Goal: Task Accomplishment & Management: Complete application form

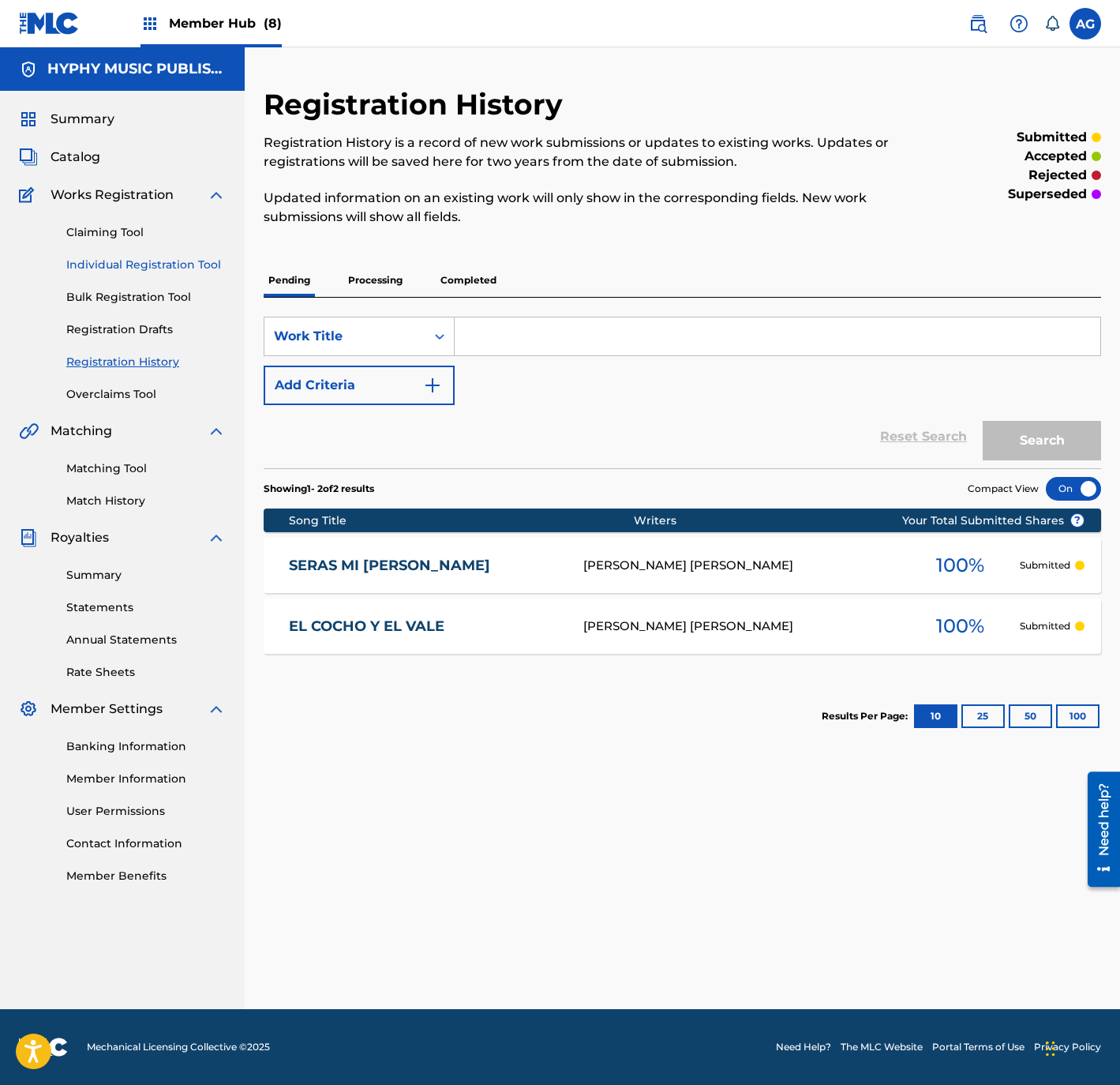
click at [139, 261] on link "Individual Registration Tool" at bounding box center [146, 265] width 160 height 17
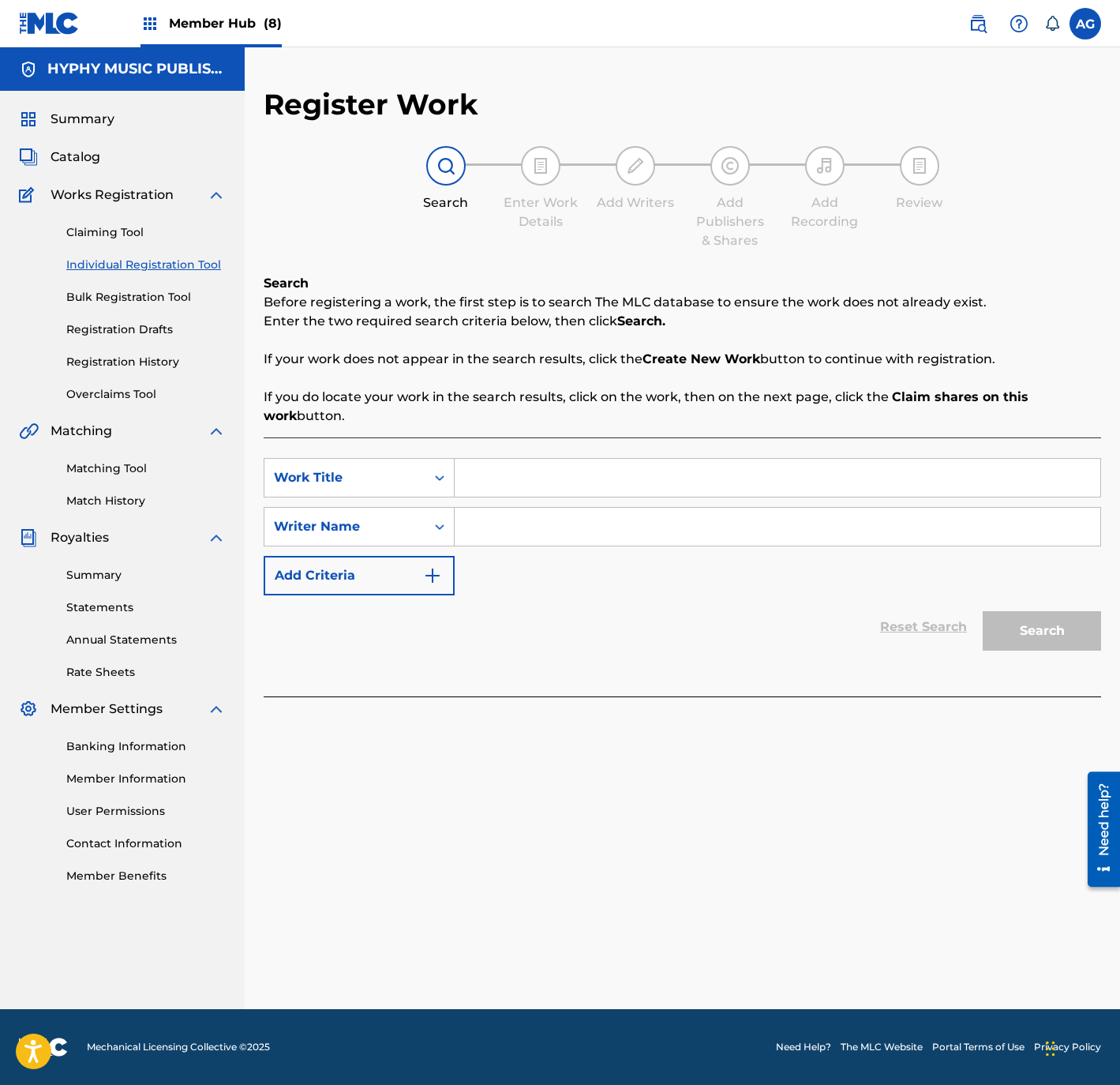
click at [490, 491] on input "Search Form" at bounding box center [777, 477] width 646 height 38
paste input "MI FANTASIA"
type input "MI FANTASIA"
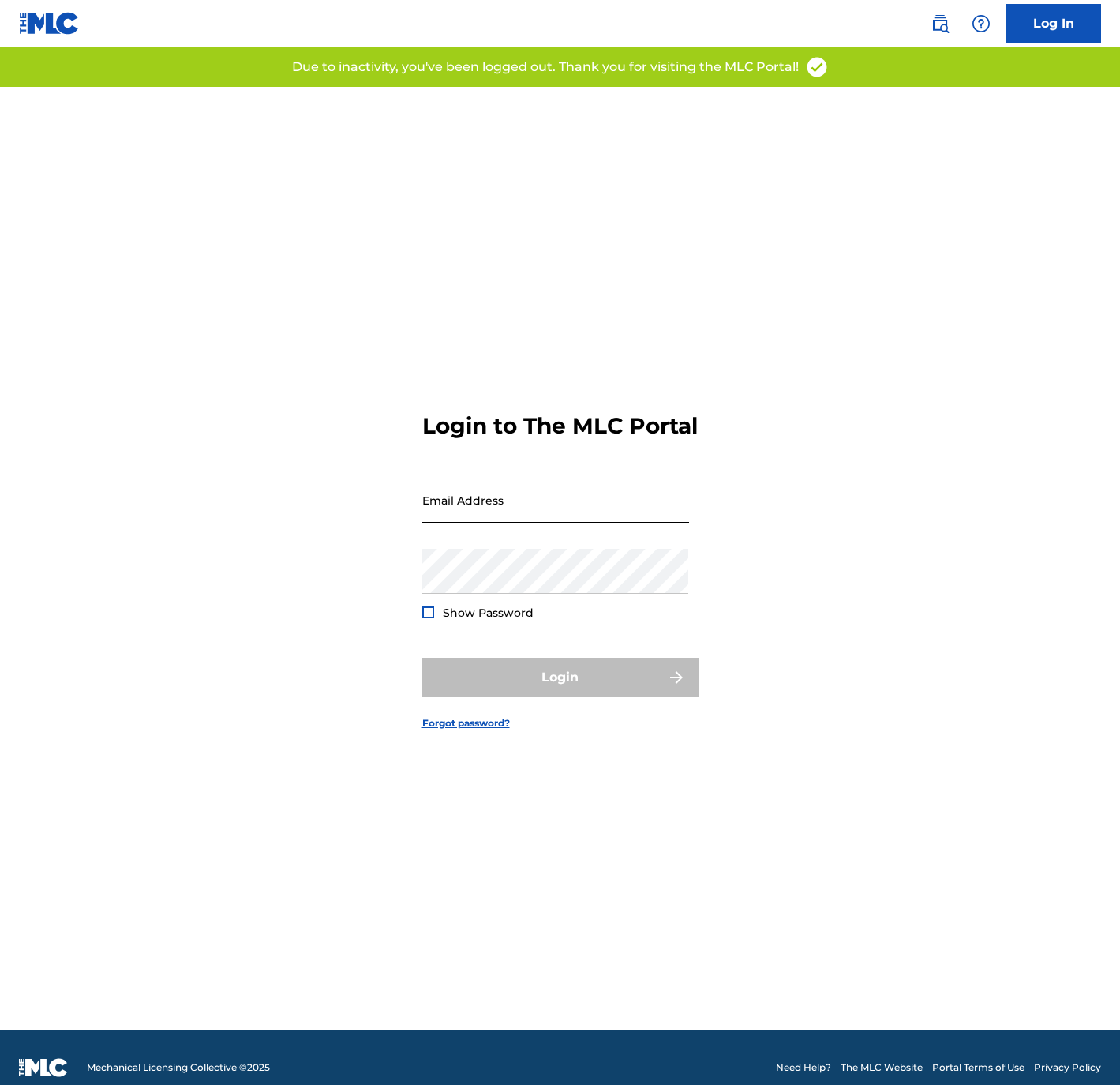
click at [547, 518] on input "Email Address" at bounding box center [556, 500] width 267 height 45
drag, startPoint x: 578, startPoint y: 521, endPoint x: 146, endPoint y: 533, distance: 432.2
click at [157, 533] on div "Login to The MLC Portal Email Address hyphymusicpublishing Password Show Passwo…" at bounding box center [560, 558] width 1105 height 943
type input "[PERSON_NAME][EMAIL_ADDRESS][DOMAIN_NAME]"
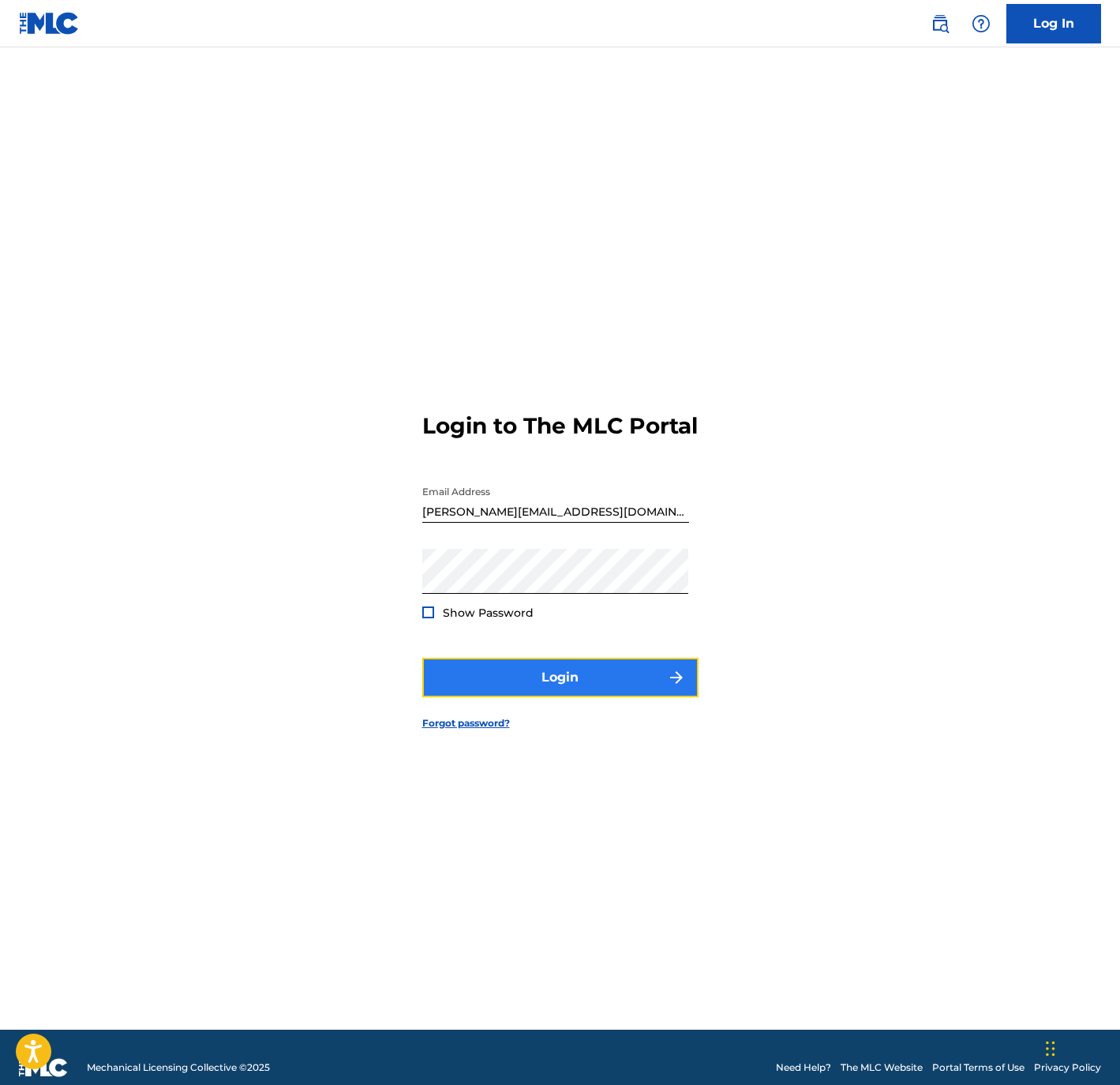
click at [692, 689] on button "Login" at bounding box center [560, 677] width 276 height 39
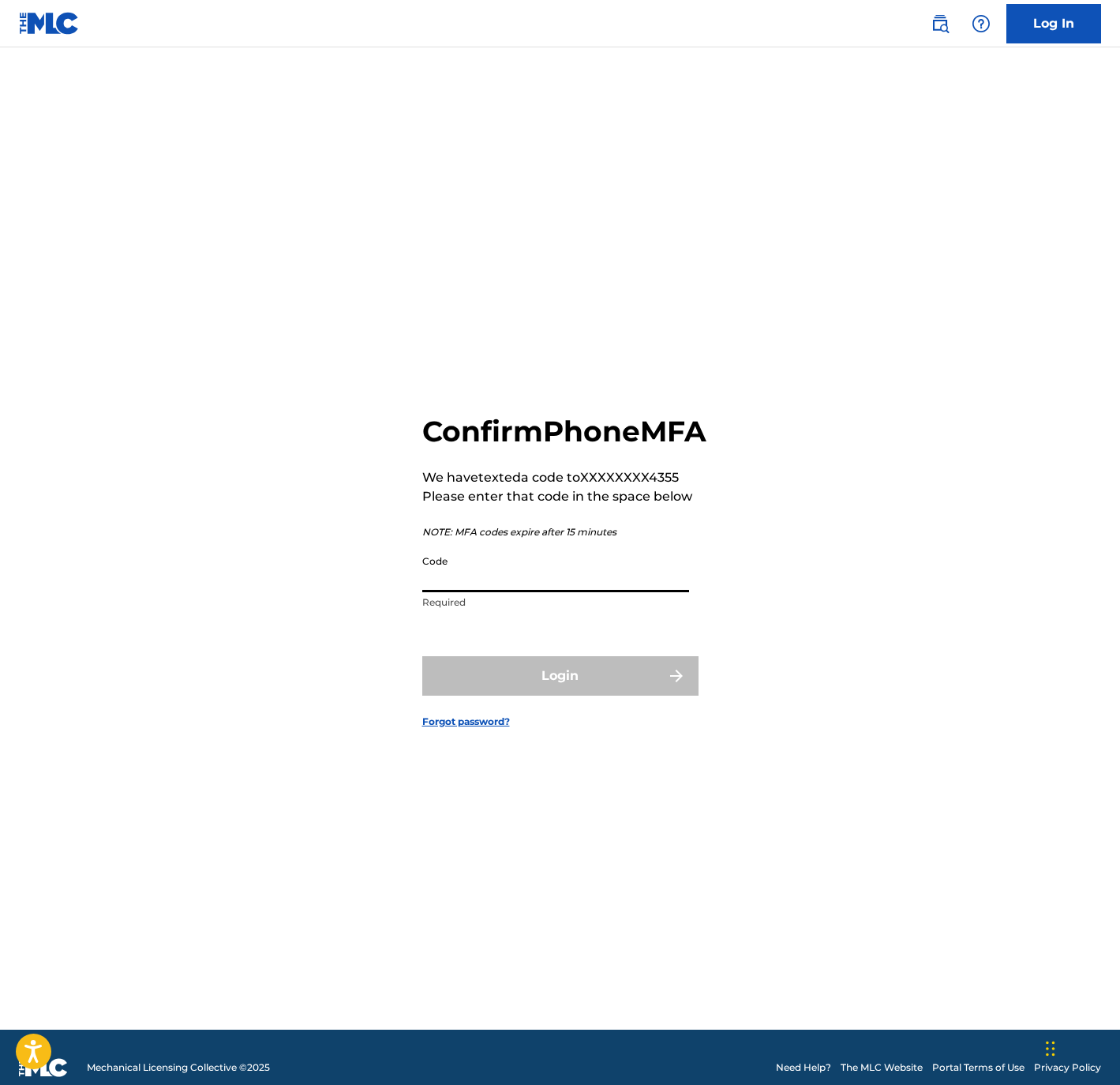
click at [604, 579] on input "Code" at bounding box center [556, 569] width 267 height 45
click at [575, 589] on input "Code" at bounding box center [556, 569] width 267 height 45
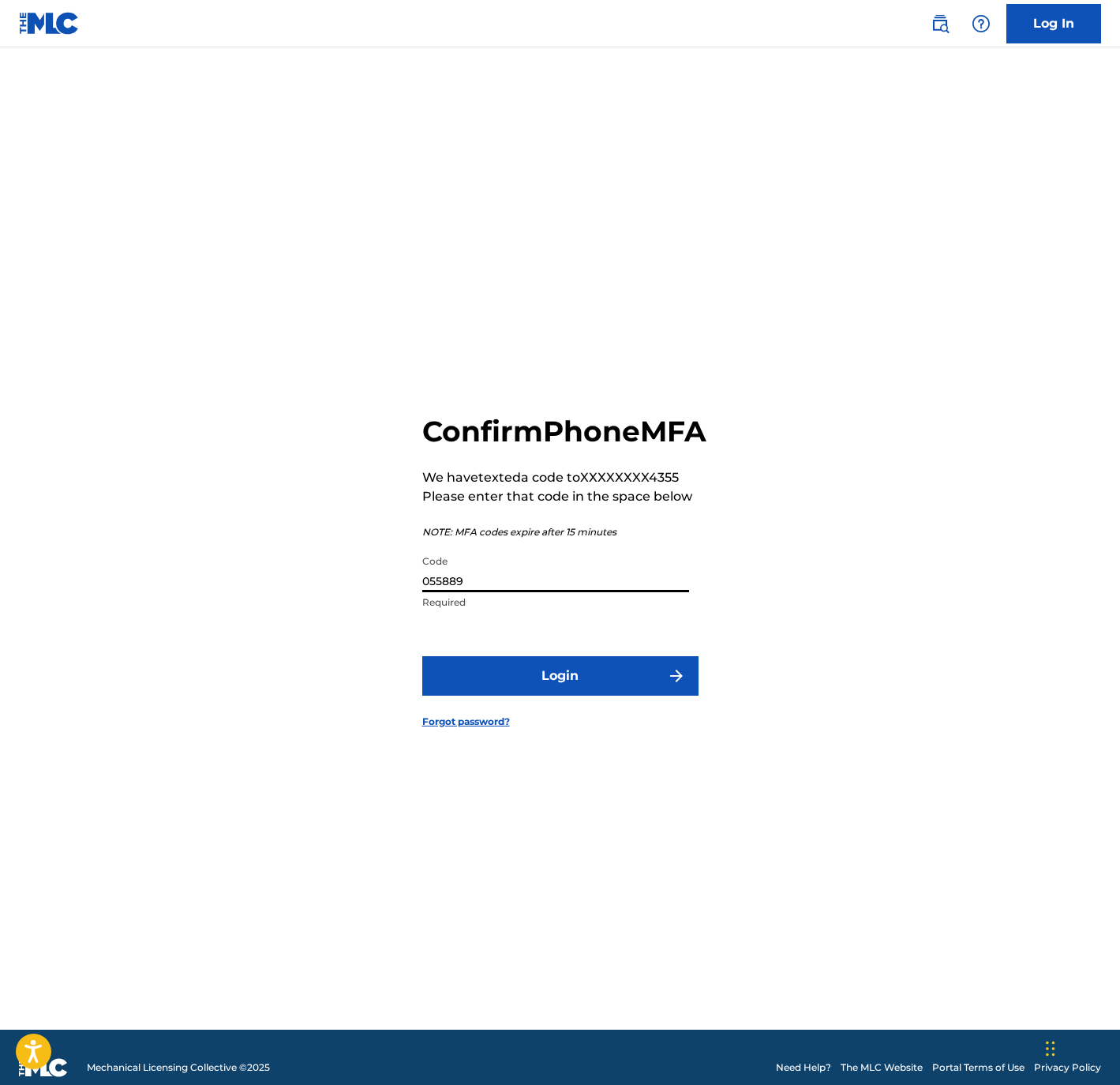
type input "055889"
click at [446, 668] on form "Confirm Phone MFA We have texted a code to XXXXXXXX4355 Please enter that code …" at bounding box center [560, 558] width 276 height 943
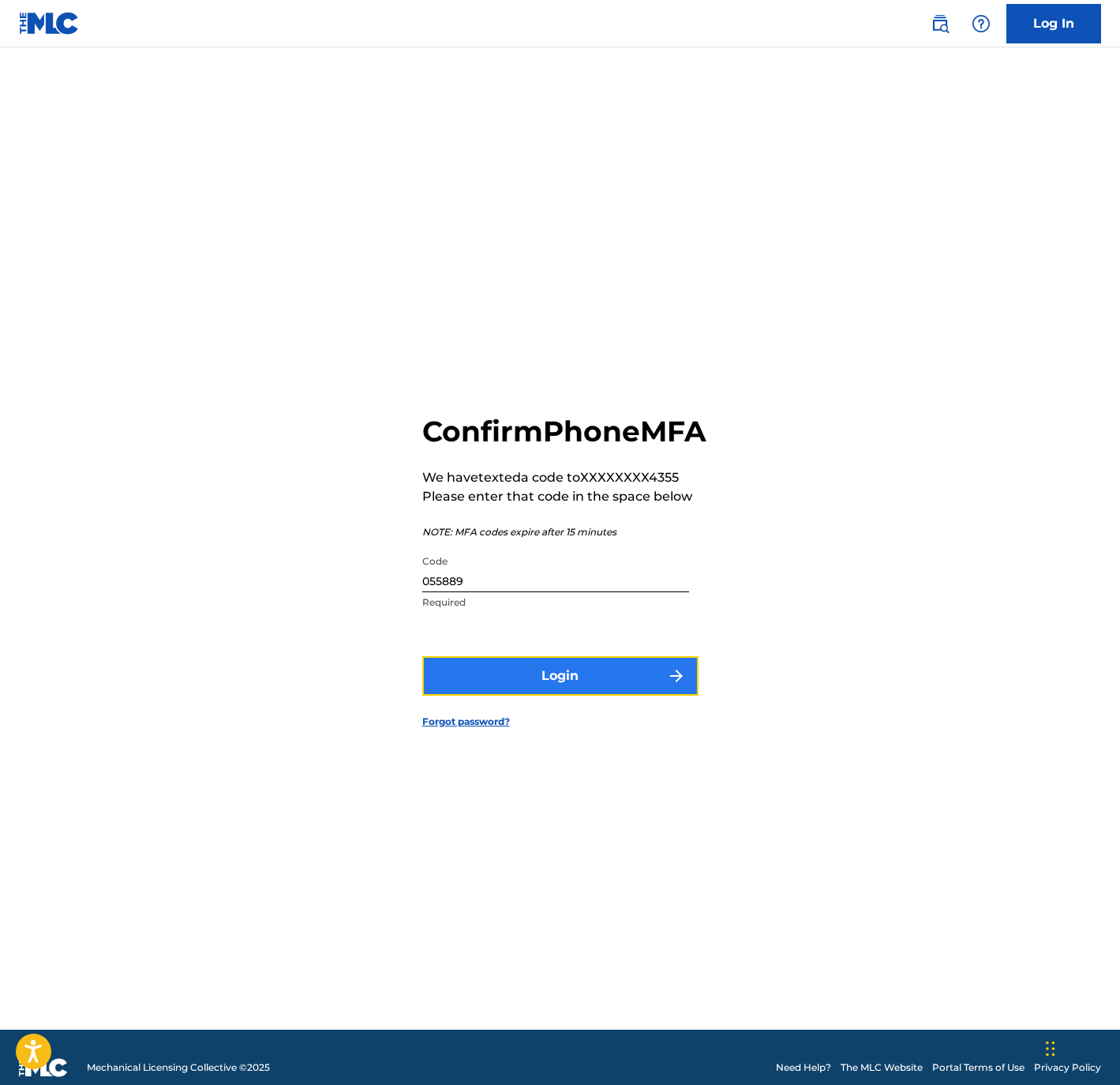
click at [454, 696] on button "Login" at bounding box center [560, 675] width 276 height 39
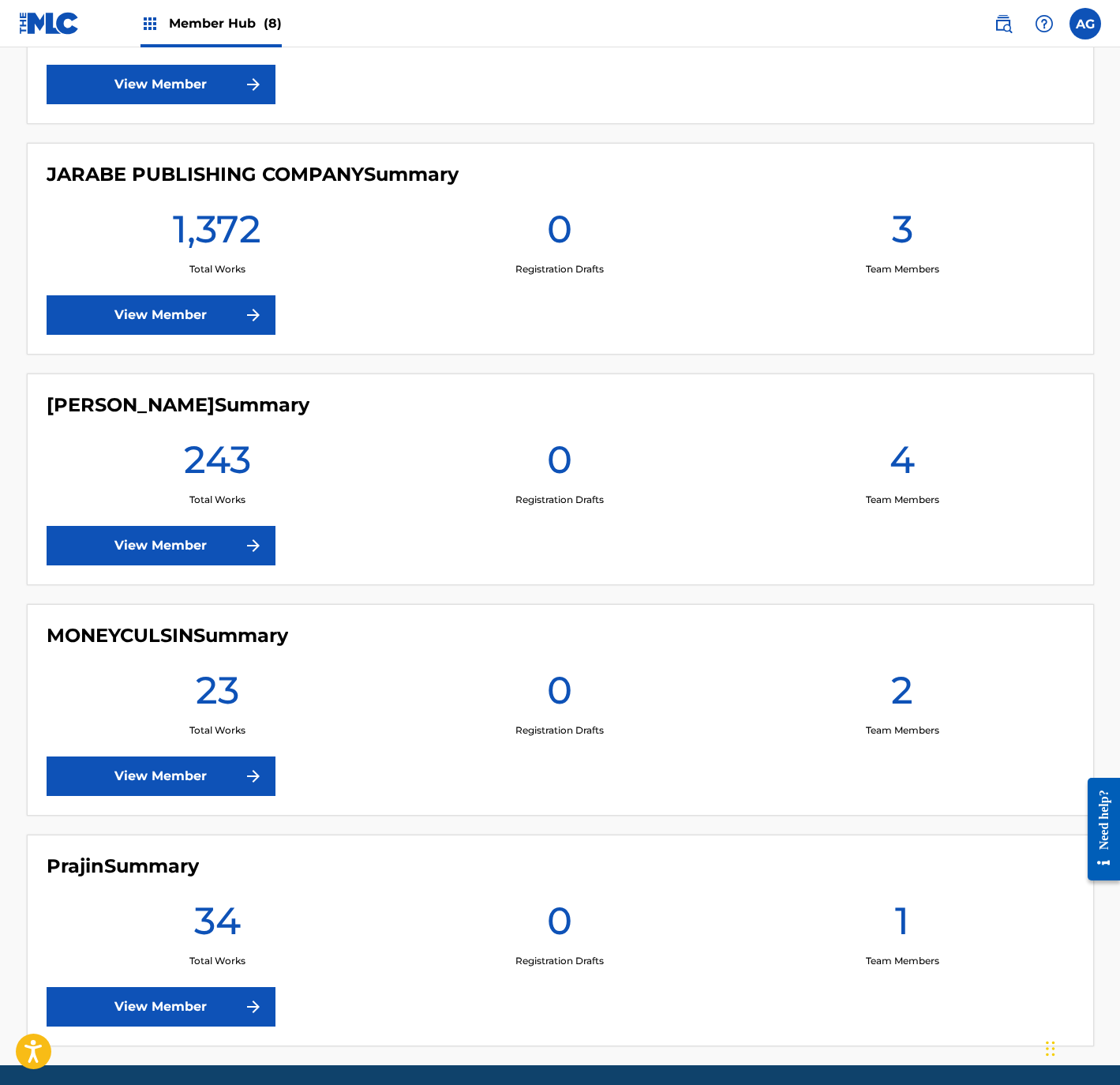
drag, startPoint x: 462, startPoint y: 560, endPoint x: 426, endPoint y: 739, distance: 182.6
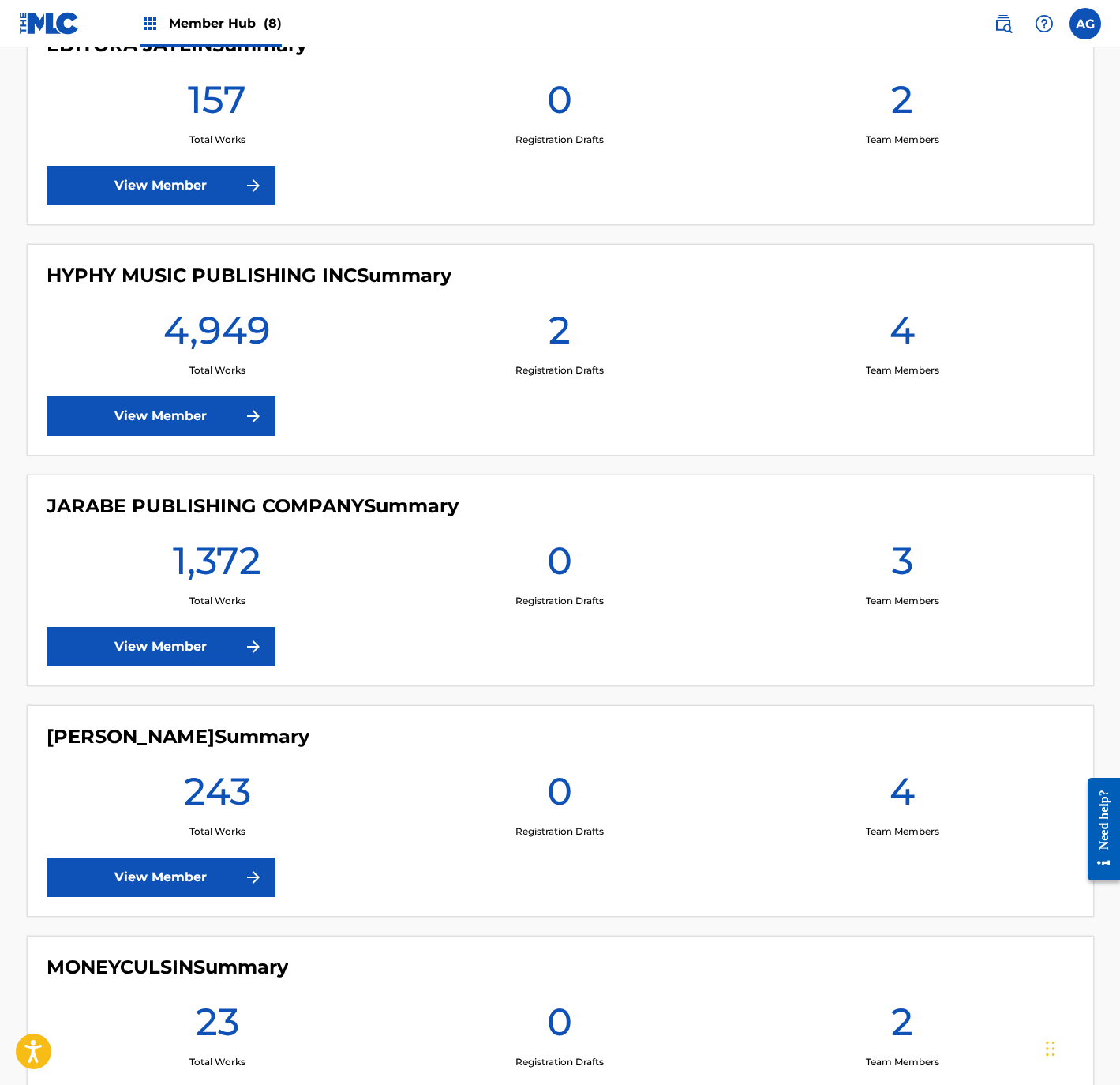
drag, startPoint x: 383, startPoint y: 649, endPoint x: 372, endPoint y: 562, distance: 87.7
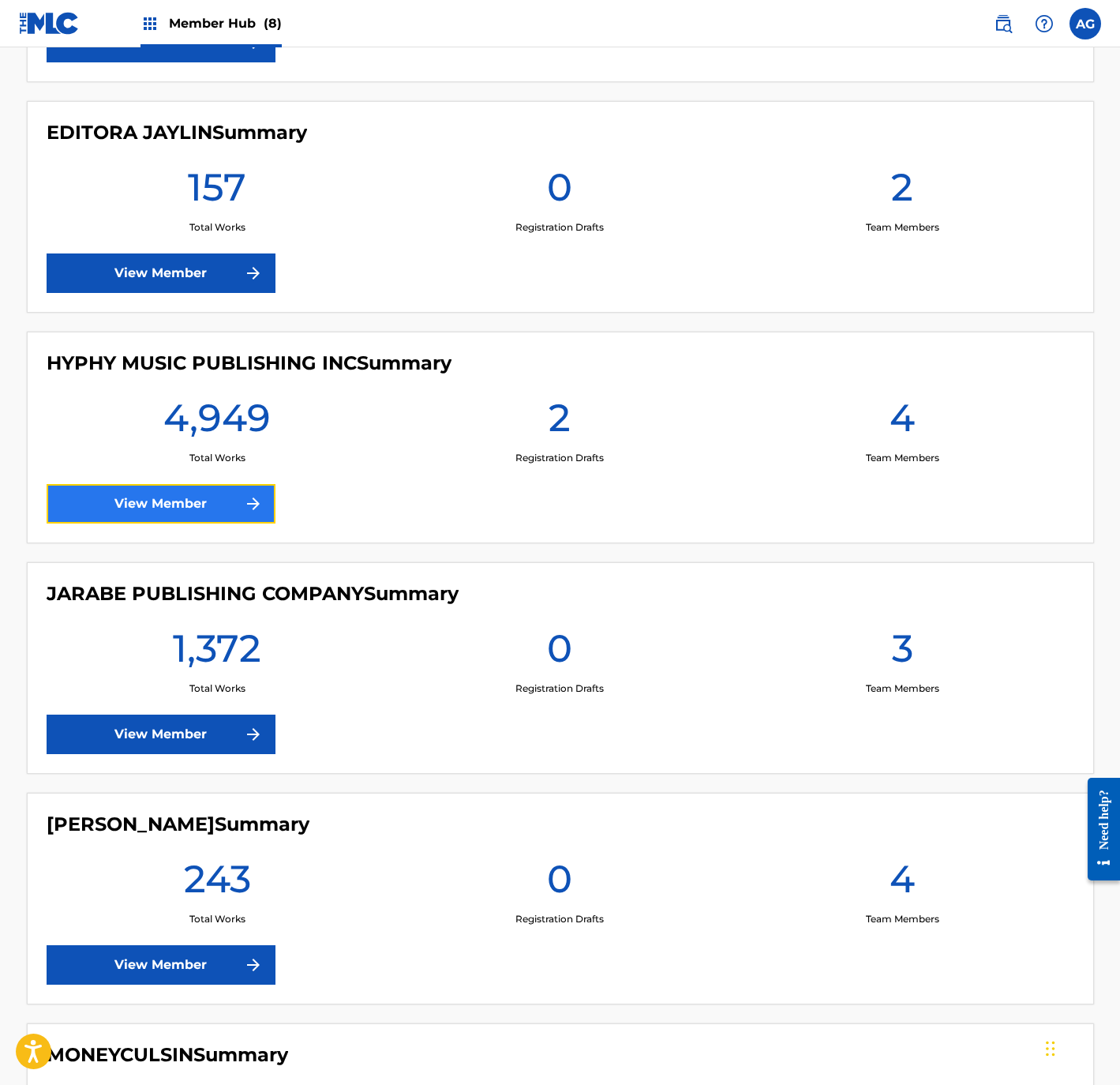
click at [162, 489] on link "View Member" at bounding box center [161, 503] width 229 height 39
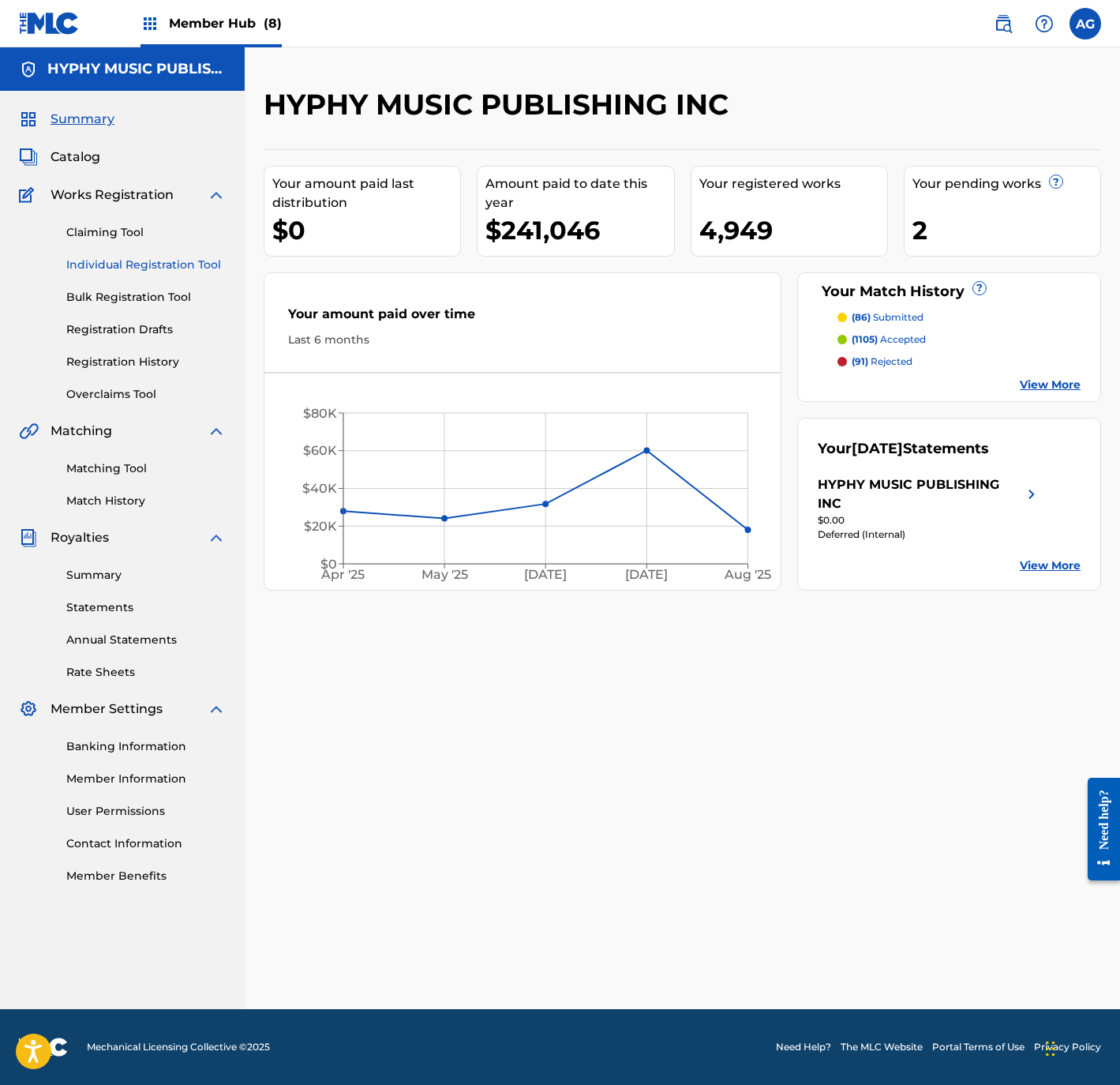
click at [126, 268] on link "Individual Registration Tool" at bounding box center [146, 265] width 160 height 17
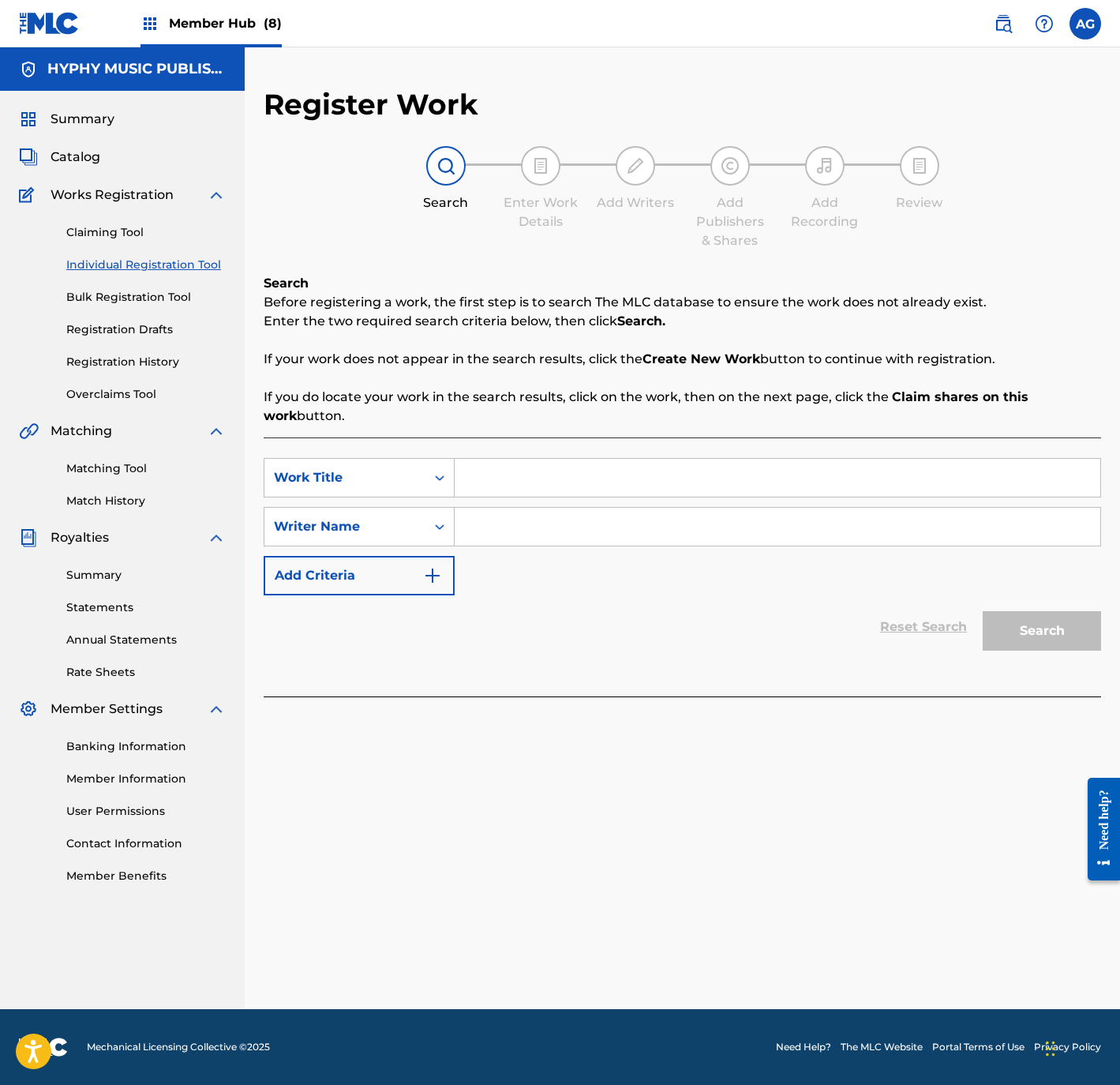
drag, startPoint x: 578, startPoint y: 448, endPoint x: 571, endPoint y: 460, distance: 13.9
click at [574, 454] on div "SearchWithCriteria49eb3a1b-c543-4e19-975e-1661f0ae1168 Work Title SearchWithCri…" at bounding box center [682, 567] width 838 height 259
click at [567, 464] on input "Search Form" at bounding box center [777, 477] width 646 height 38
paste input "MI FANTASIA"
type input "MI FANTASIA"
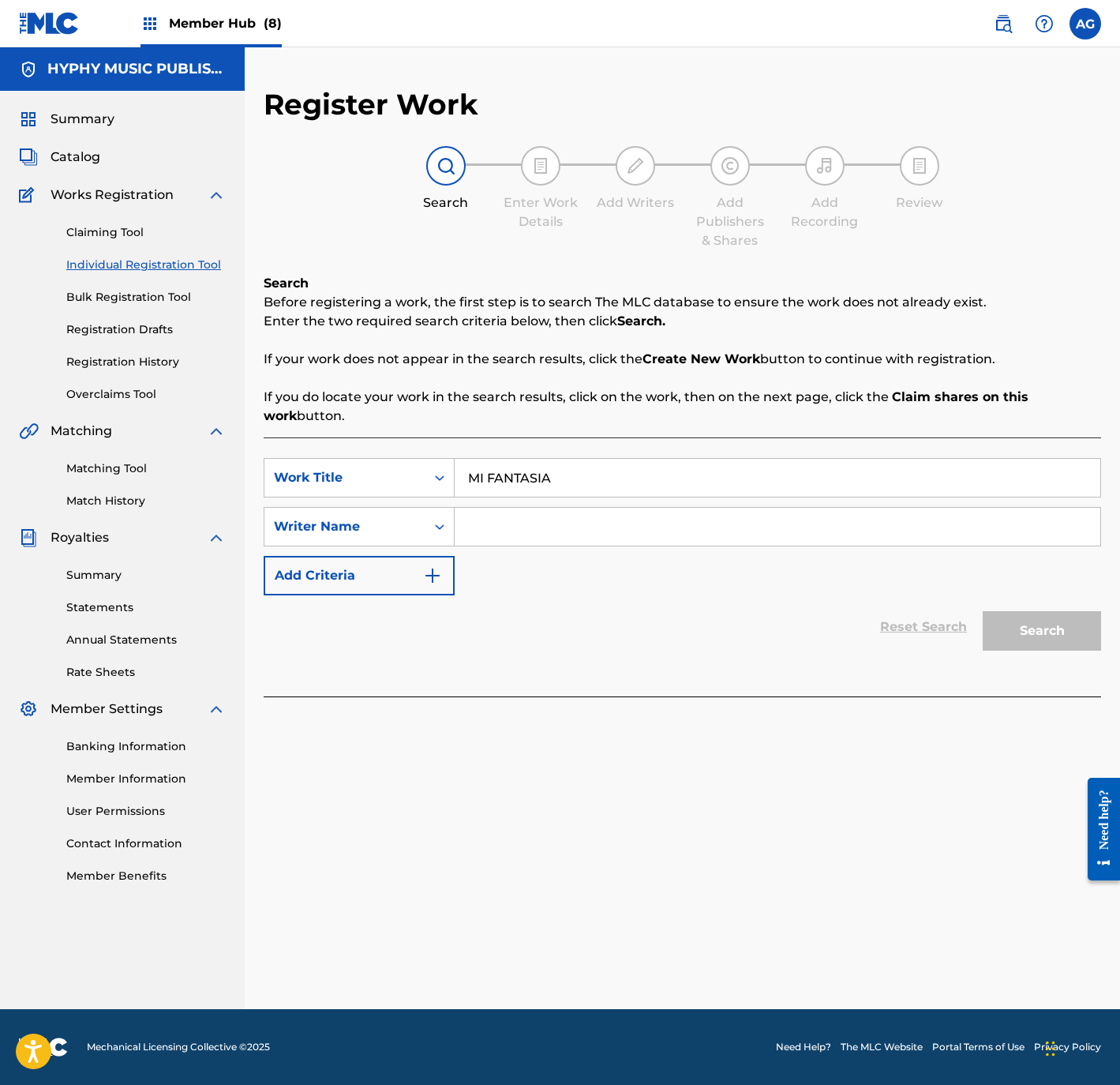
click at [543, 531] on input "Search Form" at bounding box center [777, 526] width 646 height 38
paste input "JOSE DURON"
type input "JOSE DURON"
click at [1057, 617] on div "Search" at bounding box center [1038, 627] width 126 height 63
click at [1057, 617] on button "Search" at bounding box center [1042, 631] width 118 height 39
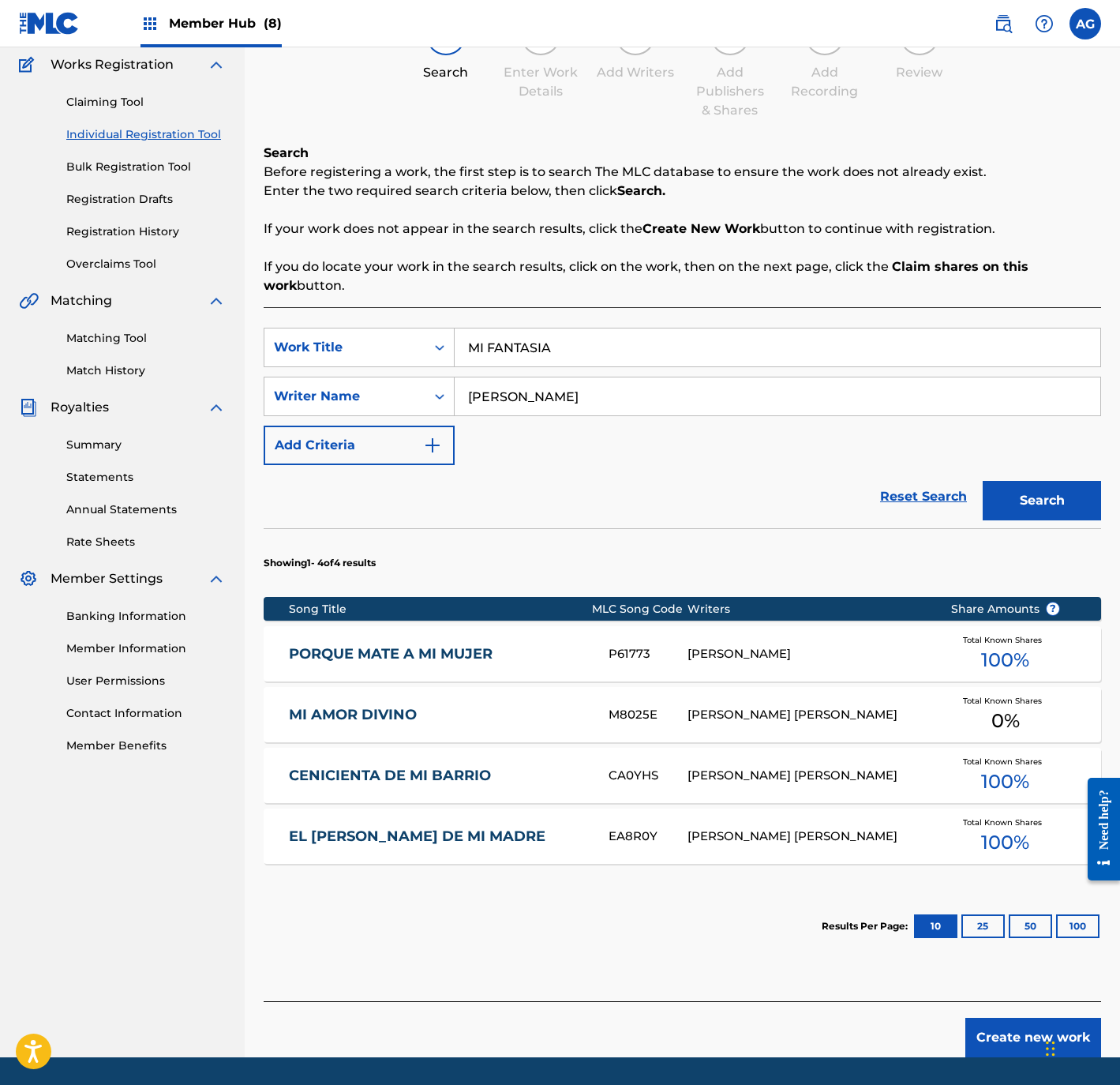
drag, startPoint x: 682, startPoint y: 660, endPoint x: 684, endPoint y: 701, distance: 41.0
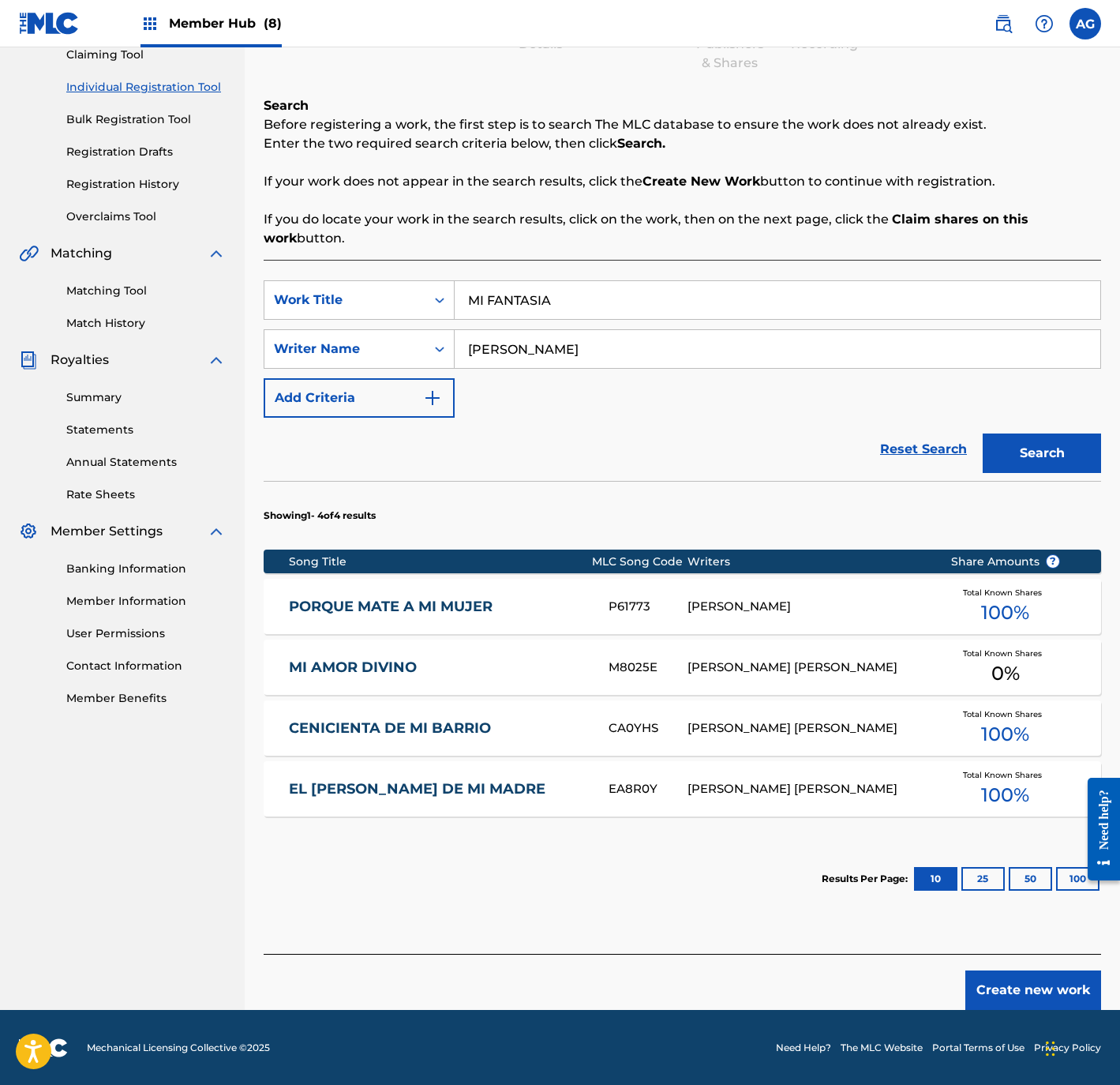
scroll to position [178, 0]
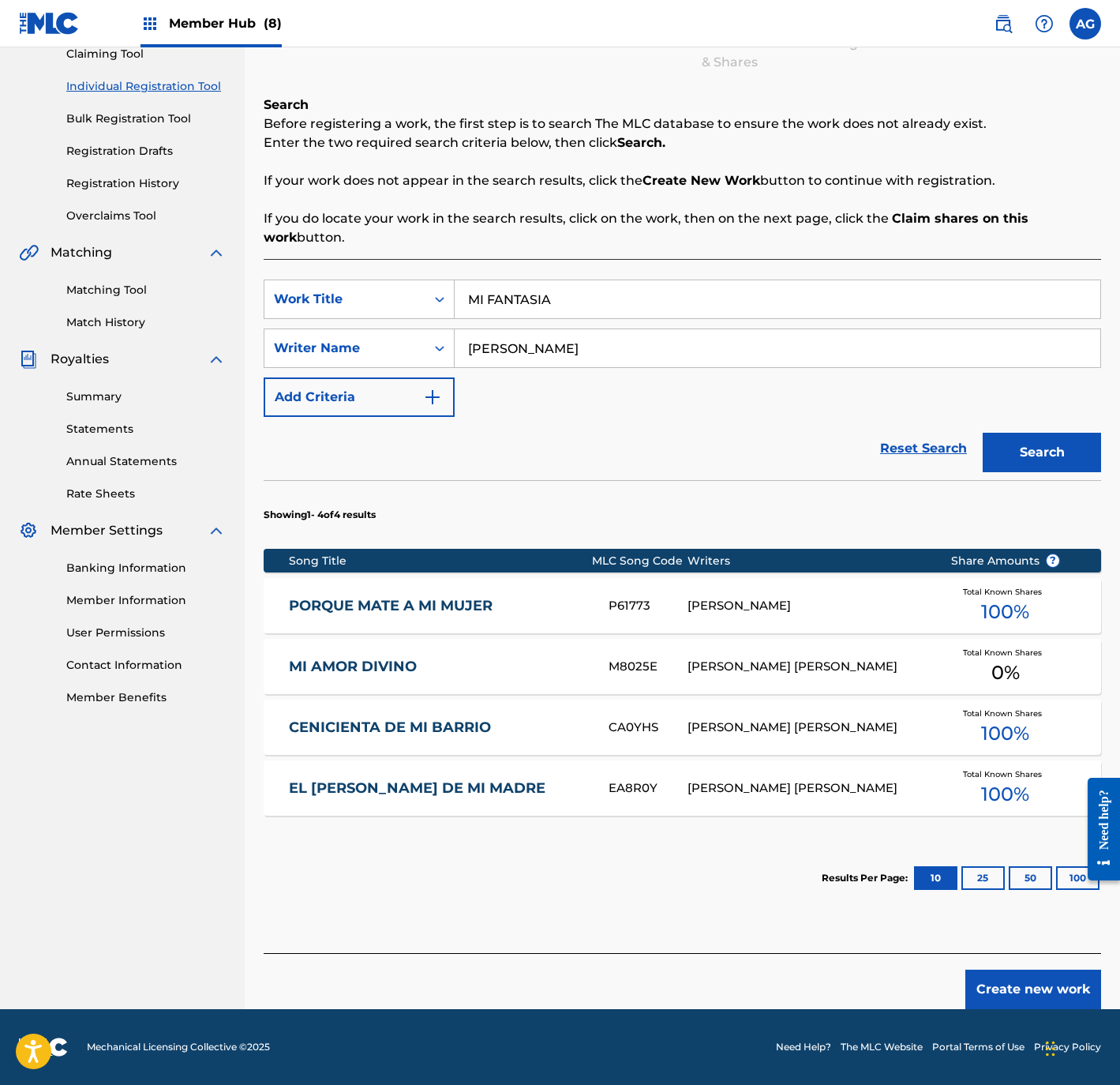
drag, startPoint x: 638, startPoint y: 890, endPoint x: 639, endPoint y: 931, distance: 41.0
click at [1023, 989] on button "Create new work" at bounding box center [1033, 989] width 136 height 39
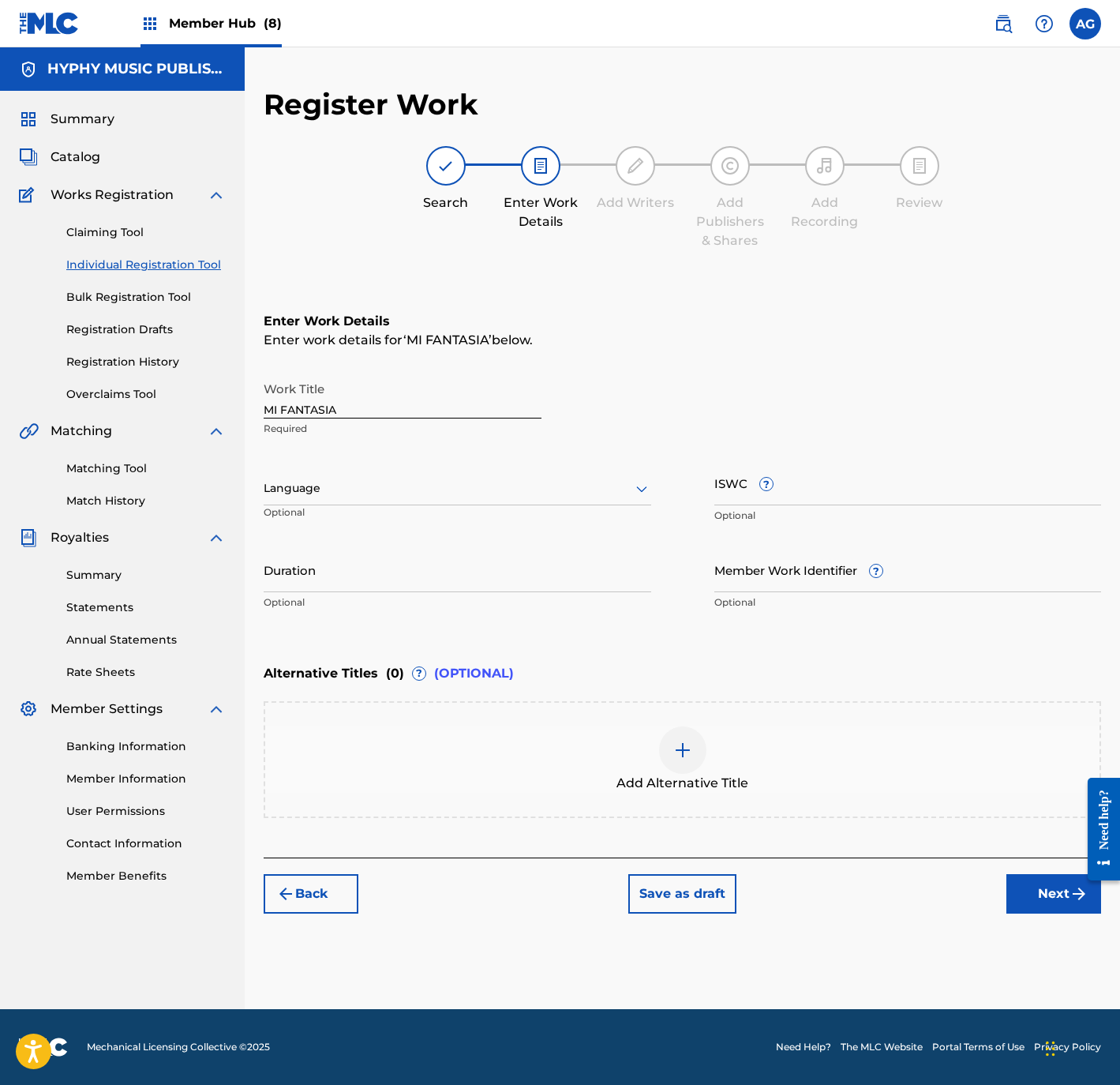
scroll to position [0, 0]
click at [339, 476] on div "Language" at bounding box center [458, 489] width 388 height 33
click at [344, 559] on div "Spanish" at bounding box center [458, 559] width 386 height 36
click at [337, 582] on input "Duration" at bounding box center [458, 569] width 388 height 45
type input "03:17"
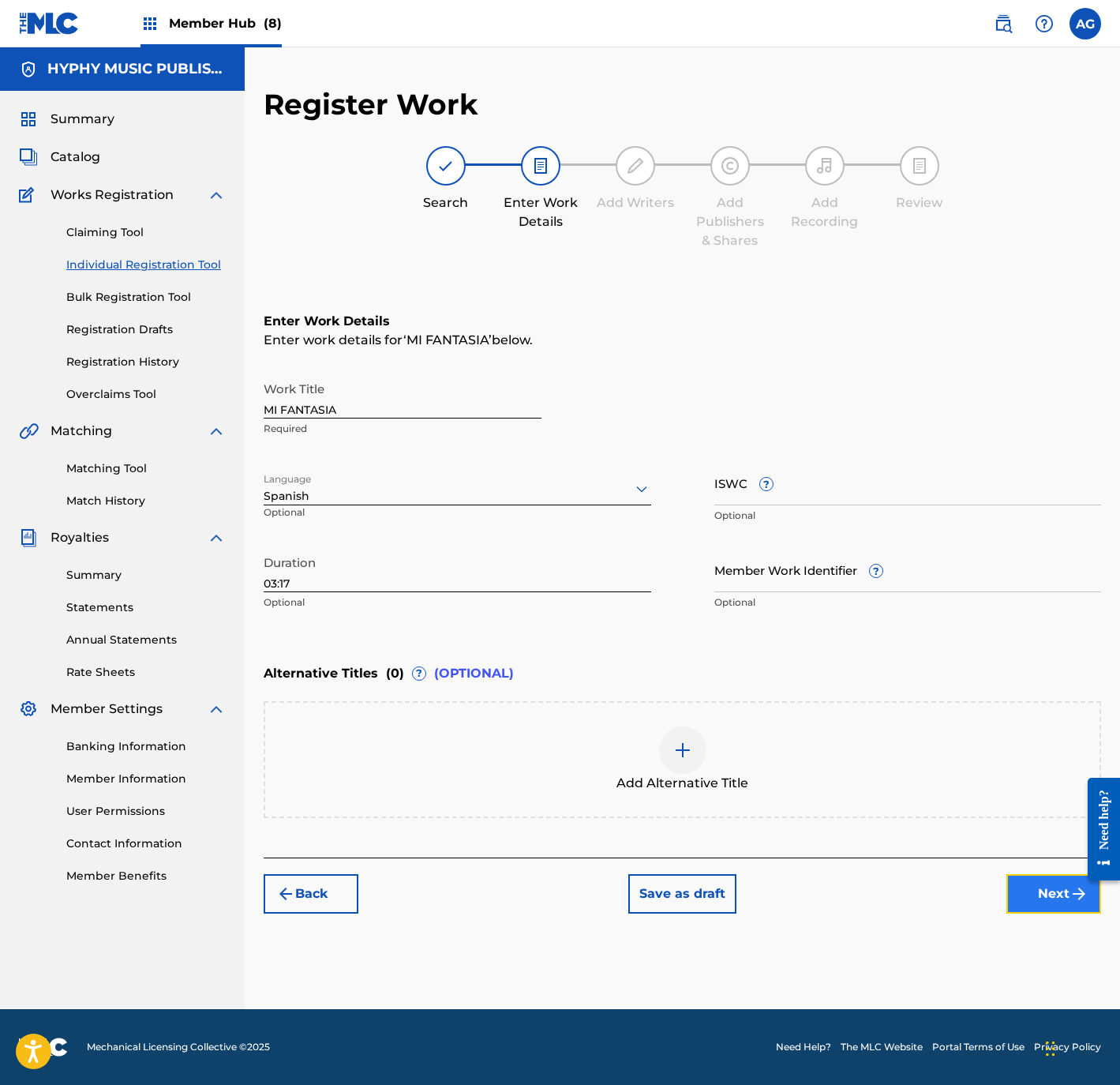
click at [1029, 879] on button "Next" at bounding box center [1054, 893] width 95 height 39
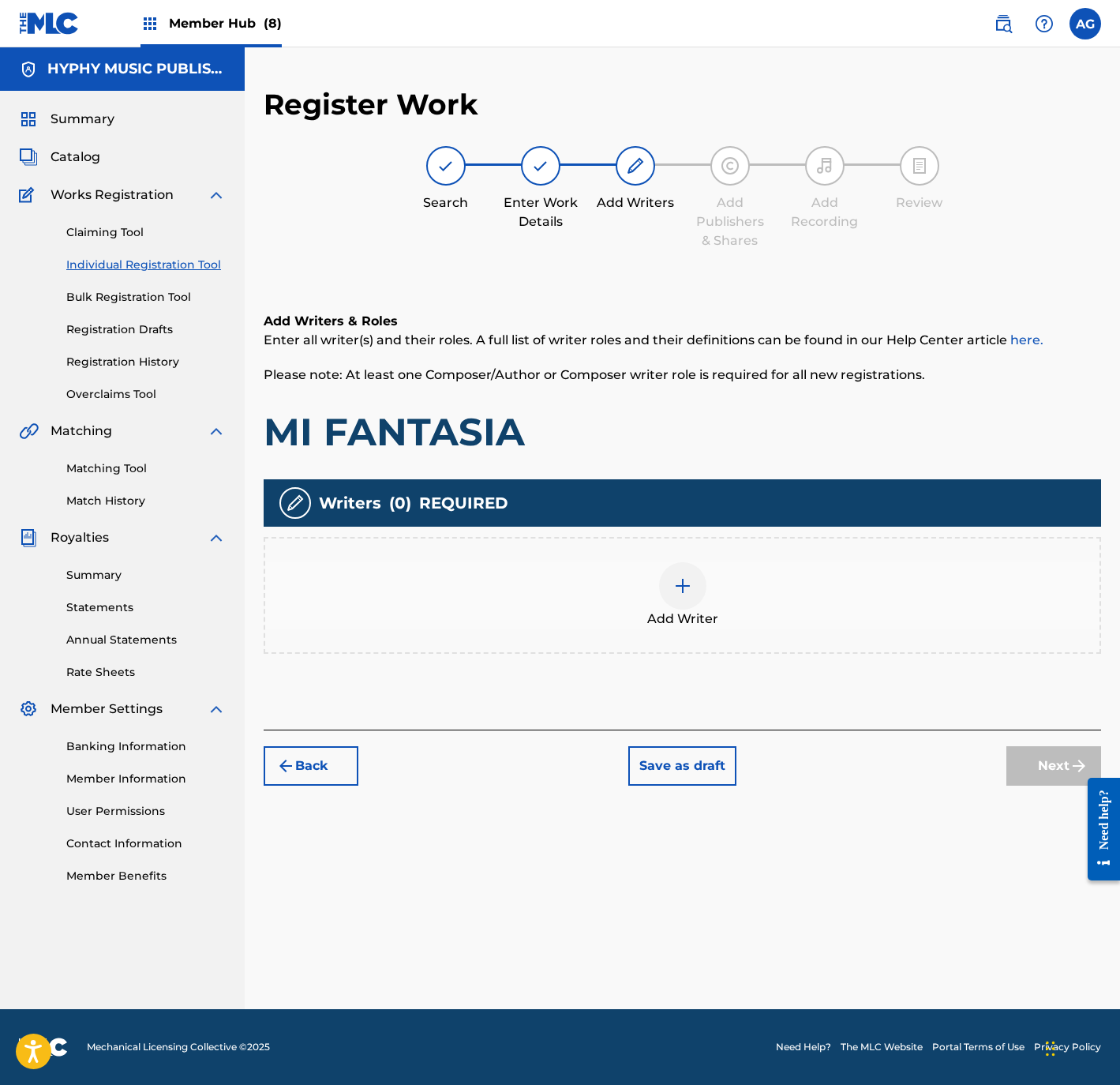
click at [731, 599] on div "Add Writer" at bounding box center [681, 596] width 834 height 67
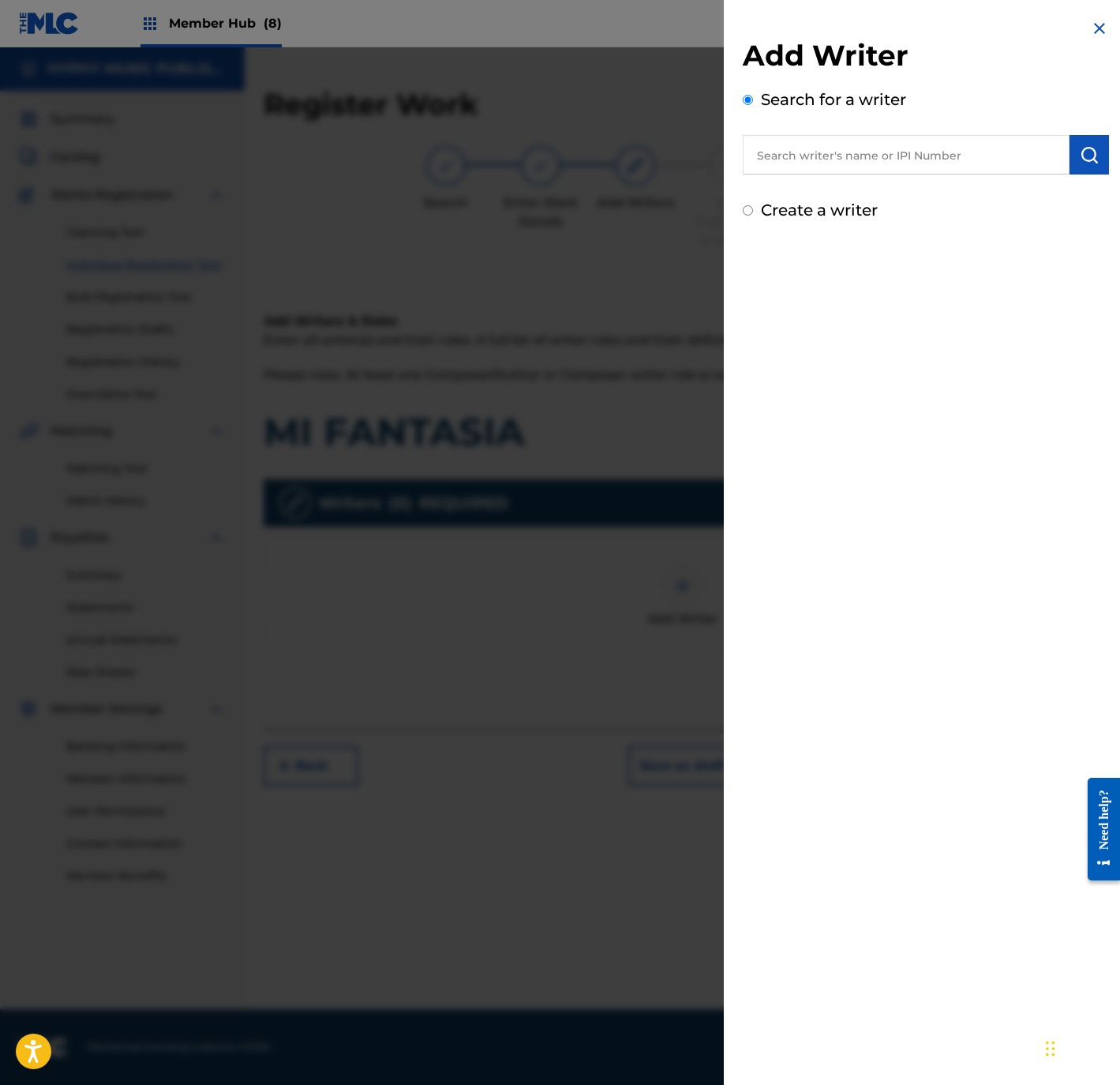
drag, startPoint x: 922, startPoint y: 154, endPoint x: 1004, endPoint y: 153, distance: 82.0
click at [922, 156] on input "text" at bounding box center [906, 154] width 327 height 39
paste input "JOSE DURON"
type input "JOSE DURON"
click at [1097, 156] on button "submit" at bounding box center [1089, 154] width 39 height 39
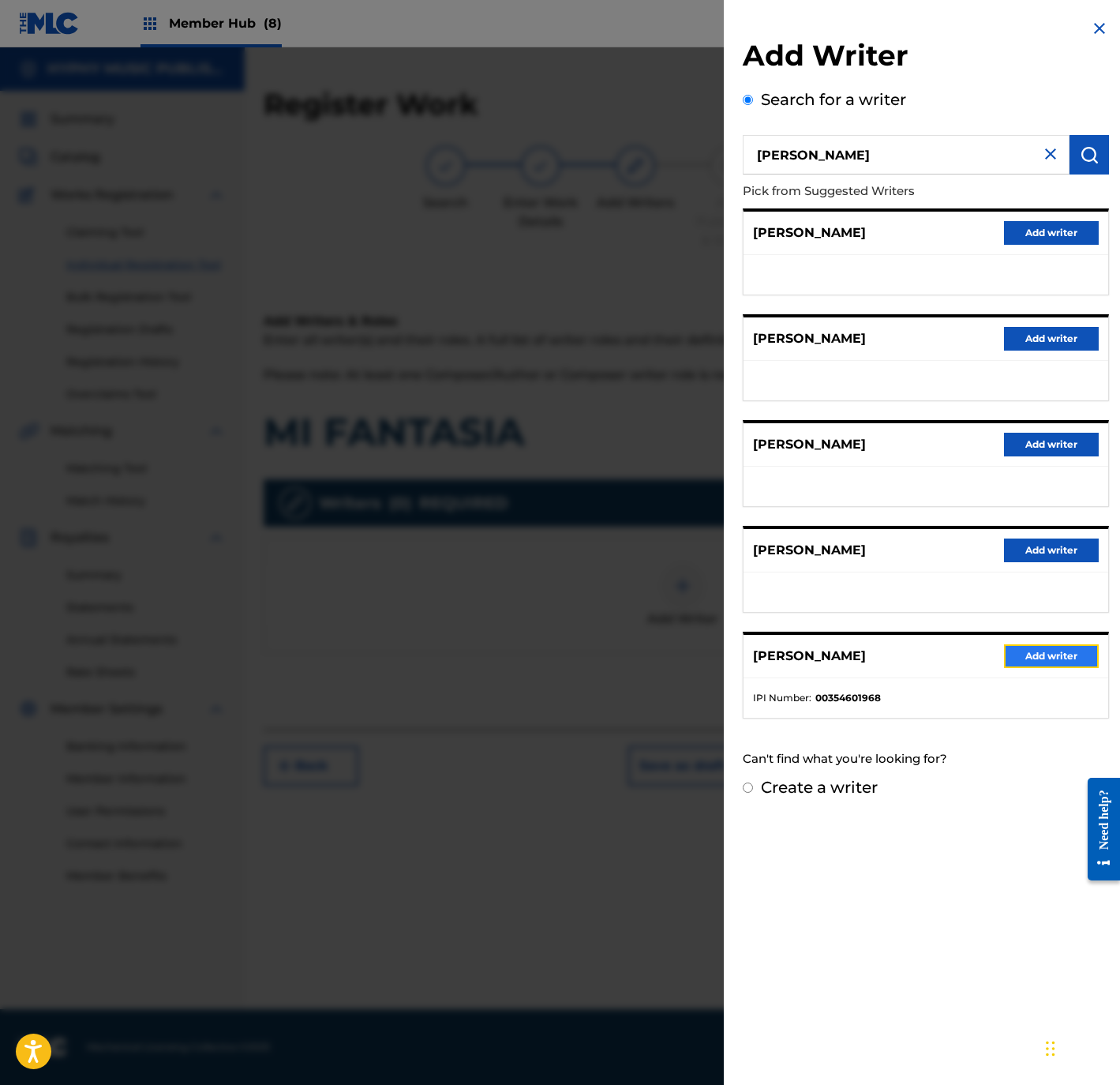
click at [1028, 654] on button "Add writer" at bounding box center [1052, 655] width 95 height 24
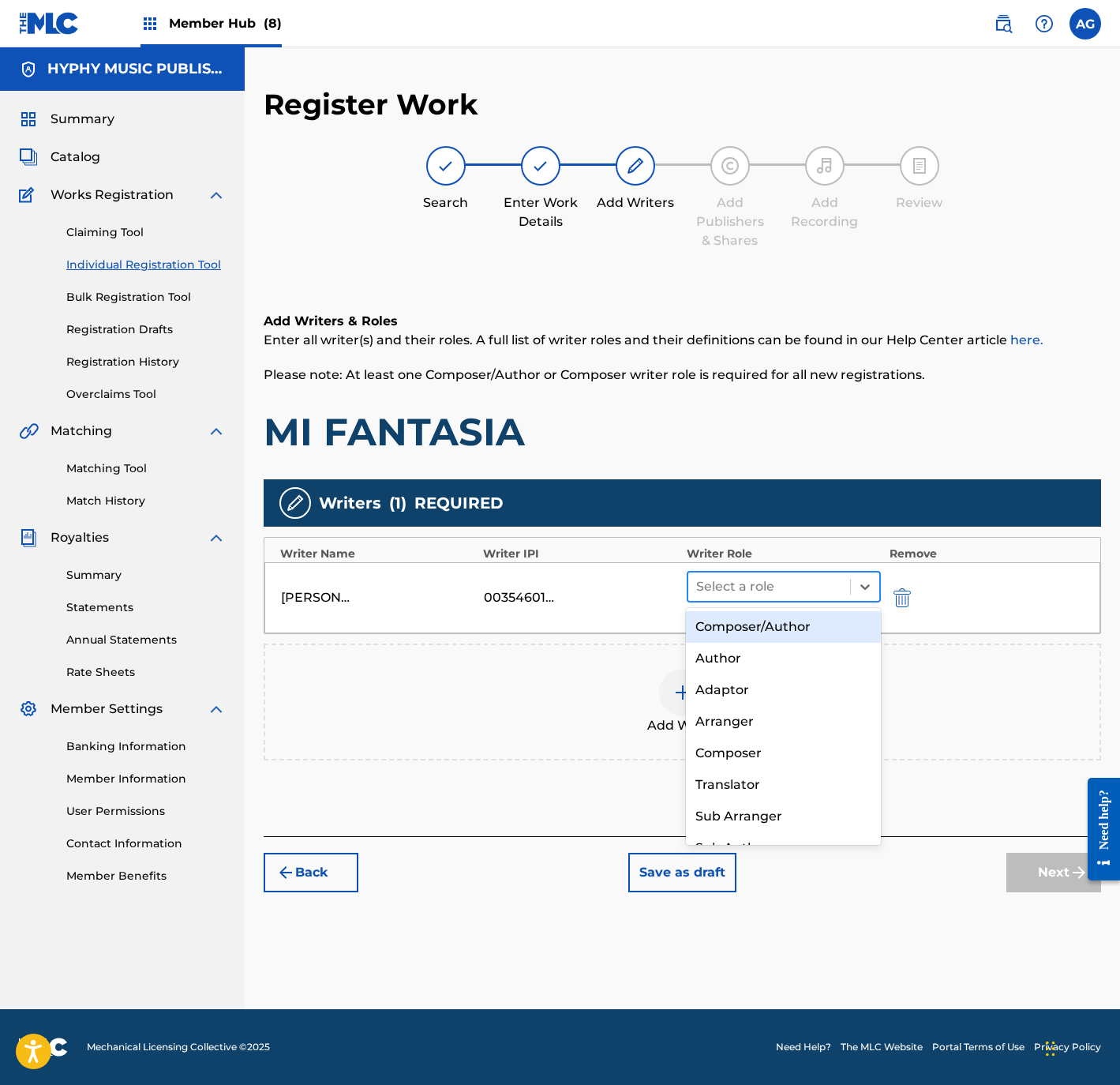
click at [779, 581] on div at bounding box center [769, 586] width 146 height 22
click at [787, 636] on div "Composer/Author" at bounding box center [782, 627] width 194 height 32
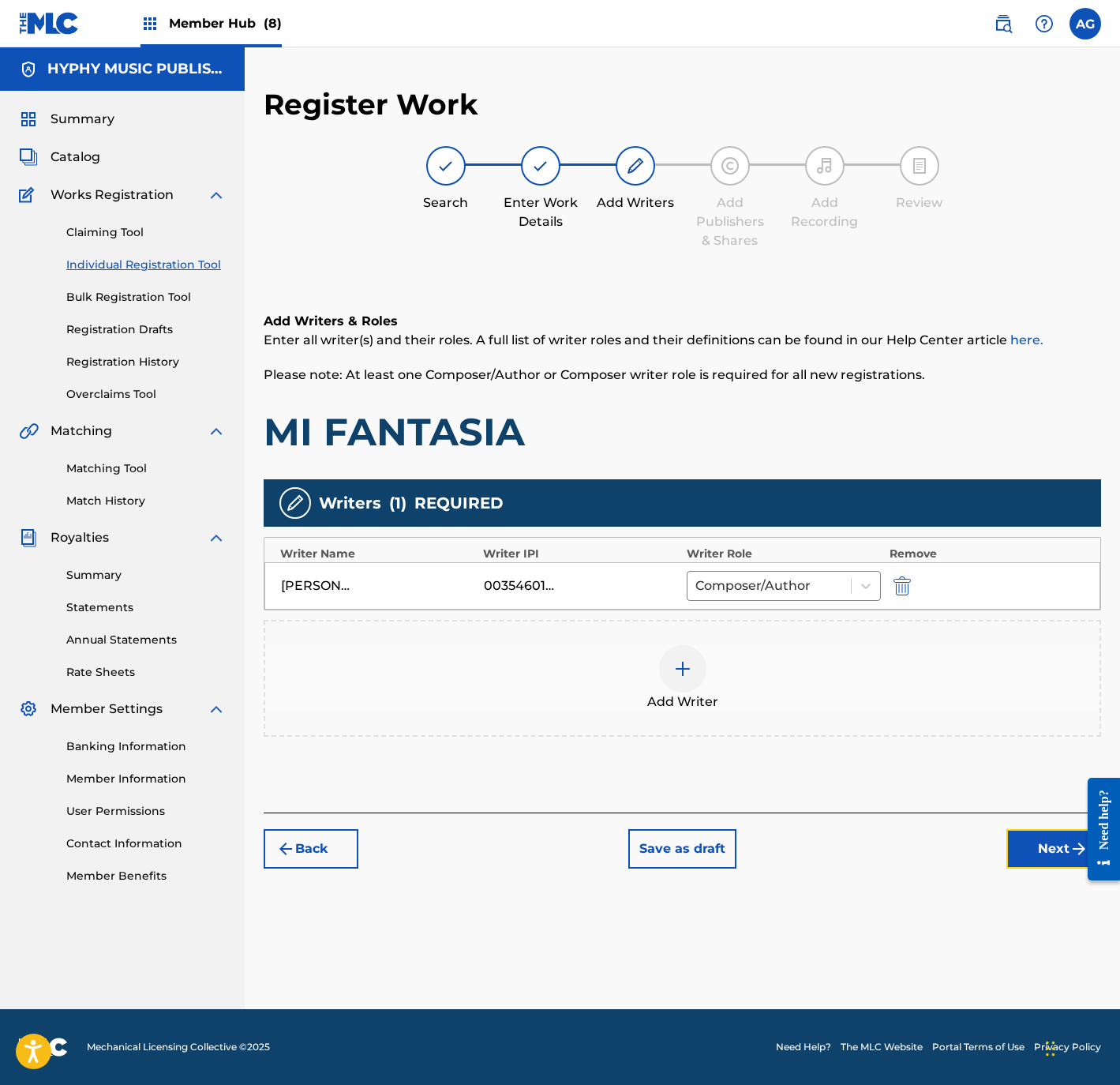
drag, startPoint x: 1062, startPoint y: 851, endPoint x: 1054, endPoint y: 844, distance: 10.6
click at [1061, 851] on button "Next" at bounding box center [1054, 848] width 95 height 39
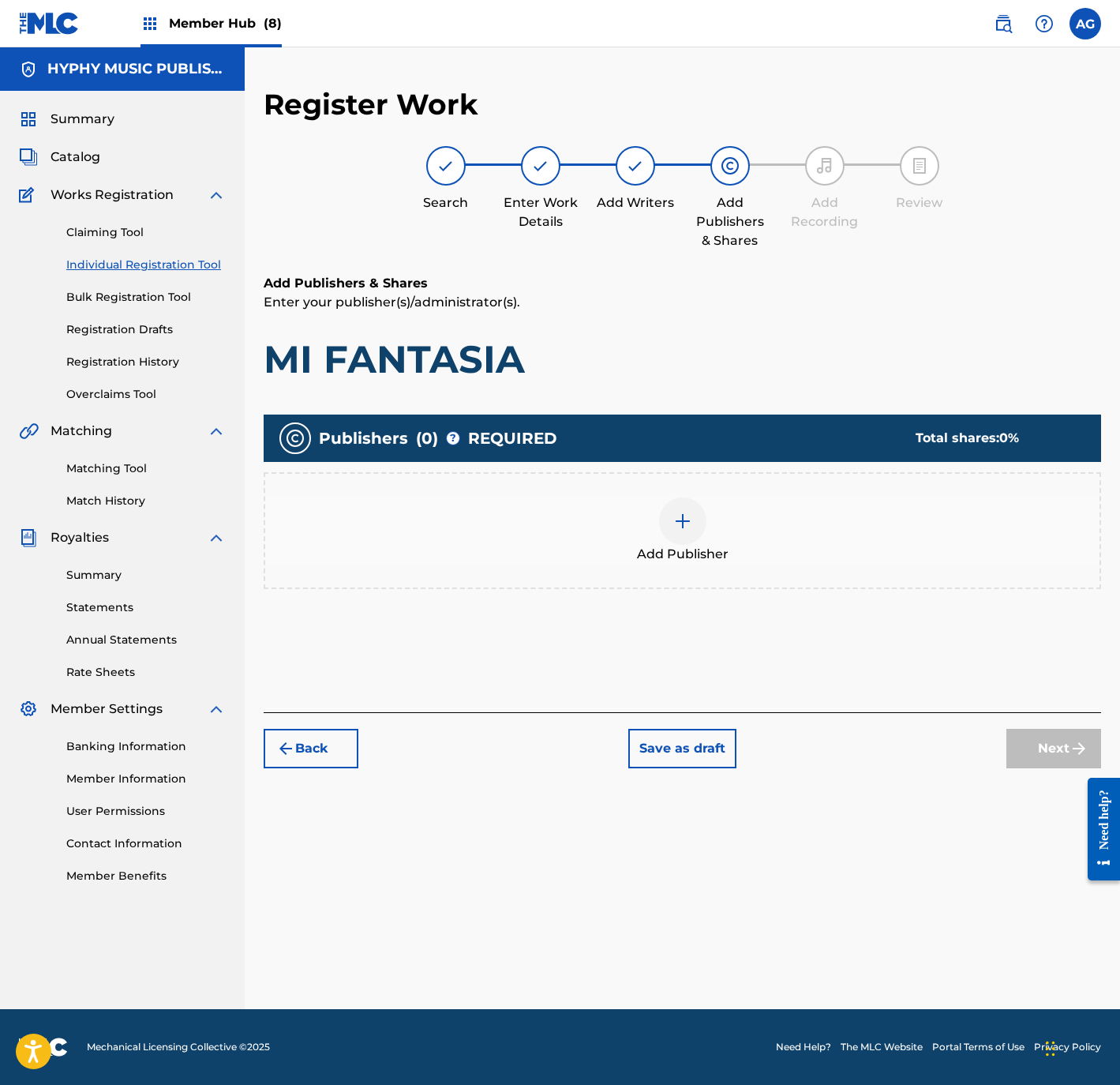
click at [703, 557] on span "Add Publisher" at bounding box center [682, 554] width 91 height 19
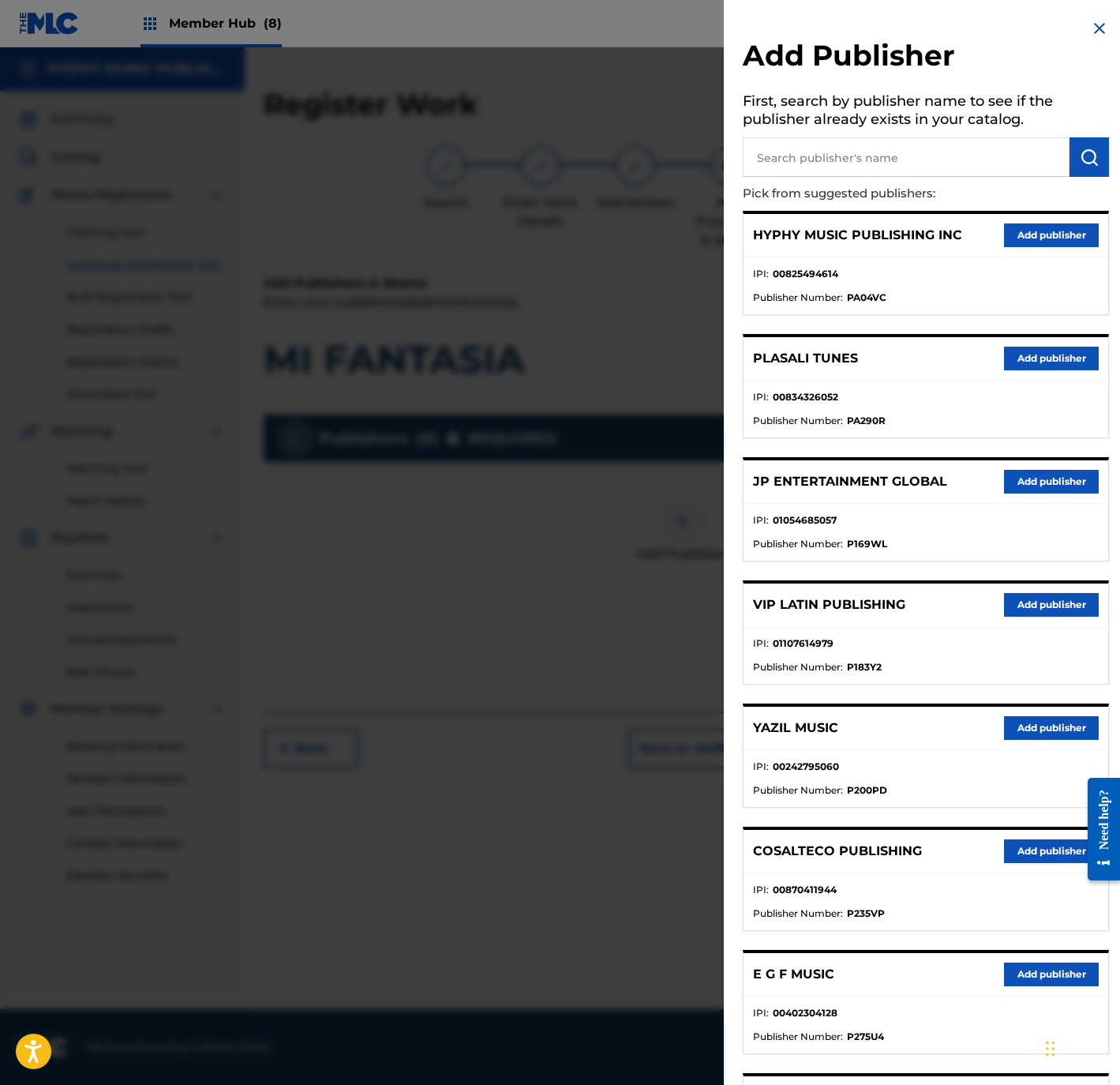
click at [1029, 251] on div "HYPHY MUSIC PUBLISHING INC Add publisher" at bounding box center [926, 236] width 365 height 44
click at [1029, 237] on button "Add publisher" at bounding box center [1052, 235] width 95 height 24
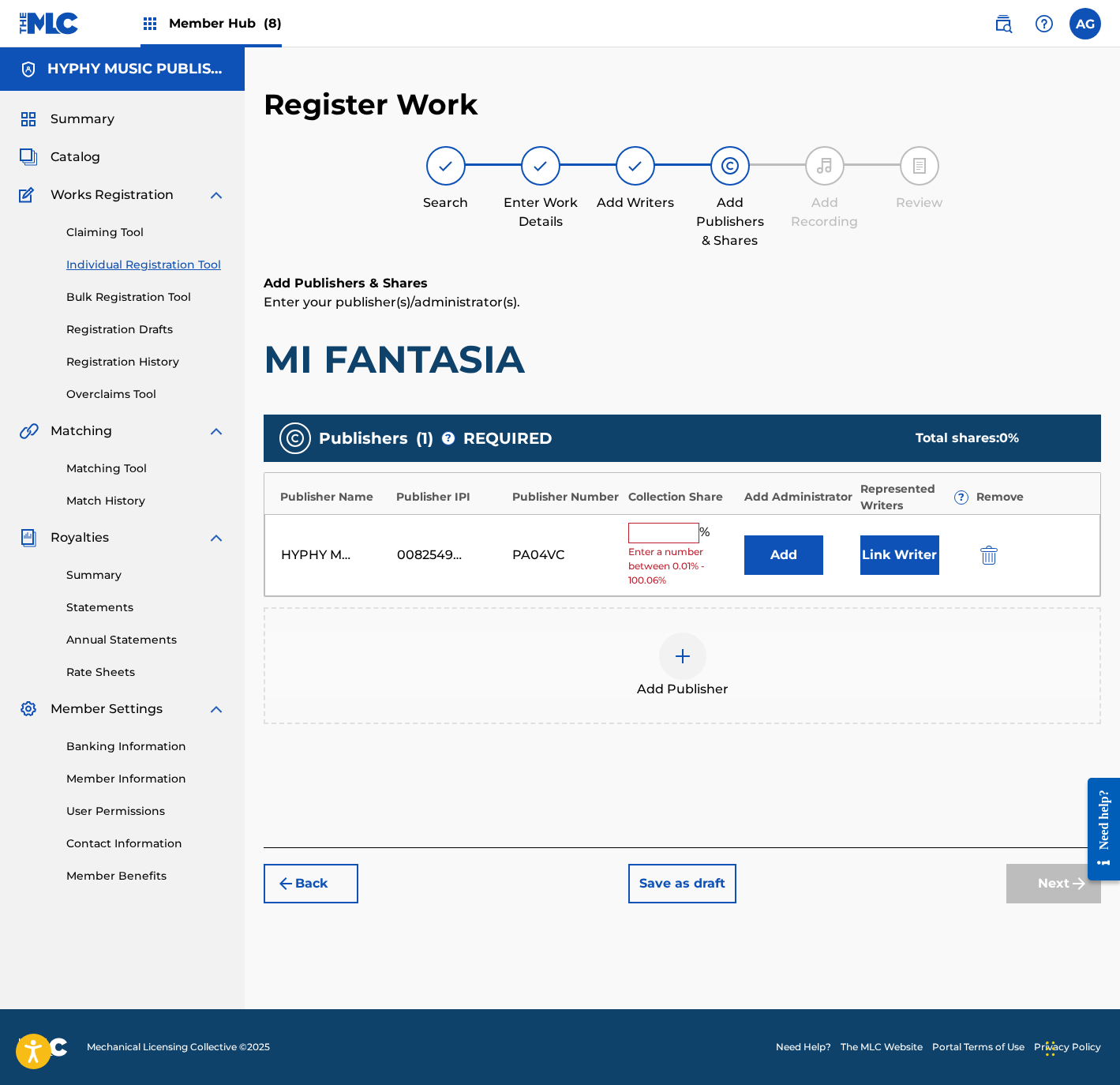
click at [692, 519] on div "HYPHY MUSIC PUBLISHING INC 00825494614 PA04VC % Enter a number between 0.01% - …" at bounding box center [682, 555] width 836 height 83
click at [692, 525] on input "text" at bounding box center [663, 532] width 71 height 20
type input "100"
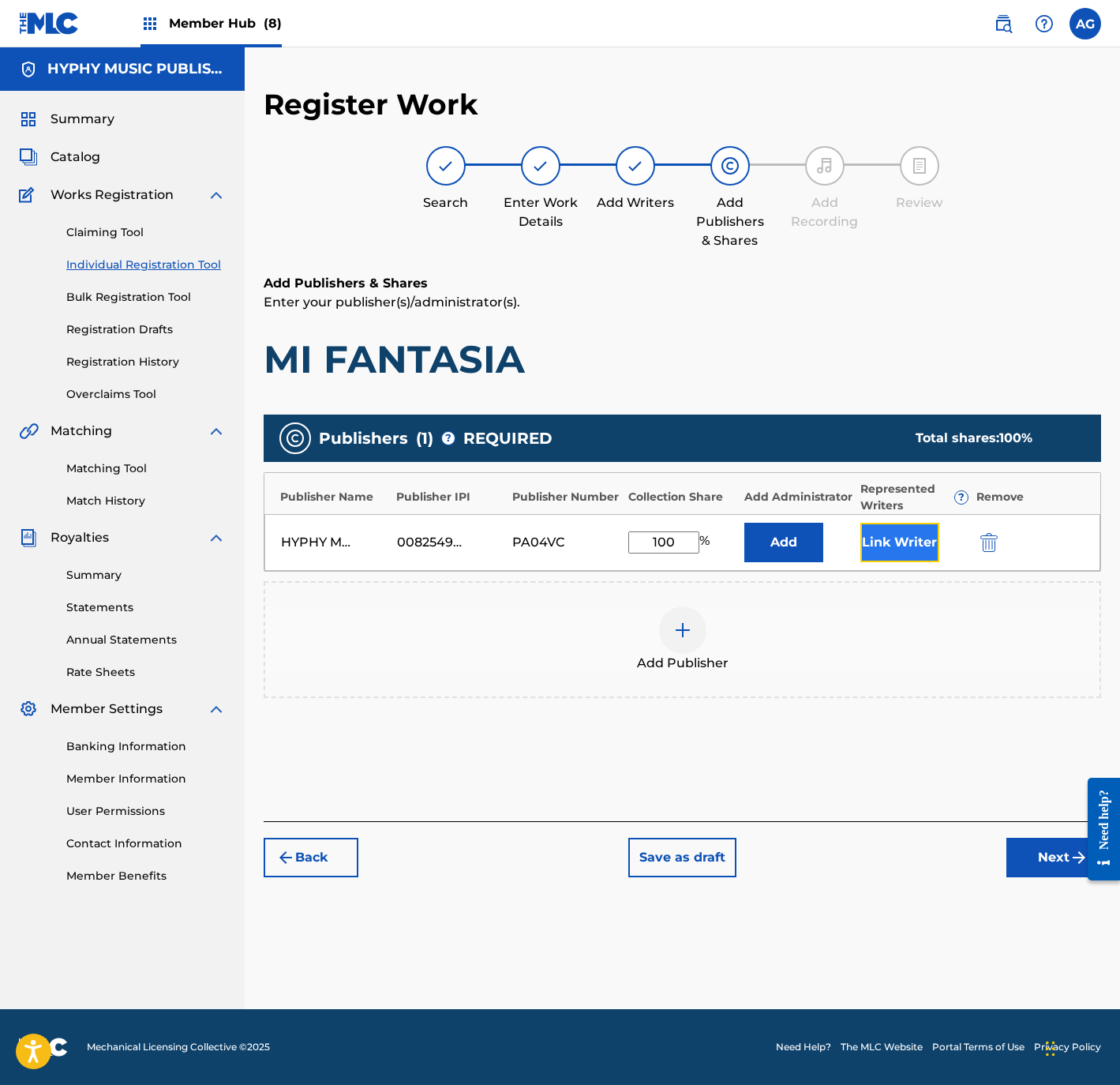
click at [869, 535] on button "Link Writer" at bounding box center [900, 542] width 79 height 39
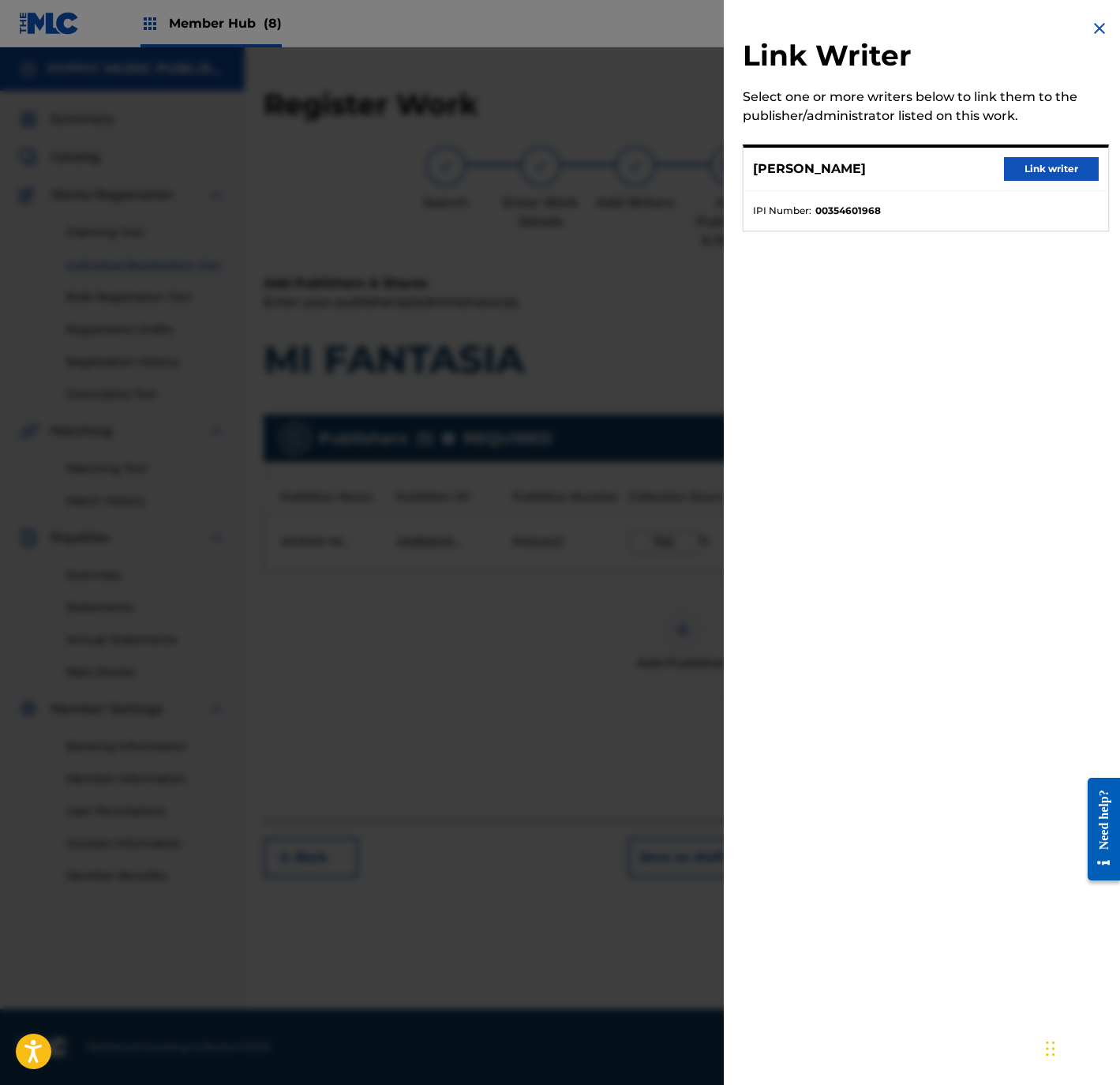
click at [1011, 153] on div "JOSE DURON Link writer" at bounding box center [926, 169] width 365 height 44
click at [1011, 162] on button "Link writer" at bounding box center [1052, 168] width 95 height 24
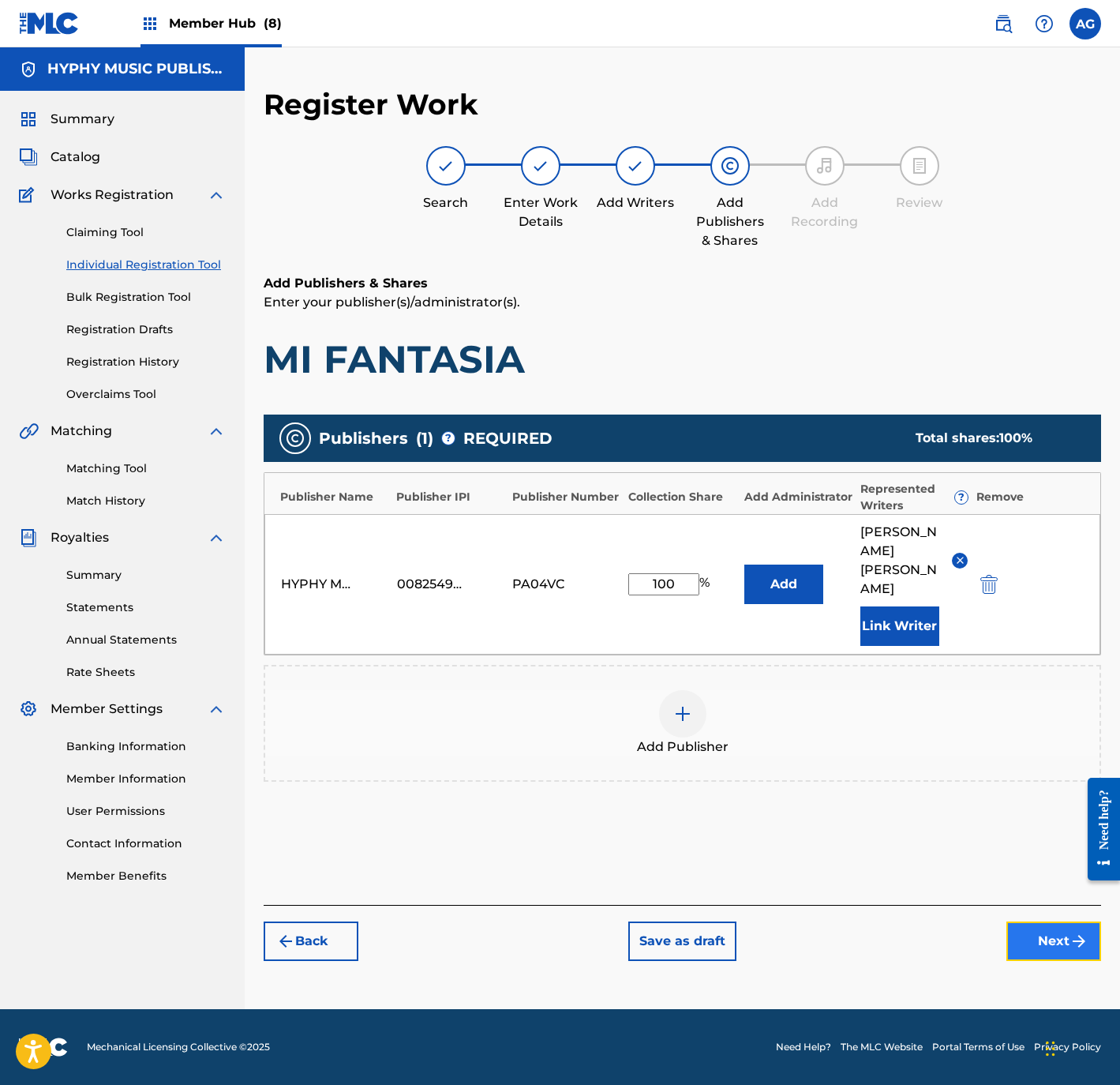
click at [1025, 921] on button "Next" at bounding box center [1054, 940] width 95 height 39
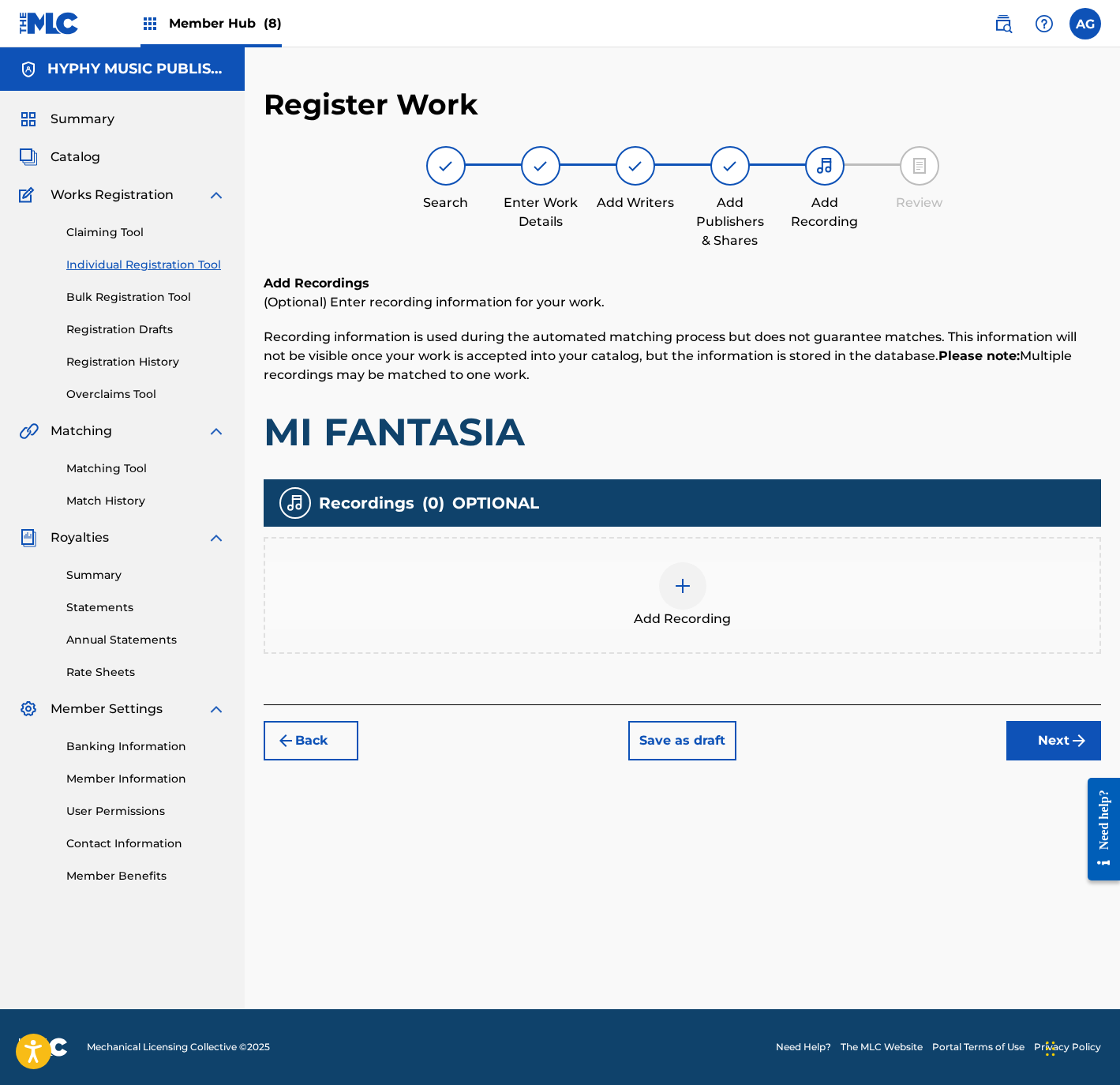
click at [756, 583] on div "Add Recording" at bounding box center [681, 596] width 834 height 67
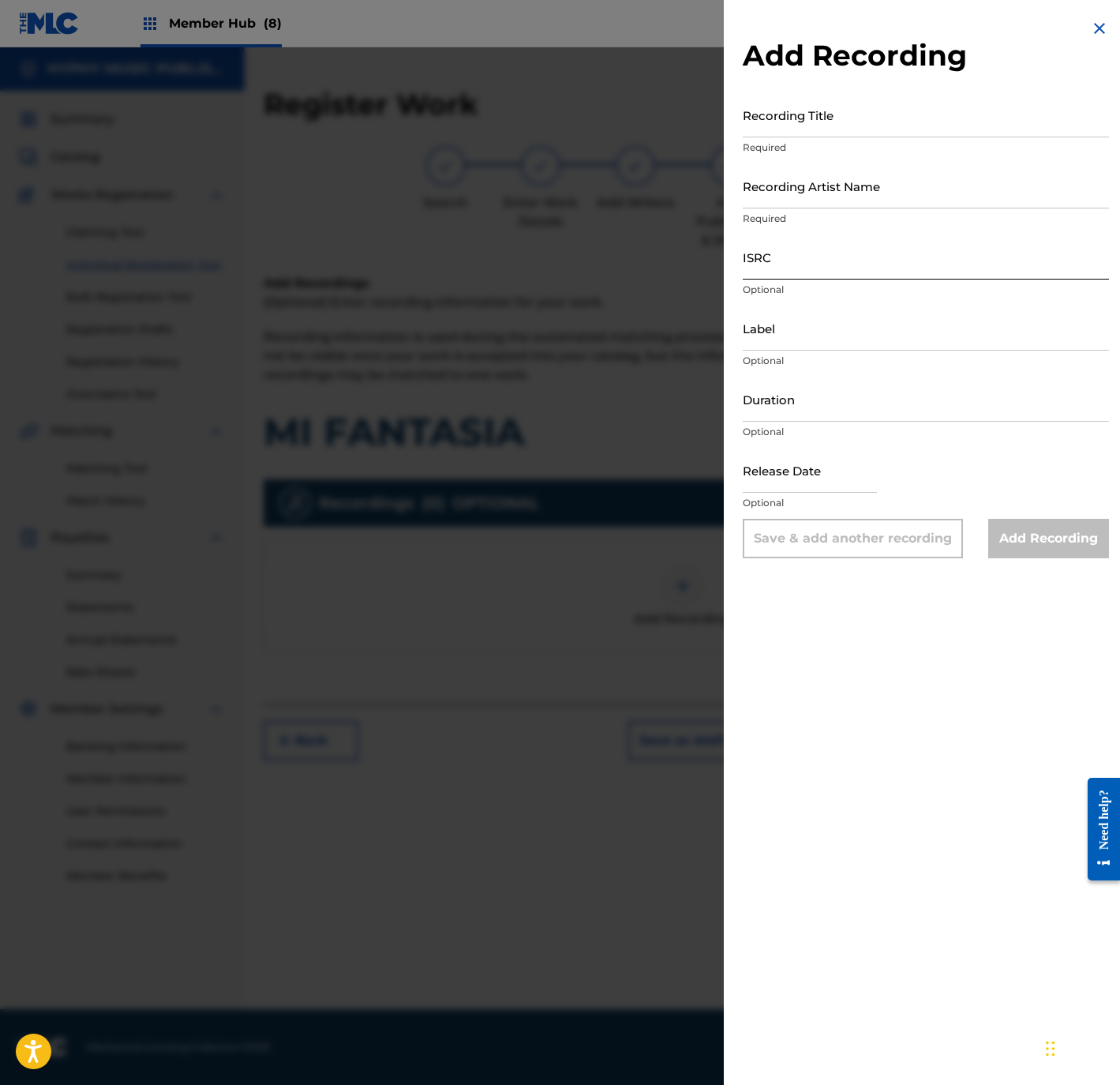
click at [817, 261] on input "ISRC" at bounding box center [926, 256] width 367 height 45
paste input "LOS CAZADORES DEL NORTE"
drag, startPoint x: 945, startPoint y: 264, endPoint x: 372, endPoint y: 265, distance: 573.0
click at [372, 264] on div "Add Recording Recording Title Required Recording Artist Name Required ISRC LOS …" at bounding box center [560, 566] width 1120 height 1038
paste input "QZTB22304966"
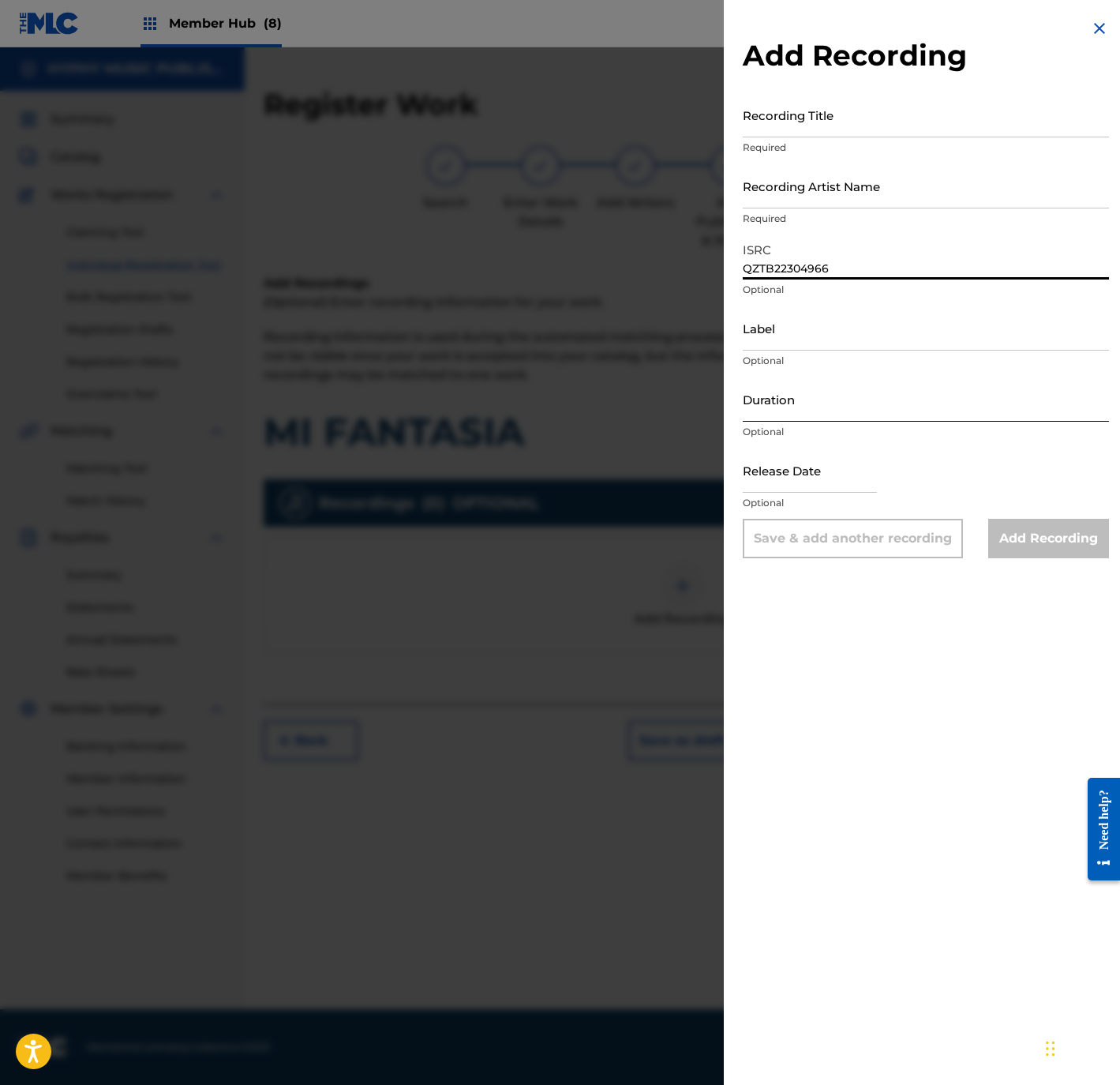
type input "QZTB22304966"
click at [792, 394] on input "Duration" at bounding box center [926, 398] width 367 height 45
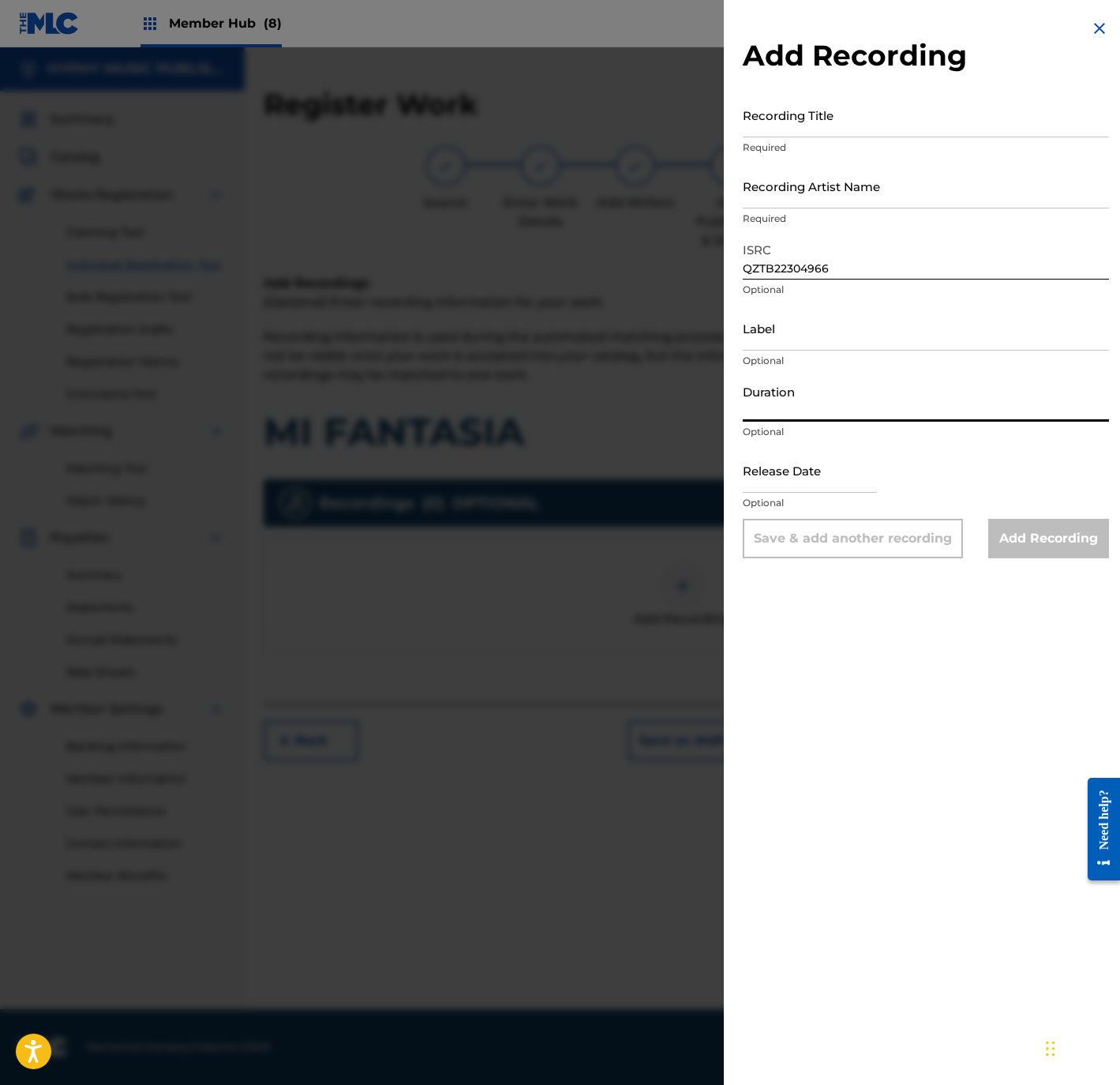
paste input "3:17"
type input "03:17"
select select "8"
select select "2025"
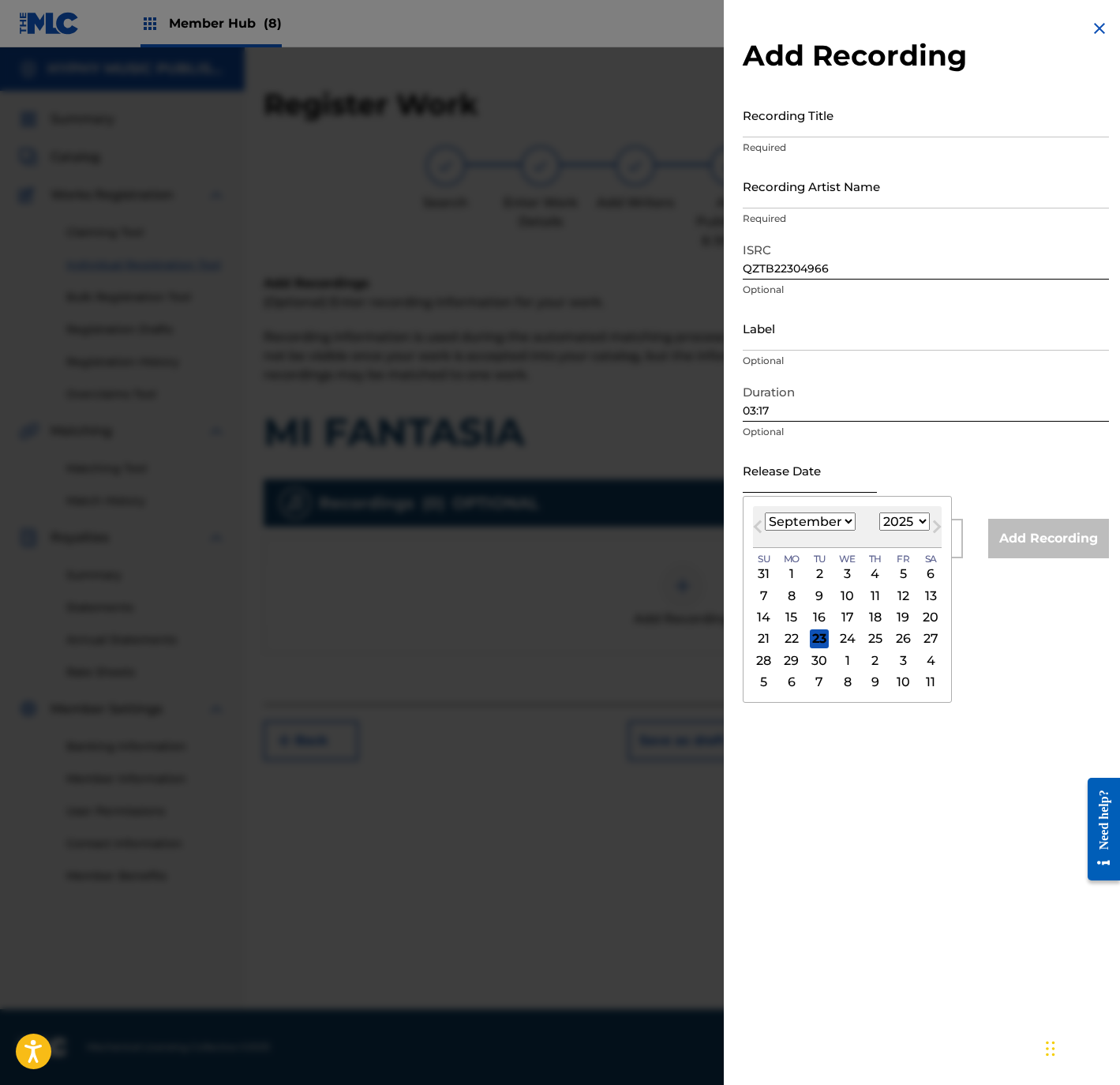
click at [801, 475] on input "text" at bounding box center [810, 469] width 134 height 45
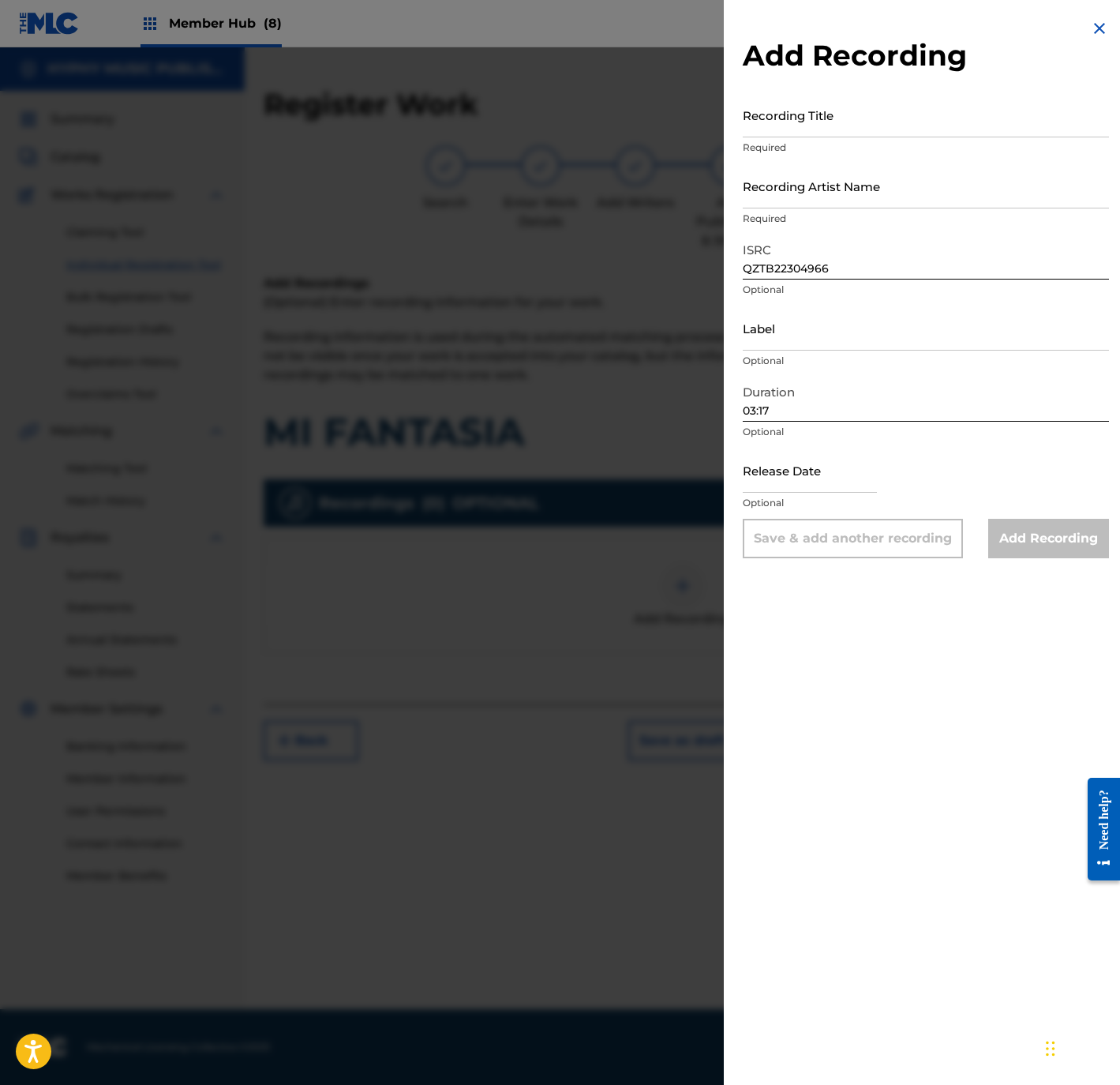
click at [836, 353] on p "Optional" at bounding box center [926, 360] width 367 height 14
click at [826, 337] on input "Label" at bounding box center [926, 327] width 367 height 45
paste input "la cima recrods"
type input "la cima recrods"
click at [808, 481] on input "text" at bounding box center [810, 469] width 134 height 45
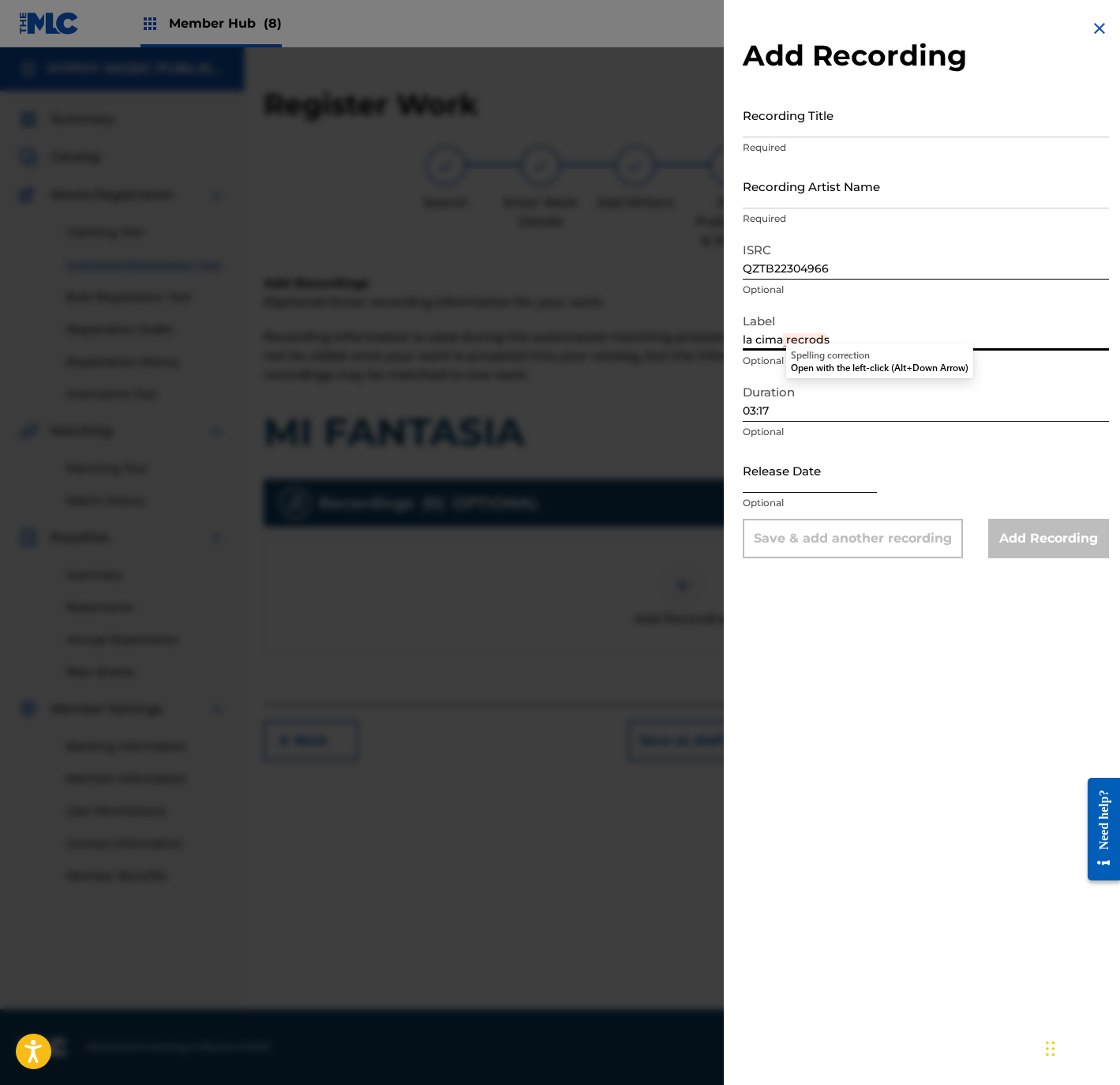
select select "8"
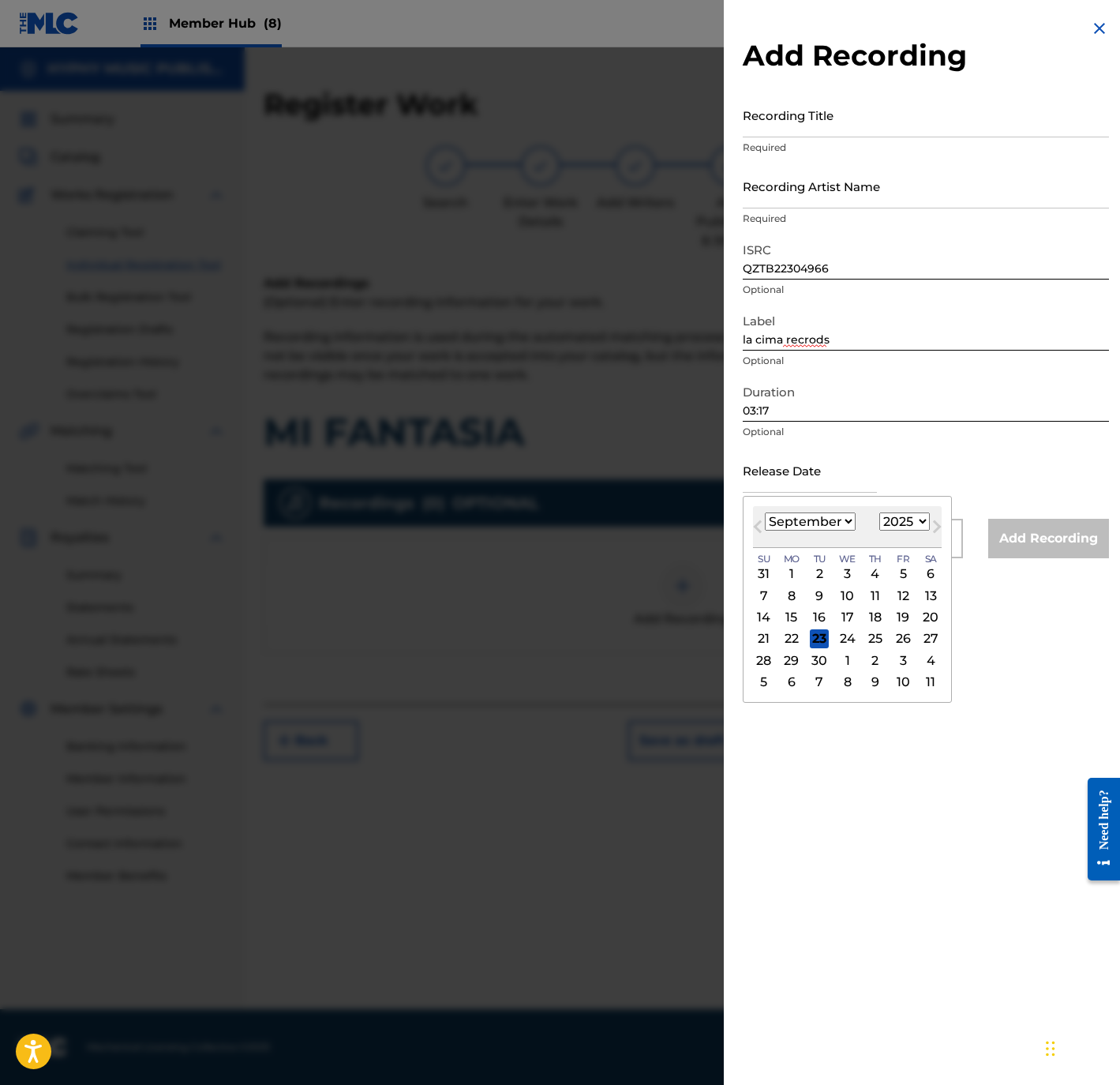
click at [893, 522] on select "1899 1900 1901 1902 1903 1904 1905 1906 1907 1908 1909 1910 1911 1912 1913 1914…" at bounding box center [905, 521] width 51 height 18
select select "2009"
click at [883, 512] on select "1899 1900 1901 1902 1903 1904 1905 1906 1907 1908 1909 1910 1911 1912 1913 1914…" at bounding box center [905, 521] width 51 height 18
click at [791, 525] on select "January February March April May June July August September October November De…" at bounding box center [810, 521] width 91 height 18
select select "0"
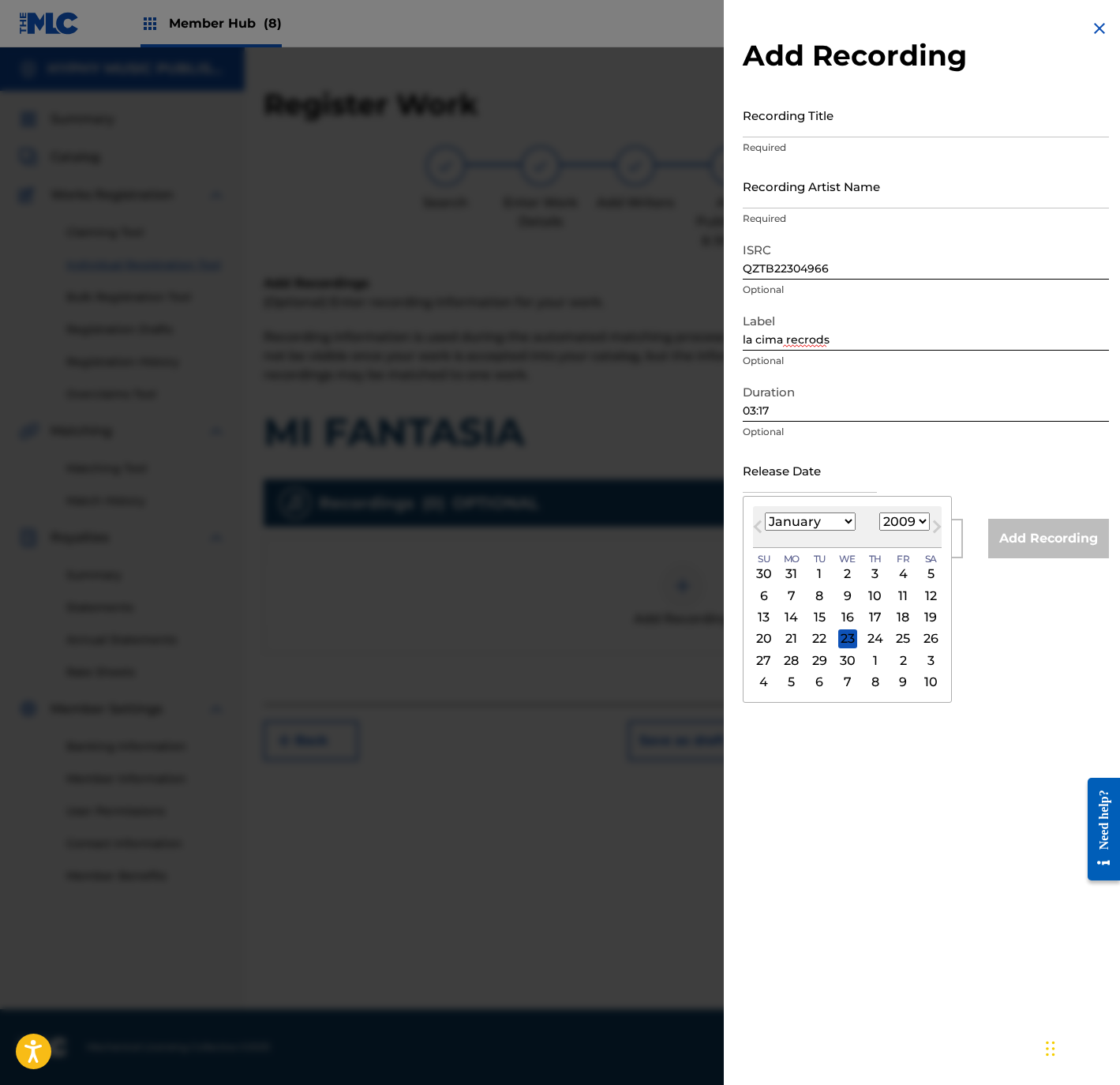
click at [765, 512] on select "January February March April May June July August September October November De…" at bounding box center [810, 521] width 91 height 18
click at [884, 569] on div "1" at bounding box center [875, 575] width 19 height 19
type input "January 1 2009"
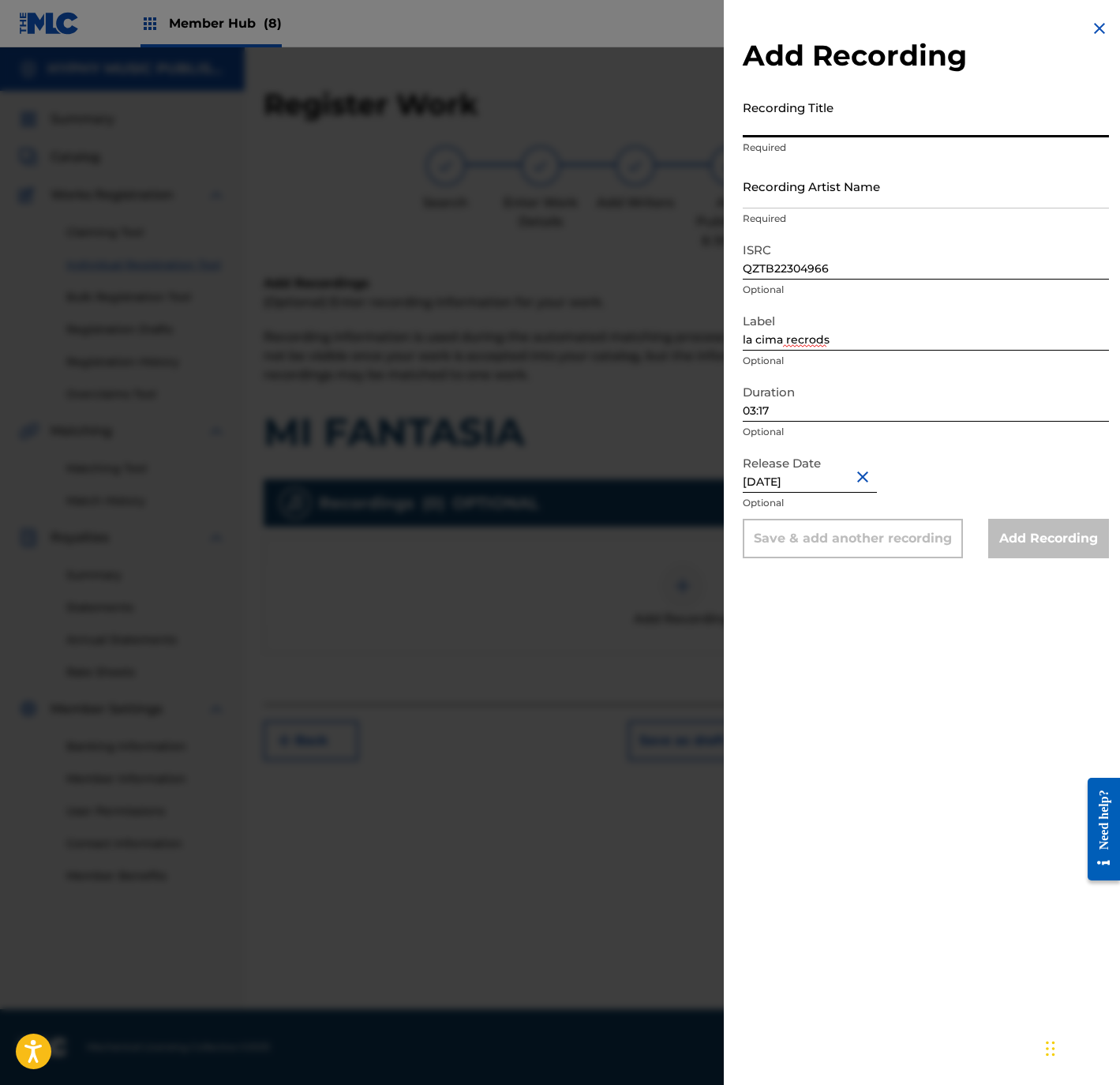
click at [844, 103] on input "Recording Title" at bounding box center [926, 114] width 367 height 45
paste input "MI FANTASIA"
type input "MI FANTASIA"
click at [849, 192] on input "Recording Artist Name" at bounding box center [926, 185] width 367 height 45
paste input "LOS CAZADORES DEL NORTE"
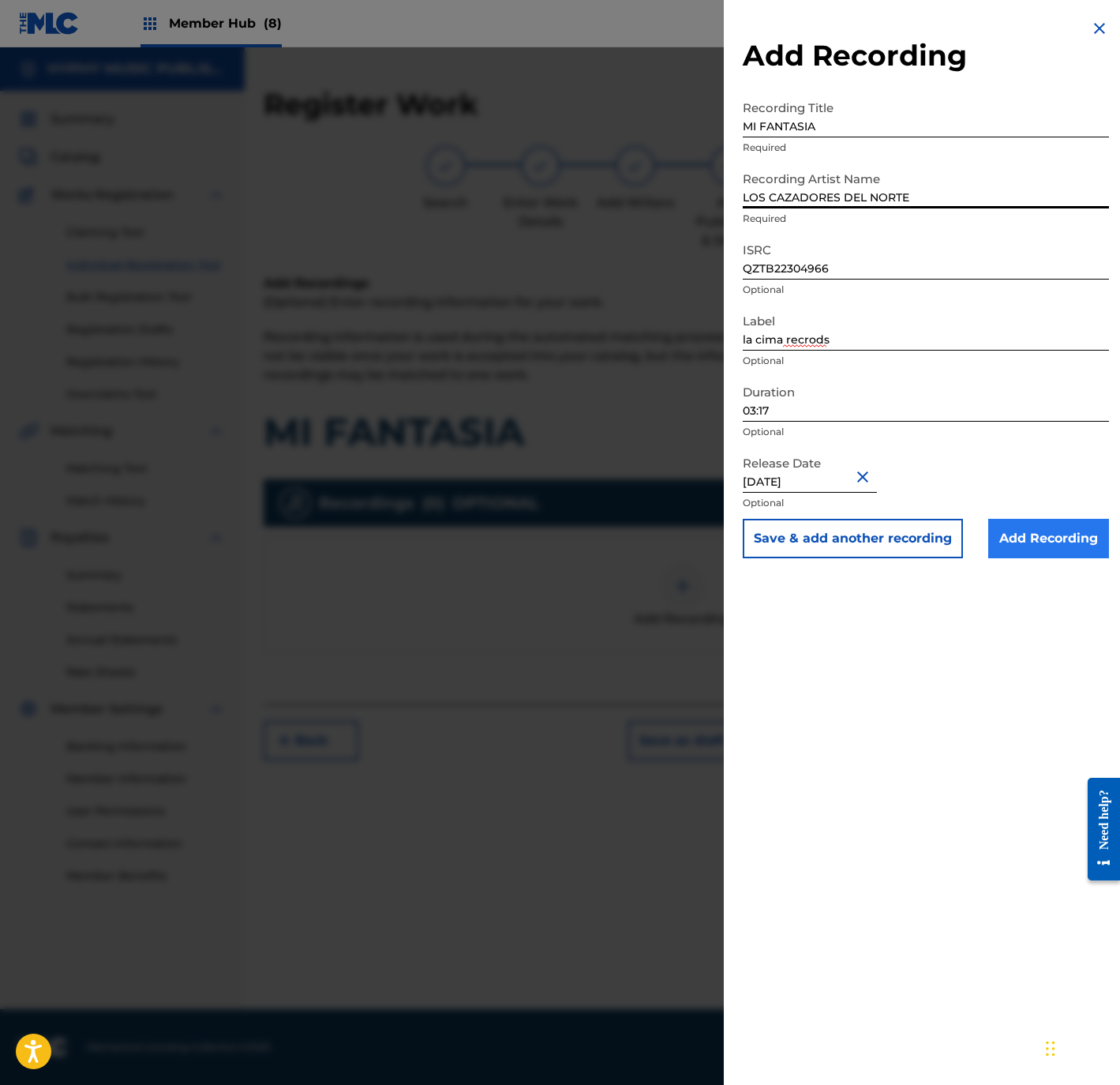
type input "LOS CAZADORES DEL NORTE"
click at [1038, 542] on input "Add Recording" at bounding box center [1049, 538] width 121 height 39
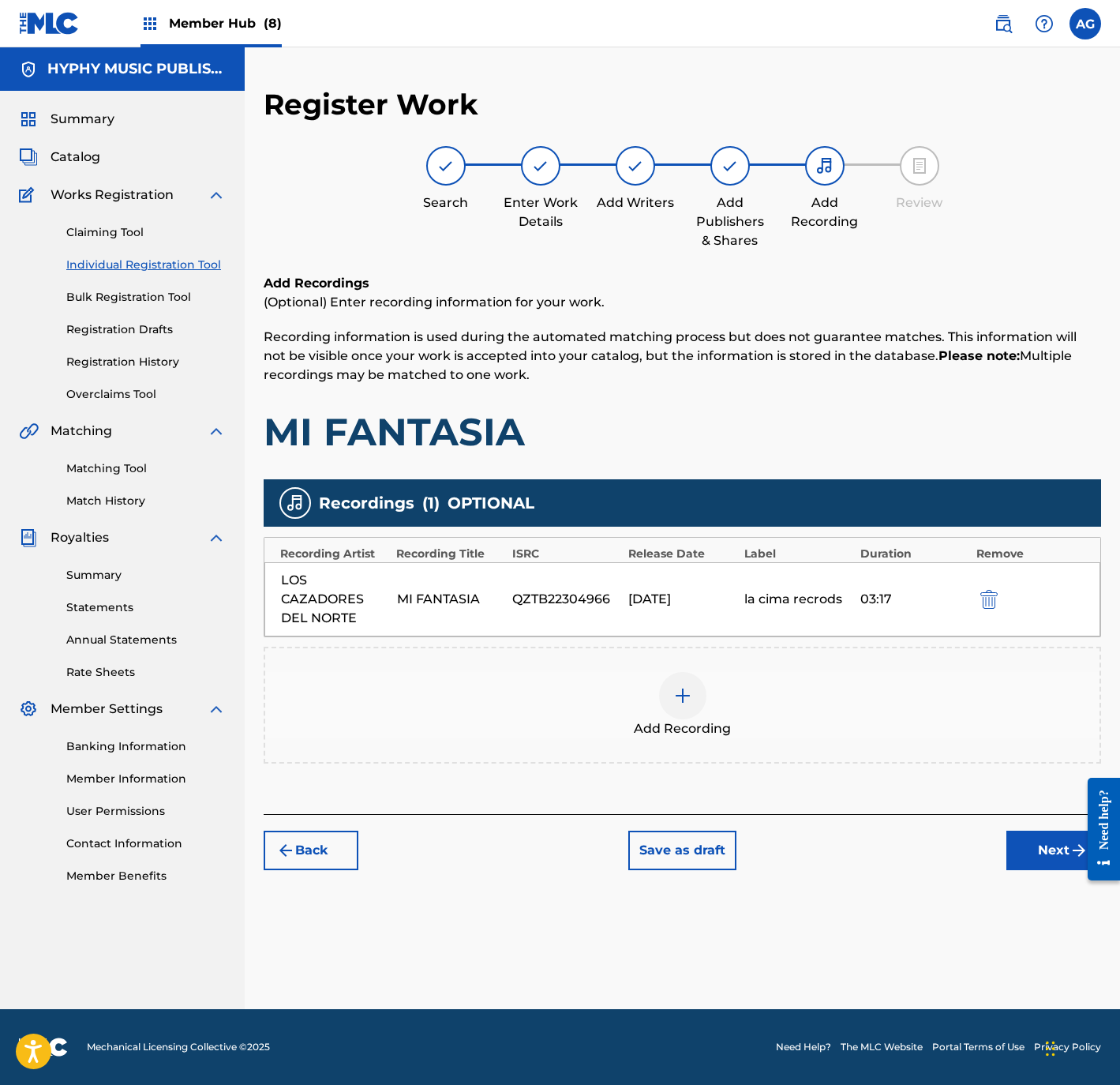
click at [1025, 824] on div "Back Save as draft Next" at bounding box center [682, 842] width 838 height 56
click at [1031, 841] on button "Next" at bounding box center [1054, 850] width 95 height 39
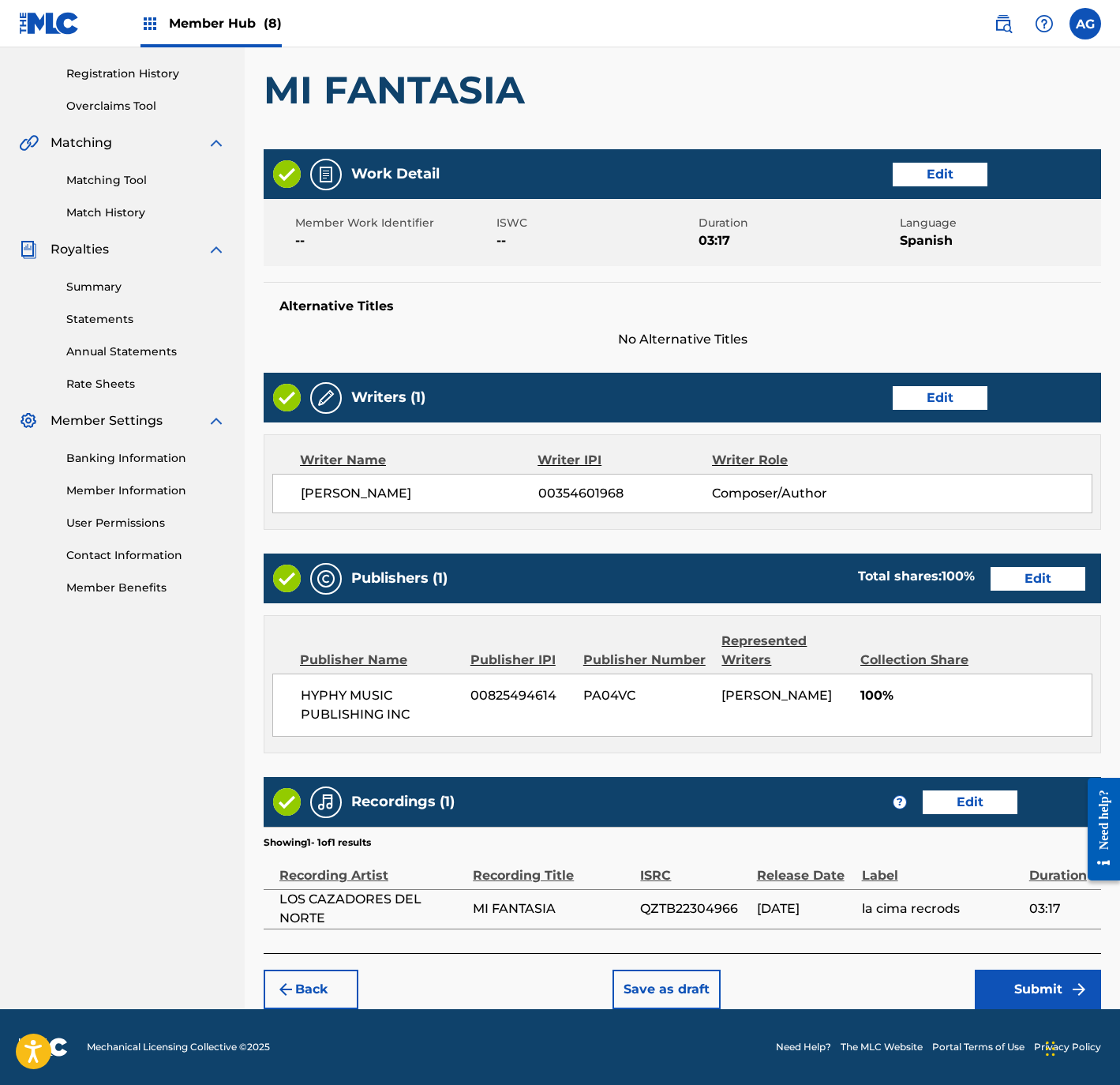
drag, startPoint x: 599, startPoint y: 448, endPoint x: 596, endPoint y: 636, distance: 188.0
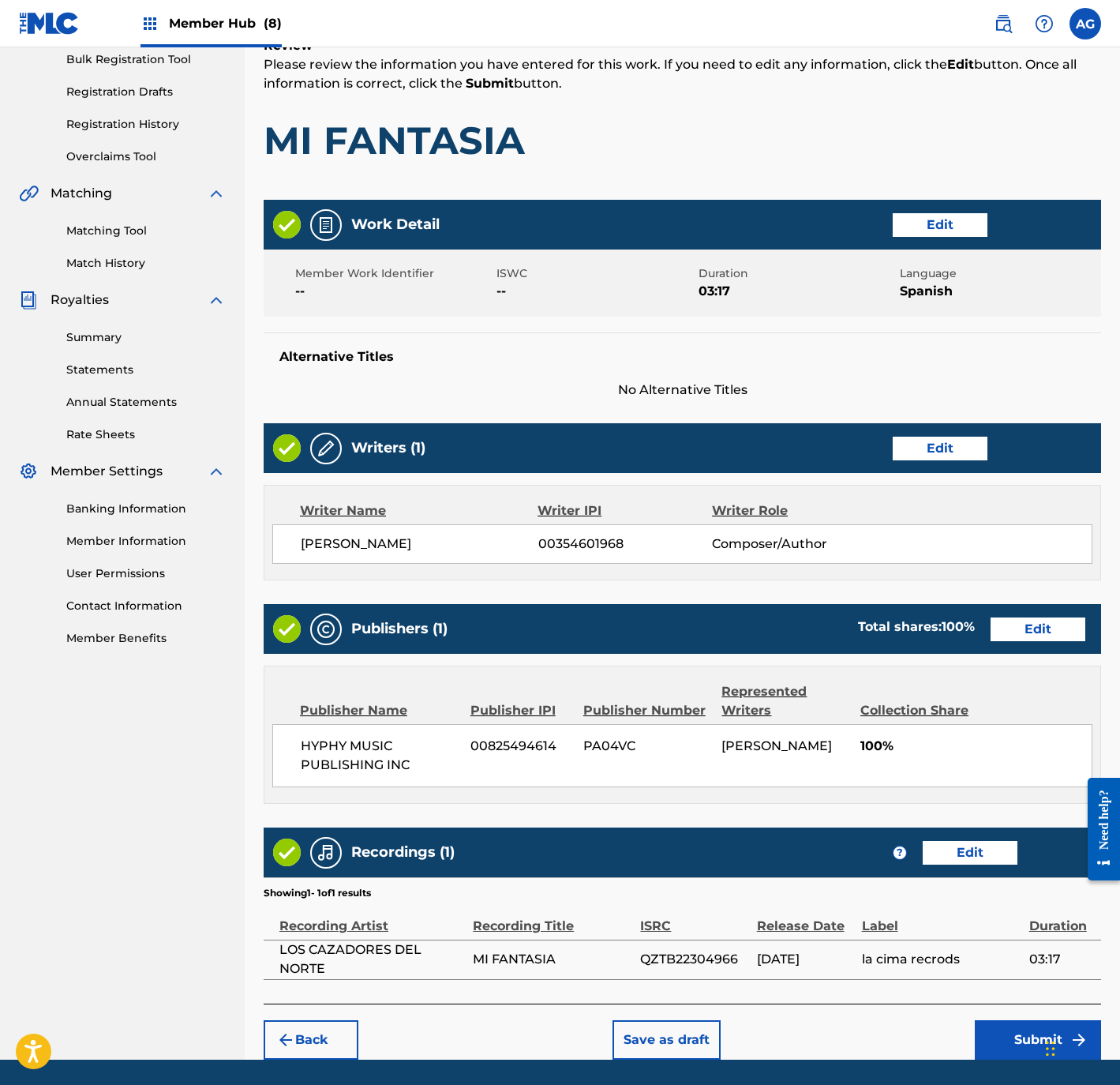
scroll to position [291, 0]
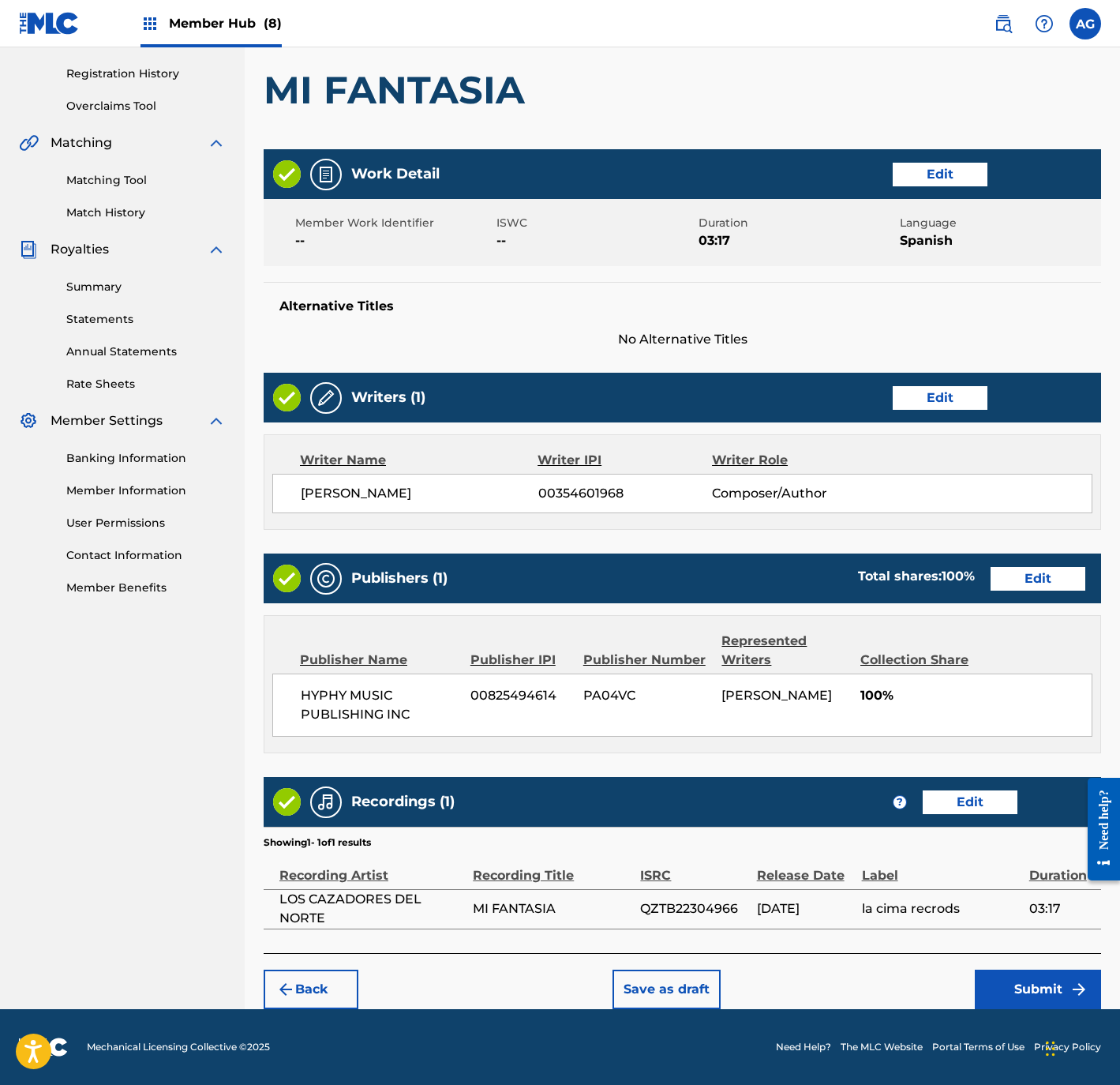
drag, startPoint x: 671, startPoint y: 660, endPoint x: 692, endPoint y: 774, distance: 115.9
click at [993, 981] on button "Submit" at bounding box center [1038, 989] width 126 height 39
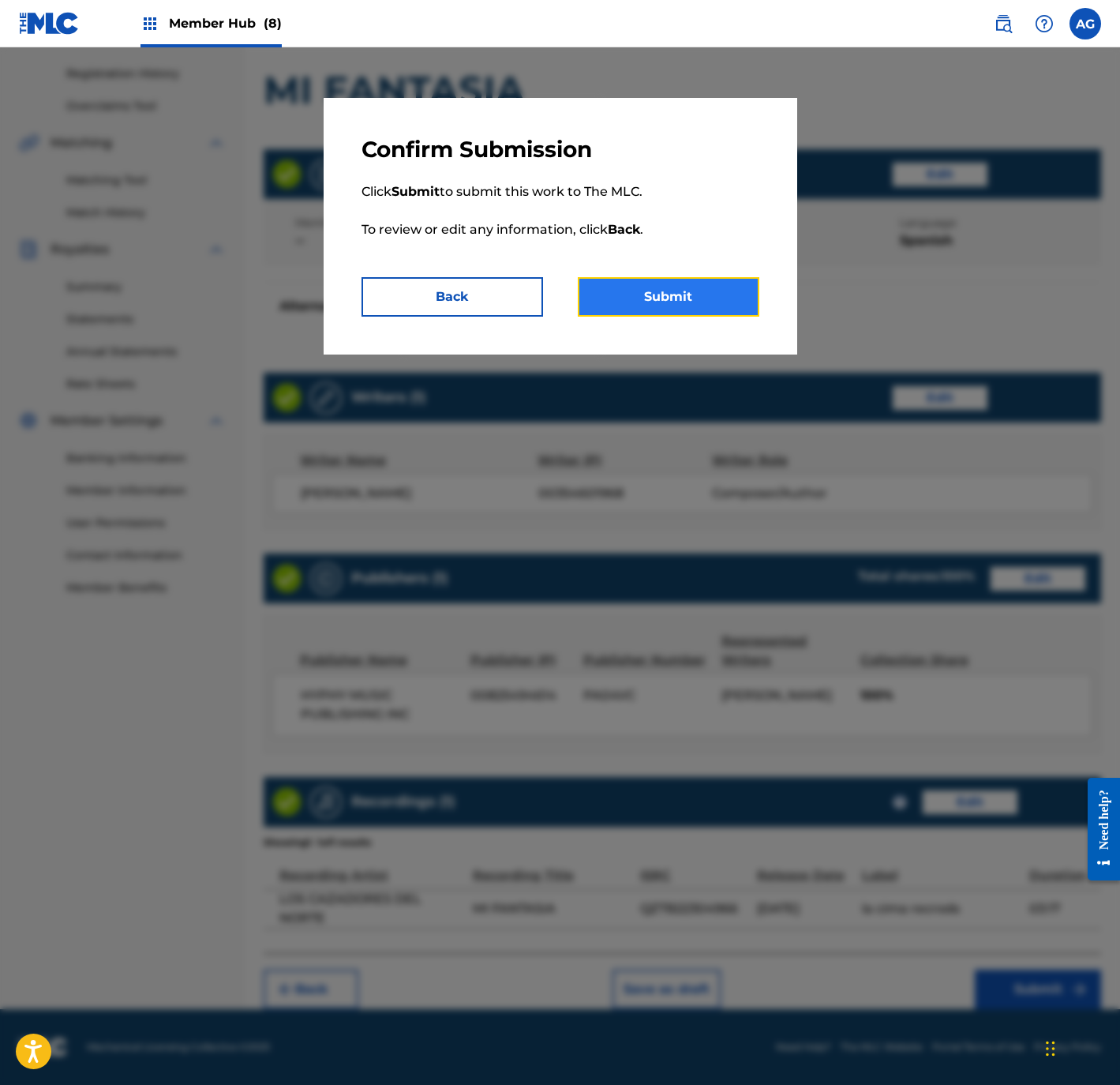
click at [638, 306] on button "Submit" at bounding box center [668, 296] width 182 height 39
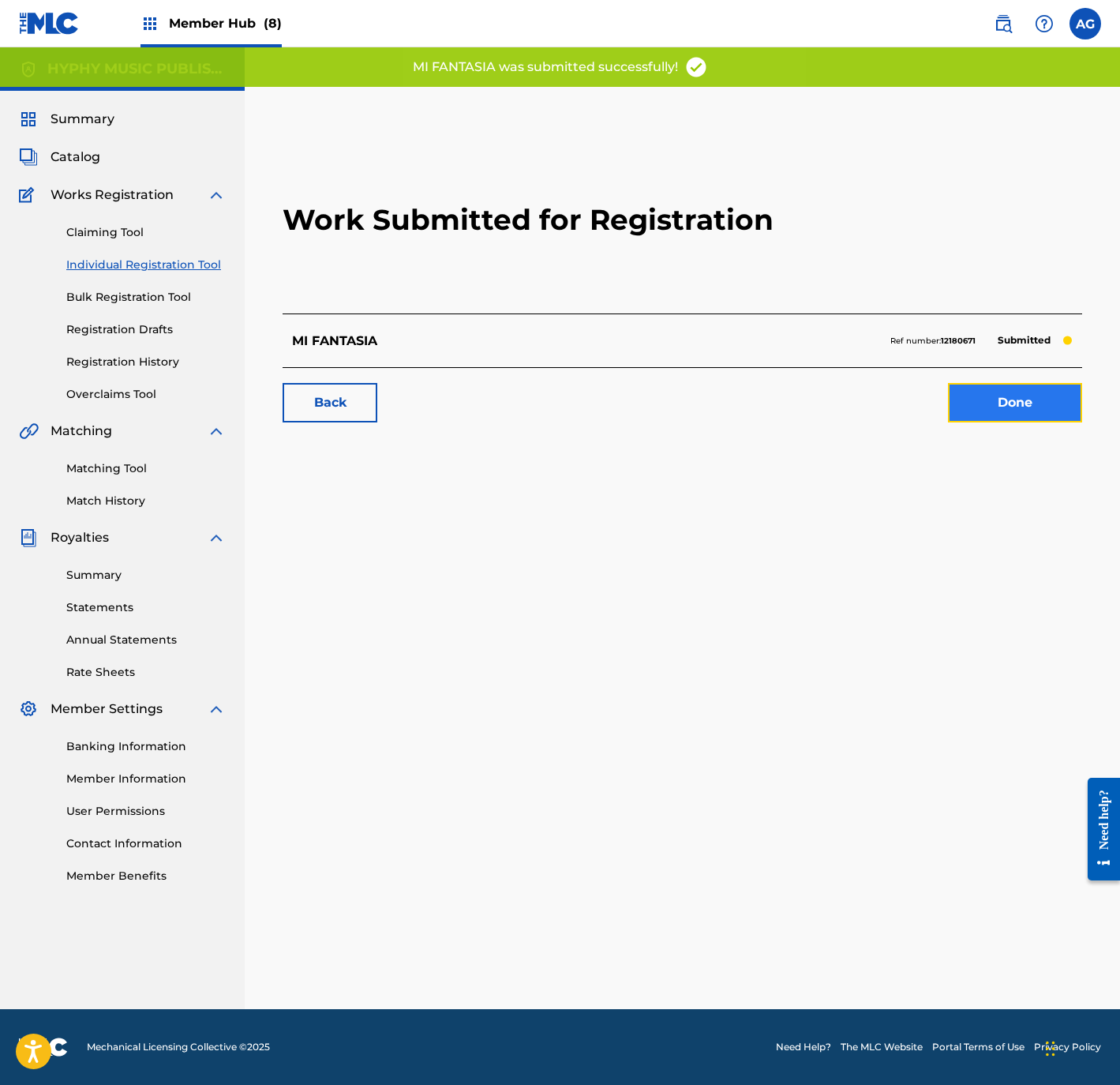
click at [1005, 401] on link "Done" at bounding box center [1015, 403] width 134 height 39
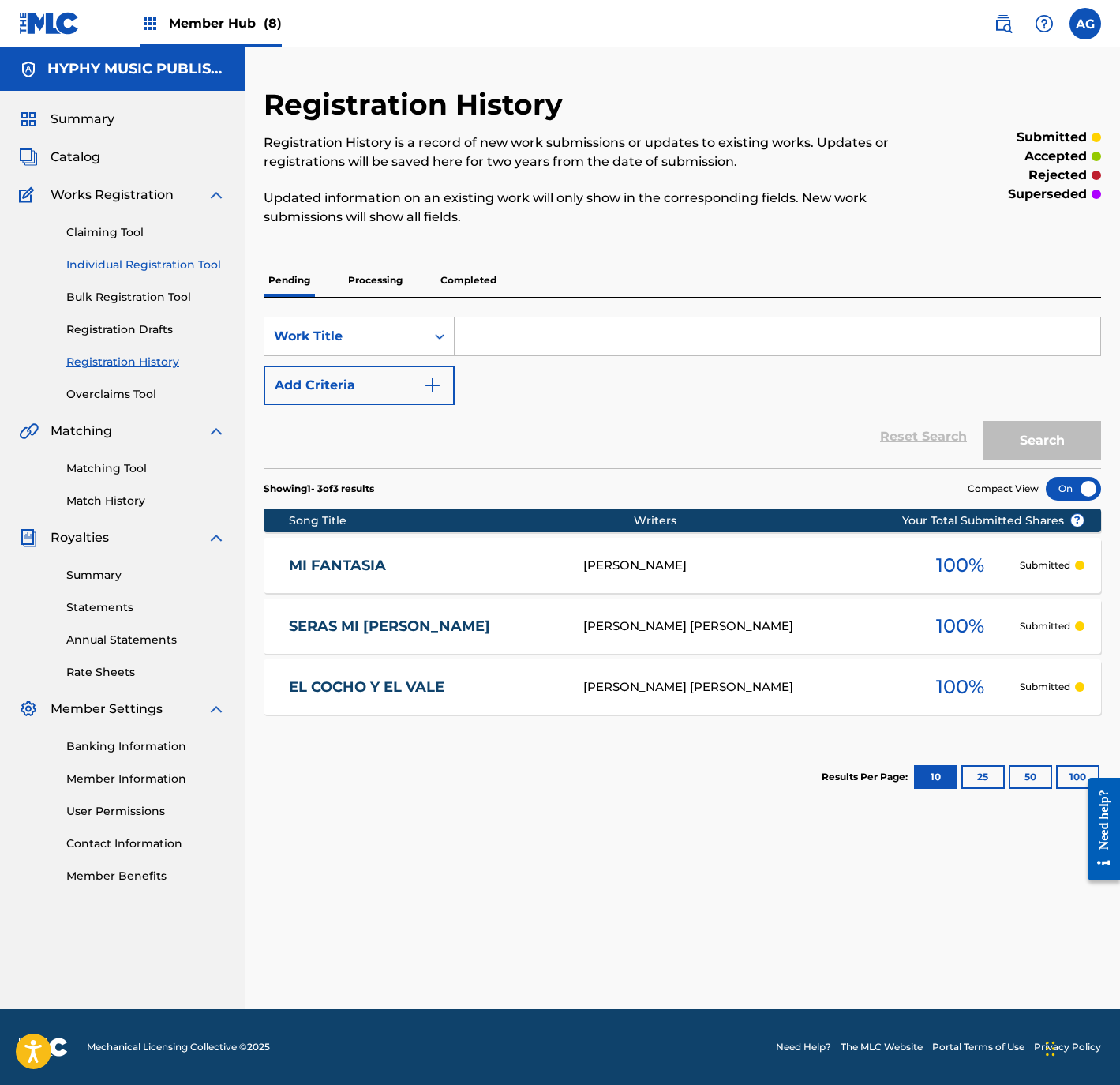
click at [173, 257] on link "Individual Registration Tool" at bounding box center [146, 265] width 160 height 17
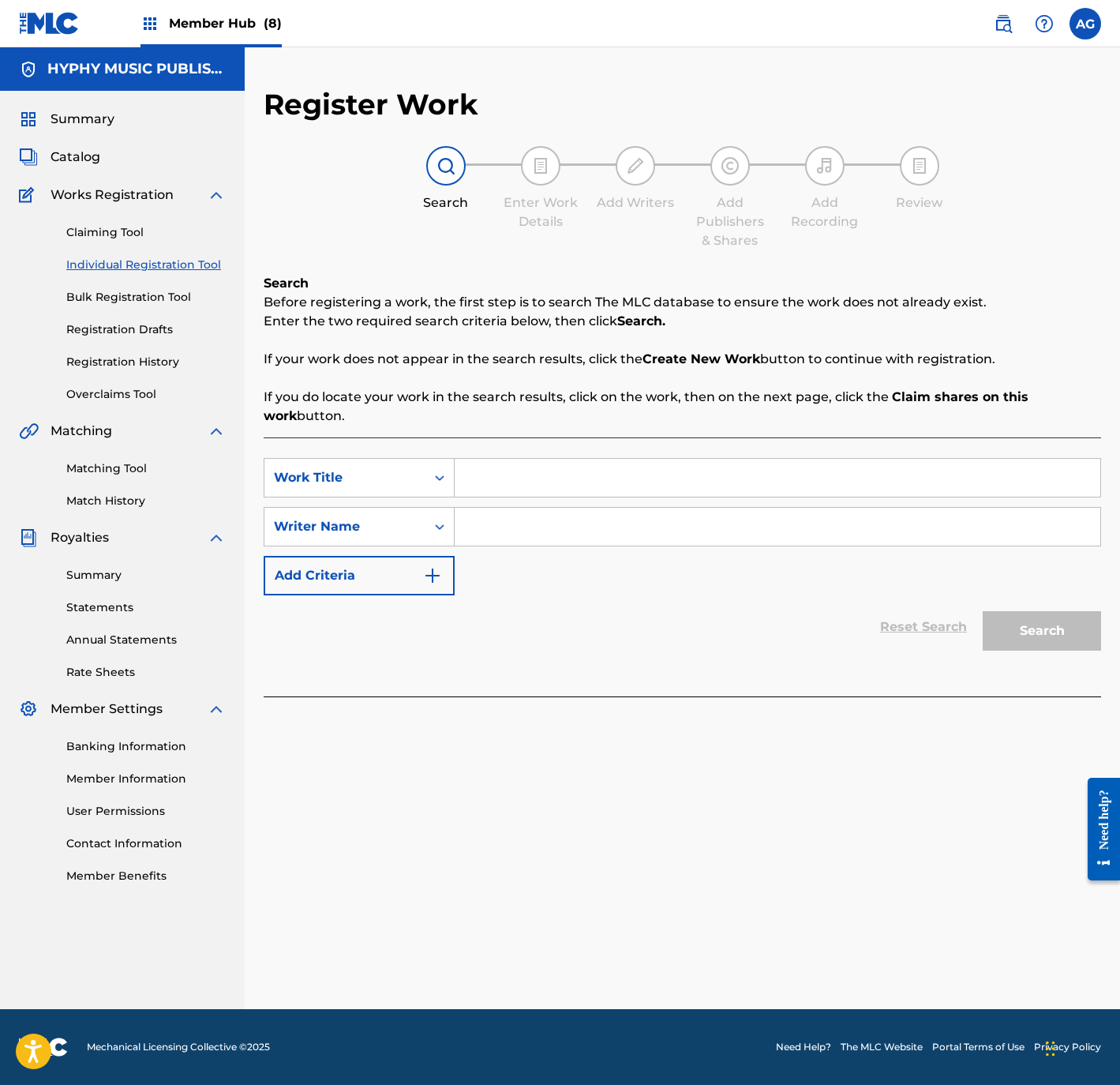
click at [654, 475] on input "Search Form" at bounding box center [777, 477] width 646 height 38
paste input "MUNDO DE ASTIO"
type input "MUNDO DE ASTIO"
click at [613, 533] on input "Search Form" at bounding box center [777, 526] width 646 height 38
paste input "JOSE DURON"
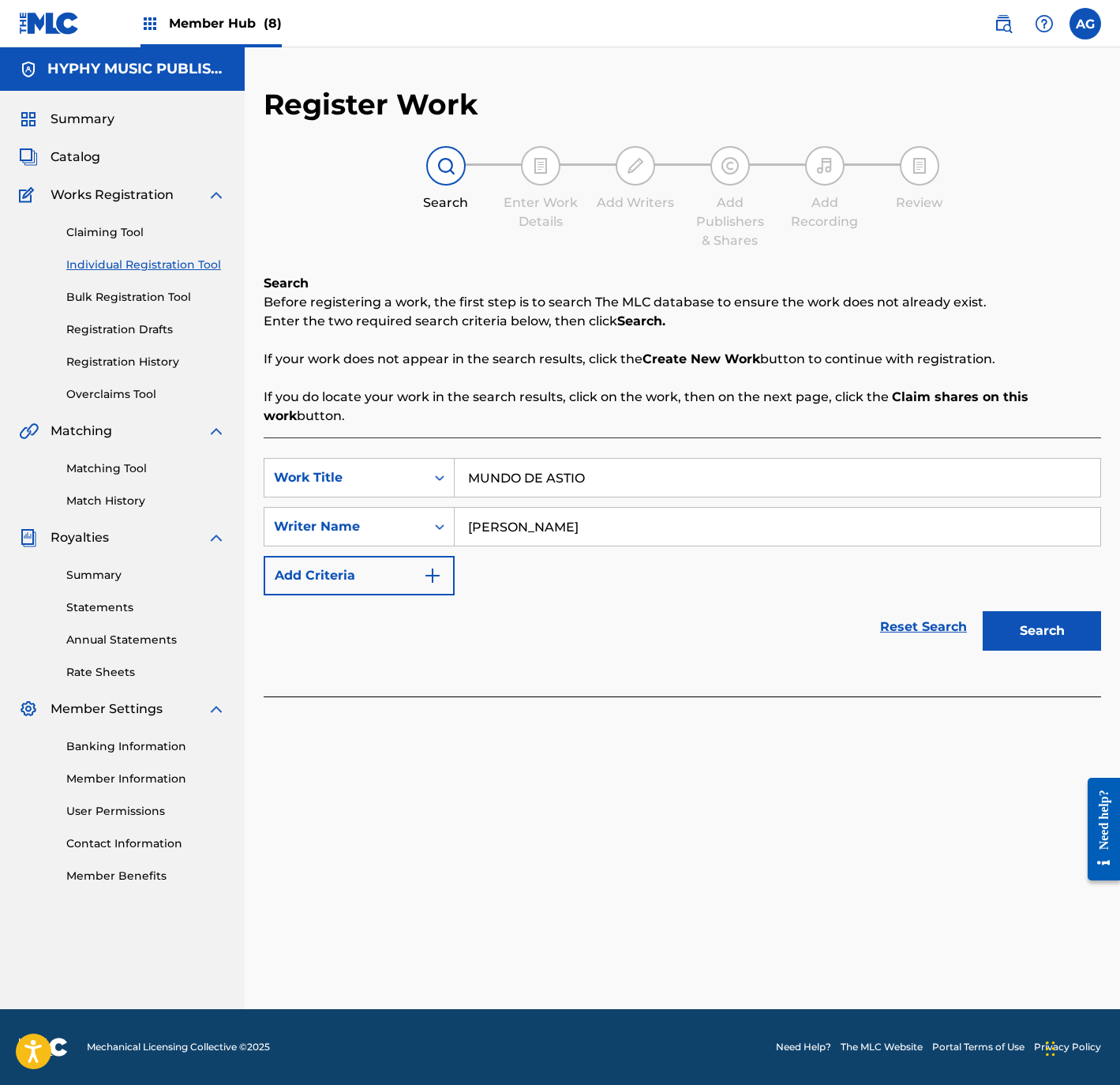
type input "JOSE DURON"
click at [1011, 617] on button "Search" at bounding box center [1042, 631] width 118 height 39
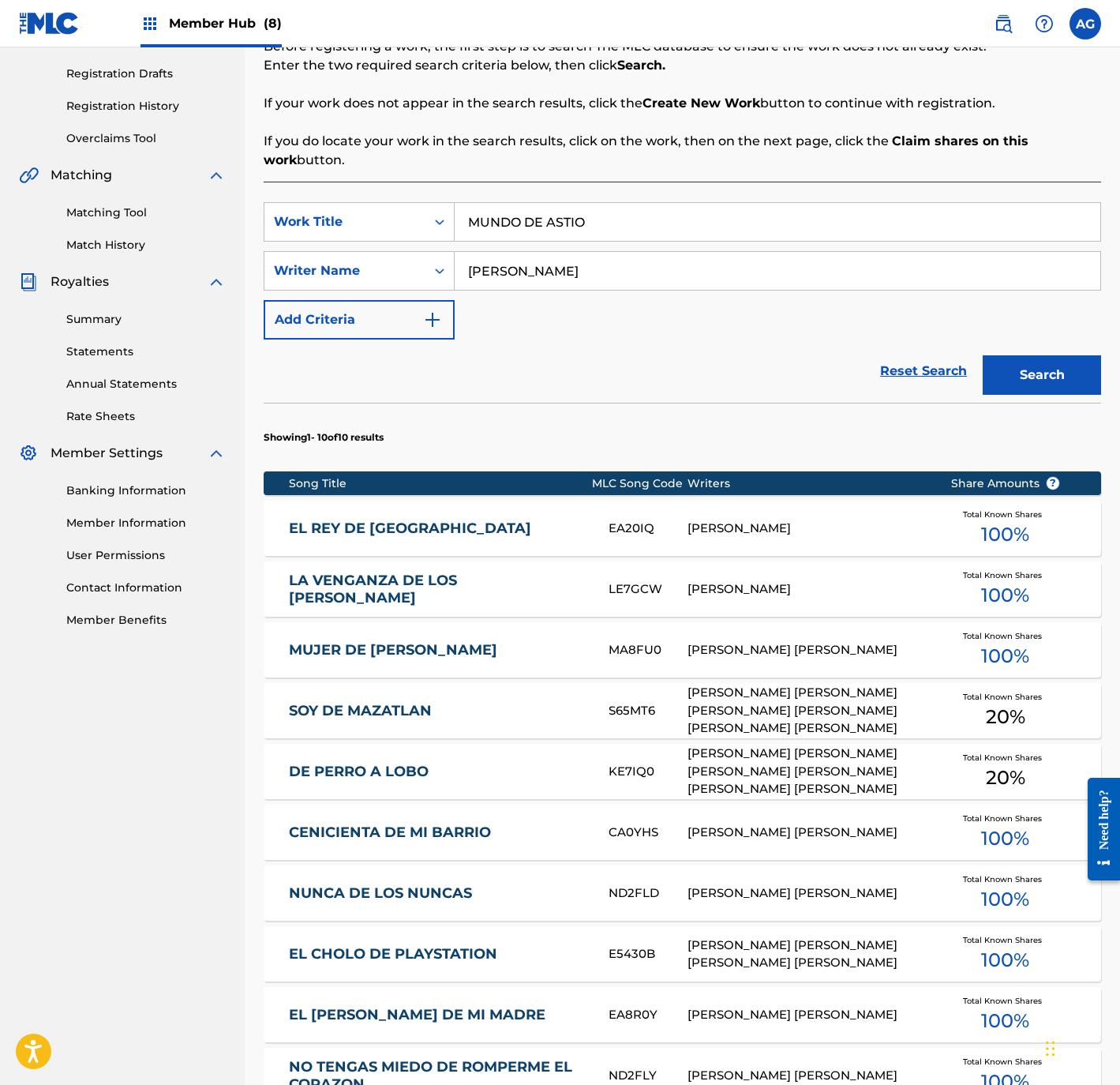
scroll to position [292, 0]
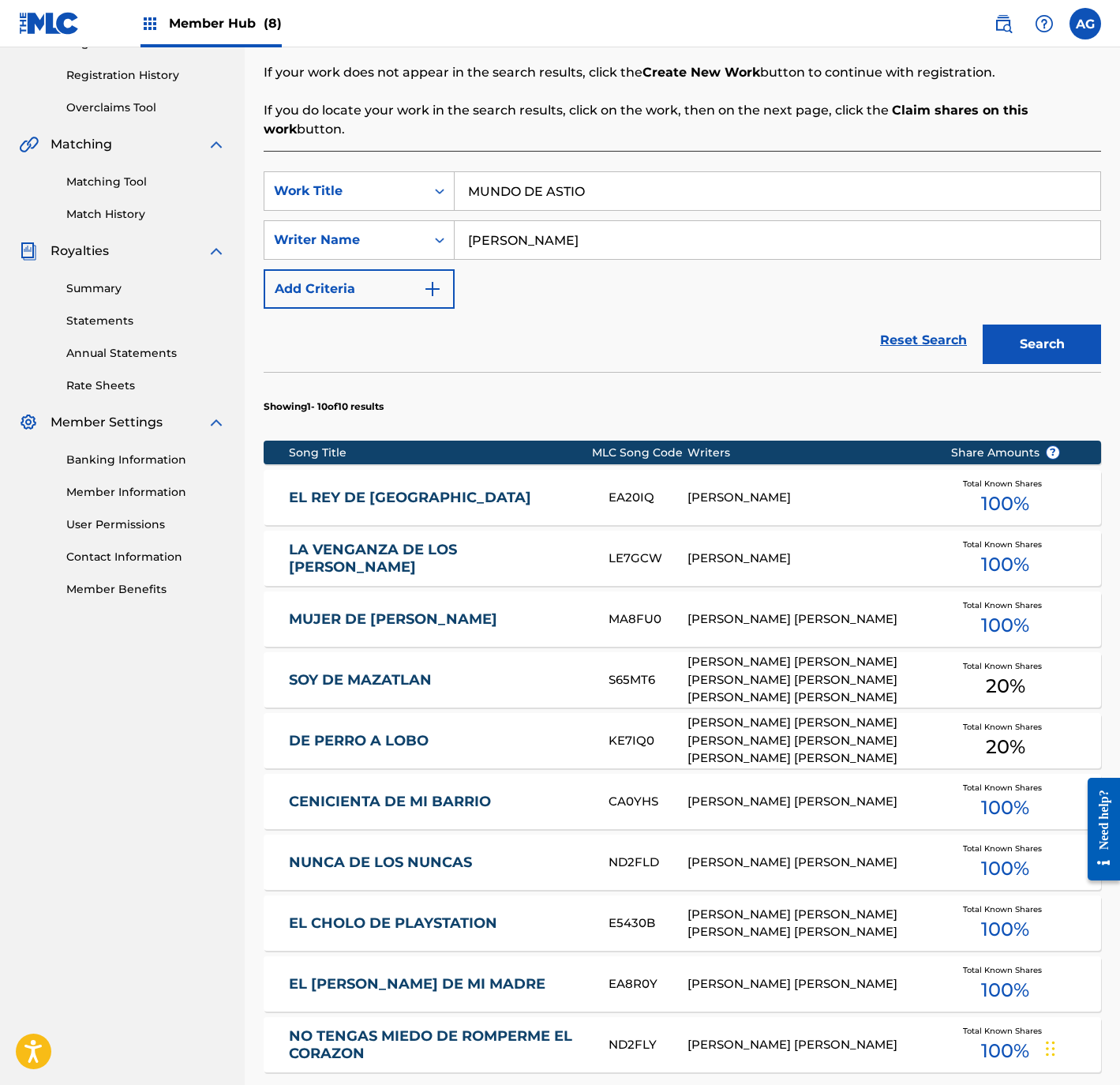
drag, startPoint x: 746, startPoint y: 673, endPoint x: 754, endPoint y: 715, distance: 42.8
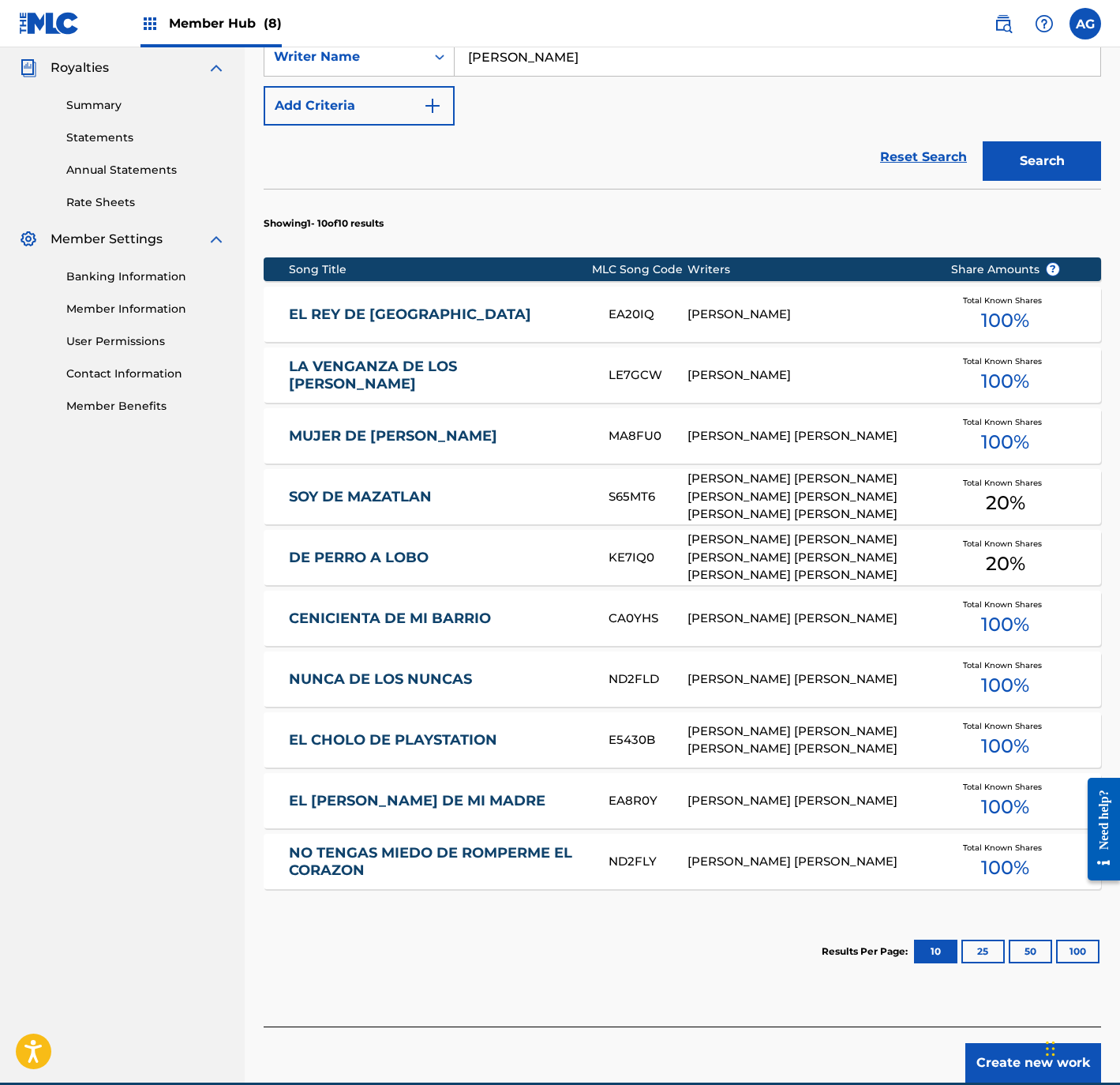
scroll to position [529, 0]
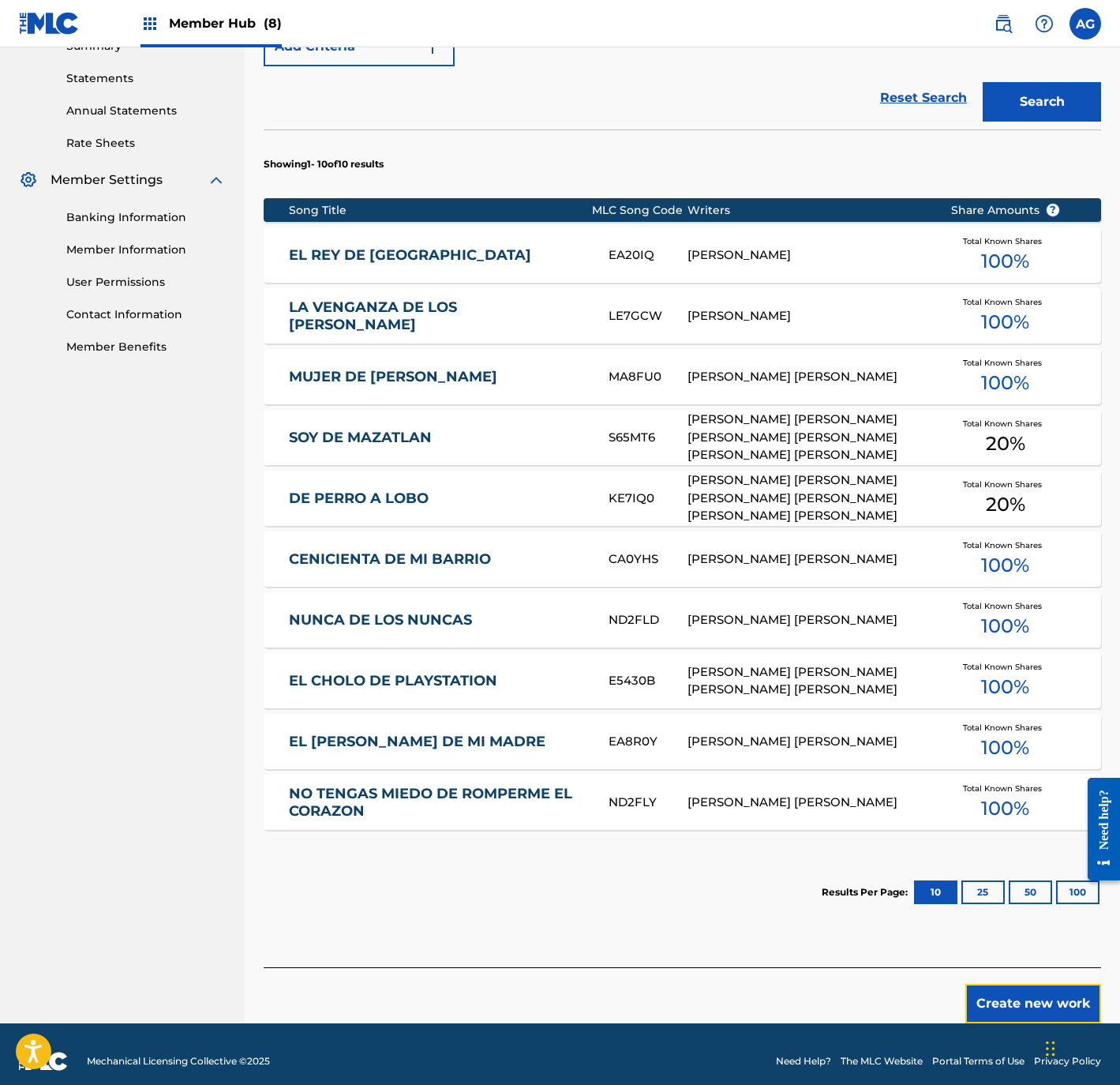
drag, startPoint x: 1035, startPoint y: 989, endPoint x: 972, endPoint y: 932, distance: 85.0
click at [1035, 990] on button "Create new work" at bounding box center [1033, 1003] width 136 height 39
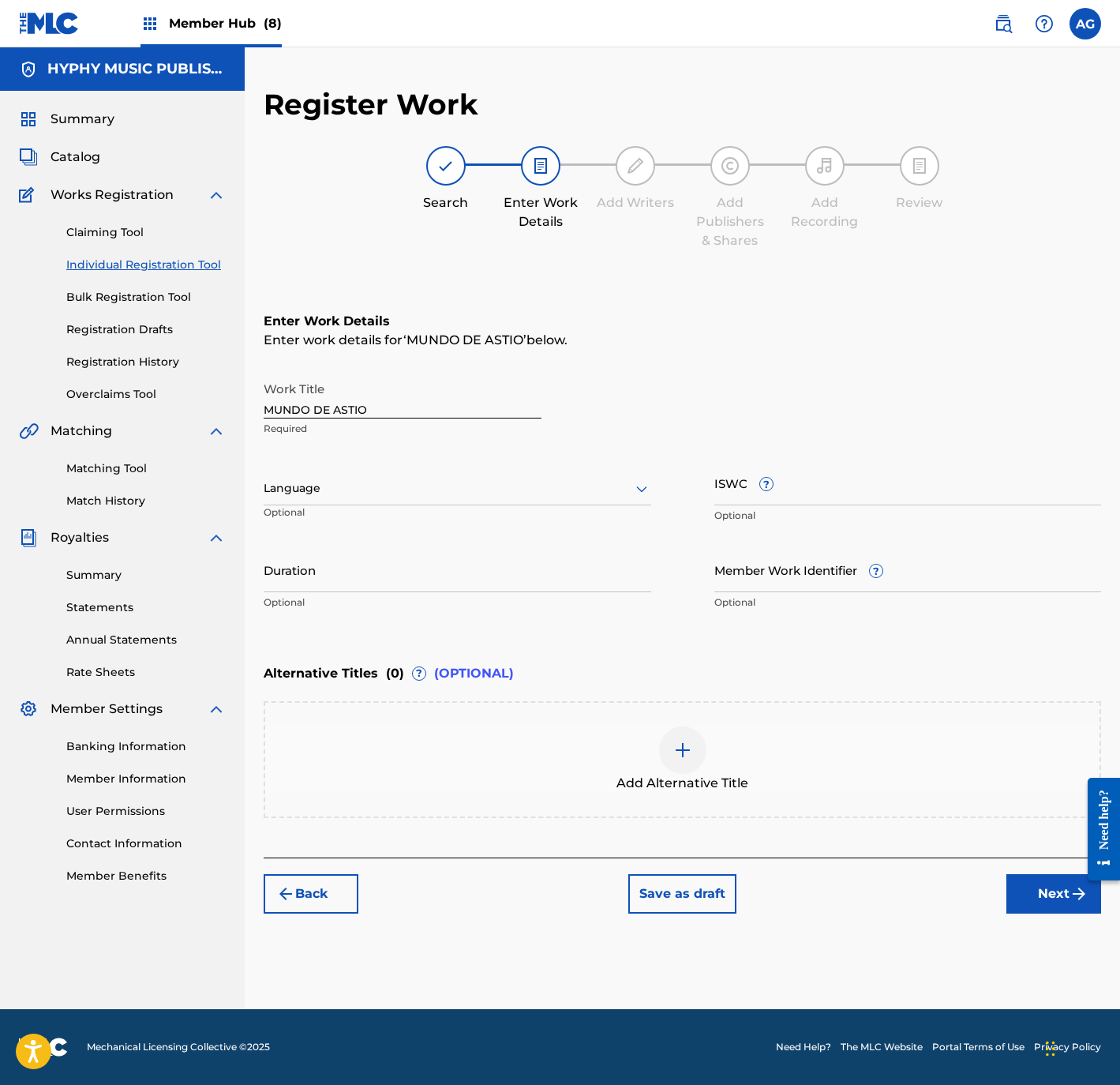
click at [373, 486] on div at bounding box center [458, 488] width 388 height 20
click at [360, 552] on div "Spanish" at bounding box center [458, 559] width 386 height 36
click at [1068, 896] on button "Next" at bounding box center [1054, 893] width 95 height 39
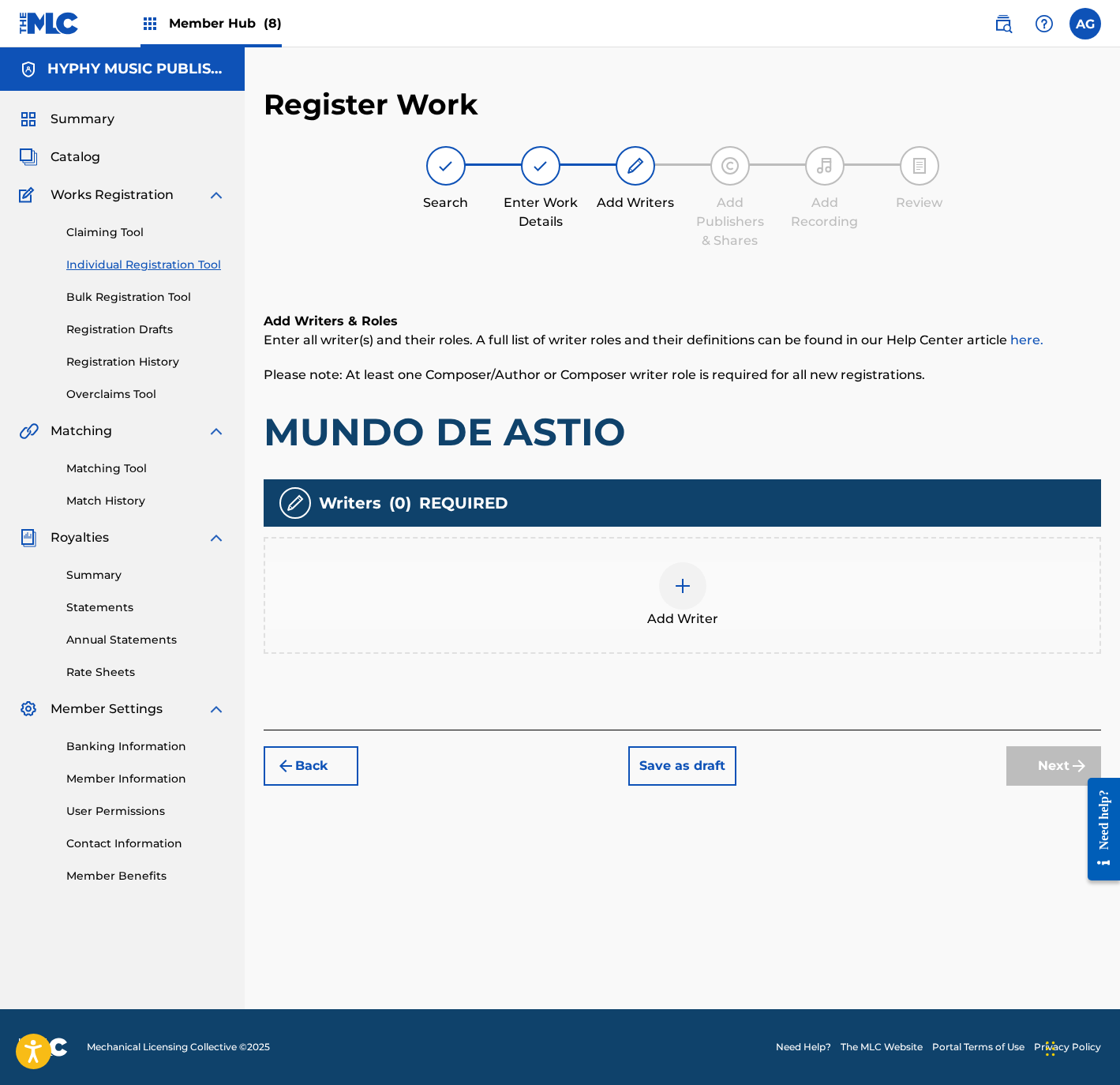
click at [746, 600] on div "Add Writer" at bounding box center [681, 596] width 834 height 67
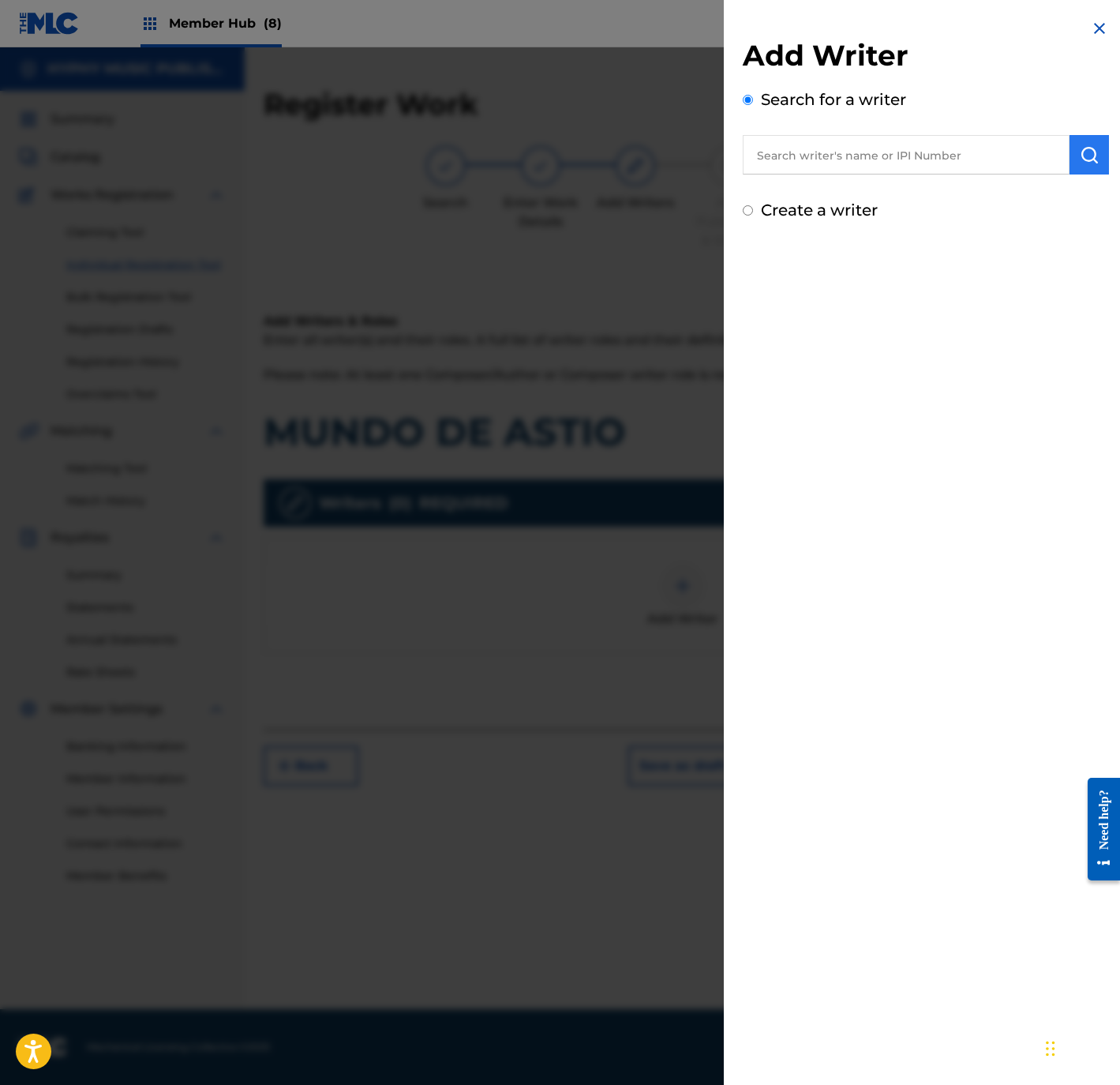
drag, startPoint x: 959, startPoint y: 156, endPoint x: 1070, endPoint y: 159, distance: 111.0
click at [959, 156] on input "text" at bounding box center [906, 154] width 327 height 39
paste input "JOSE DURON"
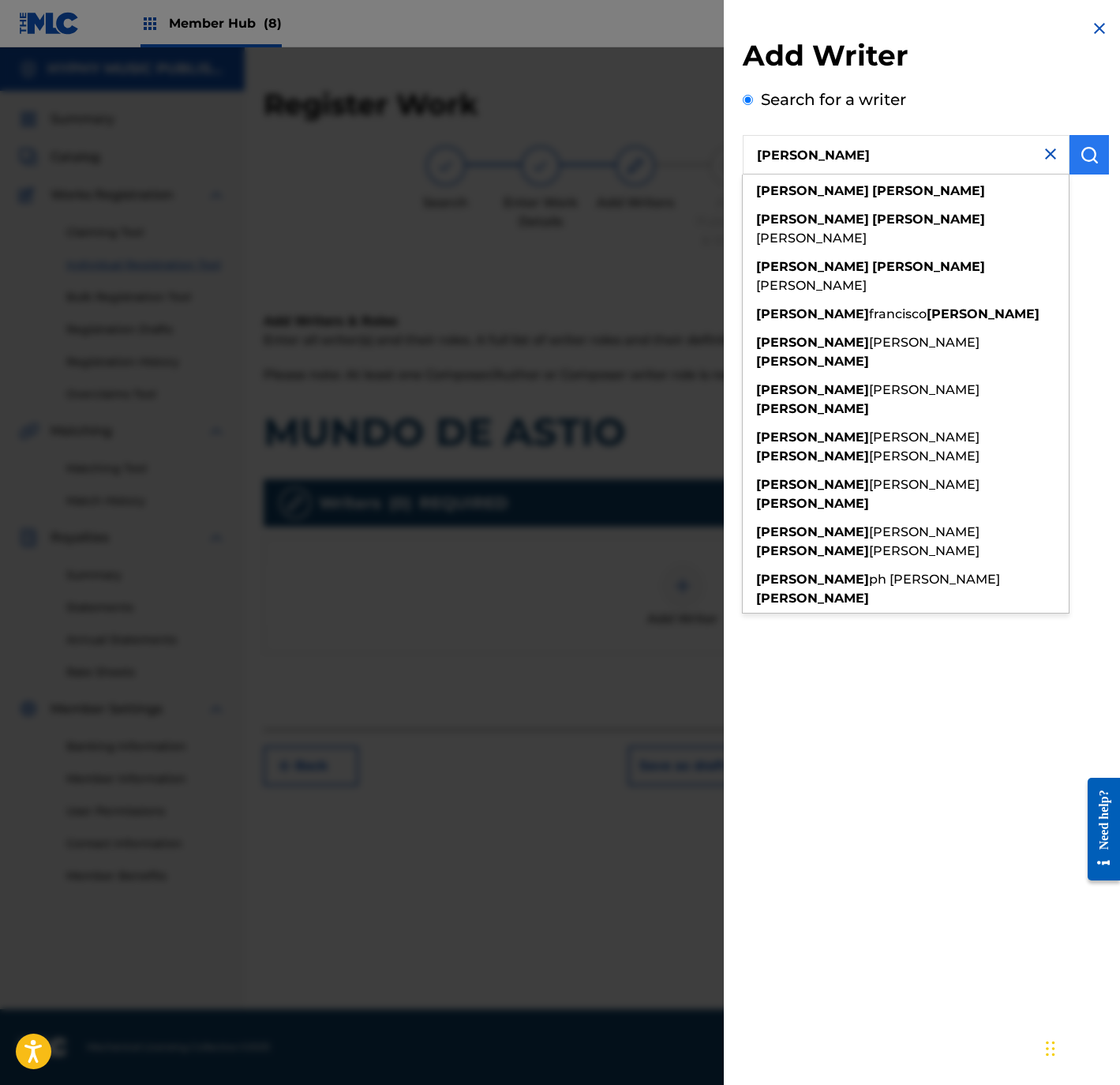
type input "JOSE DURON"
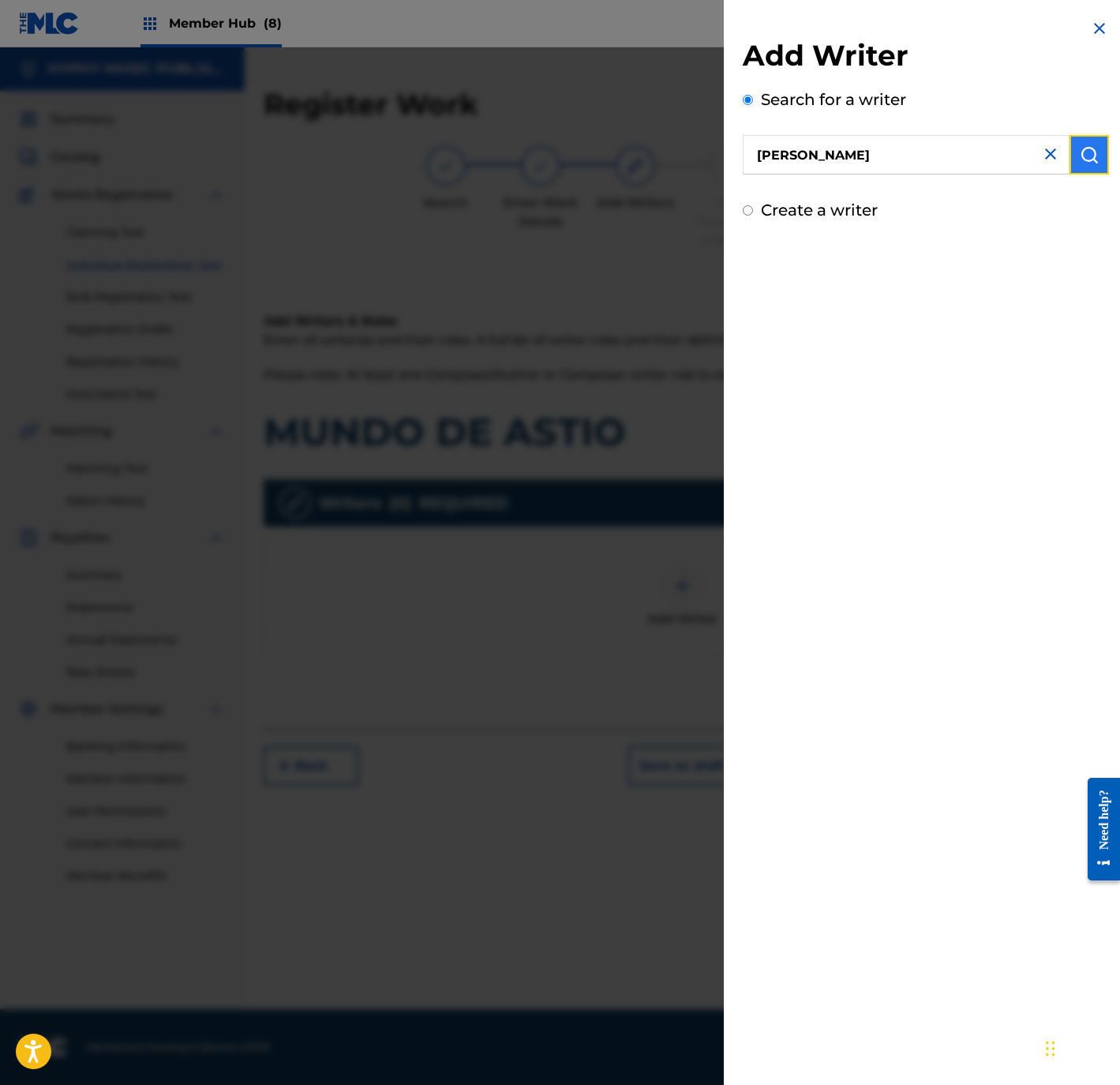
click at [1080, 159] on img "submit" at bounding box center [1089, 155] width 19 height 19
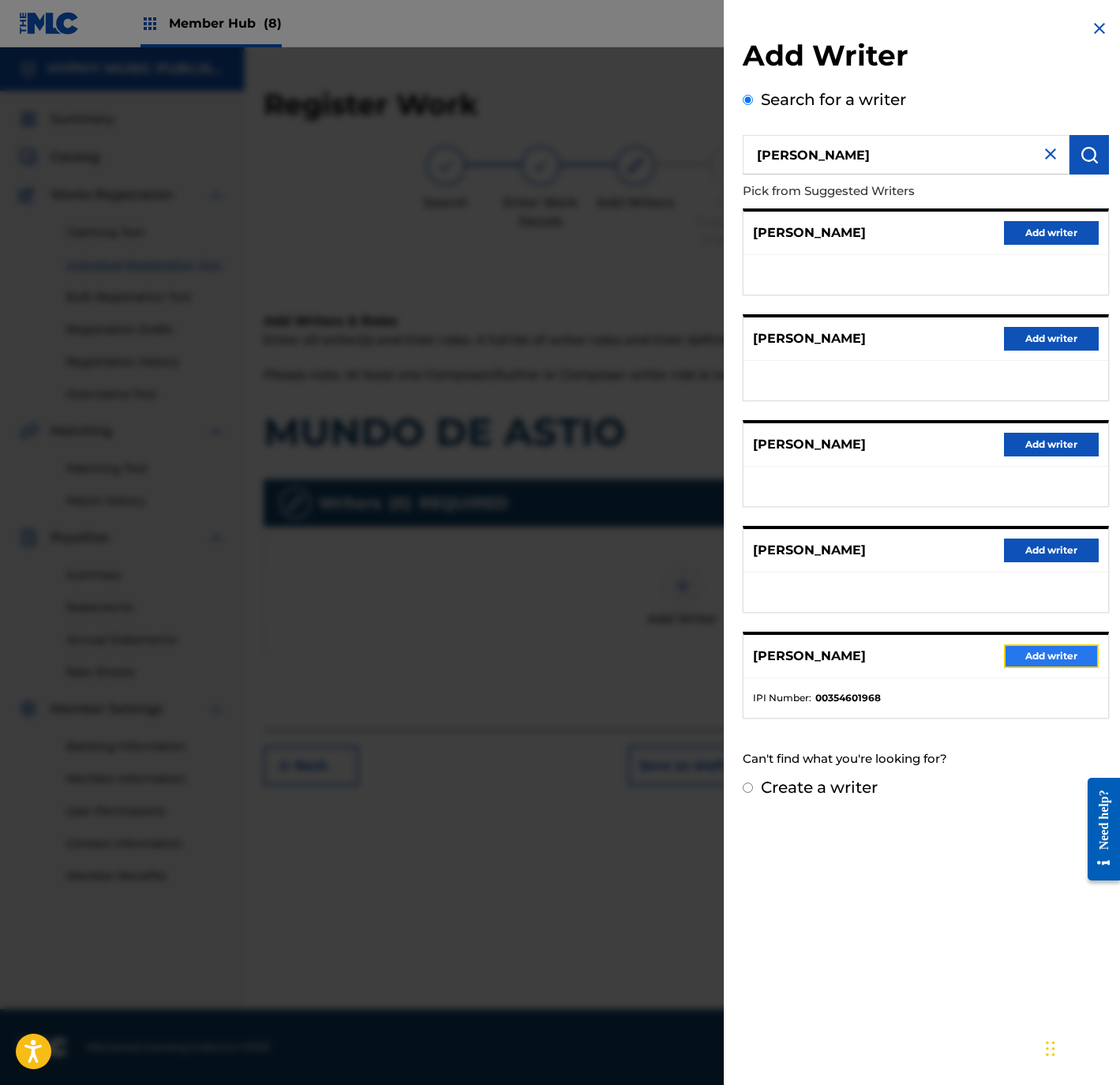
click at [1046, 661] on button "Add writer" at bounding box center [1052, 655] width 95 height 24
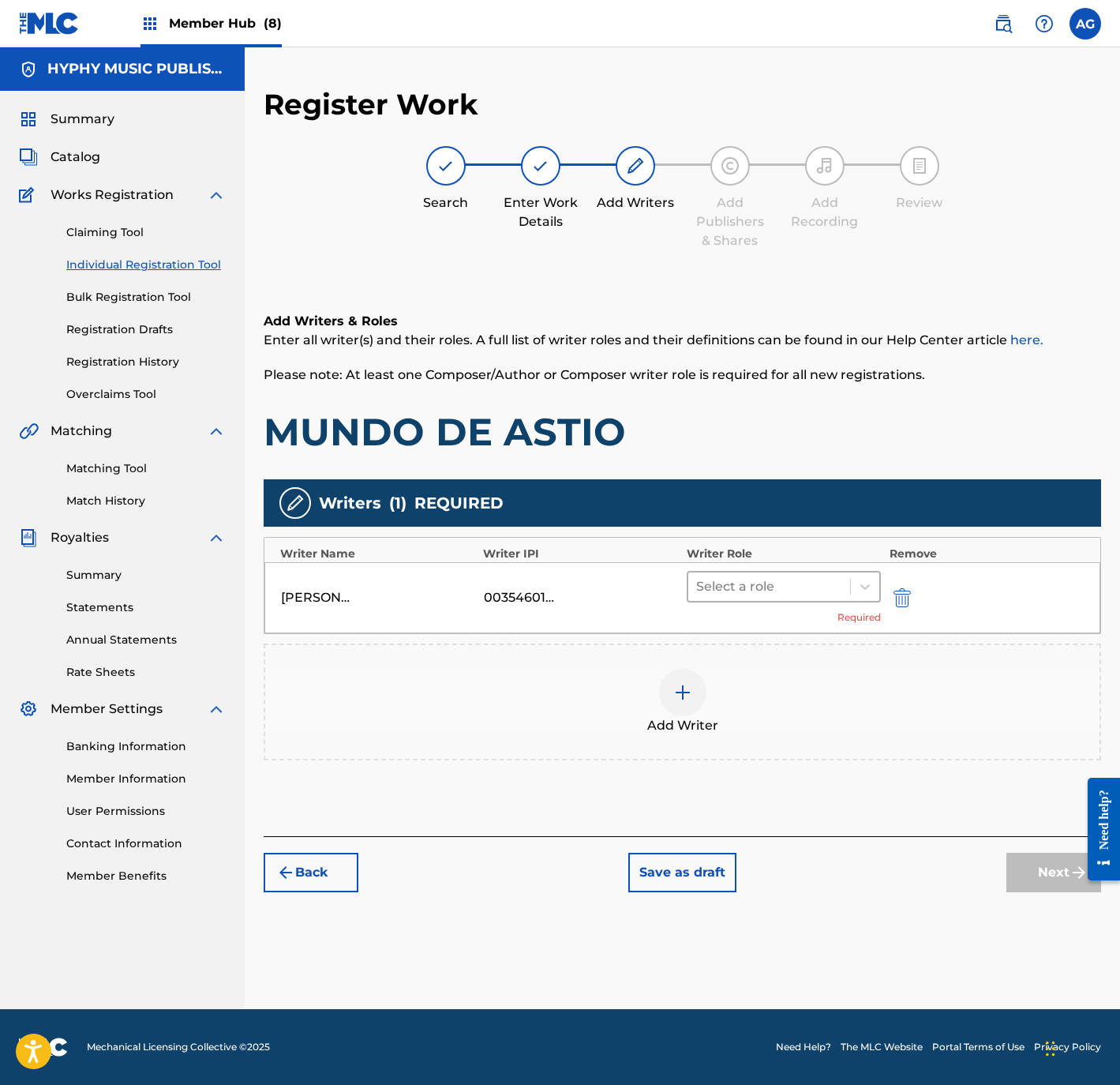
click at [789, 600] on div "Select a role" at bounding box center [769, 587] width 162 height 28
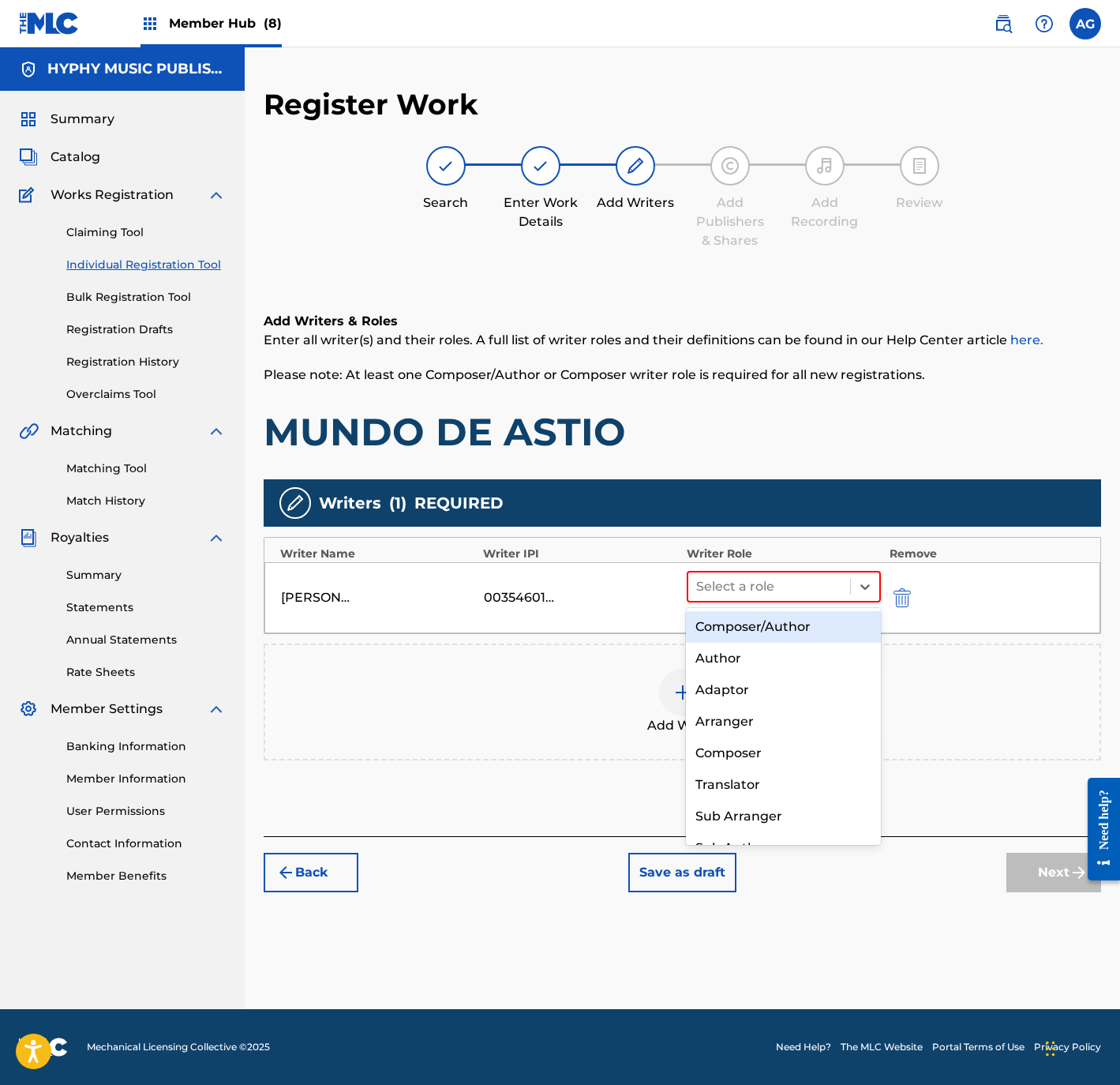
click at [759, 632] on div "Composer/Author" at bounding box center [782, 627] width 194 height 32
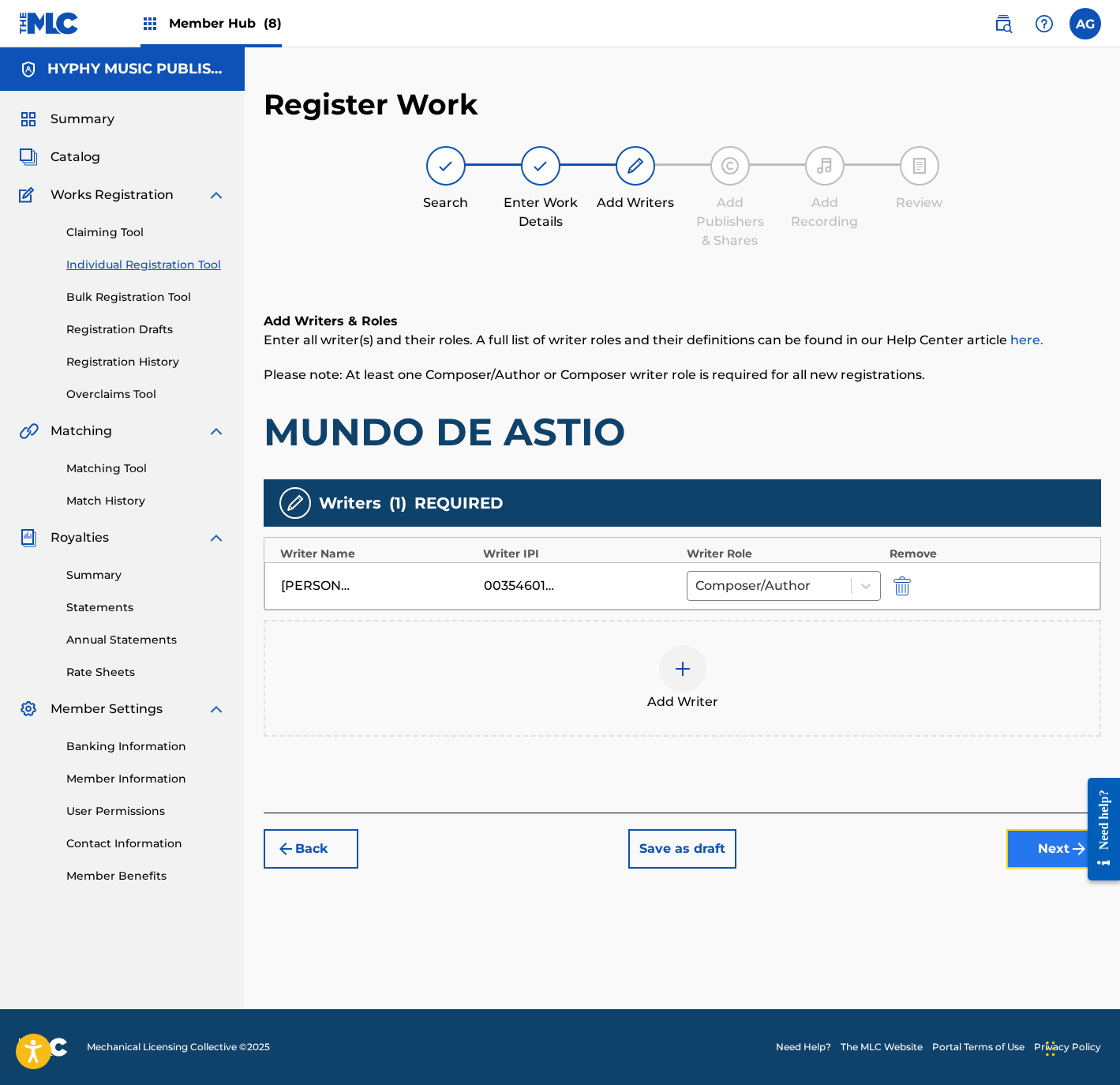
click at [1021, 850] on button "Next" at bounding box center [1054, 848] width 95 height 39
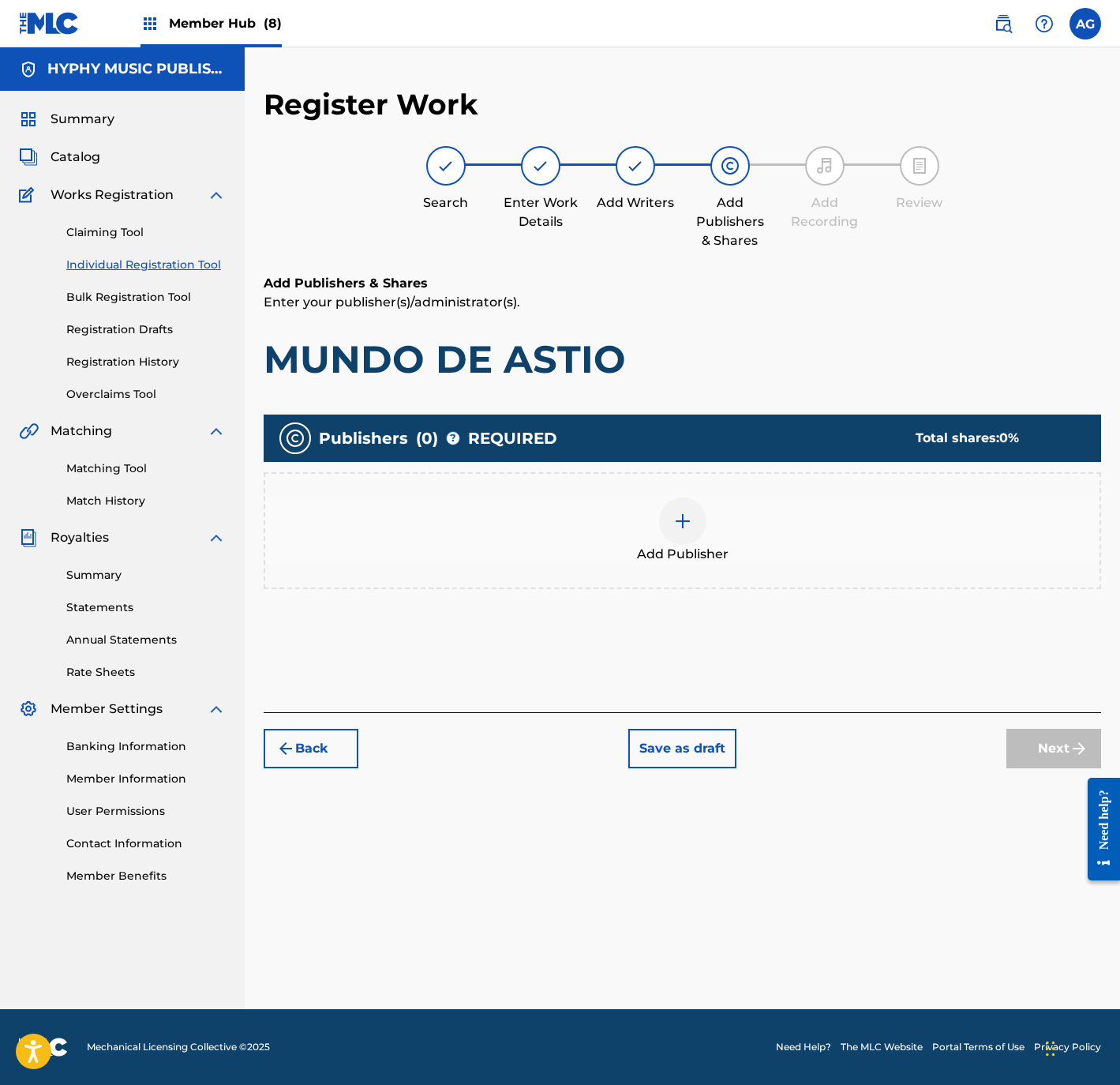
click at [699, 548] on span "Add Publisher" at bounding box center [682, 554] width 91 height 19
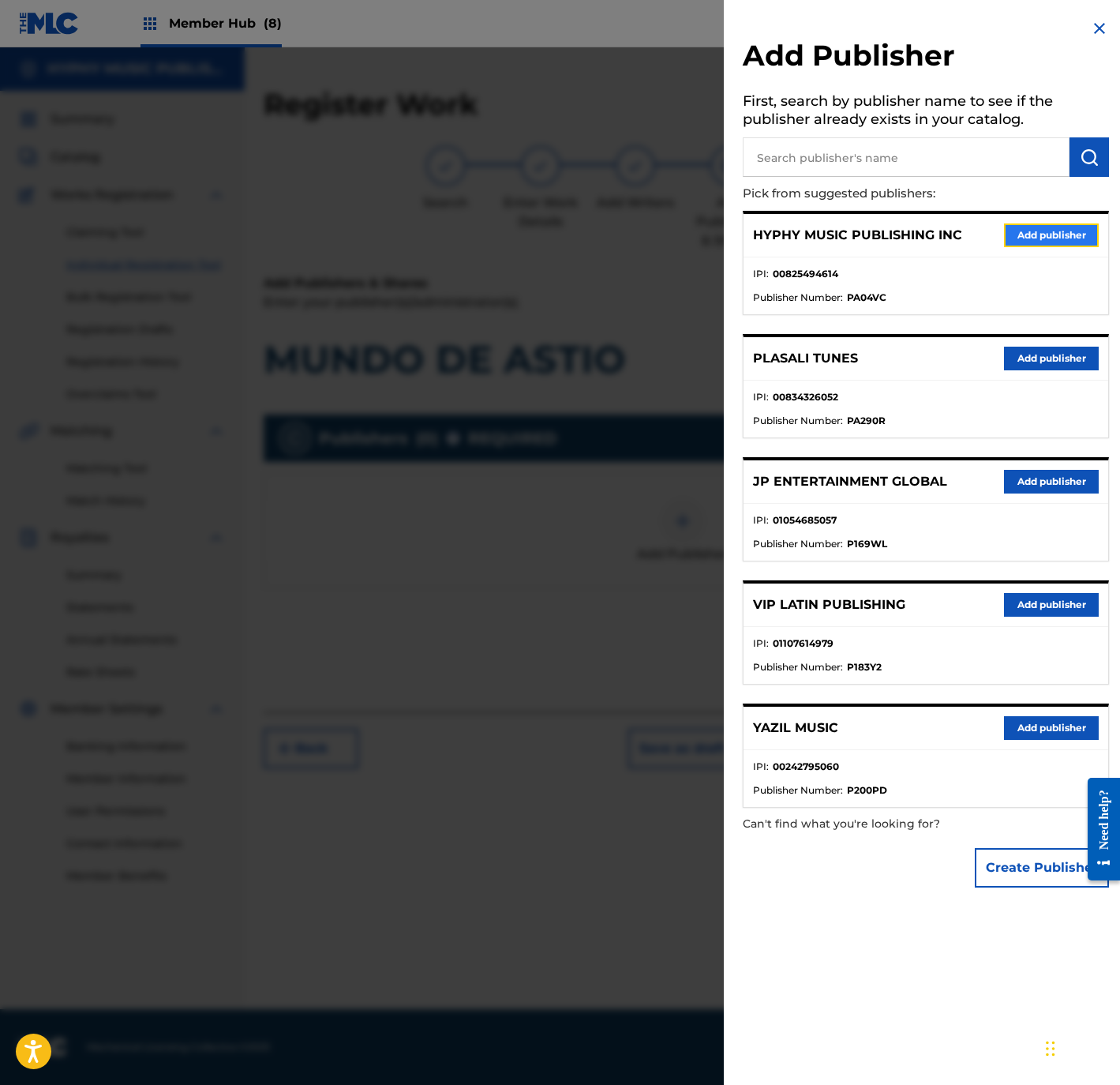
click at [1018, 237] on button "Add publisher" at bounding box center [1052, 235] width 95 height 24
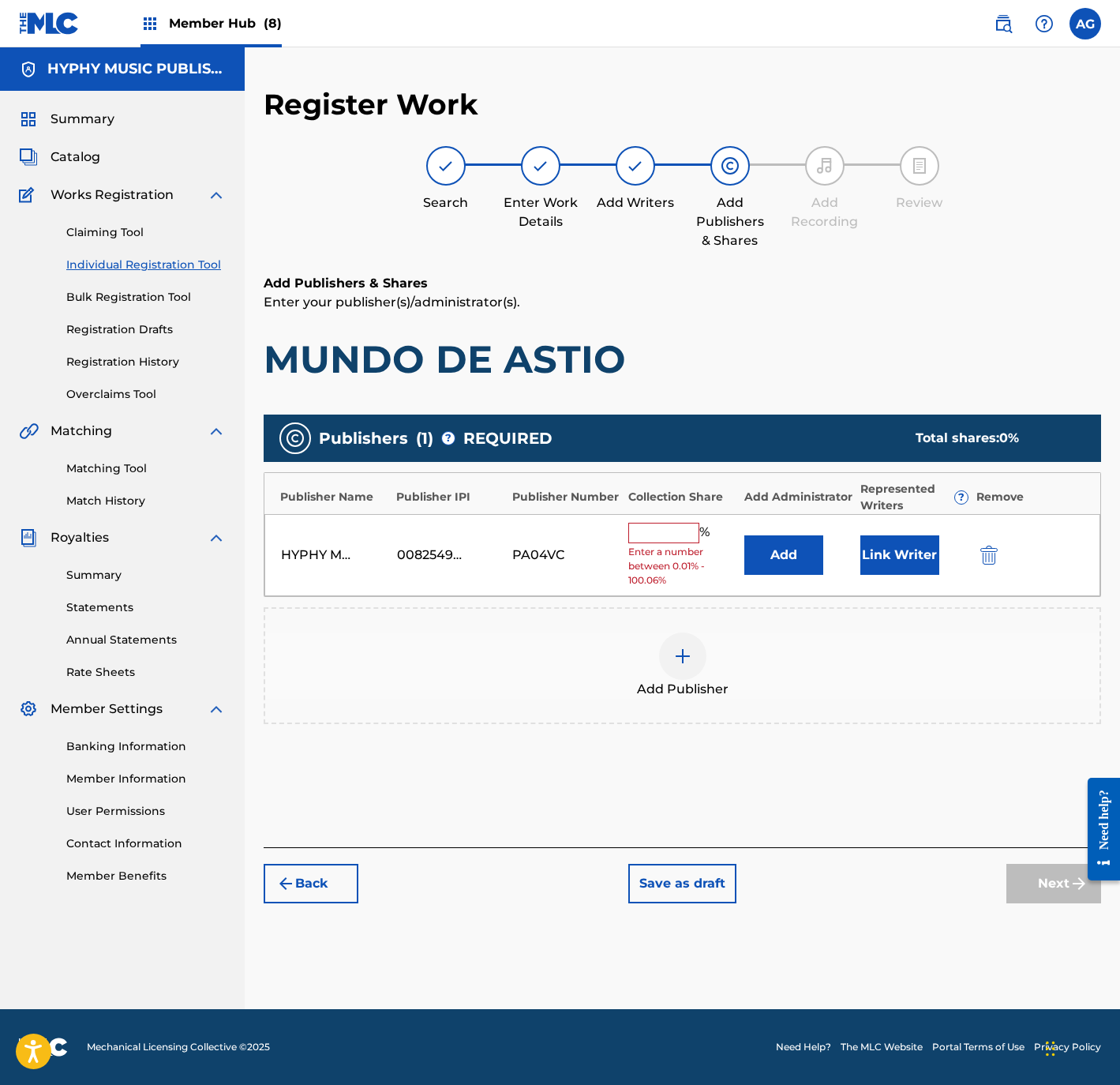
click at [667, 533] on input "text" at bounding box center [663, 532] width 71 height 20
type input "100"
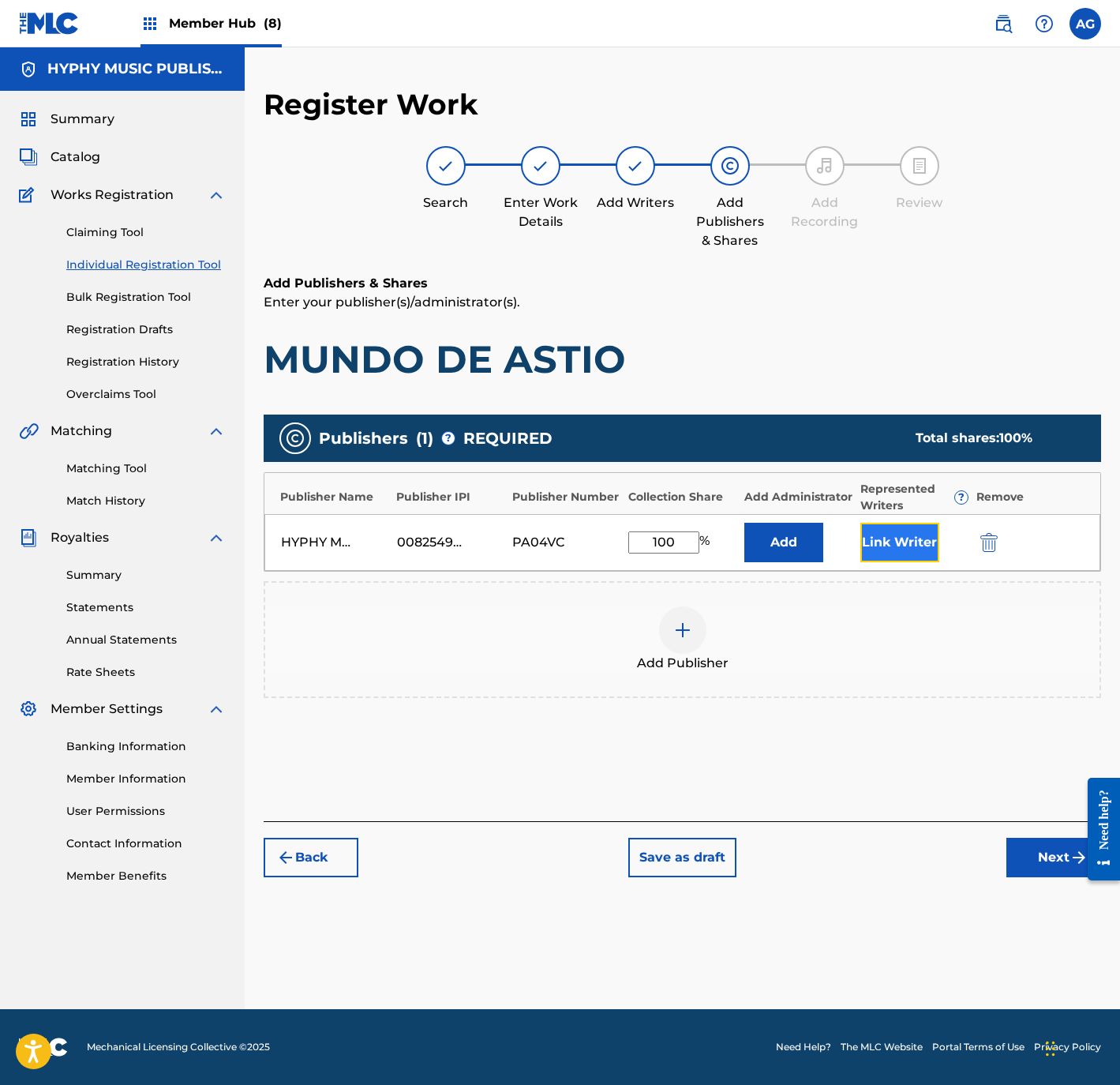
click at [879, 535] on button "Link Writer" at bounding box center [900, 542] width 79 height 39
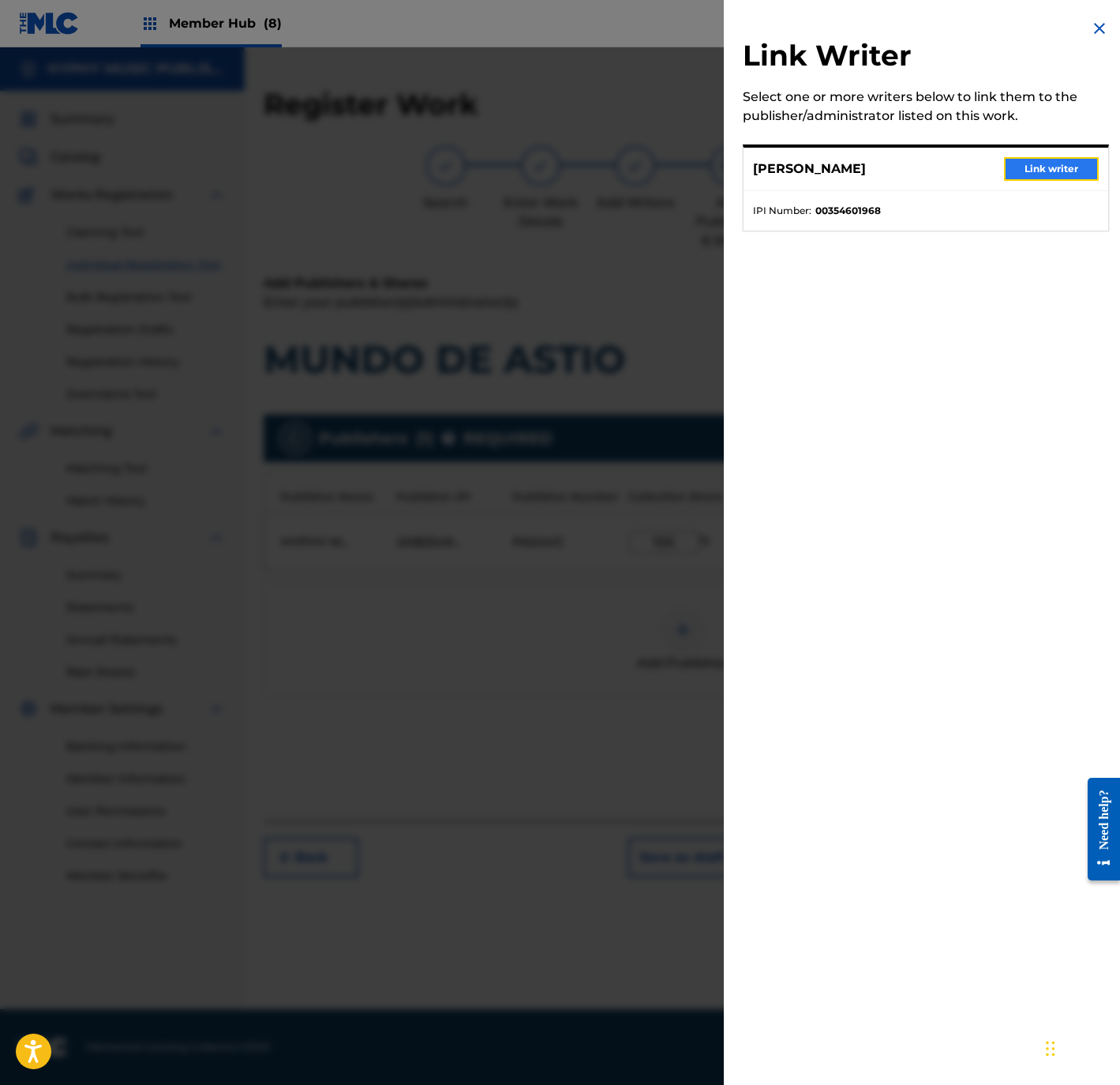
click at [1054, 171] on button "Link writer" at bounding box center [1052, 168] width 95 height 24
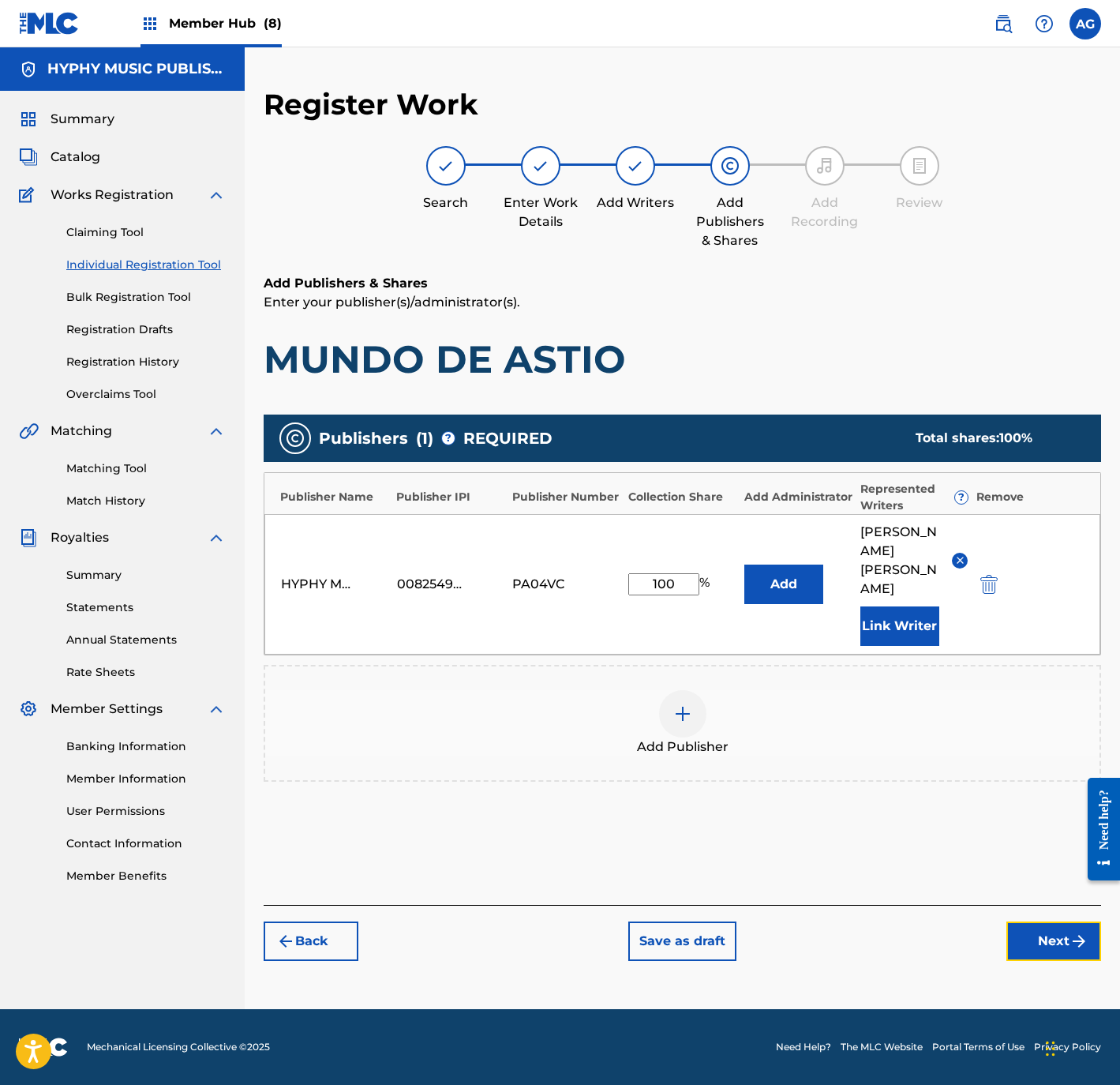
click at [1015, 921] on button "Next" at bounding box center [1054, 940] width 95 height 39
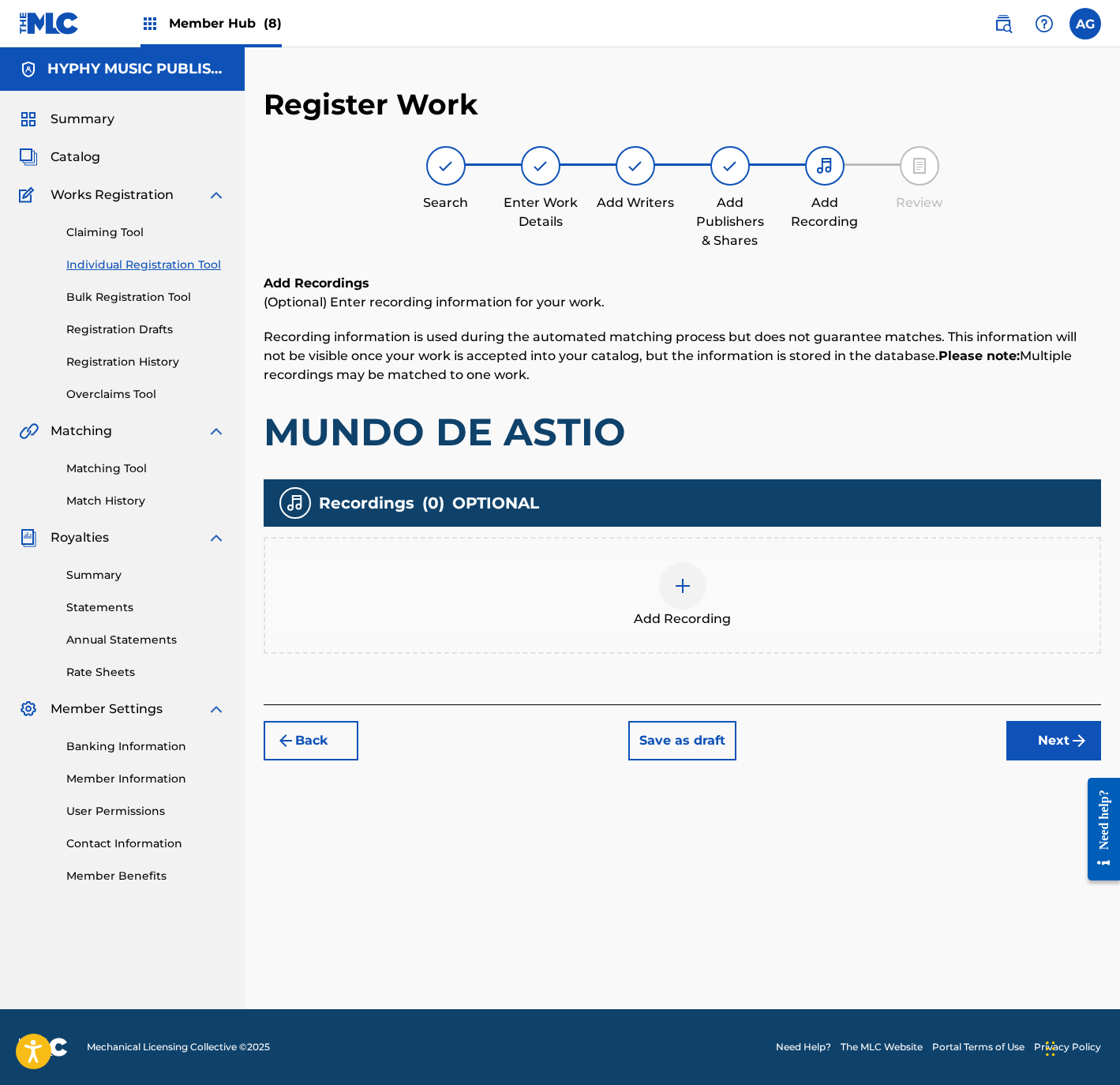
click at [646, 593] on div "Add Recording" at bounding box center [681, 596] width 834 height 67
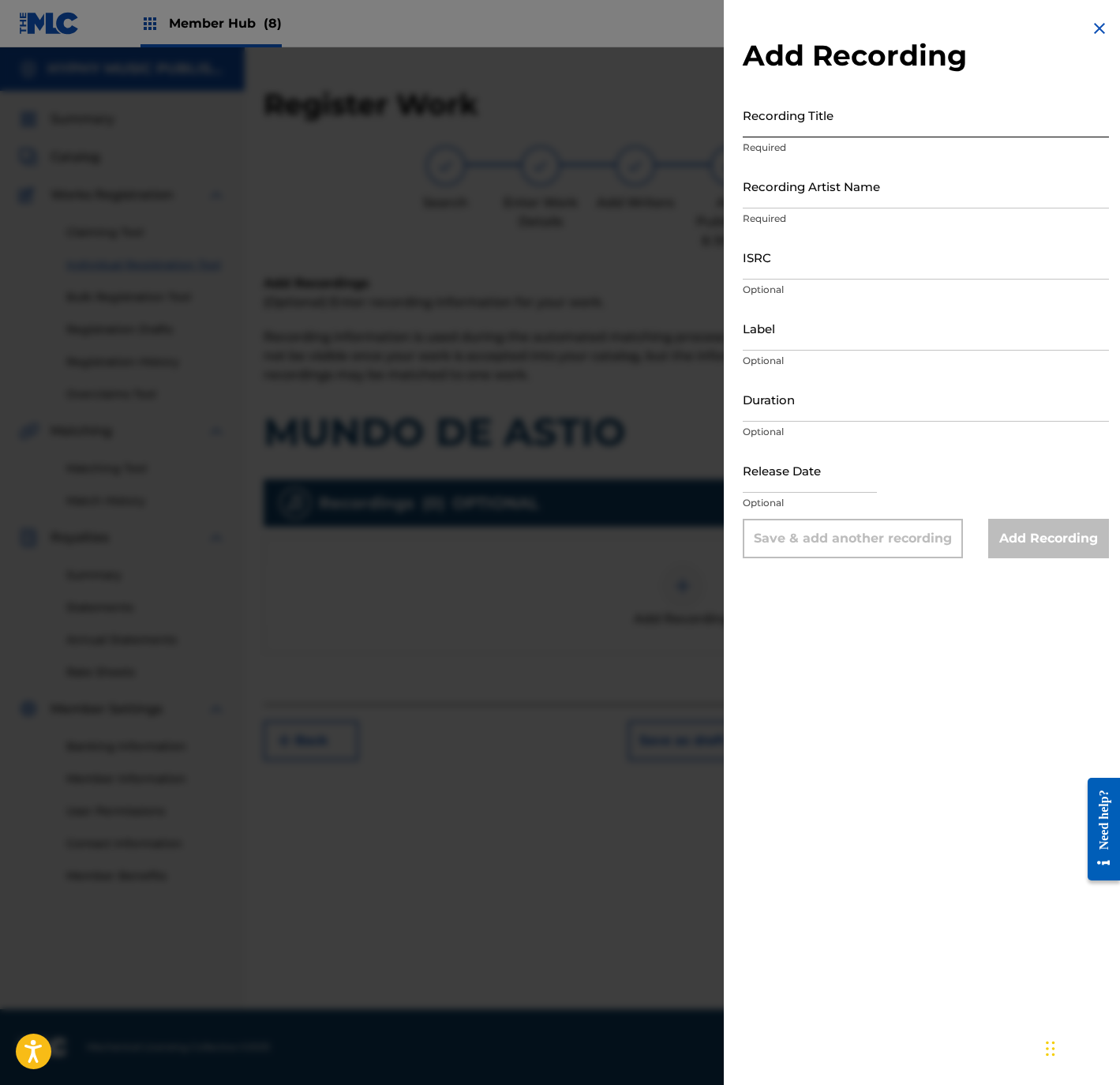
drag, startPoint x: 786, startPoint y: 115, endPoint x: 788, endPoint y: 123, distance: 8.2
click at [787, 122] on input "Recording Title" at bounding box center [926, 114] width 367 height 45
click at [650, 275] on div at bounding box center [560, 589] width 1120 height 1085
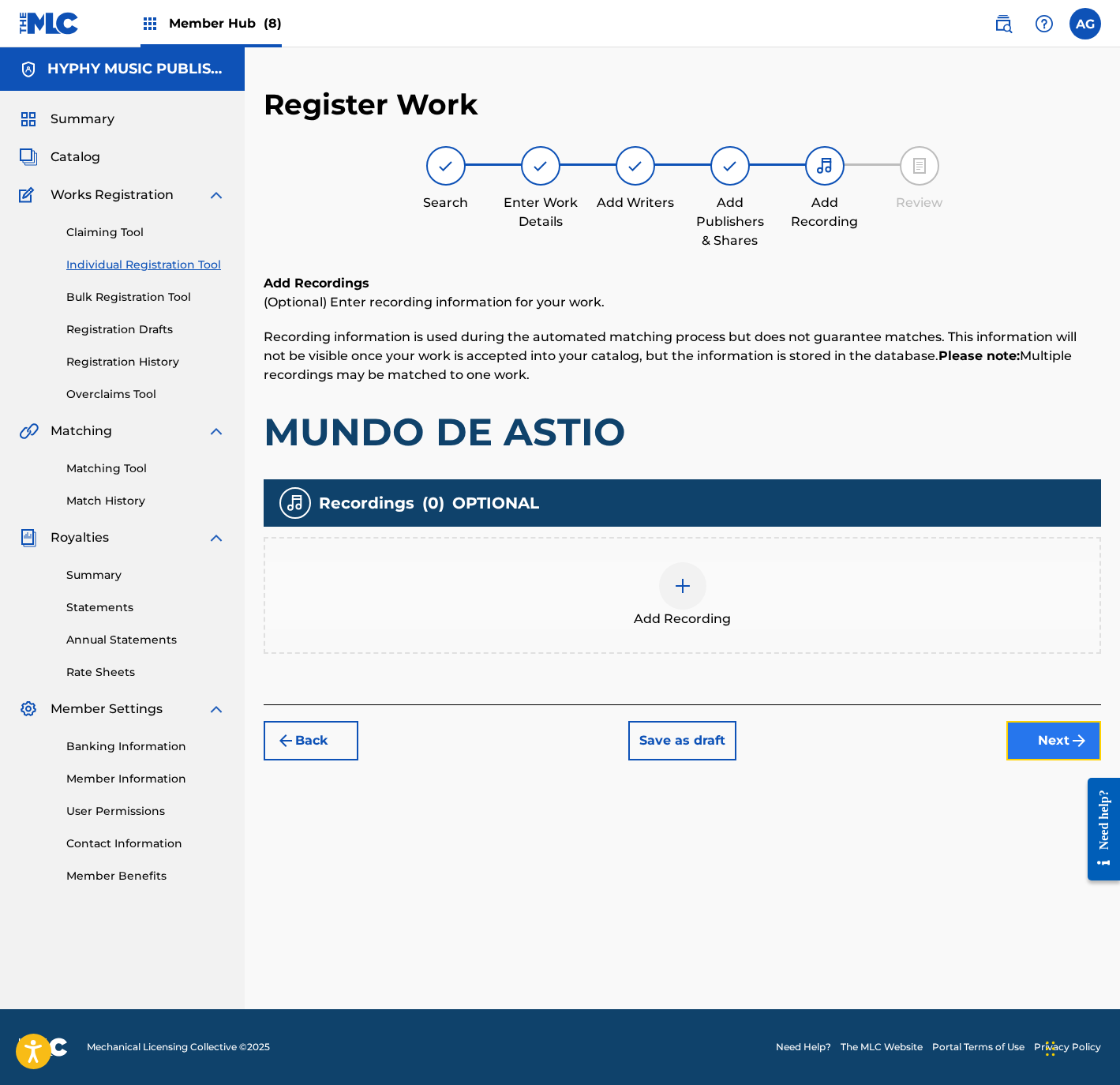
click at [1040, 759] on button "Next" at bounding box center [1054, 740] width 95 height 39
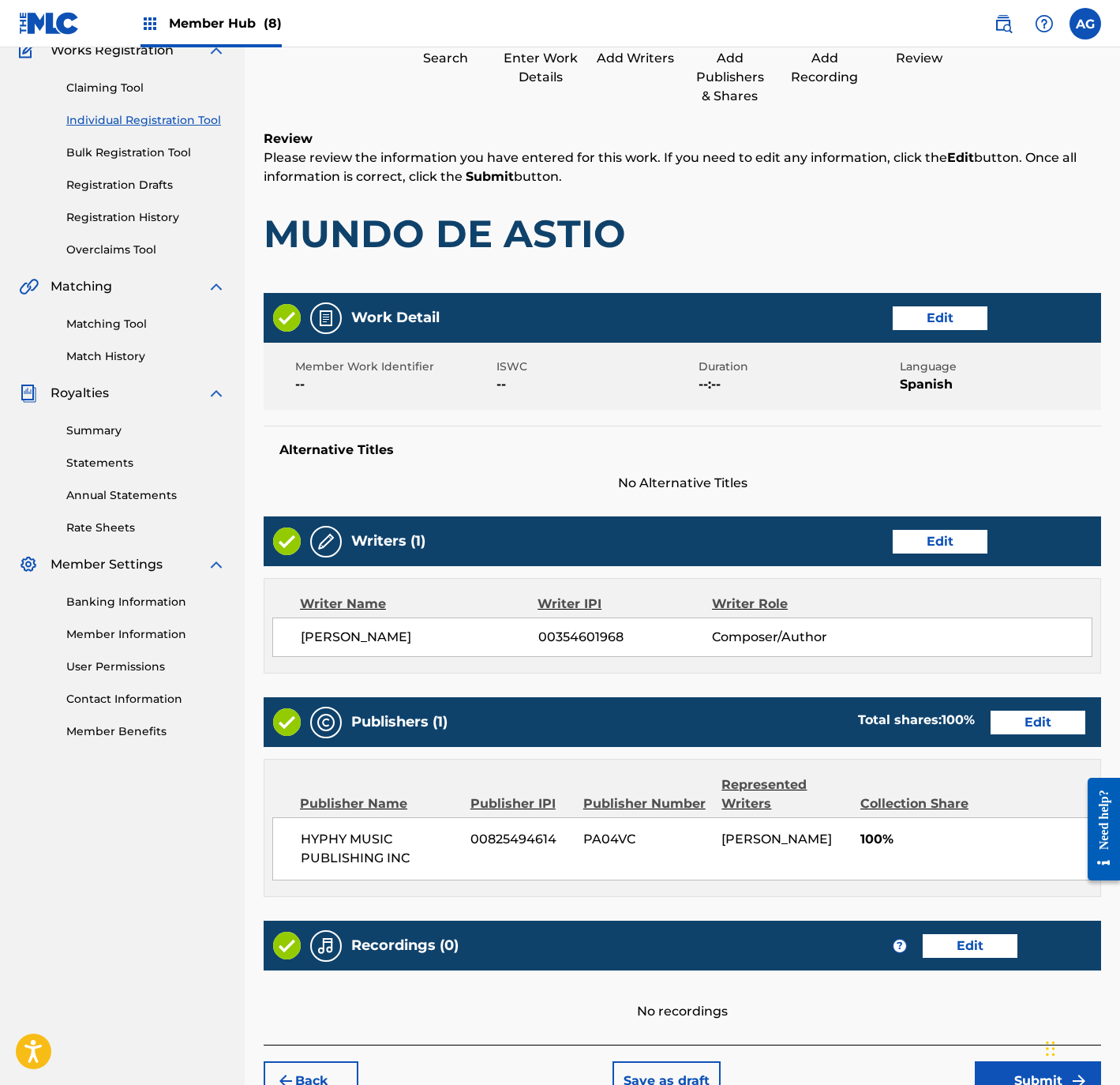
scroll to position [239, 0]
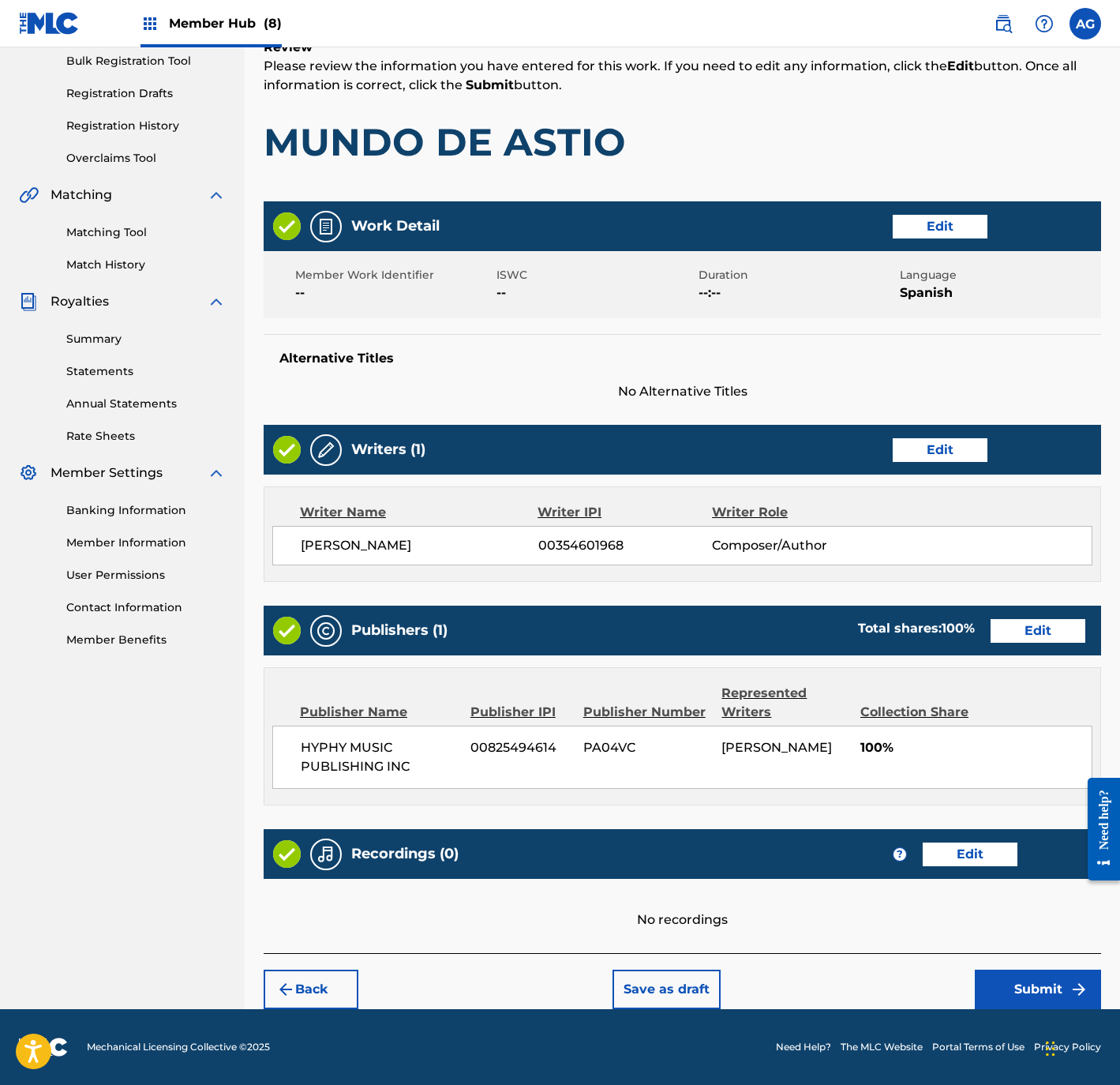
drag, startPoint x: 775, startPoint y: 673, endPoint x: 895, endPoint y: 924, distance: 278.2
click at [1046, 983] on button "Submit" at bounding box center [1038, 989] width 126 height 39
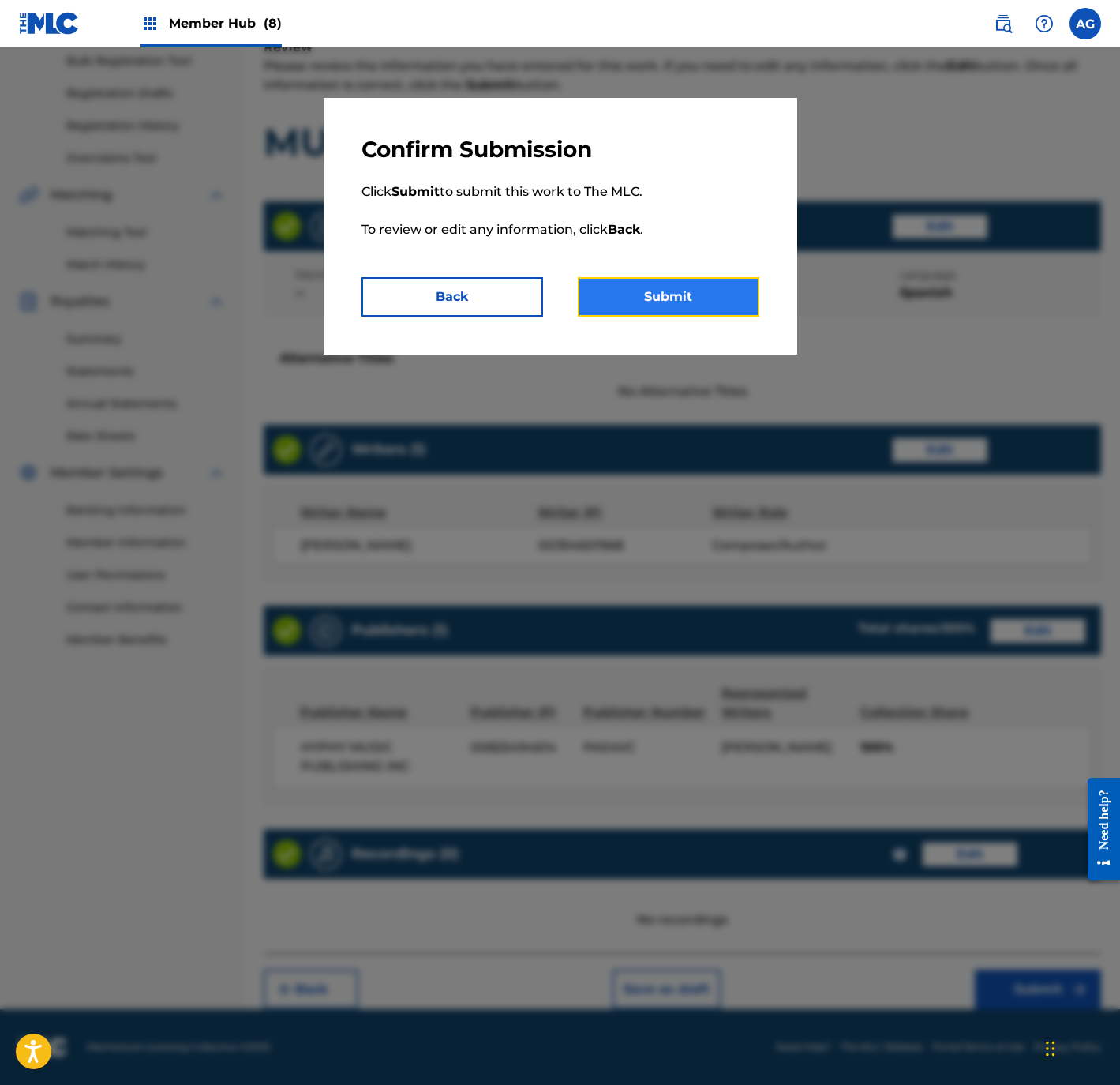
click at [660, 309] on button "Submit" at bounding box center [668, 296] width 182 height 39
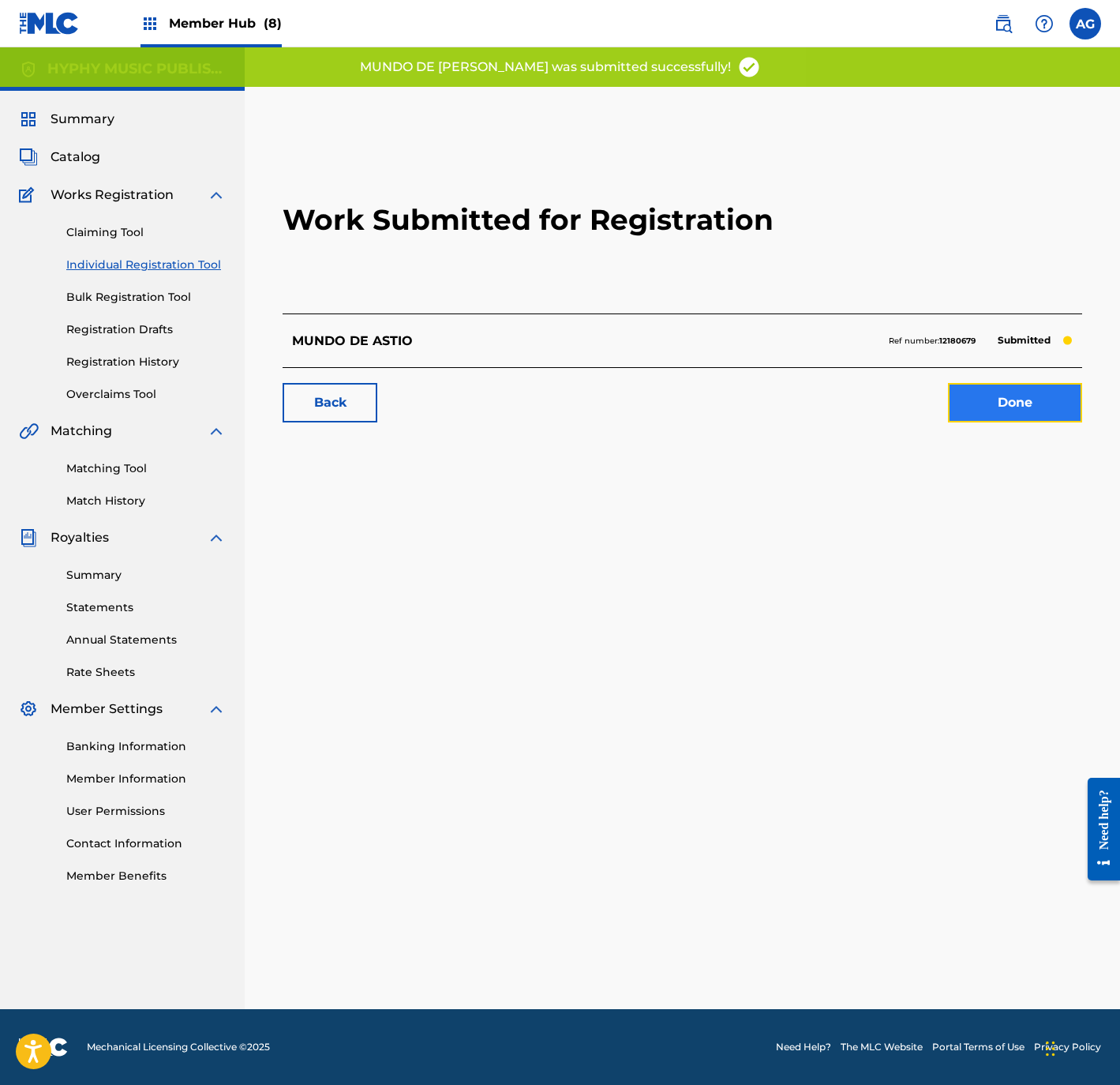
click at [998, 408] on link "Done" at bounding box center [1015, 403] width 134 height 39
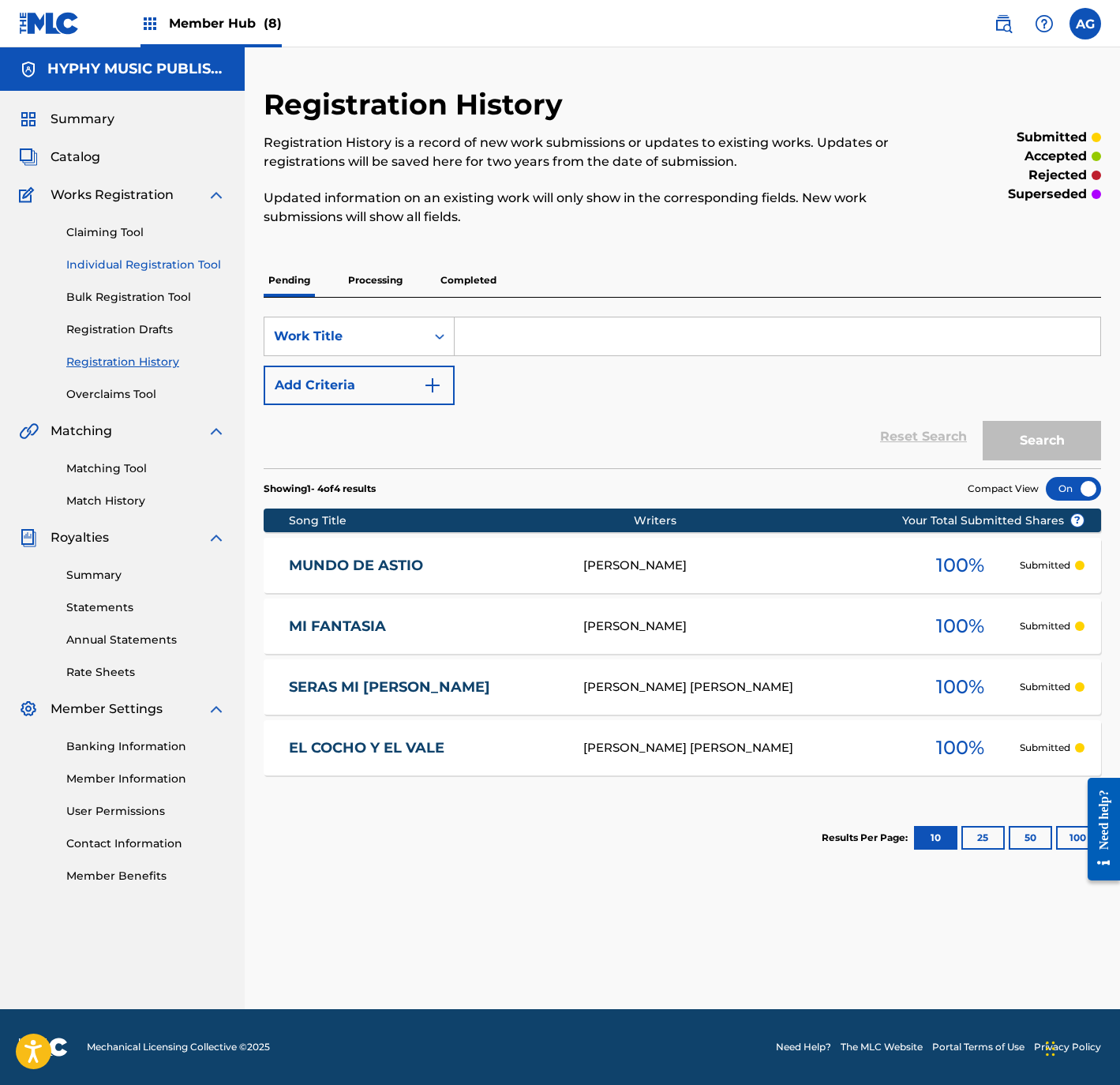
click at [163, 266] on link "Individual Registration Tool" at bounding box center [146, 265] width 160 height 17
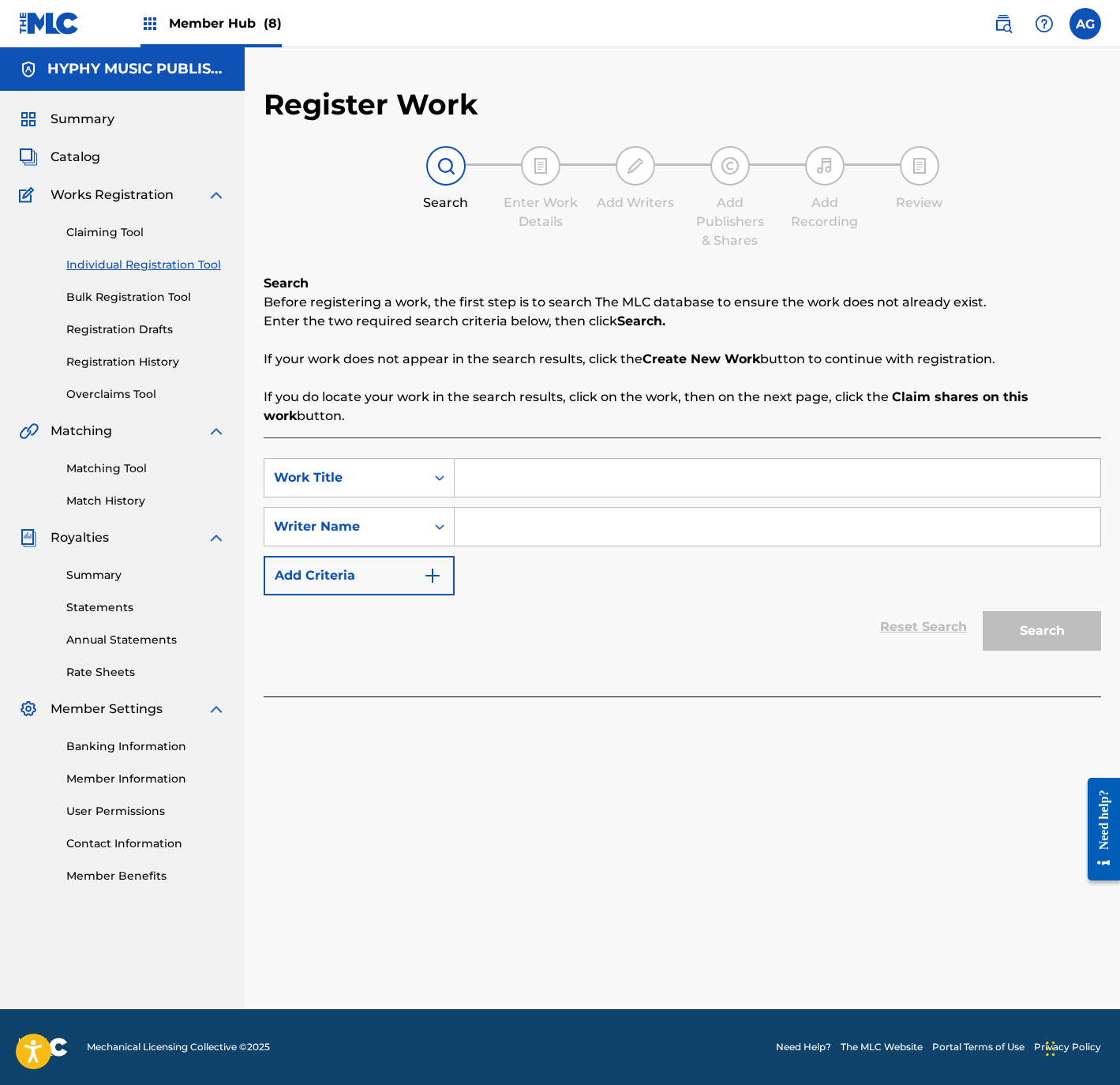
click at [462, 455] on div "SearchWithCriteria49eb3a1b-c543-4e19-975e-1661f0ae1168 Work Title SearchWithCri…" at bounding box center [682, 567] width 838 height 259
click at [474, 472] on input "Search Form" at bounding box center [777, 477] width 646 height 38
click at [566, 490] on input "Search Form" at bounding box center [777, 477] width 646 height 38
paste input "HECHO EN MICHOACAN"
type input "HECHO EN MICHOACAN"
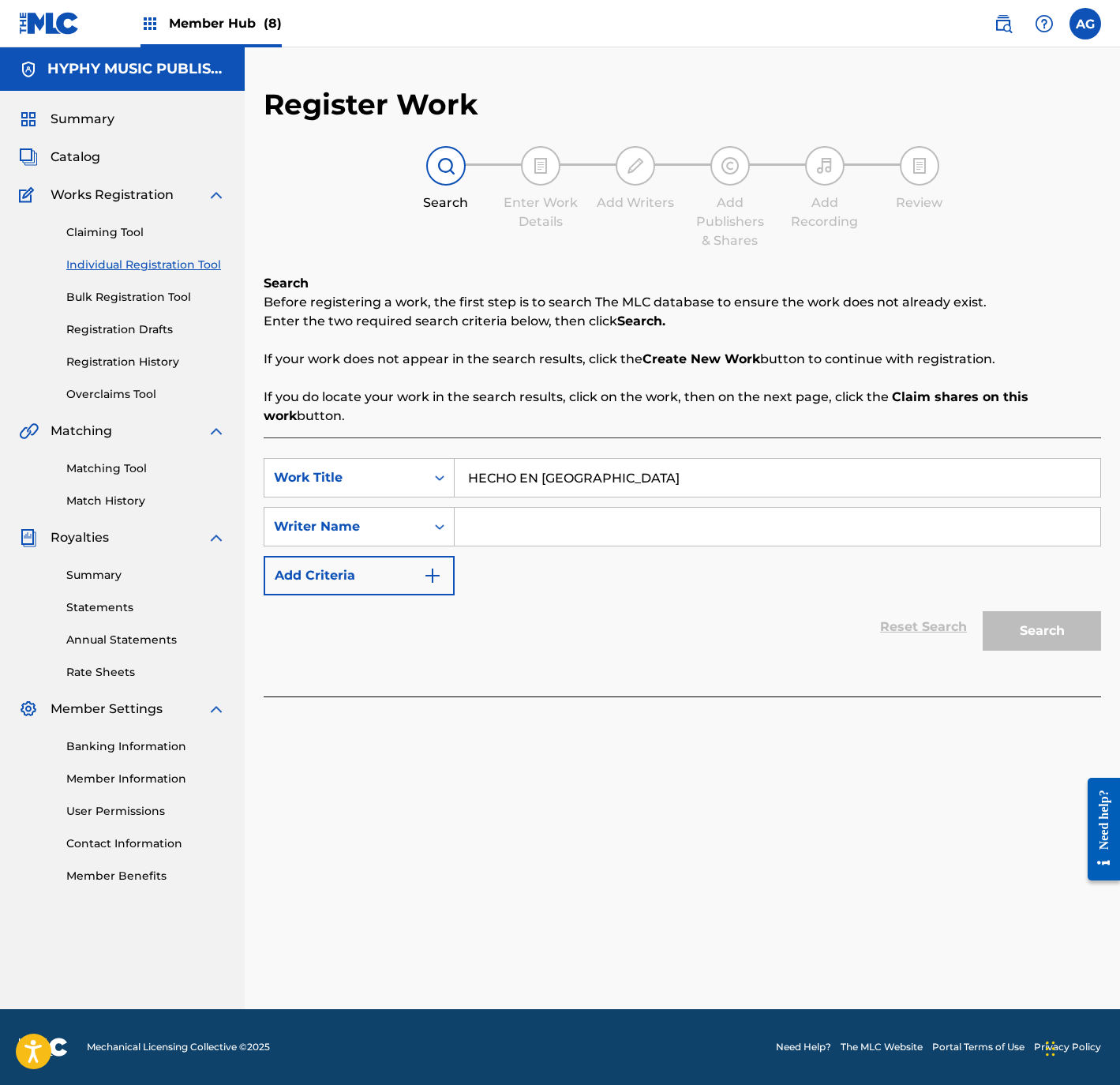
drag, startPoint x: 621, startPoint y: 533, endPoint x: 912, endPoint y: 569, distance: 293.2
click at [620, 533] on input "Search Form" at bounding box center [777, 526] width 646 height 38
paste input "JOSE DURON"
type input "JOSE DURON"
click at [1004, 626] on button "Search" at bounding box center [1042, 631] width 118 height 39
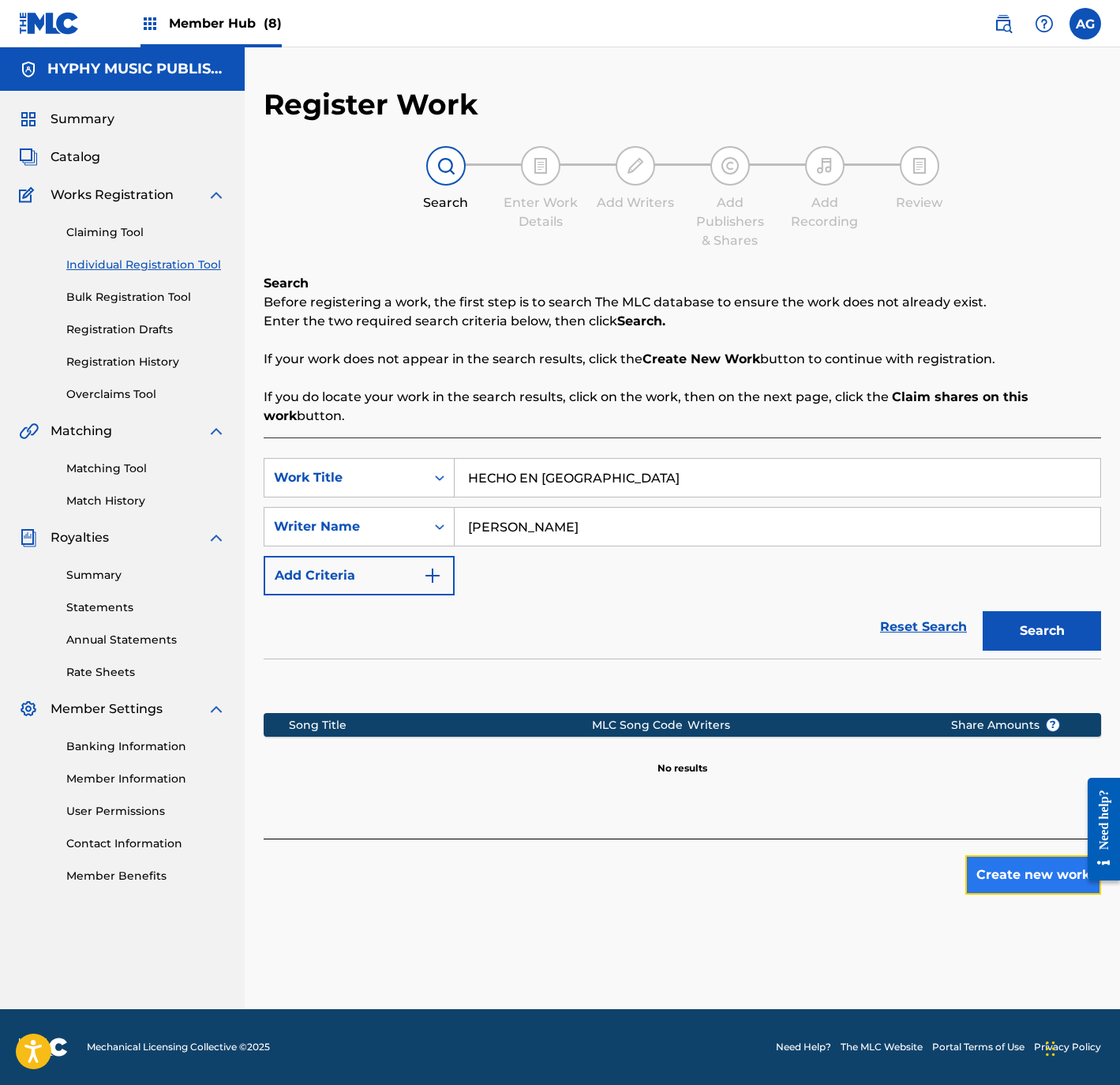
click at [1002, 886] on button "Create new work" at bounding box center [1033, 874] width 136 height 39
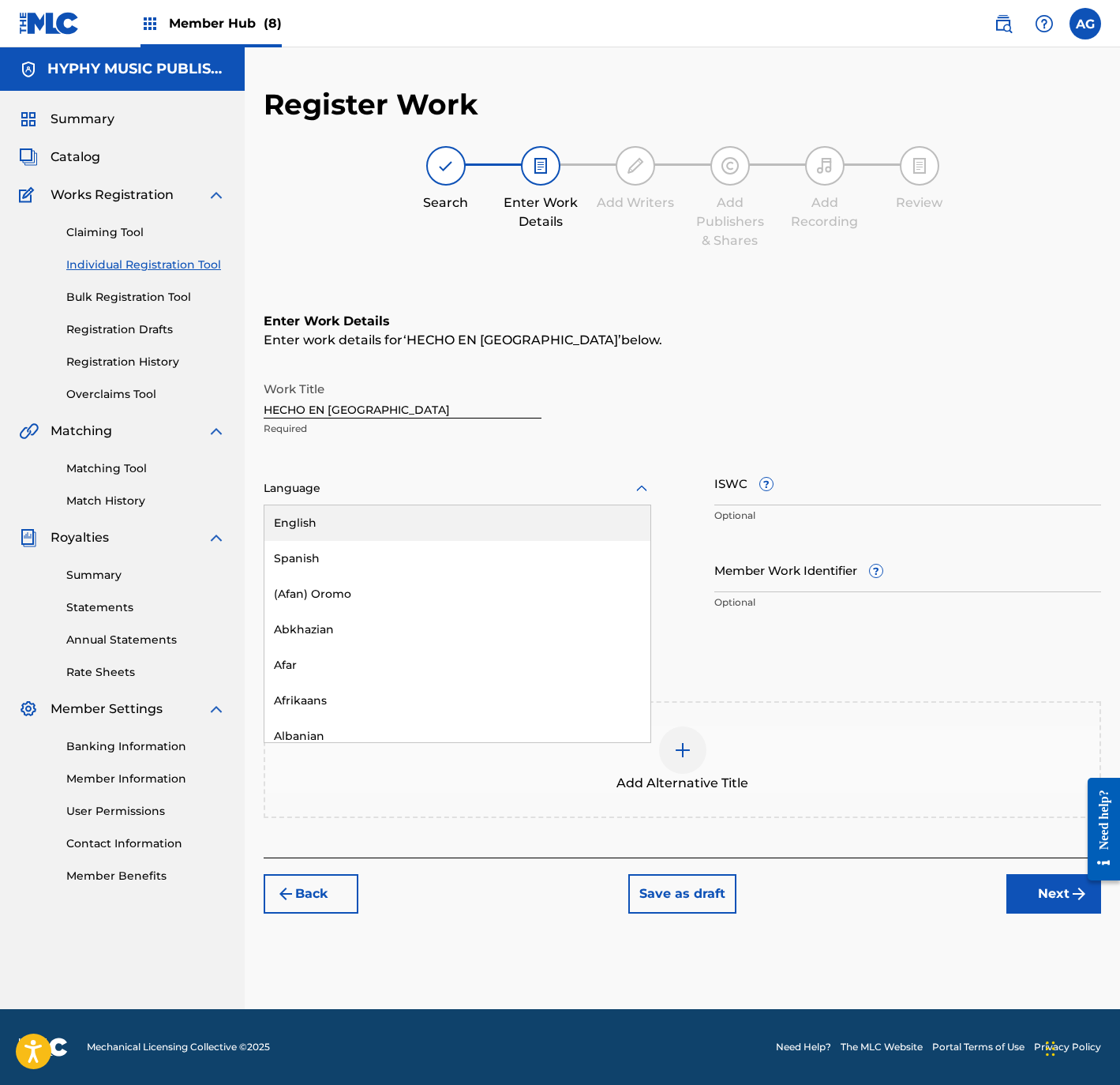
click at [389, 500] on div "Language" at bounding box center [458, 489] width 388 height 33
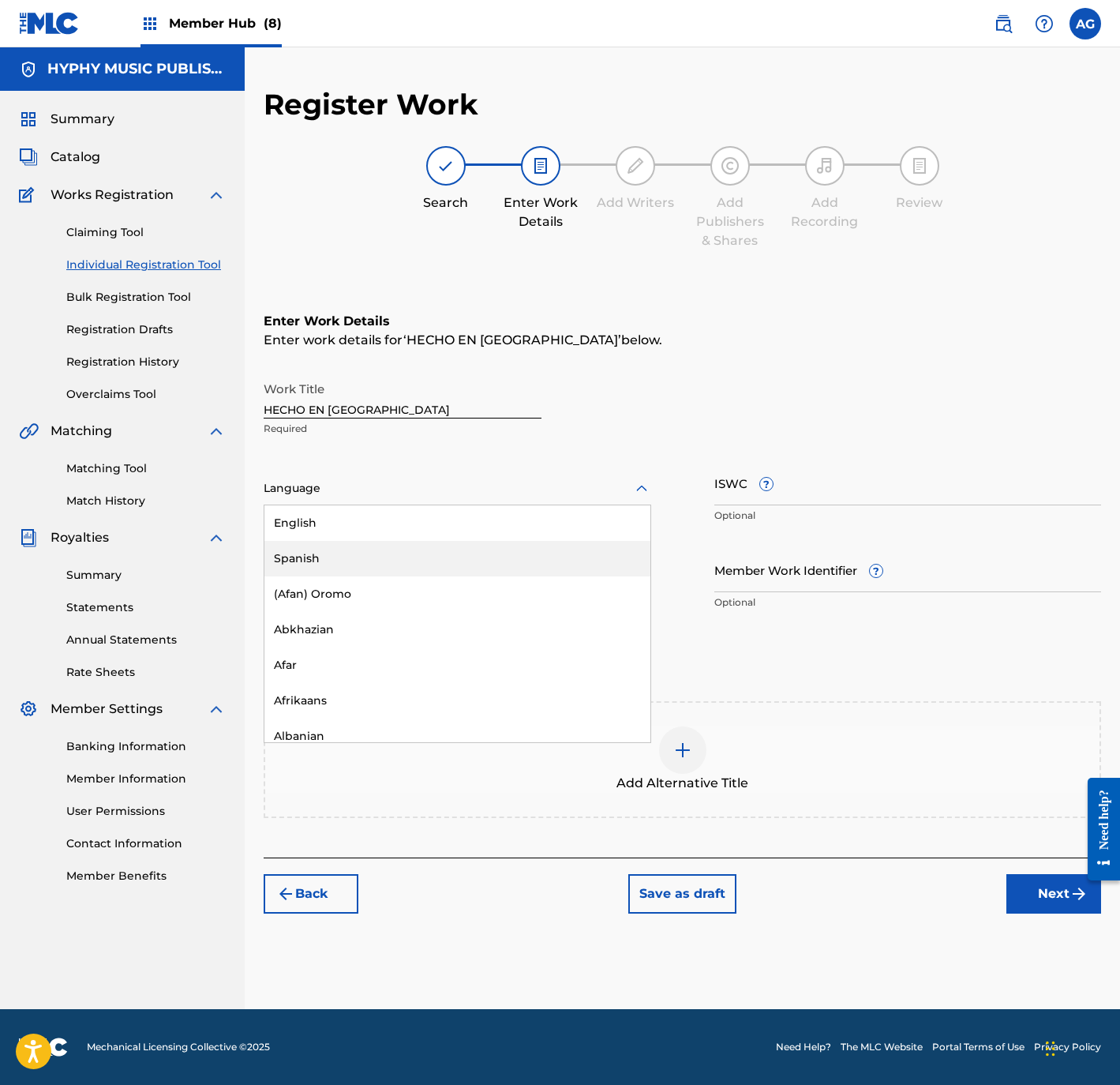
click at [366, 552] on div "Spanish" at bounding box center [458, 559] width 386 height 36
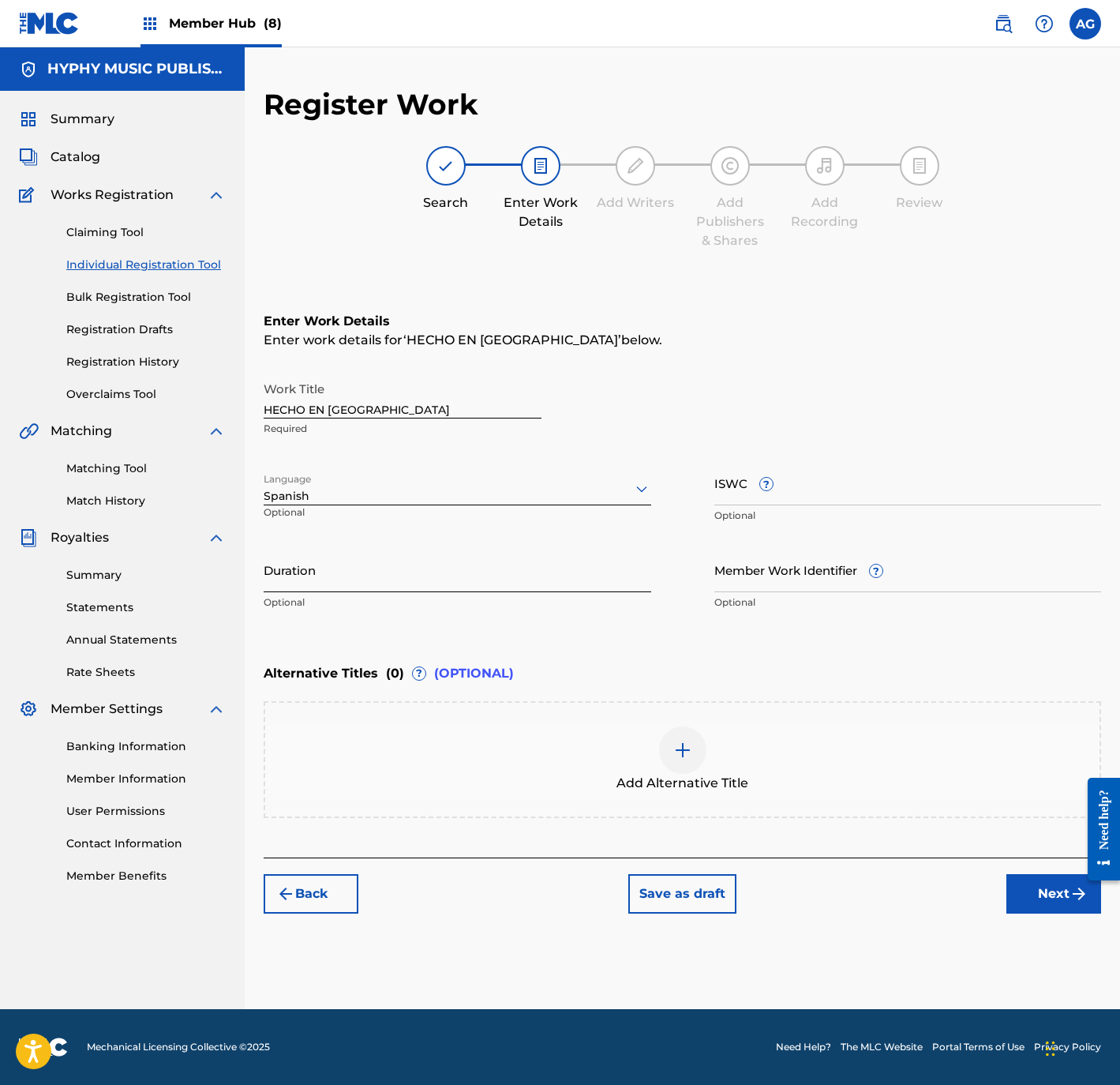
click at [346, 590] on input "Duration" at bounding box center [458, 569] width 388 height 45
paste input "2:21"
type input "02:21"
click at [1029, 893] on button "Next" at bounding box center [1054, 893] width 95 height 39
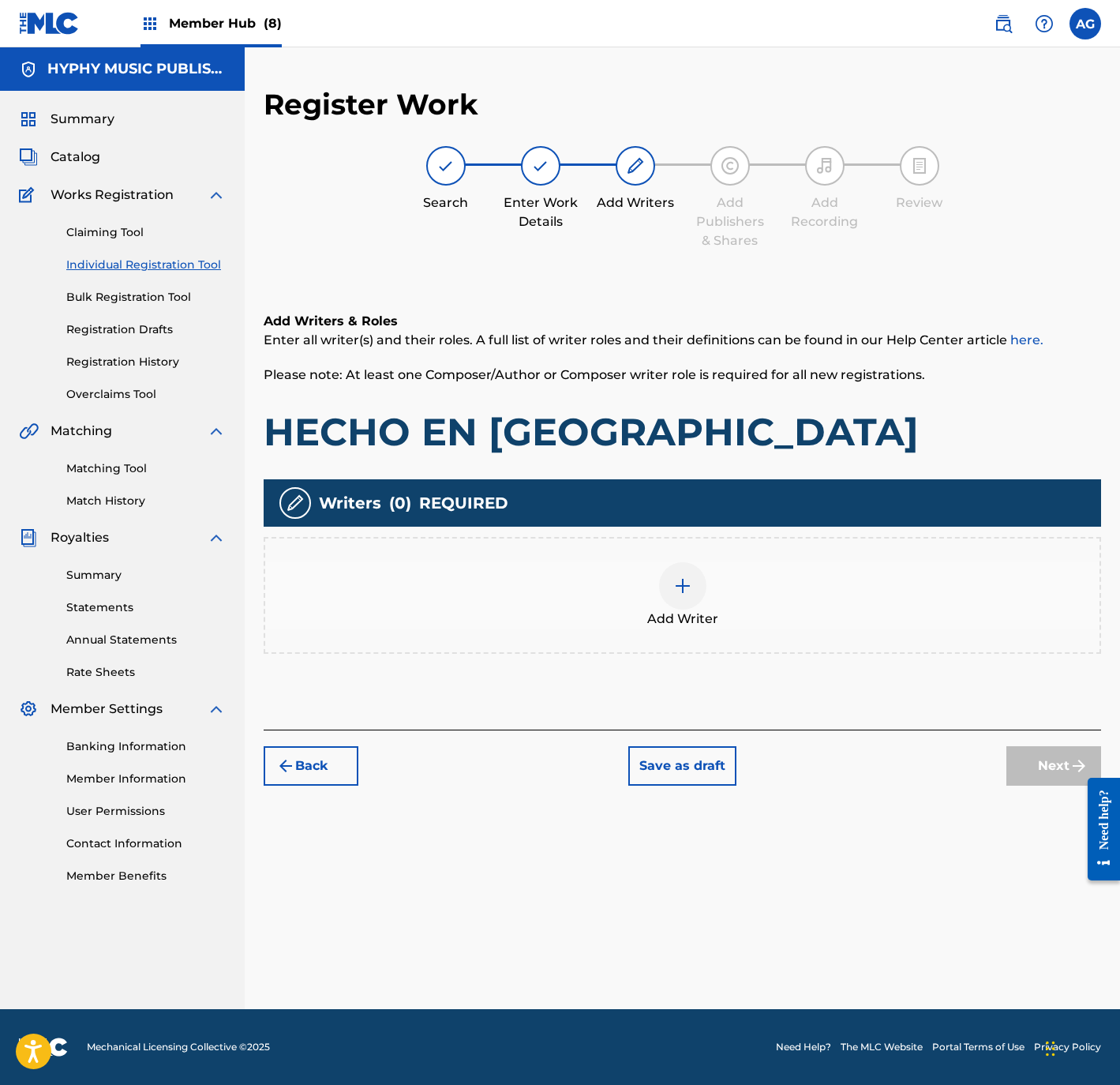
click at [695, 573] on div at bounding box center [683, 586] width 47 height 47
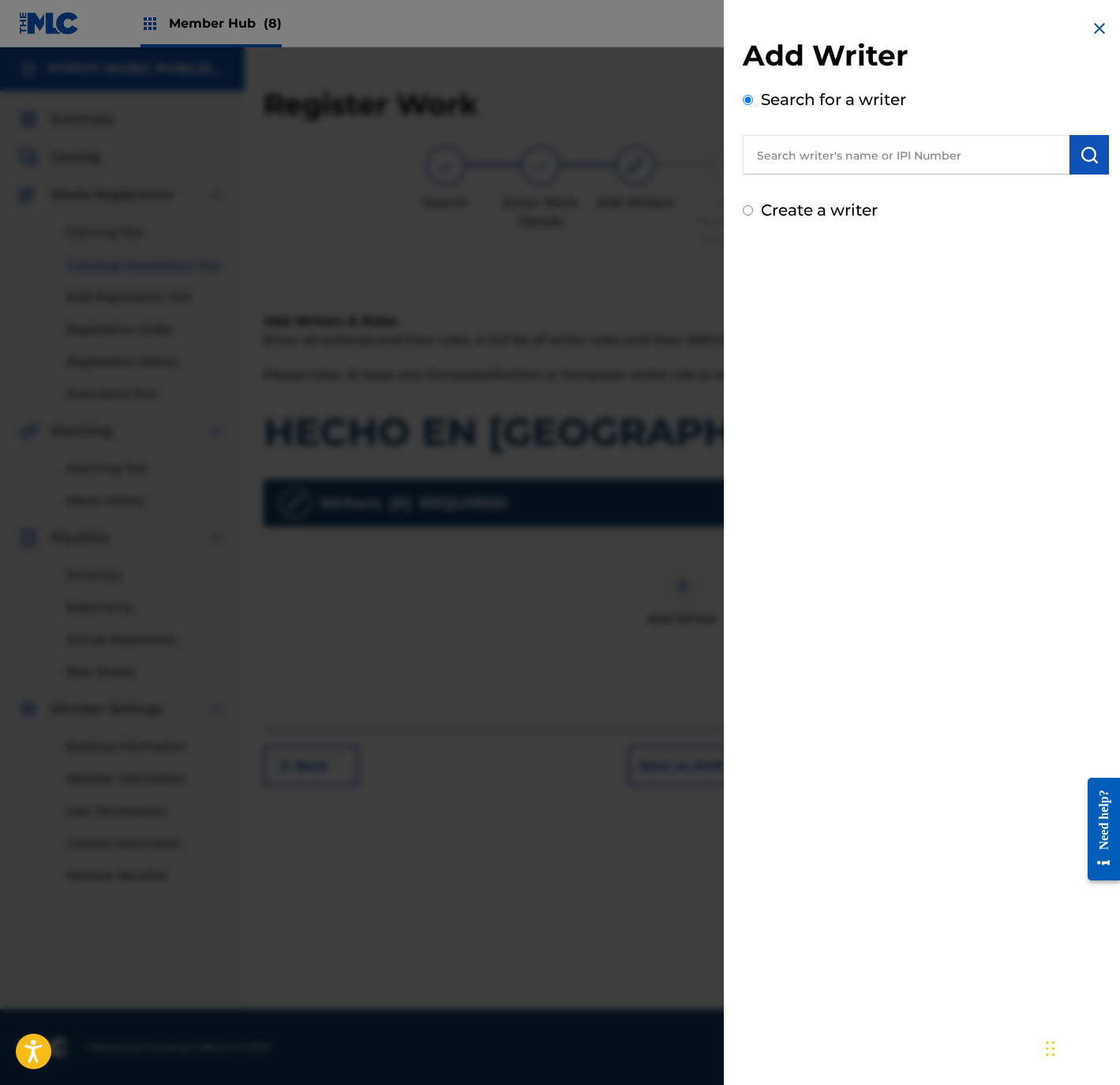
click at [983, 128] on div "Search for a writer" at bounding box center [926, 131] width 367 height 87
click at [952, 150] on input "text" at bounding box center [906, 154] width 327 height 39
paste input "JOSE DURON"
type input "JOSE DURON"
click at [1095, 154] on button "submit" at bounding box center [1089, 154] width 39 height 39
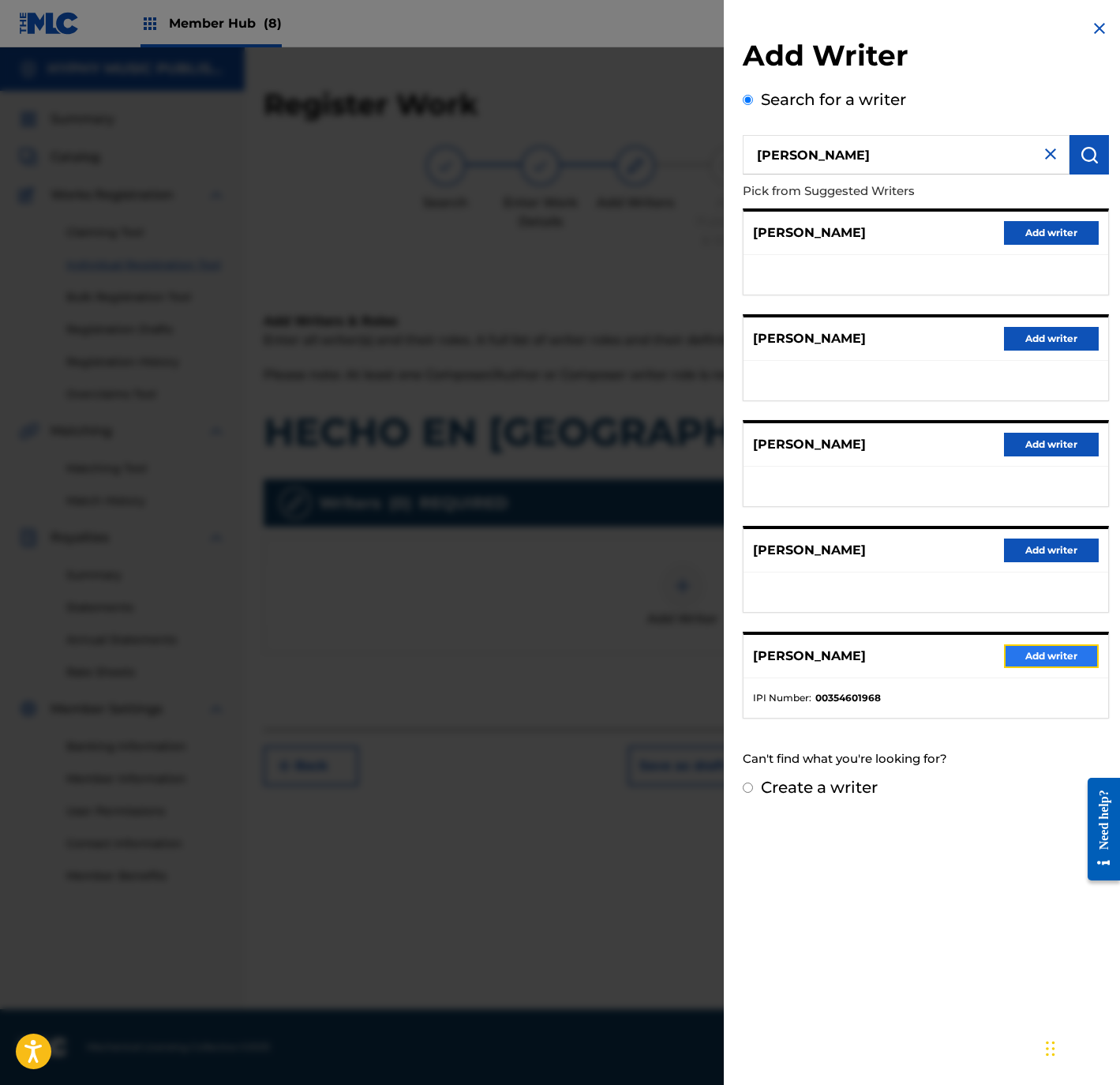
click at [1036, 656] on button "Add writer" at bounding box center [1052, 655] width 95 height 24
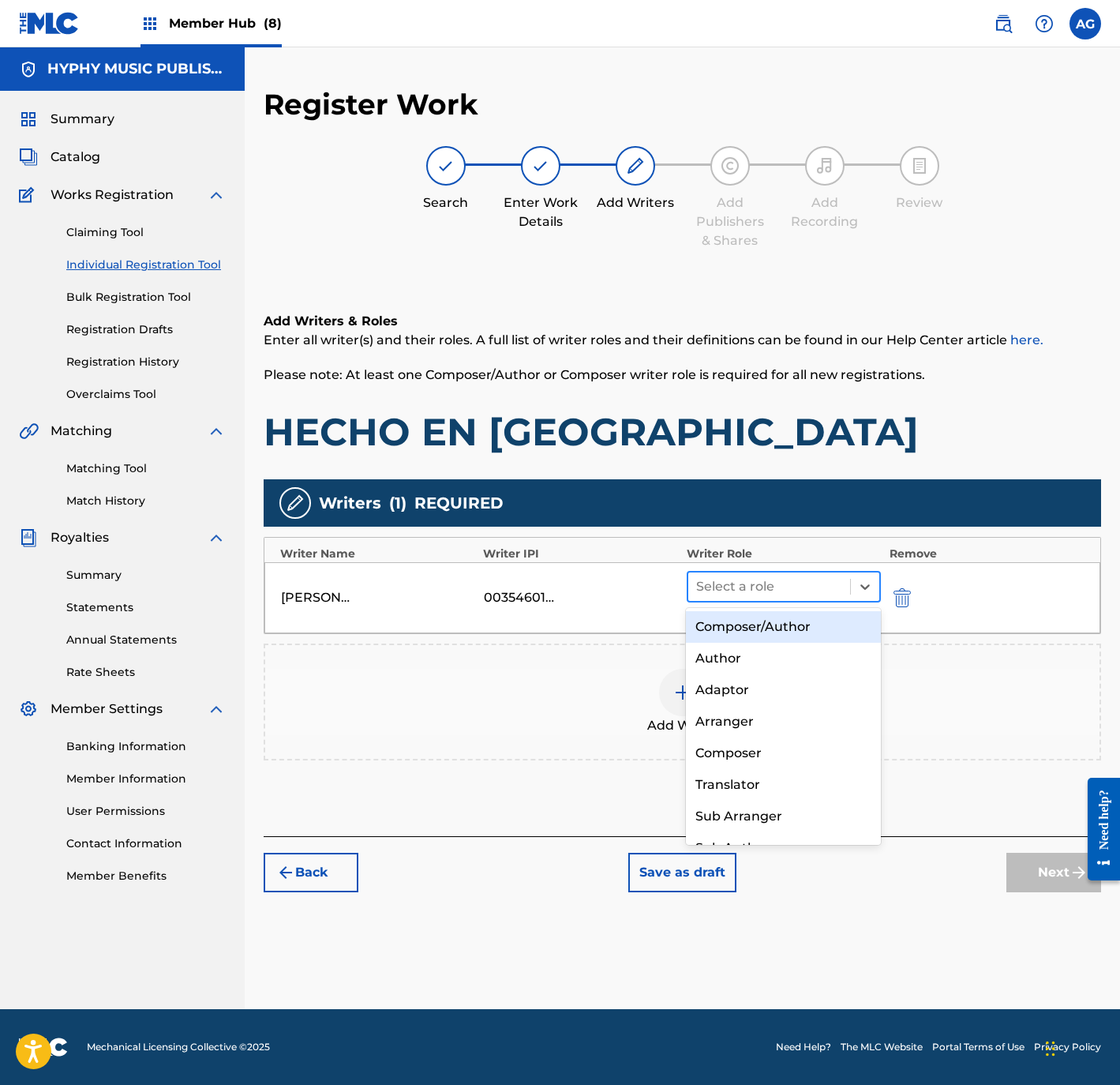
click at [758, 589] on div at bounding box center [769, 586] width 146 height 22
click at [758, 623] on div "Composer/Author" at bounding box center [782, 627] width 194 height 32
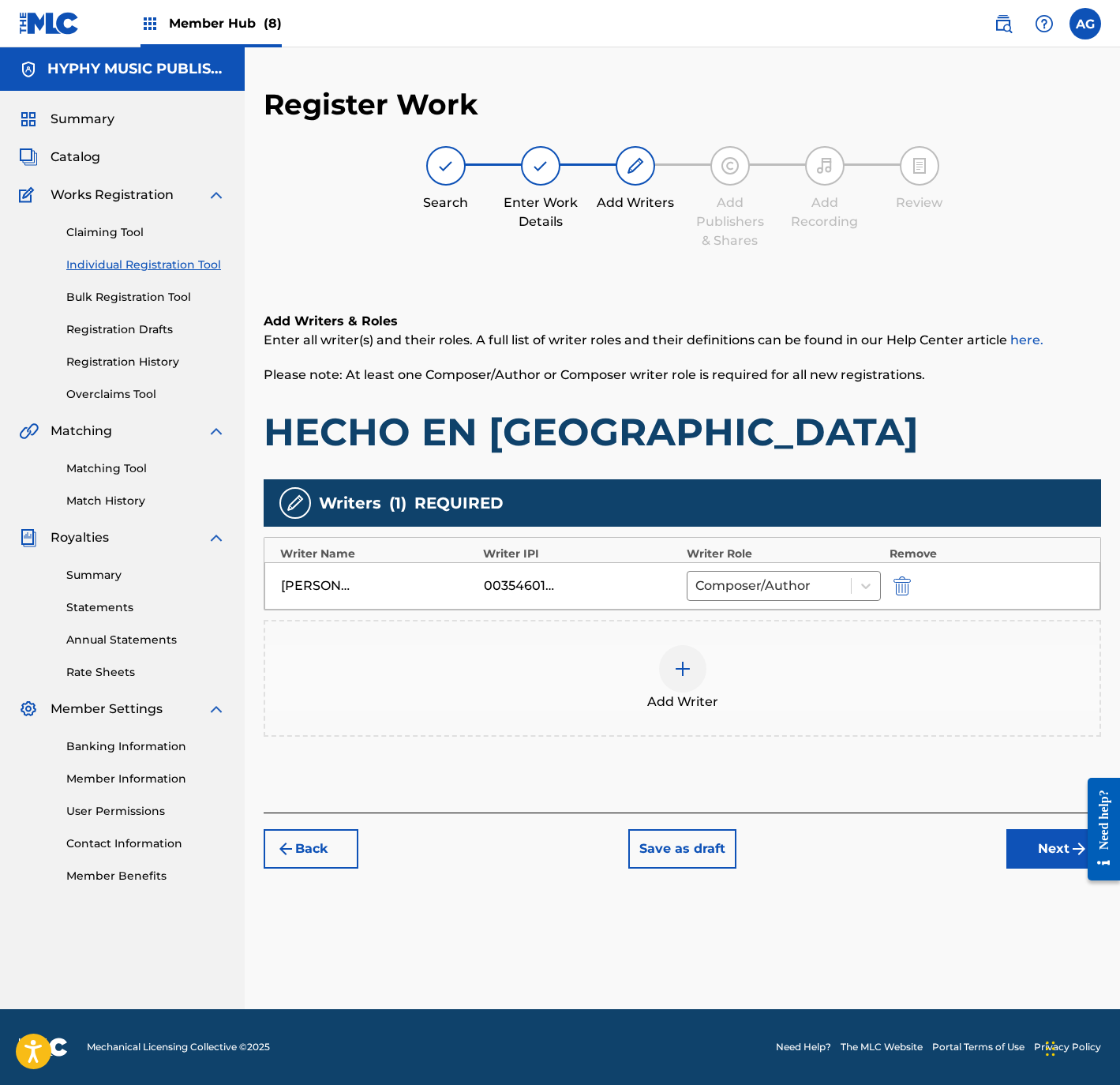
click at [997, 860] on div "Back Save as draft Next" at bounding box center [682, 840] width 838 height 56
click at [1022, 858] on button "Next" at bounding box center [1054, 848] width 95 height 39
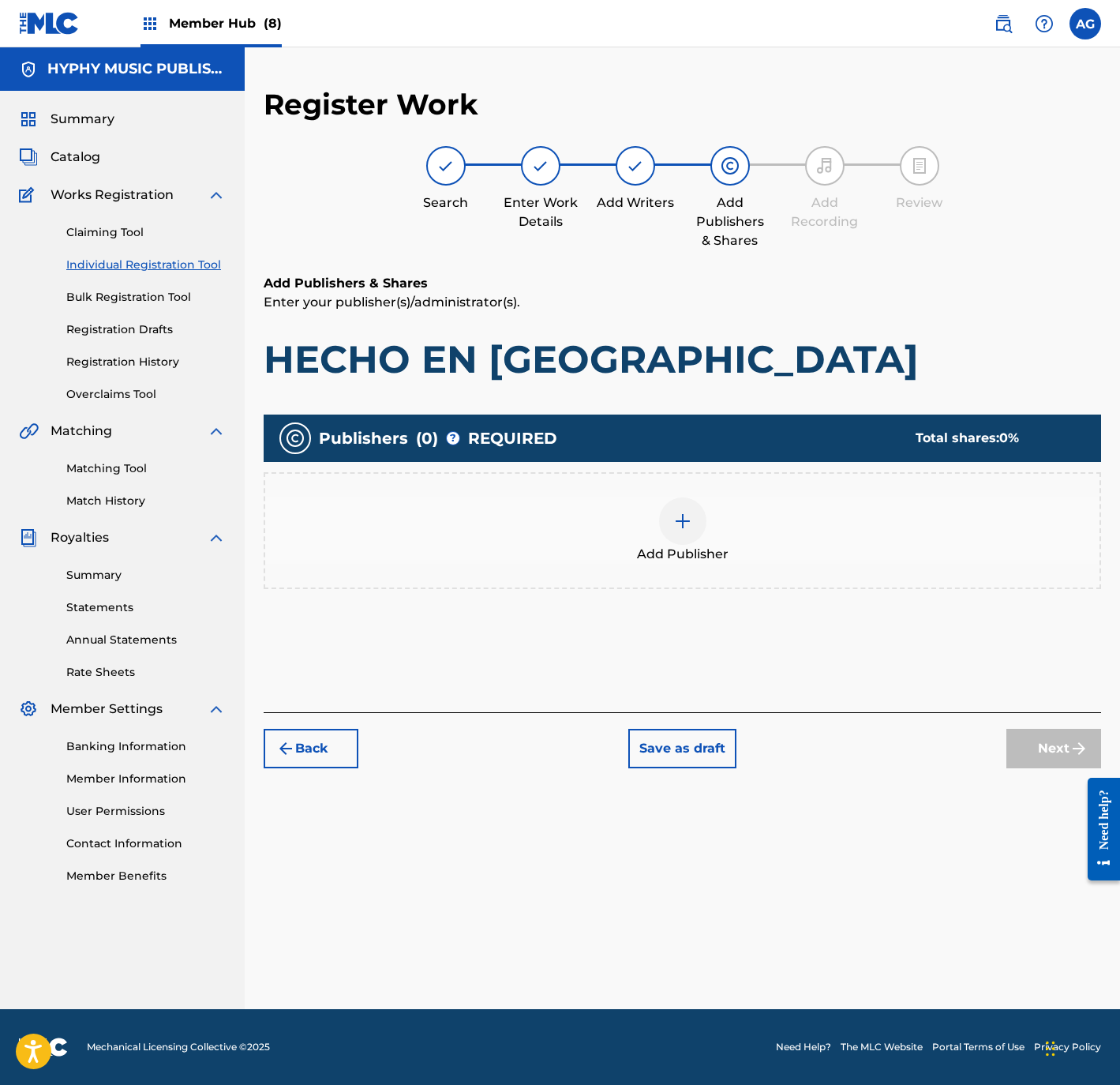
click at [742, 526] on div "Add Publisher" at bounding box center [681, 531] width 834 height 67
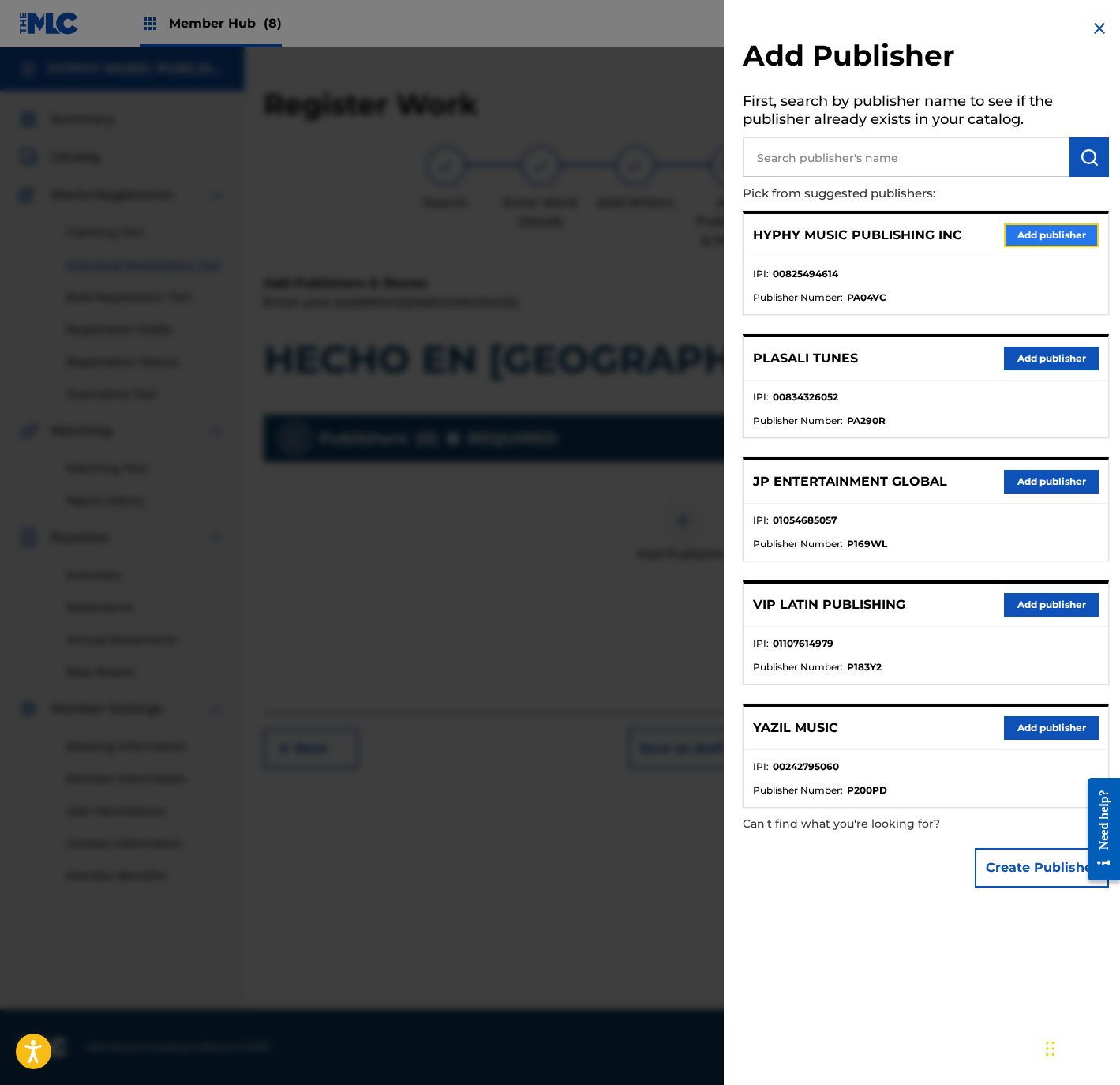
click at [1029, 239] on button "Add publisher" at bounding box center [1052, 235] width 95 height 24
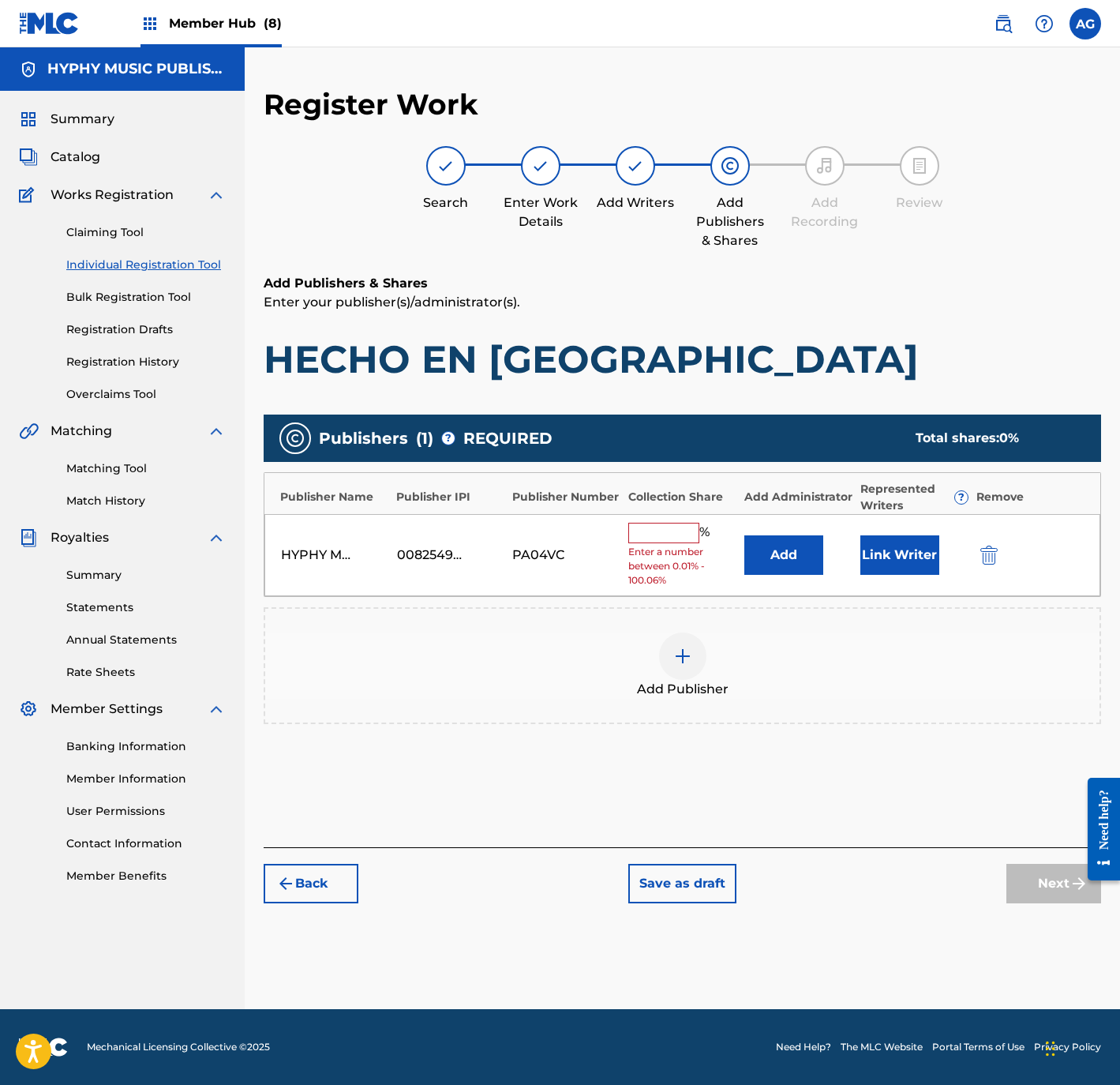
click at [675, 538] on input "text" at bounding box center [663, 532] width 71 height 20
type input "100"
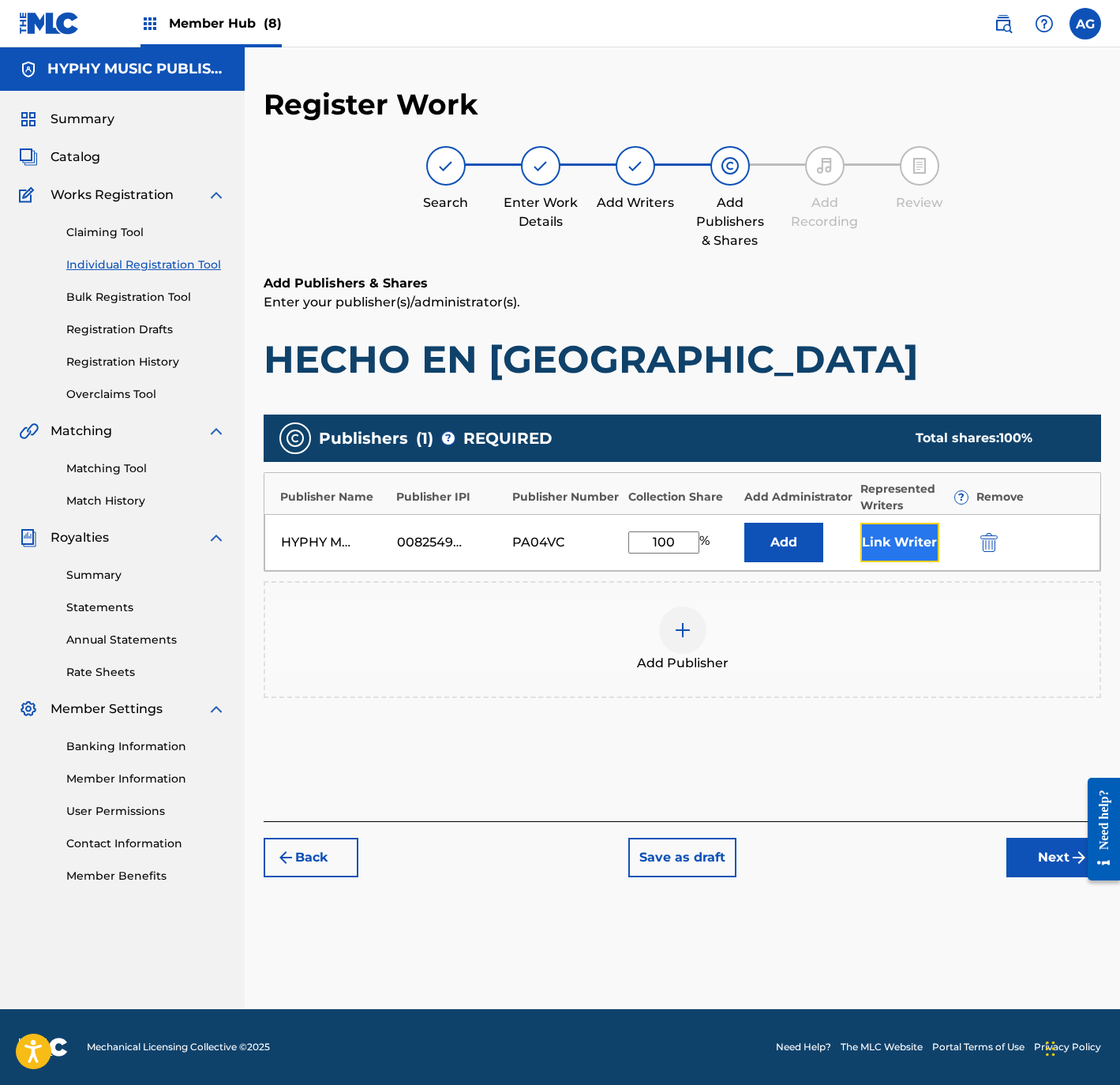
click at [908, 539] on button "Link Writer" at bounding box center [900, 542] width 79 height 39
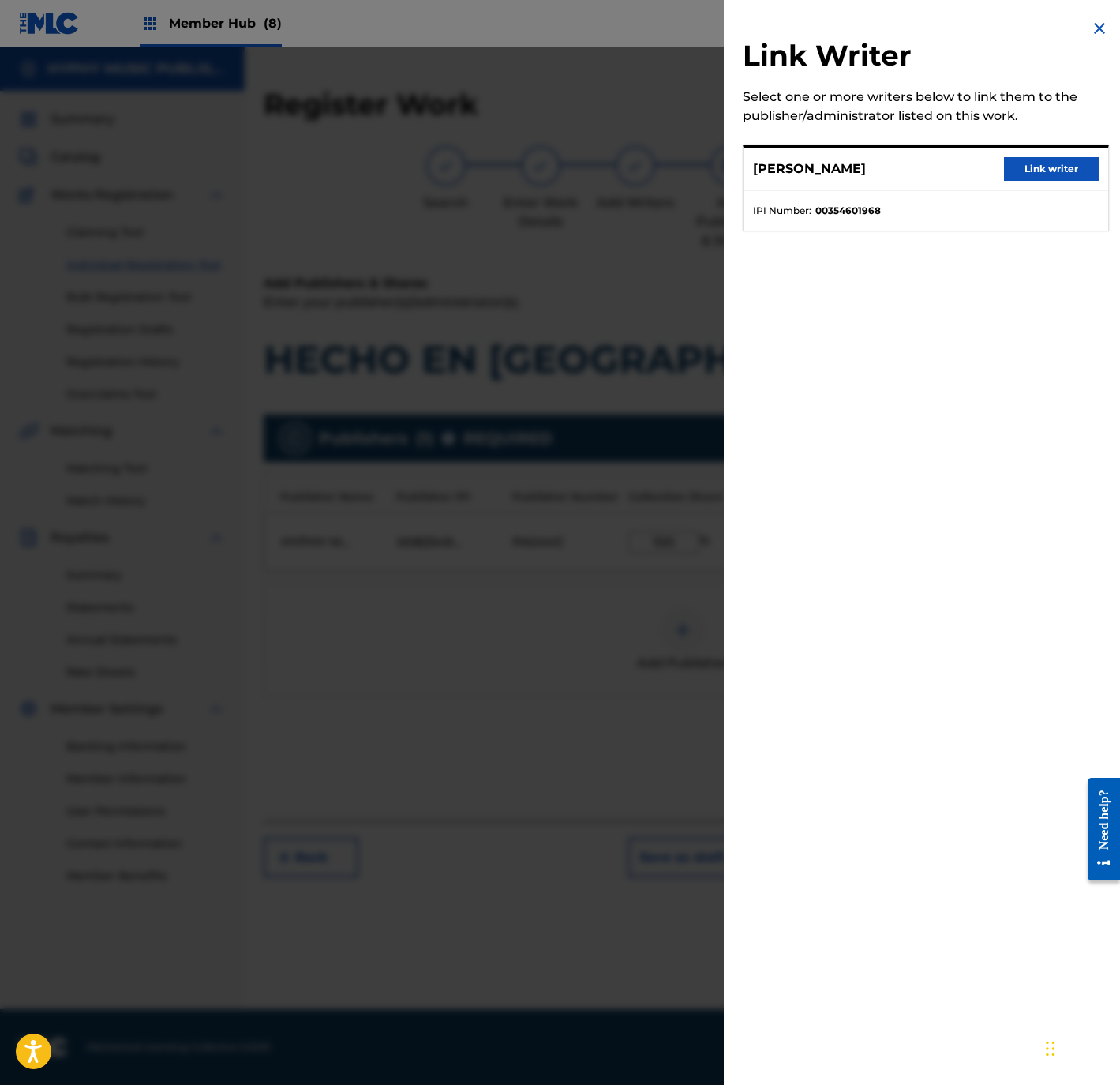
click at [1033, 154] on div "JOSE DURON Link writer" at bounding box center [926, 169] width 365 height 44
click at [1036, 164] on button "Link writer" at bounding box center [1052, 168] width 95 height 24
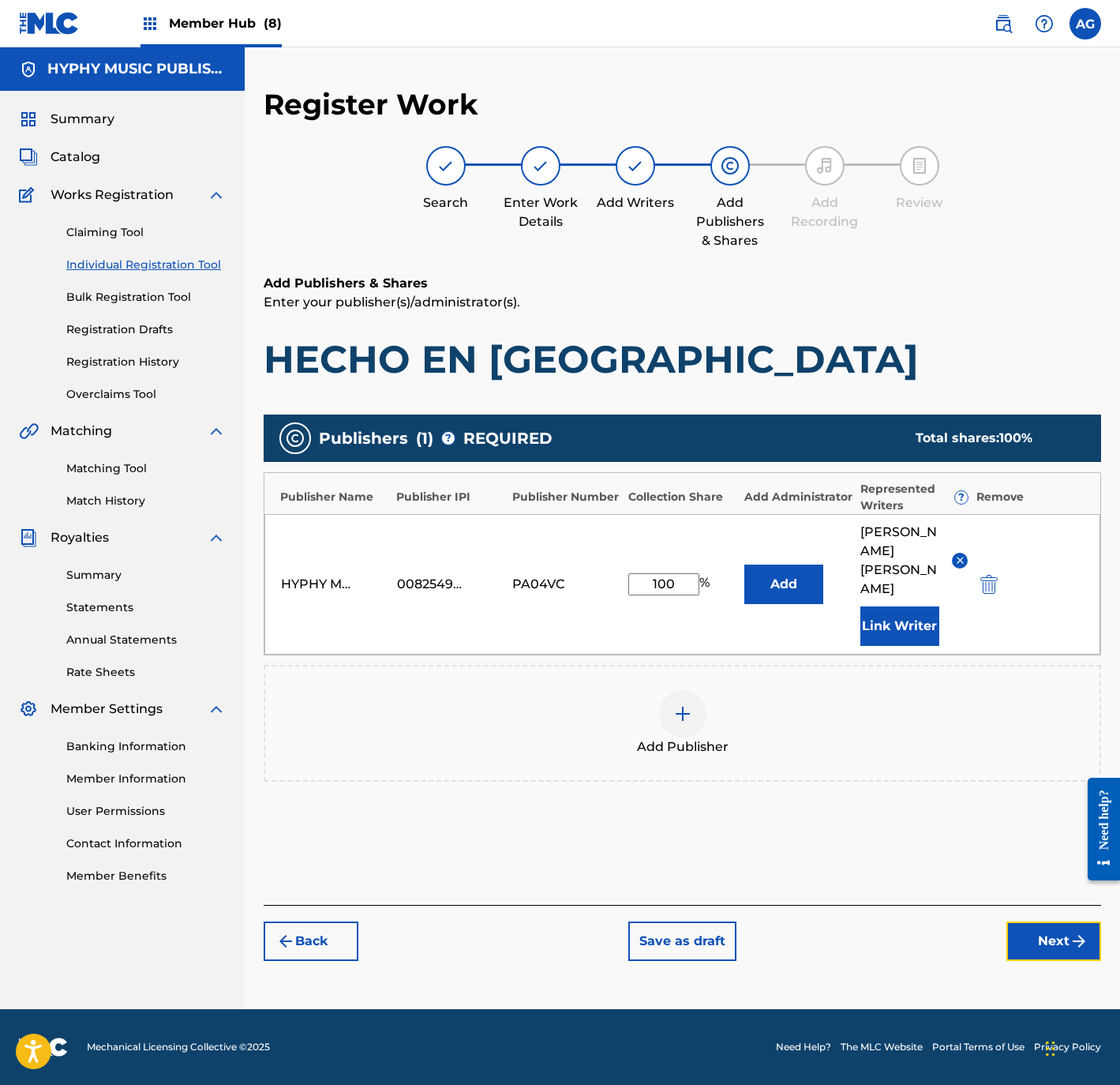
drag, startPoint x: 1054, startPoint y: 898, endPoint x: 1038, endPoint y: 898, distance: 16.0
click at [1054, 921] on button "Next" at bounding box center [1054, 940] width 95 height 39
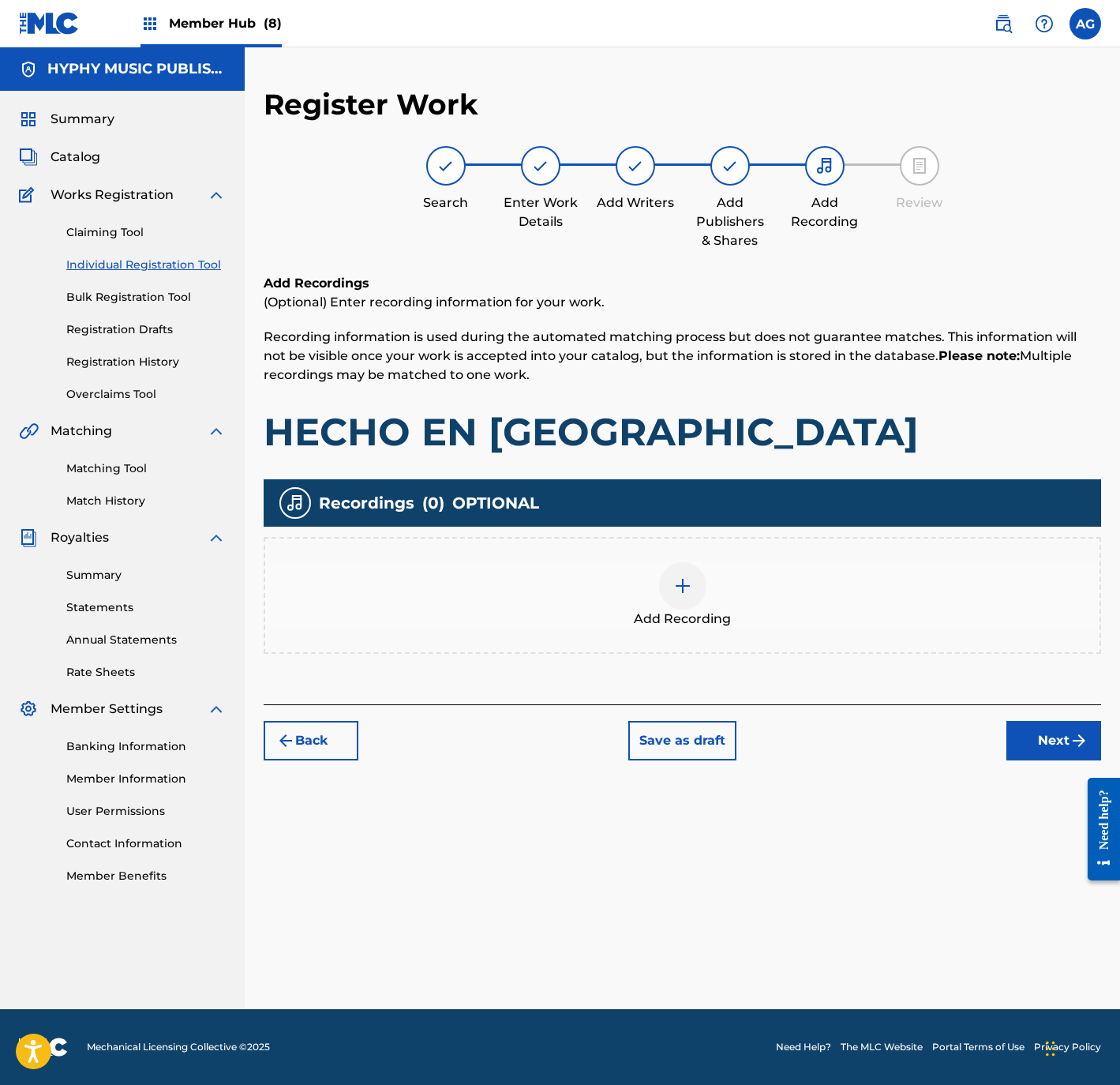
click at [706, 616] on span "Add Recording" at bounding box center [682, 619] width 97 height 19
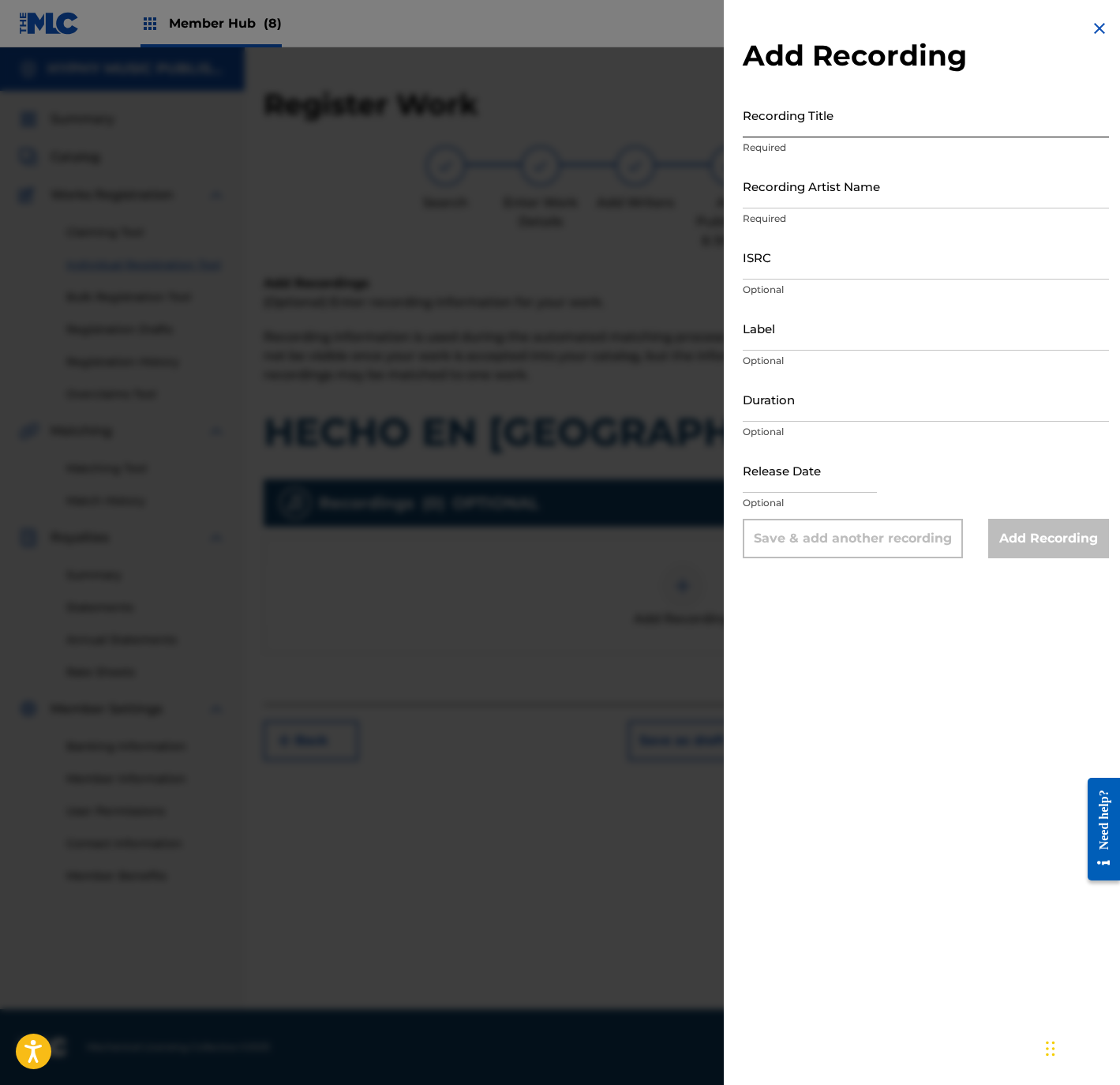
click at [938, 119] on input "Recording Title" at bounding box center [926, 114] width 367 height 45
paste input "Hecho En Michoacan"
type input "Hecho En Michoacan"
click at [772, 178] on input "Recording Artist Name" at bounding box center [926, 185] width 367 height 45
paste input "La Marka De Gro."
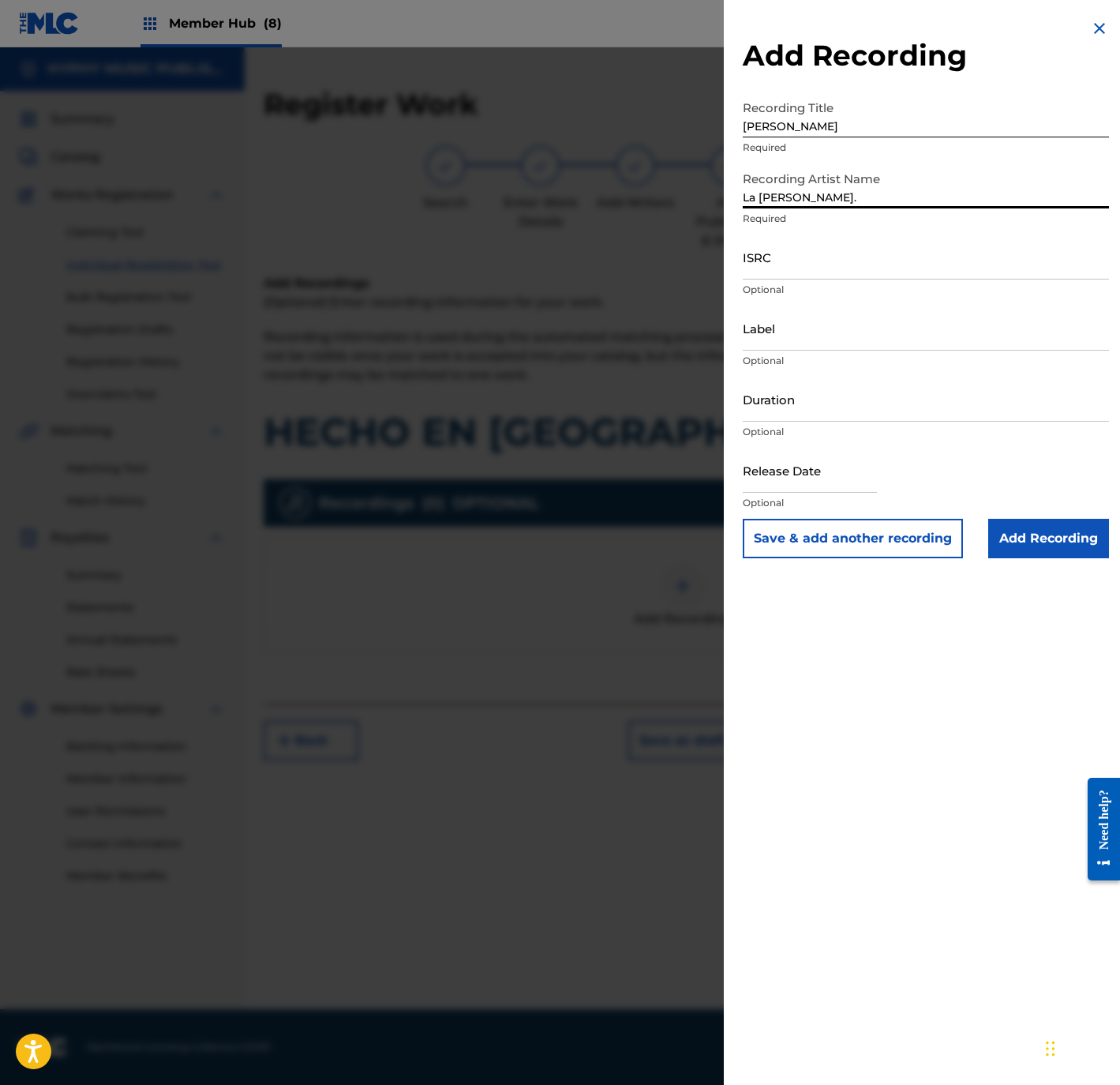
type input "La Marka De Gro."
click at [819, 237] on input "ISRC" at bounding box center [926, 256] width 367 height 45
paste input "QM4DW1557787"
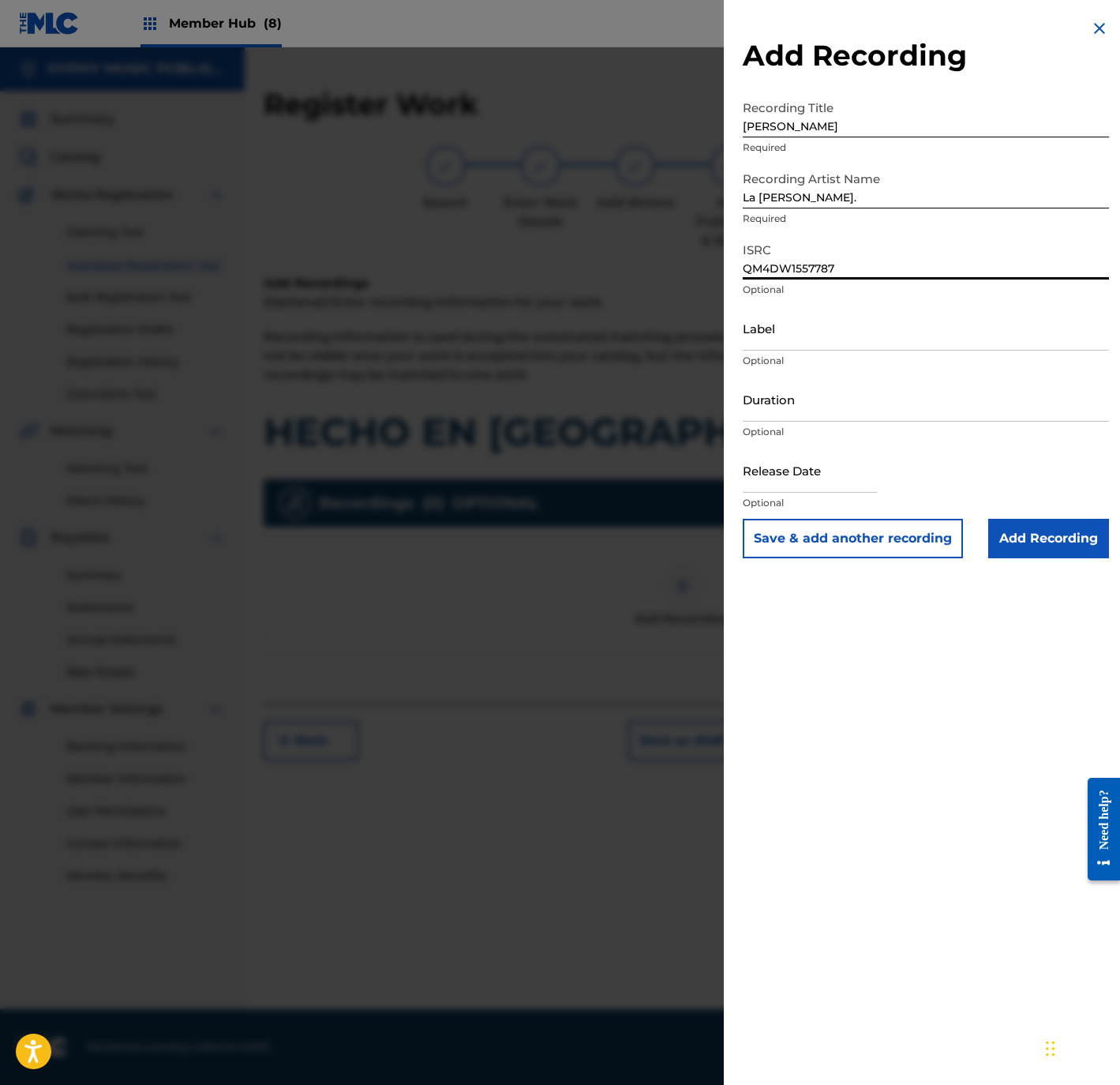
type input "QM4DW1557787"
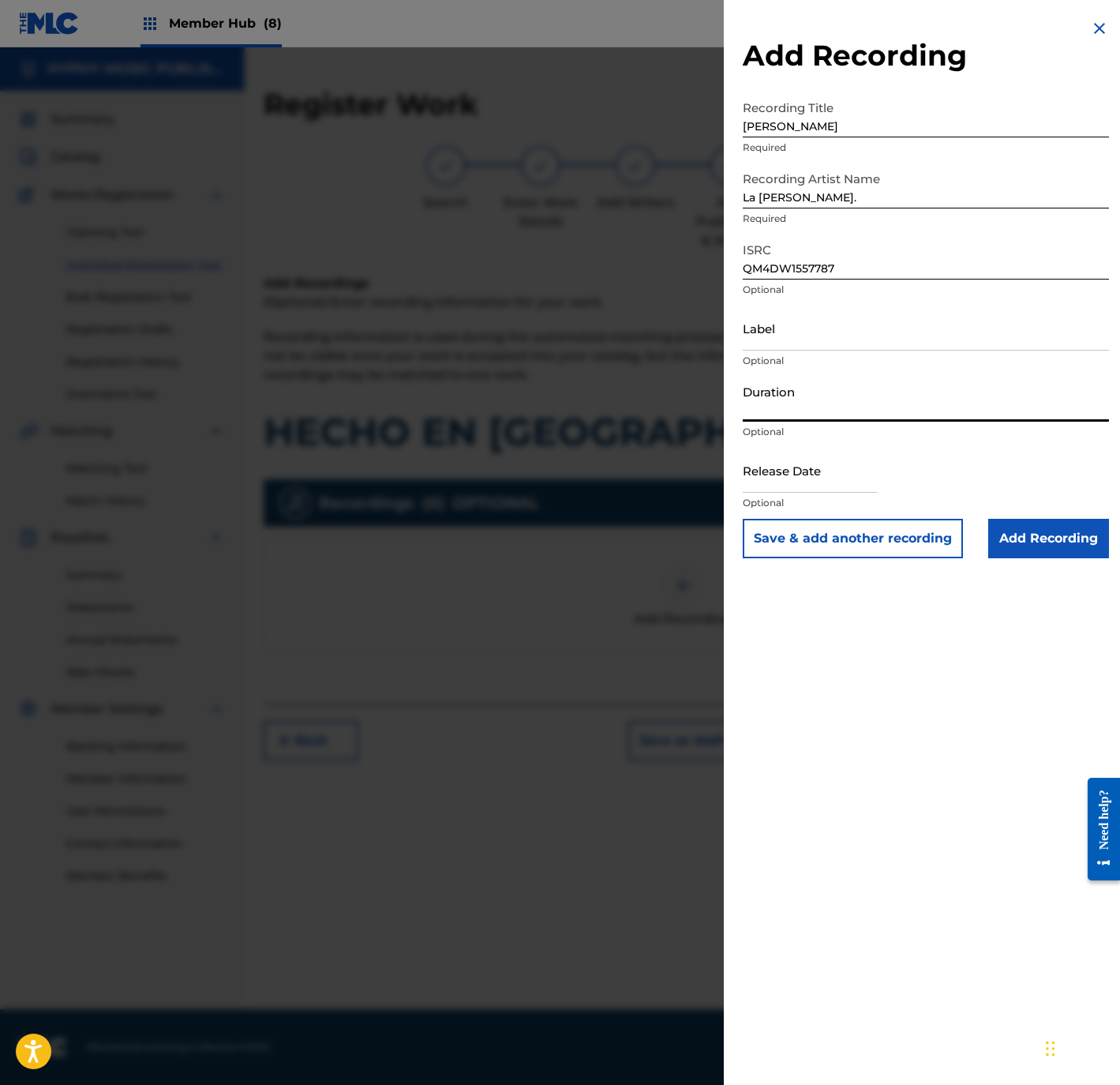
drag, startPoint x: 794, startPoint y: 400, endPoint x: 849, endPoint y: 406, distance: 55.3
click at [794, 400] on input "Duration" at bounding box center [926, 398] width 367 height 45
paste input "2:21"
type input "02:21"
click at [1070, 540] on input "Add Recording" at bounding box center [1049, 538] width 121 height 39
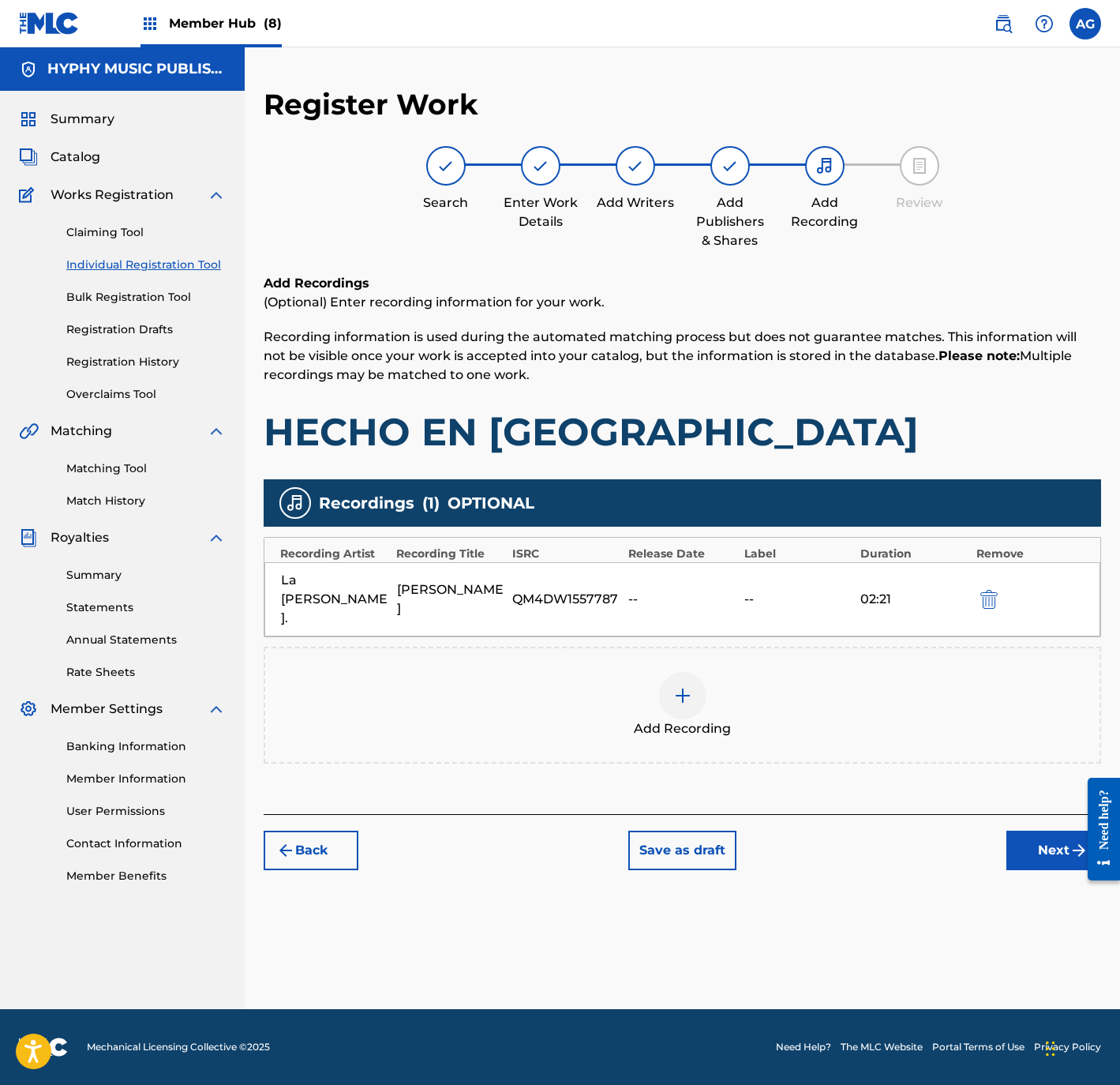
click at [674, 672] on div at bounding box center [683, 696] width 47 height 47
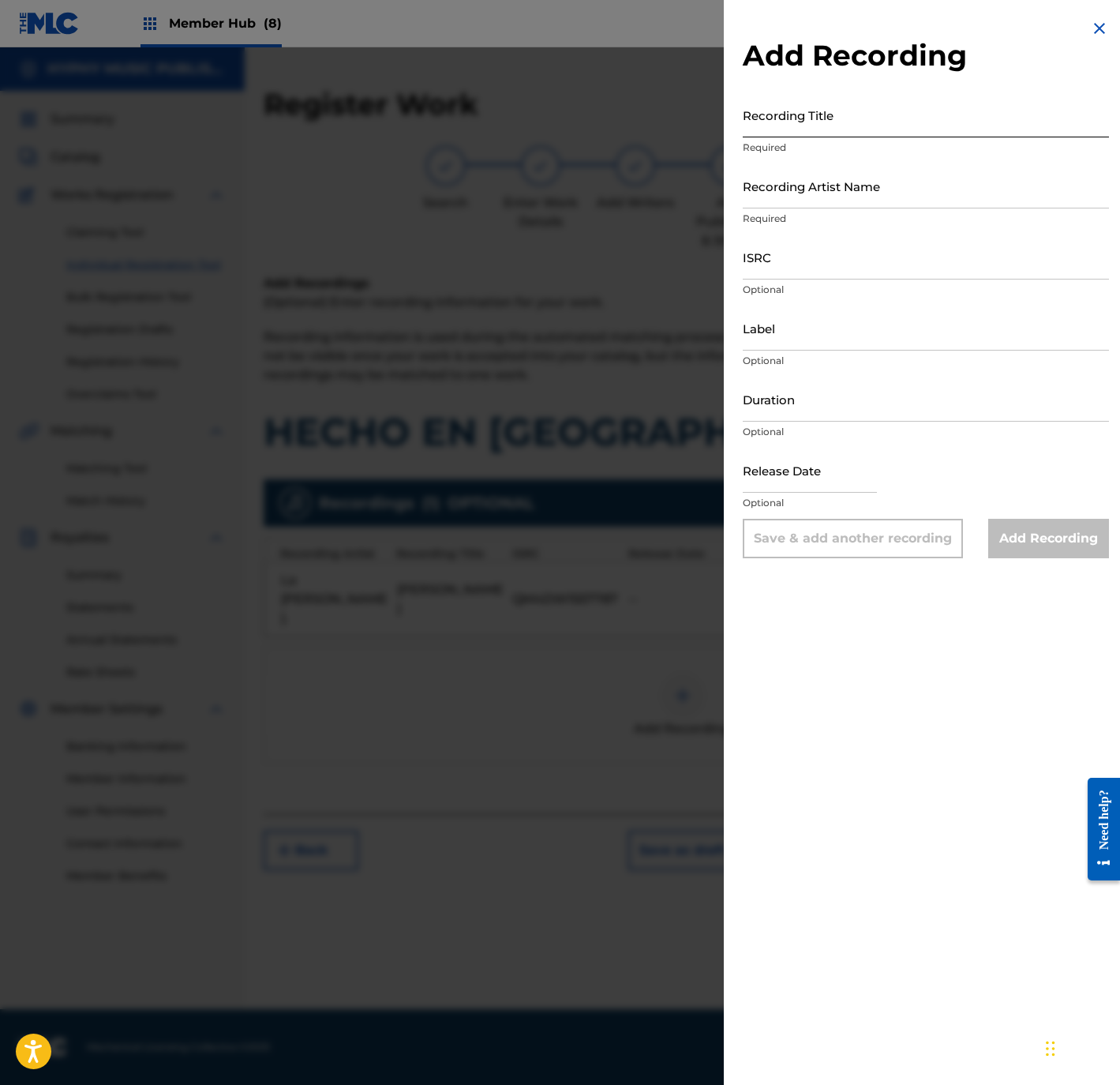
click at [902, 123] on input "Recording Title" at bounding box center [926, 114] width 367 height 45
paste input "Hecho En Michoacan"
type input "Hecho En Michoacan"
click at [832, 206] on input "Recording Artist Name" at bounding box center [926, 185] width 367 height 45
paste input "La Marka"
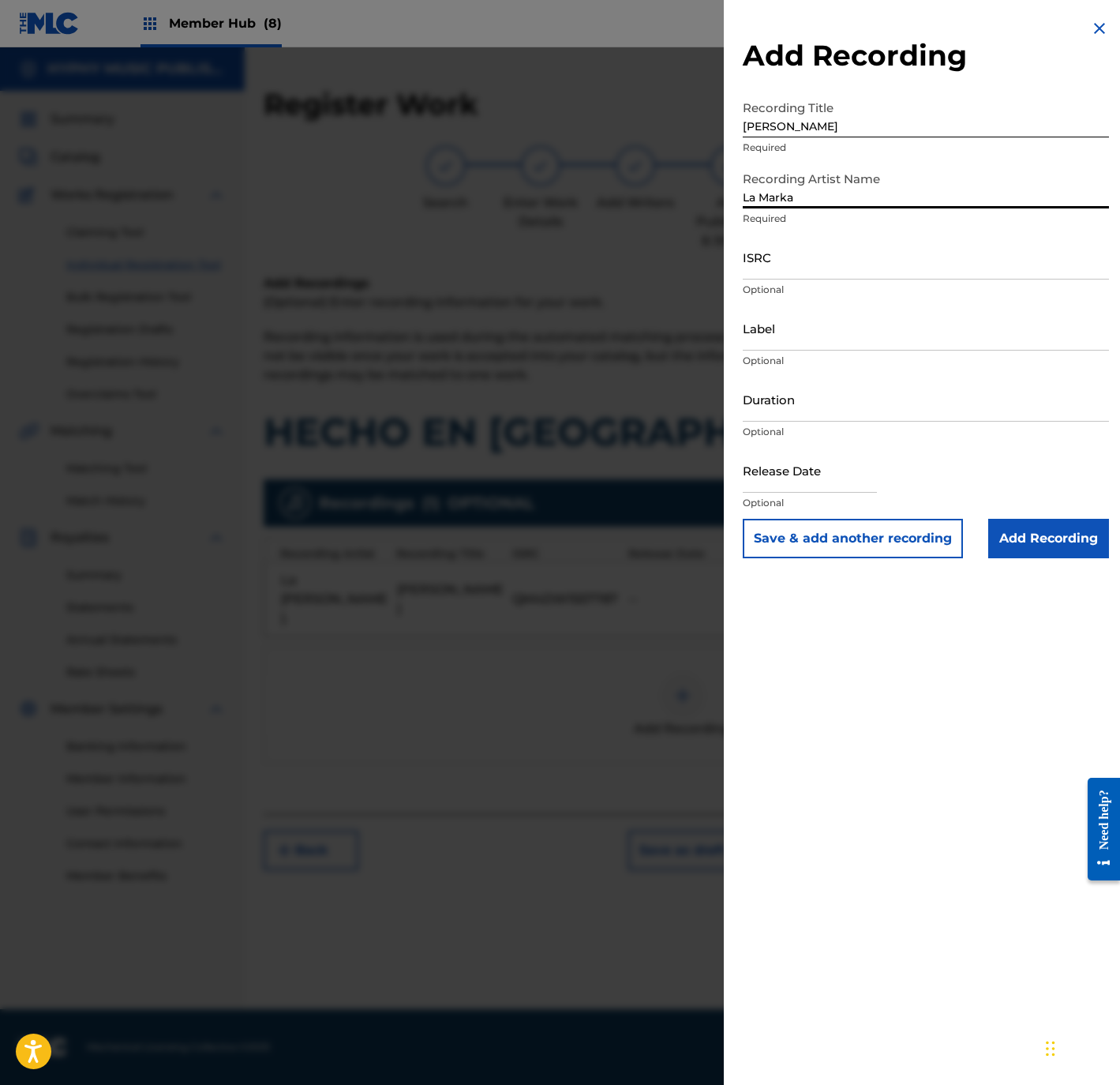
type input "La Marka"
click at [785, 271] on input "ISRC" at bounding box center [926, 256] width 367 height 45
paste input "USZBG1113602"
type input "USZBG1113602"
click at [848, 316] on input "Label" at bounding box center [926, 327] width 367 height 45
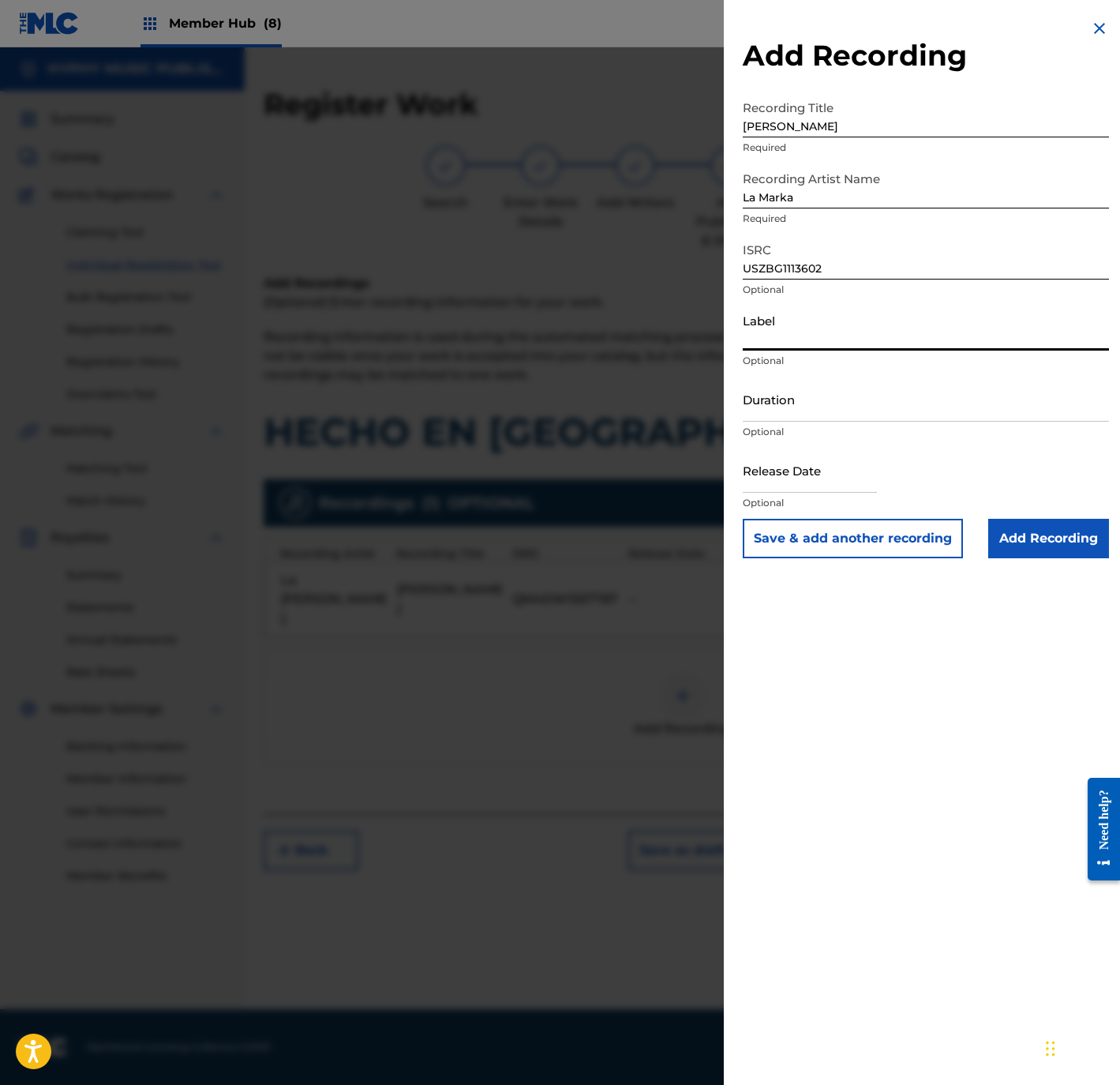
paste input "Cosver Records/Hyphy Music"
type input "Cosver Records/Hyphy Music"
click at [873, 396] on input "Duration" at bounding box center [926, 398] width 367 height 45
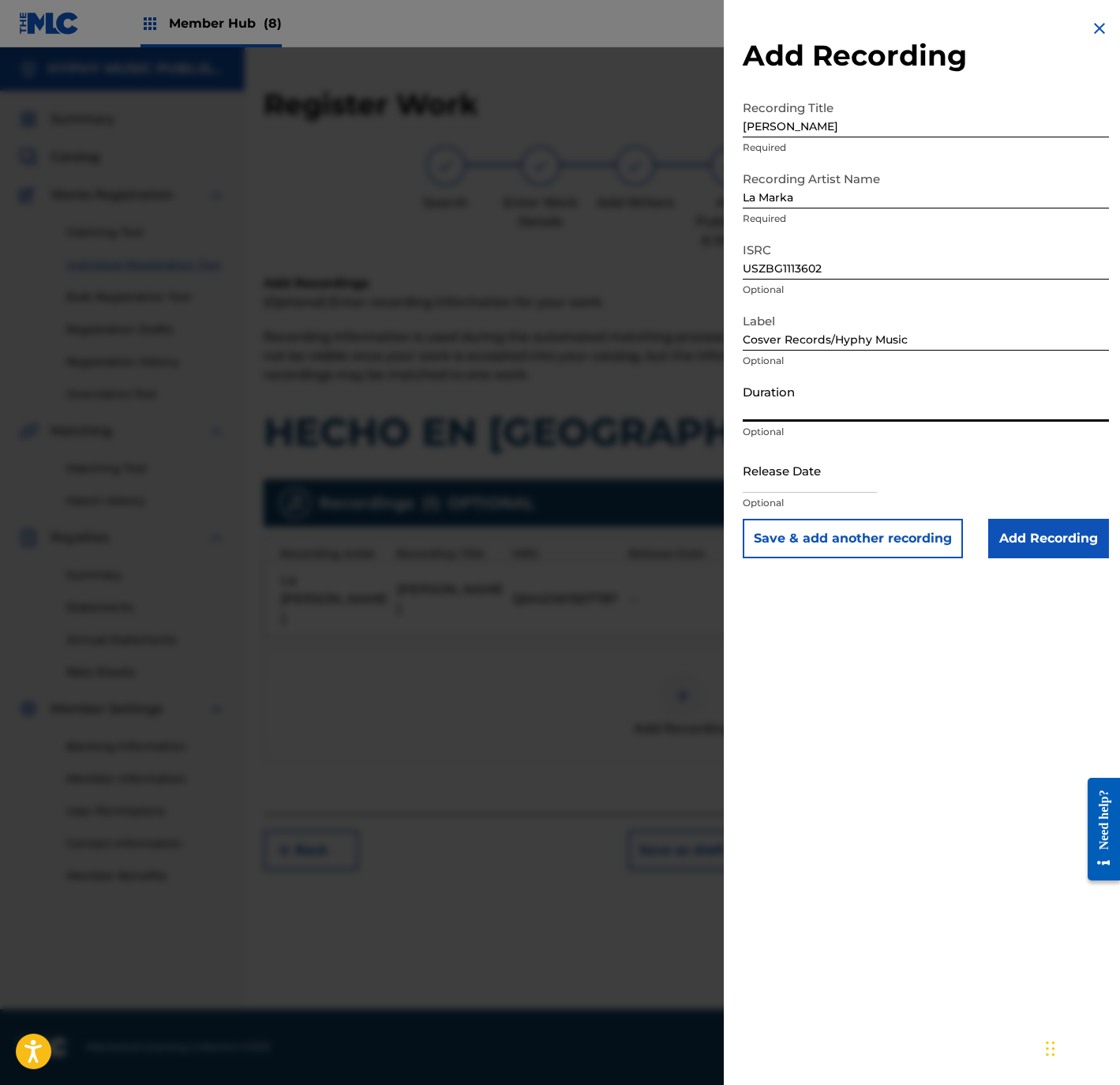
paste input "2:20"
type input "02:20"
click at [1064, 548] on input "Add Recording" at bounding box center [1049, 538] width 121 height 39
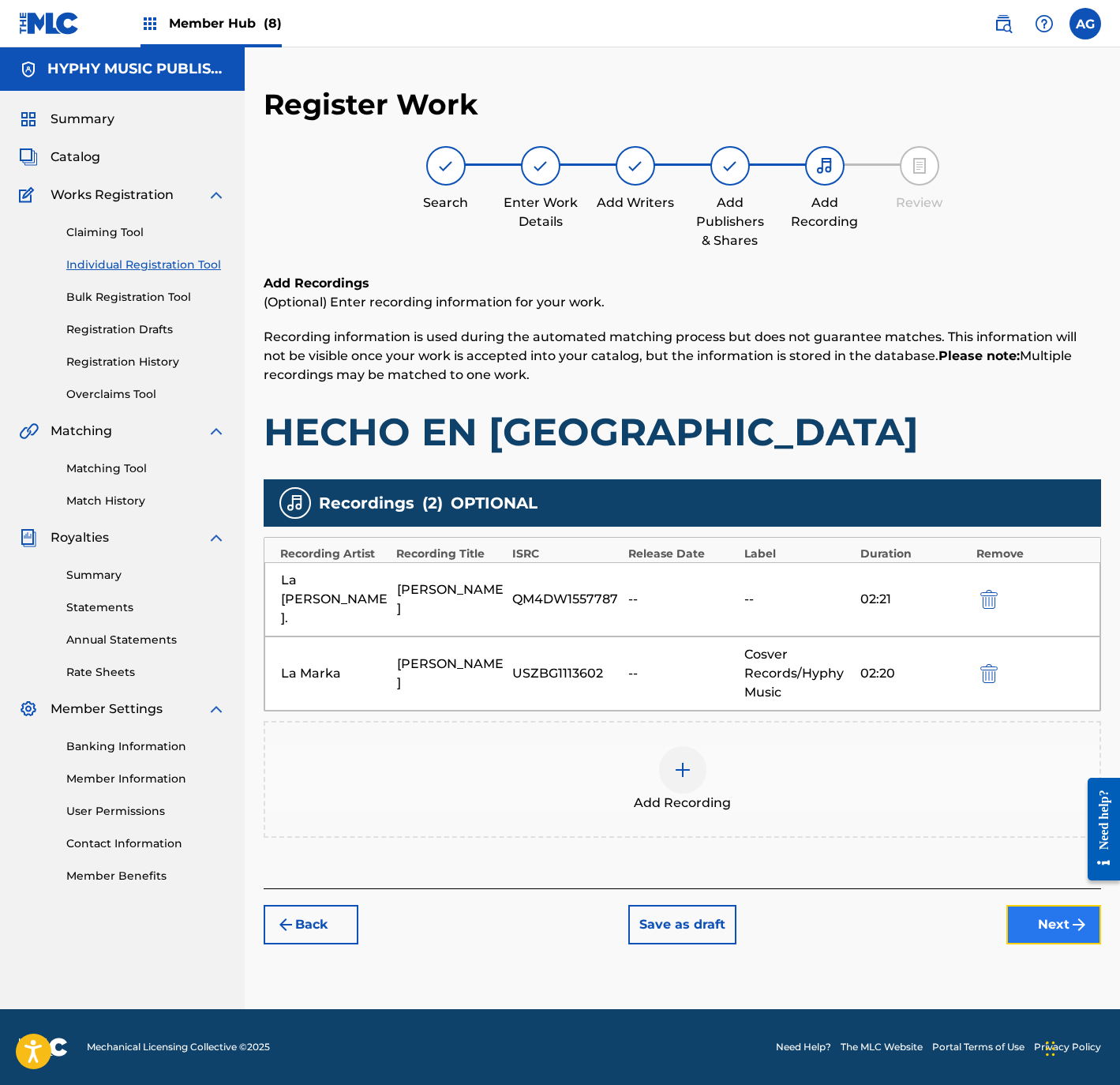
click at [1043, 912] on button "Next" at bounding box center [1054, 924] width 95 height 39
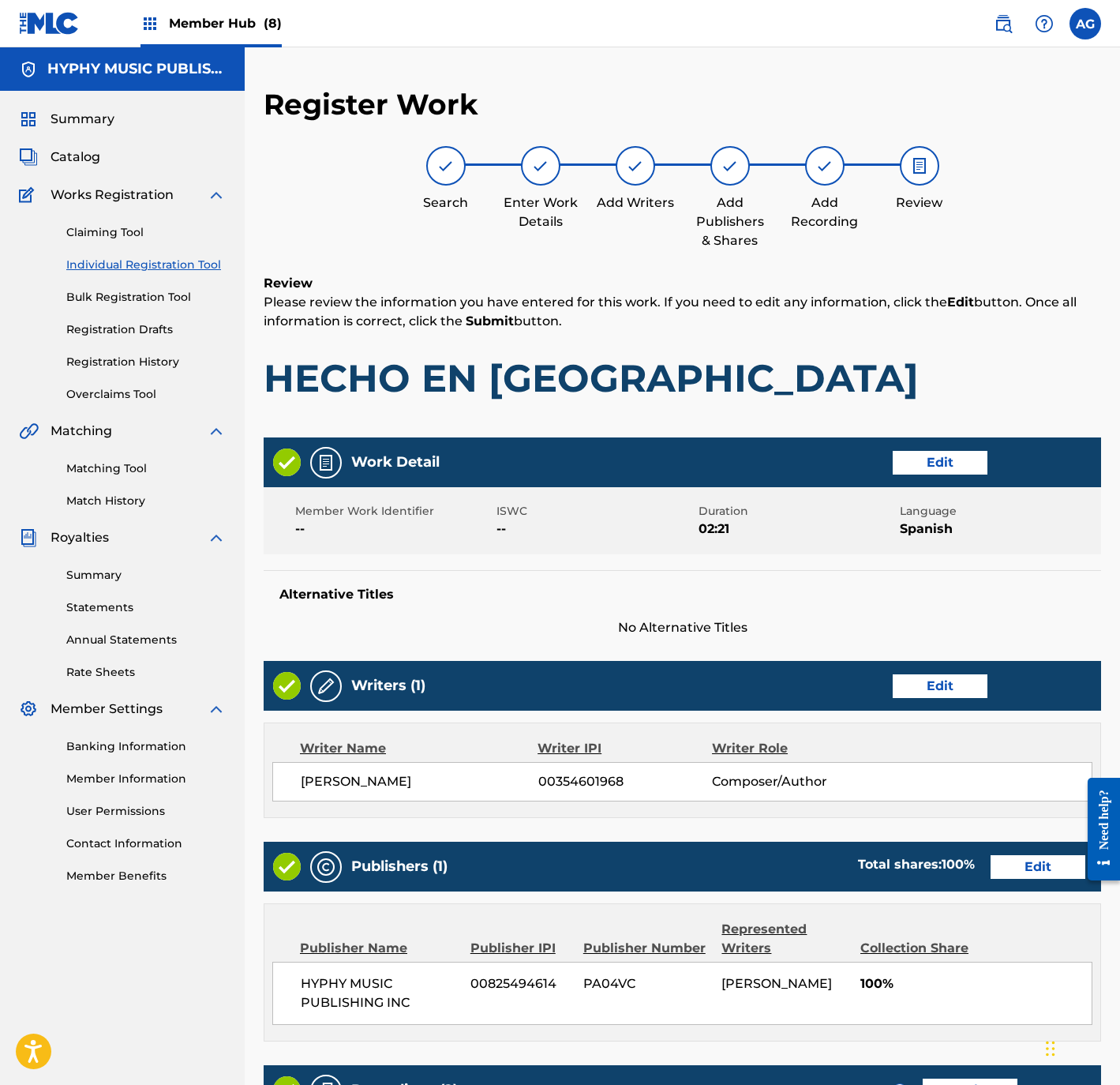
drag, startPoint x: 476, startPoint y: 613, endPoint x: 575, endPoint y: 628, distance: 100.1
click at [476, 613] on div "Alternative Titles No Alternative Titles" at bounding box center [682, 603] width 838 height 68
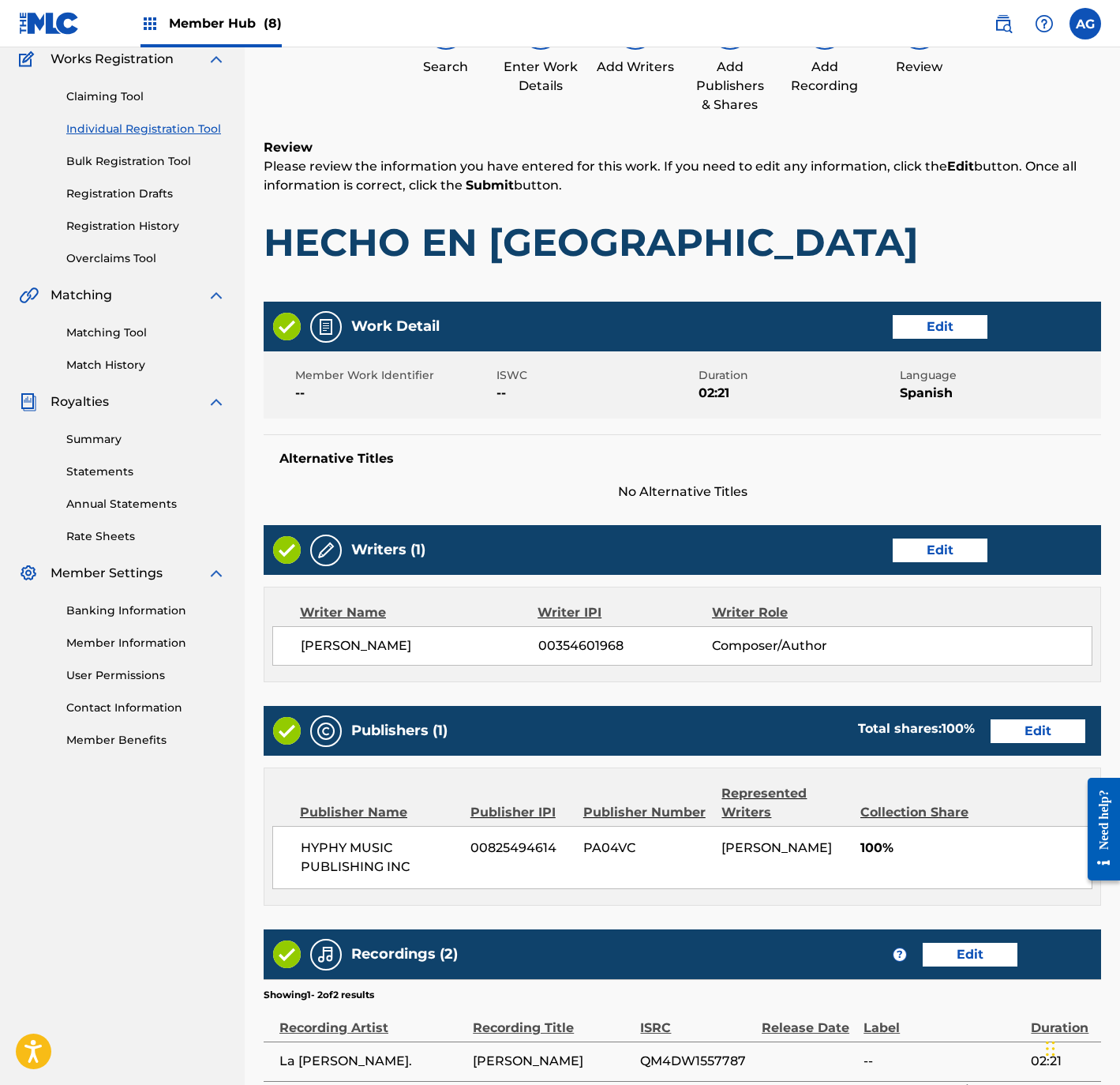
scroll to position [330, 0]
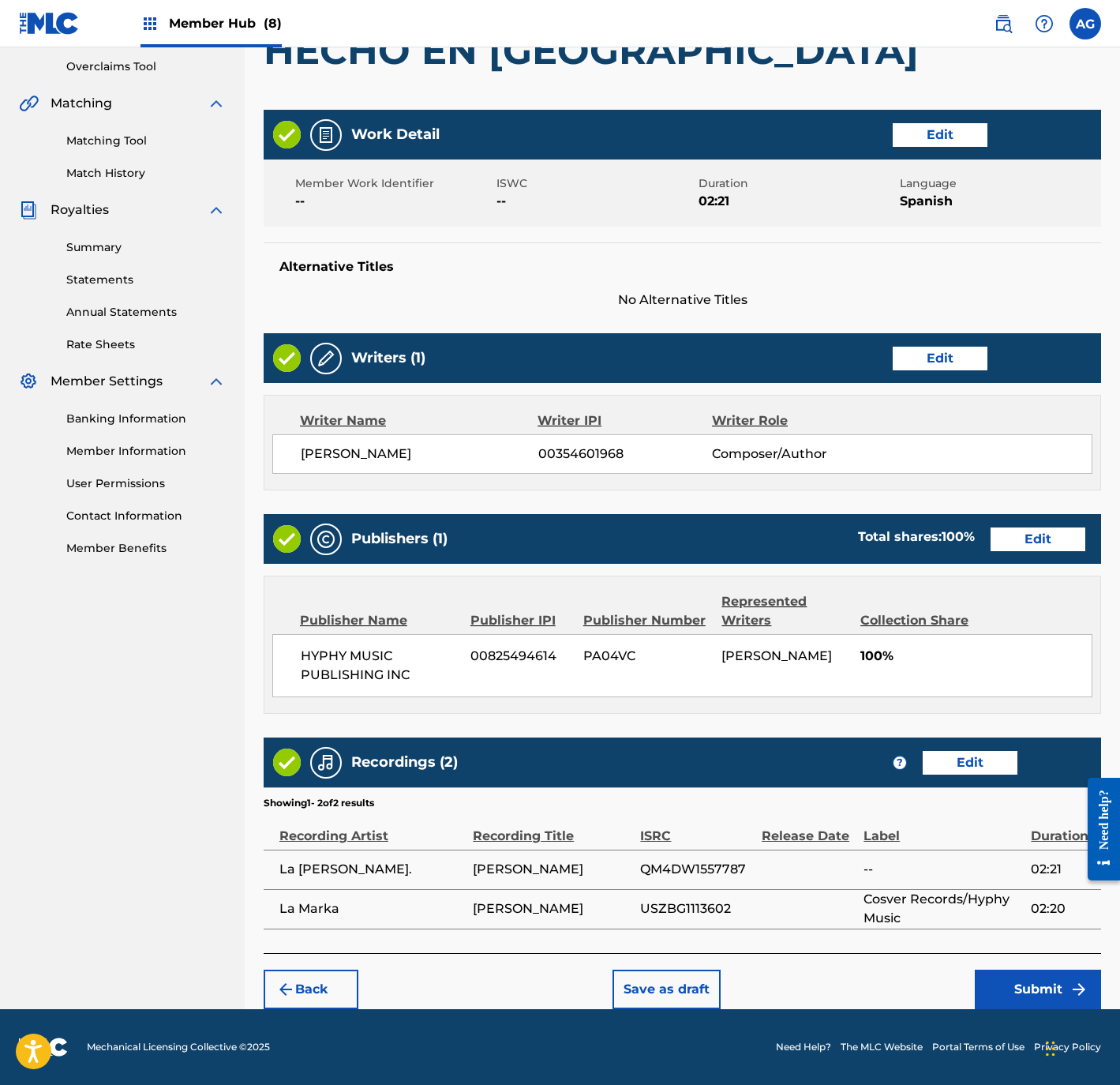
drag, startPoint x: 604, startPoint y: 630, endPoint x: 620, endPoint y: 830, distance: 200.6
click at [1009, 979] on button "Submit" at bounding box center [1038, 989] width 126 height 39
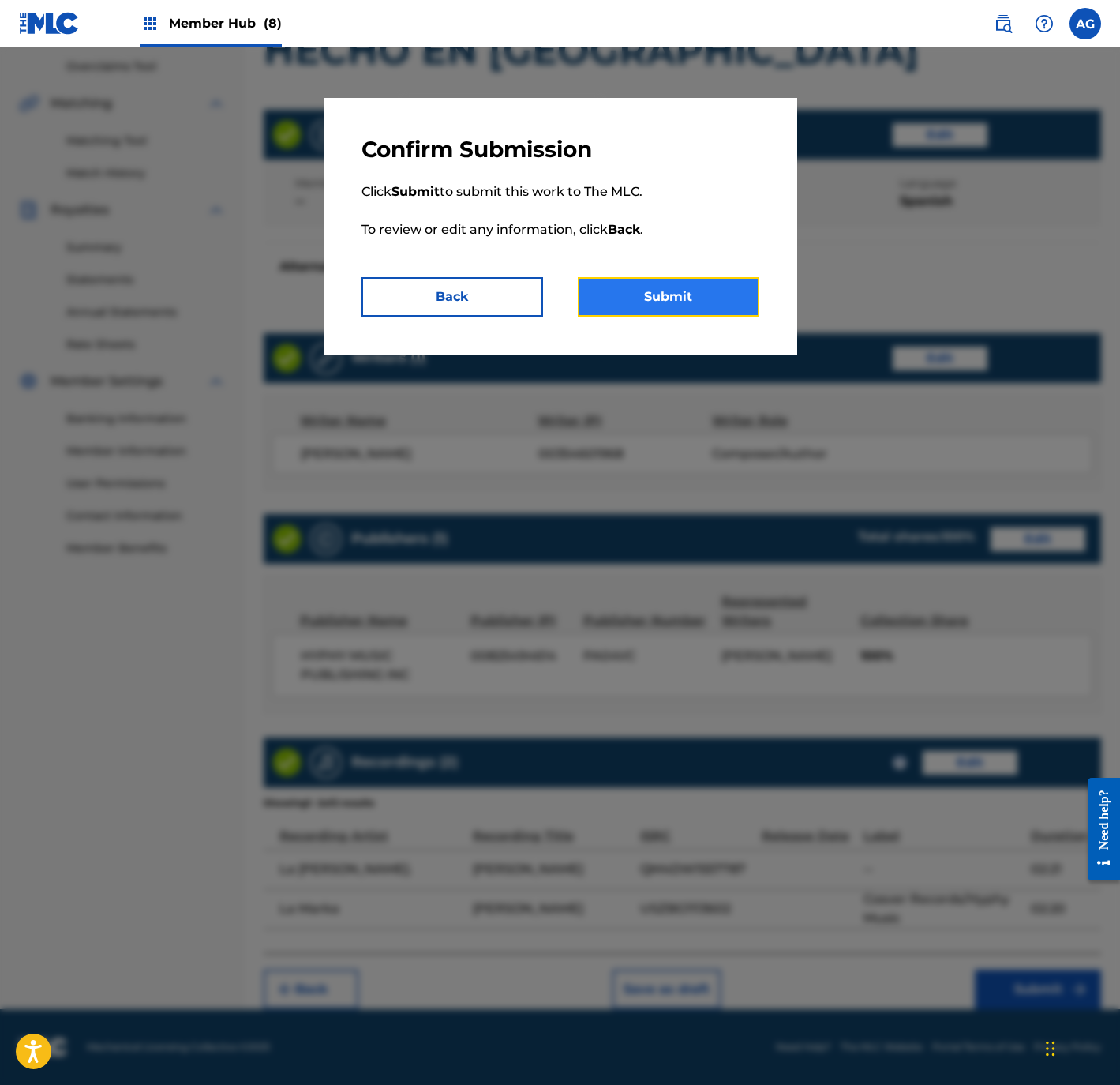
click at [701, 305] on button "Submit" at bounding box center [668, 296] width 182 height 39
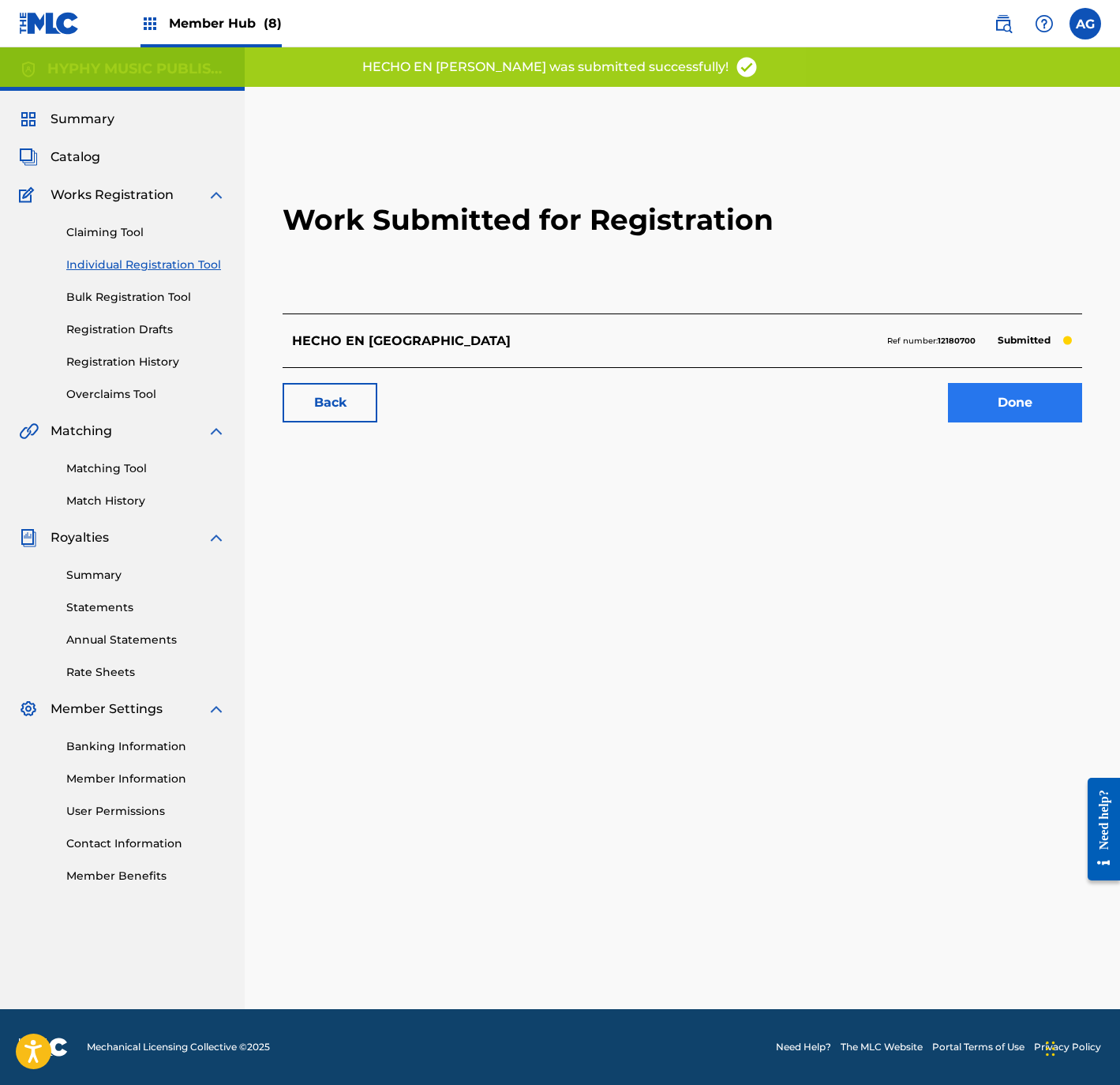
click at [1029, 422] on div "Work Submitted for Registration HECHO EN MICHOACAN Ref number: 12180700 Submitt…" at bounding box center [682, 282] width 838 height 312
click at [1005, 413] on link "Done" at bounding box center [1015, 403] width 134 height 39
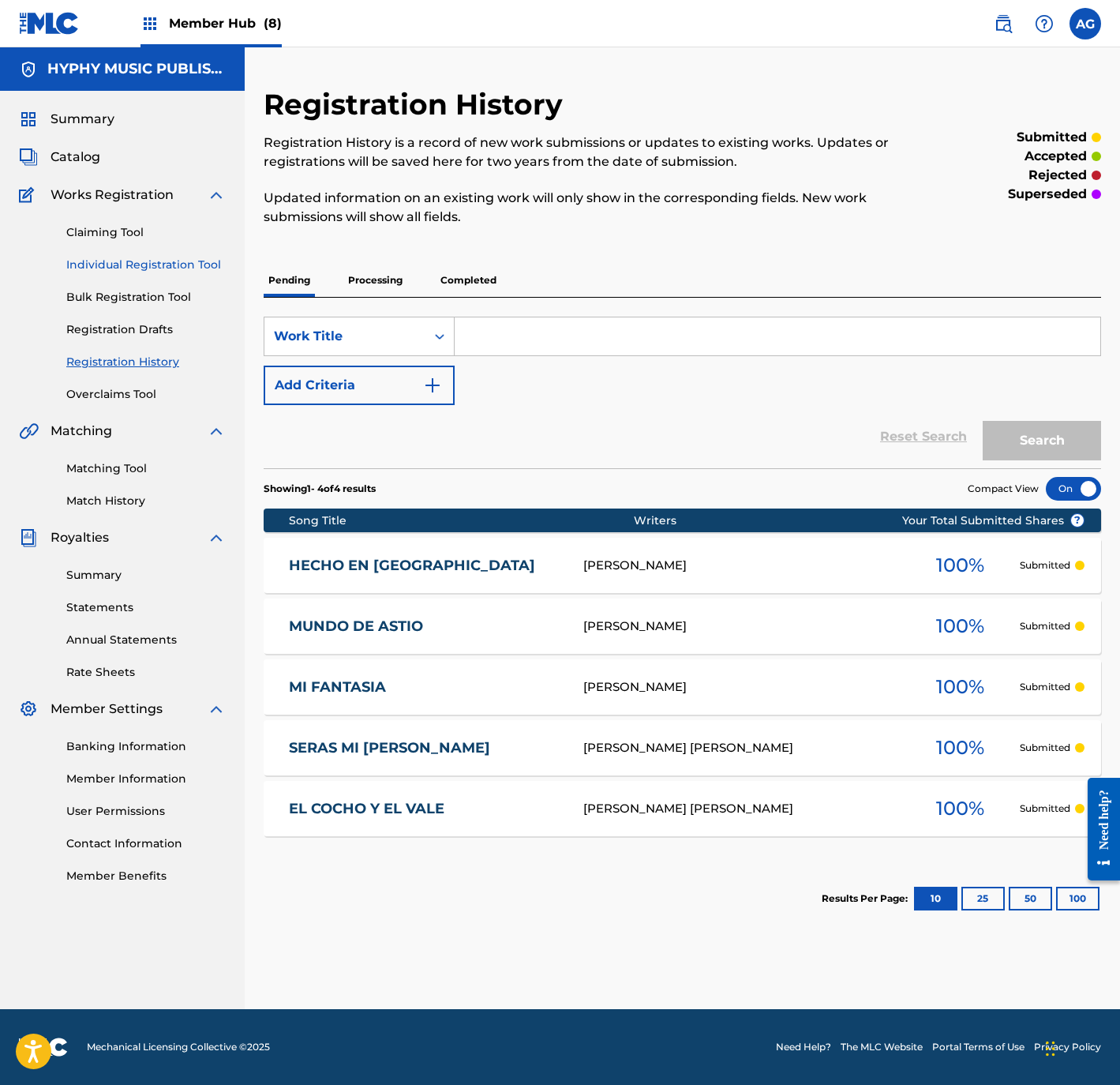
click at [203, 270] on link "Individual Registration Tool" at bounding box center [146, 265] width 160 height 17
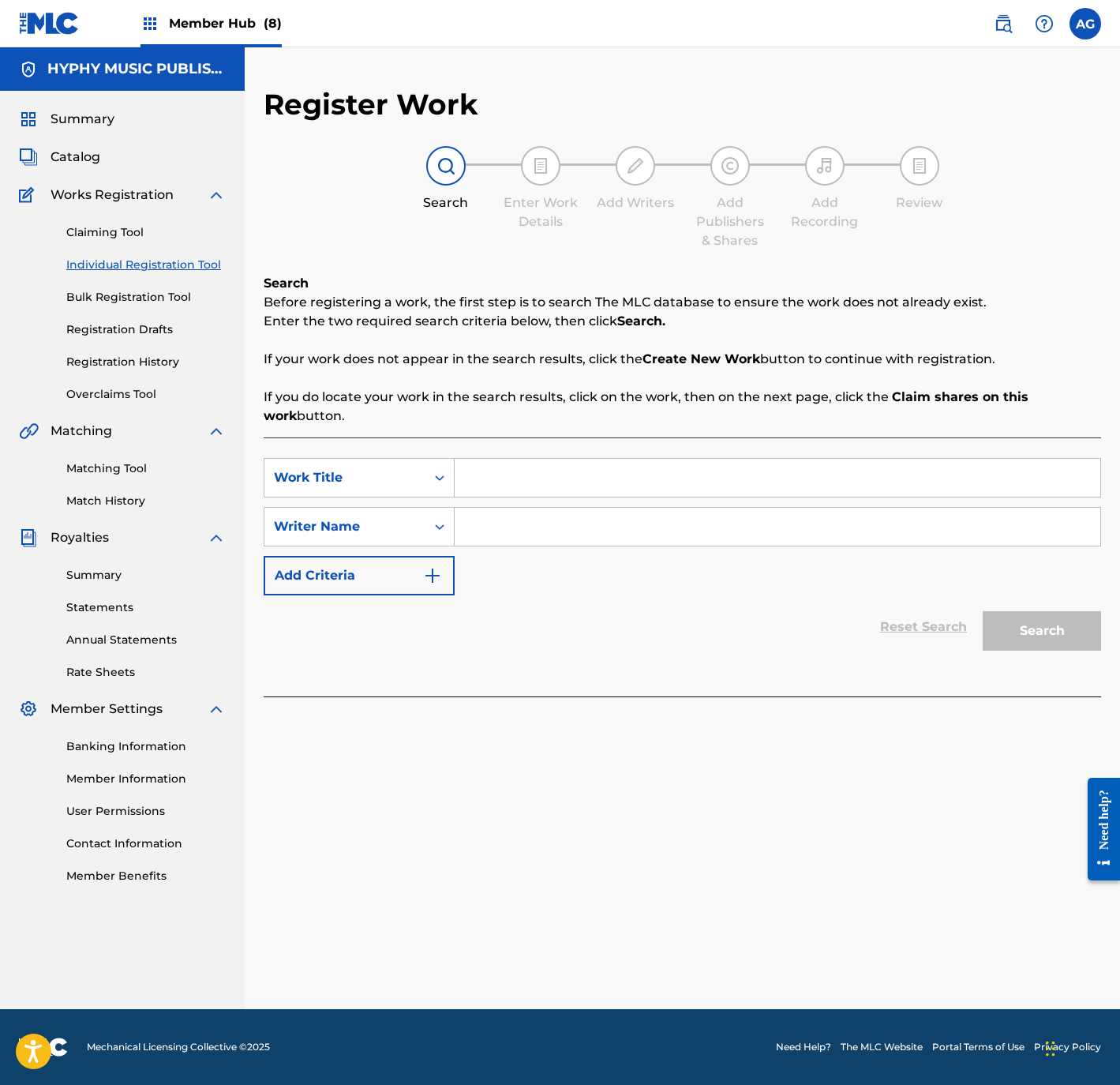
click at [488, 479] on input "Search Form" at bounding box center [777, 477] width 646 height 38
paste input "MI HERENCIA"
type input "MI HERENCIA"
click at [500, 526] on input "Search Form" at bounding box center [777, 526] width 646 height 38
click at [618, 714] on div "Register Work Search Enter Work Details Add Writers Add Publishers & Shares Add…" at bounding box center [682, 547] width 875 height 922
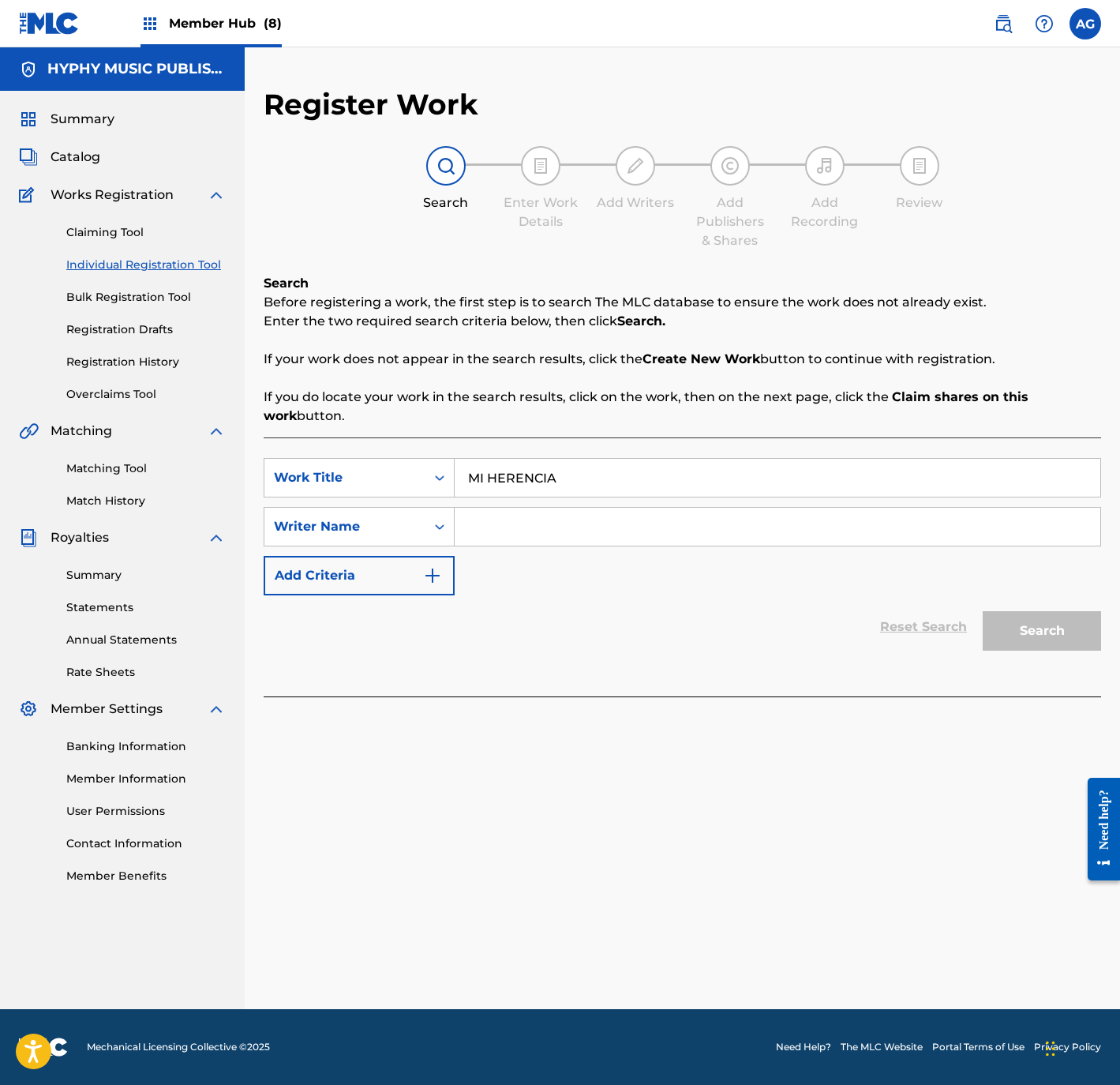
click at [470, 739] on div "Register Work Search Enter Work Details Add Writers Add Publishers & Shares Add…" at bounding box center [682, 547] width 875 height 922
click at [427, 718] on div "Register Work Search Enter Work Details Add Writers Add Publishers & Shares Add…" at bounding box center [682, 547] width 875 height 922
click at [604, 535] on input "Search Form" at bounding box center [777, 526] width 646 height 38
drag, startPoint x: 573, startPoint y: 533, endPoint x: 703, endPoint y: 539, distance: 130.1
click at [573, 533] on input "Search Form" at bounding box center [777, 526] width 646 height 38
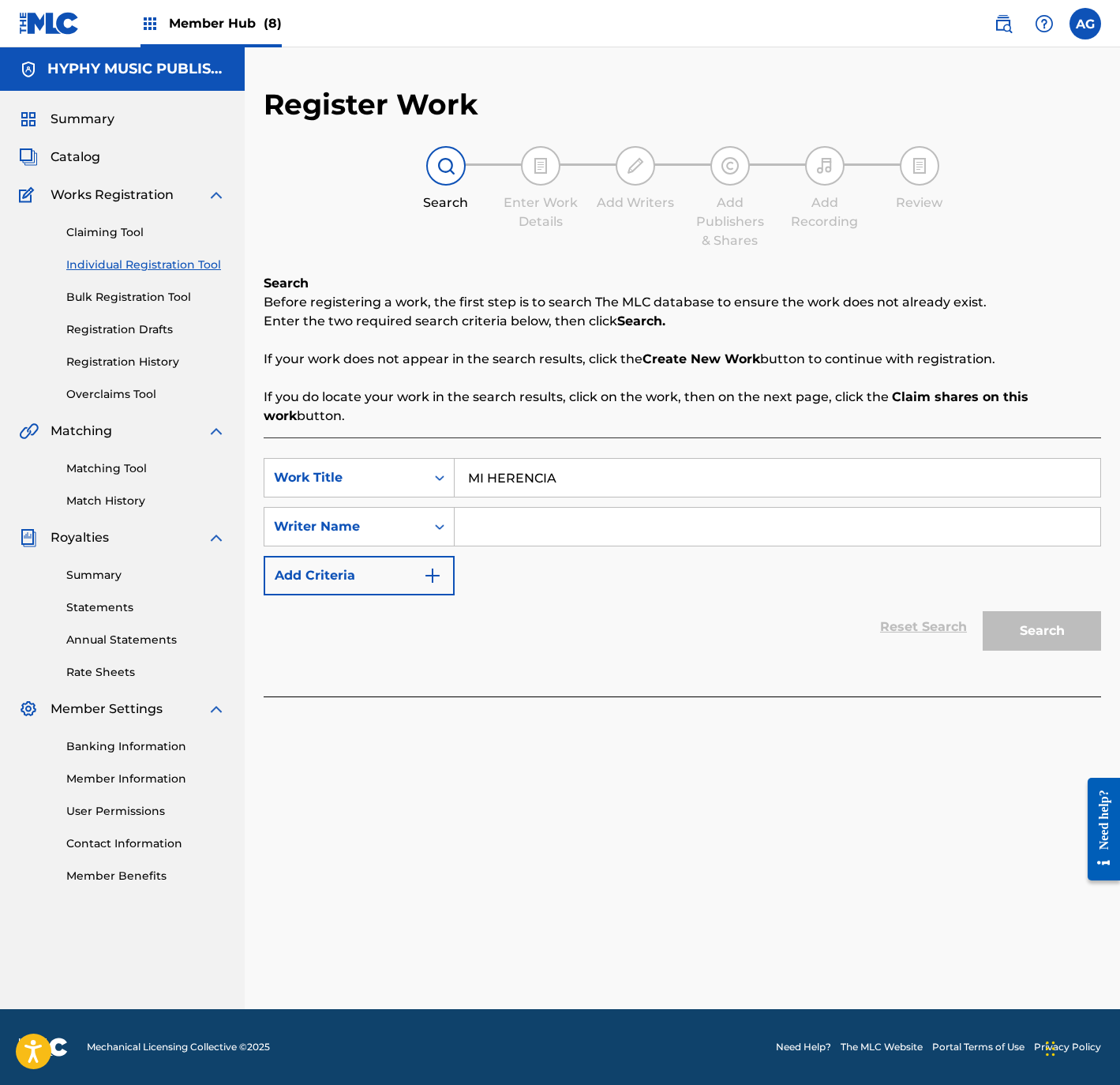
paste input "JOSE DURON"
type input "JOSE DURON"
click at [1049, 623] on button "Search" at bounding box center [1042, 631] width 118 height 39
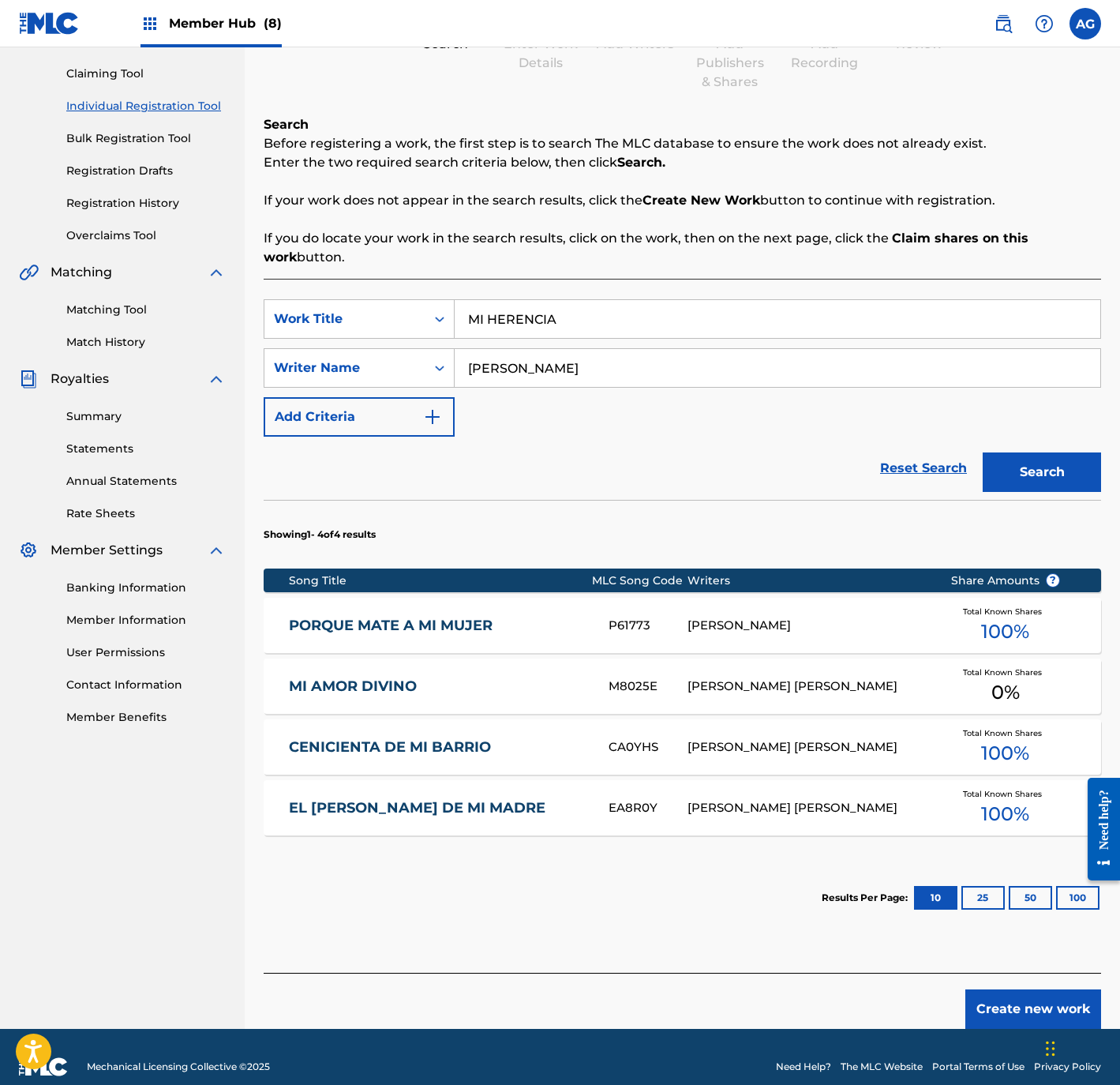
drag, startPoint x: 832, startPoint y: 638, endPoint x: 829, endPoint y: 696, distance: 58.1
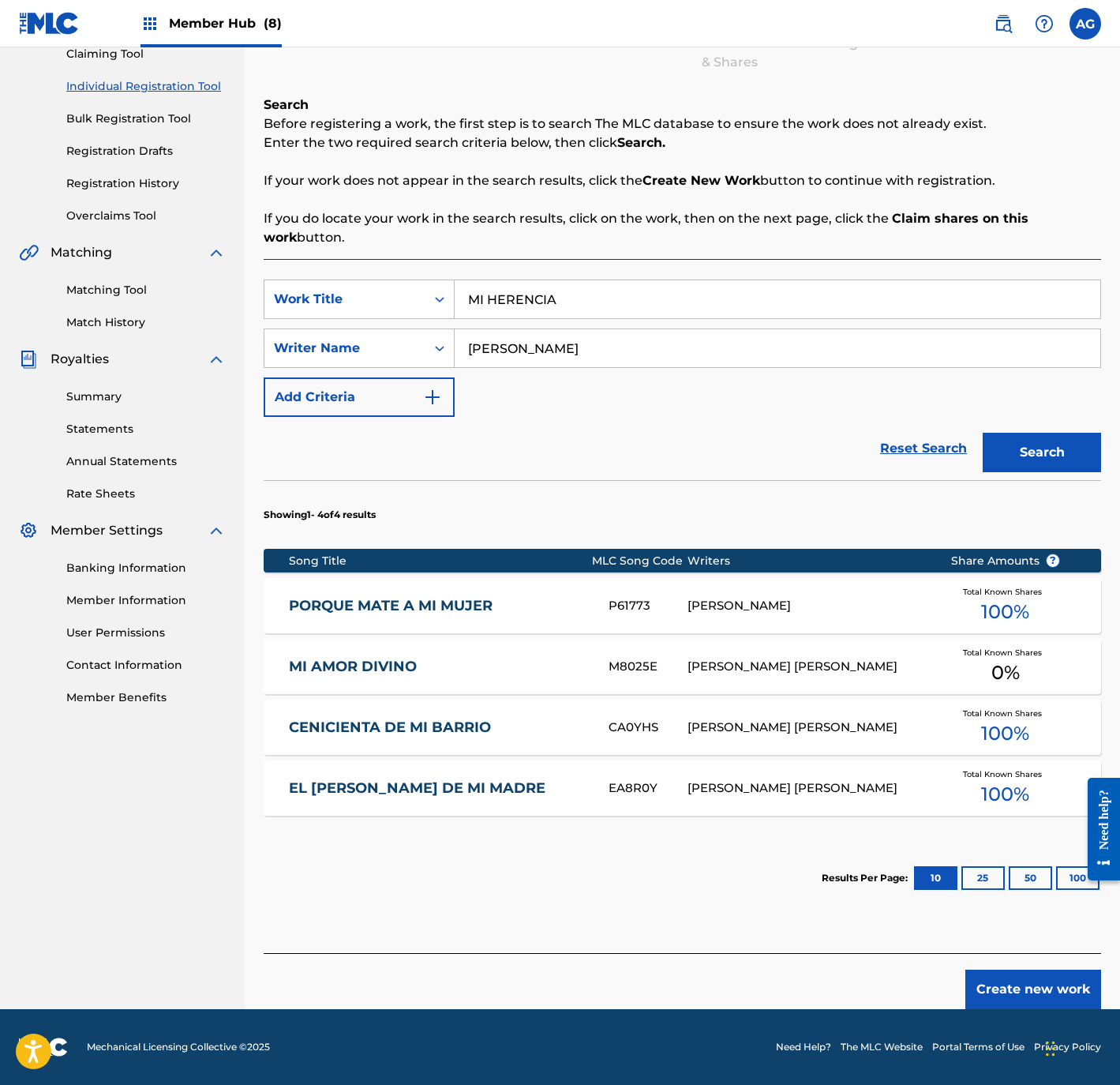
drag, startPoint x: 767, startPoint y: 928, endPoint x: 761, endPoint y: 995, distance: 67.3
click at [1016, 998] on button "Create new work" at bounding box center [1033, 989] width 136 height 39
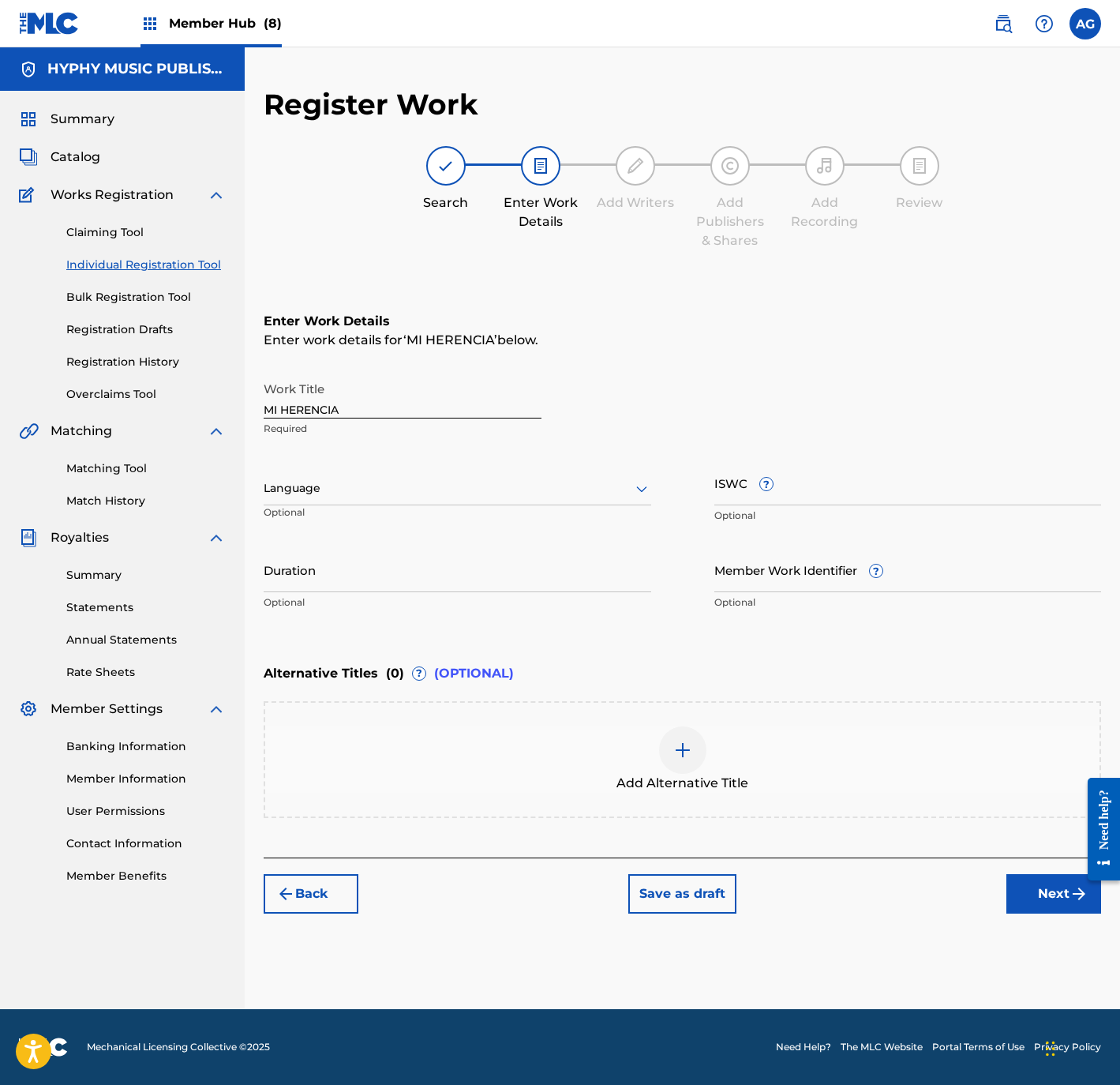
scroll to position [0, 0]
click at [419, 474] on div "Language" at bounding box center [458, 489] width 388 height 33
click at [413, 554] on div "Spanish" at bounding box center [458, 559] width 386 height 36
click at [405, 572] on input "Duration" at bounding box center [458, 569] width 388 height 45
click at [320, 573] on input "Duration" at bounding box center [458, 569] width 388 height 45
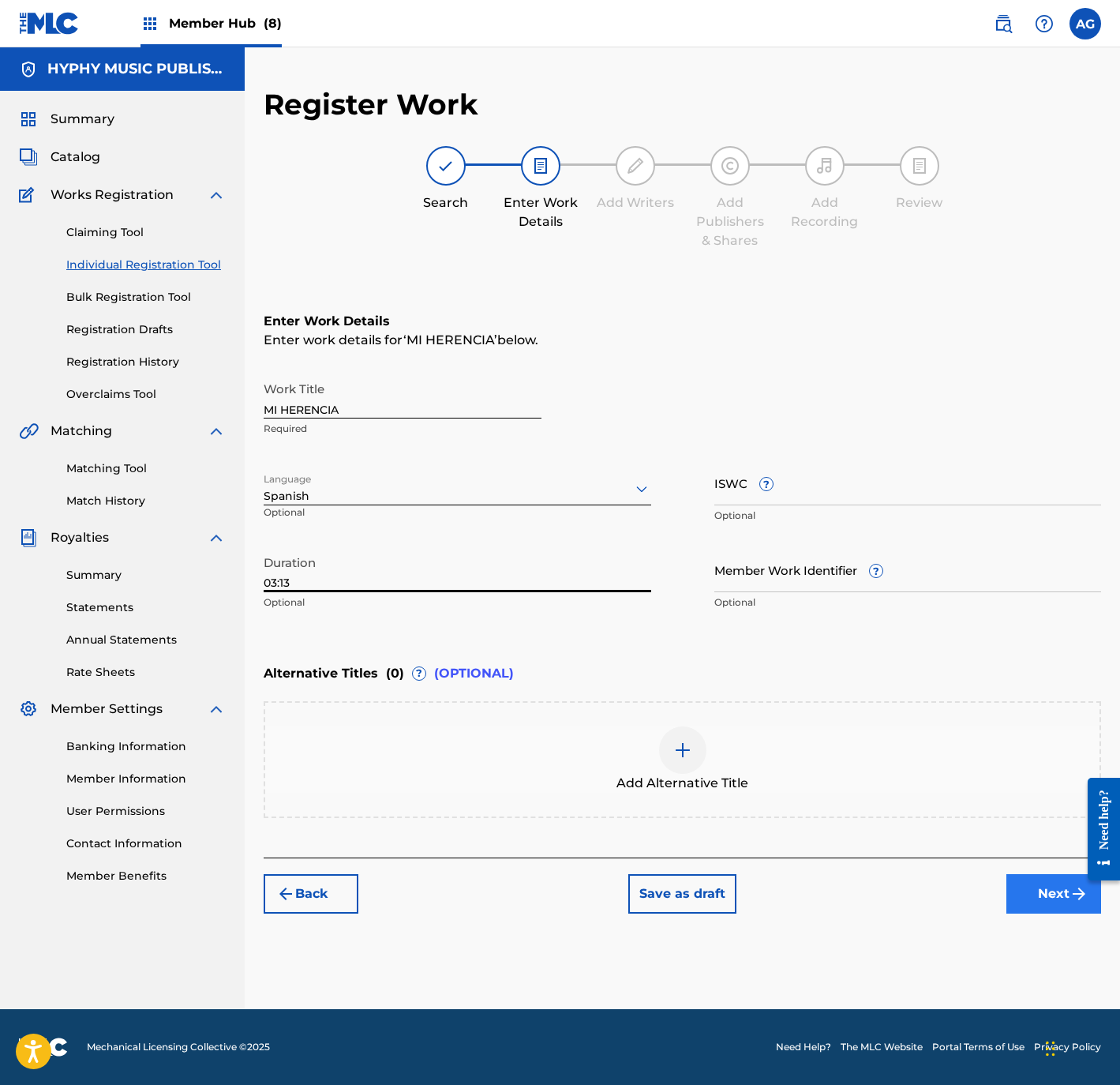
type input "03:13"
click at [1059, 883] on button "Next" at bounding box center [1054, 893] width 95 height 39
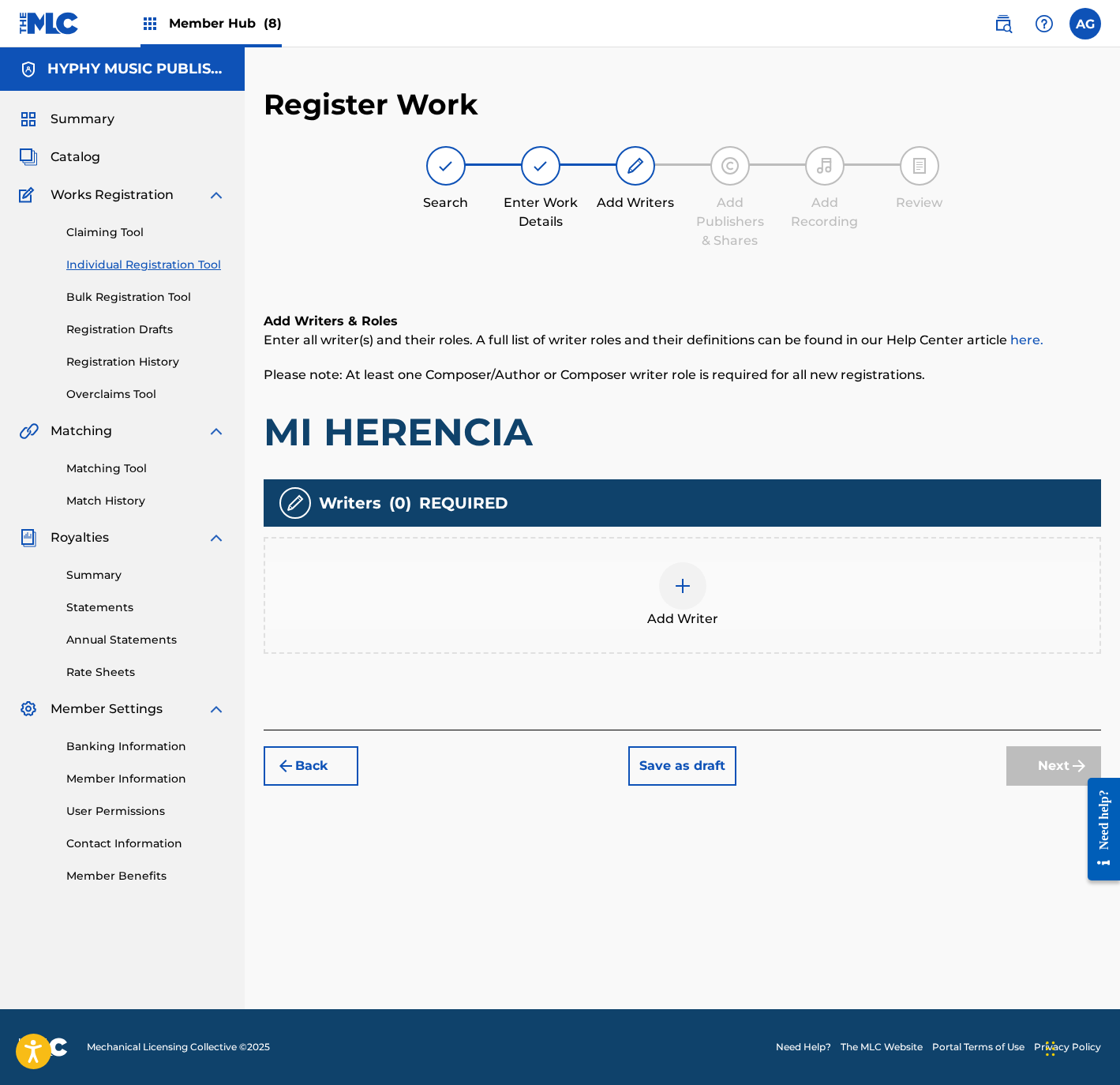
click at [691, 613] on span "Add Writer" at bounding box center [682, 619] width 71 height 19
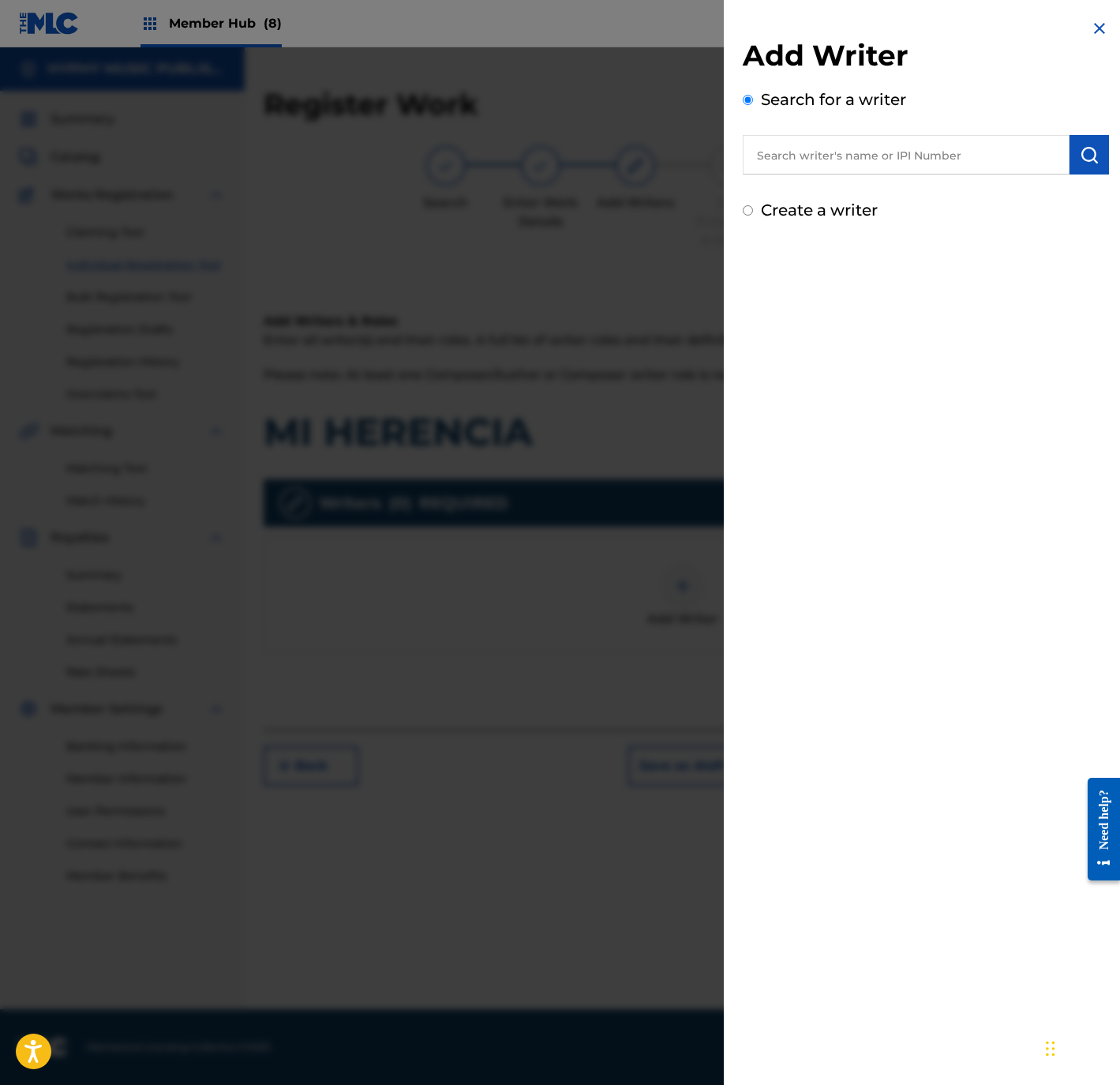
click at [841, 159] on input "text" at bounding box center [906, 154] width 327 height 39
paste input "JOSE DURON"
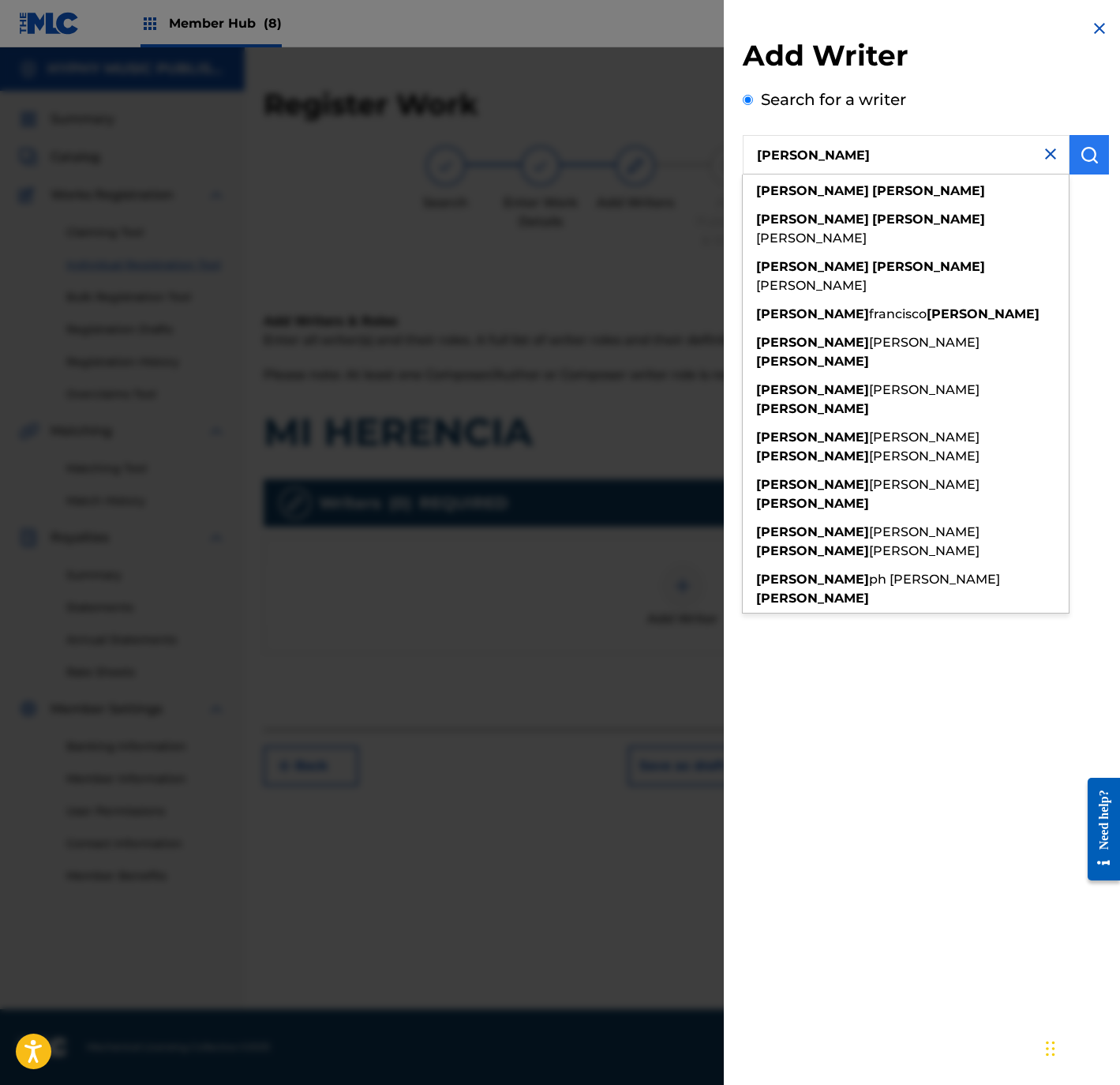
type input "JOSE DURON"
click at [1085, 150] on img "submit" at bounding box center [1089, 155] width 19 height 19
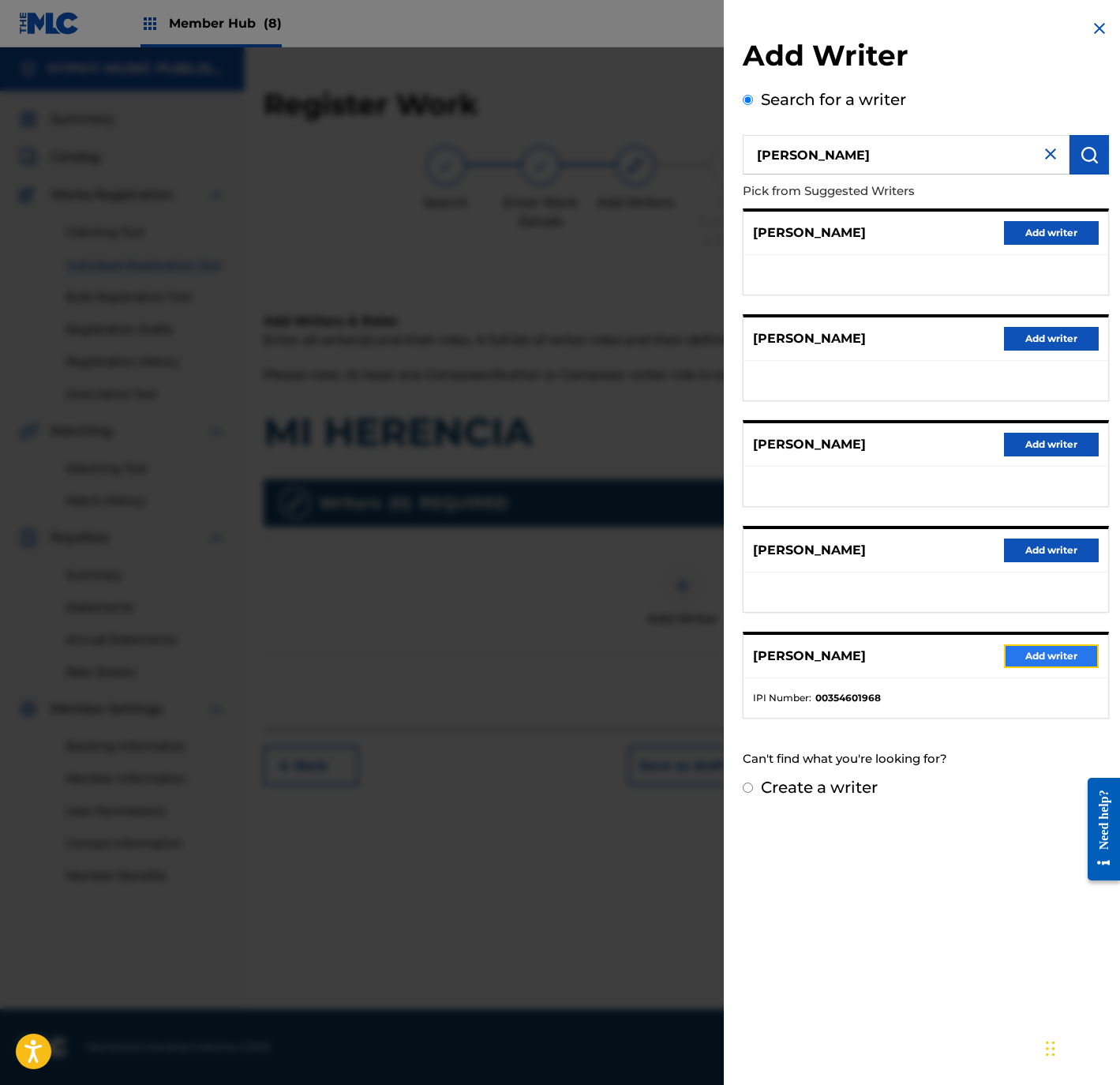
click at [1045, 663] on button "Add writer" at bounding box center [1052, 655] width 95 height 24
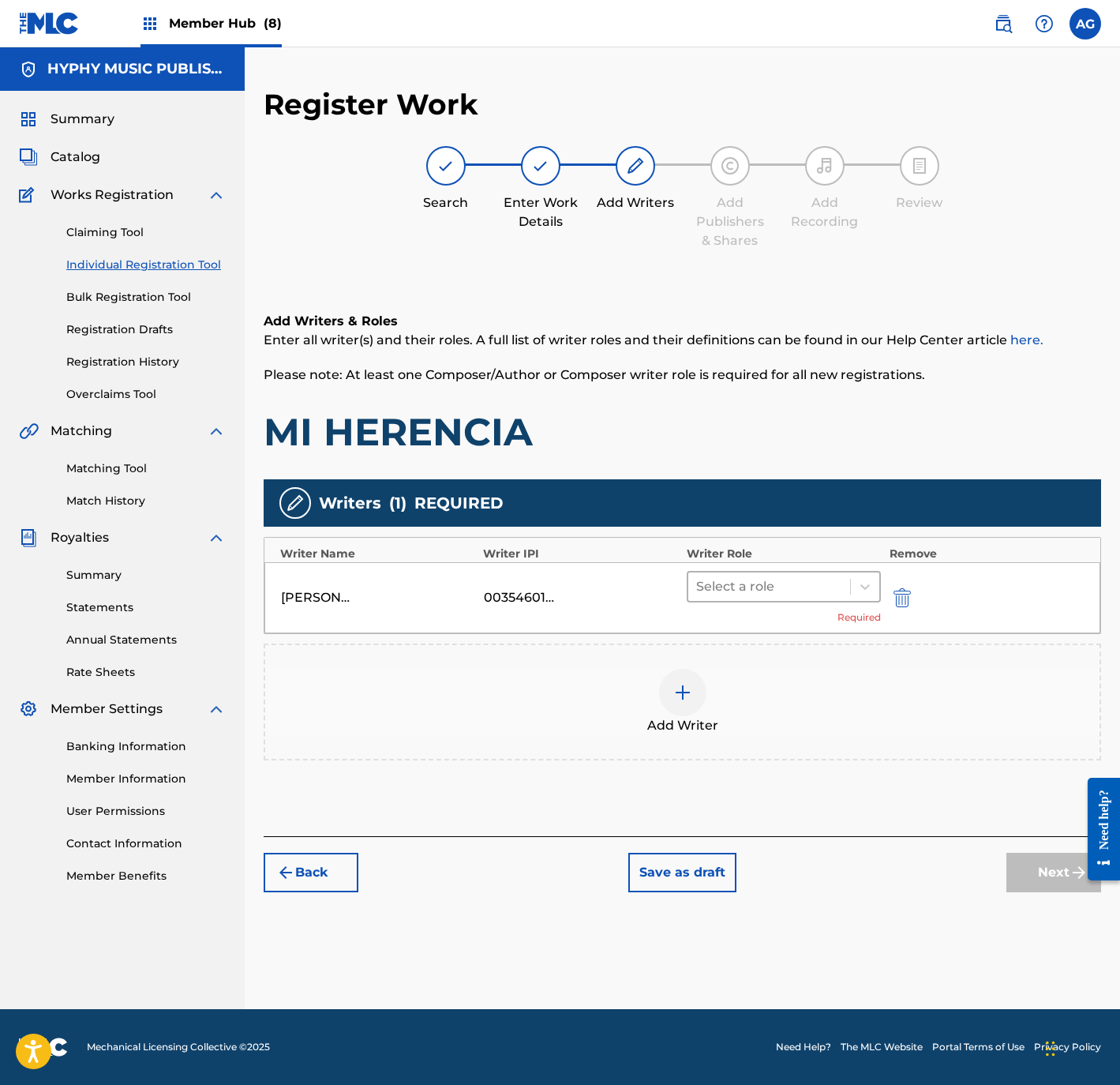
click at [770, 581] on div at bounding box center [769, 586] width 146 height 22
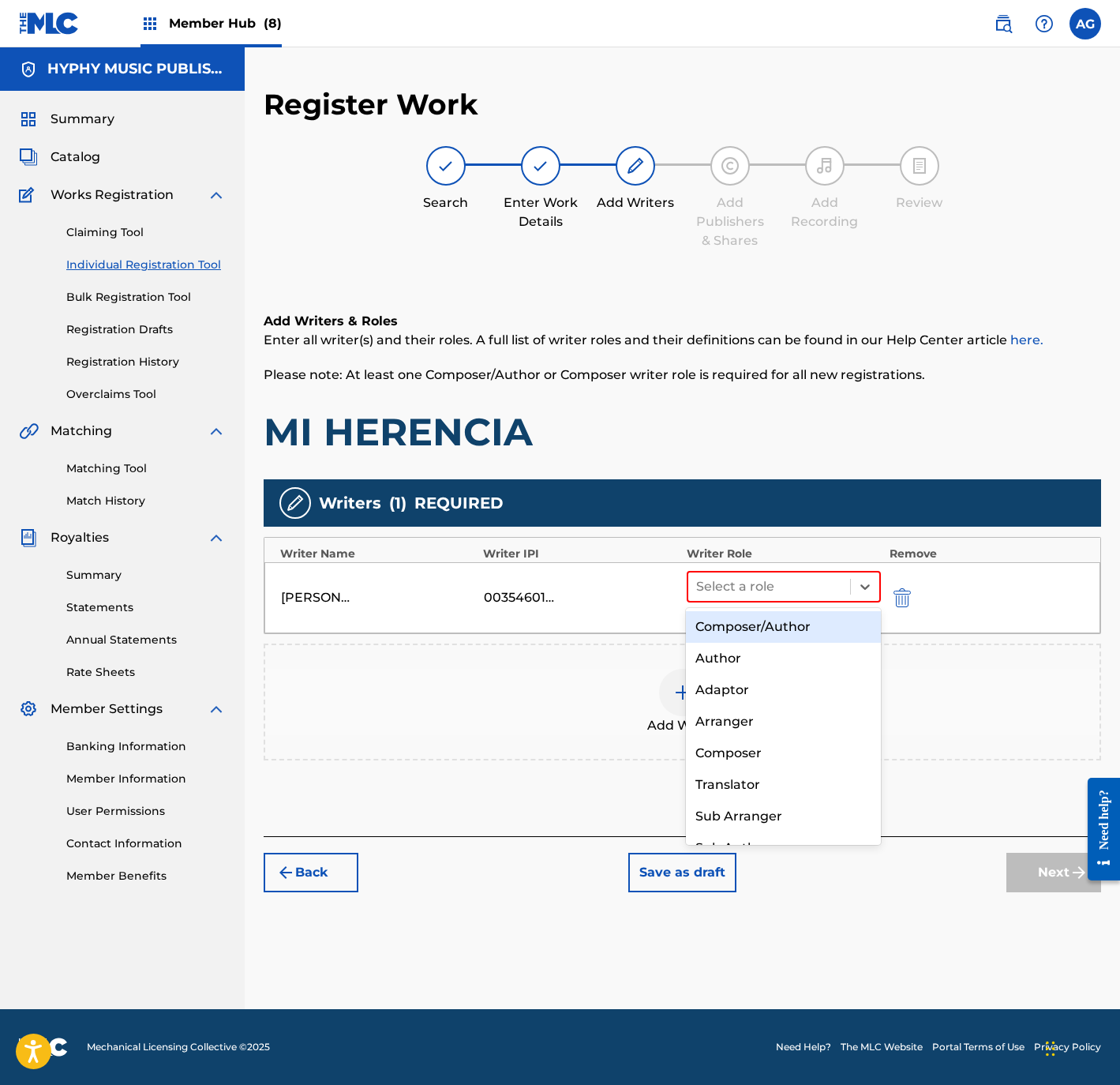
click at [754, 619] on div "Composer/Author" at bounding box center [782, 627] width 194 height 32
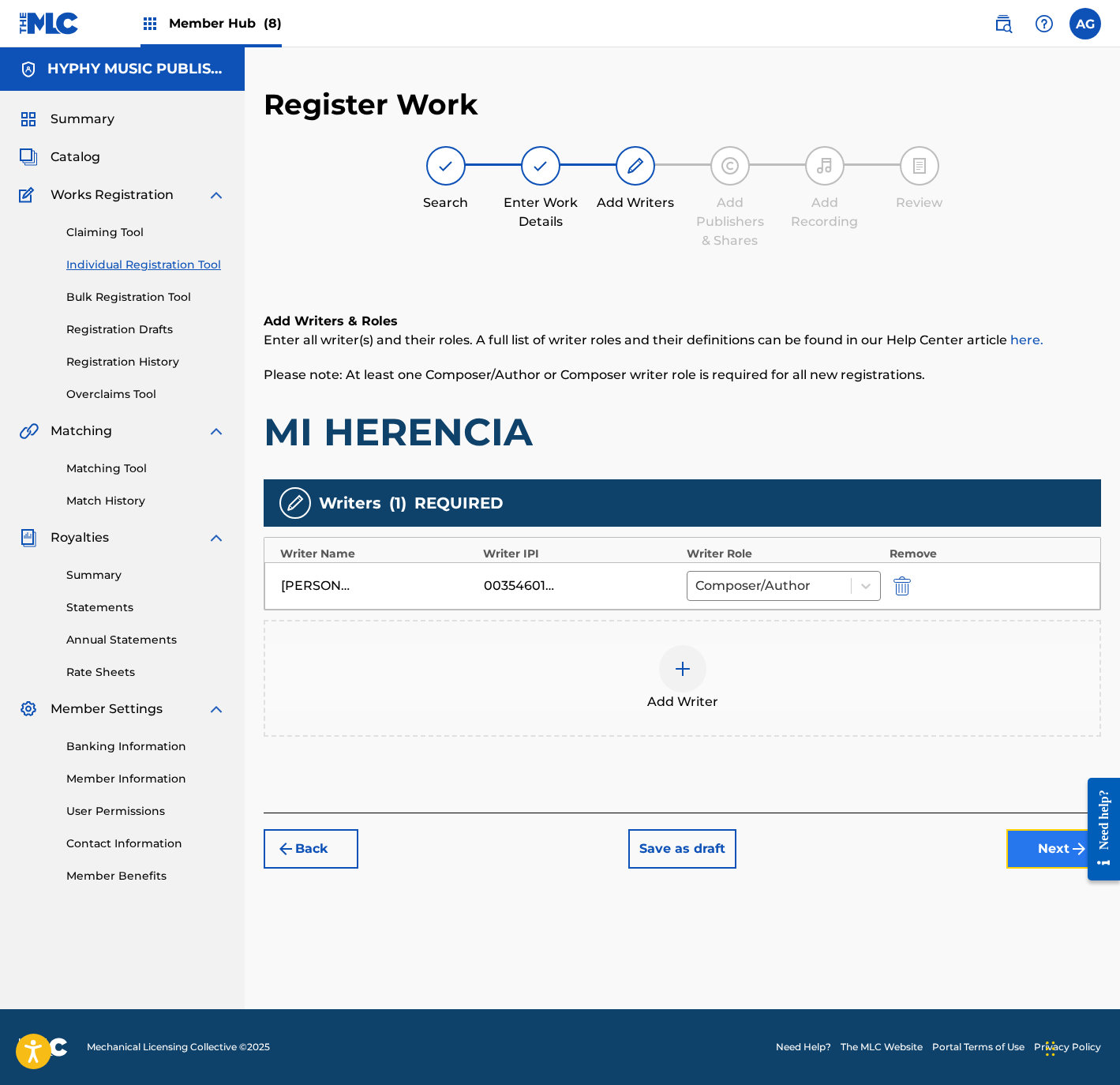
click at [1073, 867] on button "Next" at bounding box center [1054, 848] width 95 height 39
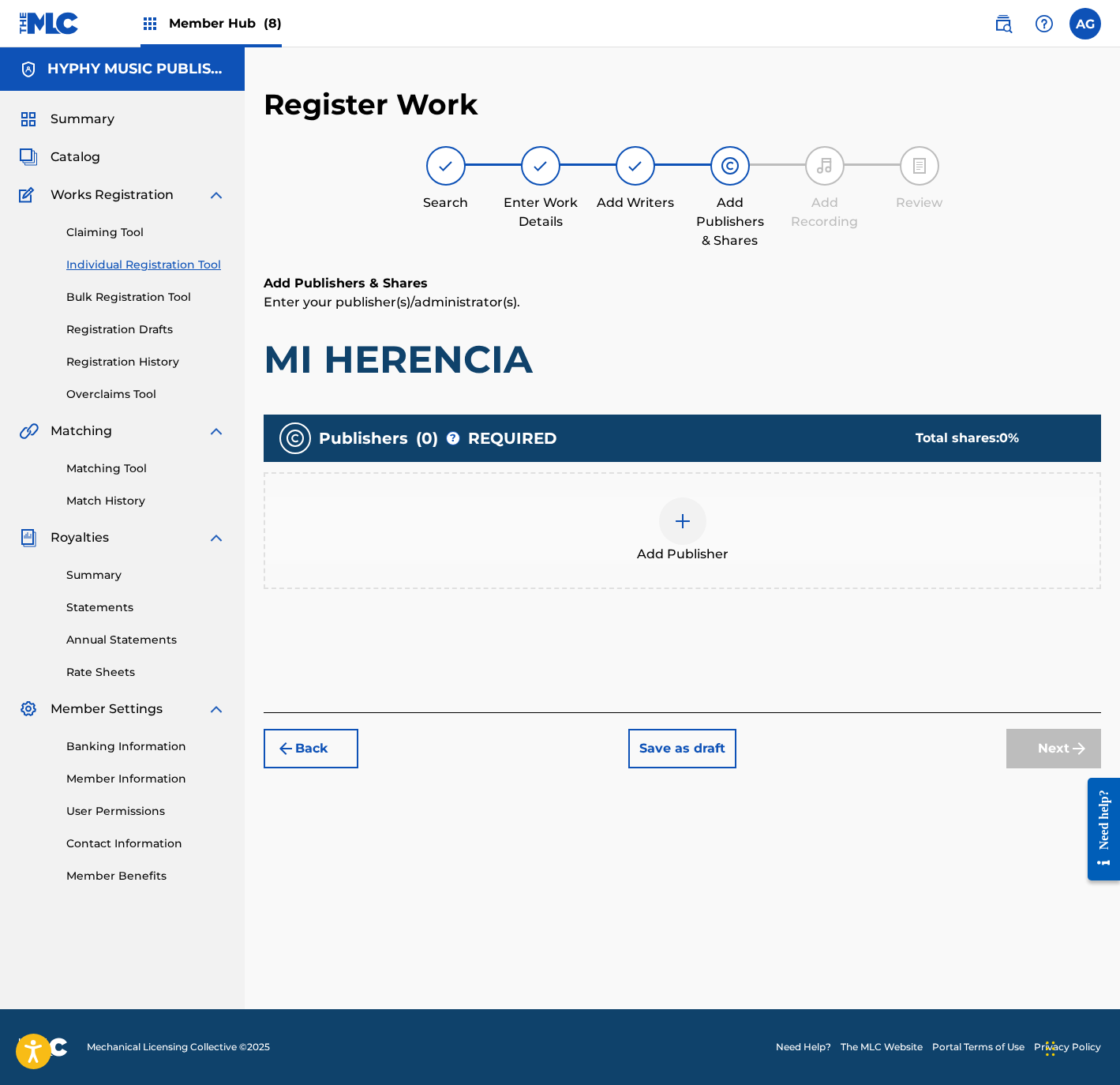
click at [716, 554] on span "Add Publisher" at bounding box center [682, 554] width 91 height 19
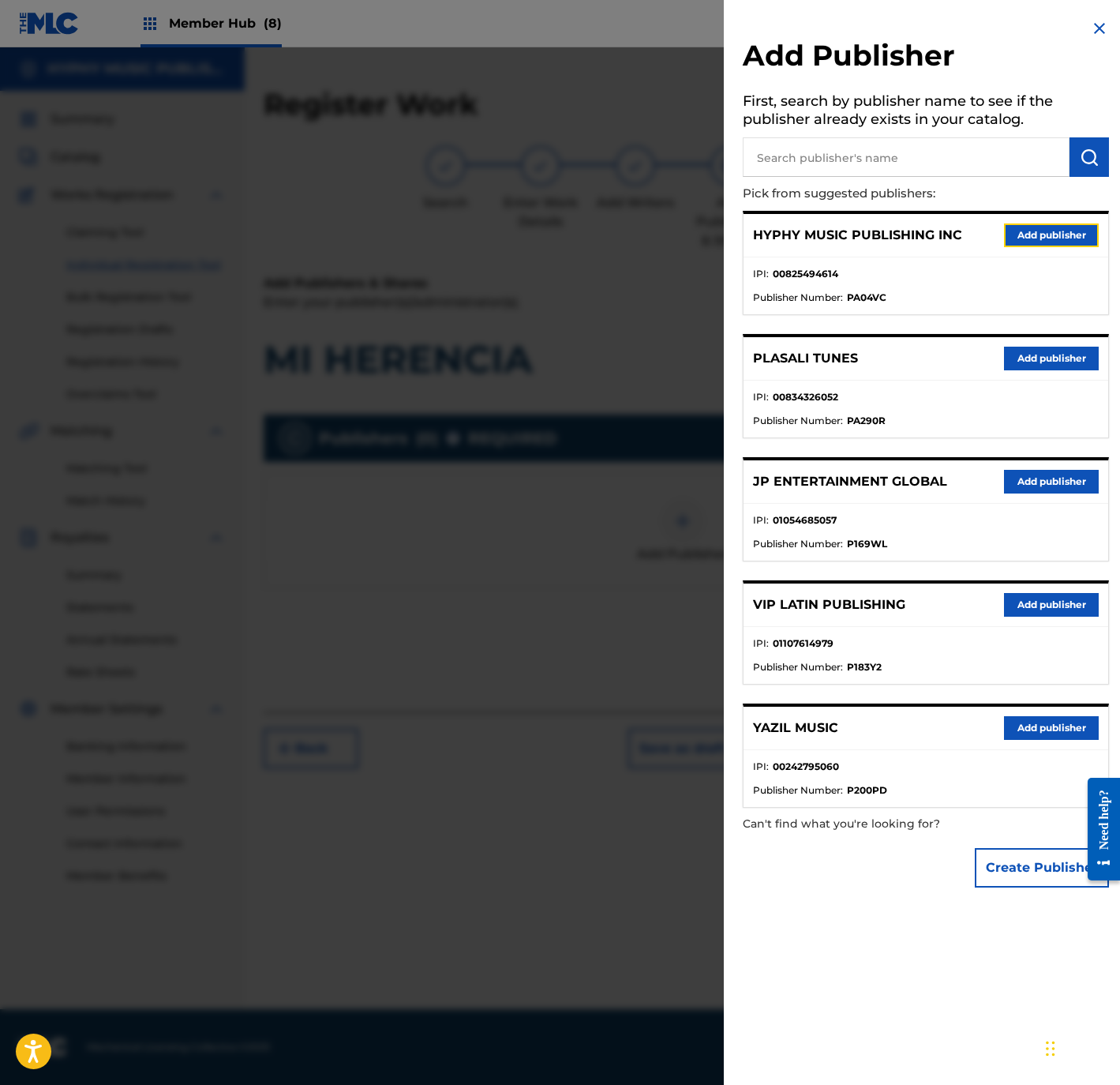
click at [1018, 233] on button "Add publisher" at bounding box center [1052, 235] width 95 height 24
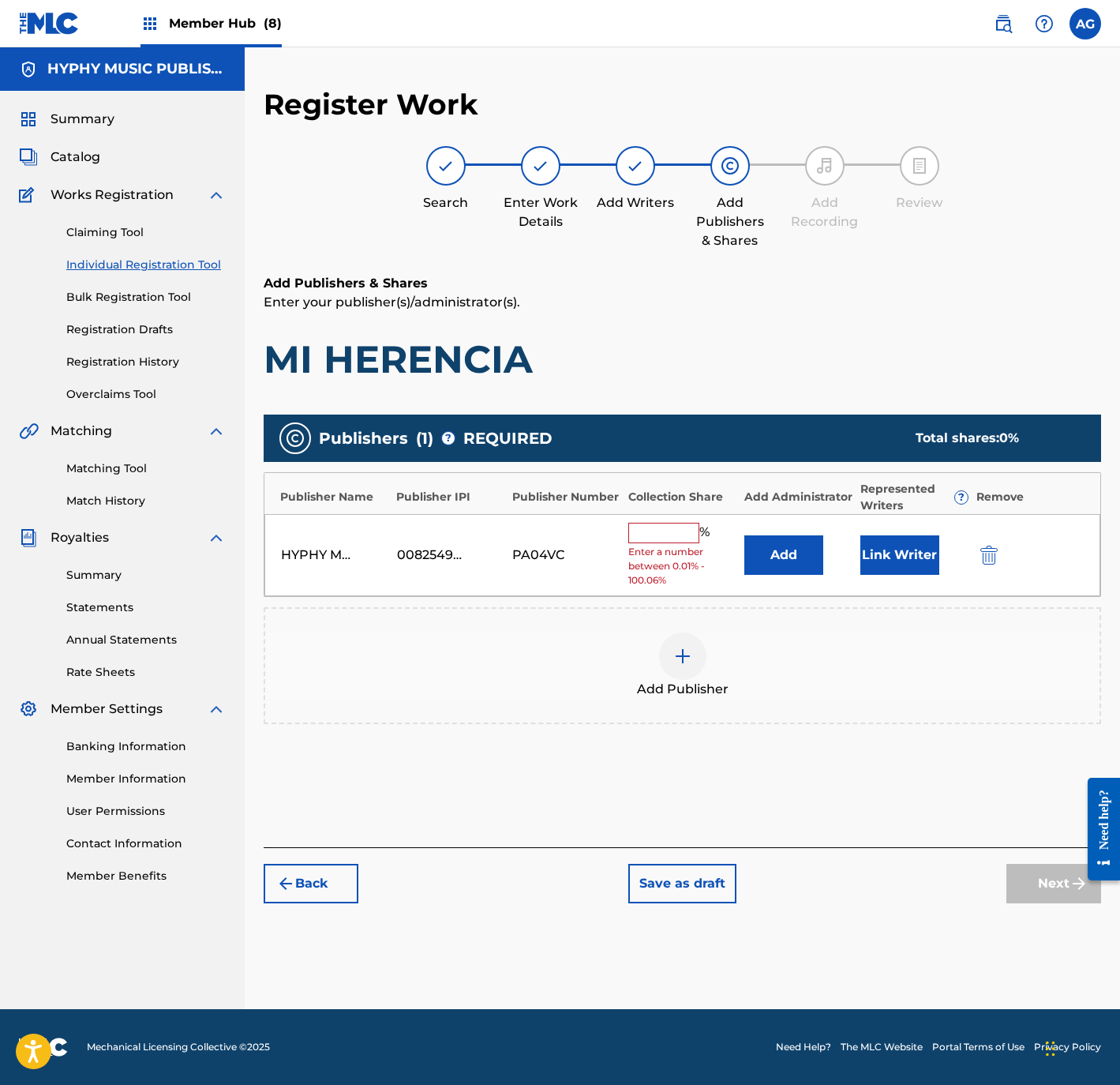
click at [677, 532] on input "text" at bounding box center [663, 532] width 71 height 20
type input "100"
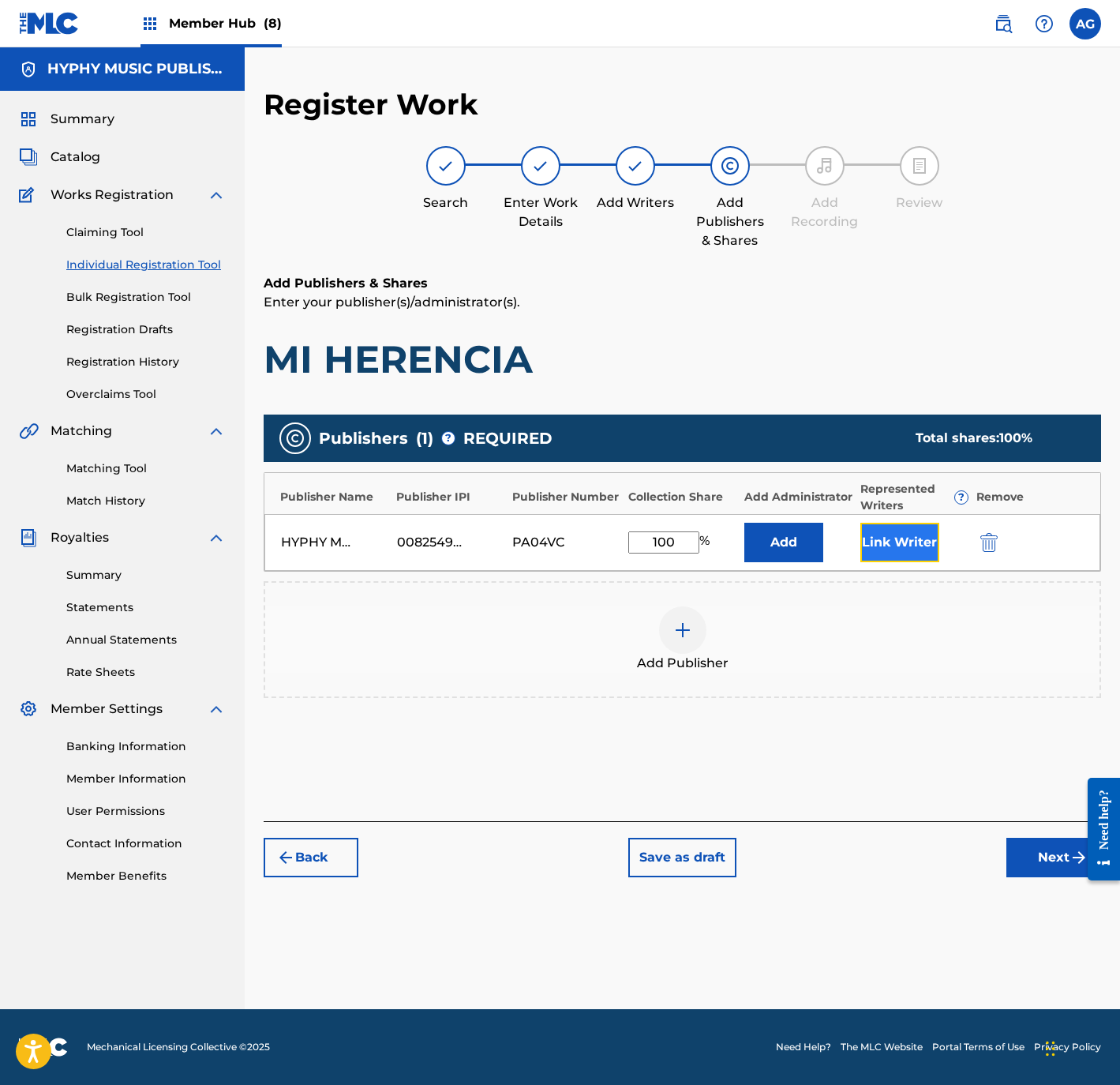
click at [901, 550] on button "Link Writer" at bounding box center [900, 542] width 79 height 39
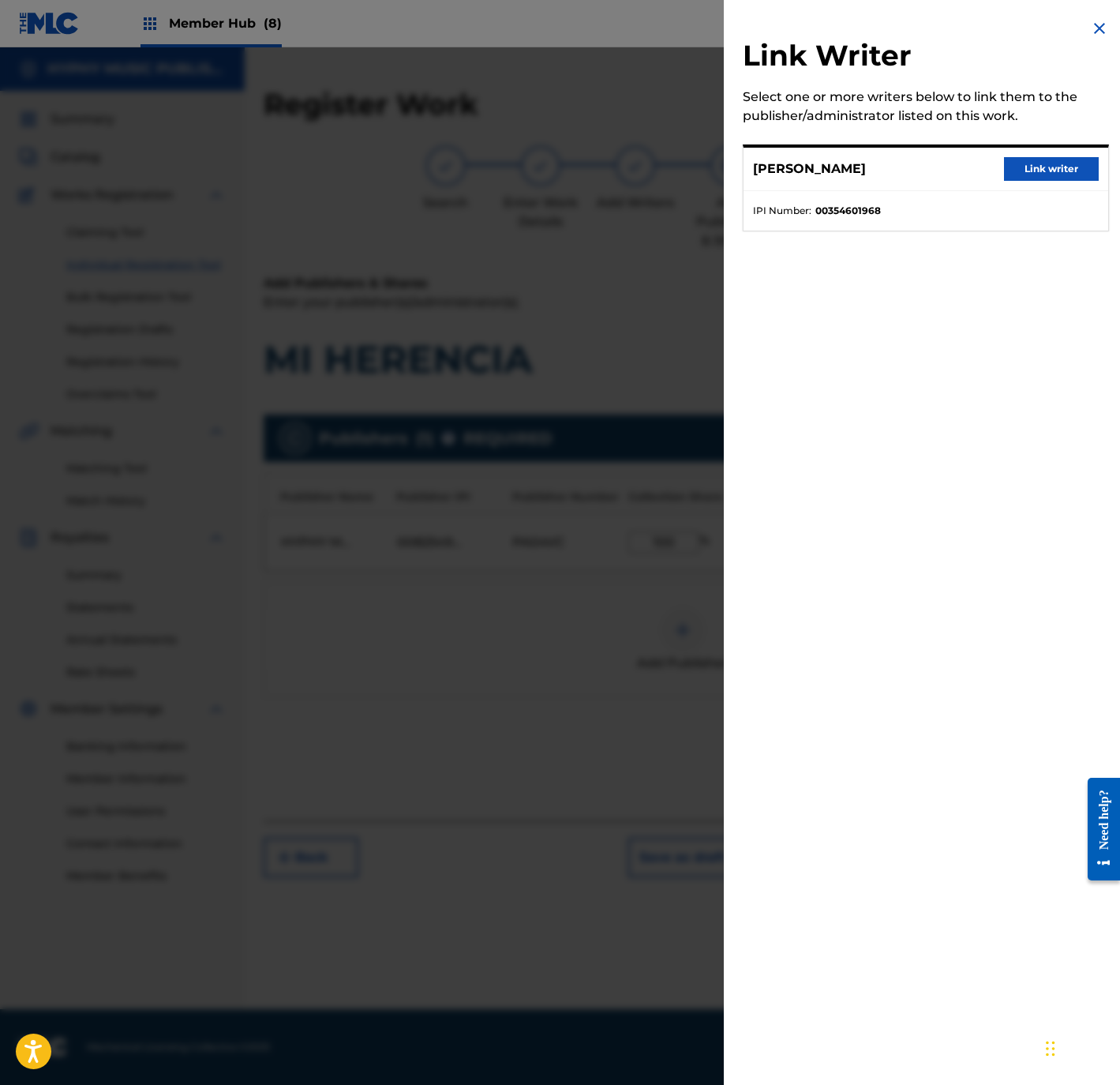
click at [1019, 154] on div "JOSE DURON Link writer" at bounding box center [926, 169] width 365 height 44
click at [1019, 161] on button "Link writer" at bounding box center [1052, 168] width 95 height 24
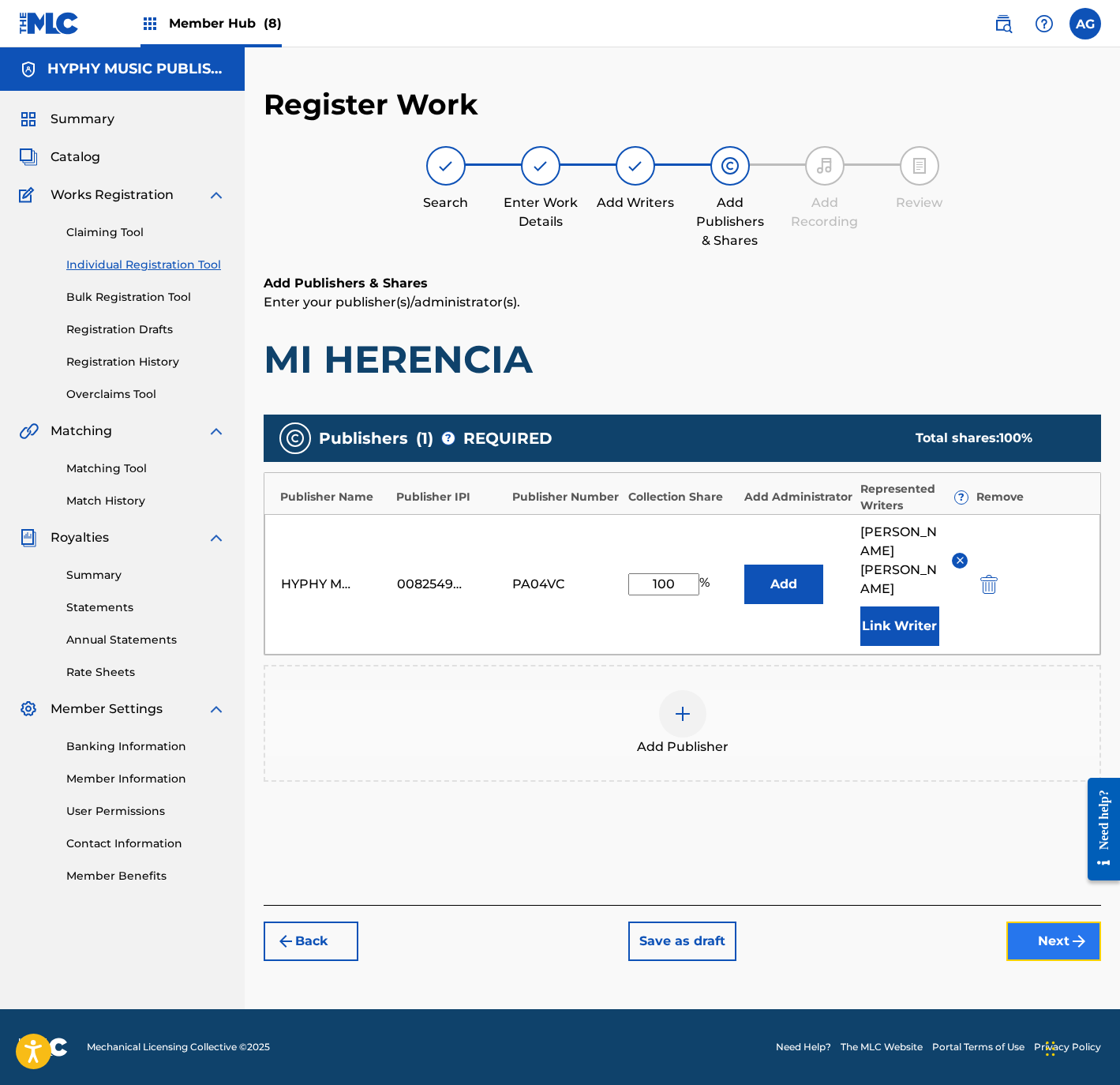
click at [1039, 921] on button "Next" at bounding box center [1054, 940] width 95 height 39
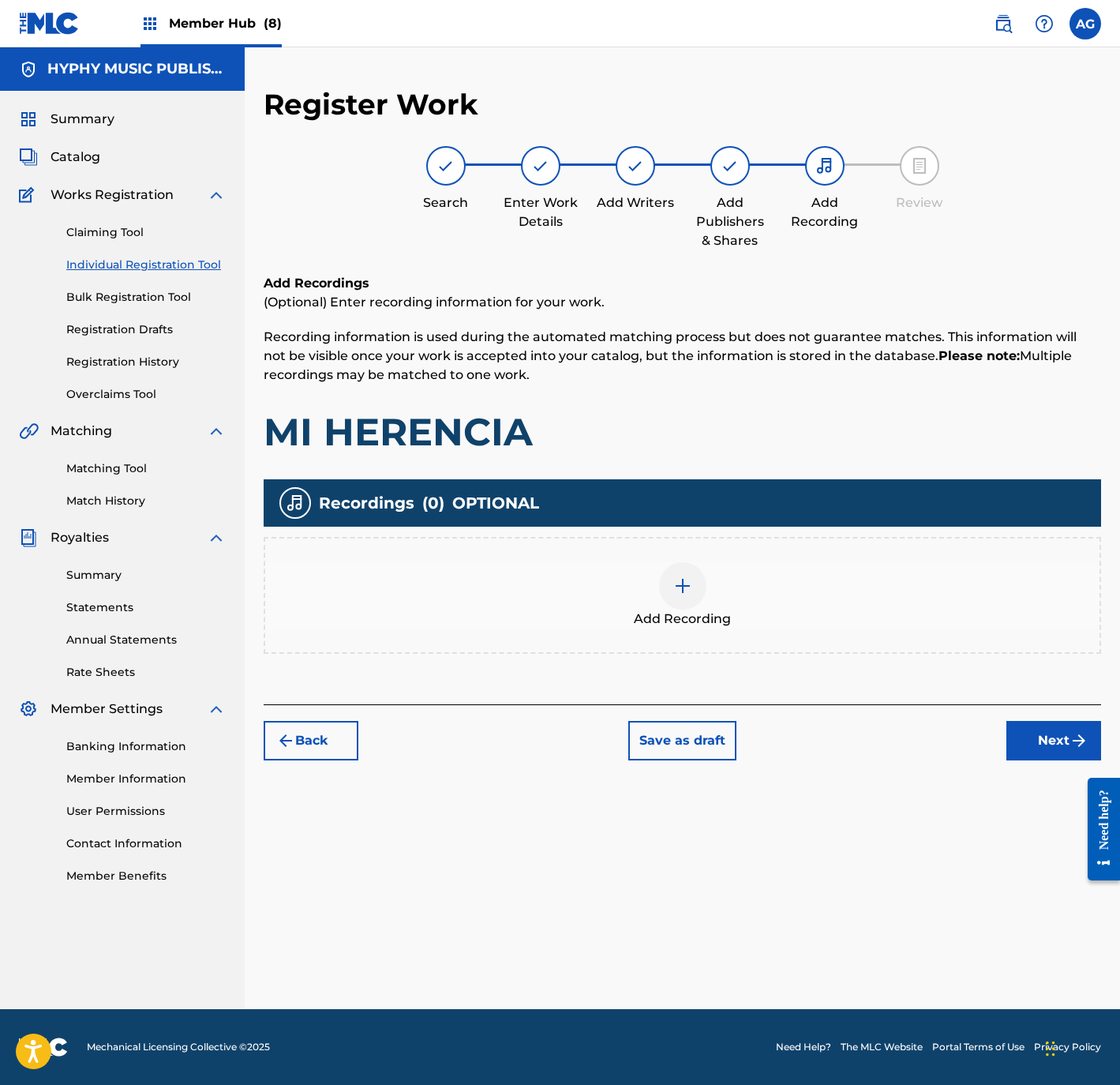
click at [704, 569] on div "Add Recording" at bounding box center [681, 596] width 834 height 67
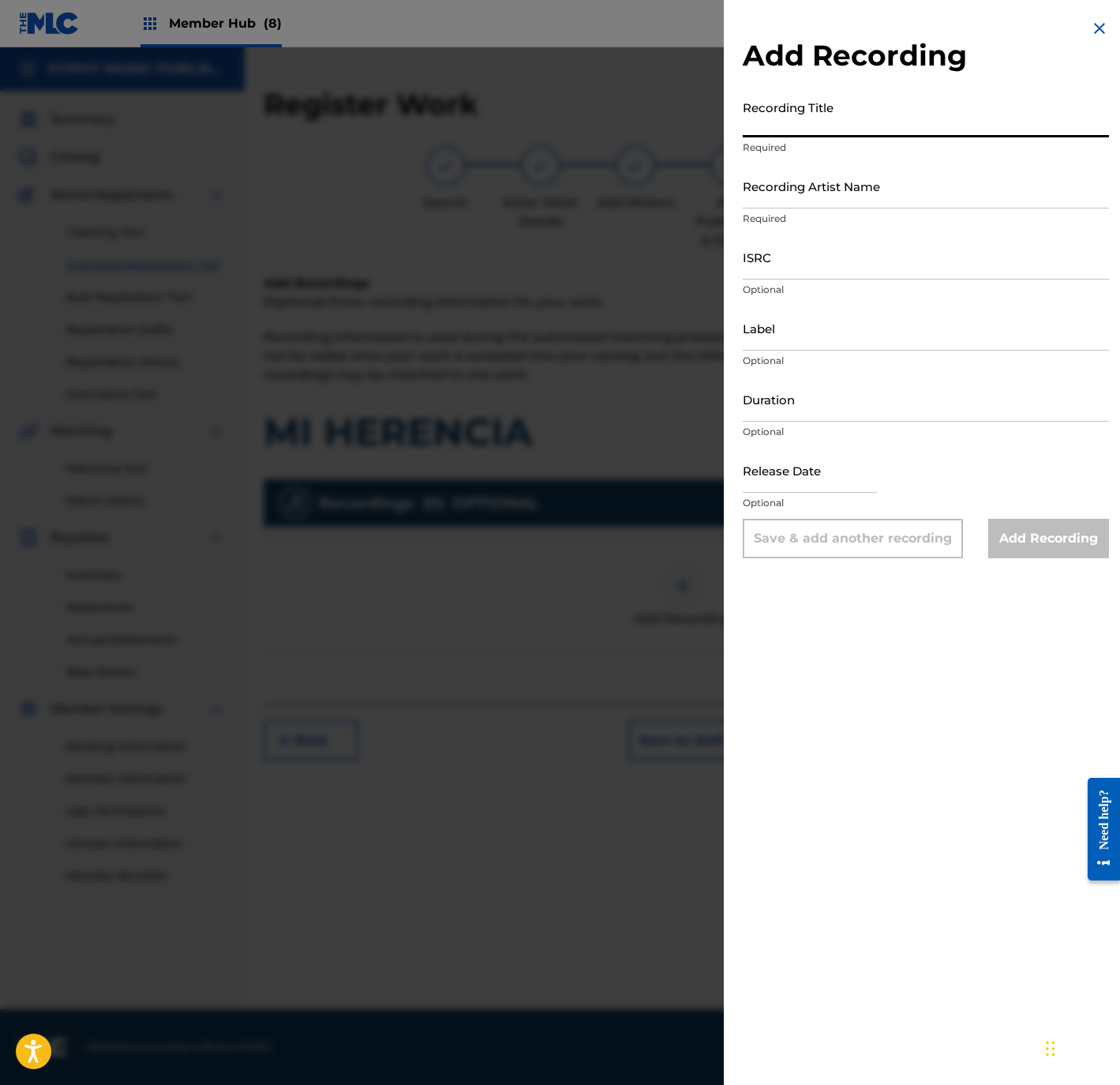
click at [887, 109] on input "Recording Title" at bounding box center [926, 114] width 367 height 45
paste input "Mi Herencia"
type input "Mi Herencia"
click at [902, 176] on input "Recording Artist Name" at bounding box center [926, 185] width 367 height 45
paste input "Los De Las Guitarras"
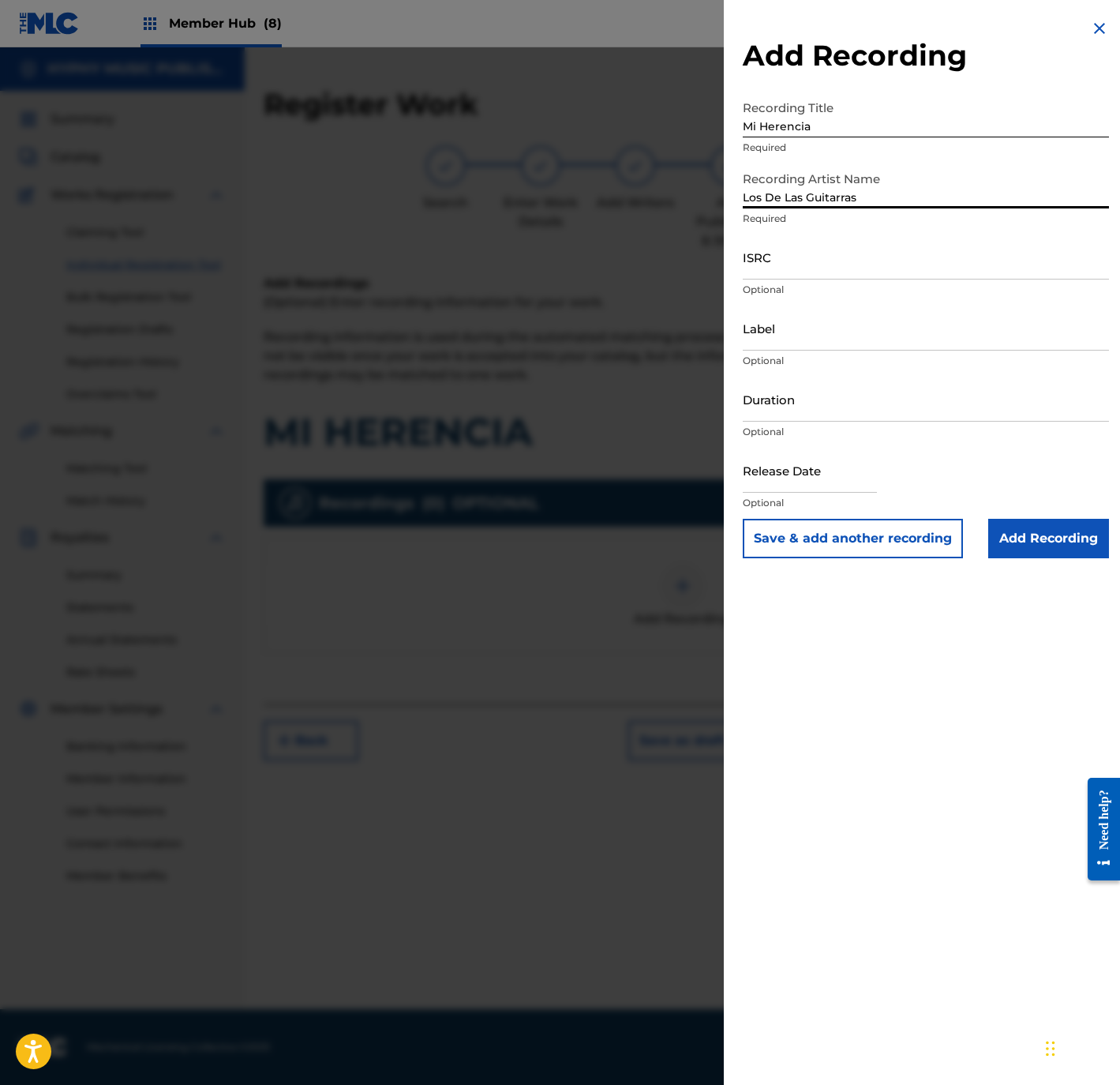
type input "Los De Las Guitarras"
click at [902, 238] on input "ISRC" at bounding box center [926, 256] width 367 height 45
paste input "QZDQH2252031"
type input "QZDQH2252031"
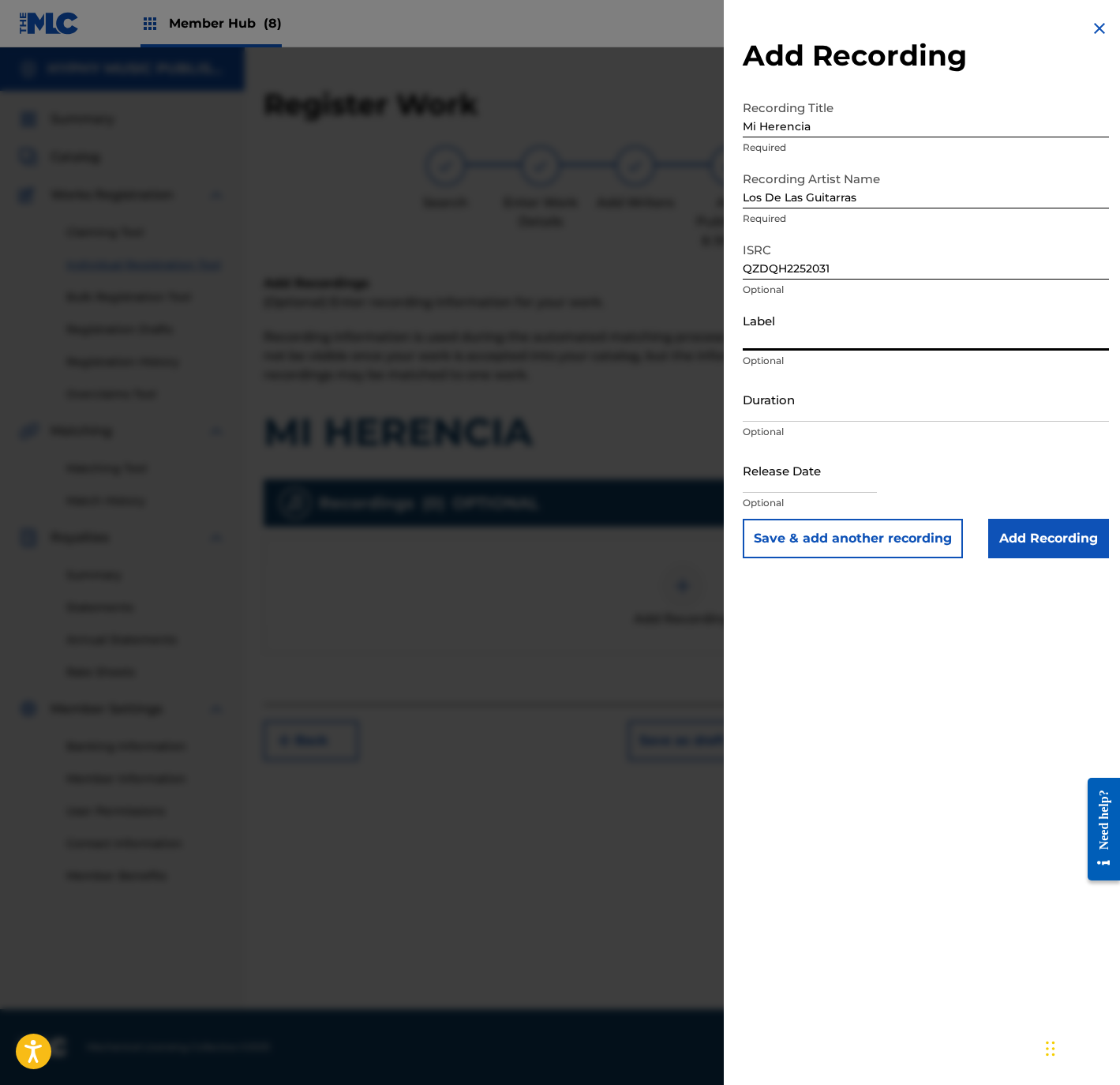
click at [863, 318] on input "Label" at bounding box center [926, 327] width 367 height 45
paste input "NE Music"
type input "NE Music"
click at [839, 410] on input "Duration" at bounding box center [926, 398] width 367 height 45
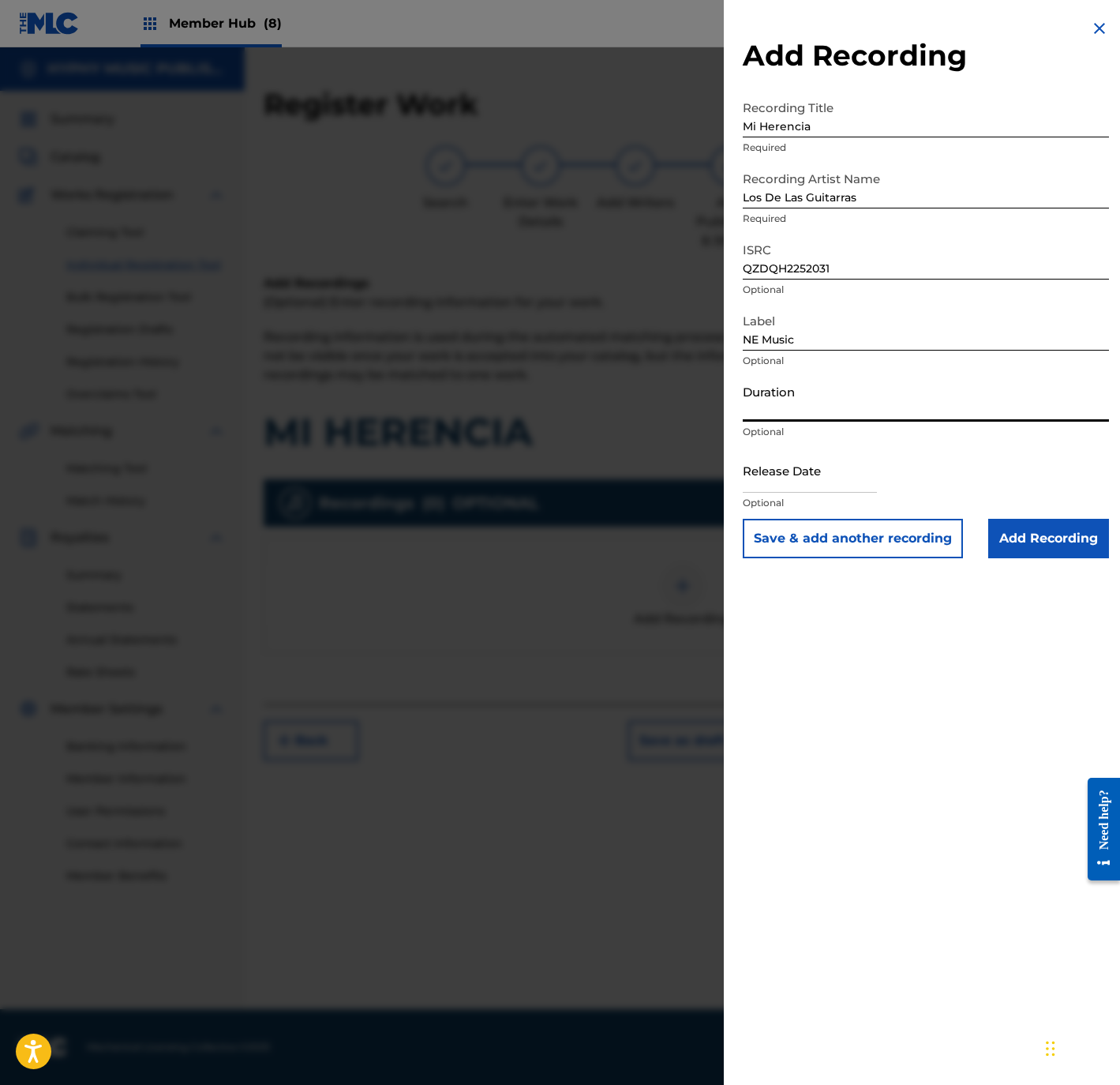
paste input "3:13"
type input "03:13"
click at [796, 471] on input "text" at bounding box center [810, 469] width 134 height 45
select select "8"
select select "2025"
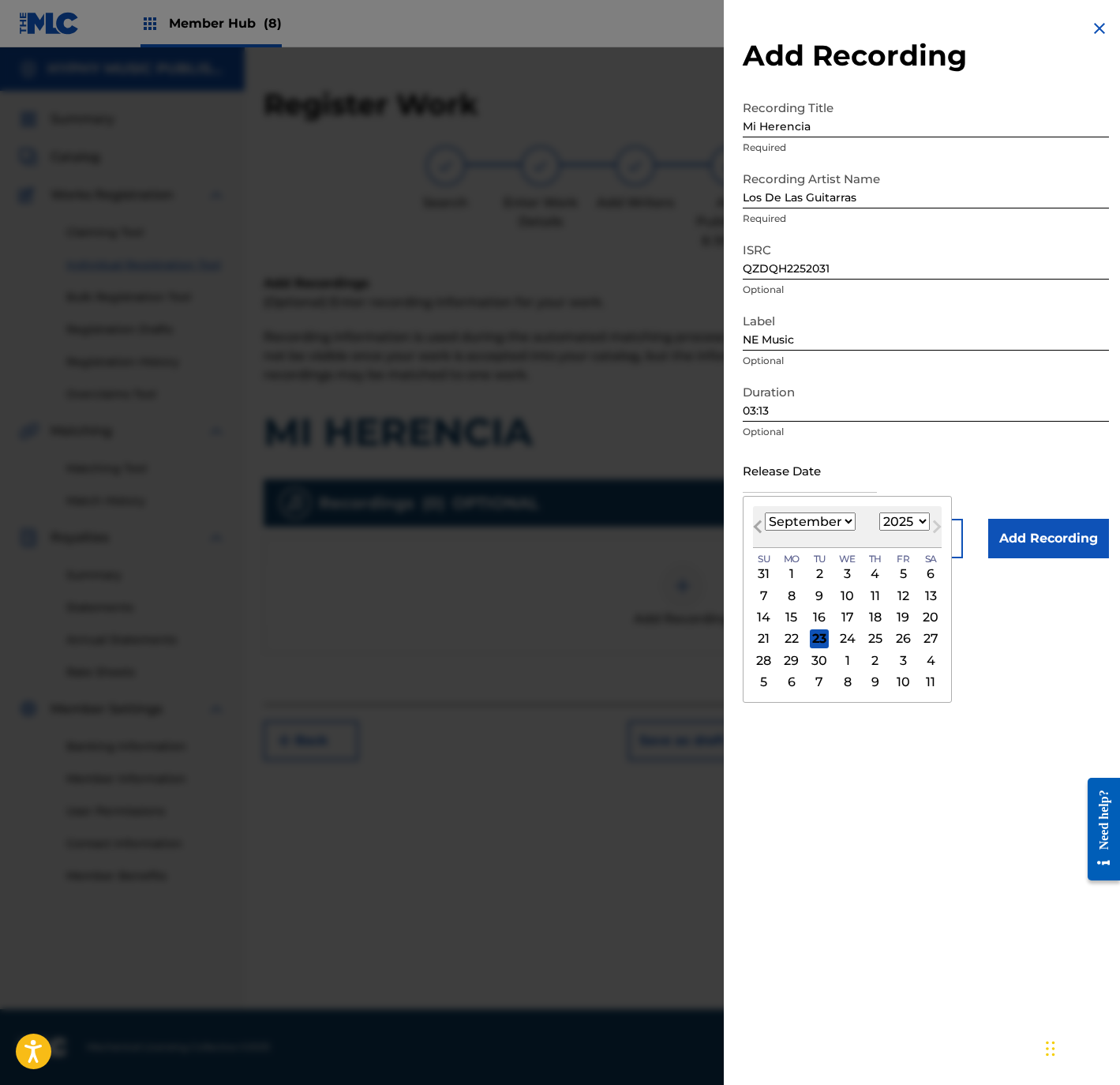
click at [760, 528] on span "Previous Month" at bounding box center [760, 529] width 0 height 24
click at [760, 526] on span "Previous Month" at bounding box center [760, 529] width 0 height 24
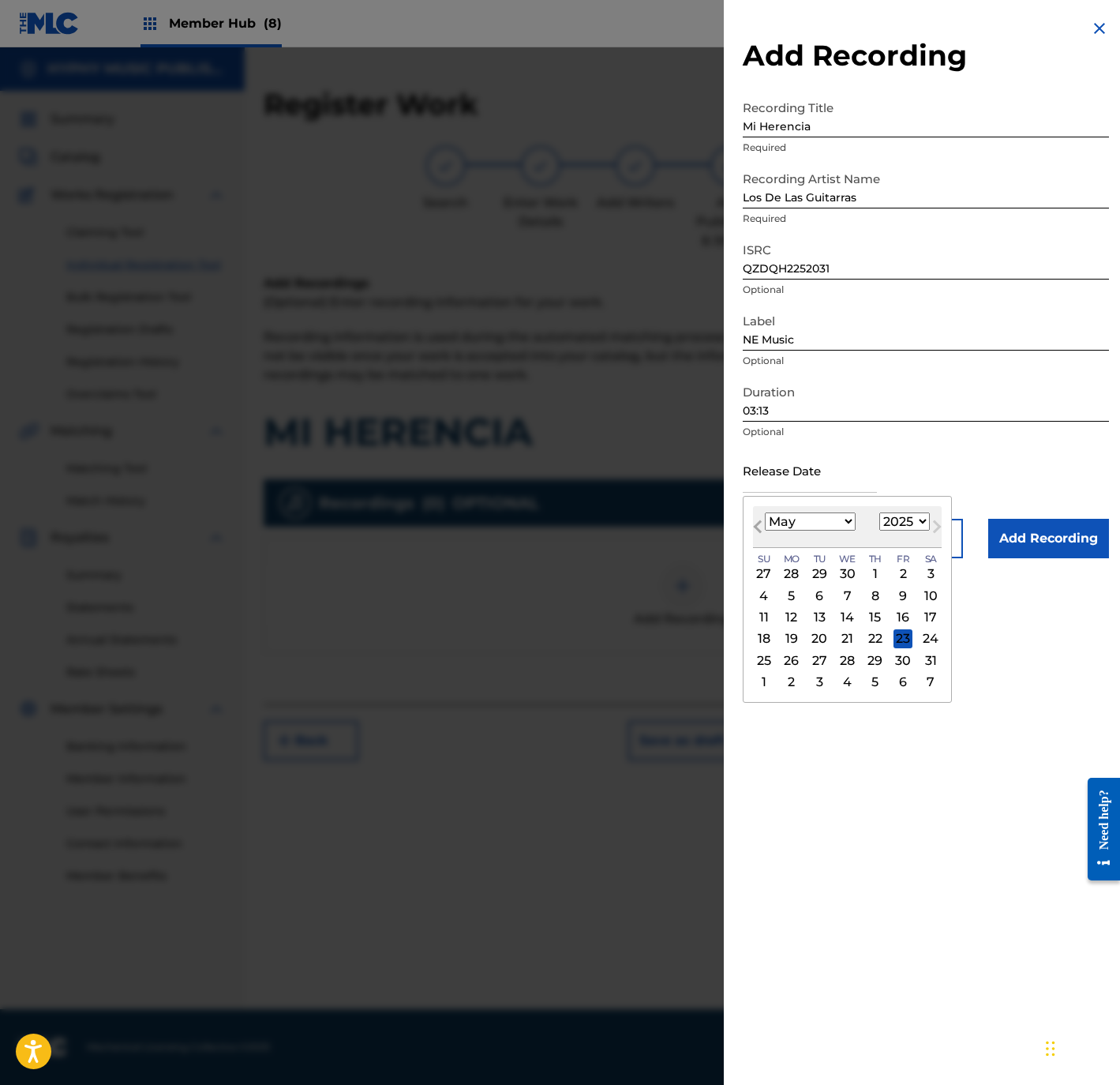
select select "3"
click at [815, 639] on div "22" at bounding box center [819, 639] width 19 height 19
type input "April 22 2025"
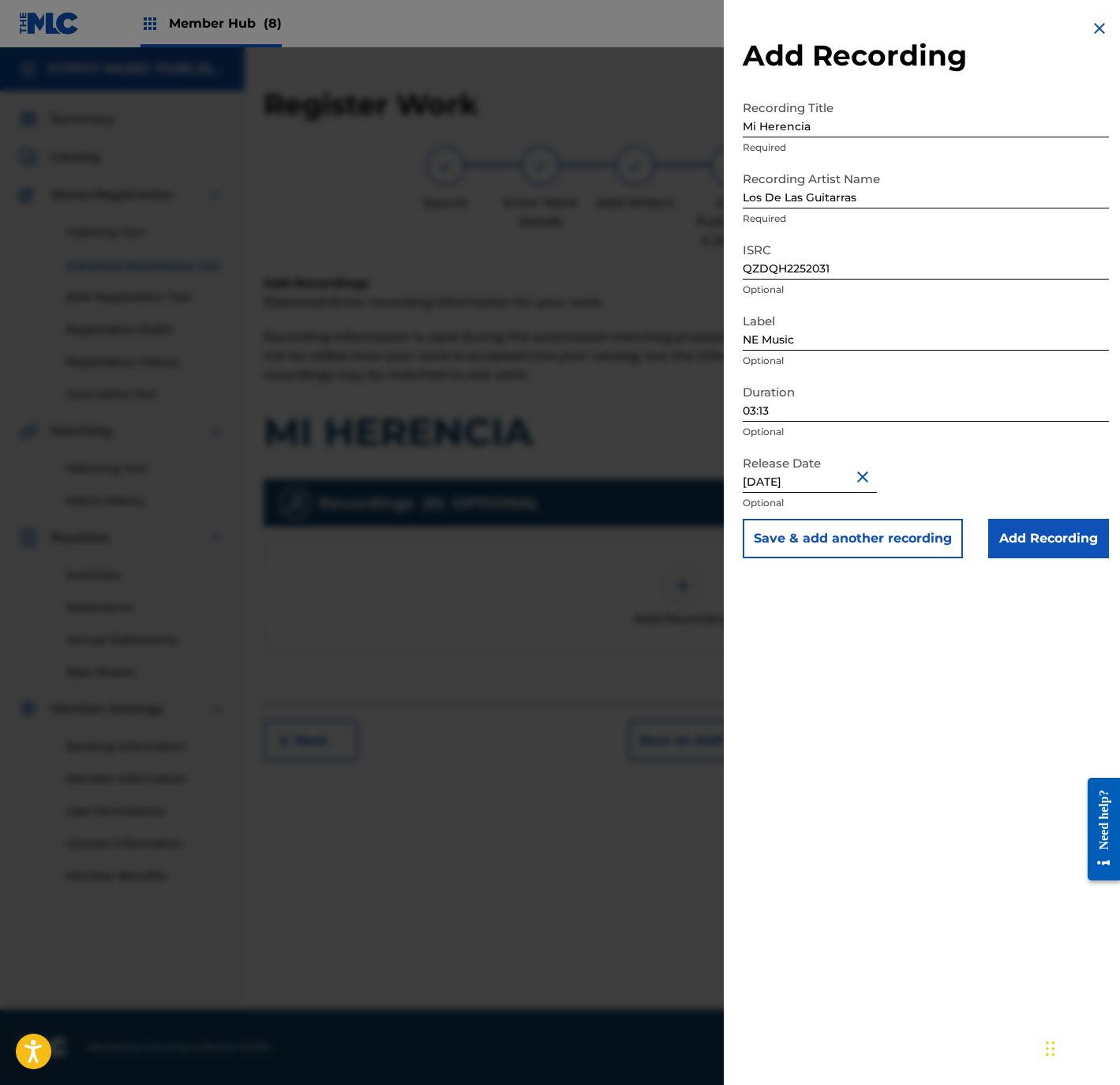
click at [770, 476] on input "April 22 2025" at bounding box center [810, 469] width 134 height 45
select select "3"
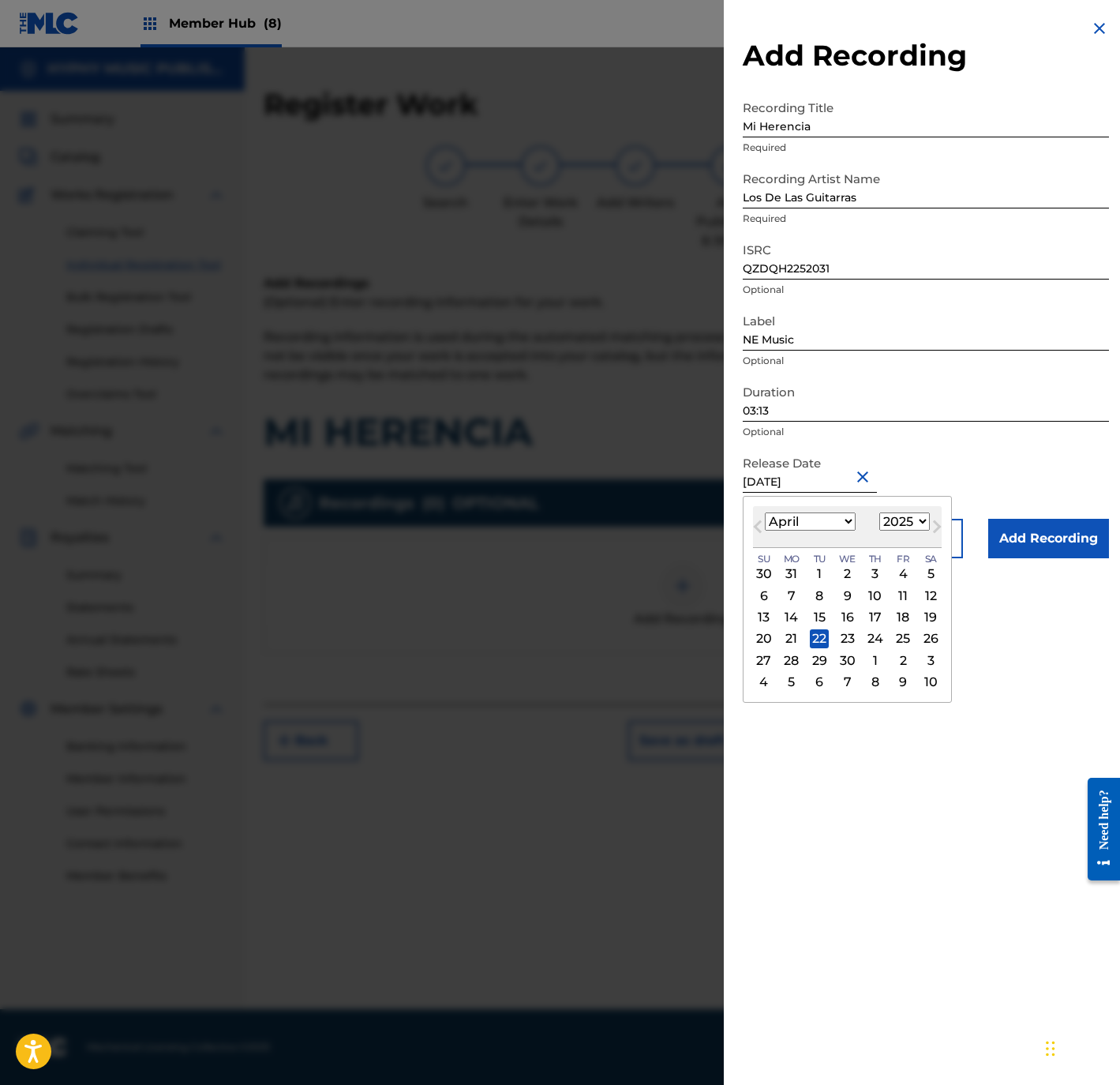
click at [921, 529] on select "1899 1900 1901 1902 1903 1904 1905 1906 1907 1908 1909 1910 1911 1912 1913 1914…" at bounding box center [905, 521] width 51 height 18
select select "2022"
click at [883, 512] on select "1899 1900 1901 1902 1903 1904 1905 1906 1907 1908 1909 1910 1911 1912 1913 1914…" at bounding box center [905, 521] width 51 height 18
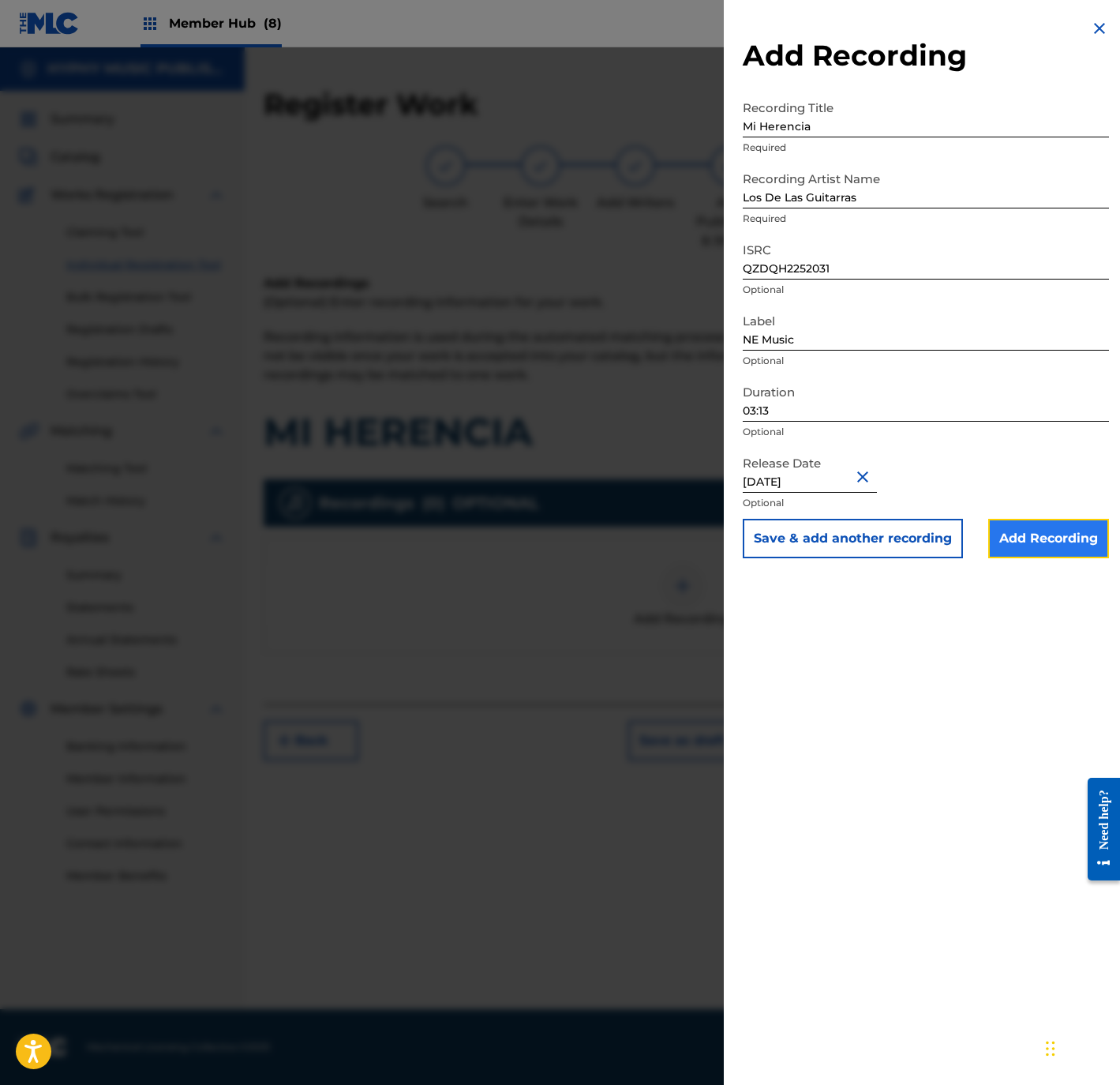
click at [1050, 529] on input "Add Recording" at bounding box center [1049, 538] width 121 height 39
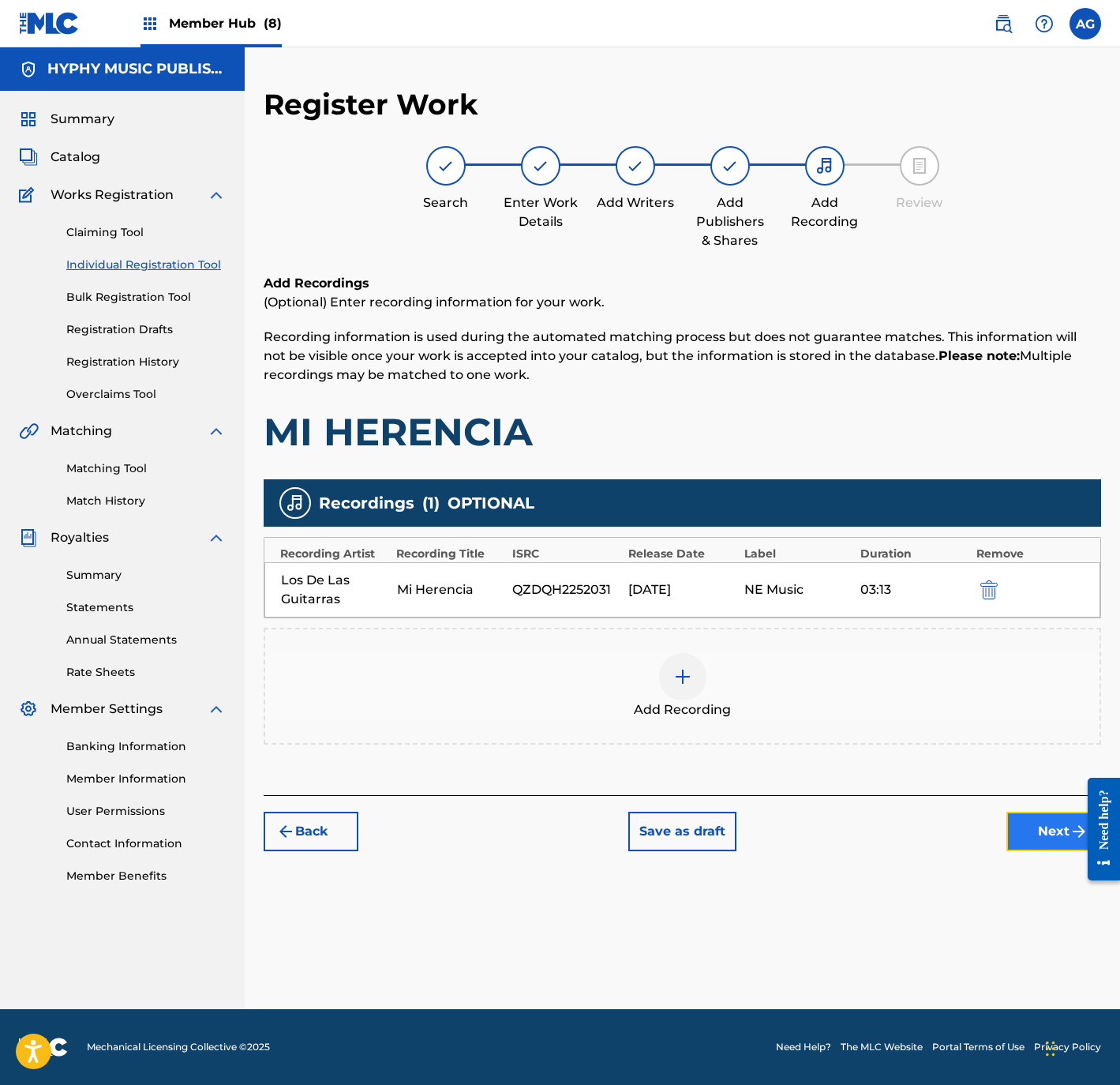
click at [1040, 820] on button "Next" at bounding box center [1054, 831] width 95 height 39
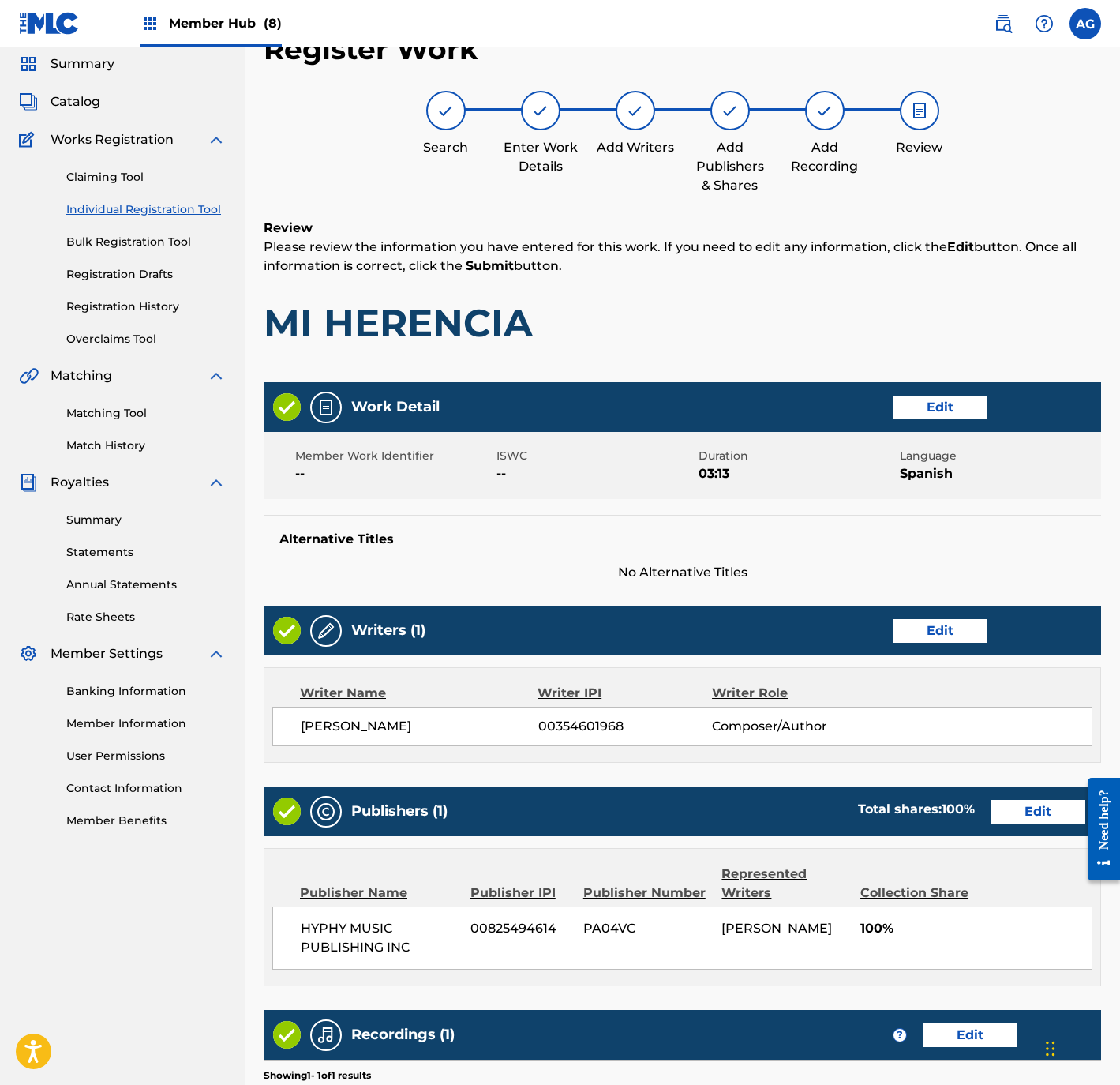
scroll to position [291, 0]
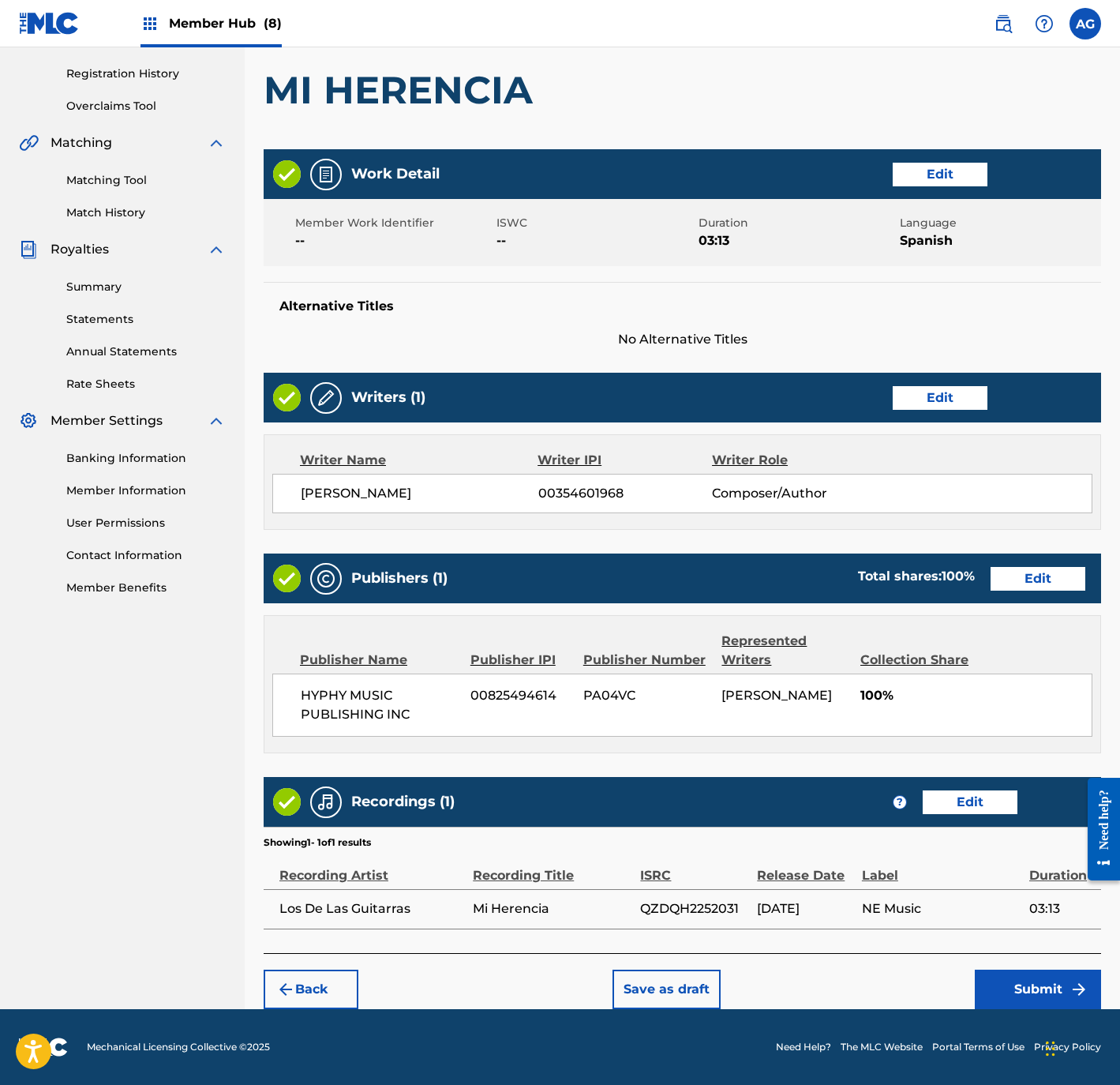
drag, startPoint x: 894, startPoint y: 752, endPoint x: 917, endPoint y: 914, distance: 163.6
click at [1031, 974] on button "Submit" at bounding box center [1038, 989] width 126 height 39
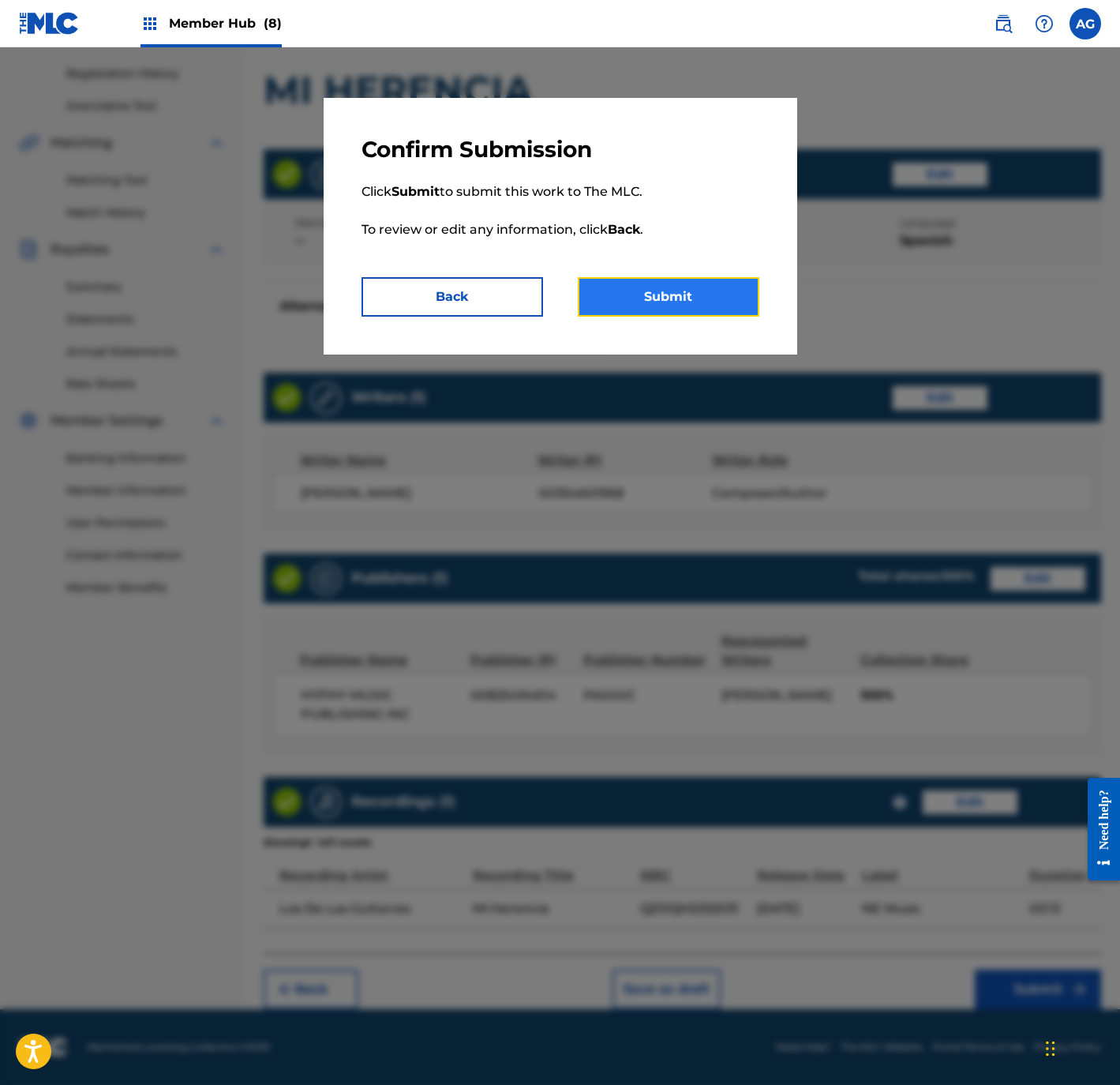
click at [667, 312] on button "Submit" at bounding box center [668, 296] width 182 height 39
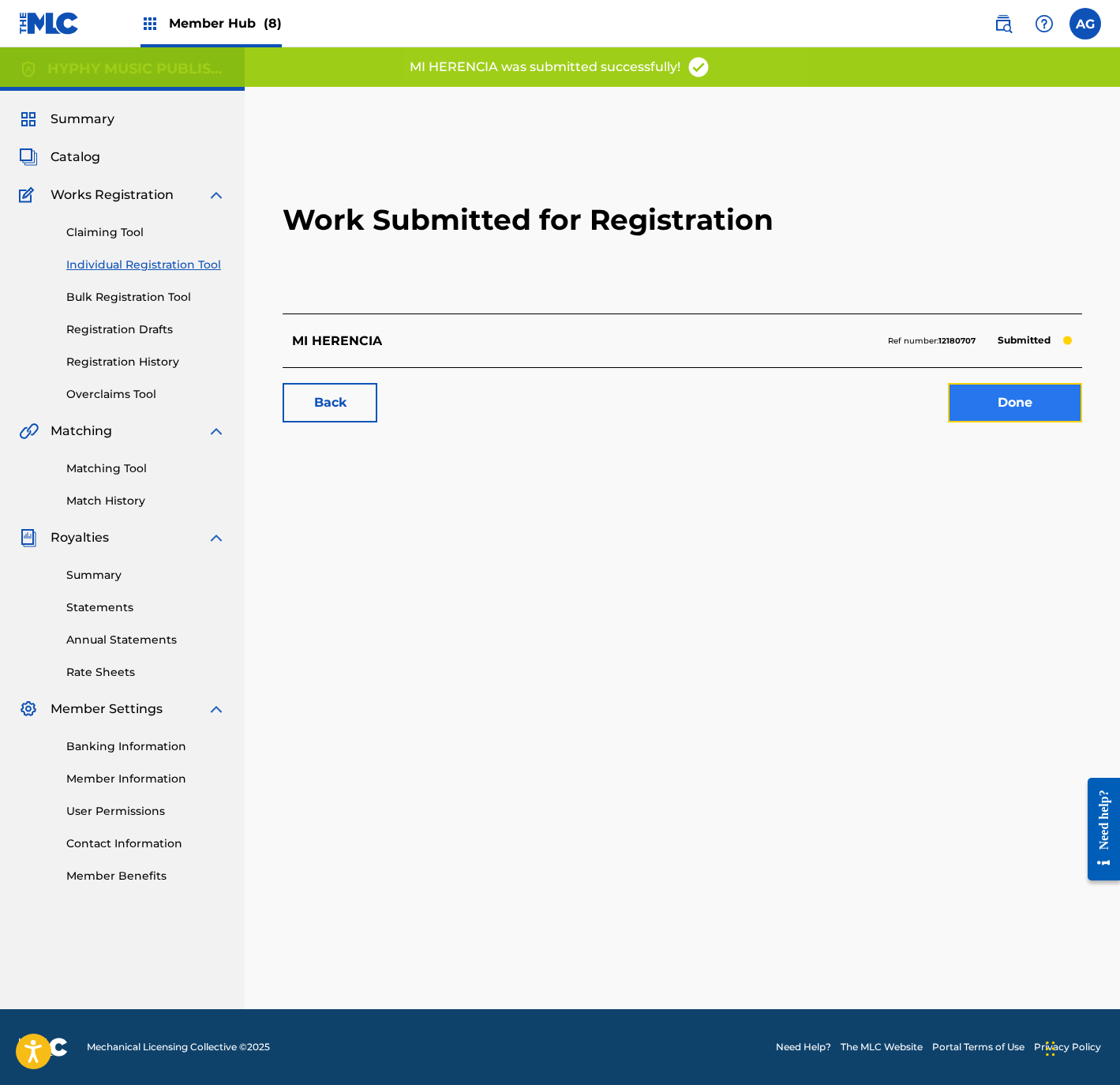
click at [967, 391] on link "Done" at bounding box center [1015, 403] width 134 height 39
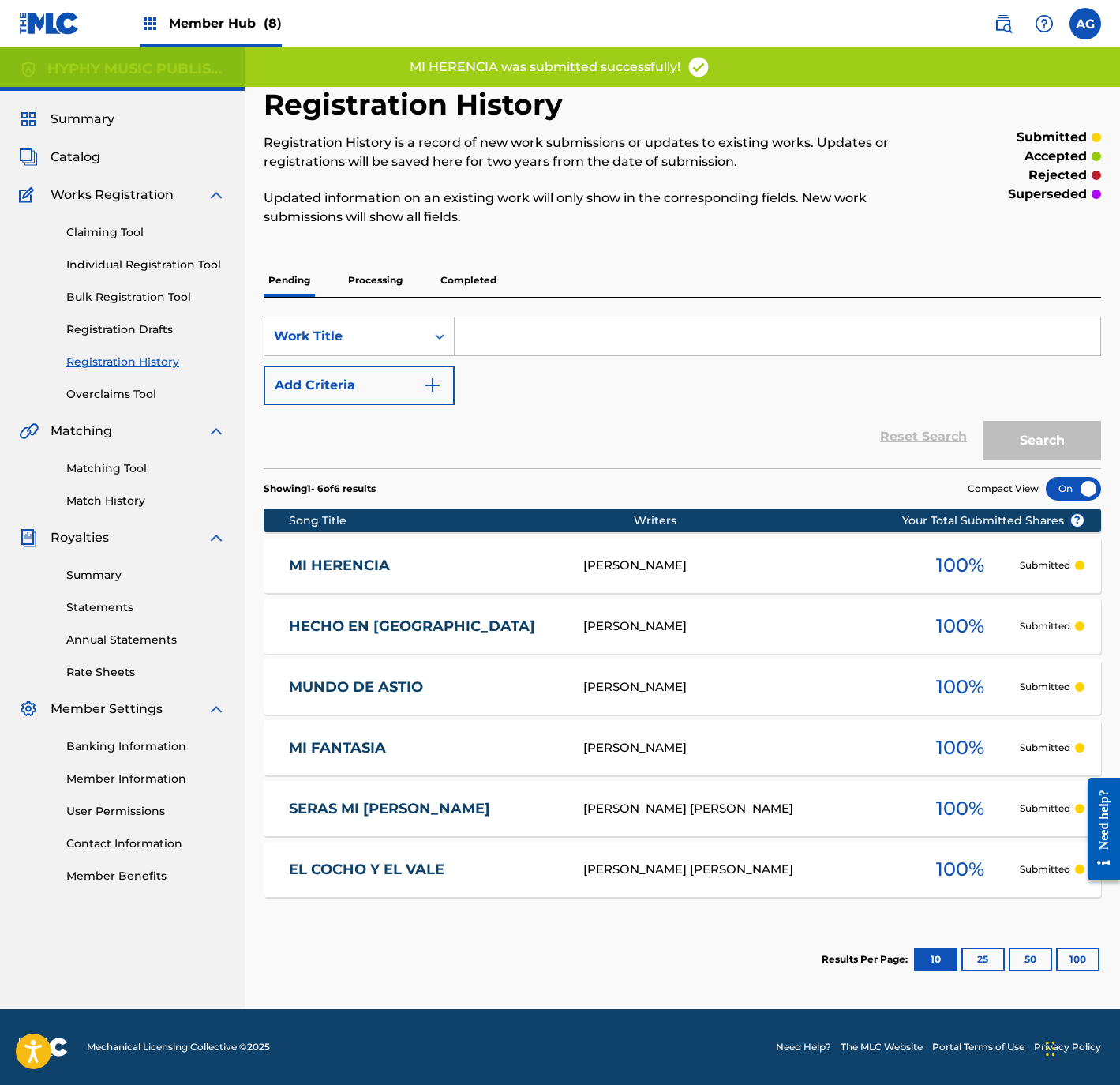
click at [565, 405] on div "Reset Search Search" at bounding box center [682, 437] width 838 height 63
drag, startPoint x: 478, startPoint y: 413, endPoint x: 472, endPoint y: 427, distance: 15.2
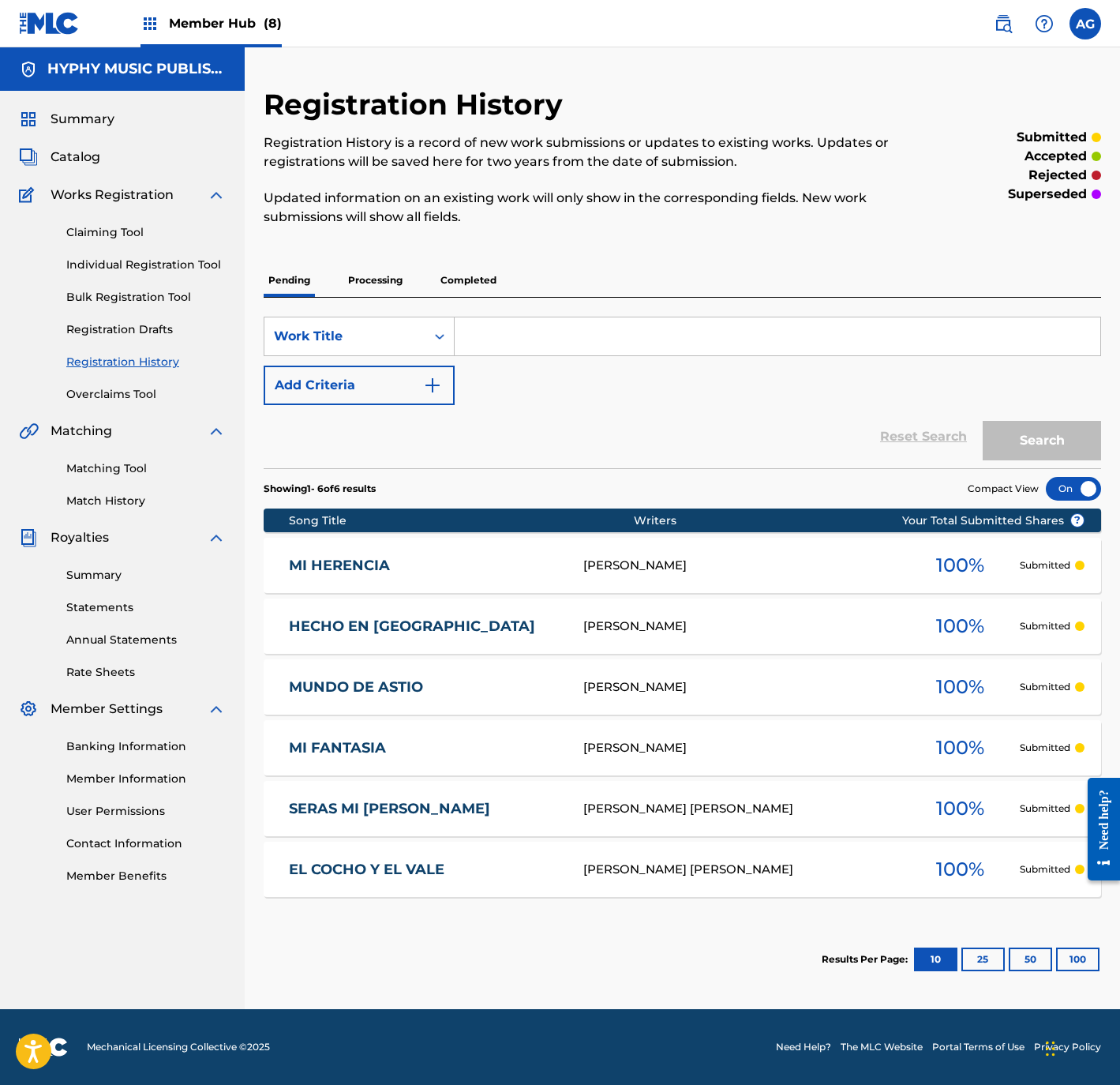
drag, startPoint x: 628, startPoint y: 446, endPoint x: 637, endPoint y: 518, distance: 72.6
click at [153, 257] on link "Individual Registration Tool" at bounding box center [146, 265] width 160 height 17
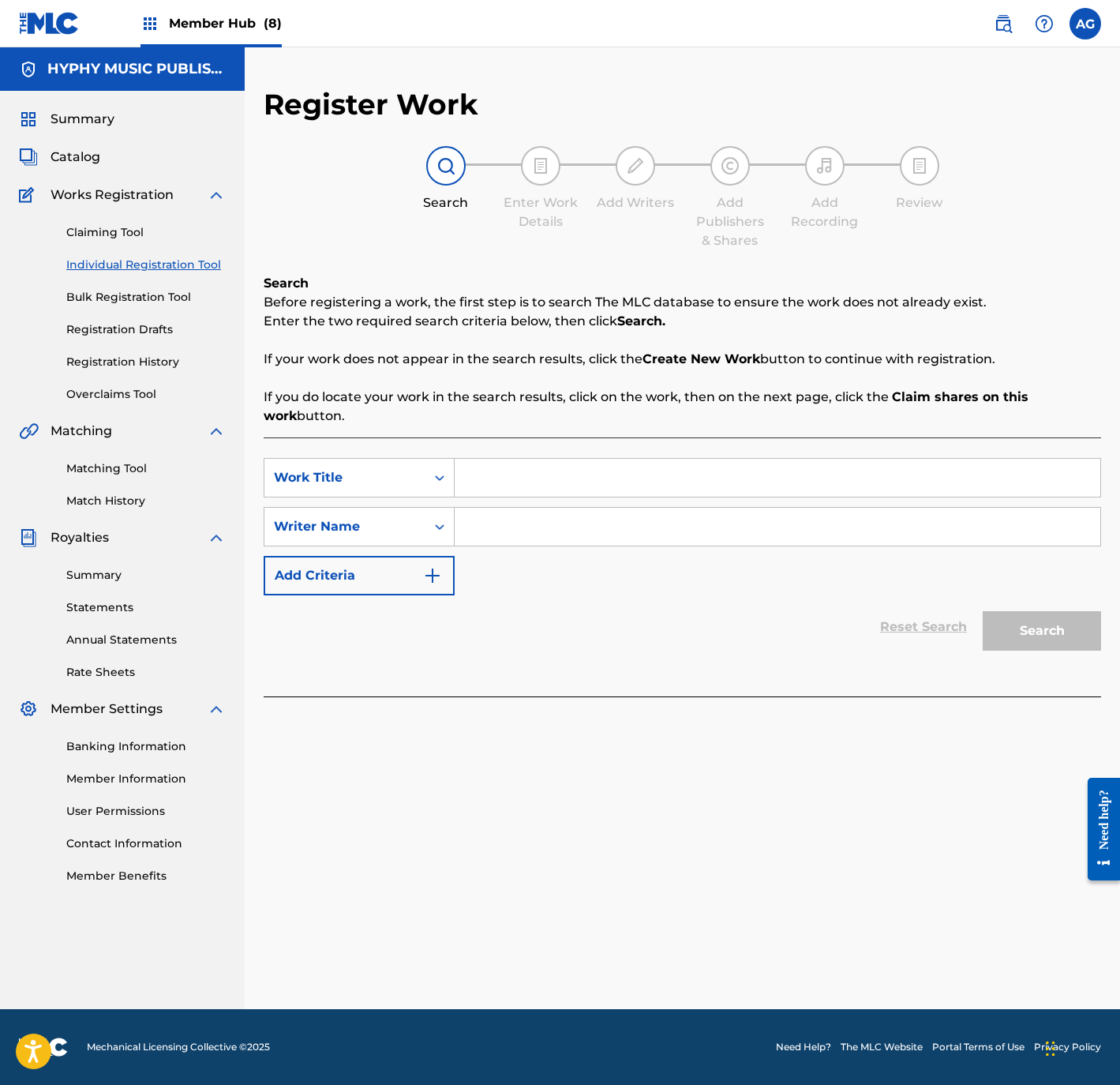
click at [540, 493] on input "Search Form" at bounding box center [777, 477] width 646 height 38
paste input "Deteniendo El Alma"
type input "Deteniendo El Alma"
click at [517, 546] on div "Search Form" at bounding box center [777, 526] width 646 height 39
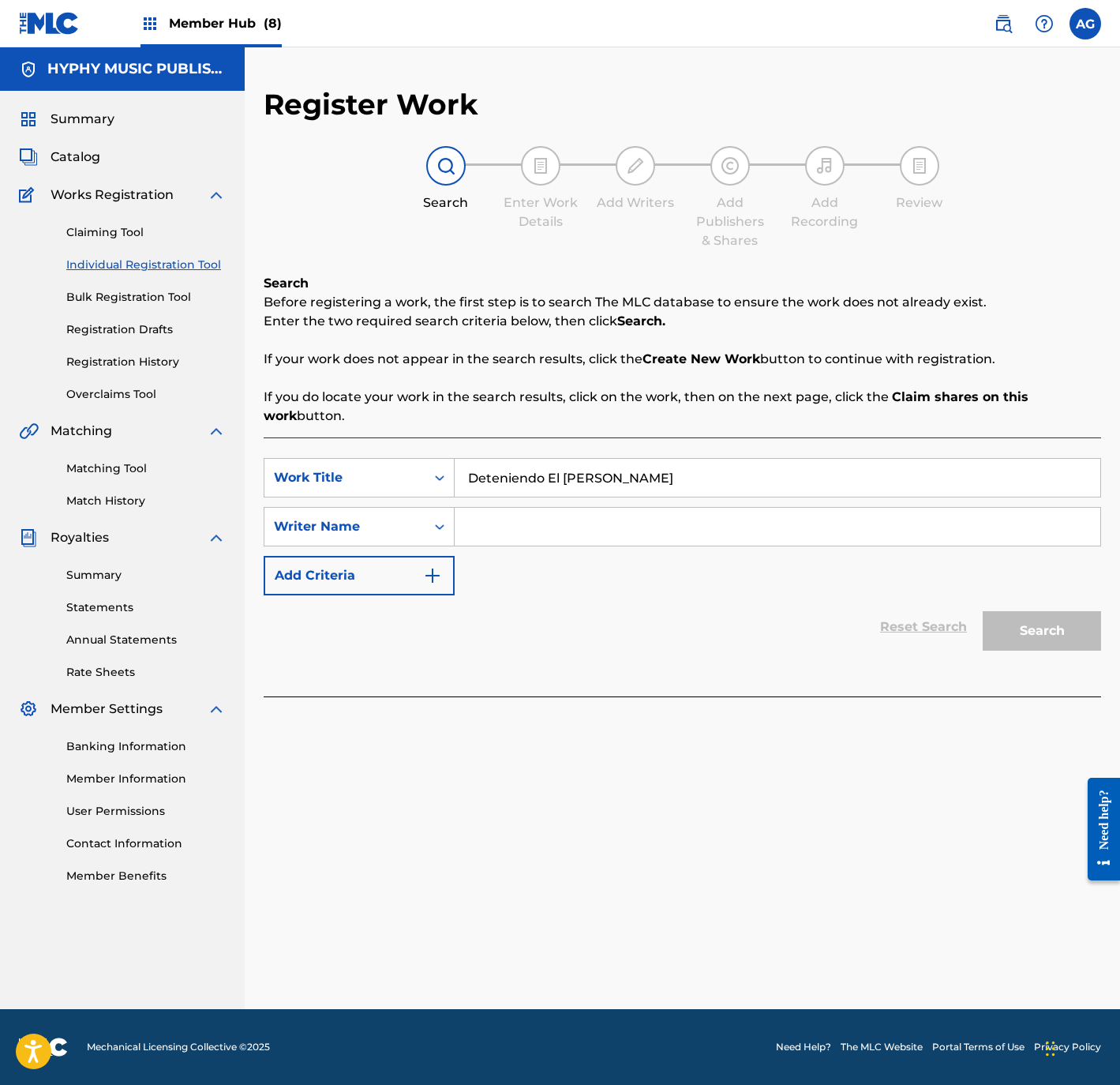
click at [522, 533] on input "Search Form" at bounding box center [777, 526] width 646 height 38
type input "JOSE DURON"
click at [983, 611] on button "Search" at bounding box center [1042, 631] width 118 height 39
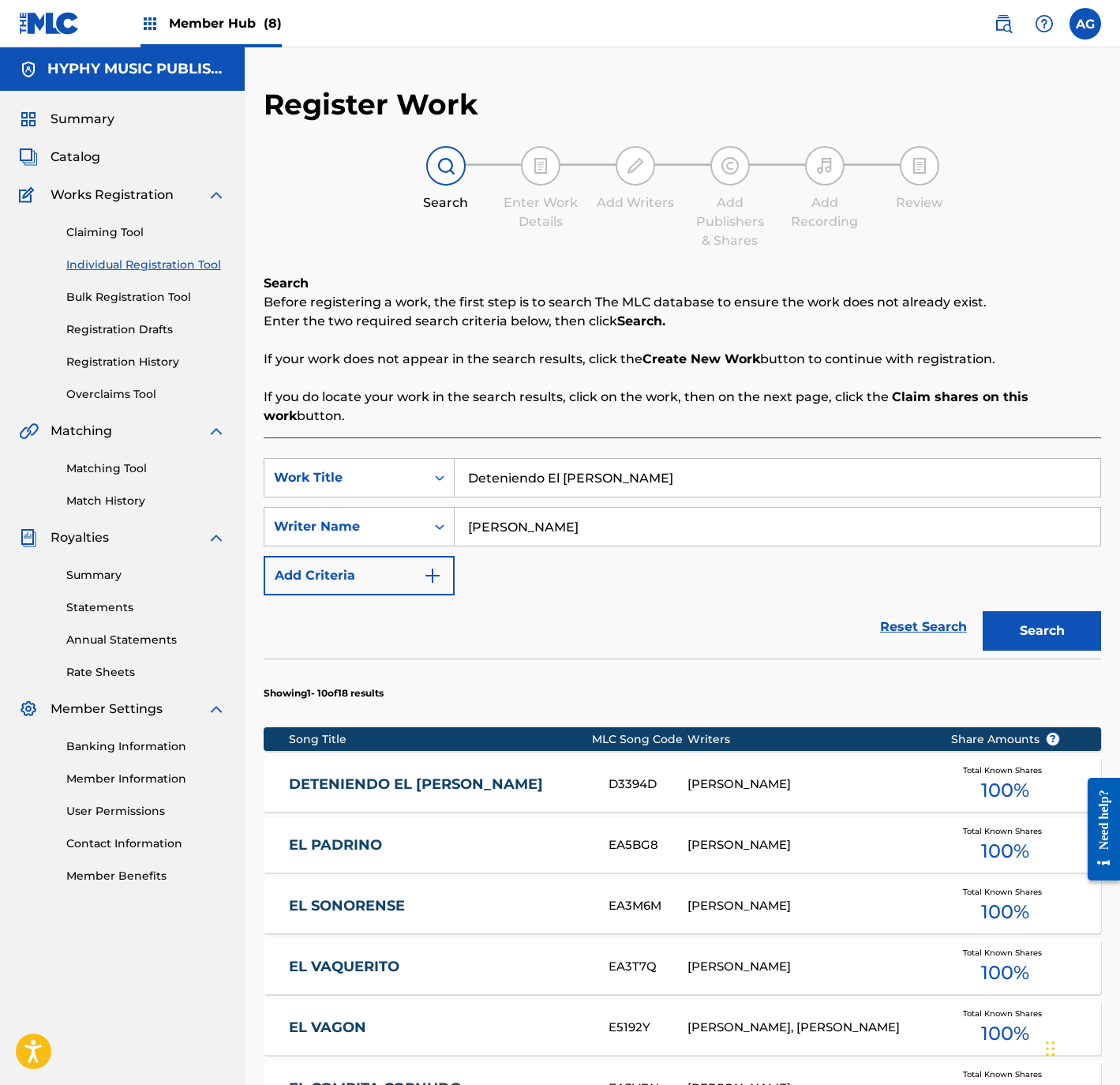
click at [531, 799] on div "DETENIENDO EL ALMA D3394D JOSE DURON CONTRERAS Total Known Shares 100 %" at bounding box center [682, 783] width 838 height 55
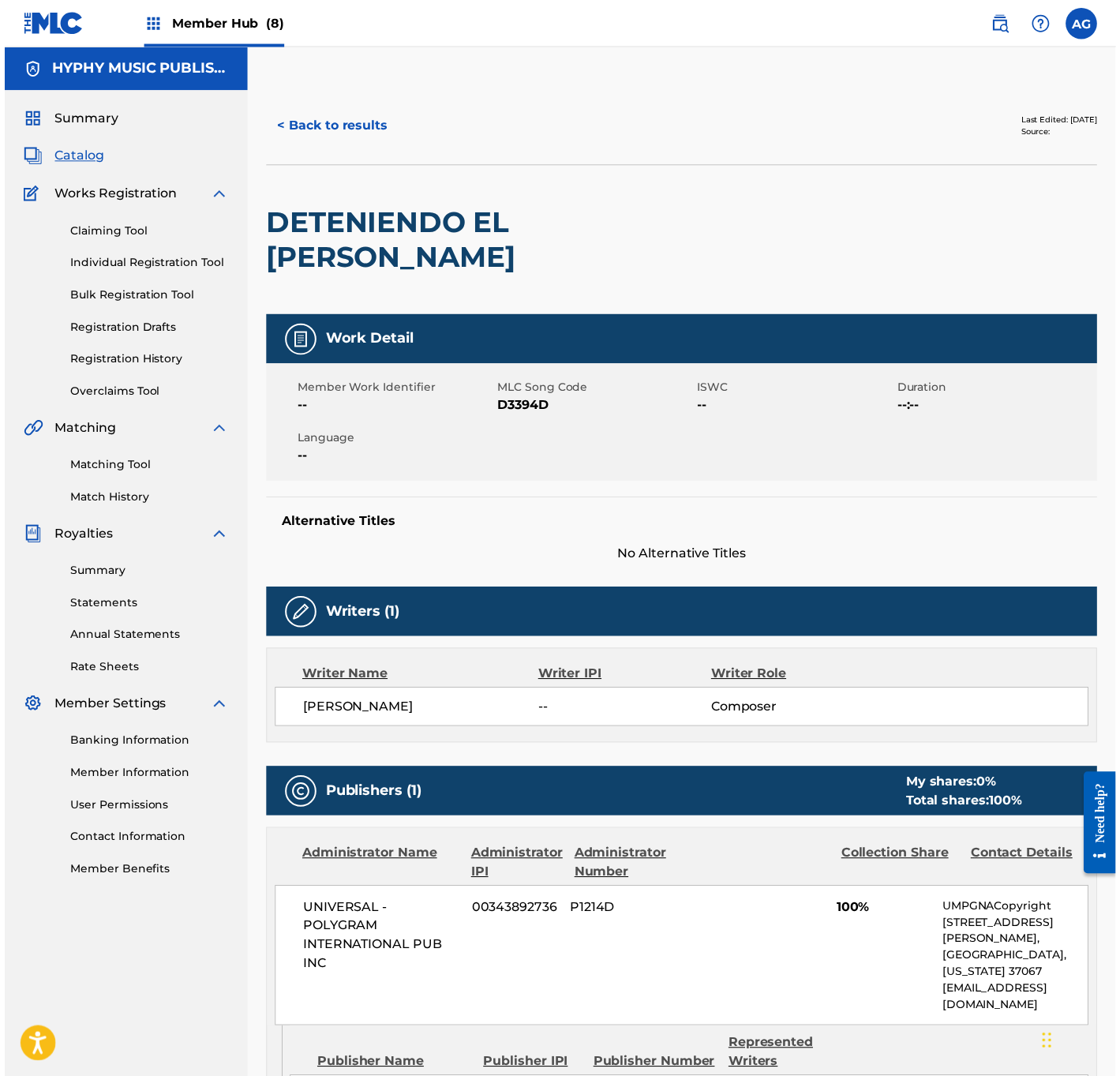
scroll to position [301, 0]
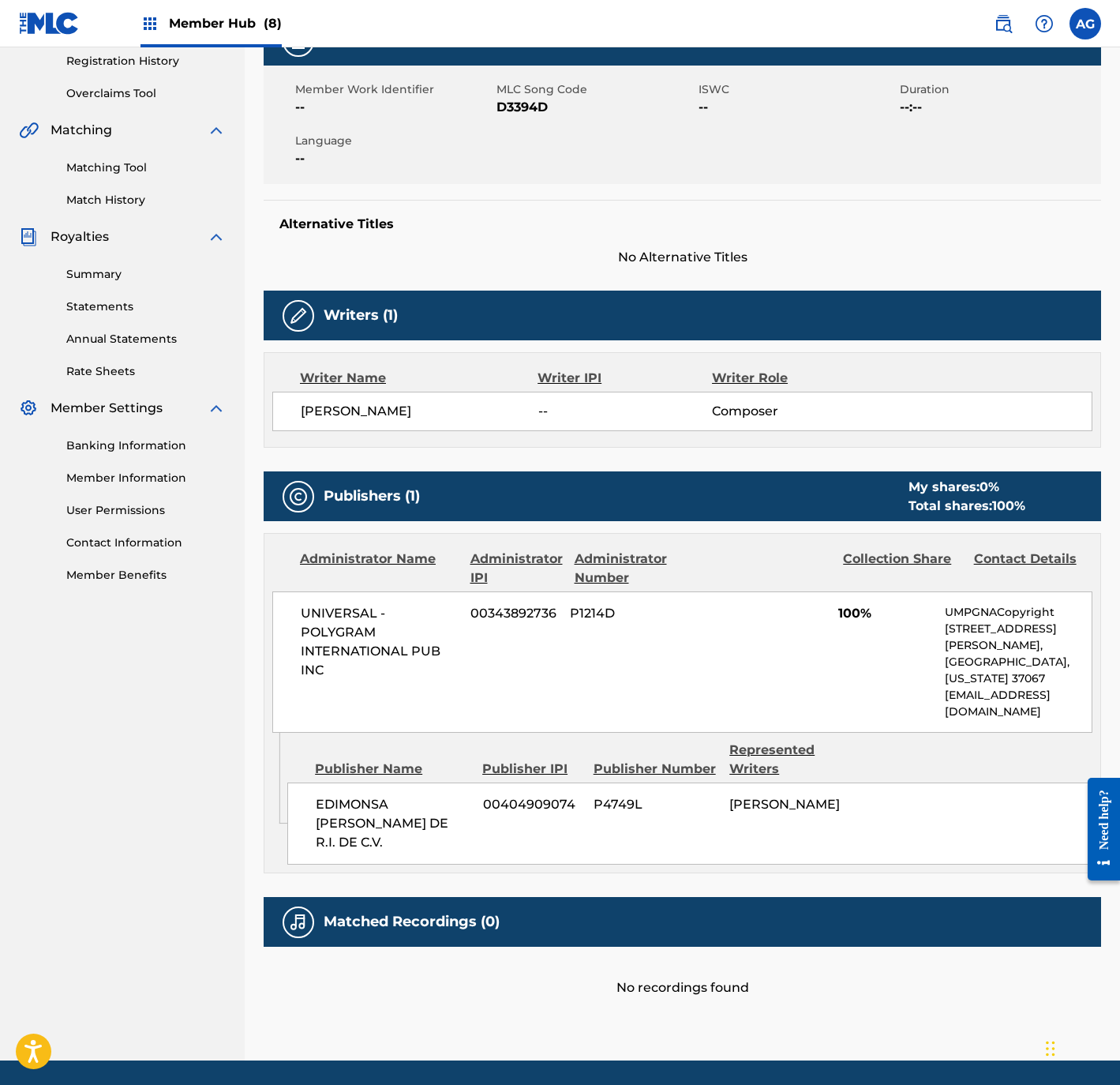
drag, startPoint x: 455, startPoint y: 720, endPoint x: 460, endPoint y: 870, distance: 150.1
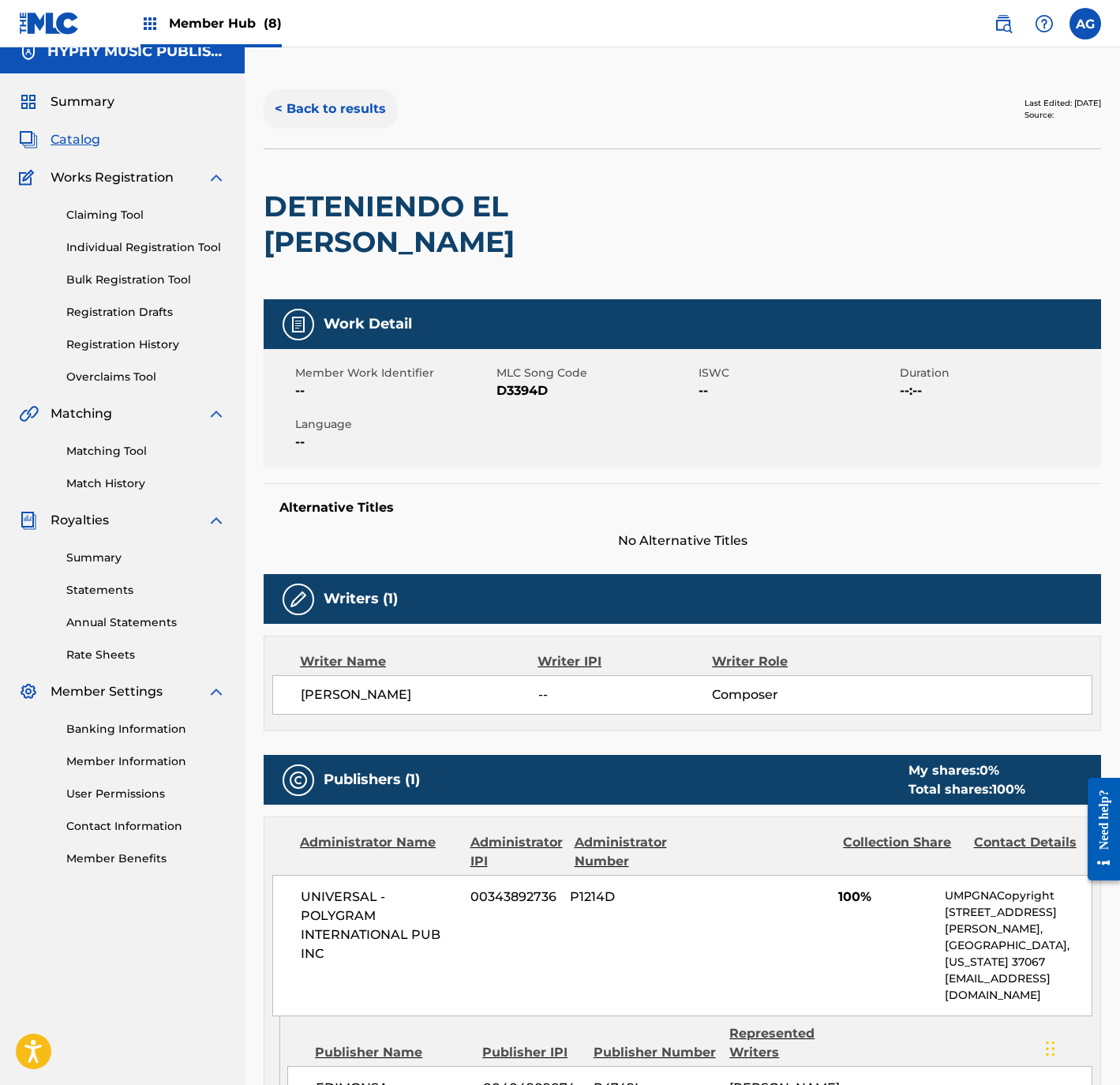
scroll to position [0, 0]
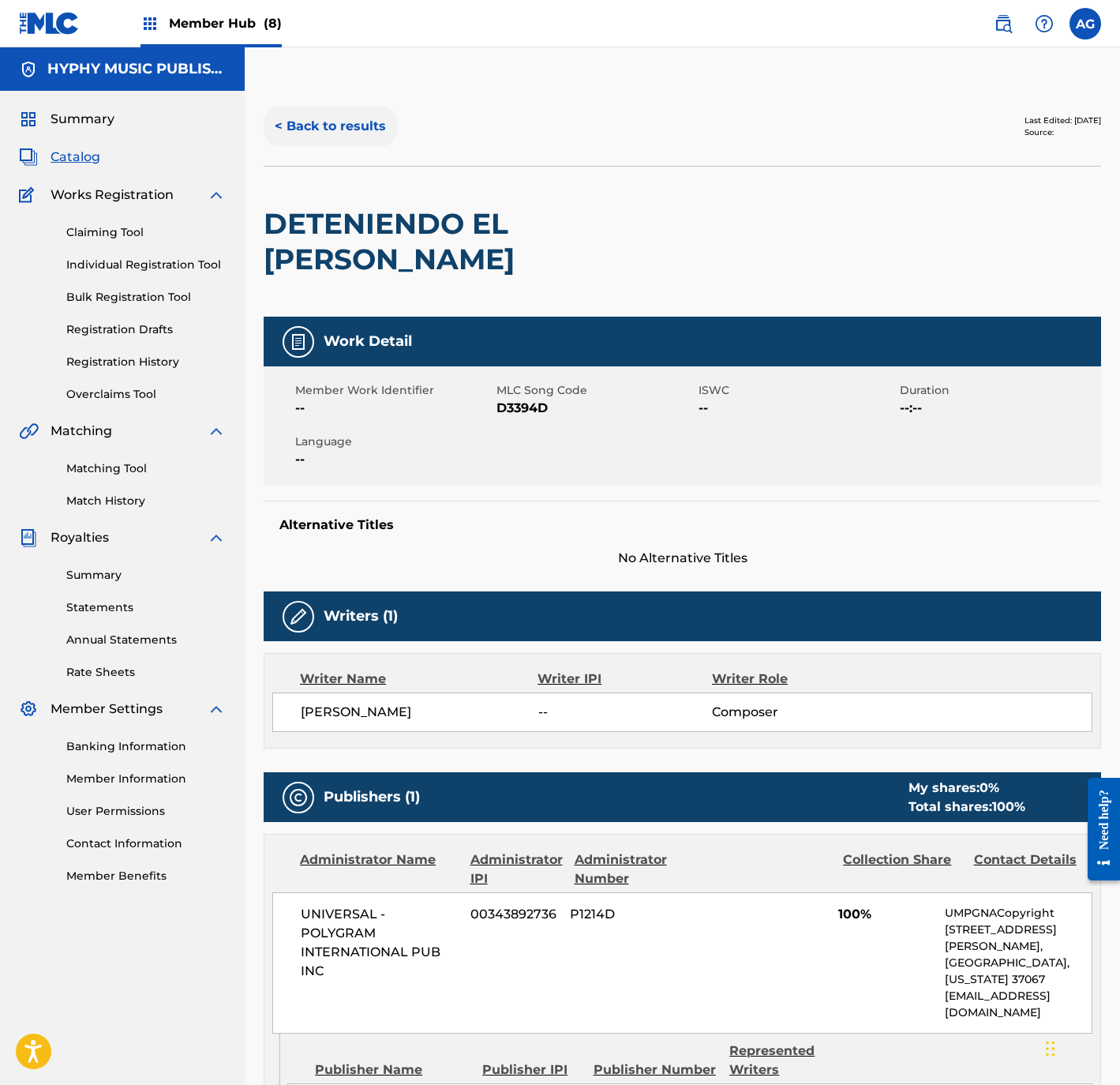
click at [332, 122] on button "< Back to results" at bounding box center [331, 126] width 133 height 39
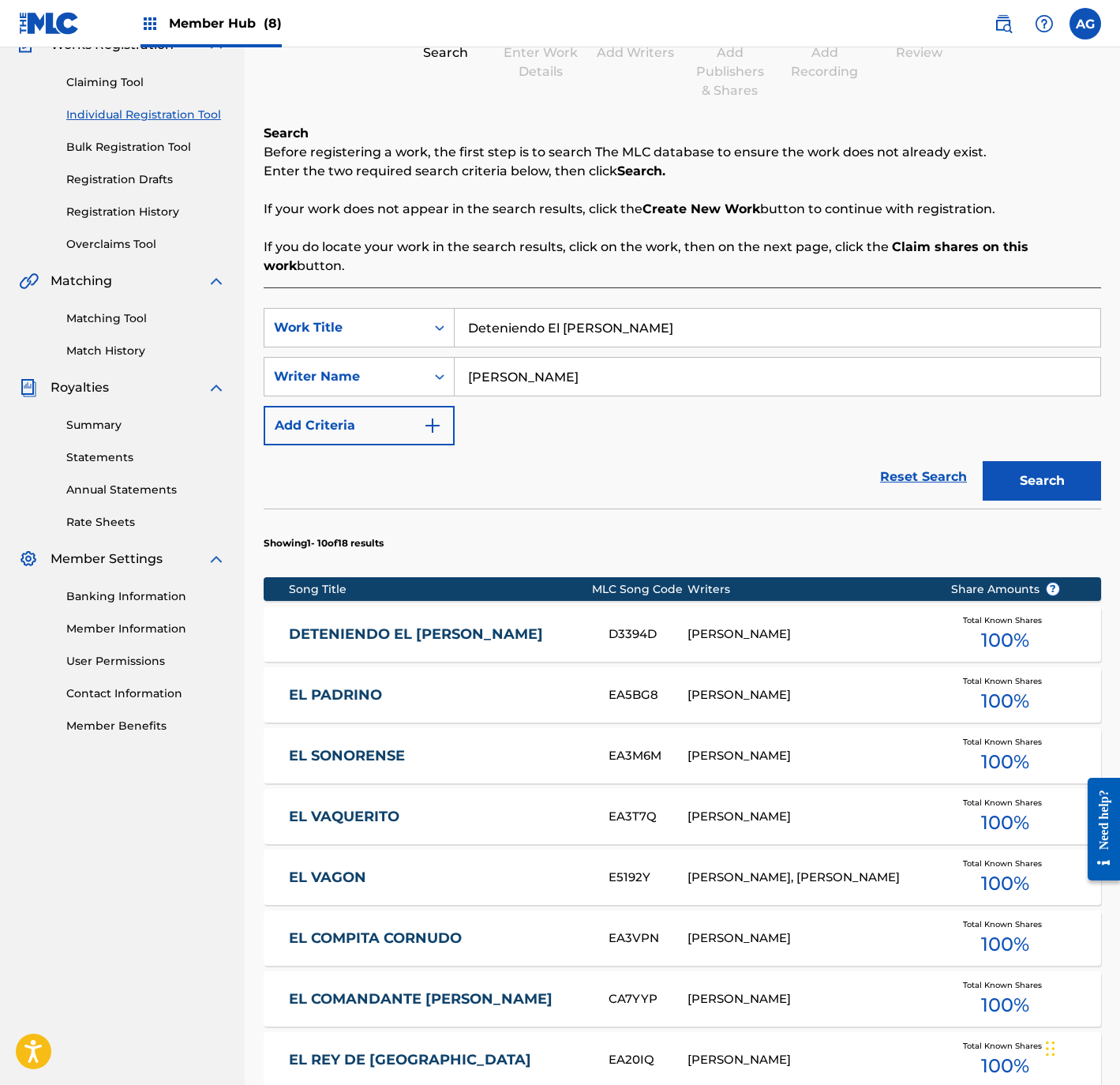
scroll to position [550, 0]
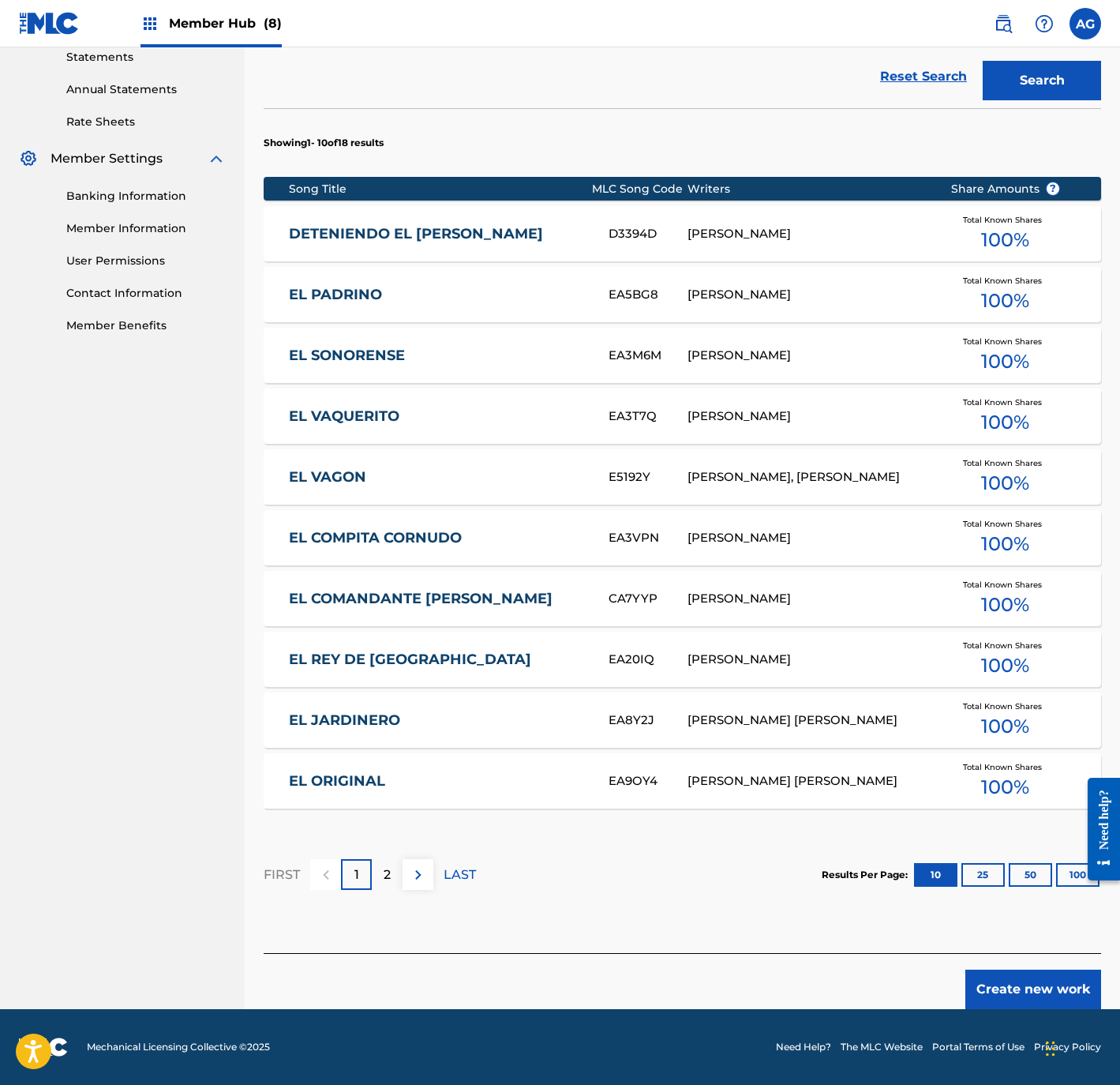
drag, startPoint x: 592, startPoint y: 567, endPoint x: 586, endPoint y: 799, distance: 232.1
click at [999, 979] on button "Create new work" at bounding box center [1033, 989] width 136 height 39
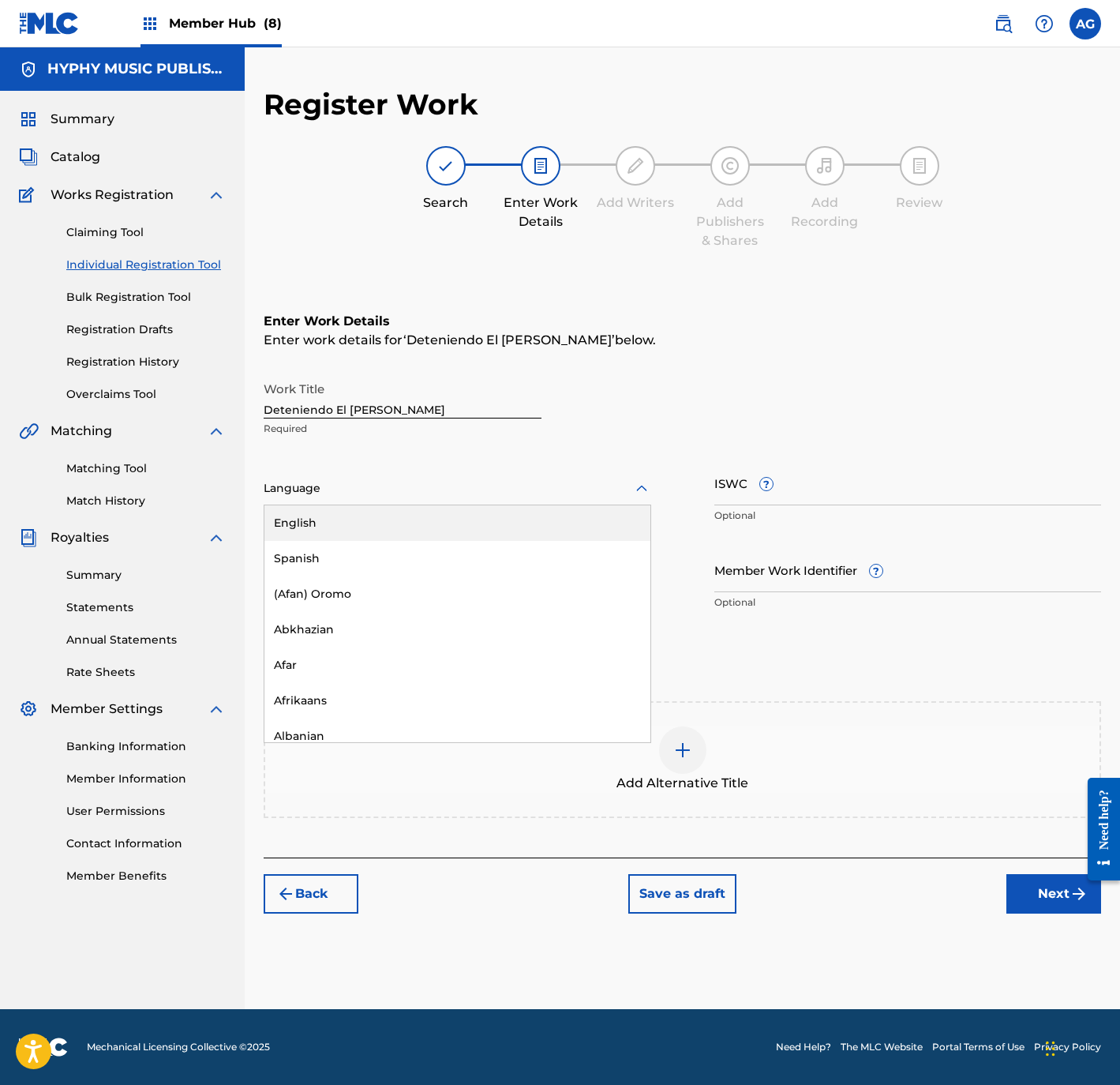
click at [344, 482] on div at bounding box center [458, 488] width 388 height 20
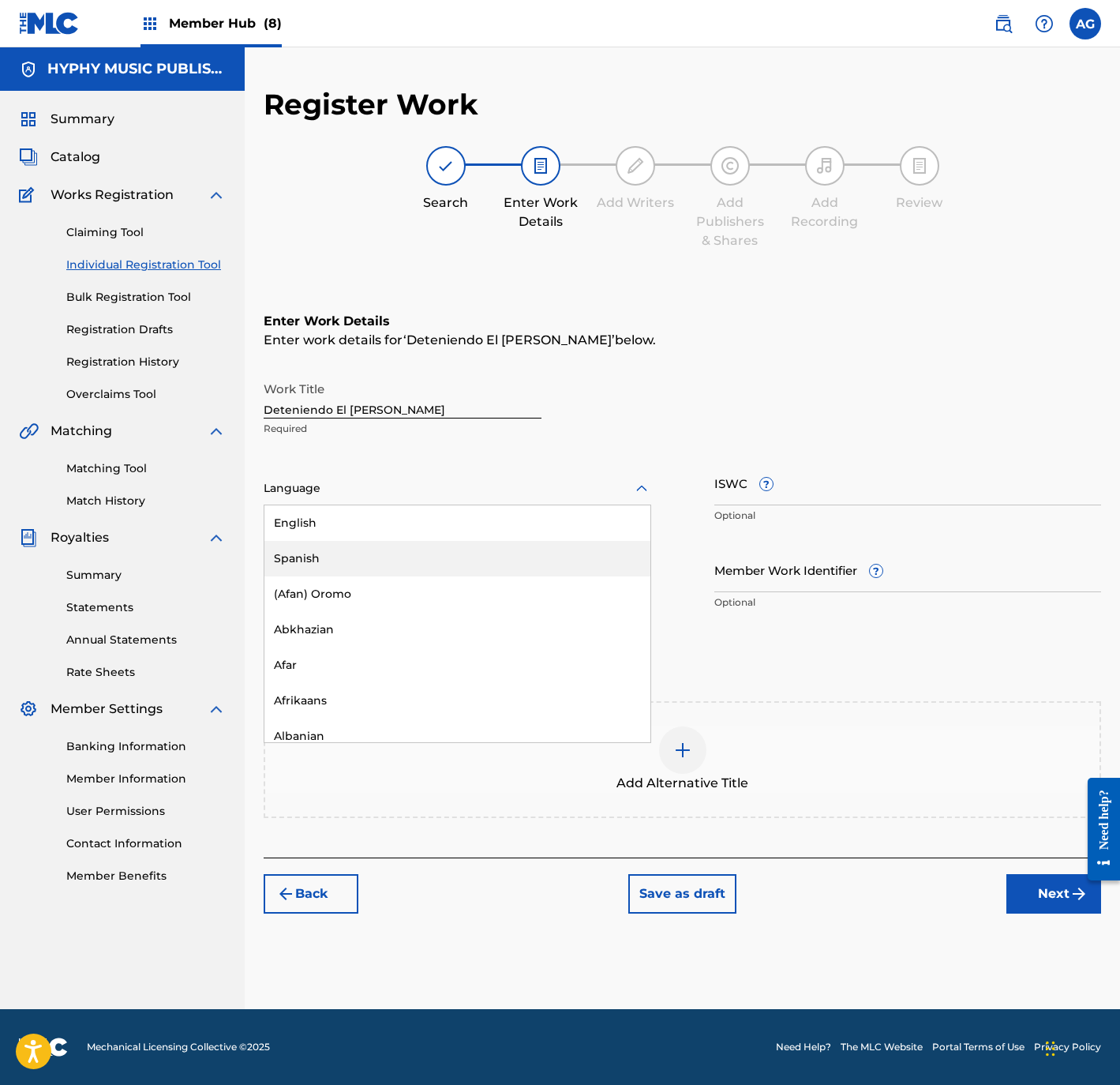
click at [351, 546] on div "Spanish" at bounding box center [458, 559] width 386 height 36
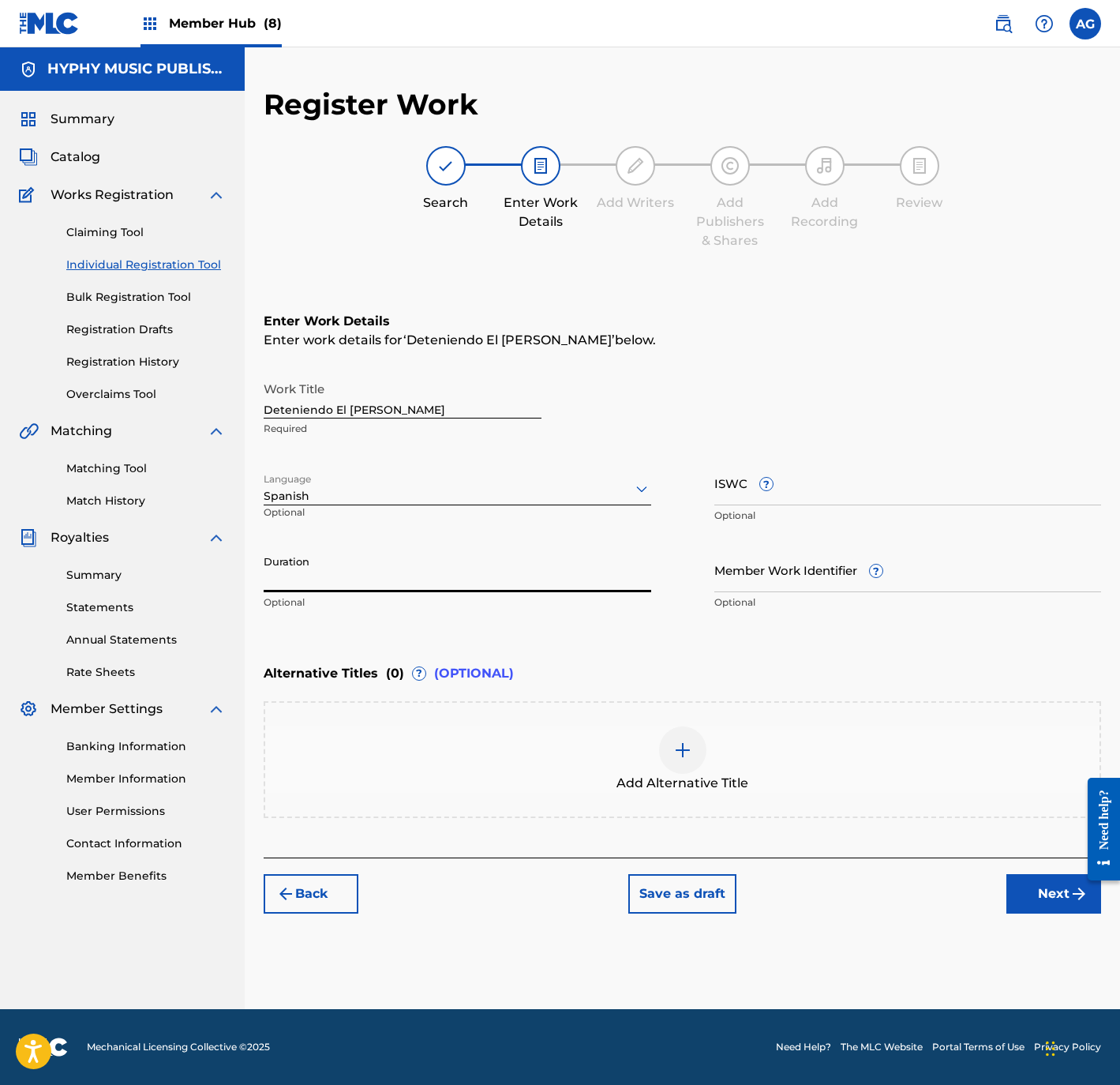
click at [422, 567] on input "Duration" at bounding box center [458, 569] width 388 height 45
paste input "2:02"
type input "02:02"
click at [1045, 874] on button "Next" at bounding box center [1054, 893] width 95 height 39
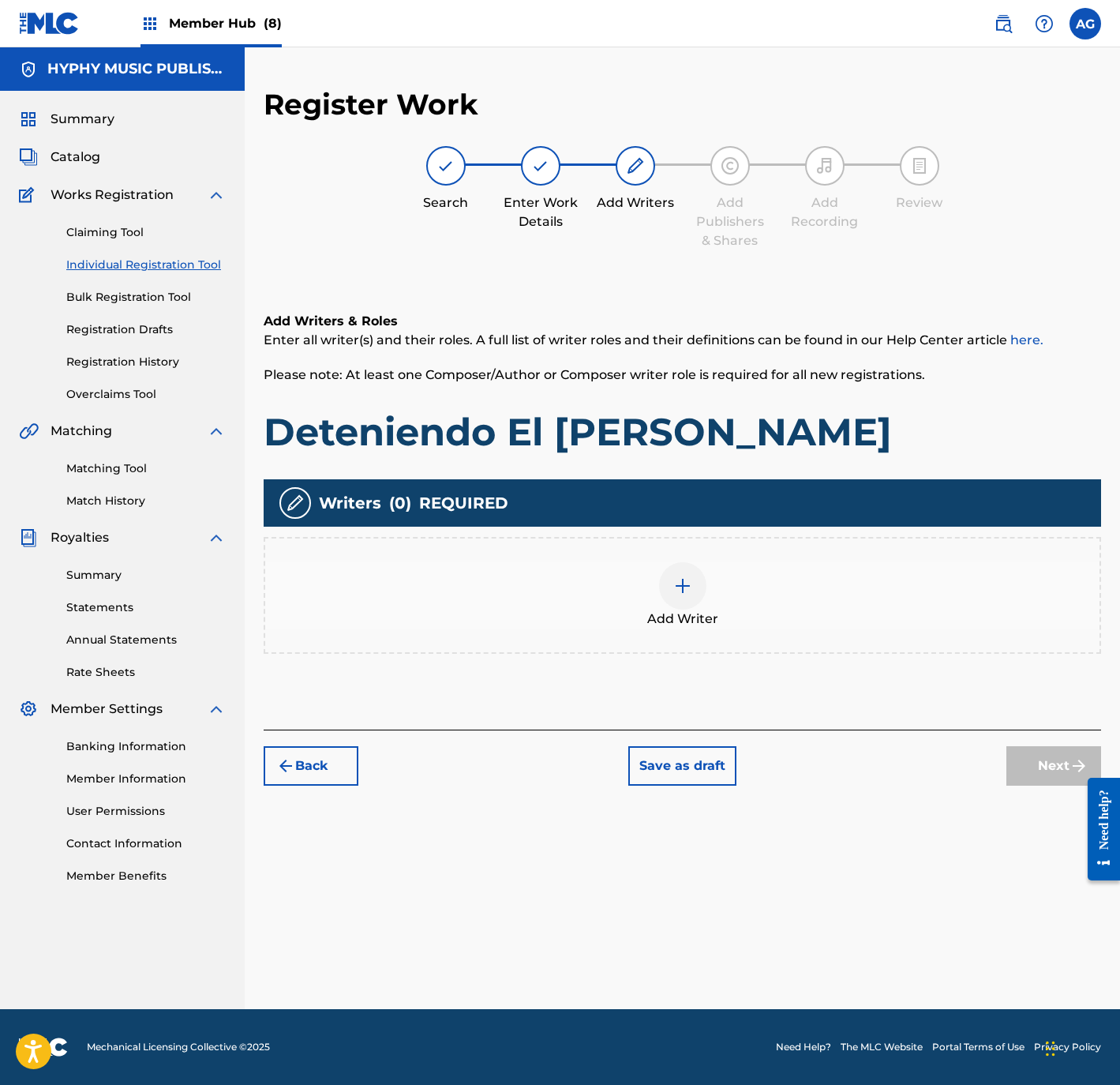
click at [775, 624] on div "Add Writer" at bounding box center [682, 595] width 838 height 117
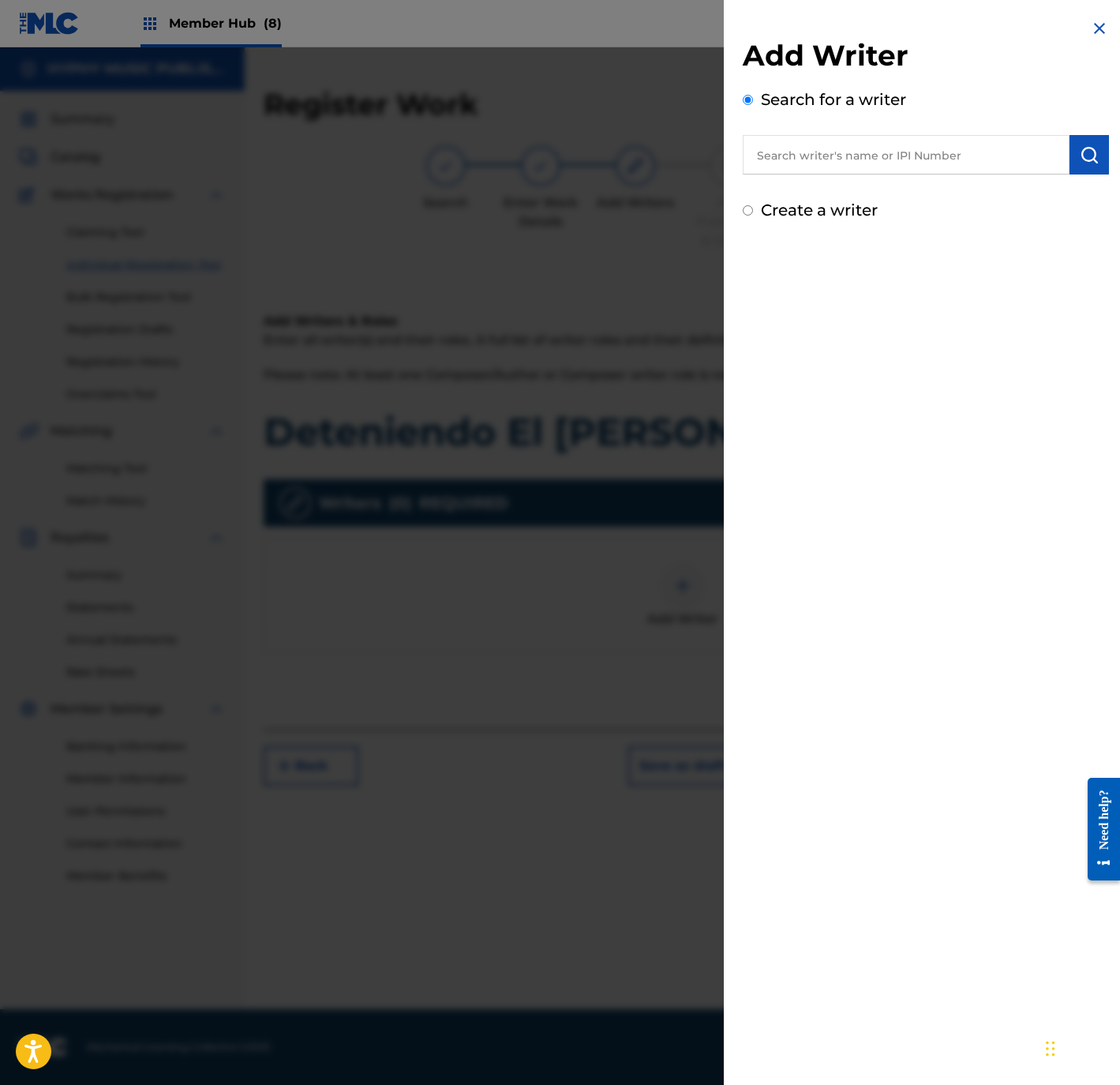
click at [867, 145] on input "text" at bounding box center [906, 154] width 327 height 39
paste input "JOSE DURON"
type input "JOSE DURON"
click at [1107, 156] on div "Add Writer Search for a writer JOSE DURON Create a writer" at bounding box center [925, 120] width 404 height 241
click at [1095, 154] on button "submit" at bounding box center [1089, 154] width 39 height 39
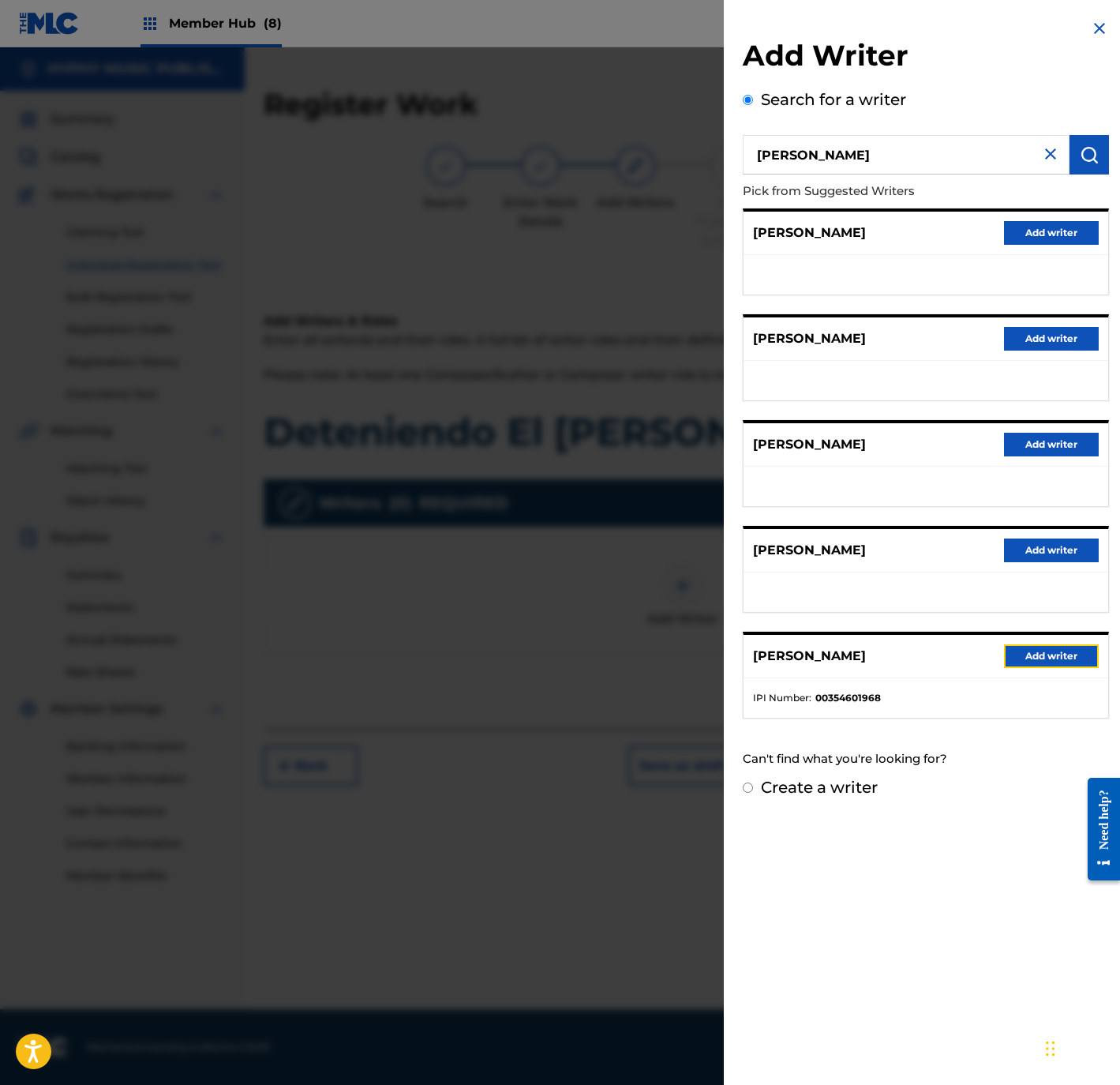
click at [1047, 660] on button "Add writer" at bounding box center [1052, 655] width 95 height 24
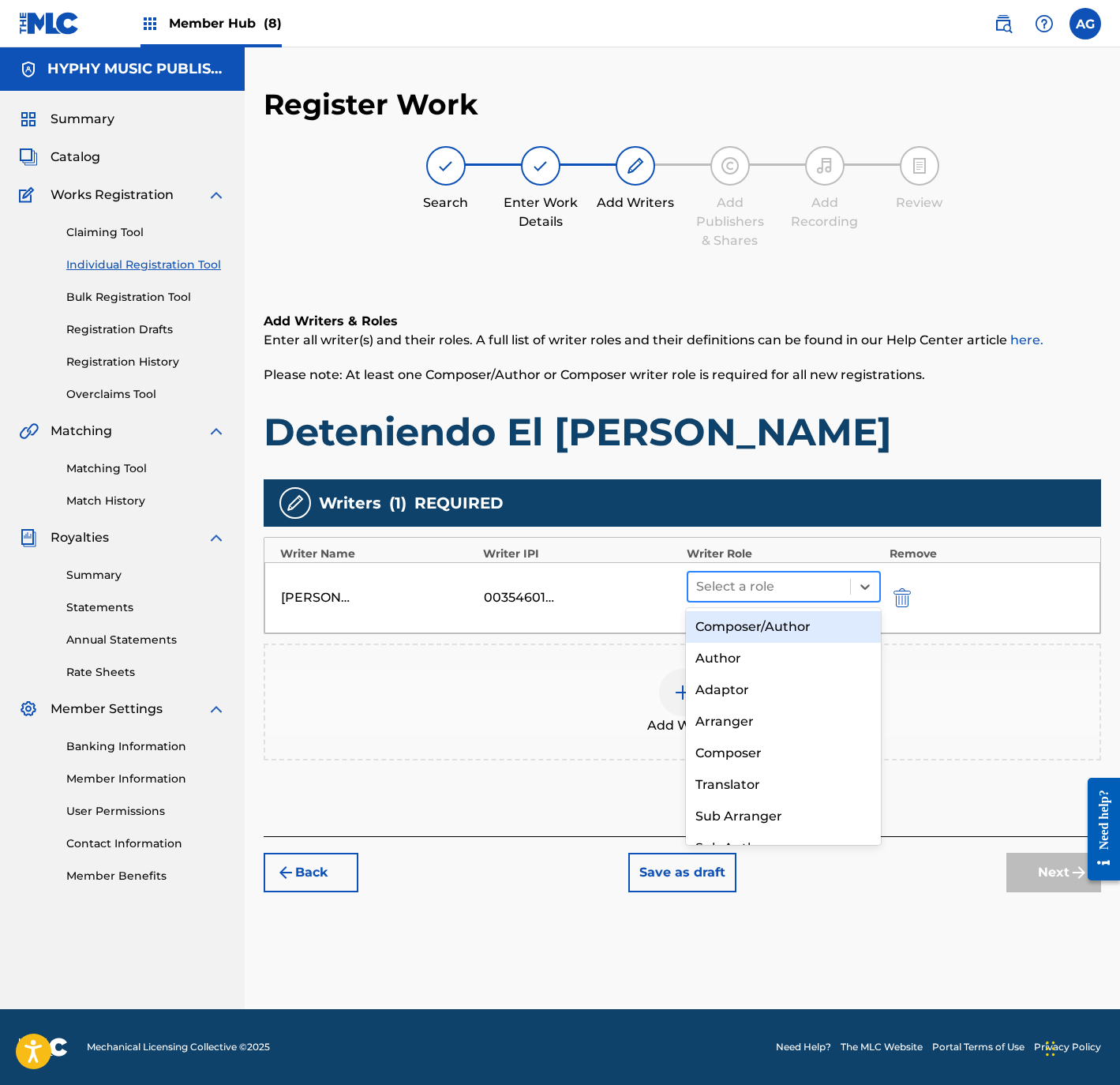
click at [788, 589] on div at bounding box center [769, 586] width 146 height 22
click at [774, 632] on div "Composer/Author" at bounding box center [782, 627] width 194 height 32
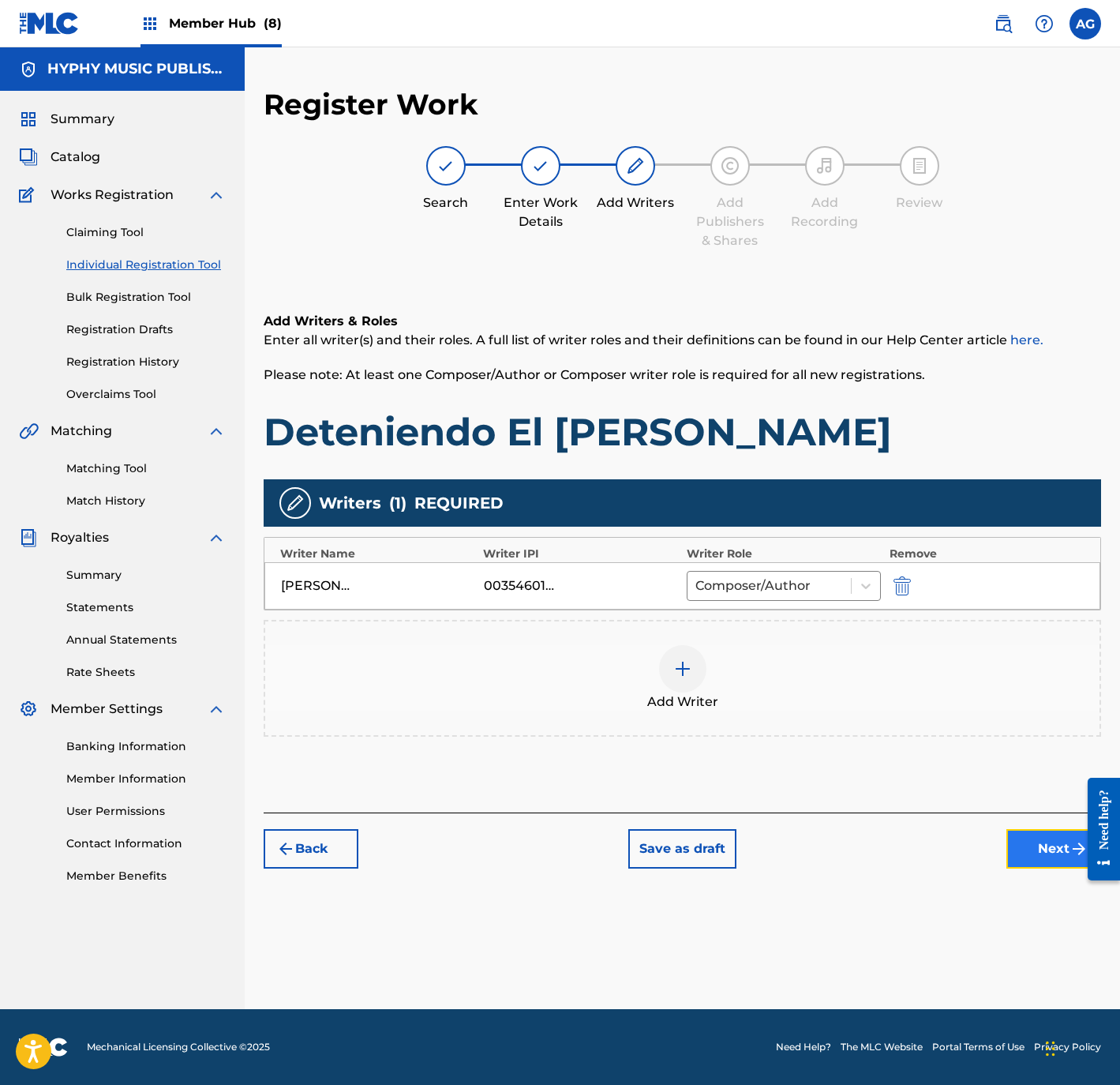
click at [1032, 843] on button "Next" at bounding box center [1054, 848] width 95 height 39
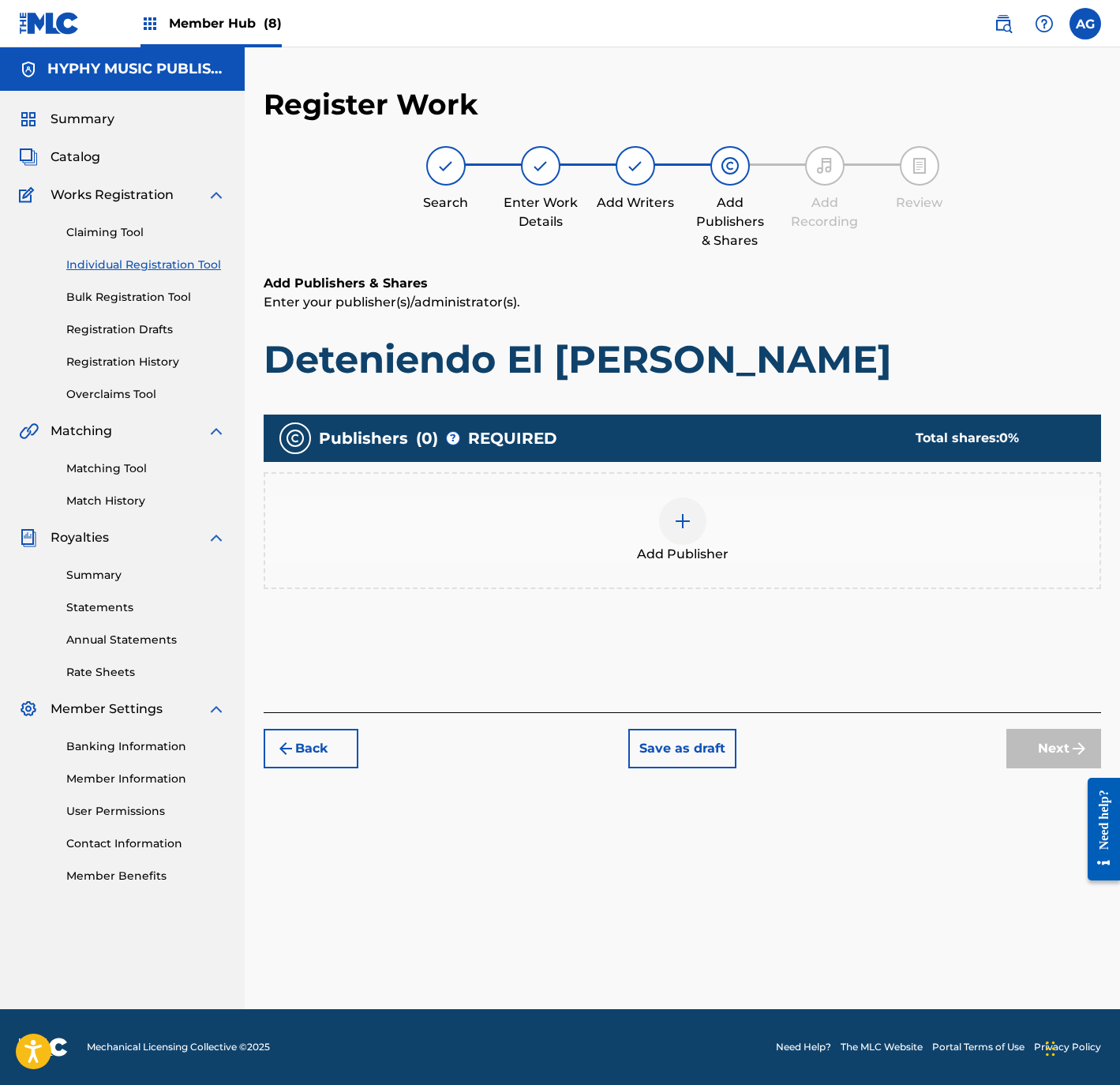
click at [737, 518] on div "Add Publisher" at bounding box center [681, 531] width 834 height 67
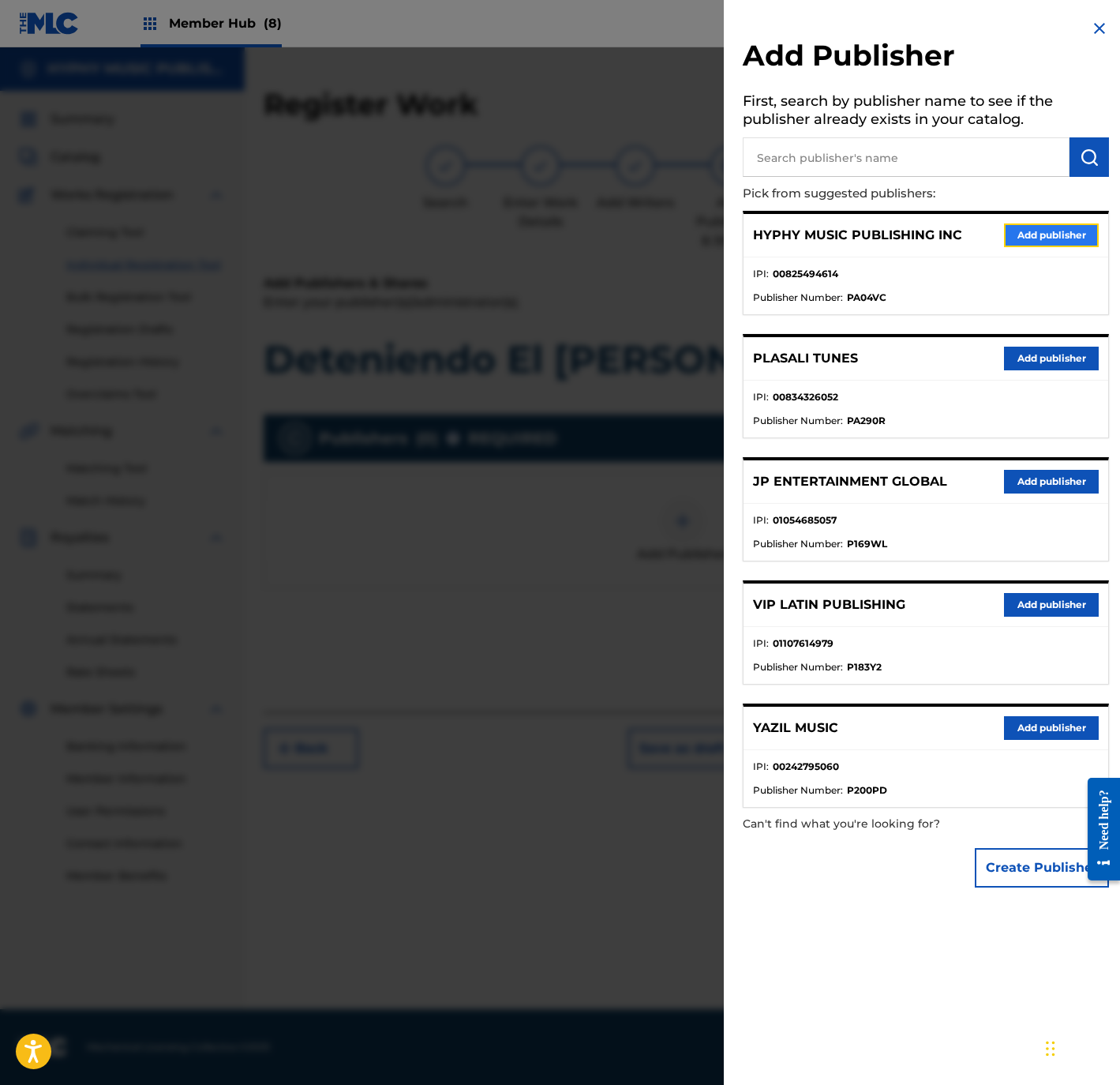
click at [1009, 233] on button "Add publisher" at bounding box center [1052, 235] width 95 height 24
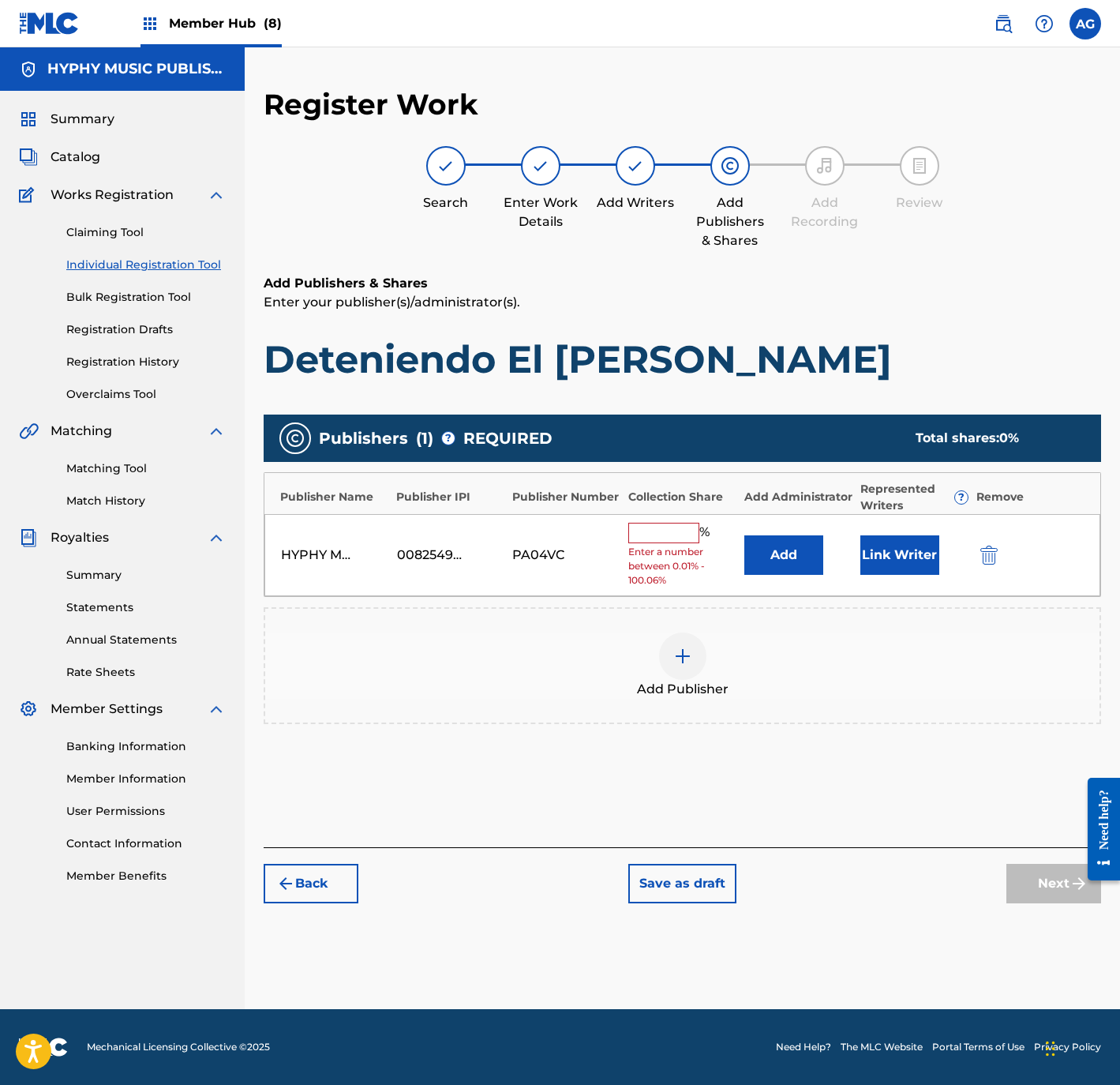
click at [639, 531] on input "text" at bounding box center [663, 532] width 71 height 20
type input "100"
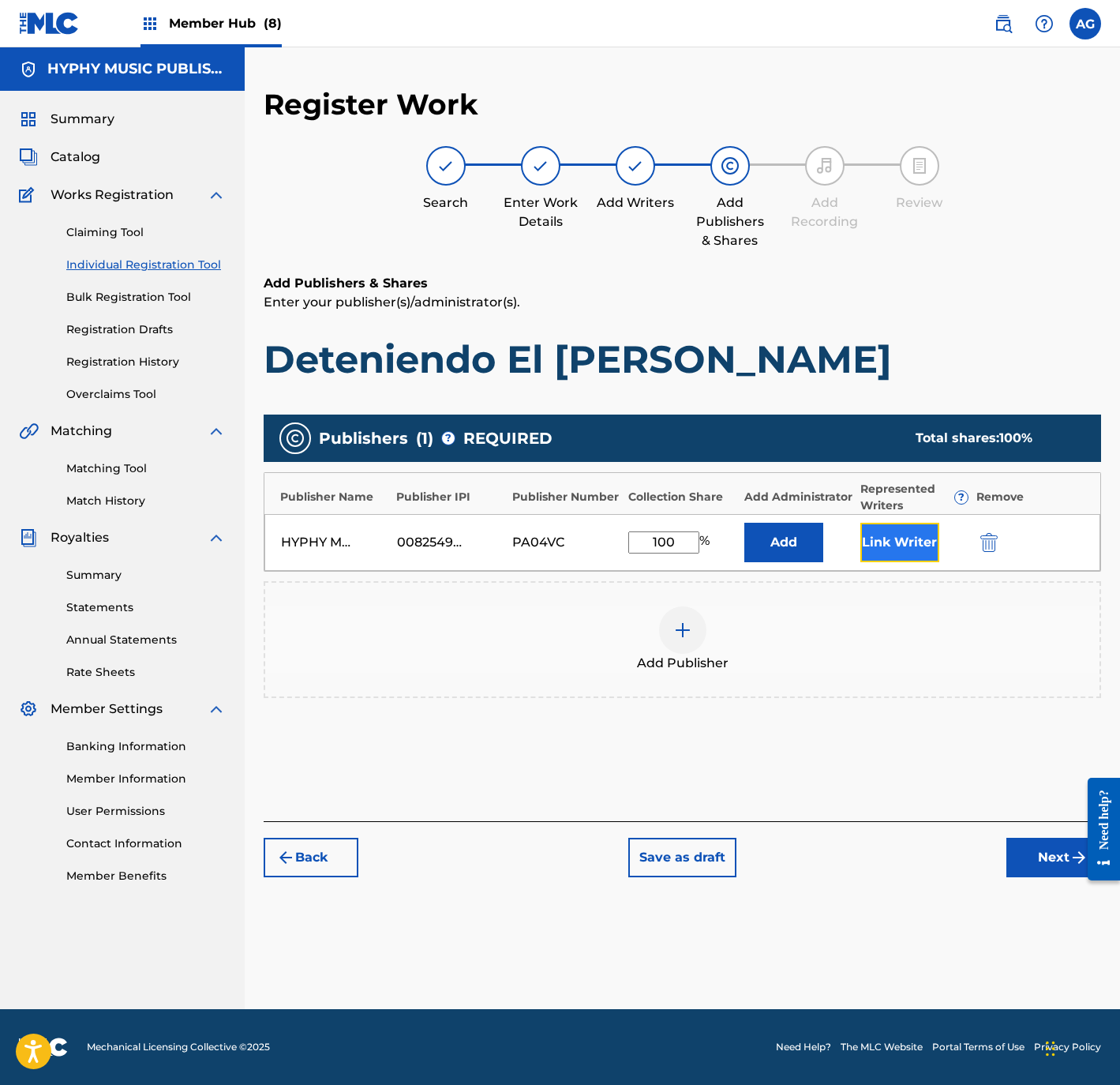
click at [934, 553] on button "Link Writer" at bounding box center [900, 542] width 79 height 39
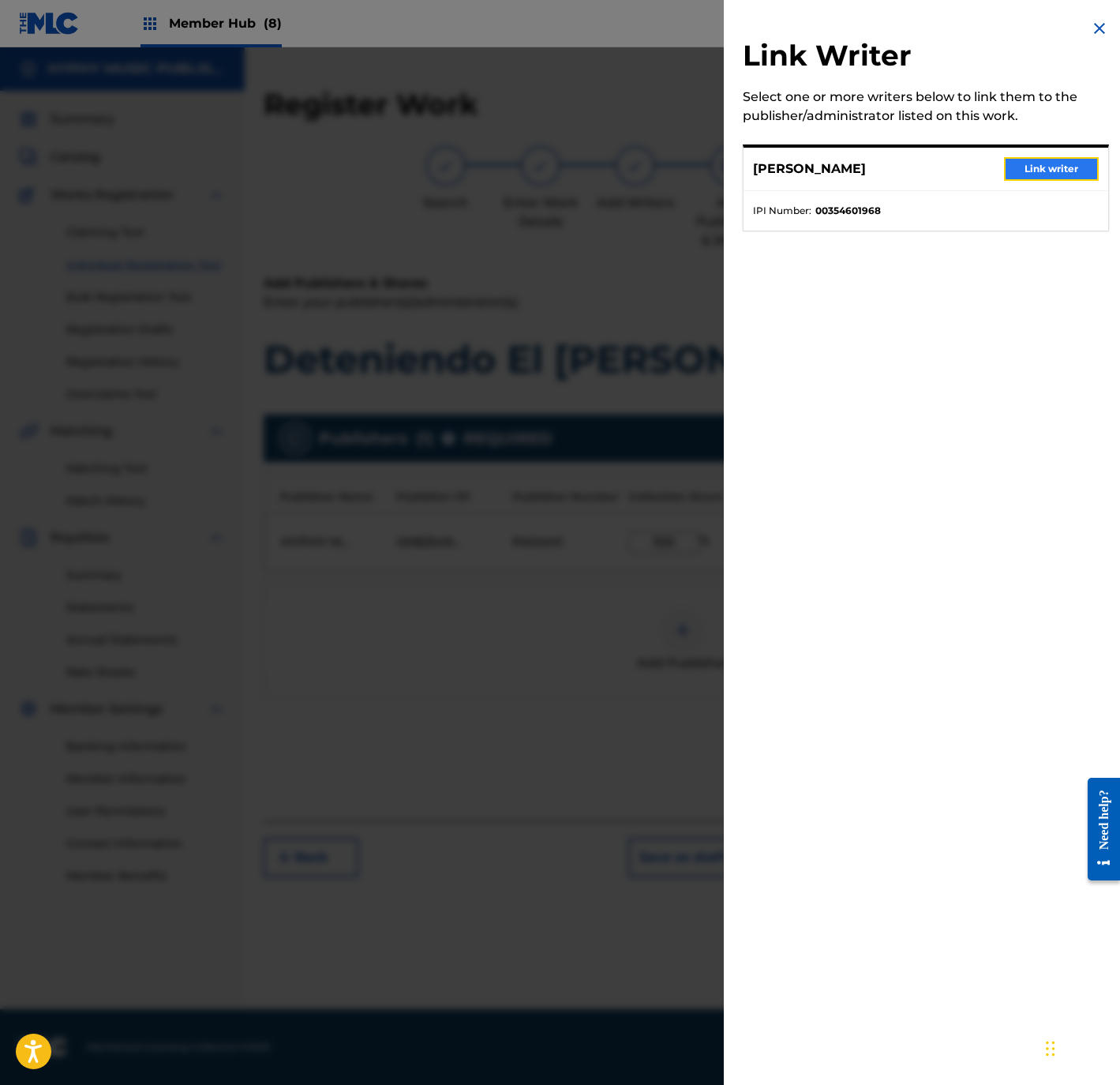
click at [1009, 178] on button "Link writer" at bounding box center [1052, 168] width 95 height 24
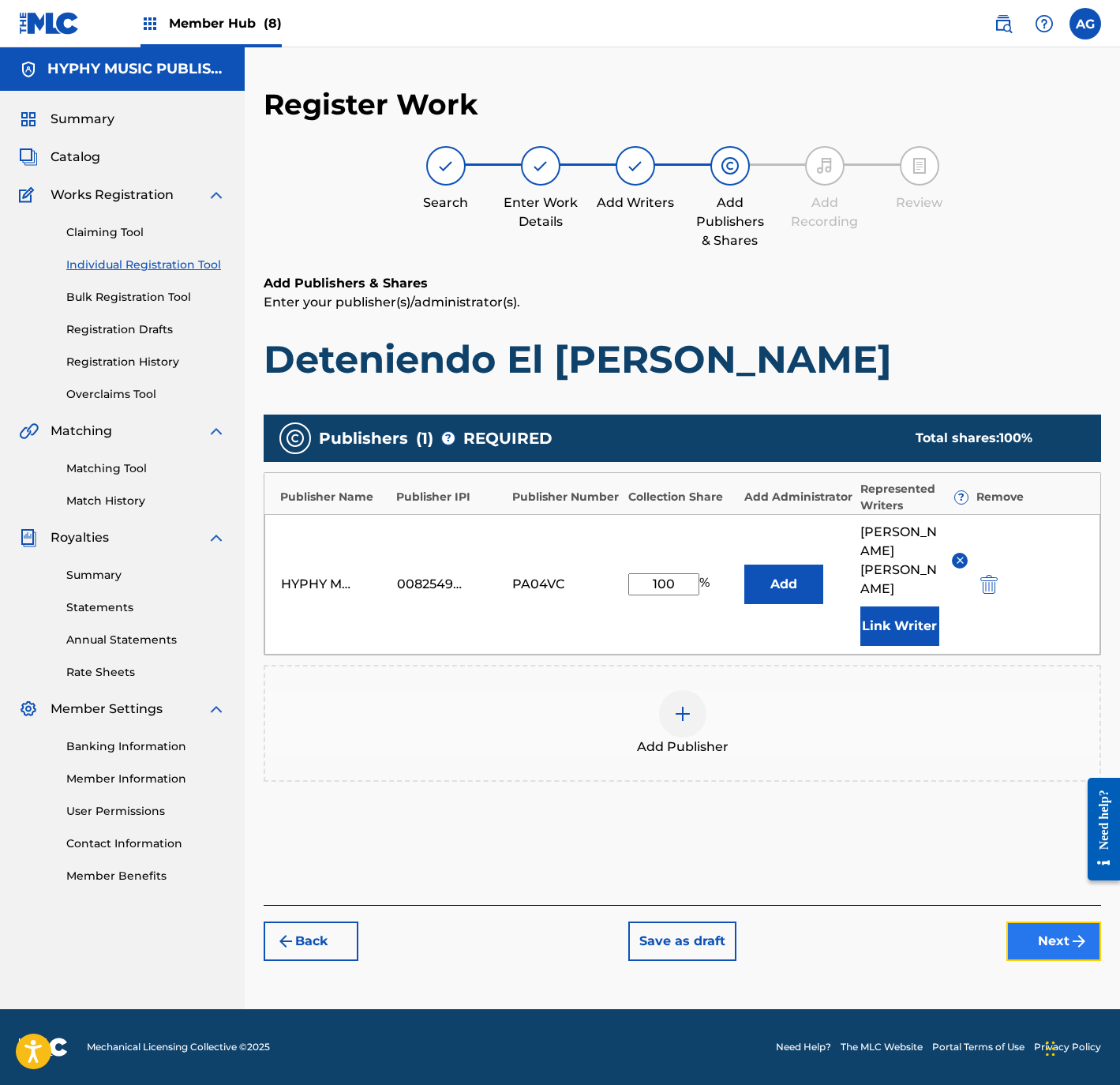
click at [1019, 921] on button "Next" at bounding box center [1054, 940] width 95 height 39
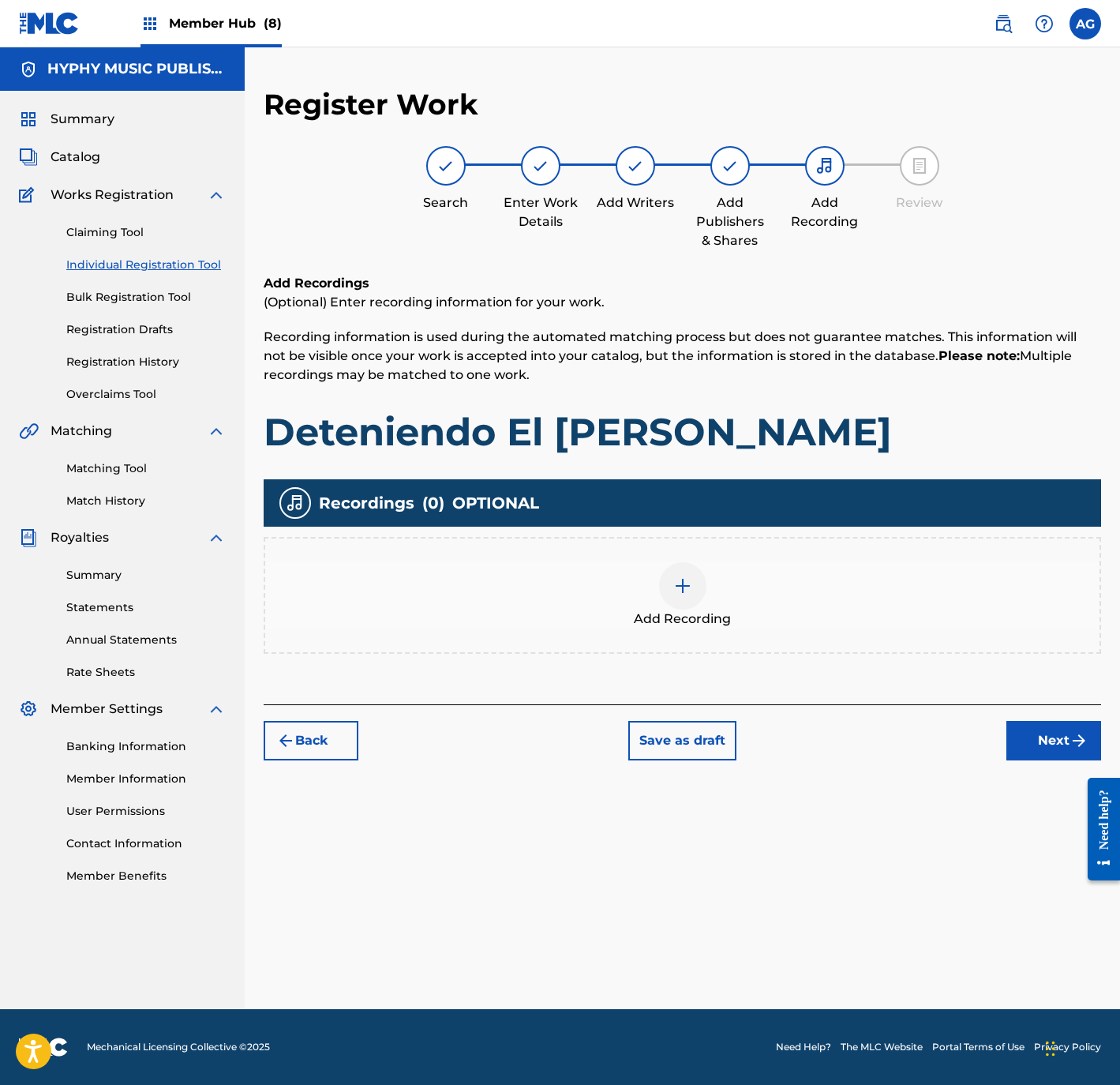
click at [678, 576] on img at bounding box center [683, 586] width 19 height 19
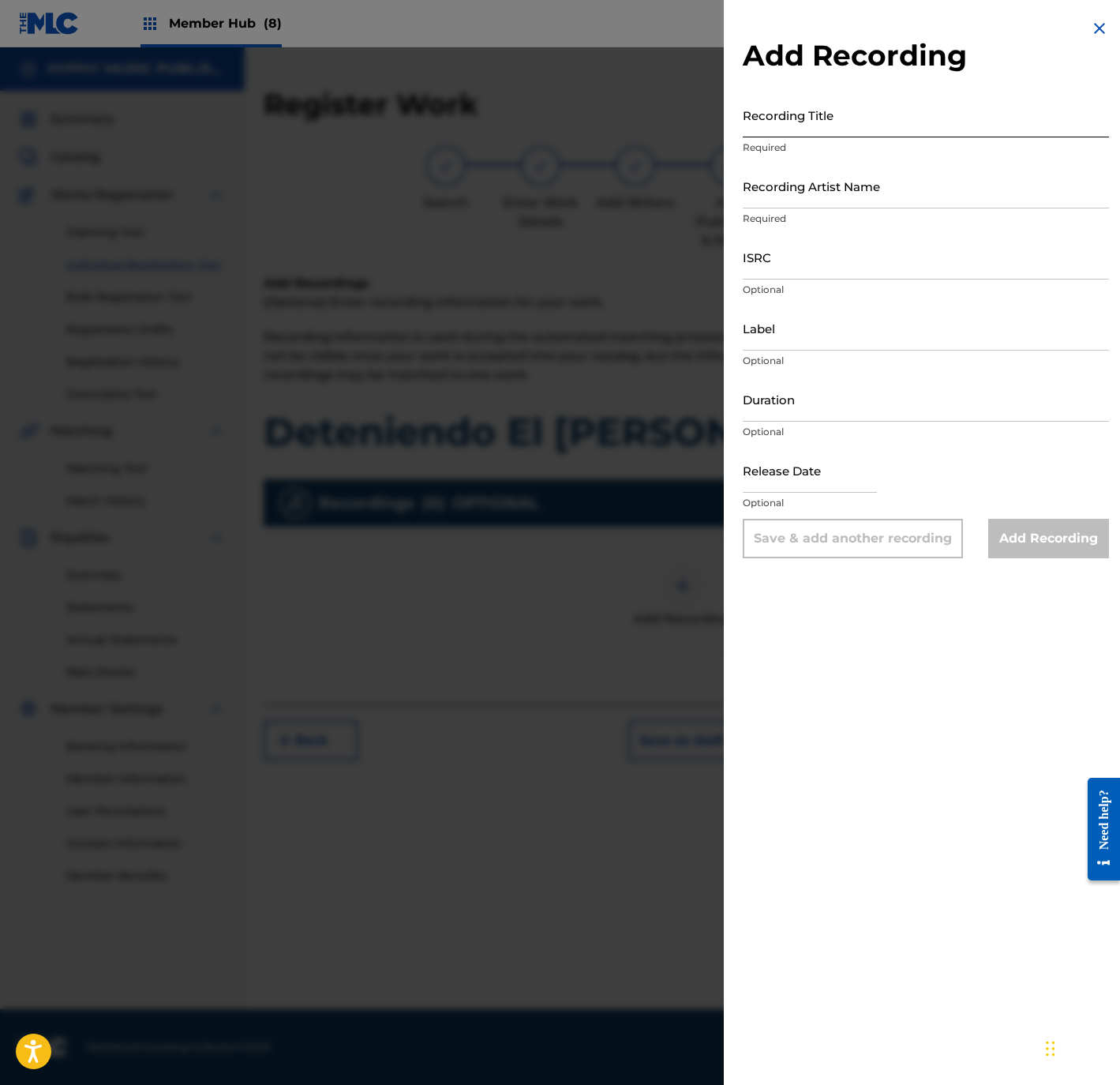
click at [806, 115] on input "Recording Title" at bounding box center [926, 114] width 367 height 45
paste input "Deteniendo El Alma"
type input "Deteniendo El Alma"
click at [817, 178] on input "Recording Artist Name" at bounding box center [926, 185] width 367 height 45
paste input "Banda San Francisco"
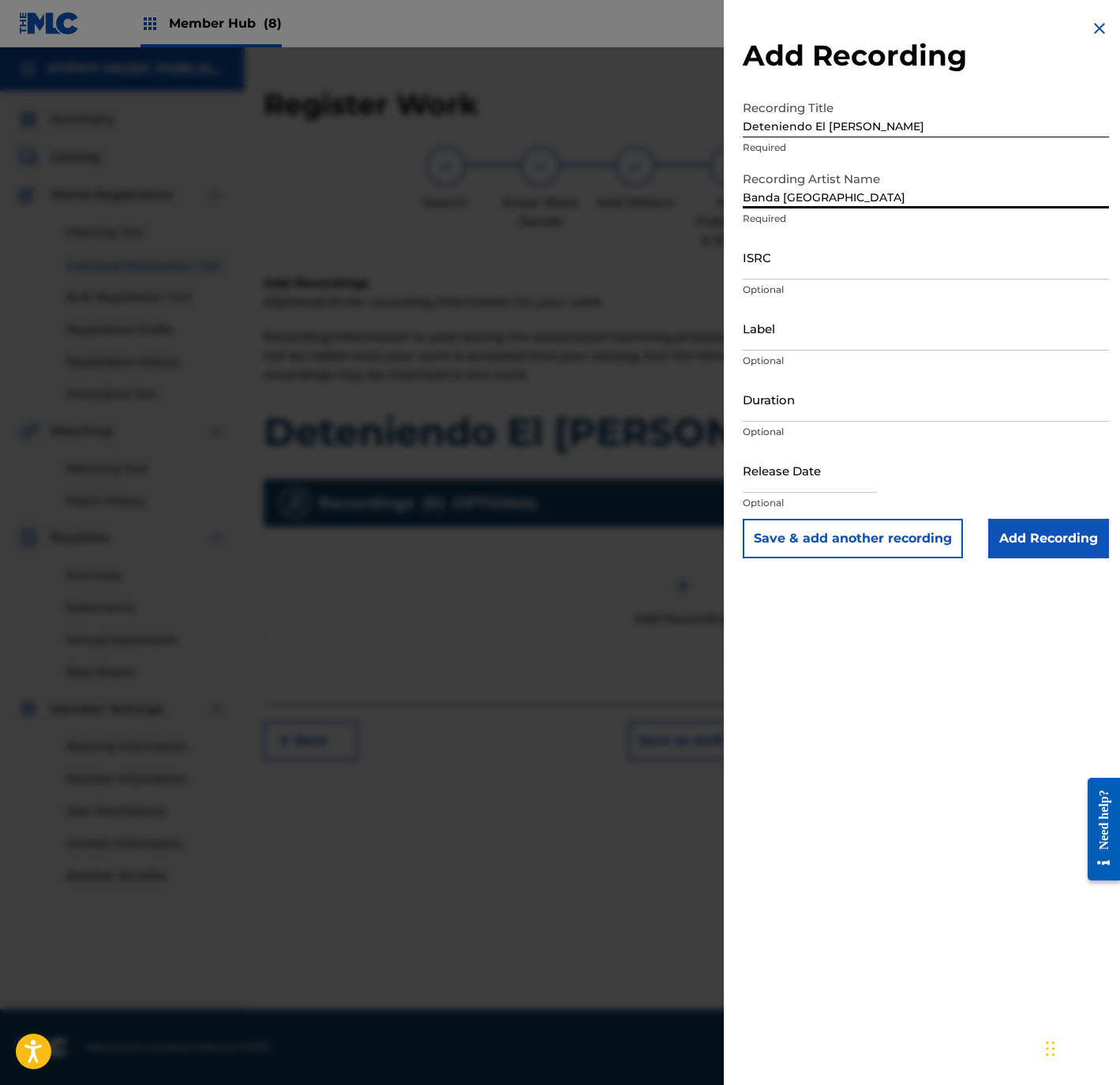
type input "Banda San Francisco"
click at [805, 252] on input "ISRC" at bounding box center [926, 256] width 367 height 45
paste input "QM4TW2397344"
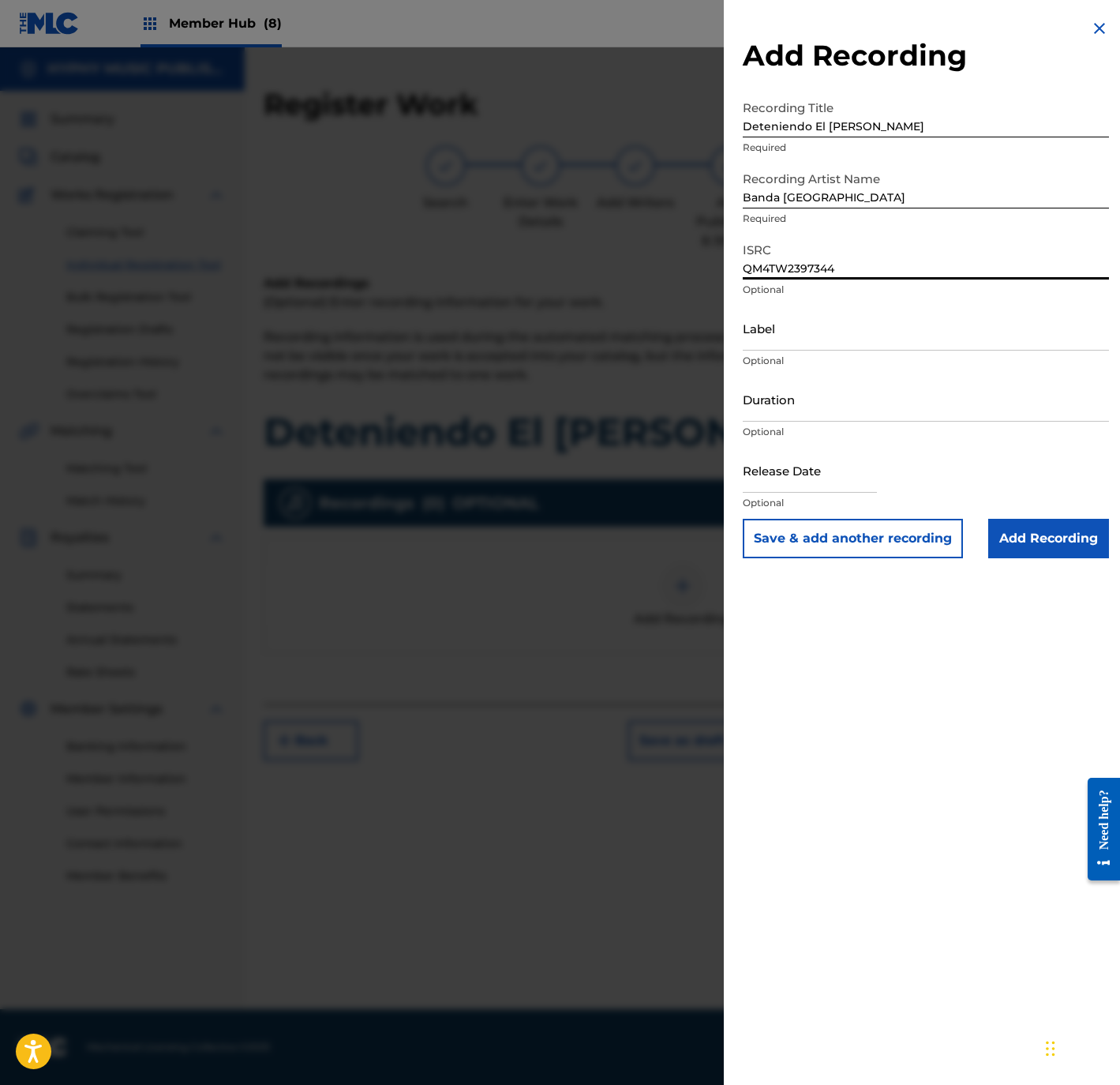
type input "QM4TW2397344"
click at [856, 322] on input "Label" at bounding box center [926, 327] width 367 height 45
paste input "Fiestas De Sinaloa"
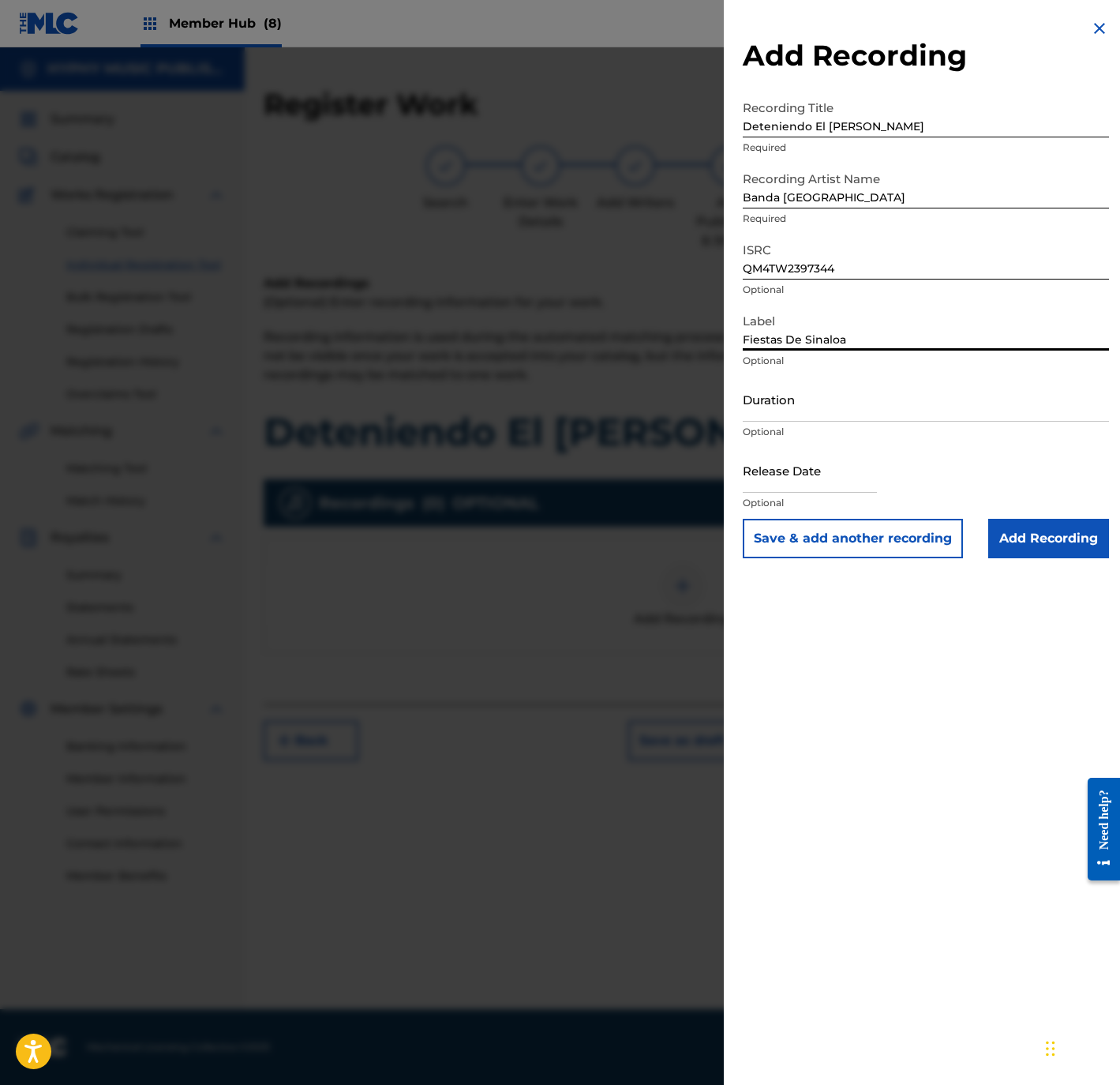
type input "Fiestas De Sinaloa"
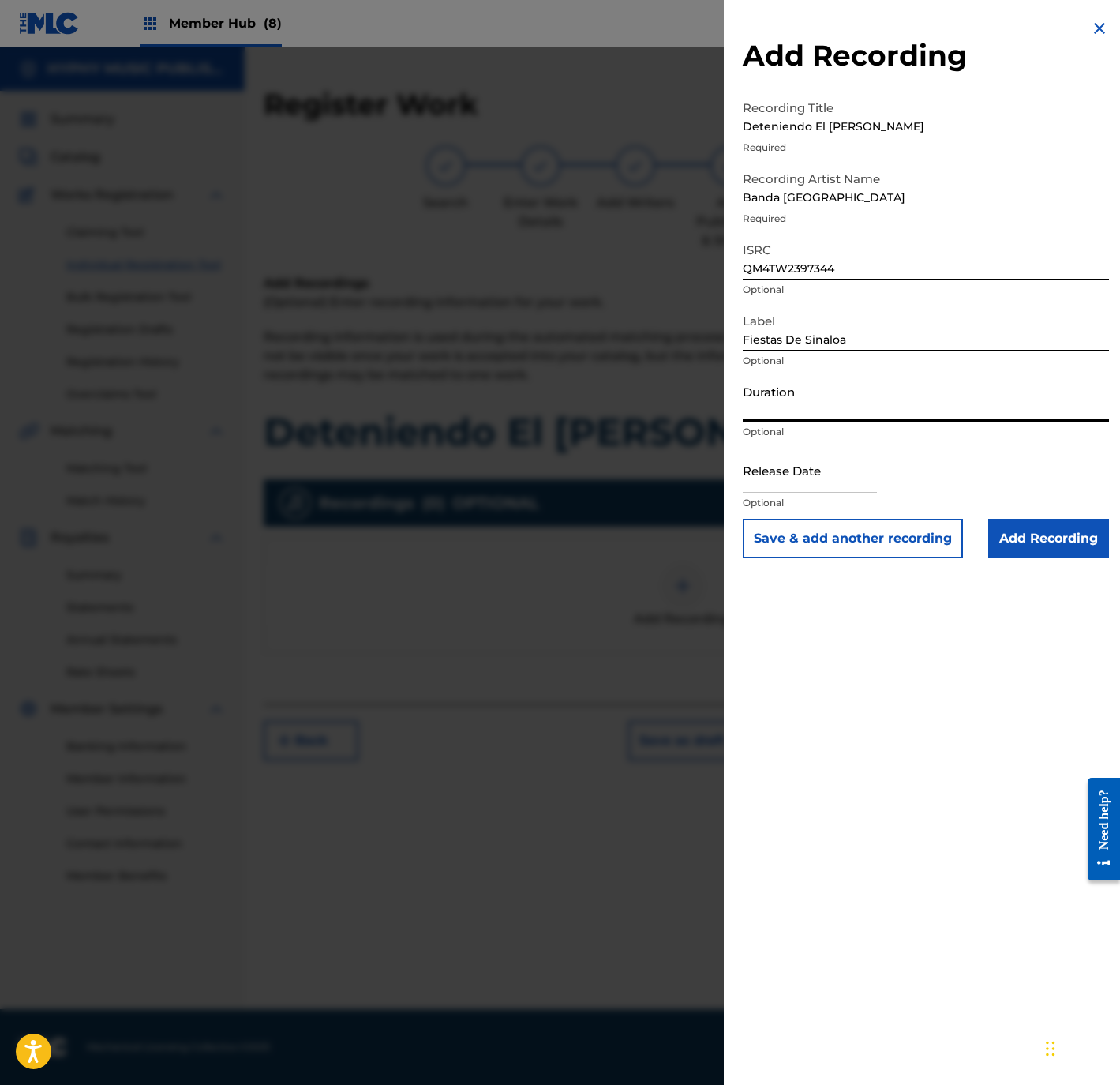
click at [799, 419] on input "Duration" at bounding box center [926, 398] width 367 height 45
paste input "2:02"
type input "02:02"
click at [799, 444] on div "Duration 02:02 Optional" at bounding box center [926, 411] width 367 height 71
click at [782, 462] on input "text" at bounding box center [810, 469] width 134 height 45
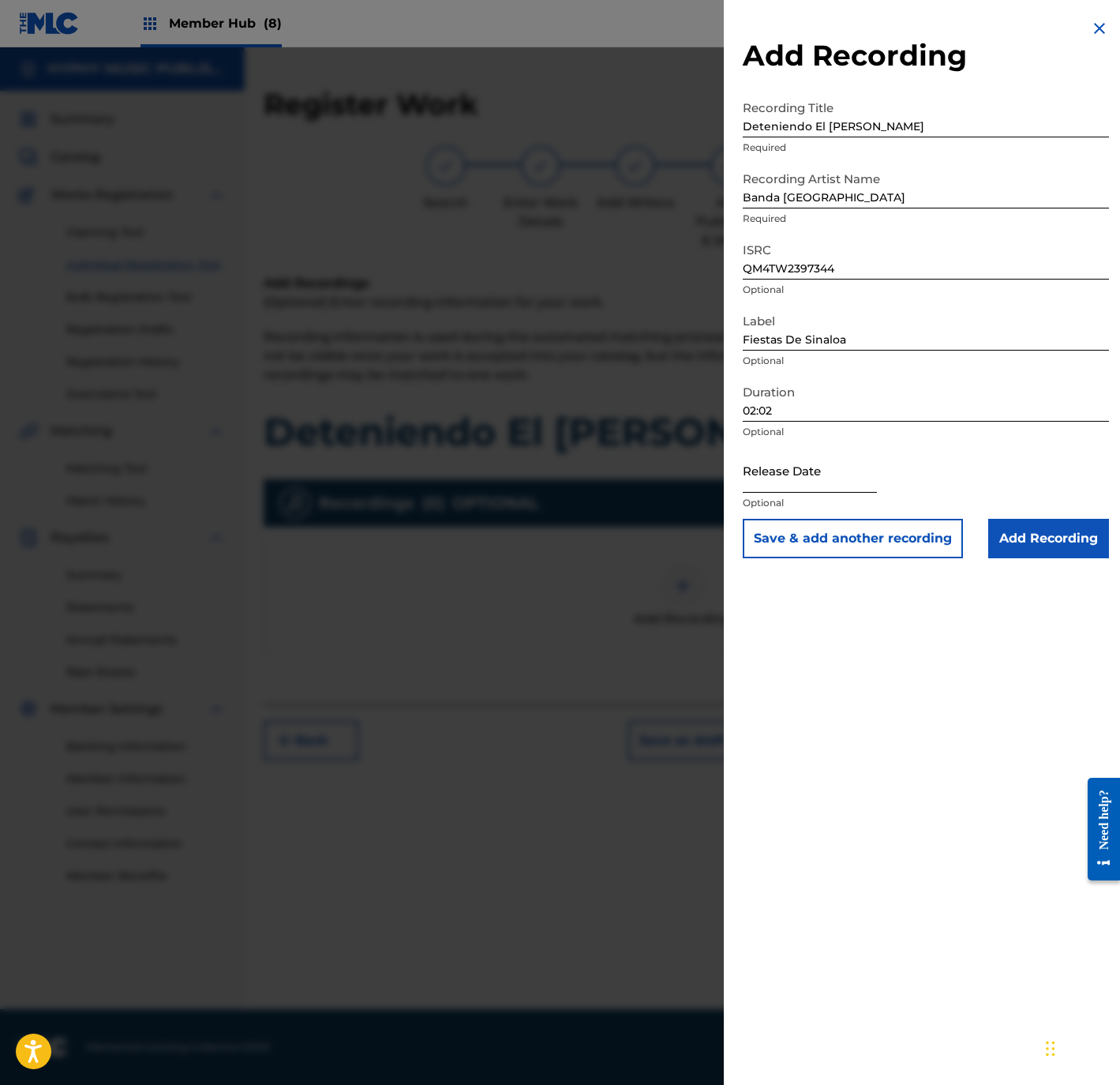
select select "8"
select select "2025"
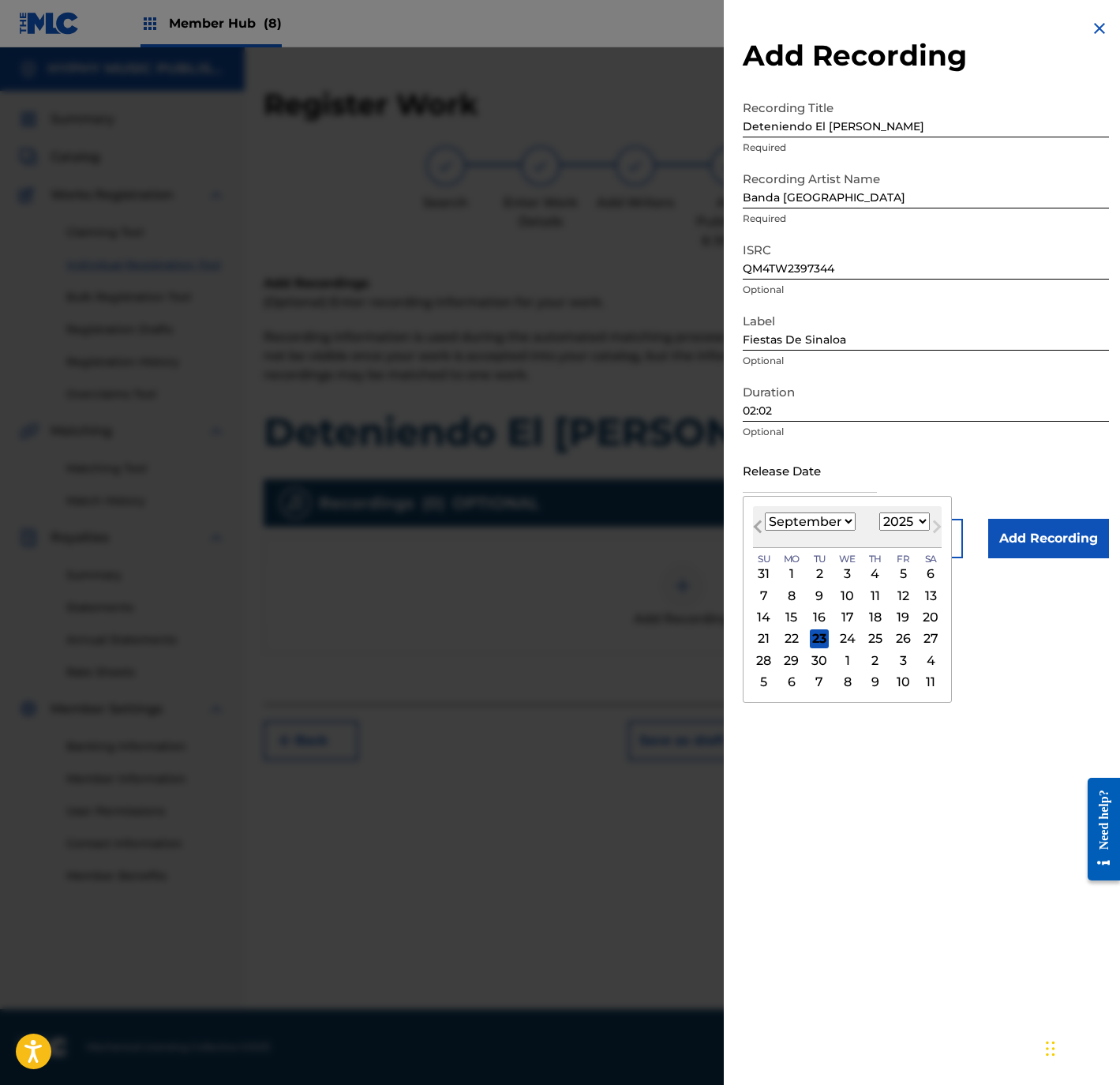
click at [766, 518] on button "Previous Month" at bounding box center [758, 530] width 25 height 25
click at [766, 518] on button "Previous Month" at bounding box center [758, 530] width 25 height 25
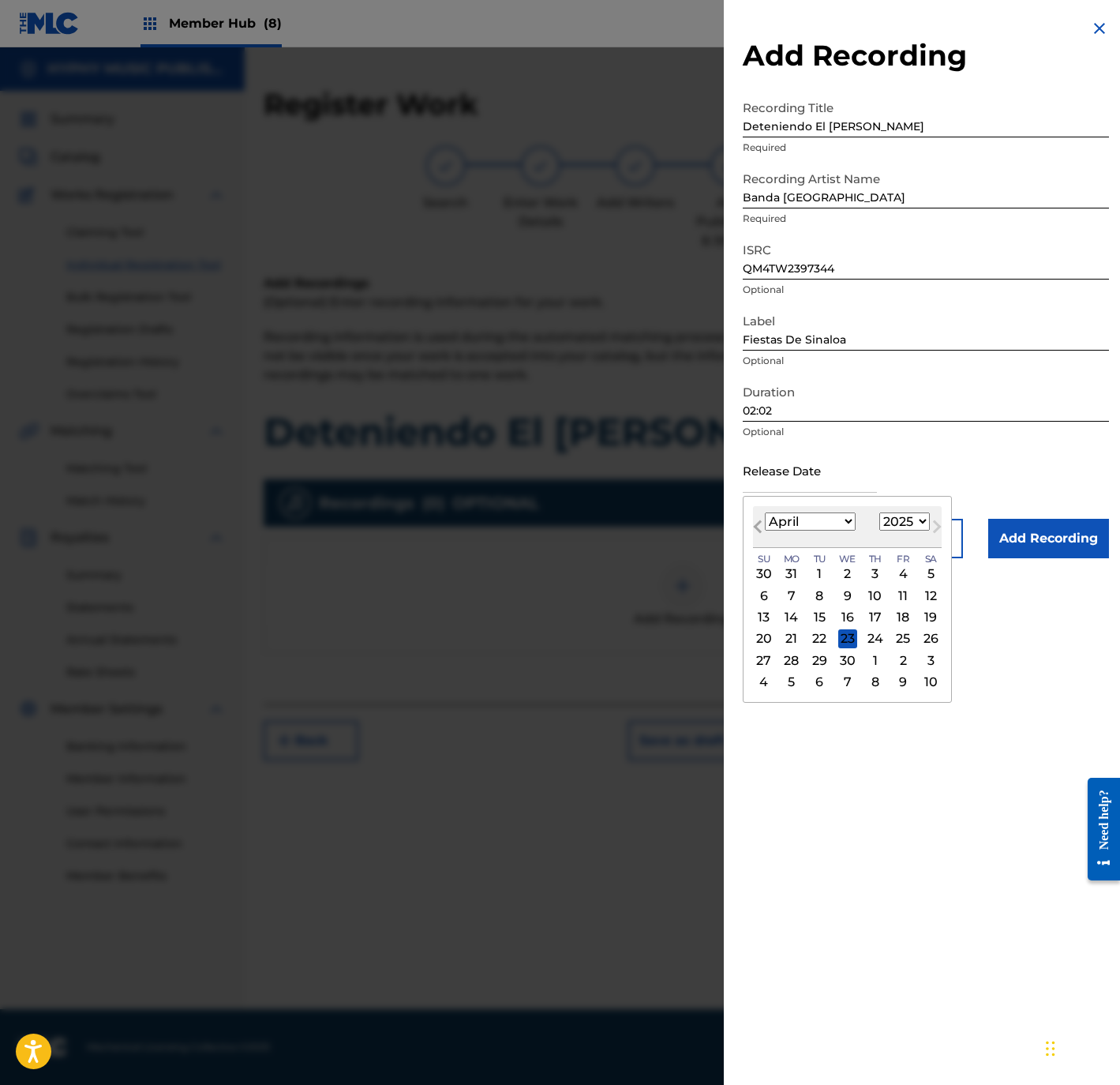
click at [766, 518] on button "Previous Month" at bounding box center [758, 530] width 25 height 25
select select "1"
click at [926, 515] on select "1899 1900 1901 1902 1903 1904 1905 1906 1907 1908 1909 1910 1911 1912 1913 1914…" at bounding box center [905, 521] width 51 height 18
select select "2023"
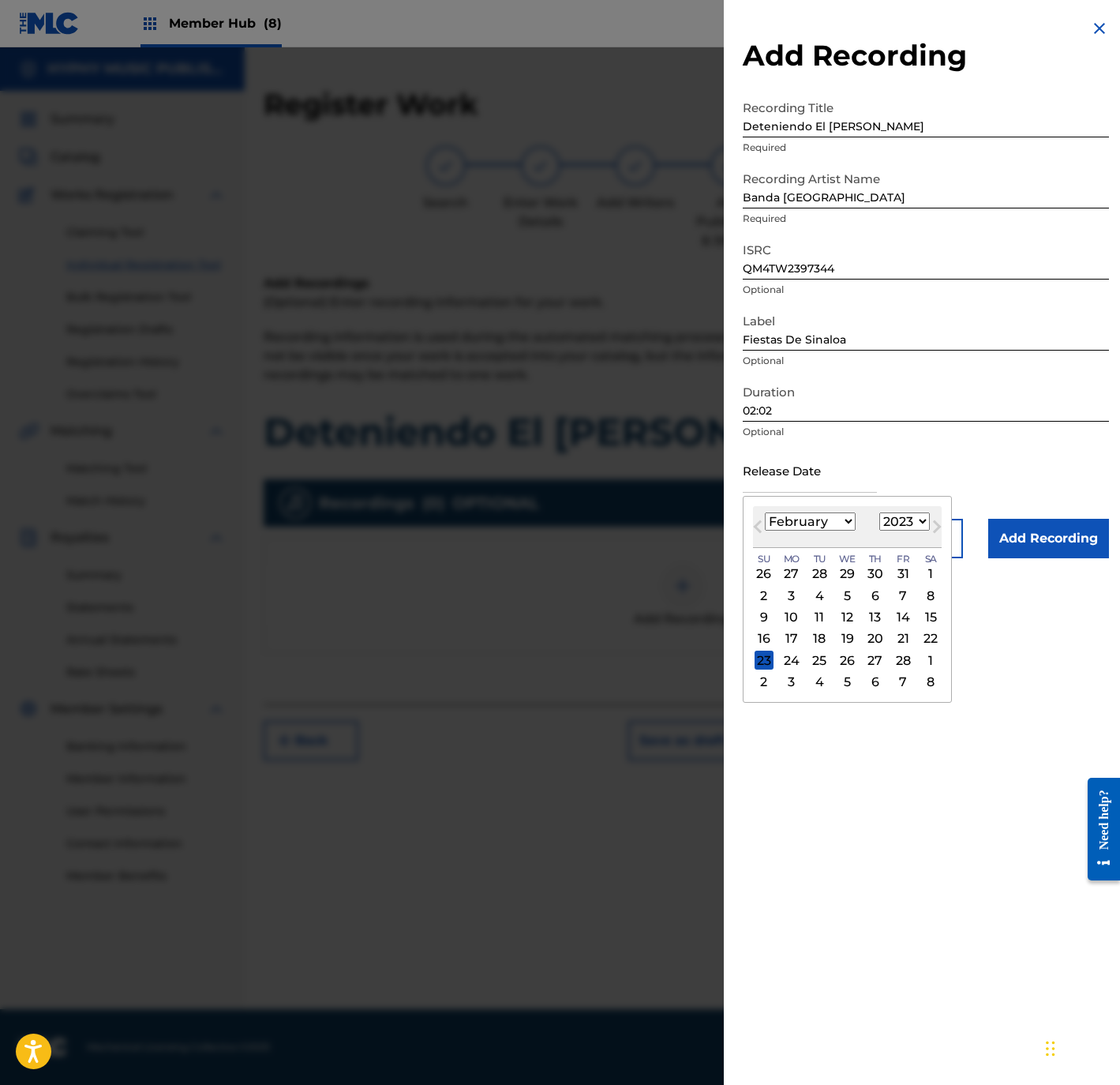
click at [883, 512] on select "1899 1900 1901 1902 1903 1904 1905 1906 1907 1908 1909 1910 1911 1912 1913 1914…" at bounding box center [905, 521] width 51 height 18
click at [874, 614] on div "16" at bounding box center [875, 617] width 19 height 19
type input "February 16 2023"
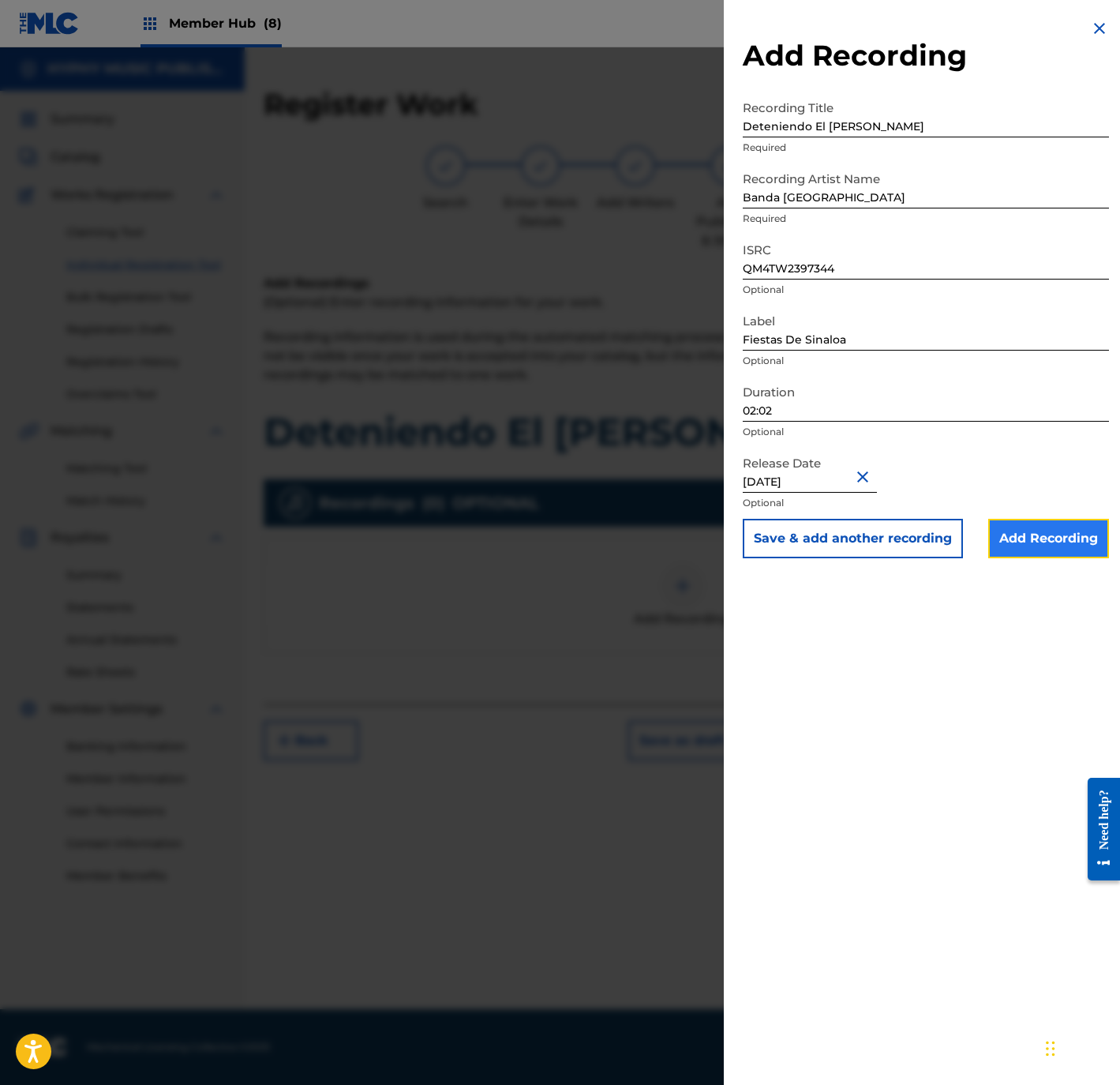
click at [1081, 552] on input "Add Recording" at bounding box center [1049, 538] width 121 height 39
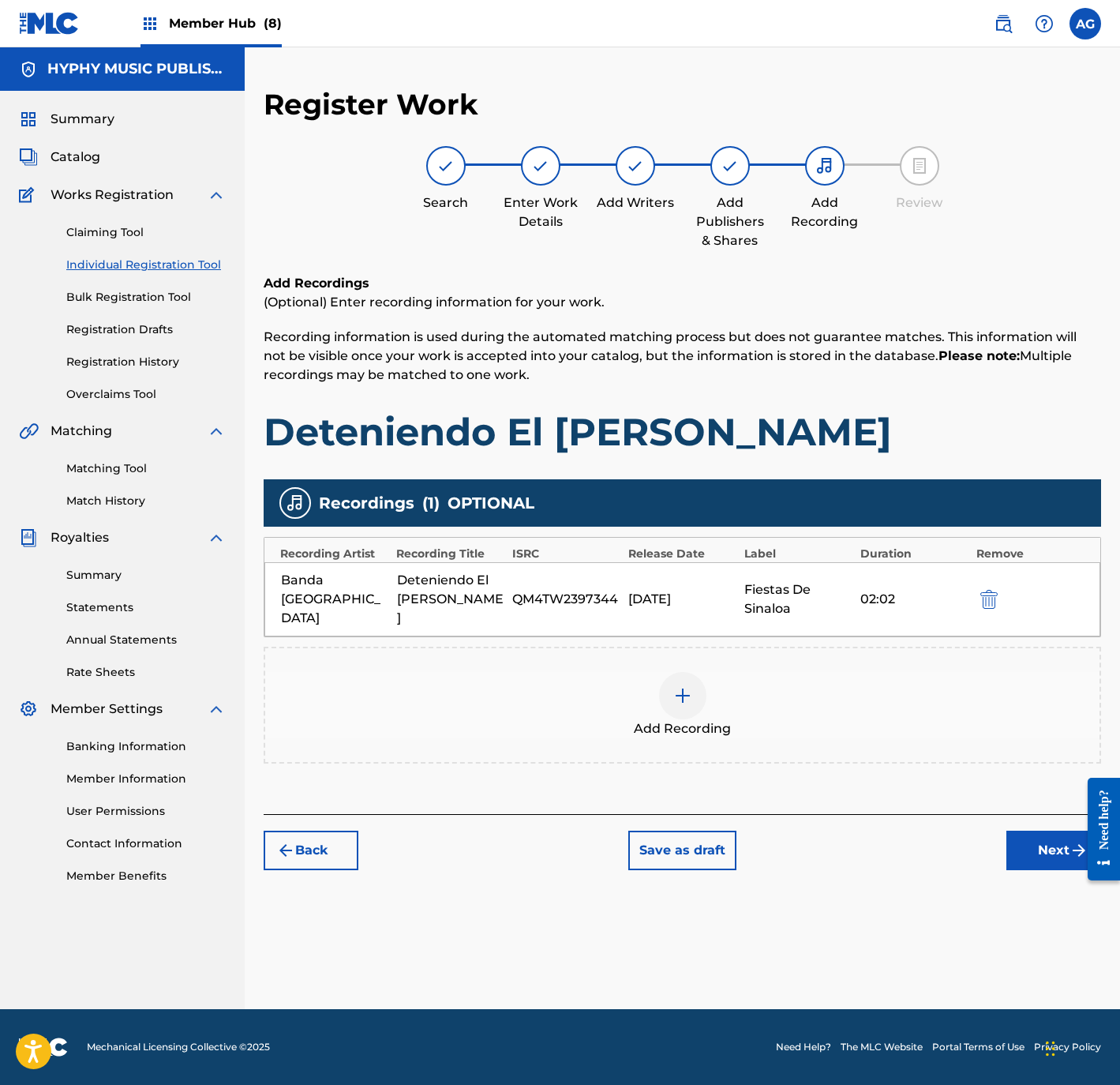
click at [735, 713] on div "Add Recording" at bounding box center [681, 705] width 834 height 67
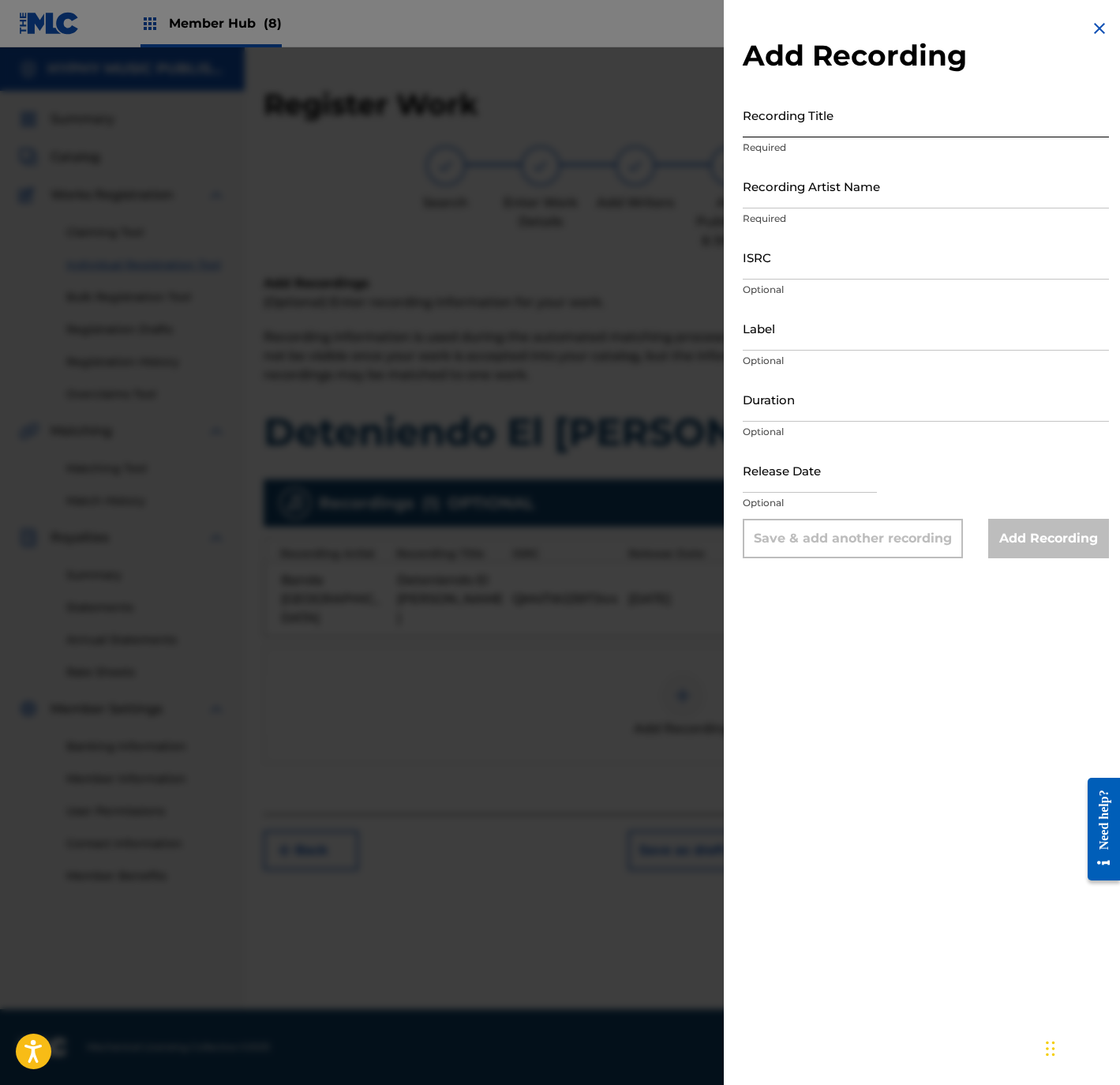
click at [819, 125] on input "Recording Title" at bounding box center [926, 114] width 367 height 45
paste input "Deteniendo El Alma"
type input "Deteniendo El Alma"
click at [829, 202] on input "Recording Artist Name" at bounding box center [926, 185] width 367 height 45
paste input "Tecno Banda"
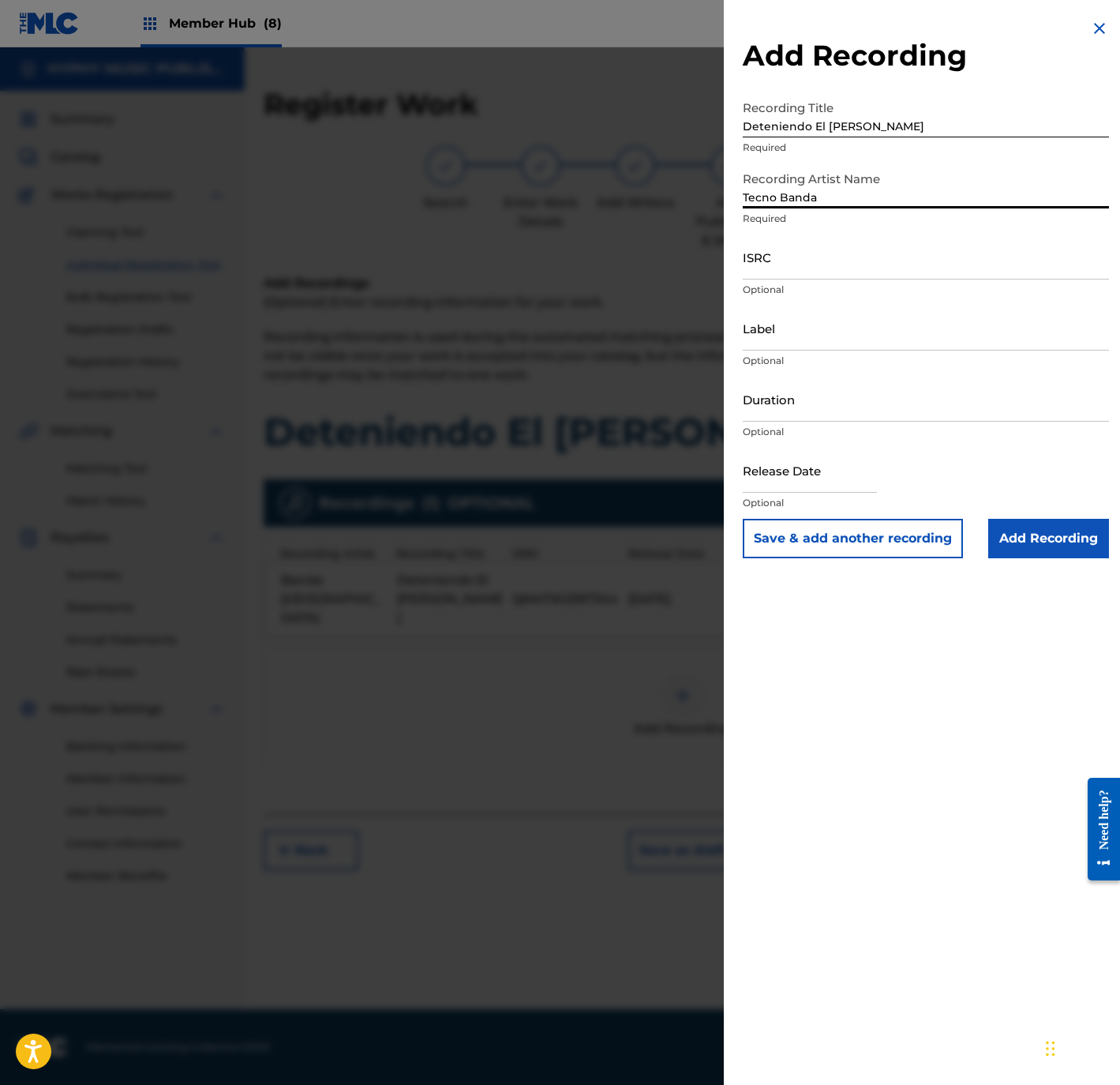
type input "Tecno Banda"
click at [810, 278] on input "ISRC" at bounding box center [926, 256] width 367 height 45
paste input "USWL19100121"
type input "USWL19100121"
click at [873, 318] on input "Label" at bounding box center [926, 327] width 367 height 45
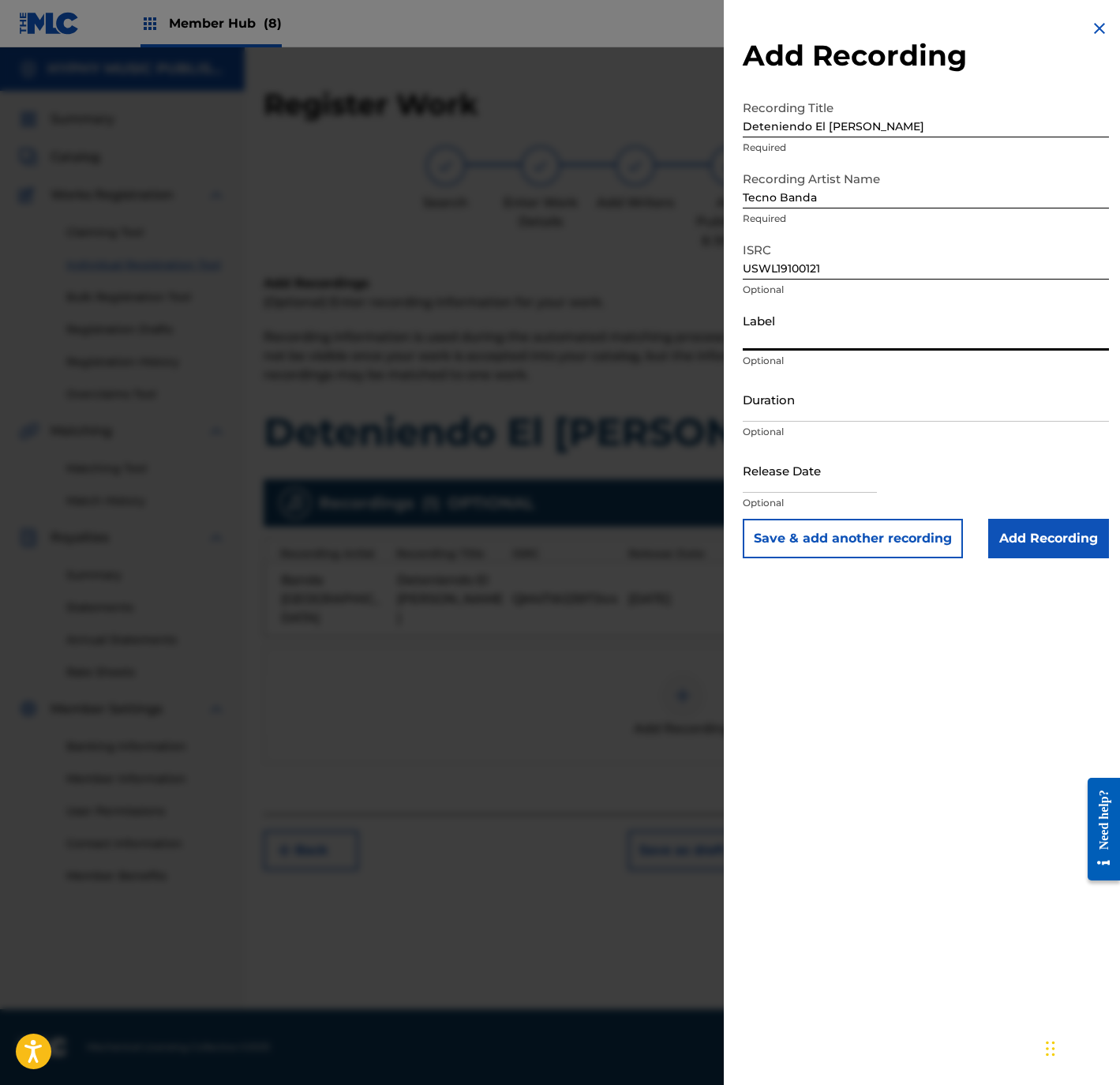
paste input "WM Latina"
type input "WM Latina"
click at [805, 405] on input "Duration" at bounding box center [926, 398] width 367 height 45
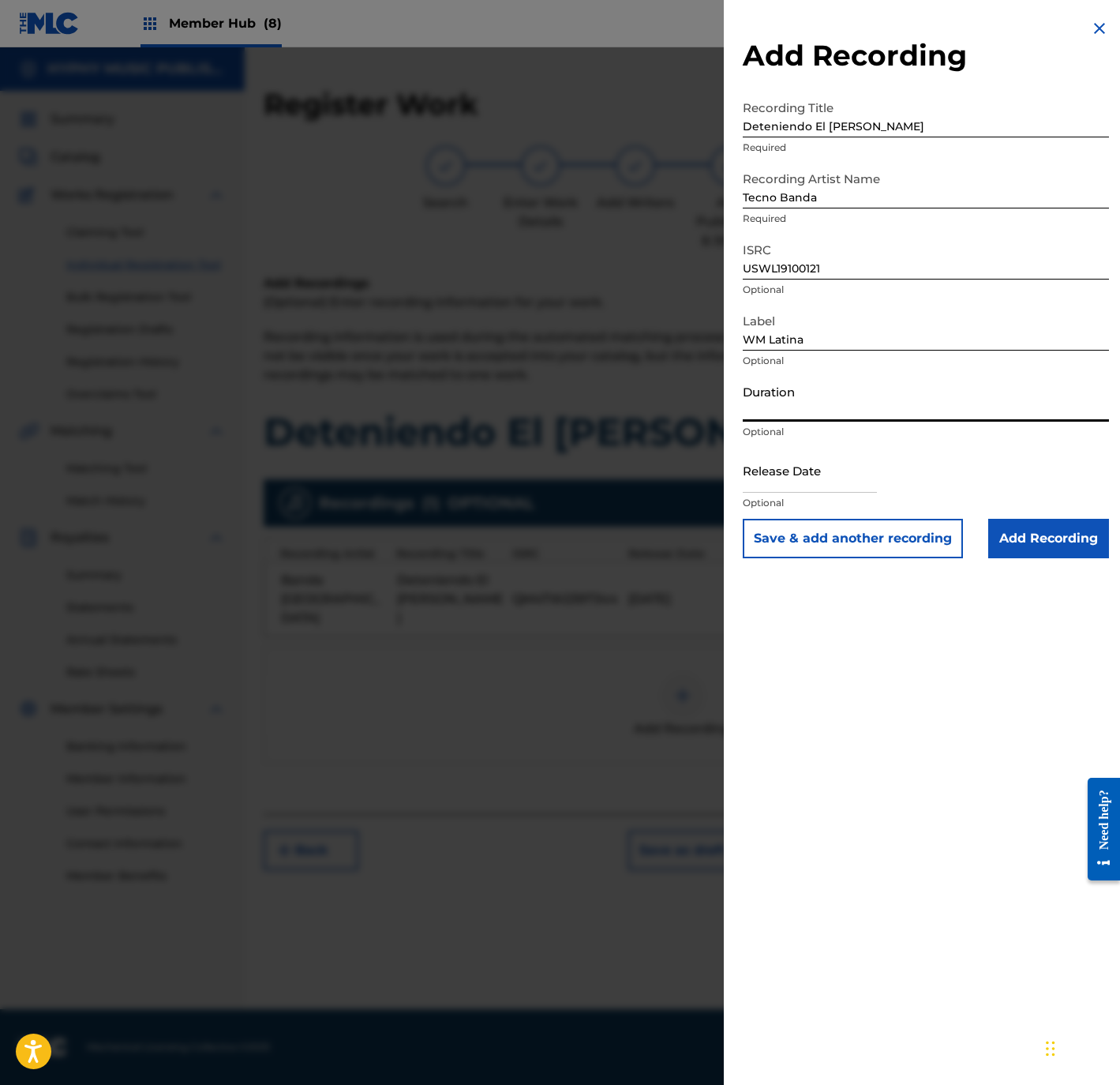
paste input "2:00"
type input "02:00"
select select "8"
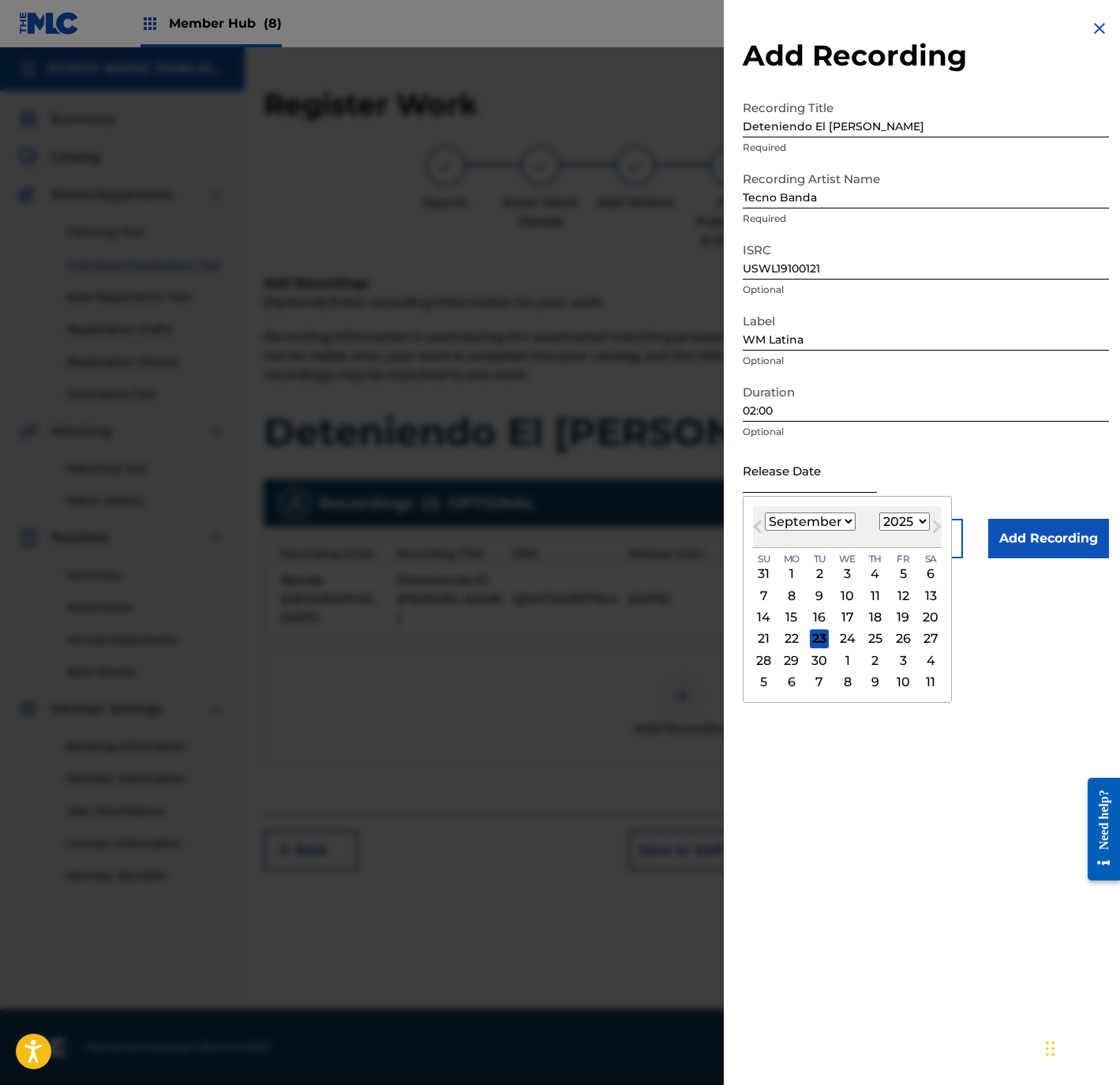
click at [841, 486] on input "text" at bounding box center [810, 469] width 134 height 45
click at [927, 519] on select "1899 1900 1901 1902 1903 1904 1905 1906 1907 1908 1909 1910 1911 1912 1913 1914…" at bounding box center [905, 521] width 51 height 18
select select "1997"
click at [883, 512] on select "1899 1900 1901 1902 1903 1904 1905 1906 1907 1908 1909 1910 1911 1912 1913 1914…" at bounding box center [905, 521] width 51 height 18
click at [785, 525] on select "January February March April May June July August September October November De…" at bounding box center [810, 521] width 91 height 18
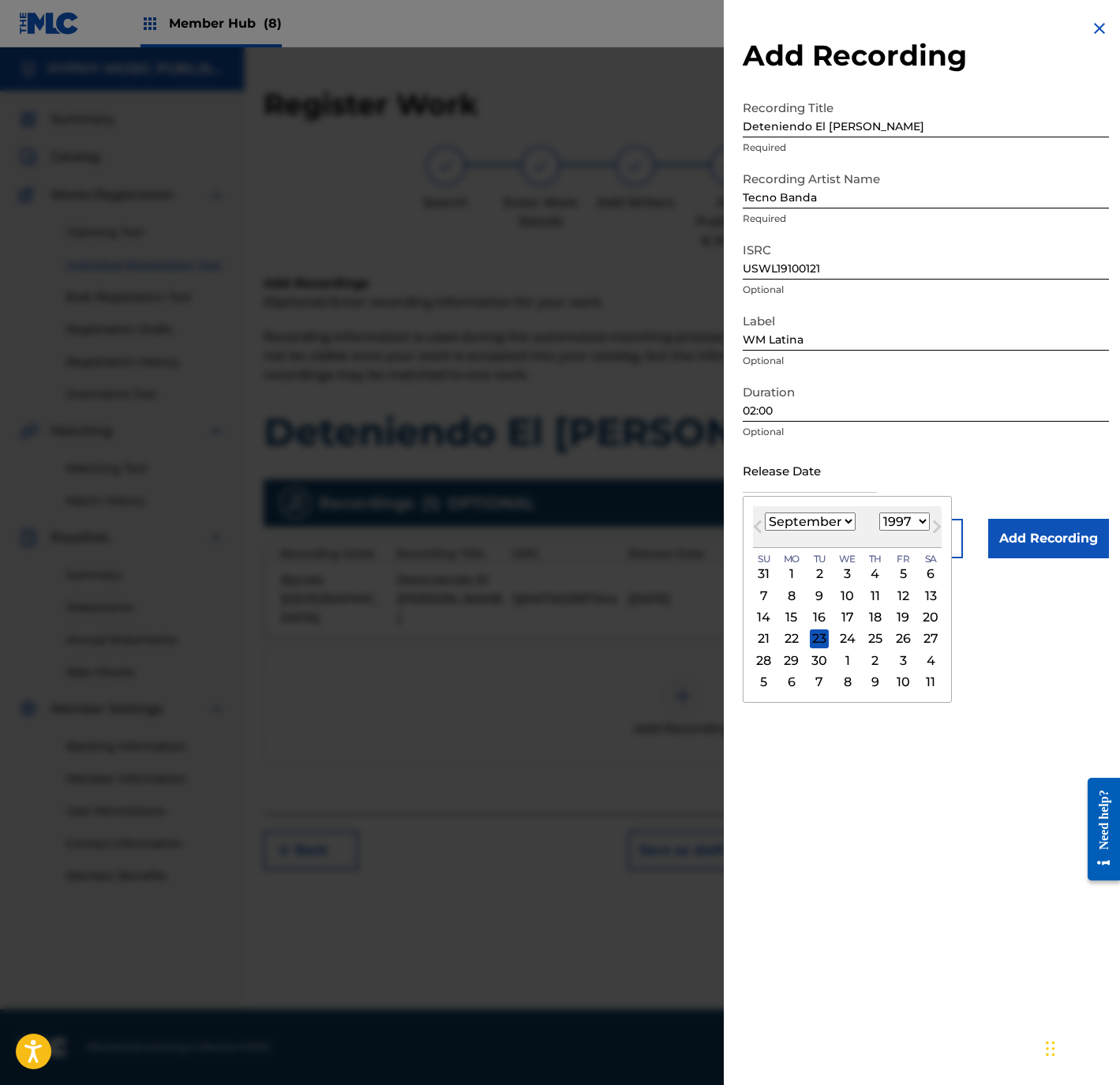
select select "2"
click at [765, 512] on select "January February March April May June July August September October November De…" at bounding box center [810, 521] width 91 height 18
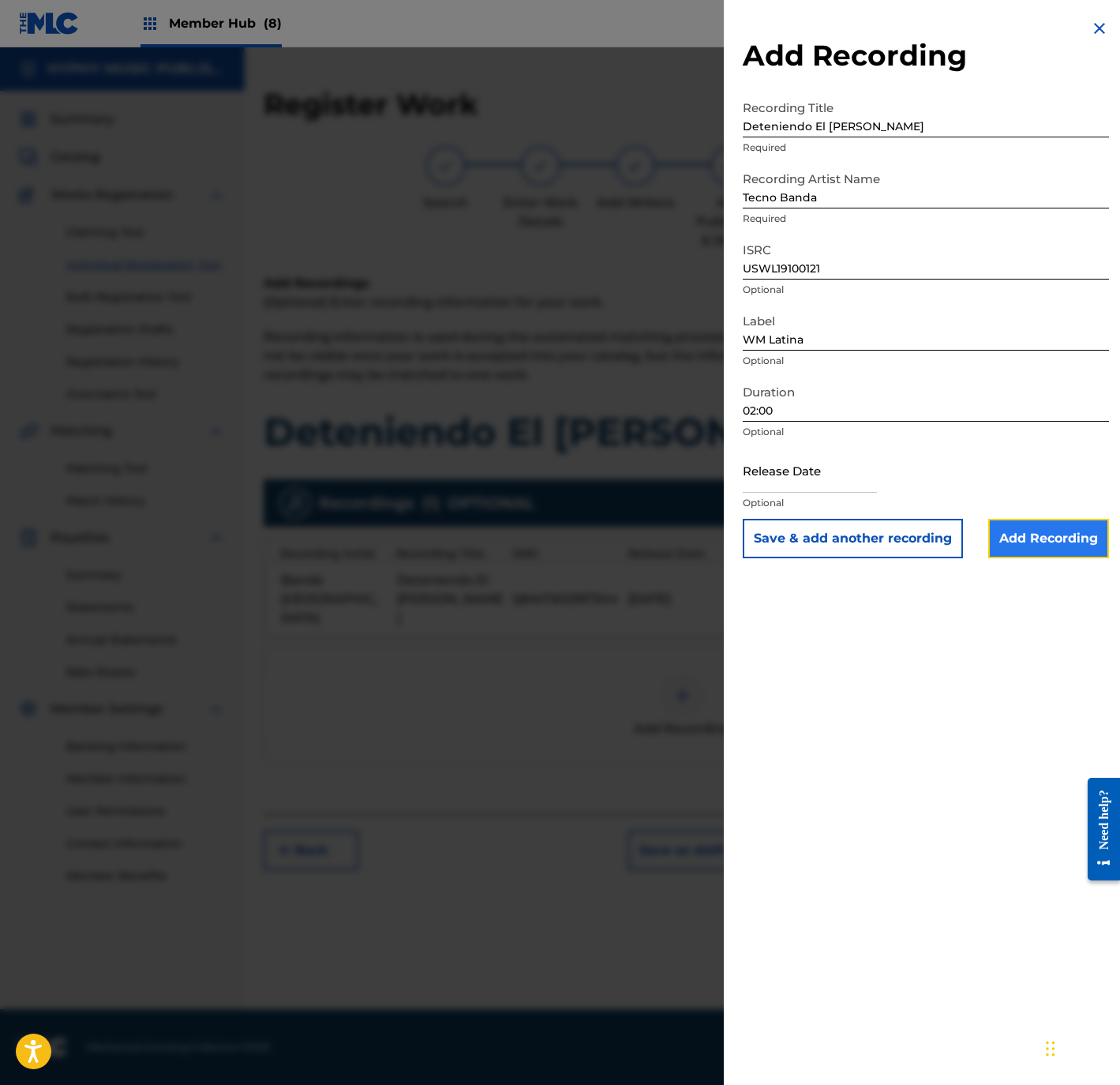
click at [1024, 539] on input "Add Recording" at bounding box center [1049, 538] width 121 height 39
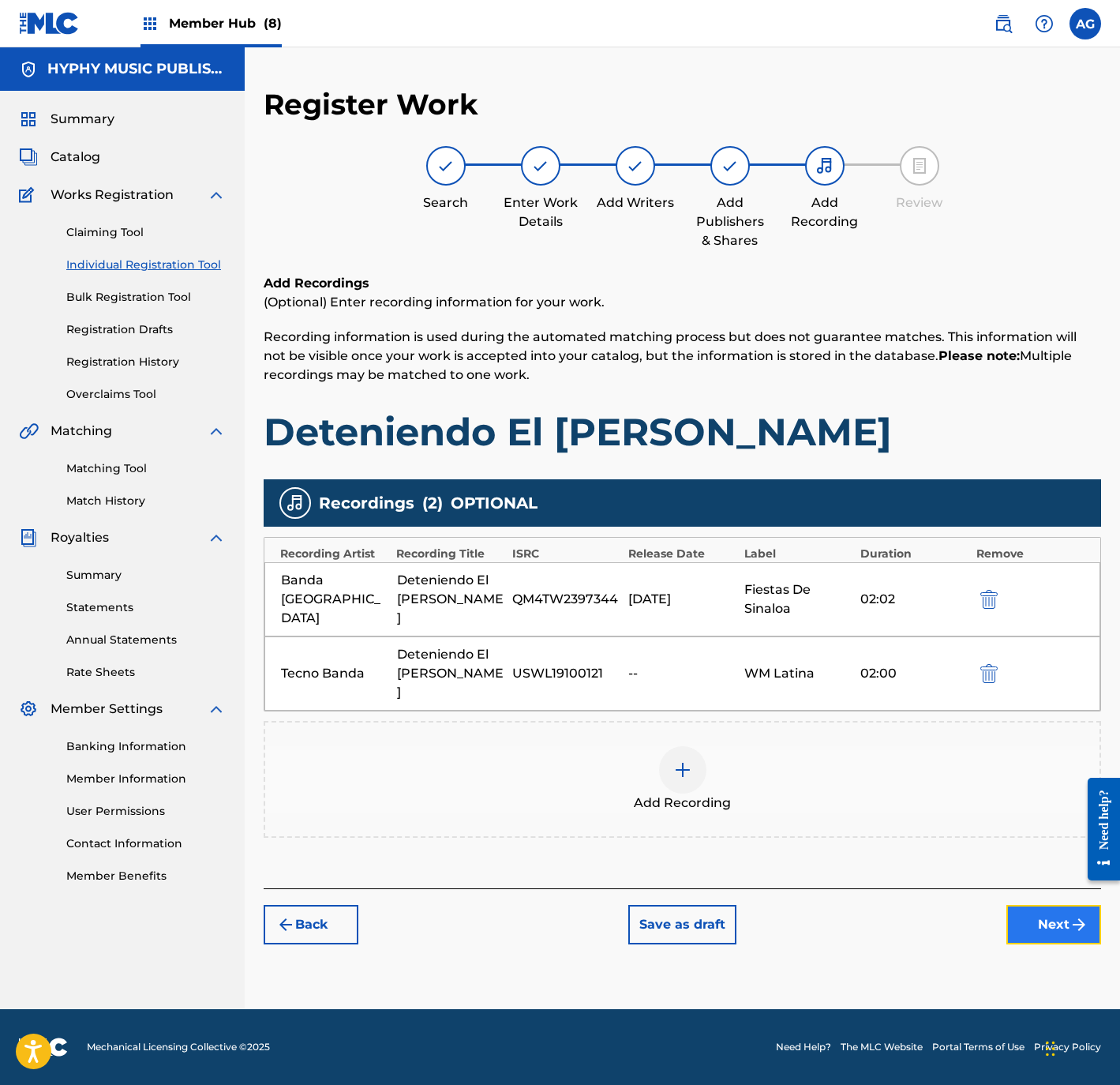
click at [1022, 904] on button "Next" at bounding box center [1054, 924] width 95 height 39
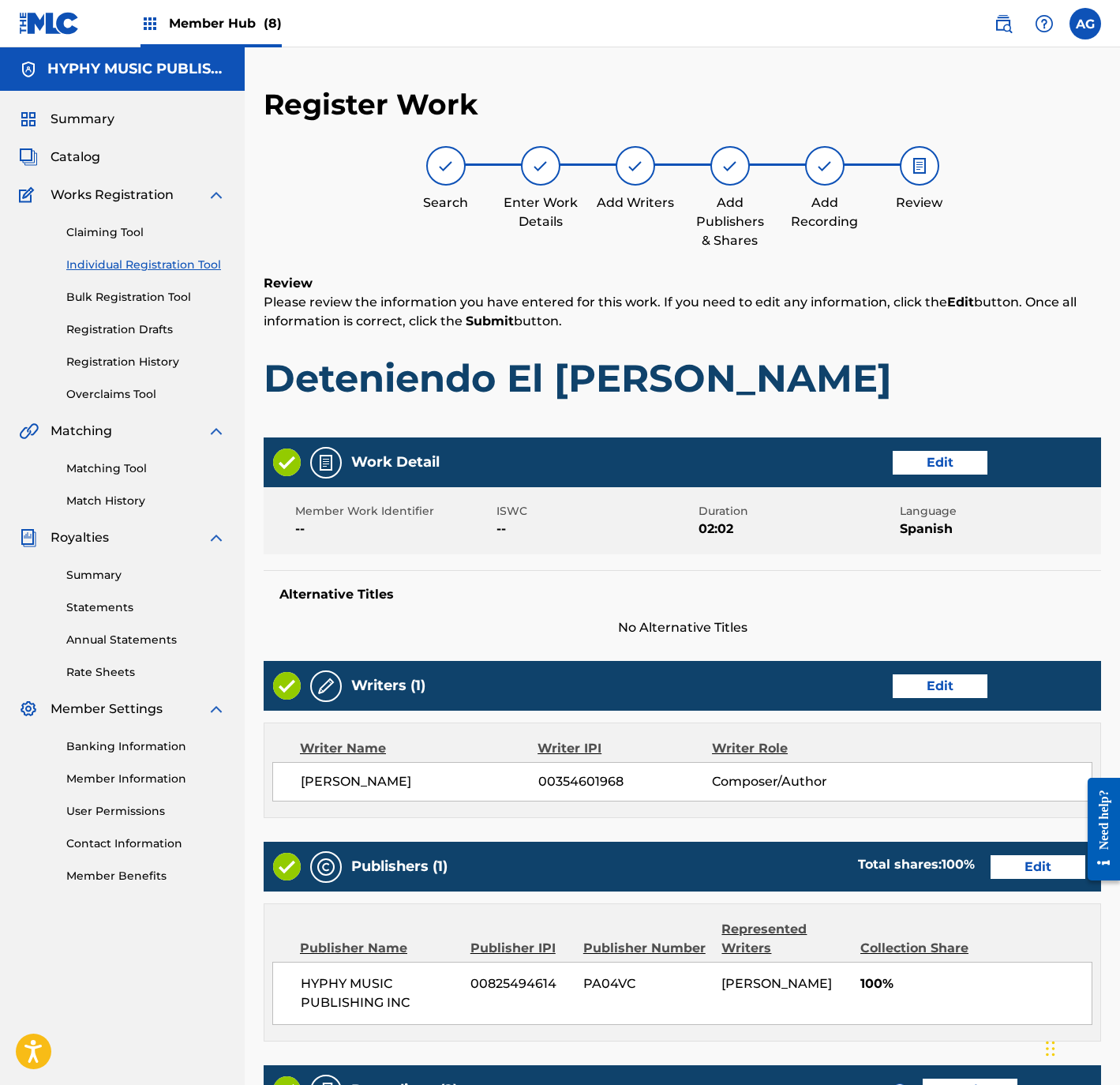
scroll to position [330, 0]
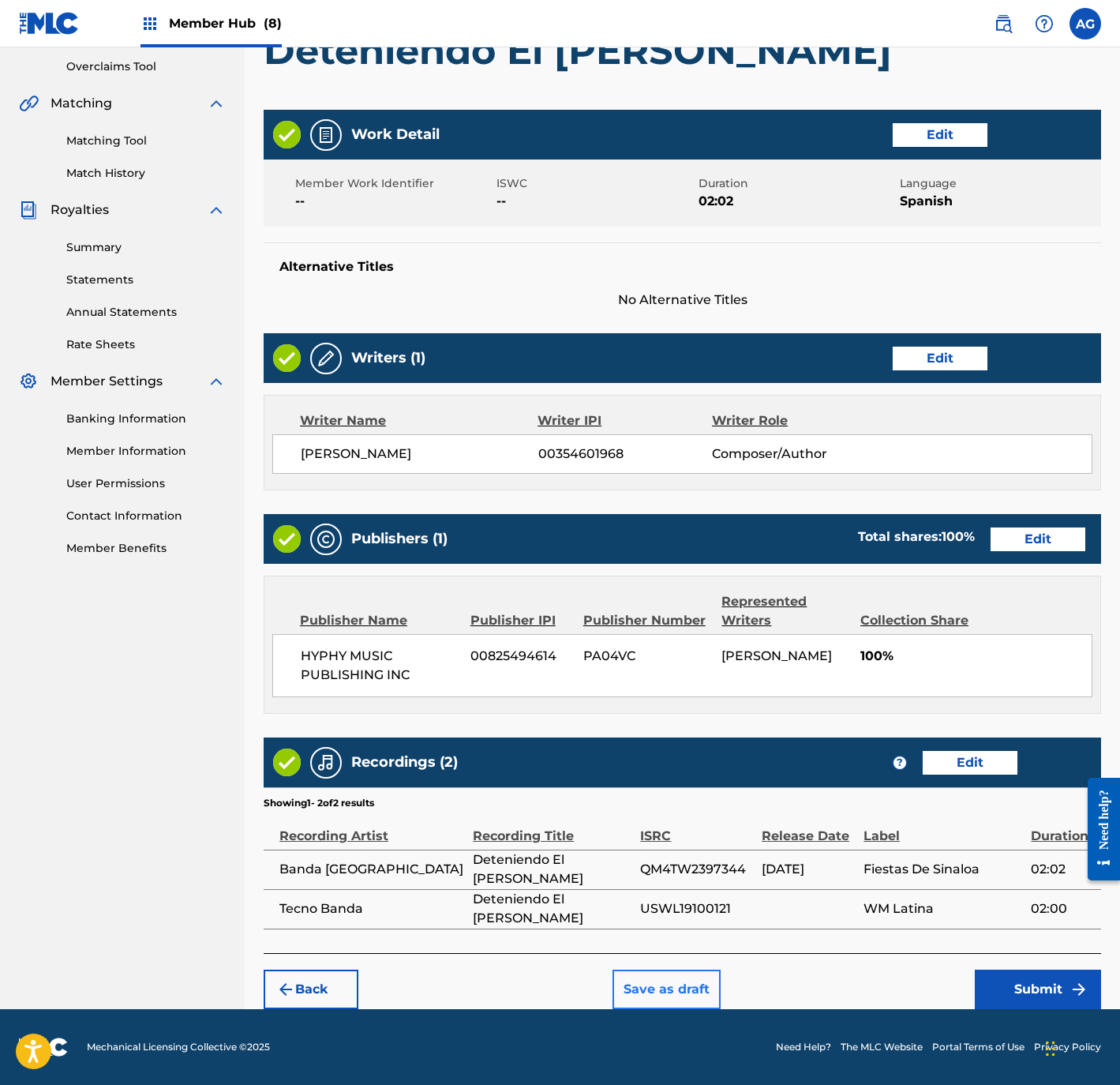
drag, startPoint x: 573, startPoint y: 624, endPoint x: 628, endPoint y: 988, distance: 368.1
click at [1050, 985] on button "Submit" at bounding box center [1038, 989] width 126 height 39
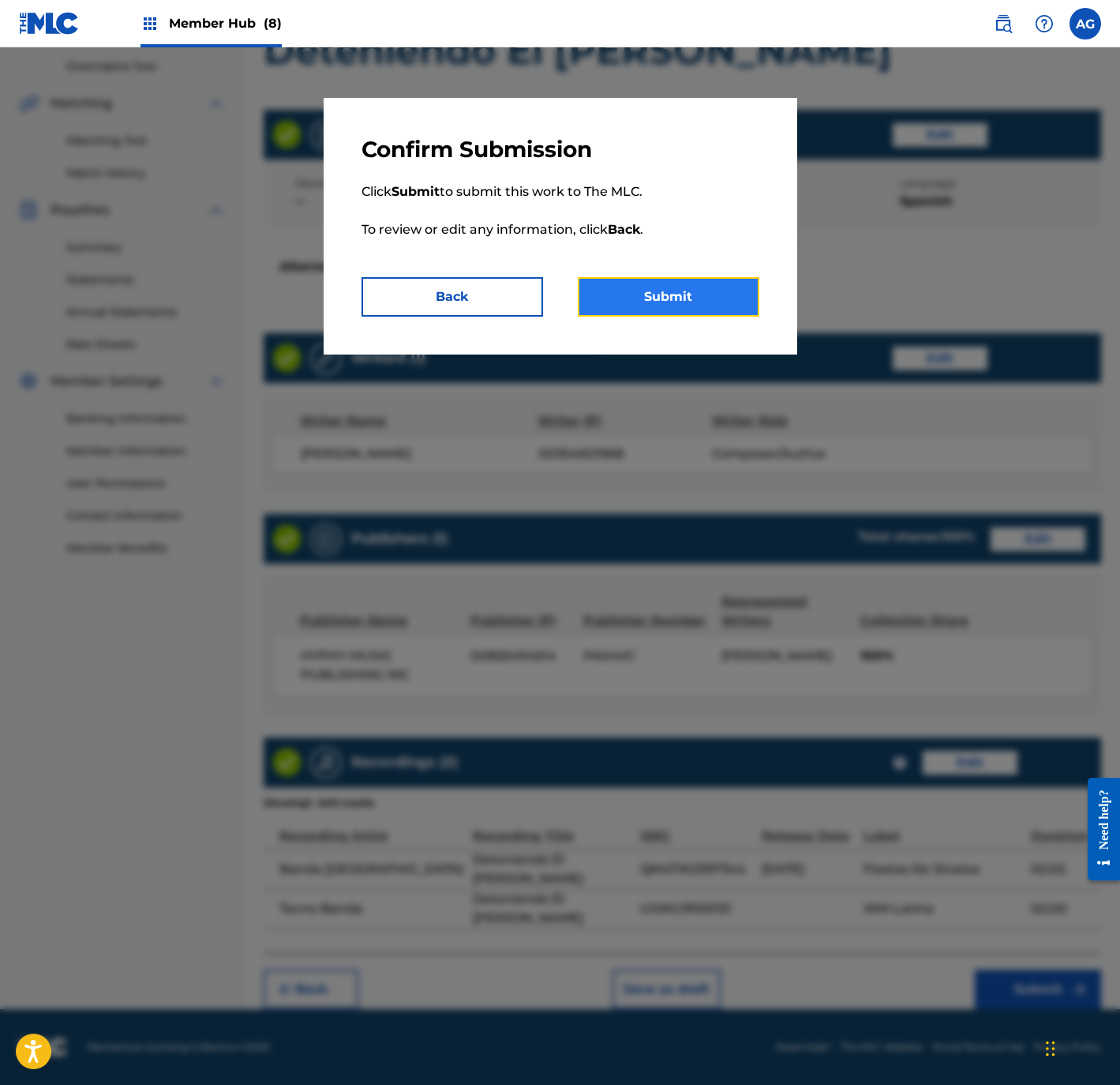
click at [682, 295] on button "Submit" at bounding box center [668, 296] width 182 height 39
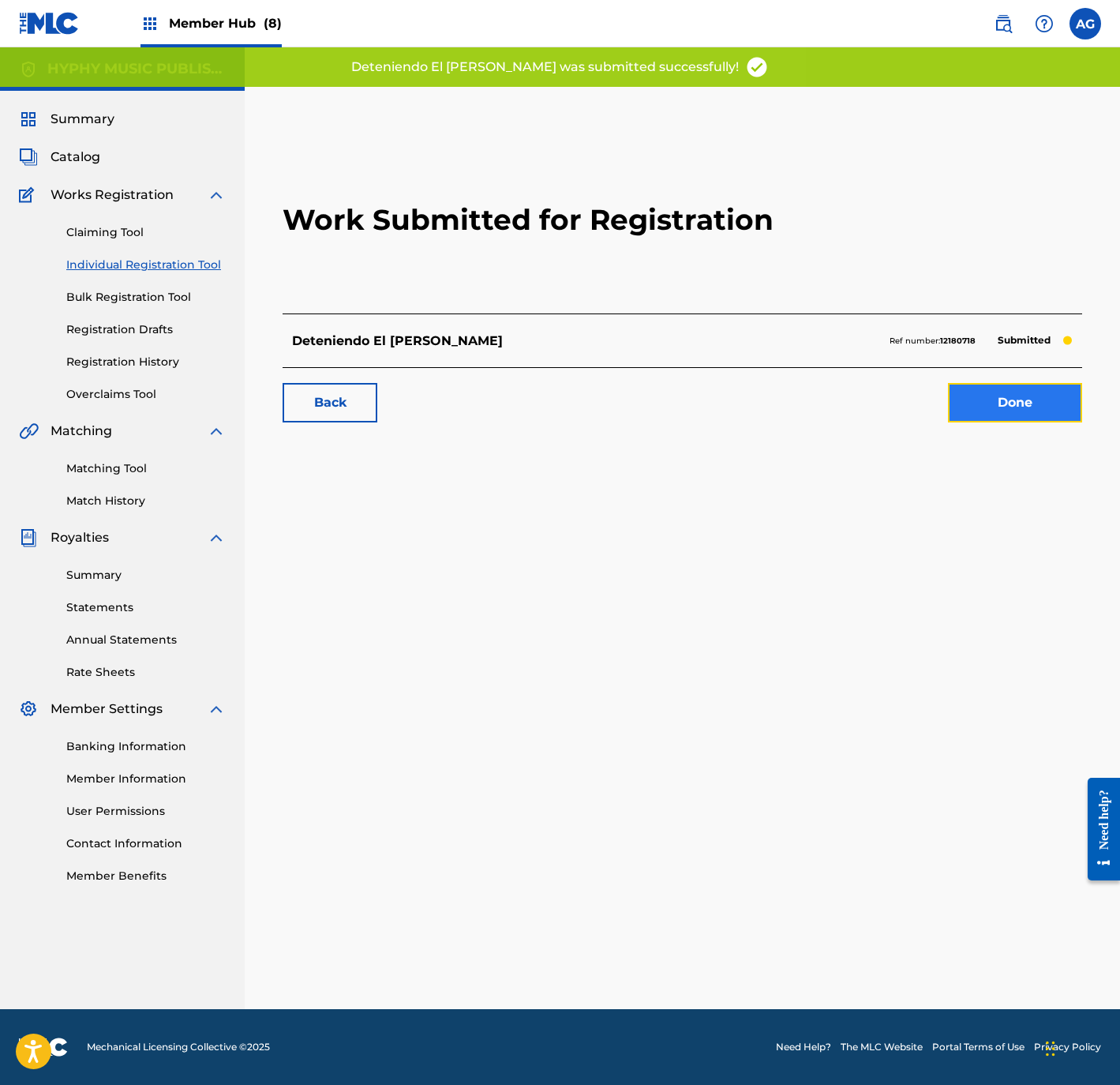
click at [962, 396] on link "Done" at bounding box center [1015, 403] width 134 height 39
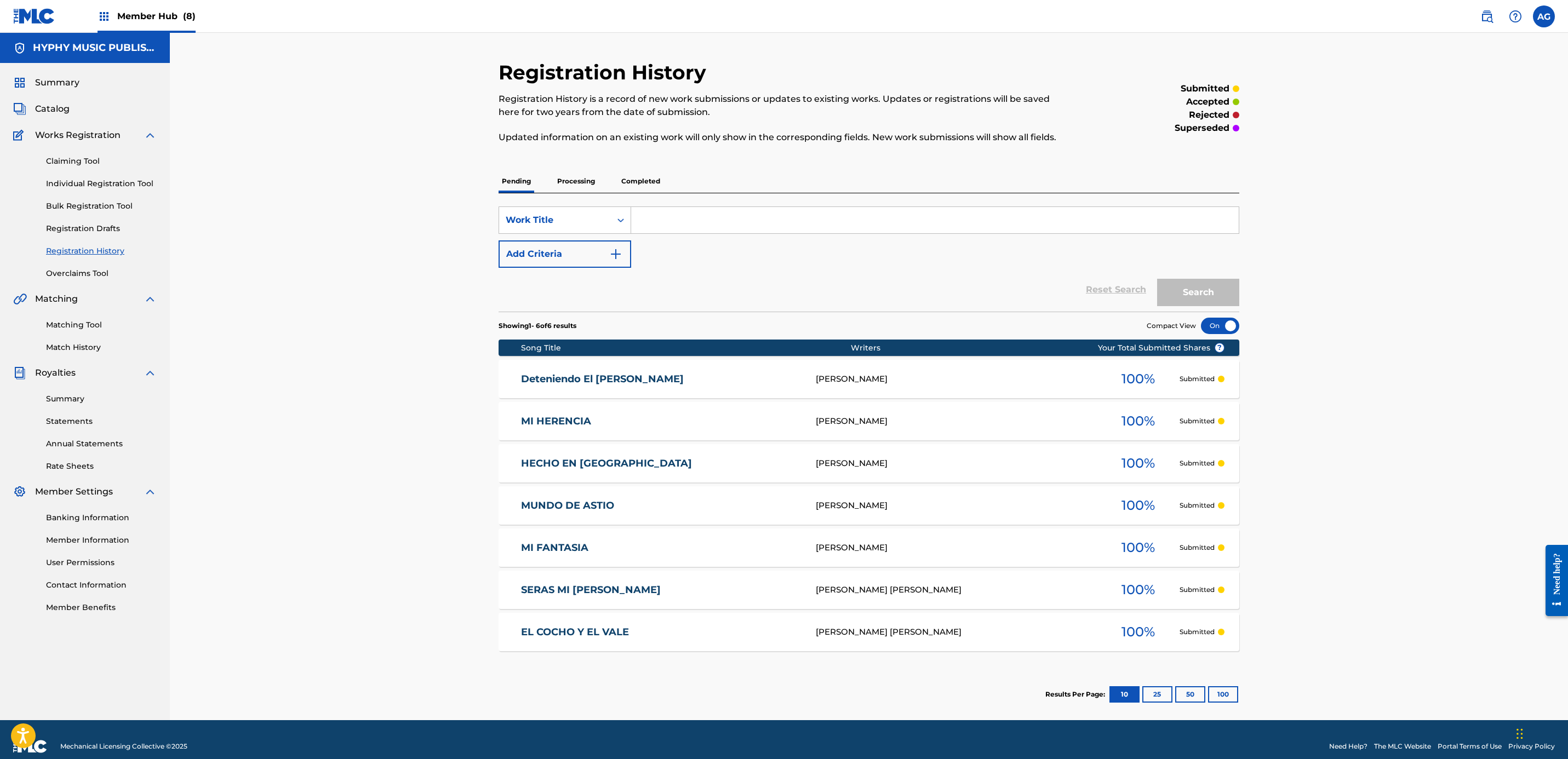
click at [113, 19] on div "Member Hub (8)" at bounding box center [146, 16] width 98 height 32
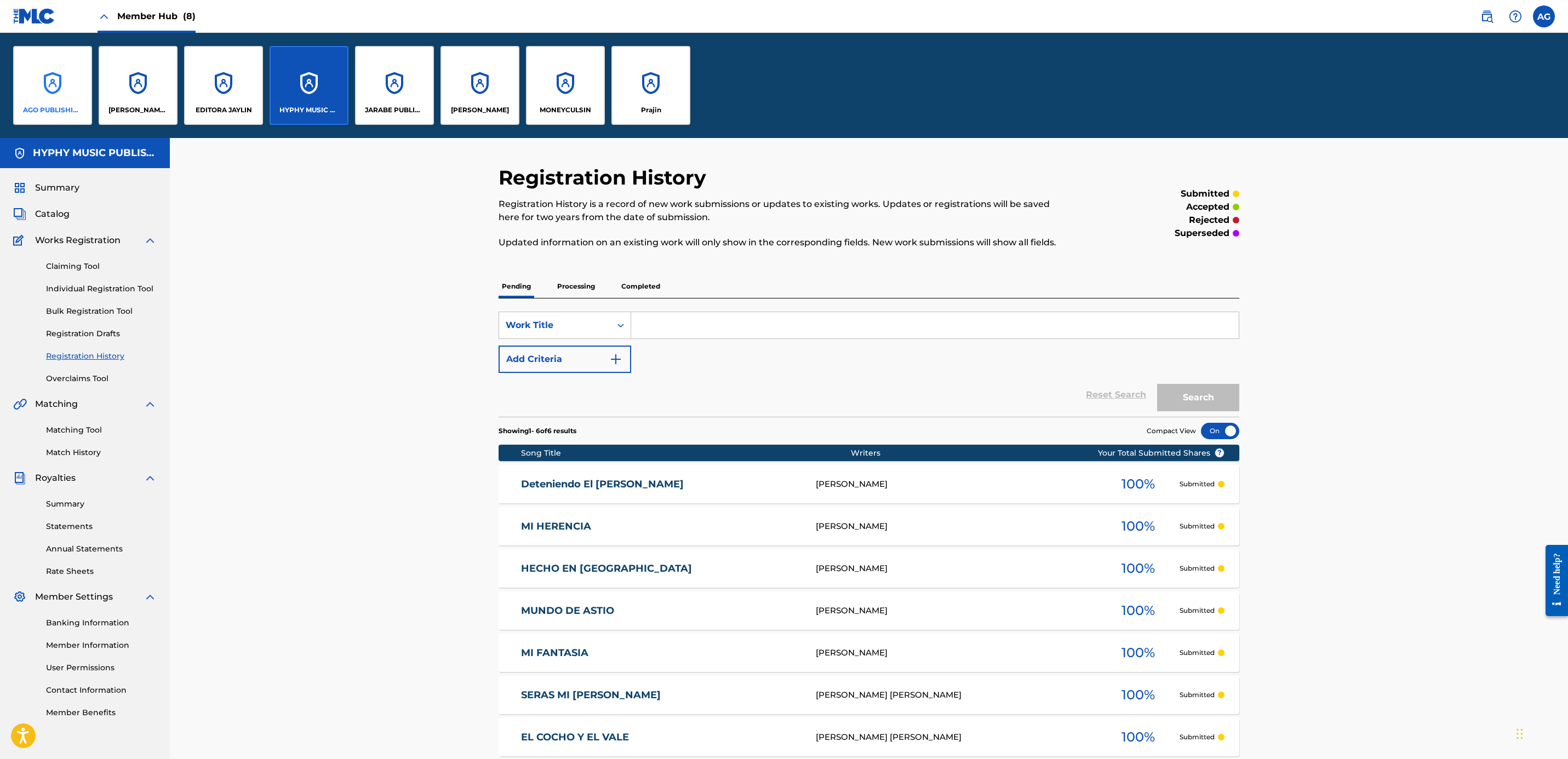
click at [66, 91] on div "AGO PUBLISHING, INC." at bounding box center [53, 86] width 79 height 79
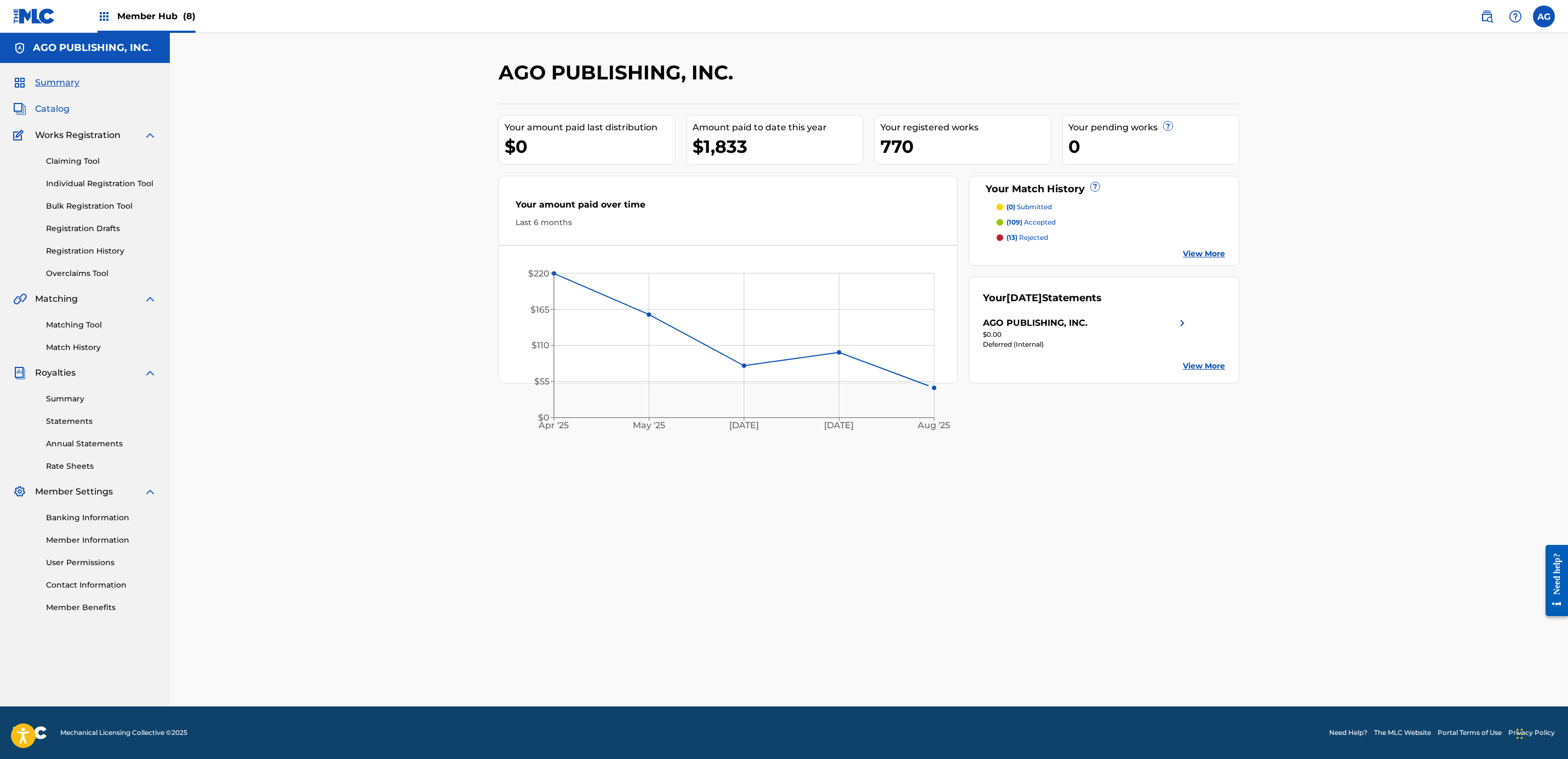
click at [52, 104] on span "Catalog" at bounding box center [52, 109] width 35 height 13
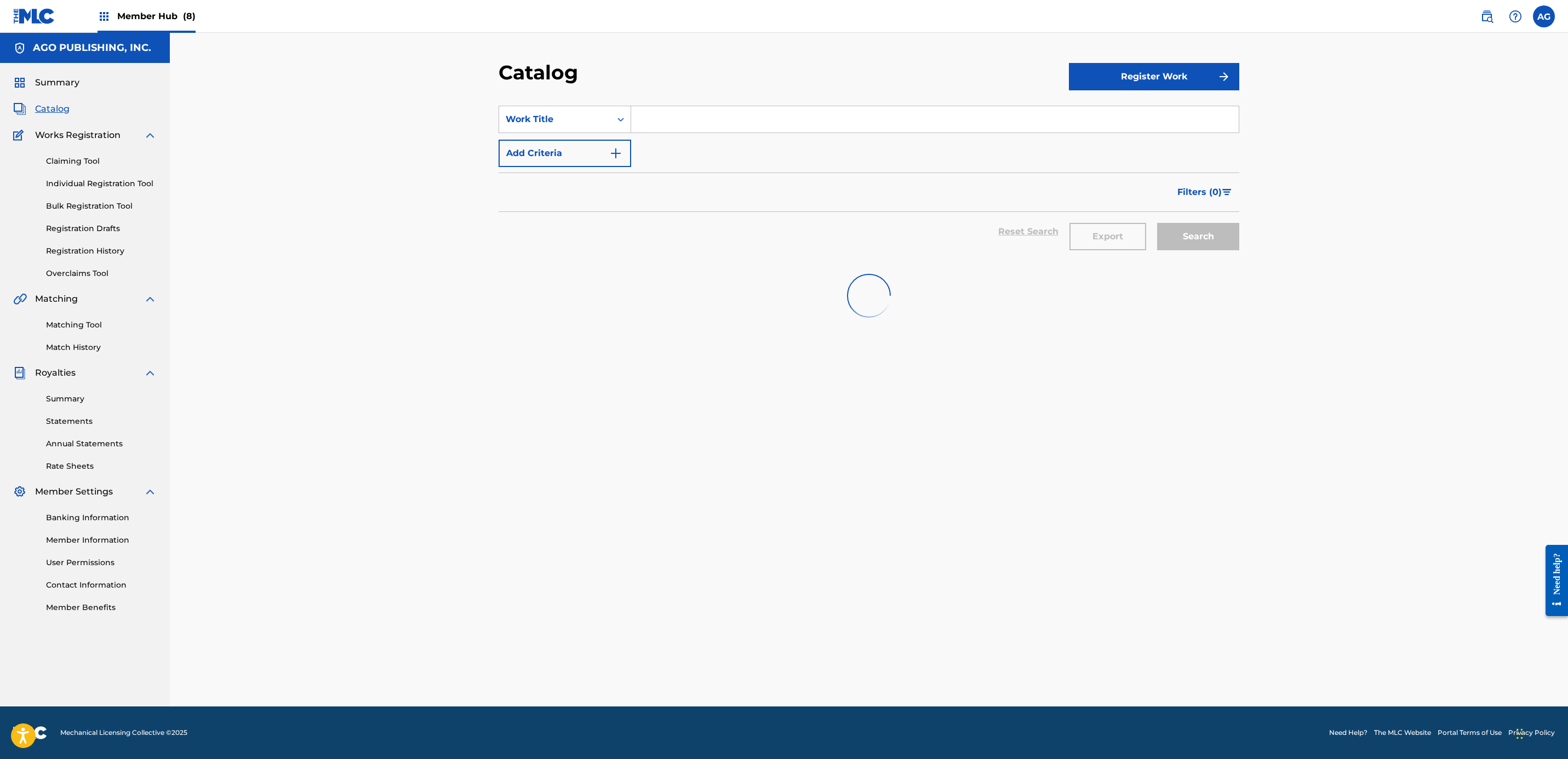
click at [660, 125] on input "Search Form" at bounding box center [935, 119] width 607 height 26
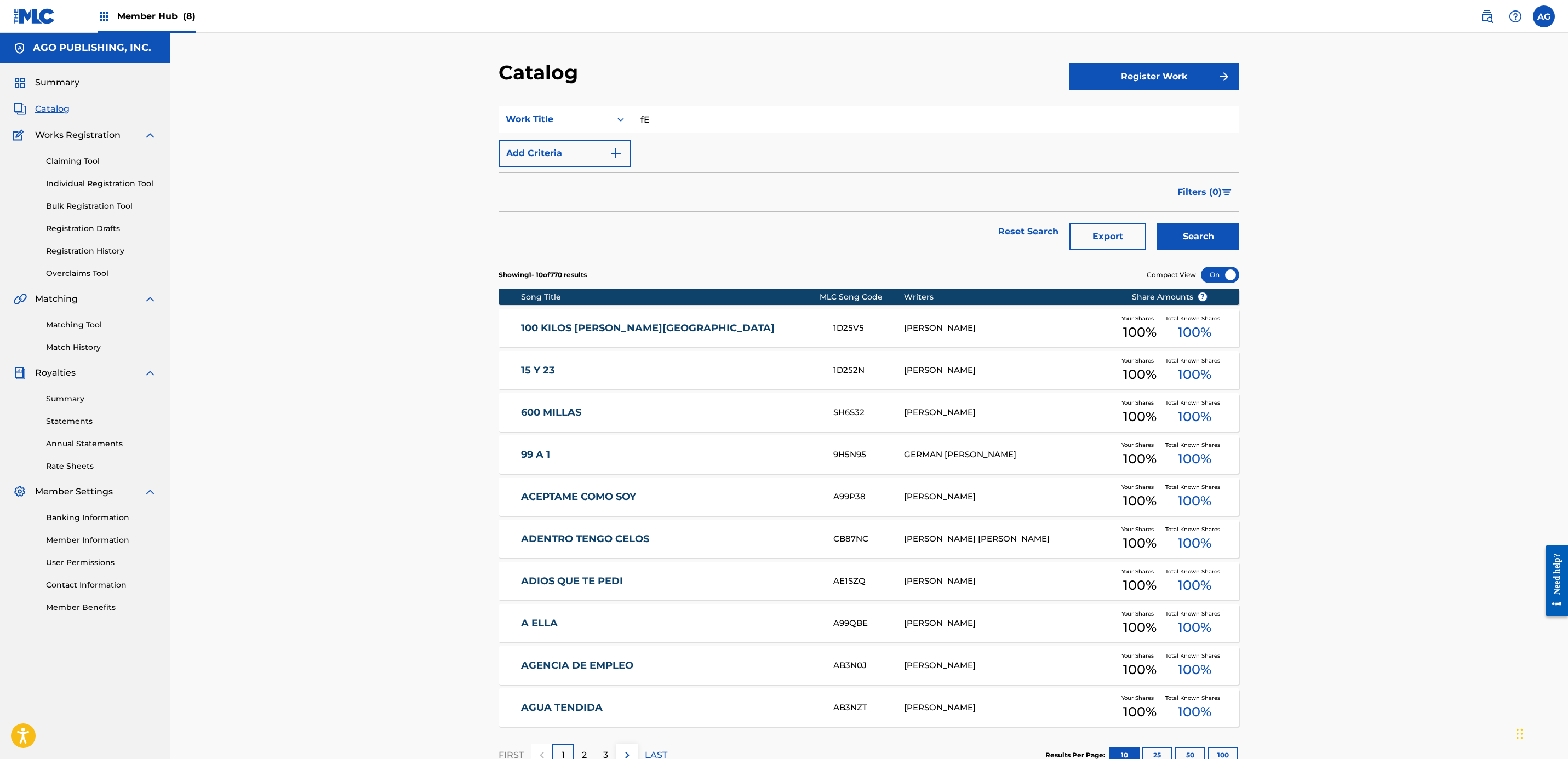
type input "f"
type input "FERNANDO CIBRIAN"
click at [777, 223] on button "Search" at bounding box center [1198, 236] width 82 height 27
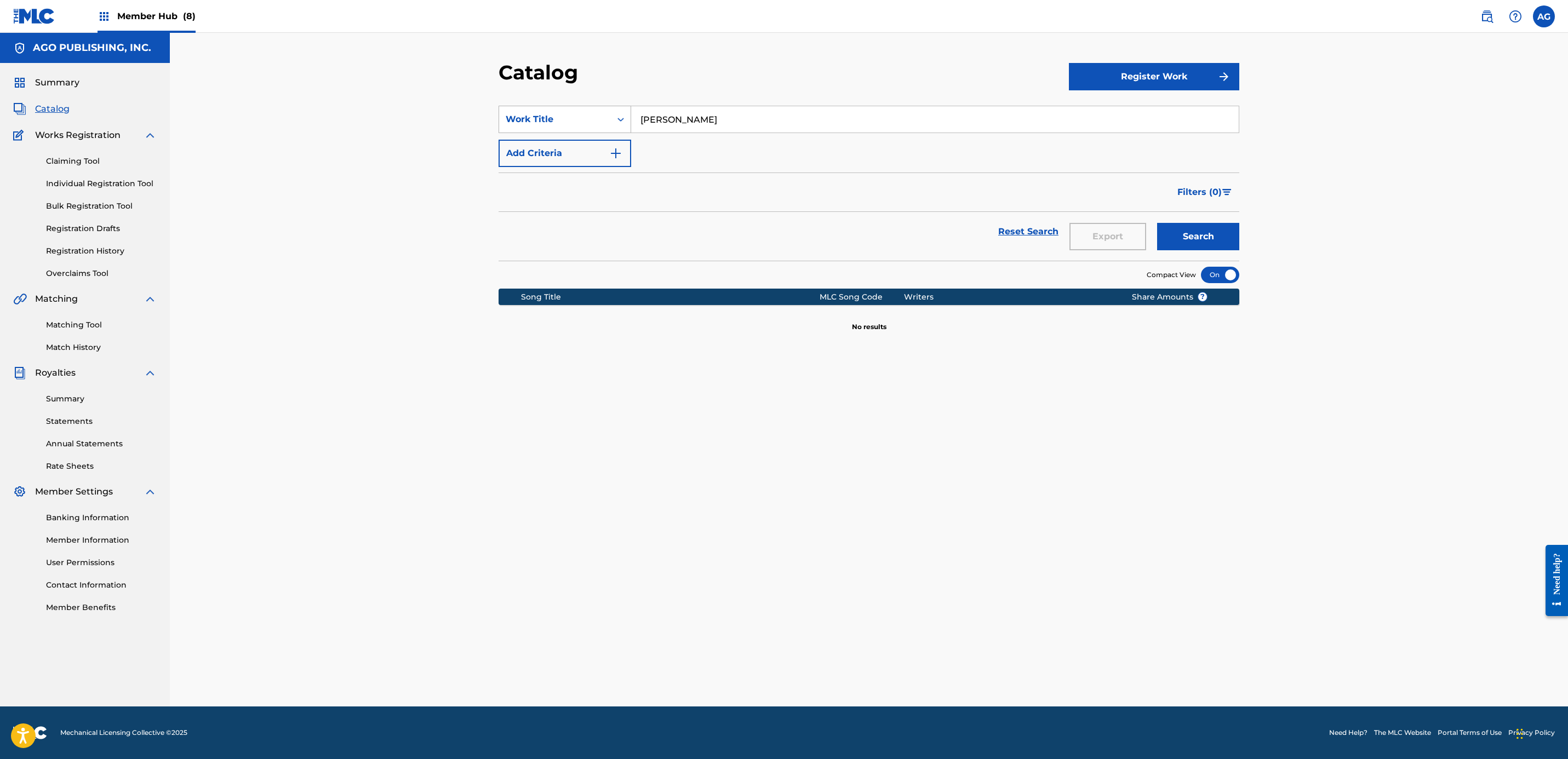
click at [618, 127] on div "Search Form" at bounding box center [621, 119] width 19 height 19
click at [593, 148] on div "Writer Name" at bounding box center [565, 147] width 131 height 27
click at [682, 115] on input "Search Form" at bounding box center [935, 119] width 607 height 26
type input "FERNANDO CIBRIAN"
click at [777, 223] on button "Search" at bounding box center [1198, 236] width 82 height 27
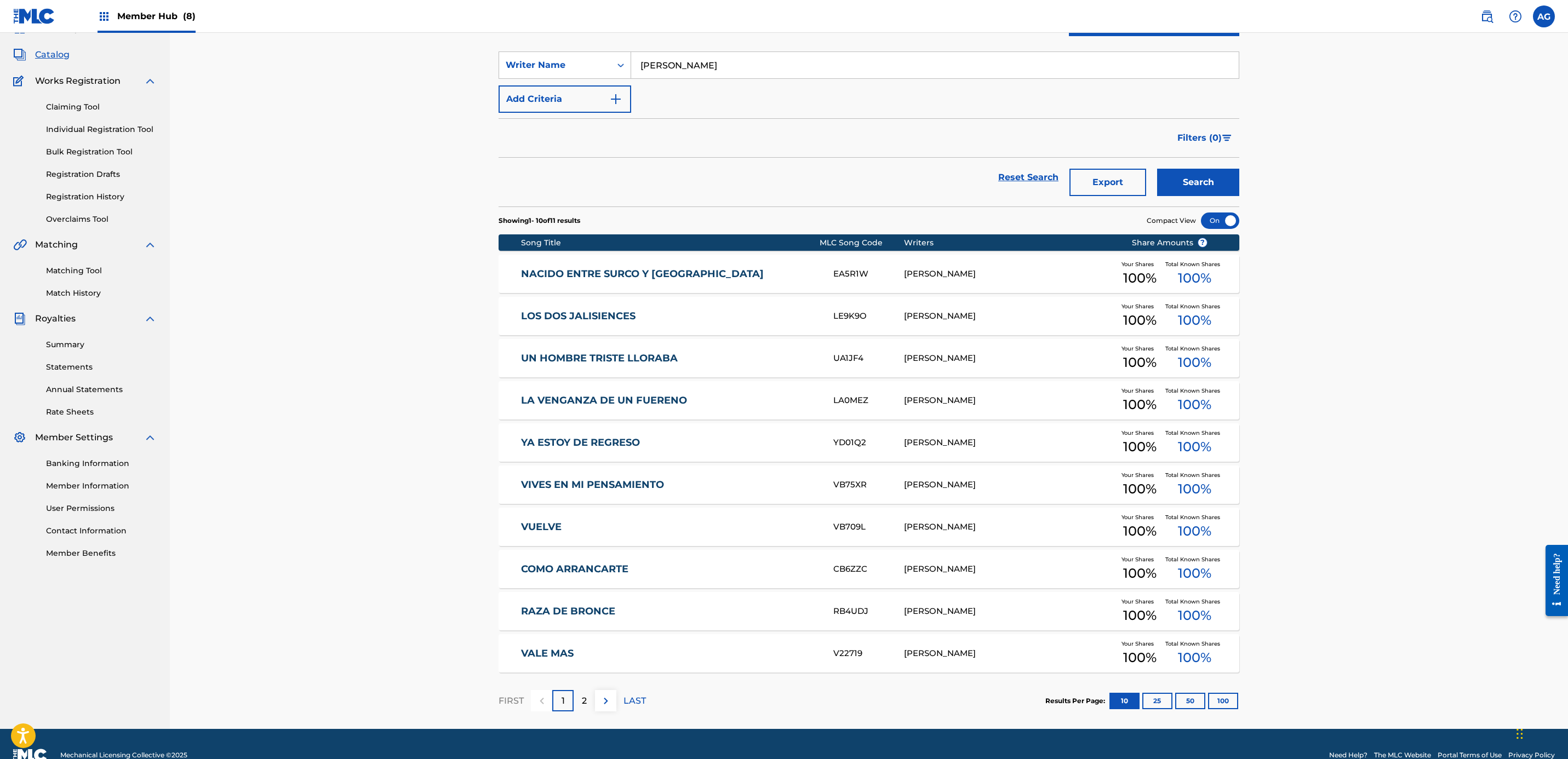
scroll to position [77, 0]
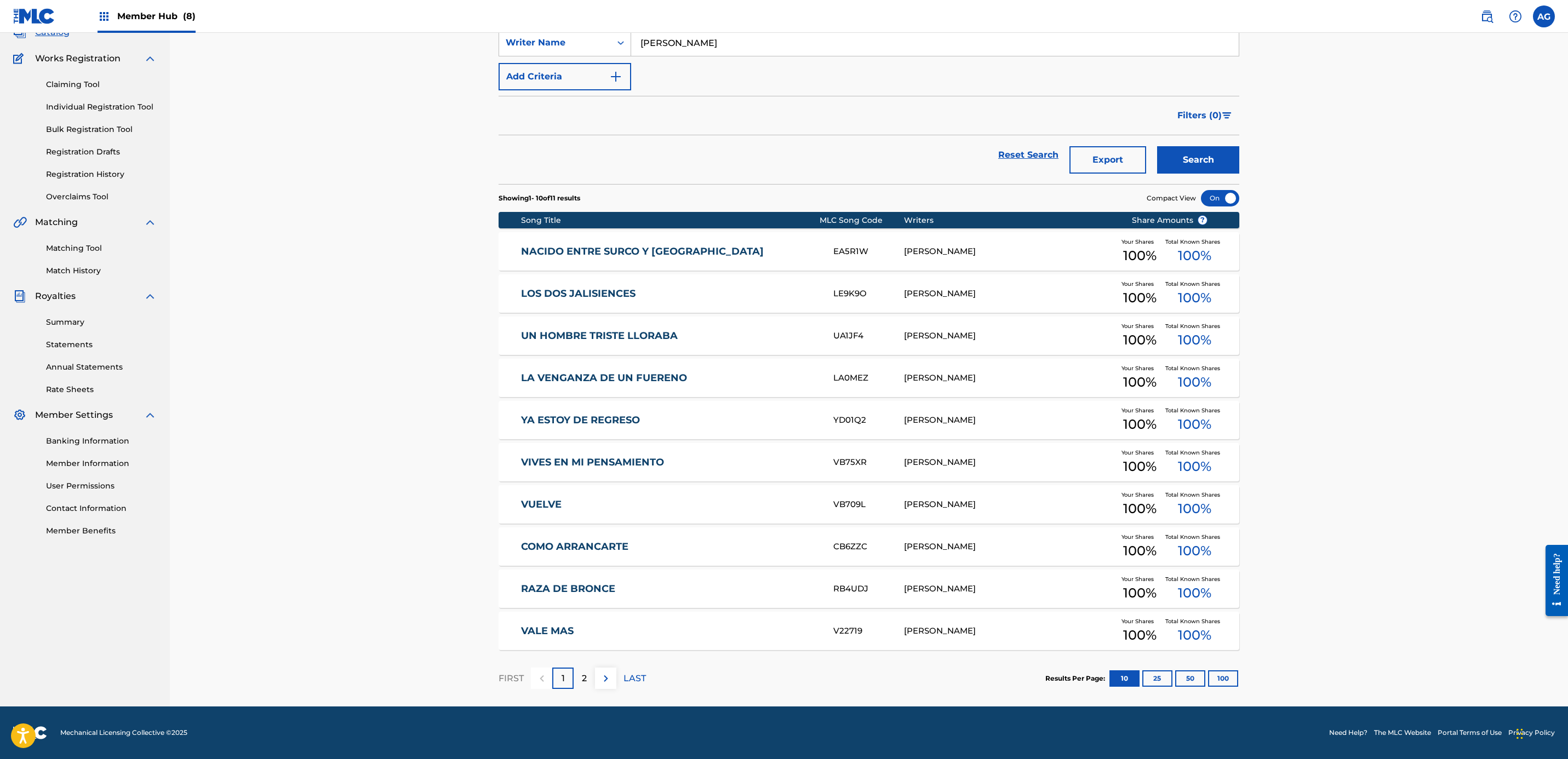
click at [403, 295] on div "Catalog Register Work SearchWithCriteriafea4f6ed-5560-4fcb-812b-e8de5fa3841e Wr…" at bounding box center [869, 331] width 1398 height 750
drag, startPoint x: 348, startPoint y: 341, endPoint x: 373, endPoint y: 482, distance: 143.2
click at [584, 676] on p "2" at bounding box center [584, 679] width 5 height 13
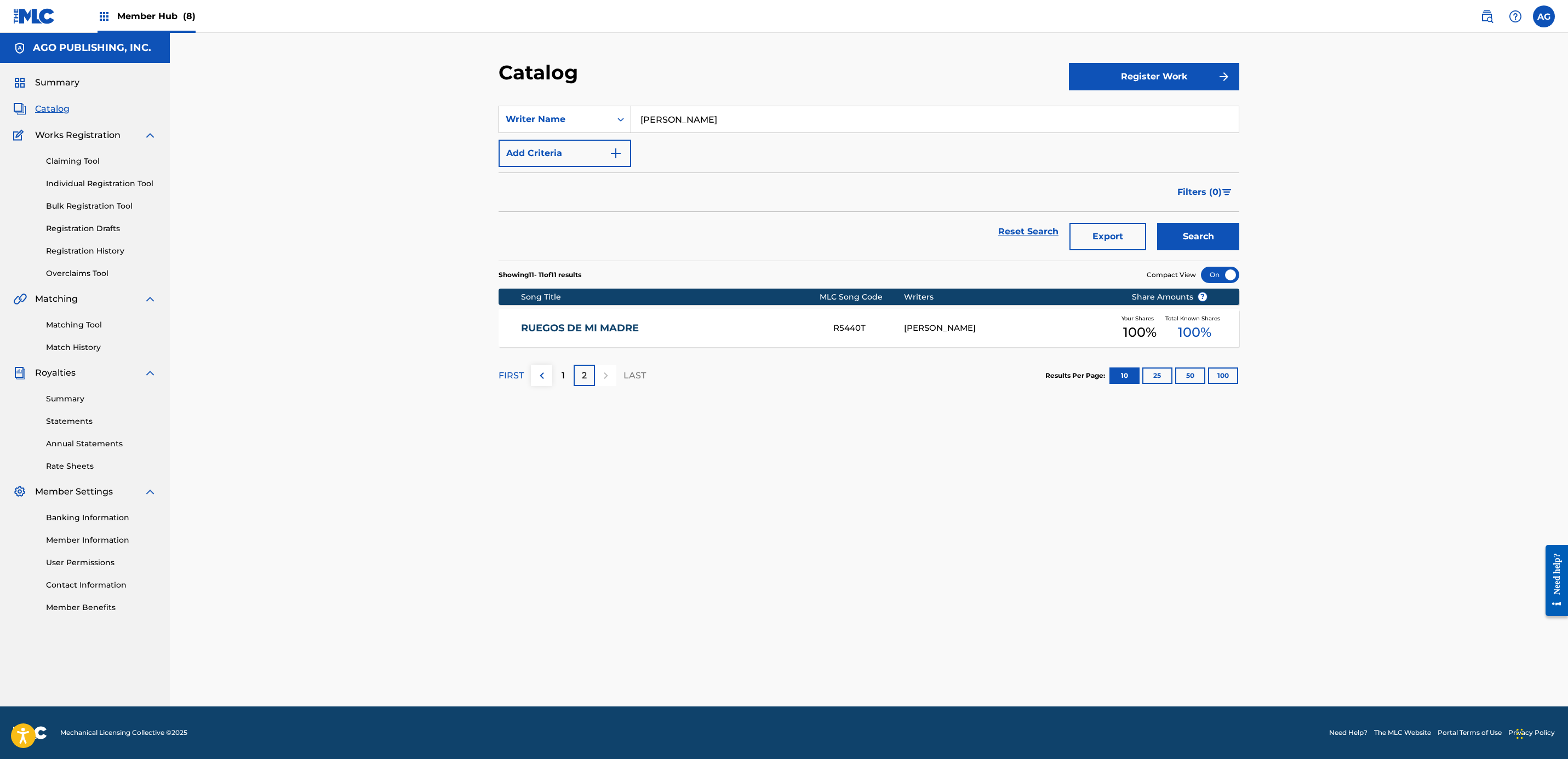
click at [127, 29] on div "Member Hub (8)" at bounding box center [146, 16] width 98 height 32
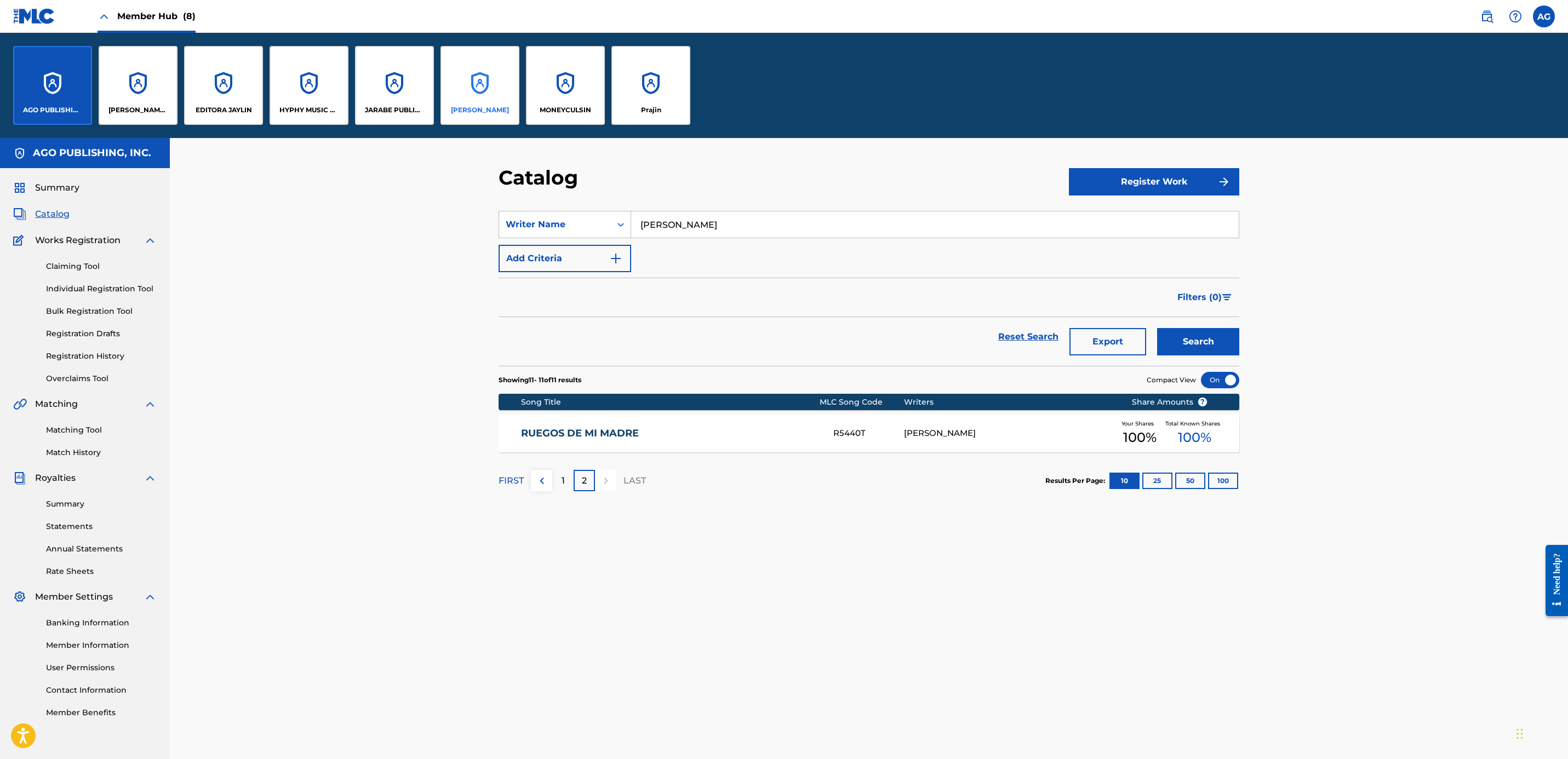
click at [472, 89] on div "JOSE ONTIVEROS MEZA" at bounding box center [480, 86] width 79 height 79
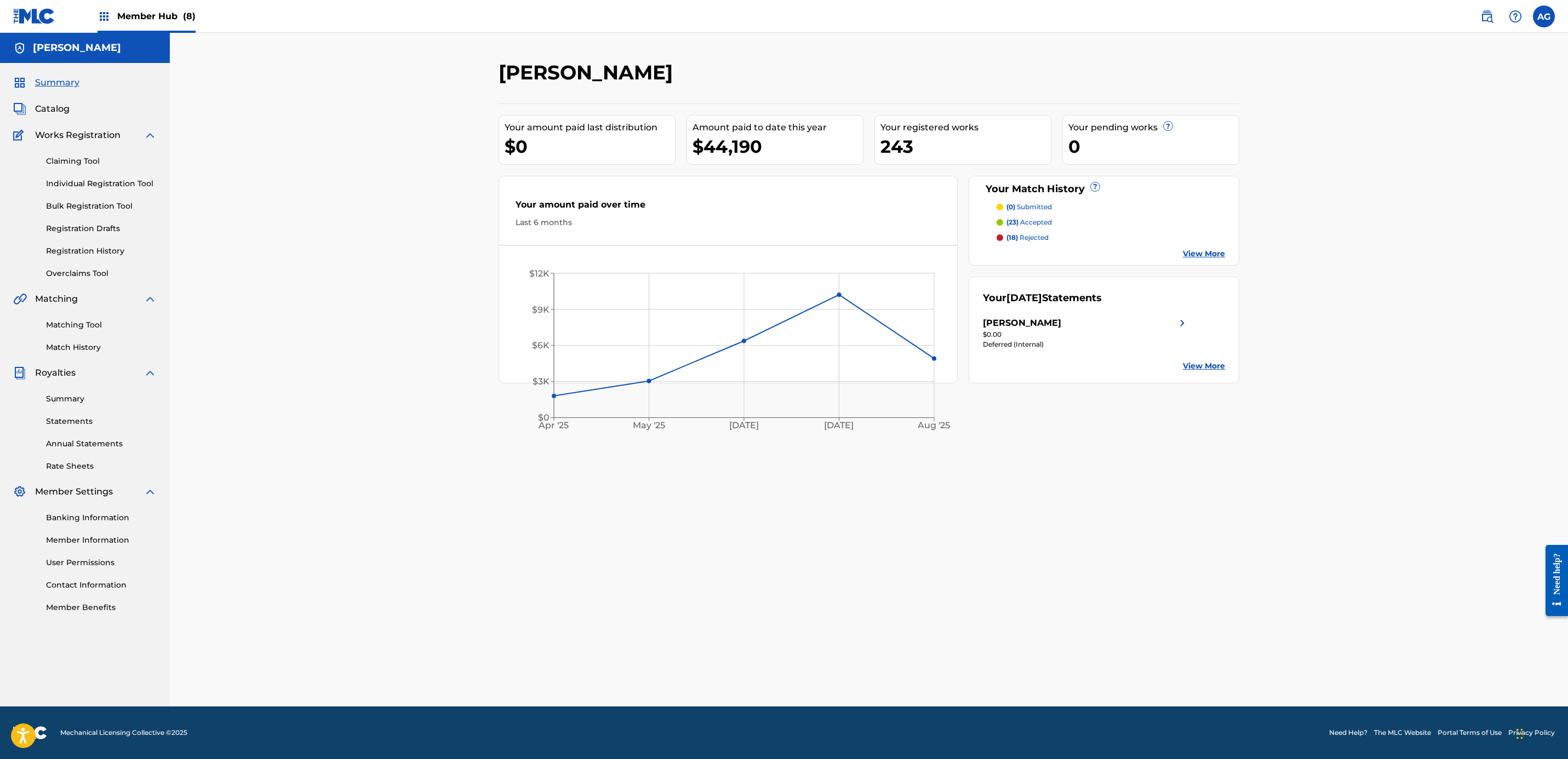
click at [53, 100] on div "Summary Catalog Works Registration Claiming Tool Individual Registration Tool B…" at bounding box center [85, 345] width 170 height 564
click at [53, 107] on span "Catalog" at bounding box center [52, 109] width 35 height 13
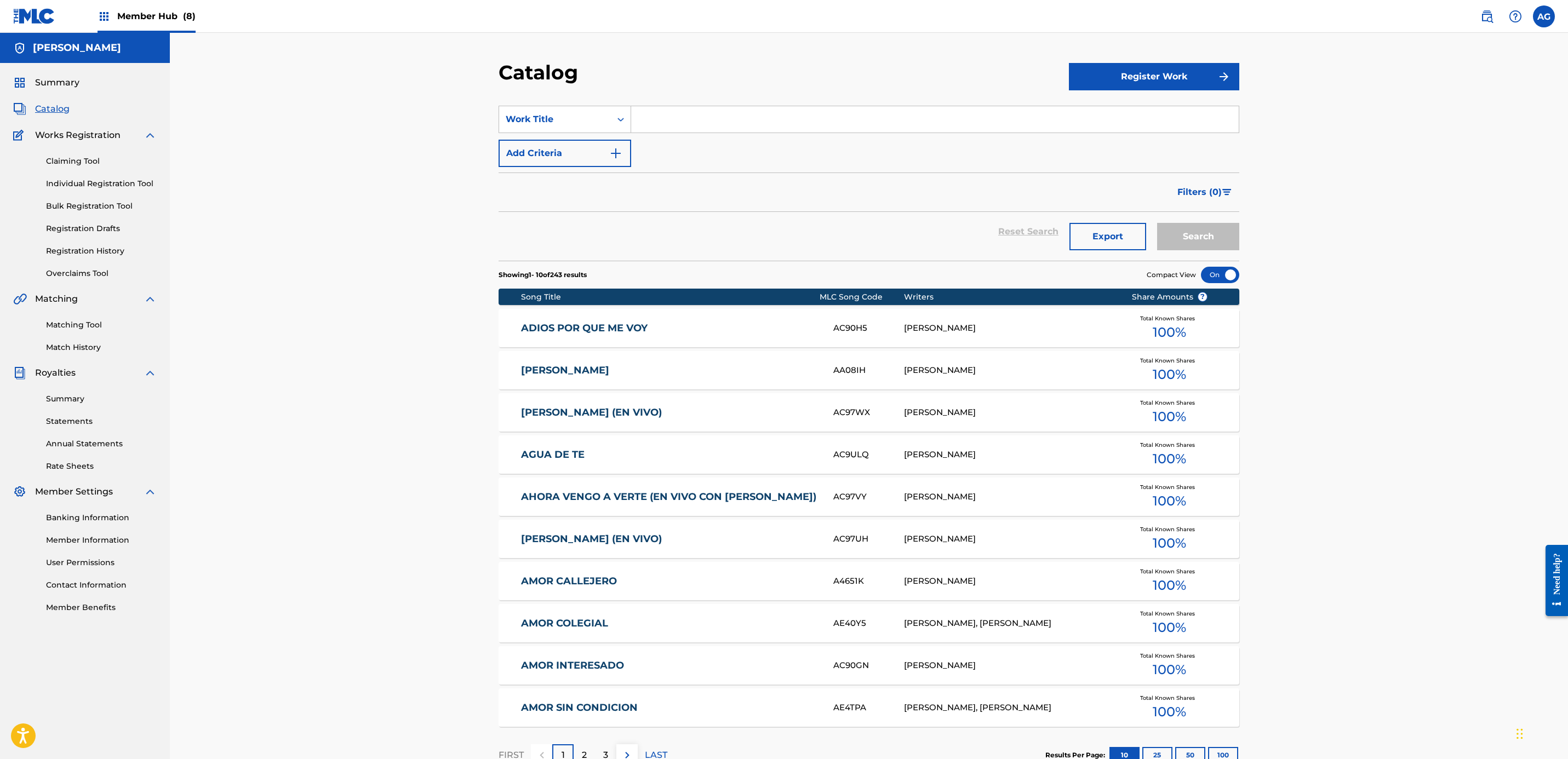
click at [651, 124] on input "Search Form" at bounding box center [935, 119] width 607 height 26
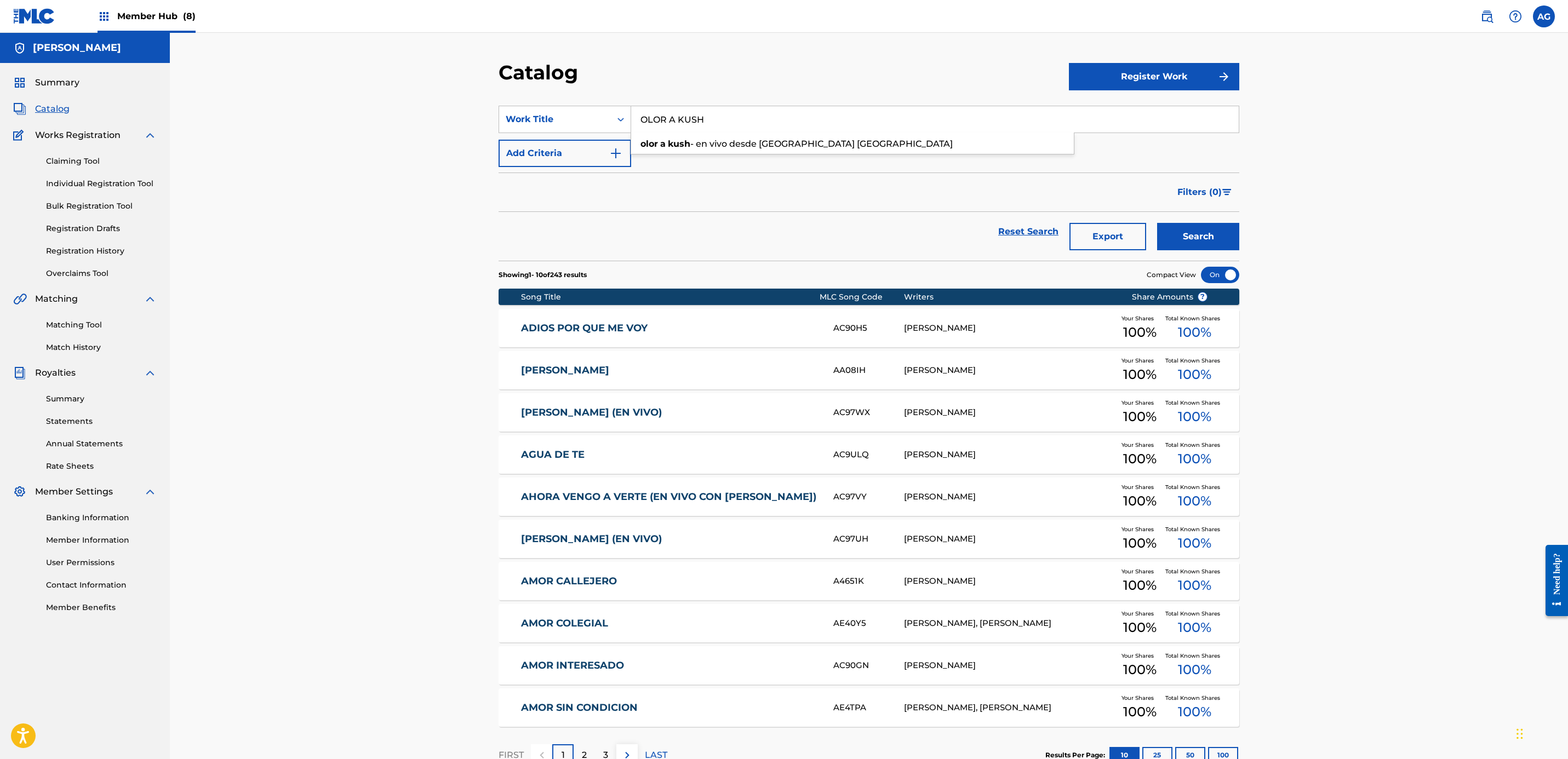
type input "OLOR A KUSH"
click at [777, 223] on button "Search" at bounding box center [1198, 236] width 82 height 27
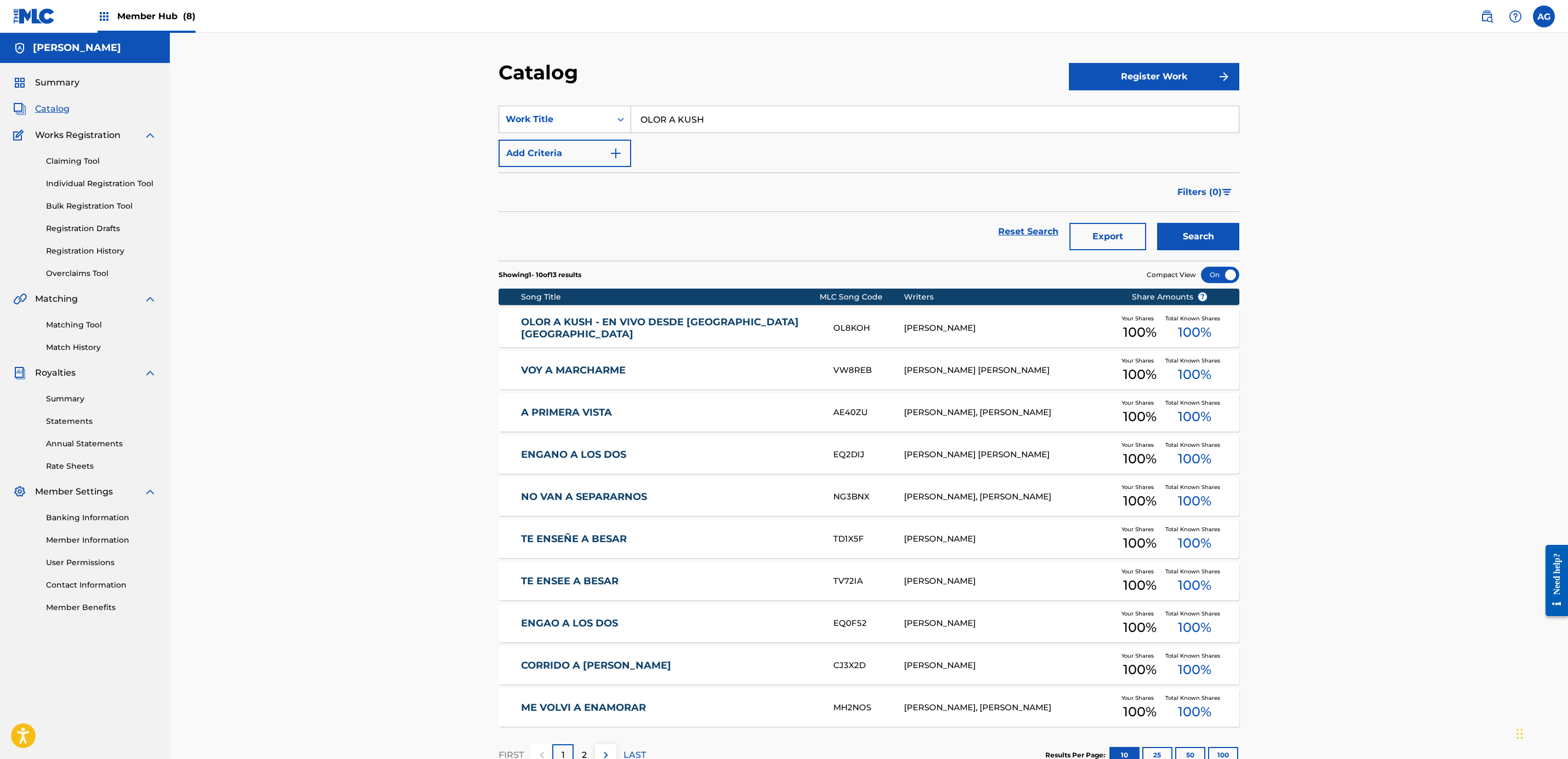
click at [777, 327] on link "OLOR A KUSH - EN VIVO DESDE CULIACÁN SINALOA" at bounding box center [670, 328] width 298 height 25
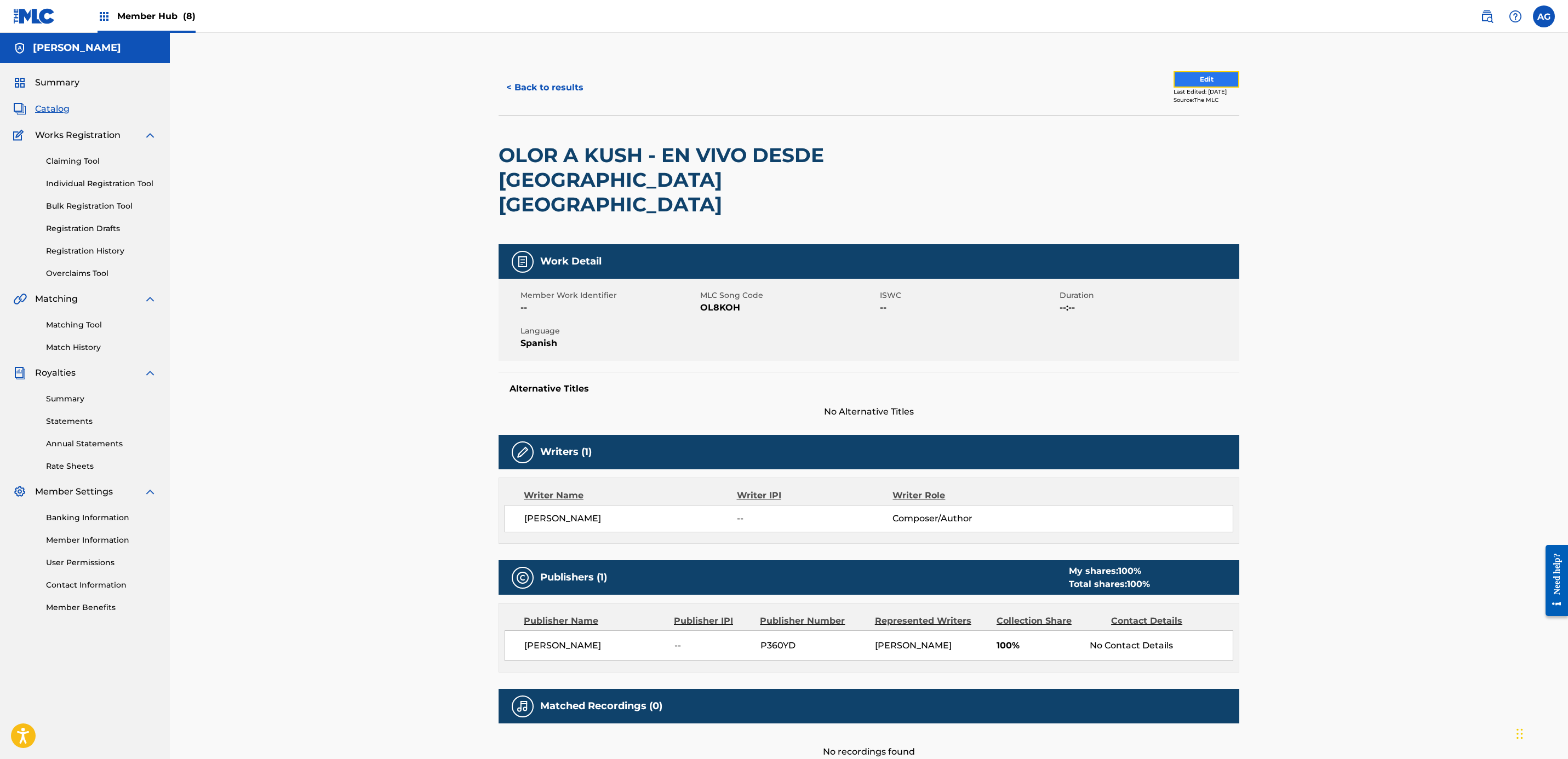
click at [777, 79] on button "Edit" at bounding box center [1206, 79] width 66 height 16
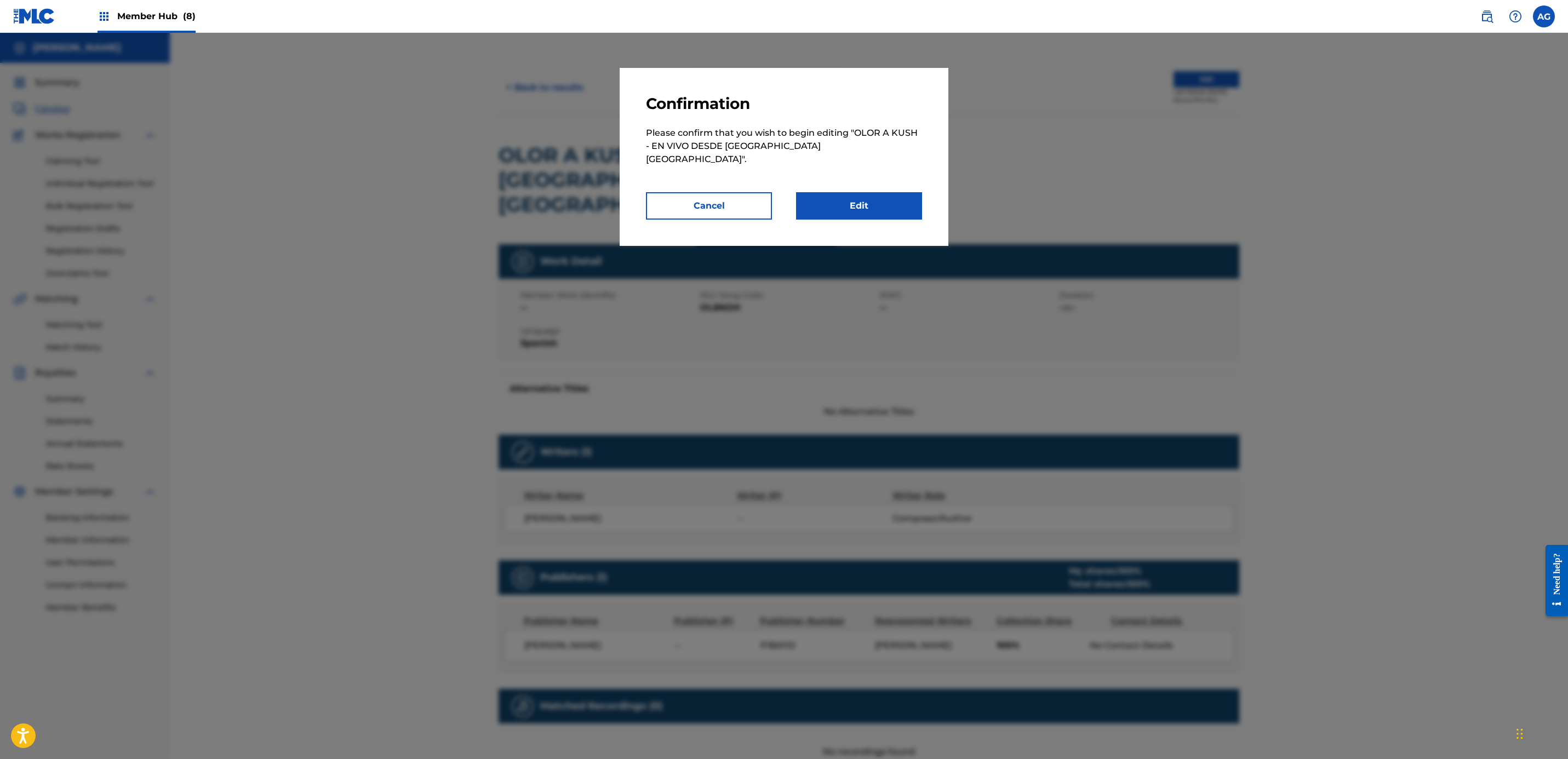
click at [777, 209] on div "Confirmation Please confirm that you wish to begin editing " OLOR A KUSH - EN V…" at bounding box center [784, 157] width 329 height 178
click at [777, 192] on link "Edit" at bounding box center [859, 206] width 126 height 27
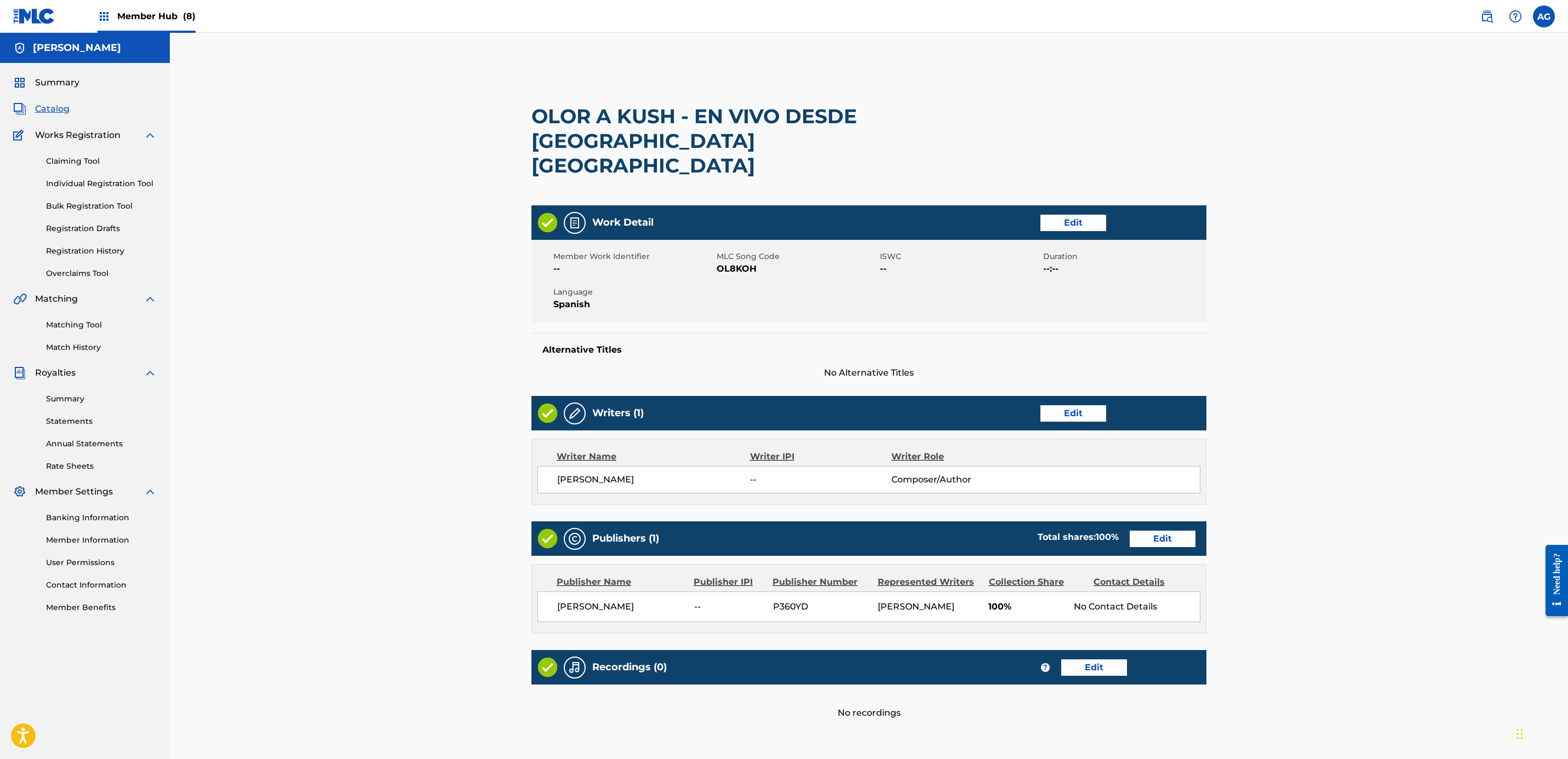
scroll to position [113, 0]
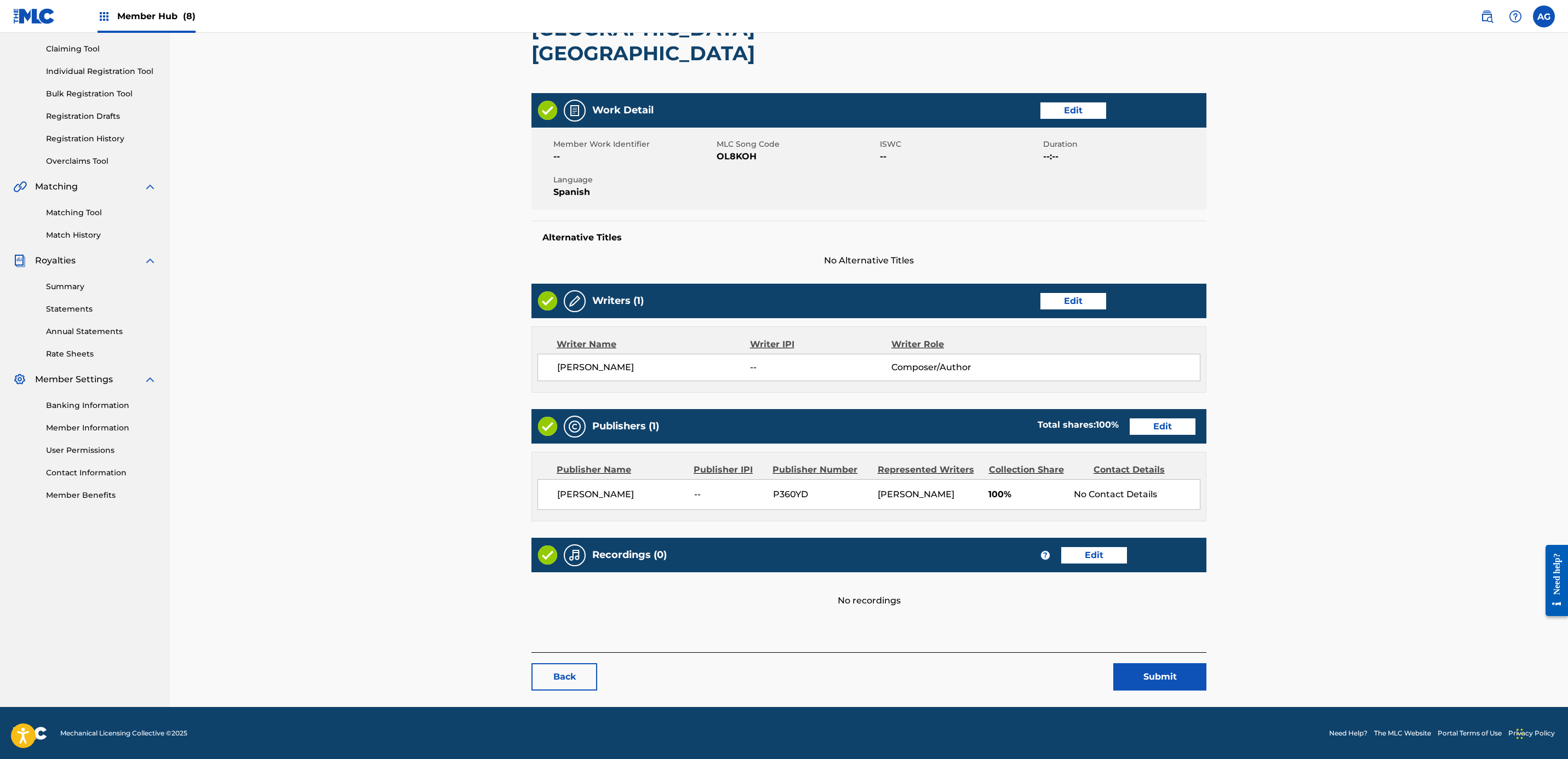
drag, startPoint x: 959, startPoint y: 363, endPoint x: 1029, endPoint y: 558, distance: 207.2
click at [777, 547] on link "Edit" at bounding box center [1094, 555] width 66 height 16
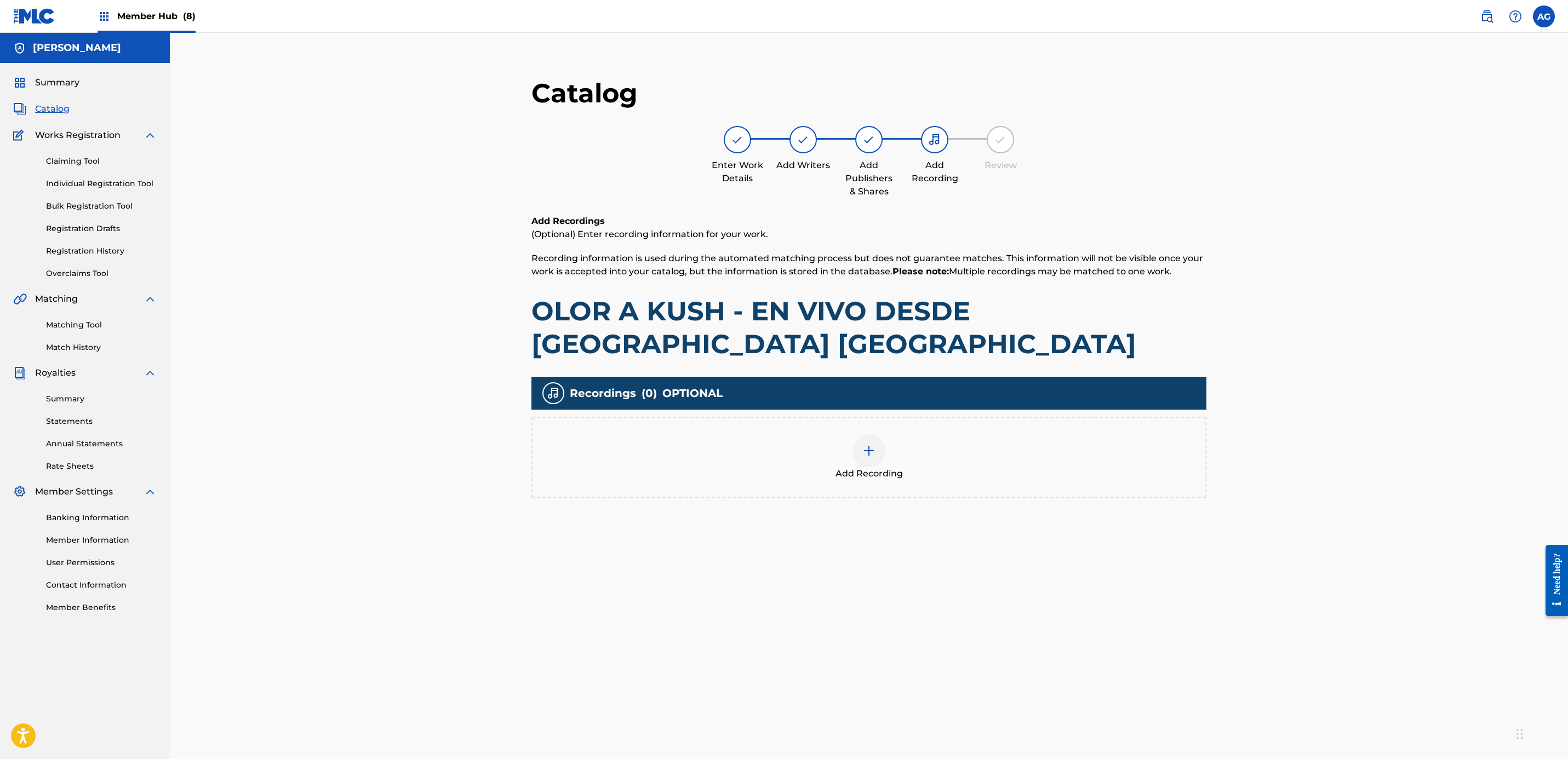
click at [777, 429] on div "Add Recording" at bounding box center [869, 457] width 675 height 81
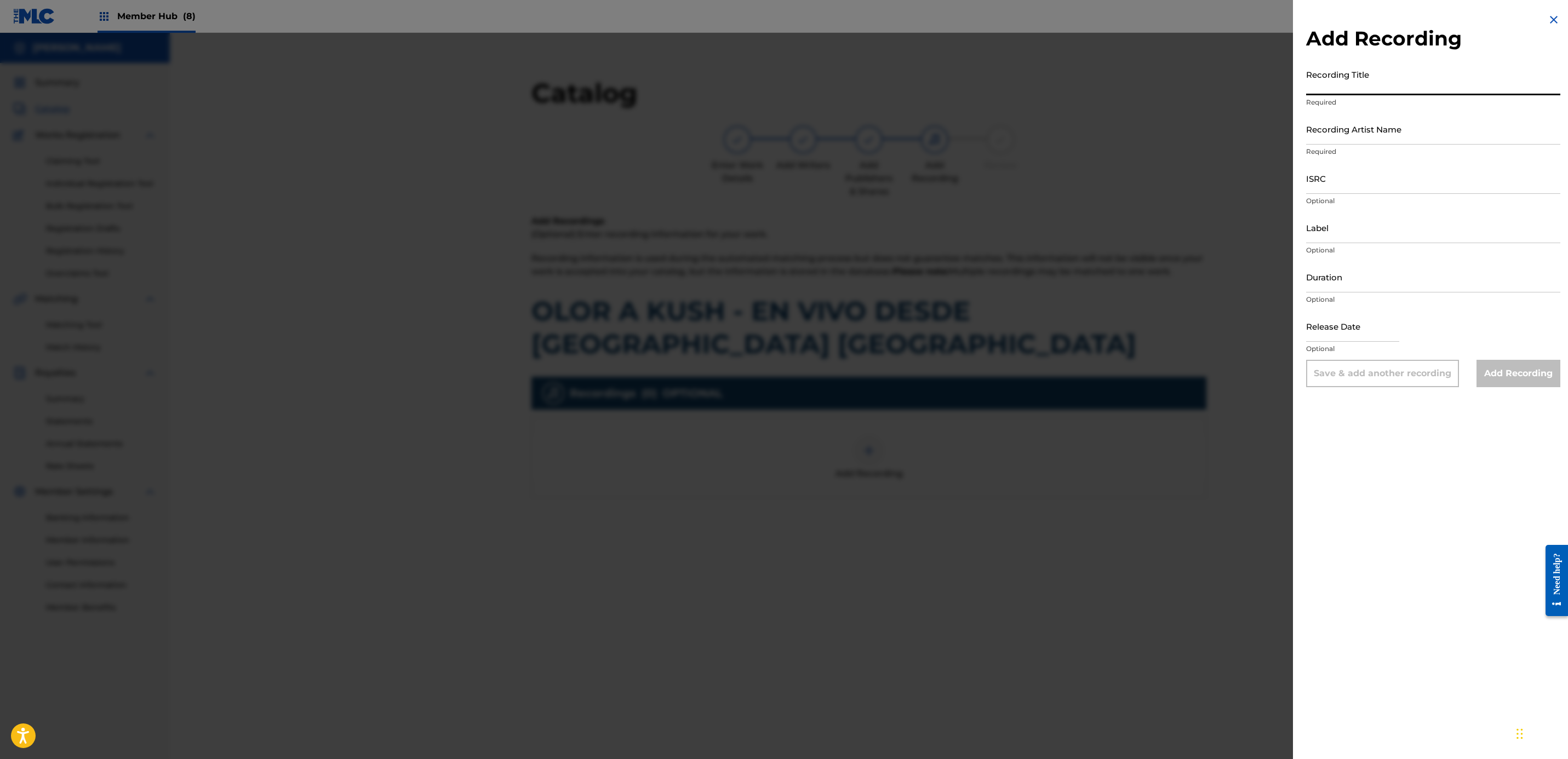
click at [777, 83] on input "Recording Title" at bounding box center [1433, 79] width 254 height 31
click at [777, 89] on input "Recording Title" at bounding box center [1433, 79] width 254 height 31
click at [777, 134] on input "Recording Artist Name" at bounding box center [1433, 128] width 254 height 31
paste input "JORGE CASTRO Y LOS PLEBES DEL COKY"
type input "JORGE CASTRO Y LOS PLEBES DEL COKY"
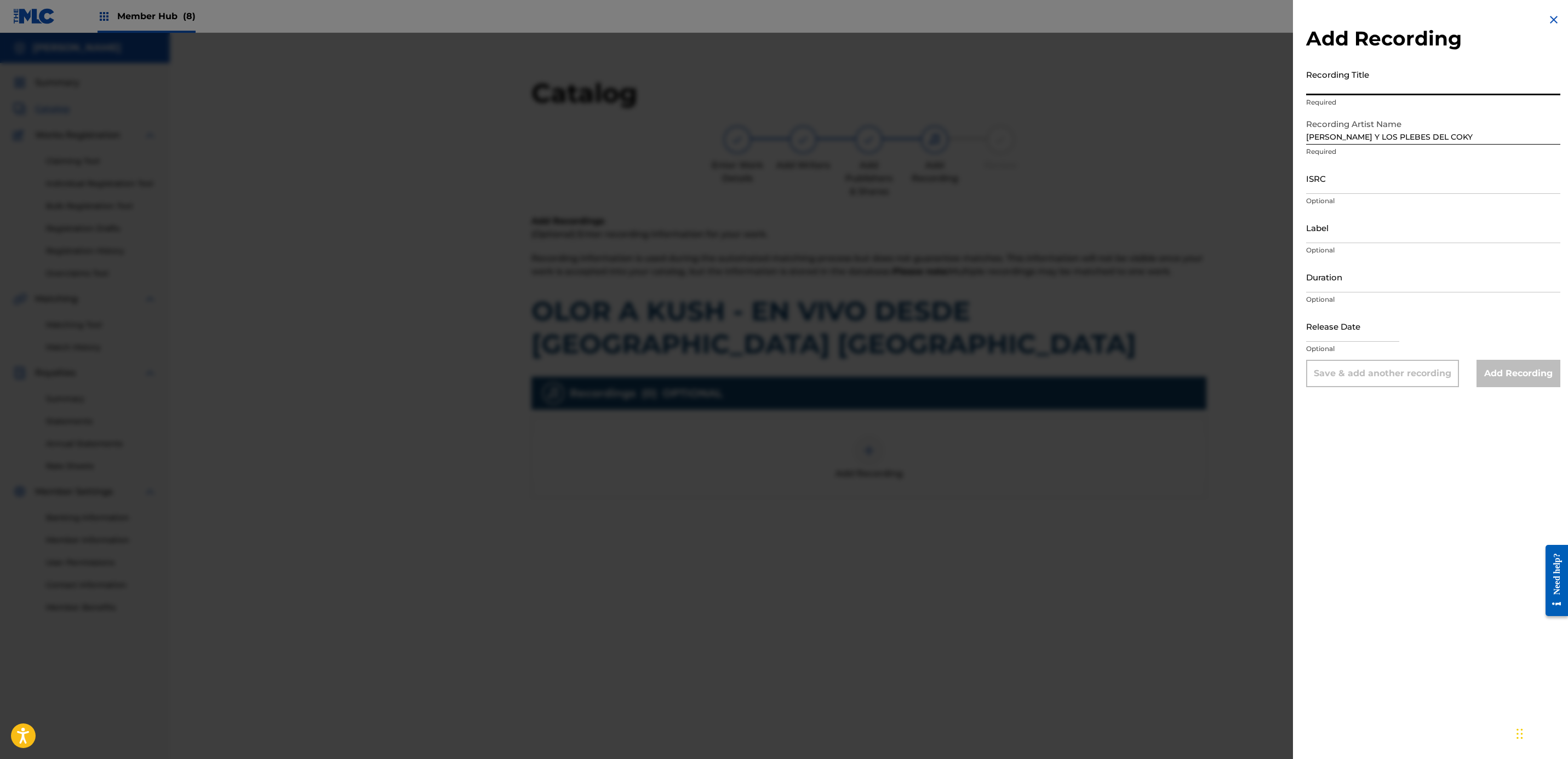
click at [777, 93] on input "Recording Title" at bounding box center [1433, 79] width 254 height 31
paste input "OLOR DE KUSH"
type input "OLOR DE KUSH"
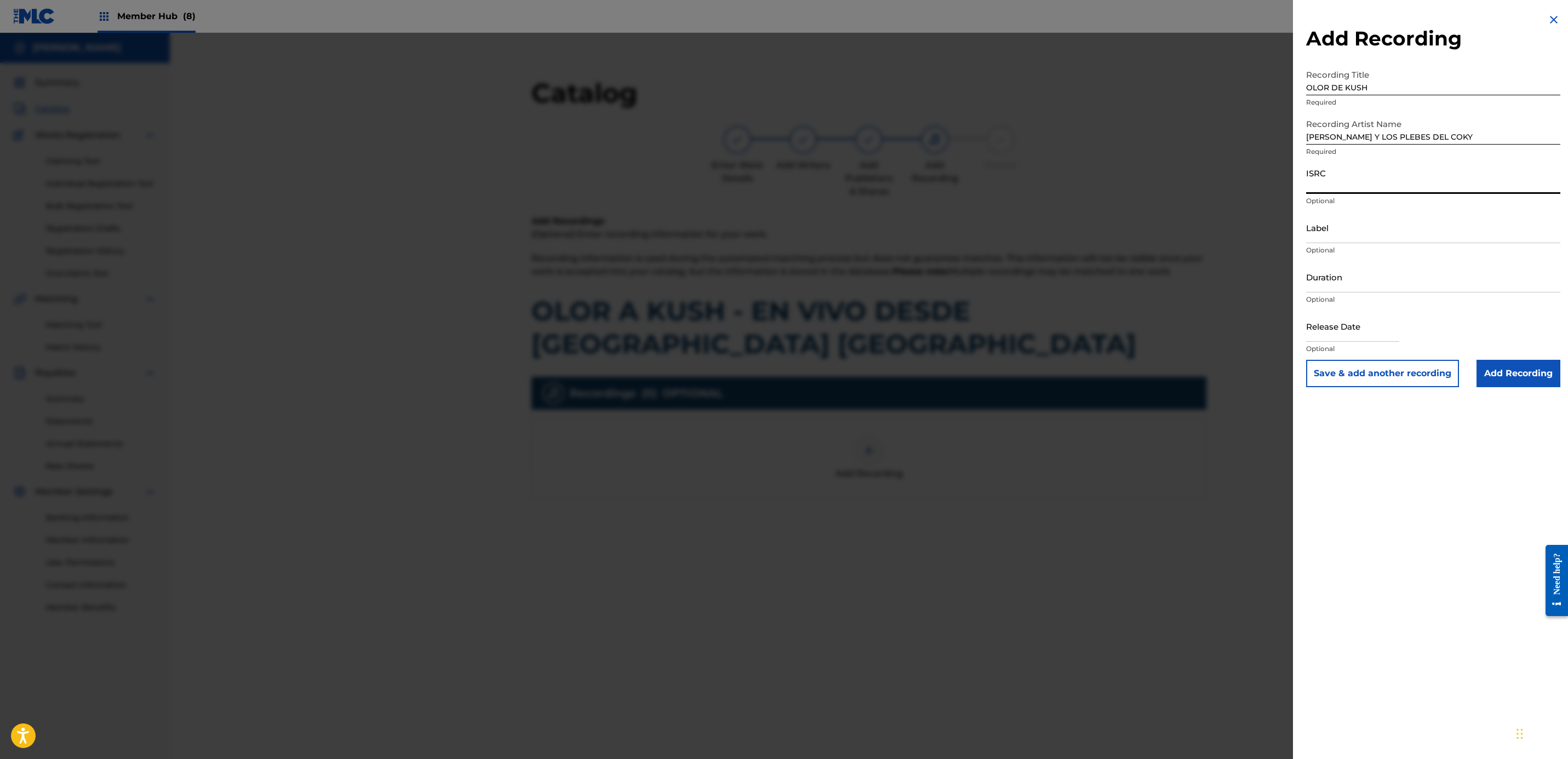
click at [777, 177] on input "ISRC" at bounding box center [1433, 178] width 254 height 31
type input "QMDA72518079"
click at [777, 232] on input "Label" at bounding box center [1433, 227] width 254 height 31
type input "HYPHY MUSIC"
click at [777, 554] on div "Add Recording Recording Title OLOR DE KUSH Required Recording Artist Name JORGE…" at bounding box center [1433, 379] width 281 height 759
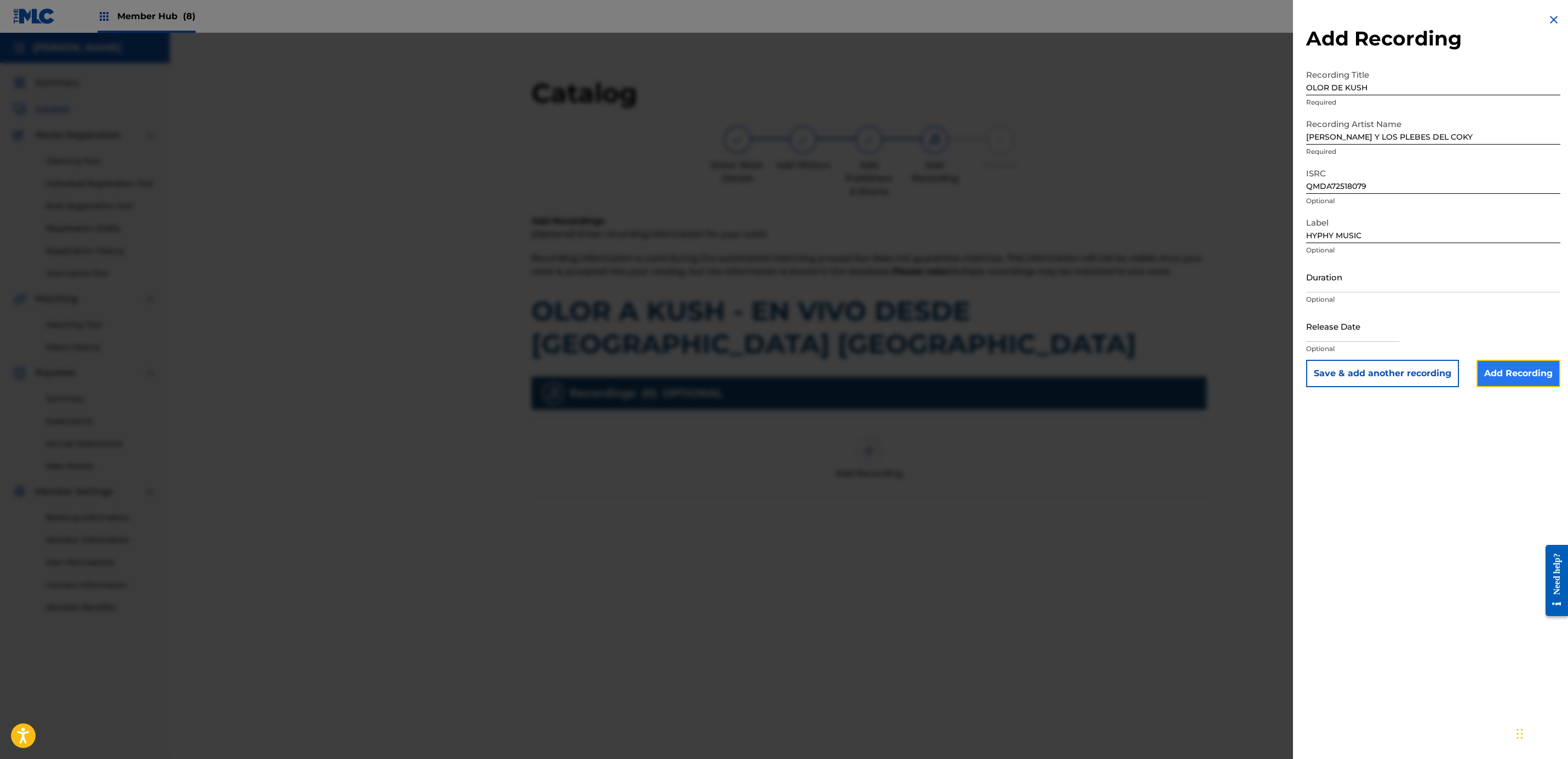
click at [777, 370] on input "Add Recording" at bounding box center [1519, 373] width 84 height 27
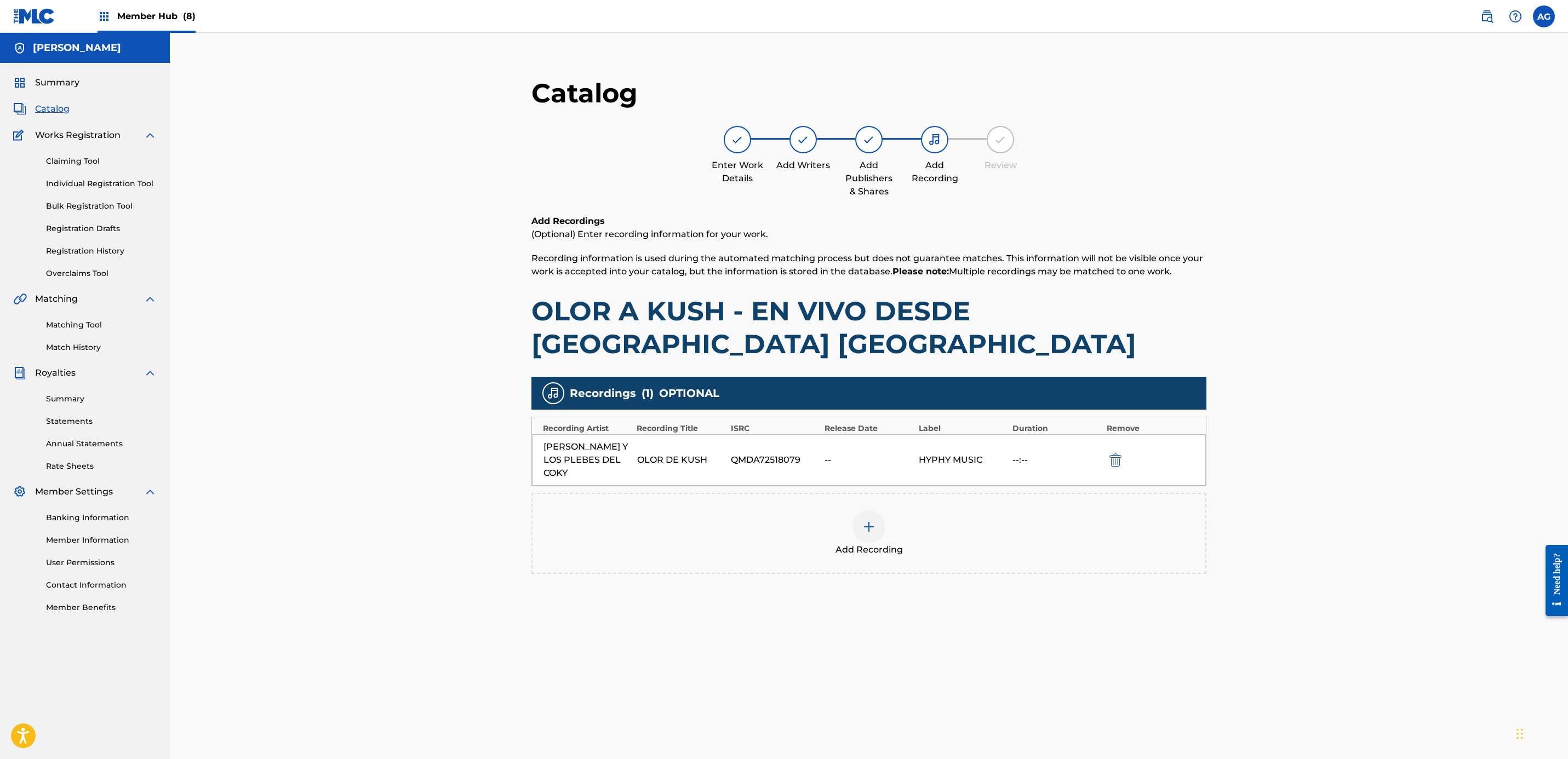
scroll to position [113, 0]
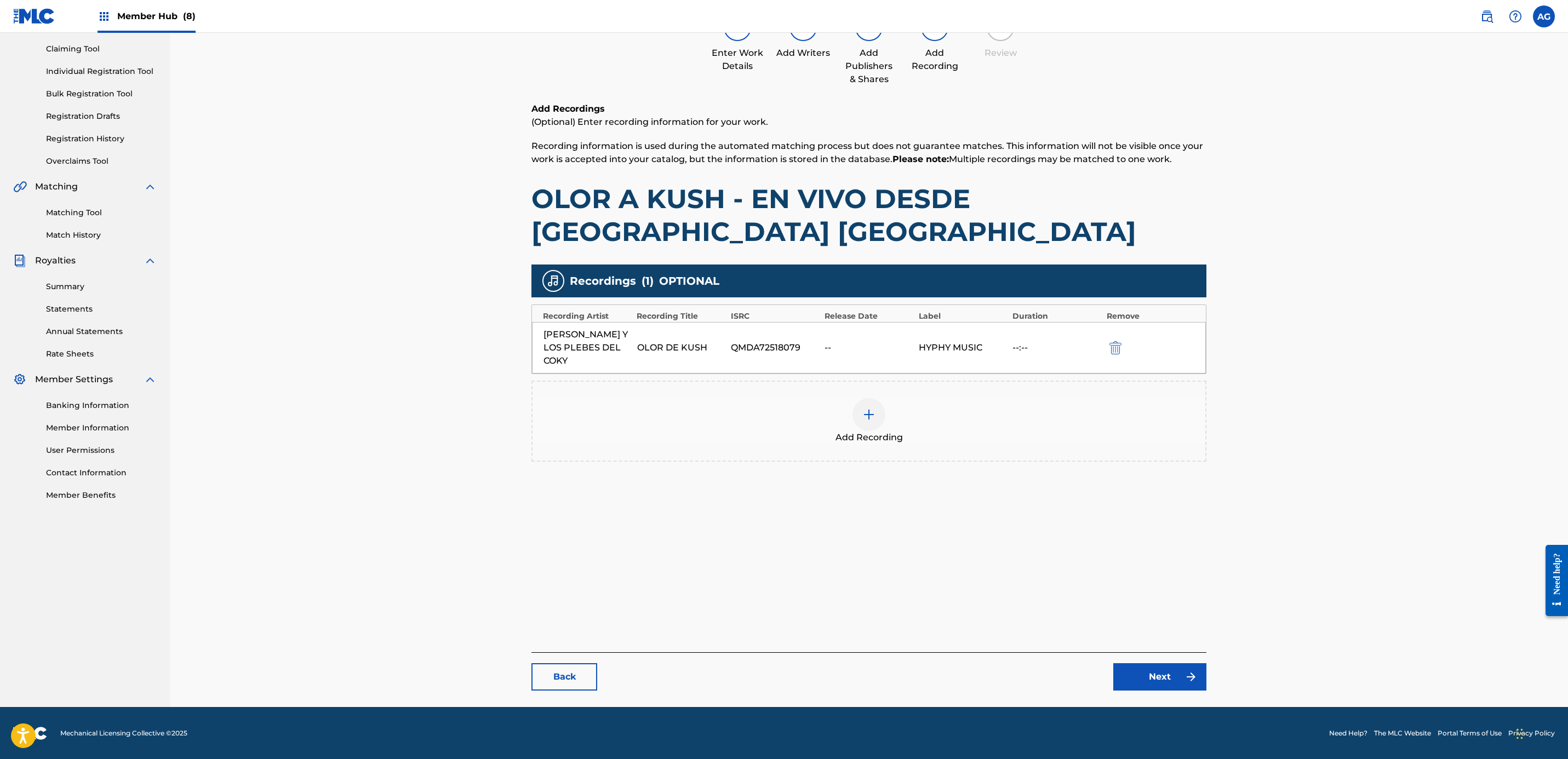
drag, startPoint x: 1321, startPoint y: 645, endPoint x: 1303, endPoint y: 671, distance: 31.6
click at [777, 679] on link "Next" at bounding box center [1160, 677] width 93 height 27
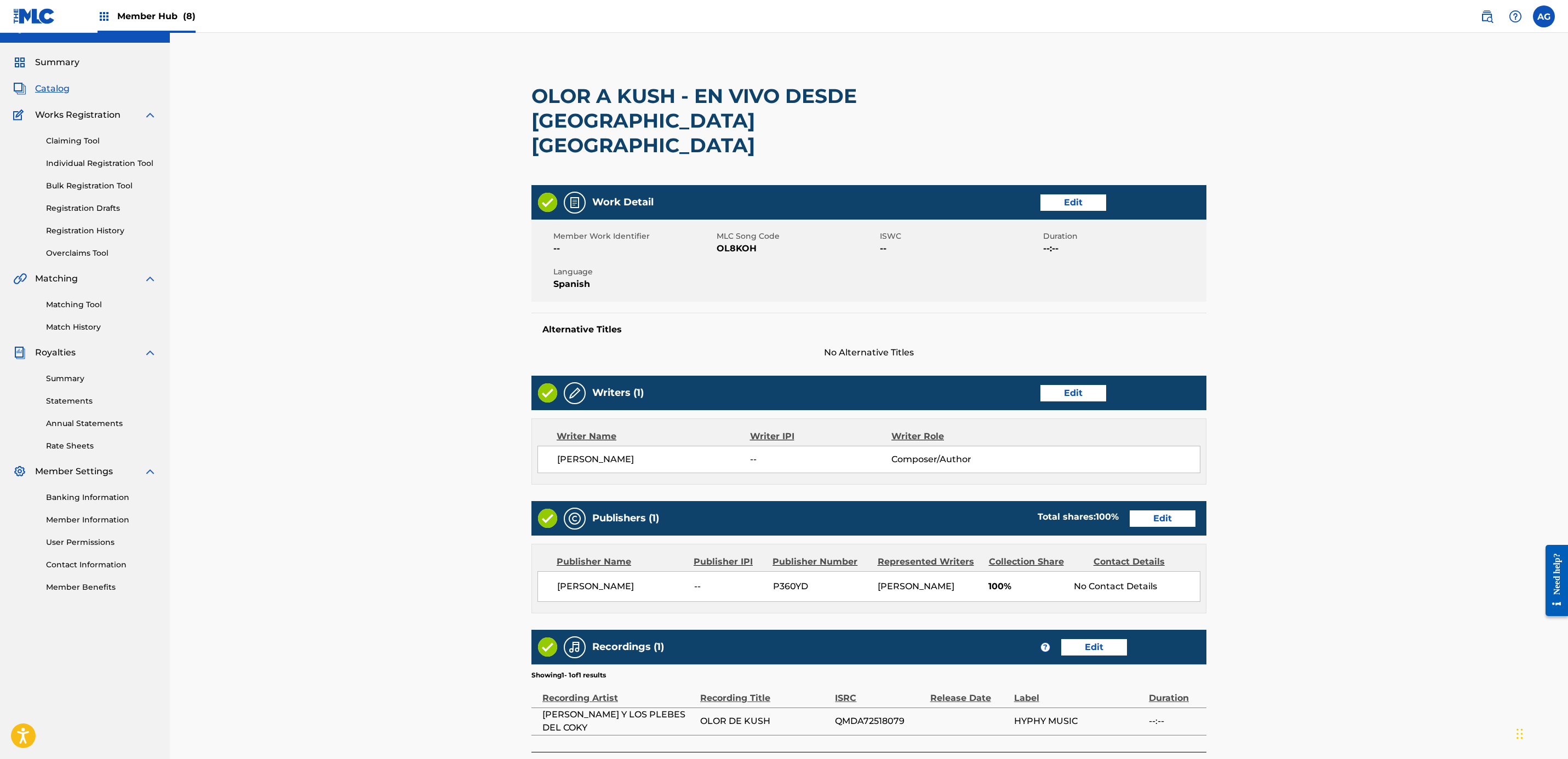
scroll to position [113, 0]
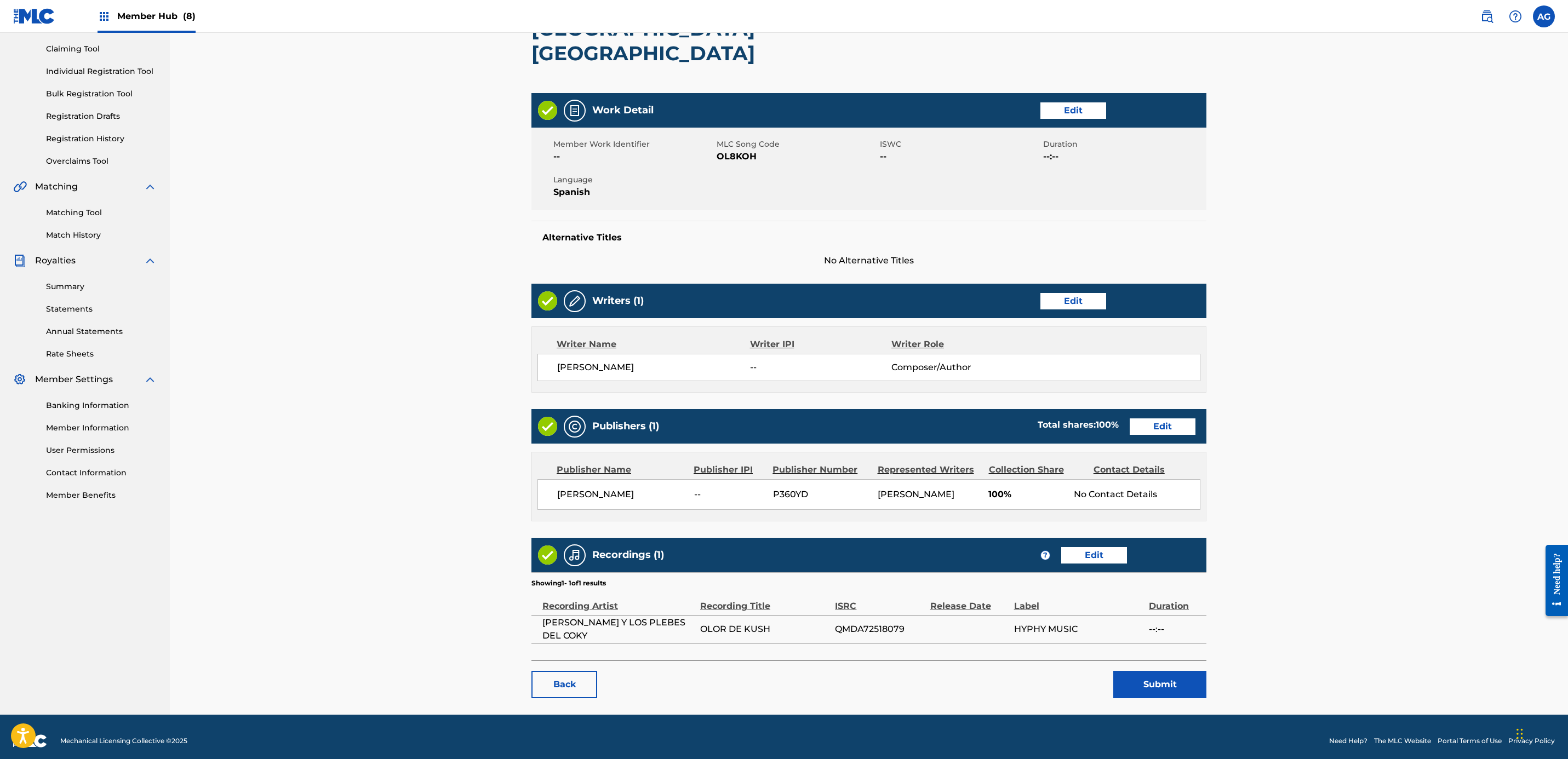
drag, startPoint x: 1047, startPoint y: 526, endPoint x: 1094, endPoint y: 642, distance: 125.2
click at [777, 671] on button "Submit" at bounding box center [1160, 685] width 93 height 27
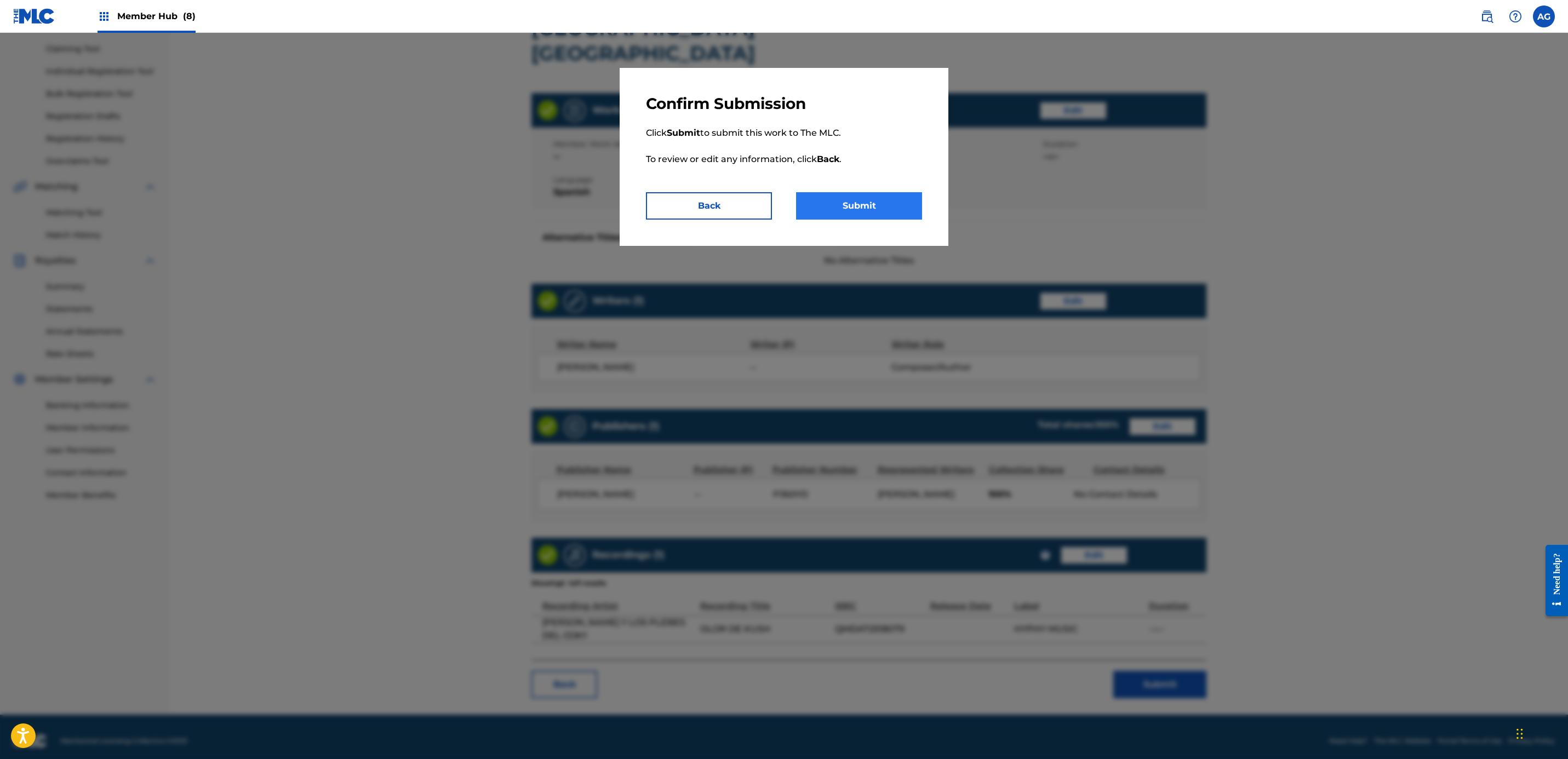
drag, startPoint x: 897, startPoint y: 222, endPoint x: 888, endPoint y: 217, distance: 10.3
click at [777, 220] on div "Confirm Submission Click Submit to submit this work to The MLC. To review or ed…" at bounding box center [784, 157] width 329 height 178
click at [777, 209] on button "Submit" at bounding box center [859, 206] width 126 height 27
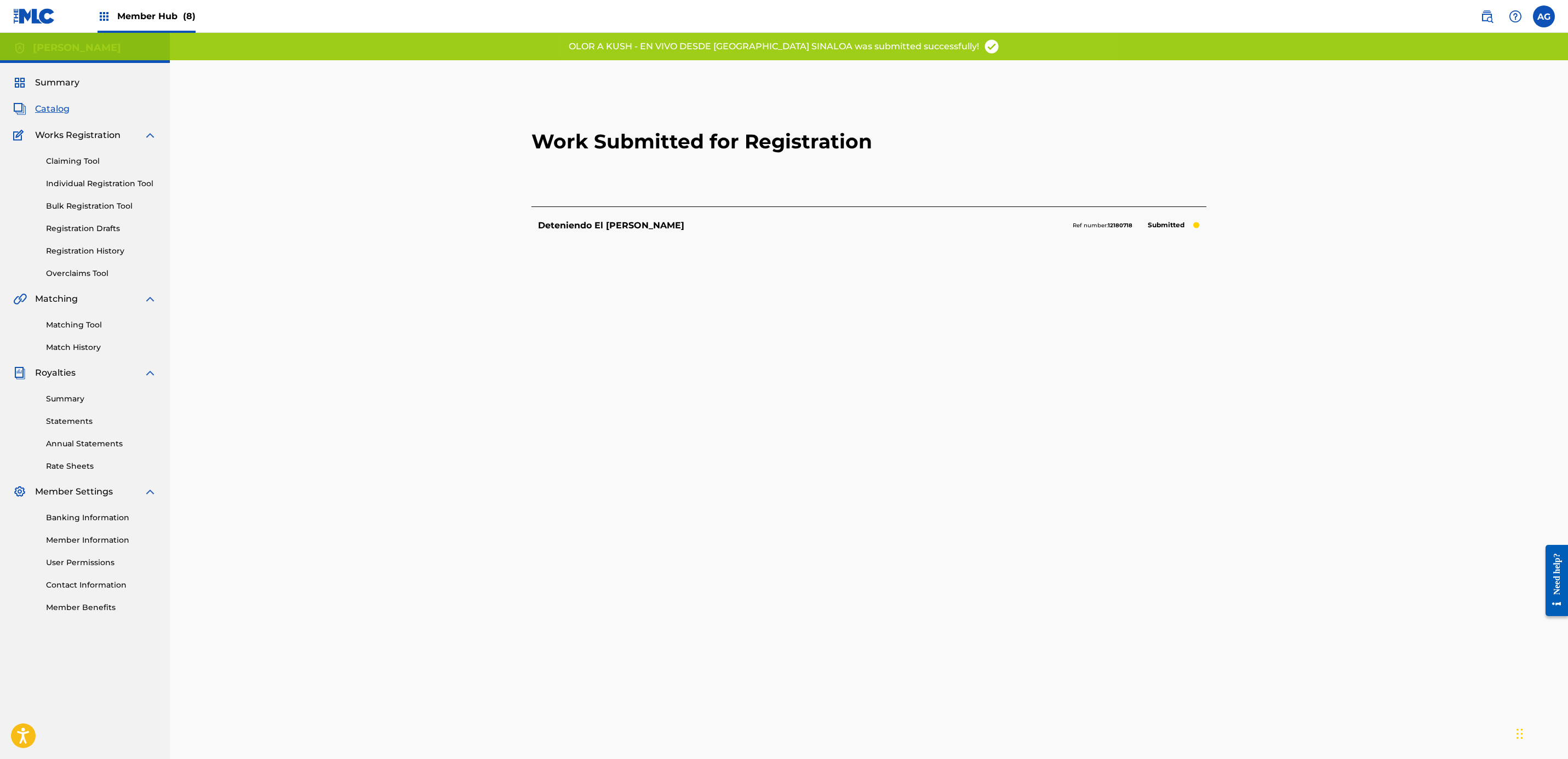
click at [118, 18] on span "Member Hub (8)" at bounding box center [156, 16] width 79 height 13
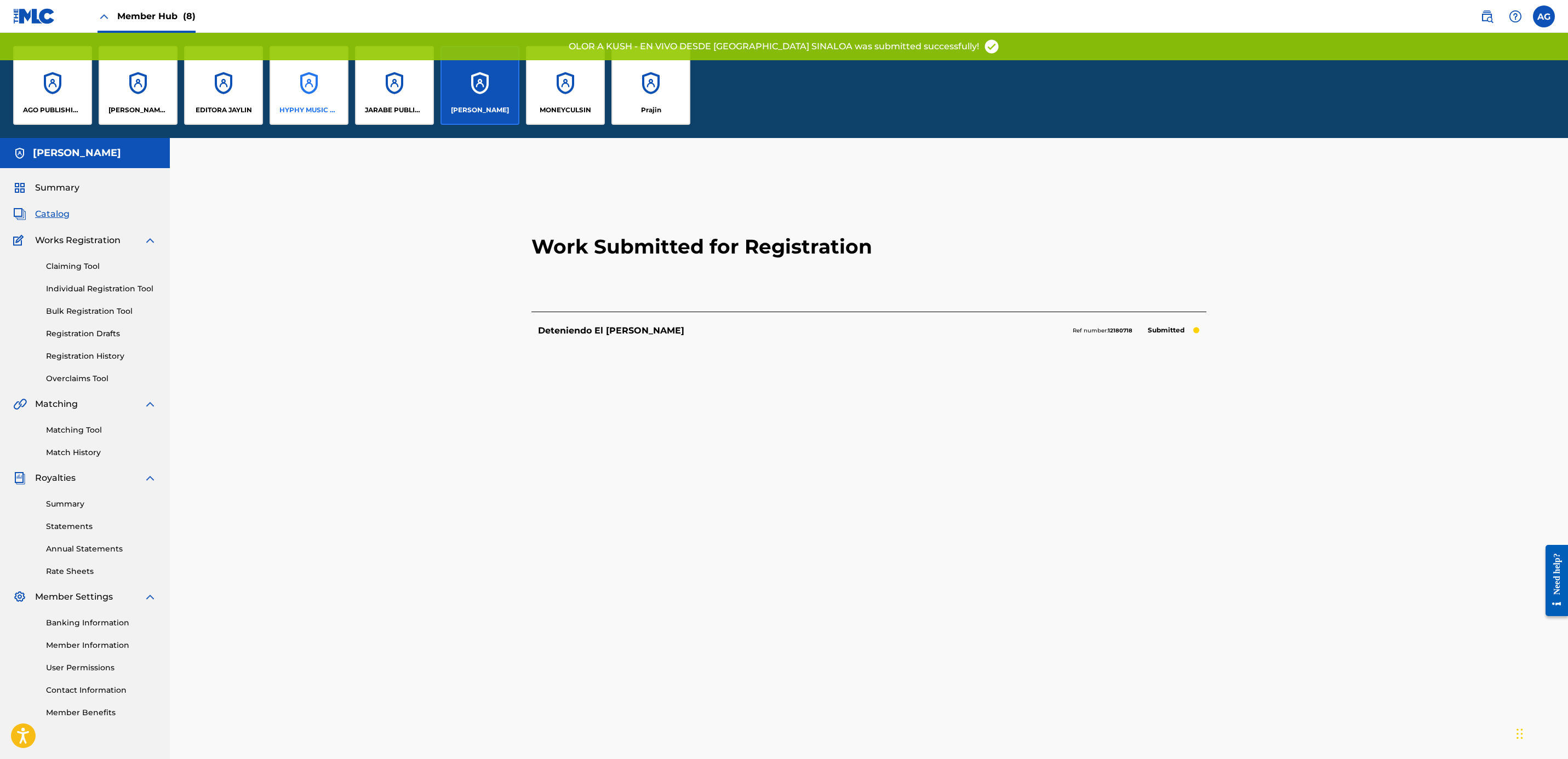
click at [310, 102] on div "HYPHY MUSIC PUBLISHING INC" at bounding box center [309, 86] width 79 height 79
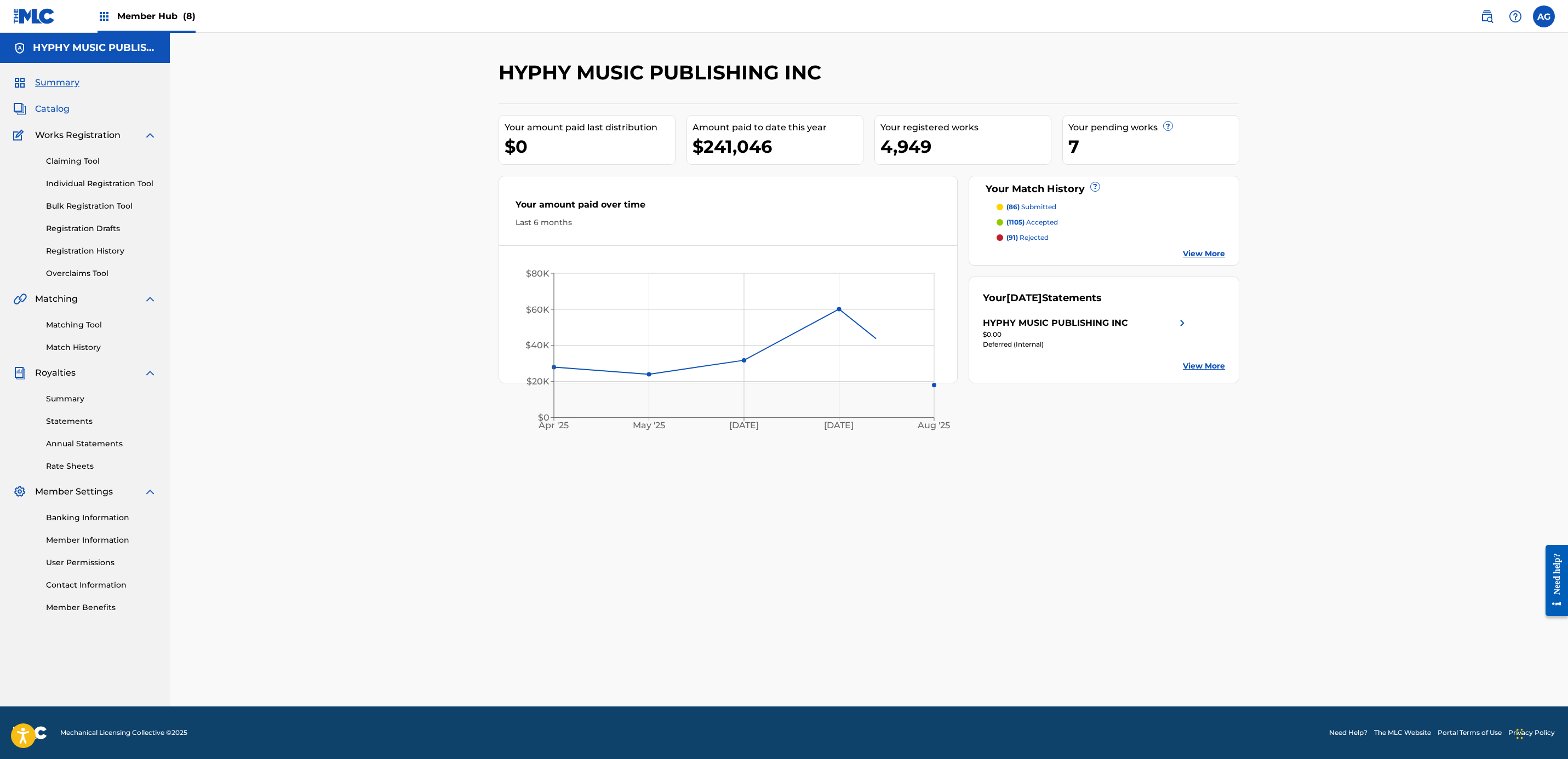
click at [63, 109] on span "Catalog" at bounding box center [52, 109] width 35 height 13
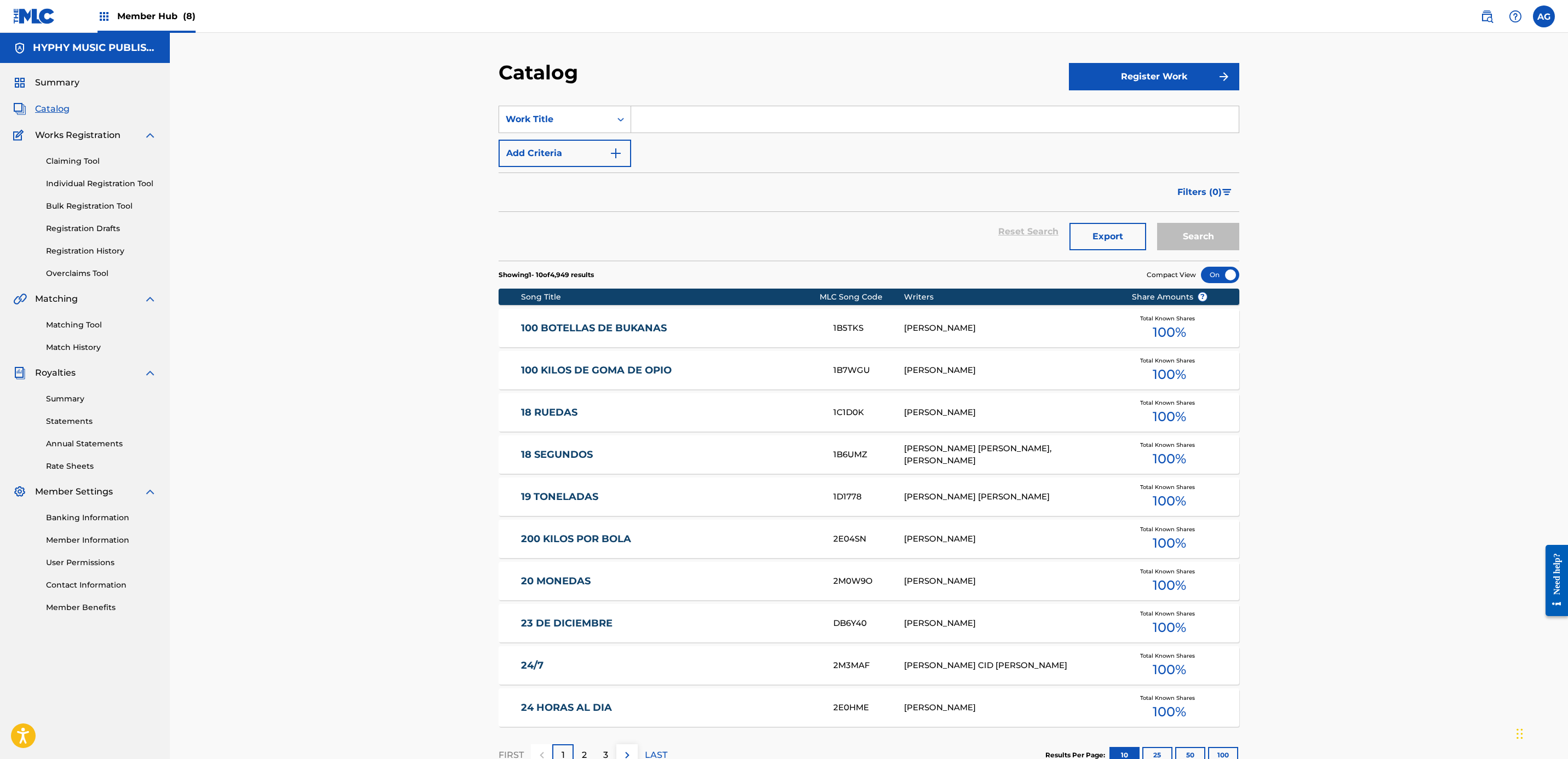
click at [732, 122] on input "Search Form" at bounding box center [935, 119] width 607 height 26
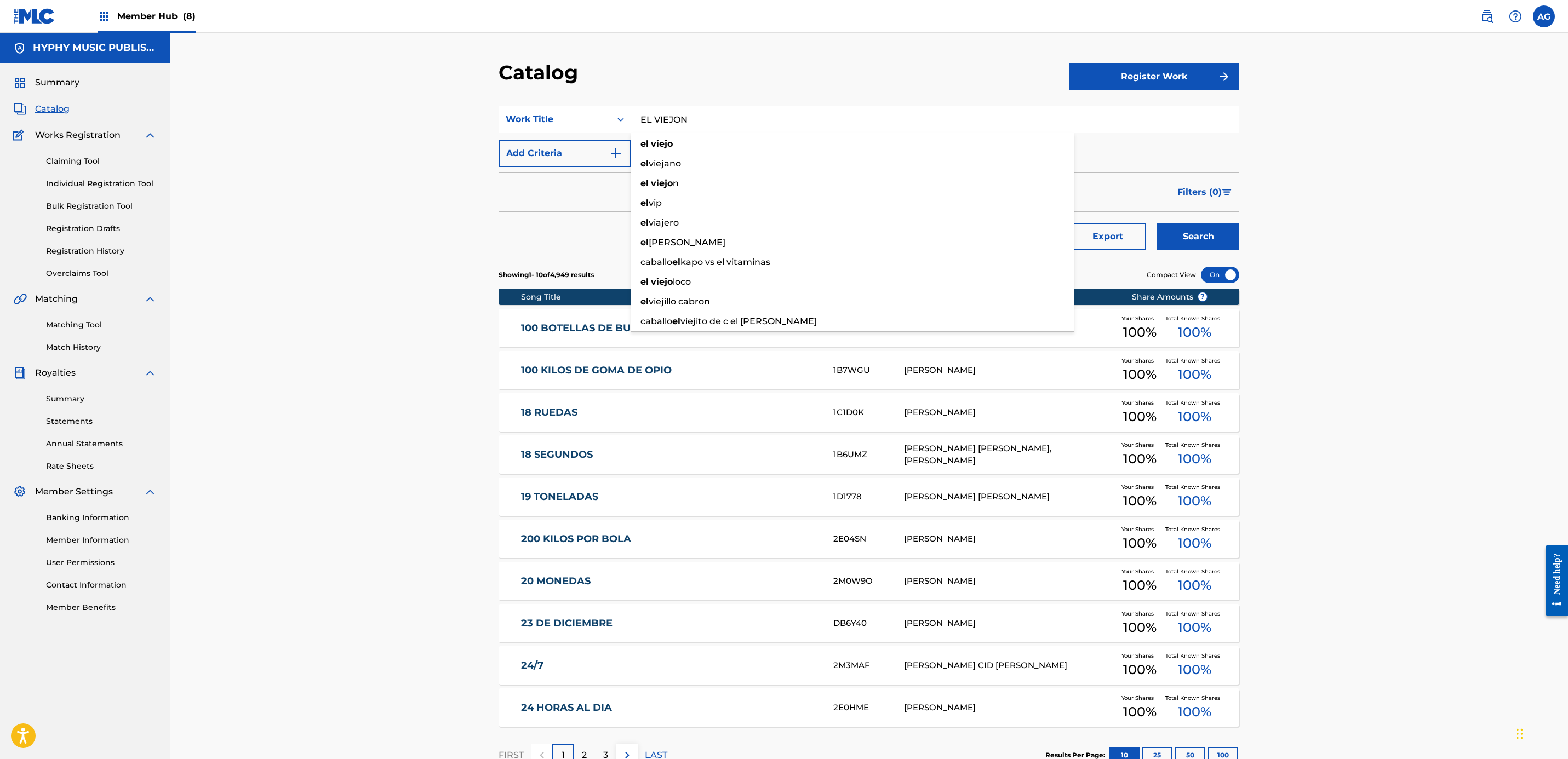
type input "EL VIEJON"
click at [777, 223] on button "Search" at bounding box center [1198, 236] width 82 height 27
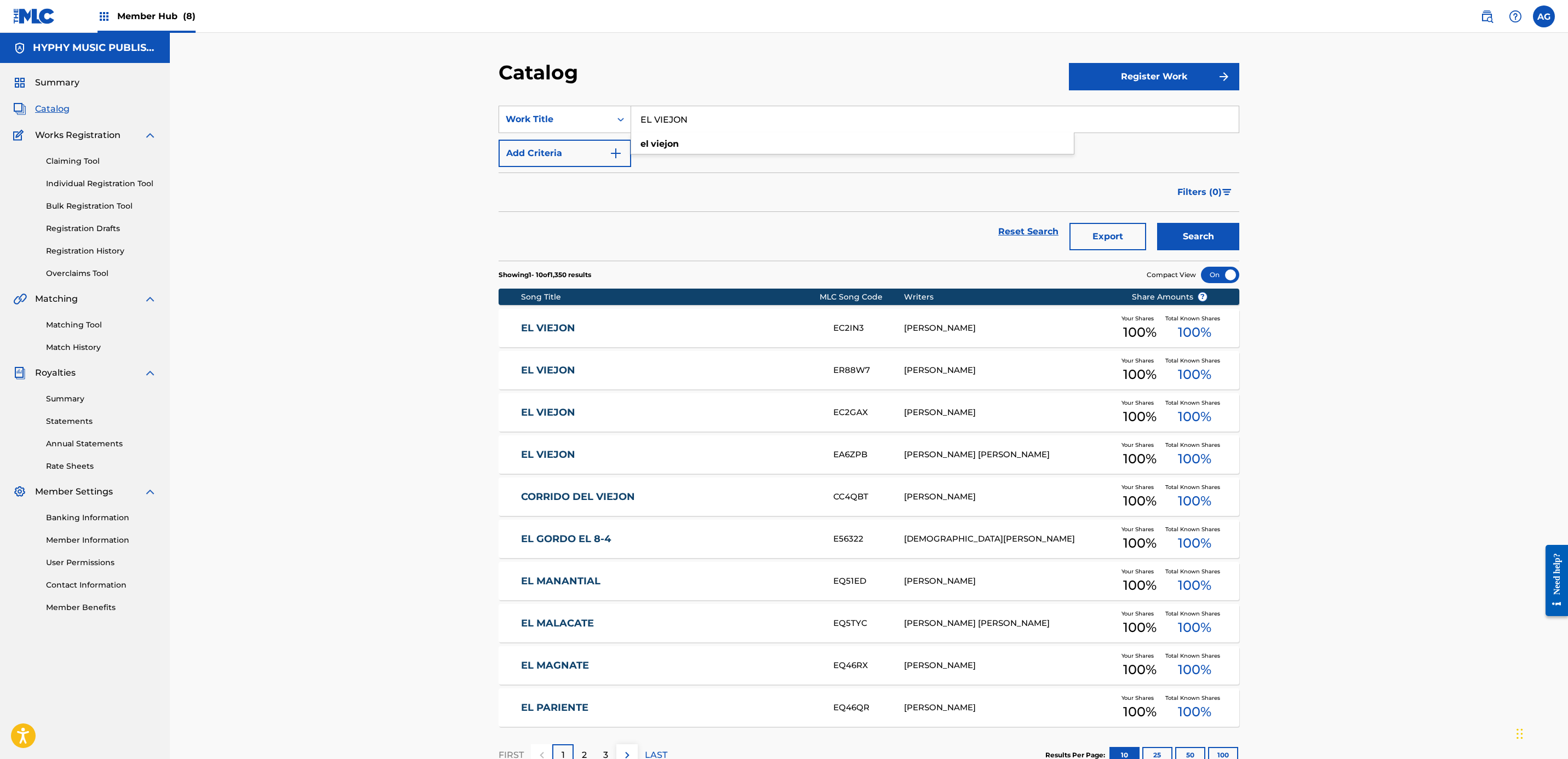
click at [743, 326] on link "EL VIEJON" at bounding box center [670, 328] width 298 height 13
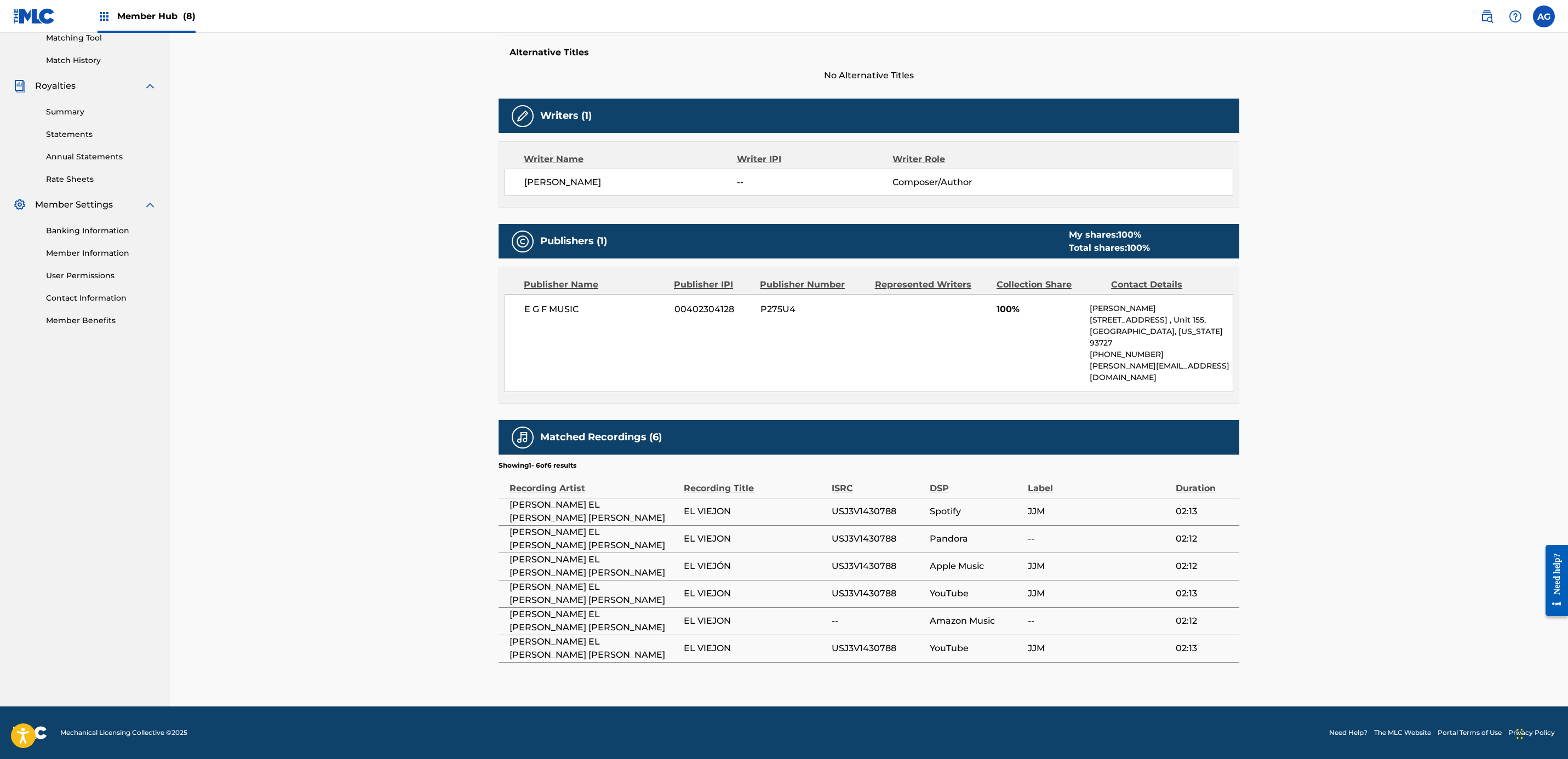
drag, startPoint x: 403, startPoint y: 324, endPoint x: 422, endPoint y: 425, distance: 102.8
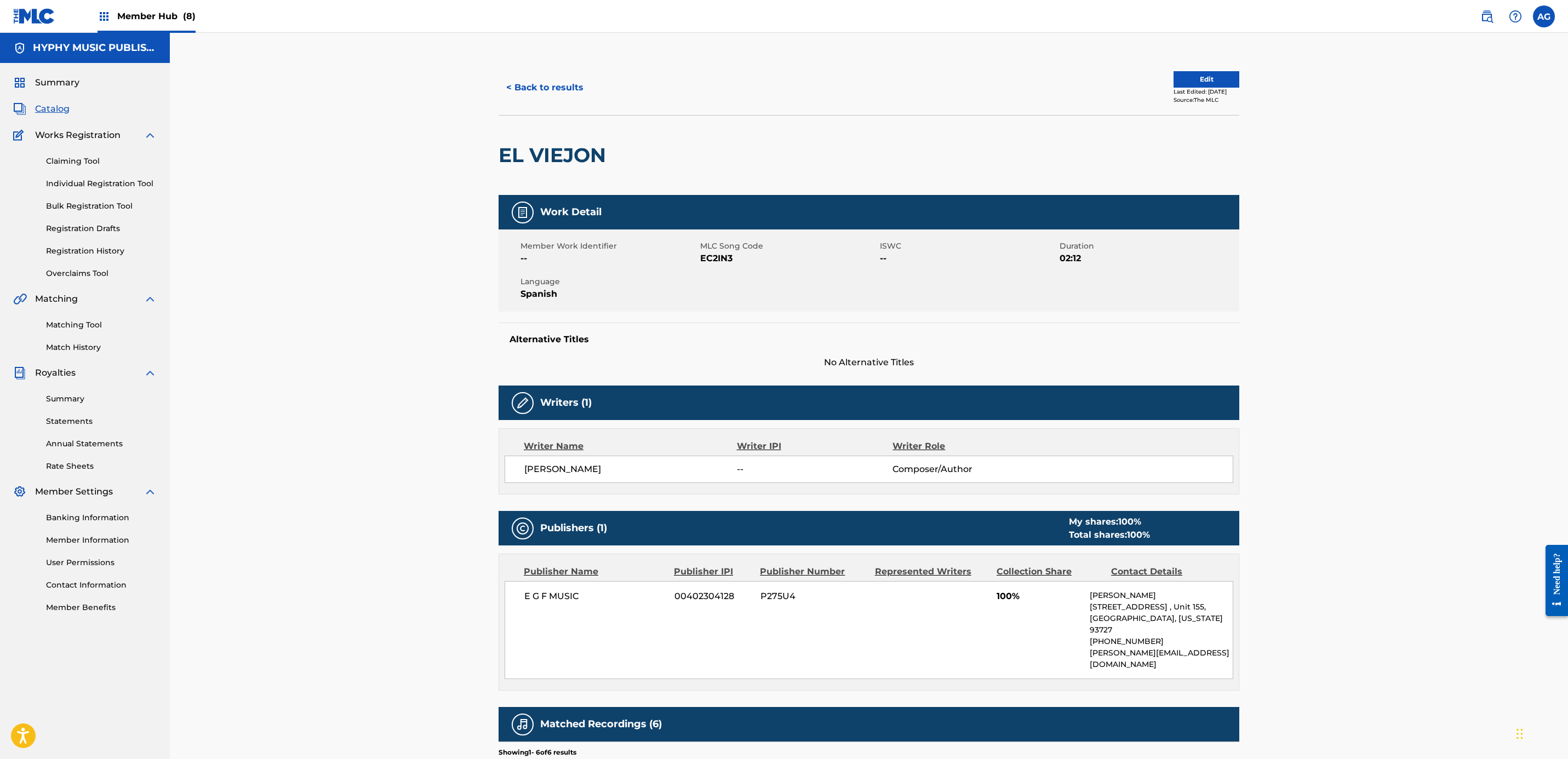
drag, startPoint x: 449, startPoint y: 436, endPoint x: 447, endPoint y: 275, distance: 161.0
click at [526, 86] on button "< Back to results" at bounding box center [545, 88] width 93 height 27
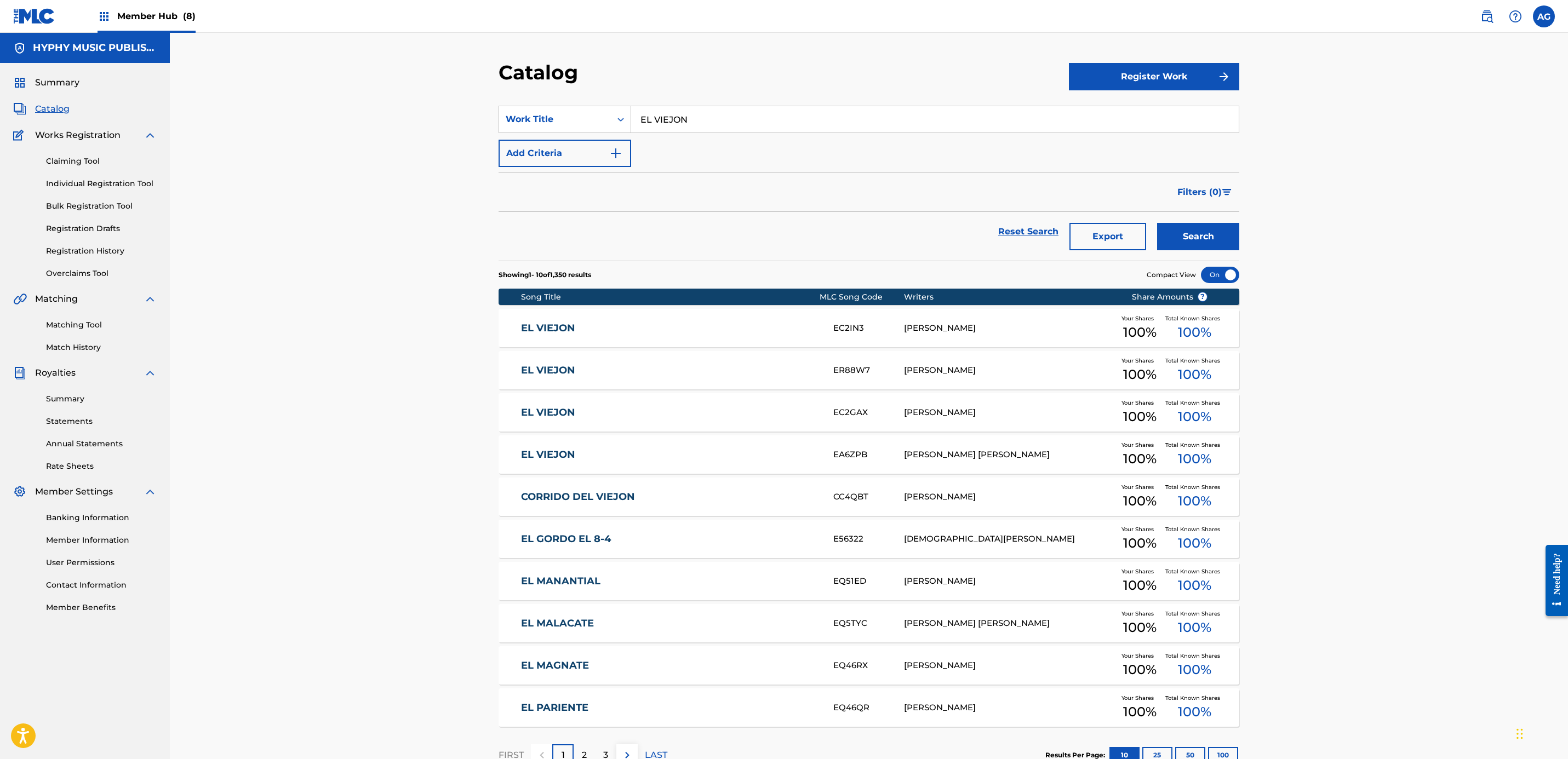
click at [748, 456] on link "EL VIEJON" at bounding box center [670, 455] width 298 height 13
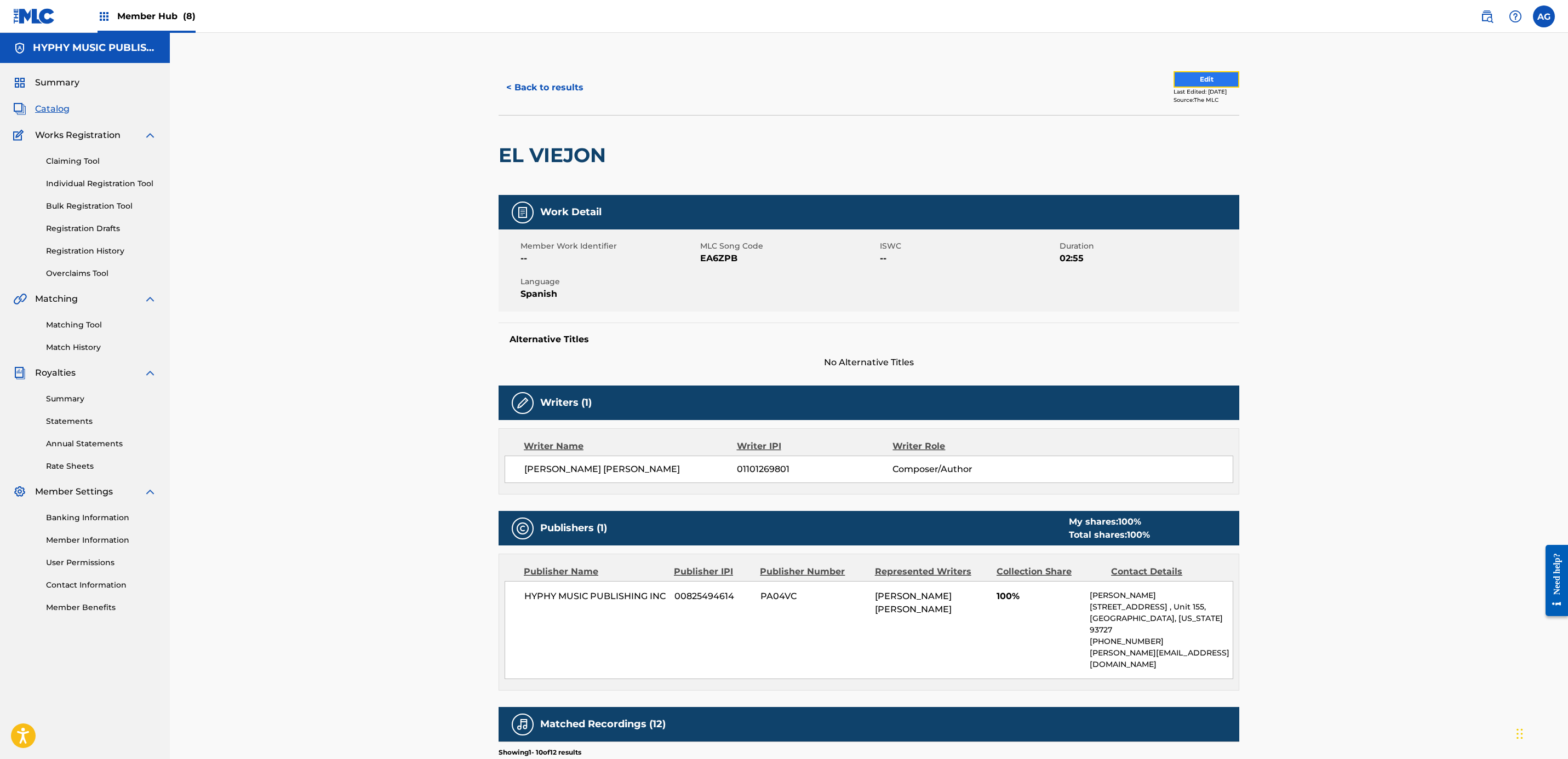
click at [777, 75] on button "Edit" at bounding box center [1206, 79] width 66 height 16
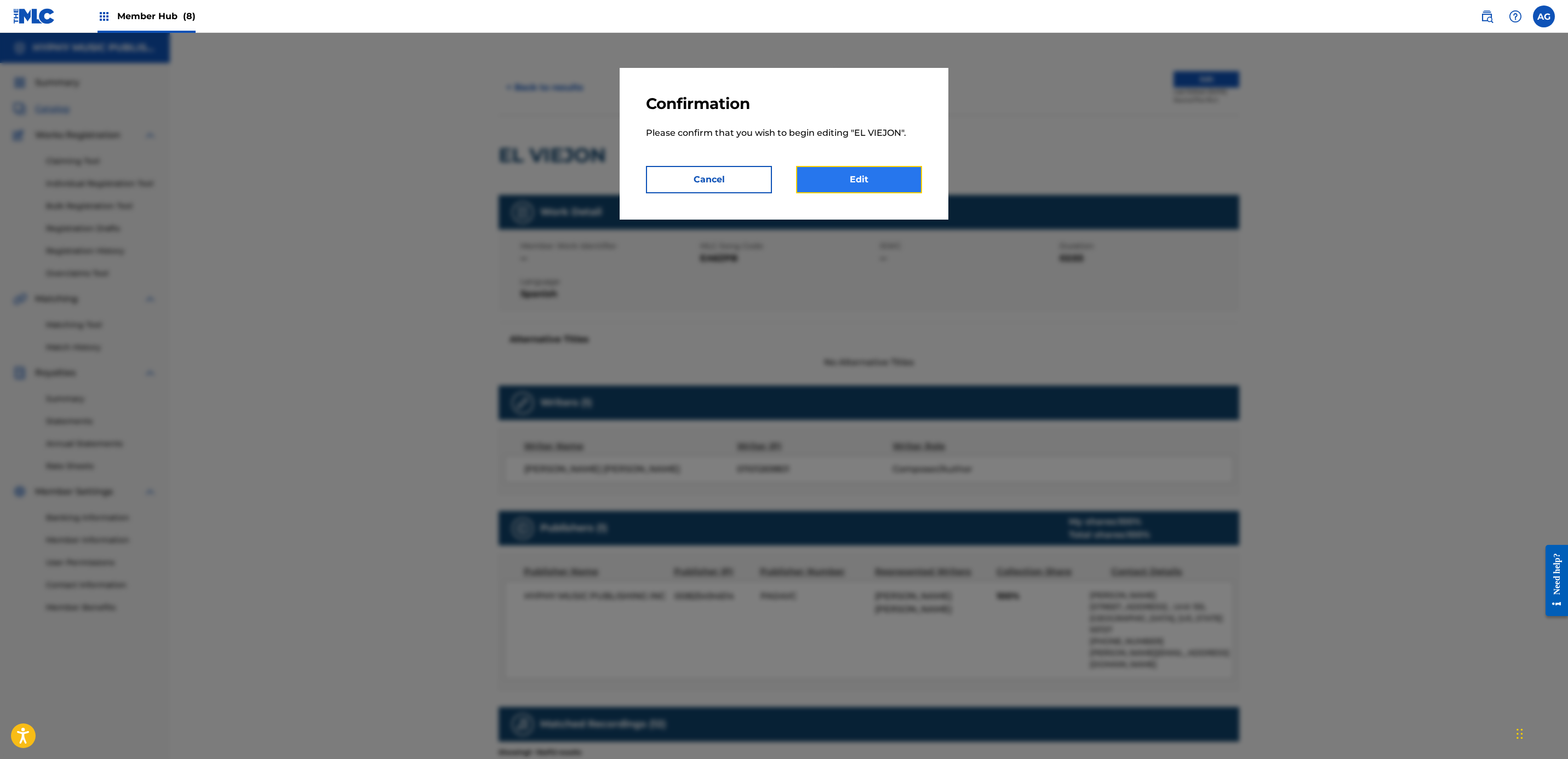
click at [777, 184] on link "Edit" at bounding box center [859, 180] width 126 height 27
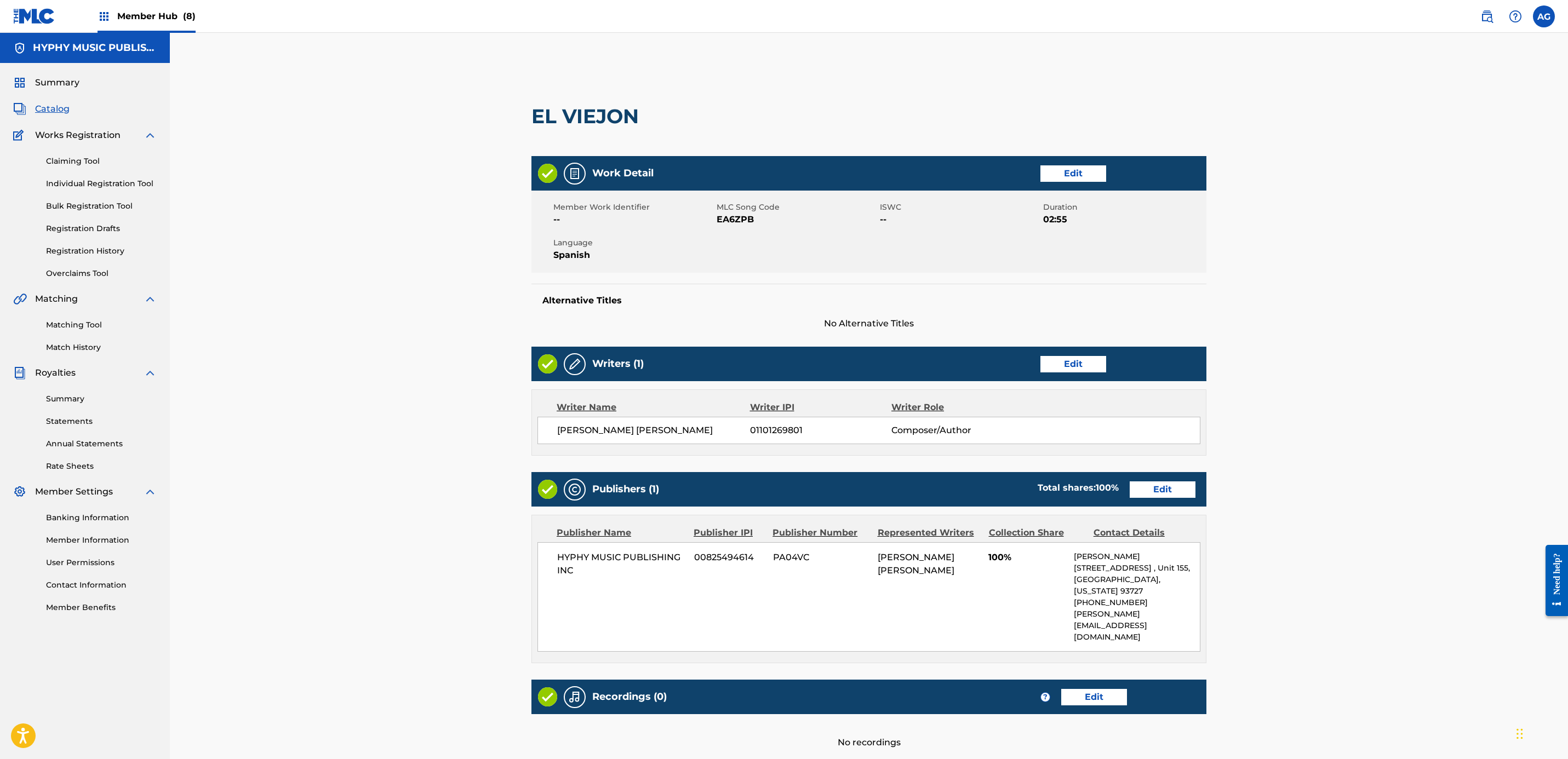
scroll to position [113, 0]
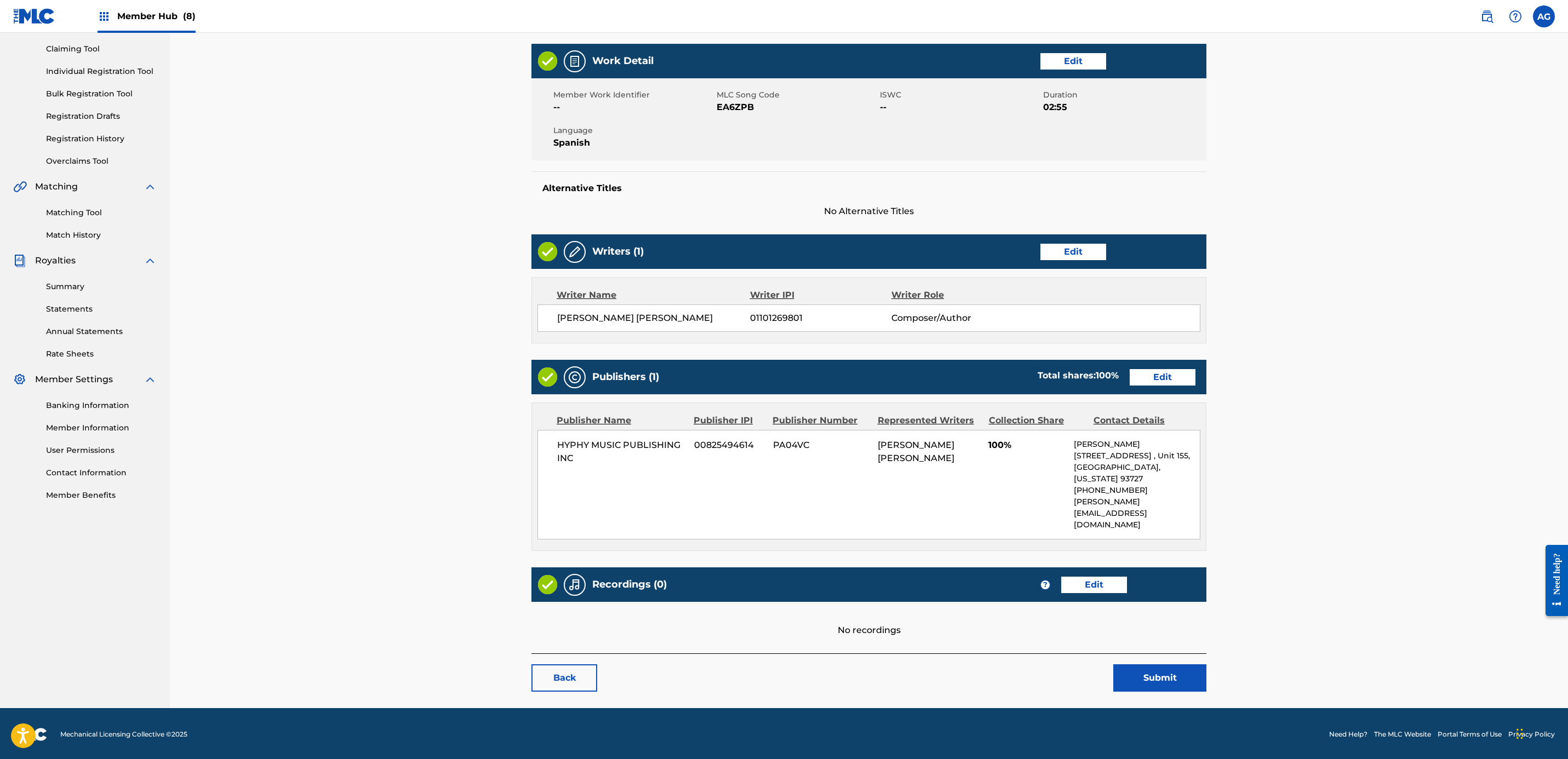
drag, startPoint x: 939, startPoint y: 332, endPoint x: 911, endPoint y: 577, distance: 246.6
click at [777, 577] on link "Edit" at bounding box center [1094, 585] width 66 height 16
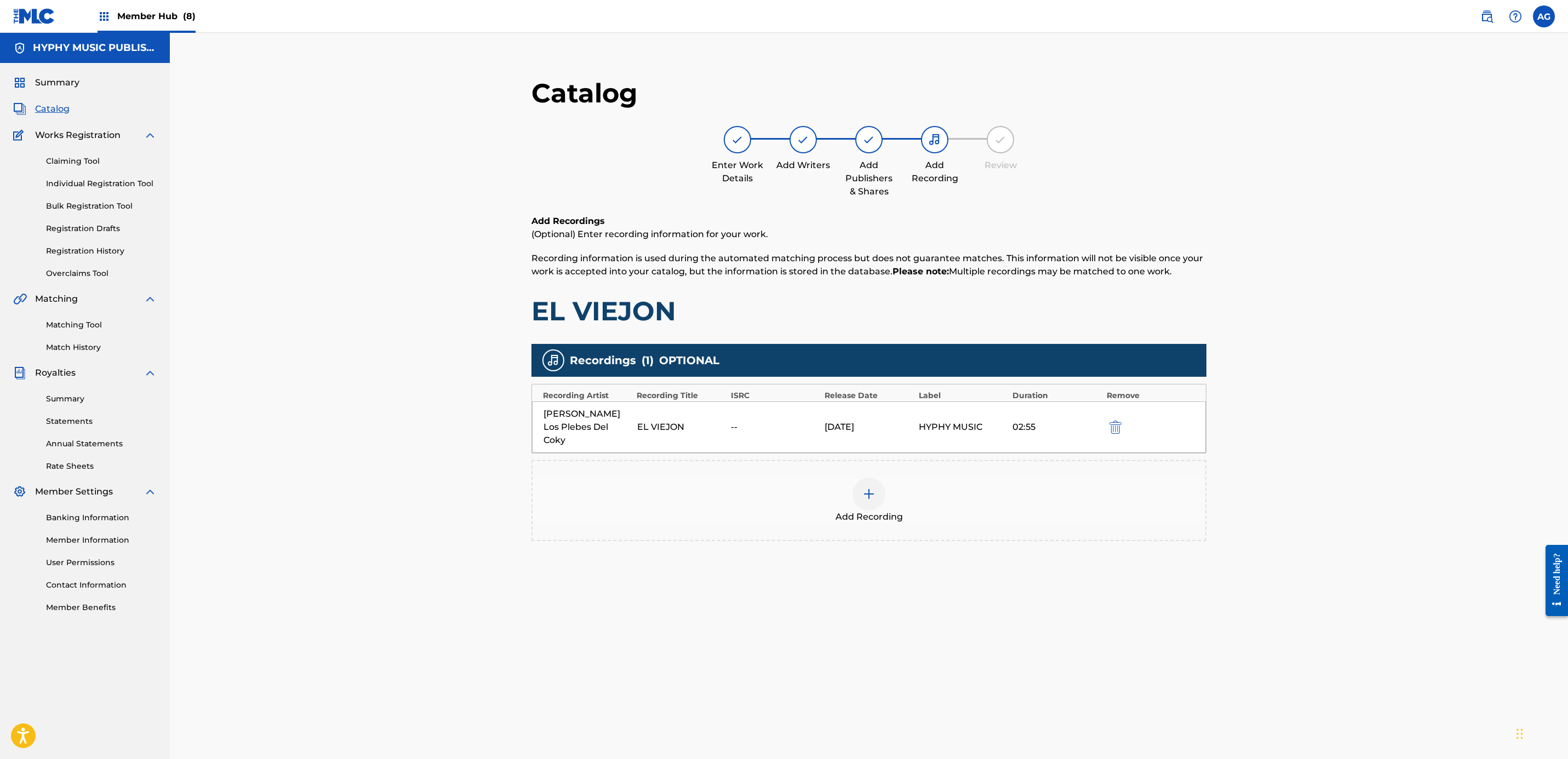
click at [777, 487] on div "Add Recording" at bounding box center [869, 501] width 673 height 46
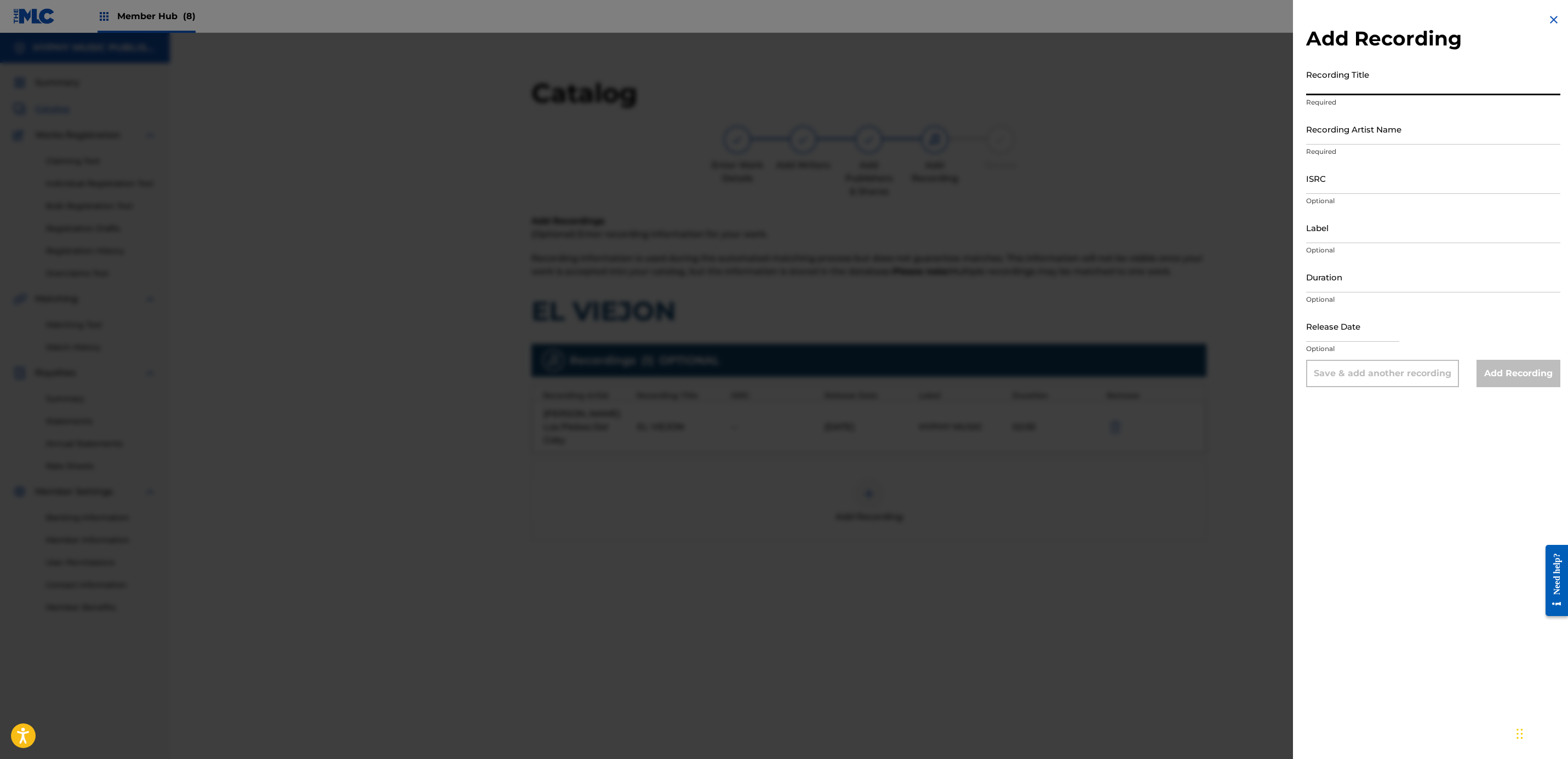
click at [777, 93] on input "Recording Title" at bounding box center [1433, 79] width 254 height 31
click at [777, 127] on input "Recording Artist Name" at bounding box center [1433, 128] width 254 height 31
paste input "Jorge Castro y Los Plebes Del Coky"
type input "Jorge Castro y Los Plebes Del Coky"
click at [777, 78] on input "Recording Title" at bounding box center [1433, 79] width 254 height 31
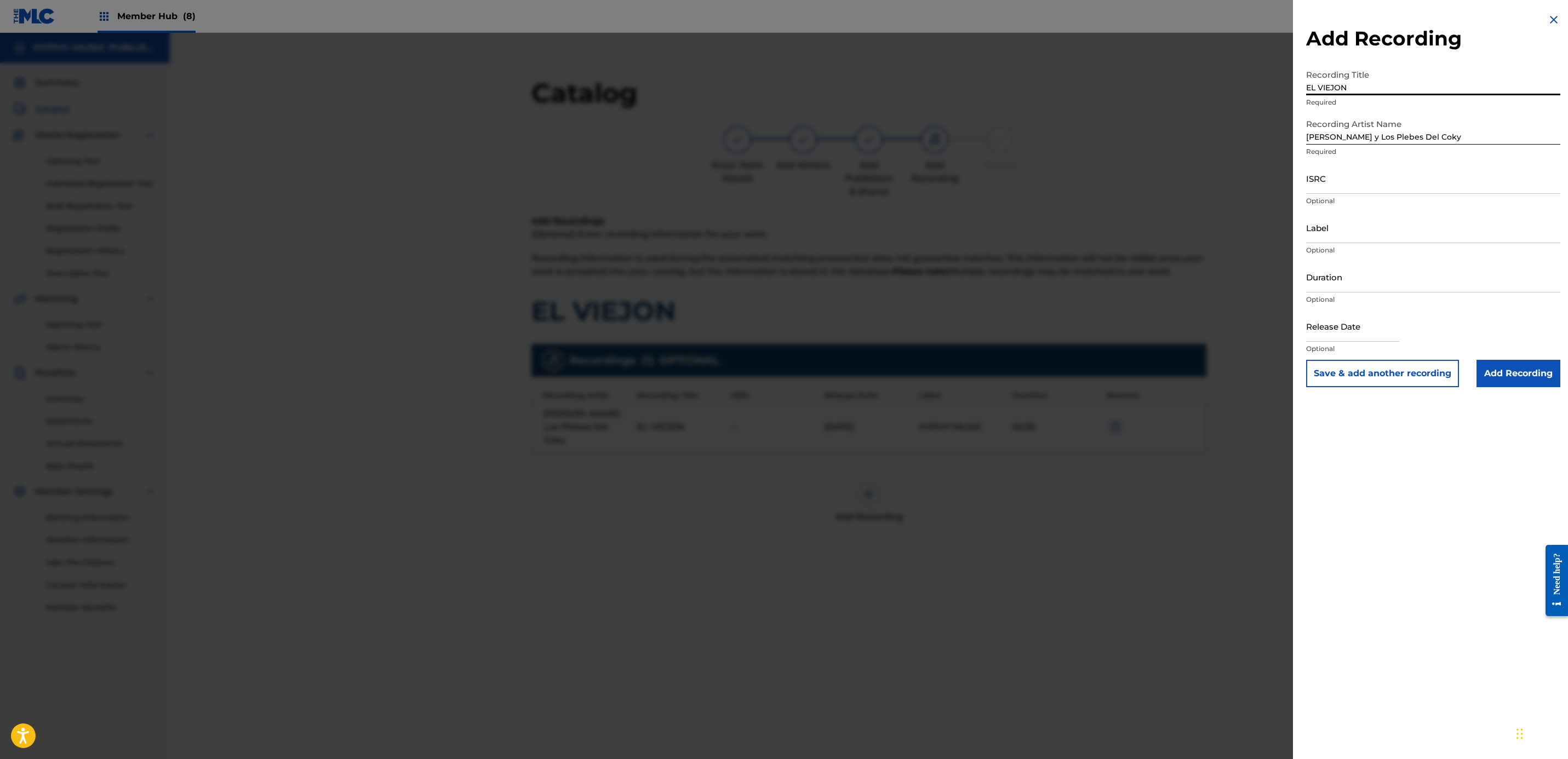
type input "EL VIEJON"
type input "QMDA72518080"
click at [777, 237] on input "Label" at bounding box center [1433, 227] width 254 height 31
click at [777, 364] on input "Add Recording" at bounding box center [1519, 373] width 84 height 27
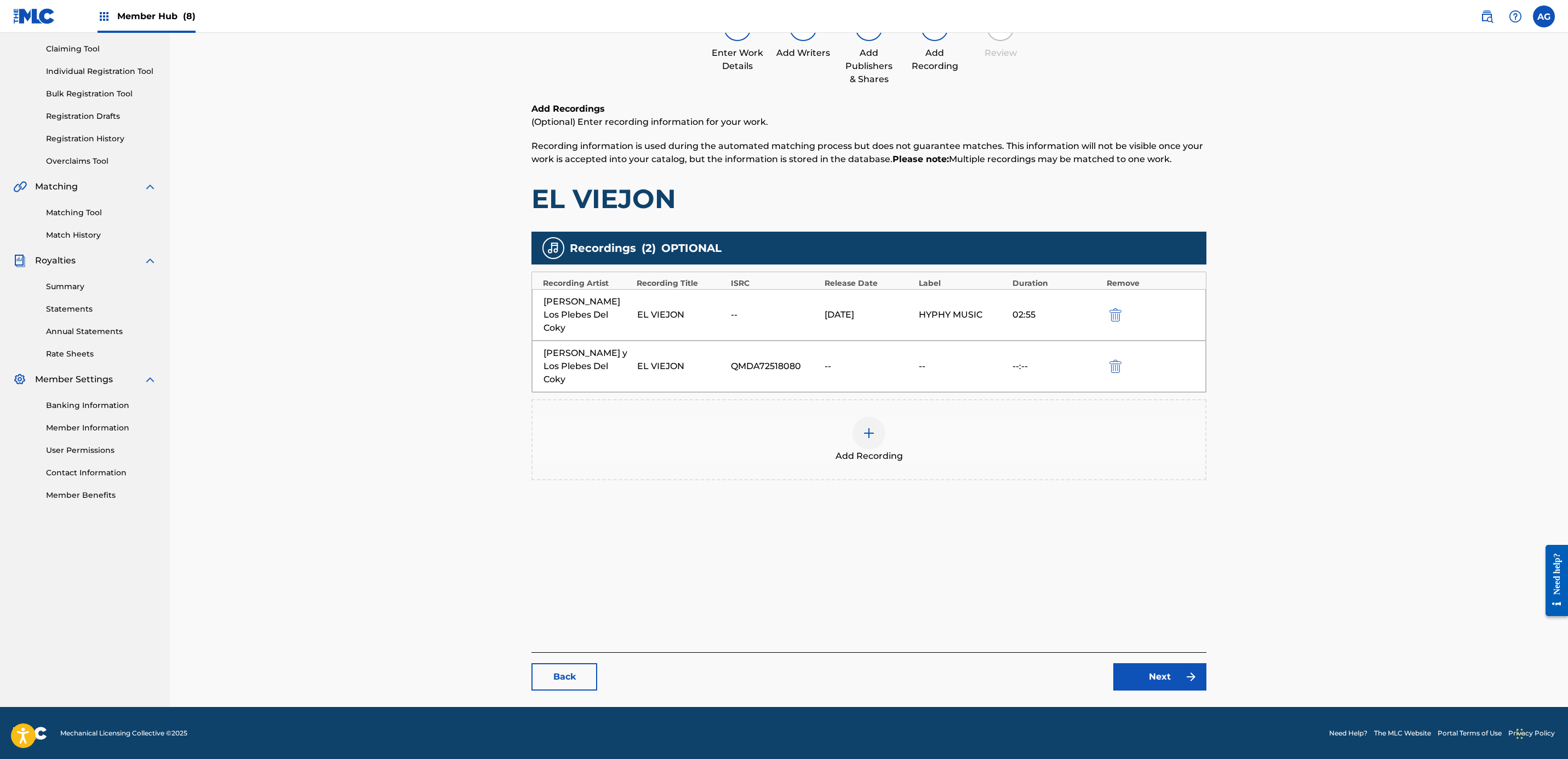
drag, startPoint x: 1385, startPoint y: 428, endPoint x: 1358, endPoint y: 567, distance: 141.6
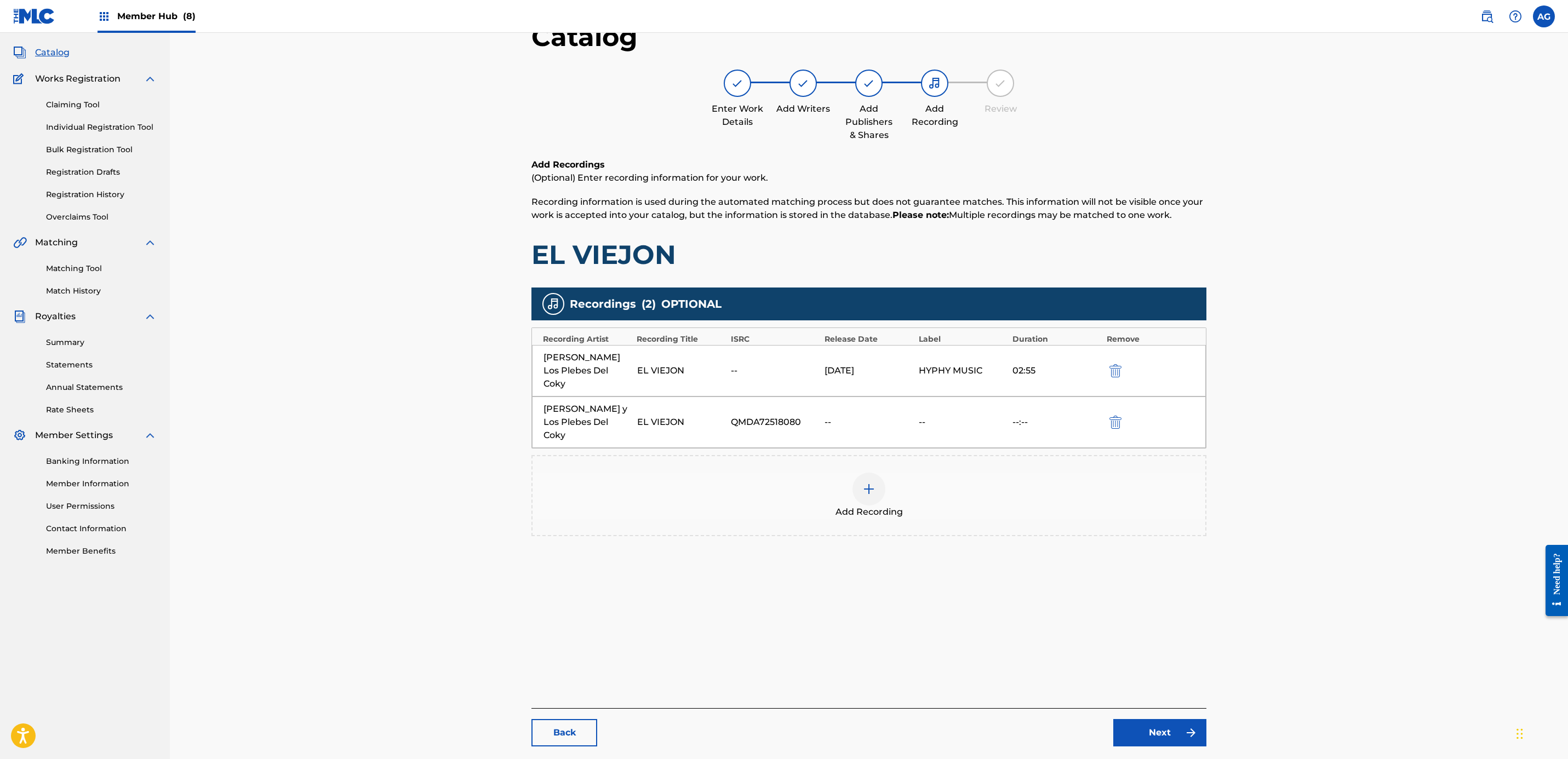
scroll to position [30, 0]
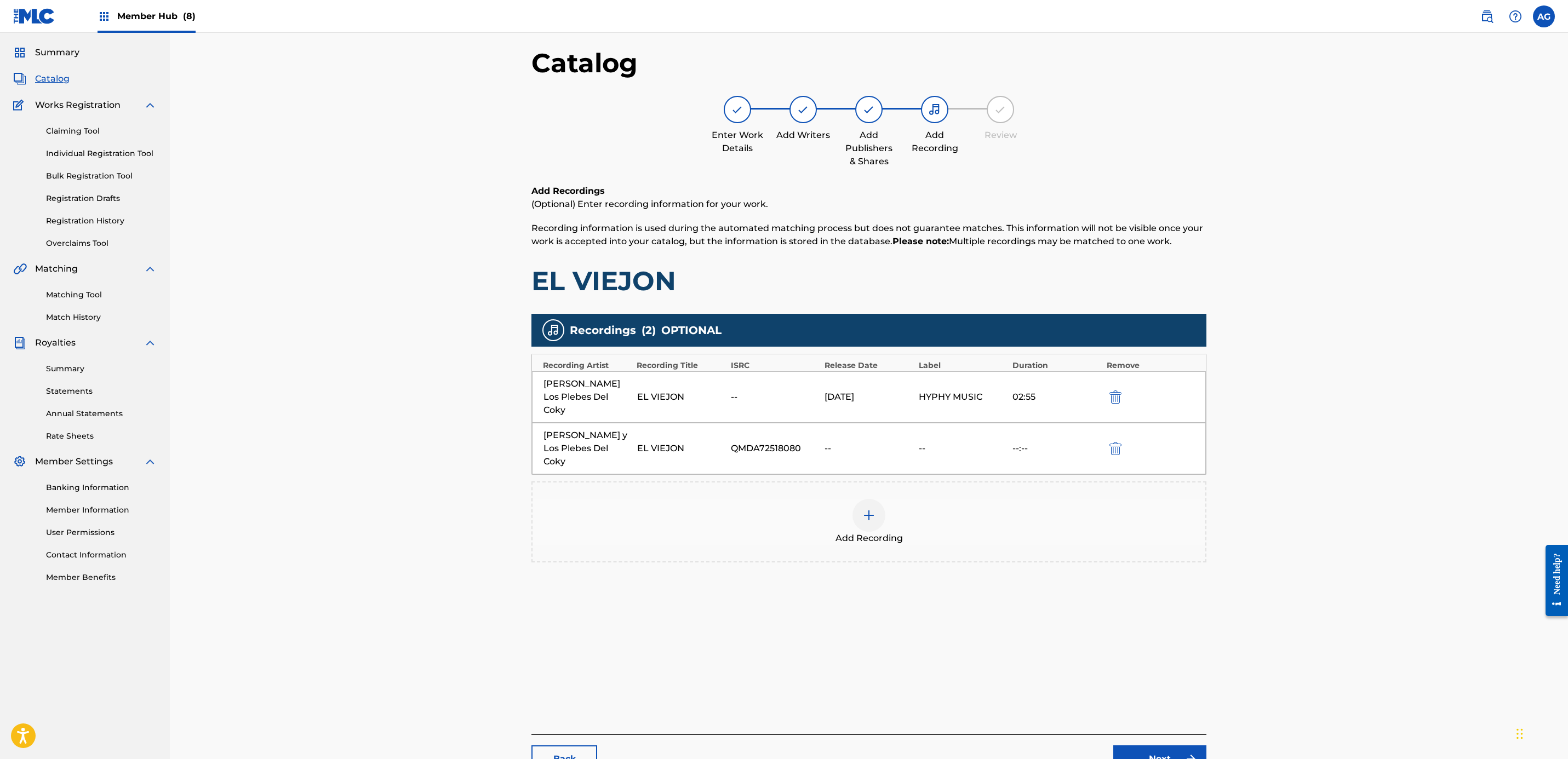
click at [777, 742] on div "Back Next" at bounding box center [869, 754] width 675 height 38
click at [777, 746] on link "Next" at bounding box center [1160, 759] width 93 height 27
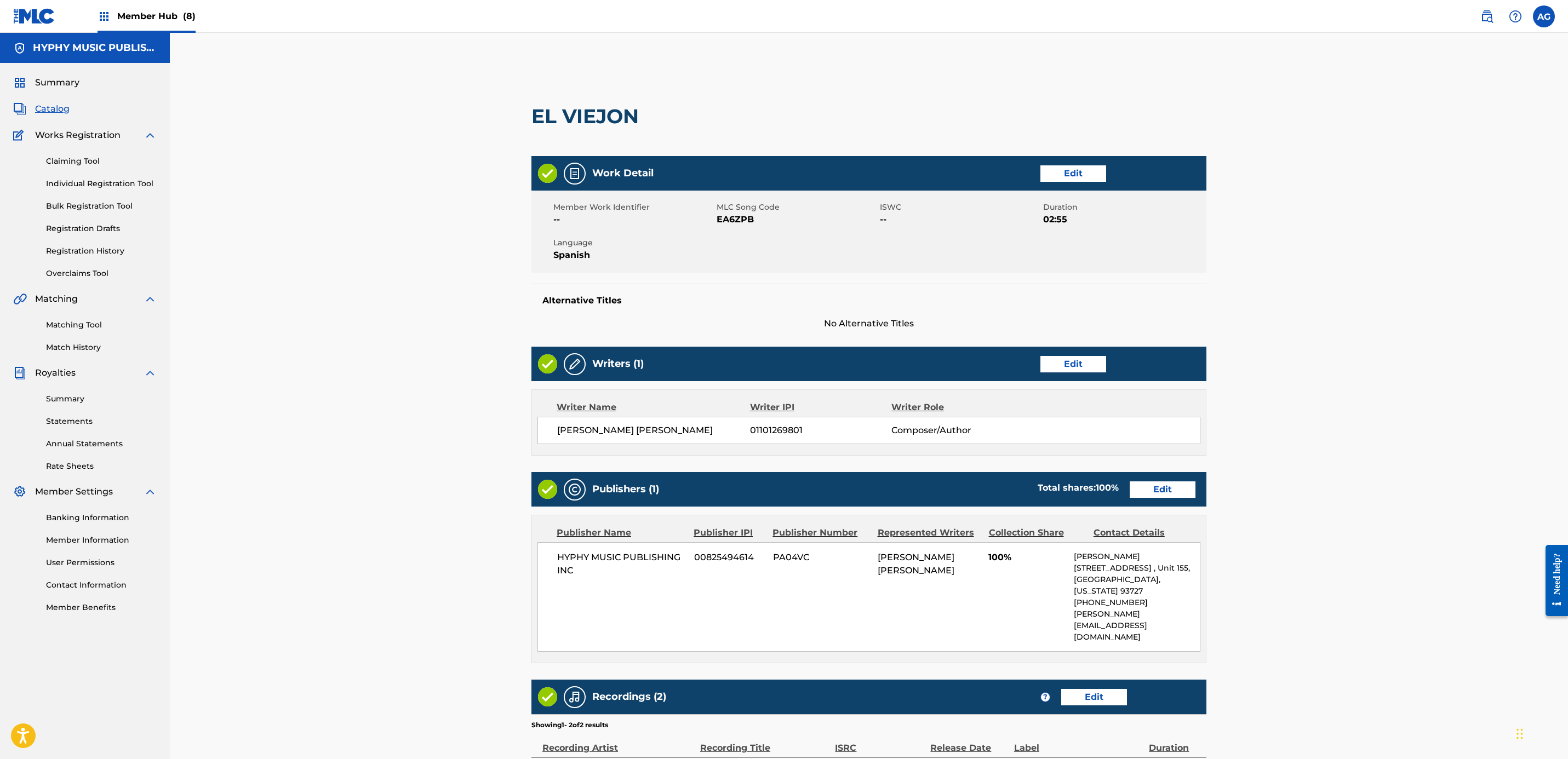
scroll to position [167, 0]
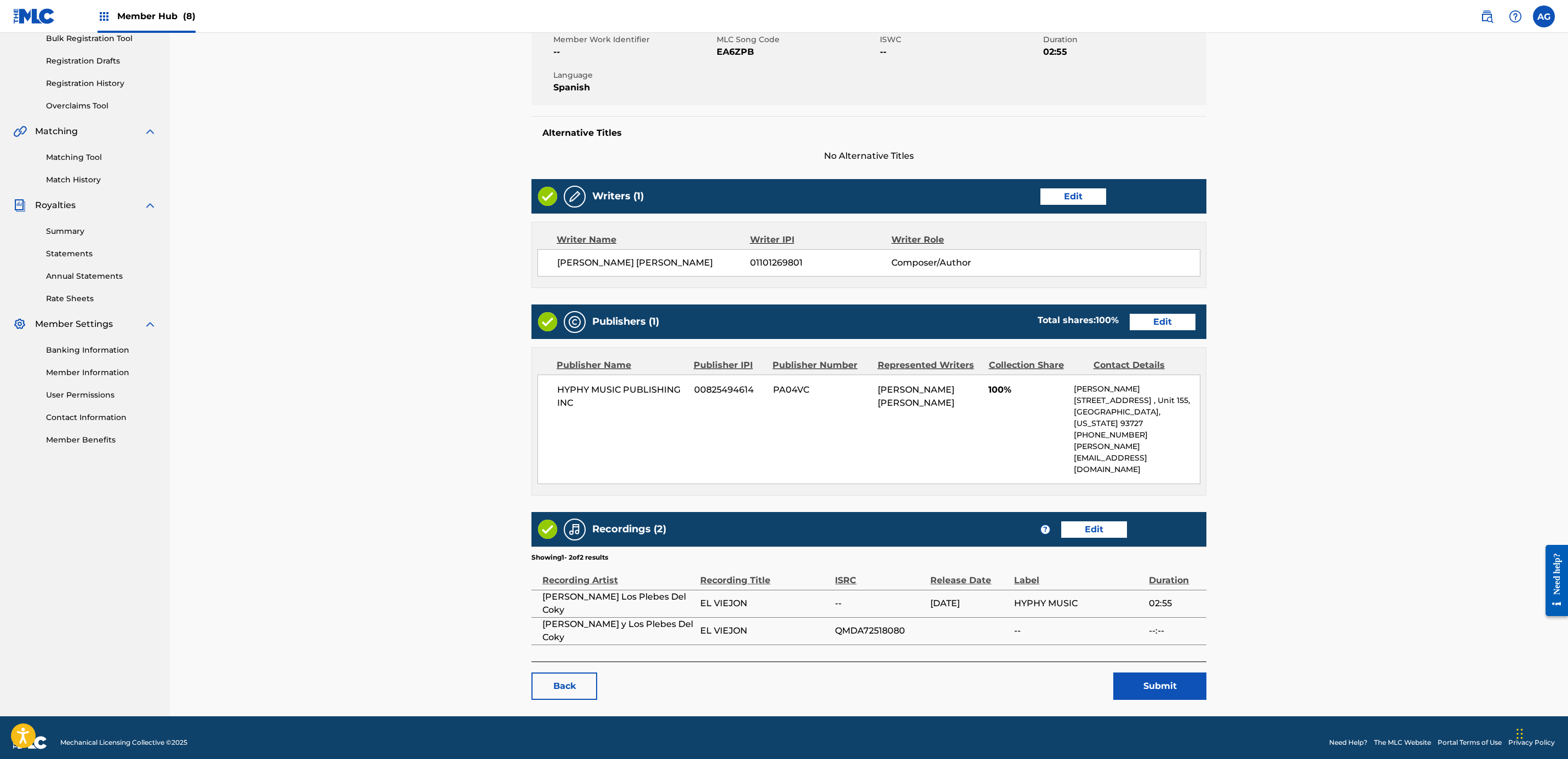
drag, startPoint x: 788, startPoint y: 386, endPoint x: 786, endPoint y: 509, distance: 123.0
click at [777, 673] on button "Submit" at bounding box center [1160, 686] width 93 height 27
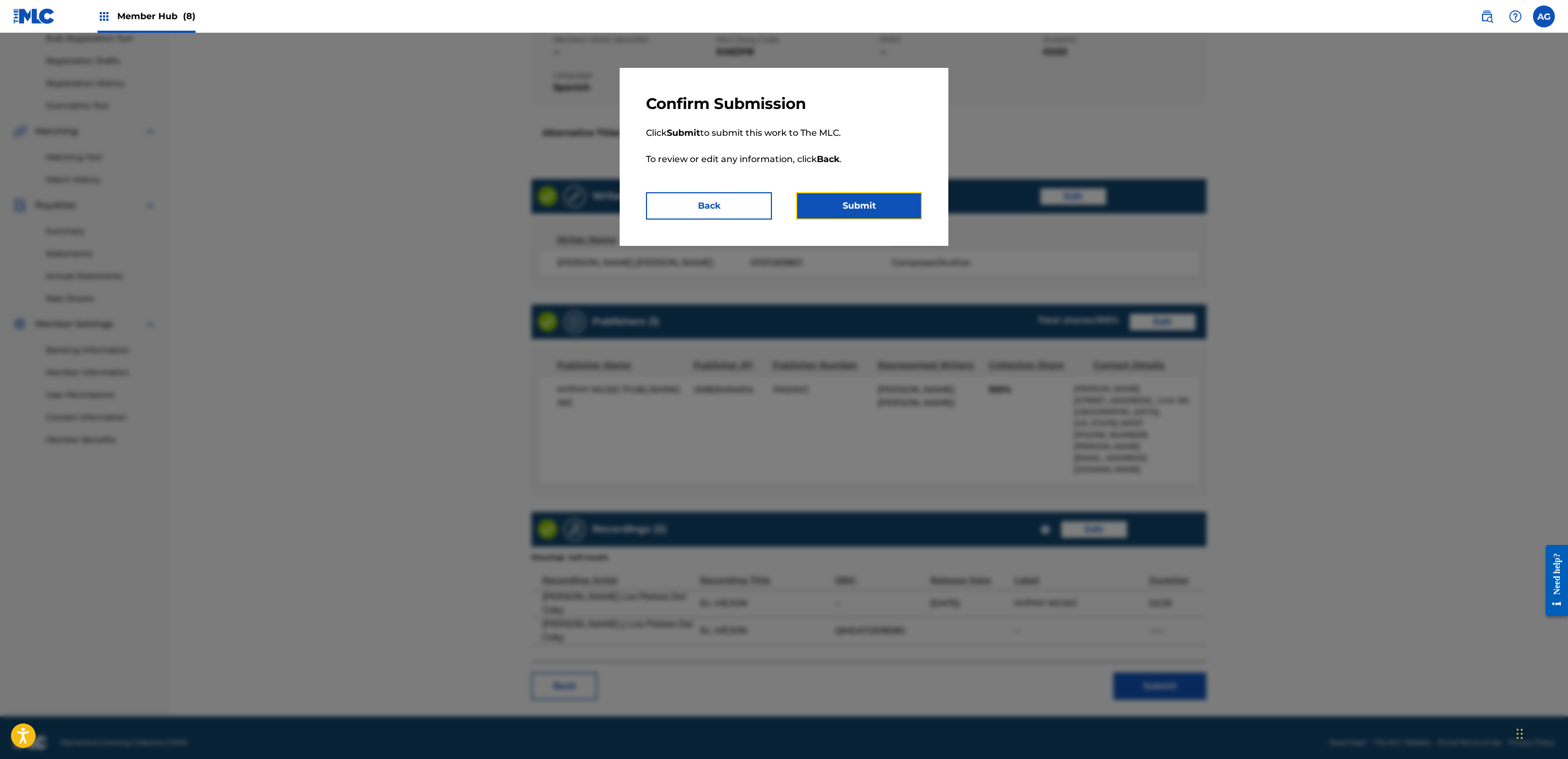
click at [777, 204] on button "Submit" at bounding box center [859, 206] width 126 height 27
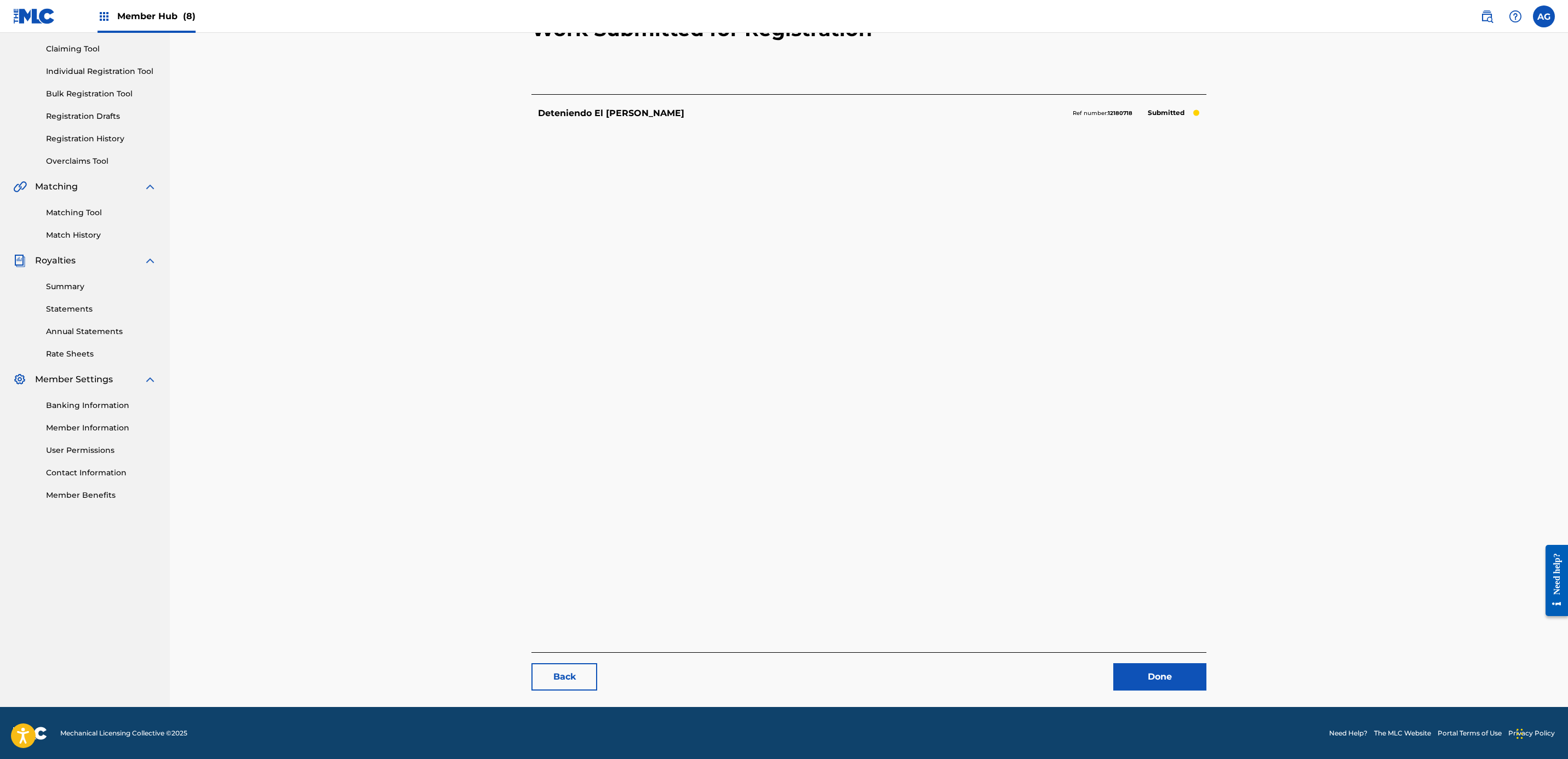
drag, startPoint x: 834, startPoint y: 221, endPoint x: 1104, endPoint y: 516, distance: 399.9
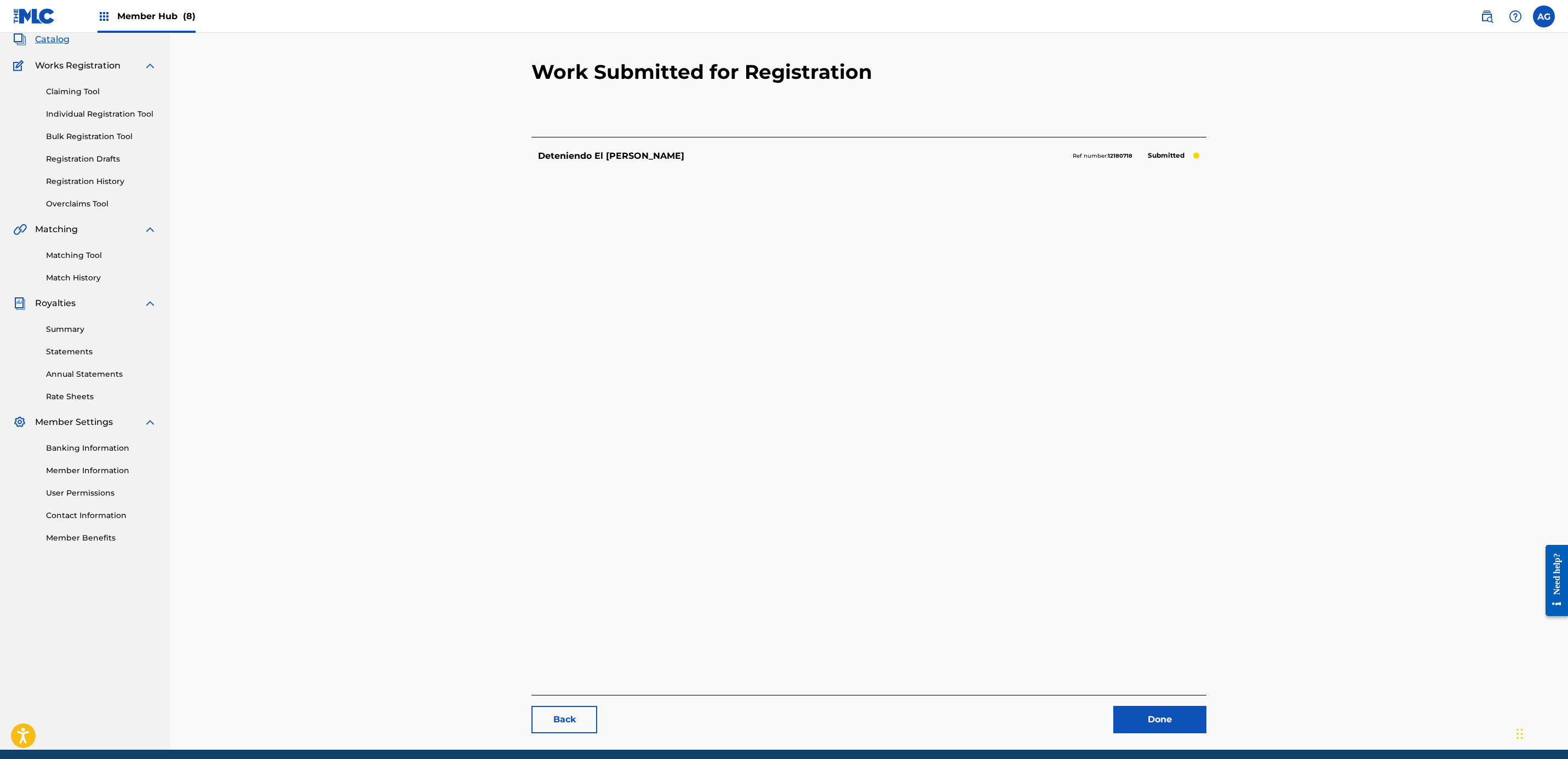
scroll to position [30, 0]
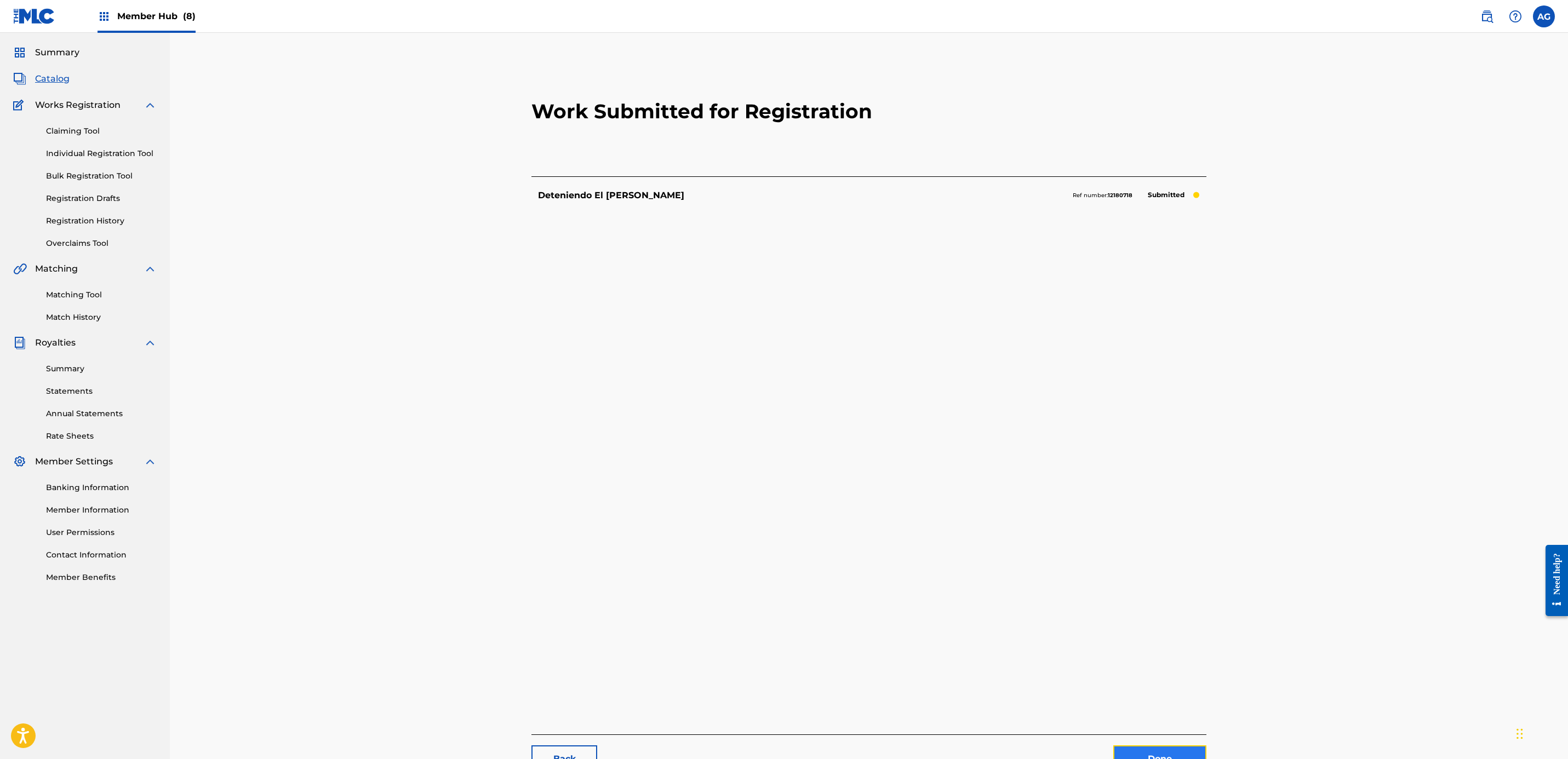
click at [777, 747] on link "Done" at bounding box center [1160, 759] width 93 height 27
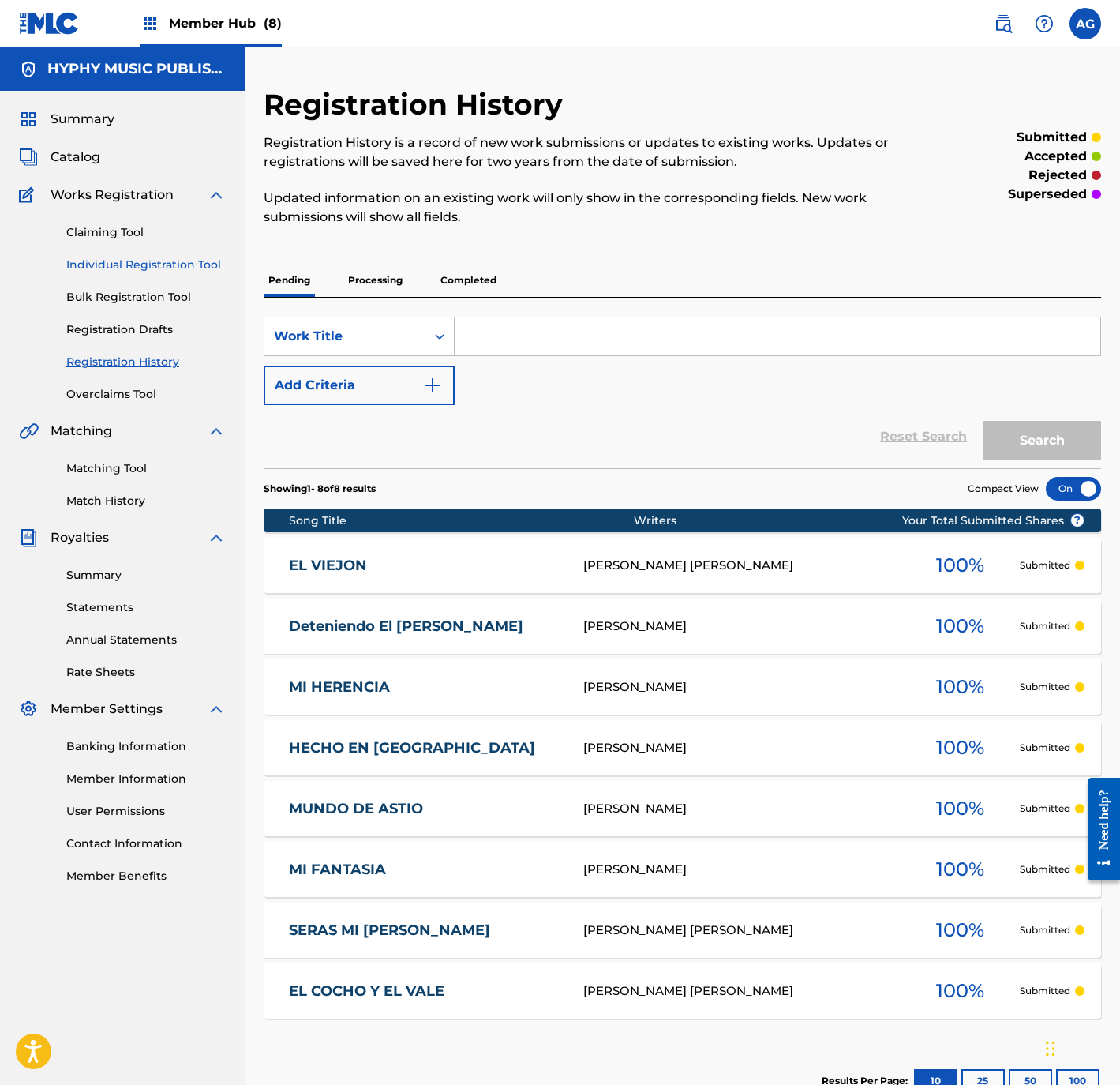
click at [125, 268] on link "Individual Registration Tool" at bounding box center [146, 265] width 160 height 17
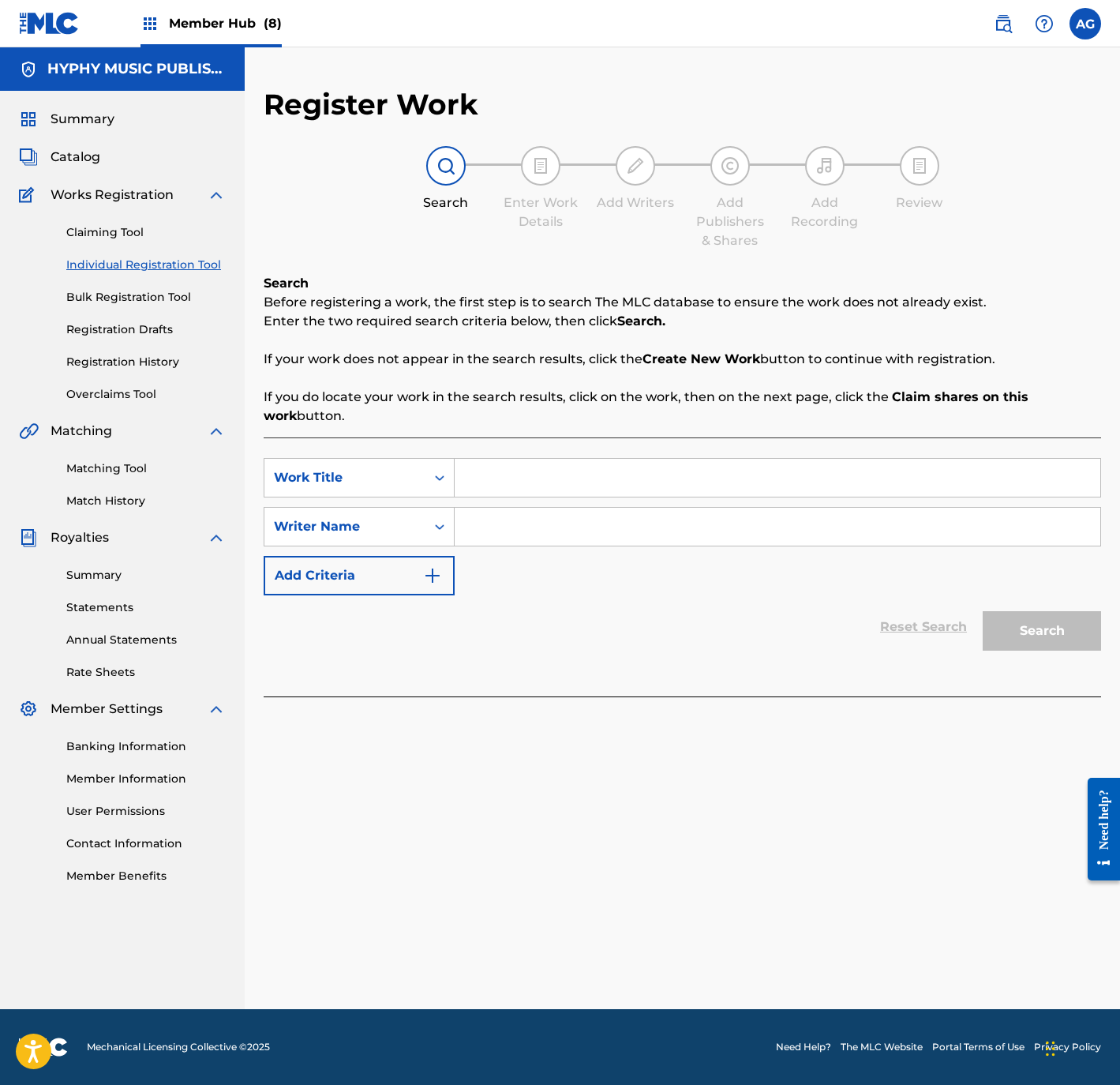
click at [582, 491] on input "Search Form" at bounding box center [777, 477] width 646 height 38
paste input "JAVIER ROJAS"
type input "JAVIER ROJAS"
click at [604, 525] on input "Search Form" at bounding box center [777, 526] width 646 height 38
paste input "CANDELARIA ROJAS SILVA"
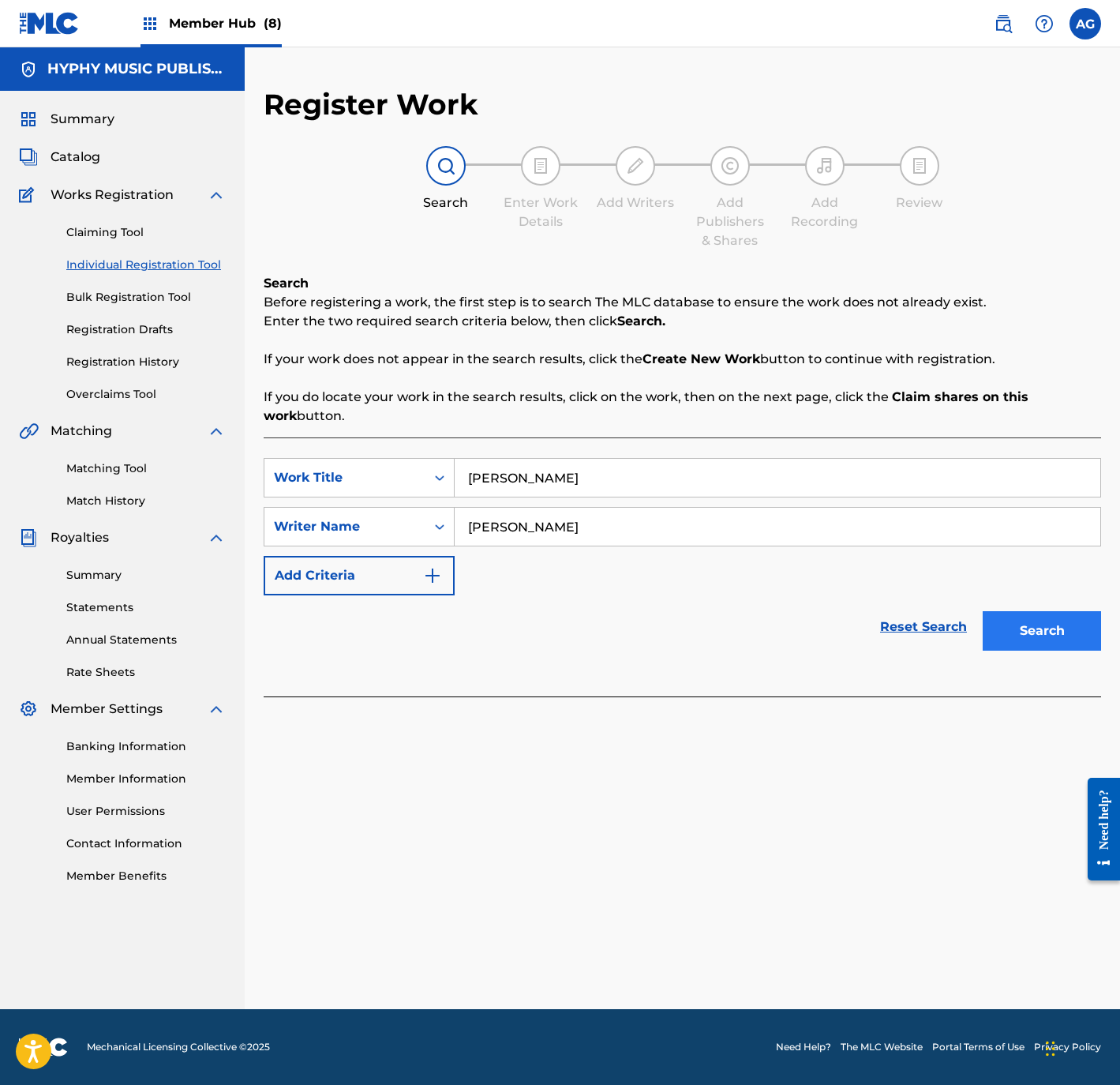
type input "CANDELARIA ROJAS SILVA"
click at [1014, 616] on button "Search" at bounding box center [1042, 631] width 118 height 39
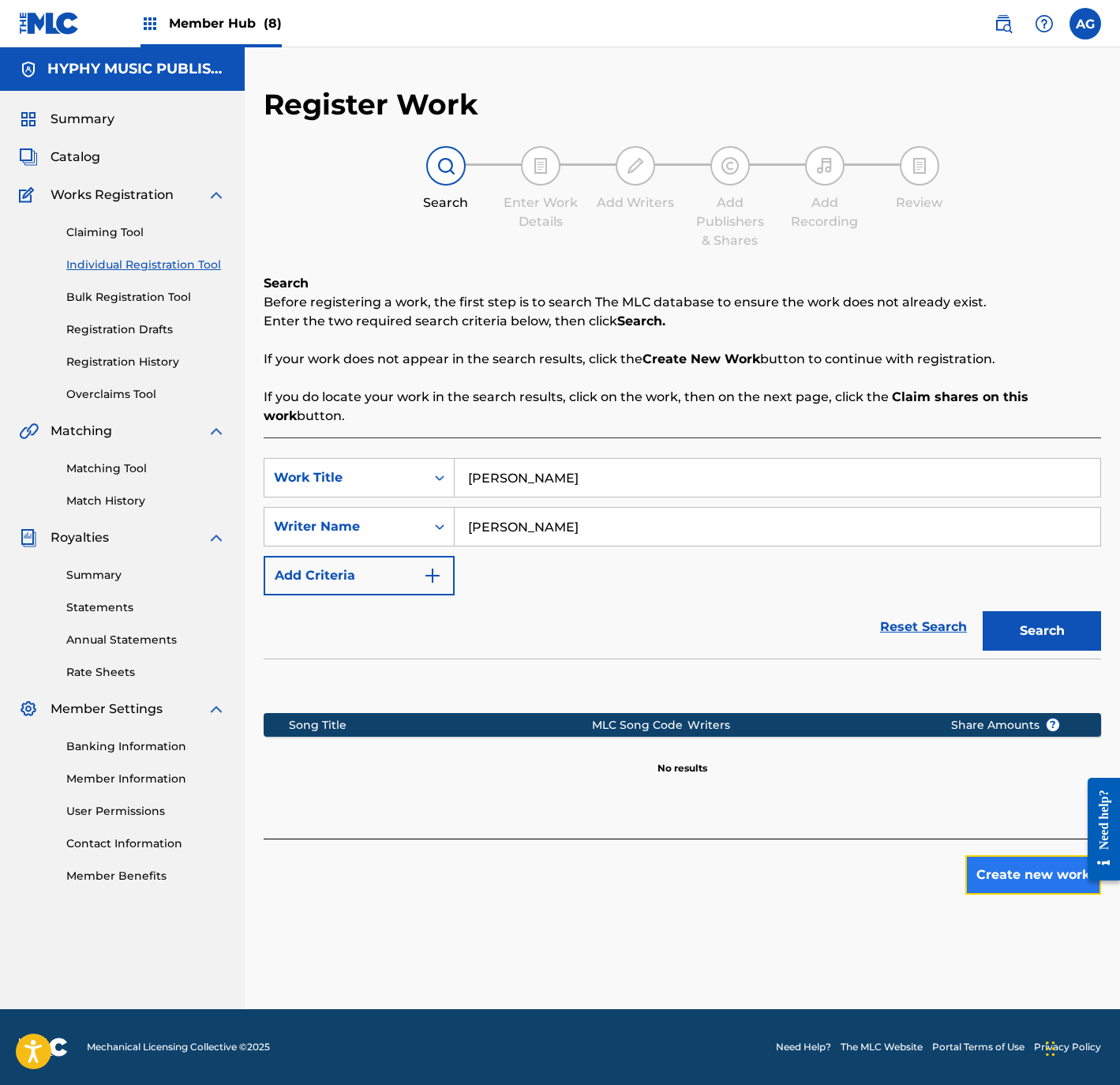
click at [999, 869] on button "Create new work" at bounding box center [1033, 874] width 136 height 39
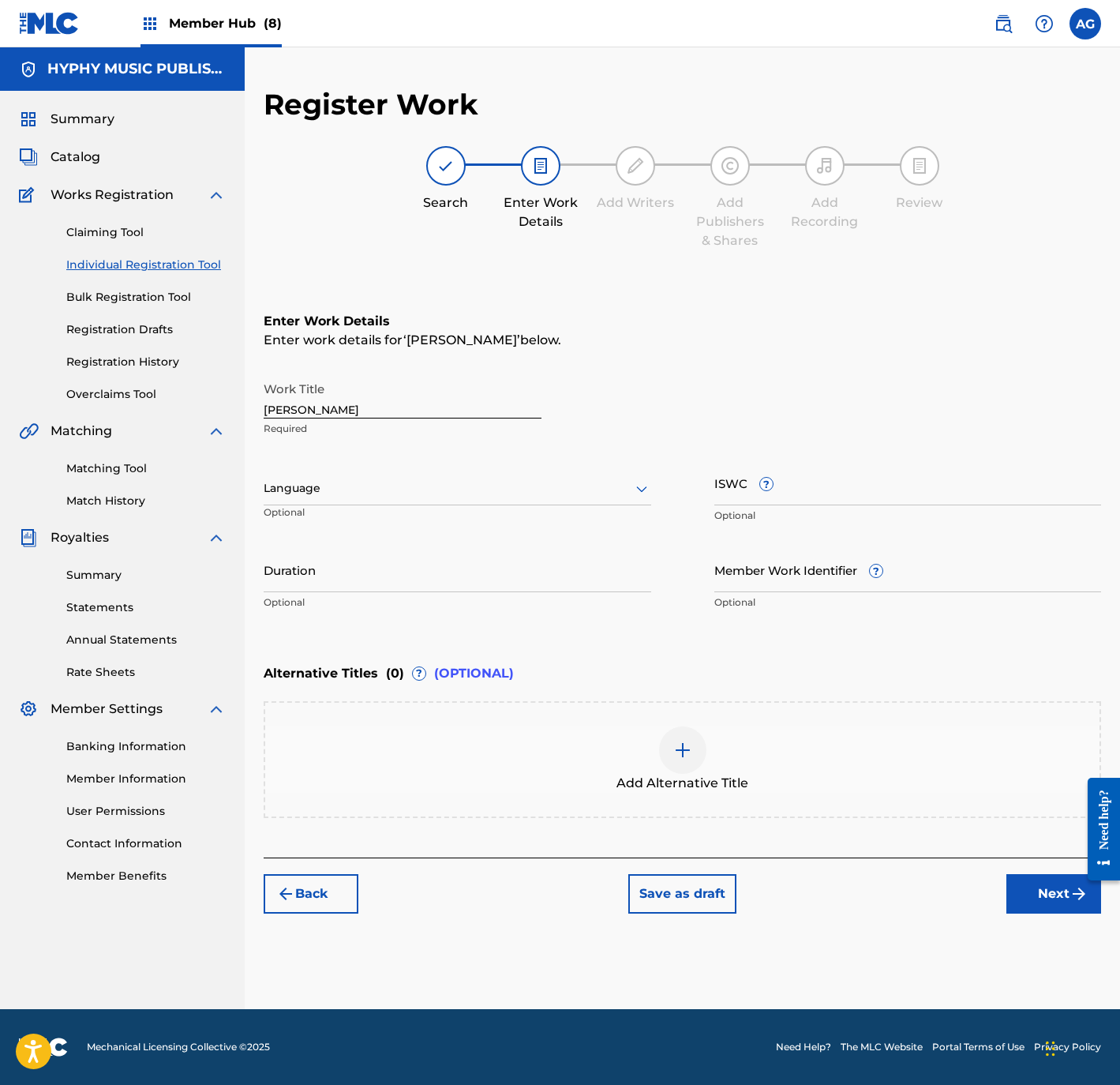
click at [437, 500] on div "Language" at bounding box center [458, 489] width 388 height 33
click at [394, 561] on div "Spanish" at bounding box center [458, 559] width 386 height 36
click at [373, 585] on input "Duration" at bounding box center [458, 569] width 388 height 45
type input "02:31"
click at [1026, 880] on button "Next" at bounding box center [1054, 893] width 95 height 39
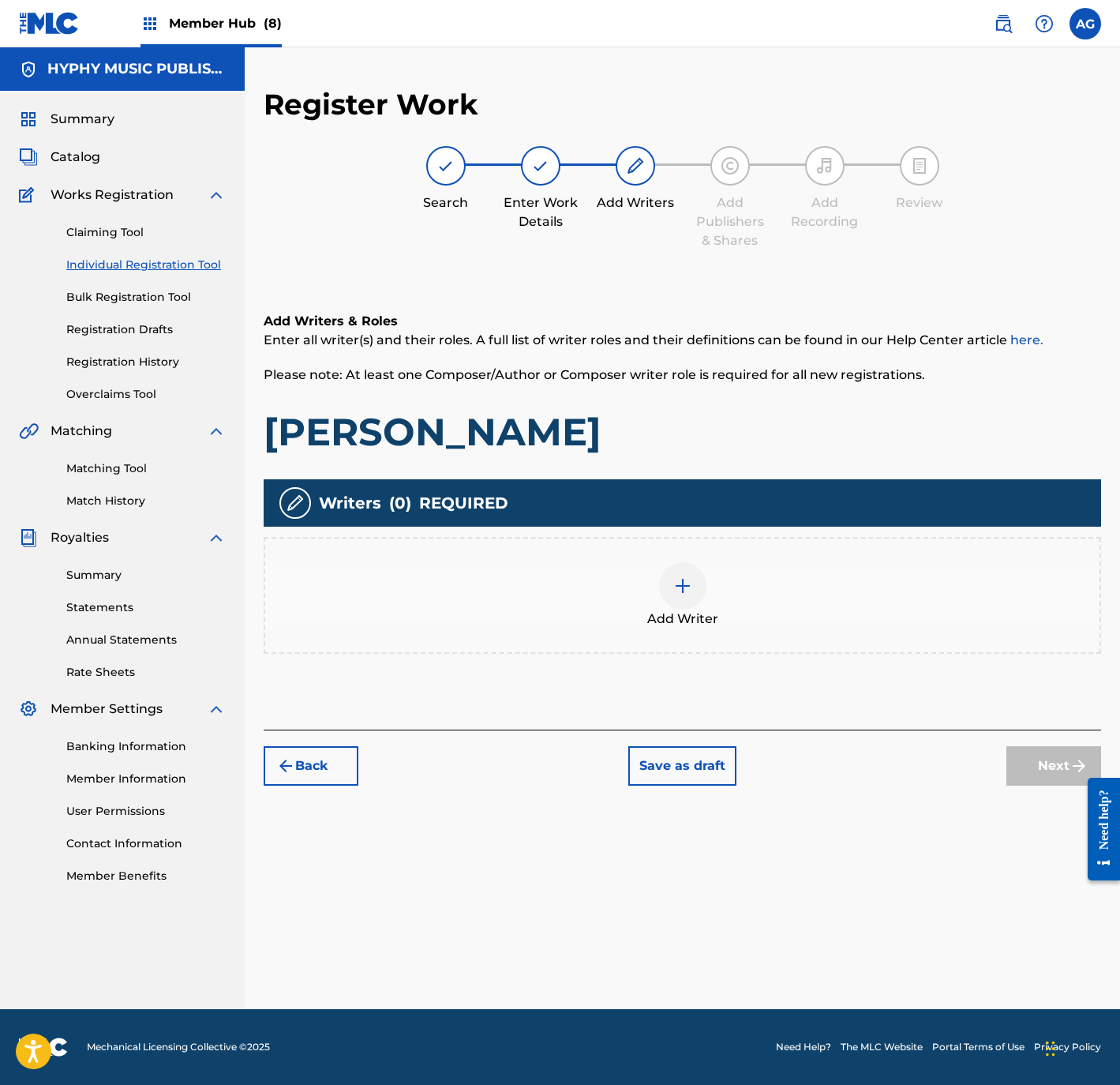
click at [735, 626] on div "Add Writer" at bounding box center [682, 595] width 838 height 117
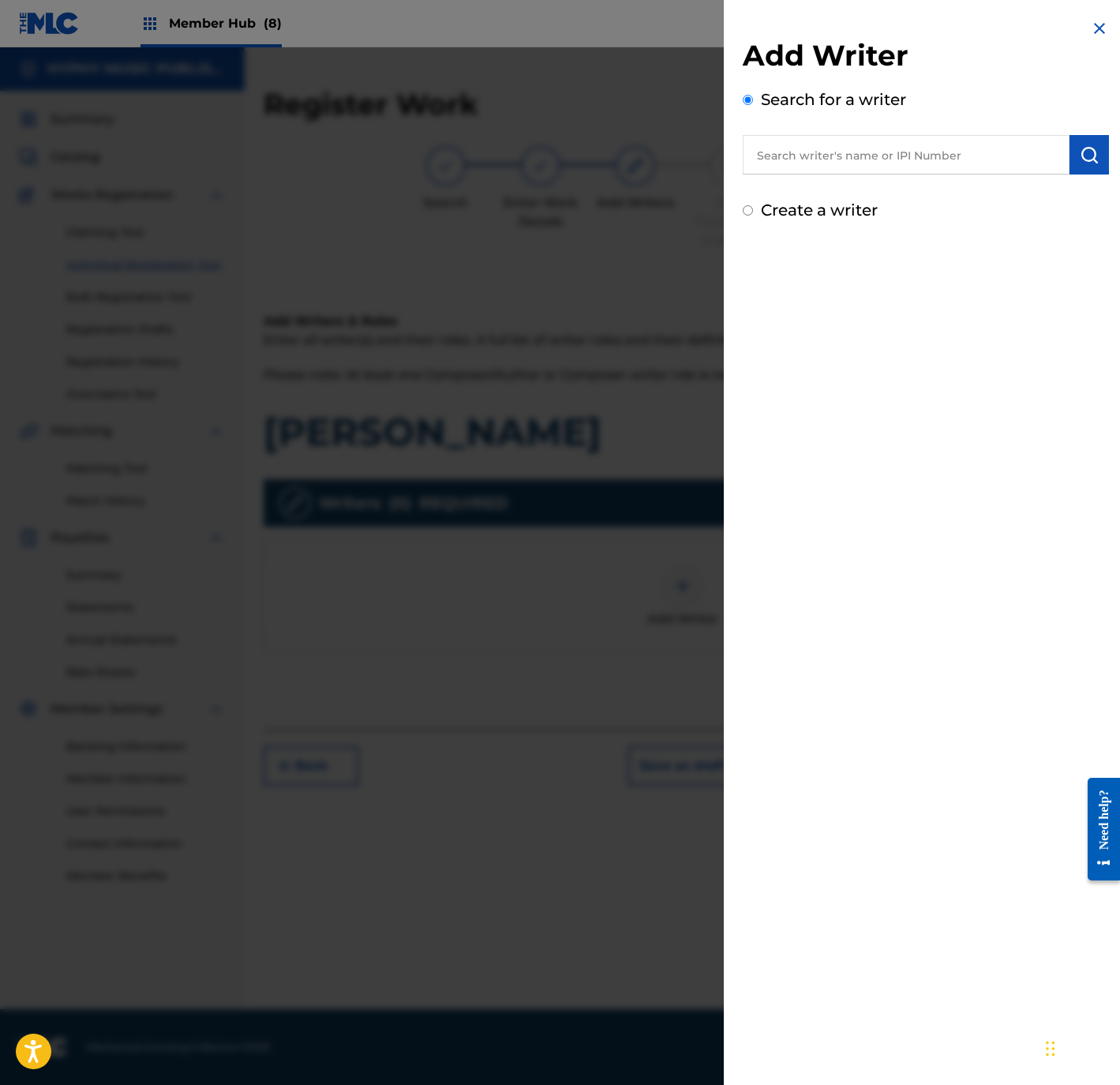
click at [895, 149] on input "text" at bounding box center [906, 154] width 327 height 39
paste input "CANDELARIA ROJAS SILVA"
type input "CANDELARIA ROJAS SILVA"
click at [1082, 153] on img "submit" at bounding box center [1089, 155] width 19 height 19
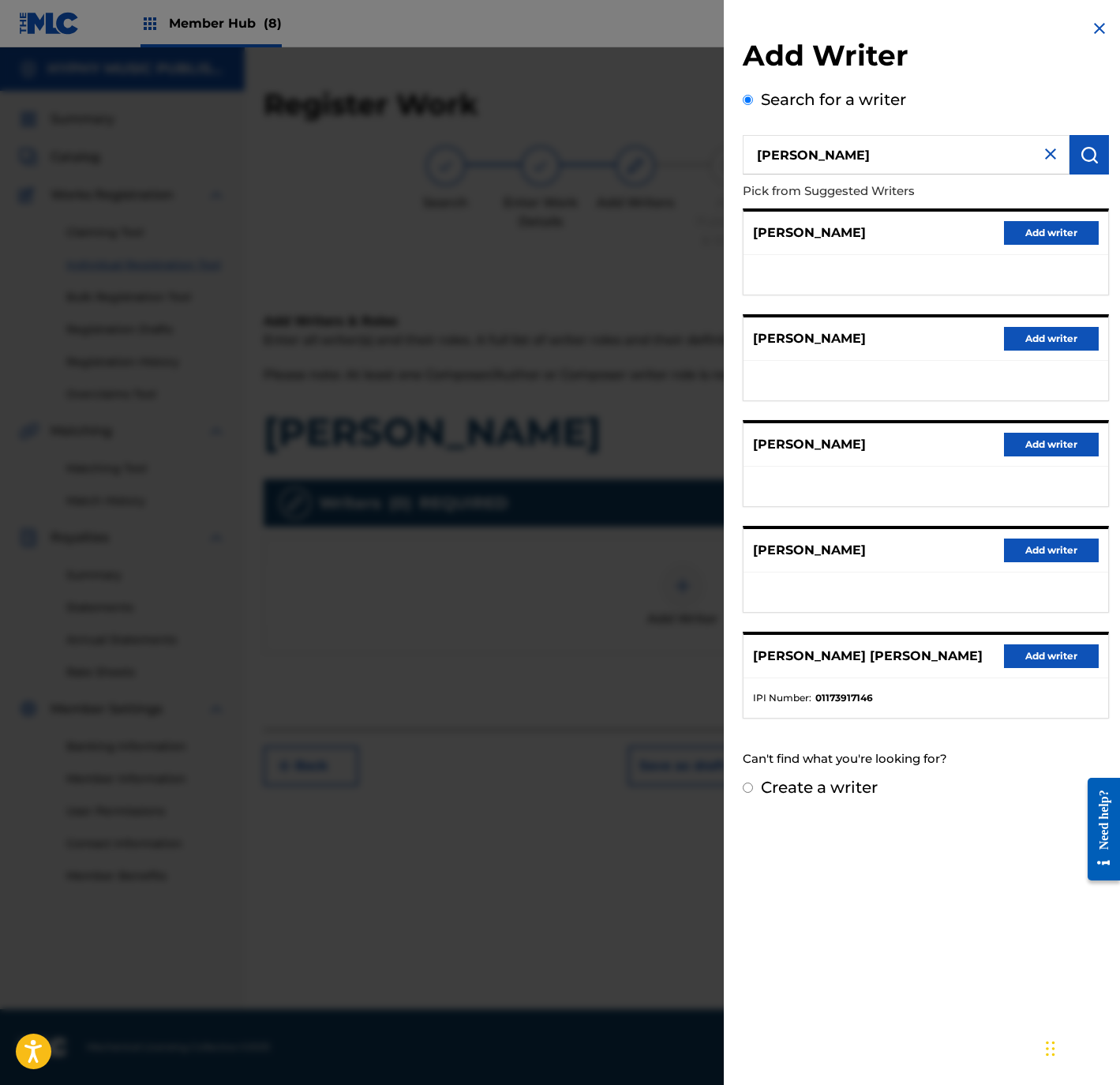
drag, startPoint x: 841, startPoint y: 801, endPoint x: 836, endPoint y: 794, distance: 8.6
click at [841, 801] on div "Add Writer Search for a writer CANDELARIA ROJAS SILVA Pick from Suggested Write…" at bounding box center [925, 409] width 404 height 817
click at [831, 789] on label "Create a writer" at bounding box center [819, 788] width 117 height 19
radio input "true"
click at [753, 789] on input "Create a writer" at bounding box center [748, 788] width 11 height 11
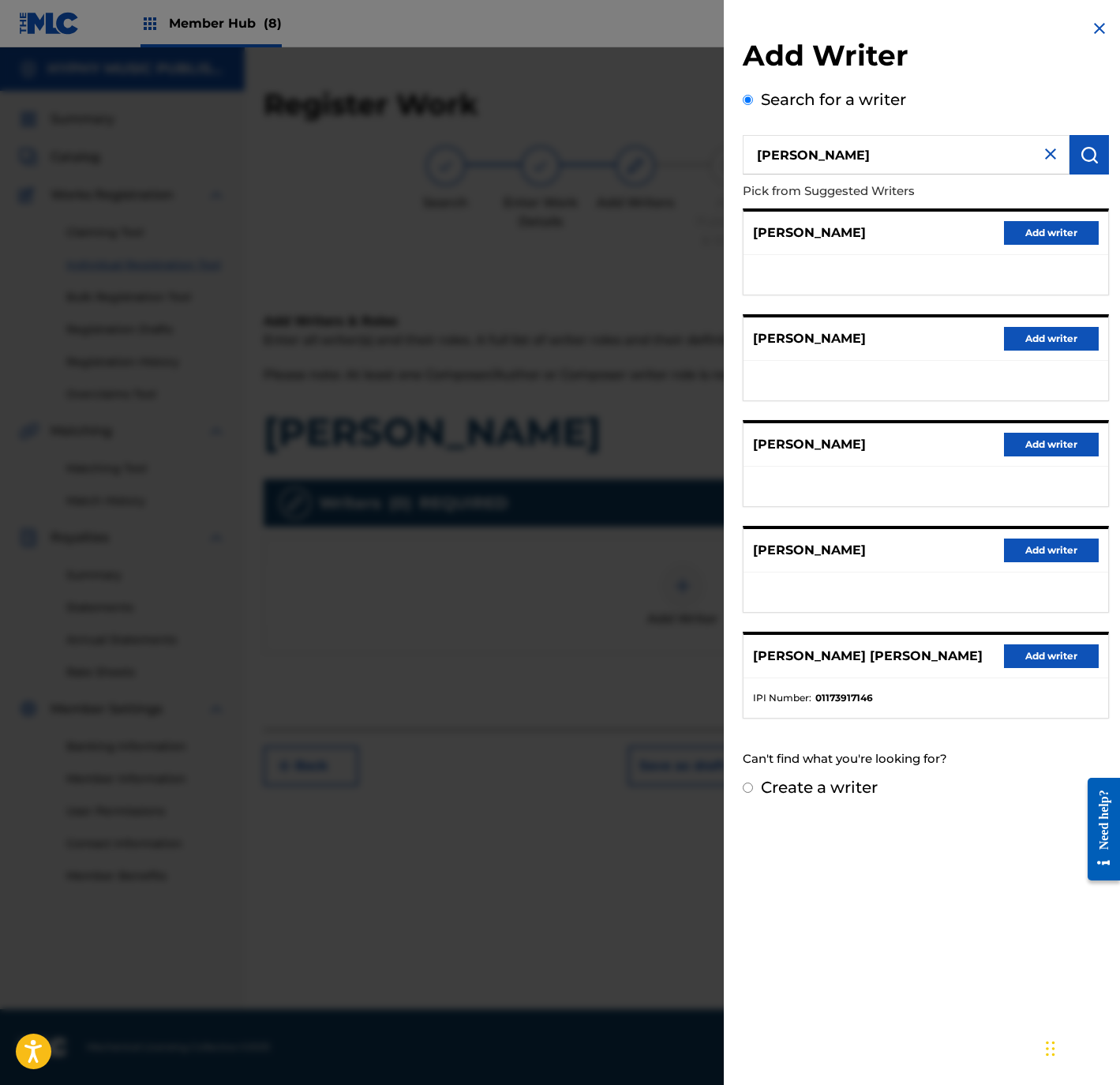
radio input "false"
radio input "true"
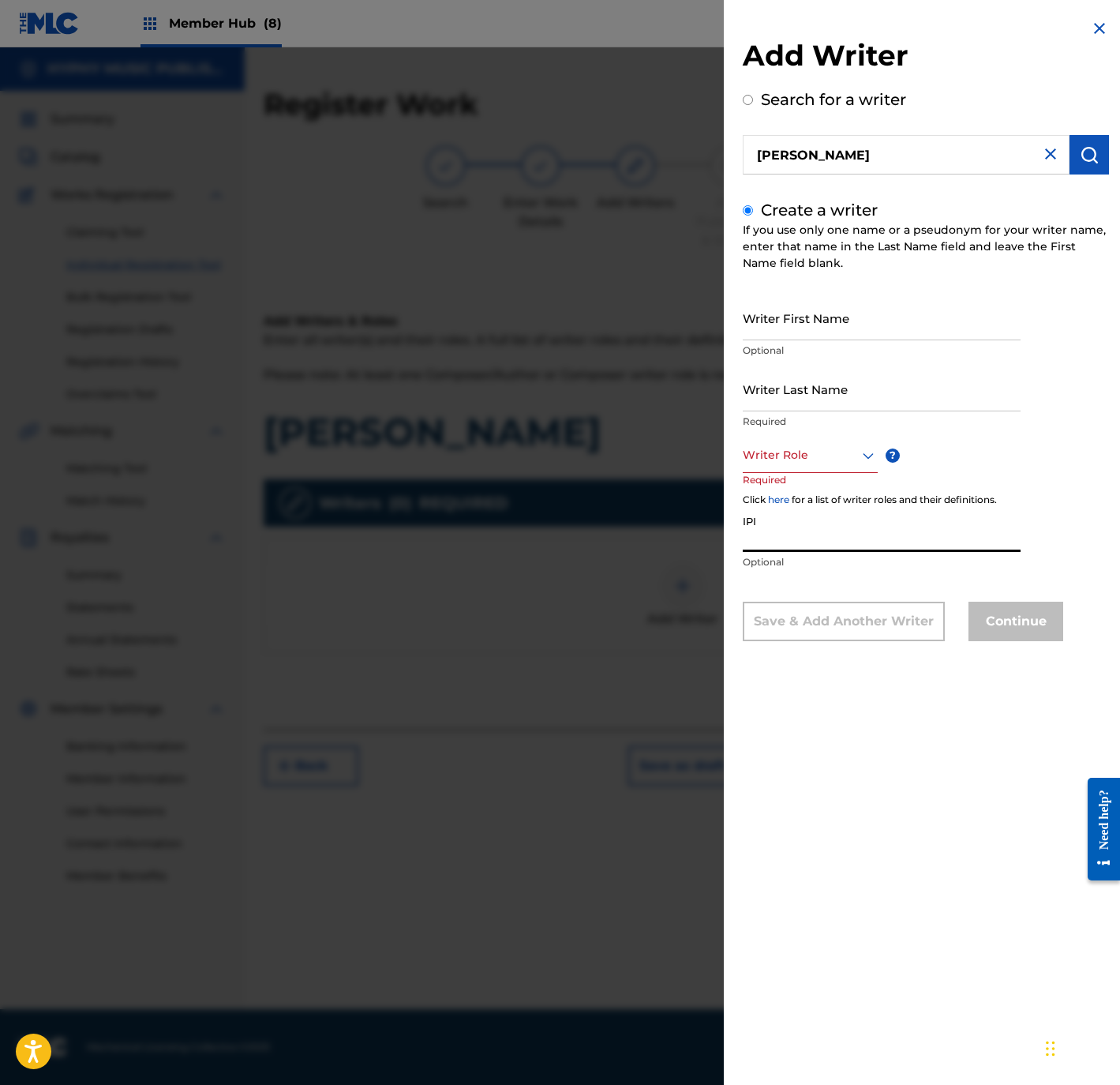
click at [786, 521] on input "IPI" at bounding box center [881, 529] width 278 height 45
paste input "1164878419"
type input "1164878419"
click at [799, 474] on p "Required" at bounding box center [773, 490] width 60 height 36
click at [798, 462] on div at bounding box center [810, 455] width 135 height 20
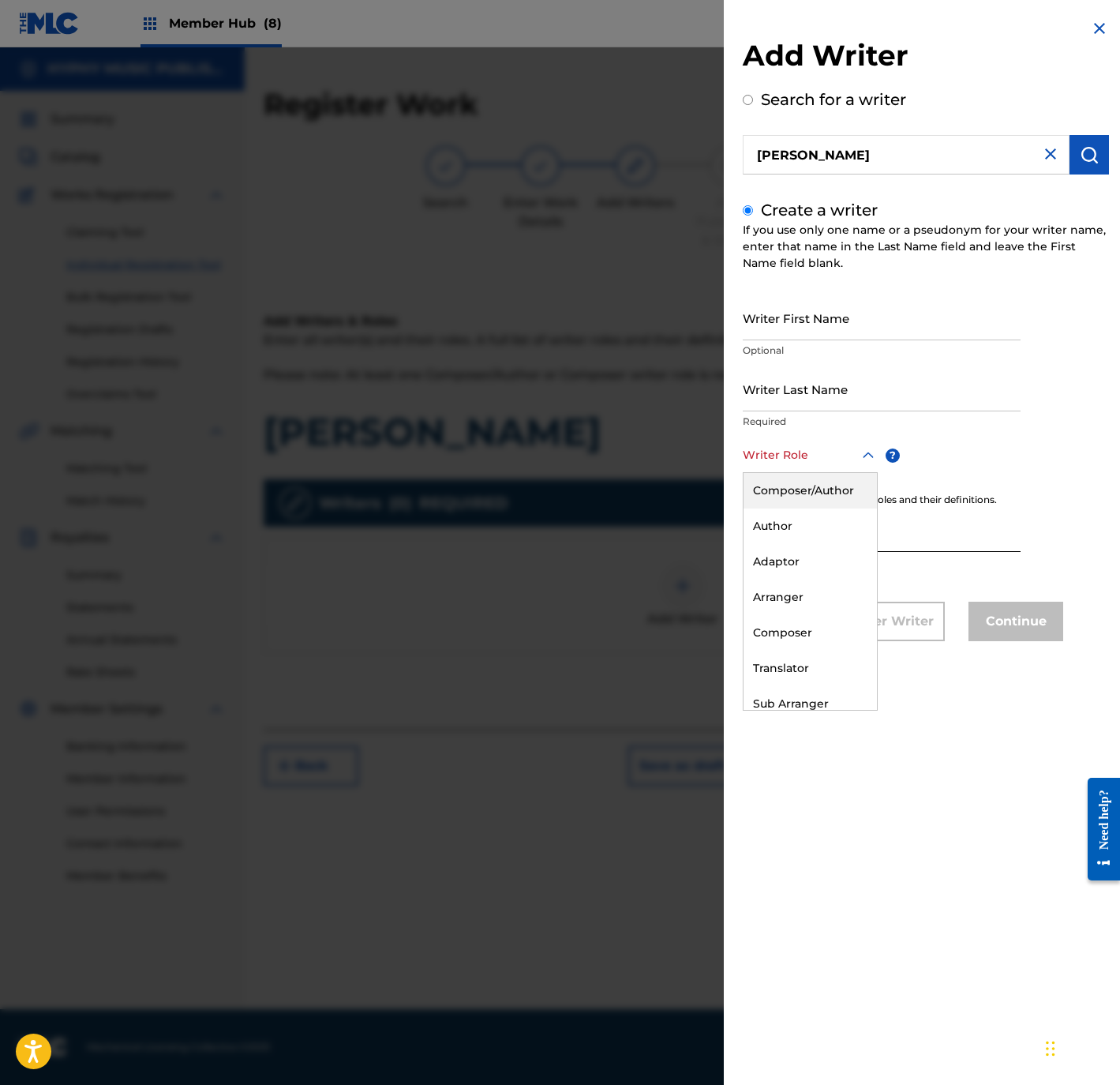
click at [792, 495] on div "Composer/Author" at bounding box center [810, 490] width 133 height 36
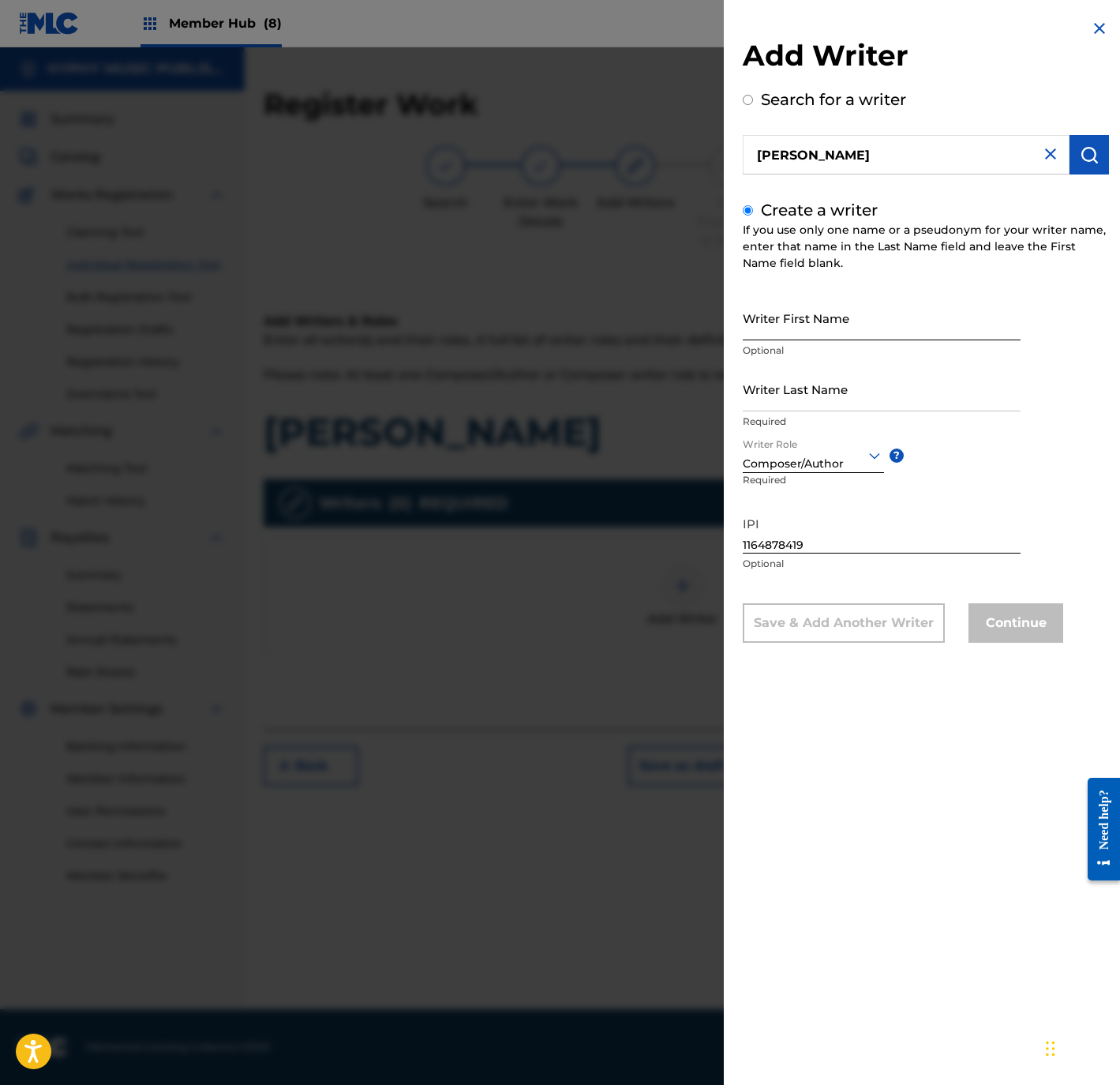
click at [785, 320] on input "Writer First Name" at bounding box center [881, 318] width 278 height 45
paste input "CANDELARIA ROJAS SILVA"
type input "CANDELARIA ROJAS SILVA"
click at [823, 389] on input "Writer Last Name" at bounding box center [881, 389] width 278 height 45
paste input "CANDELARIA ROJAS SILVA"
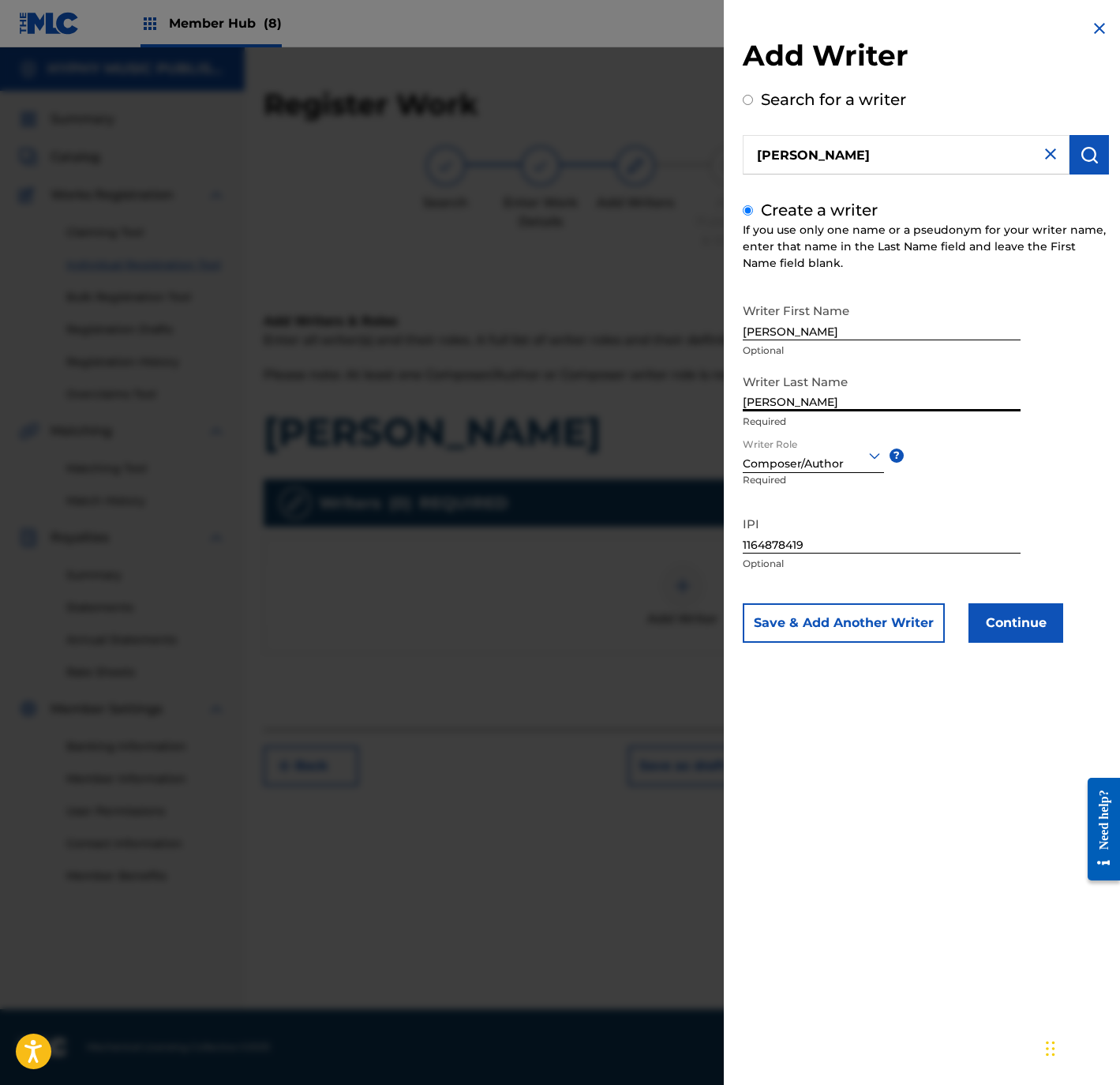
type input "CANDELARIA ROJAS SILVA"
drag, startPoint x: 817, startPoint y: 332, endPoint x: 1166, endPoint y: 336, distance: 349.0
click at [1119, 336] on html "Accessibility Screen-Reader Guide, Feedback, and Issue Reporting | New window 0…" at bounding box center [560, 542] width 1120 height 1085
type input "CANDELARIA"
drag, startPoint x: 825, startPoint y: 405, endPoint x: 652, endPoint y: 429, distance: 174.7
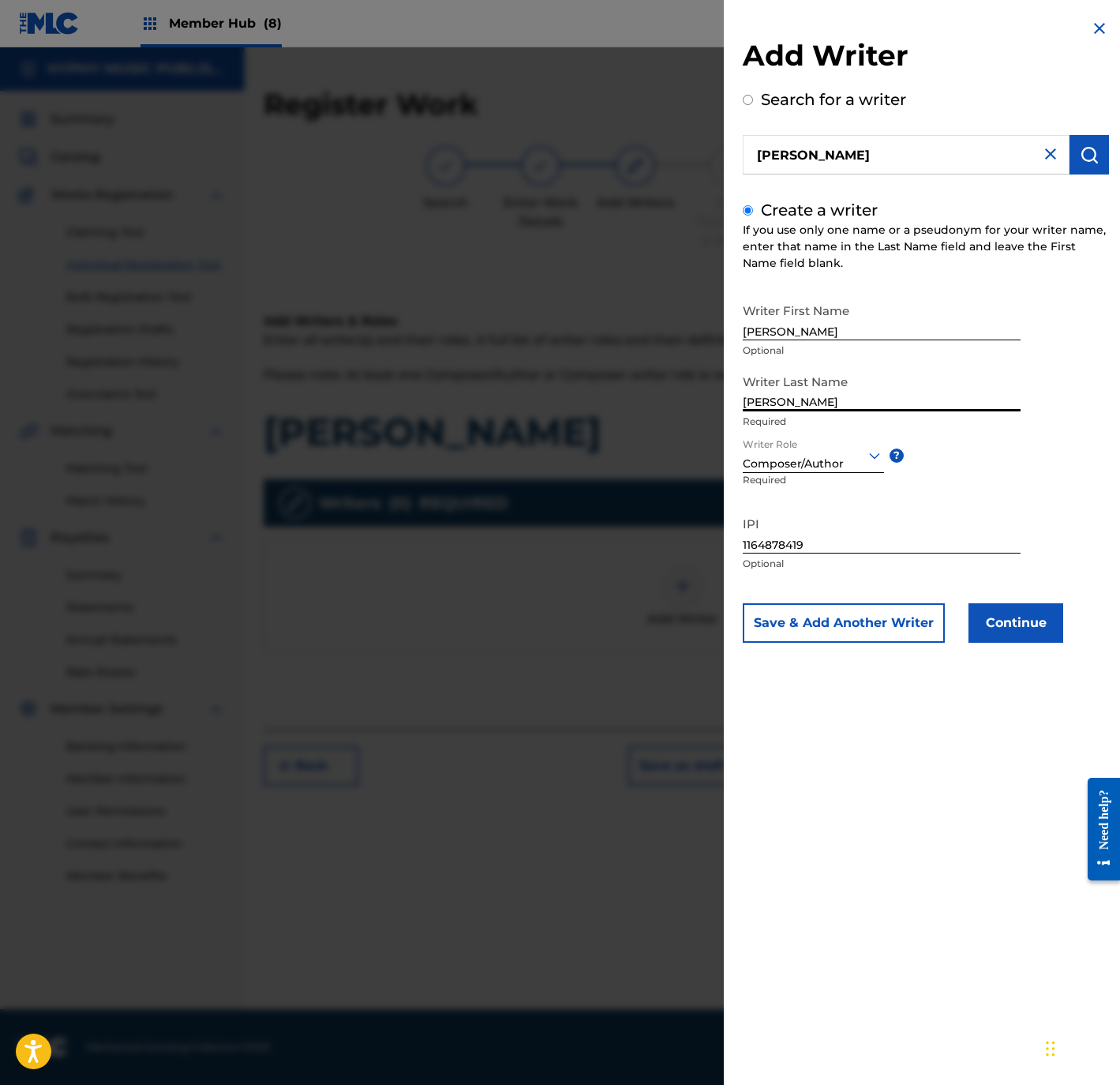
click at [650, 429] on div "Add Writer Search for a writer CANDELARIA ROJAS SILVA Create a writer If you us…" at bounding box center [560, 566] width 1120 height 1038
click at [855, 399] on input "CANDELARIA ROJAS SILVA" at bounding box center [881, 389] width 278 height 45
drag, startPoint x: 822, startPoint y: 399, endPoint x: 607, endPoint y: 427, distance: 216.8
click at [607, 427] on div "Add Writer Search for a writer CANDELARIA ROJAS SILVA Create a writer If you us…" at bounding box center [560, 566] width 1120 height 1038
type input "ROJAS SILVA"
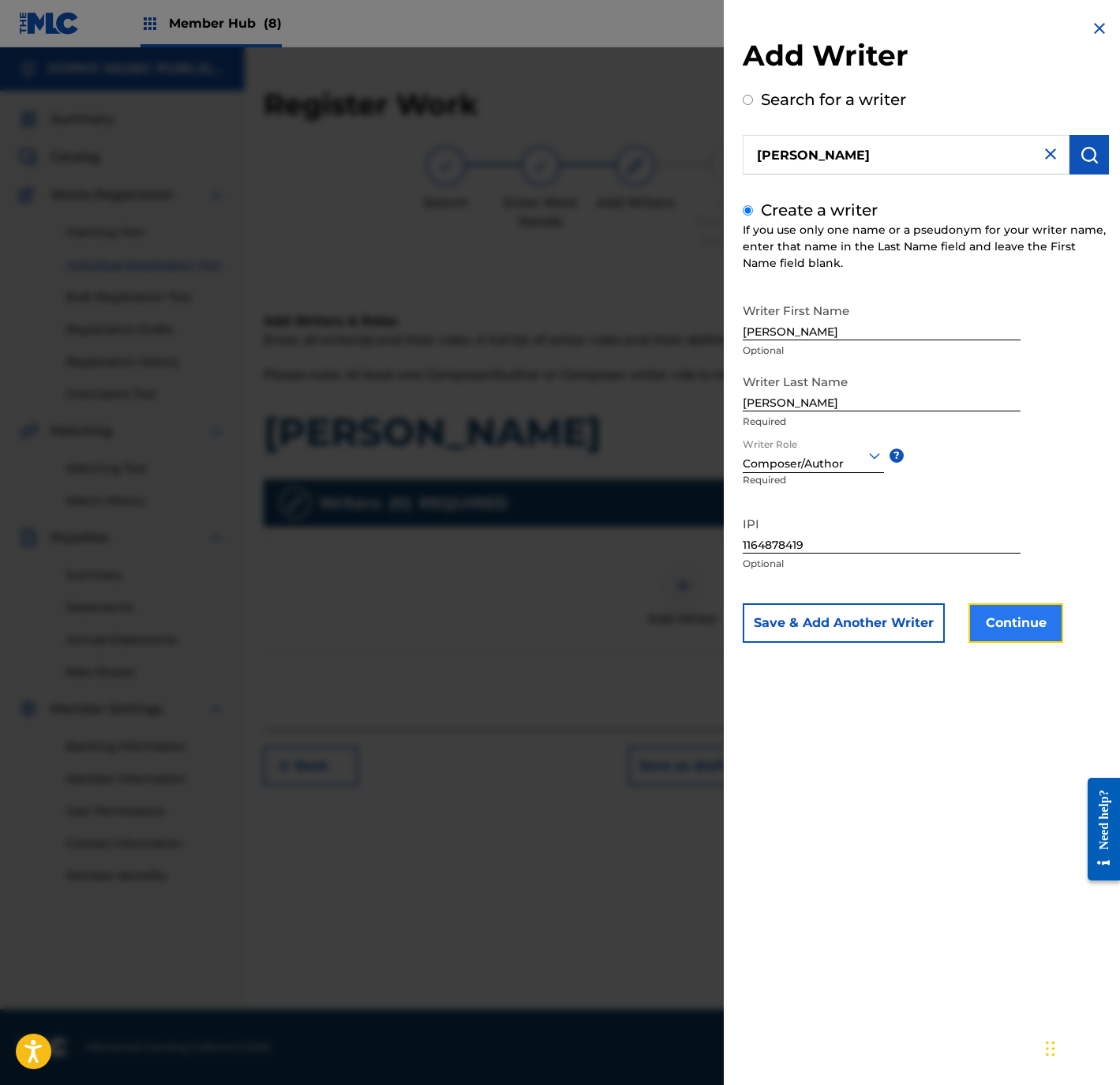
click at [1004, 619] on button "Continue" at bounding box center [1016, 623] width 95 height 39
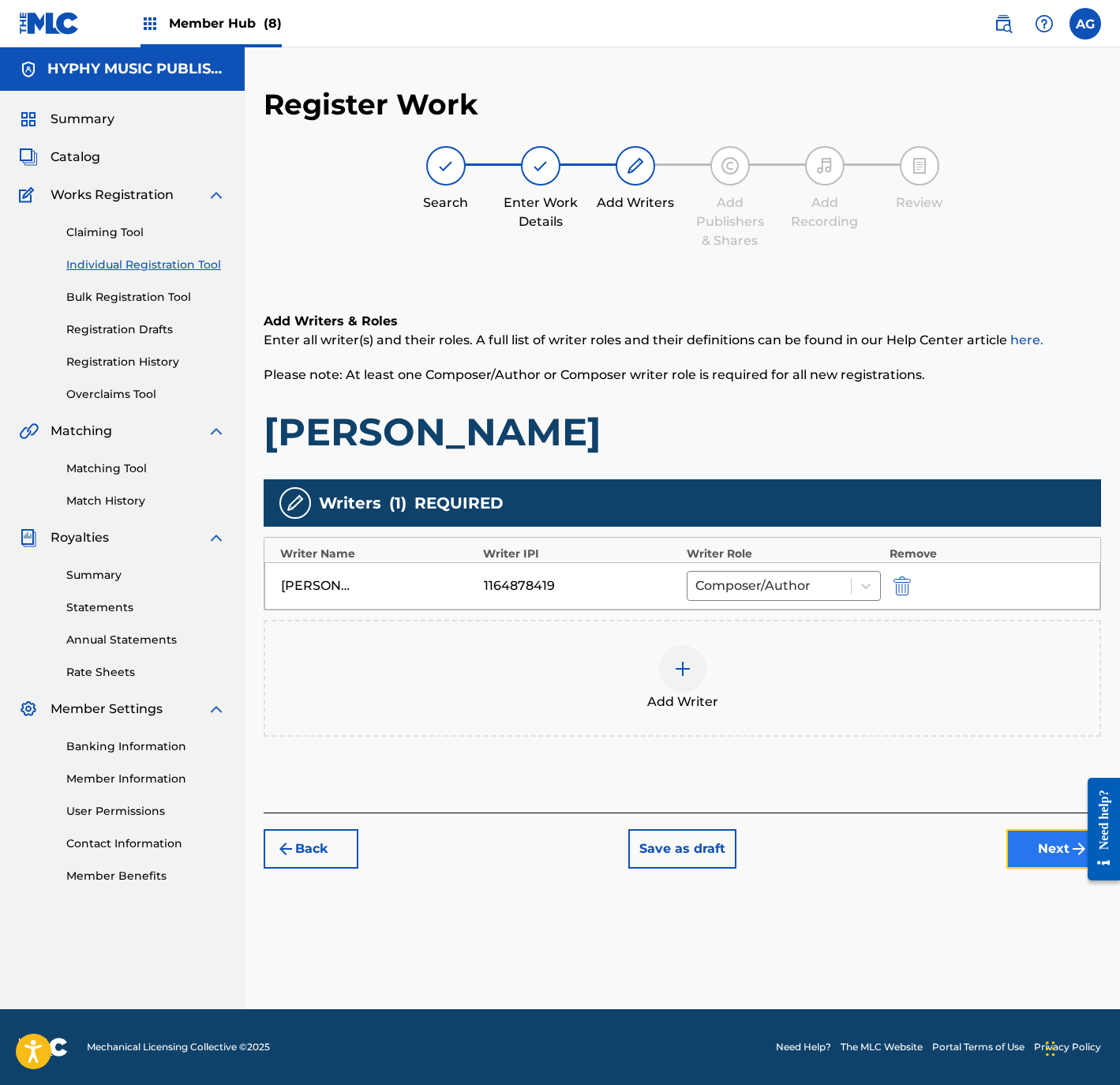
click at [1043, 860] on button "Next" at bounding box center [1054, 848] width 95 height 39
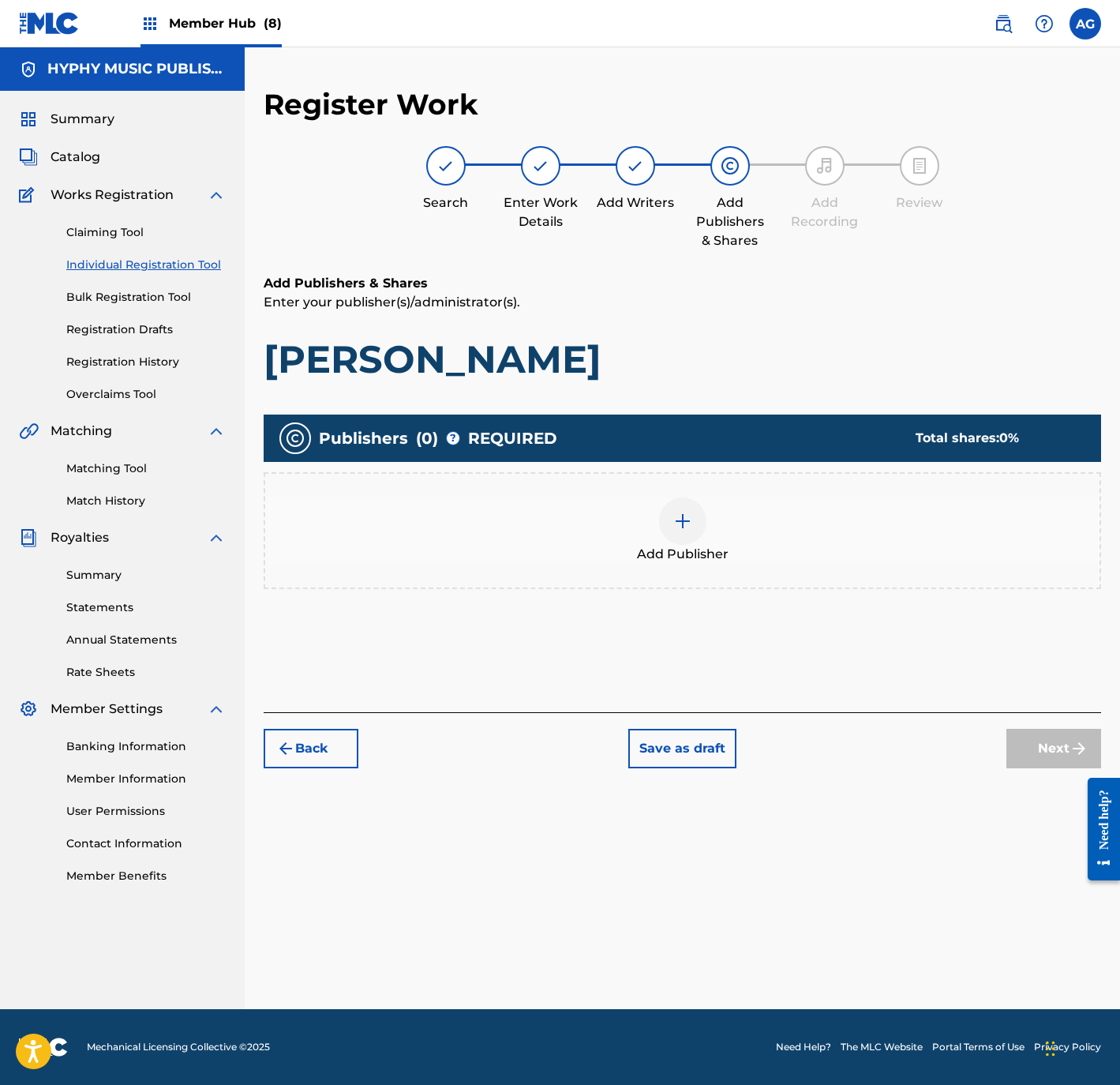
click at [751, 557] on div "Add Publisher" at bounding box center [681, 531] width 834 height 67
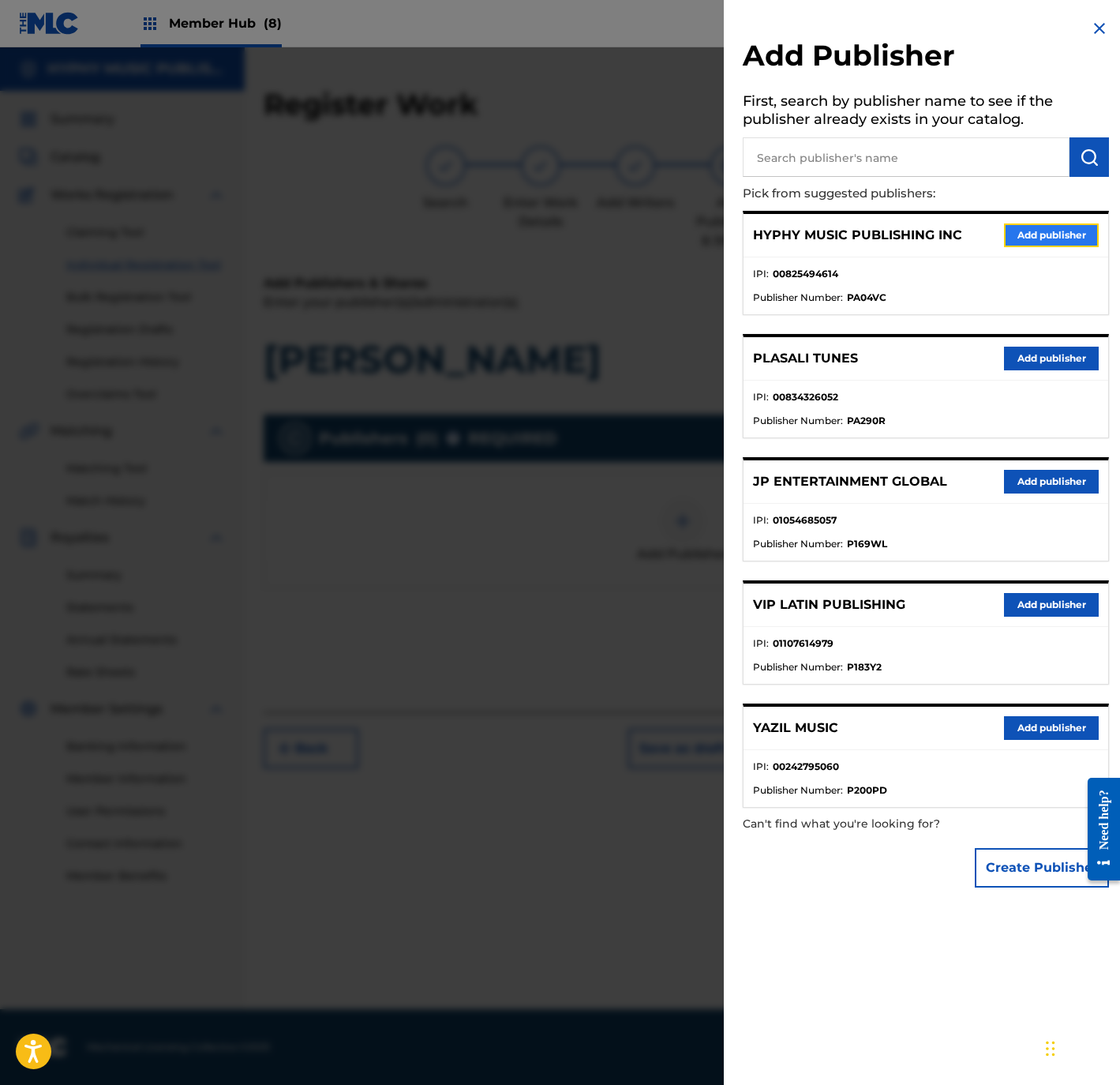
click at [1024, 239] on button "Add publisher" at bounding box center [1052, 235] width 95 height 24
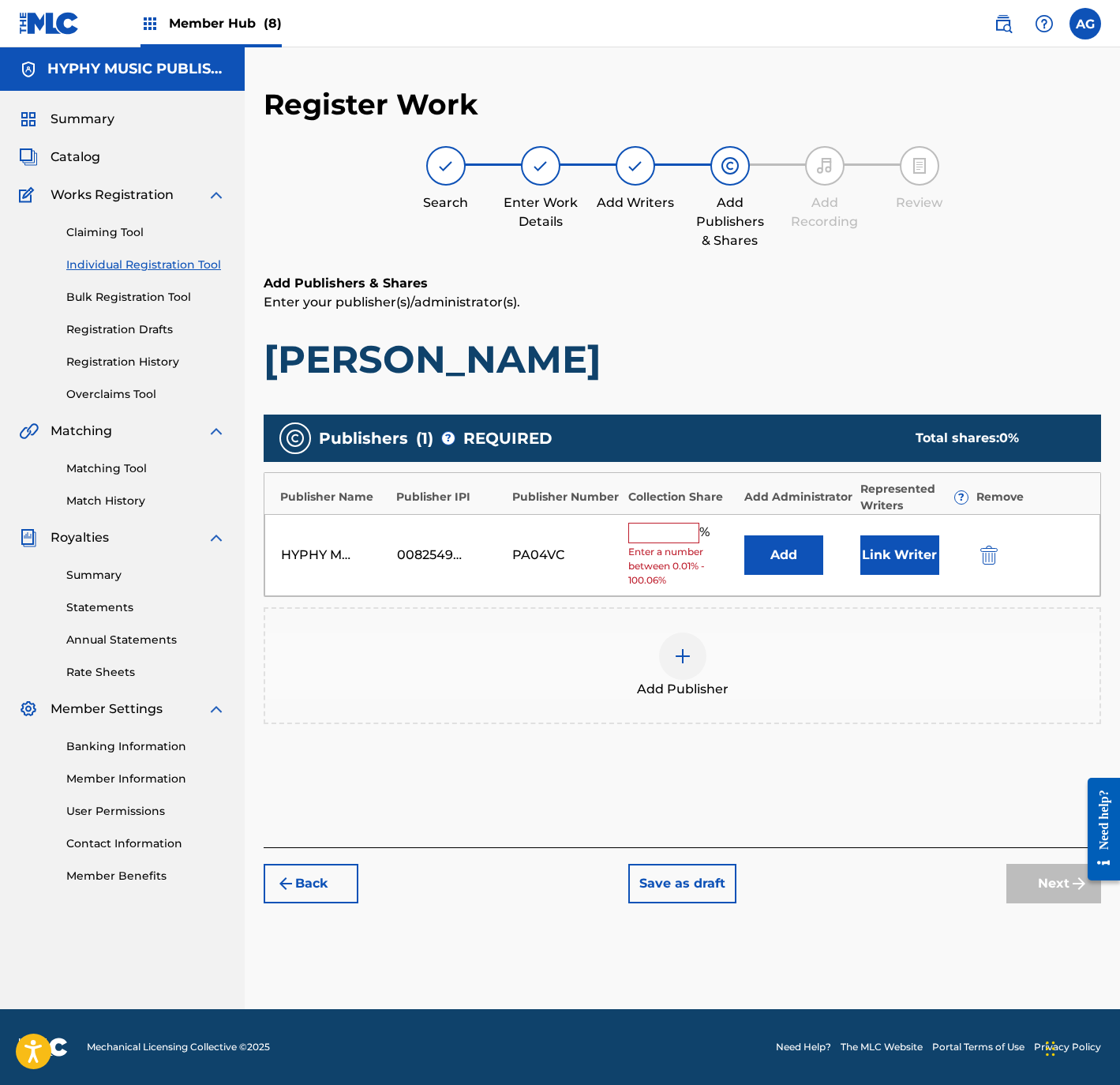
click at [637, 533] on input "text" at bounding box center [663, 532] width 71 height 20
type input "100"
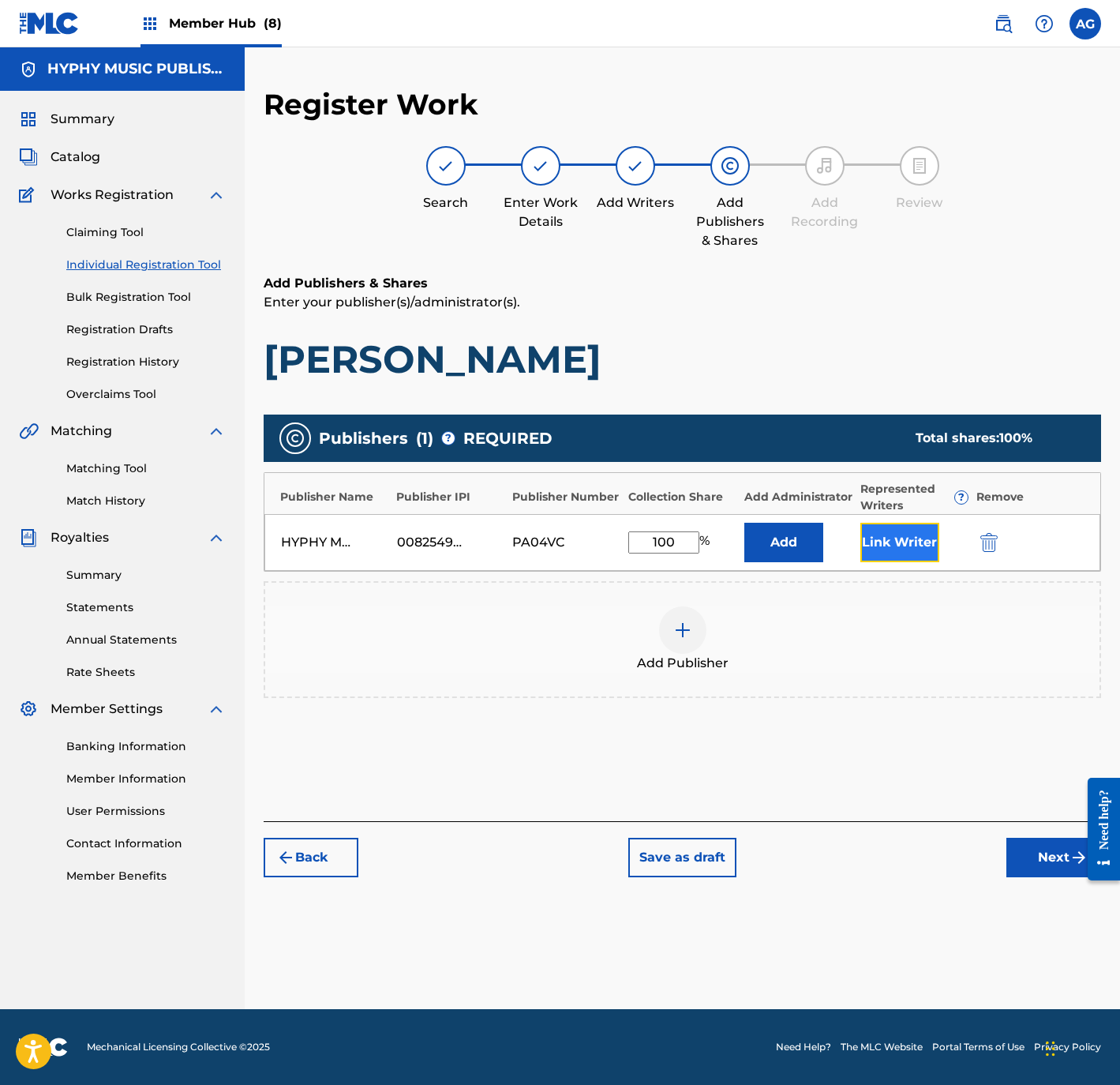
click at [887, 532] on button "Link Writer" at bounding box center [900, 542] width 79 height 39
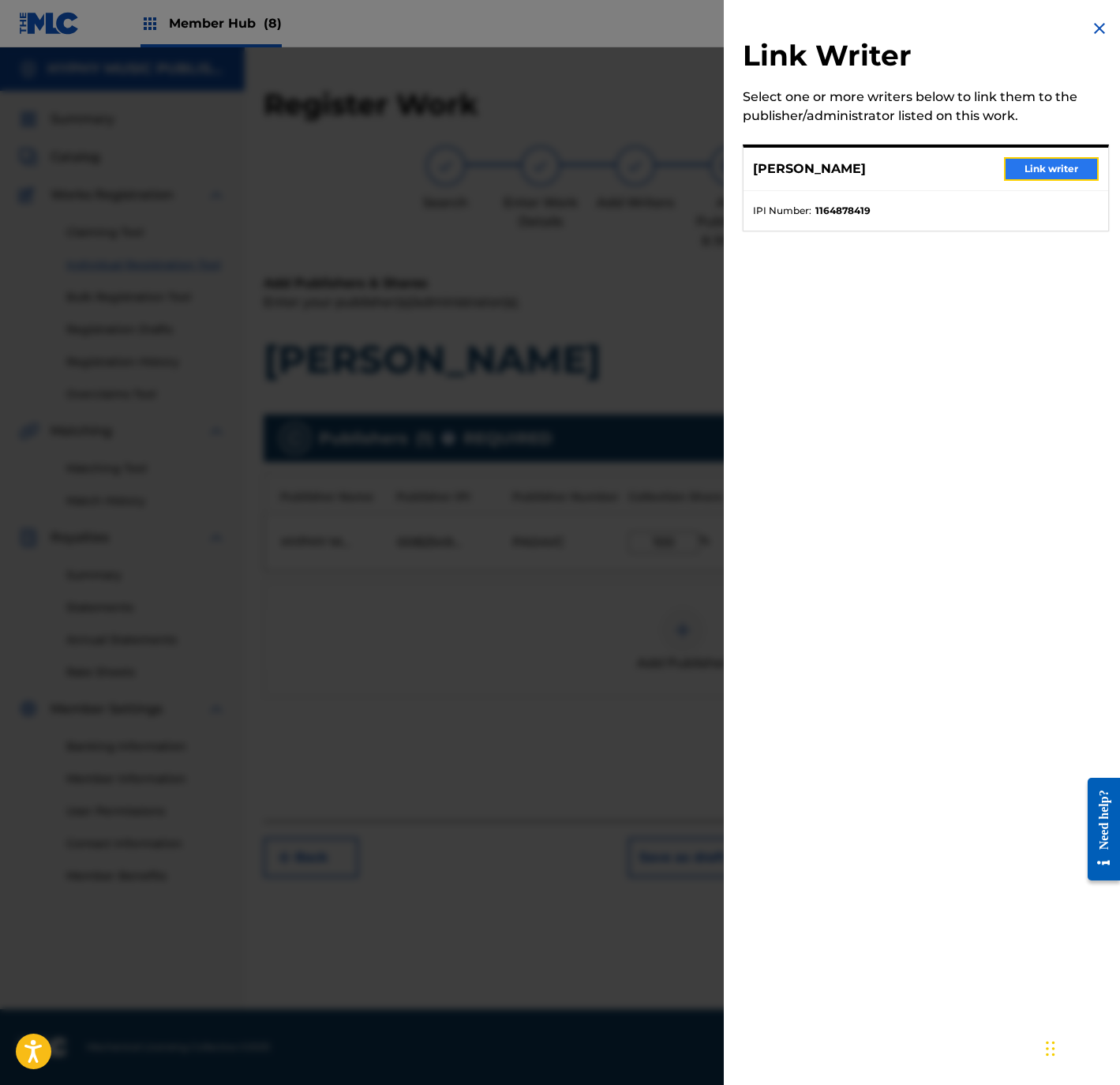
click at [1028, 161] on button "Link writer" at bounding box center [1052, 168] width 95 height 24
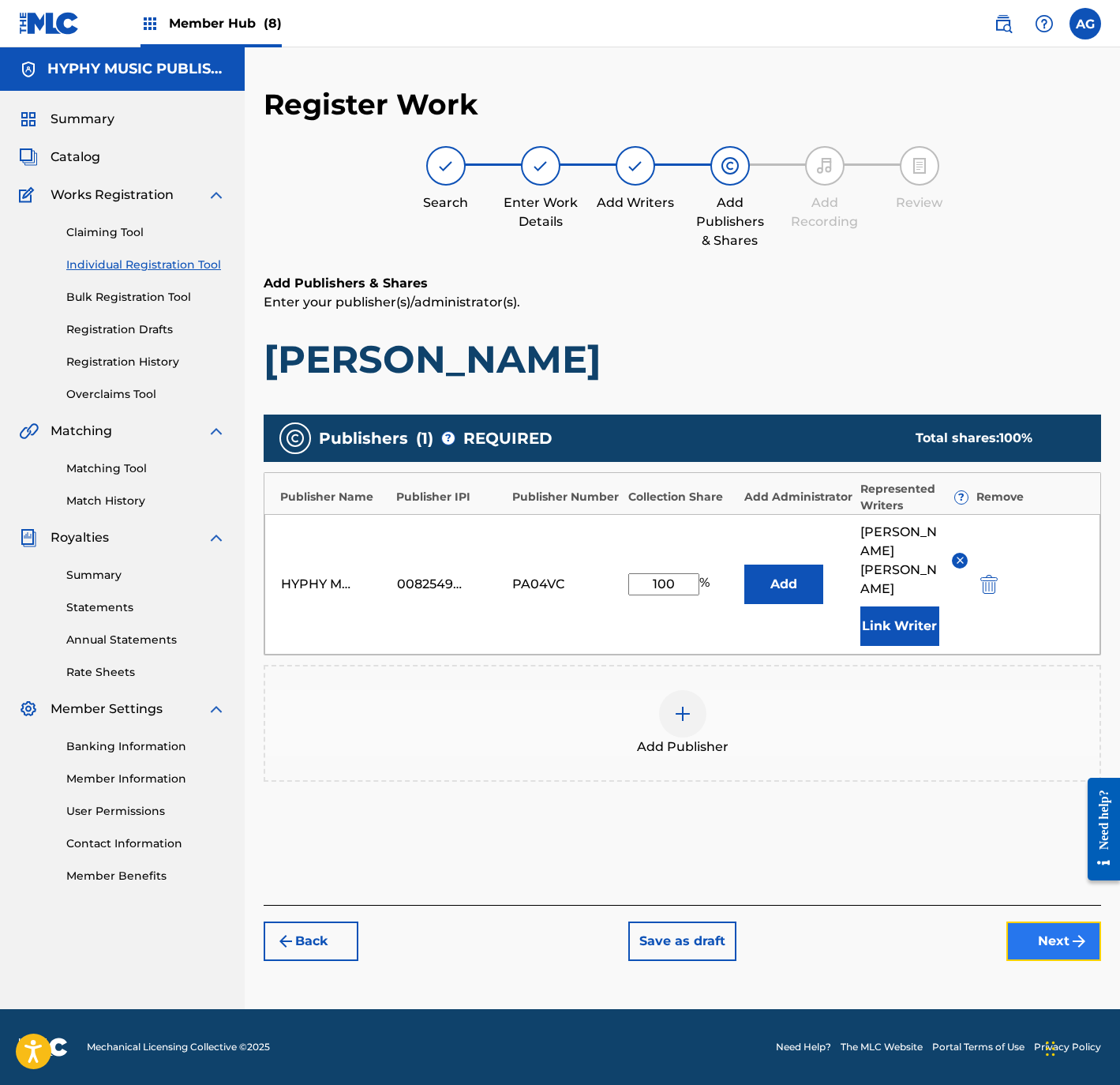
click at [1031, 929] on button "Next" at bounding box center [1054, 940] width 95 height 39
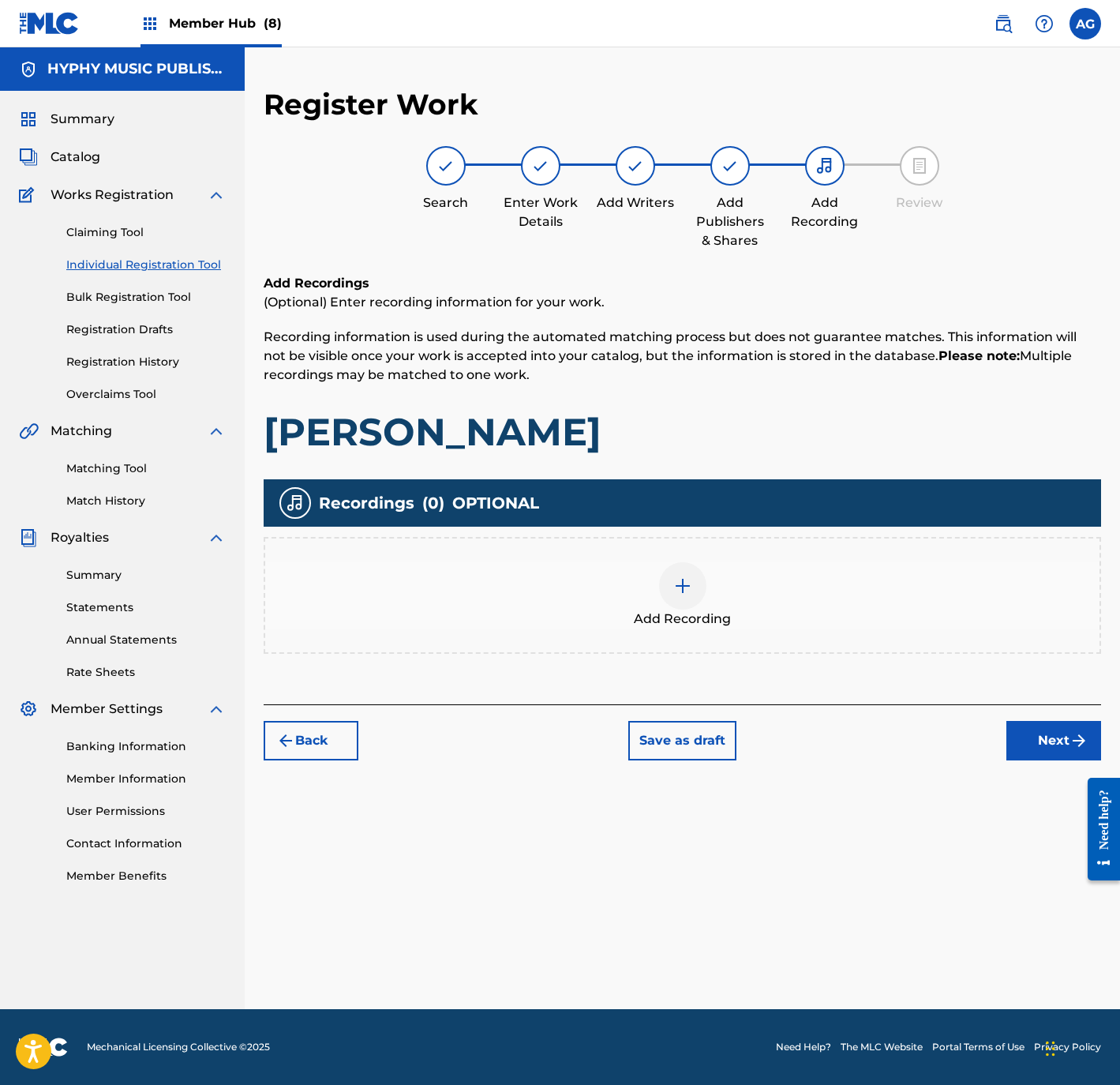
click at [723, 617] on span "Add Recording" at bounding box center [682, 619] width 97 height 19
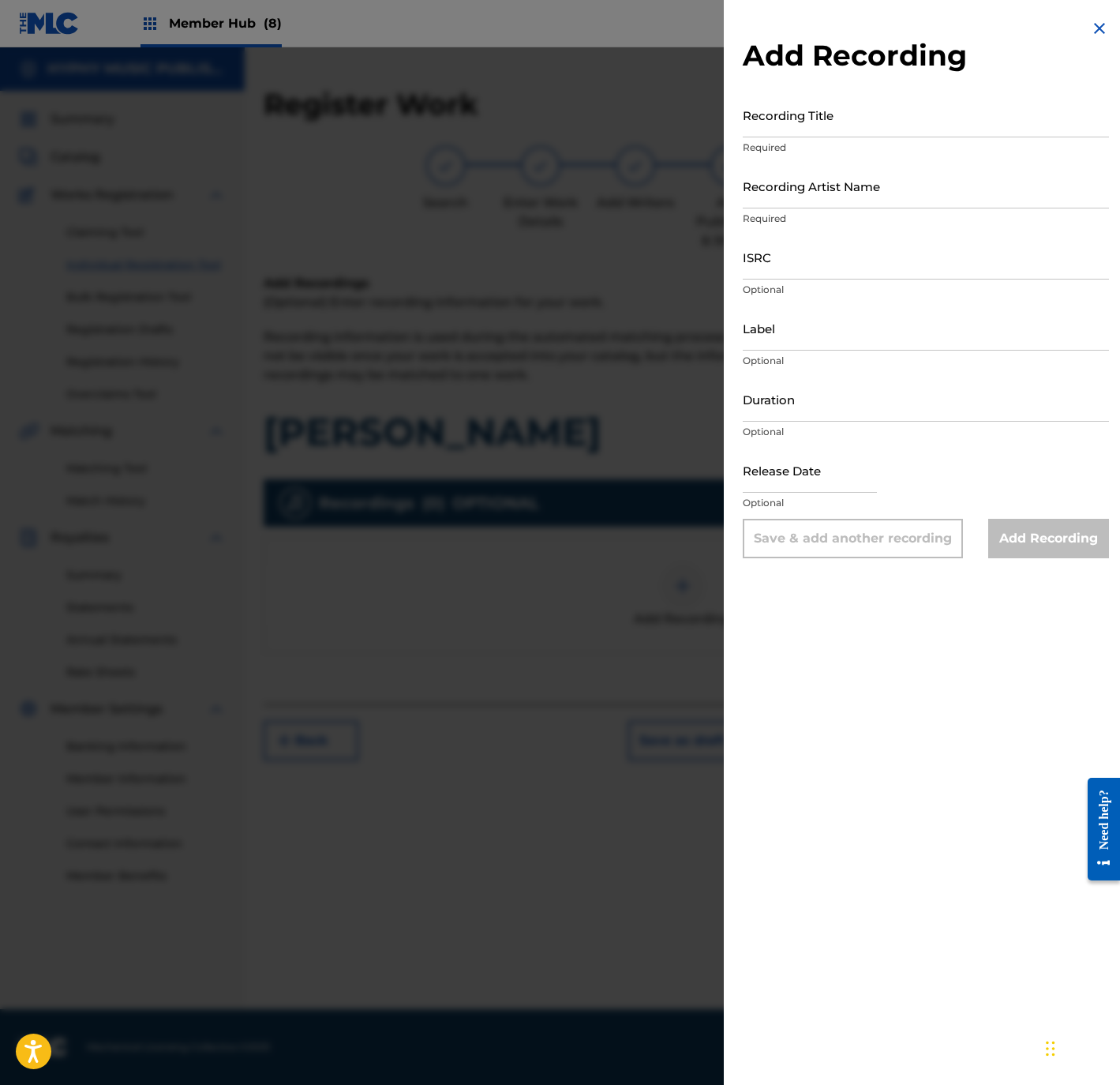
click at [845, 146] on p "Required" at bounding box center [926, 147] width 367 height 14
click at [845, 121] on input "Recording Title" at bounding box center [926, 114] width 367 height 45
paste input "Javier Rojas"
type input "Javier Rojas"
click at [890, 196] on input "Recording Artist Name" at bounding box center [926, 185] width 367 height 45
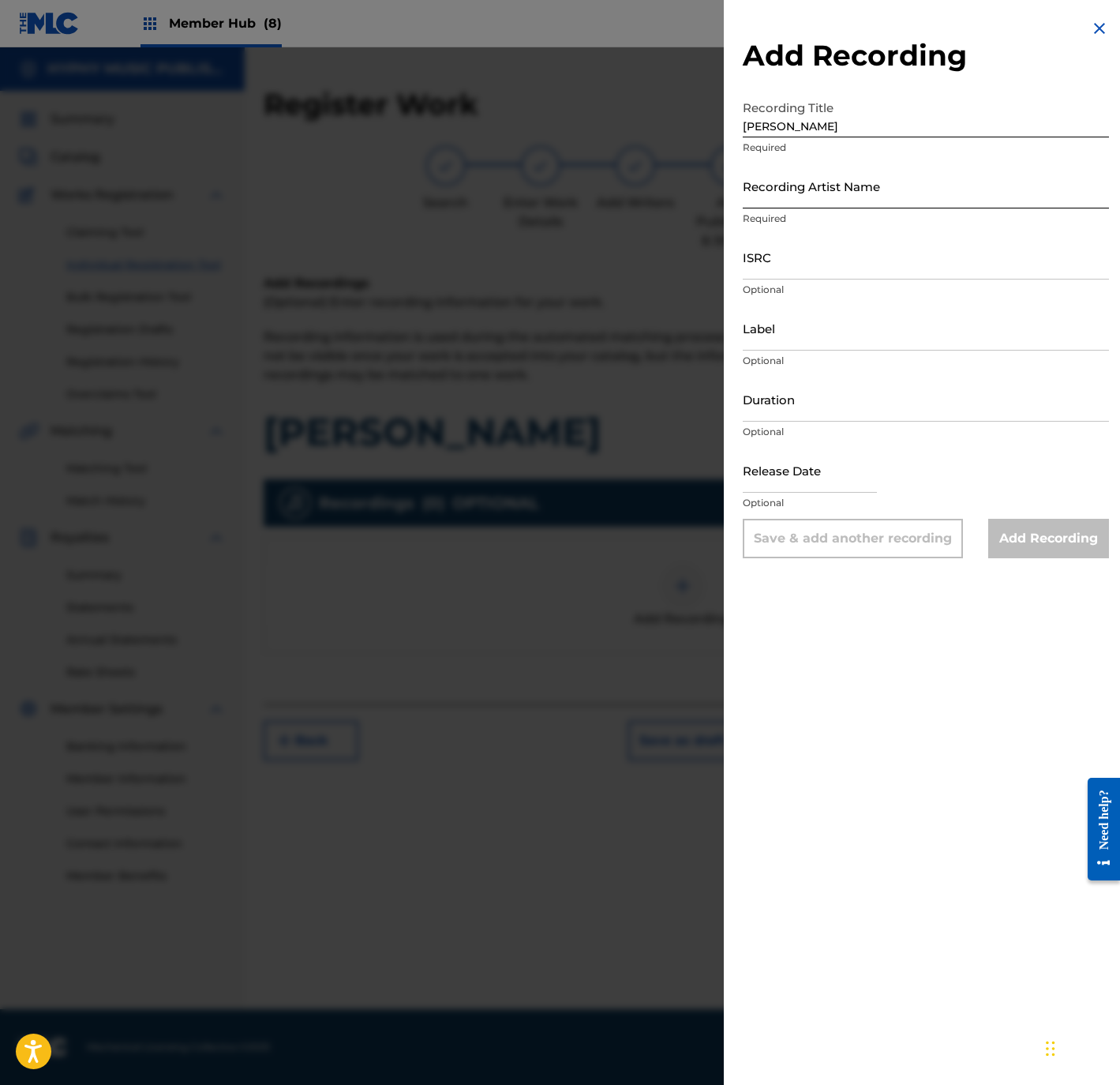
paste input "Los Capos Del Valle"
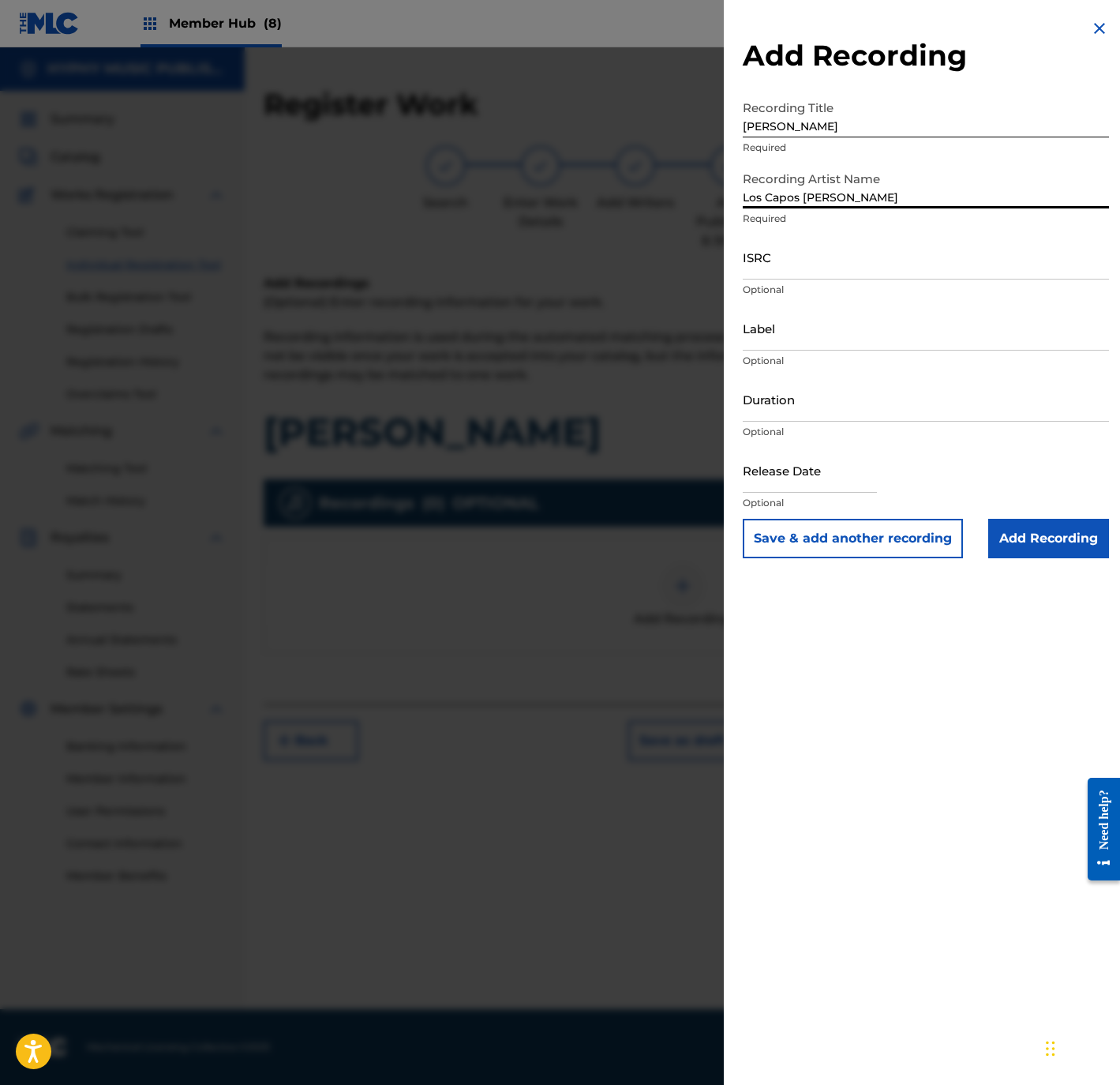
type input "Los Capos Del Valle"
click at [766, 270] on input "ISRC" at bounding box center [926, 256] width 367 height 45
paste input "QMBZ92570551"
type input "QMBZ92570551"
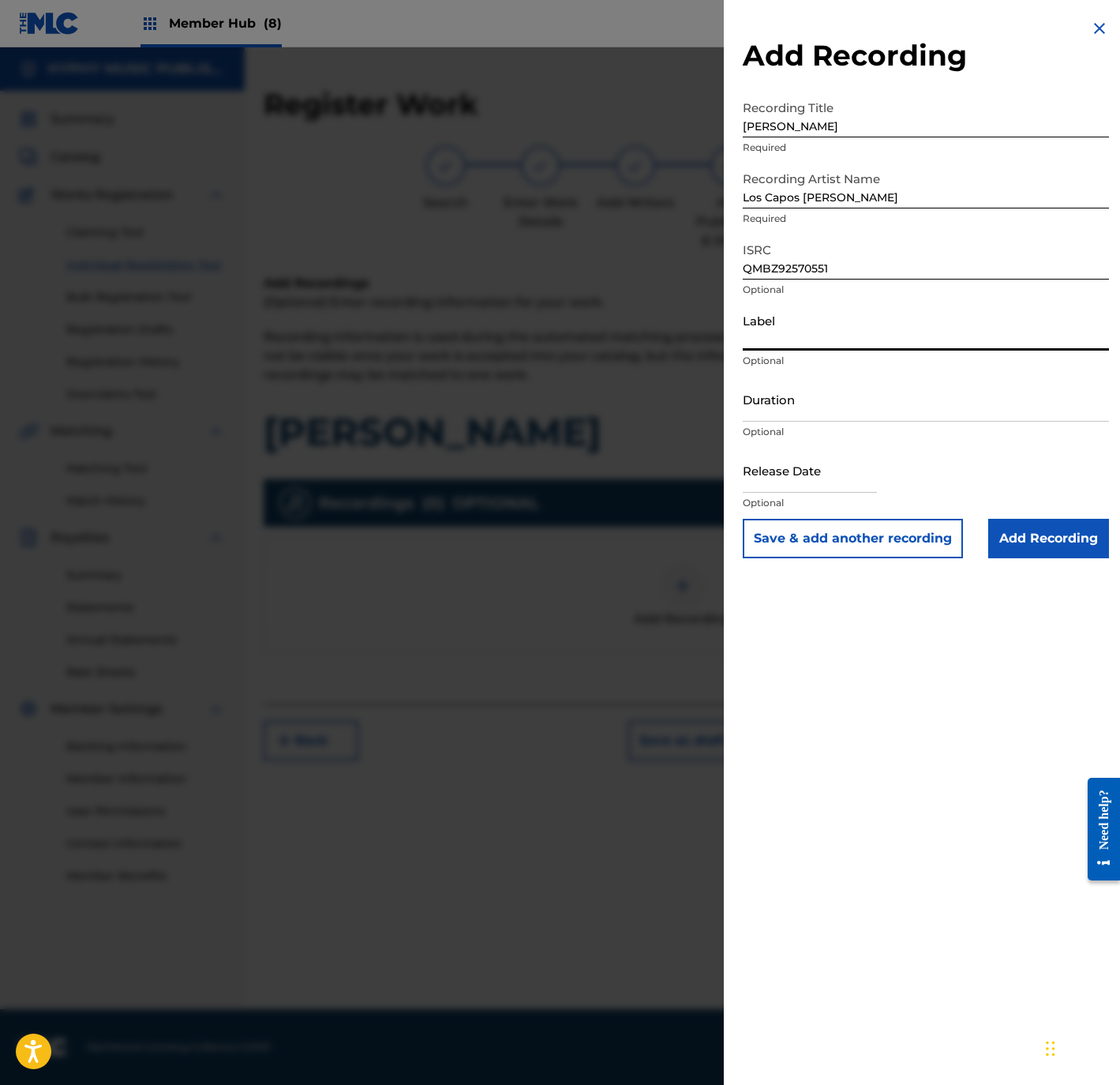
click at [803, 339] on input "Label" at bounding box center [926, 327] width 367 height 45
paste input "Los Capos Del Valle"
type input "Los Capos Del Valle"
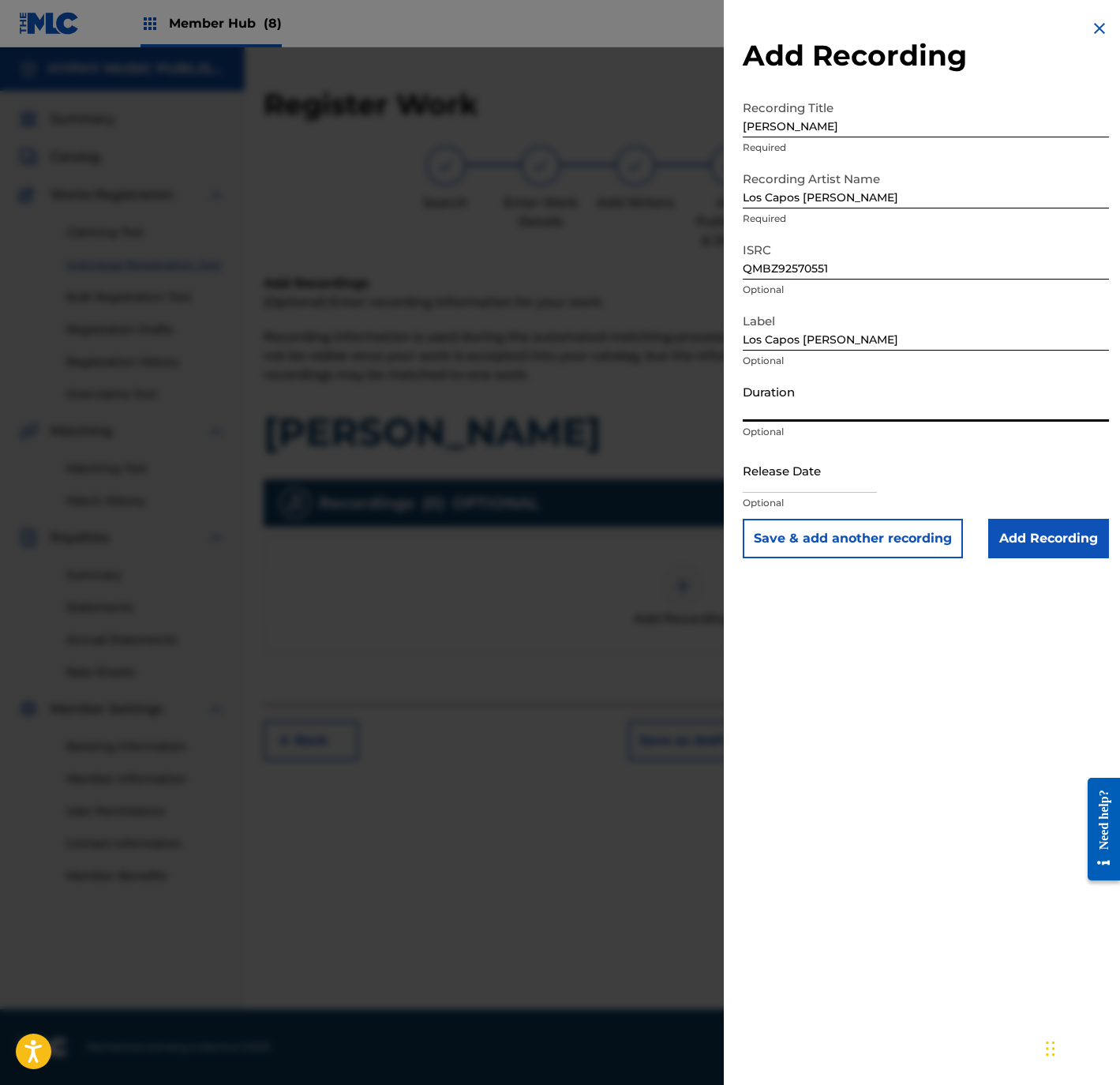
click at [968, 399] on input "Duration" at bounding box center [926, 398] width 367 height 45
paste input "2:31"
type input "02:31"
select select "8"
select select "2025"
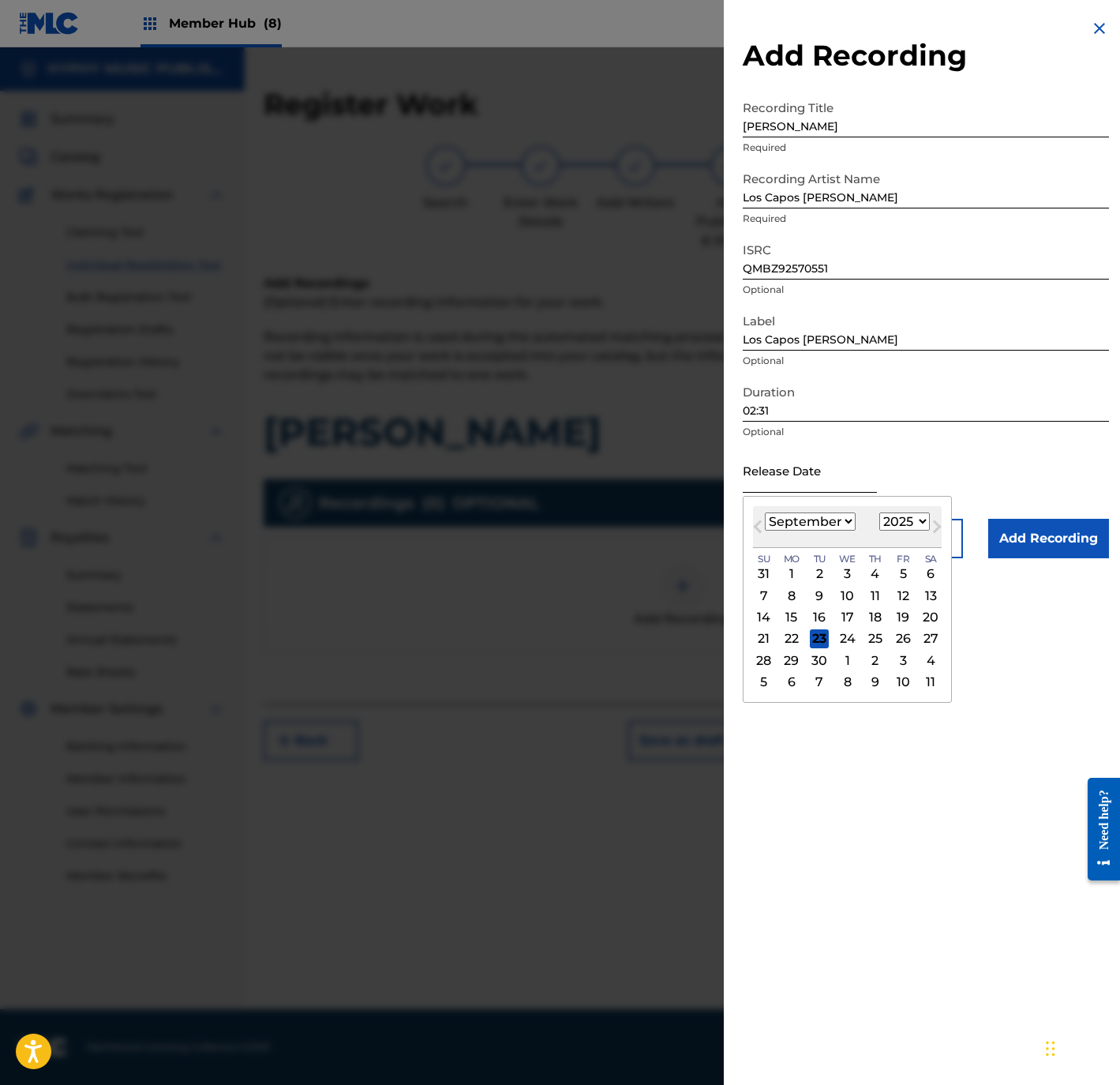
click at [801, 470] on input "text" at bounding box center [810, 469] width 134 height 45
click at [761, 519] on button "Previous Month" at bounding box center [758, 530] width 25 height 25
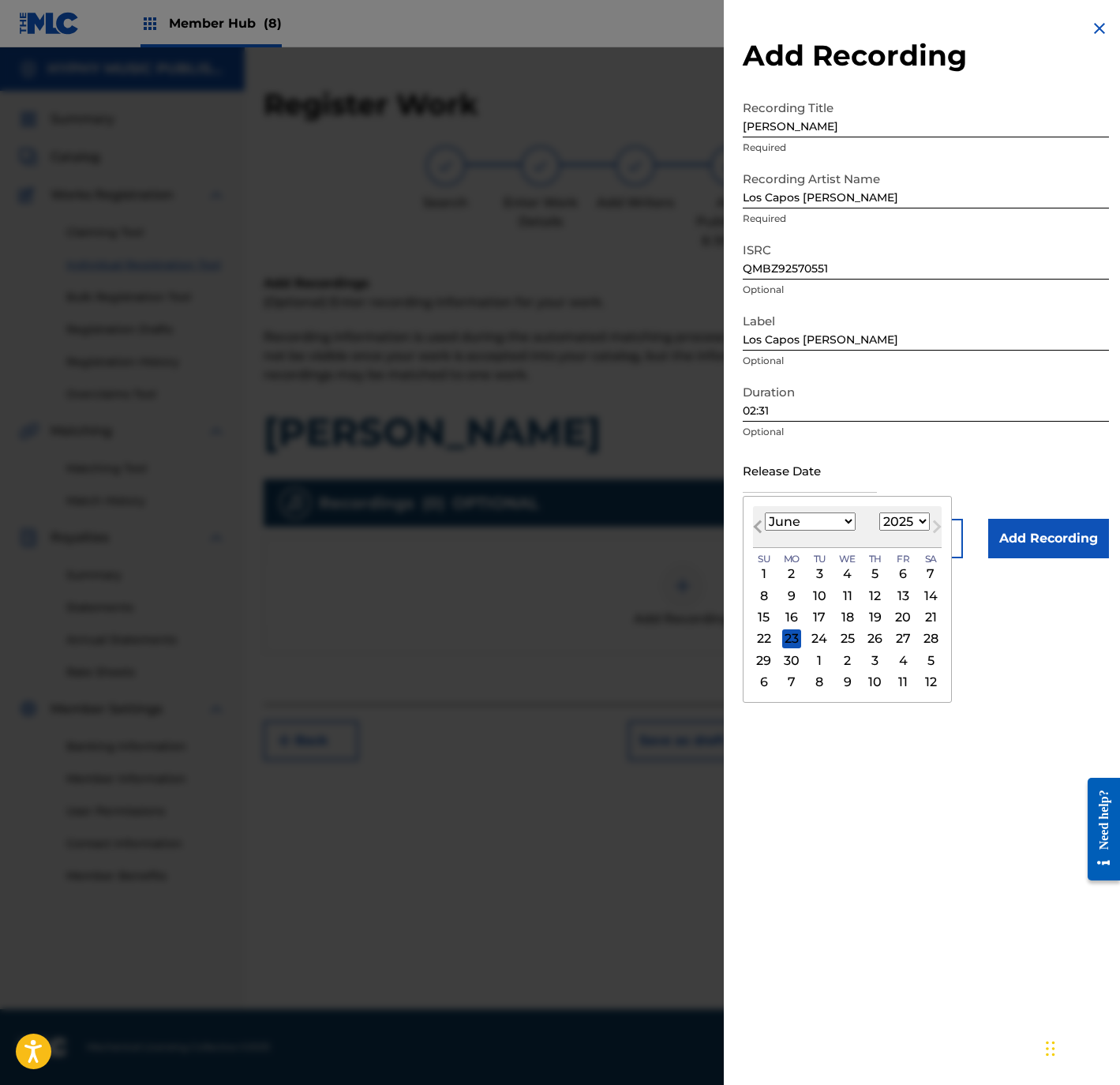
select select "4"
click at [940, 593] on div "10" at bounding box center [931, 596] width 19 height 19
type input "May 10 2025"
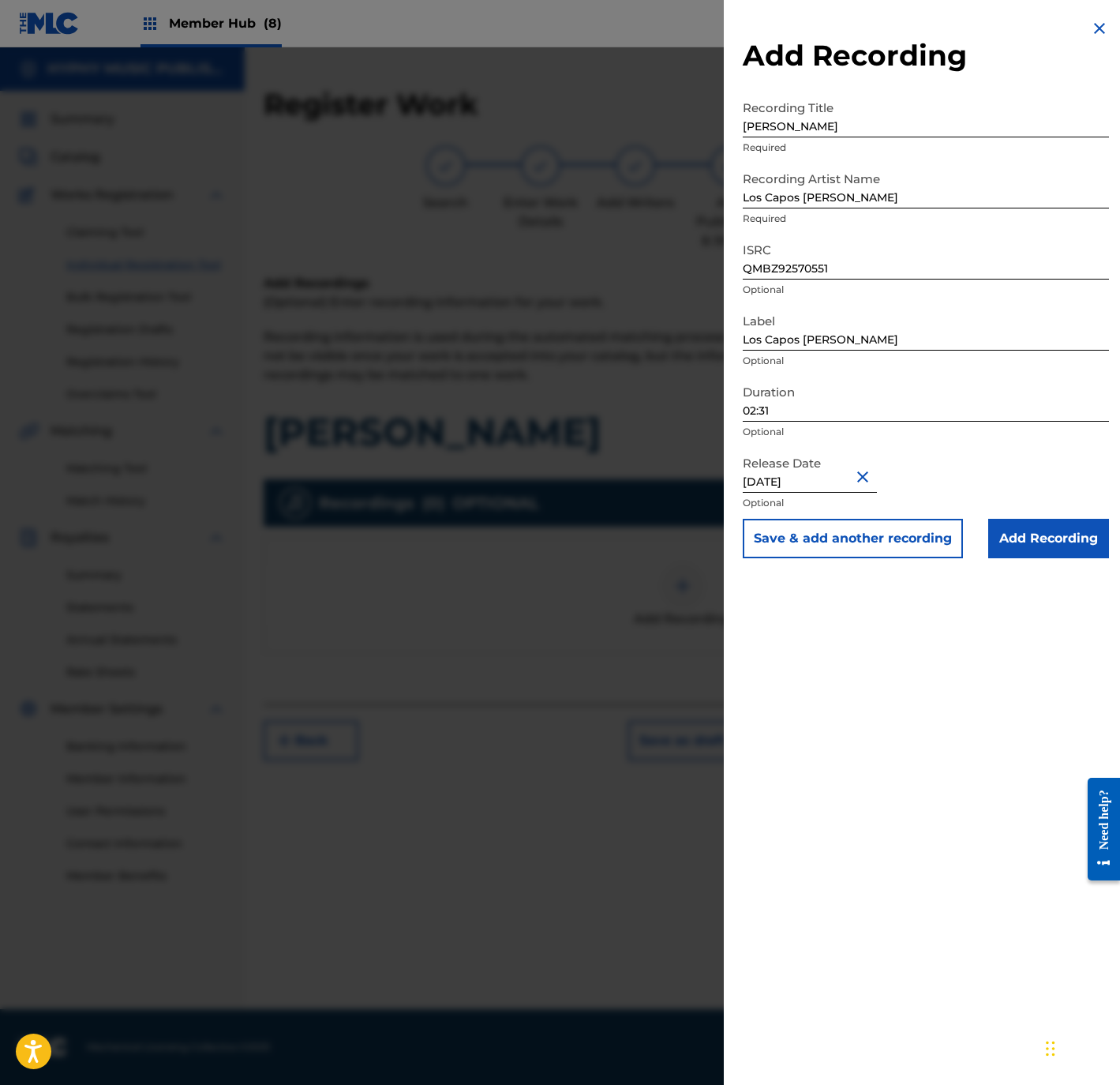
click at [1052, 561] on div "Add Recording Recording Title Javier Rojas Required Recording Artist Name Los C…" at bounding box center [925, 289] width 404 height 577
click at [1049, 539] on input "Add Recording" at bounding box center [1049, 538] width 121 height 39
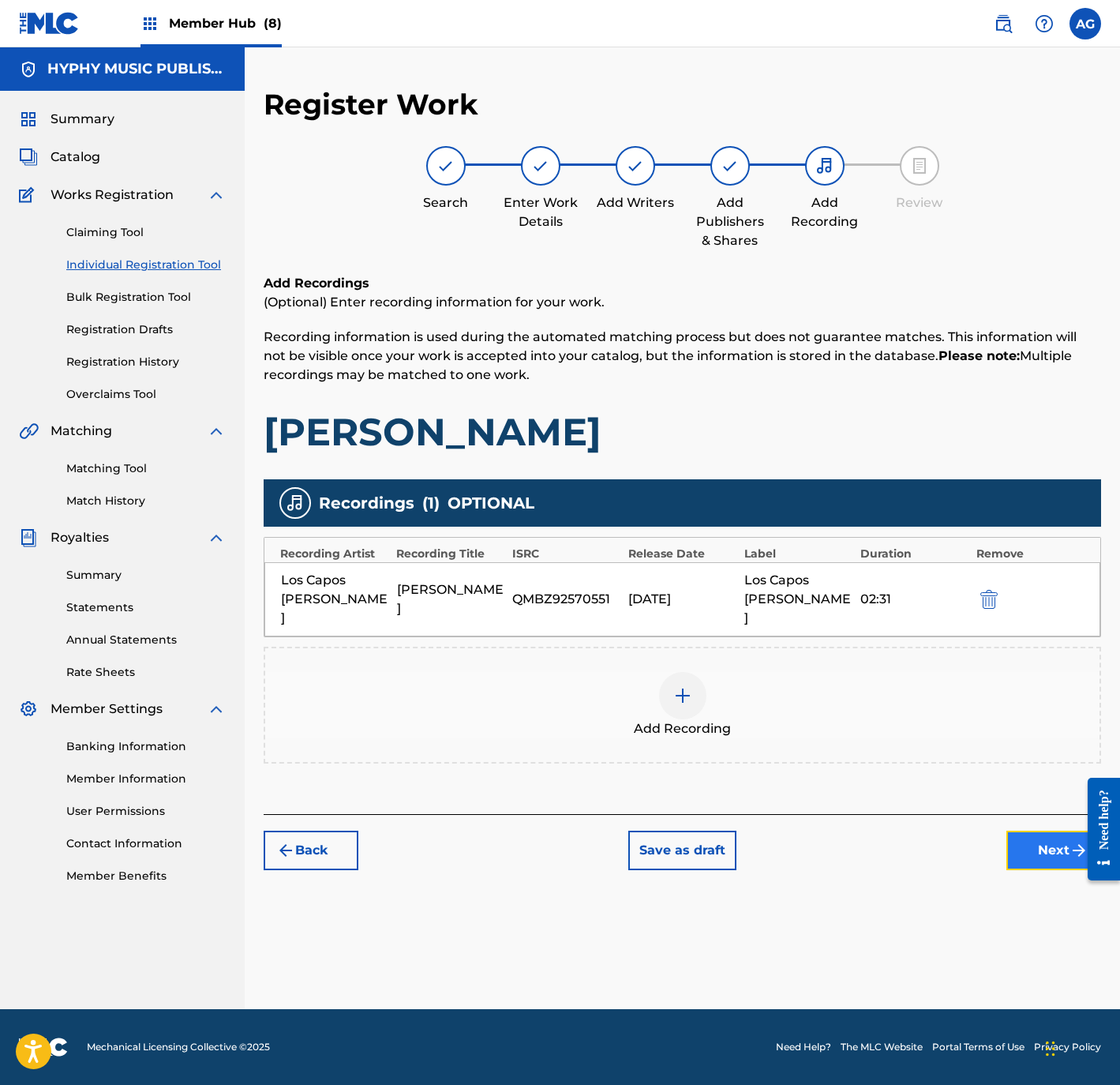
click at [1019, 831] on button "Next" at bounding box center [1054, 850] width 95 height 39
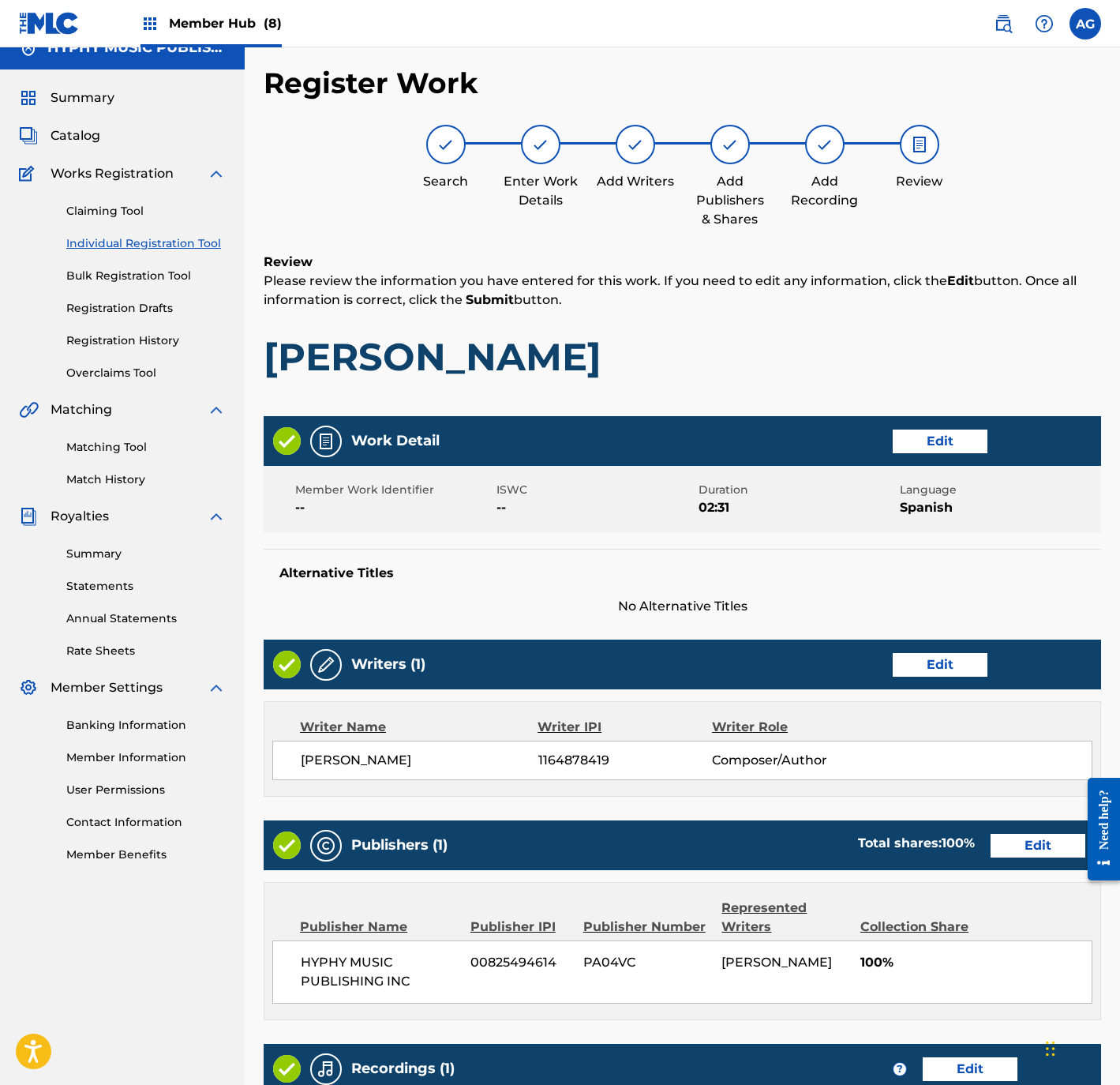
scroll to position [291, 0]
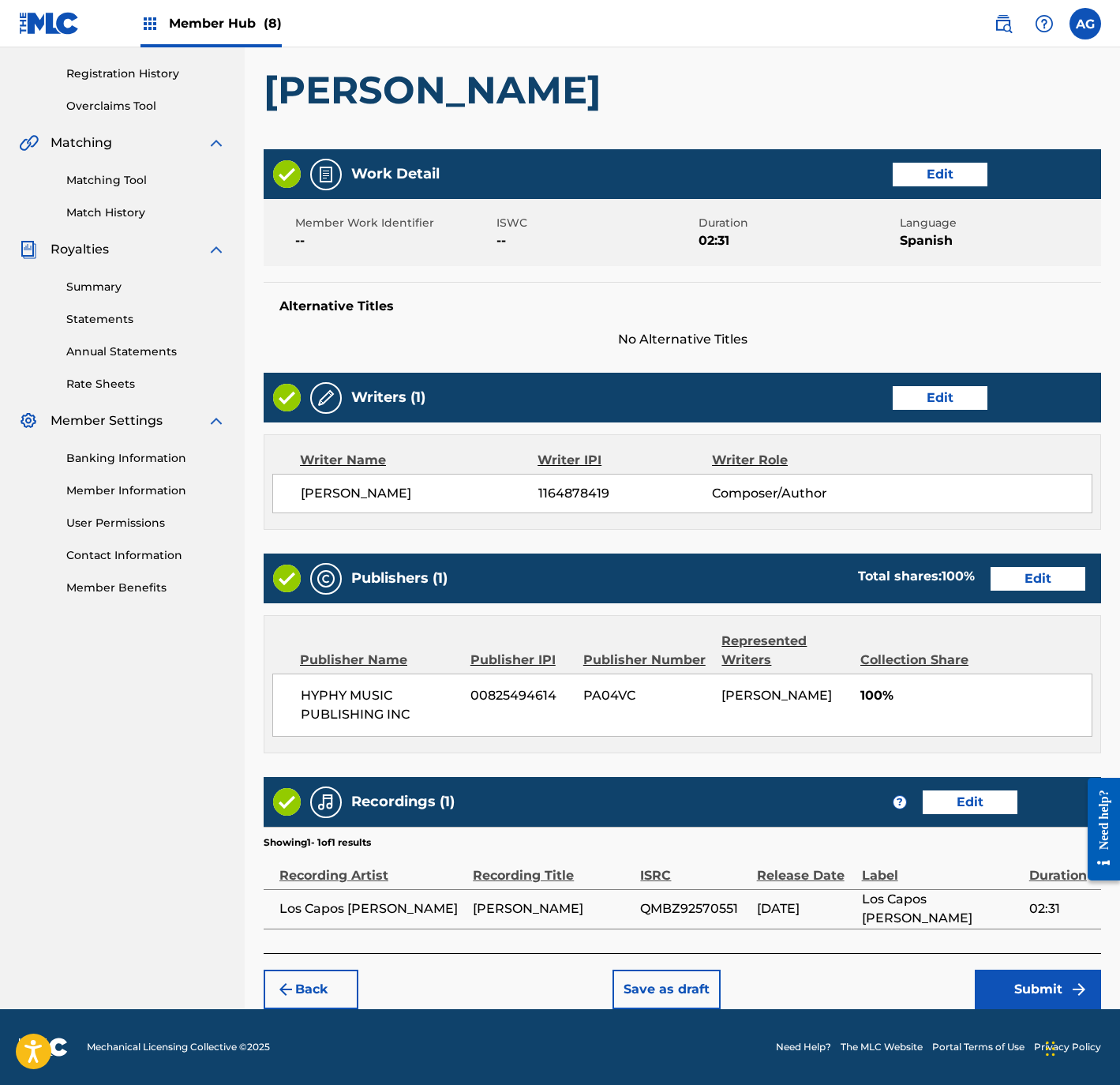
drag, startPoint x: 578, startPoint y: 436, endPoint x: 636, endPoint y: 661, distance: 232.4
click at [1011, 981] on button "Submit" at bounding box center [1038, 989] width 126 height 39
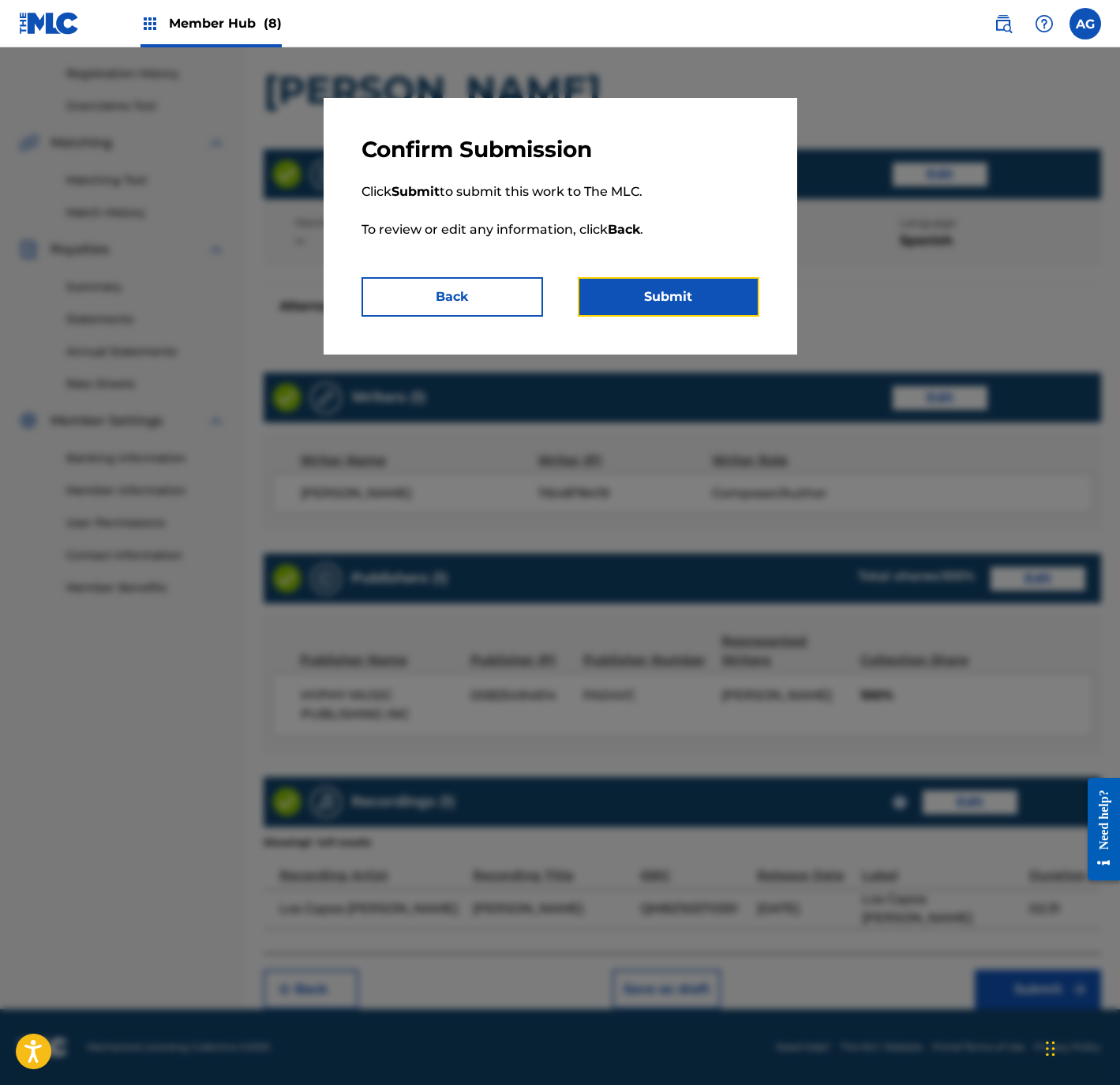
drag, startPoint x: 699, startPoint y: 313, endPoint x: 685, endPoint y: 320, distance: 15.7
click at [699, 313] on button "Submit" at bounding box center [668, 296] width 182 height 39
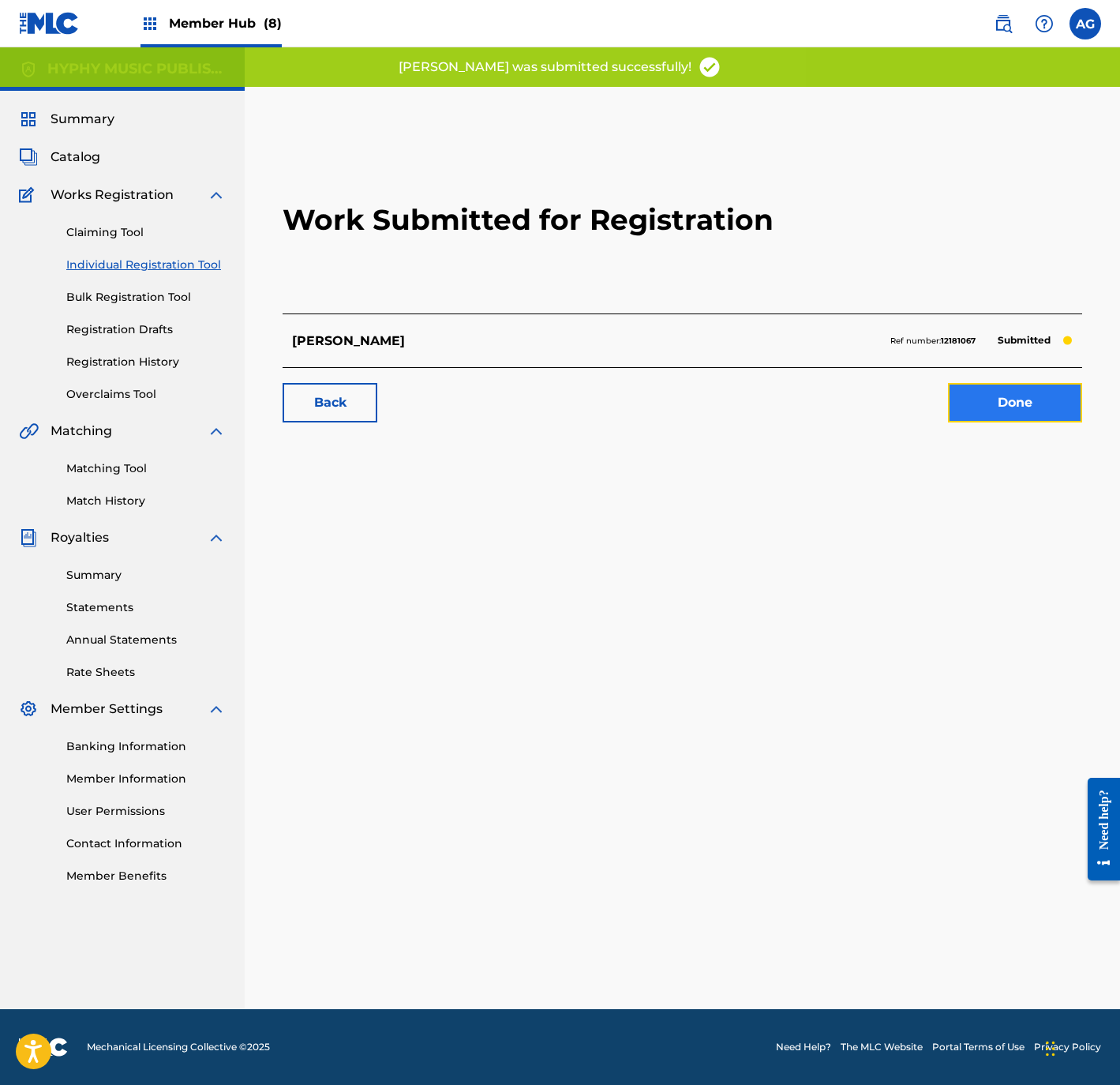
click at [1000, 399] on link "Done" at bounding box center [1015, 403] width 134 height 39
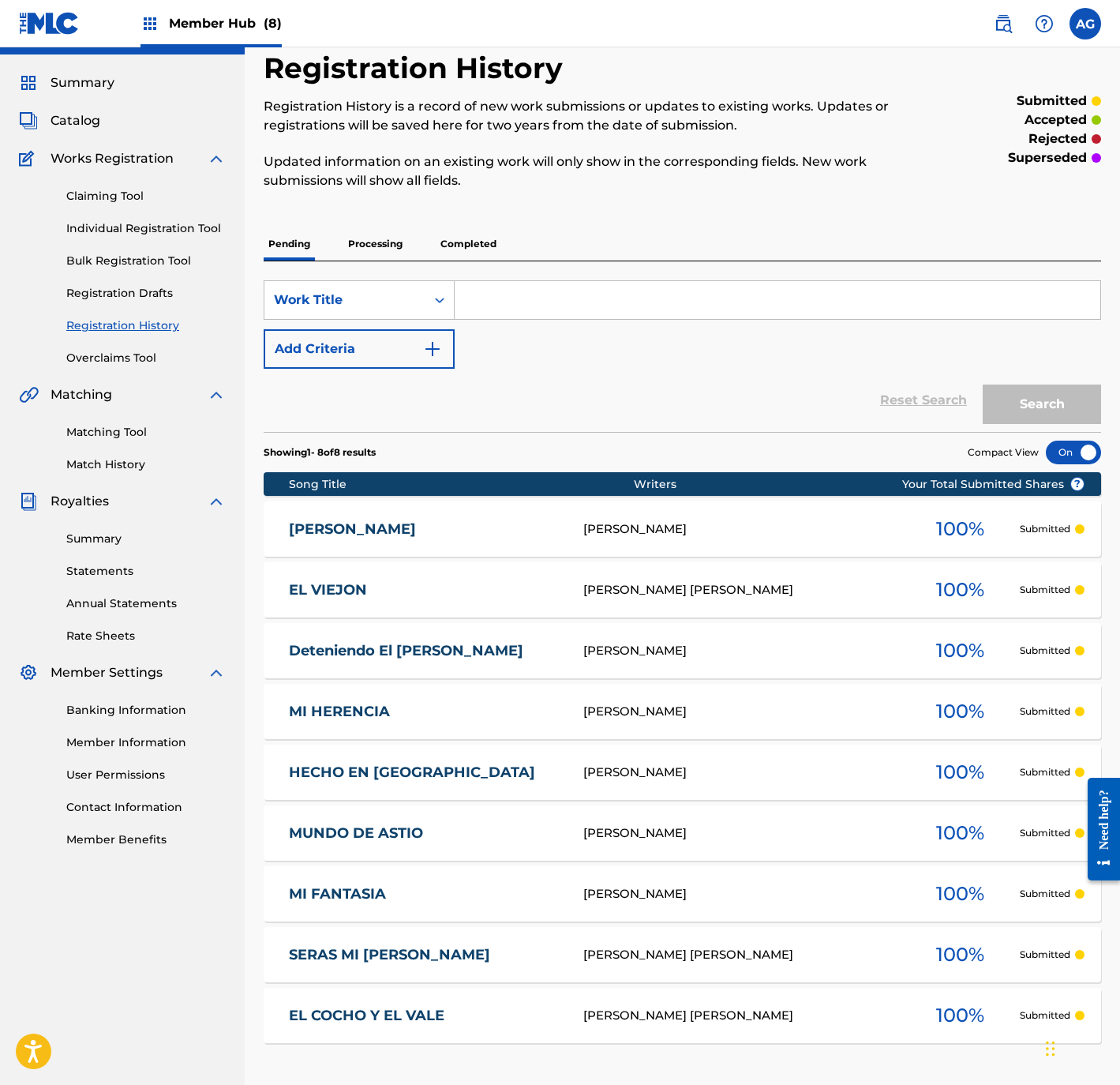
drag, startPoint x: 681, startPoint y: 368, endPoint x: 678, endPoint y: 413, distance: 45.1
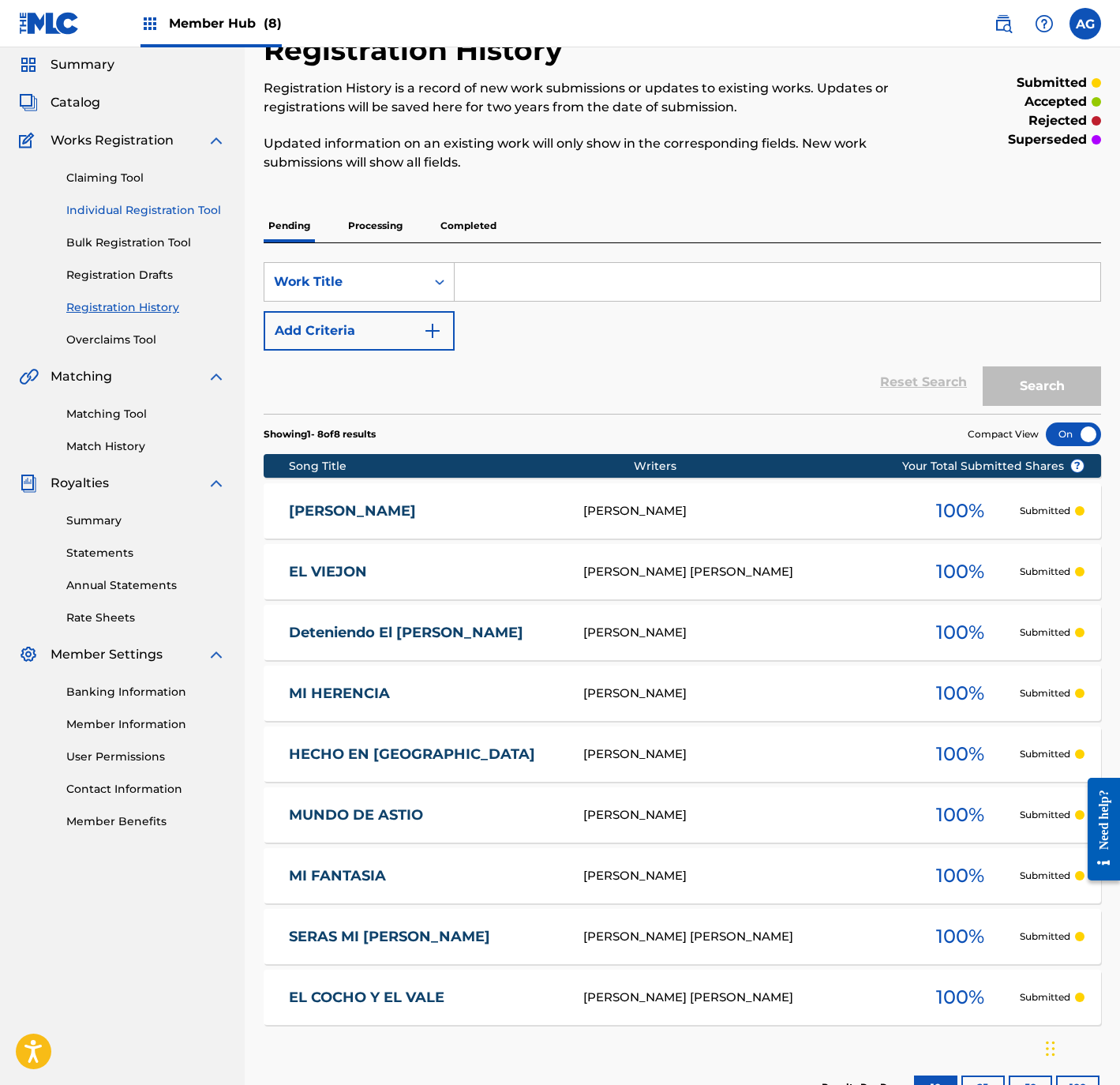
click at [124, 211] on link "Individual Registration Tool" at bounding box center [146, 210] width 160 height 17
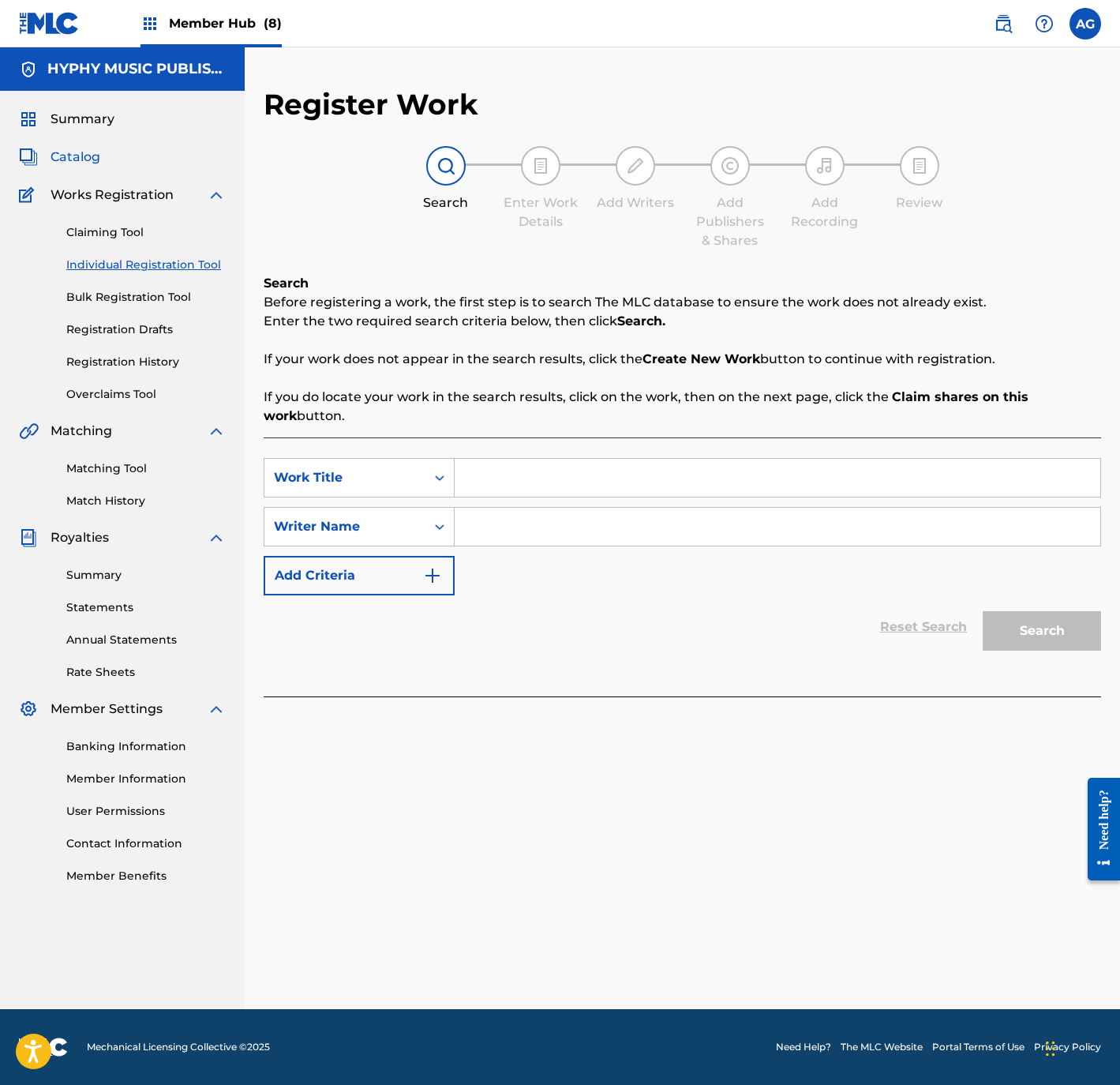
click at [82, 150] on span "Catalog" at bounding box center [75, 157] width 50 height 19
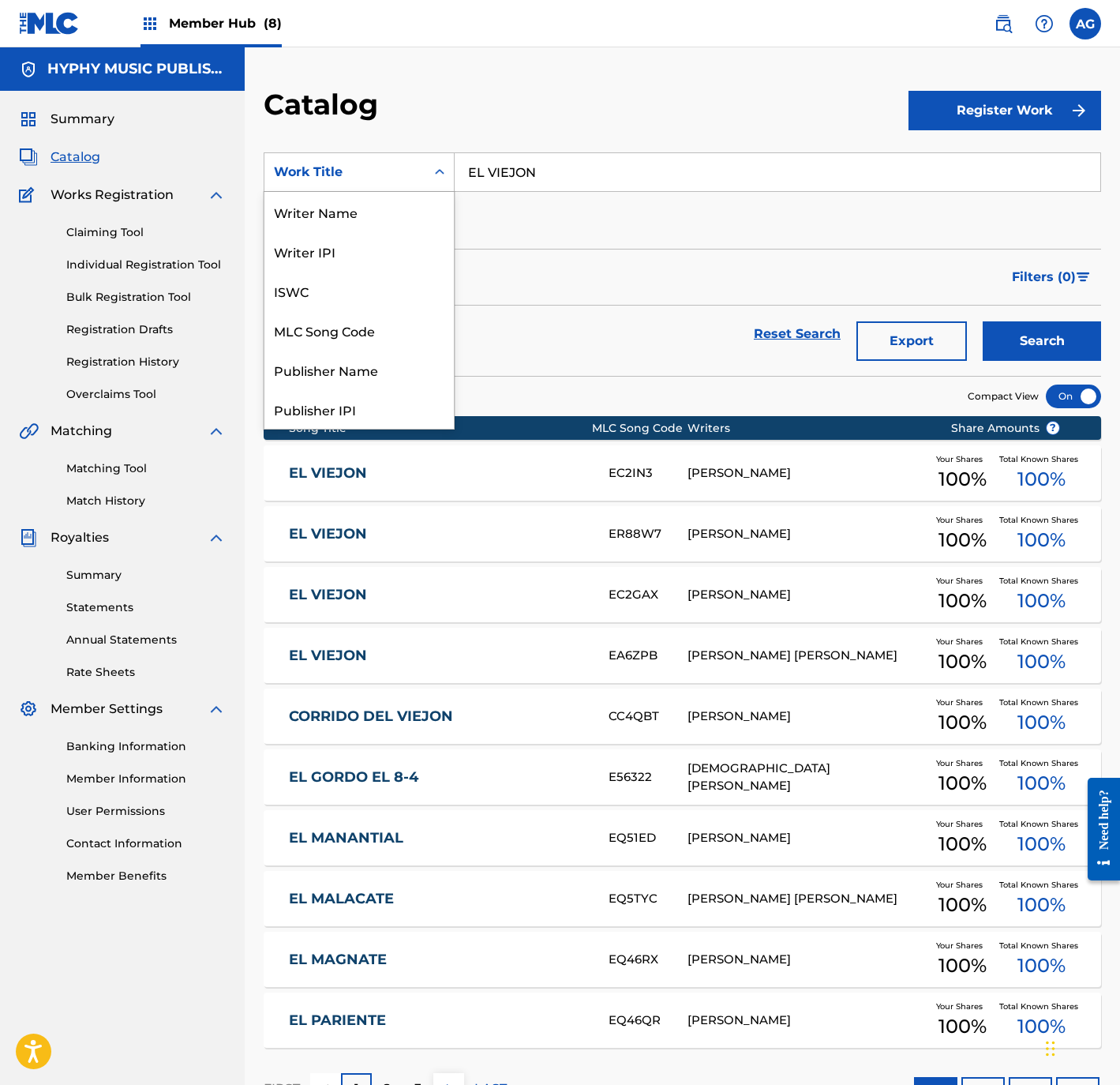
click at [419, 178] on div "Work Title" at bounding box center [346, 172] width 161 height 30
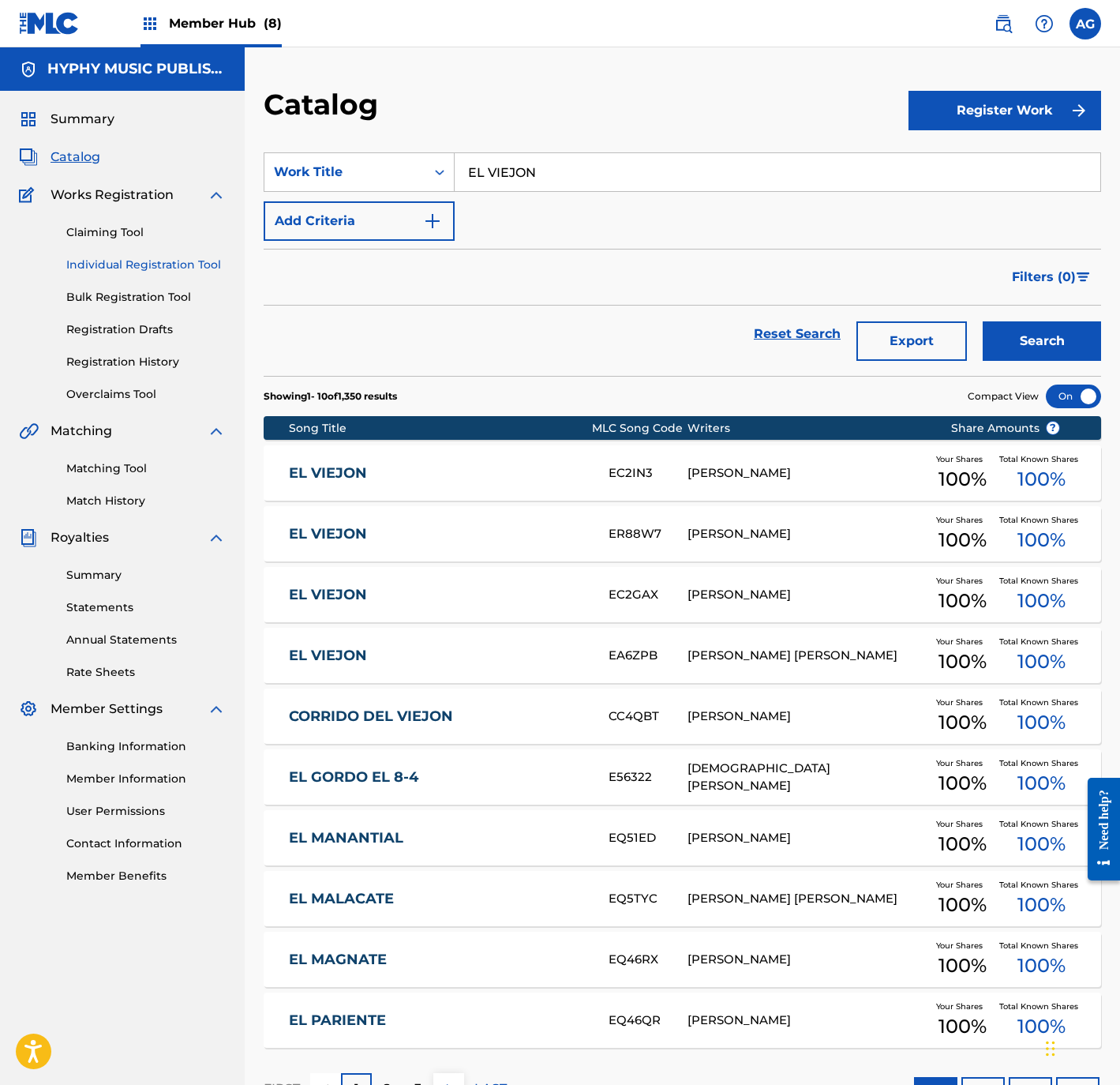
click at [196, 261] on link "Individual Registration Tool" at bounding box center [146, 265] width 160 height 17
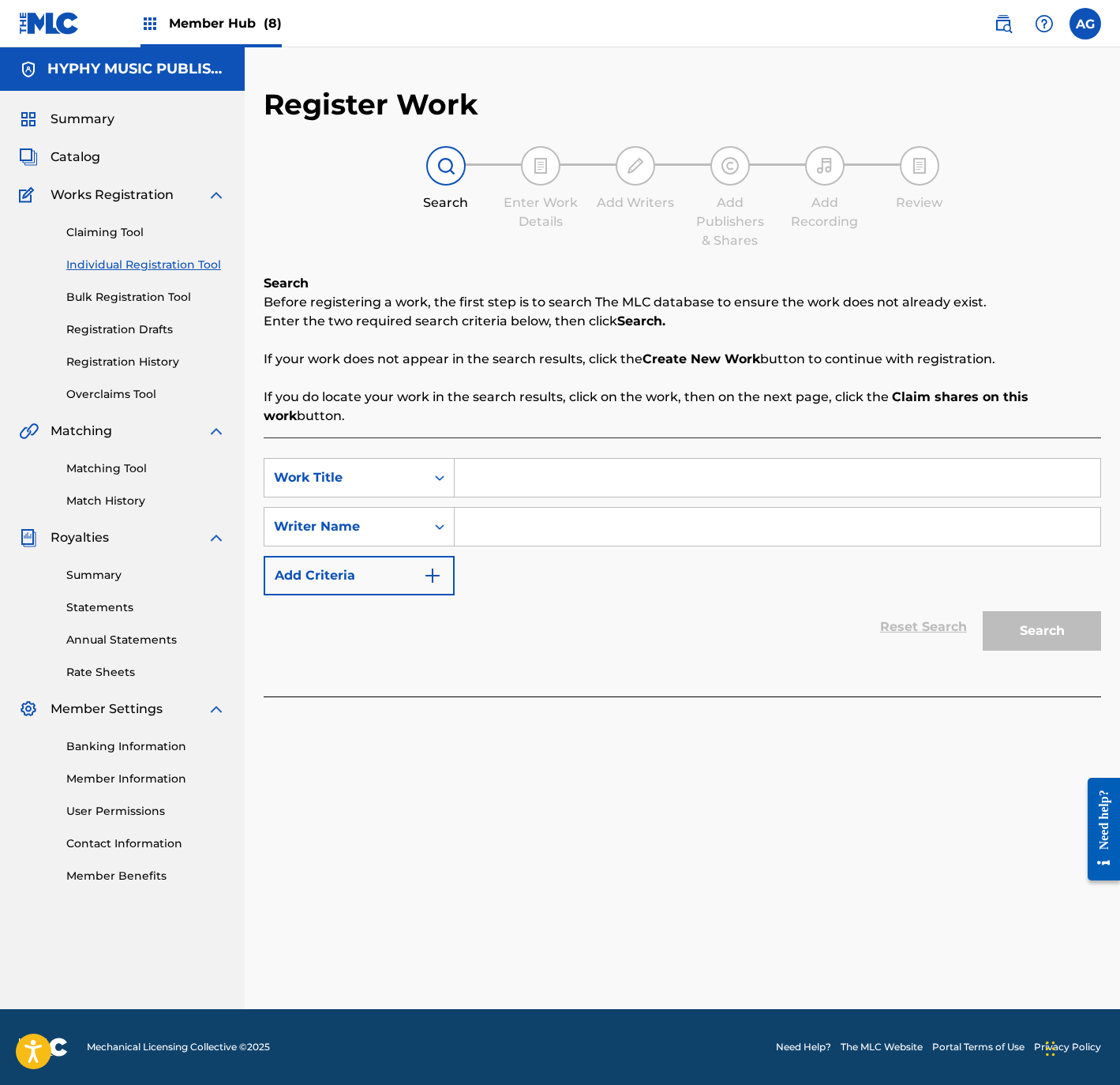
click at [555, 488] on input "Search Form" at bounding box center [777, 477] width 646 height 38
paste input "CORRIDO DE JORGE PAZ EL COCO"
type input "CORRIDO DE JORGE PAZ EL COCO"
click at [589, 510] on input "Search Form" at bounding box center [777, 526] width 646 height 38
paste input "JORGE PAZ"
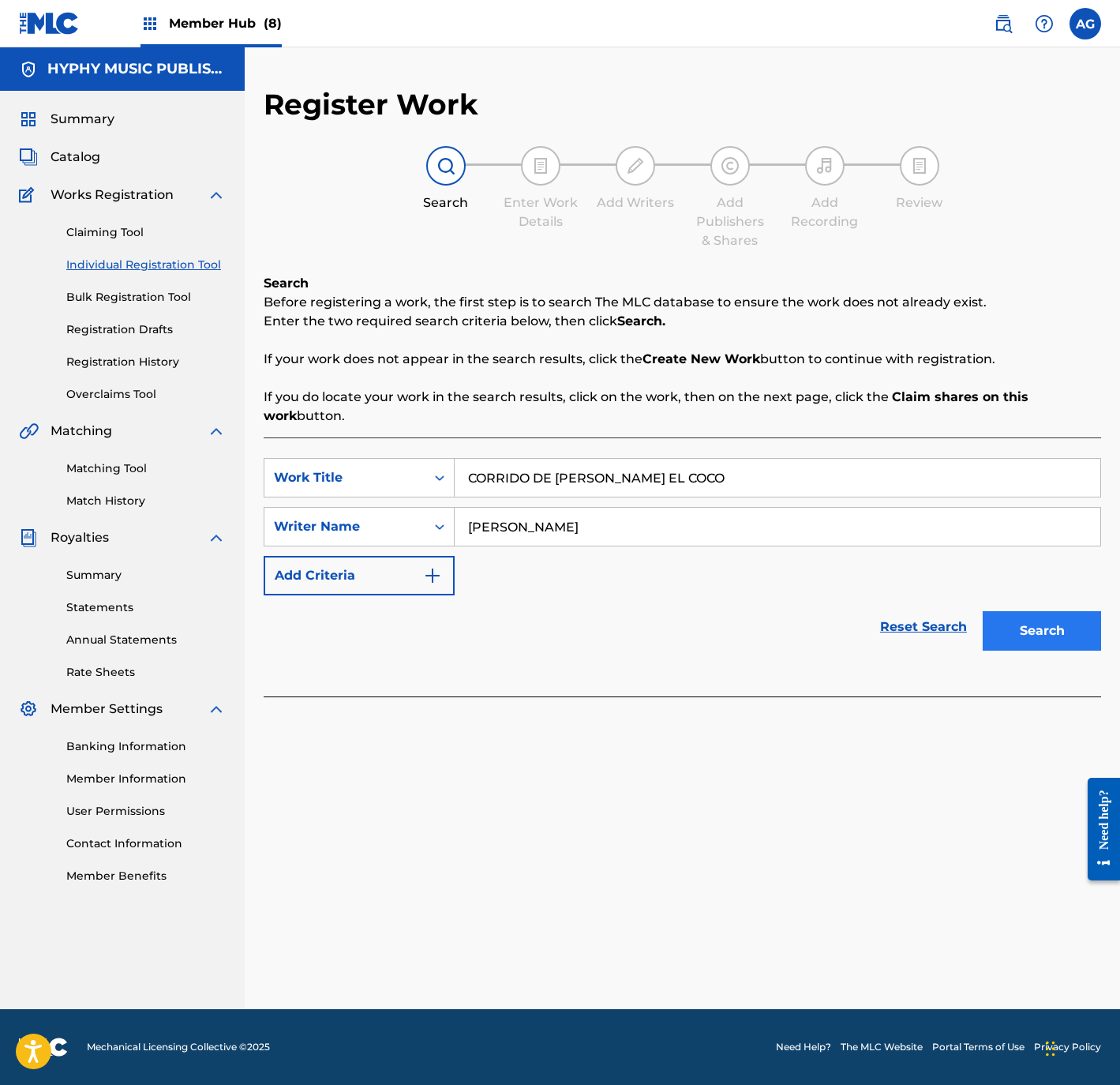
type input "JORGE PAZ"
click at [1066, 631] on button "Search" at bounding box center [1042, 631] width 118 height 39
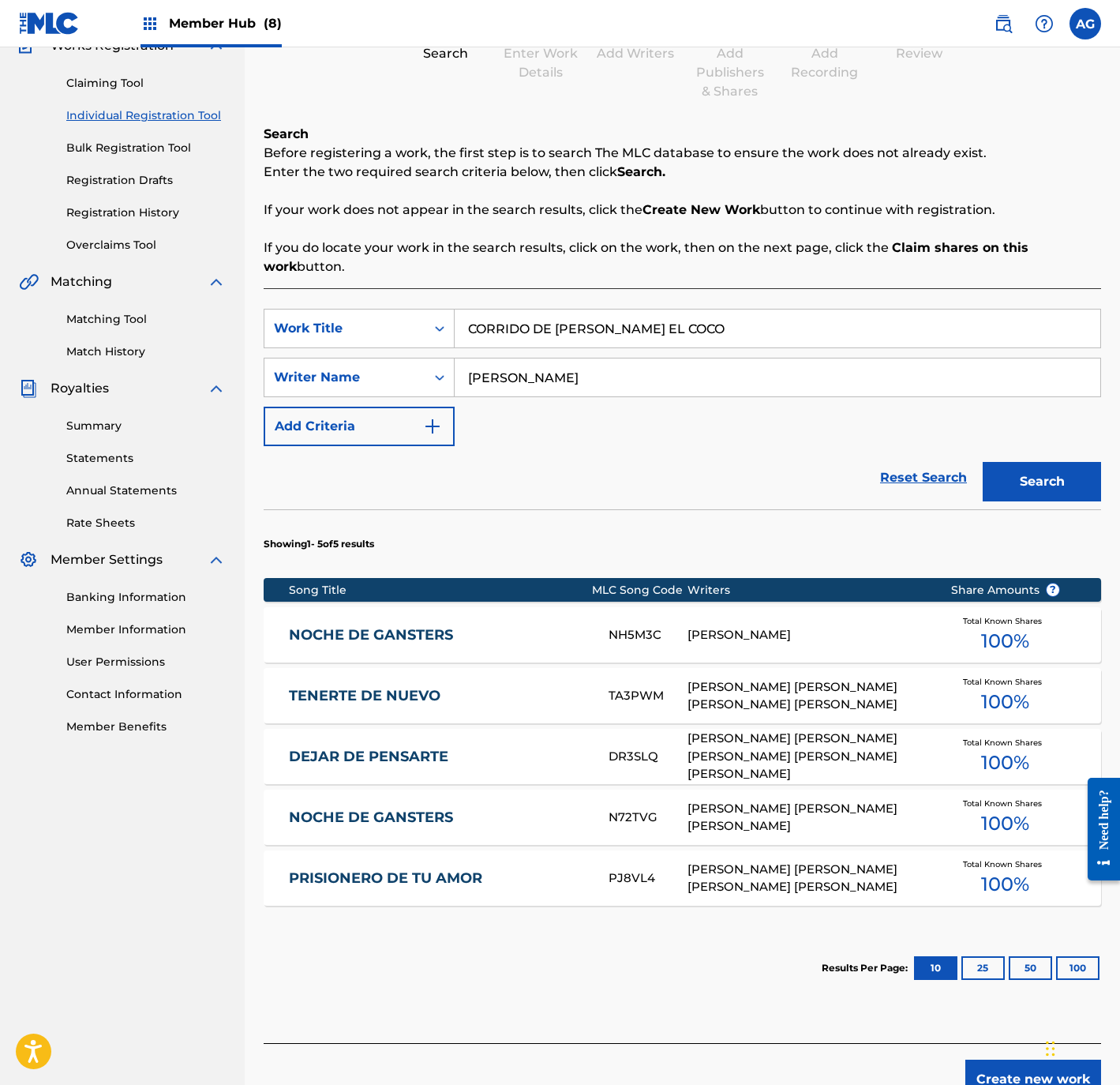
scroll to position [240, 0]
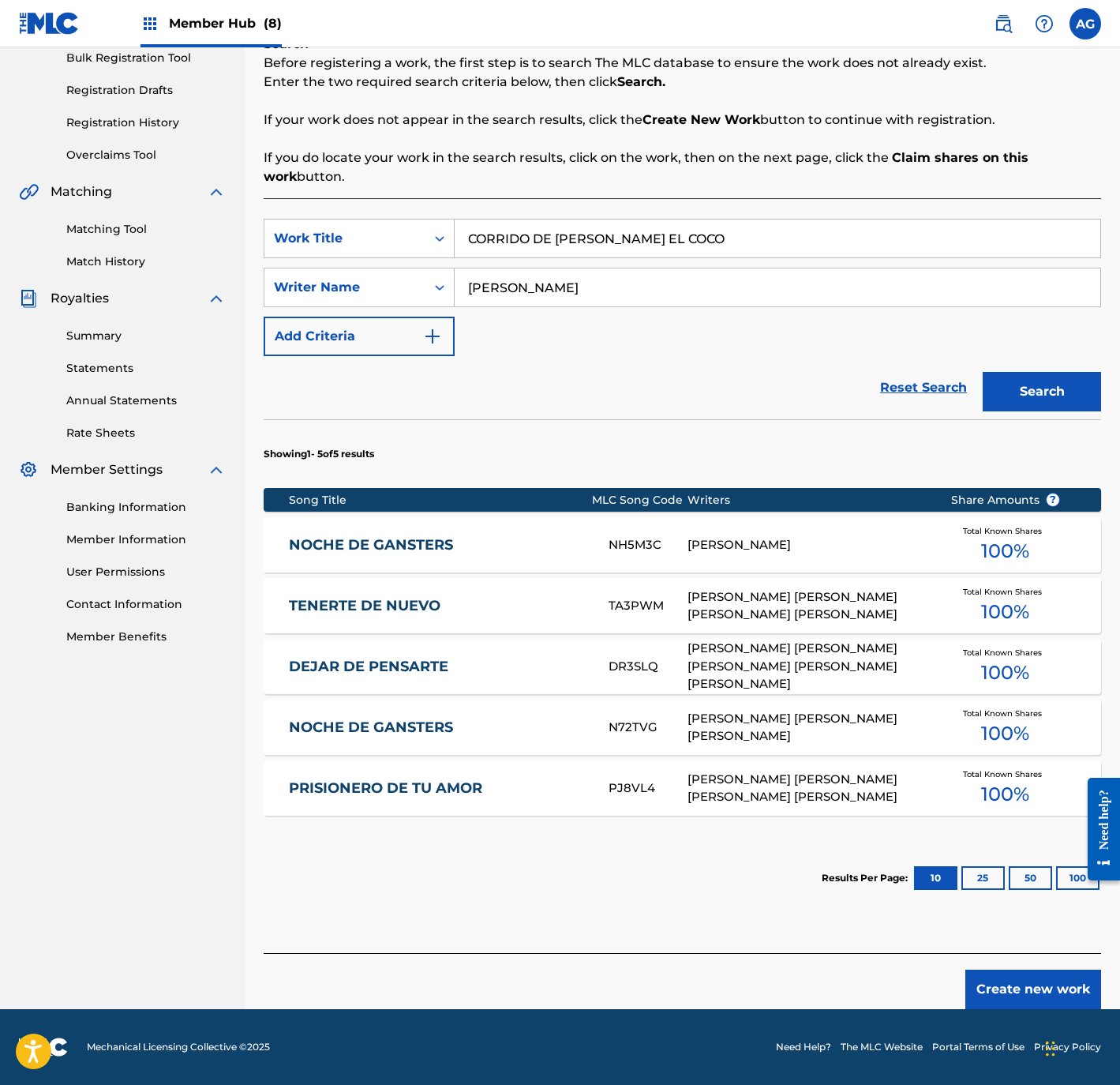
drag, startPoint x: 827, startPoint y: 607, endPoint x: 839, endPoint y: 791, distance: 184.4
click at [1016, 962] on div "Create new work" at bounding box center [682, 981] width 838 height 56
click at [1011, 981] on button "Create new work" at bounding box center [1033, 989] width 136 height 39
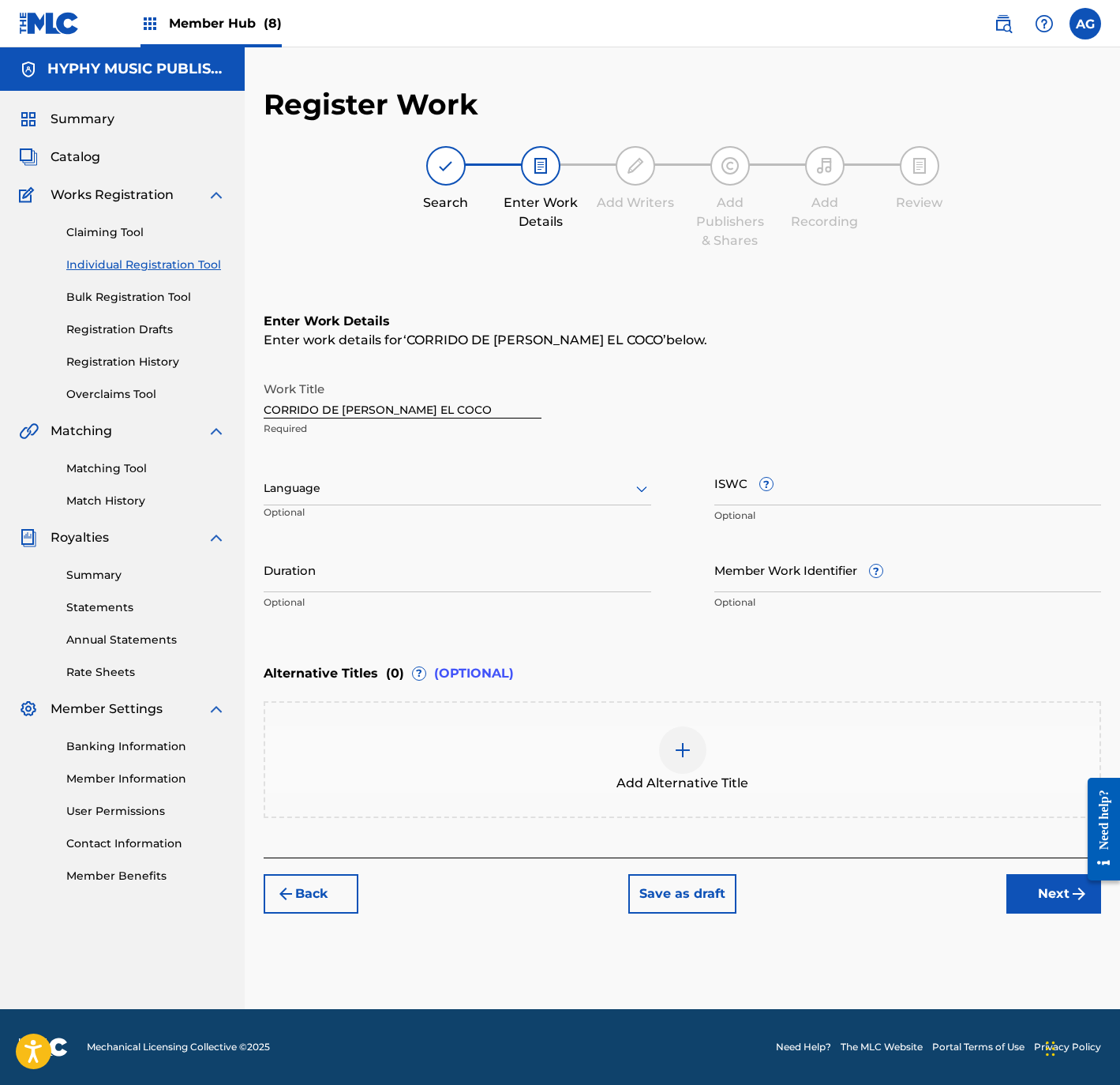
drag, startPoint x: 476, startPoint y: 462, endPoint x: 465, endPoint y: 486, distance: 26.4
click at [474, 467] on div "Language Optional" at bounding box center [458, 496] width 388 height 71
drag, startPoint x: 458, startPoint y: 490, endPoint x: 453, endPoint y: 497, distance: 8.6
click at [457, 491] on div at bounding box center [458, 488] width 388 height 20
click at [400, 554] on div "Spanish" at bounding box center [458, 559] width 386 height 36
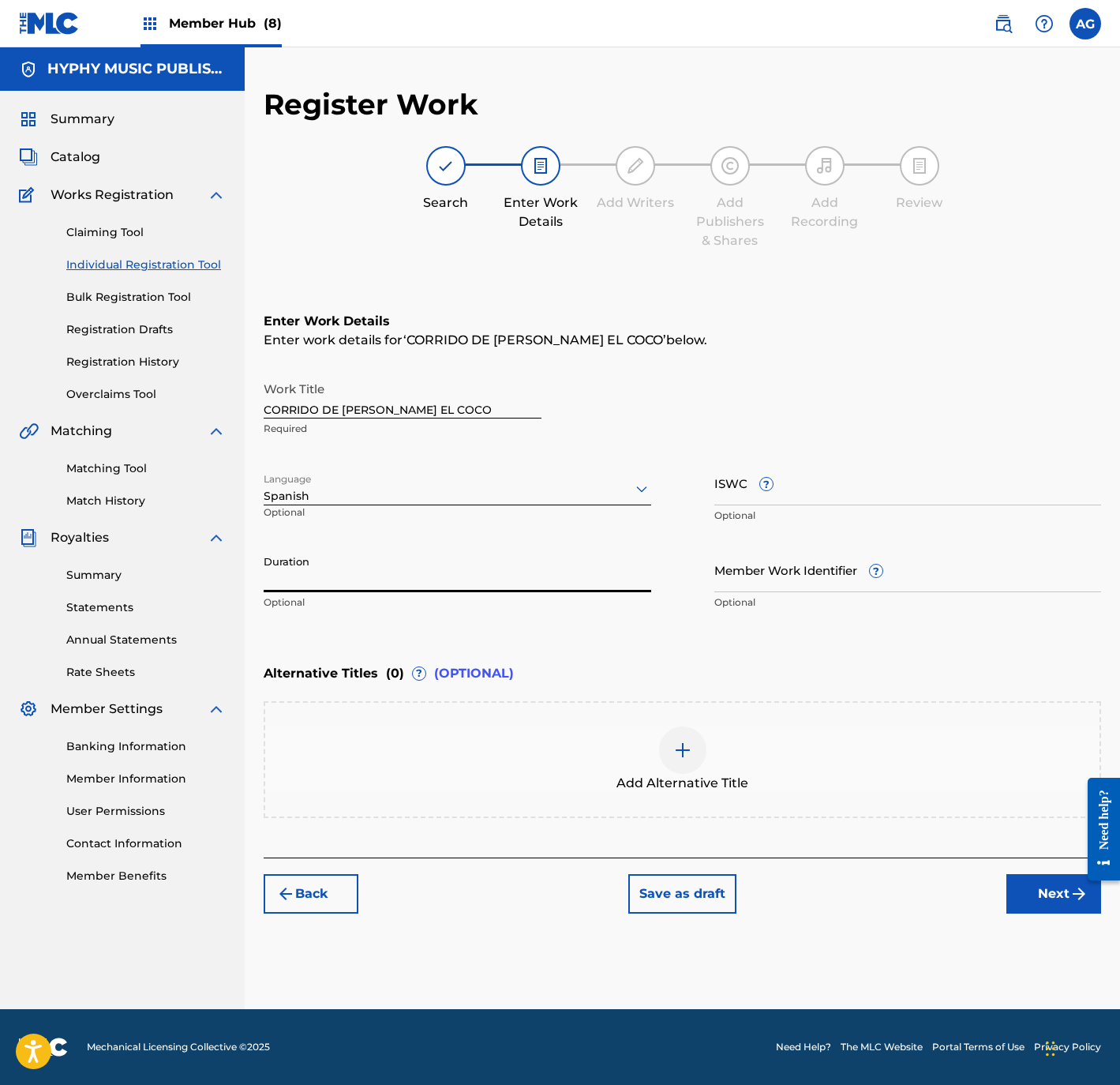
click at [386, 582] on input "Duration" at bounding box center [458, 569] width 388 height 45
type input "02:47"
click at [1056, 903] on button "Next" at bounding box center [1054, 893] width 95 height 39
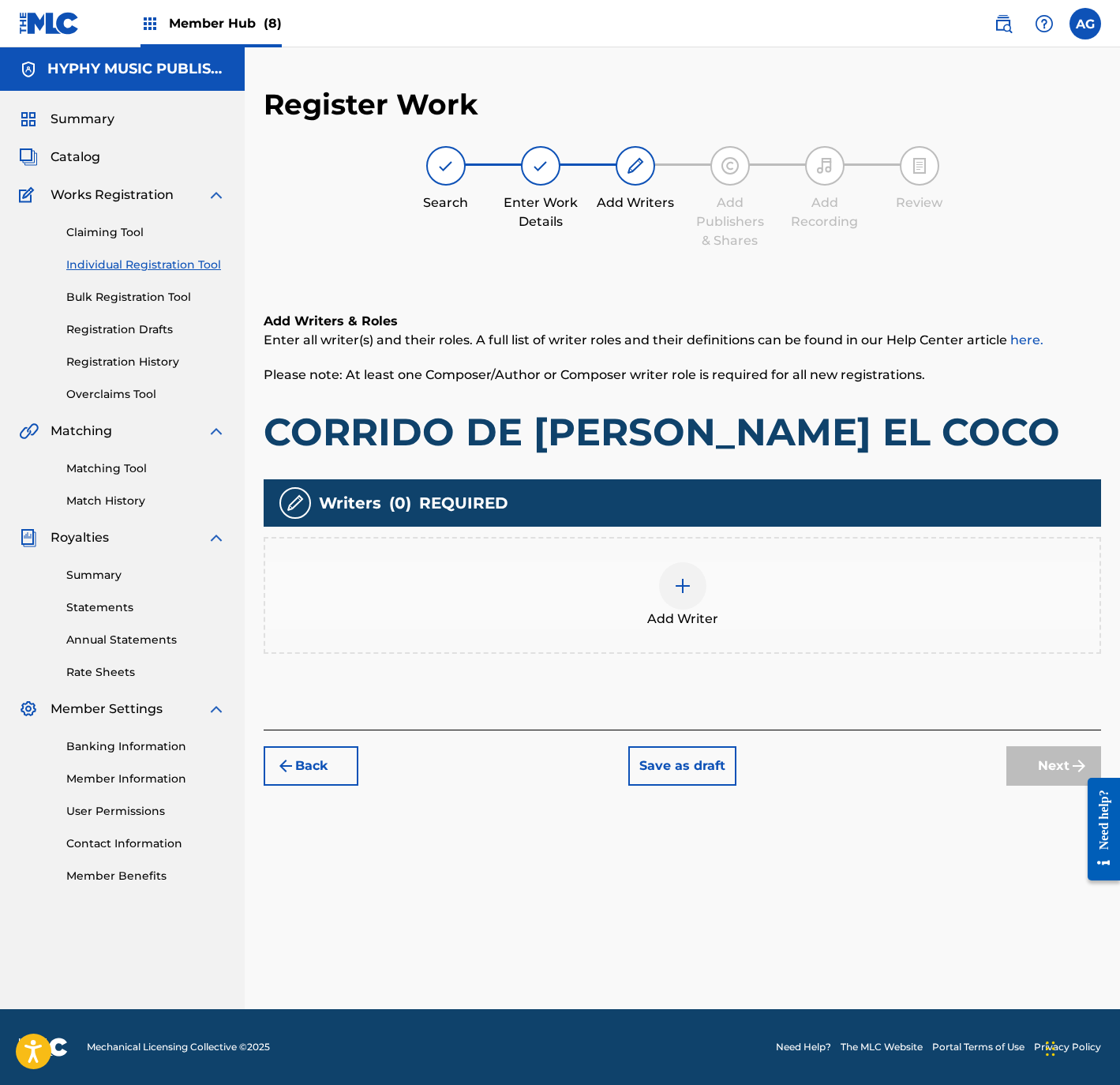
click at [623, 604] on div "Add Writer" at bounding box center [681, 596] width 834 height 67
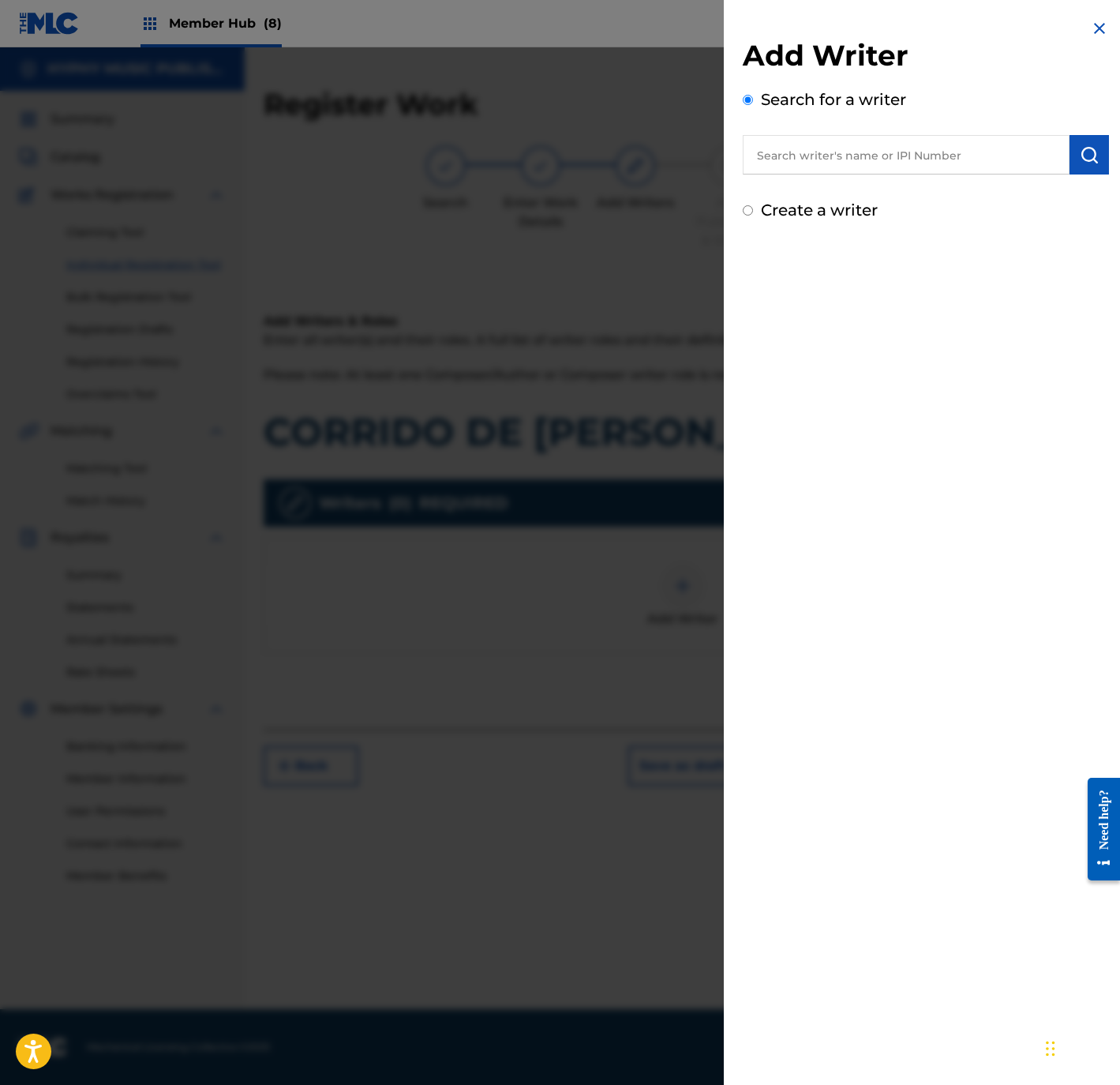
drag, startPoint x: 850, startPoint y: 139, endPoint x: 962, endPoint y: 139, distance: 112.0
click at [850, 139] on input "text" at bounding box center [906, 154] width 327 height 39
paste input "JORGE PAZ"
type input "JORGE PAZ"
click at [1106, 145] on div "Add Writer Search for a writer JORGE PAZ Create a writer" at bounding box center [925, 120] width 404 height 241
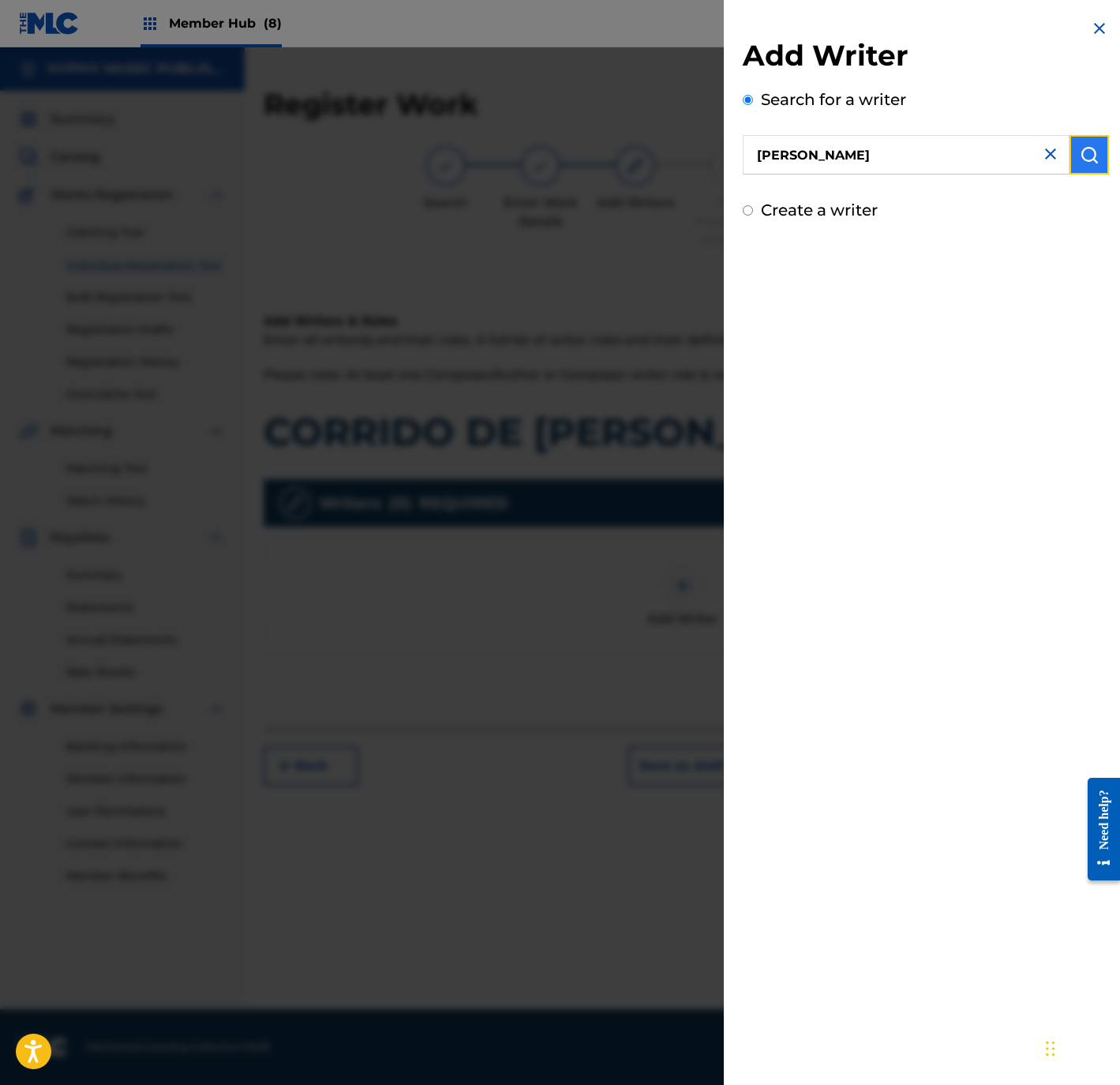
click at [1094, 154] on button "submit" at bounding box center [1089, 154] width 39 height 39
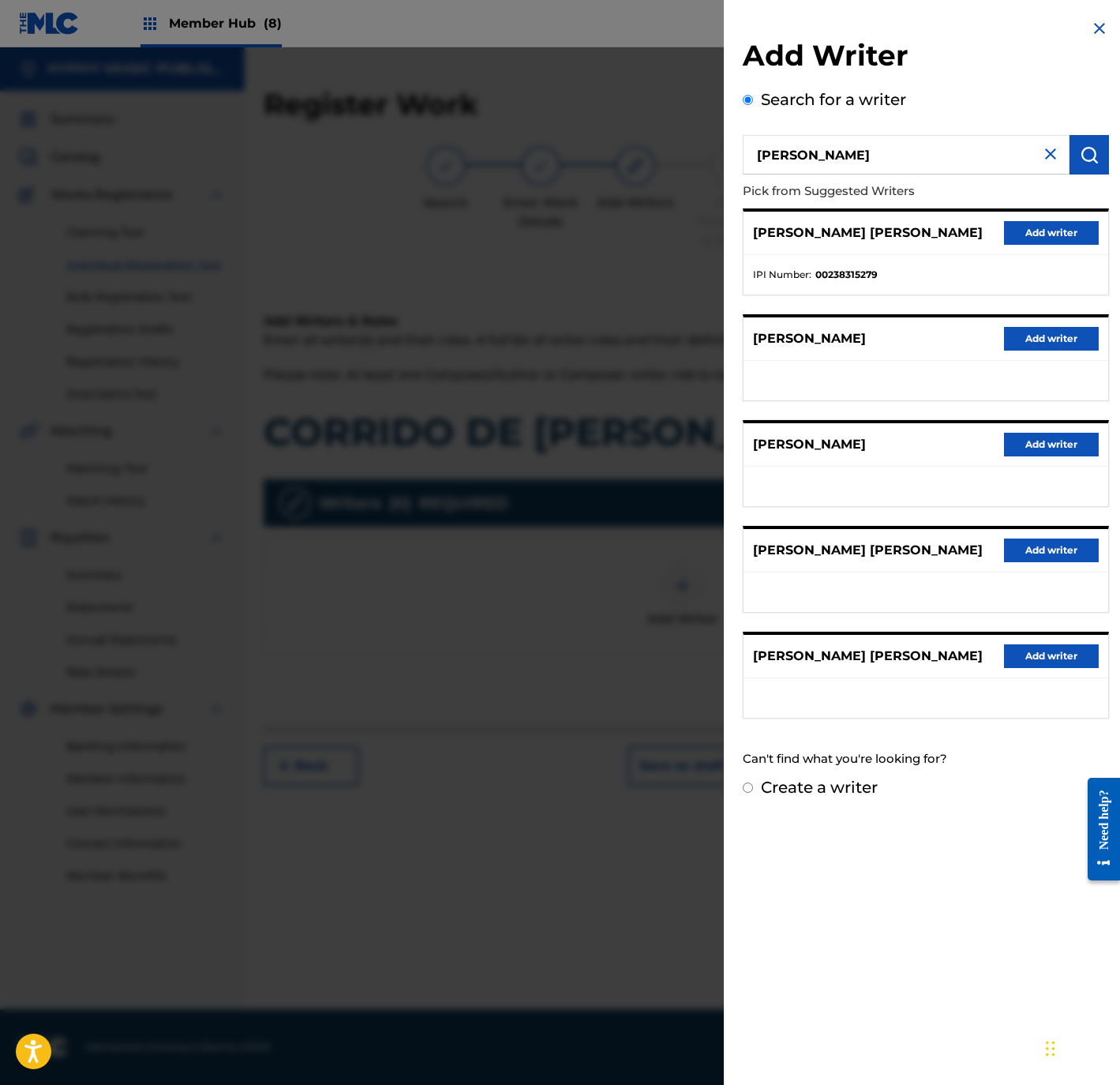
click at [813, 792] on label "Create a writer" at bounding box center [819, 788] width 117 height 19
radio input "true"
click at [753, 792] on input "Create a writer" at bounding box center [748, 788] width 11 height 11
radio input "false"
radio input "true"
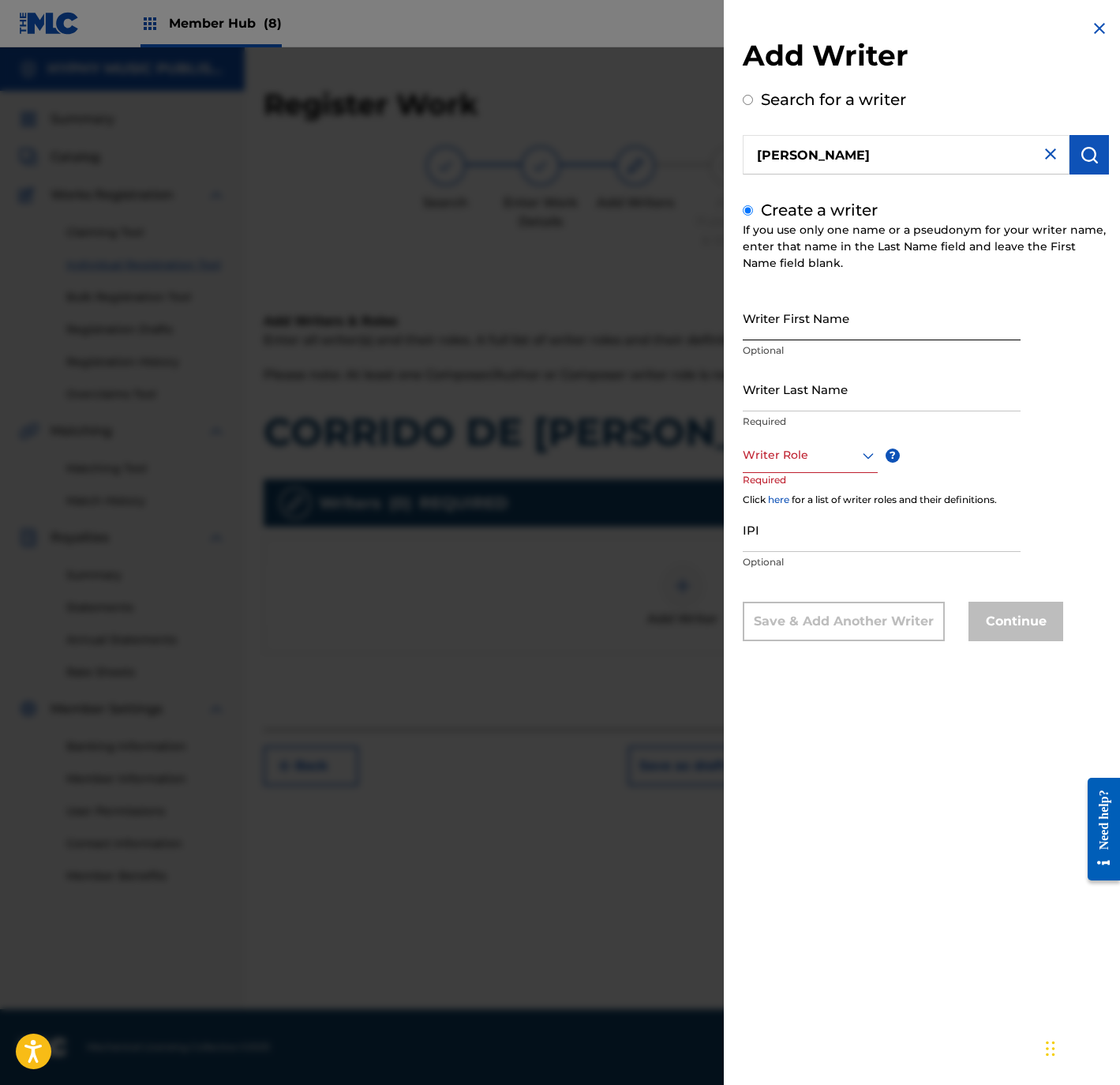
click at [805, 336] on input "Writer First Name" at bounding box center [881, 318] width 278 height 45
paste input "JORGE PAZ"
type input "JORGE PAZ"
click at [795, 384] on input "Writer Last Name" at bounding box center [881, 389] width 278 height 45
paste input "JORGE PAZ"
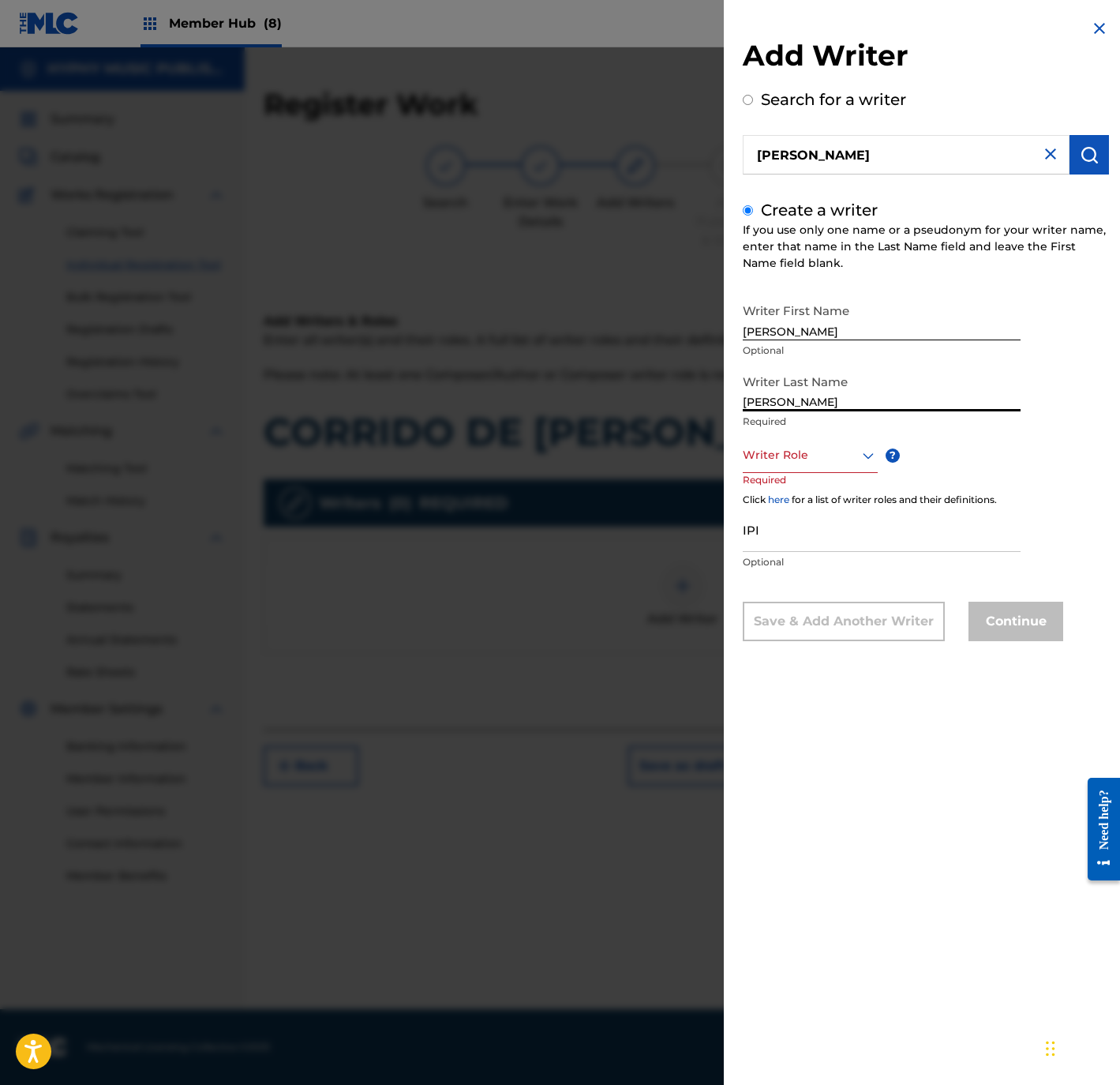
type input "JORGE PAZ"
drag, startPoint x: 785, startPoint y: 327, endPoint x: 1017, endPoint y: 312, distance: 232.5
click at [1017, 312] on input "JORGE PAZ" at bounding box center [881, 318] width 278 height 45
type input "JORGE"
drag, startPoint x: 785, startPoint y: 400, endPoint x: 581, endPoint y: 422, distance: 205.2
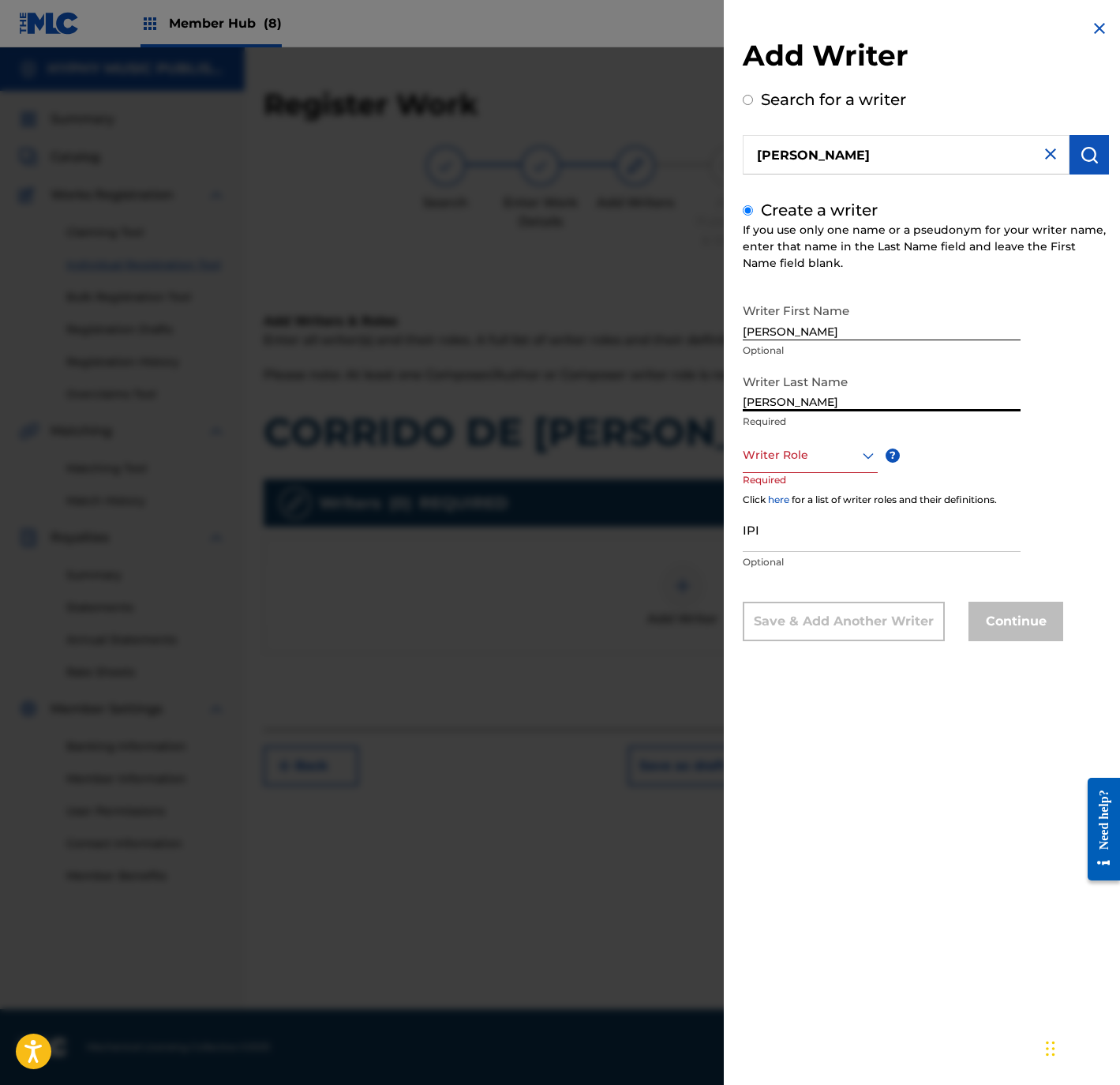
click at [581, 420] on div "Add Writer Search for a writer JORGE PAZ Create a writer If you use only one na…" at bounding box center [560, 566] width 1120 height 1038
type input "PAZ"
click at [794, 457] on div at bounding box center [810, 455] width 135 height 20
click at [794, 489] on div "Composer/Author" at bounding box center [810, 490] width 133 height 36
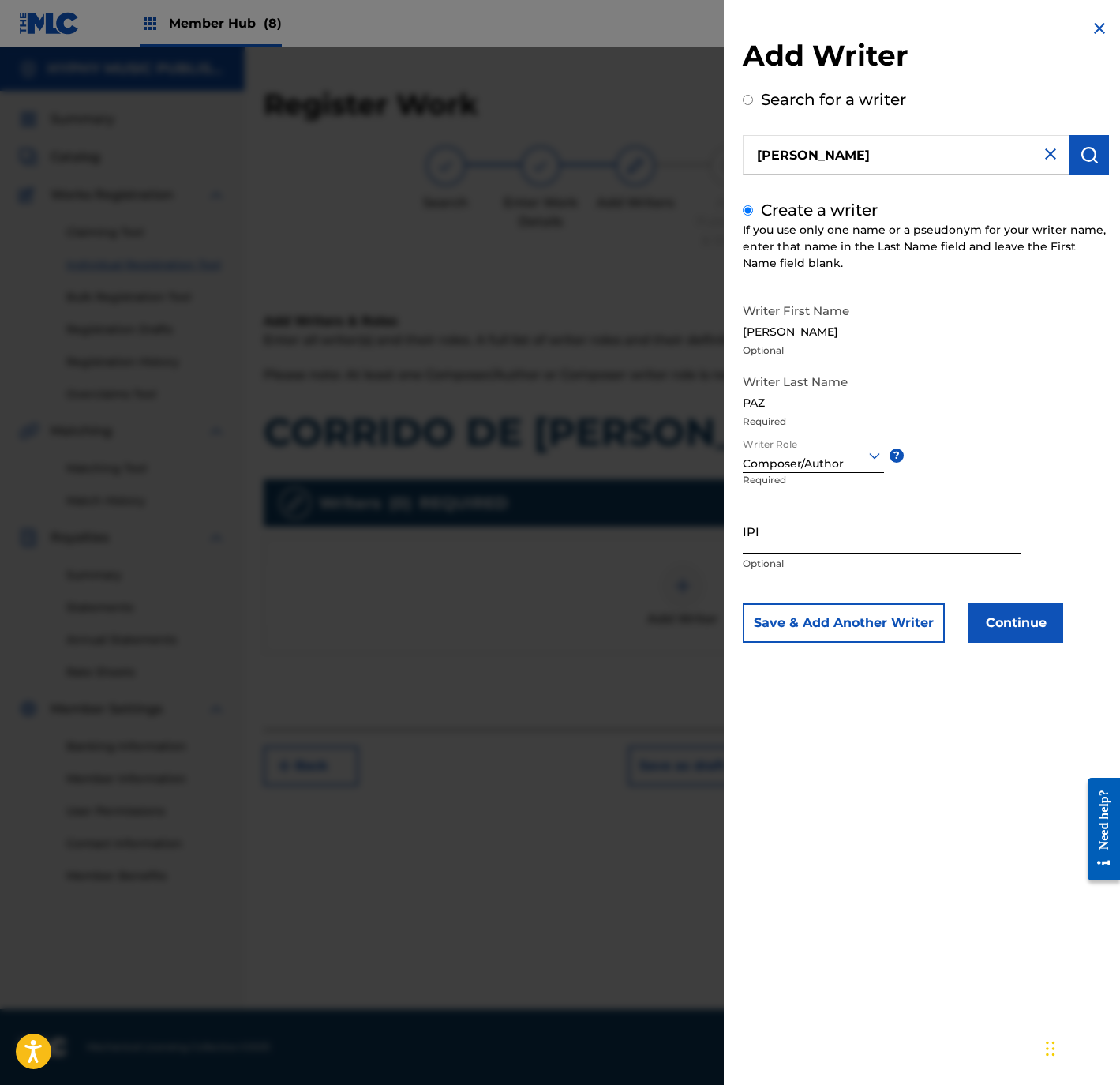
drag, startPoint x: 780, startPoint y: 546, endPoint x: 837, endPoint y: 542, distance: 57.1
click at [780, 545] on input "IPI" at bounding box center [881, 531] width 278 height 45
paste input "383824534"
type input "383824534"
click at [1002, 611] on button "Continue" at bounding box center [1016, 623] width 95 height 39
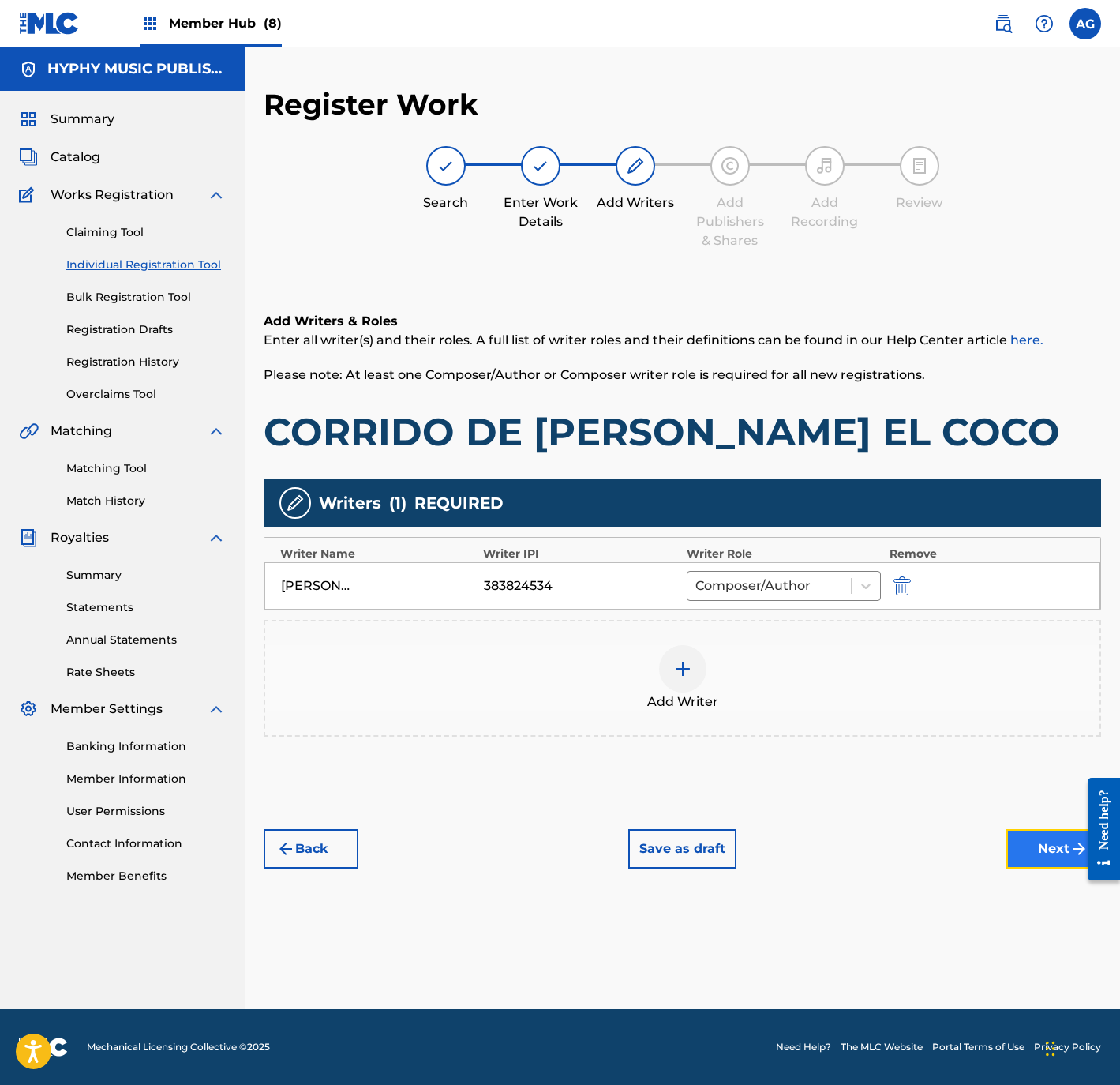
click at [1021, 843] on button "Next" at bounding box center [1054, 848] width 95 height 39
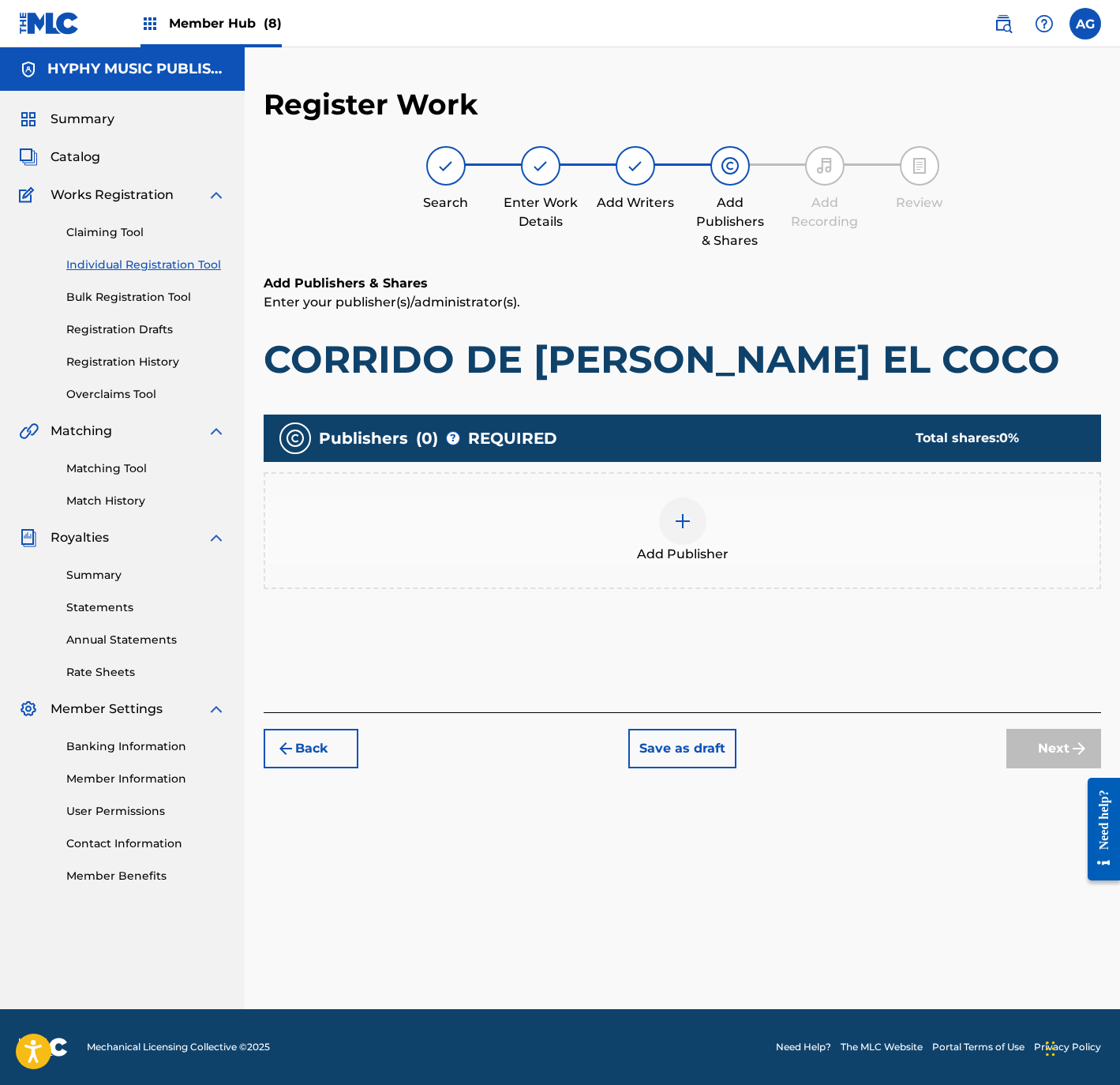
click at [684, 560] on span "Add Publisher" at bounding box center [682, 554] width 91 height 19
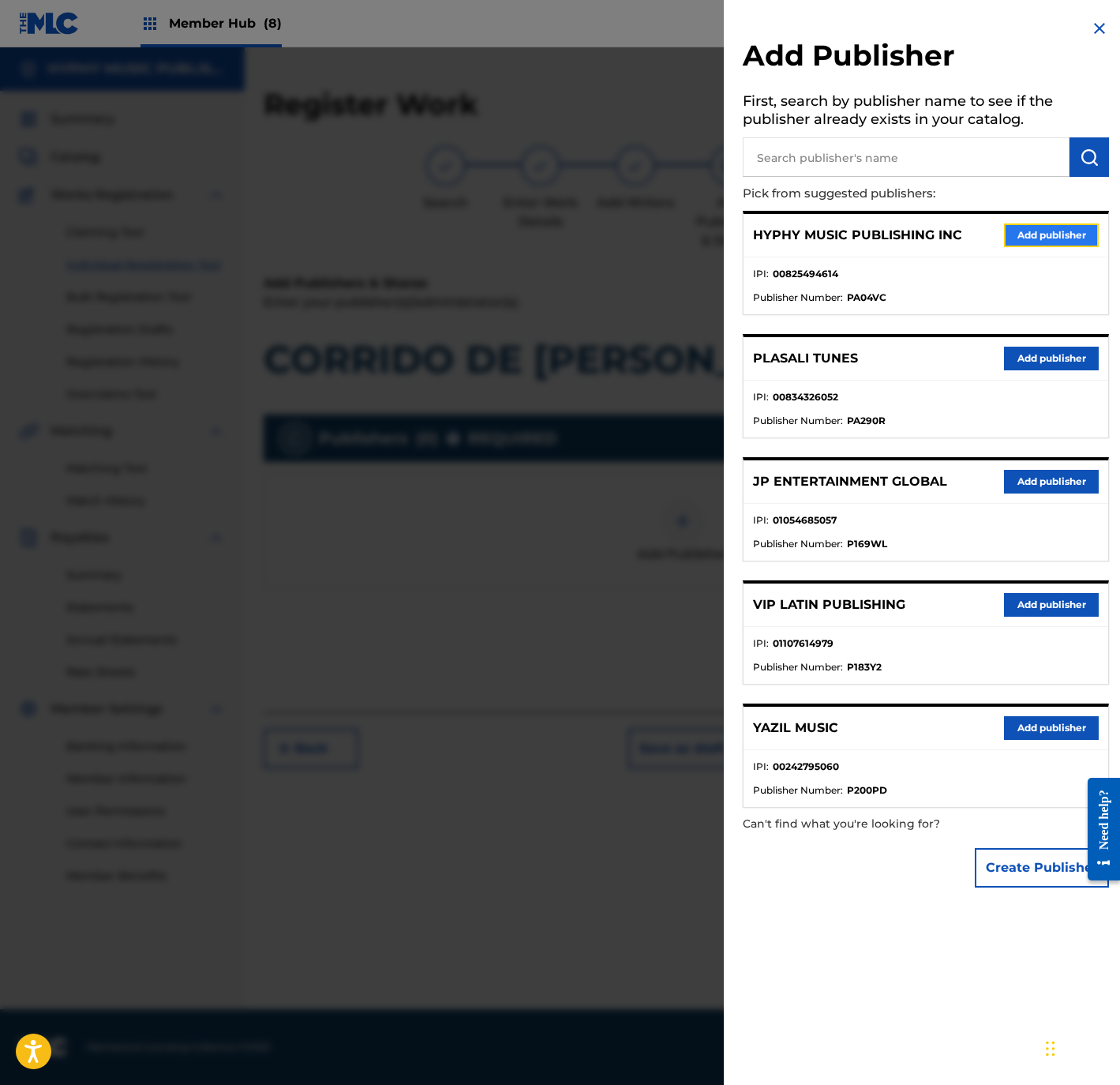
click at [1023, 227] on button "Add publisher" at bounding box center [1052, 235] width 95 height 24
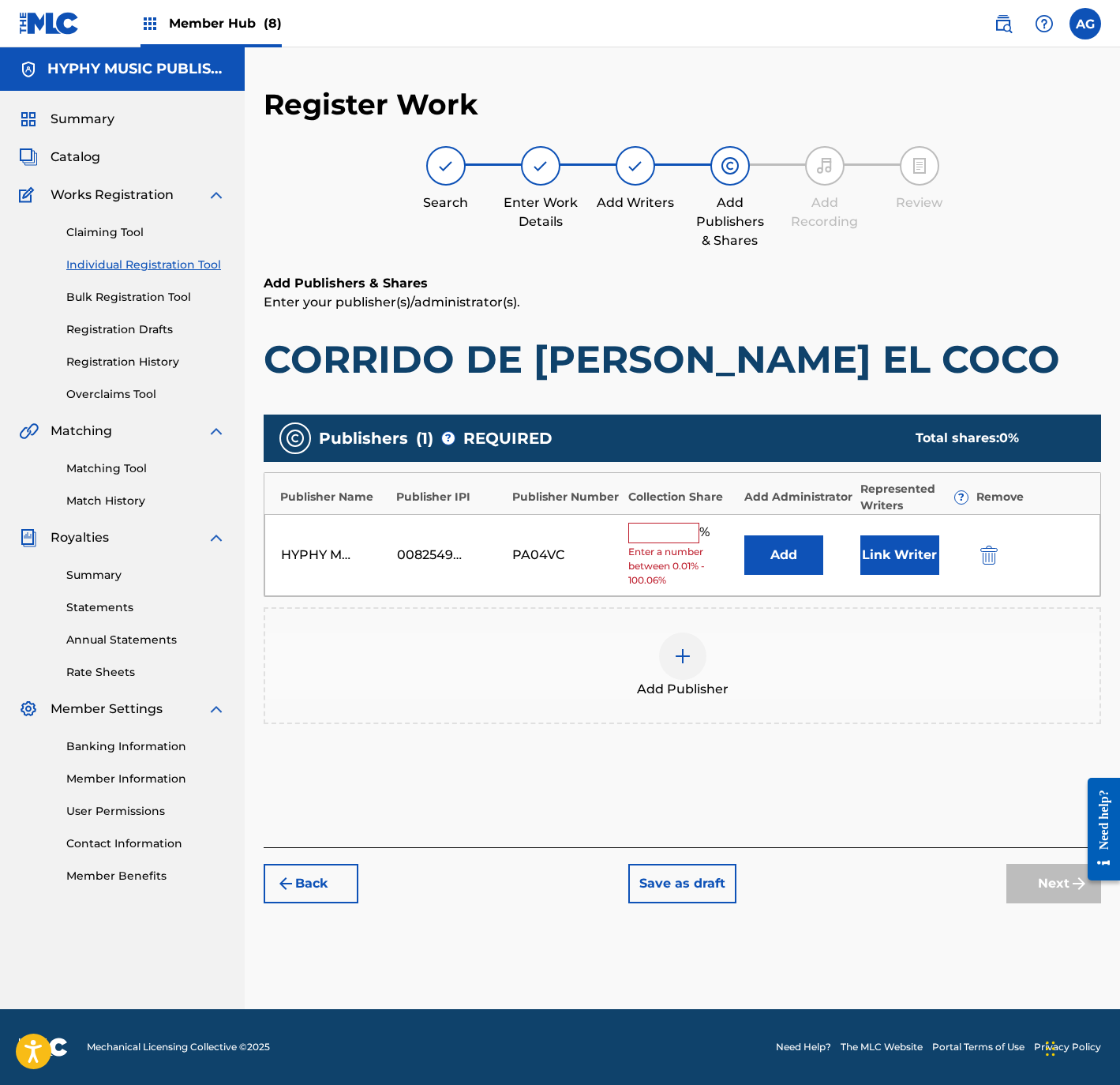
click at [664, 539] on input "text" at bounding box center [663, 532] width 71 height 20
type input "100"
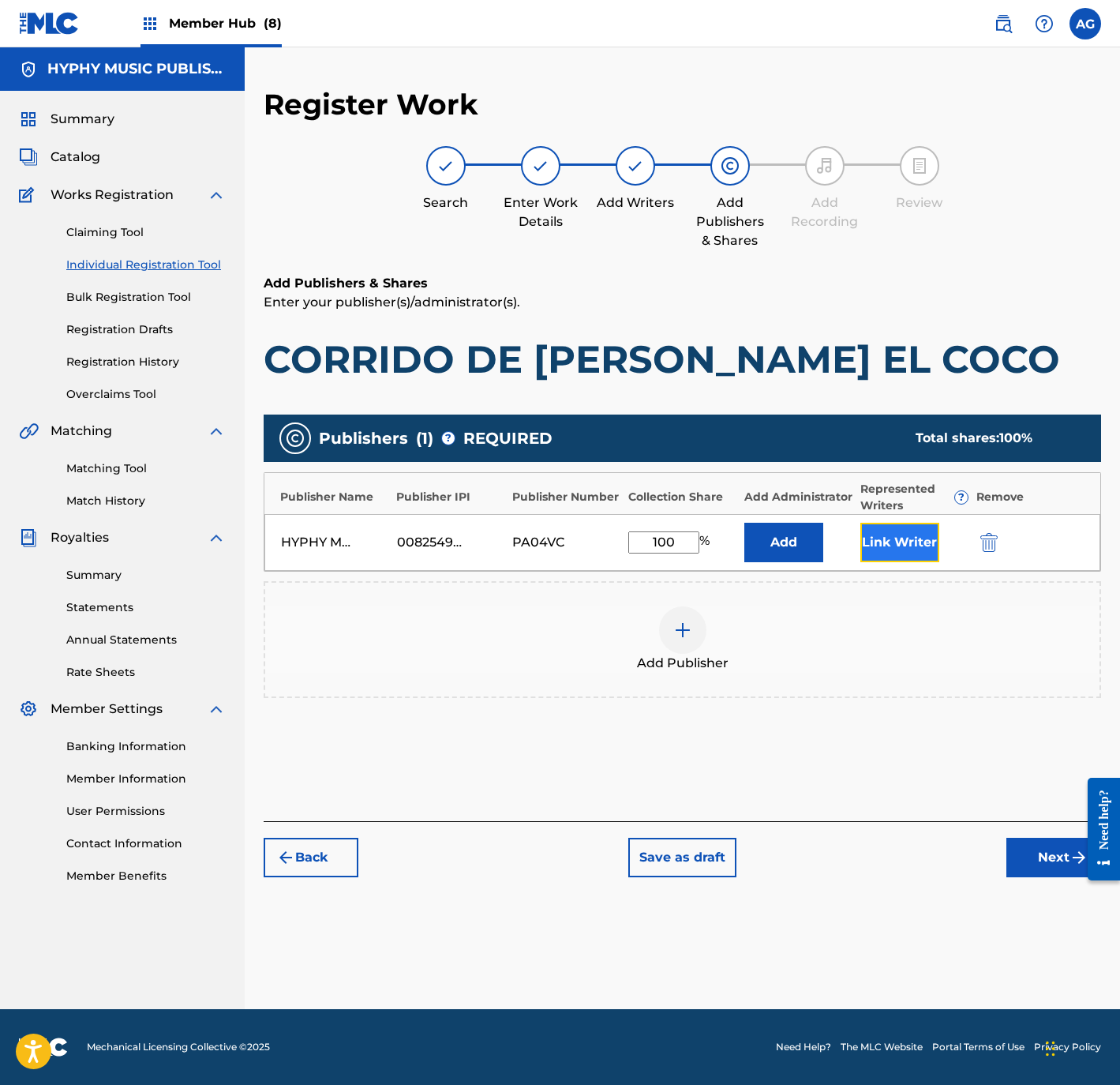
click at [897, 524] on button "Link Writer" at bounding box center [900, 542] width 79 height 39
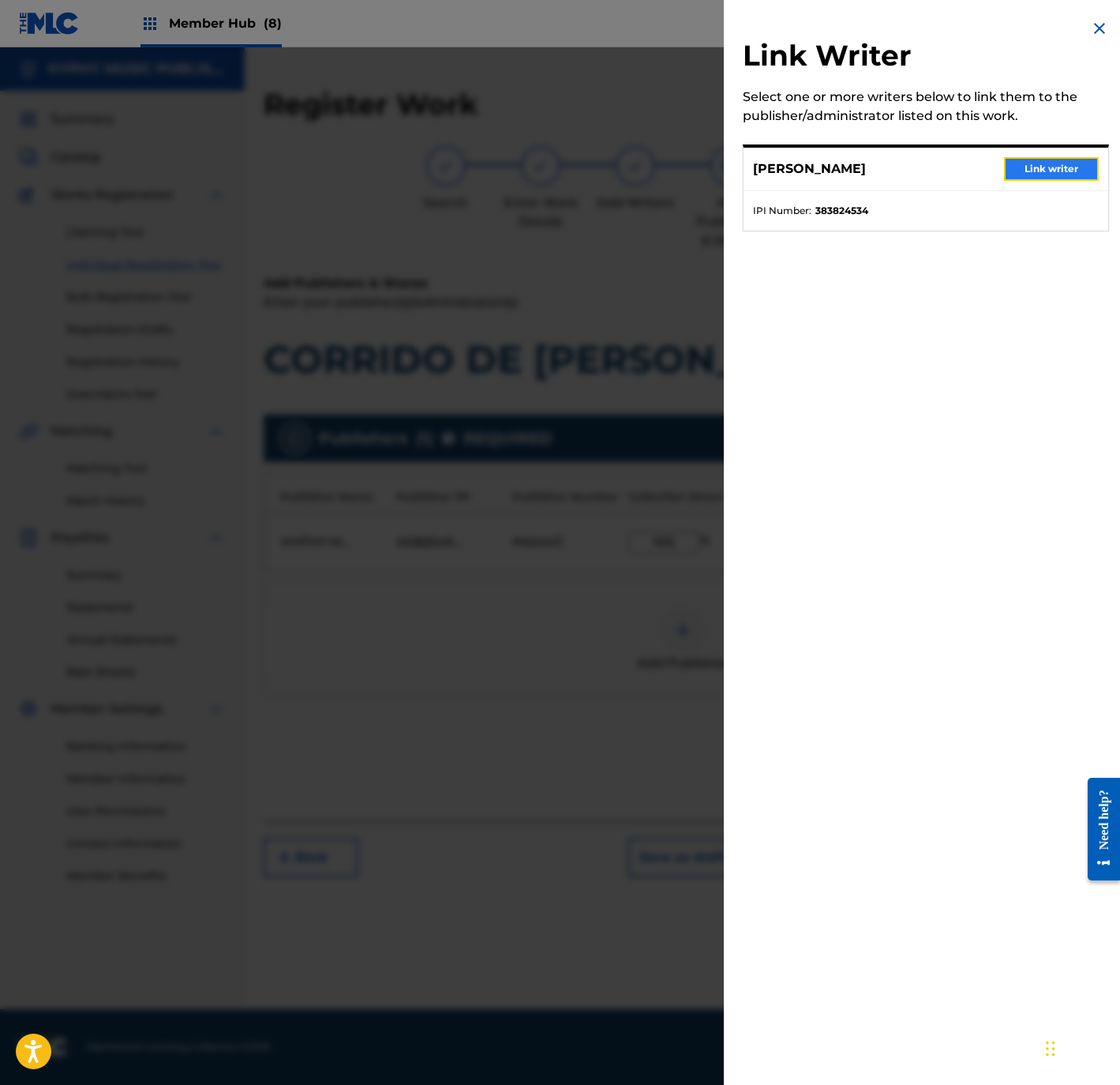
click at [1052, 168] on button "Link writer" at bounding box center [1052, 168] width 95 height 24
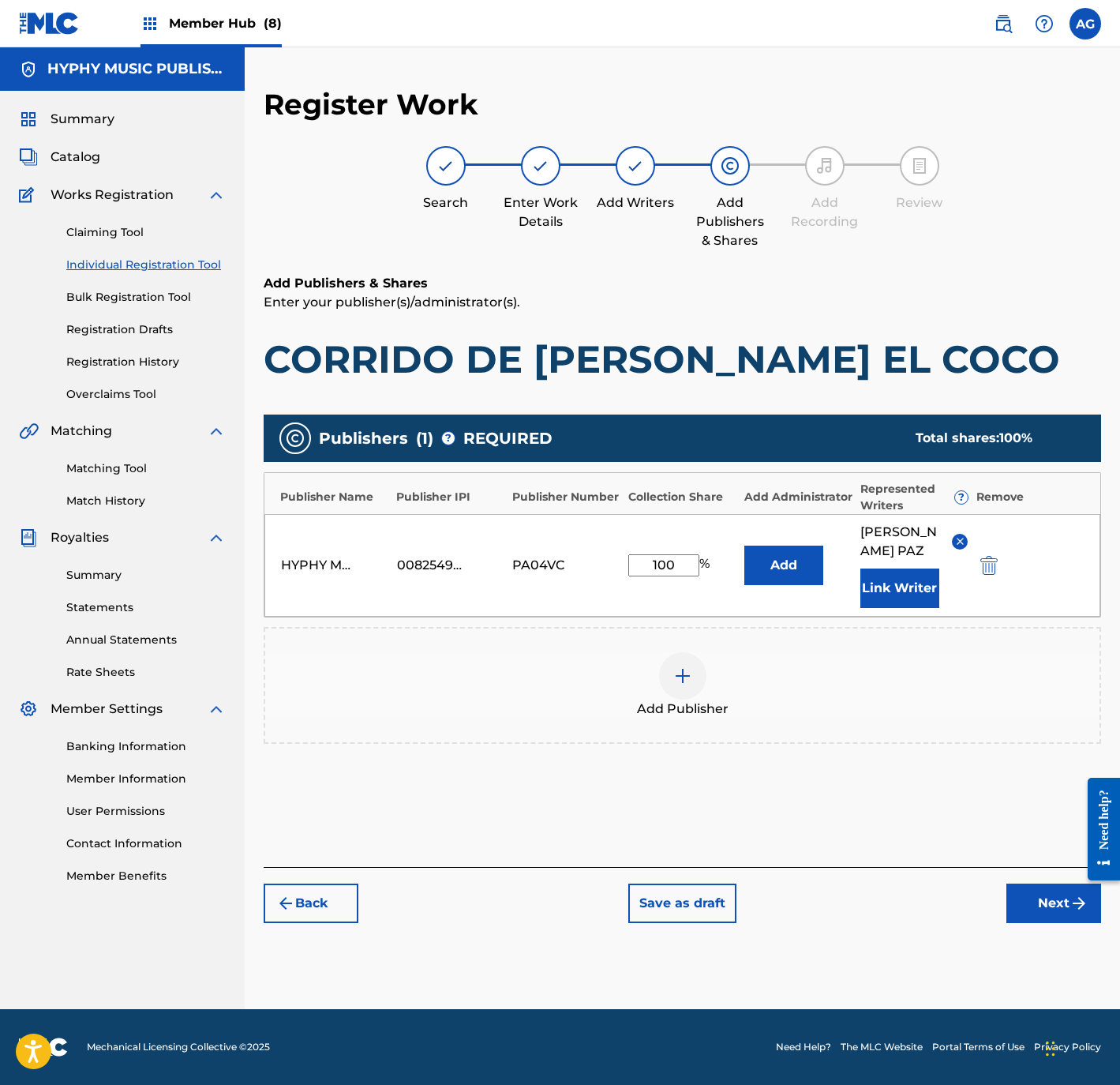
click at [1042, 914] on div "Register Work Search Enter Work Details Add Writers Add Publishers & Shares Add…" at bounding box center [682, 547] width 875 height 922
click at [1042, 883] on button "Next" at bounding box center [1054, 903] width 95 height 39
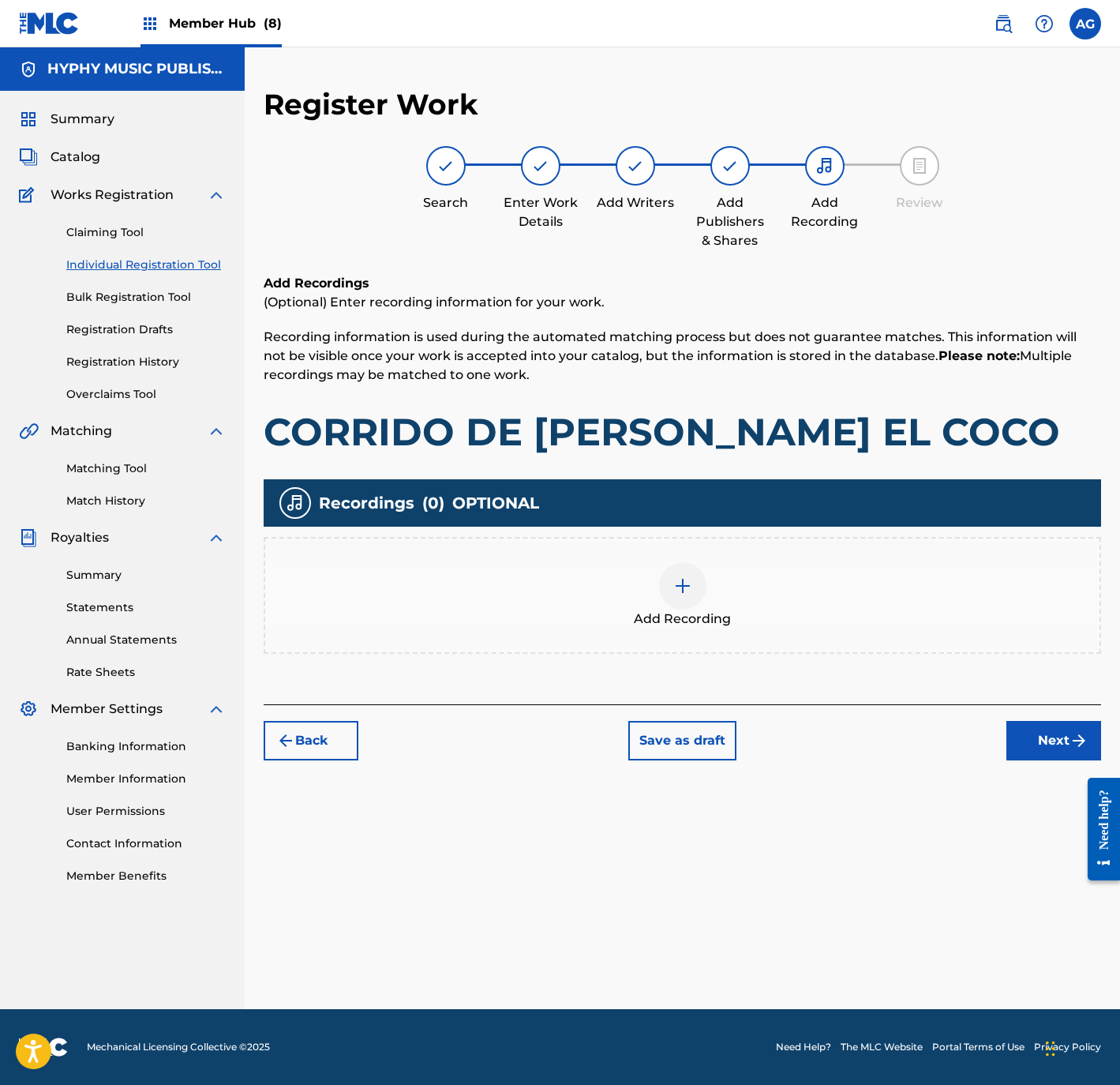
click at [645, 642] on div "Add Recording" at bounding box center [682, 595] width 838 height 117
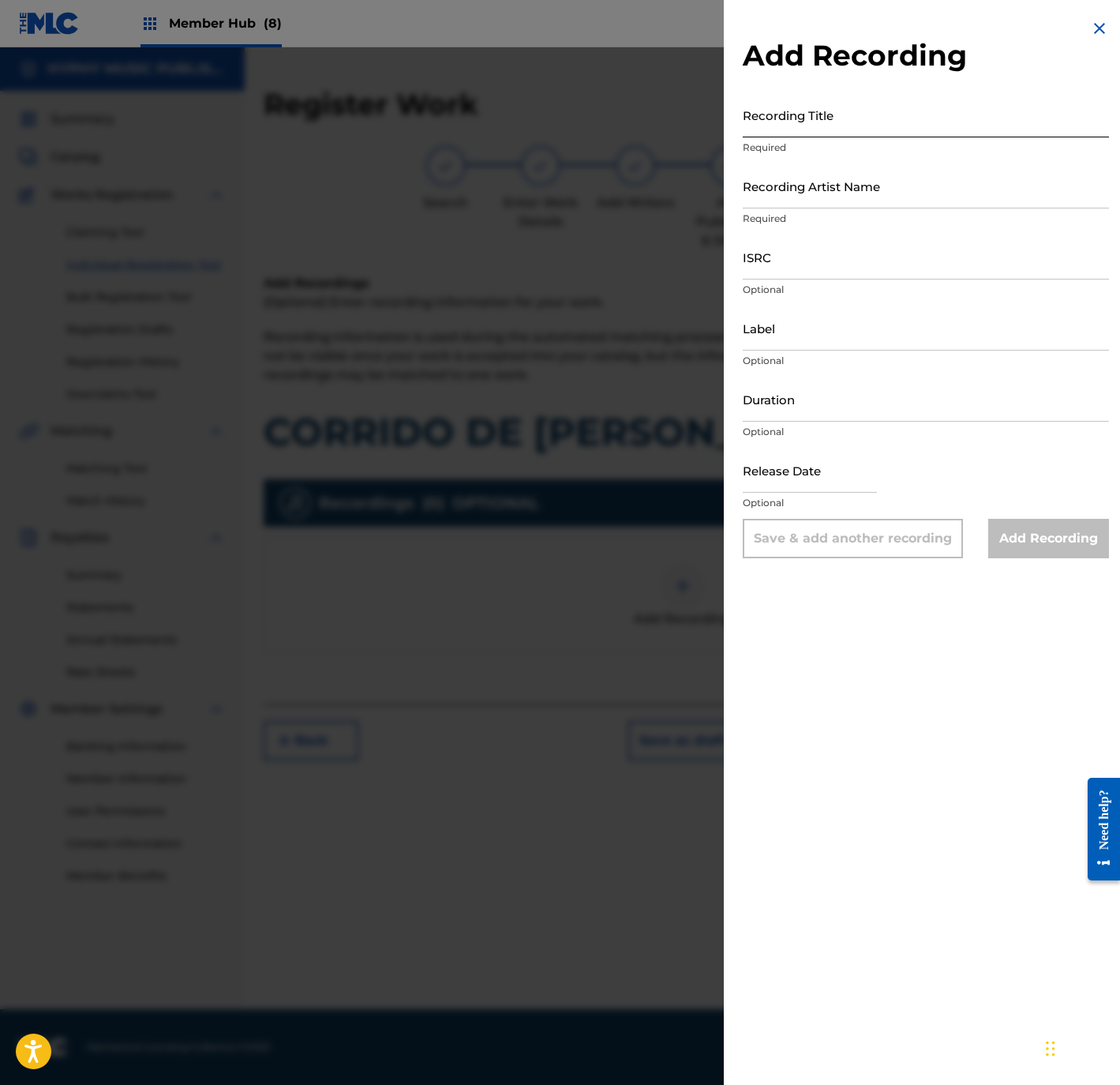
click at [852, 95] on div "Add Recording Recording Title Required Recording Artist Name Required ISRC Opti…" at bounding box center [925, 289] width 404 height 577
click at [844, 119] on input "Recording Title" at bounding box center [926, 114] width 367 height 45
paste input "Corrido de Jorge Paz El Coco"
type input "Corrido de Jorge Paz El Coco"
click at [802, 206] on input "Recording Artist Name" at bounding box center [926, 185] width 367 height 45
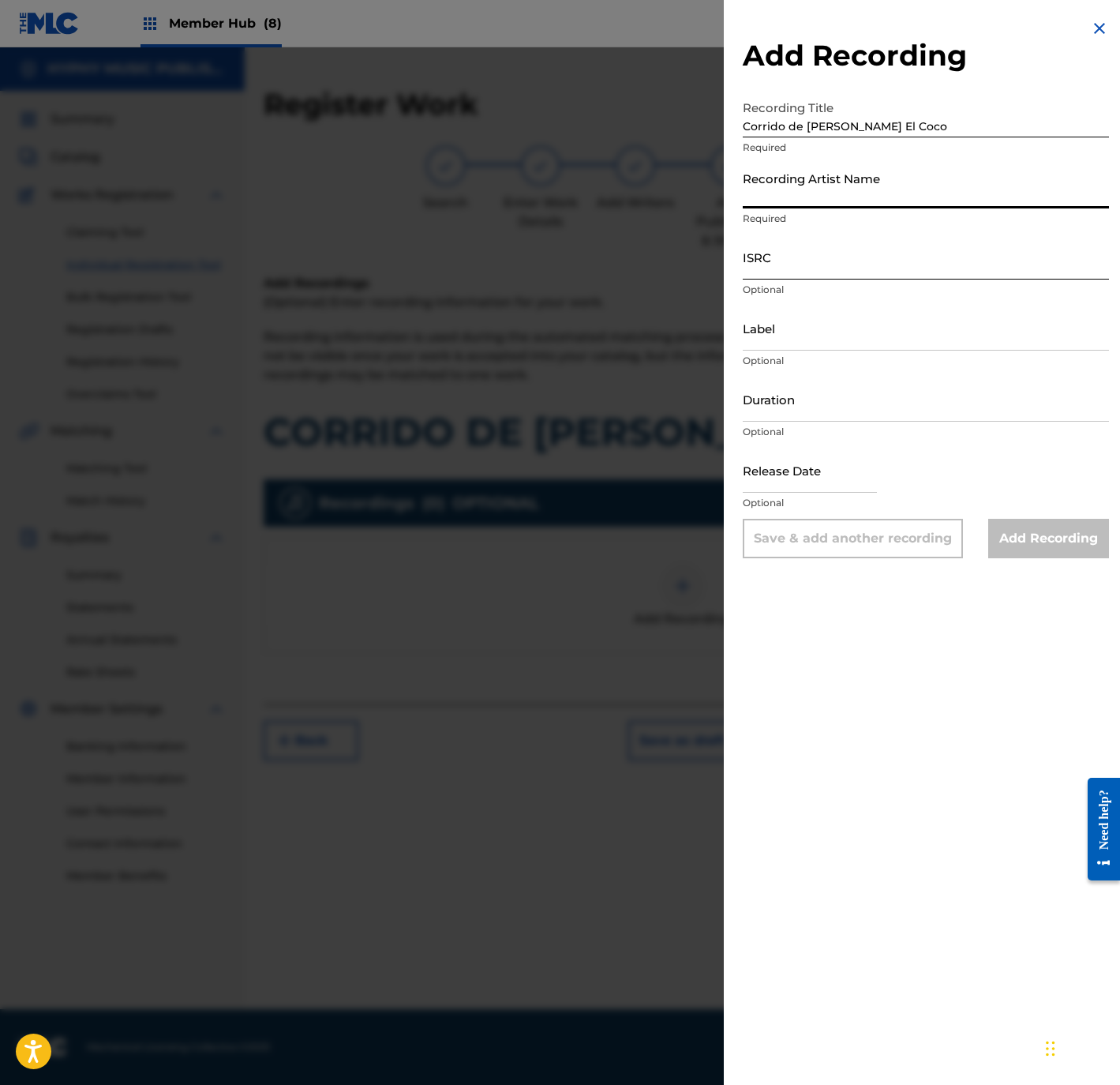
paste input "Los Capos Del Valle"
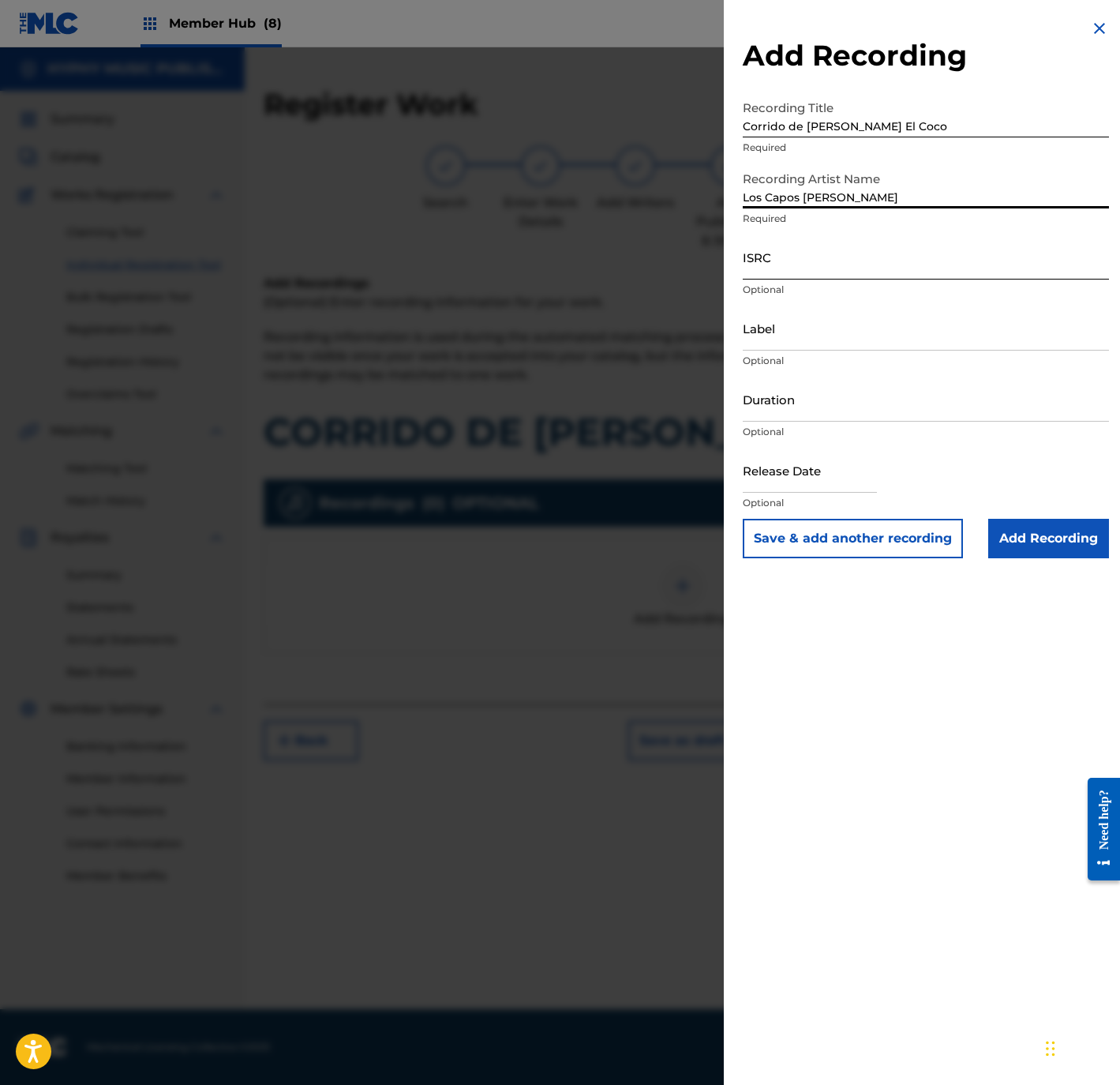
type input "Los Capos Del Valle"
click at [832, 246] on input "ISRC" at bounding box center [926, 256] width 367 height 45
paste input "QMBZ92570548"
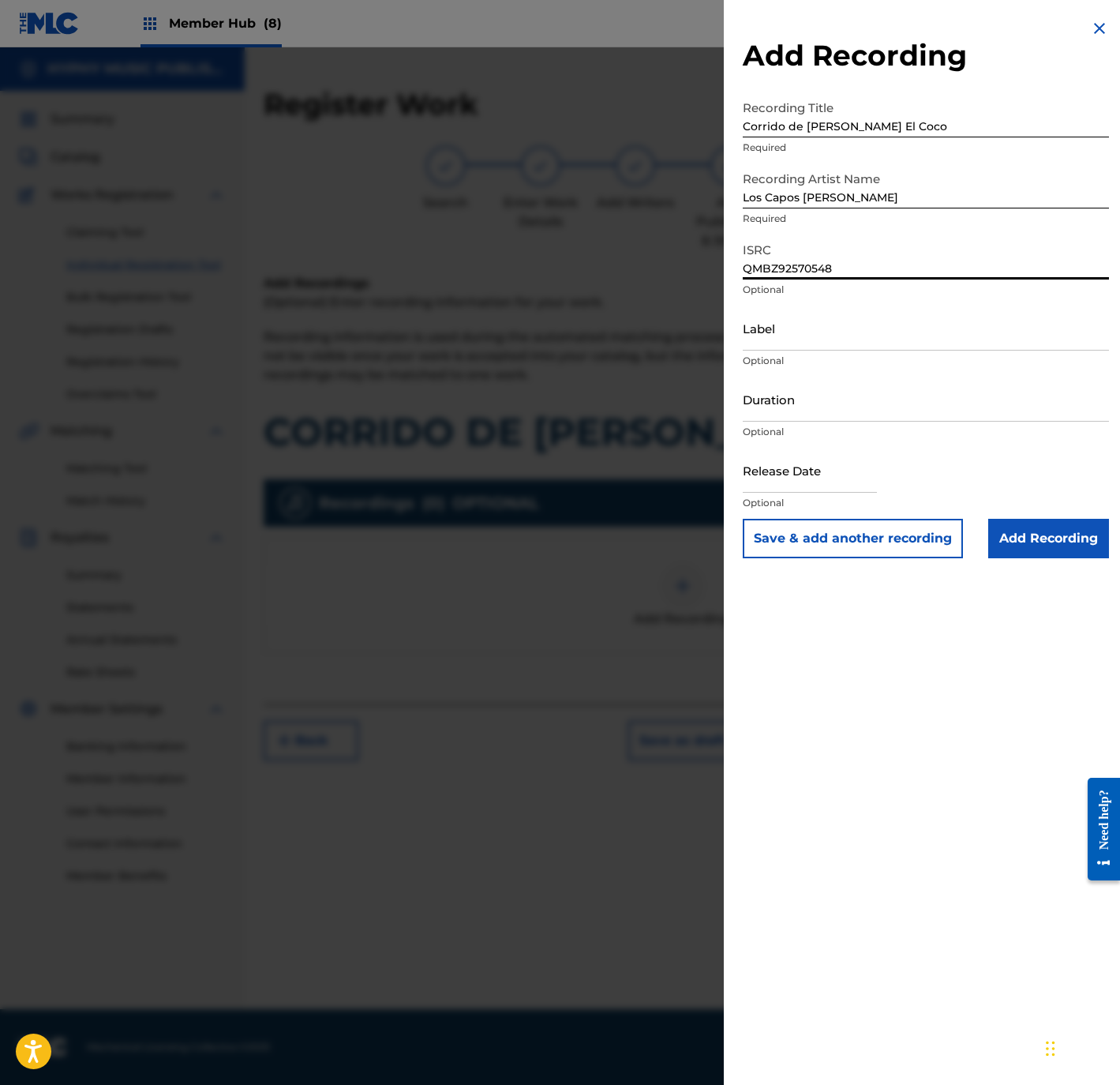
type input "QMBZ92570548"
click at [887, 329] on input "Label" at bounding box center [926, 327] width 367 height 45
paste input "Los Capos Del Valle"
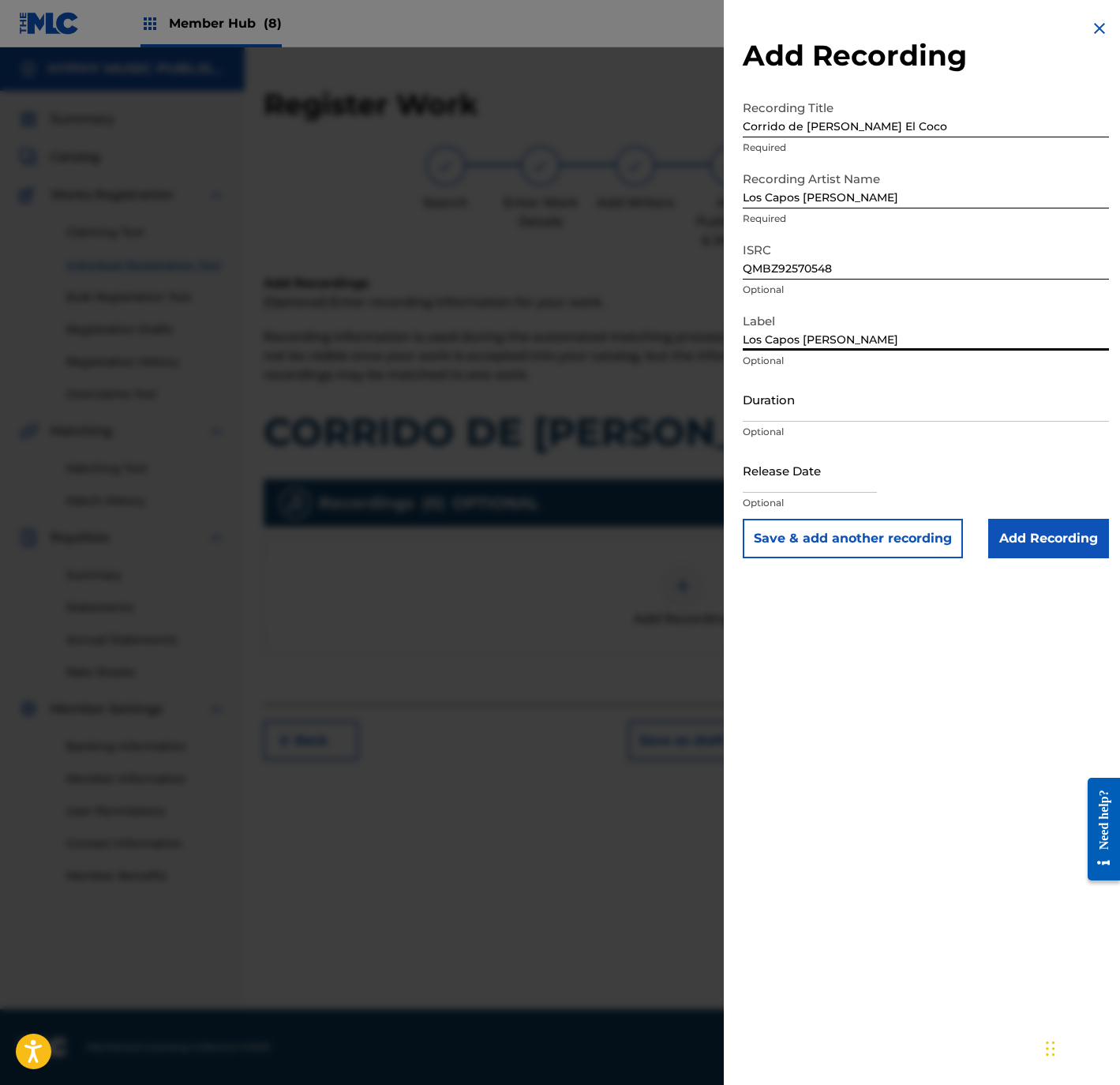
type input "Los Capos Del Valle"
click at [873, 403] on input "Duration" at bounding box center [926, 398] width 367 height 45
paste input "2:47"
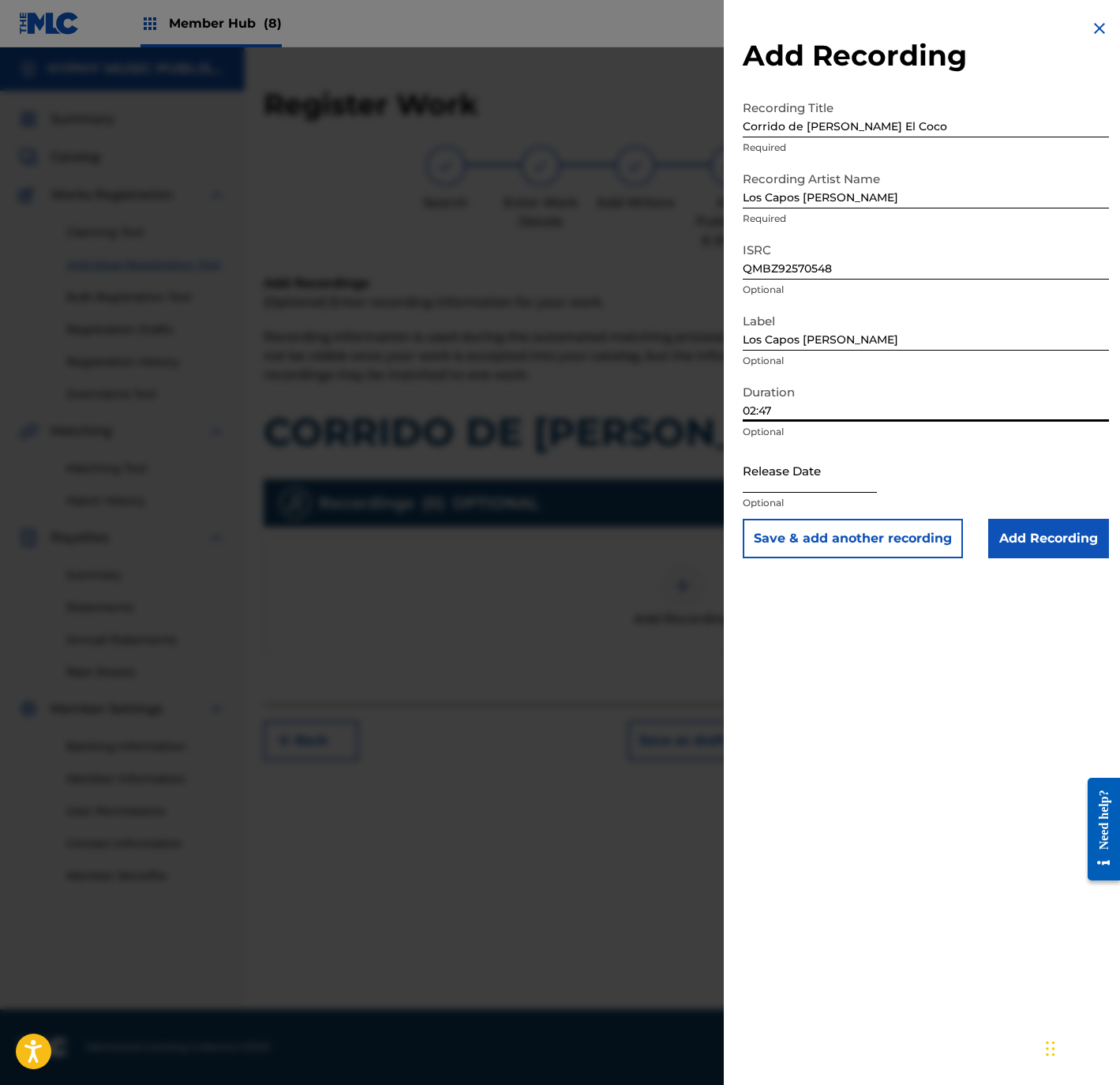
type input "02:47"
select select "8"
select select "2025"
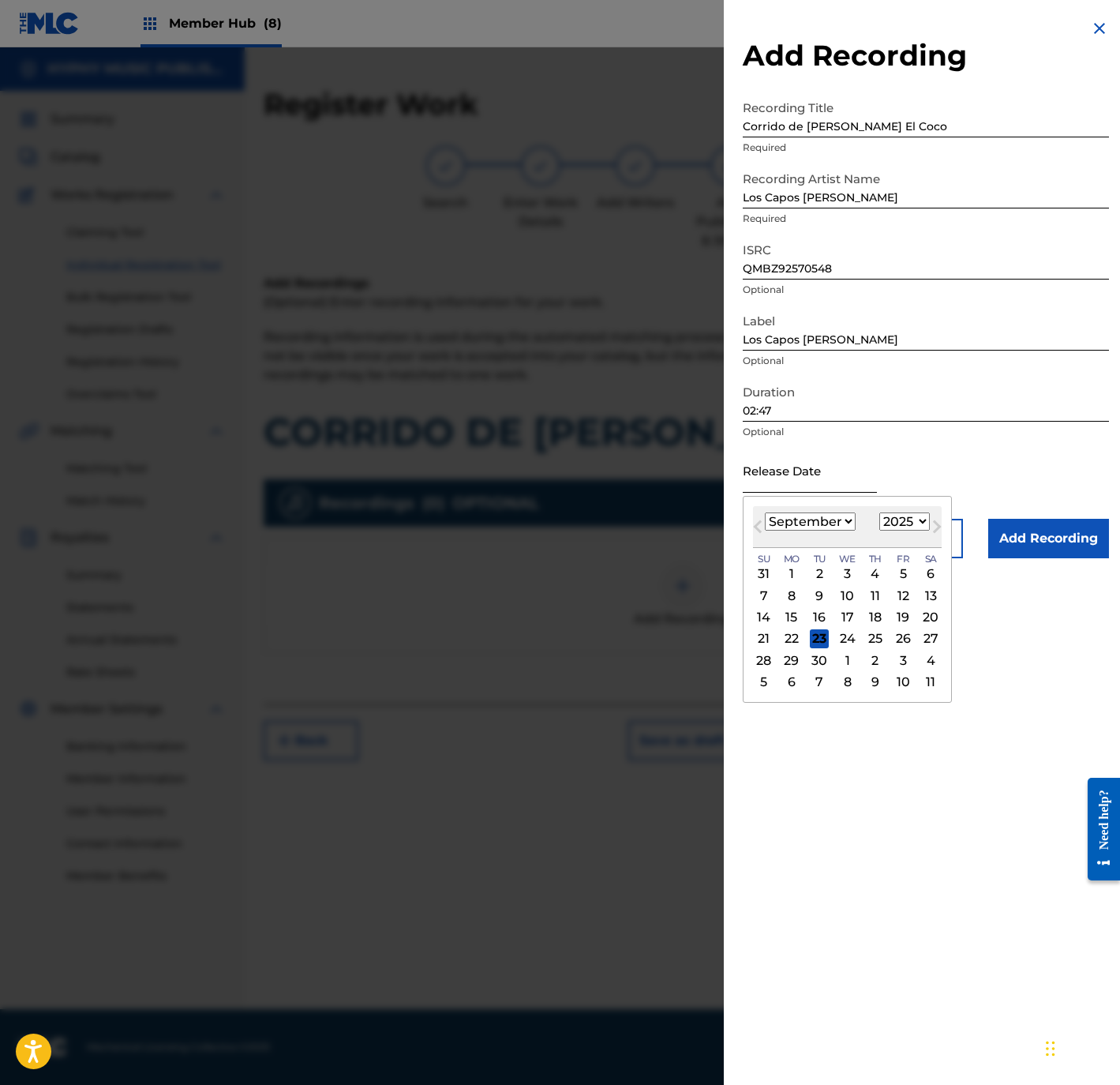
click at [787, 477] on input "text" at bounding box center [810, 469] width 134 height 45
click at [760, 521] on span "Previous Month" at bounding box center [760, 529] width 0 height 24
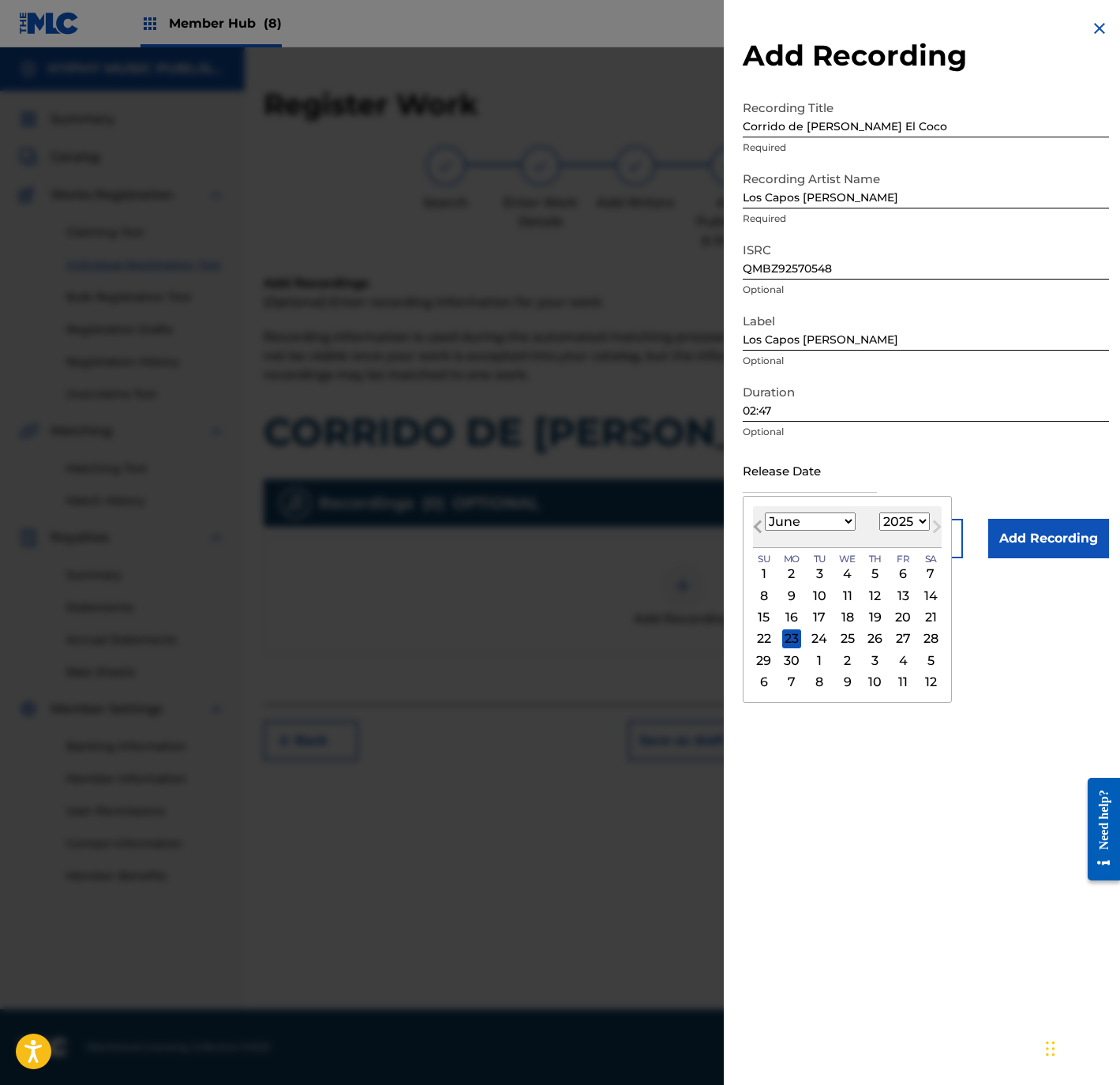
select select "4"
click at [940, 593] on div "10" at bounding box center [931, 596] width 19 height 19
type input "May 10 2025"
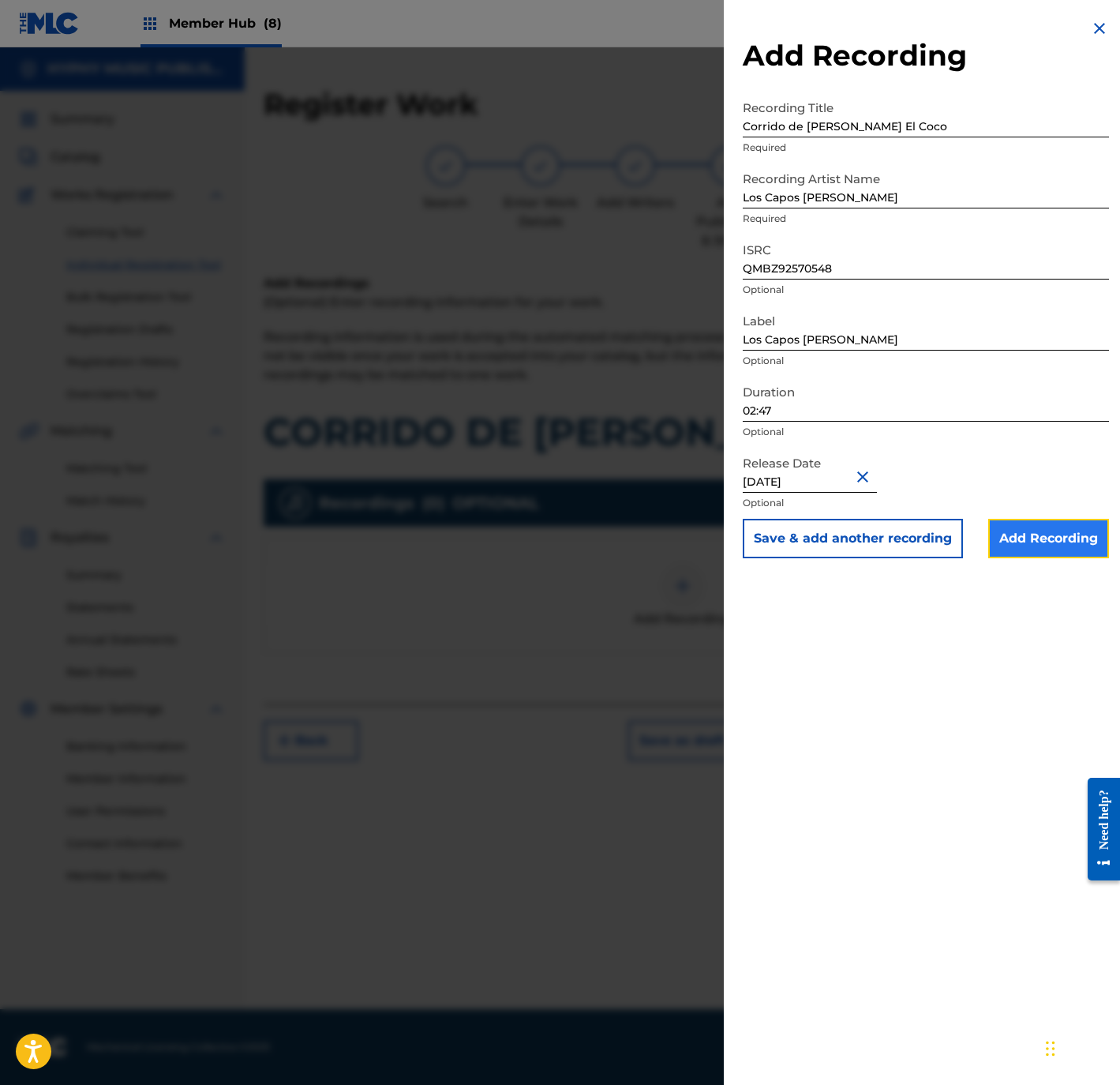
click at [1036, 525] on input "Add Recording" at bounding box center [1049, 538] width 121 height 39
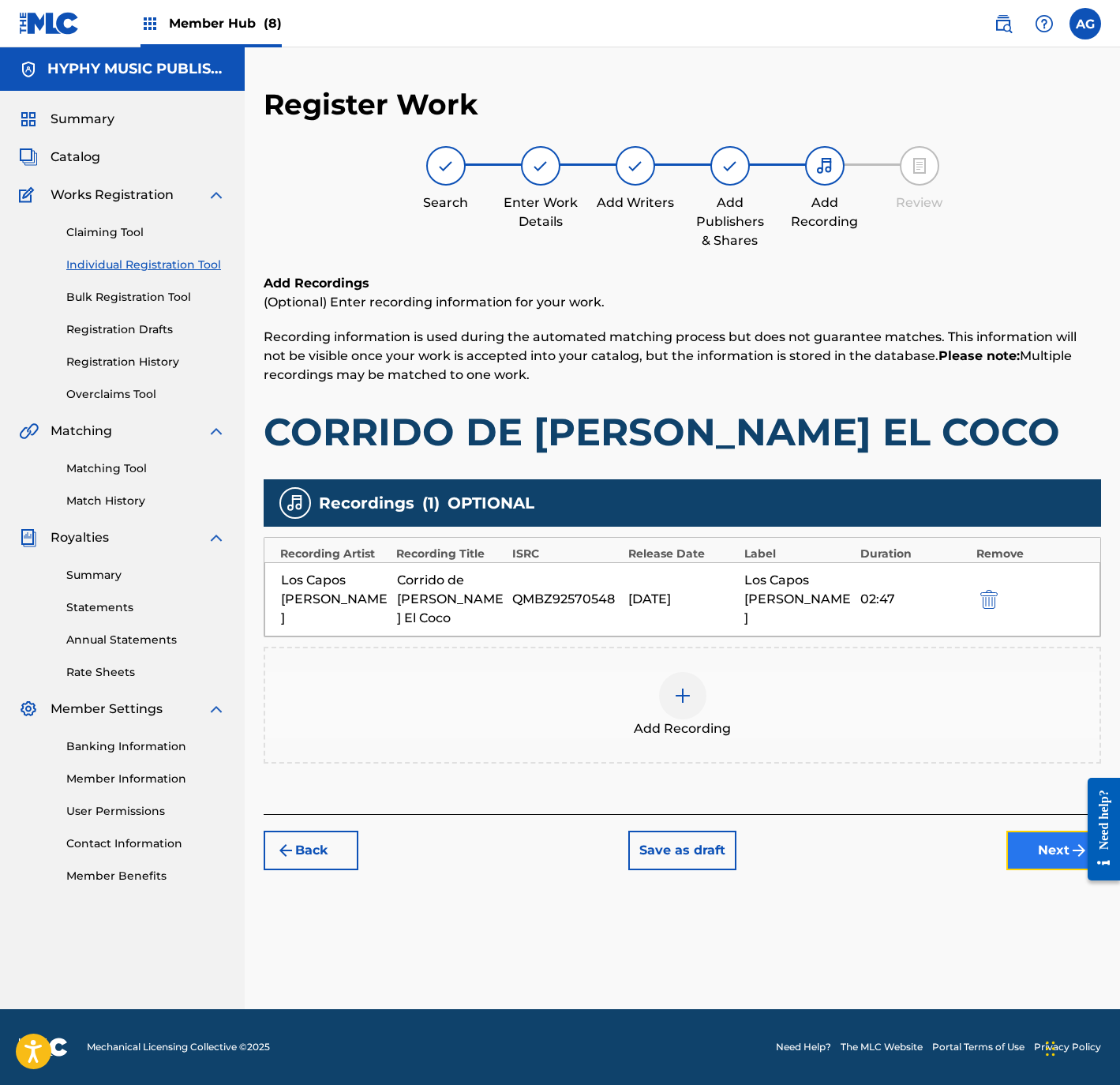
click at [1045, 831] on button "Next" at bounding box center [1054, 850] width 95 height 39
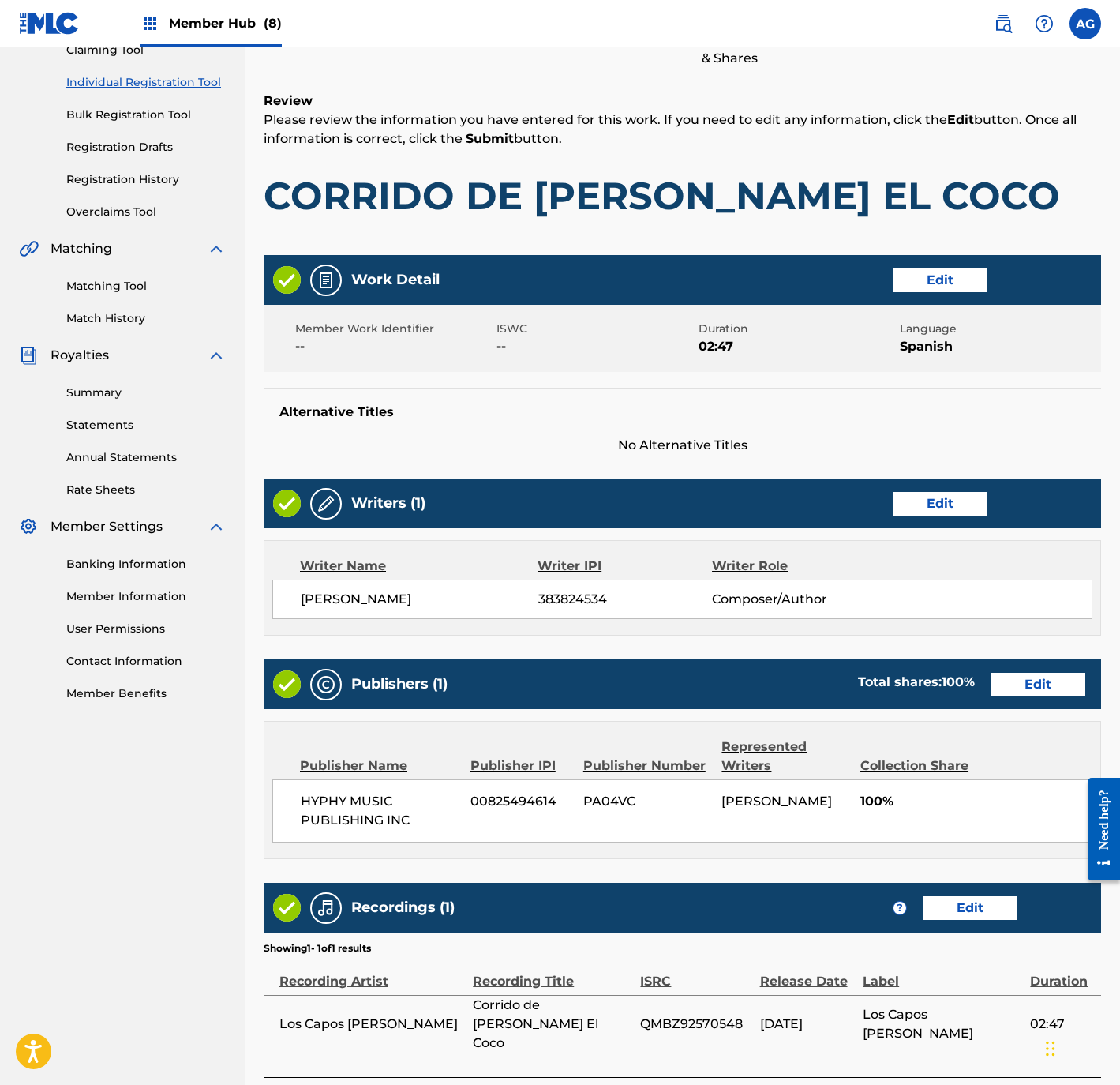
scroll to position [291, 0]
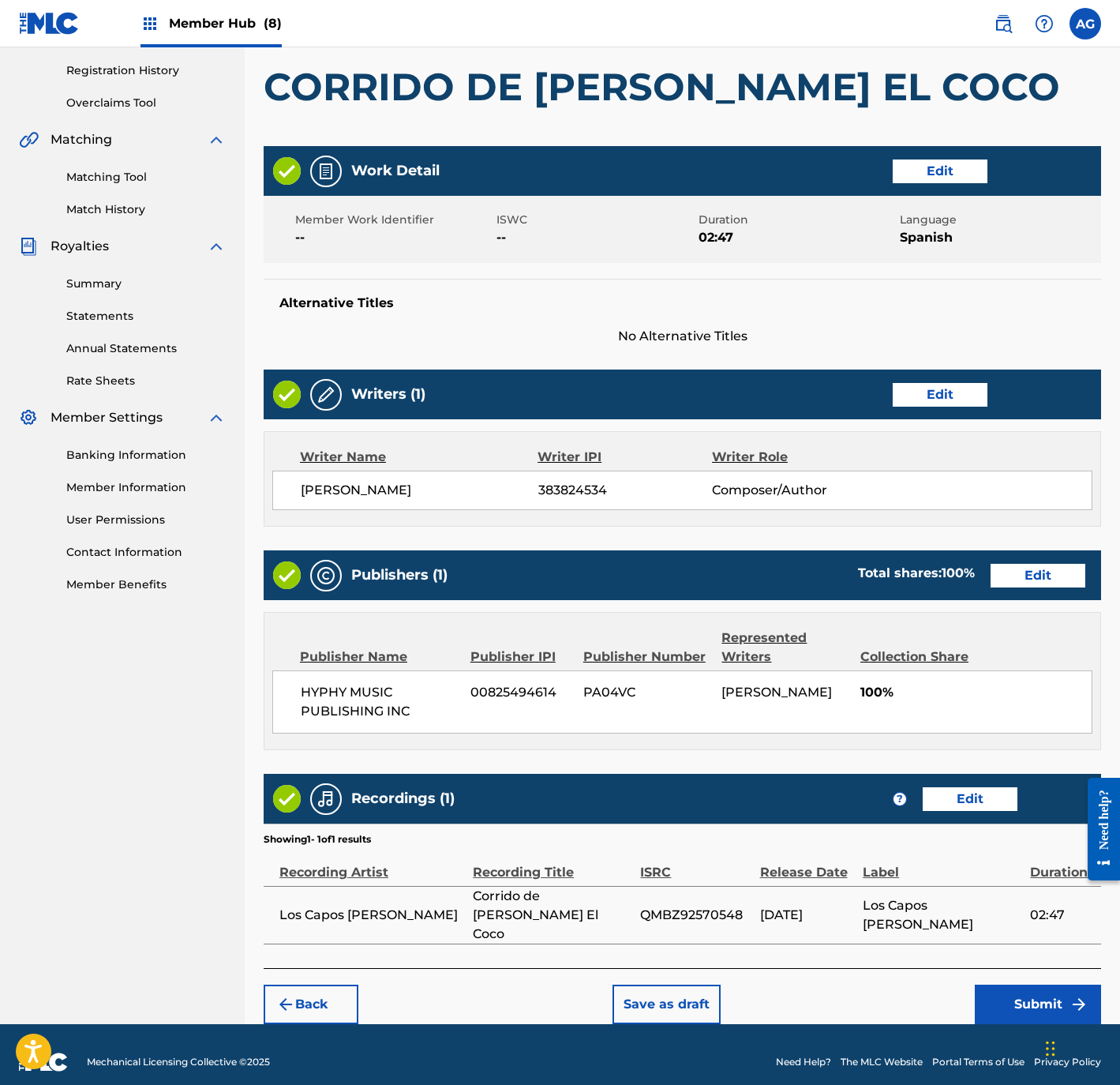
drag, startPoint x: 788, startPoint y: 621, endPoint x: 912, endPoint y: 900, distance: 305.3
click at [1009, 984] on button "Submit" at bounding box center [1038, 1003] width 126 height 39
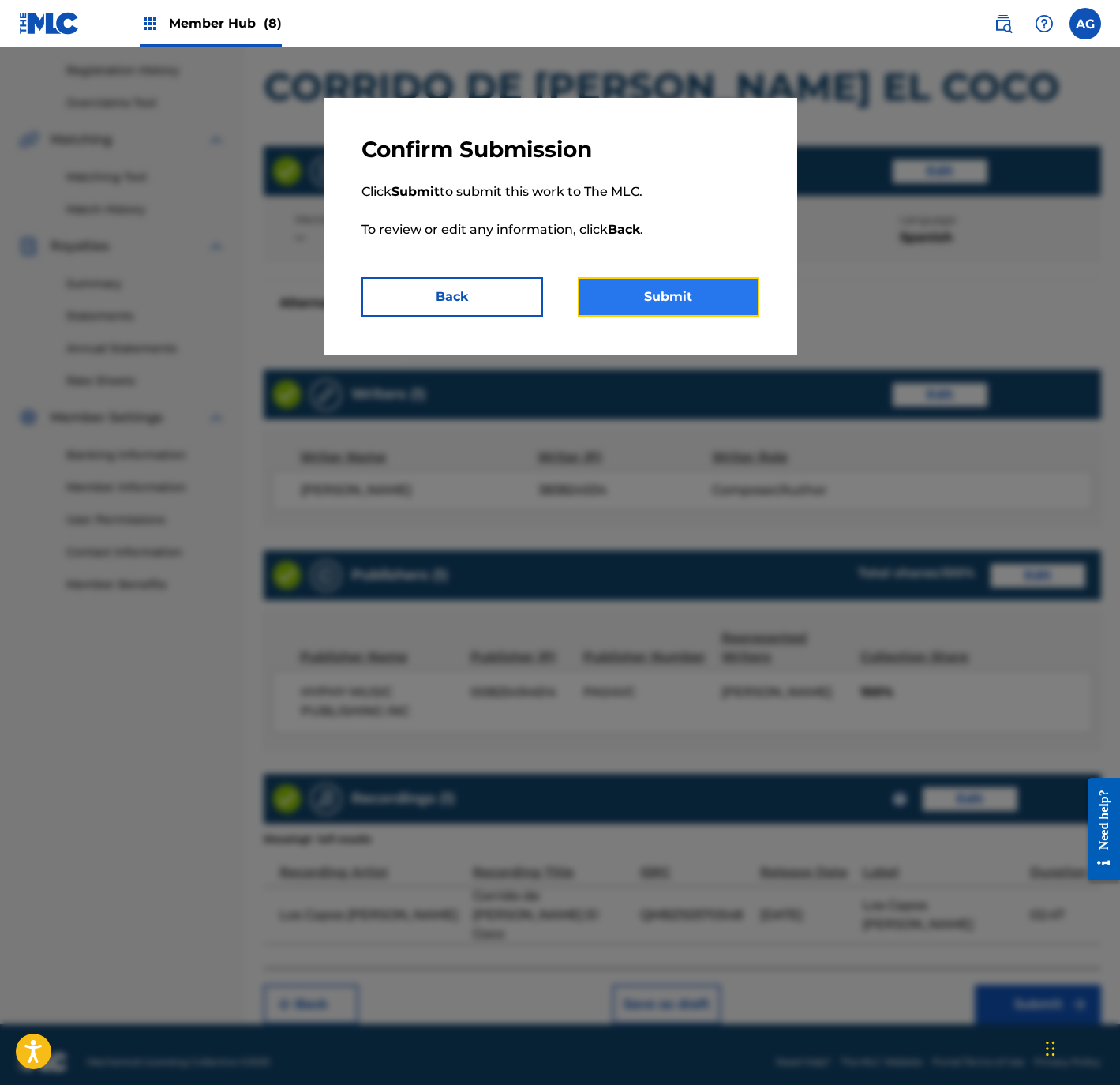
click at [663, 306] on button "Submit" at bounding box center [668, 296] width 182 height 39
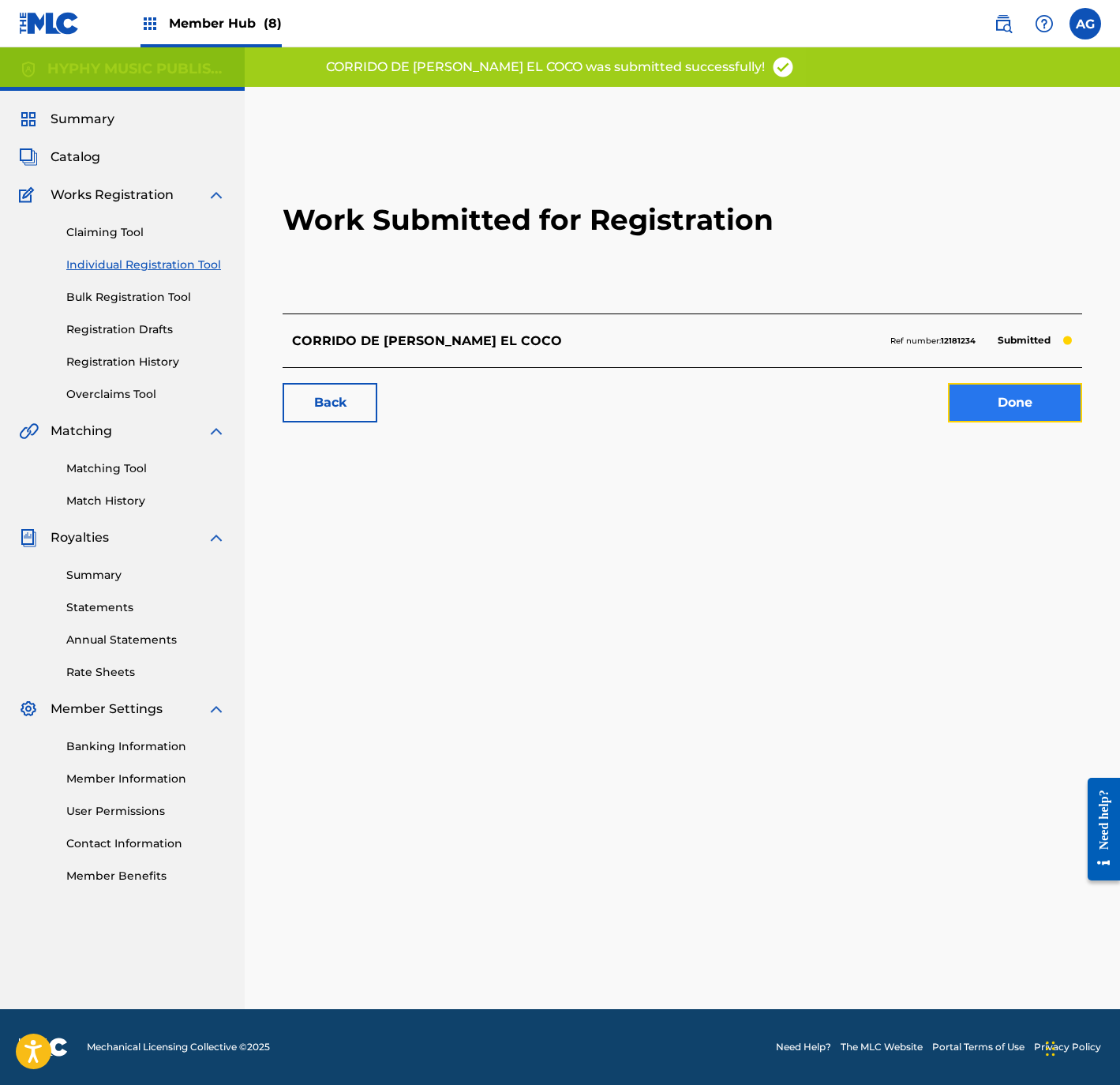
click at [1002, 415] on link "Done" at bounding box center [1015, 403] width 134 height 39
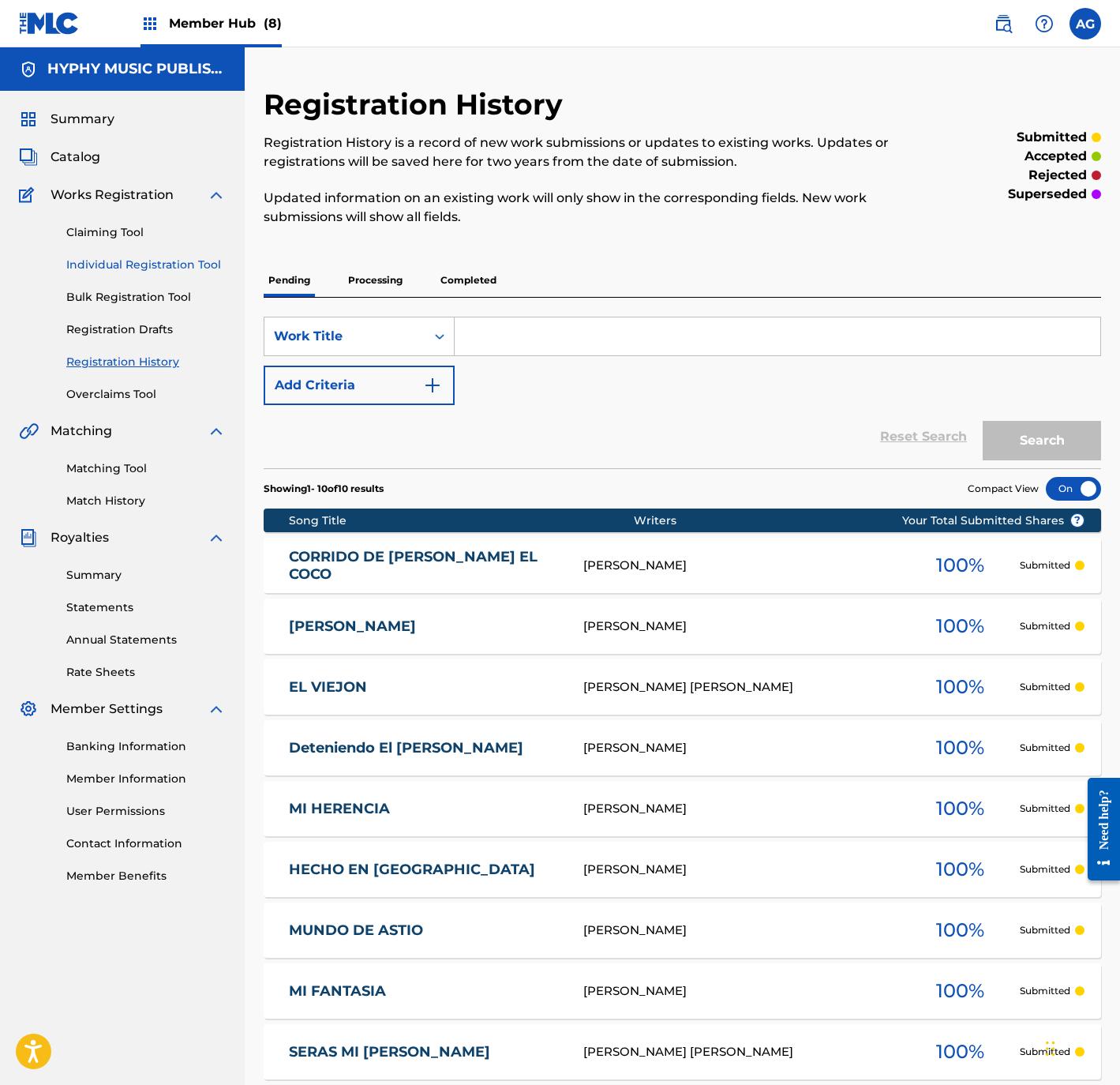
click at [186, 258] on link "Individual Registration Tool" at bounding box center [146, 265] width 160 height 17
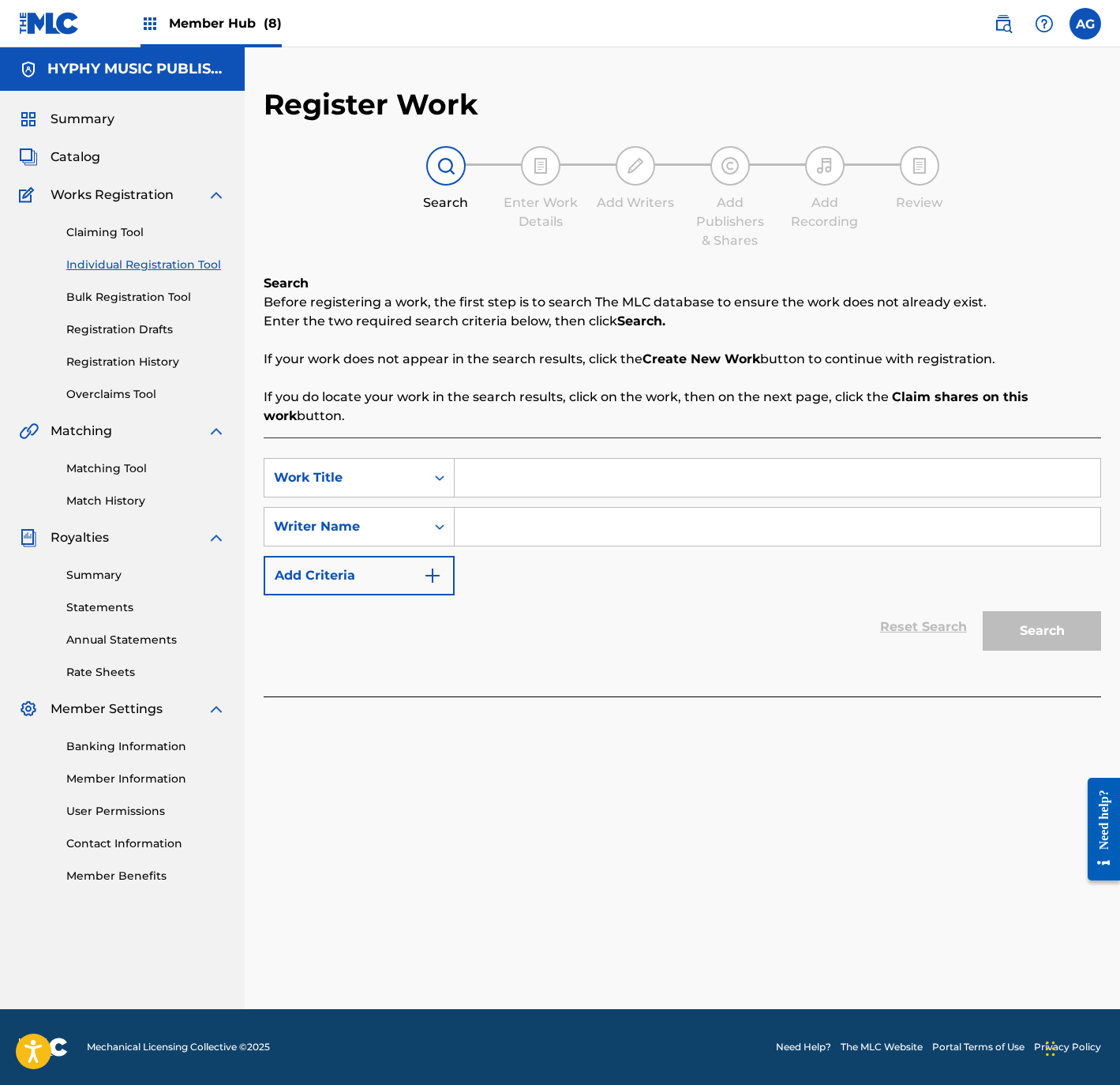
click at [575, 501] on div "SearchWithCriteria49eb3a1b-c543-4e19-975e-1661f0ae1168 Work Title SearchWithCri…" at bounding box center [682, 526] width 838 height 138
click at [568, 484] on input "Search Form" at bounding box center [777, 477] width 646 height 38
paste input "REGLAS DIVINAS"
type input "REGLAS DIVINAS"
click at [666, 525] on input "Search Form" at bounding box center [777, 526] width 646 height 38
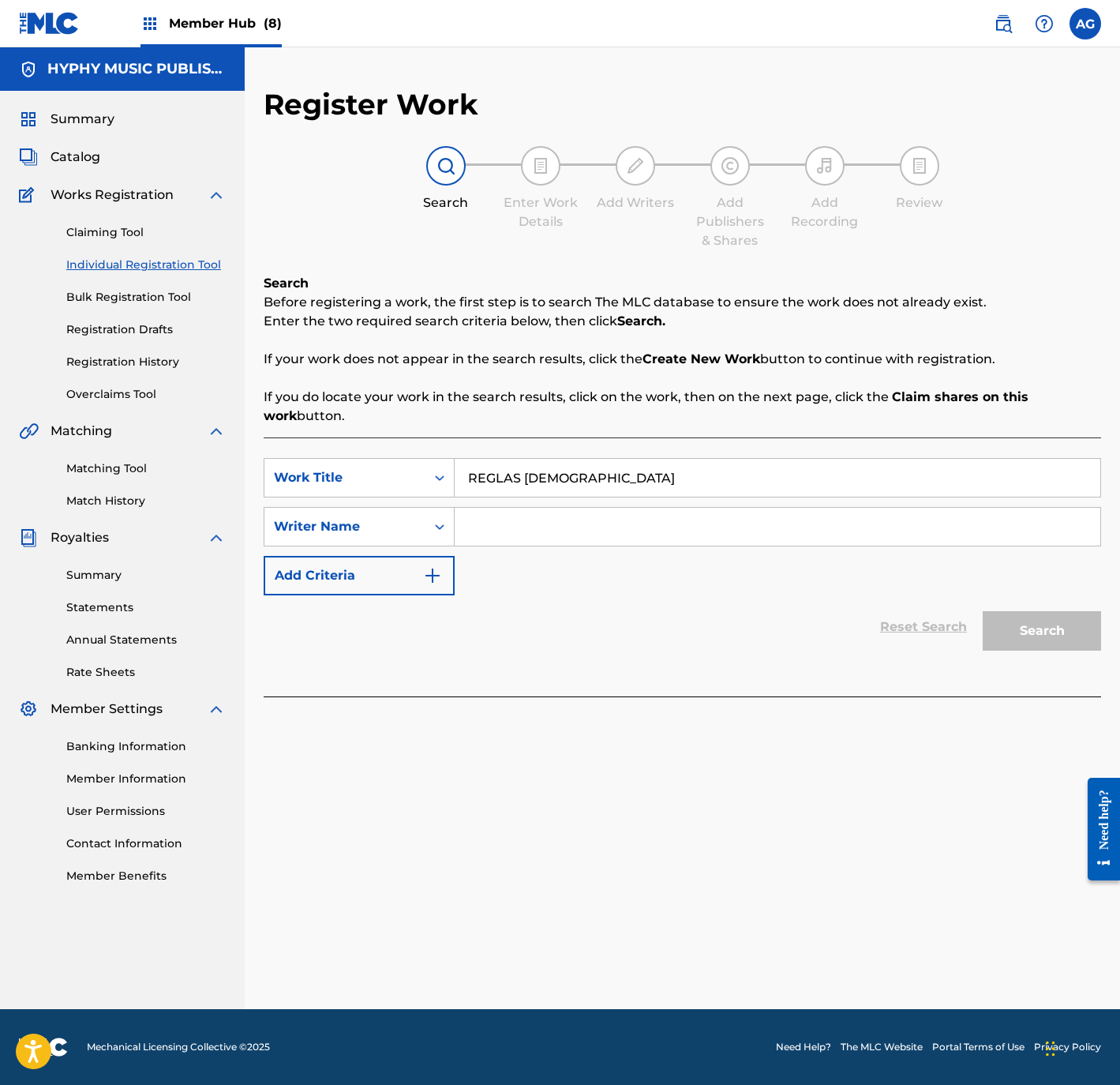
paste input "CLEO DEL ANGEL"
type input "CLEO DEL ANGEL"
click at [1050, 647] on button "Search" at bounding box center [1042, 631] width 118 height 39
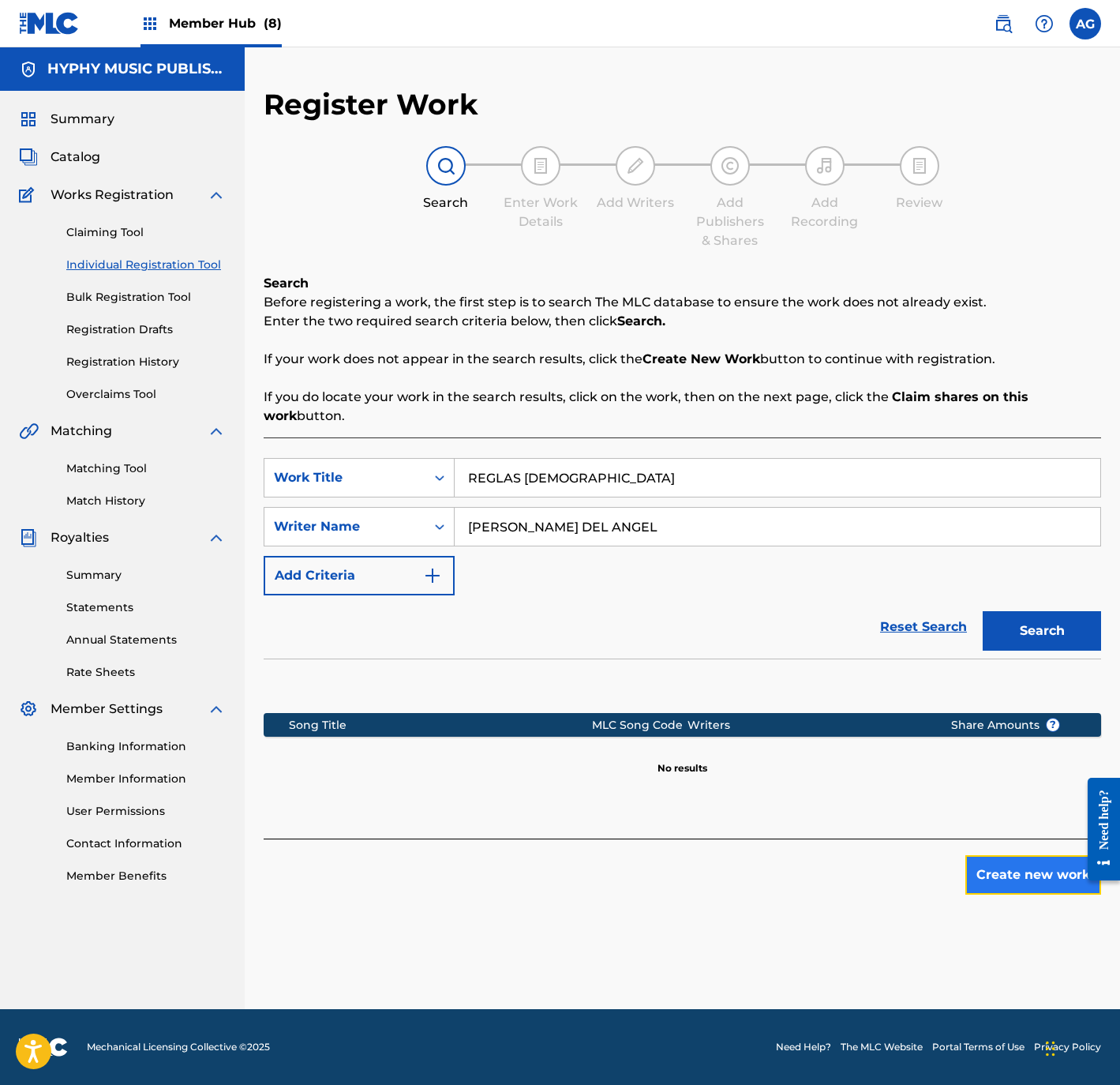
click at [1005, 889] on button "Create new work" at bounding box center [1033, 874] width 136 height 39
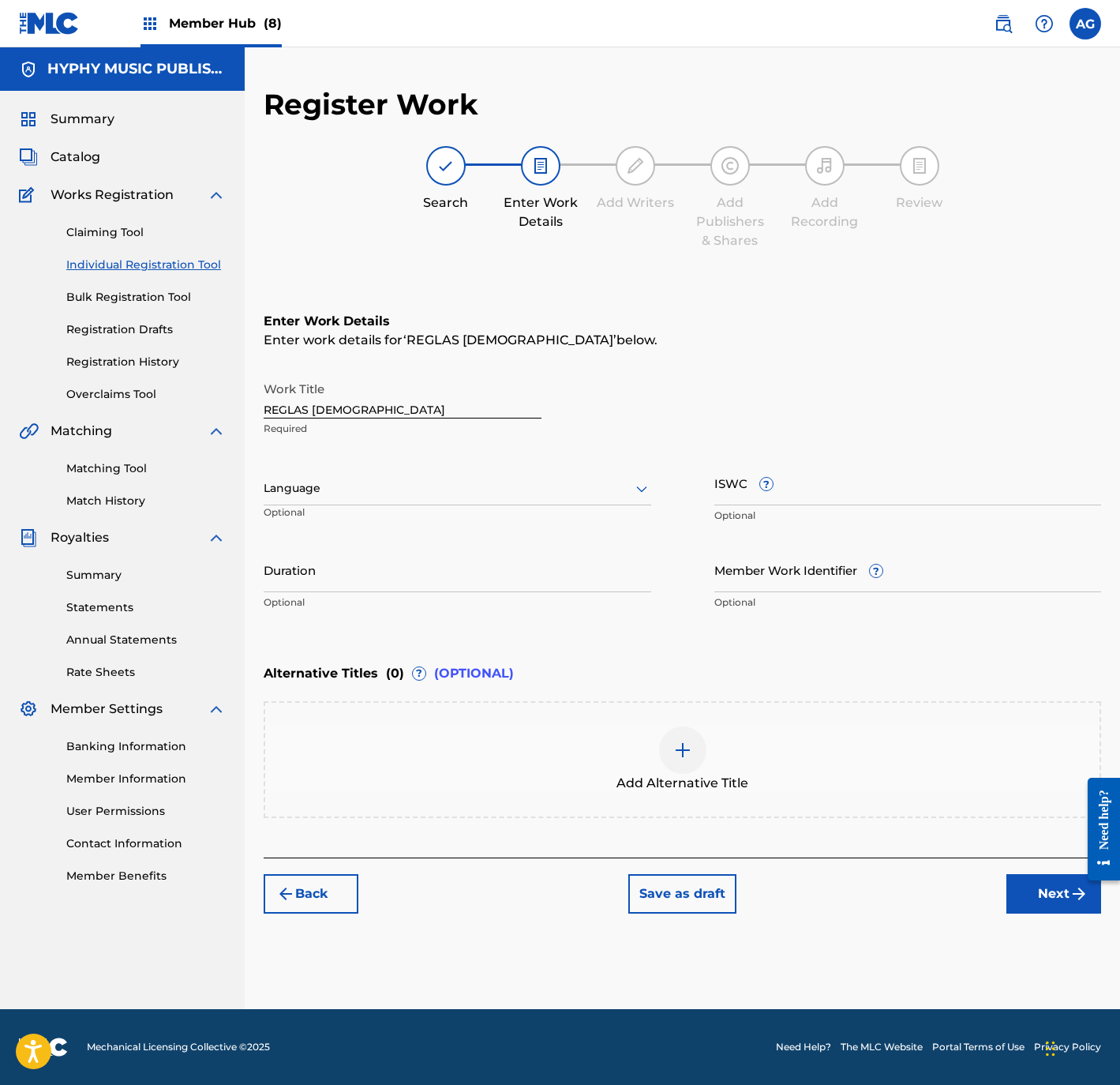
click at [367, 407] on input "REGLAS DIVINAS" at bounding box center [403, 396] width 278 height 45
click at [367, 408] on input "REGLAS DIVINAS" at bounding box center [403, 396] width 278 height 45
click at [366, 408] on input "REGLAS DIVINAS" at bounding box center [403, 396] width 278 height 45
click at [394, 502] on div "Language" at bounding box center [458, 489] width 388 height 33
click at [346, 557] on div "Spanish" at bounding box center [458, 559] width 386 height 36
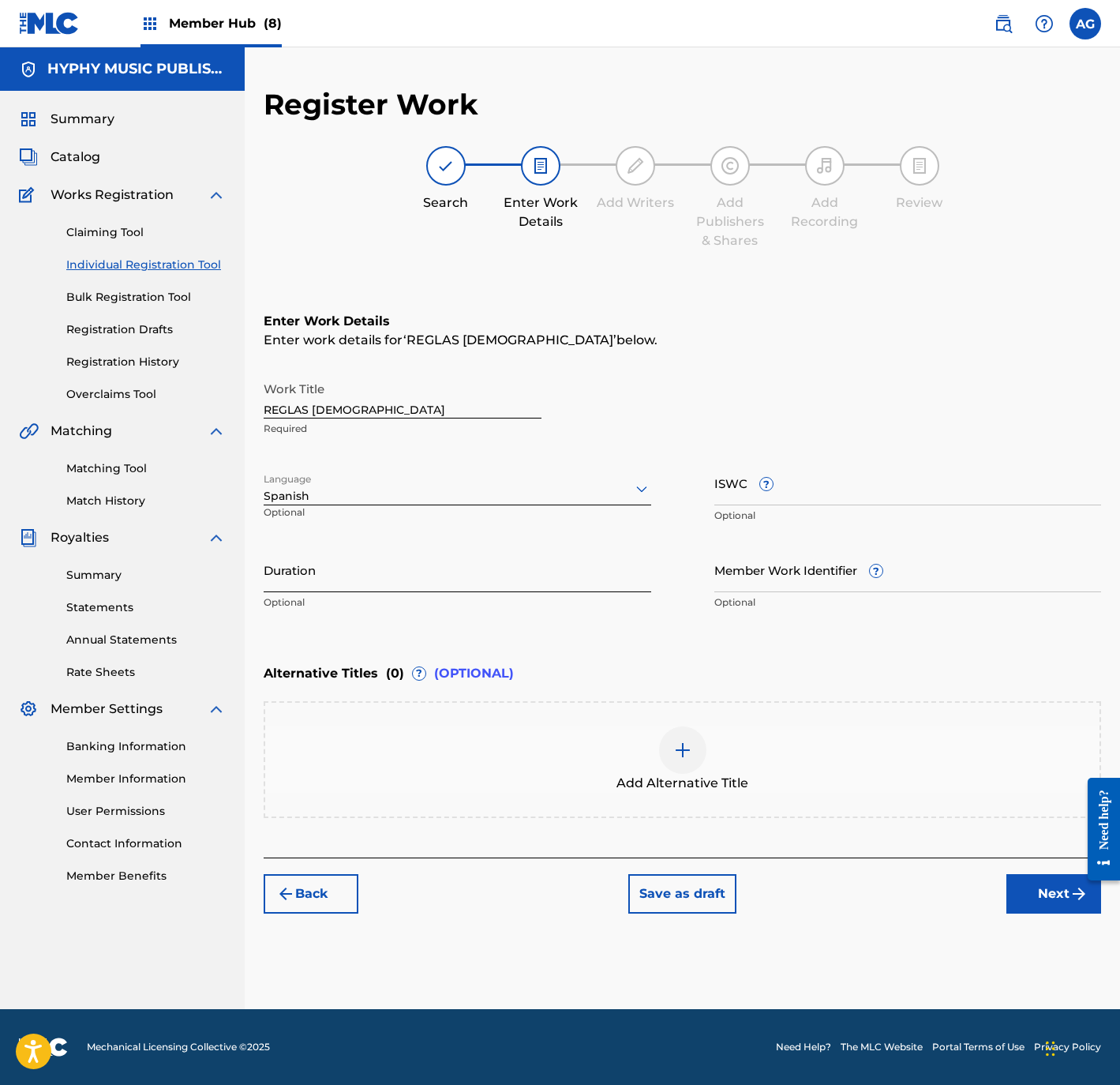
click at [348, 560] on input "Duration" at bounding box center [458, 569] width 388 height 45
type input "03:35"
click at [1076, 897] on img "submit" at bounding box center [1080, 894] width 19 height 19
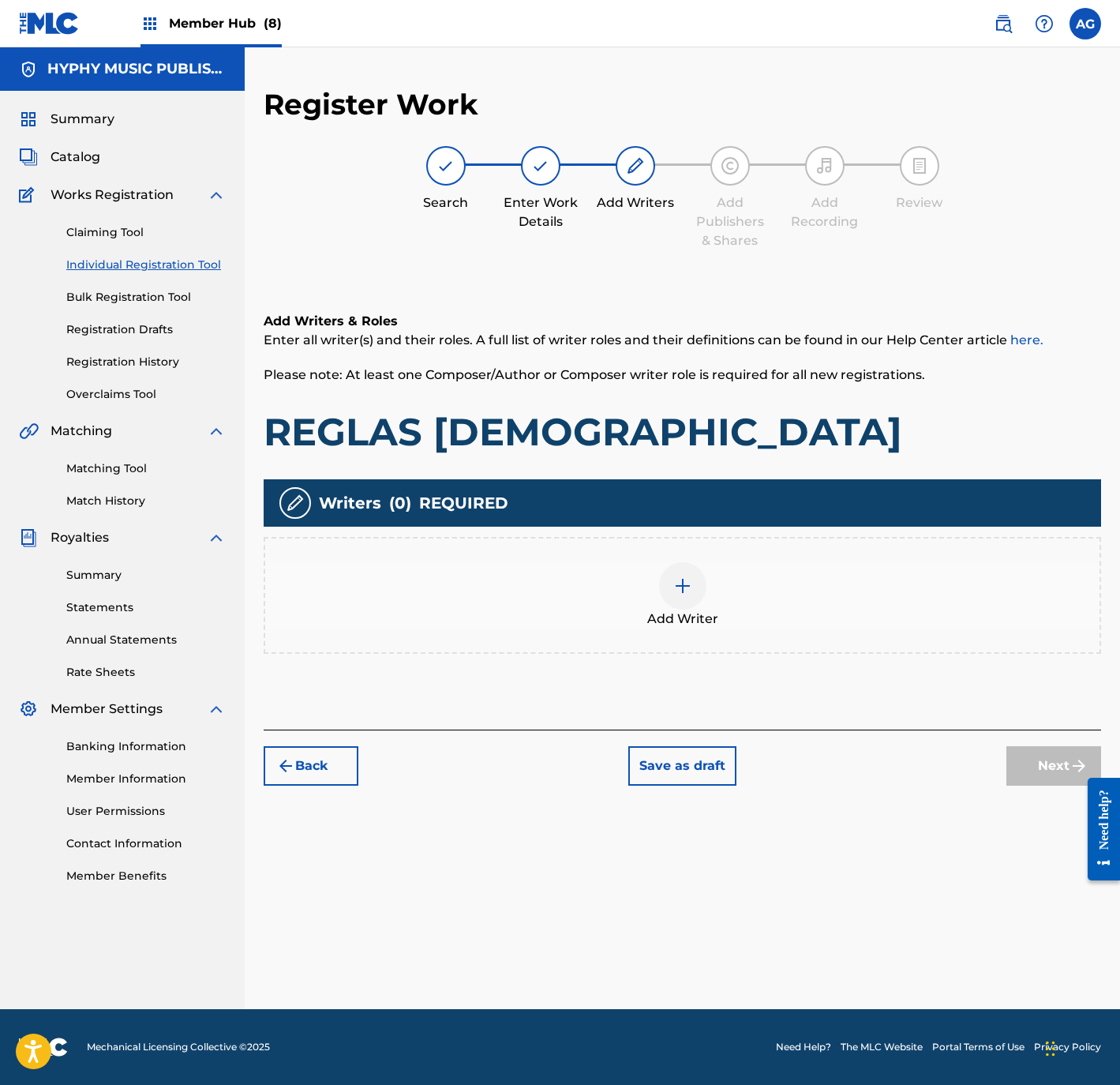
click at [714, 588] on div "Add Writer" at bounding box center [681, 596] width 834 height 67
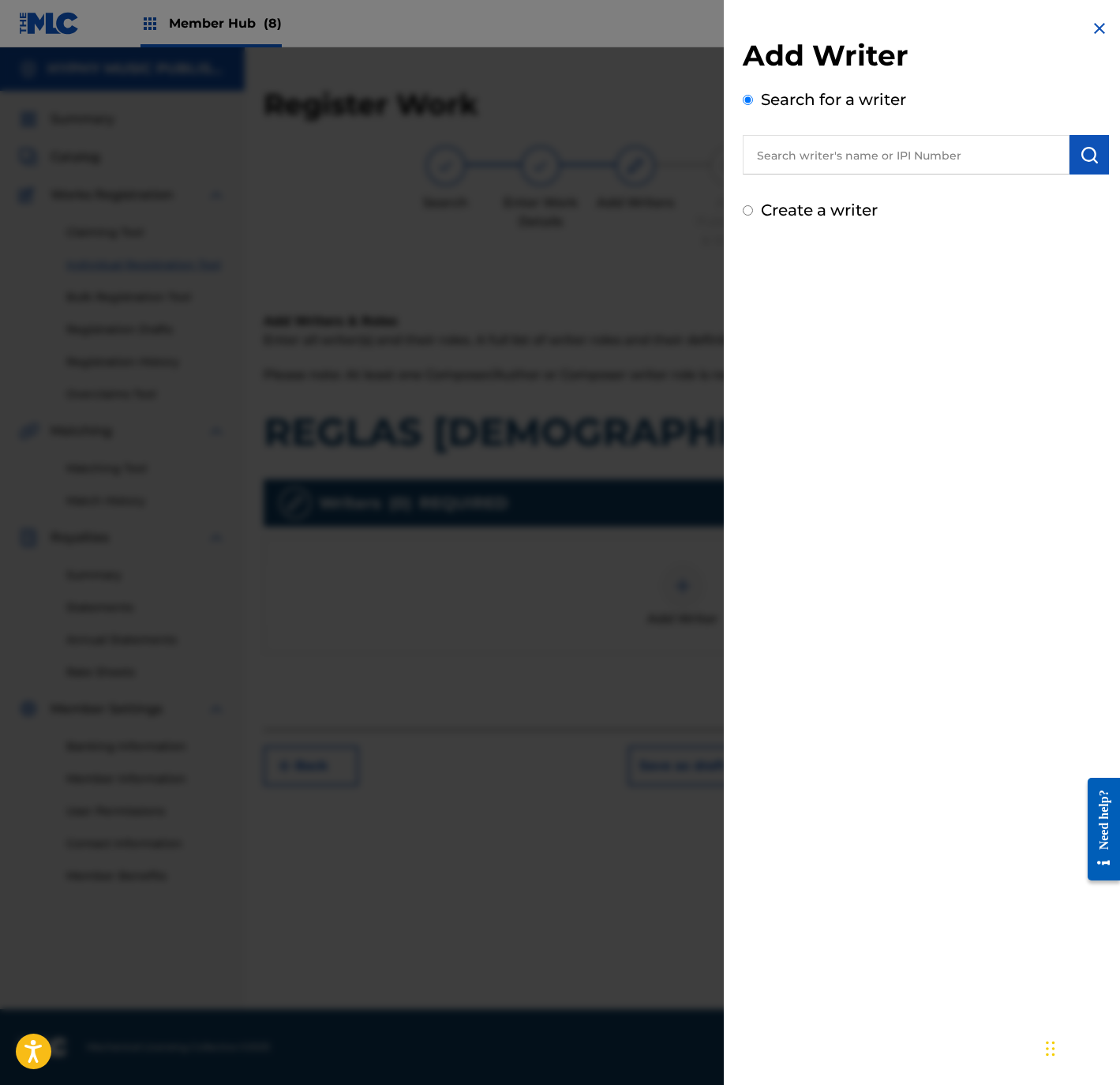
drag, startPoint x: 938, startPoint y: 159, endPoint x: 959, endPoint y: 159, distance: 21.0
click at [938, 159] on input "text" at bounding box center [906, 154] width 327 height 39
paste input "CLEO DEL ANGEL"
type input "CLEO DEL ANGEL"
click at [1092, 157] on img "submit" at bounding box center [1089, 155] width 19 height 19
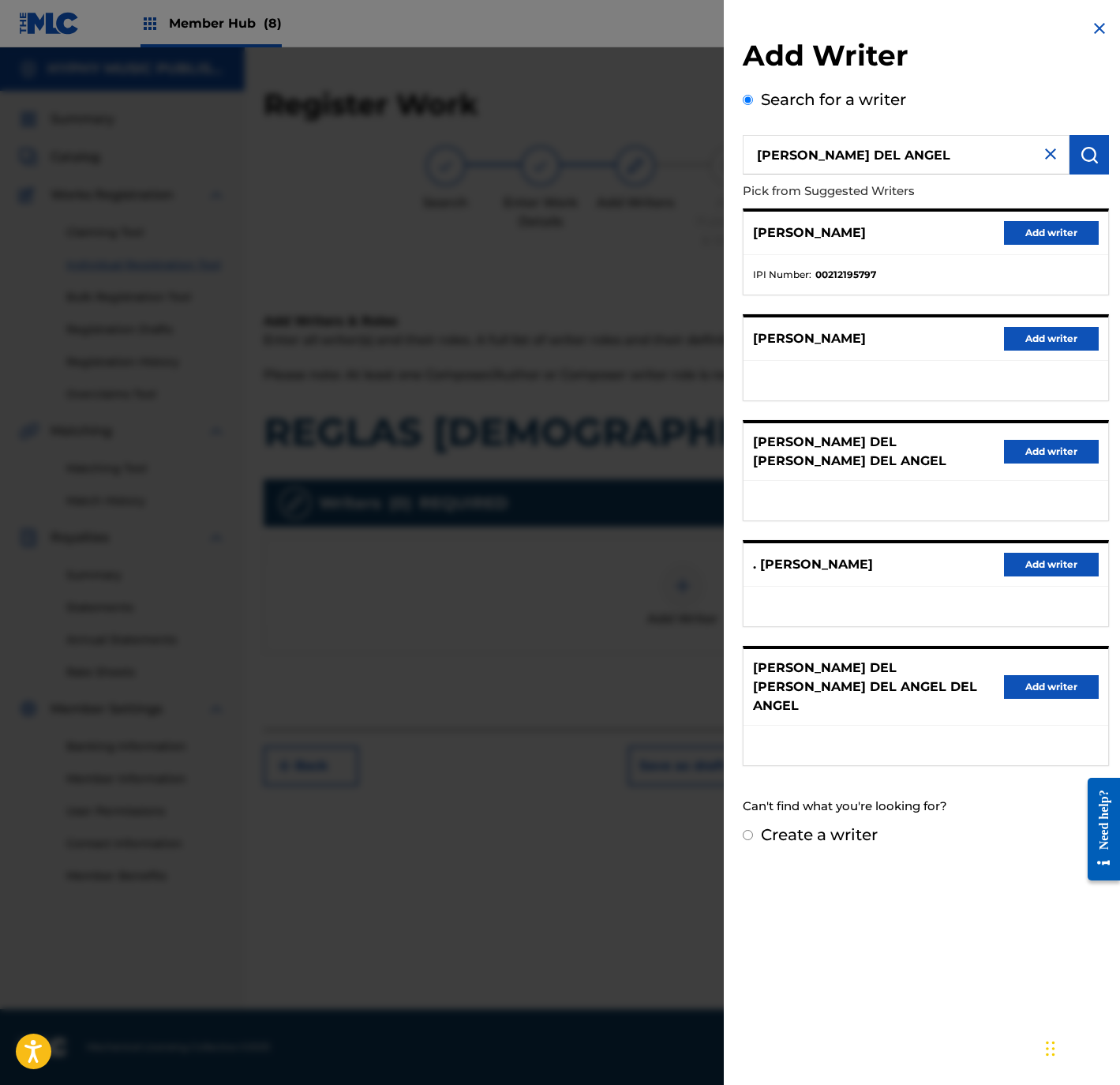
click at [780, 825] on label "Create a writer" at bounding box center [819, 835] width 117 height 19
radio input "true"
click at [753, 830] on input "Create a writer" at bounding box center [748, 835] width 11 height 11
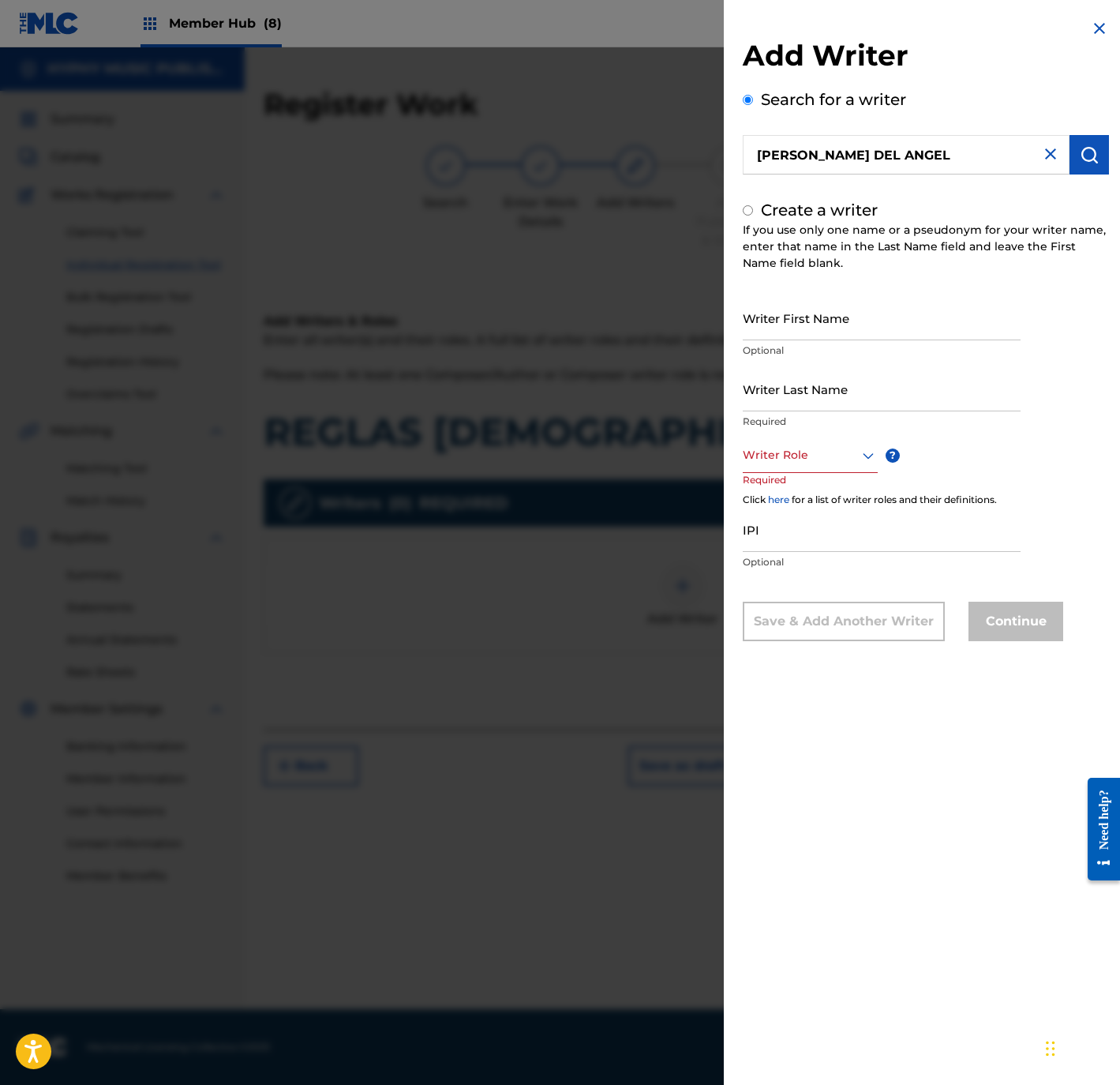
radio input "false"
radio input "true"
click at [820, 309] on input "Writer First Name" at bounding box center [881, 318] width 278 height 45
paste input "CLEO DEL ANGEL"
type input "CLEO DEL ANGEL"
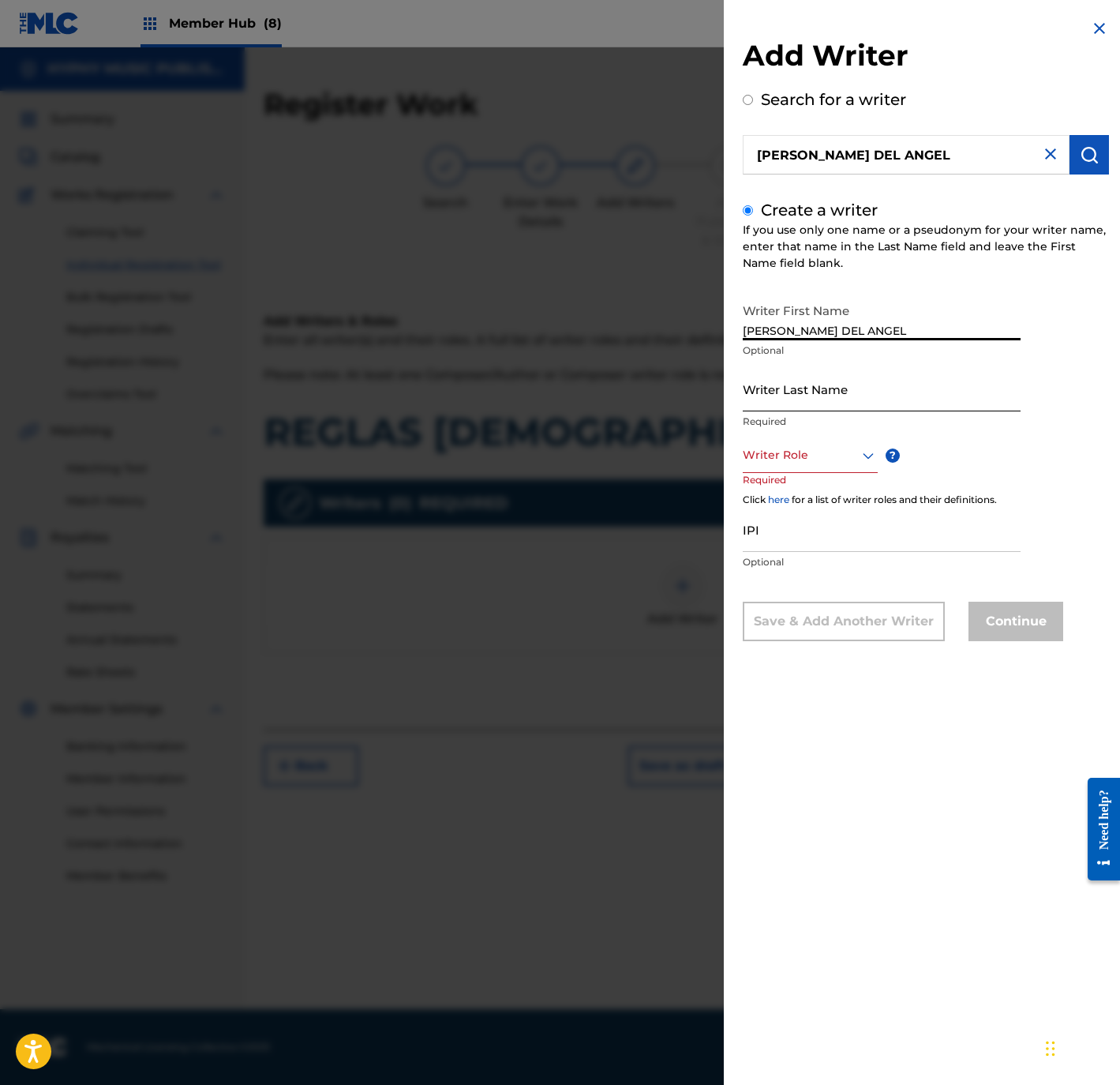
click at [808, 389] on input "Writer Last Name" at bounding box center [881, 389] width 278 height 45
paste input "CLEO DEL ANGEL"
type input "CLEO DEL ANGEL"
drag, startPoint x: 774, startPoint y: 335, endPoint x: 1002, endPoint y: 322, distance: 228.4
click at [1002, 322] on input "CLEO DEL ANGEL" at bounding box center [881, 318] width 278 height 45
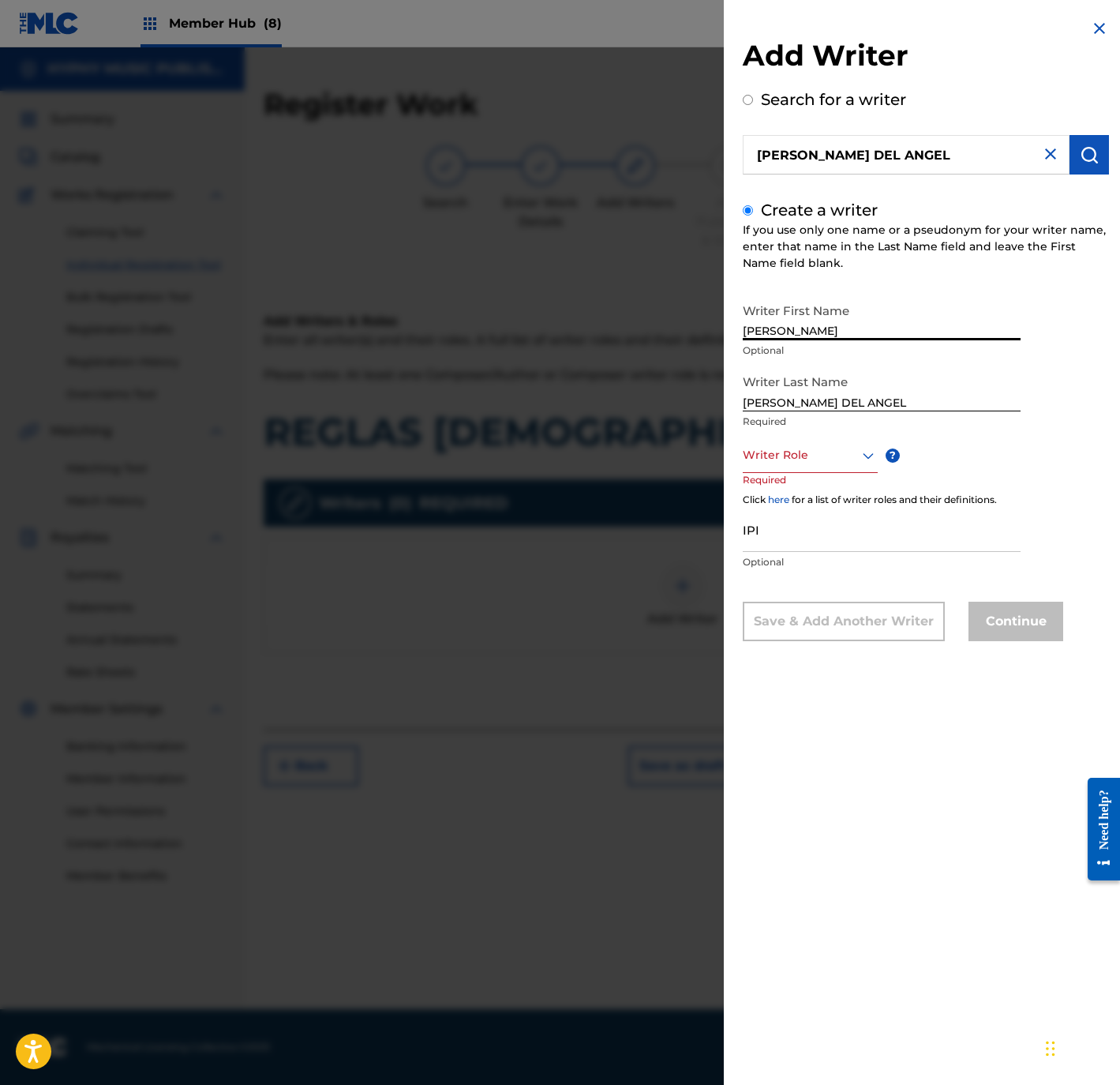
type input "CLEO"
drag, startPoint x: 778, startPoint y: 400, endPoint x: 717, endPoint y: 406, distance: 61.3
click at [717, 406] on div "Add Writer Search for a writer CLEO DEL ANGEL Create a writer If you use only o…" at bounding box center [560, 566] width 1120 height 1038
type input "DEL ANGEL"
click at [806, 450] on div at bounding box center [810, 455] width 135 height 20
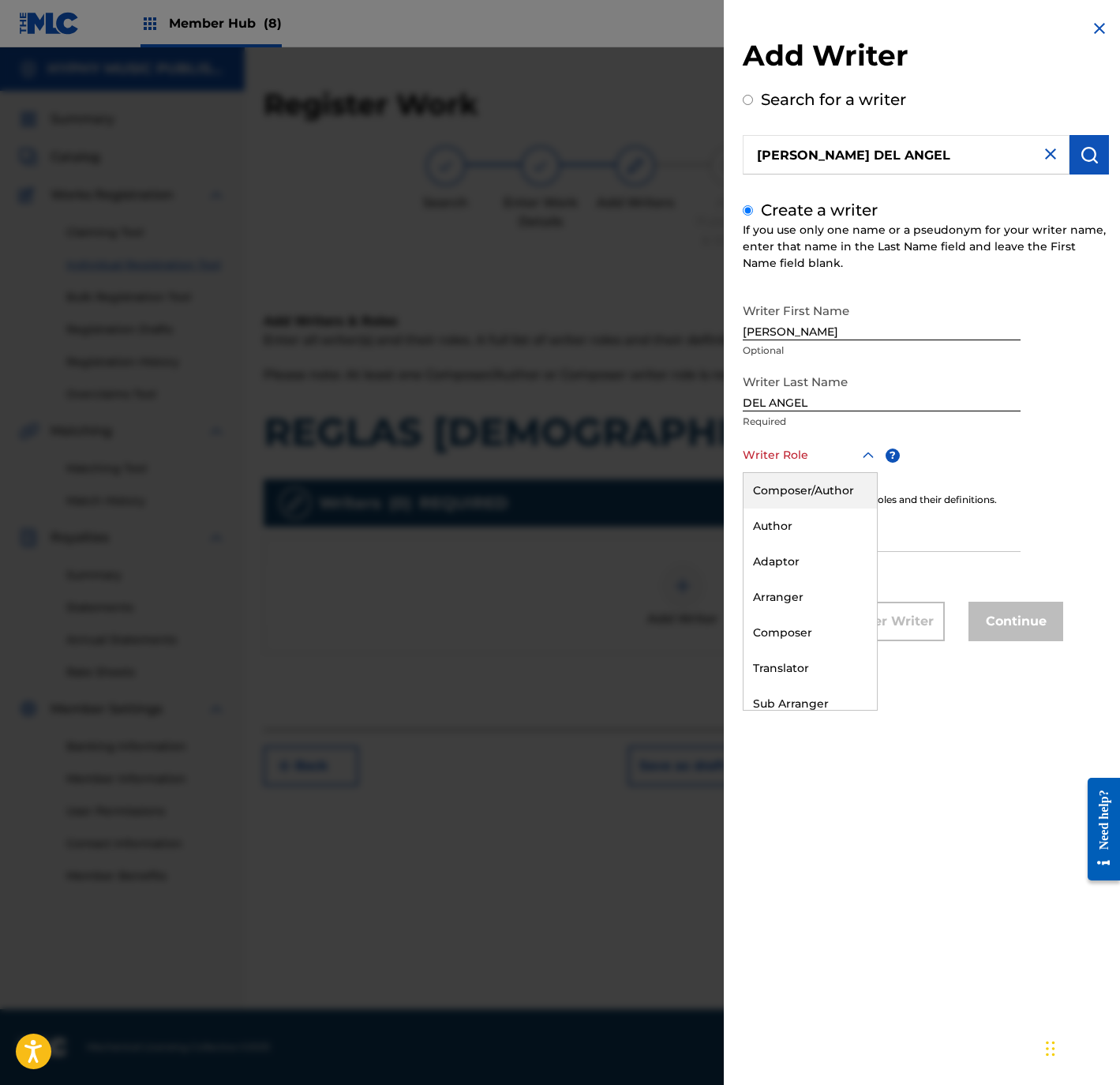
click at [813, 489] on div "Composer/Author" at bounding box center [810, 490] width 133 height 36
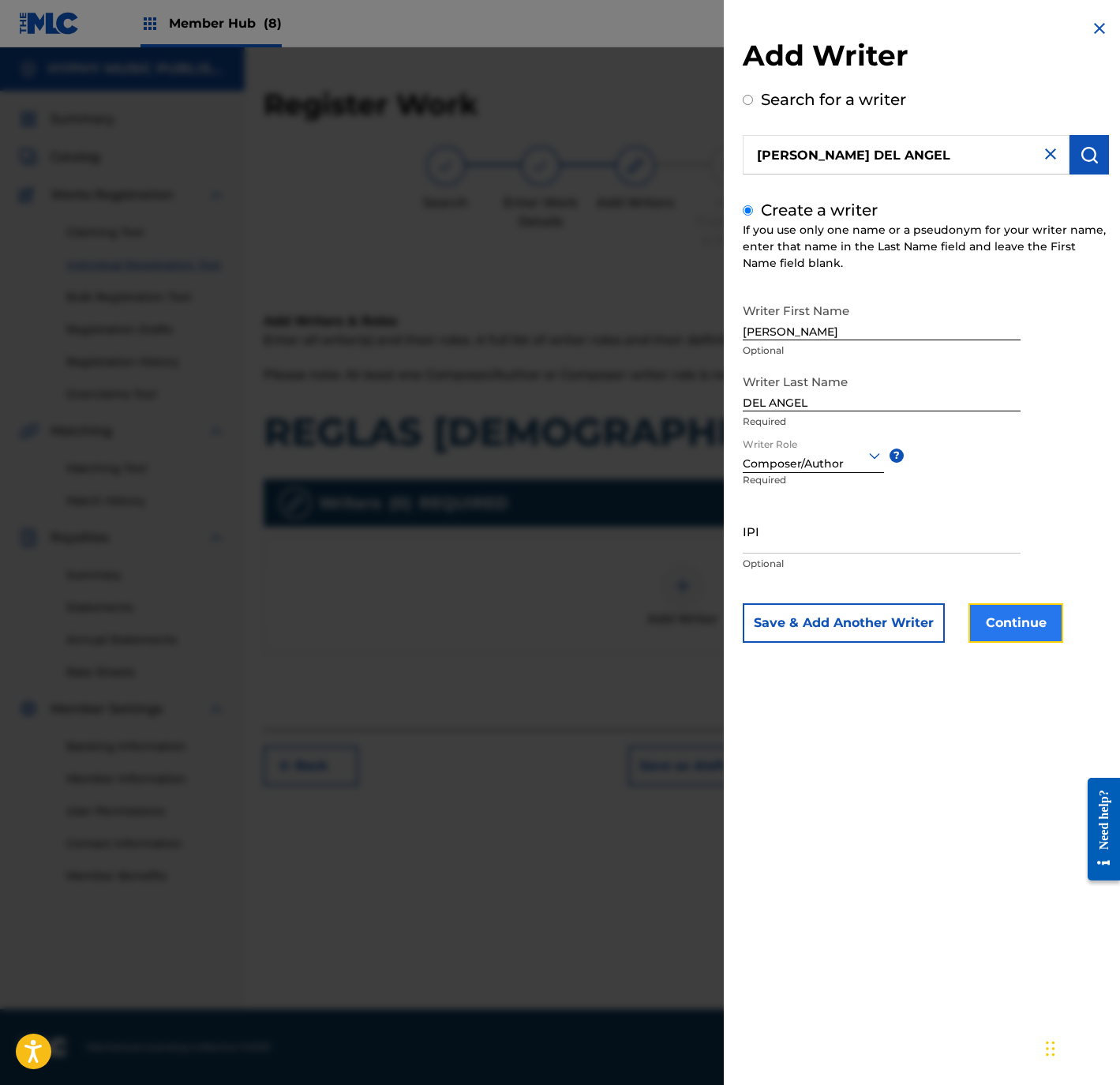
click at [1000, 625] on button "Continue" at bounding box center [1016, 623] width 95 height 39
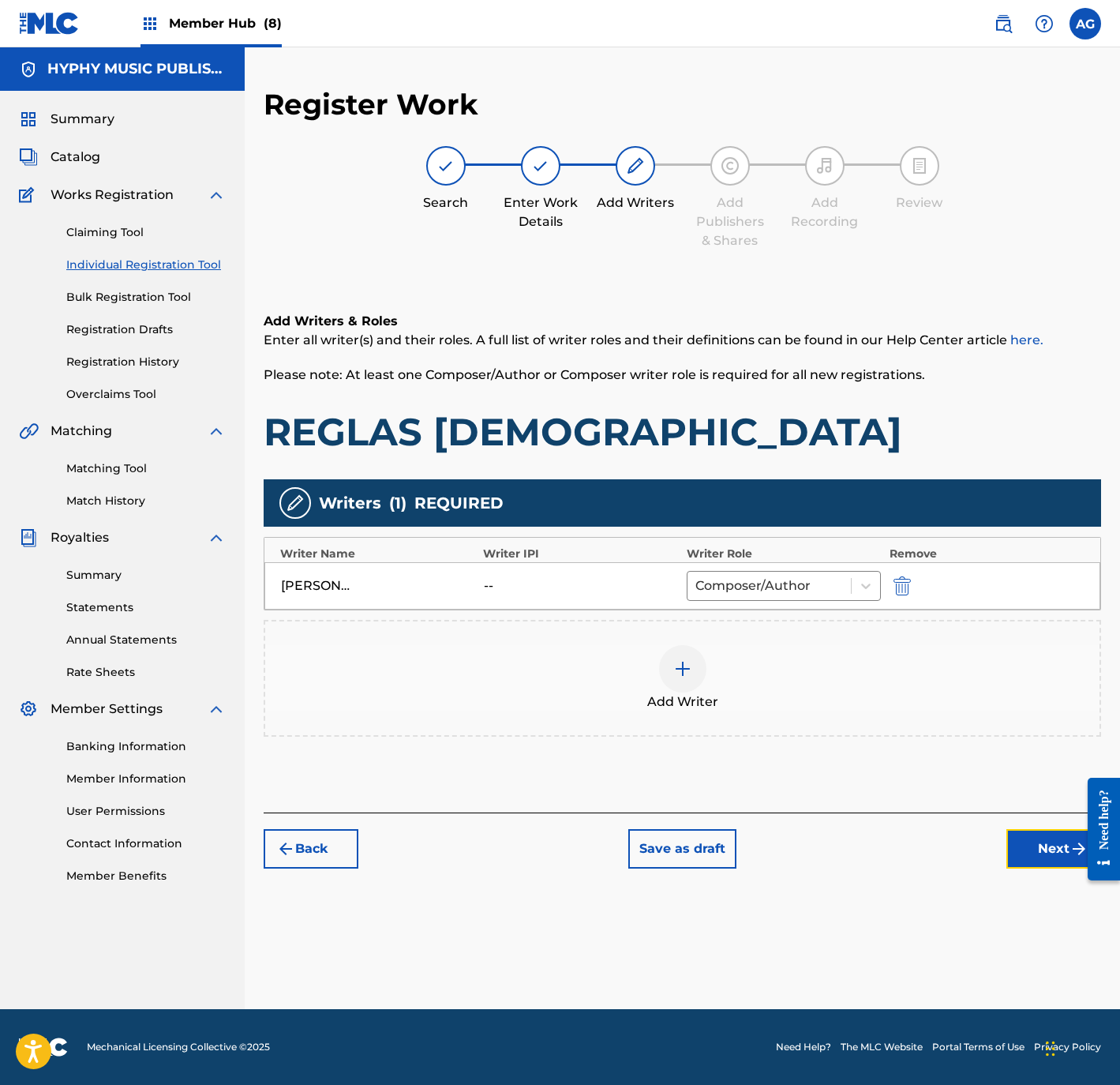
drag, startPoint x: 1025, startPoint y: 832, endPoint x: 453, endPoint y: 772, distance: 575.1
click at [1024, 830] on button "Next" at bounding box center [1054, 848] width 95 height 39
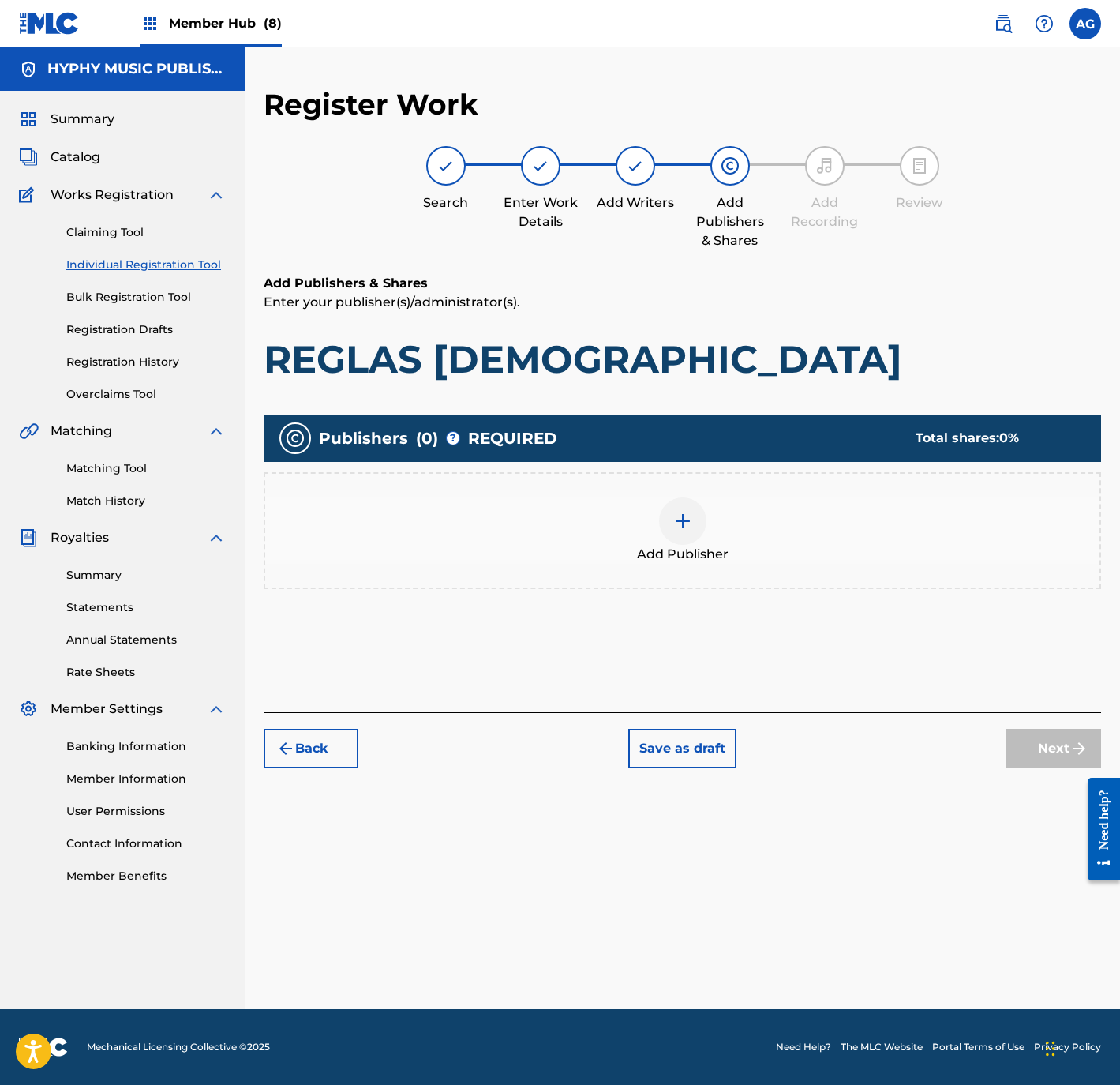
click at [589, 504] on div "Add Publisher" at bounding box center [681, 531] width 834 height 67
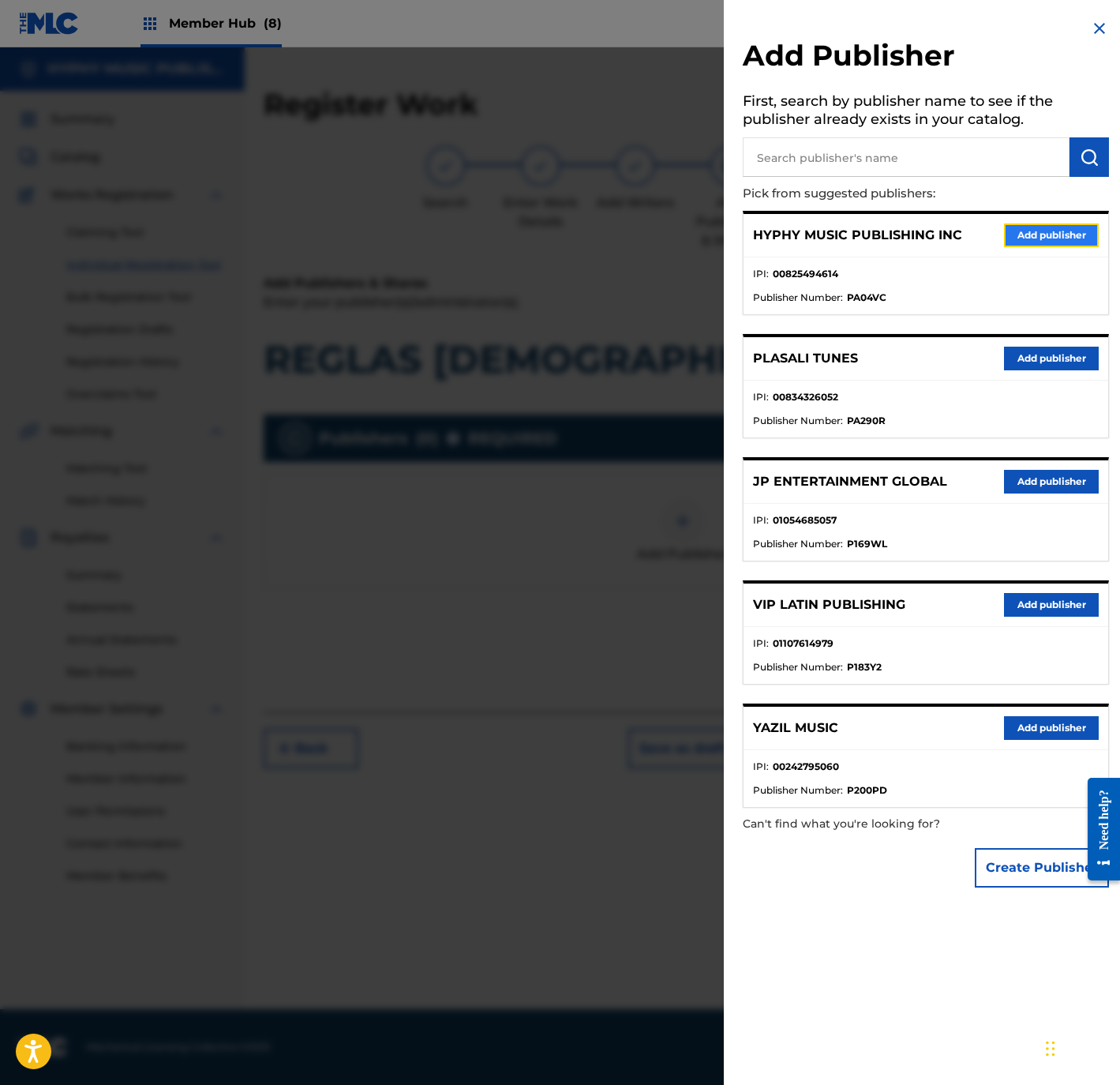
click at [1045, 232] on button "Add publisher" at bounding box center [1052, 235] width 95 height 24
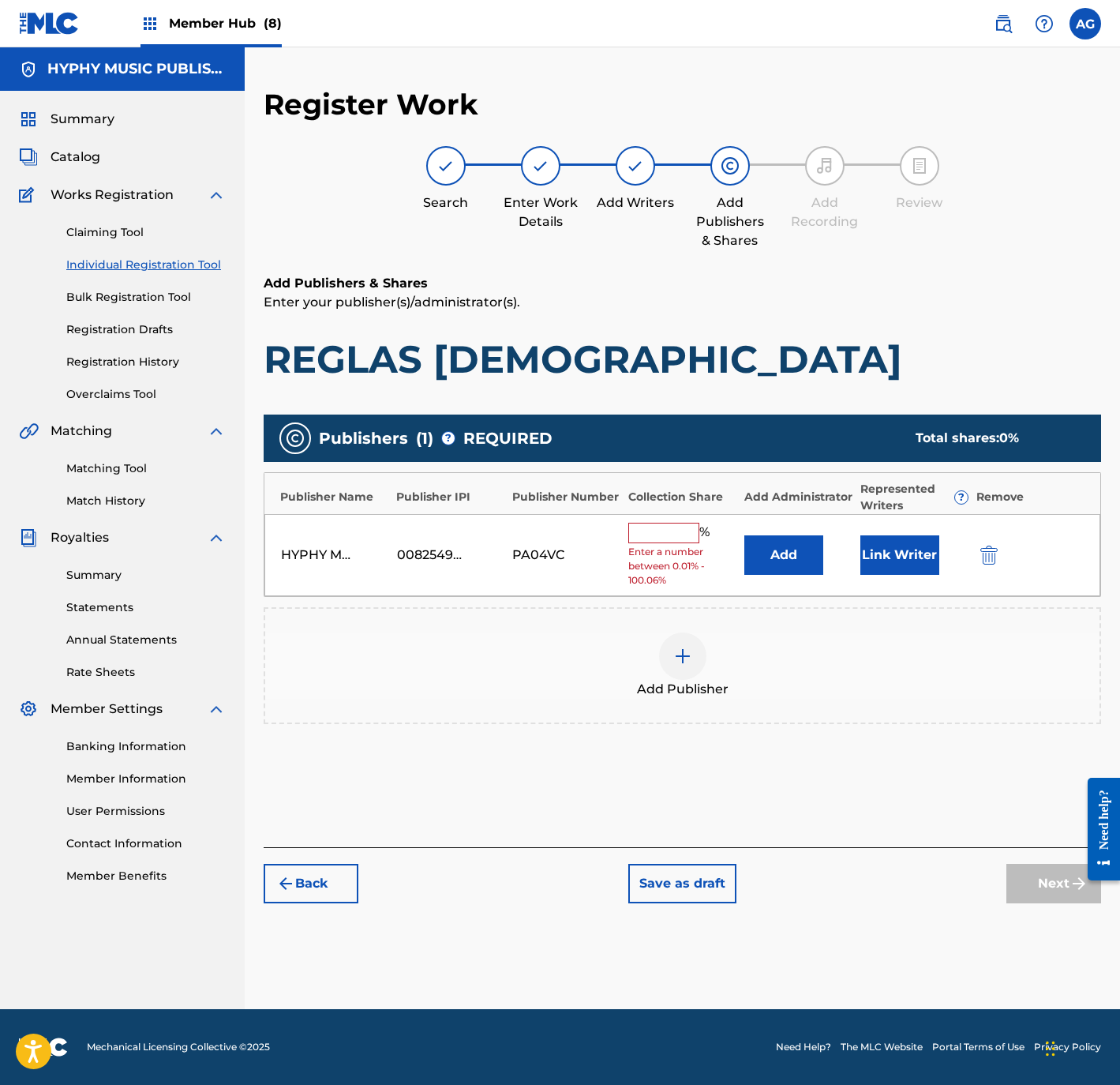
click at [649, 540] on input "text" at bounding box center [663, 532] width 71 height 20
type input "100"
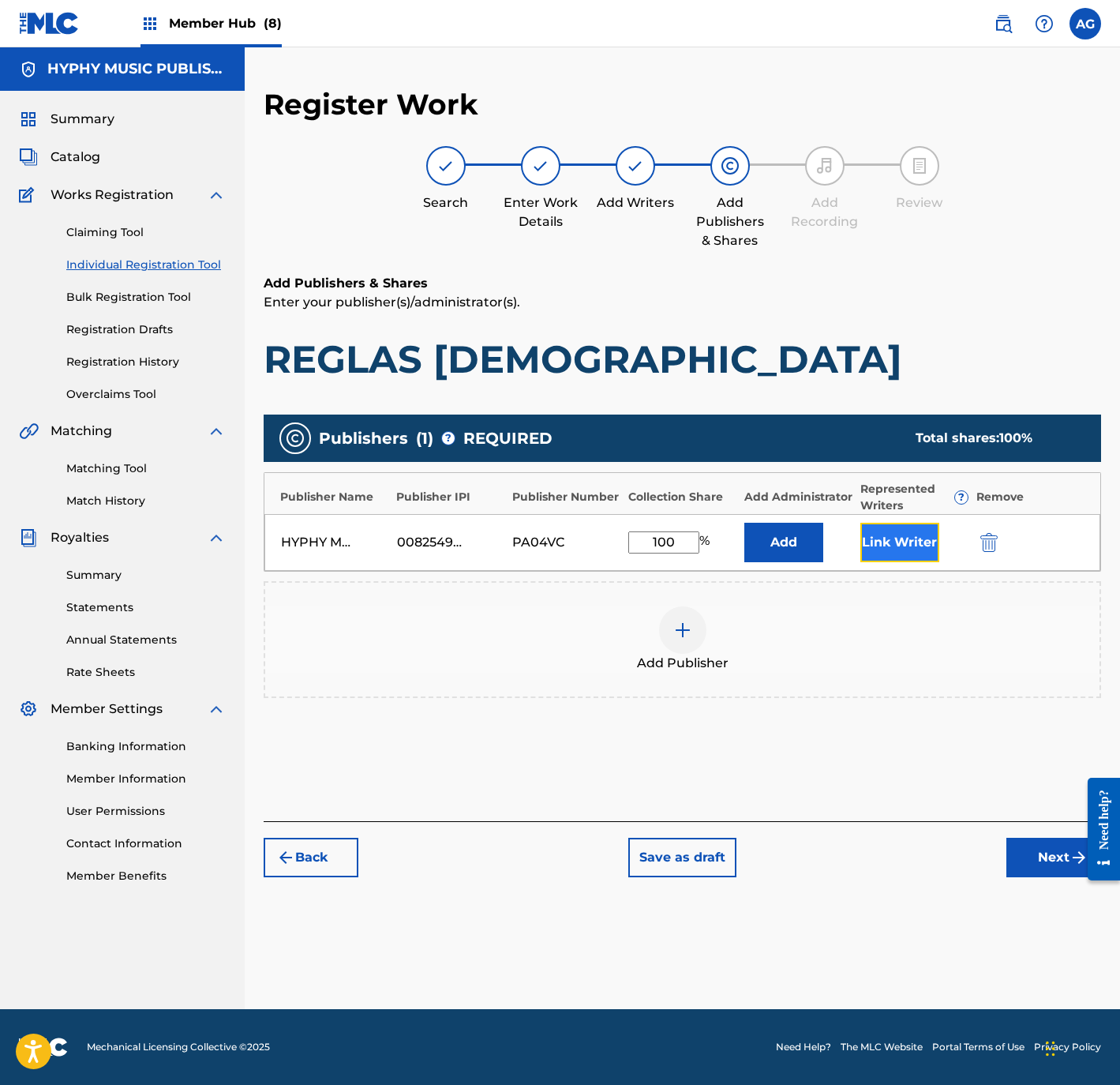
click at [884, 532] on button "Link Writer" at bounding box center [900, 542] width 79 height 39
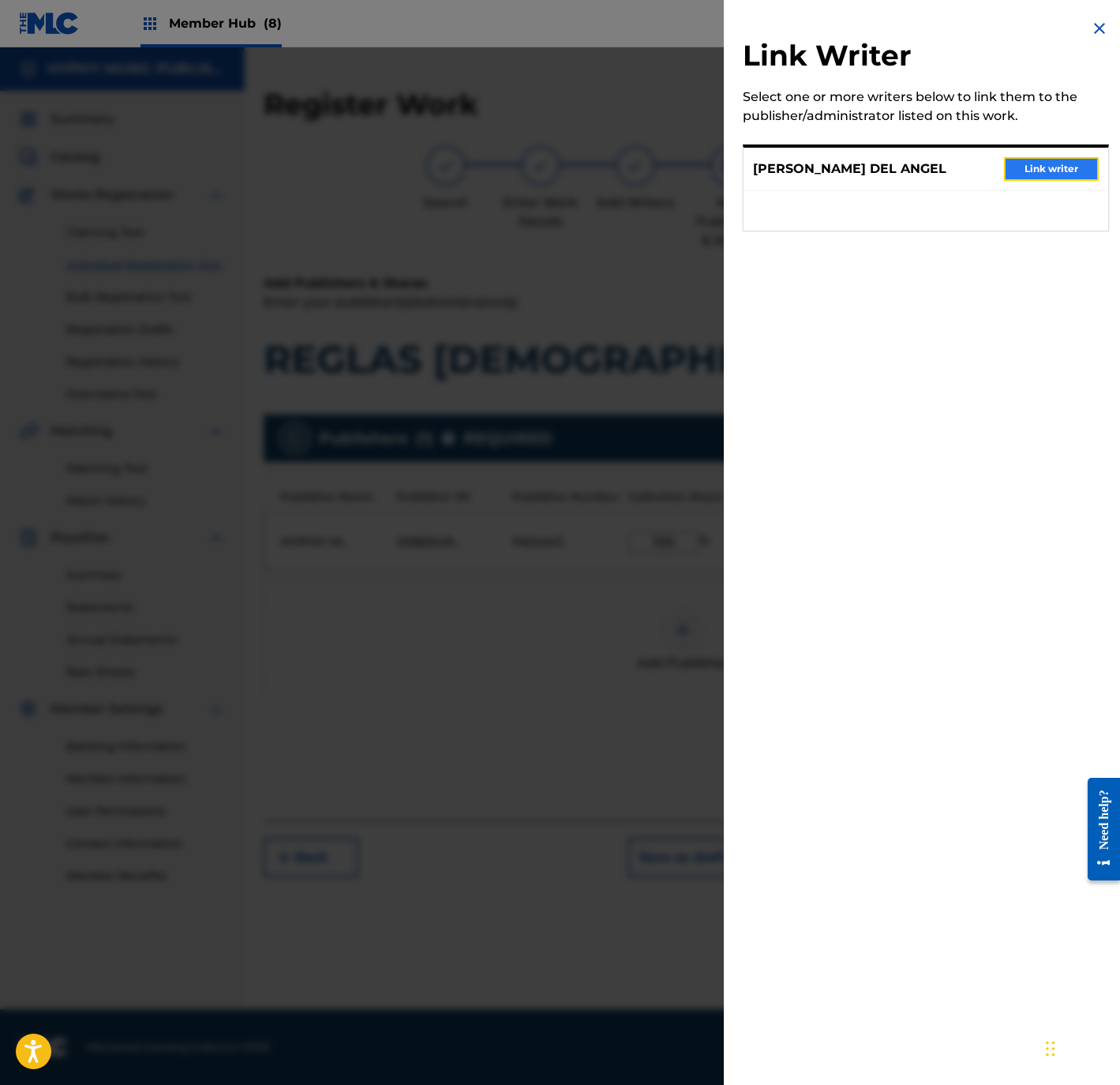
click at [1036, 167] on button "Link writer" at bounding box center [1052, 168] width 95 height 24
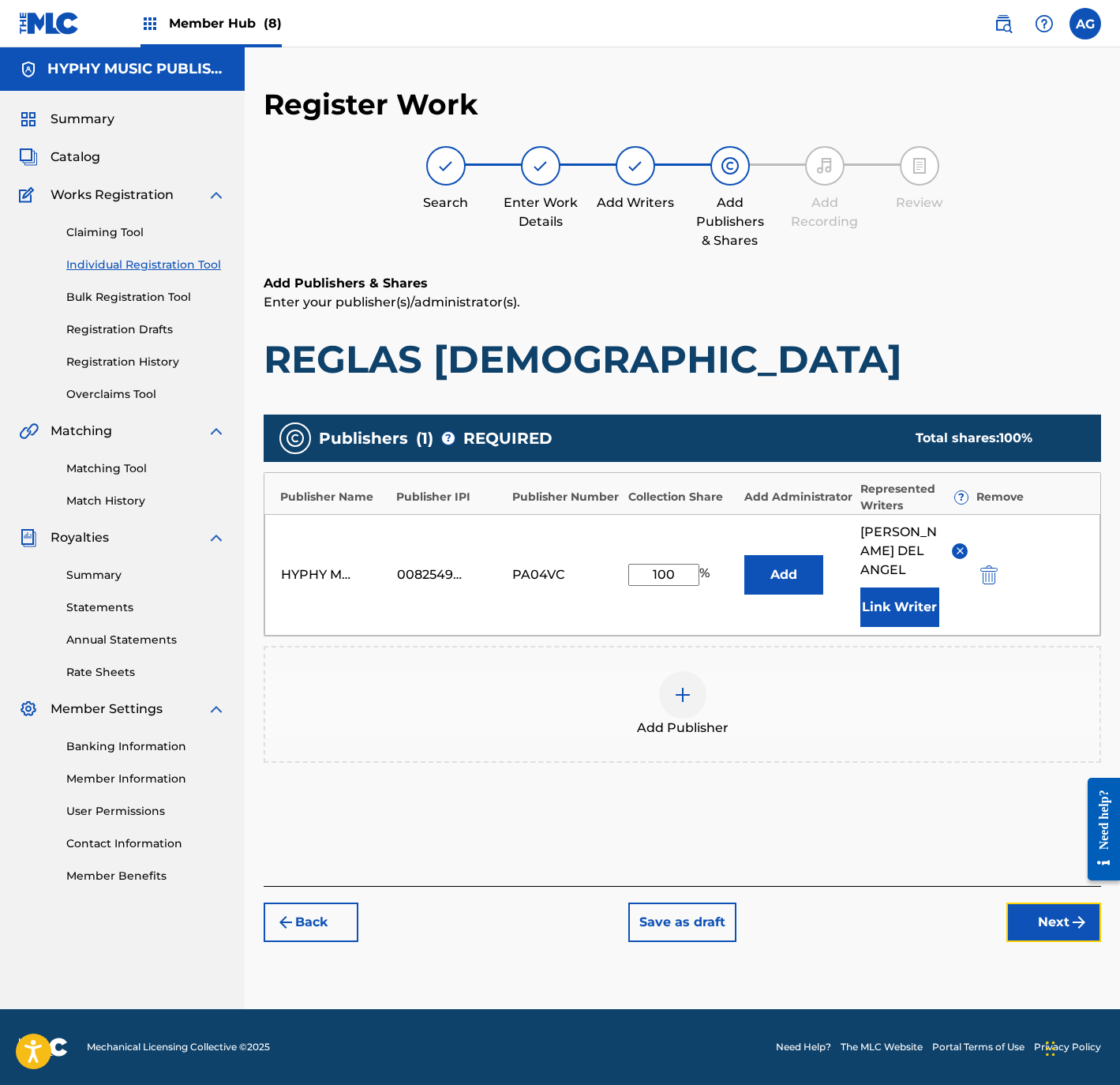
click at [1018, 903] on button "Next" at bounding box center [1054, 922] width 95 height 39
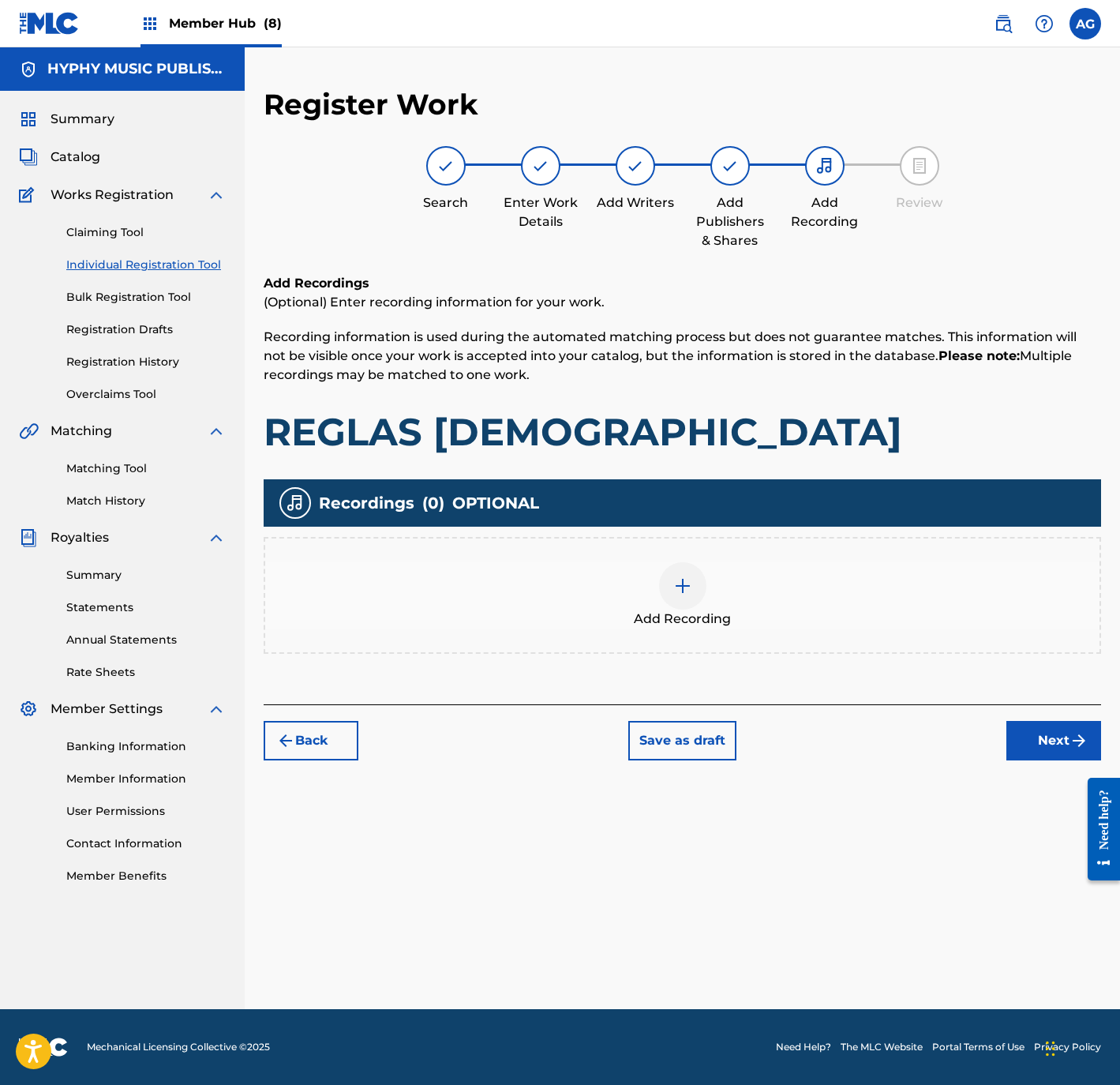
click at [657, 579] on div "Add Recording" at bounding box center [681, 596] width 834 height 67
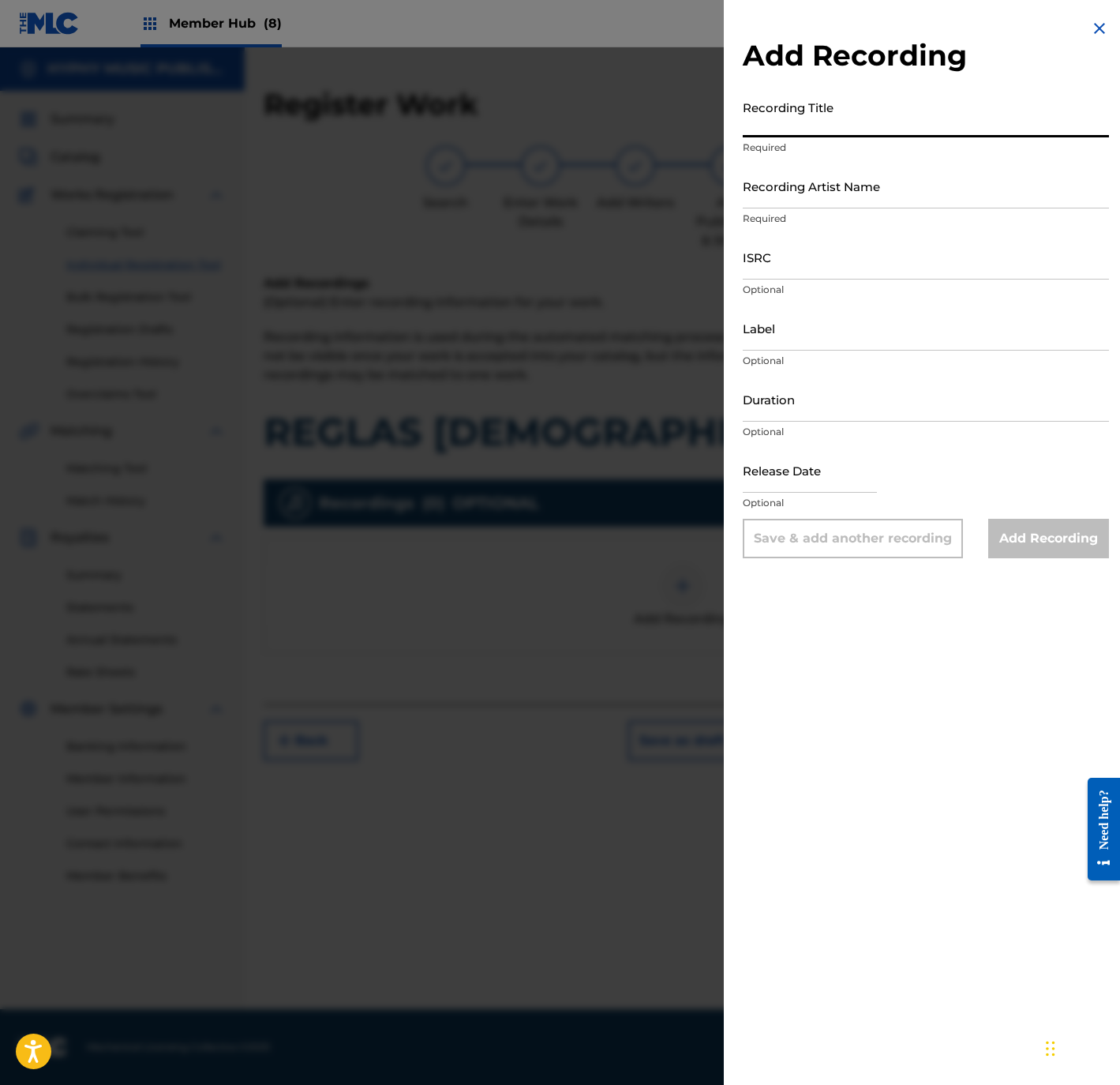
click at [826, 116] on input "Recording Title" at bounding box center [926, 114] width 367 height 45
paste input "Reglas Divinas"
type input "Reglas Divinas"
click at [902, 202] on input "Recording Artist Name" at bounding box center [926, 185] width 367 height 45
paste input "Cleo Del Angel El Cimbalo"
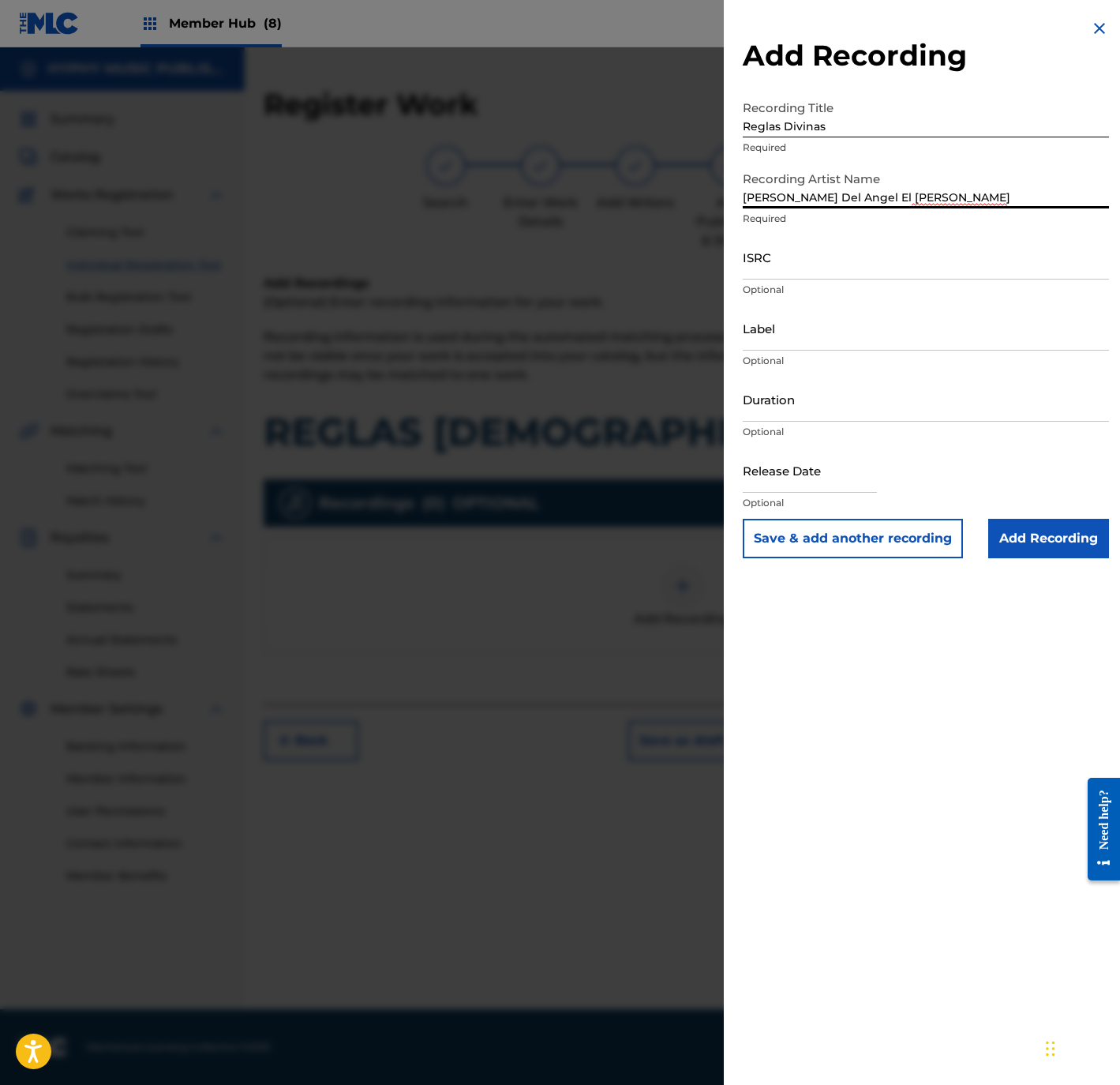
type input "Cleo Del Angel El Cimbalo"
click at [810, 258] on input "ISRC" at bounding box center [926, 256] width 367 height 45
paste input "USANG2519266"
type input "USANG2519266"
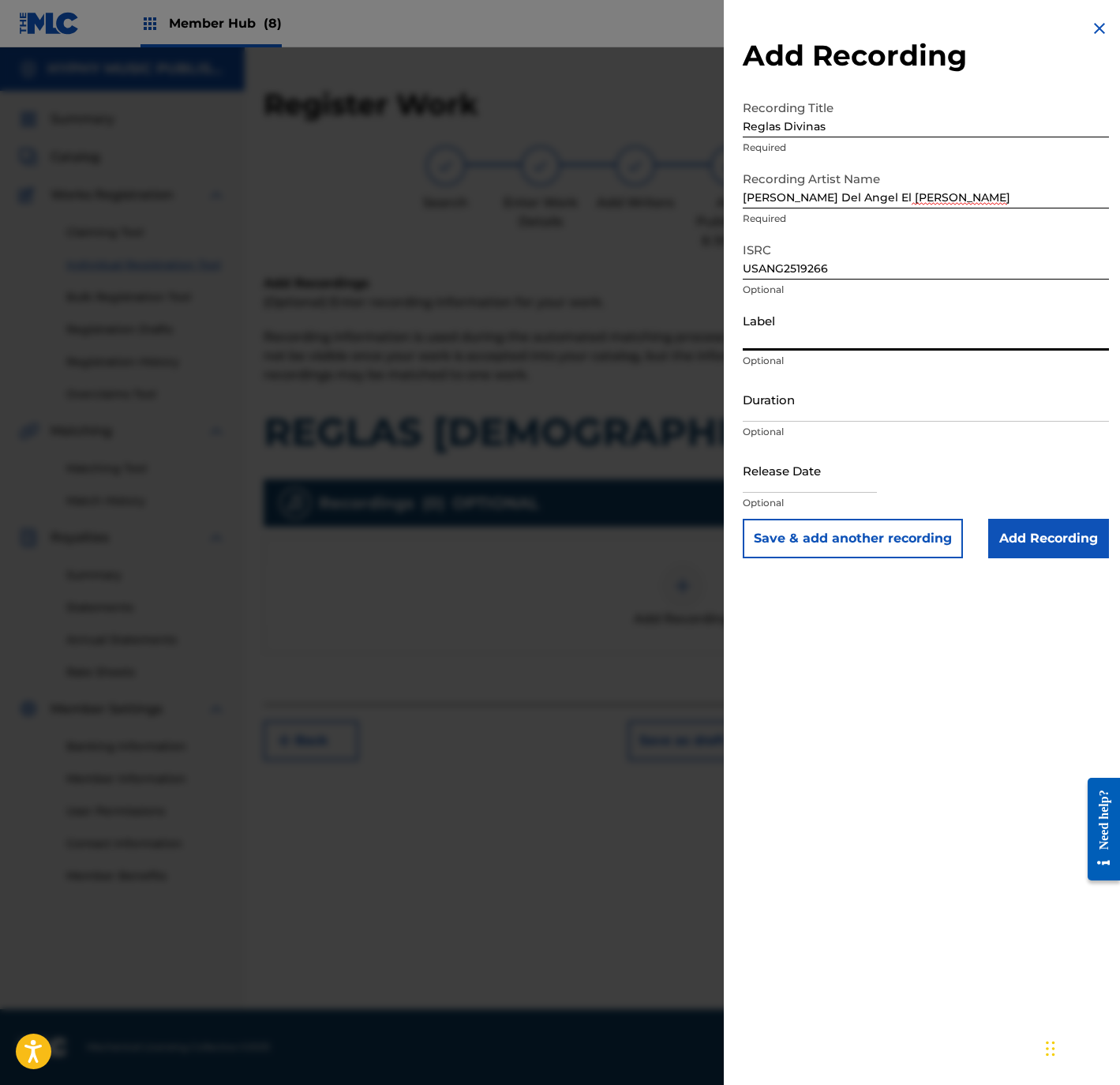
click at [850, 334] on input "Label" at bounding box center [926, 327] width 367 height 45
paste input "El Bigote Media"
type input "El Bigote Media"
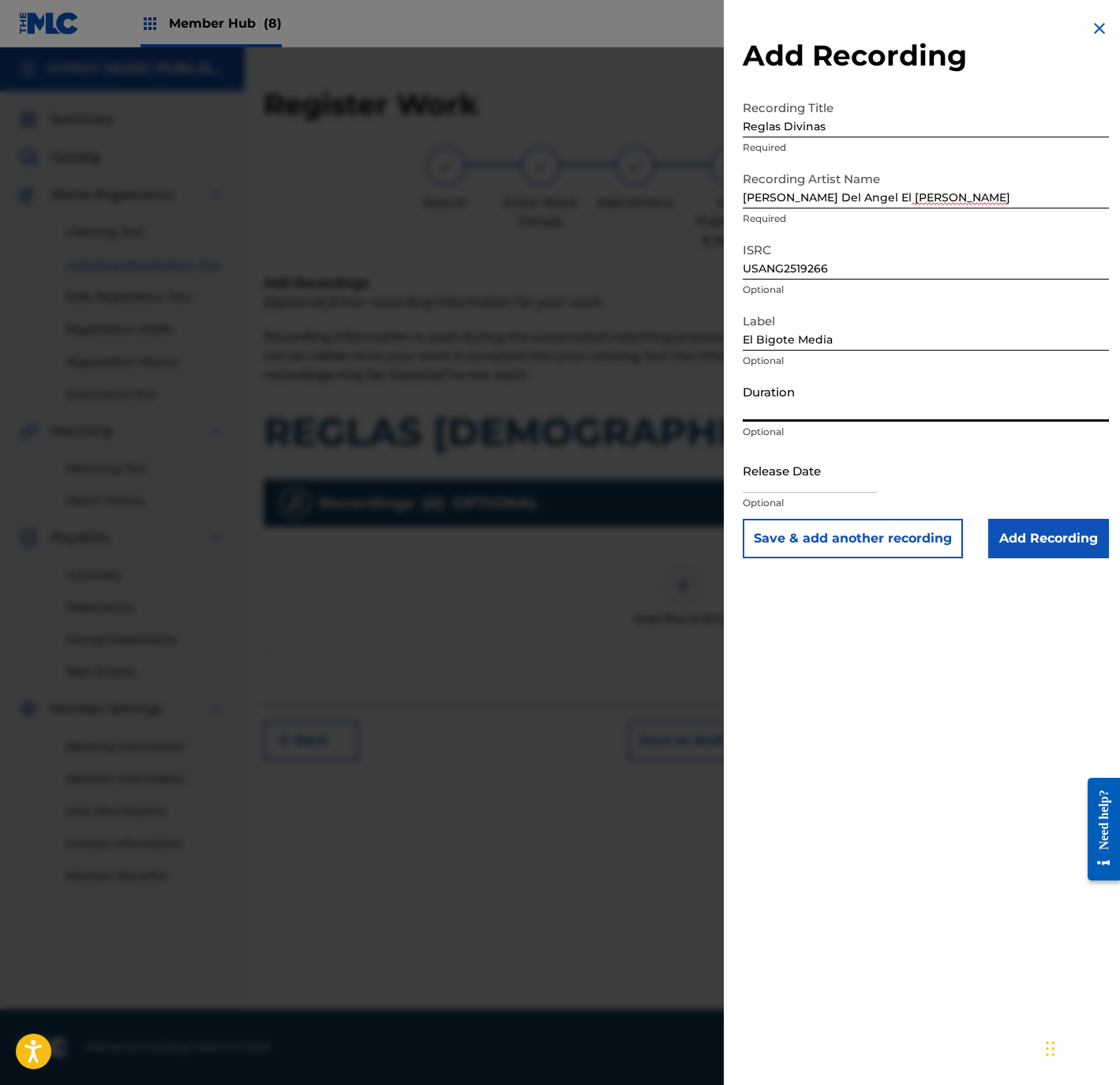
click at [777, 407] on input "Duration" at bounding box center [926, 398] width 367 height 45
type input "03:35"
click at [1052, 528] on input "Add Recording" at bounding box center [1049, 538] width 121 height 39
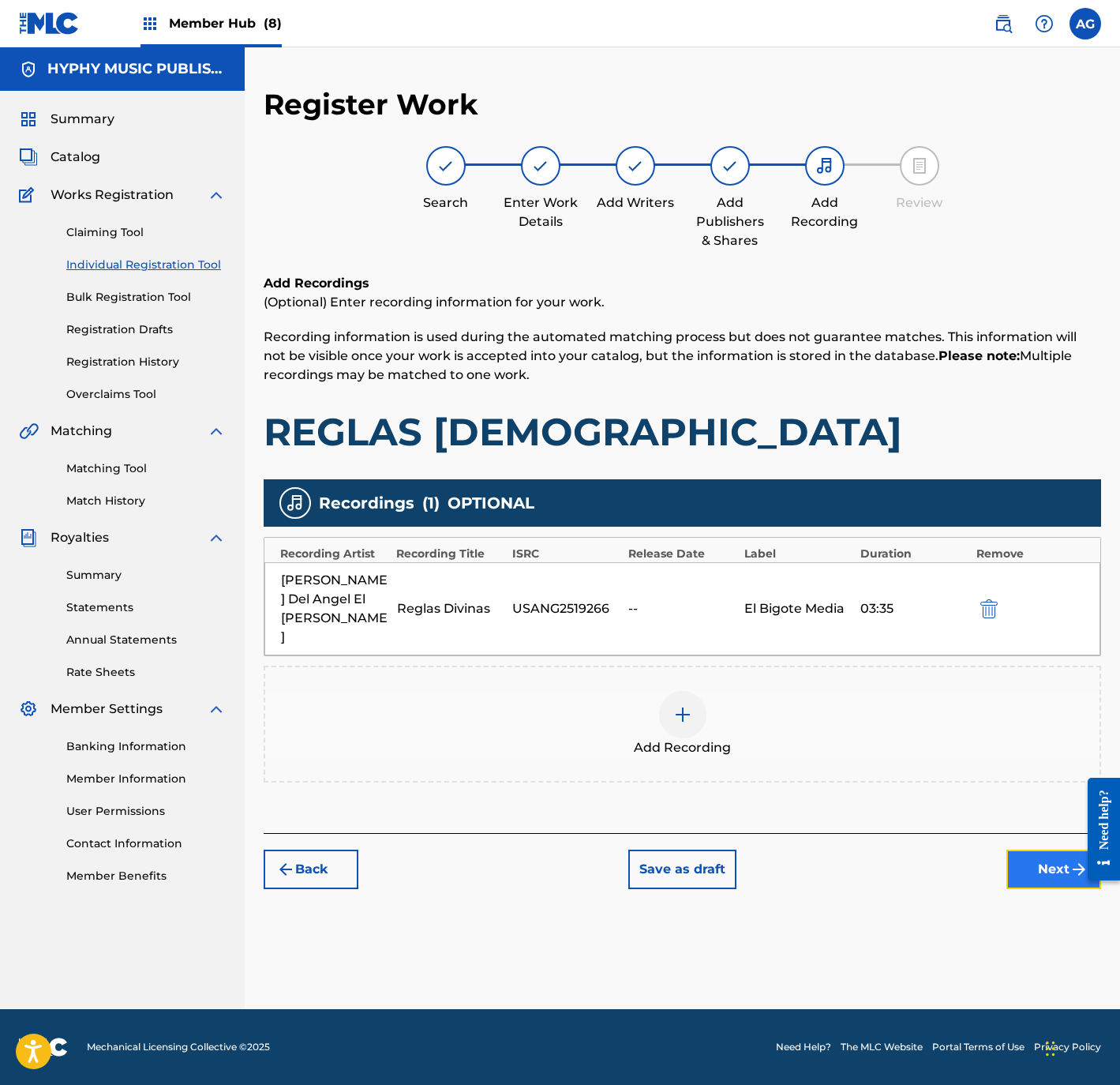
click at [1028, 849] on button "Next" at bounding box center [1054, 868] width 95 height 39
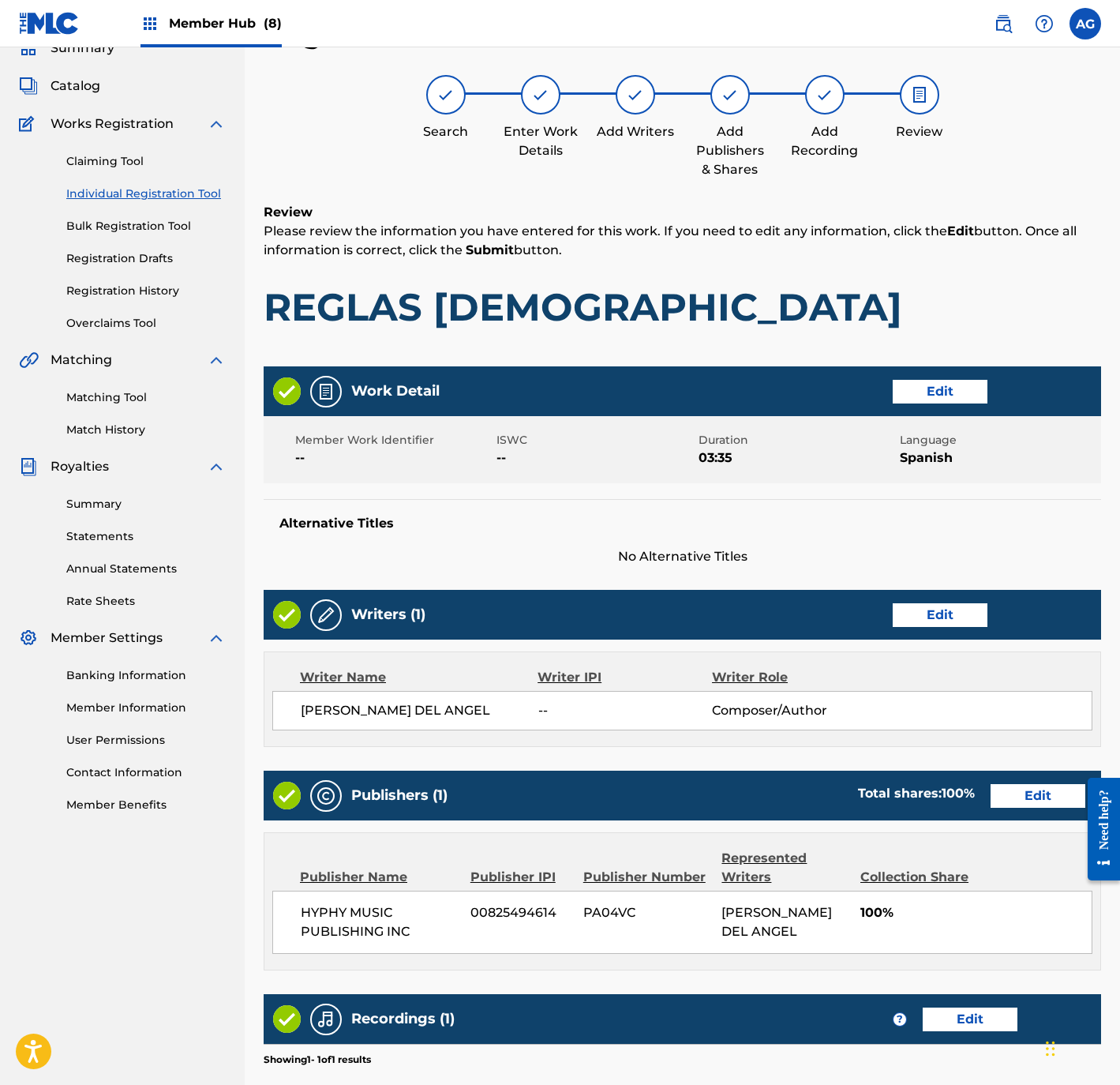
scroll to position [291, 0]
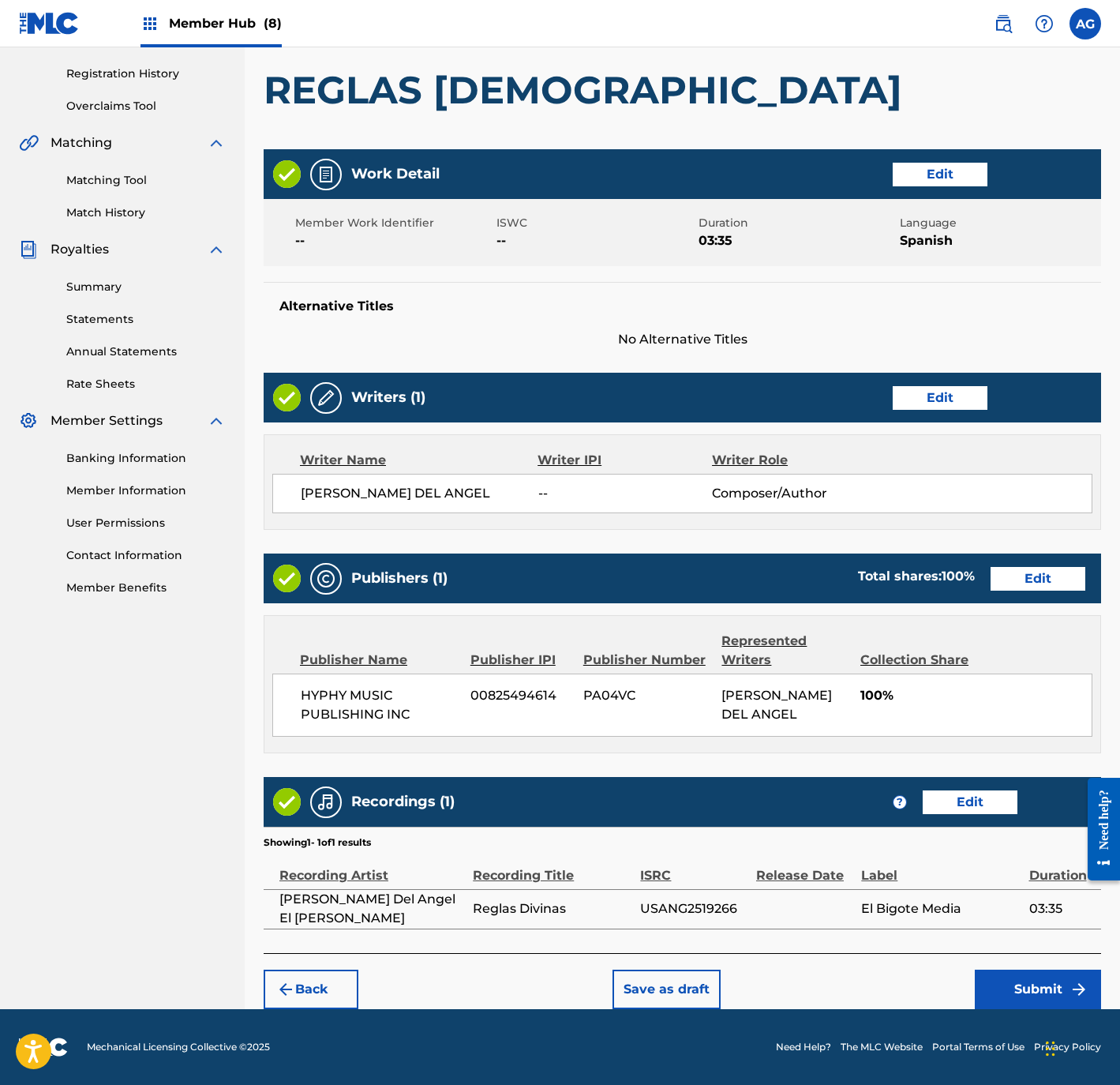
drag, startPoint x: 603, startPoint y: 668, endPoint x: 863, endPoint y: 841, distance: 312.3
click at [1042, 981] on button "Submit" at bounding box center [1038, 989] width 126 height 39
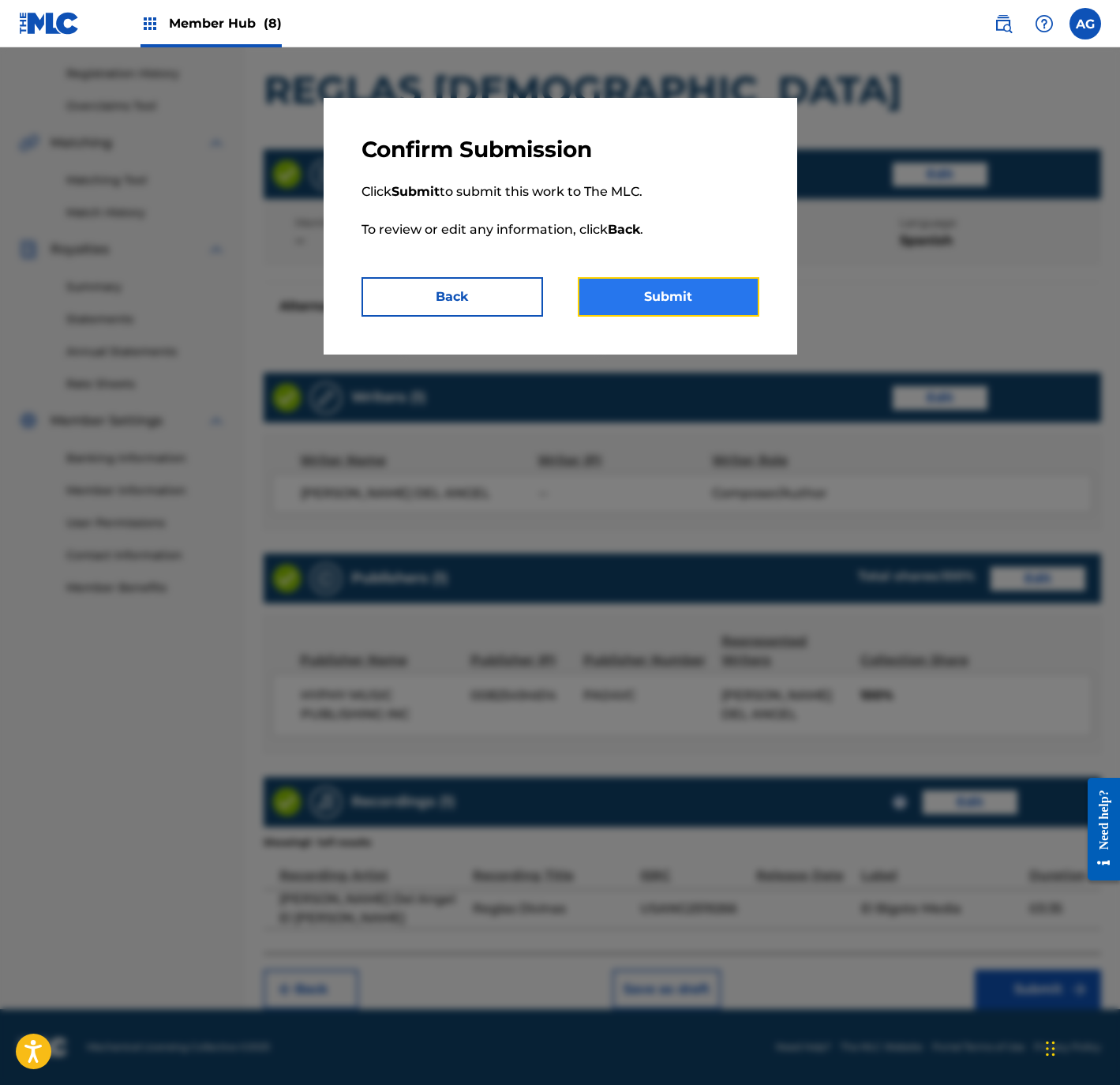
click at [707, 296] on button "Submit" at bounding box center [668, 296] width 182 height 39
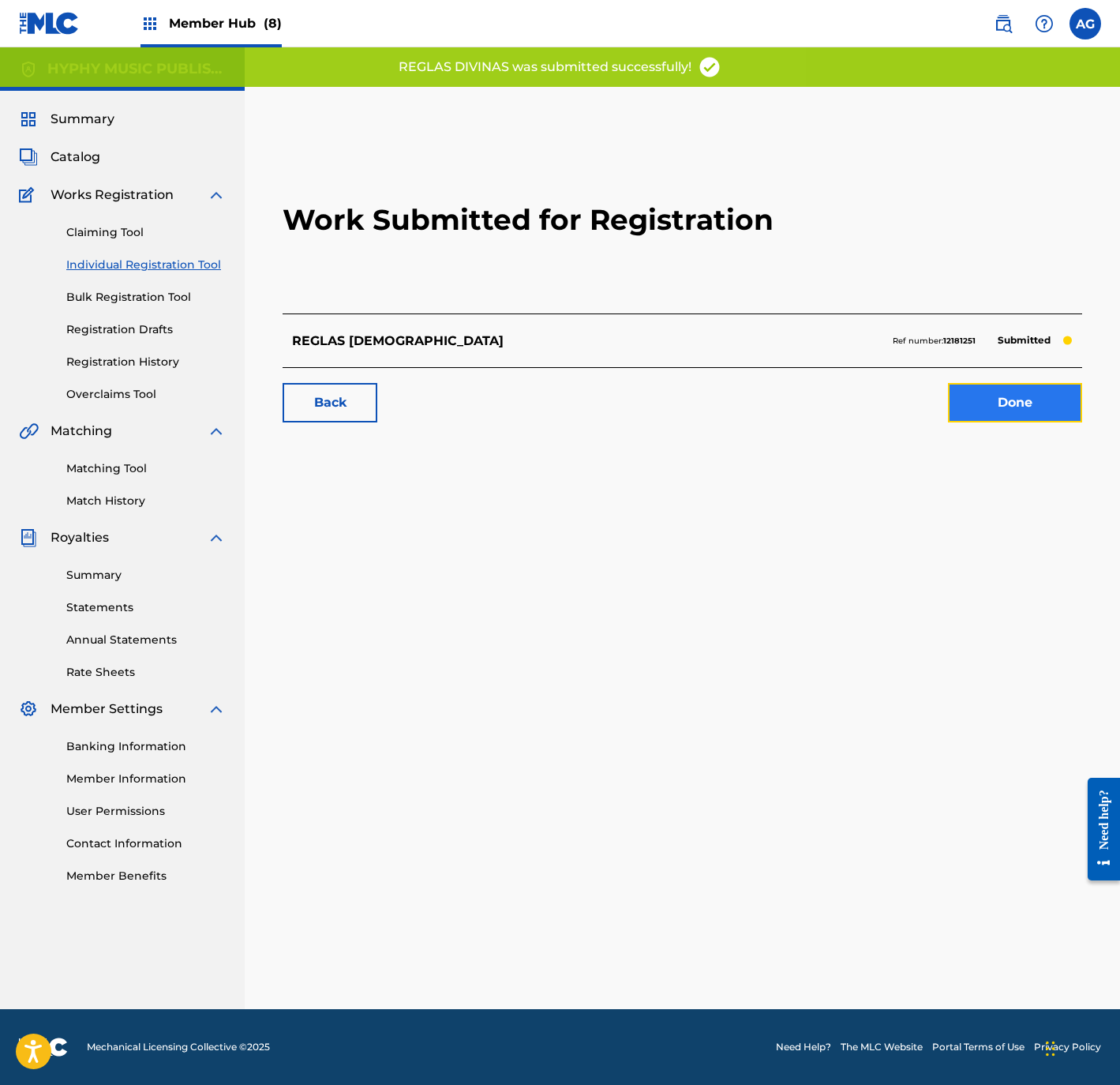
click at [1033, 383] on link "Done" at bounding box center [1015, 403] width 134 height 39
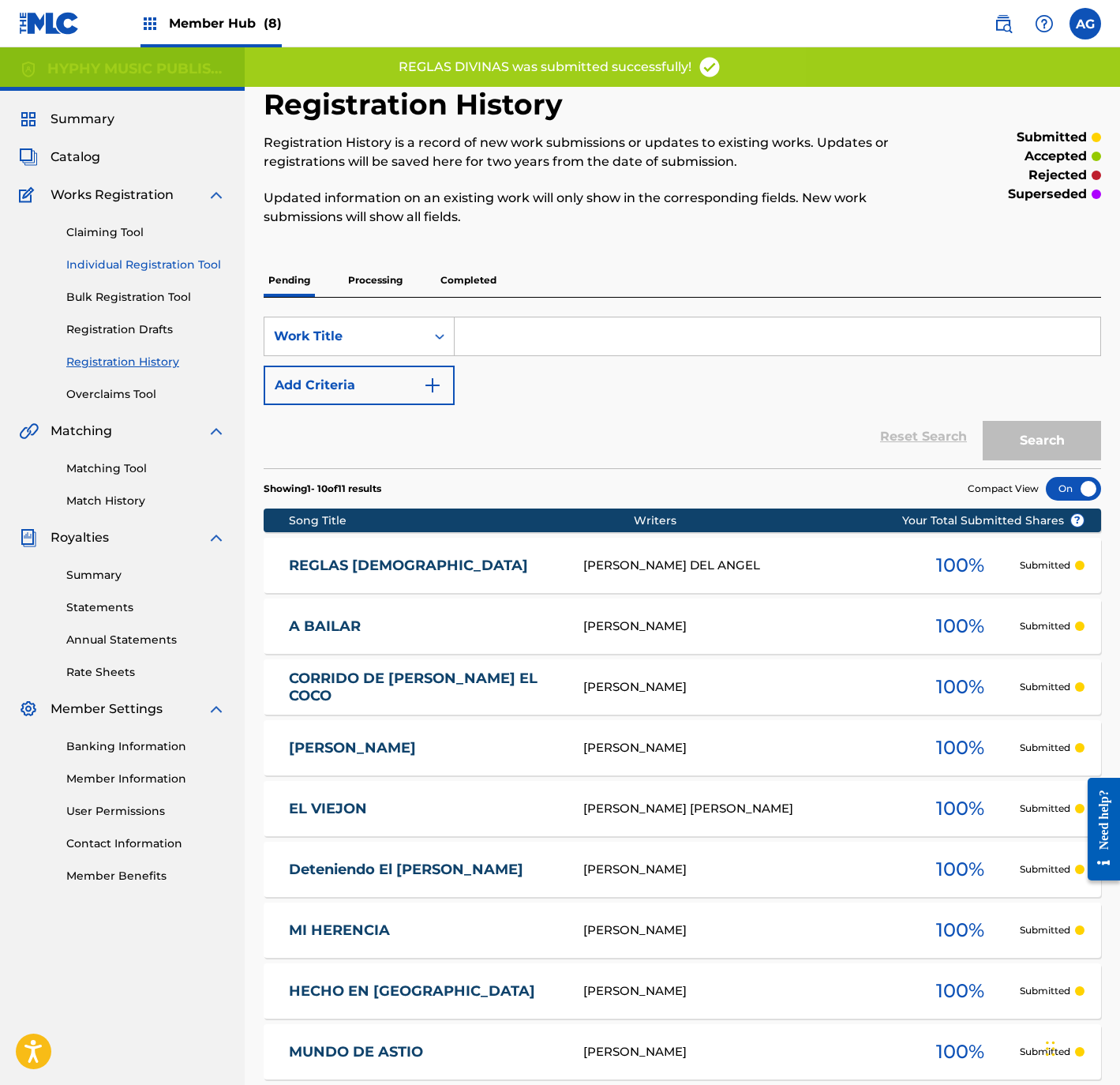
click at [136, 261] on link "Individual Registration Tool" at bounding box center [146, 265] width 160 height 17
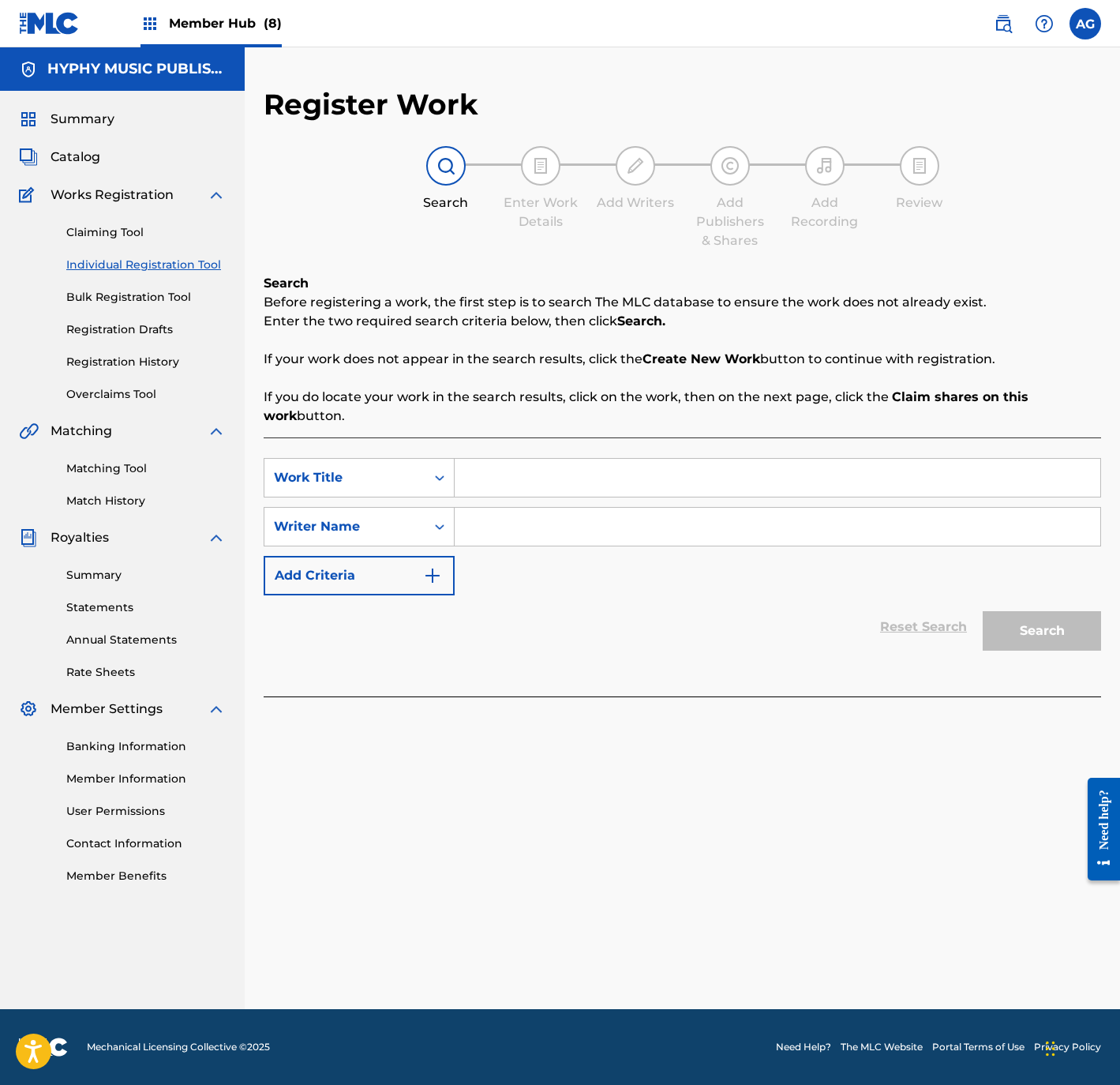
click at [521, 464] on input "Search Form" at bounding box center [777, 477] width 646 height 38
paste input "NO TODO ME CONVIENE"
type input "NO TODO ME CONVIENE"
click at [528, 526] on input "Search Form" at bounding box center [777, 526] width 646 height 38
drag, startPoint x: 602, startPoint y: 528, endPoint x: 867, endPoint y: 566, distance: 267.7
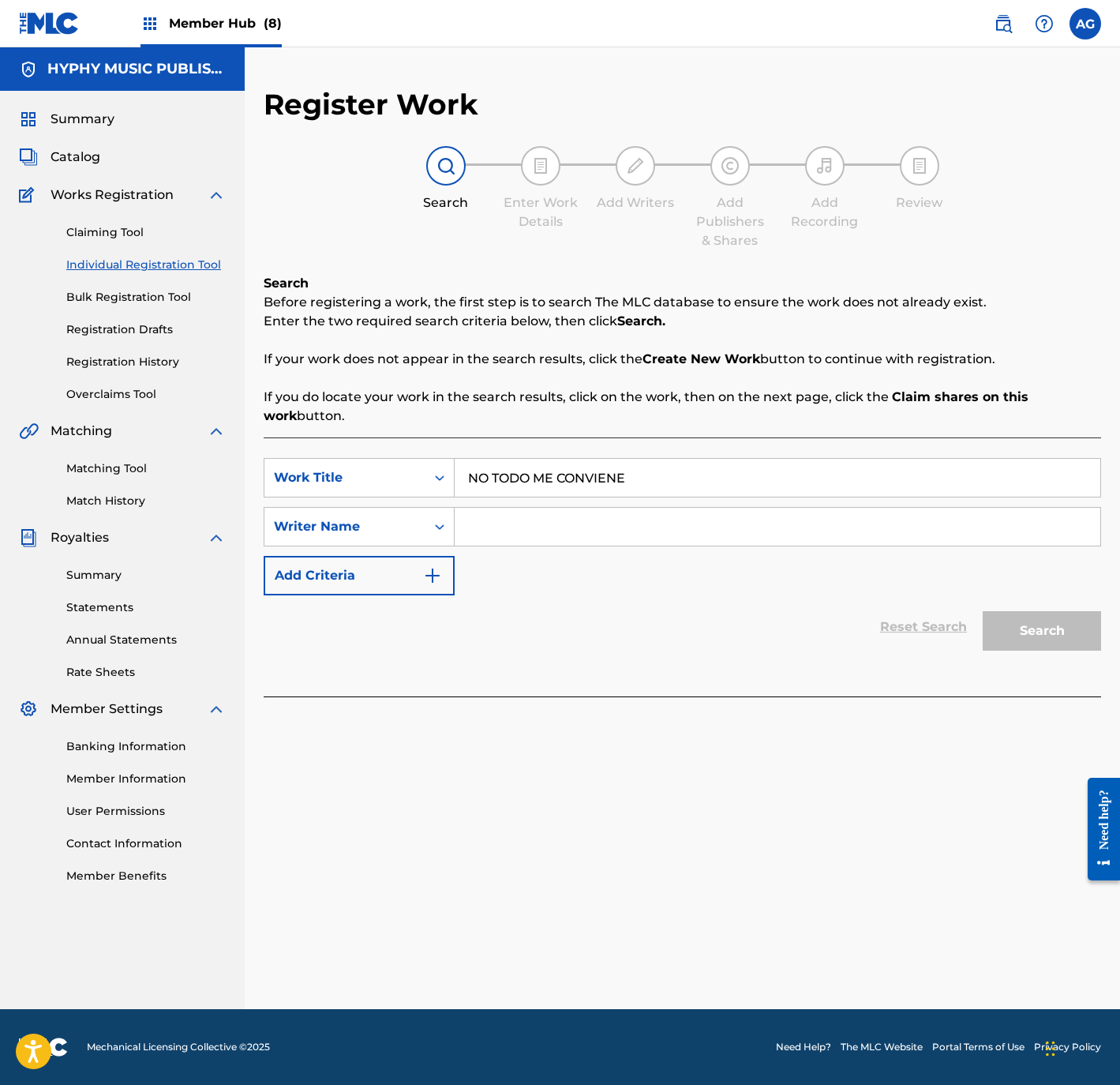
click at [602, 528] on input "Search Form" at bounding box center [777, 526] width 646 height 38
paste input "CLEO DEL ANGEL"
type input "CLEO DEL ANGEL"
click at [1064, 623] on button "Search" at bounding box center [1042, 631] width 118 height 39
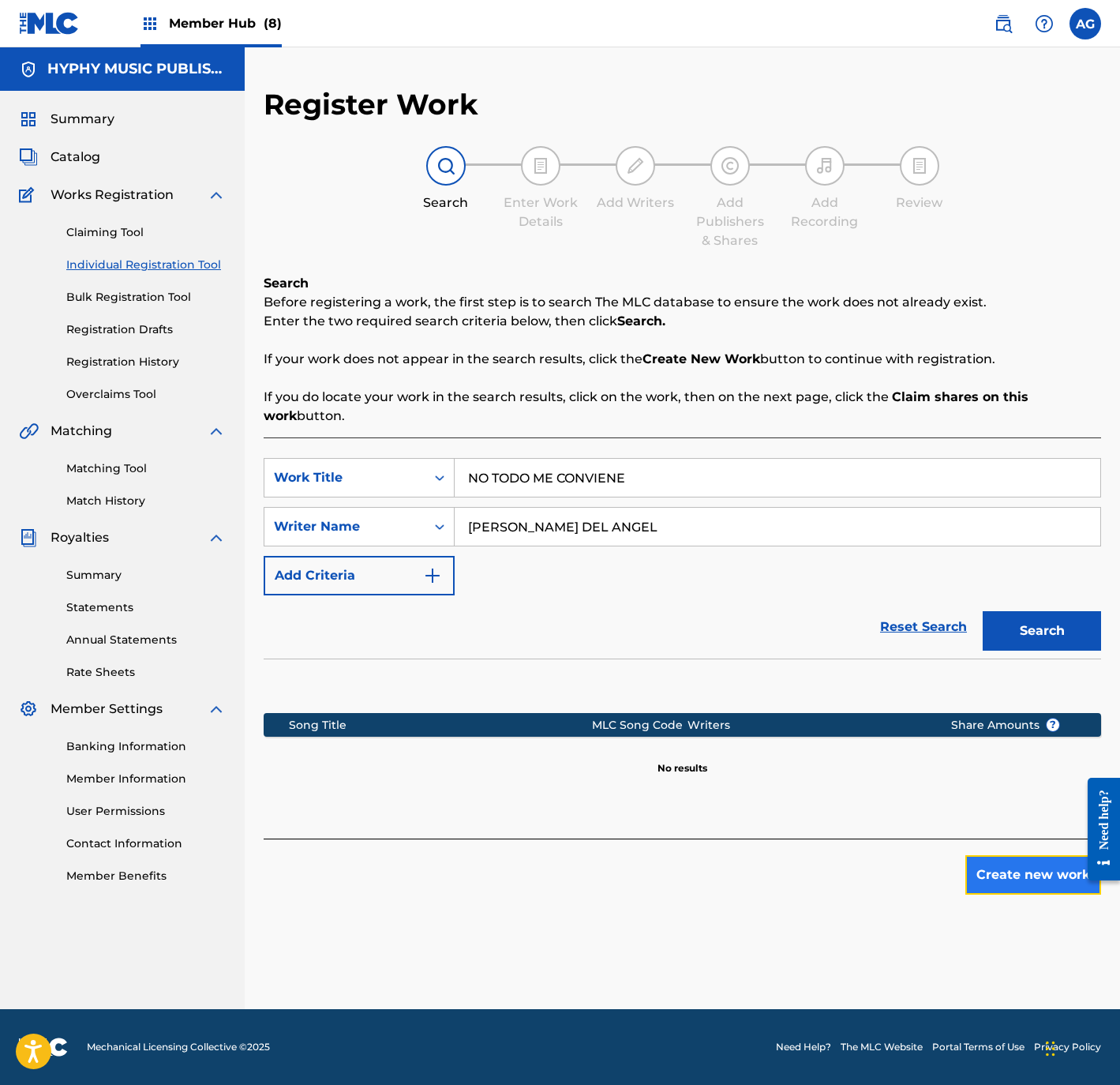
click at [1002, 877] on button "Create new work" at bounding box center [1033, 874] width 136 height 39
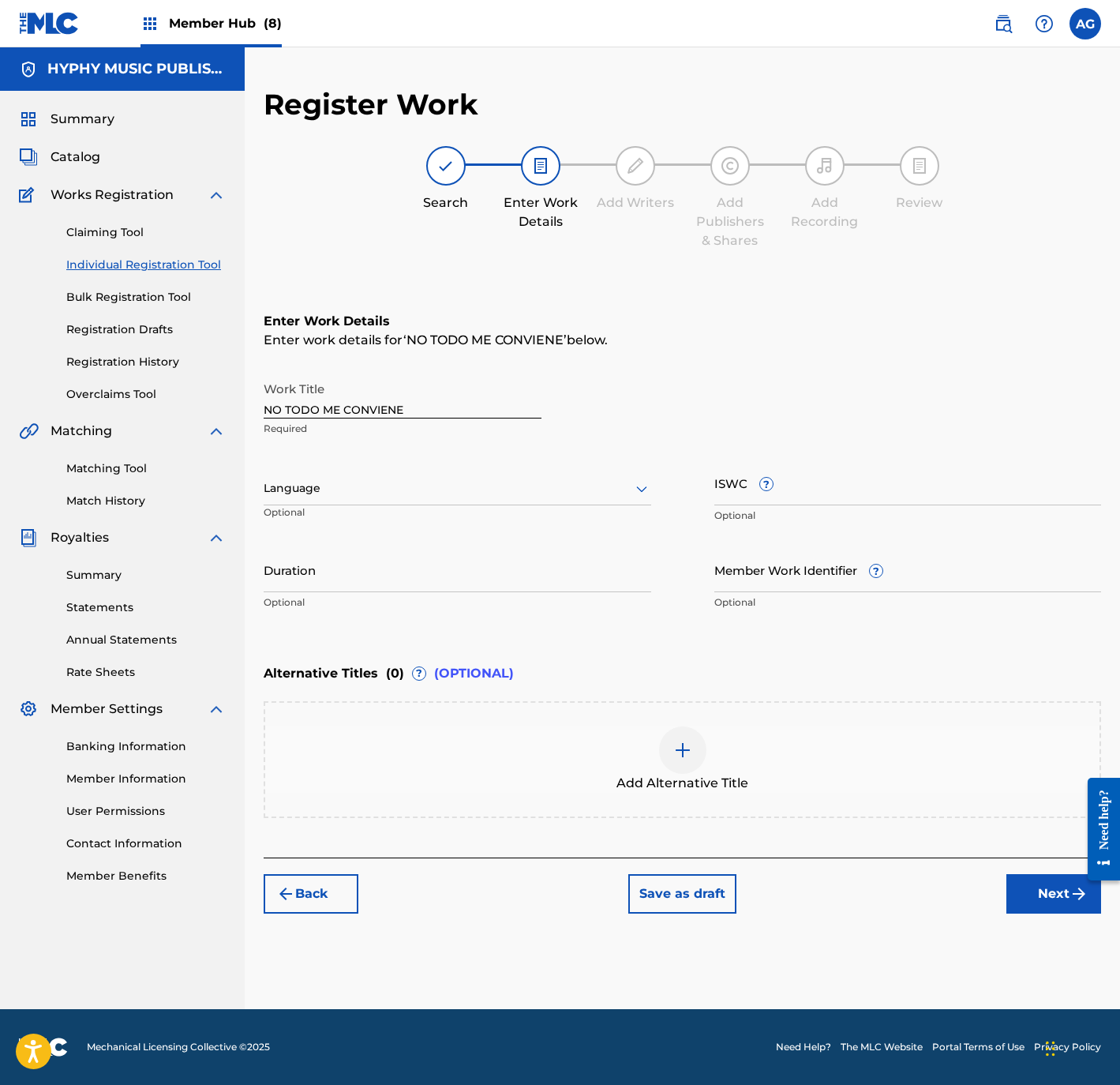
click at [470, 474] on div "Language" at bounding box center [458, 489] width 388 height 33
click at [423, 542] on div "Spanish" at bounding box center [458, 559] width 386 height 36
click at [405, 573] on input "Duration" at bounding box center [458, 569] width 388 height 45
type input "03:07"
click at [1049, 903] on button "Next" at bounding box center [1054, 893] width 95 height 39
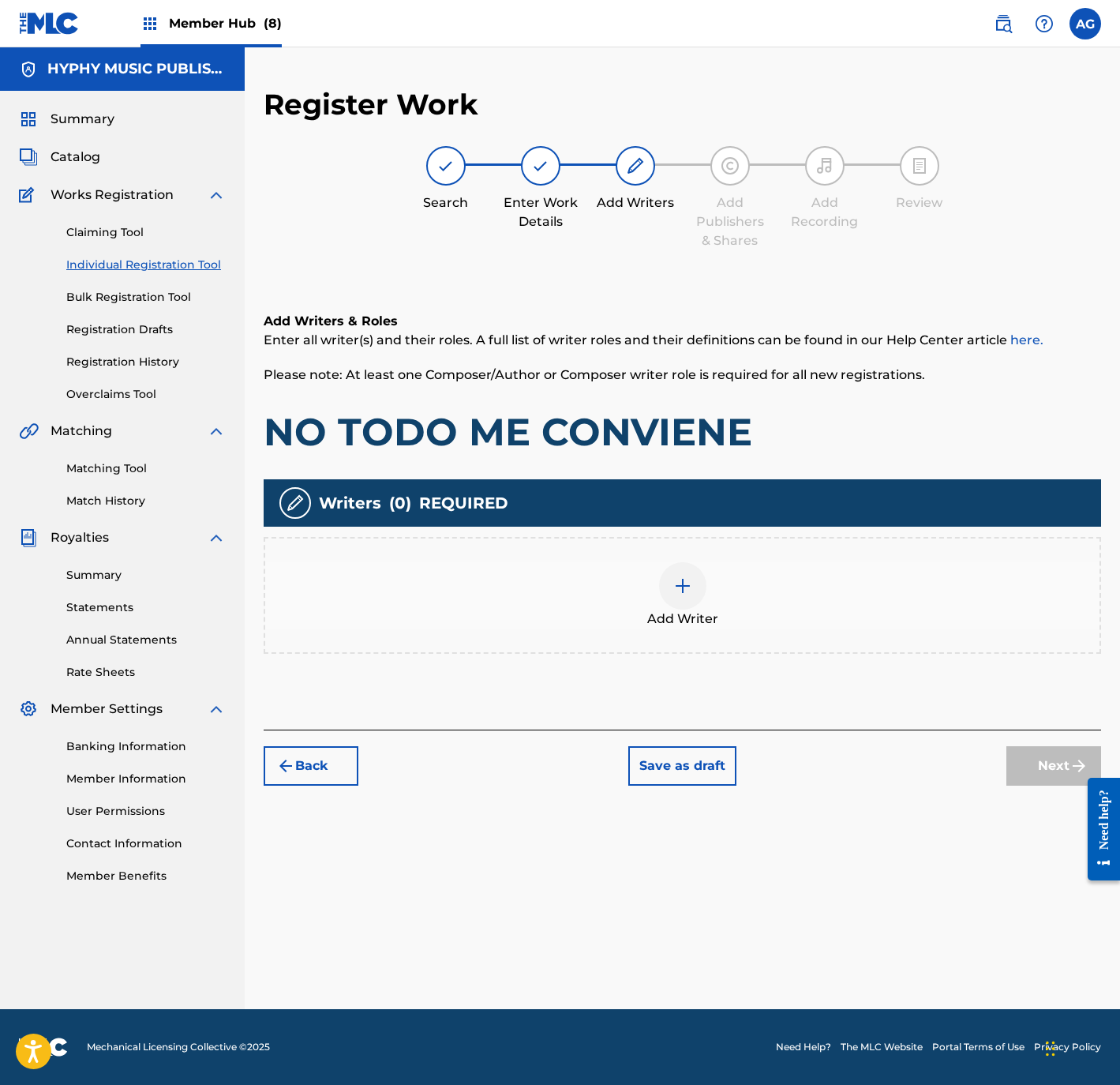
click at [635, 552] on div "Add Writer" at bounding box center [682, 595] width 838 height 117
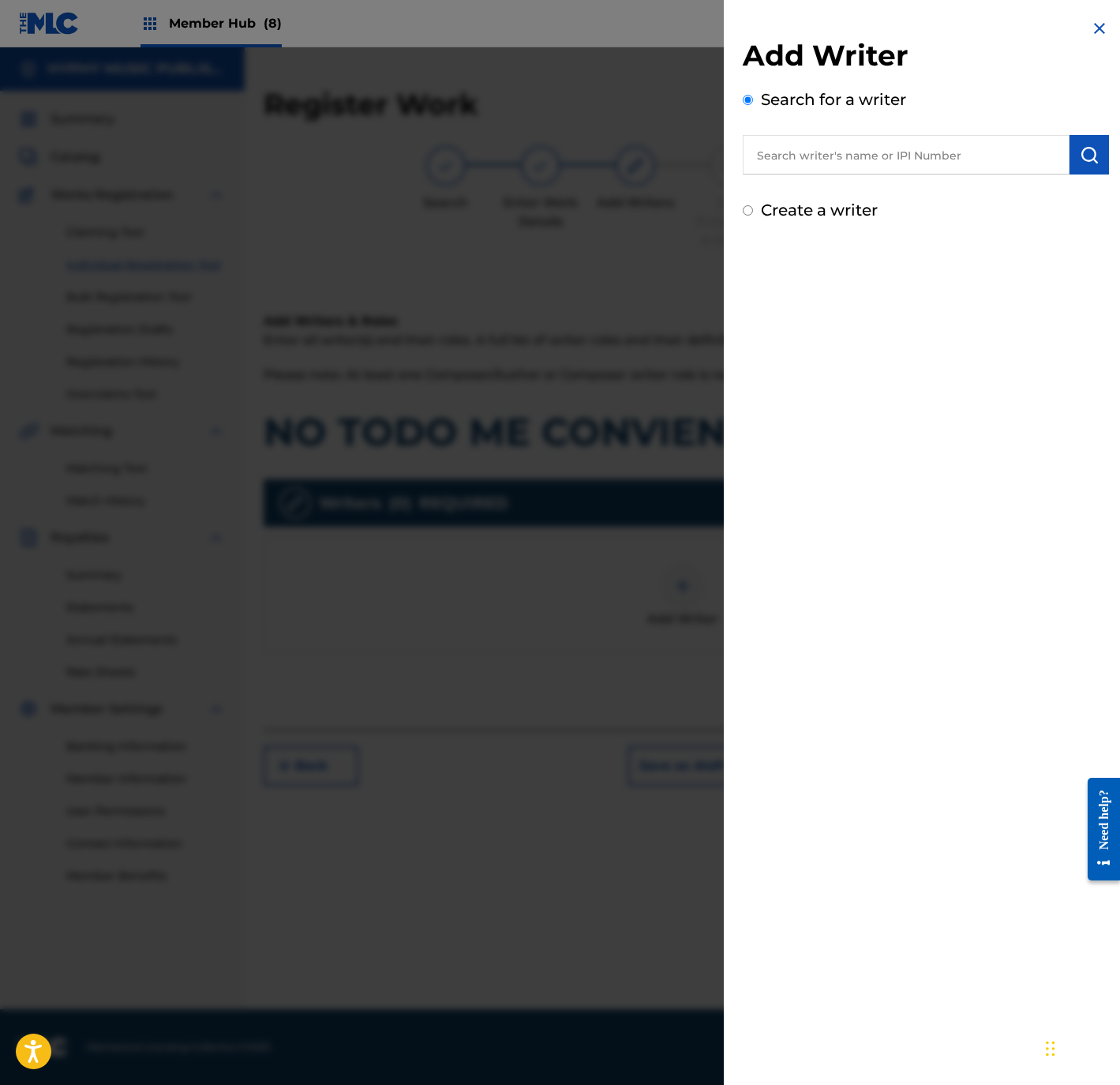
drag, startPoint x: 756, startPoint y: 146, endPoint x: 858, endPoint y: 159, distance: 102.8
click at [758, 146] on input "text" at bounding box center [906, 154] width 327 height 39
paste input "CLEO DEL ANGEL"
type input "CLEO DEL ANGEL"
click at [1071, 160] on button "submit" at bounding box center [1089, 154] width 39 height 39
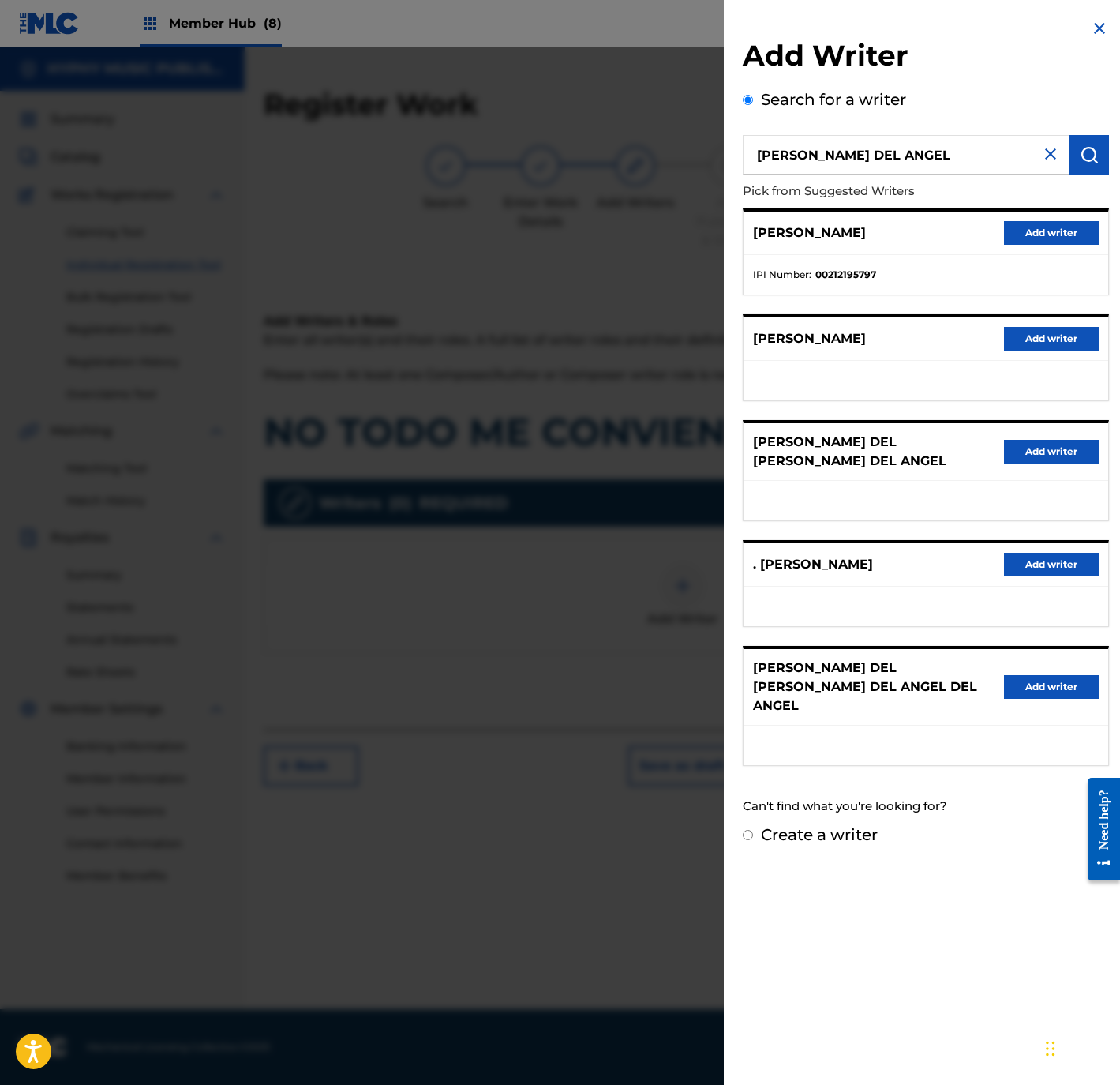
click at [817, 825] on label "Create a writer" at bounding box center [819, 835] width 117 height 19
radio input "true"
click at [753, 830] on input "Create a writer" at bounding box center [748, 835] width 11 height 11
radio input "false"
radio input "true"
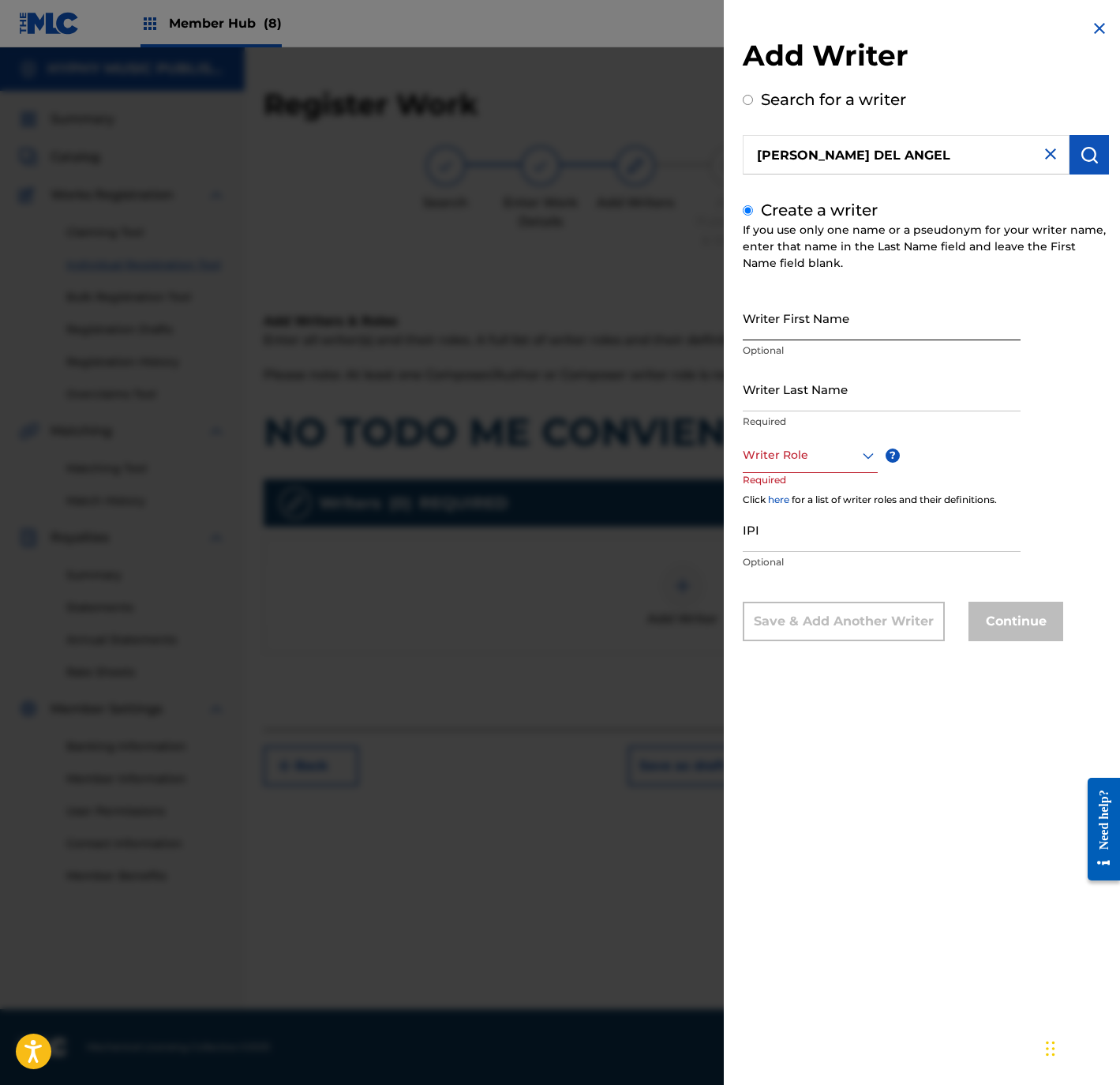
click at [809, 313] on input "Writer First Name" at bounding box center [881, 318] width 278 height 45
paste input "CLEO DEL ANGEL"
type input "CLEO DEL ANGEL"
click at [823, 396] on input "Writer Last Name" at bounding box center [881, 389] width 278 height 45
paste input "CLEO DEL ANGEL"
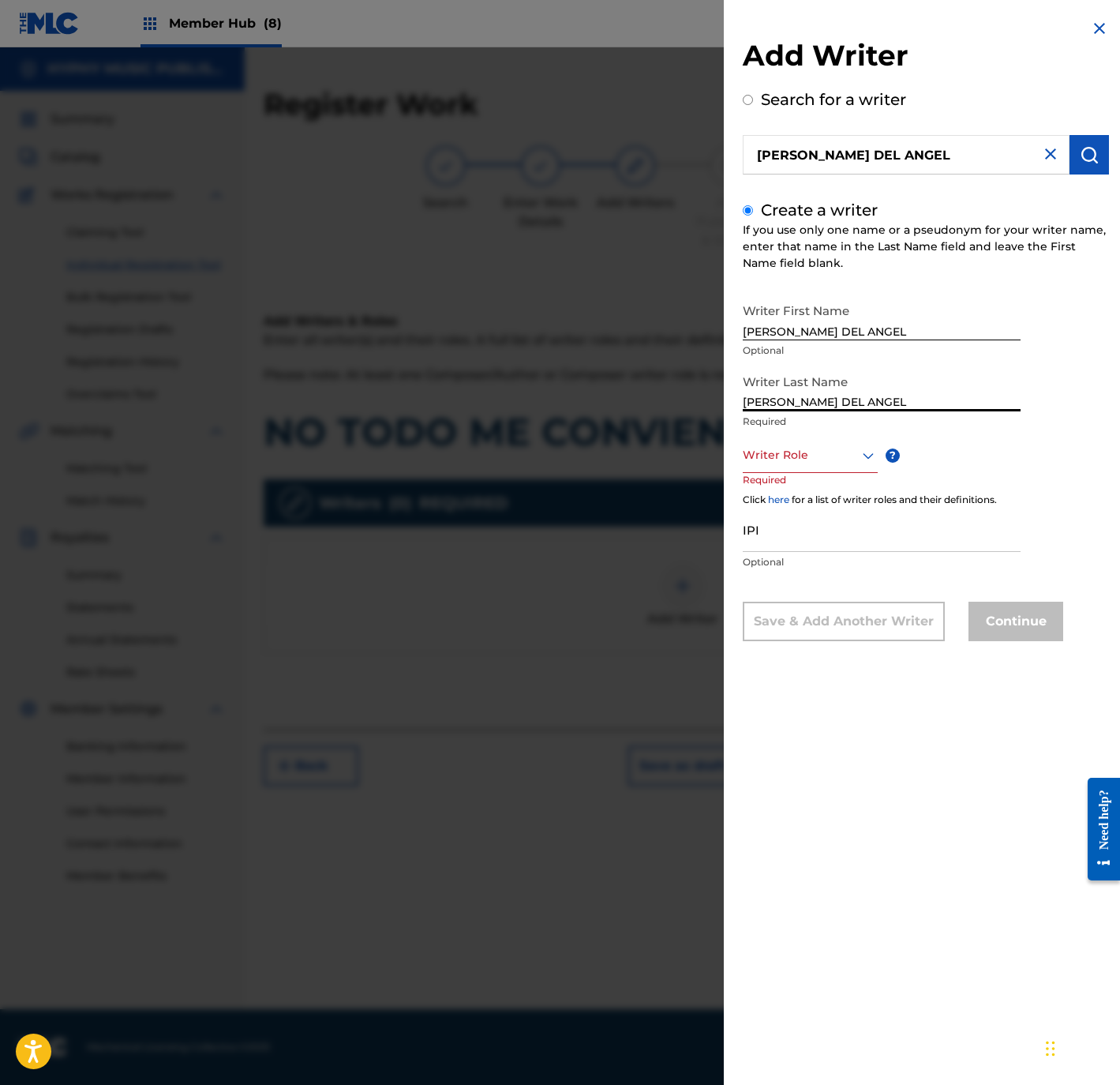
type input "CLEO DEL ANGEL"
drag, startPoint x: 775, startPoint y: 330, endPoint x: 1002, endPoint y: 327, distance: 227.0
click at [1002, 327] on input "CLEO DEL ANGEL" at bounding box center [881, 318] width 278 height 45
type input "CLEO"
drag, startPoint x: 779, startPoint y: 399, endPoint x: 668, endPoint y: 401, distance: 111.0
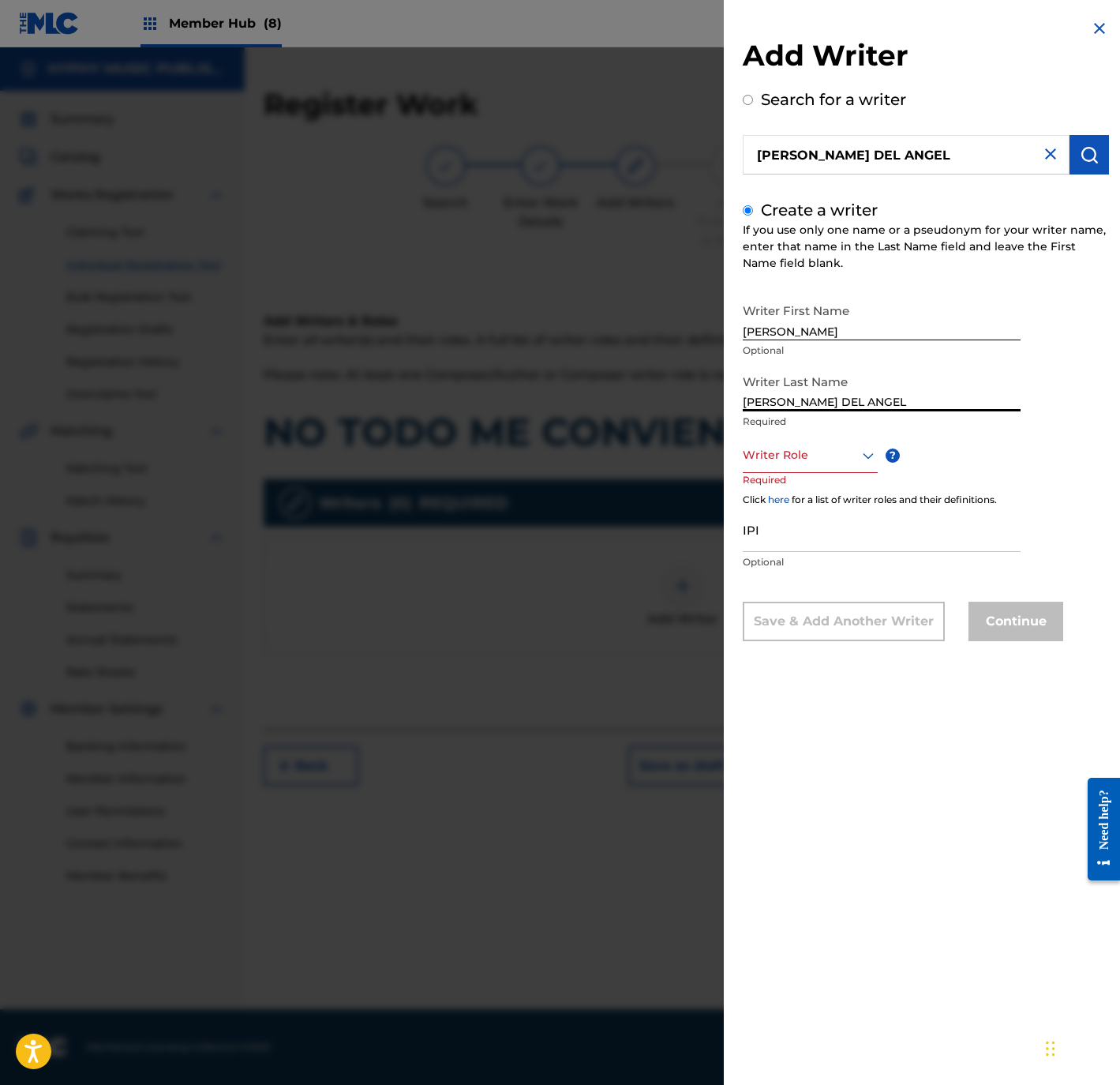
click at [668, 401] on div "Add Writer Search for a writer CLEO DEL ANGEL Create a writer If you use only o…" at bounding box center [560, 566] width 1120 height 1038
type input "DEL ANGEL"
click at [775, 440] on div "Writer Role" at bounding box center [810, 455] width 135 height 36
click at [795, 486] on div "Composer/Author" at bounding box center [810, 490] width 133 height 36
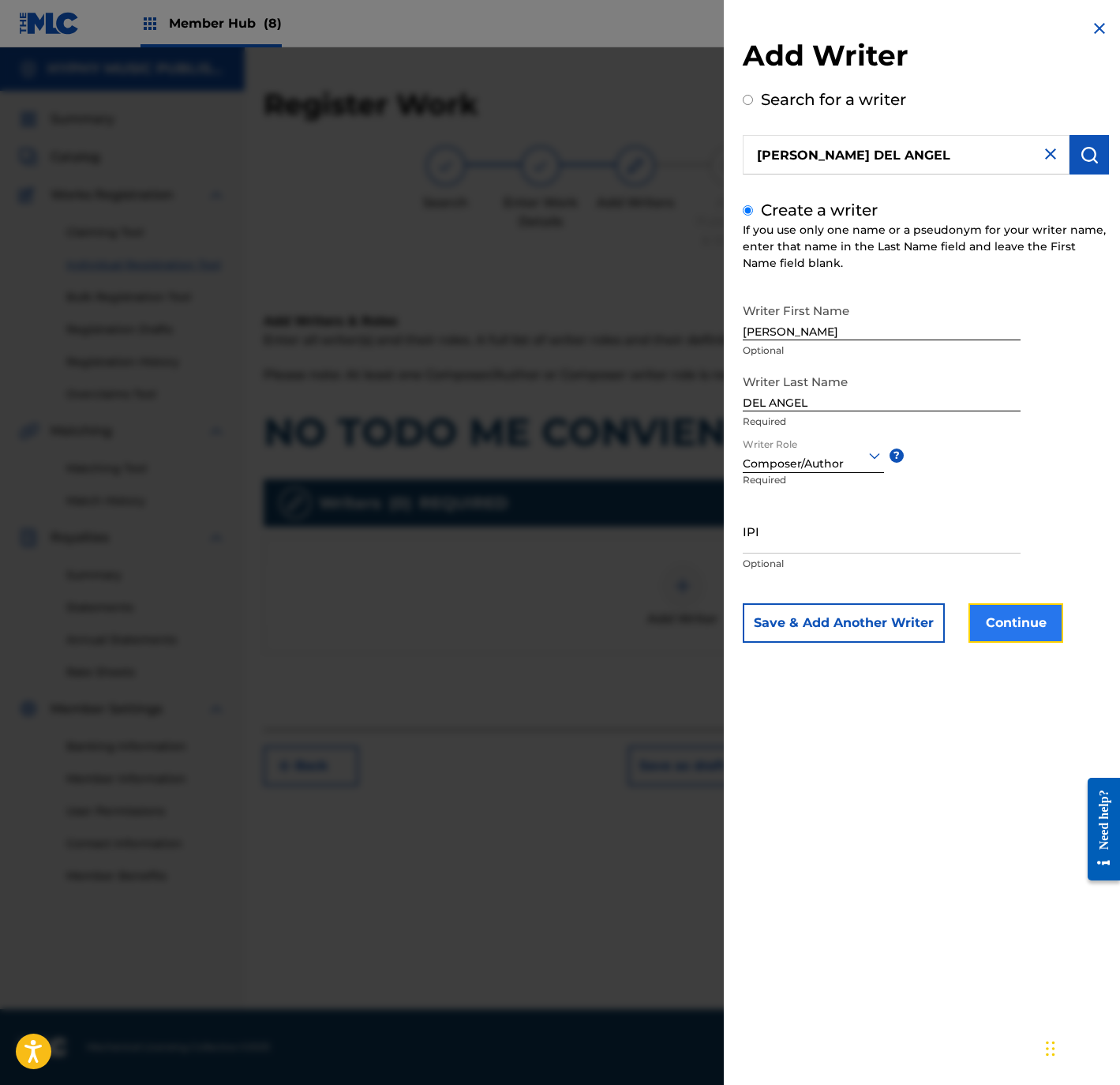
click at [1002, 624] on button "Continue" at bounding box center [1016, 623] width 95 height 39
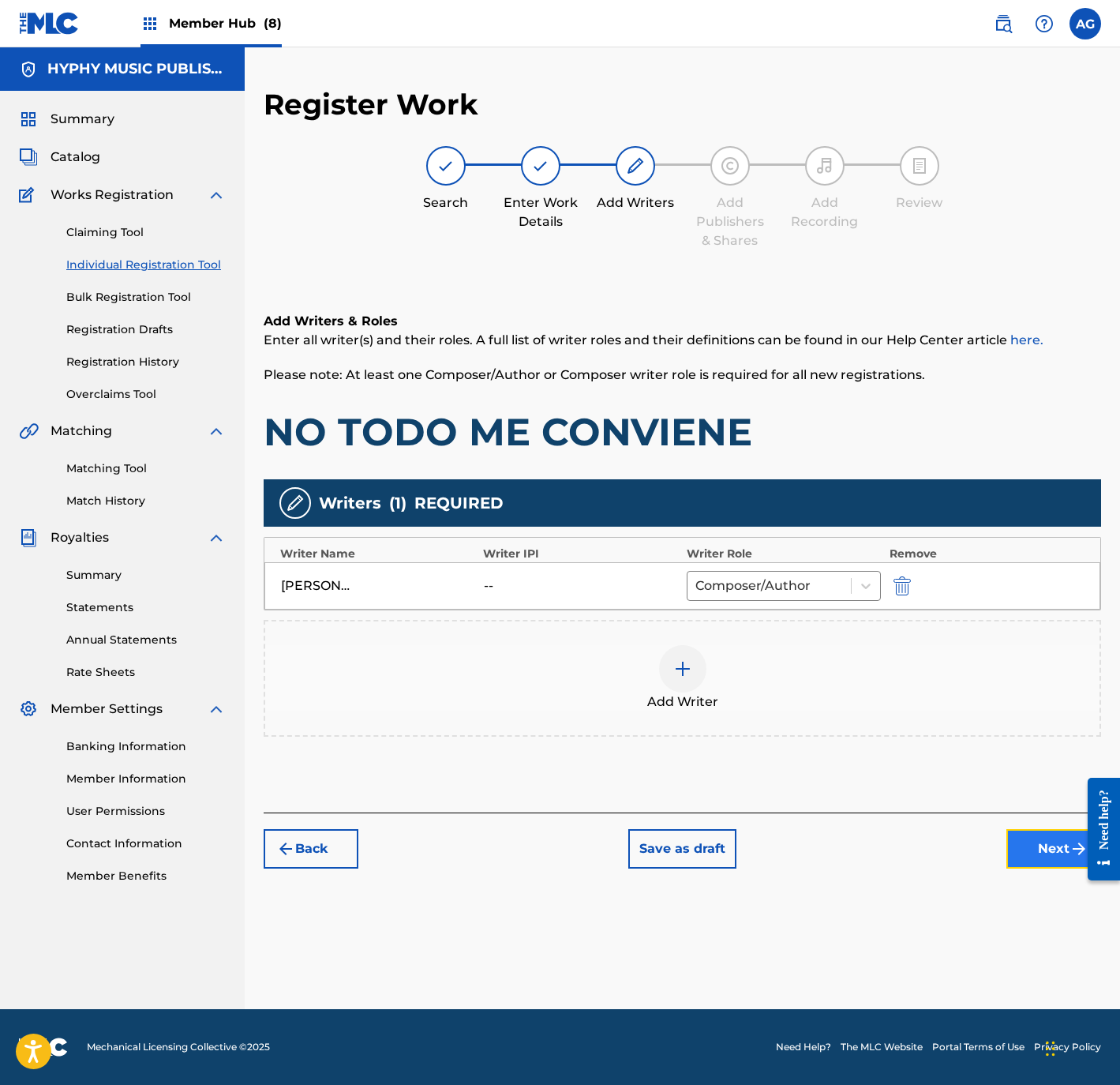
click at [1046, 841] on button "Next" at bounding box center [1054, 848] width 95 height 39
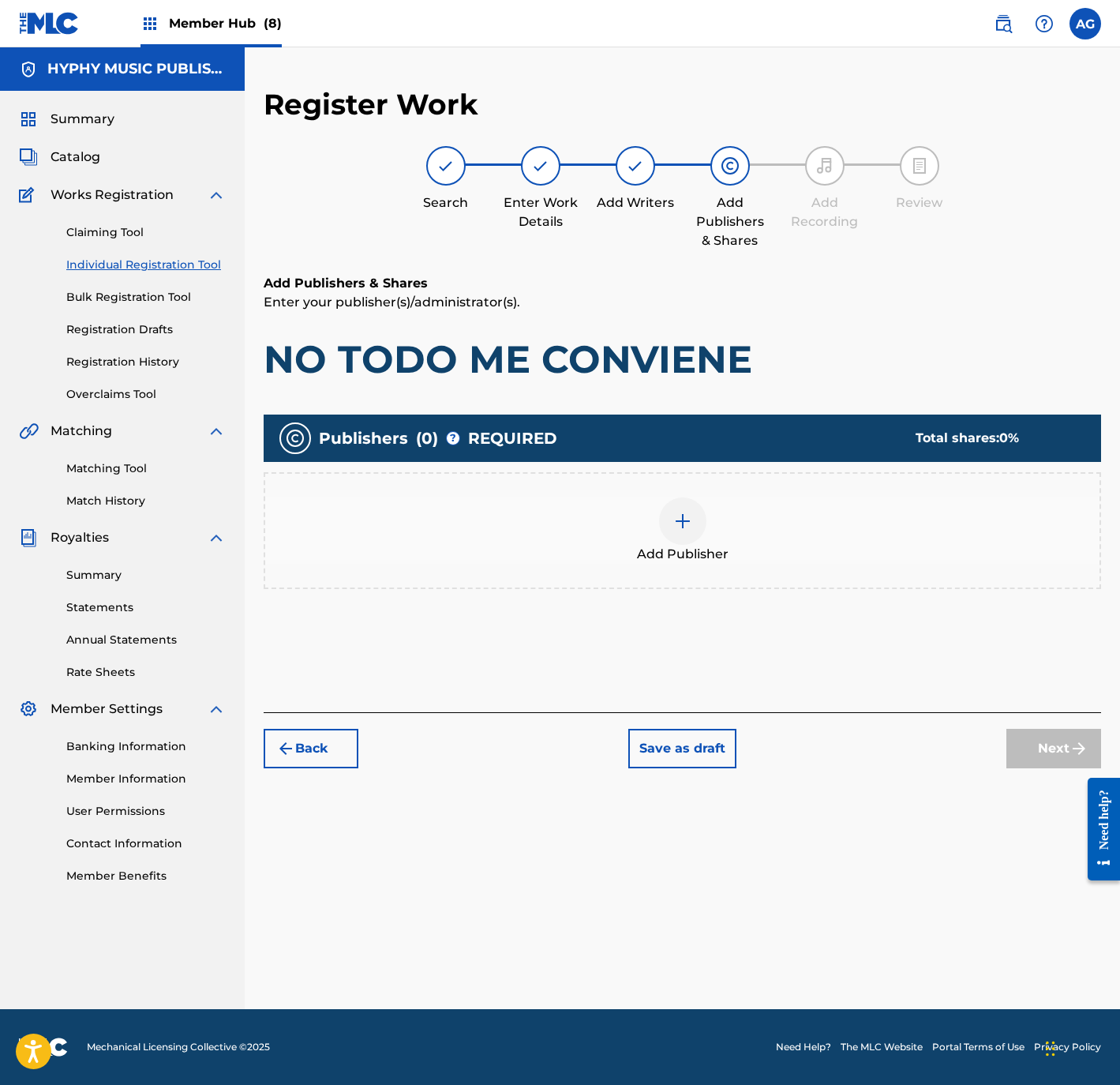
click at [781, 505] on div "Add Publisher" at bounding box center [681, 531] width 834 height 67
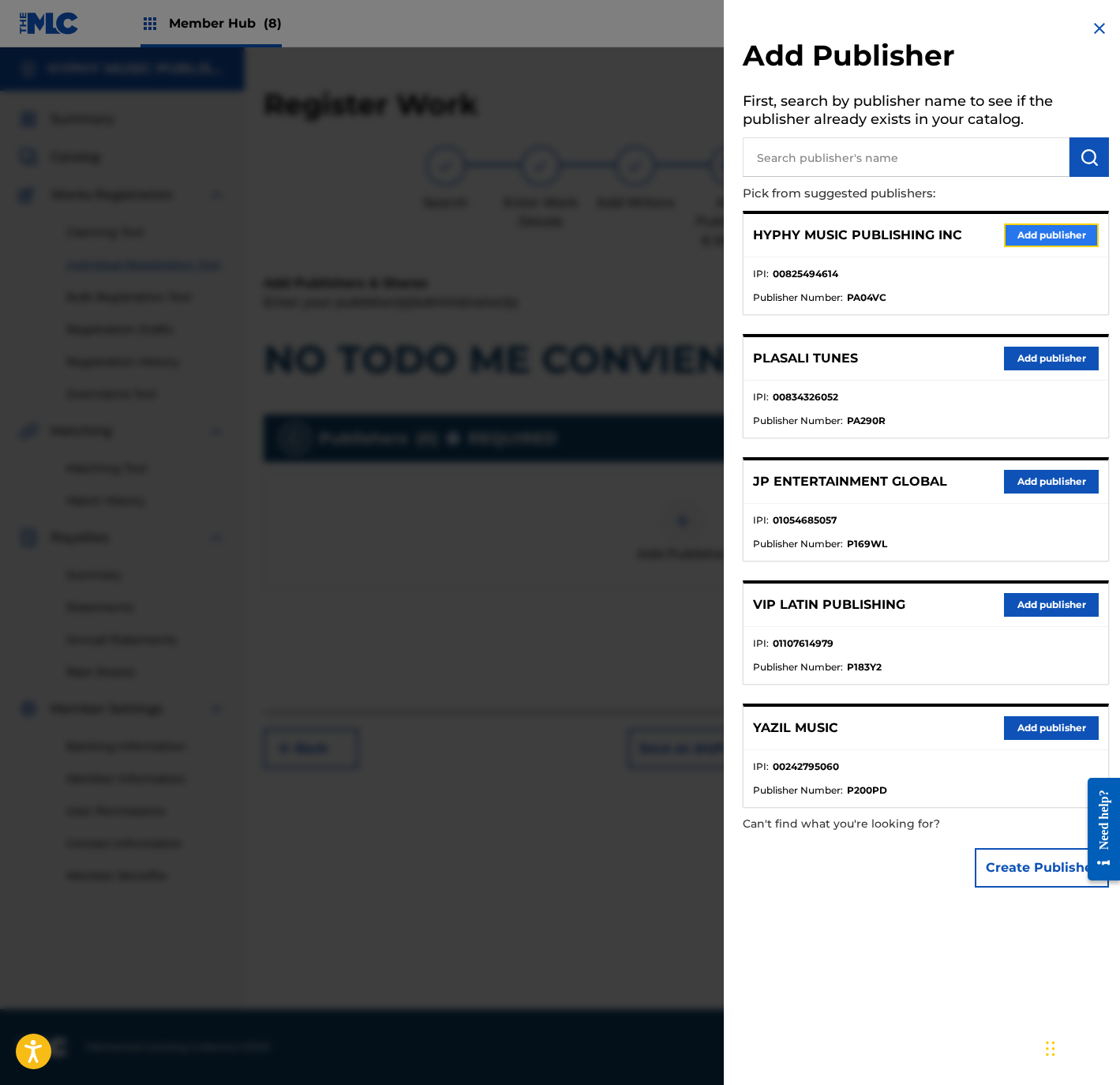
click at [1009, 240] on button "Add publisher" at bounding box center [1052, 235] width 95 height 24
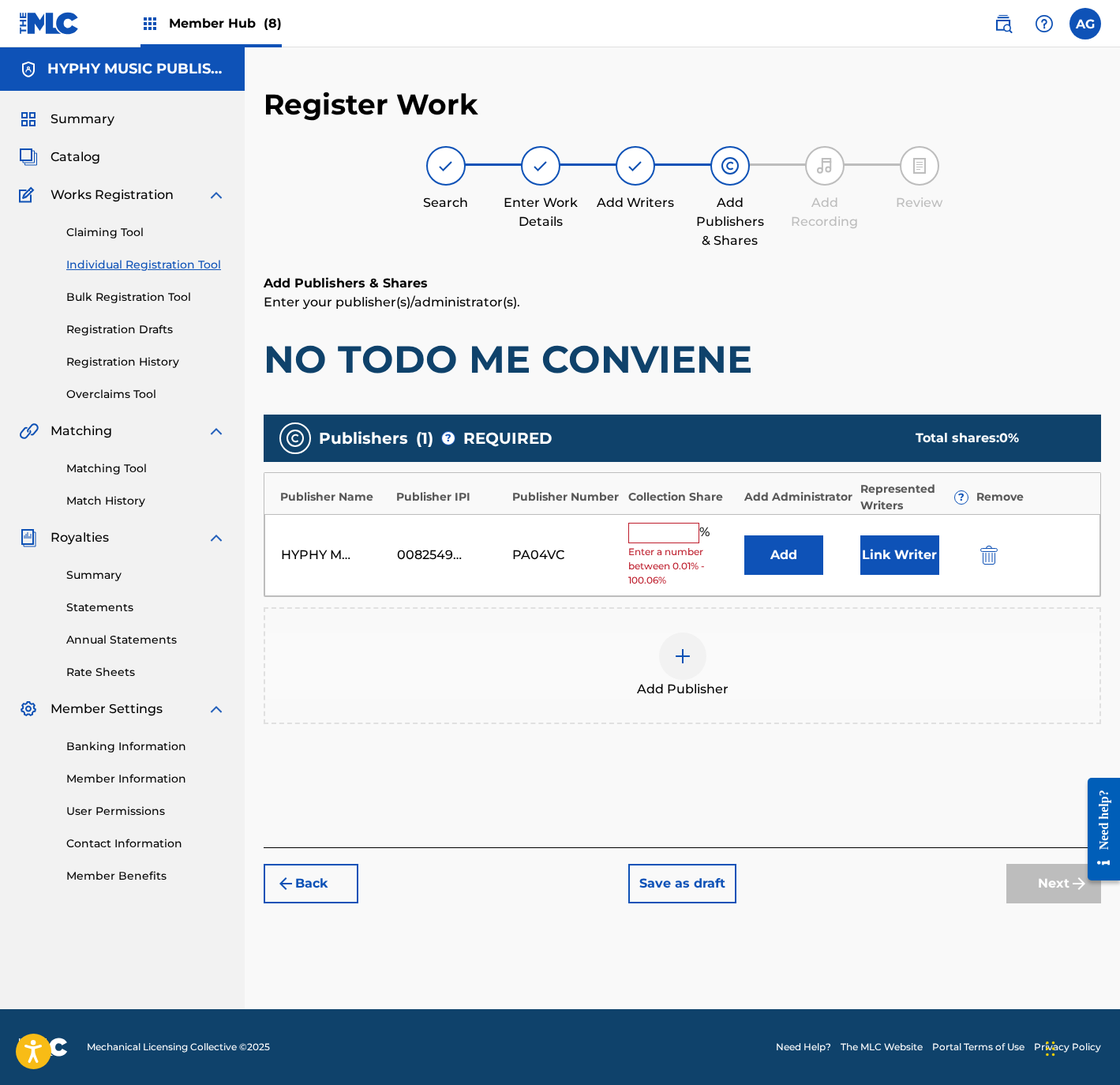
click at [682, 533] on input "text" at bounding box center [663, 532] width 71 height 20
type input "100"
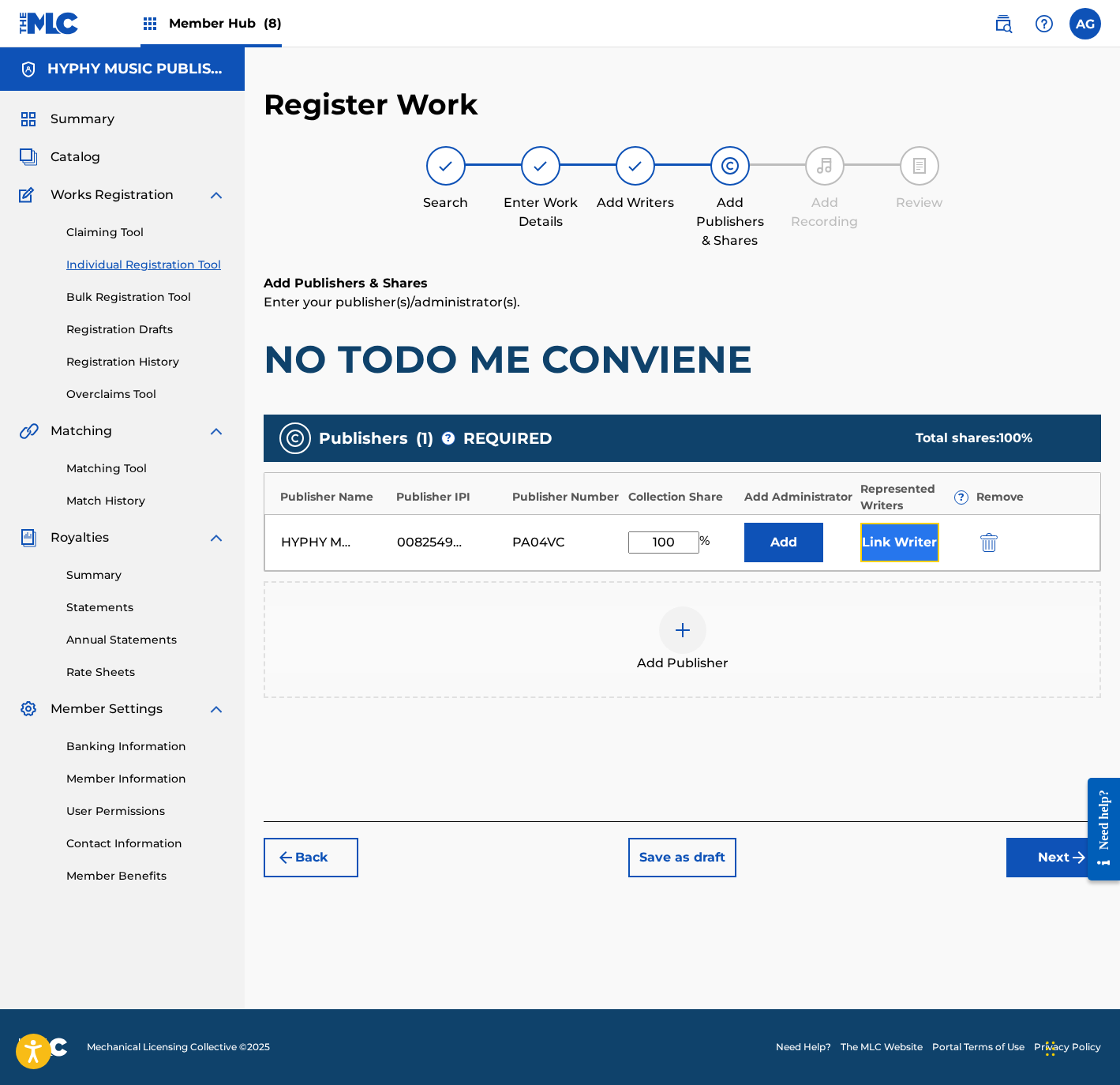
click at [915, 541] on button "Link Writer" at bounding box center [900, 542] width 79 height 39
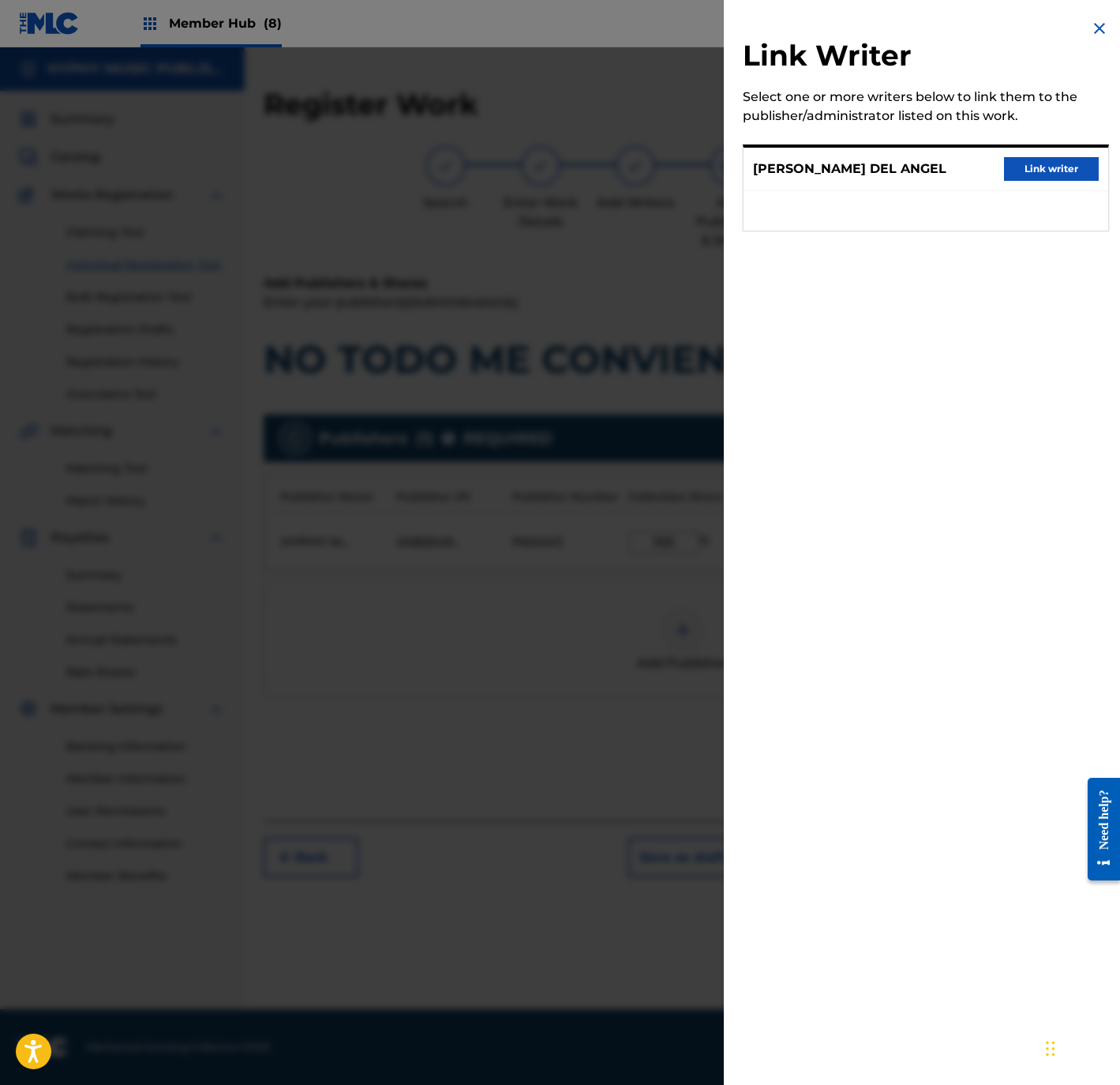
click at [1052, 153] on div "CLEO DEL ANGEL Link writer" at bounding box center [926, 169] width 365 height 44
click at [1052, 168] on button "Link writer" at bounding box center [1052, 168] width 95 height 24
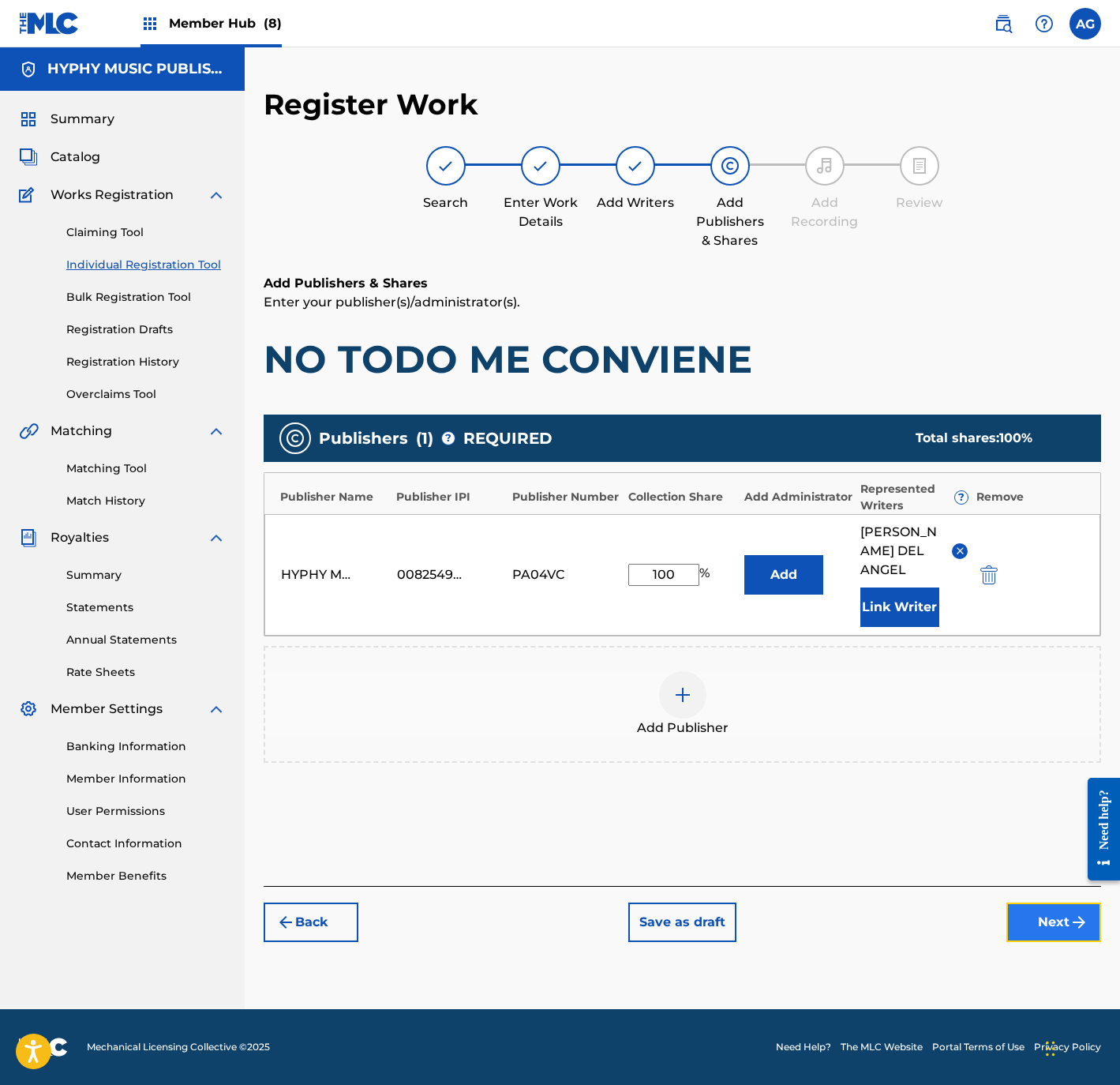
click at [1046, 903] on button "Next" at bounding box center [1054, 922] width 95 height 39
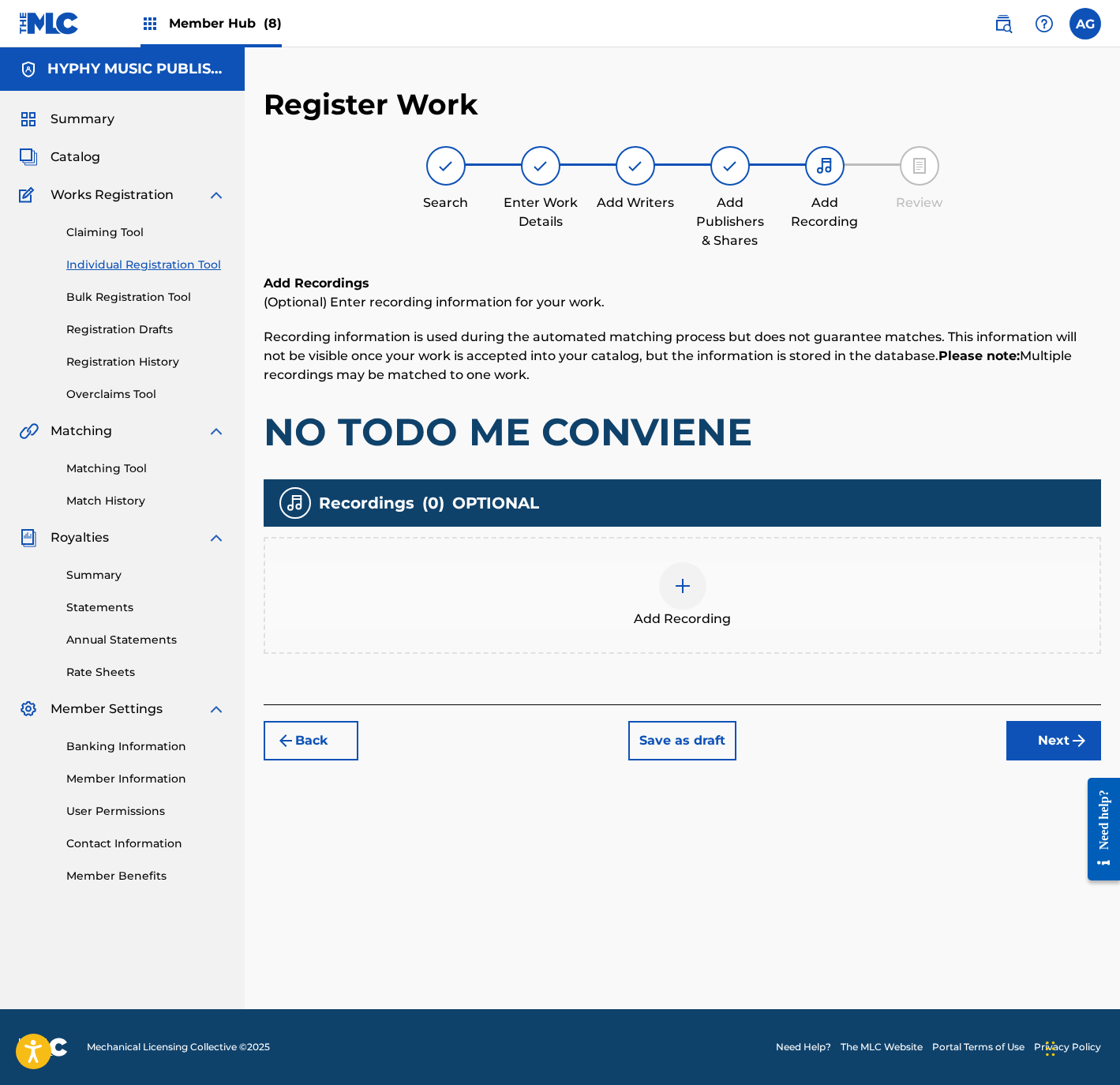
click at [765, 636] on div "Add Recording" at bounding box center [682, 595] width 838 height 117
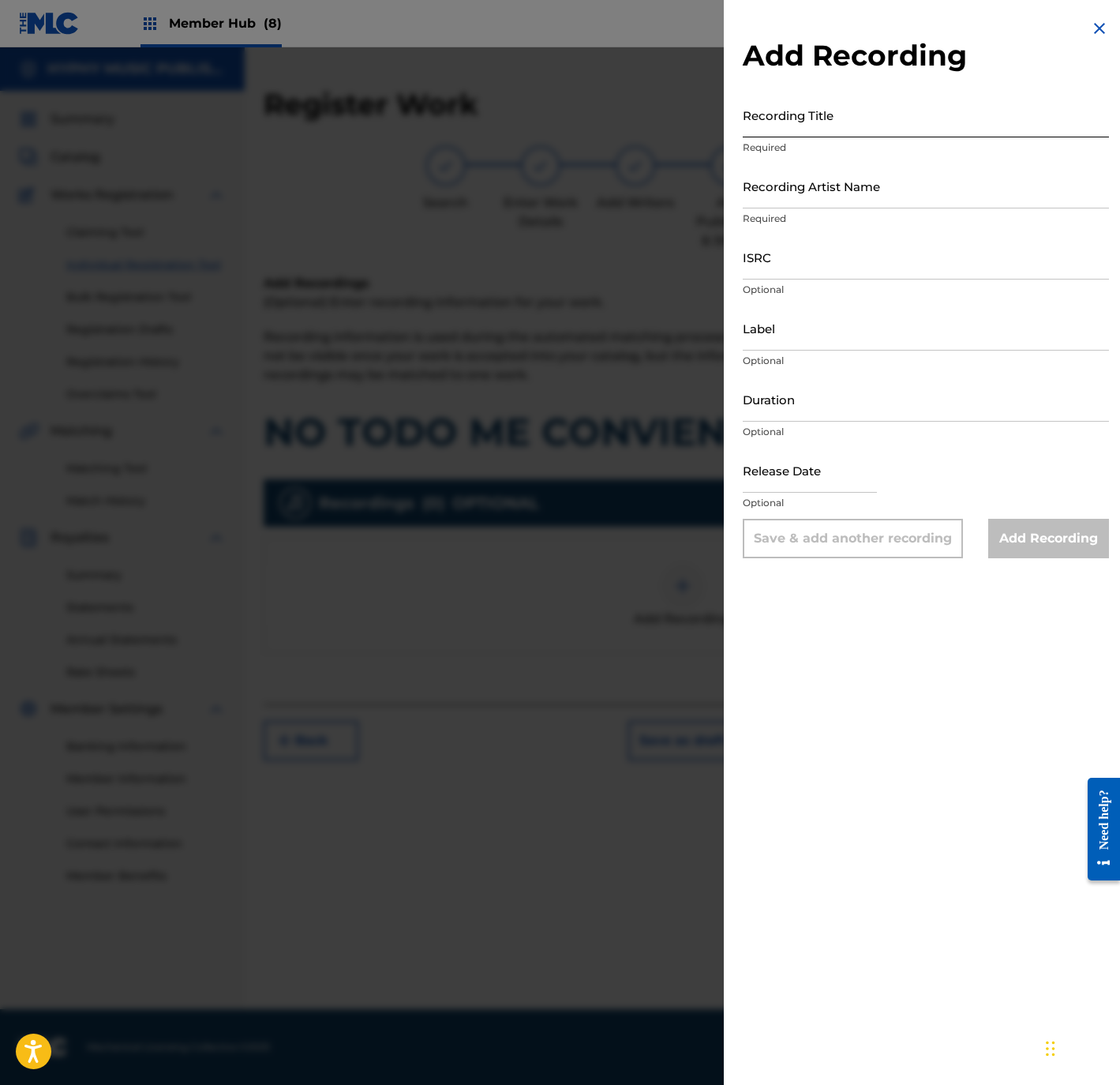
click at [845, 104] on input "Recording Title" at bounding box center [926, 114] width 367 height 45
paste input "No Todo Me Conviene"
type input "No Todo Me Conviene"
drag, startPoint x: 903, startPoint y: 190, endPoint x: 922, endPoint y: 197, distance: 20.2
click at [901, 190] on input "Recording Artist Name" at bounding box center [926, 185] width 367 height 45
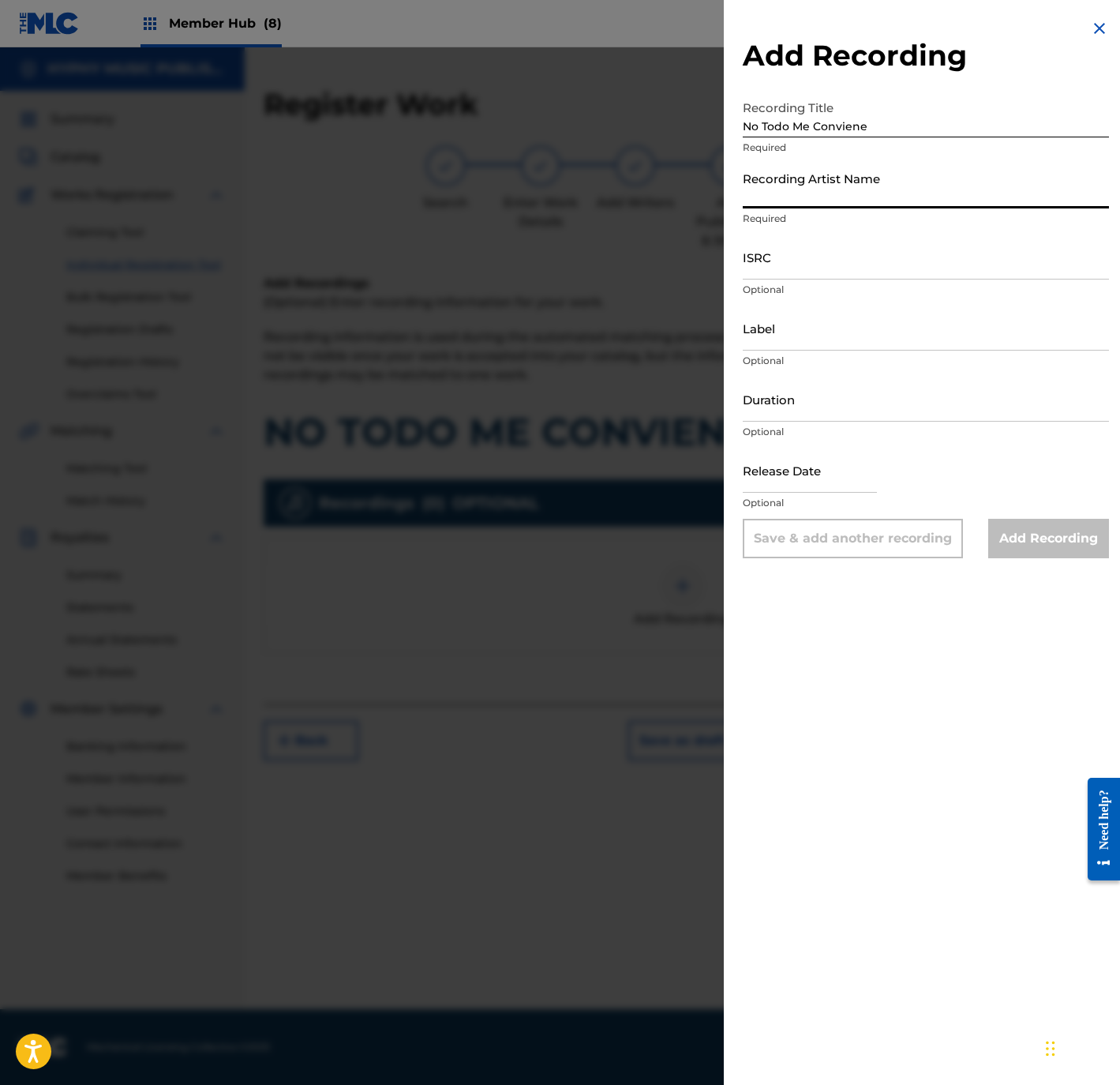
paste input "Cleo Del Angel El Cimbalo"
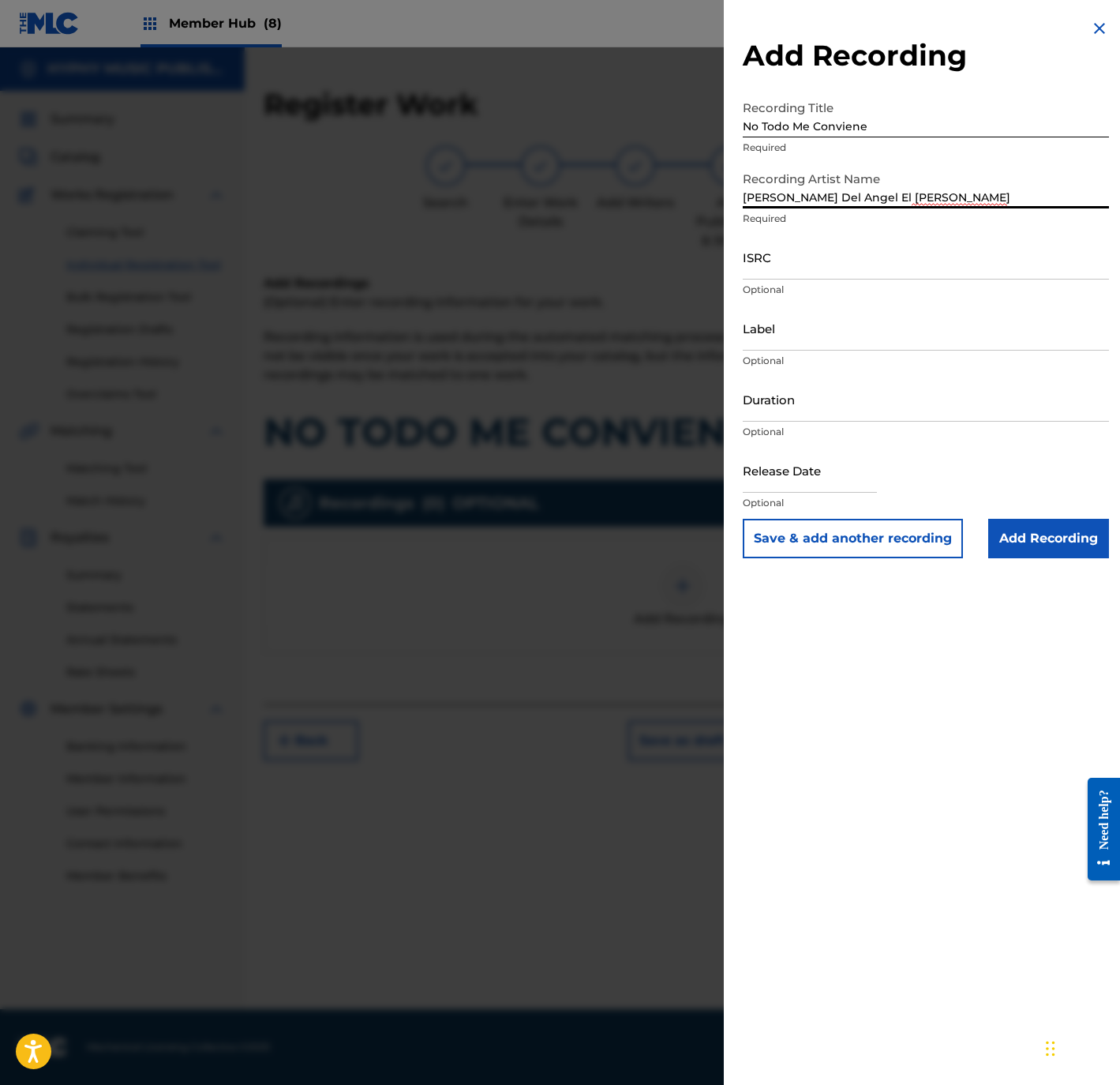
type input "Cleo Del Angel El Cimbalo"
click at [830, 261] on input "ISRC" at bounding box center [926, 256] width 367 height 45
paste input "USANG2519272"
type input "USANG2519272"
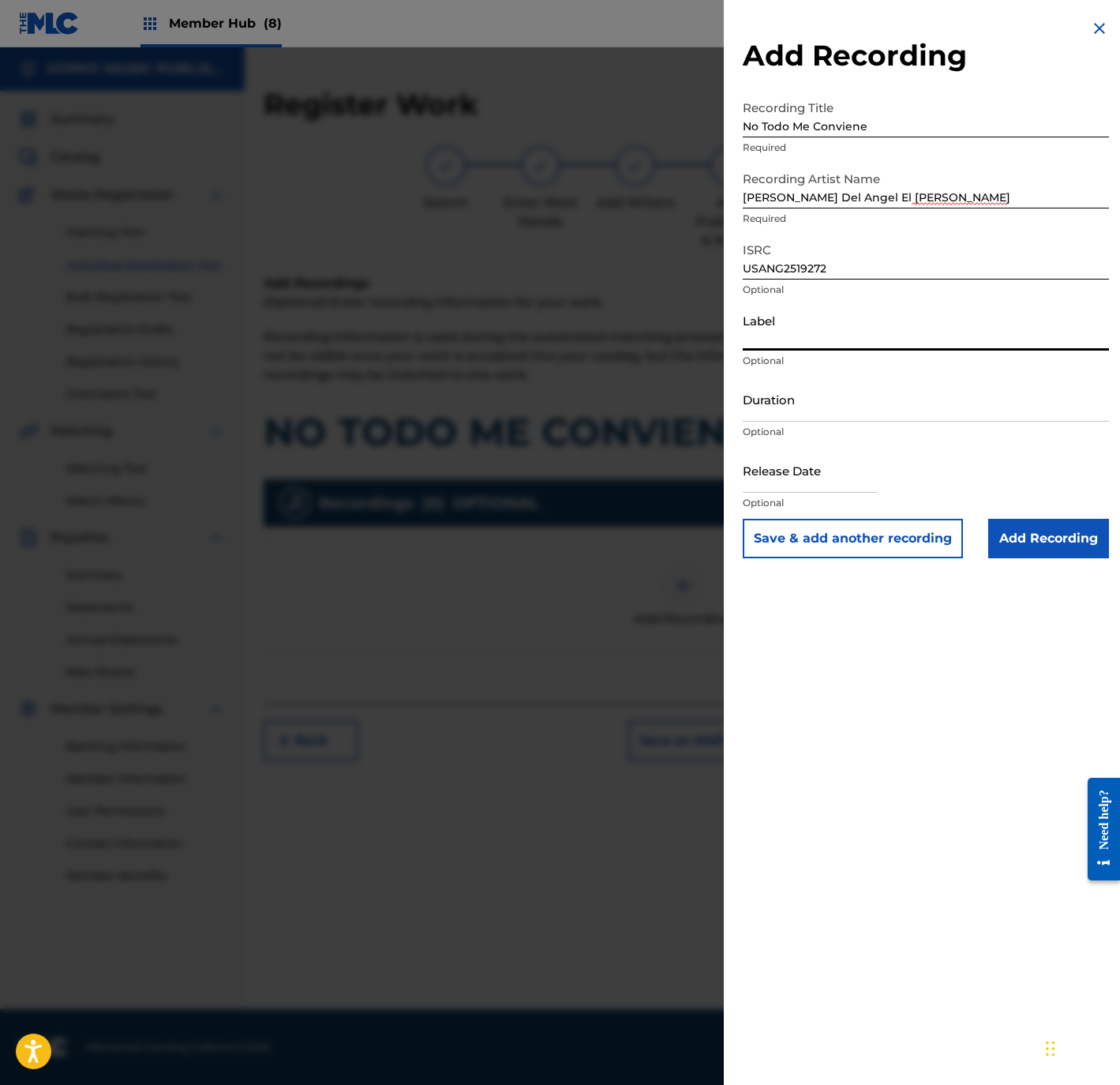
click at [877, 330] on input "Label" at bounding box center [926, 327] width 367 height 45
paste input "El Bigote Media"
type input "El Bigote Media"
click at [812, 408] on input "Duration" at bounding box center [926, 398] width 367 height 45
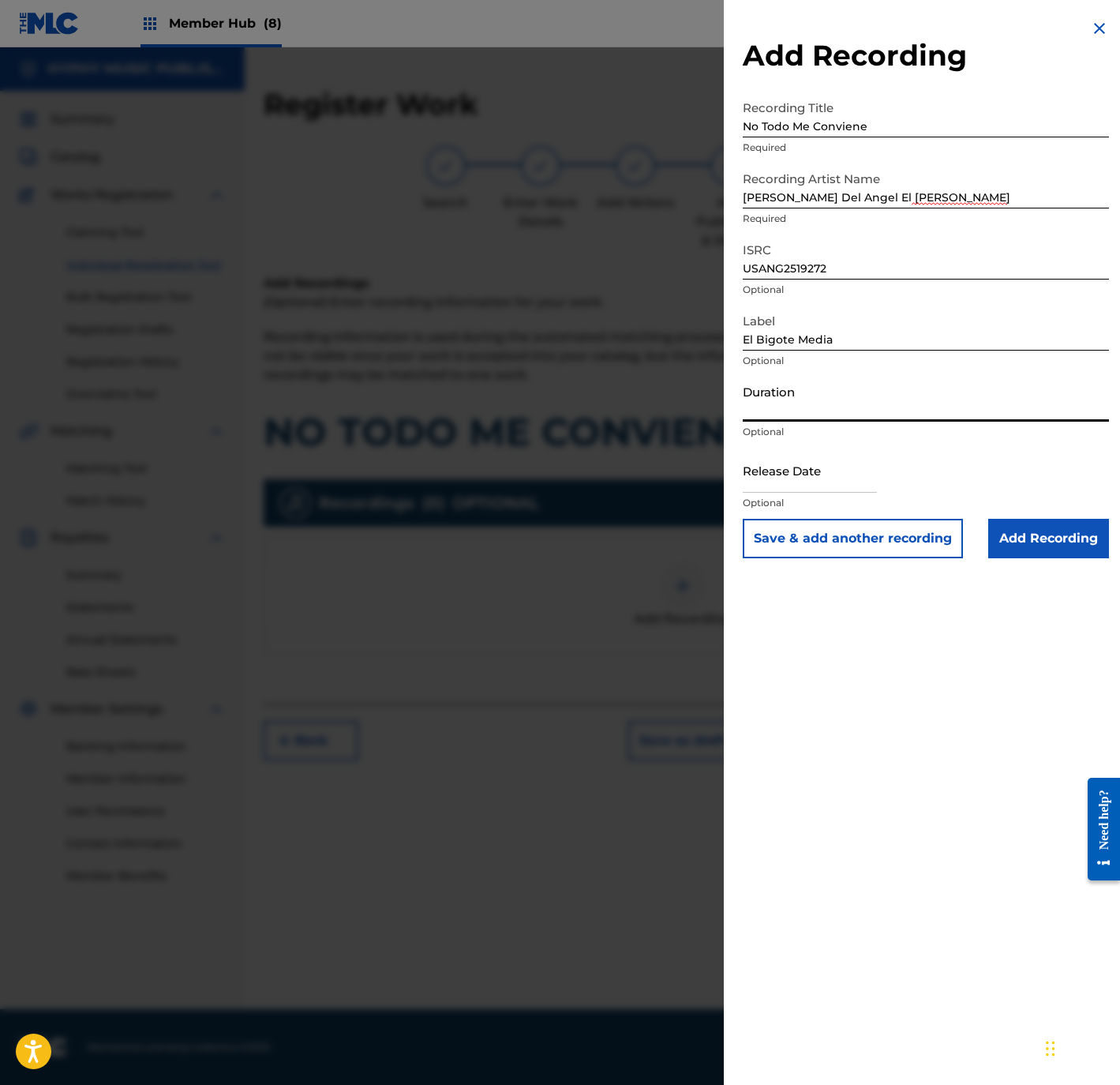
paste input "3:07"
type input "03:07"
click at [1047, 536] on input "Add Recording" at bounding box center [1049, 538] width 121 height 39
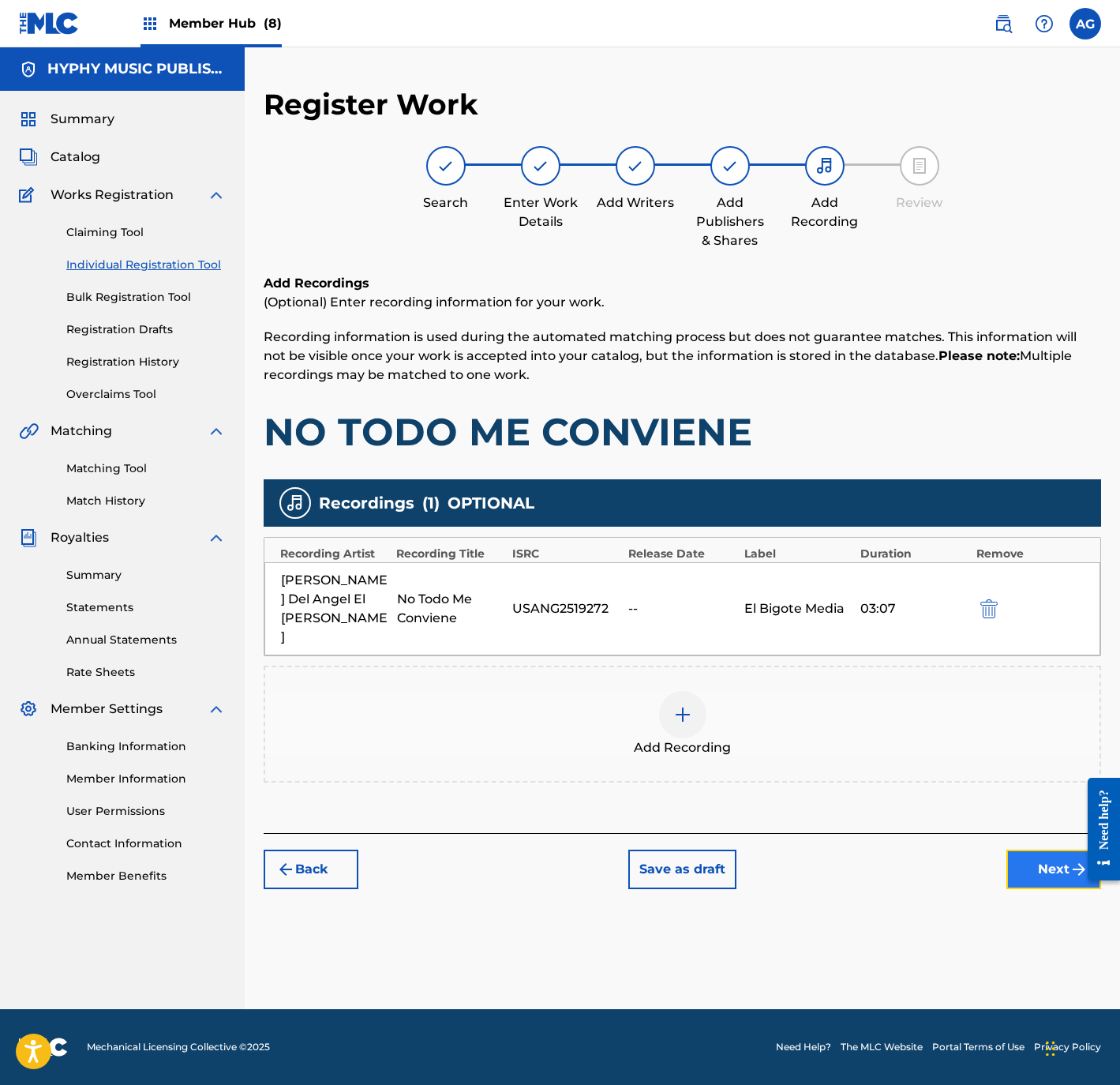
click at [1043, 849] on button "Next" at bounding box center [1054, 868] width 95 height 39
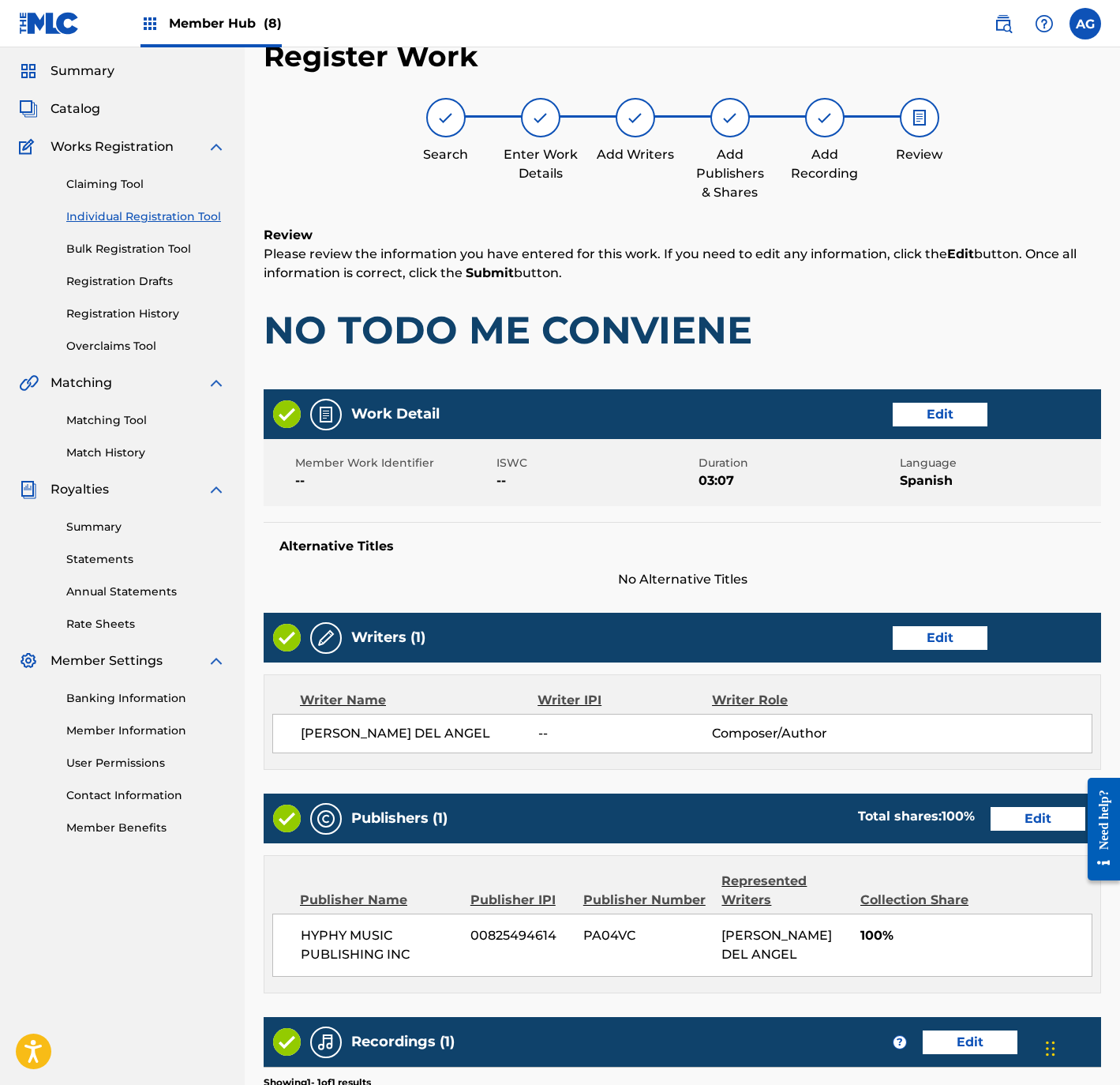
scroll to position [291, 0]
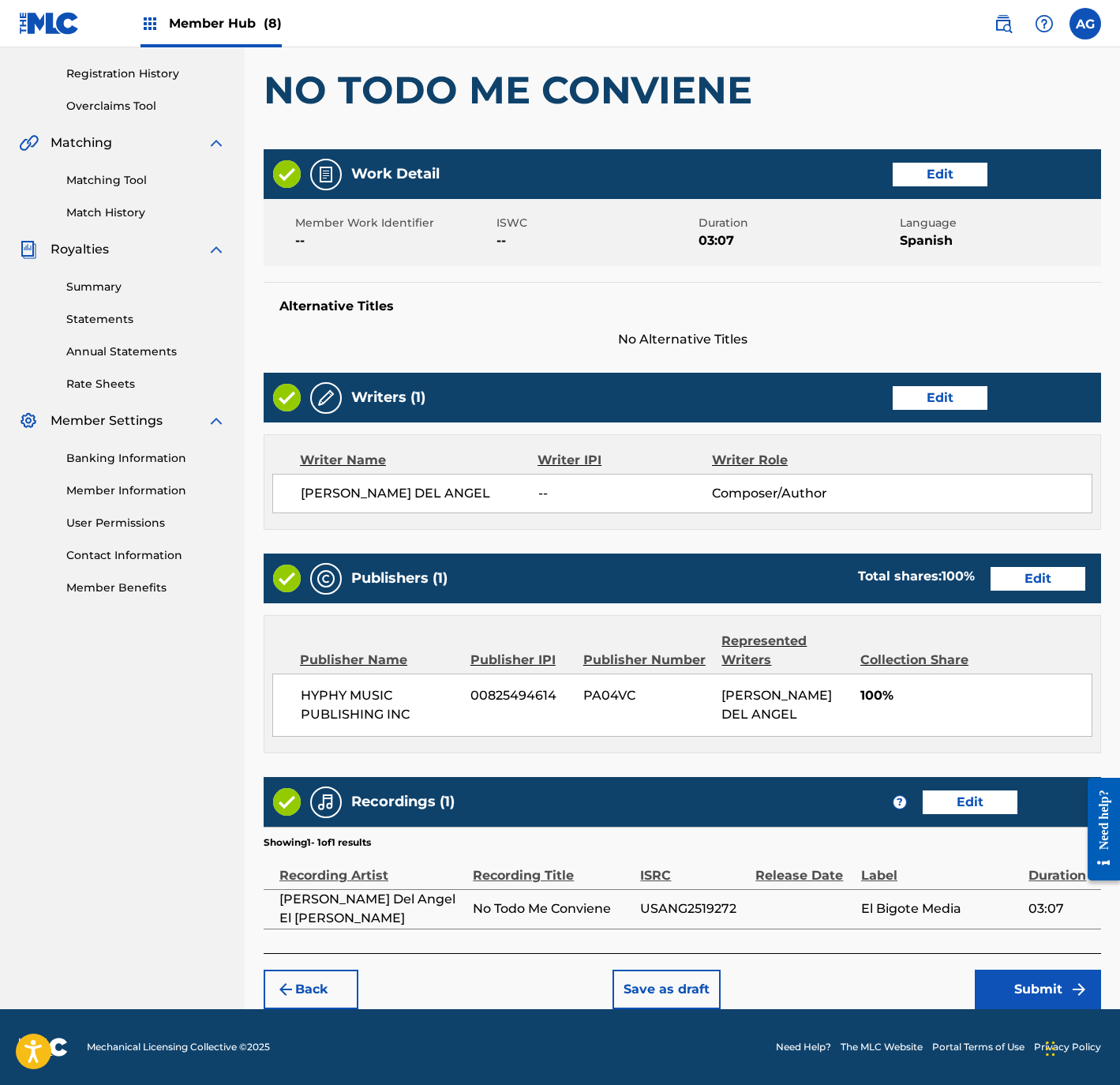
drag, startPoint x: 524, startPoint y: 667, endPoint x: 708, endPoint y: 901, distance: 297.7
click at [999, 974] on button "Submit" at bounding box center [1038, 989] width 126 height 39
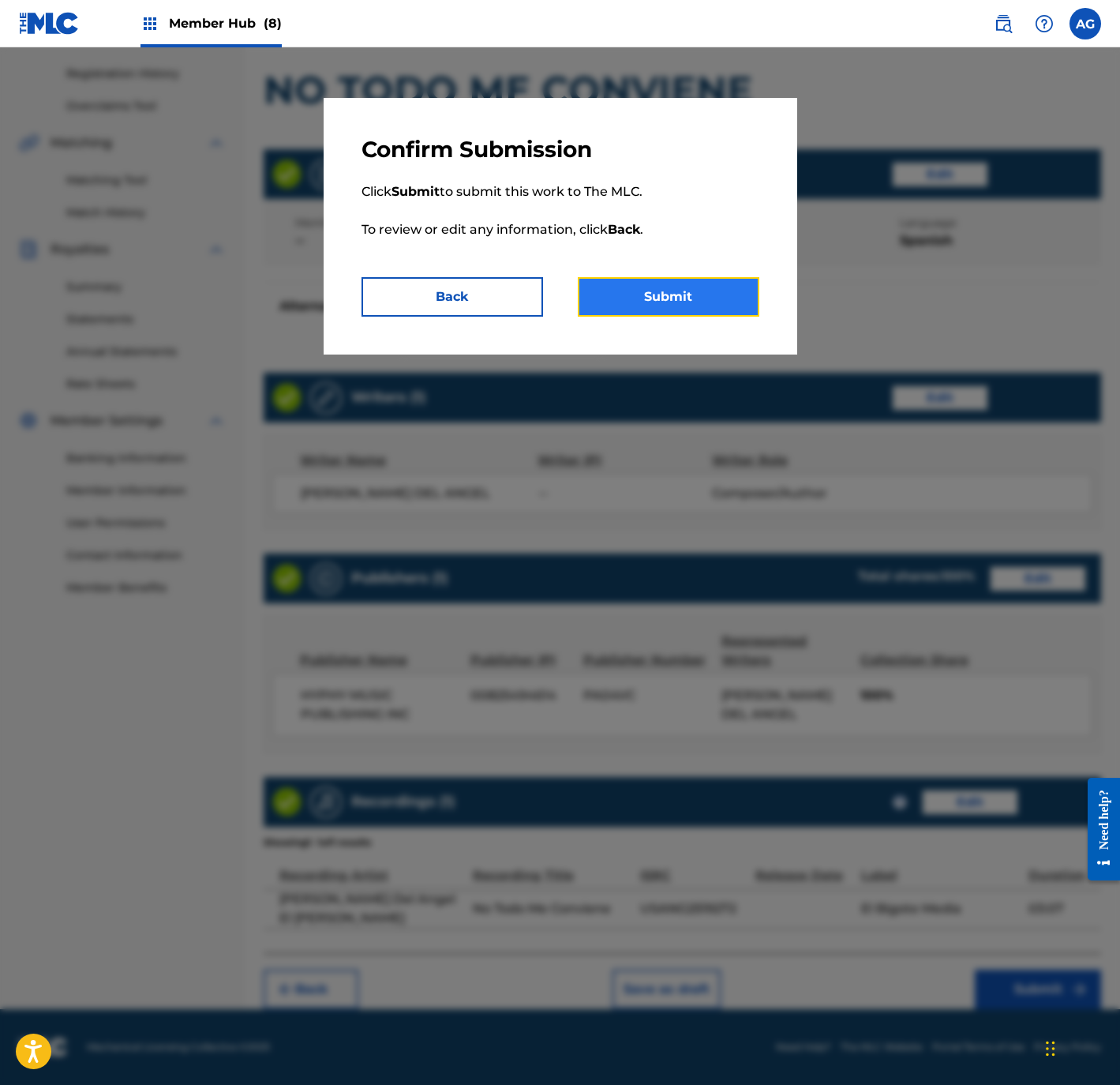
click at [684, 303] on button "Submit" at bounding box center [668, 296] width 182 height 39
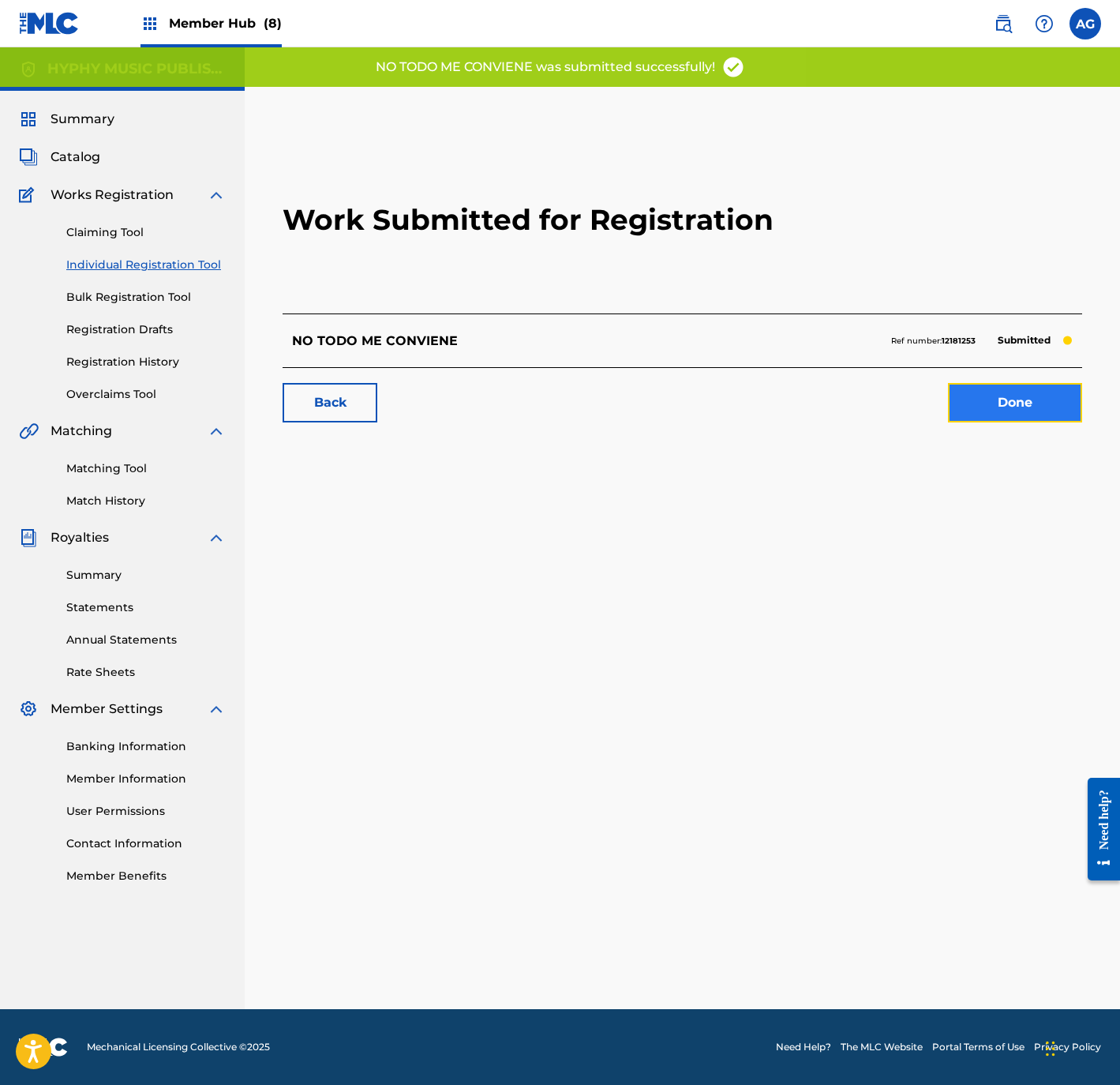
click at [1002, 403] on link "Done" at bounding box center [1015, 403] width 134 height 39
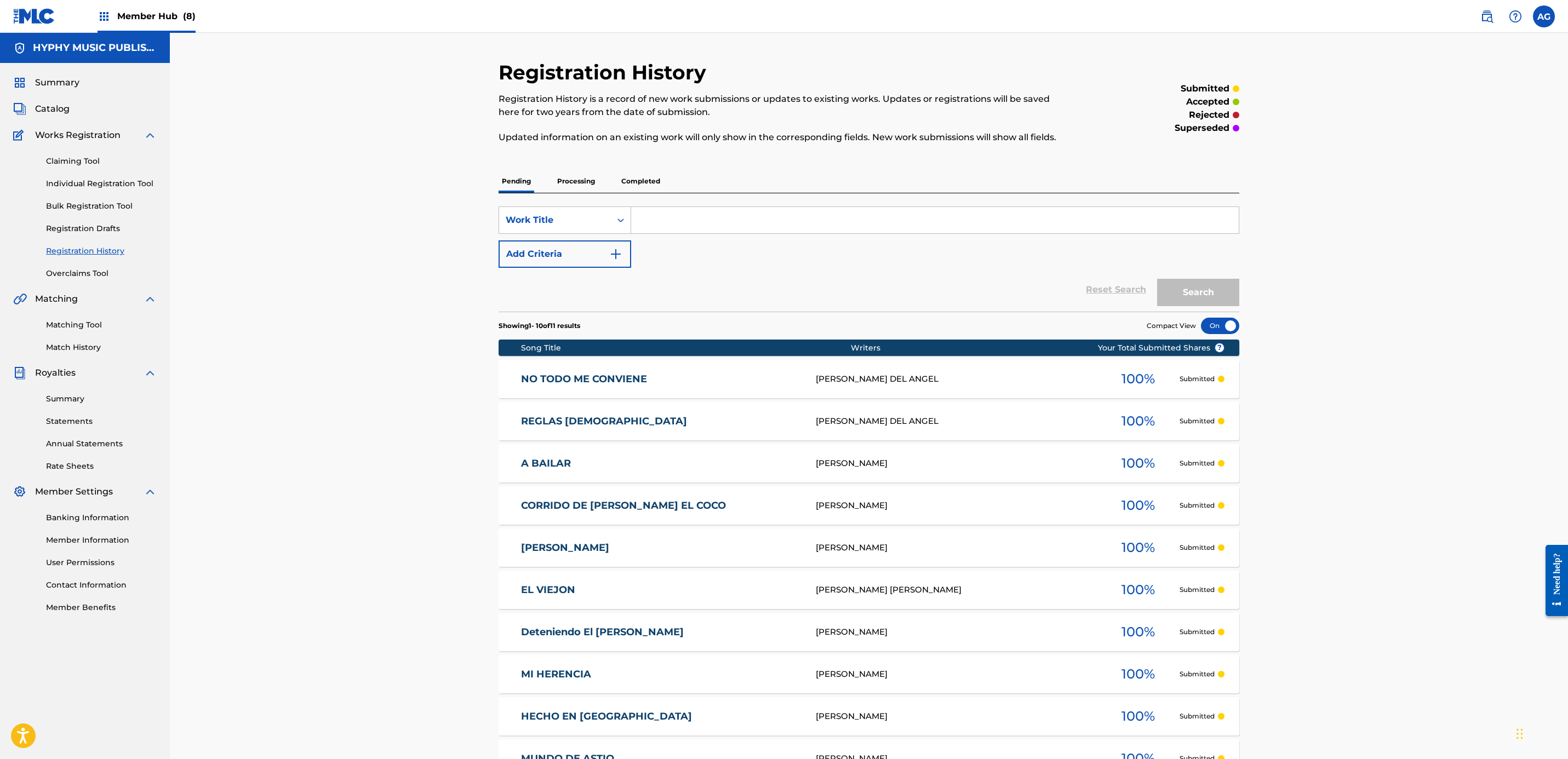
click at [124, 27] on div "Member Hub (8)" at bounding box center [146, 16] width 98 height 32
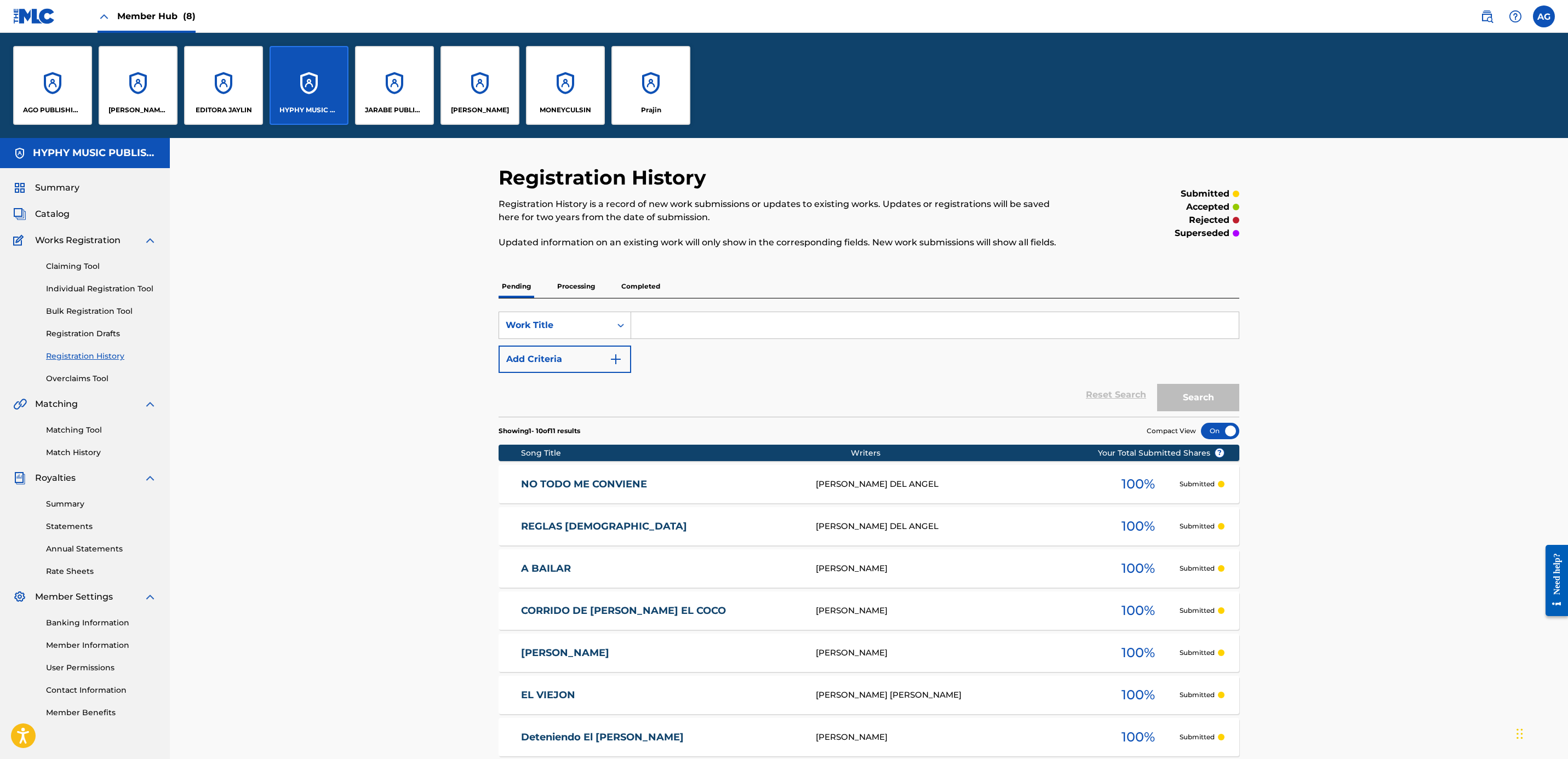
click at [298, 208] on div "Registration History Registration History is a record of new work submissions o…" at bounding box center [869, 548] width 1398 height 819
drag, startPoint x: 377, startPoint y: 265, endPoint x: 362, endPoint y: 259, distance: 16.2
click at [376, 265] on div "Registration History Registration History is a record of new work submissions o…" at bounding box center [869, 548] width 1398 height 819
click at [49, 214] on span "Catalog" at bounding box center [52, 214] width 35 height 13
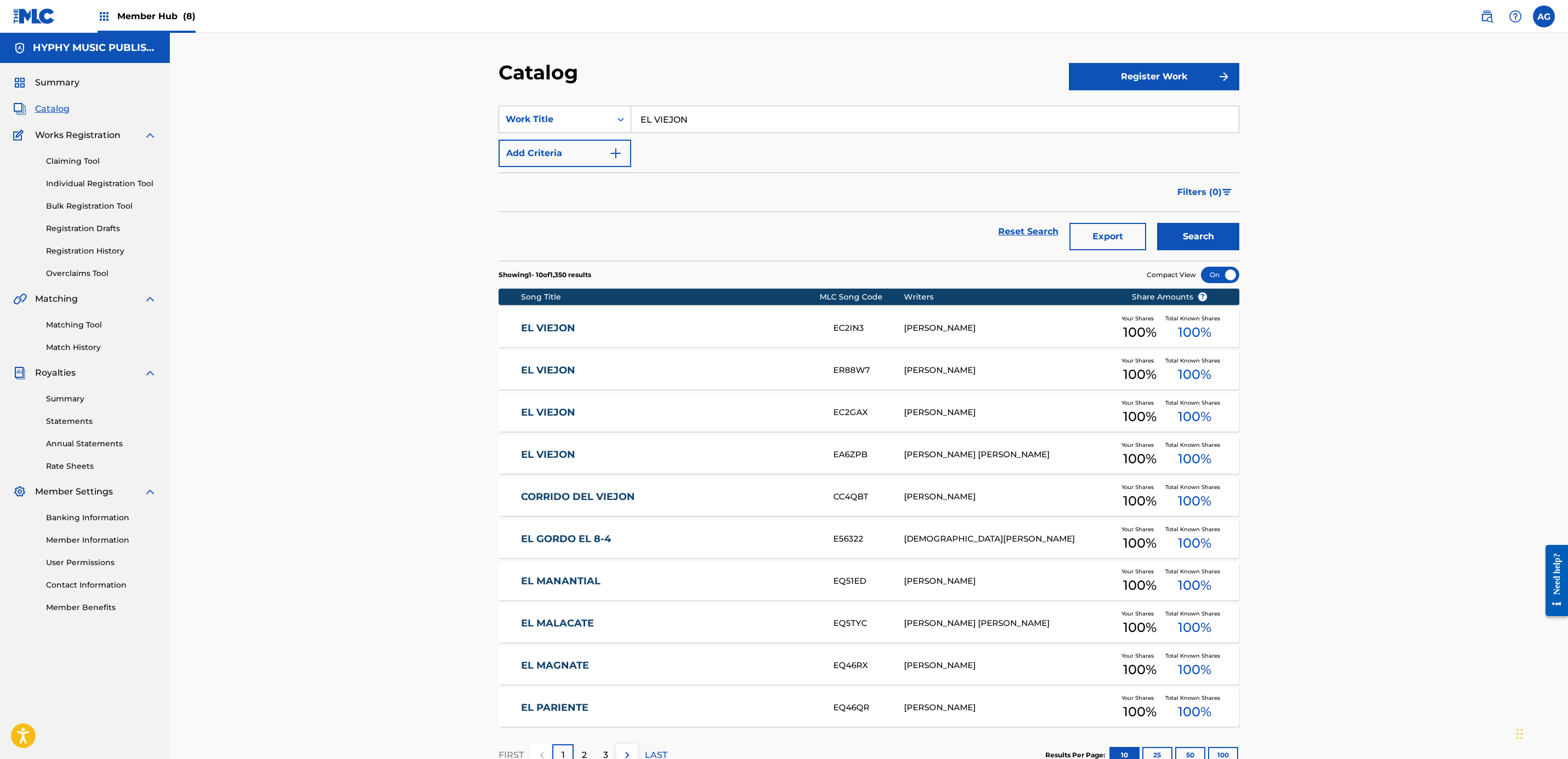
drag, startPoint x: 697, startPoint y: 125, endPoint x: 436, endPoint y: 119, distance: 261.1
click at [436, 119] on div "Catalog Register Work SearchWithCriteria49f7f55d-7096-4405-9348-fe75afa145fa Wo…" at bounding box center [869, 408] width 1398 height 750
type input "TRES DIAS Y TRES NOCHES"
click at [777, 223] on button "Search" at bounding box center [1198, 236] width 82 height 27
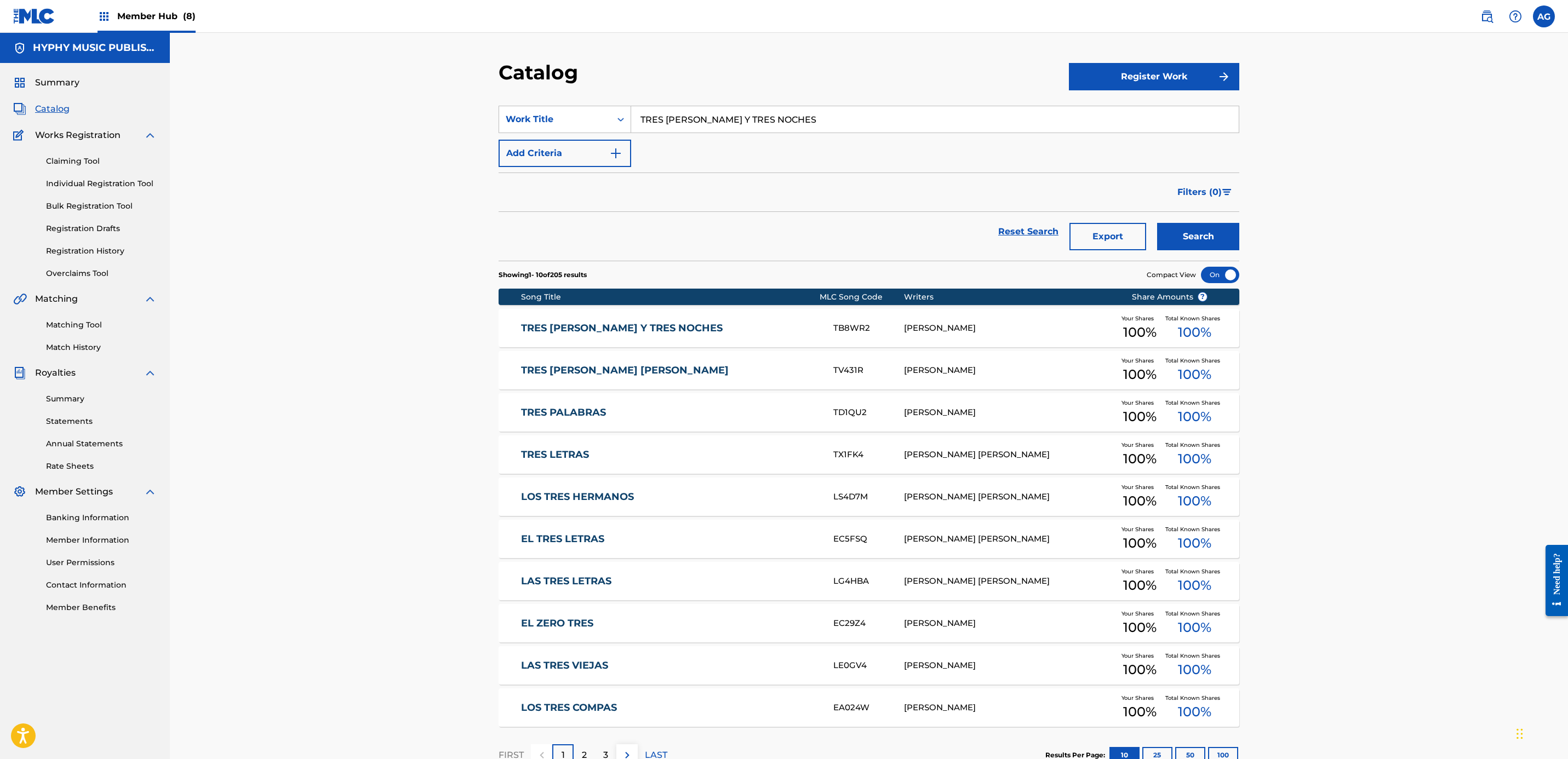
click at [763, 326] on link "TRES DIAS Y TRES NOCHES" at bounding box center [670, 328] width 298 height 13
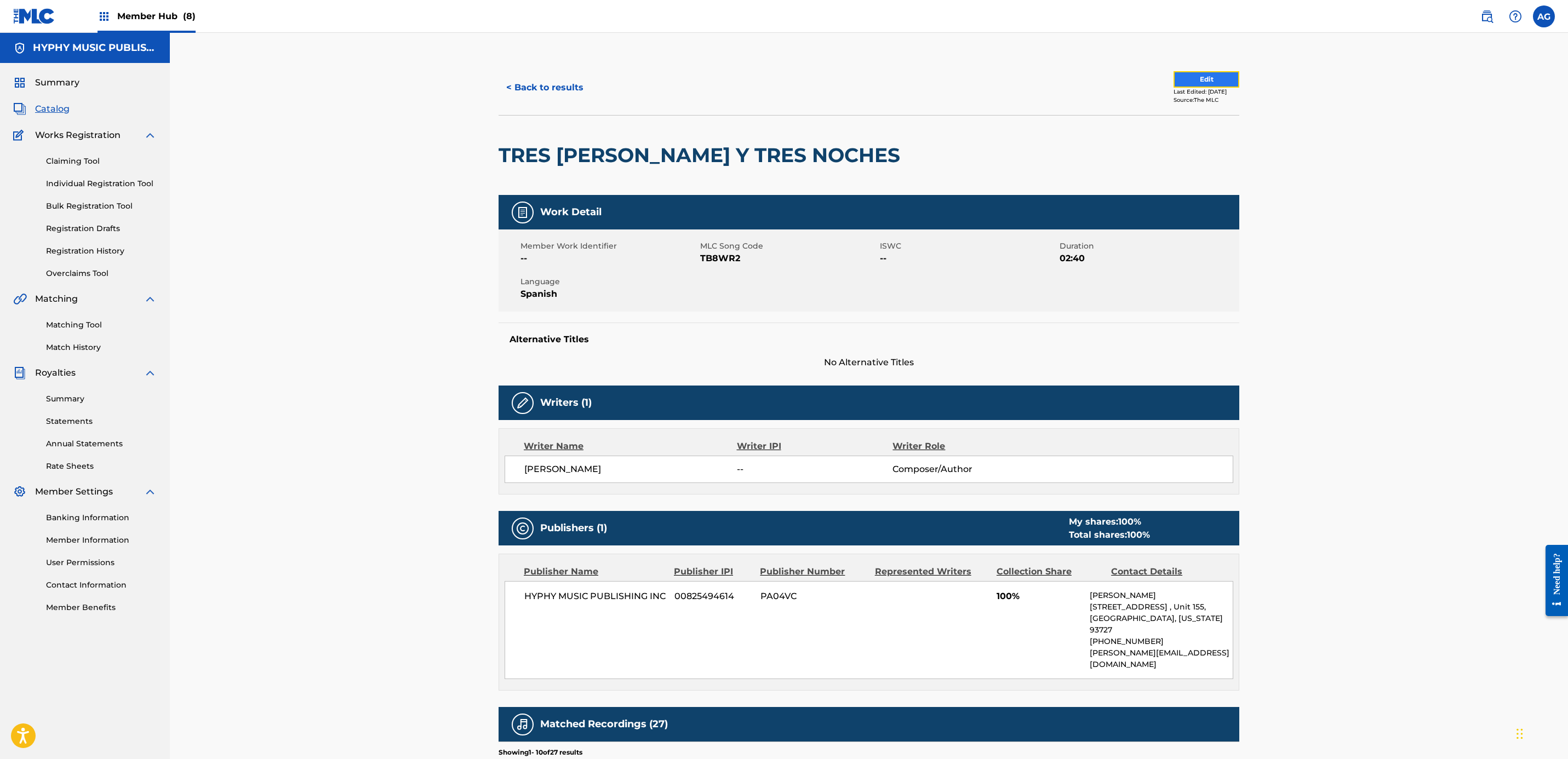
click at [777, 78] on button "Edit" at bounding box center [1206, 79] width 66 height 16
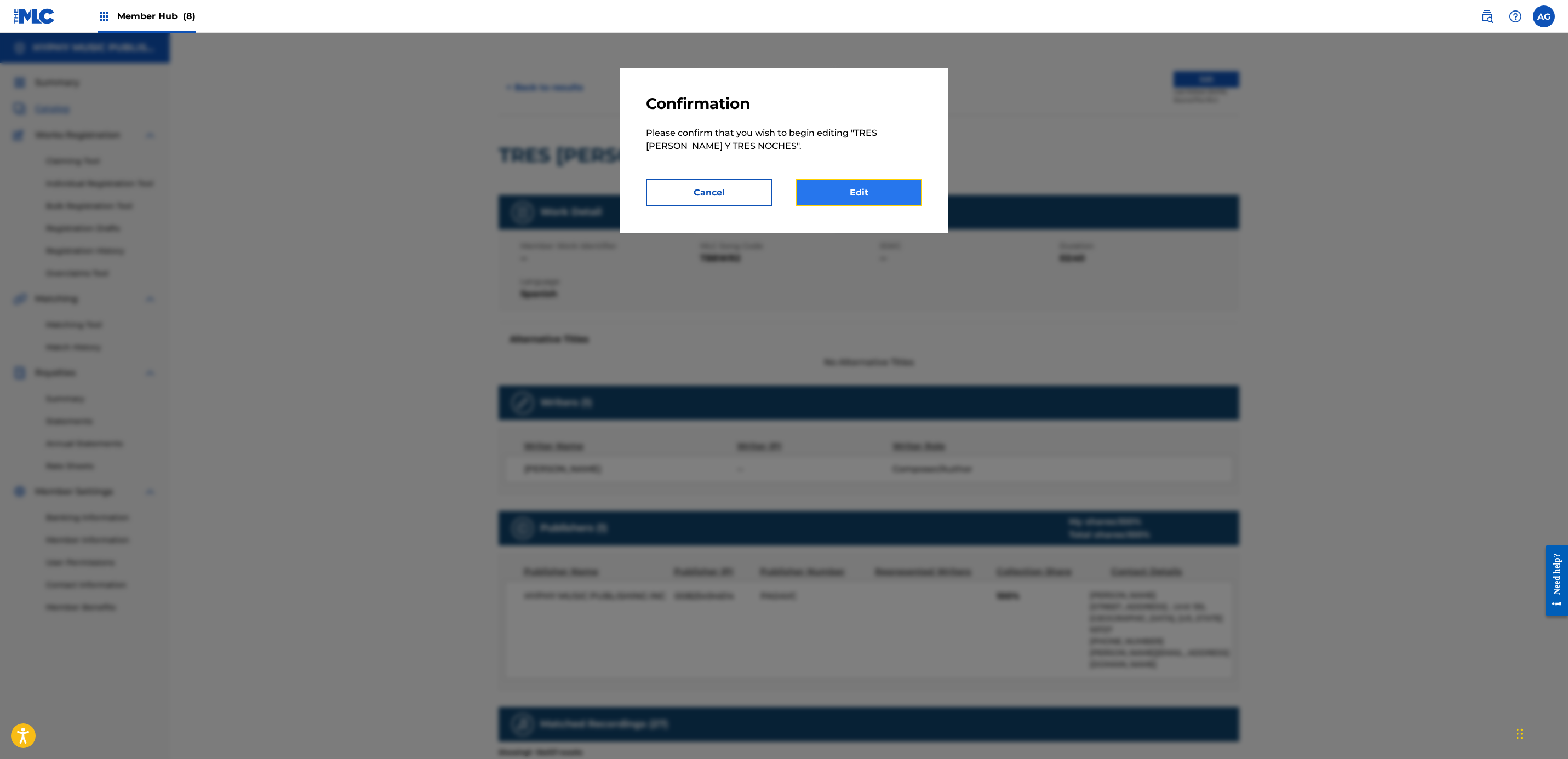
click at [777, 180] on link "Edit" at bounding box center [859, 192] width 126 height 27
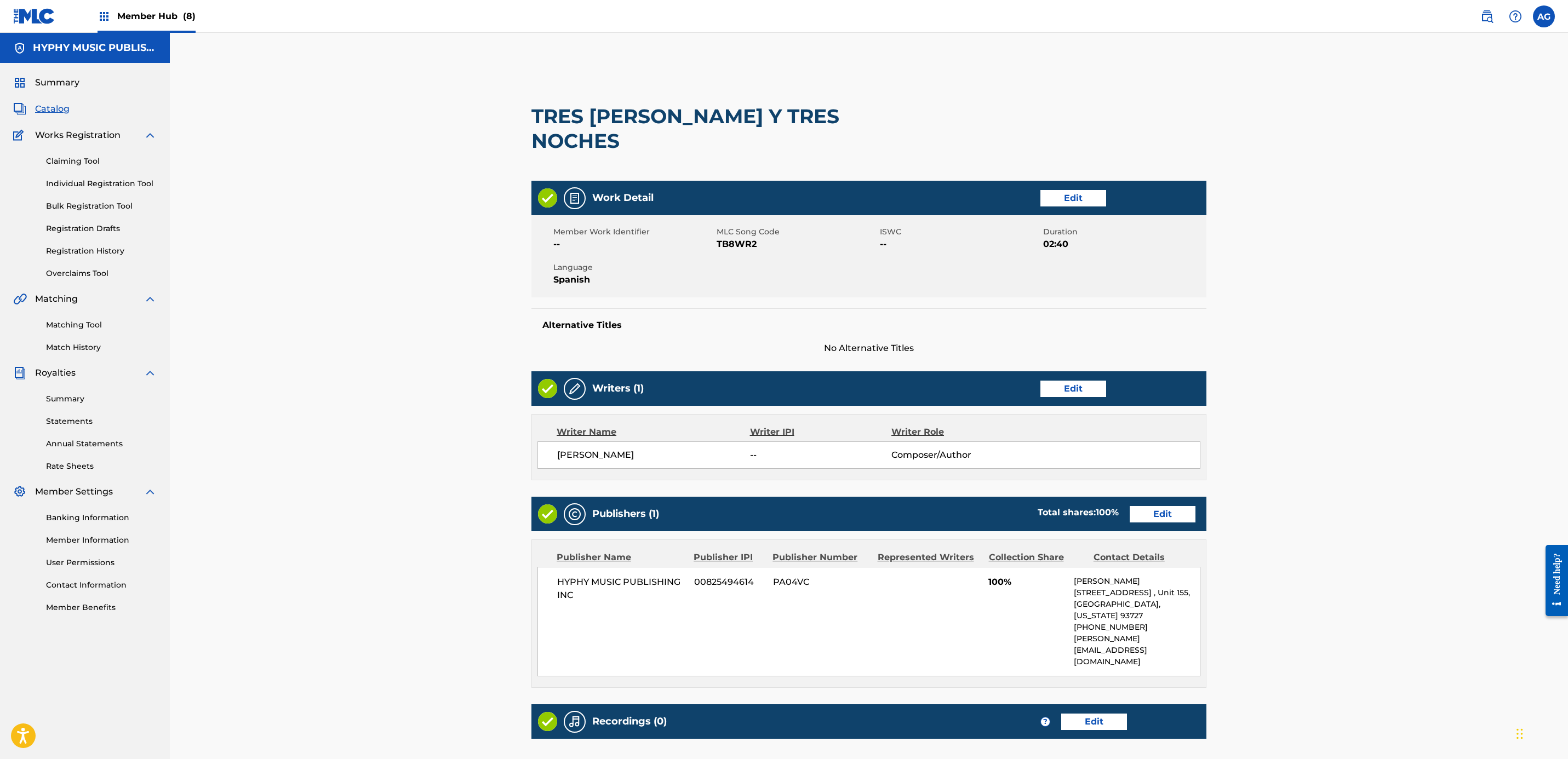
click at [770, 111] on h2 "TRES DIAS Y TRES NOCHES" at bounding box center [733, 128] width 405 height 49
copy div "TRES DIAS Y TRES NOCHES"
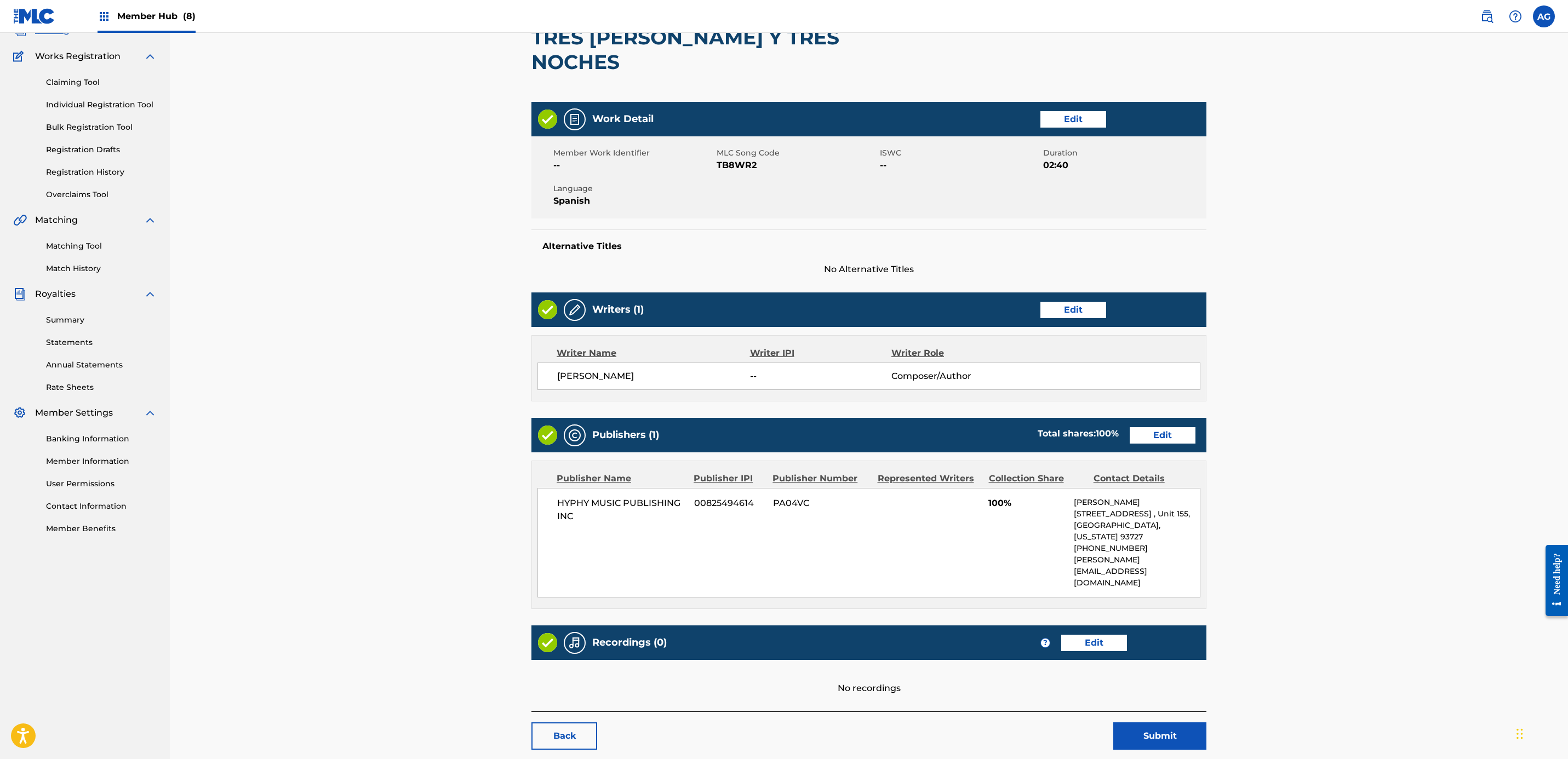
scroll to position [113, 0]
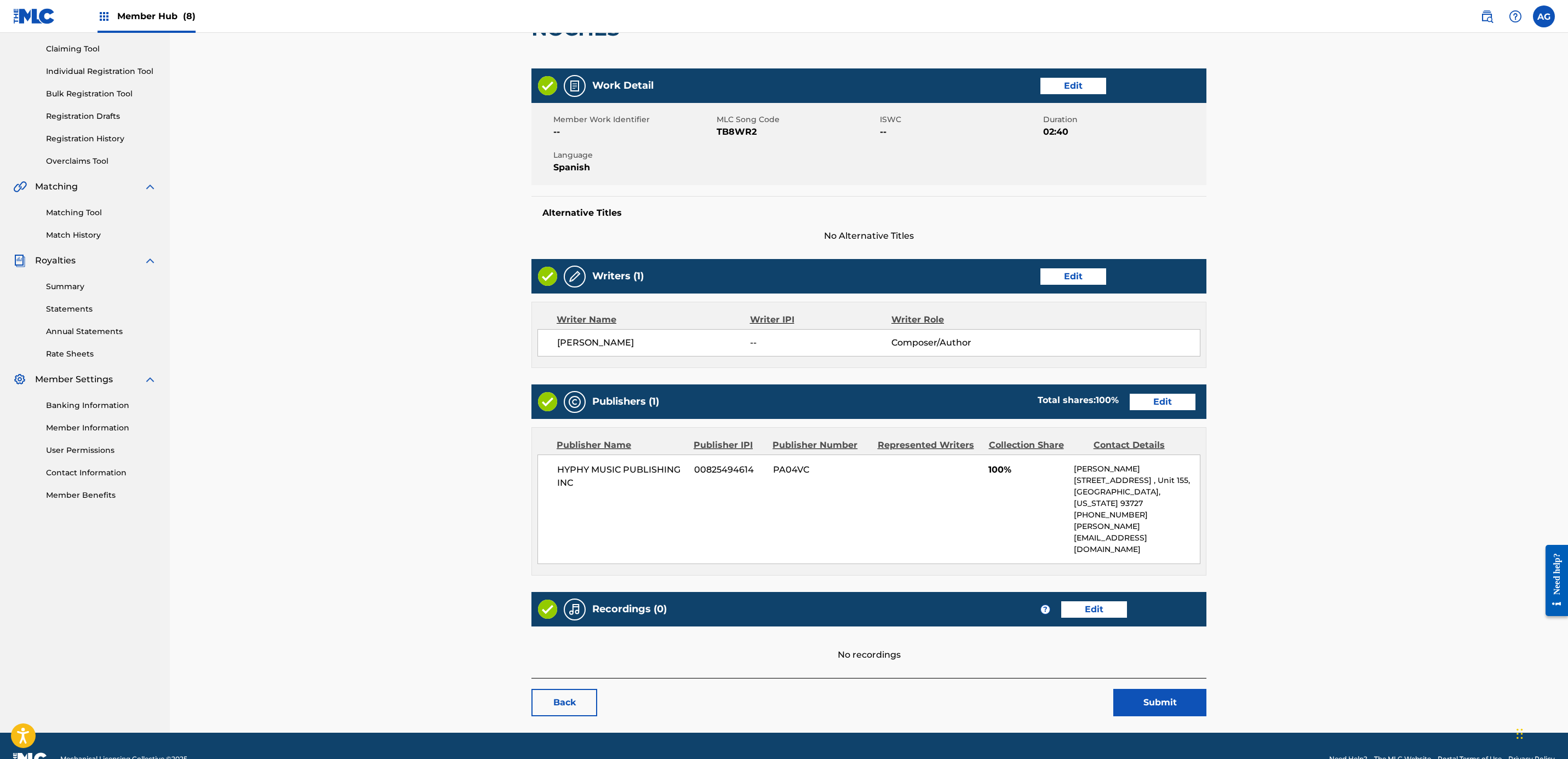
drag, startPoint x: 1225, startPoint y: 355, endPoint x: 1182, endPoint y: 494, distance: 145.5
click at [777, 592] on div "Recordings (0) ? Edit" at bounding box center [869, 609] width 675 height 35
click at [777, 601] on link "Edit" at bounding box center [1094, 609] width 66 height 16
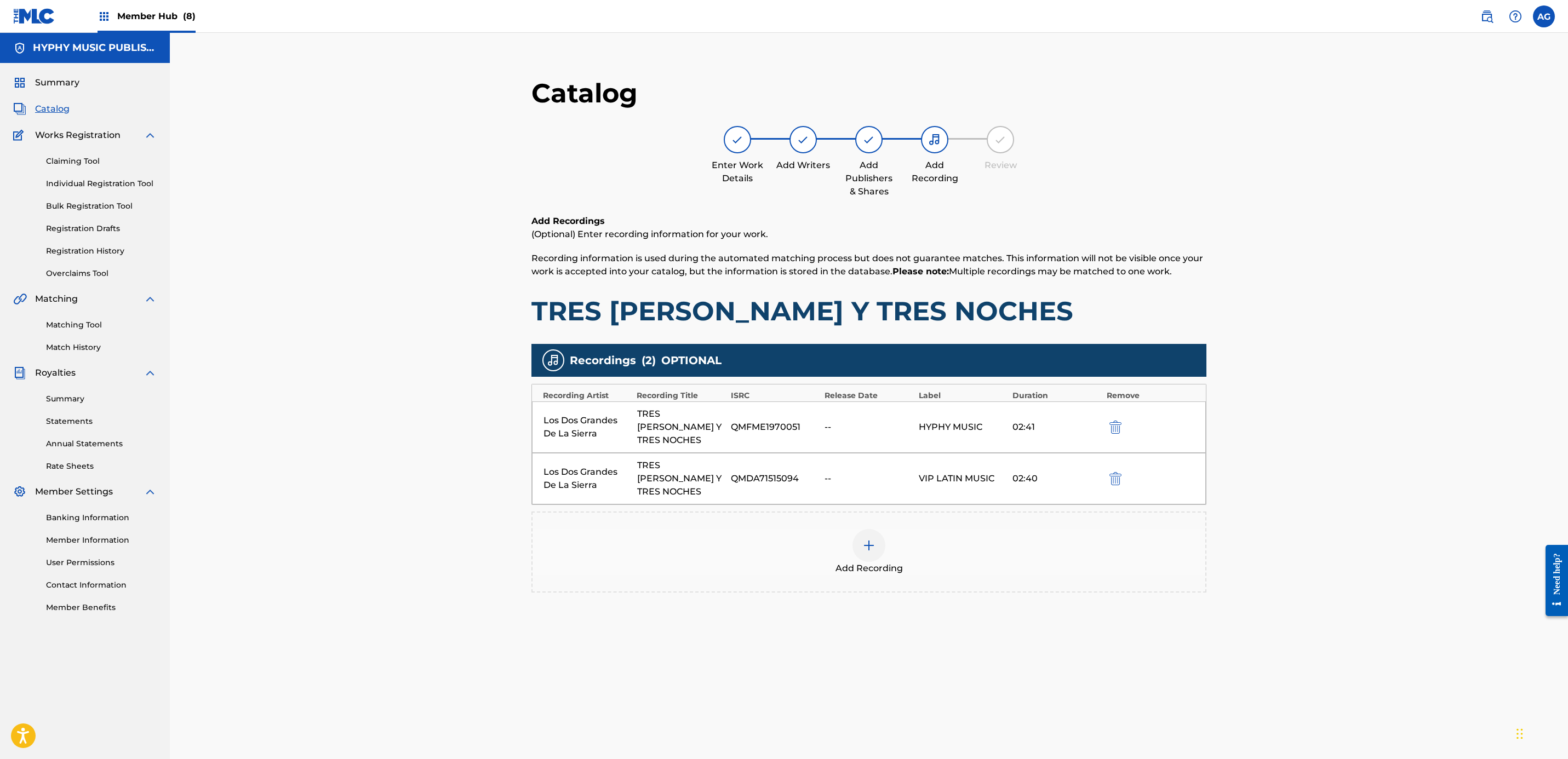
click at [777, 529] on div at bounding box center [869, 545] width 33 height 33
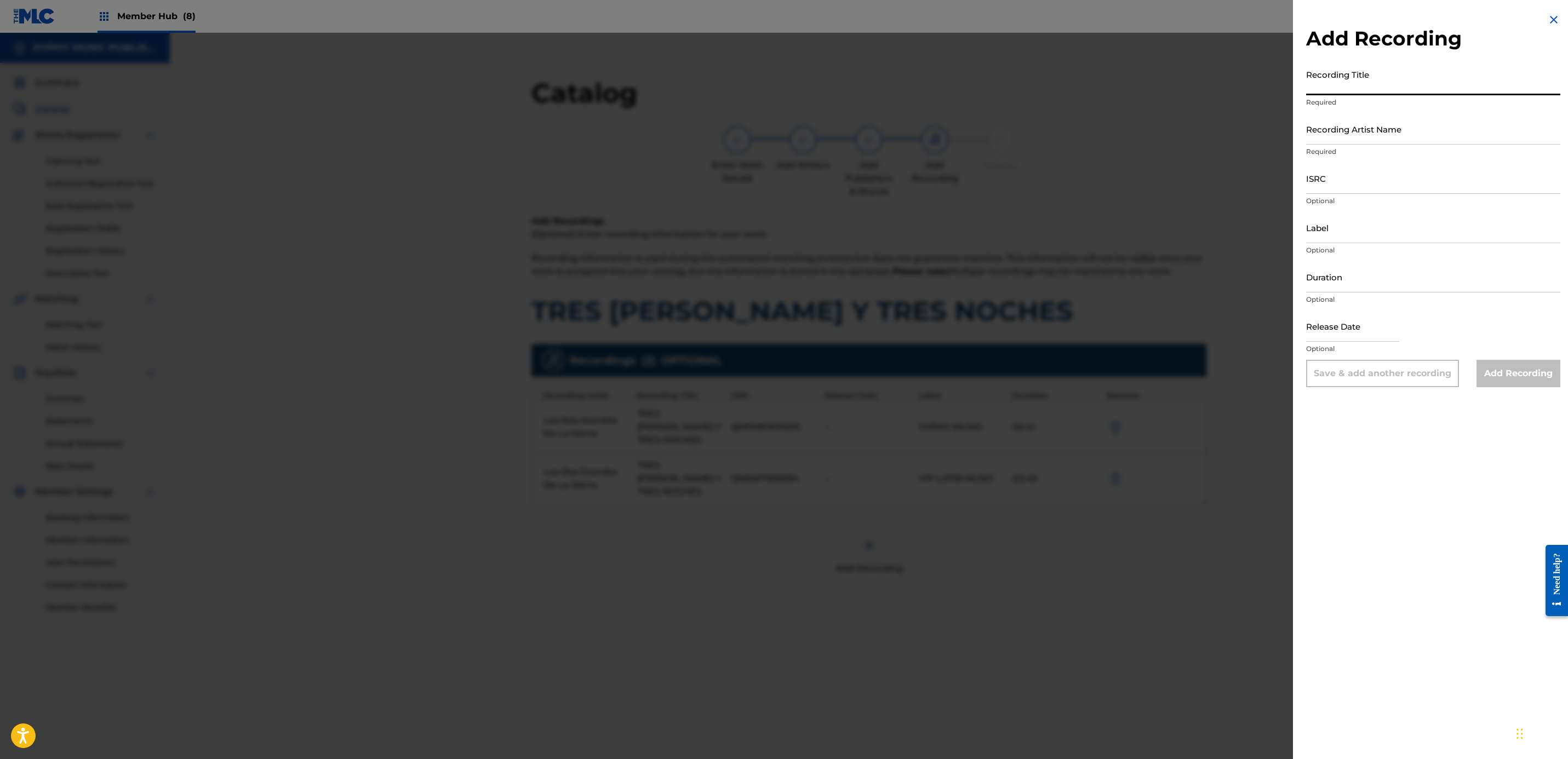
click at [777, 80] on input "Recording Title" at bounding box center [1433, 79] width 254 height 31
paste input "Tres Dias y Tres Noches ( Banda)"
type input "Tres Dias y Tres Noches ( Banda)"
click at [777, 128] on input "Recording Artist Name" at bounding box center [1433, 128] width 254 height 31
paste input "Los Dos Grandes De La Sierra"
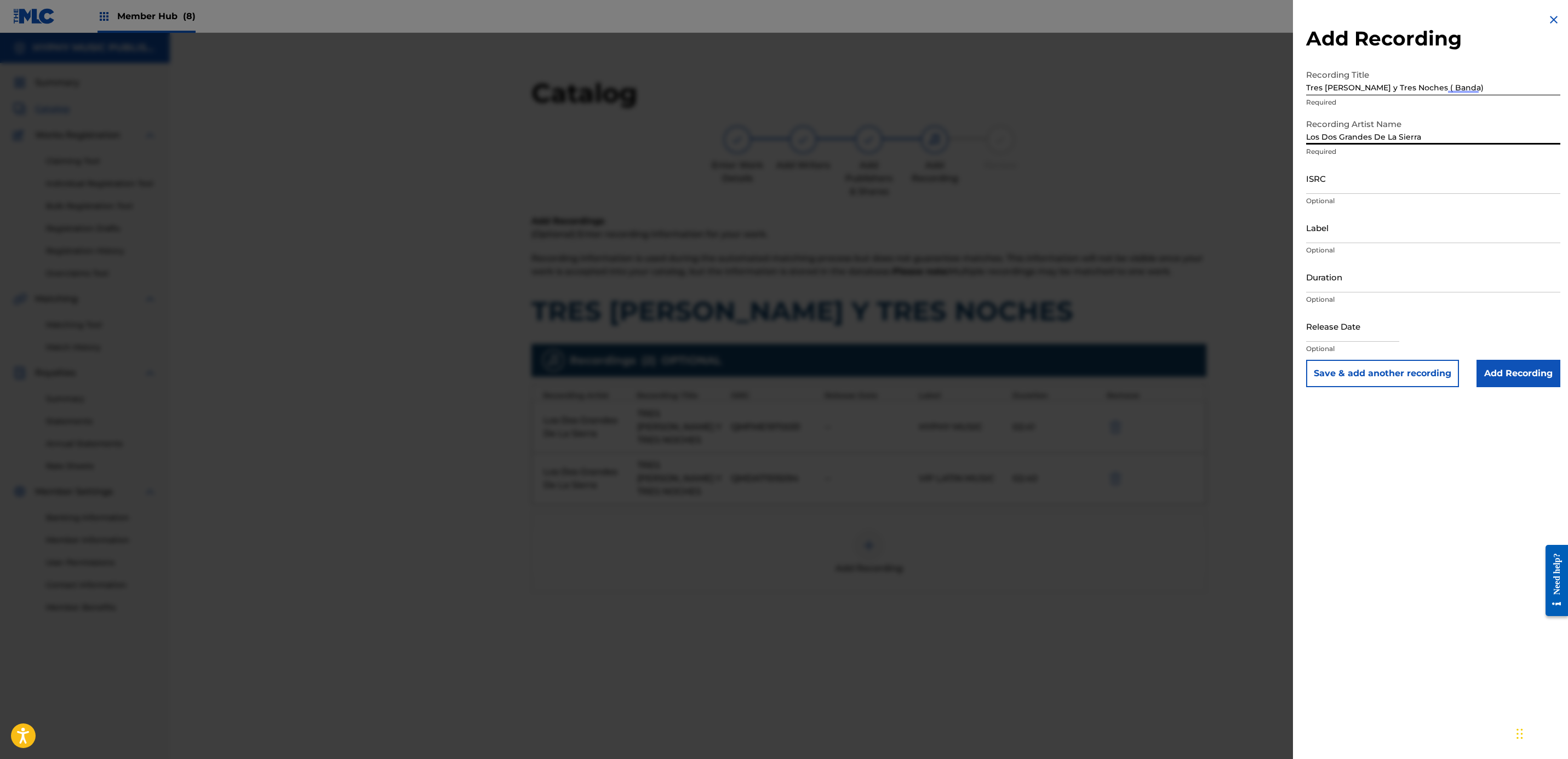
type input "Los Dos Grandes De La Sierra"
click at [777, 184] on input "ISRC" at bounding box center [1433, 178] width 254 height 31
paste input "USANG2526443"
type input "USANG2526443"
click at [777, 227] on input "Label" at bounding box center [1433, 227] width 254 height 31
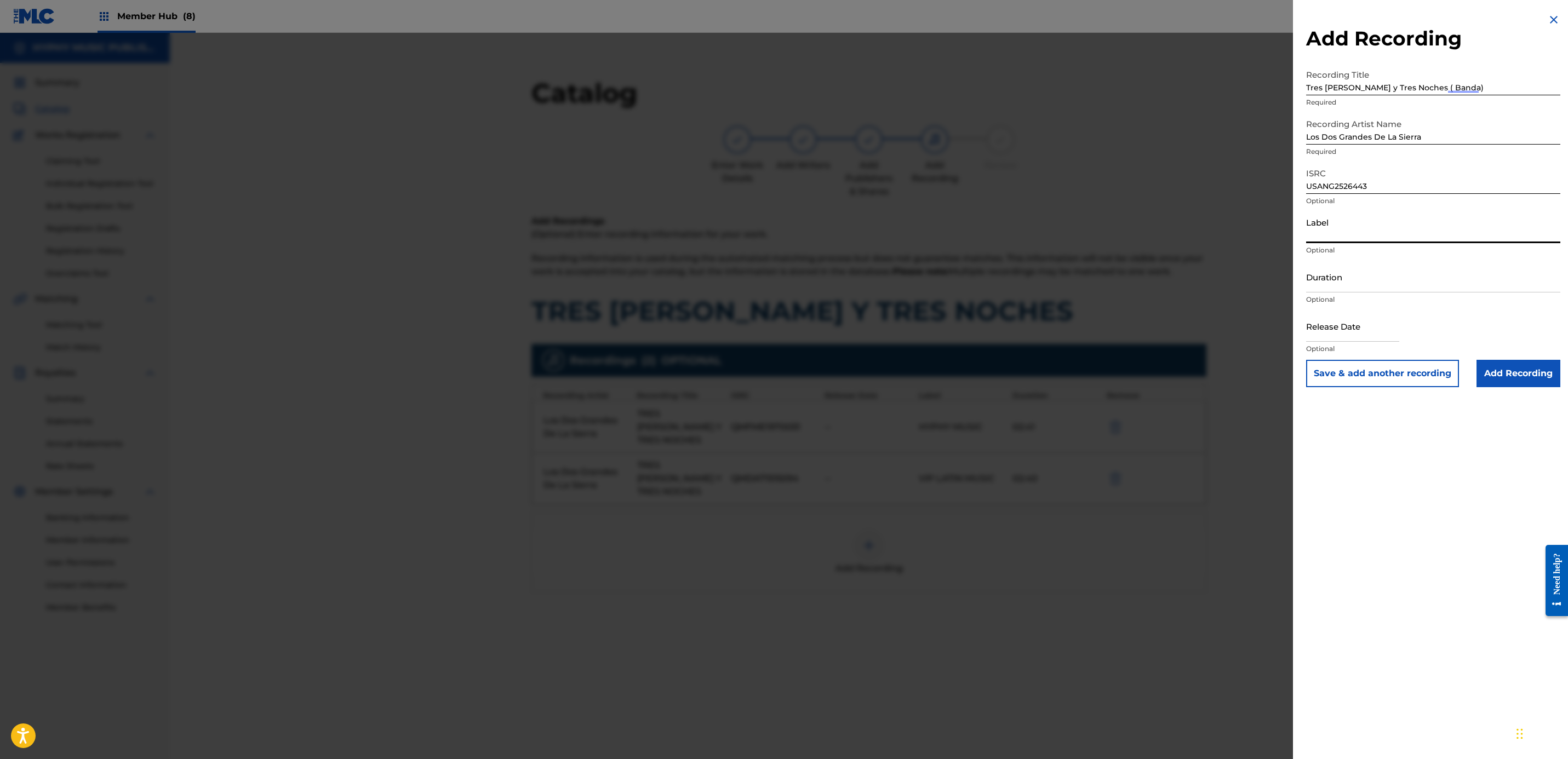
paste input "Hyphy Music"
type input "Hyphy Music"
click at [777, 295] on p "Optional" at bounding box center [1433, 299] width 254 height 10
click at [777, 287] on input "Duration" at bounding box center [1433, 276] width 254 height 31
paste input "2:19"
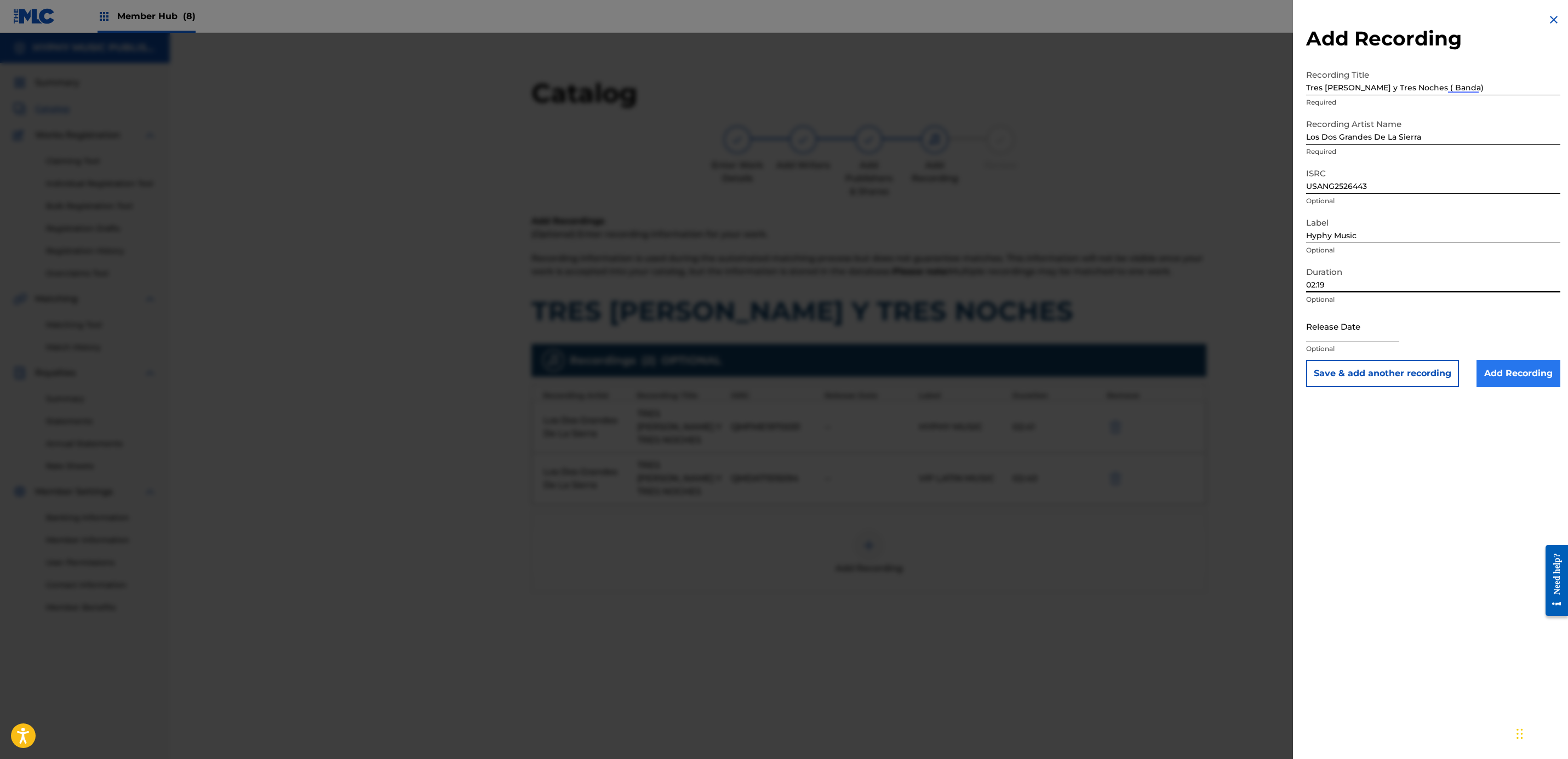
type input "02:19"
click at [777, 375] on input "Add Recording" at bounding box center [1519, 373] width 84 height 27
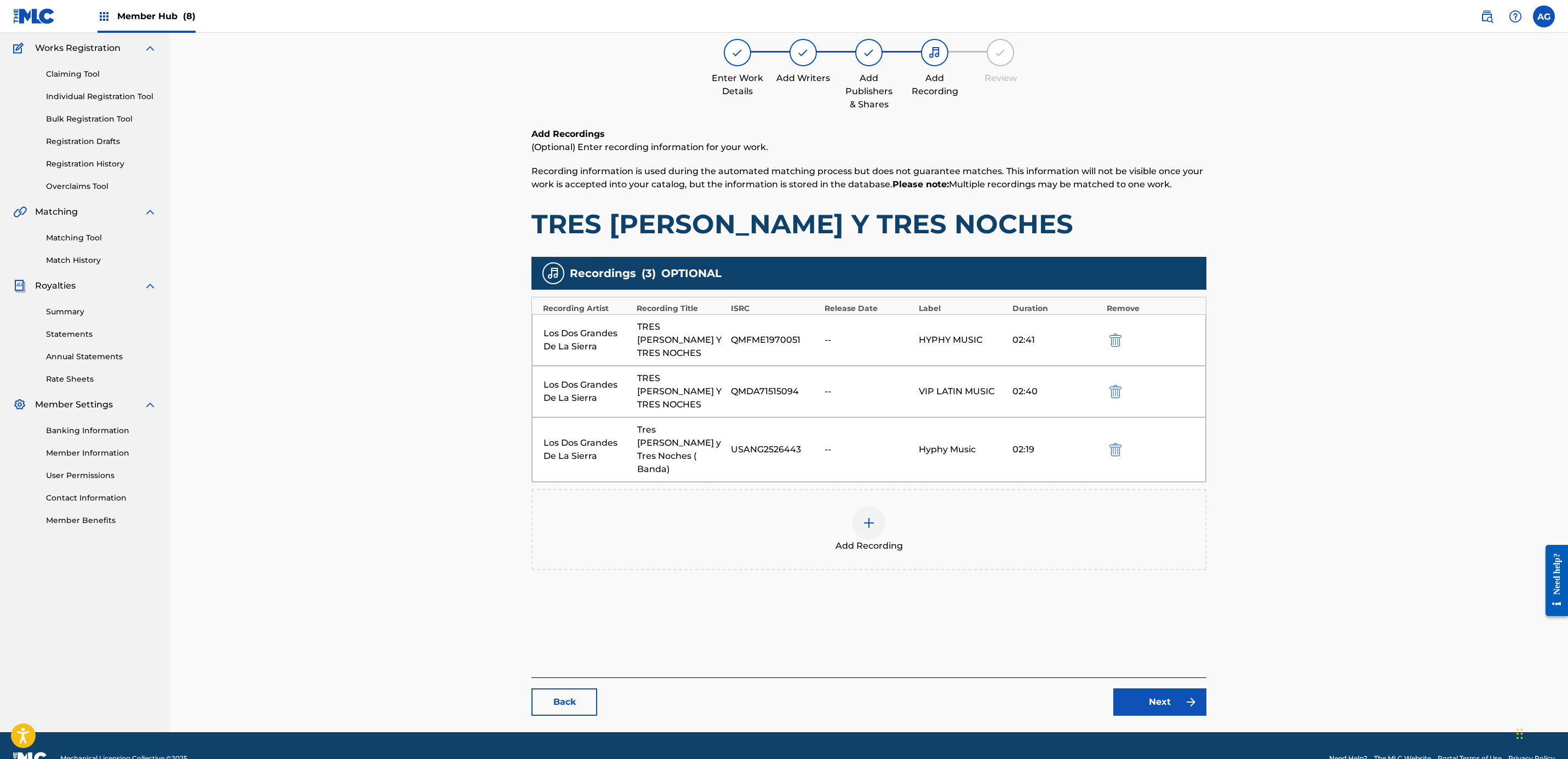
scroll to position [113, 0]
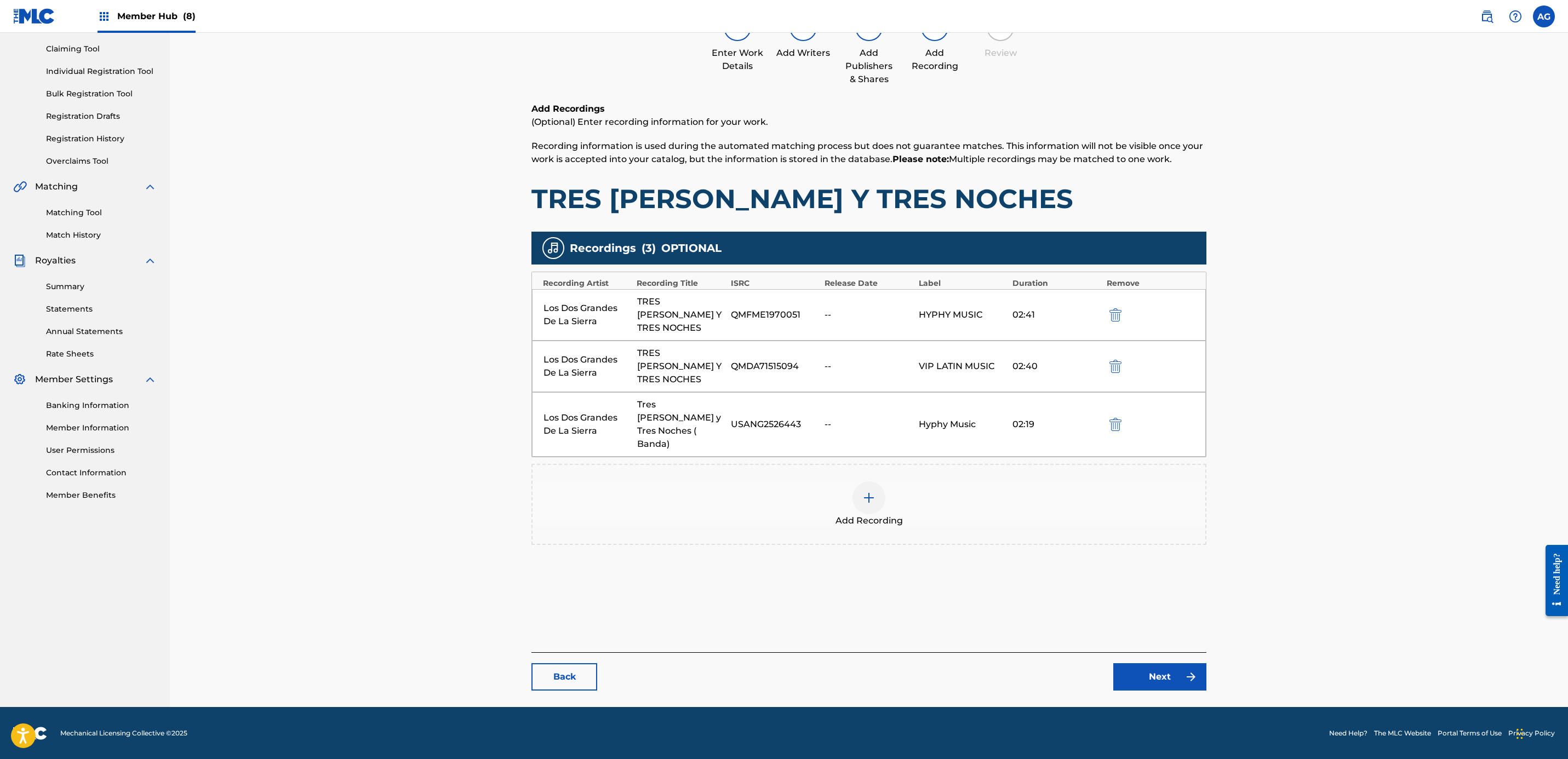
drag, startPoint x: 1317, startPoint y: 446, endPoint x: 1297, endPoint y: 669, distance: 223.9
click at [777, 660] on div "Back Next" at bounding box center [869, 671] width 675 height 38
click at [777, 671] on link "Next" at bounding box center [1160, 677] width 93 height 27
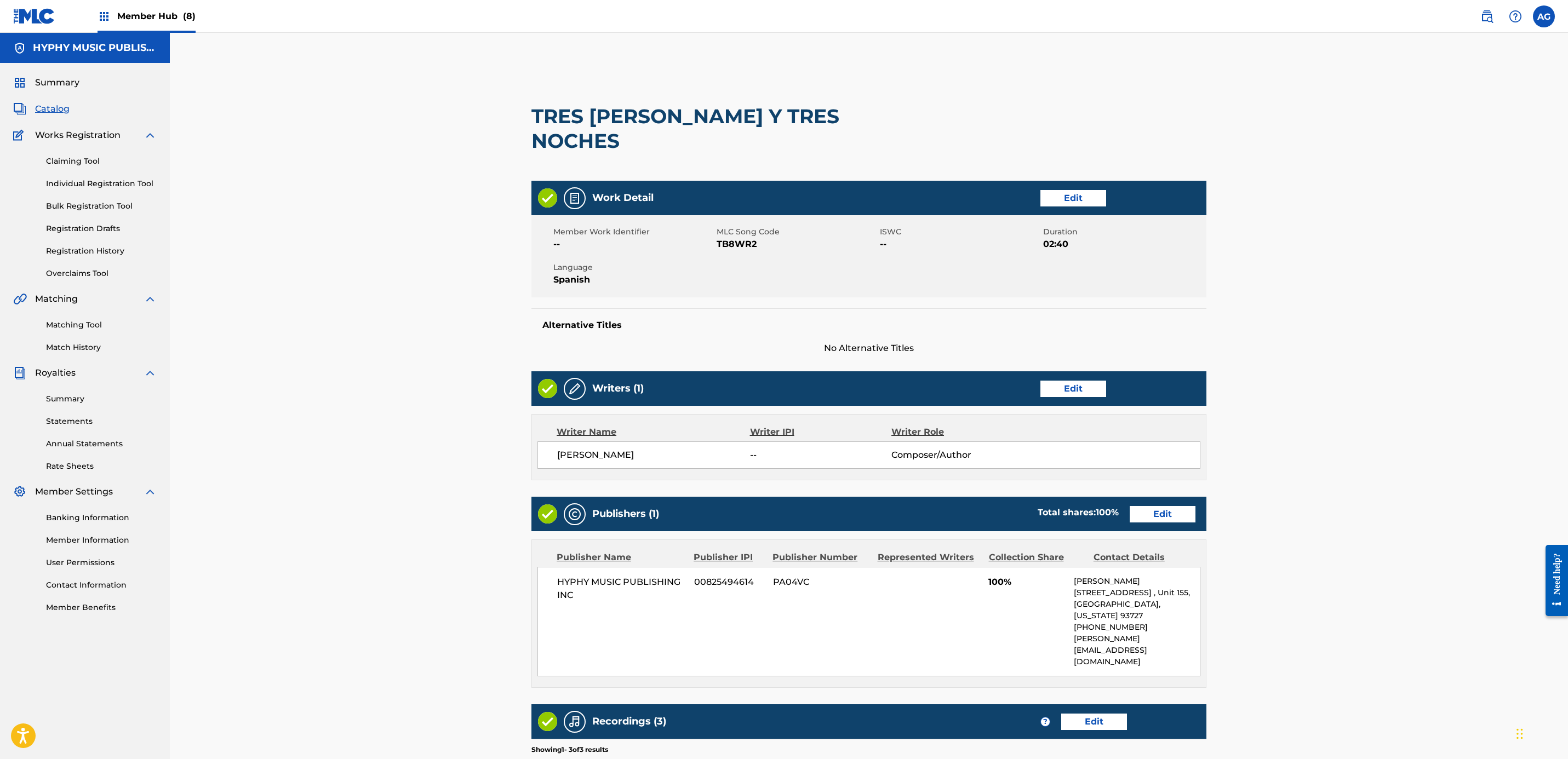
scroll to position [195, 0]
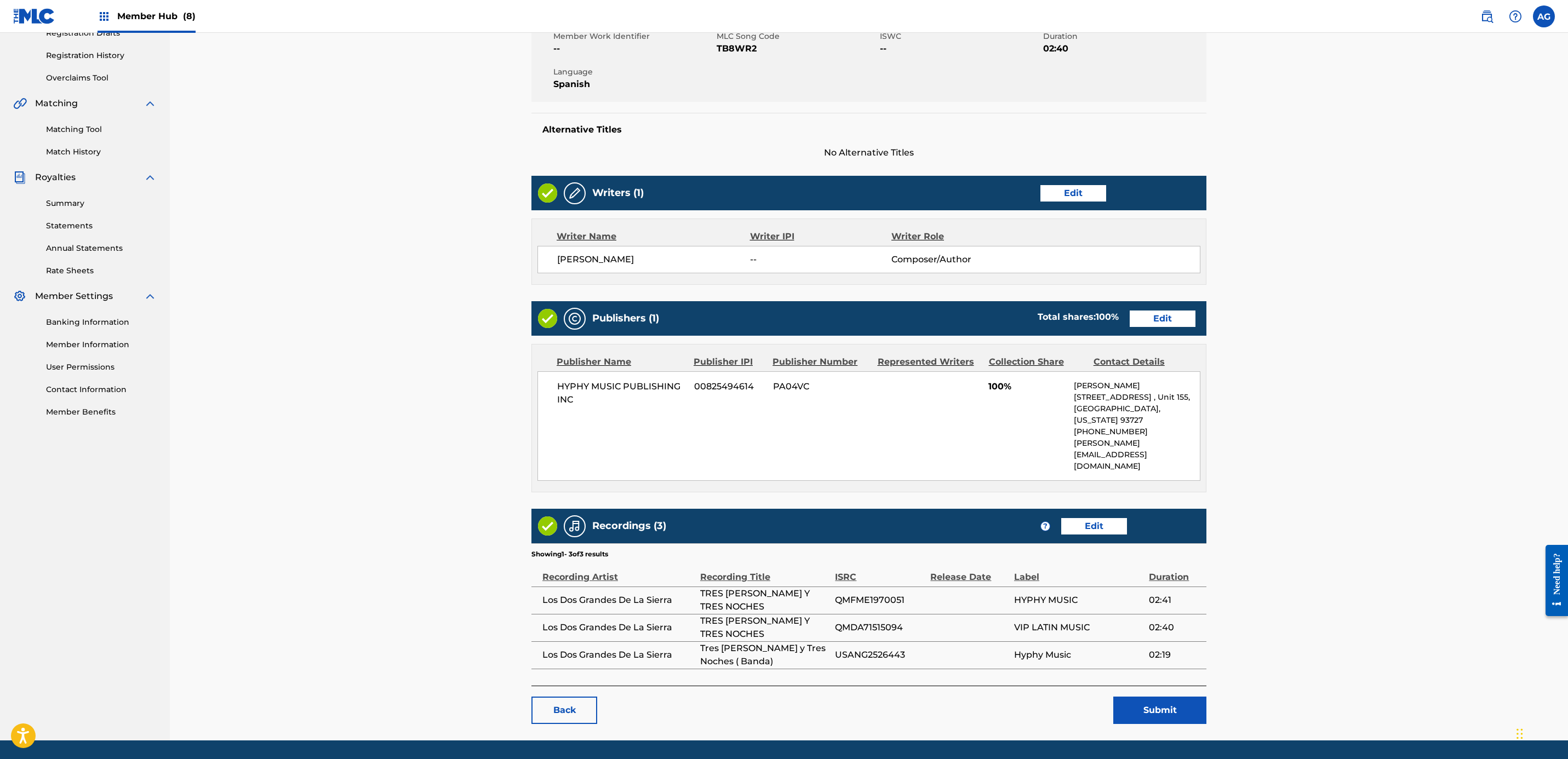
drag, startPoint x: 1079, startPoint y: 444, endPoint x: 1059, endPoint y: 617, distance: 174.2
click at [777, 697] on button "Submit" at bounding box center [1160, 710] width 93 height 27
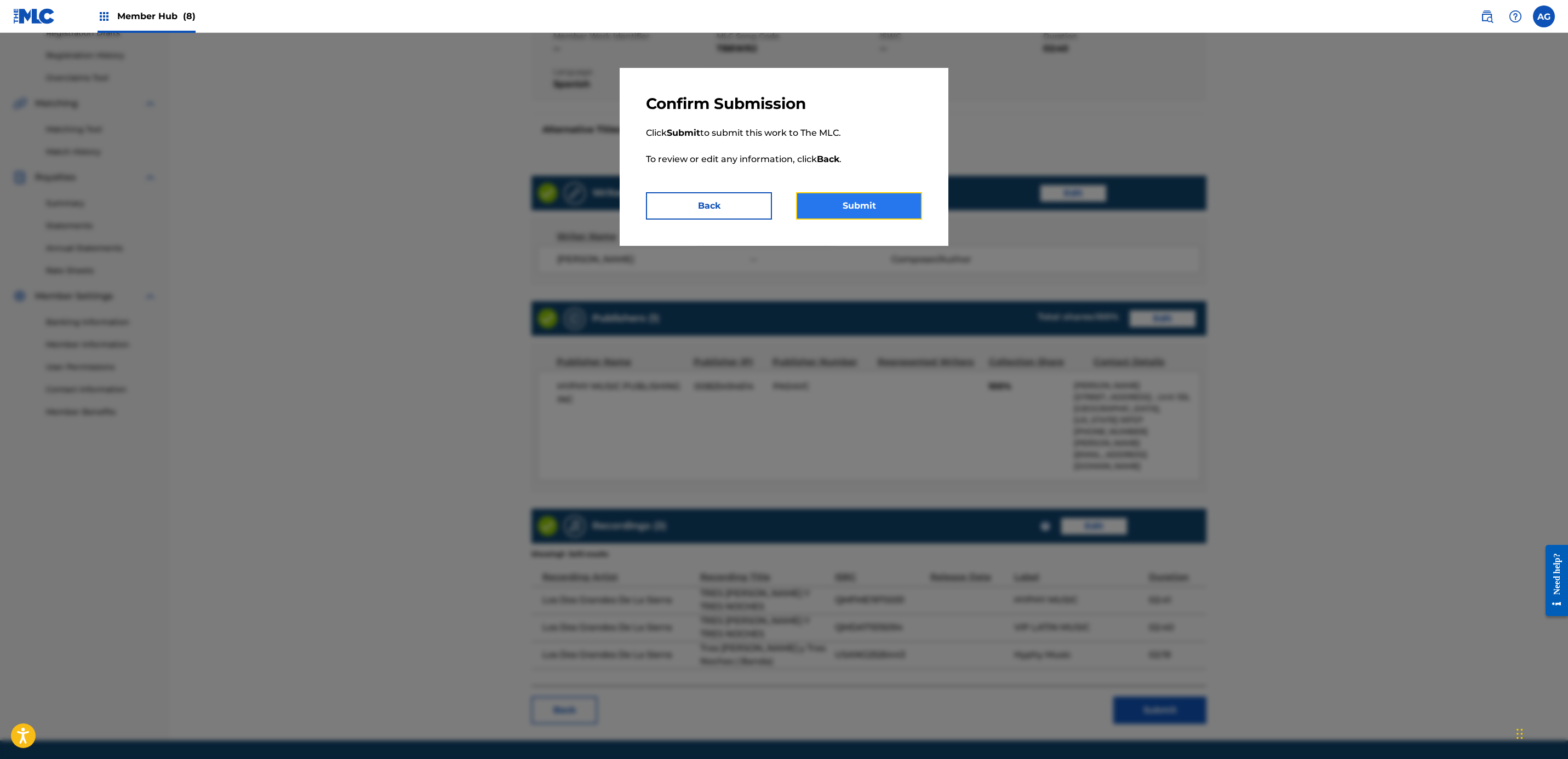
click at [777, 201] on button "Submit" at bounding box center [859, 206] width 126 height 27
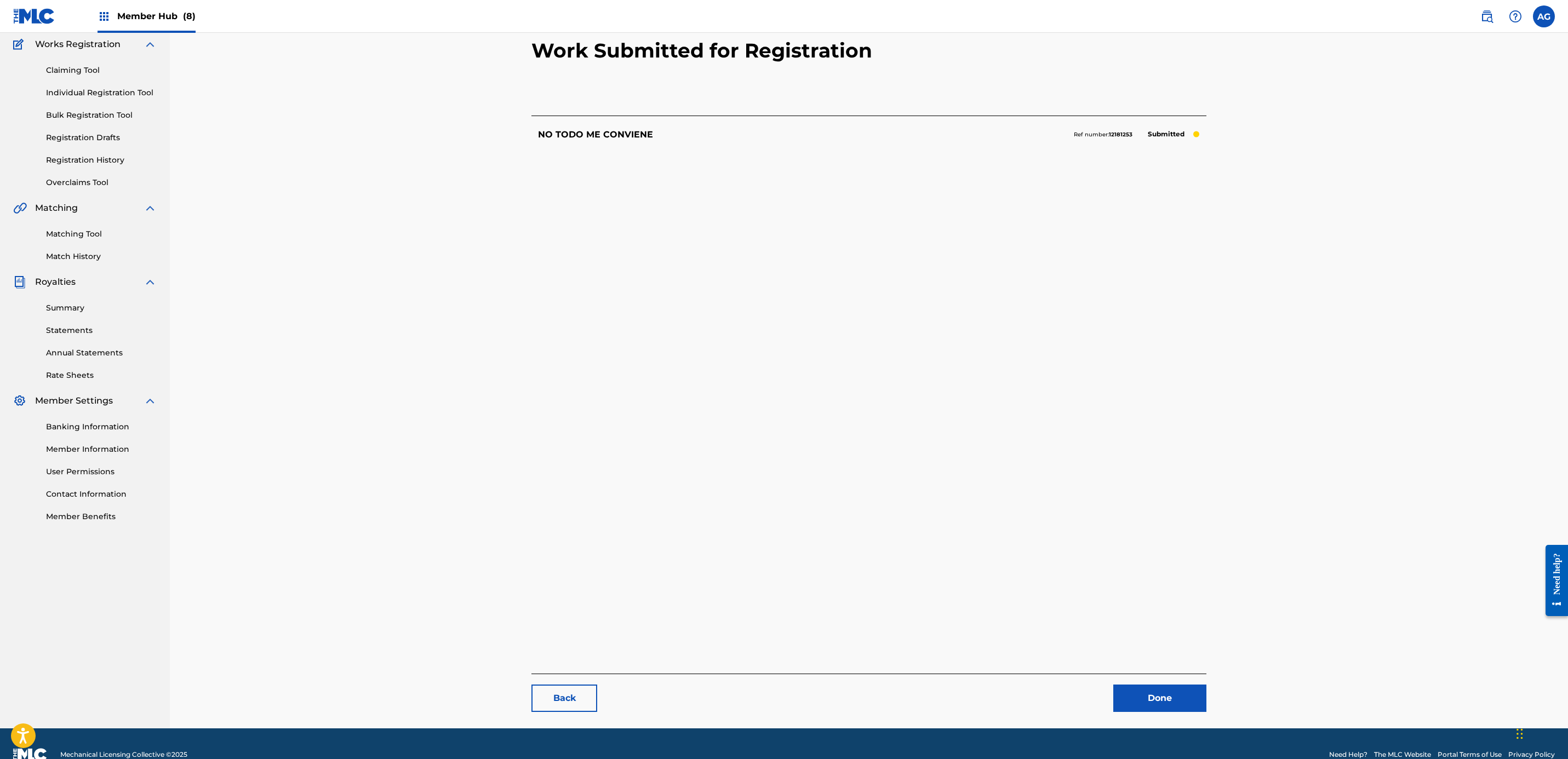
scroll to position [113, 0]
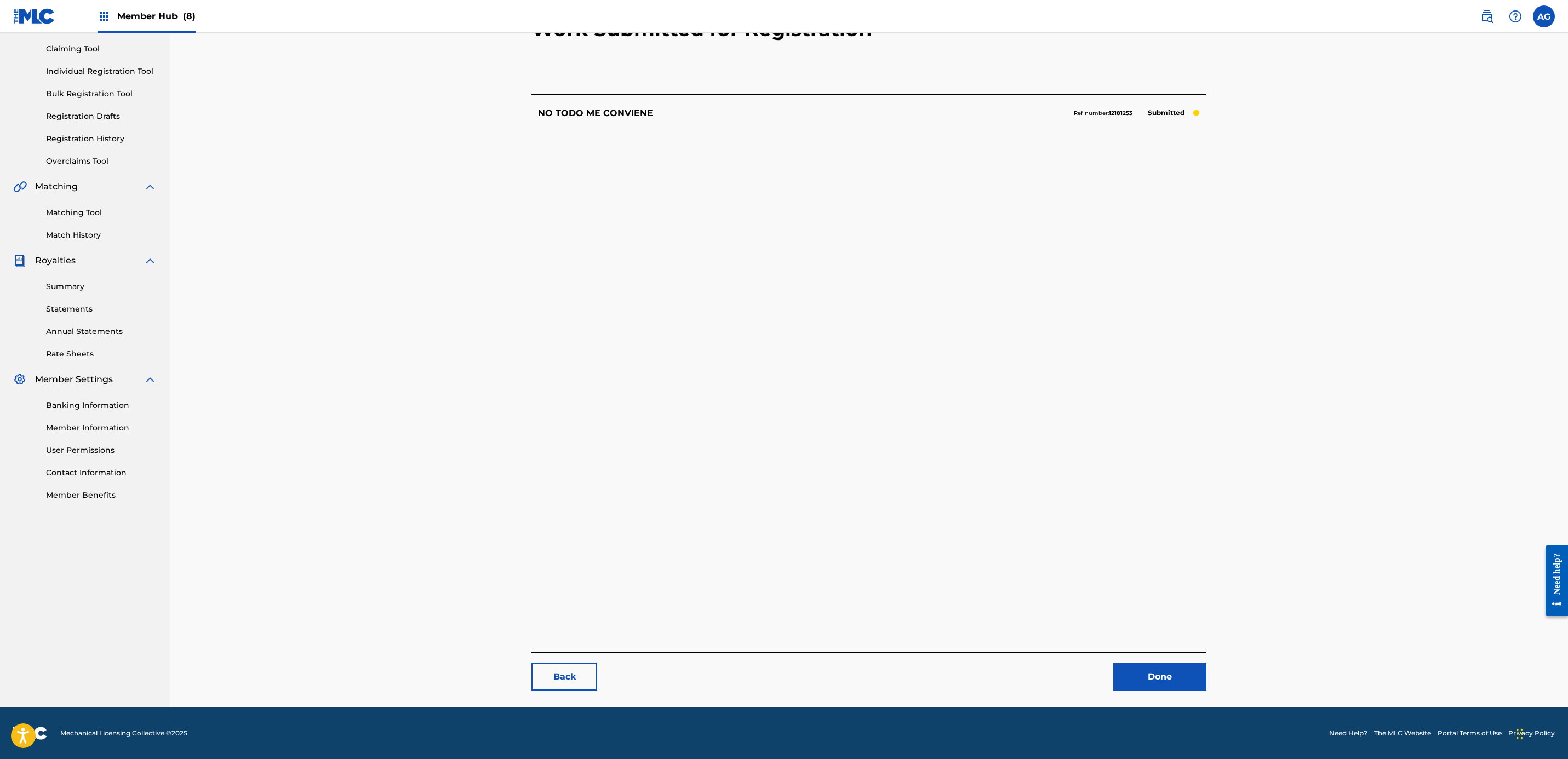
drag, startPoint x: 911, startPoint y: 366, endPoint x: 927, endPoint y: 533, distance: 167.8
click at [777, 672] on link "Done" at bounding box center [1160, 677] width 93 height 27
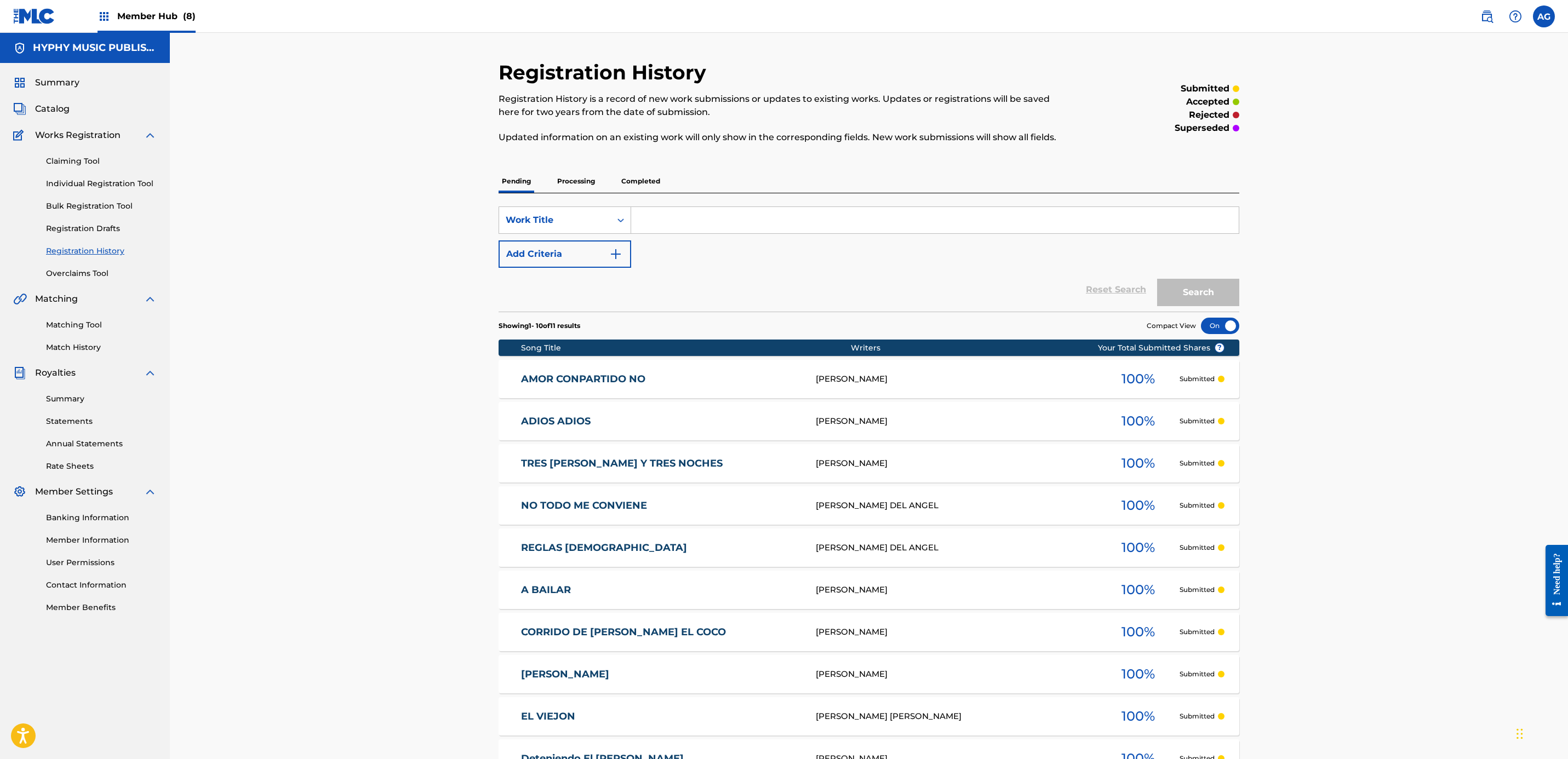
click at [225, 671] on div "Registration History Registration History is a record of new work submissions o…" at bounding box center [869, 442] width 1398 height 819
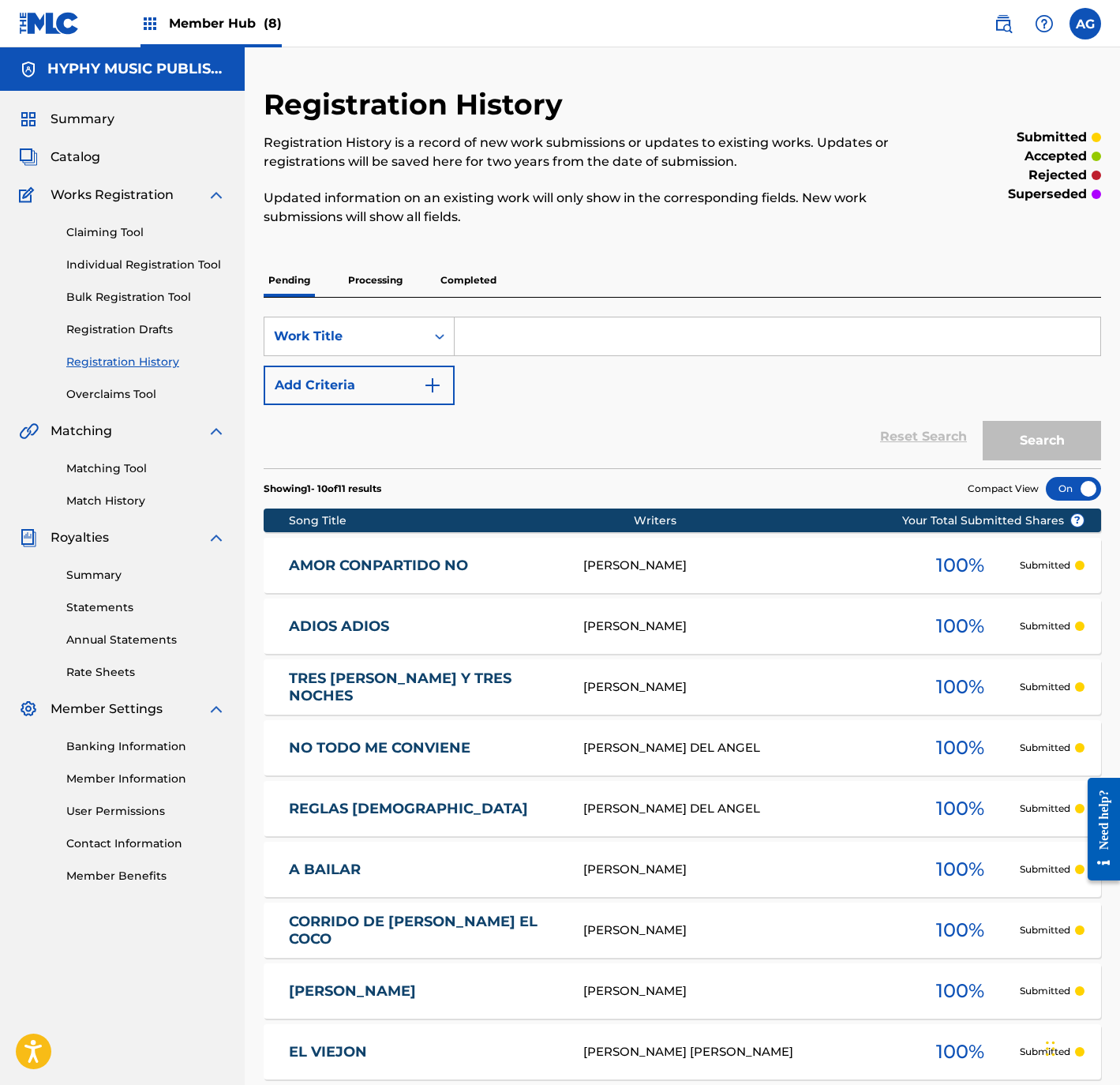
click at [8, 603] on div "Summary Catalog Works Registration Claiming Tool Individual Registration Tool B…" at bounding box center [122, 497] width 245 height 812
click at [142, 253] on div "Claiming Tool Individual Registration Tool Bulk Registration Tool Registration …" at bounding box center [123, 303] width 207 height 198
click at [142, 264] on link "Individual Registration Tool" at bounding box center [146, 265] width 160 height 17
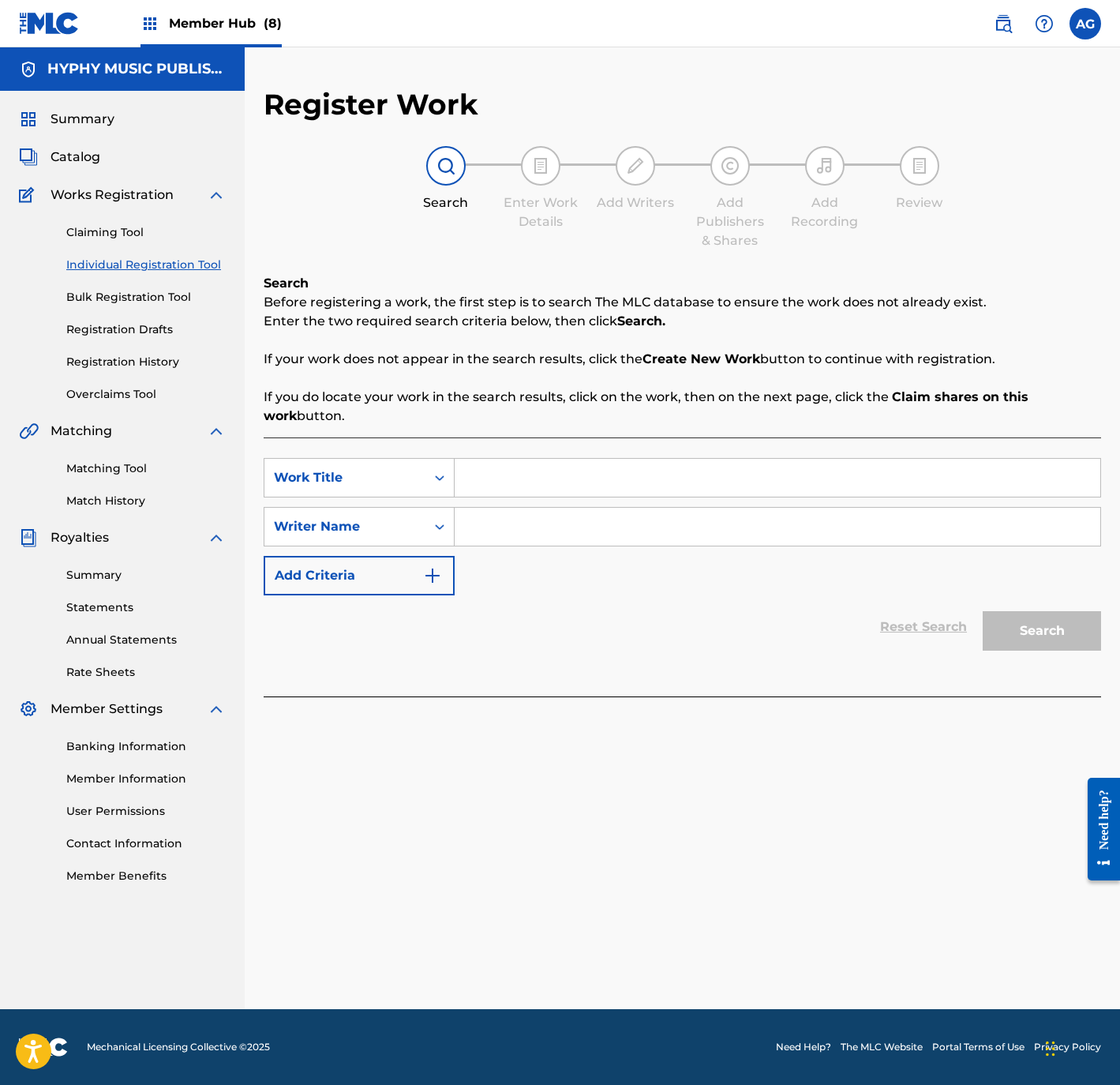
click at [620, 462] on input "Search Form" at bounding box center [777, 477] width 646 height 38
paste input "ACTO CANONICO"
type input "ACTO CANONICO"
click at [770, 533] on input "Search Form" at bounding box center [777, 526] width 646 height 38
paste input "JESUS ROBERTO CAMPANA SOLORZANO"
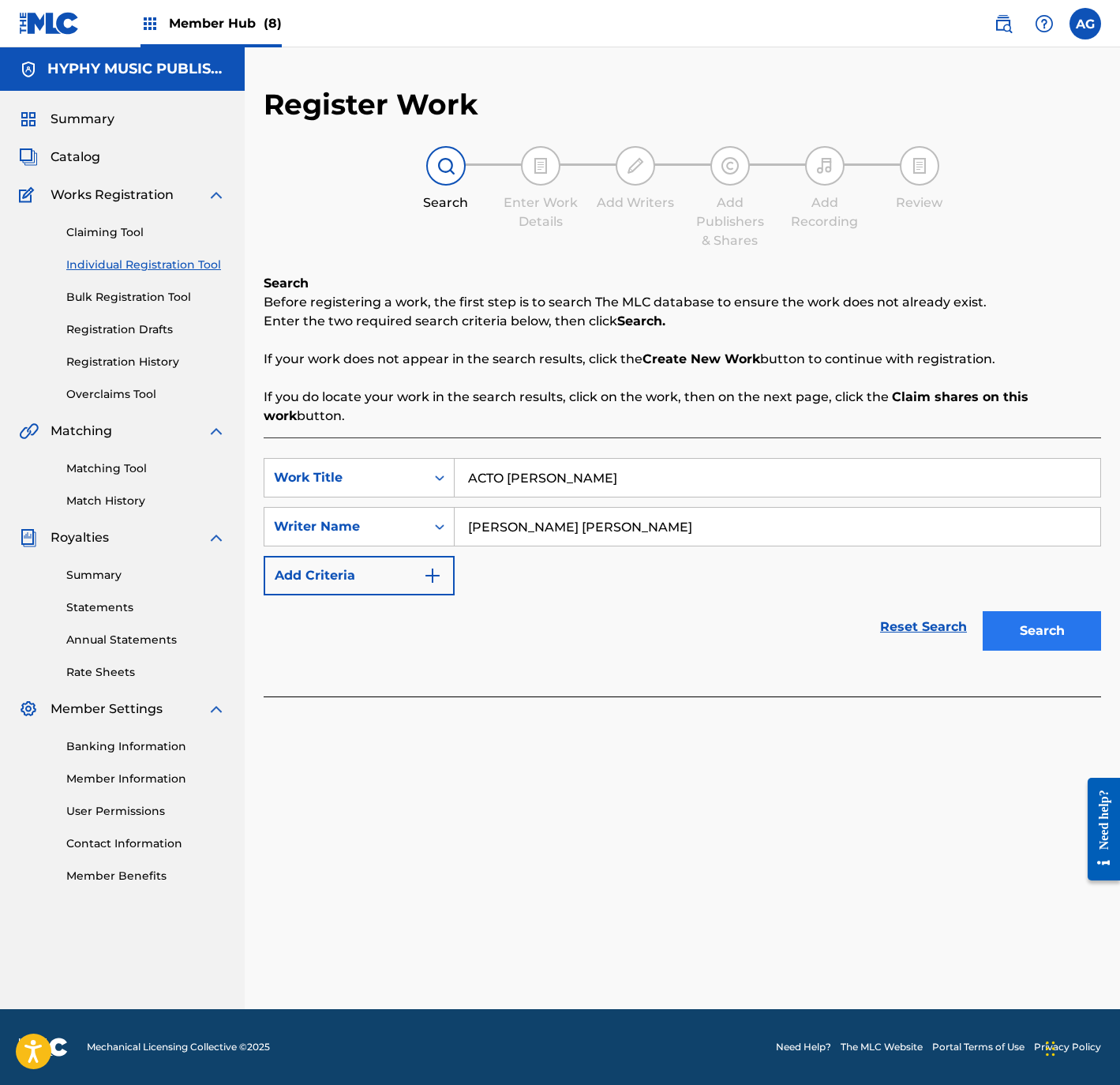
type input "JESUS ROBERTO CAMPANA SOLORZANO"
click at [1066, 631] on button "Search" at bounding box center [1042, 631] width 118 height 39
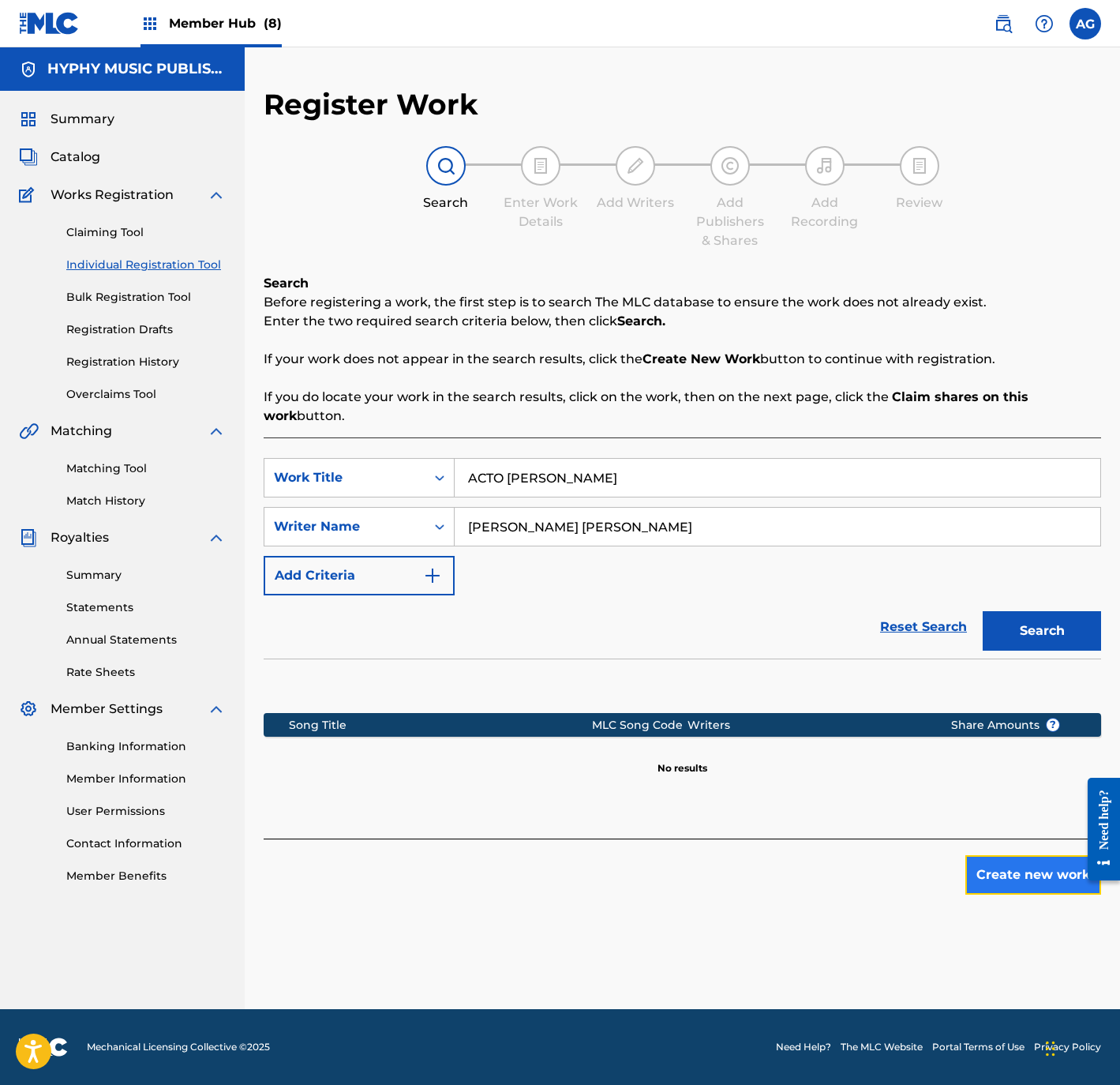
click at [1017, 869] on button "Create new work" at bounding box center [1033, 874] width 136 height 39
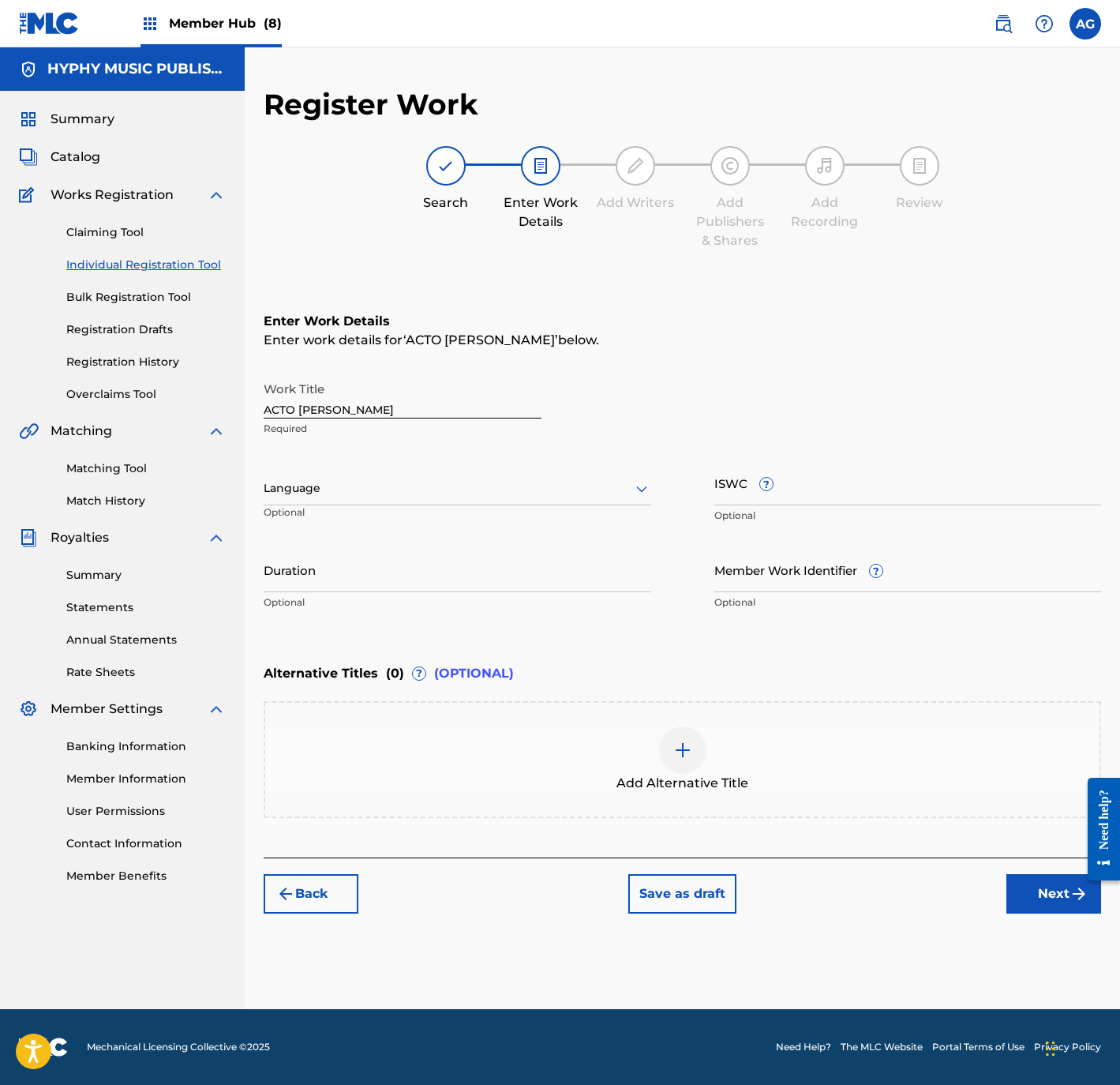
click at [504, 505] on div "Language Optional" at bounding box center [458, 496] width 388 height 71
click at [383, 497] on div "Language" at bounding box center [458, 489] width 388 height 33
click at [362, 552] on div "Spanish" at bounding box center [458, 559] width 386 height 36
click at [329, 578] on input "Duration" at bounding box center [458, 569] width 388 height 45
type input "03:46"
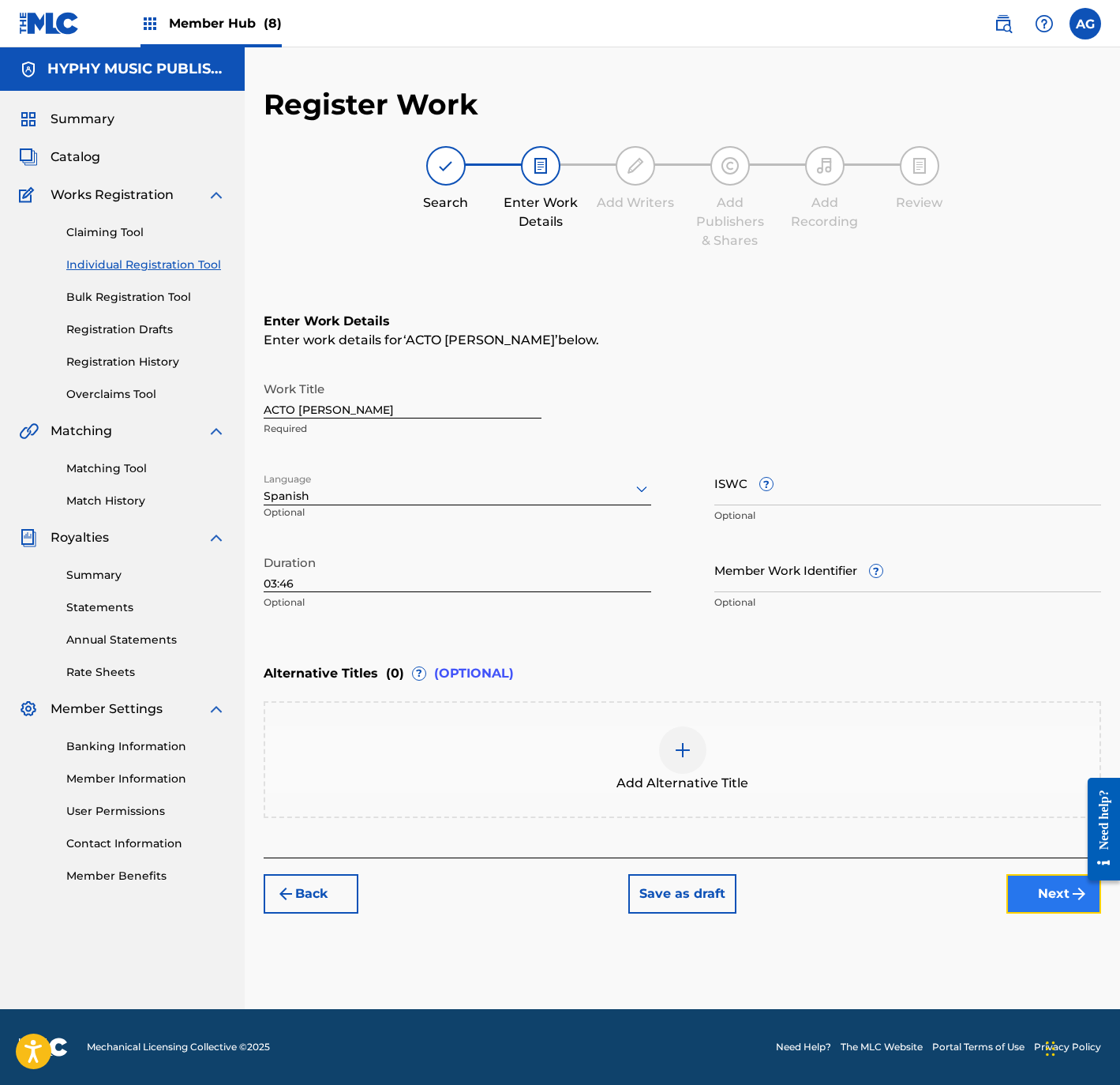
click at [1049, 886] on button "Next" at bounding box center [1054, 893] width 95 height 39
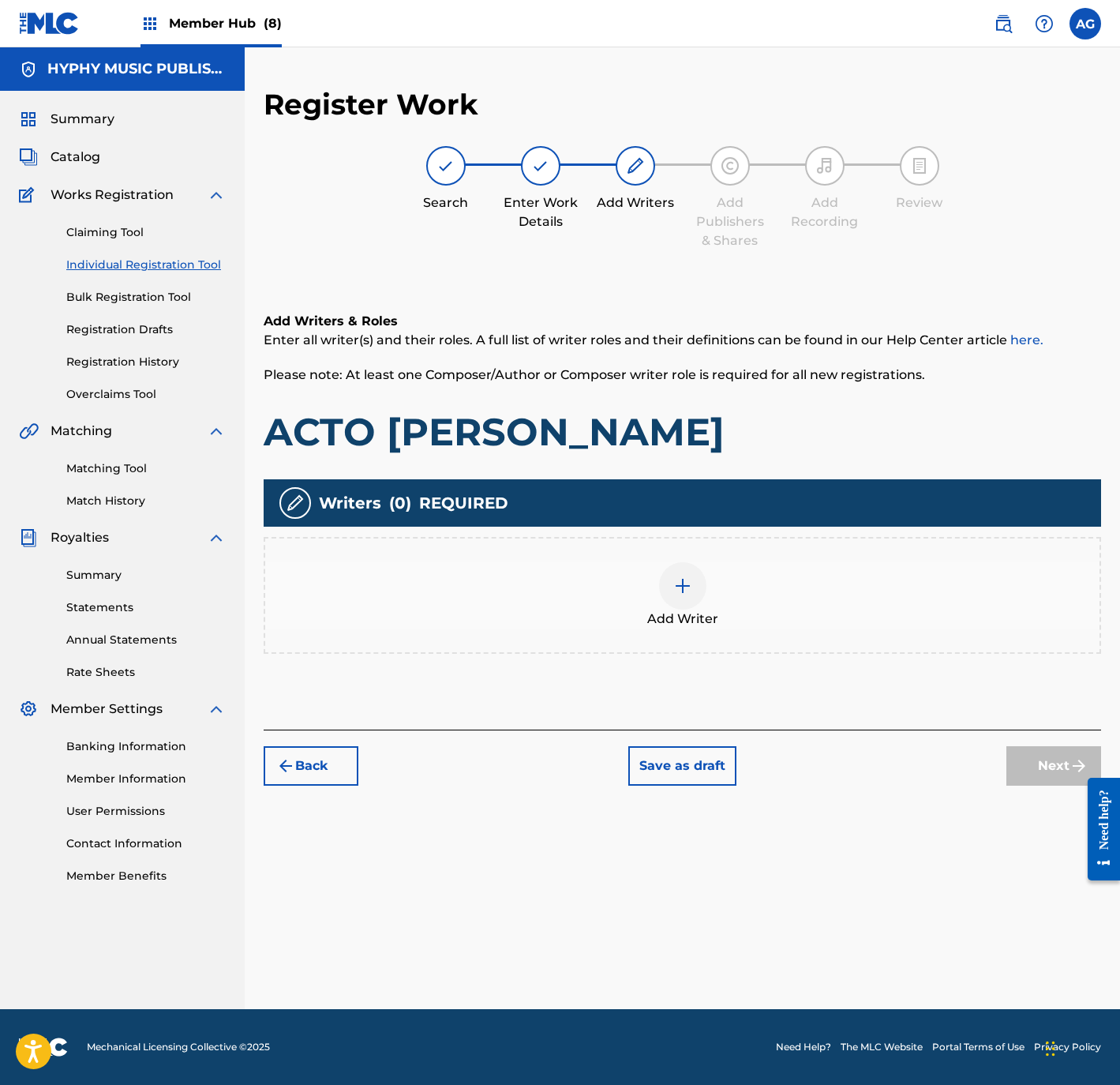
click at [692, 604] on div at bounding box center [683, 586] width 47 height 47
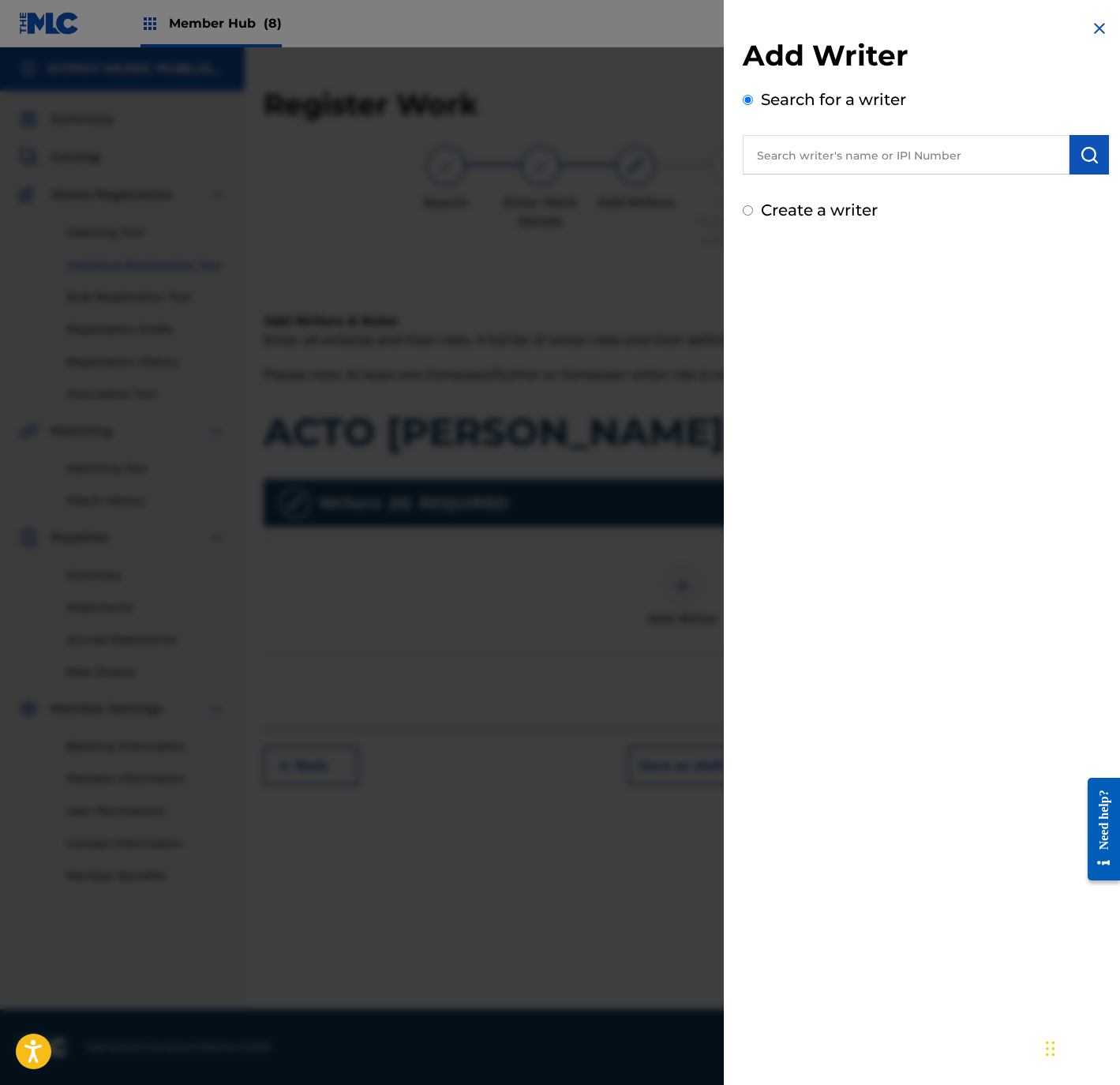
click at [951, 160] on input "text" at bounding box center [906, 154] width 327 height 39
paste input "JESUS ROBERTO CAMPANA SOLORZANO"
type input "JESUS ROBERTO CAMPANA SOLORZANO"
click at [1090, 150] on img "submit" at bounding box center [1089, 155] width 19 height 19
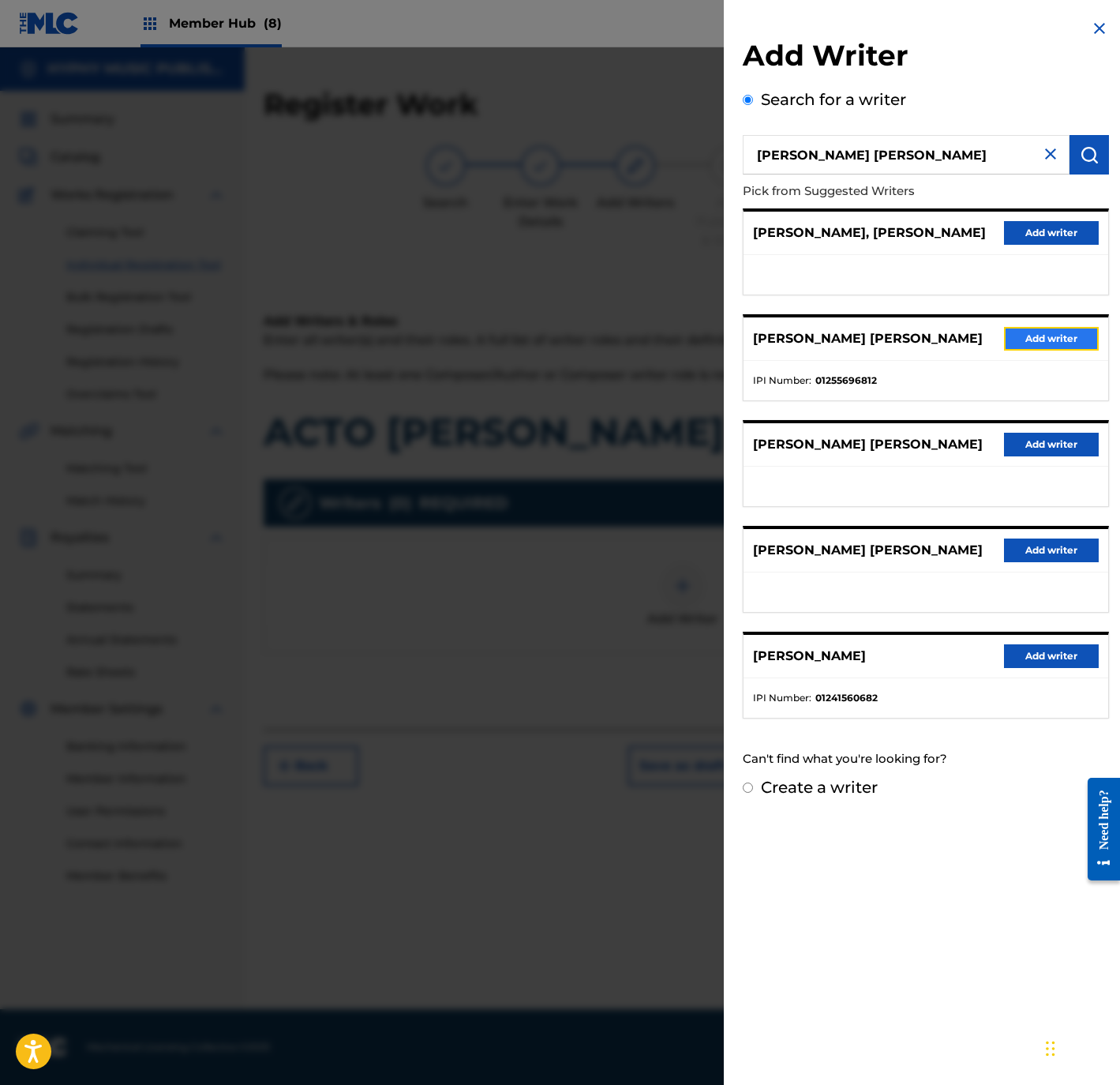
click at [1040, 334] on button "Add writer" at bounding box center [1052, 339] width 95 height 24
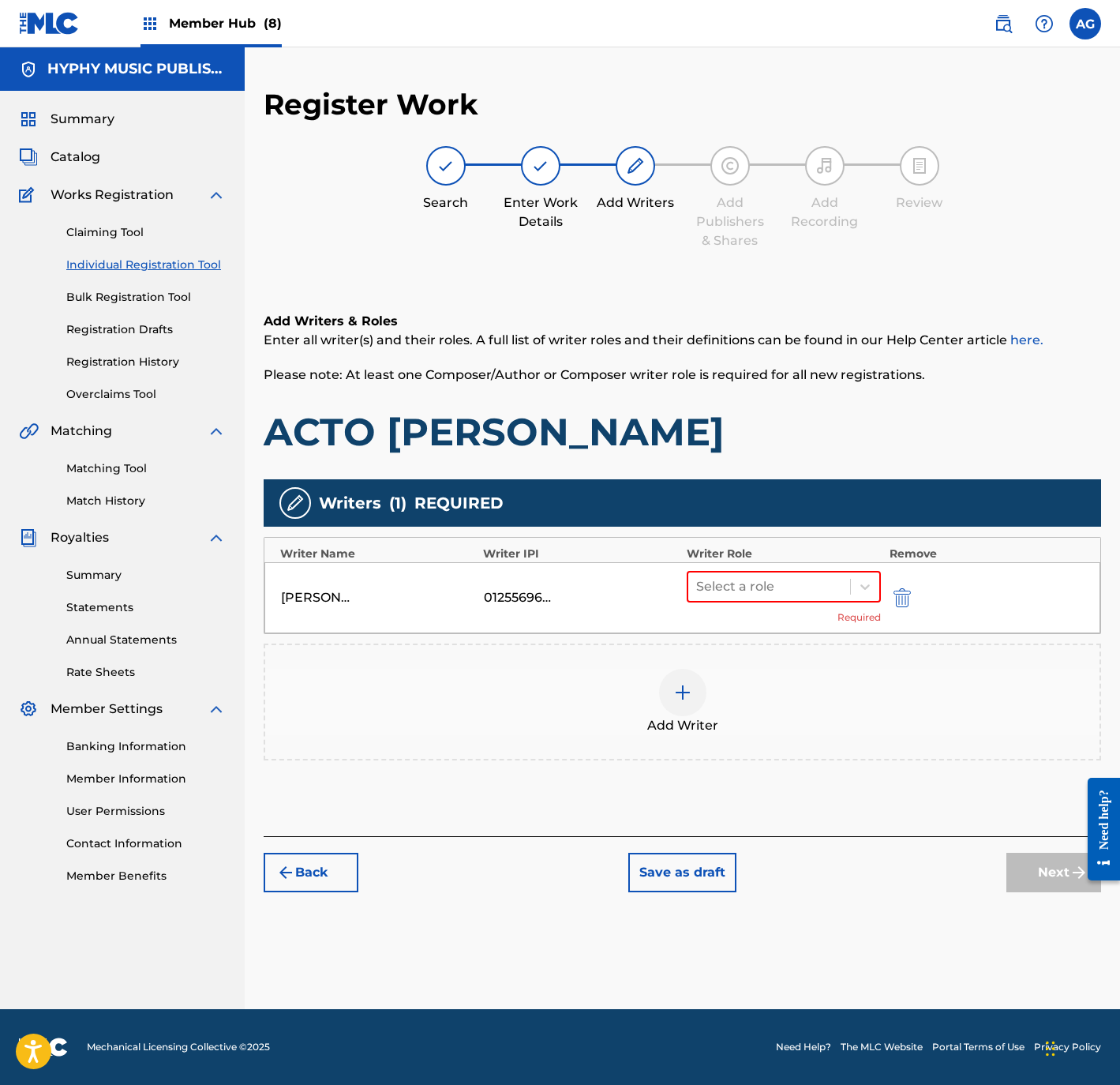
drag, startPoint x: 767, startPoint y: 575, endPoint x: 761, endPoint y: 604, distance: 29.6
click at [765, 581] on div at bounding box center [769, 586] width 146 height 22
click at [758, 637] on div "Composer/Author" at bounding box center [782, 627] width 194 height 32
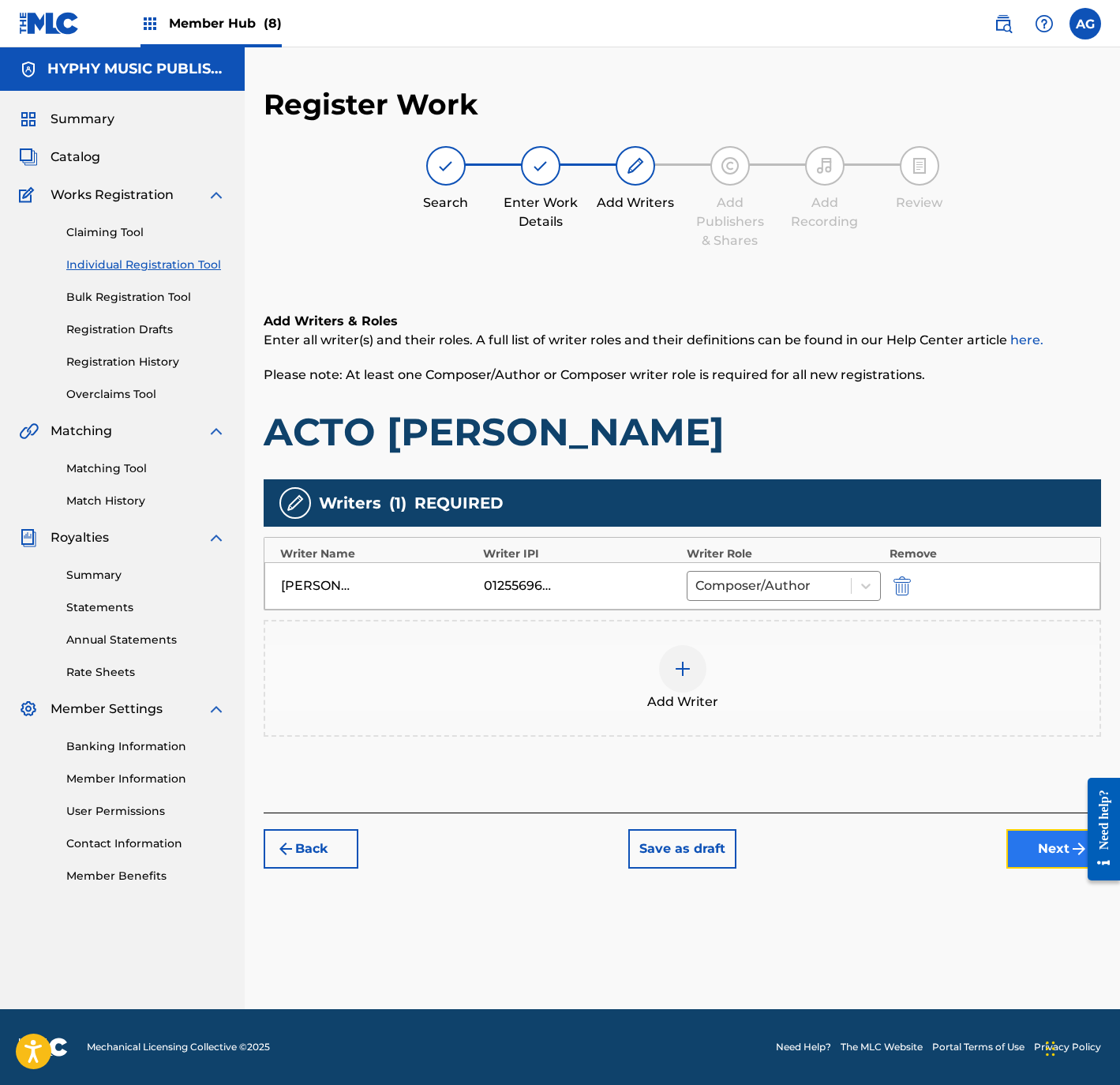
click at [1047, 851] on button "Next" at bounding box center [1054, 848] width 95 height 39
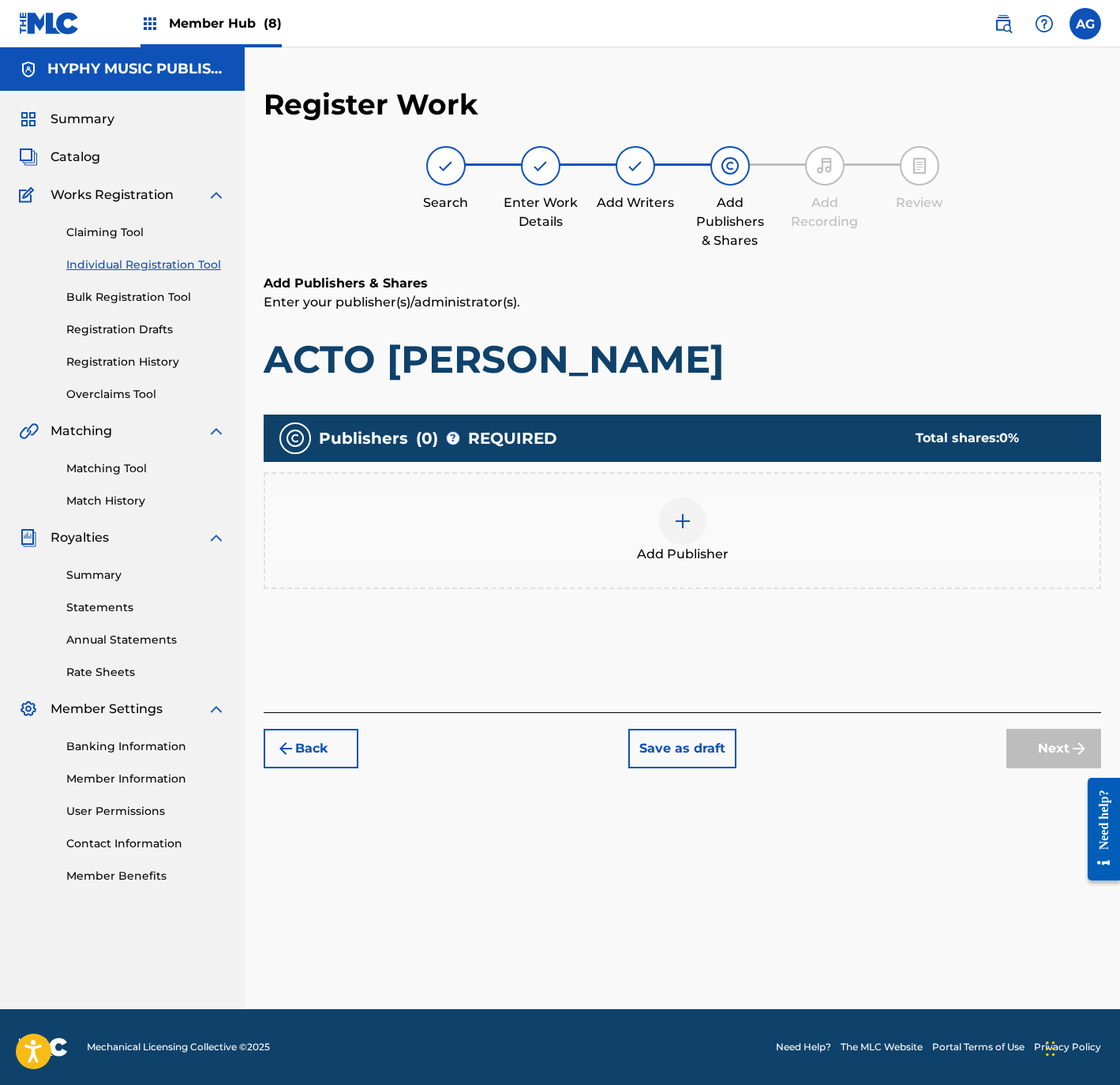
click at [727, 491] on div "Add Publisher" at bounding box center [682, 530] width 838 height 117
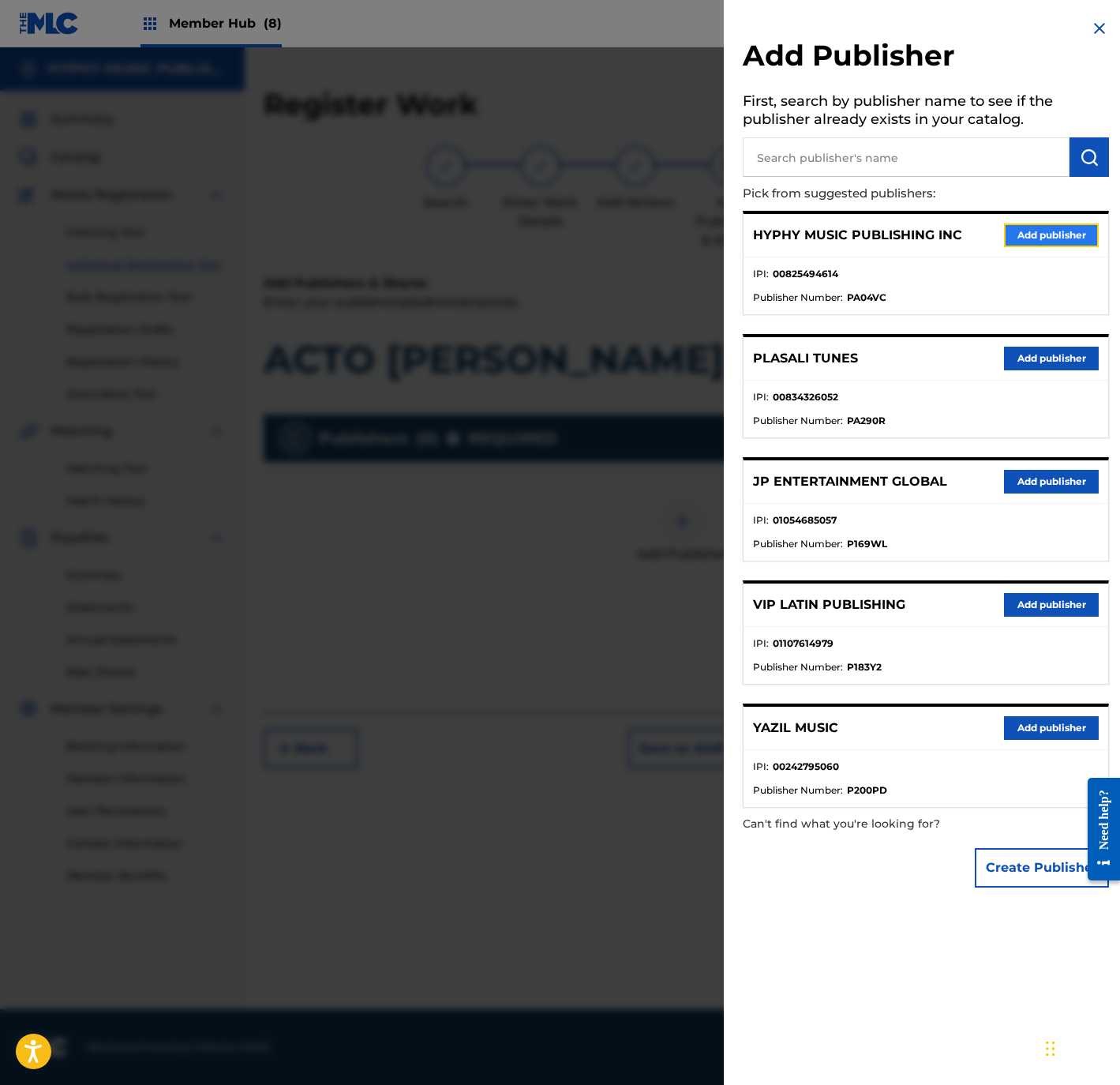
click at [1007, 237] on button "Add publisher" at bounding box center [1052, 235] width 95 height 24
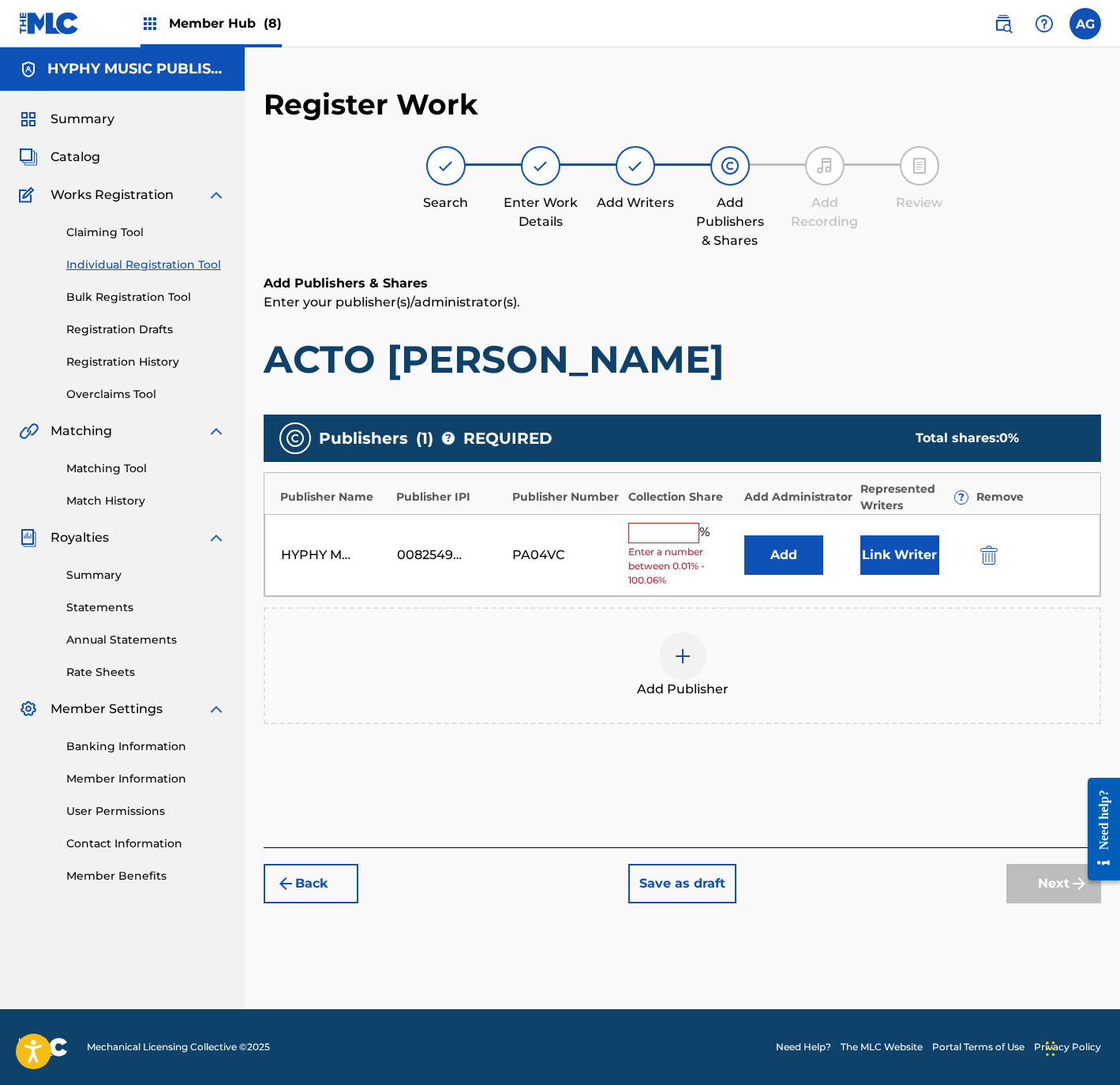
click at [659, 549] on span "Enter a number between 0.01% - 100.06%" at bounding box center [681, 566] width 108 height 43
click at [660, 542] on input "text" at bounding box center [663, 532] width 71 height 20
type input "100"
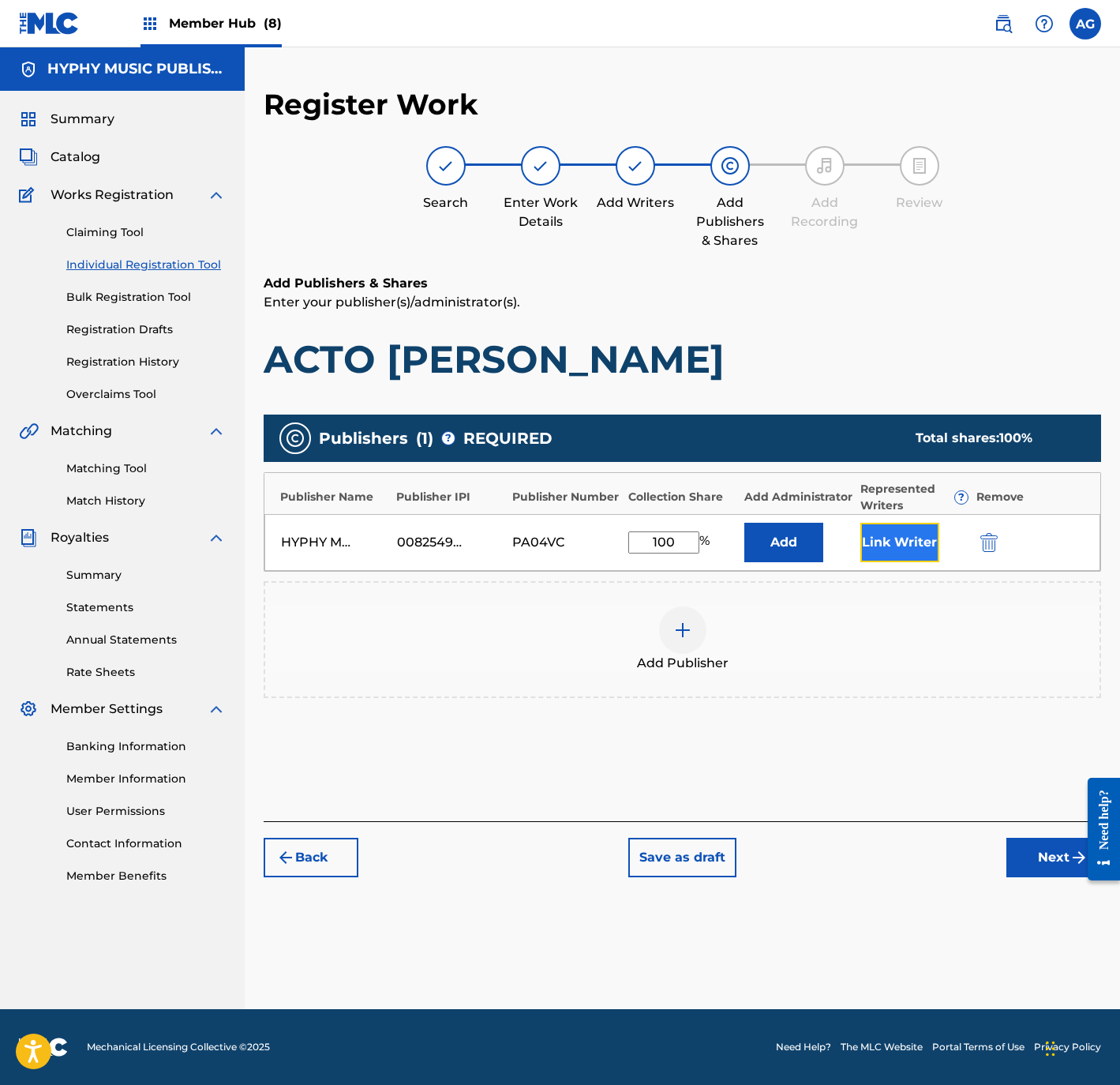
click at [867, 552] on button "Link Writer" at bounding box center [900, 542] width 79 height 39
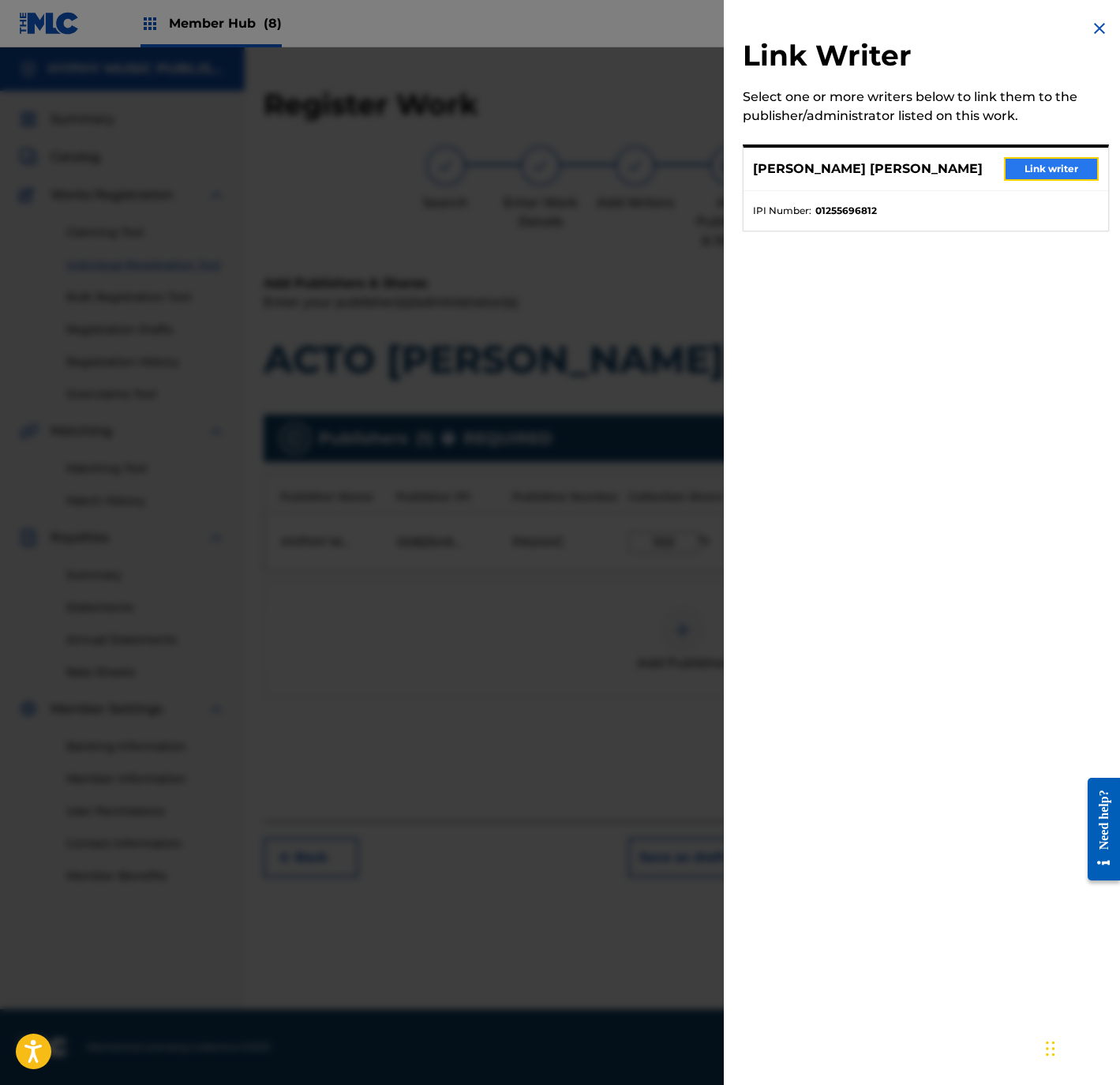
click at [1046, 181] on button "Link writer" at bounding box center [1052, 168] width 95 height 24
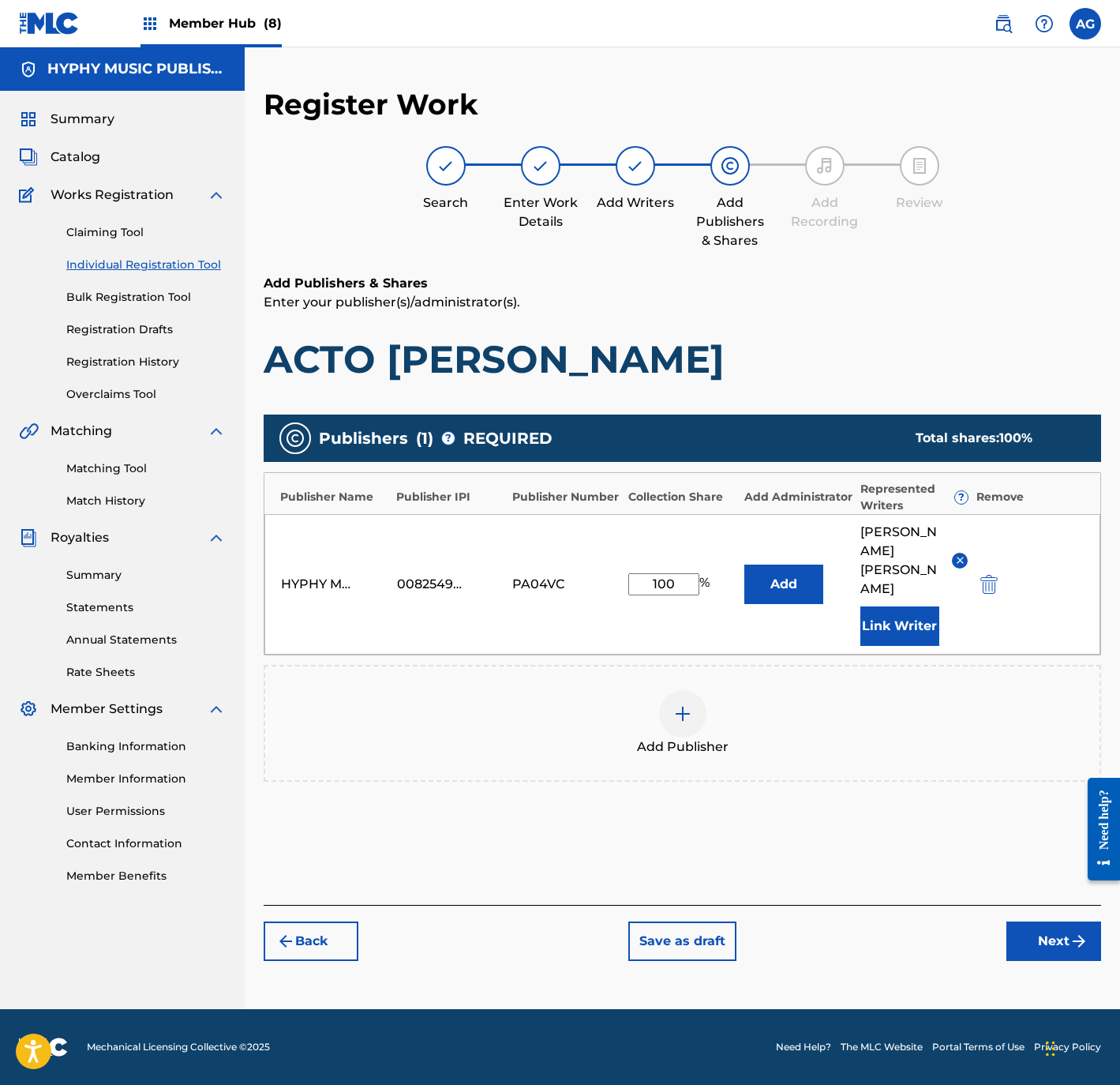
click at [1054, 938] on div "Back Save as draft Next" at bounding box center [682, 932] width 838 height 56
drag, startPoint x: 1057, startPoint y: 957, endPoint x: 1045, endPoint y: 947, distance: 15.6
click at [1057, 960] on button "Next" at bounding box center [1054, 940] width 95 height 39
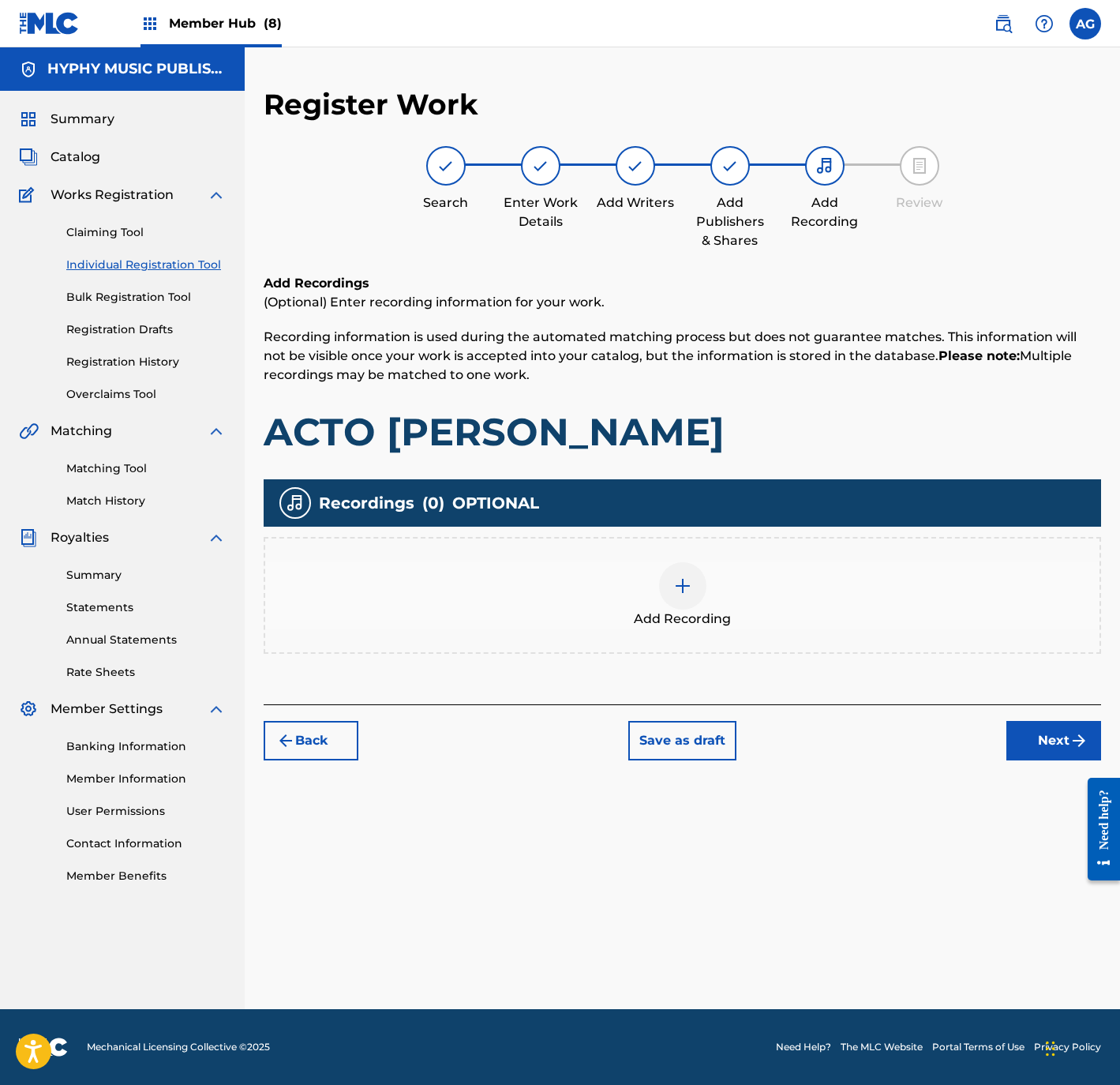
click at [699, 599] on div at bounding box center [683, 586] width 47 height 47
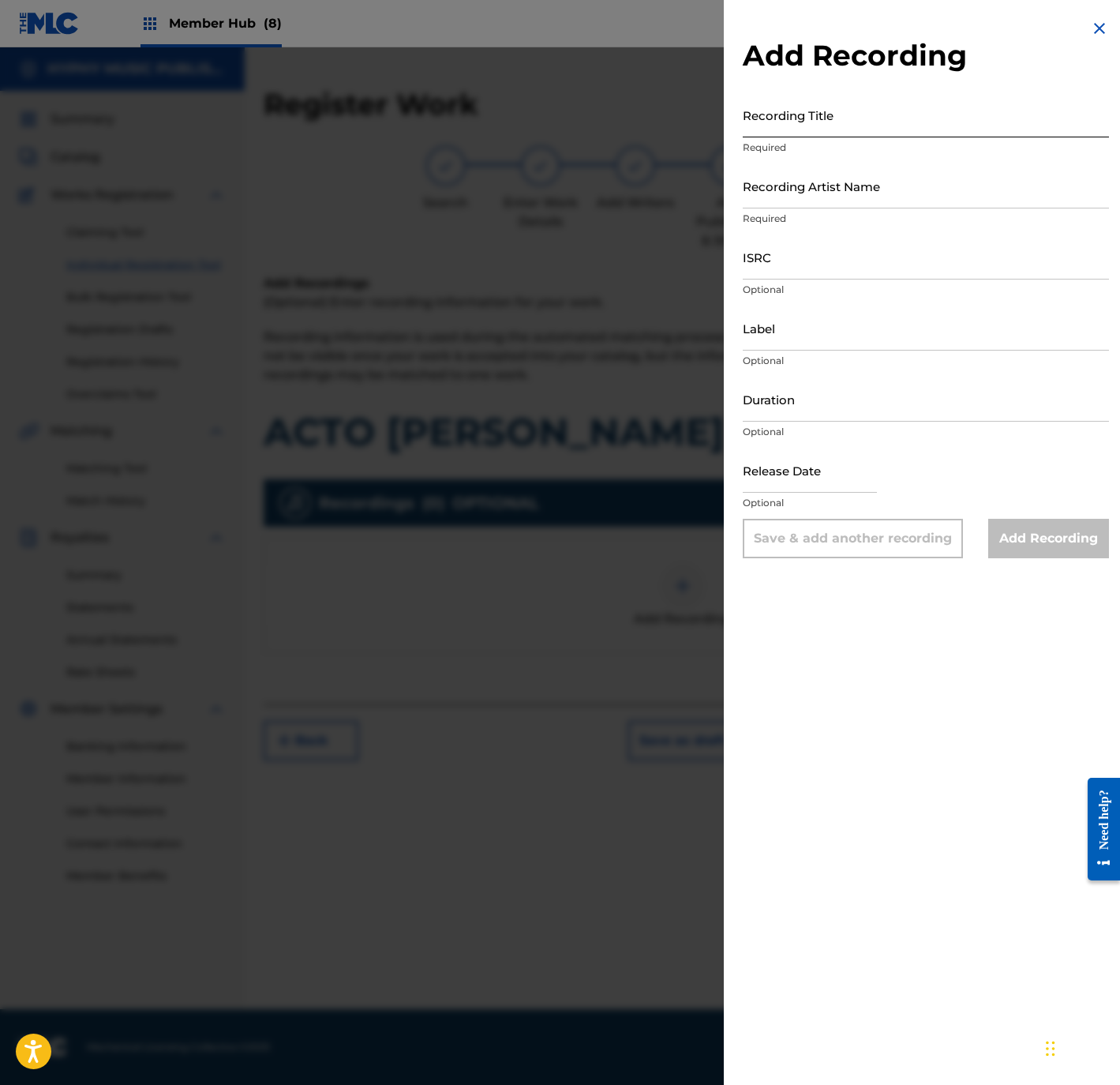
click at [834, 123] on input "Recording Title" at bounding box center [926, 114] width 367 height 45
paste input "ACTO CANONICO"
type input "ACTO CANONICO"
click at [887, 192] on input "Recording Artist Name" at bounding box center [926, 185] width 367 height 45
paste input "ALAN DM"
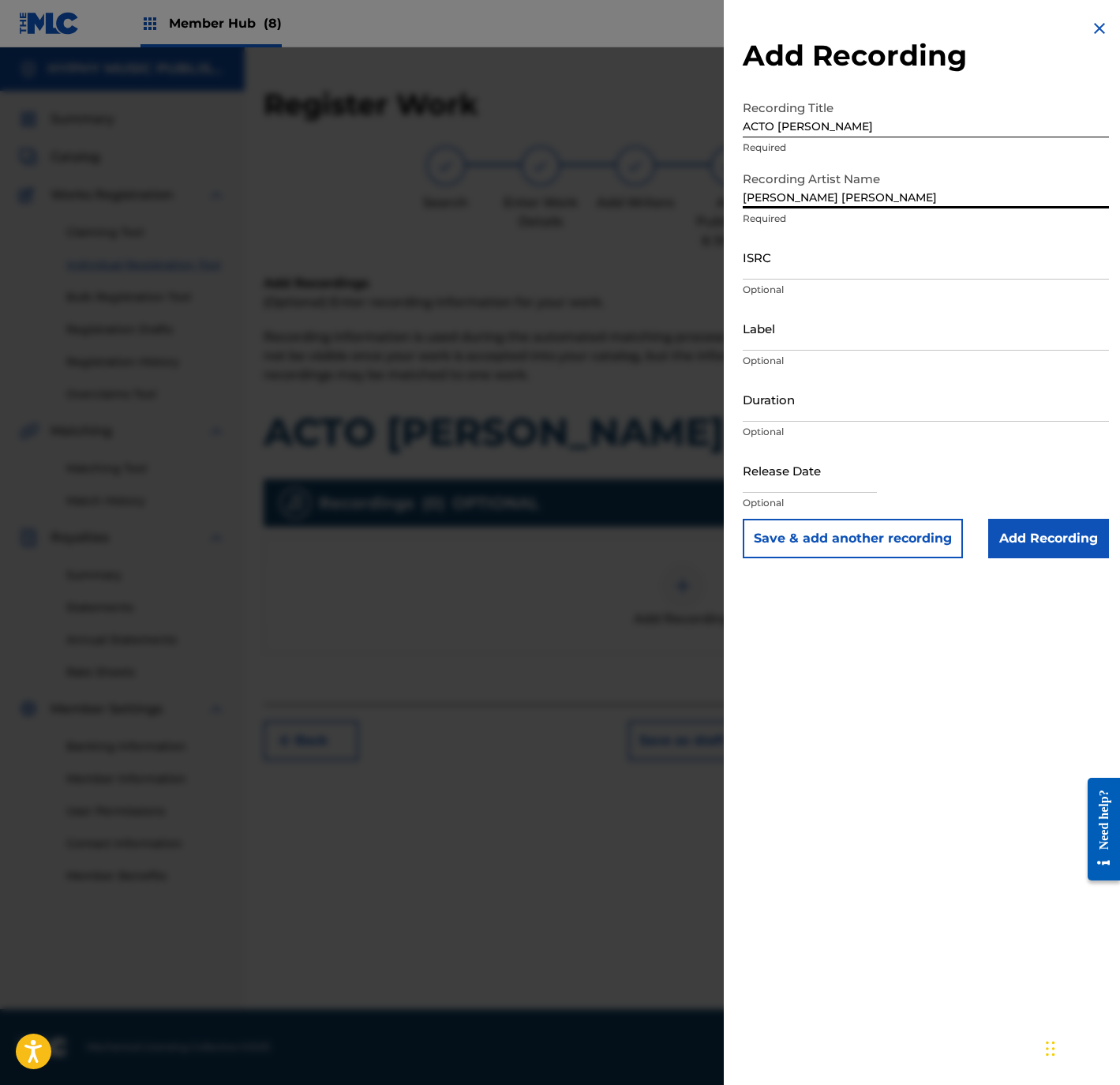
type input "ALAN DM"
click at [820, 246] on input "ISRC" at bounding box center [926, 256] width 367 height 45
paste
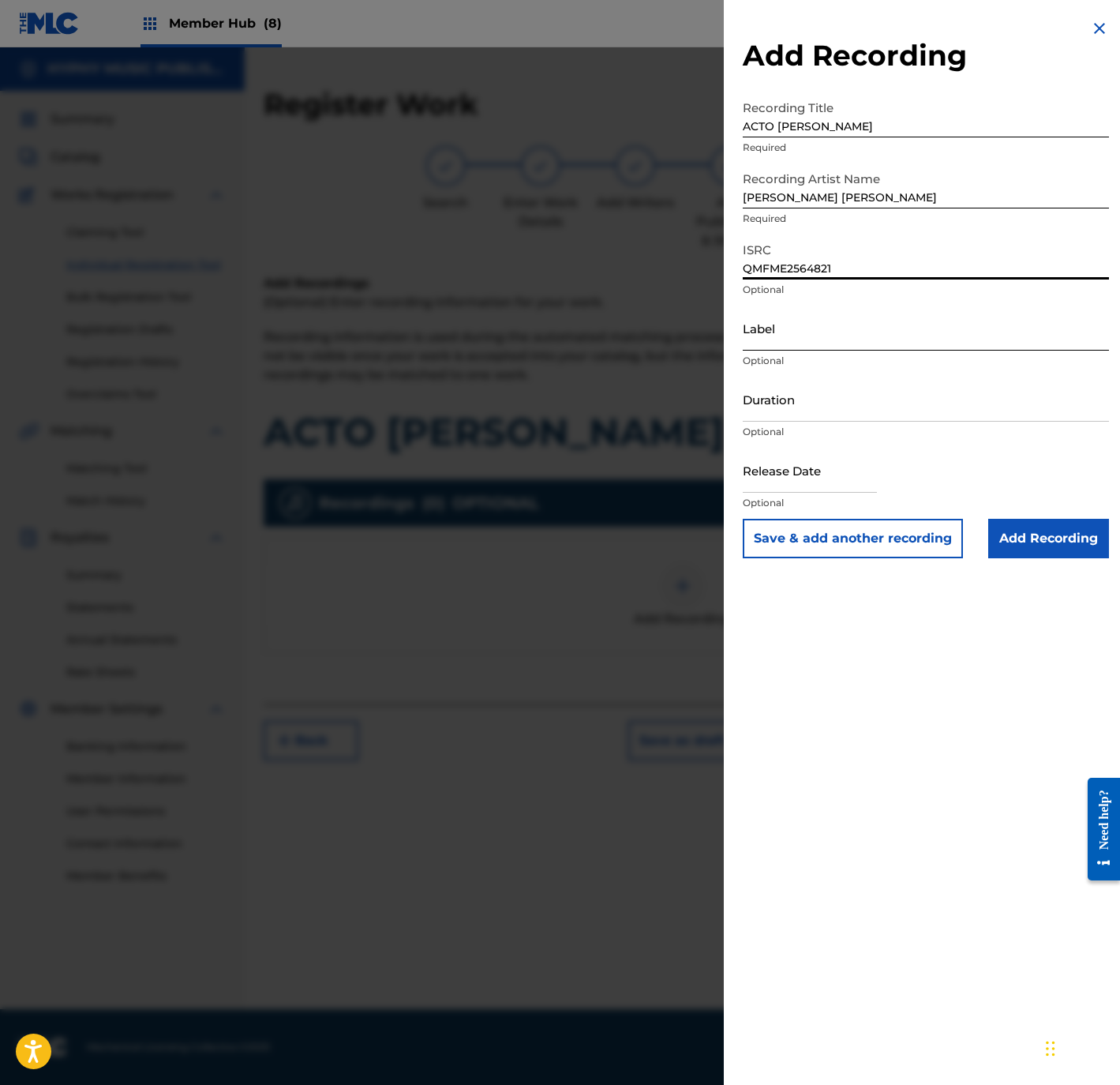
type input "QMFME2564821"
click at [830, 332] on input "Label" at bounding box center [926, 327] width 367 height 45
type input "Hyphy Music"
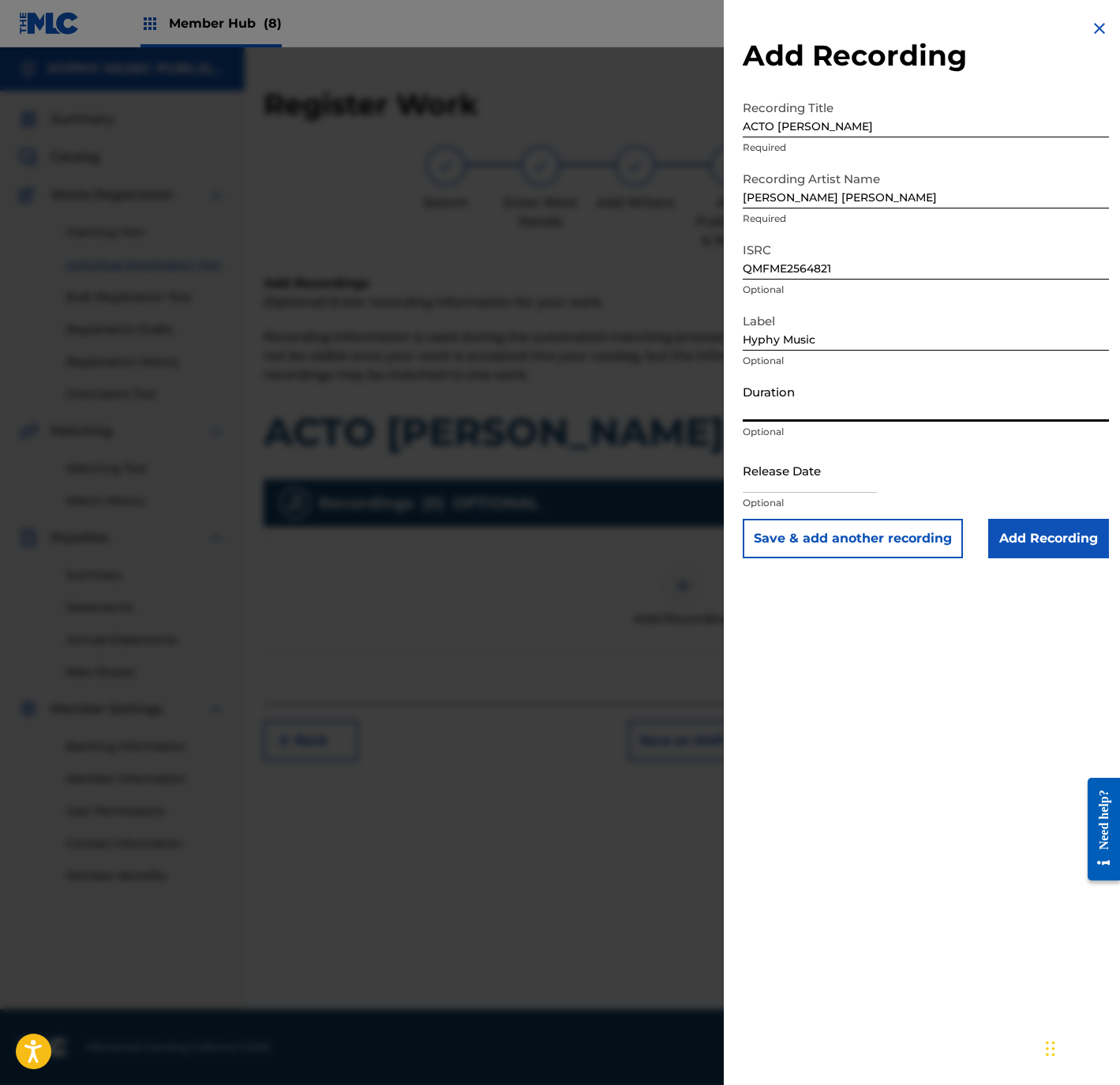
click at [833, 410] on input "Duration" at bounding box center [926, 398] width 367 height 45
type input "03:46"
select select "8"
select select "2025"
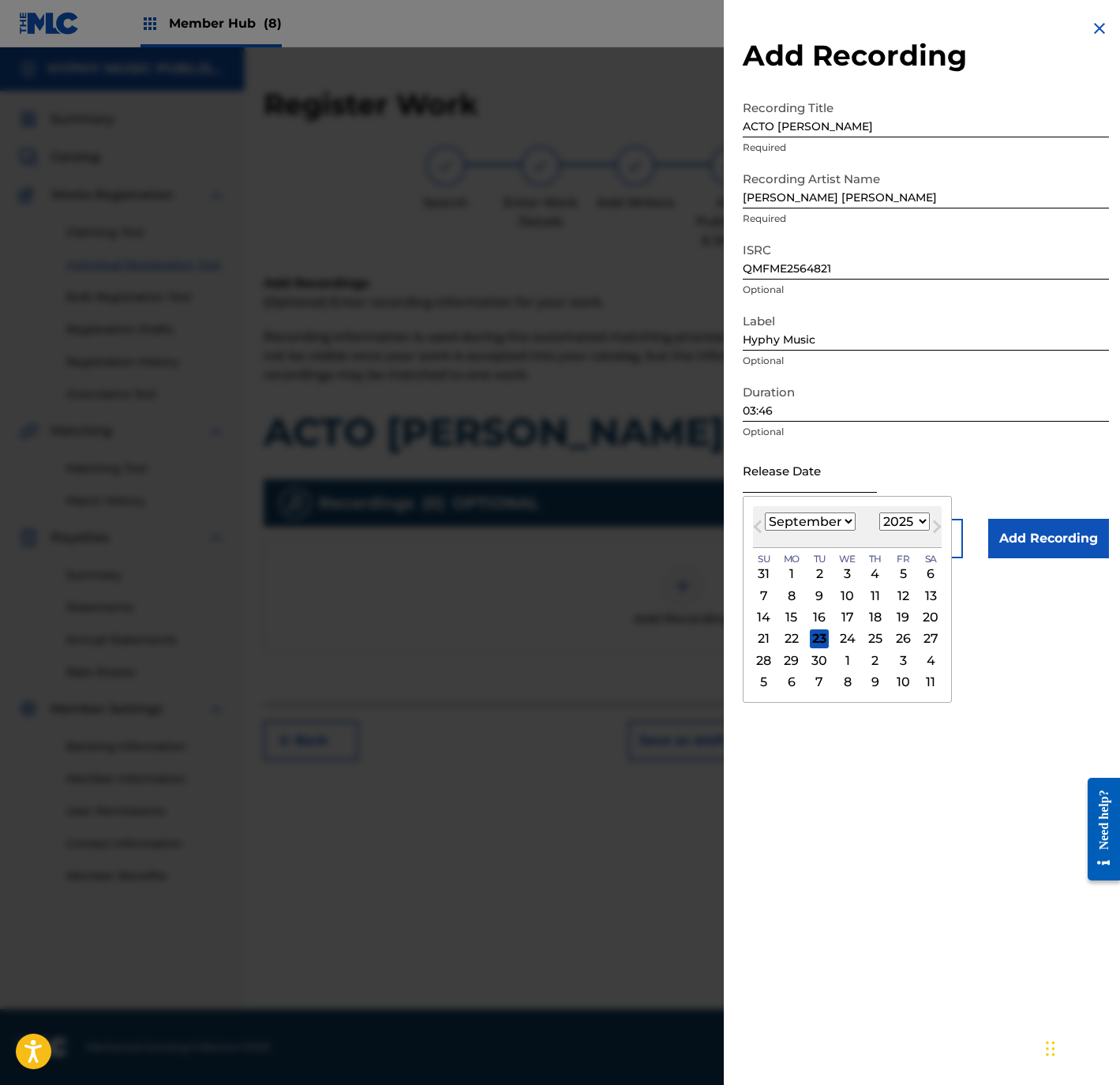
click at [803, 470] on input "text" at bounding box center [810, 469] width 134 height 45
click at [799, 639] on div "22" at bounding box center [792, 639] width 19 height 19
type input "September 22 2025"
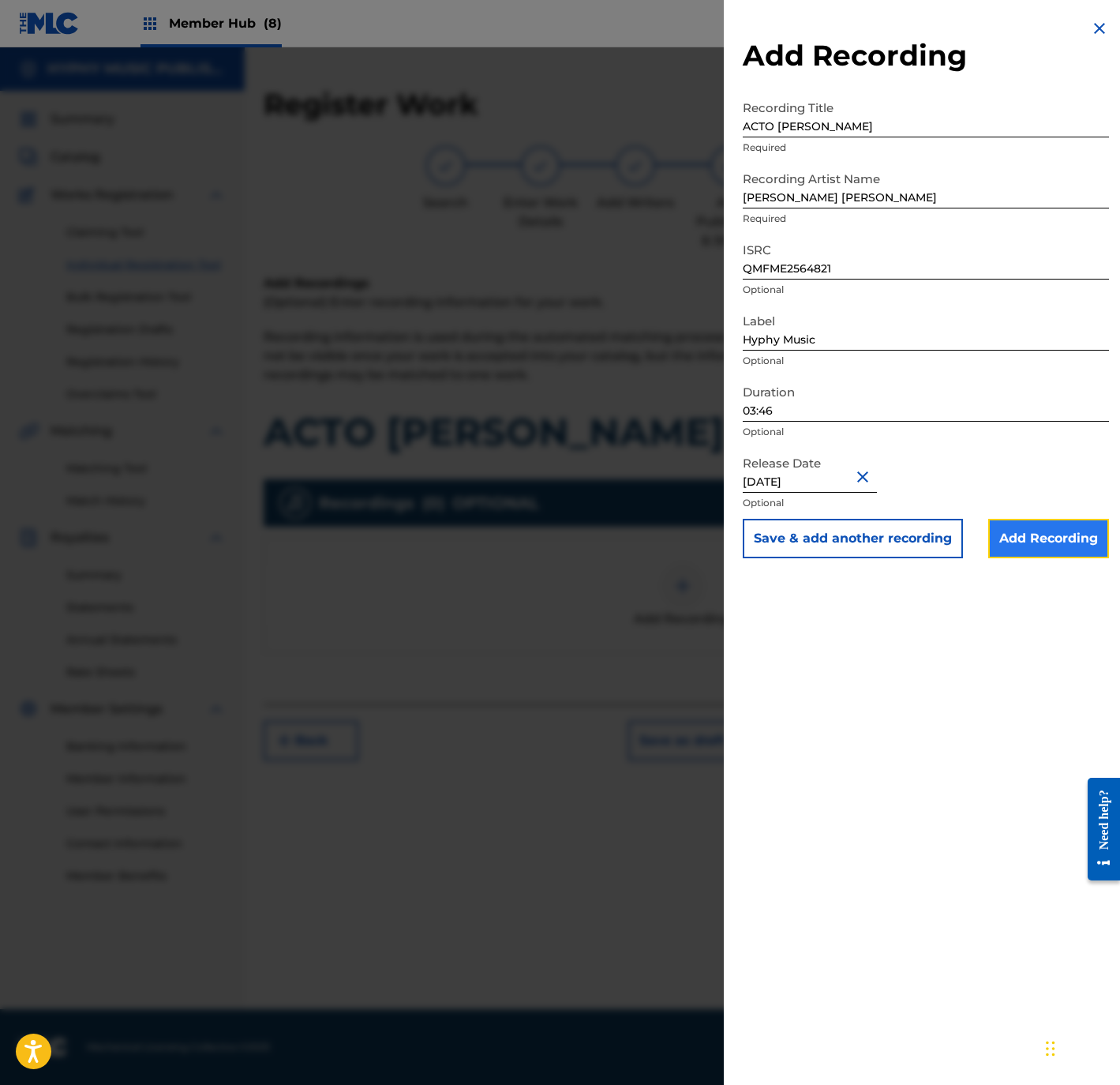
click at [1073, 536] on input "Add Recording" at bounding box center [1049, 538] width 121 height 39
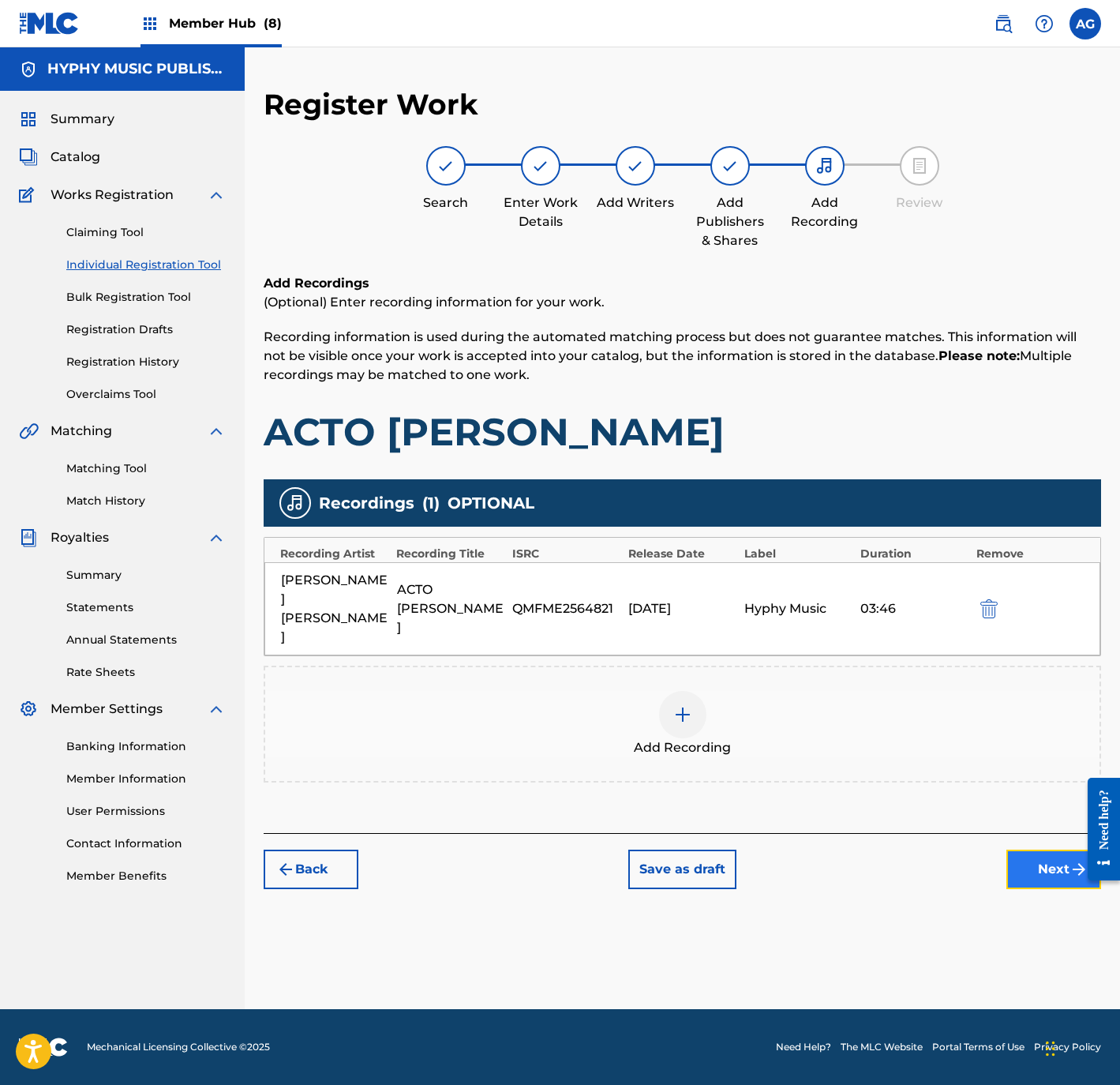
click at [1038, 849] on button "Next" at bounding box center [1054, 868] width 95 height 39
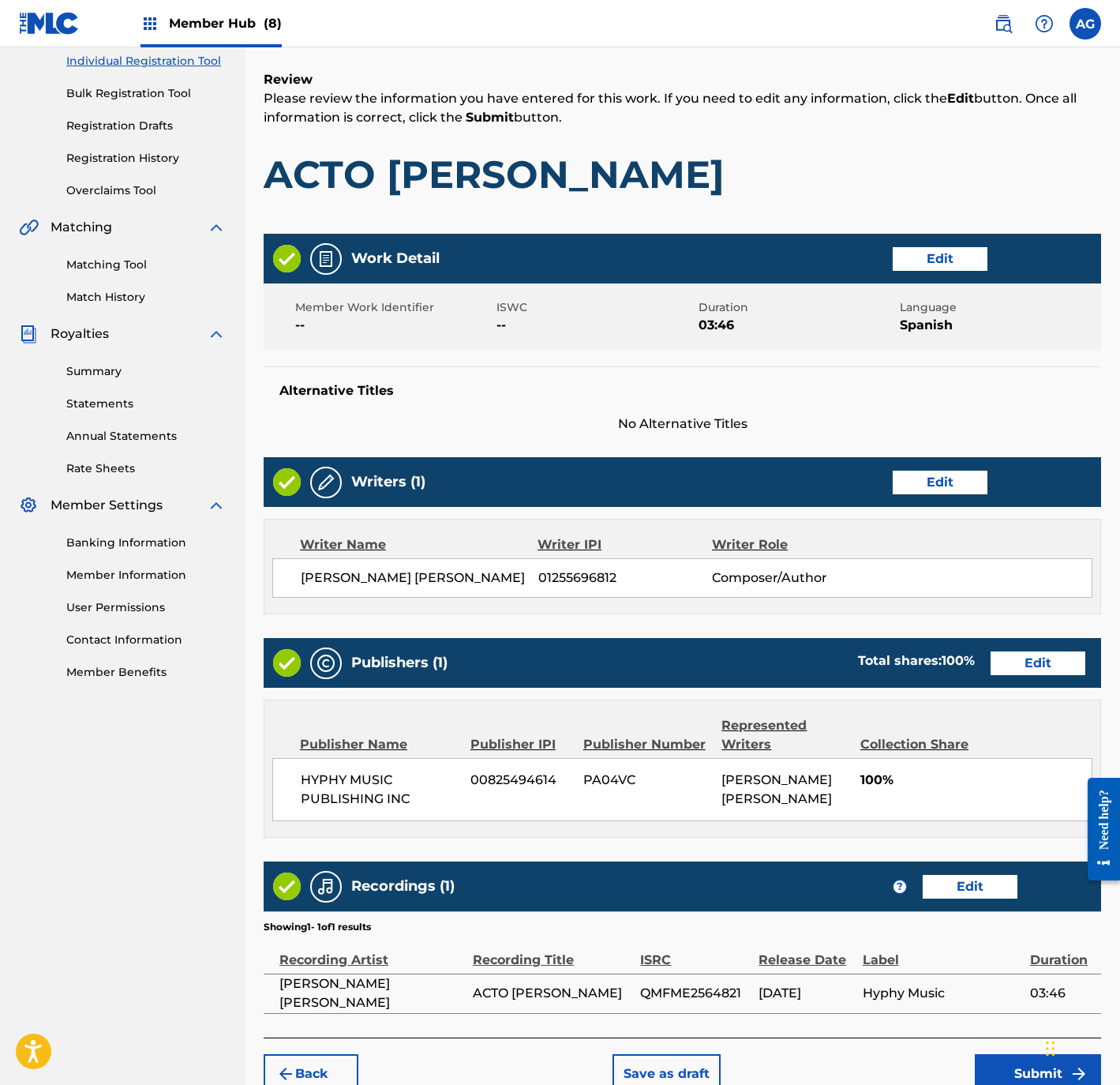
drag, startPoint x: 777, startPoint y: 709, endPoint x: 817, endPoint y: 928, distance: 222.6
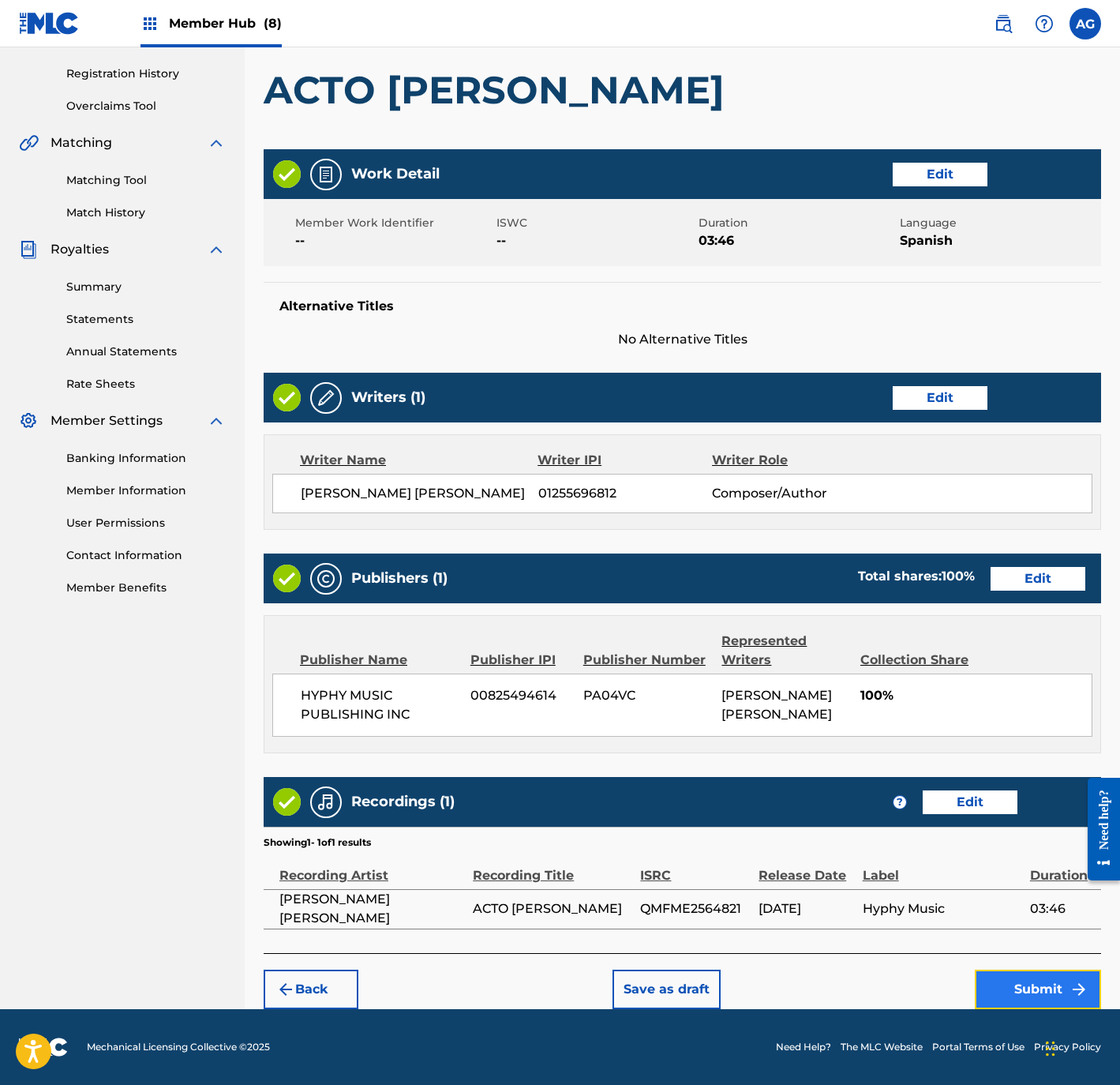
click at [985, 978] on button "Submit" at bounding box center [1038, 989] width 126 height 39
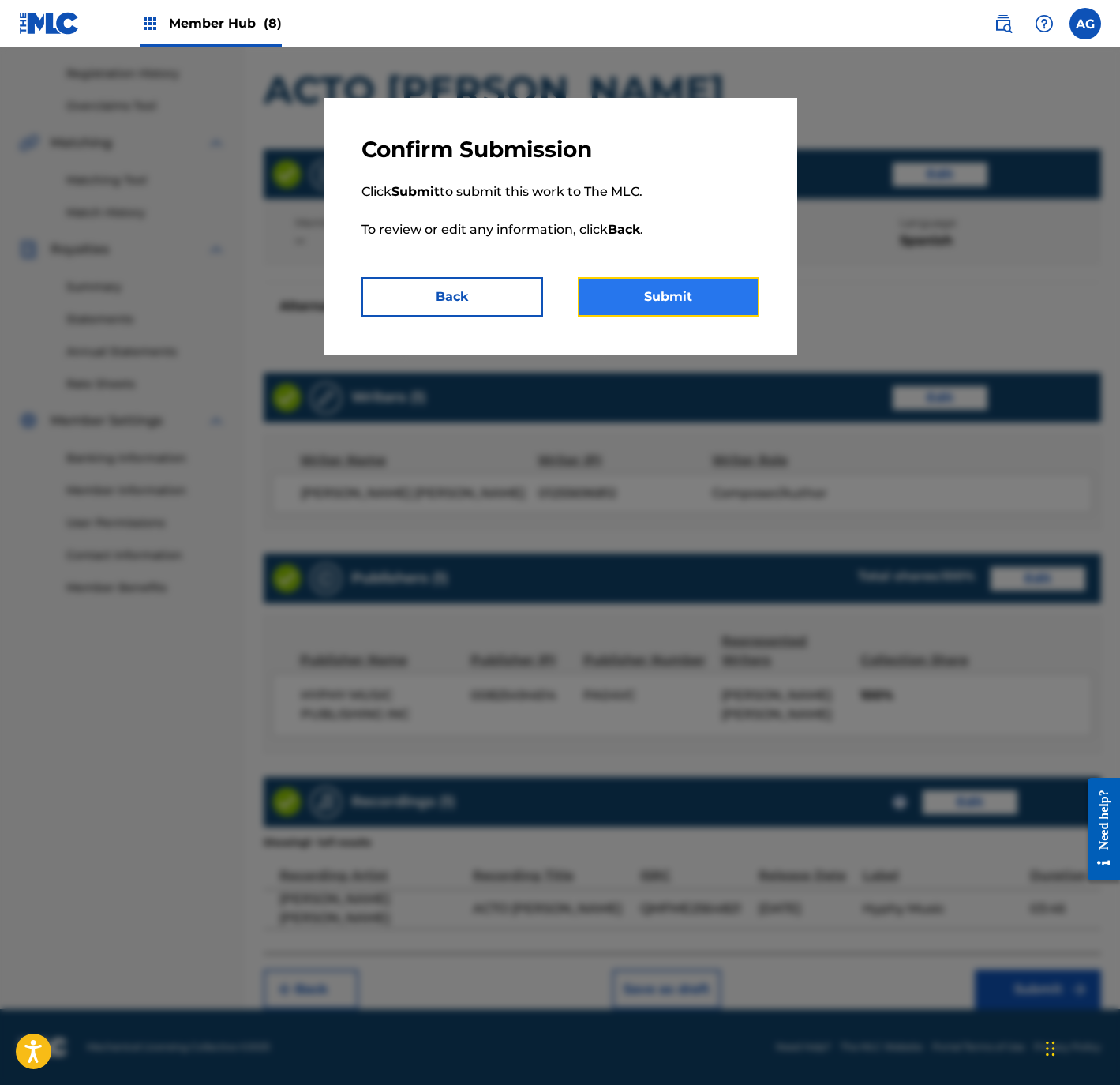
click at [671, 289] on button "Submit" at bounding box center [668, 296] width 182 height 39
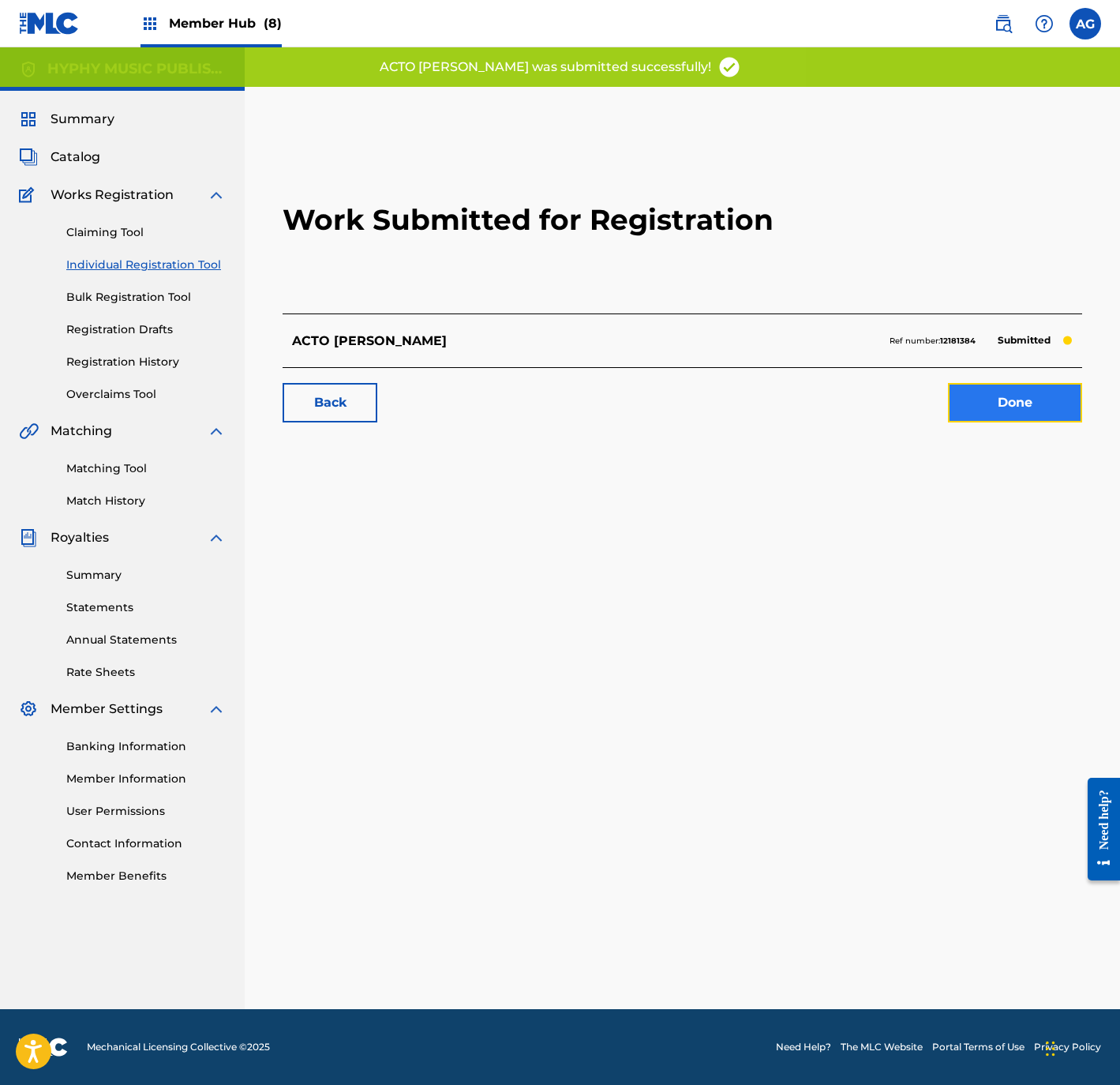
click at [983, 408] on link "Done" at bounding box center [1015, 403] width 134 height 39
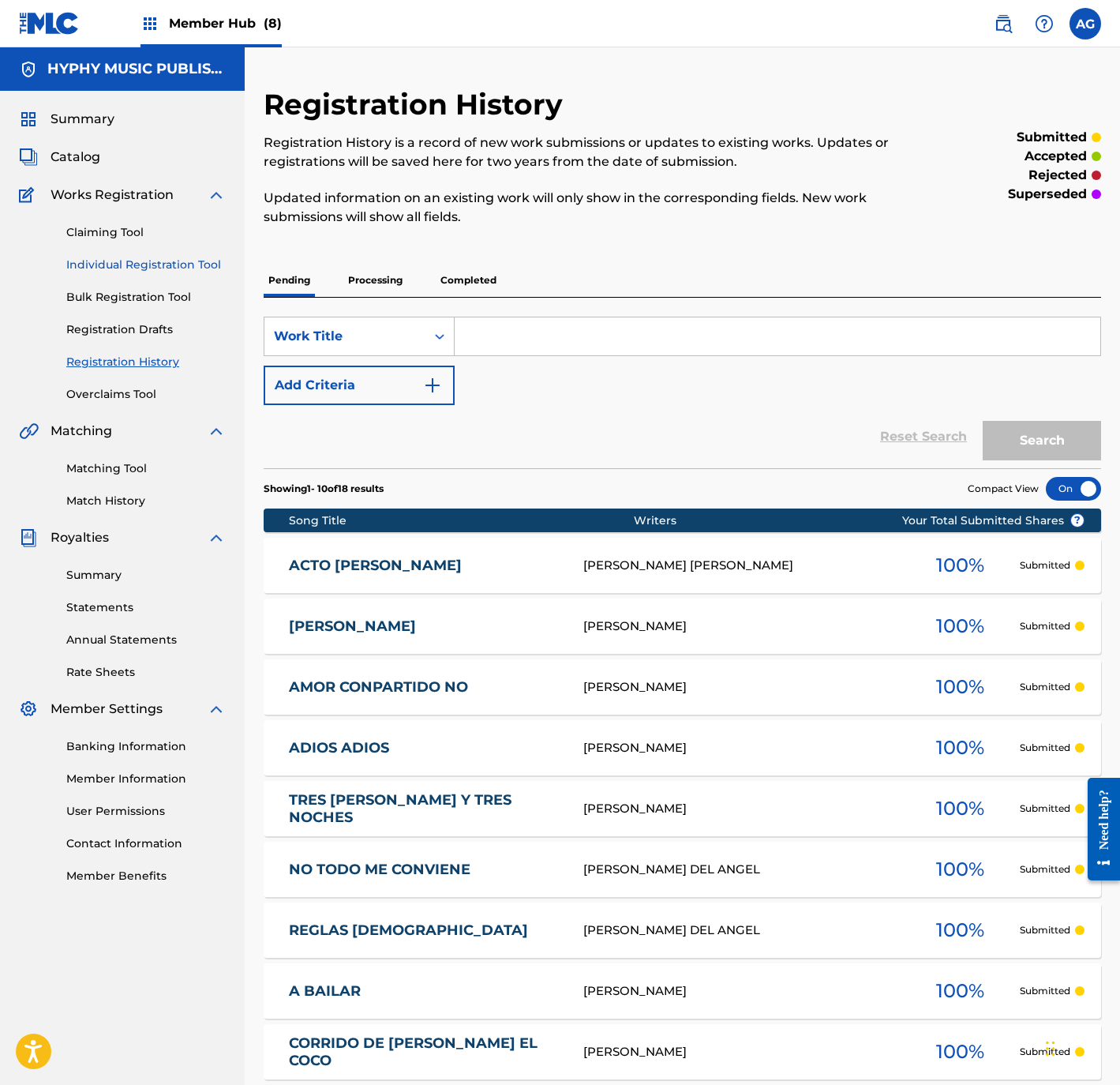
click at [103, 268] on link "Individual Registration Tool" at bounding box center [146, 265] width 160 height 17
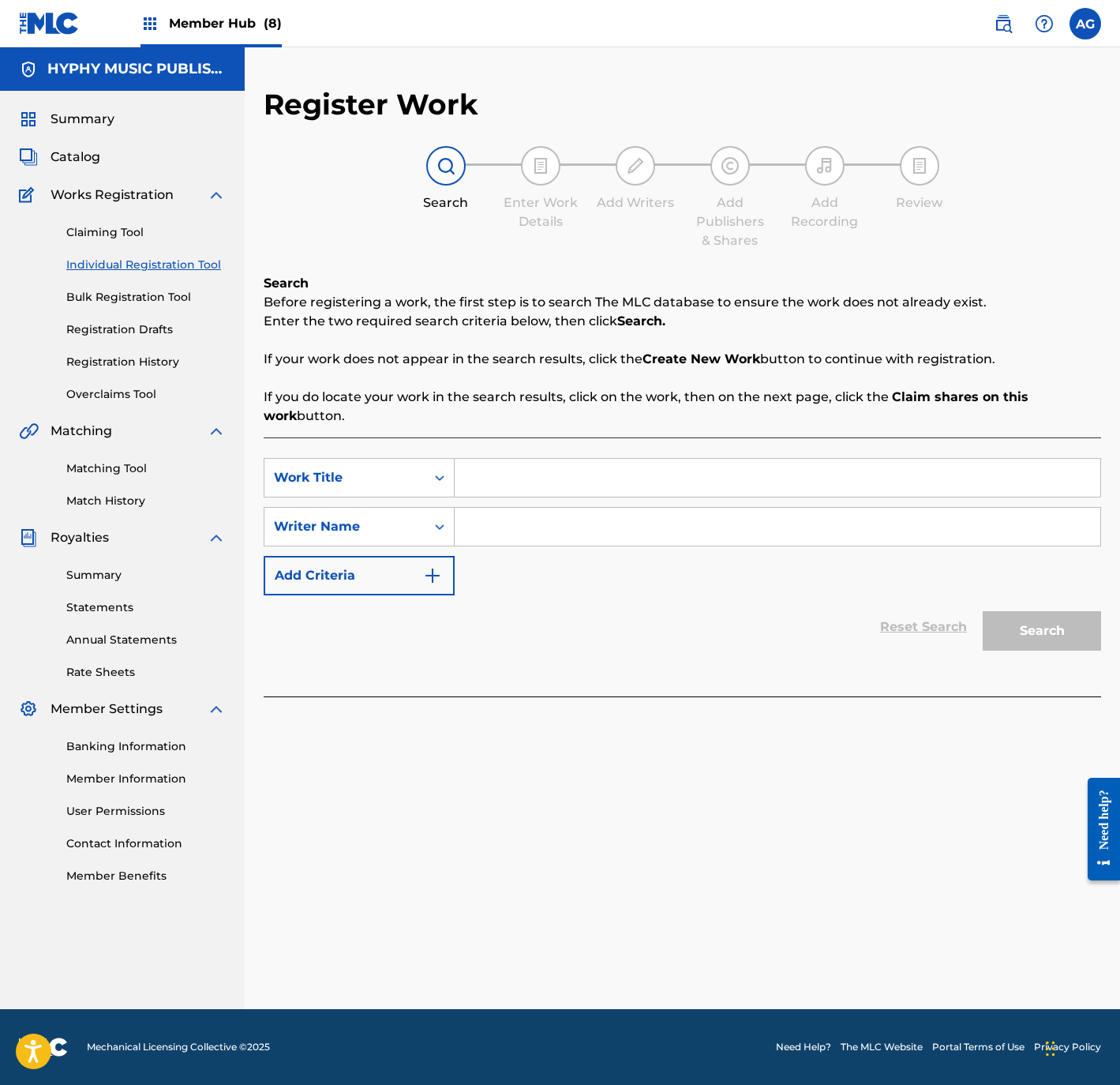
click at [507, 488] on input "Search Form" at bounding box center [777, 477] width 646 height 38
type input "EL DE LOMBARDIA"
click at [517, 539] on input "Search Form" at bounding box center [777, 526] width 646 height 38
type input "SANTOS RODRIGUEZ GARCIA"
click at [1076, 617] on button "Search" at bounding box center [1042, 631] width 118 height 39
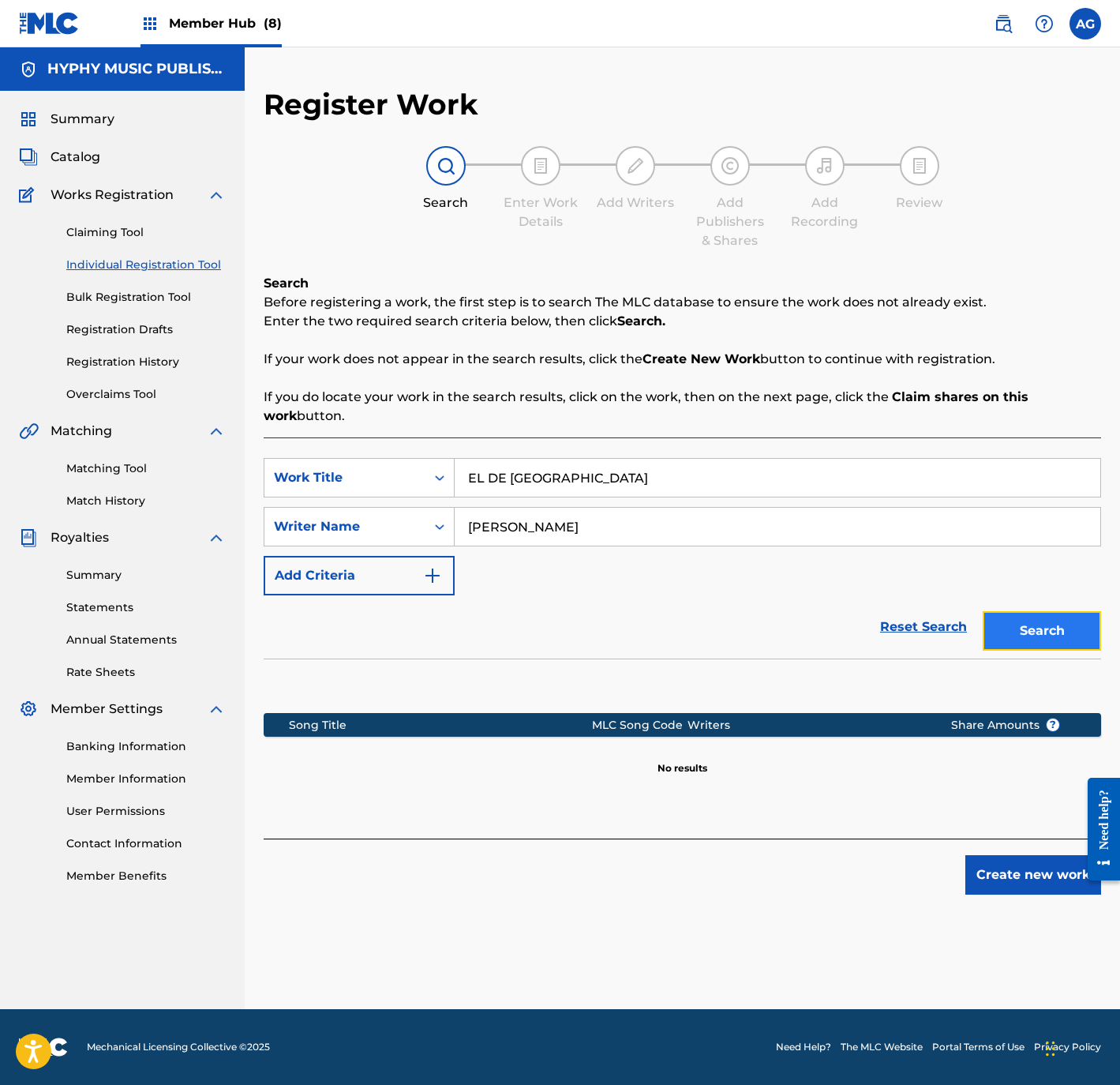
click at [1049, 626] on button "Search" at bounding box center [1042, 631] width 118 height 39
click at [1045, 889] on button "Create new work" at bounding box center [1033, 874] width 136 height 39
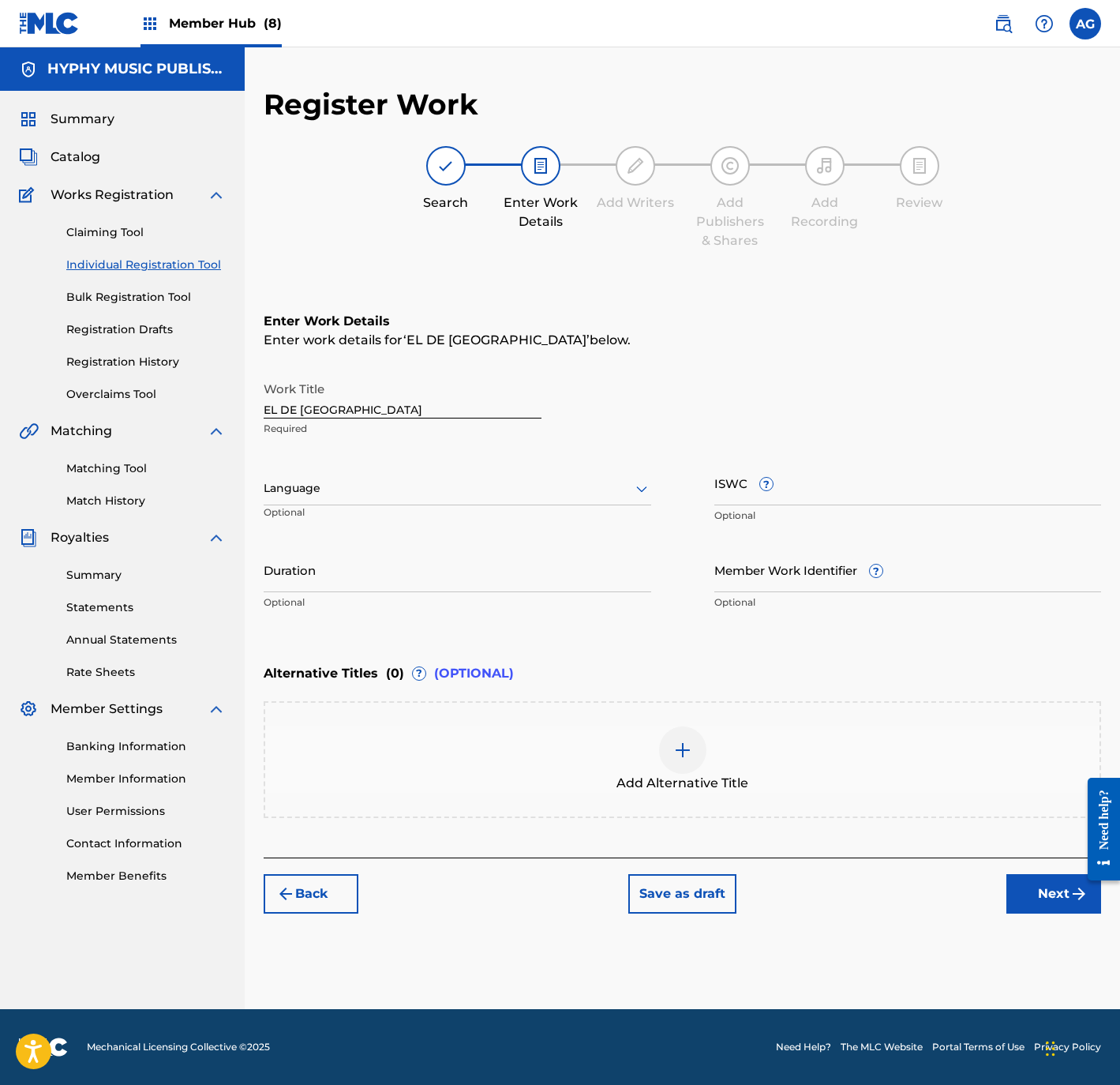
click at [460, 498] on div "Language" at bounding box center [458, 489] width 388 height 33
click at [422, 554] on div "Spanish" at bounding box center [458, 559] width 386 height 36
click at [400, 578] on input "Duration" at bounding box center [458, 569] width 388 height 45
type input "03:19"
click at [1052, 896] on button "Next" at bounding box center [1054, 893] width 95 height 39
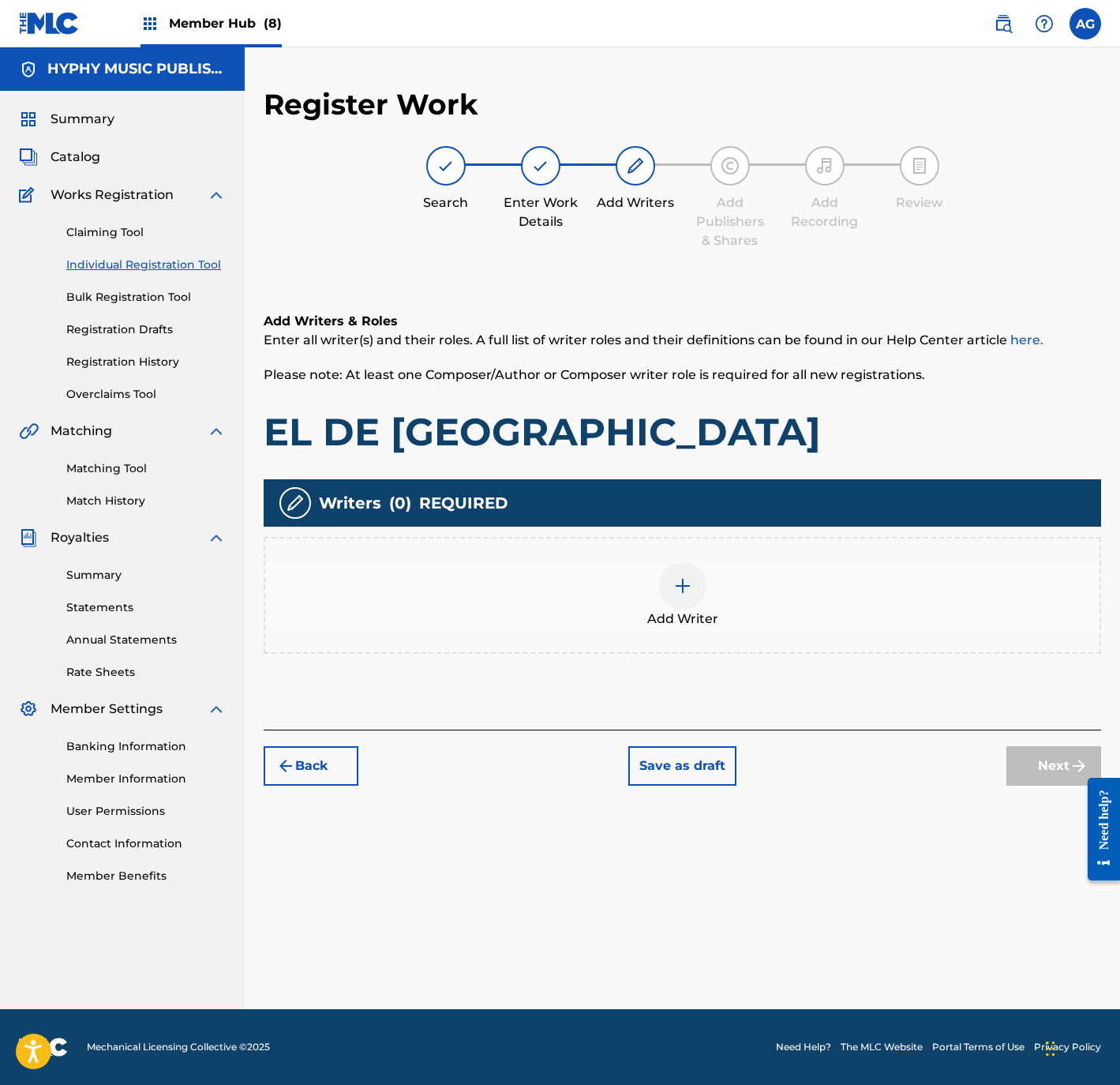
click at [599, 616] on div "Add Writer" at bounding box center [681, 596] width 834 height 67
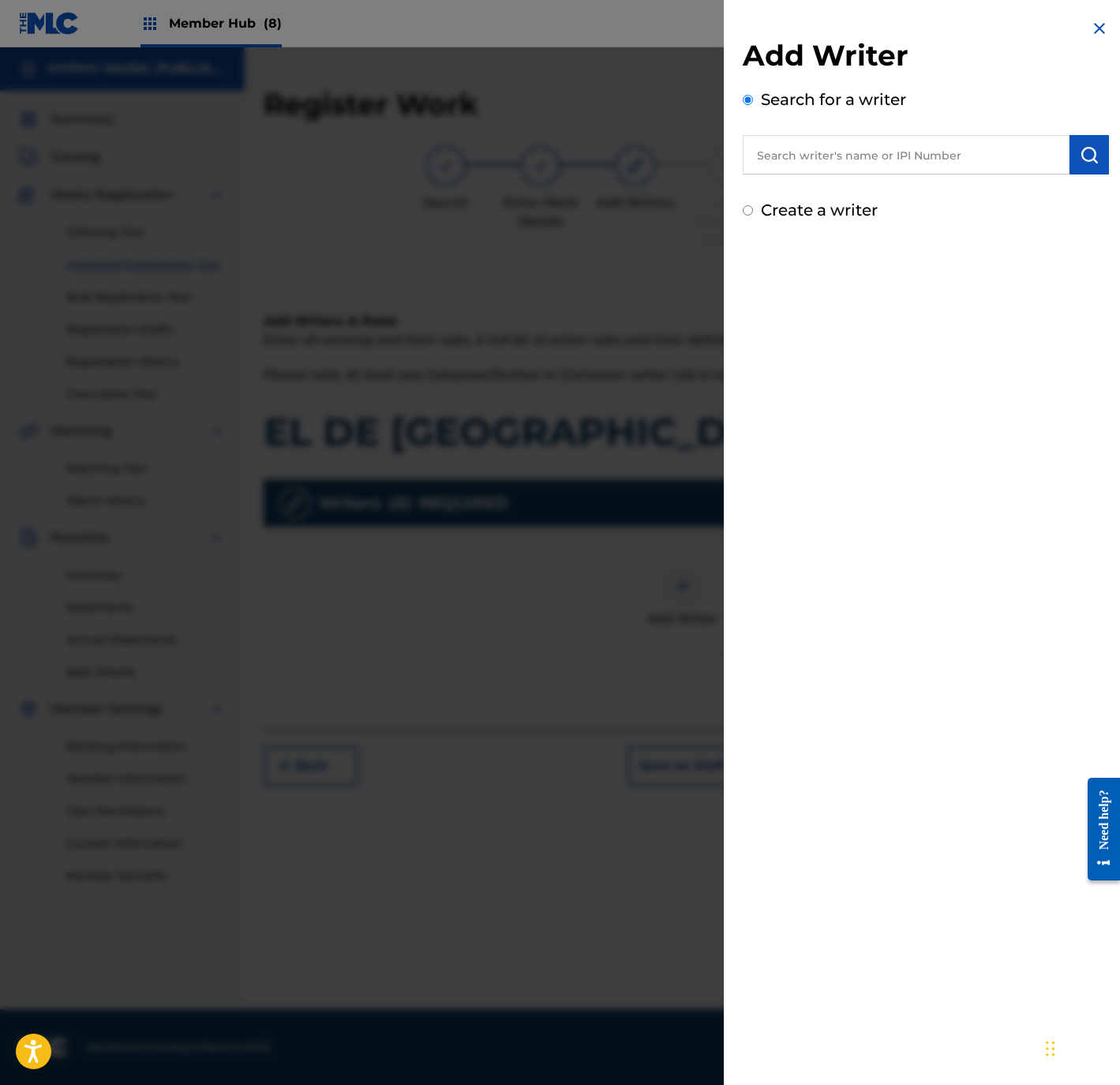
click at [770, 217] on label "Create a writer" at bounding box center [819, 211] width 117 height 19
radio input "true"
click at [753, 216] on input "Create a writer" at bounding box center [748, 211] width 11 height 11
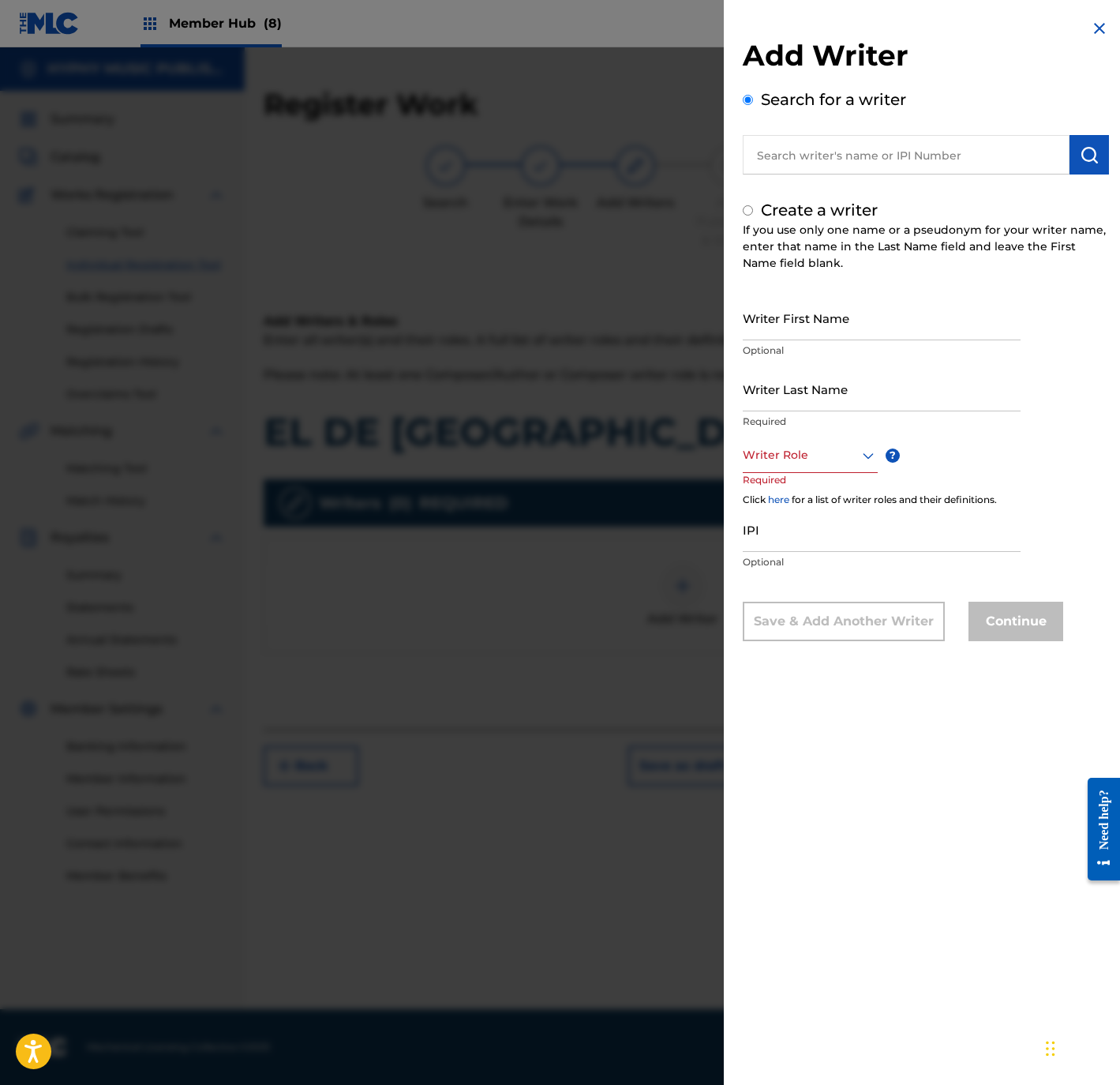
radio input "false"
radio input "true"
click at [820, 344] on p "Optional" at bounding box center [881, 351] width 278 height 14
click at [806, 318] on input "Writer First Name" at bounding box center [881, 318] width 278 height 45
type input "SANTOS RODRIGUEZ GARCIA"
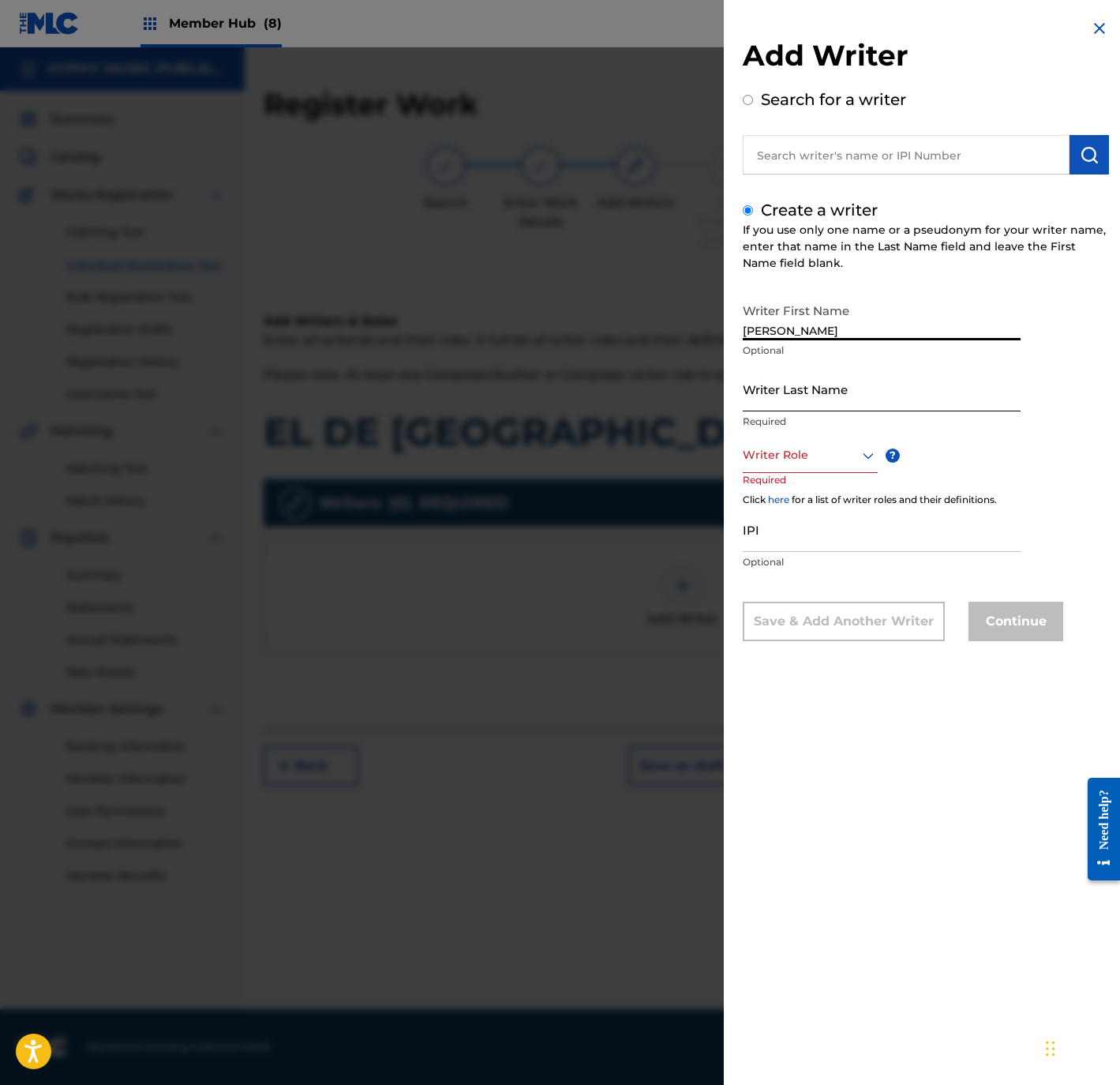
click at [809, 391] on input "Writer Last Name" at bounding box center [881, 389] width 278 height 45
type input "SANTOS RODRIGUEZ GARCIA"
drag, startPoint x: 794, startPoint y: 330, endPoint x: 1000, endPoint y: 327, distance: 206.0
click at [1000, 327] on input "SANTOS RODRIGUEZ GARCIA" at bounding box center [881, 318] width 278 height 45
type input "SANTOS"
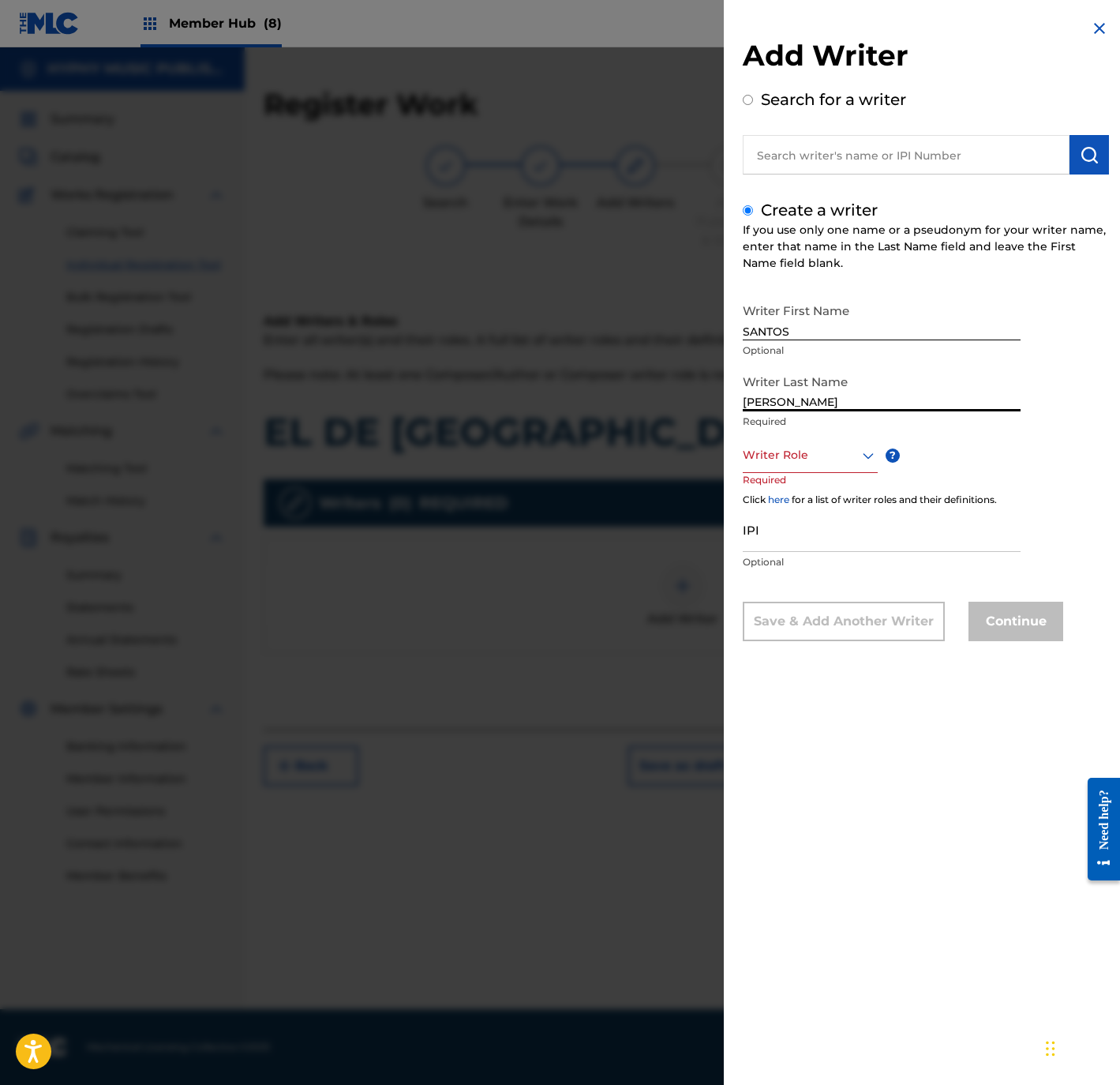
drag, startPoint x: 781, startPoint y: 400, endPoint x: 706, endPoint y: 400, distance: 75.0
click at [706, 400] on div "Add Writer Search for a writer Create a writer If you use only one name or a ps…" at bounding box center [560, 566] width 1120 height 1038
type input "RODRIGUEZ GARCIA"
click at [798, 467] on div "Writer Role" at bounding box center [810, 455] width 135 height 36
click at [801, 484] on div "Composer/Author" at bounding box center [810, 490] width 133 height 36
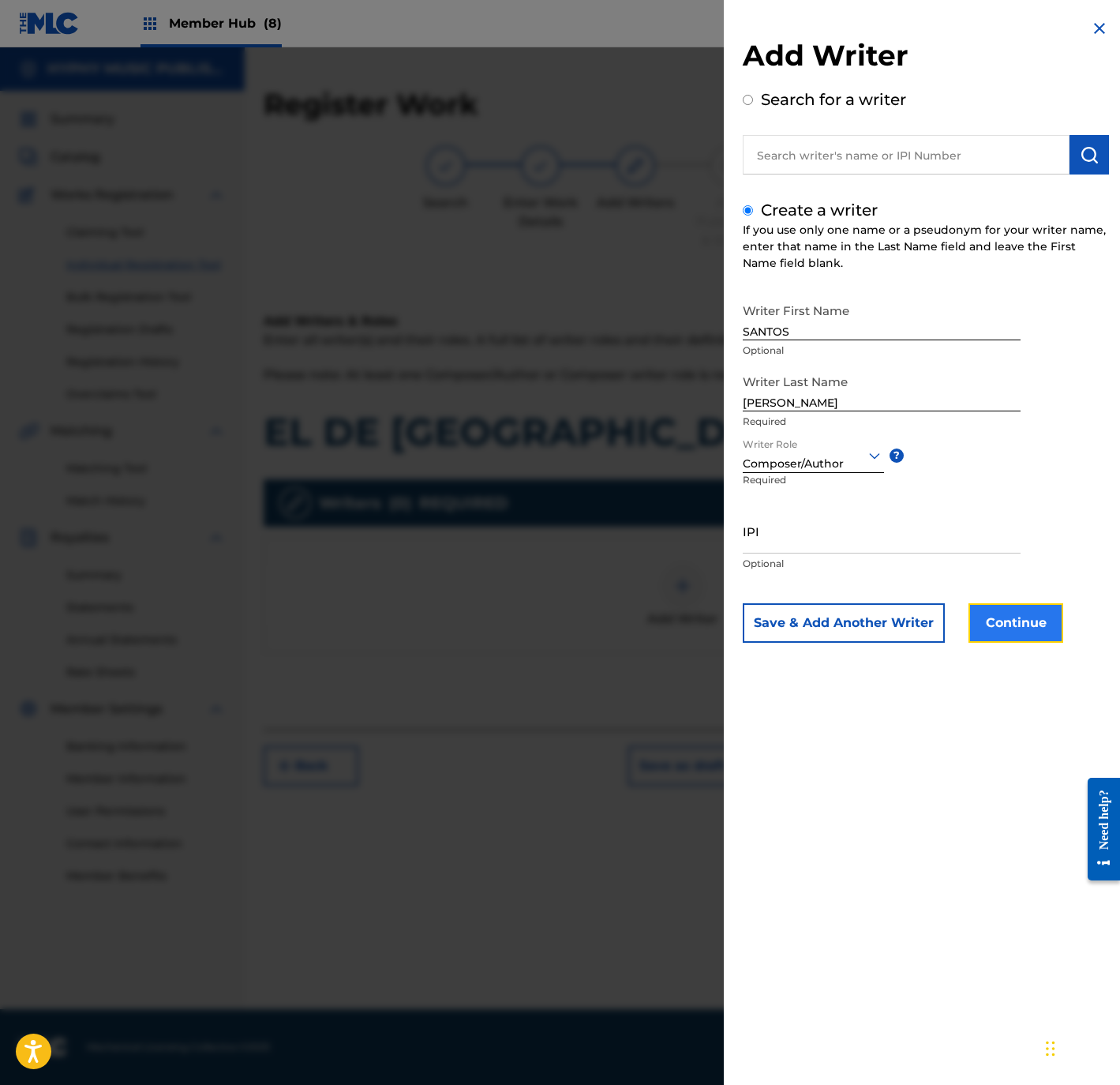
click at [1025, 621] on button "Continue" at bounding box center [1016, 623] width 95 height 39
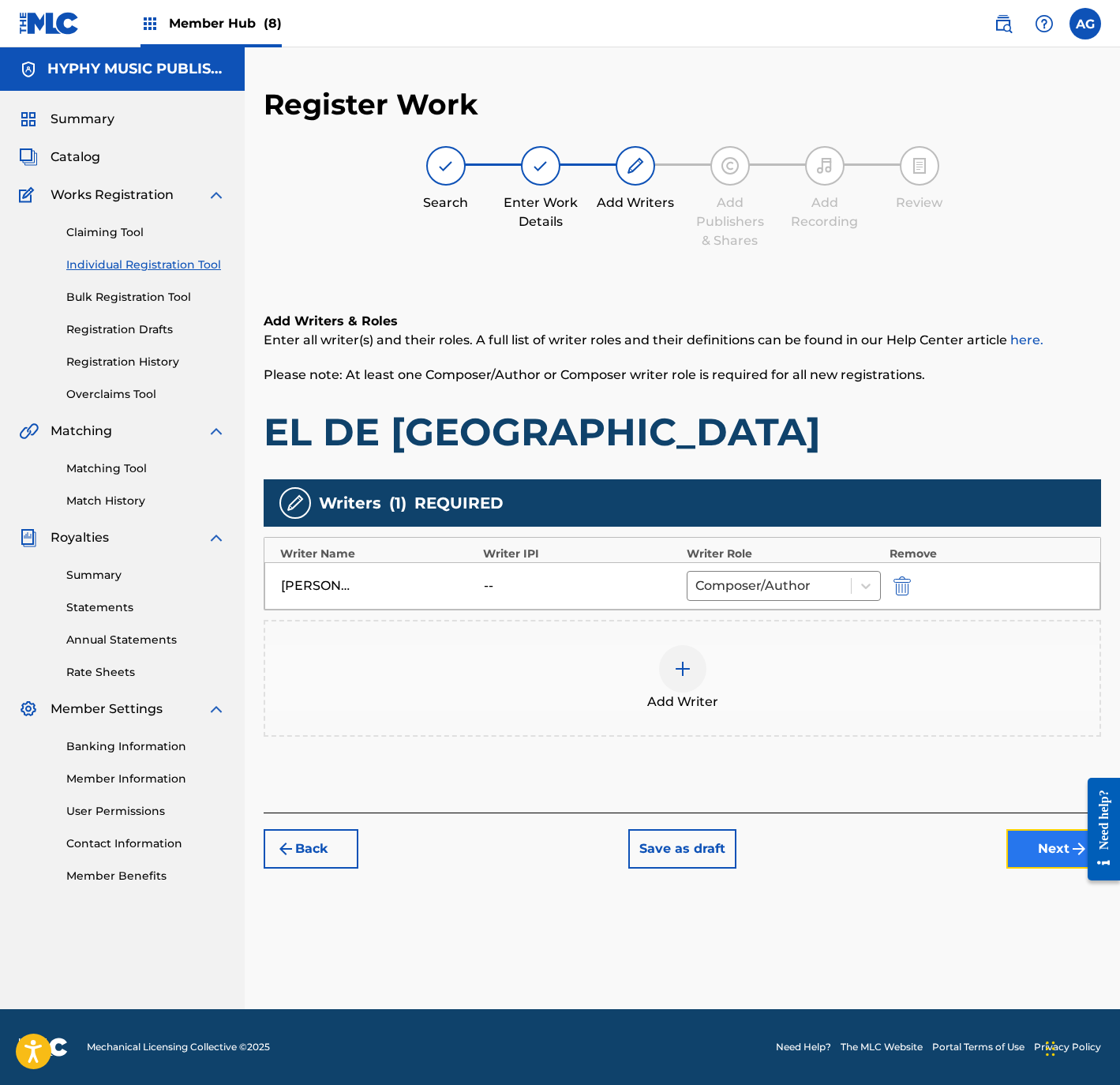
click at [1029, 832] on button "Next" at bounding box center [1054, 848] width 95 height 39
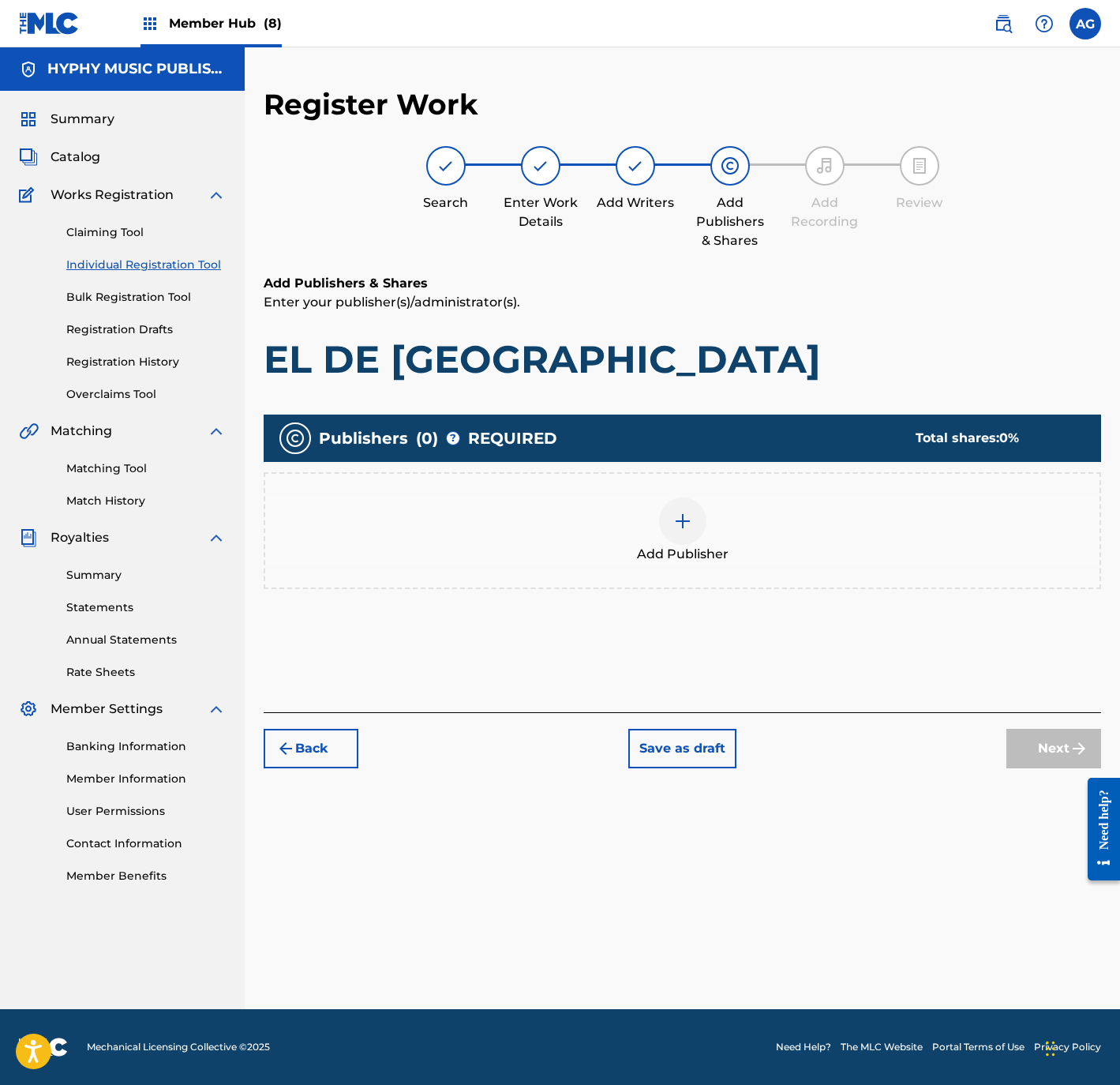
click at [660, 515] on div at bounding box center [683, 521] width 47 height 47
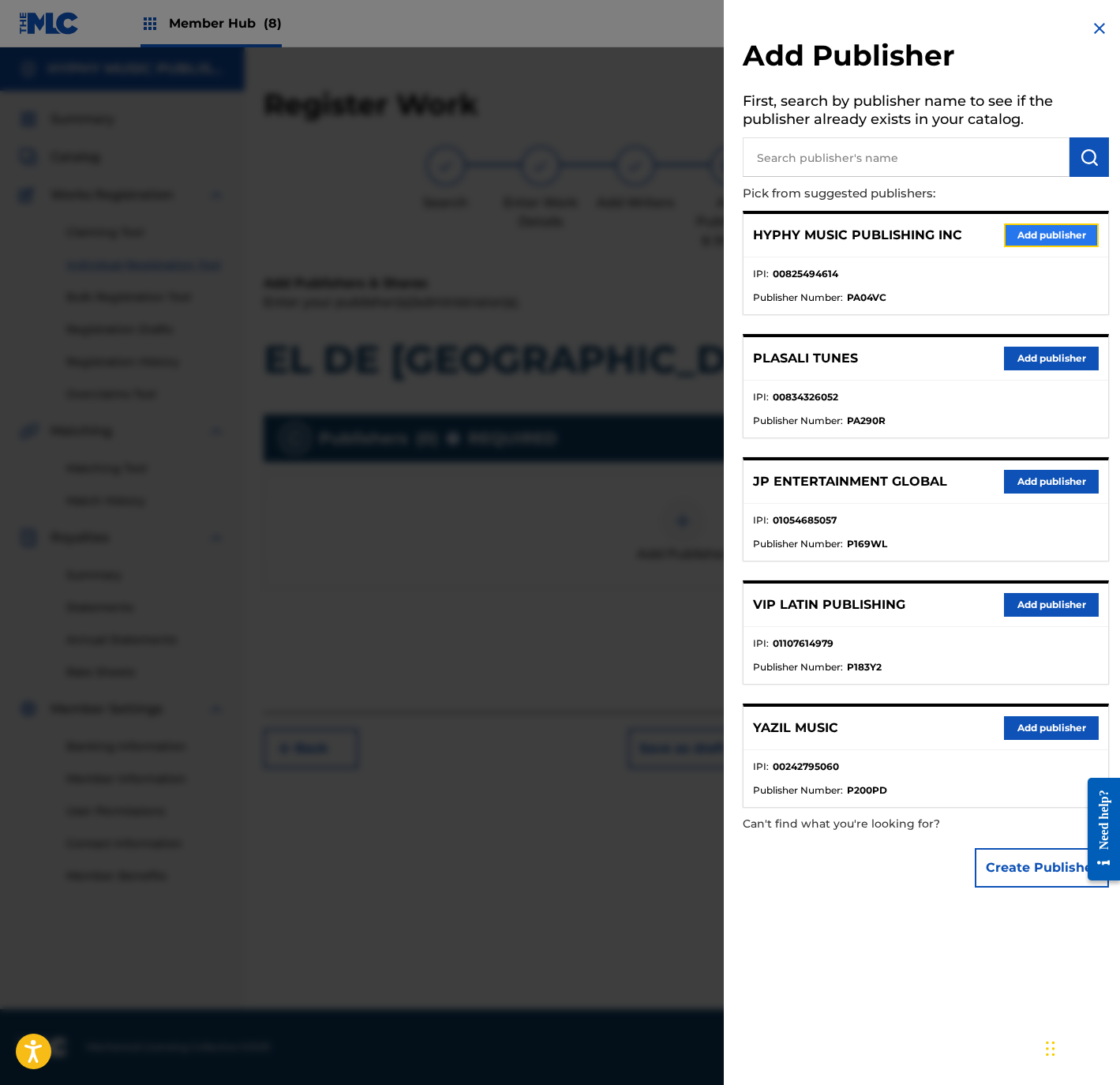
click at [1024, 234] on button "Add publisher" at bounding box center [1052, 235] width 95 height 24
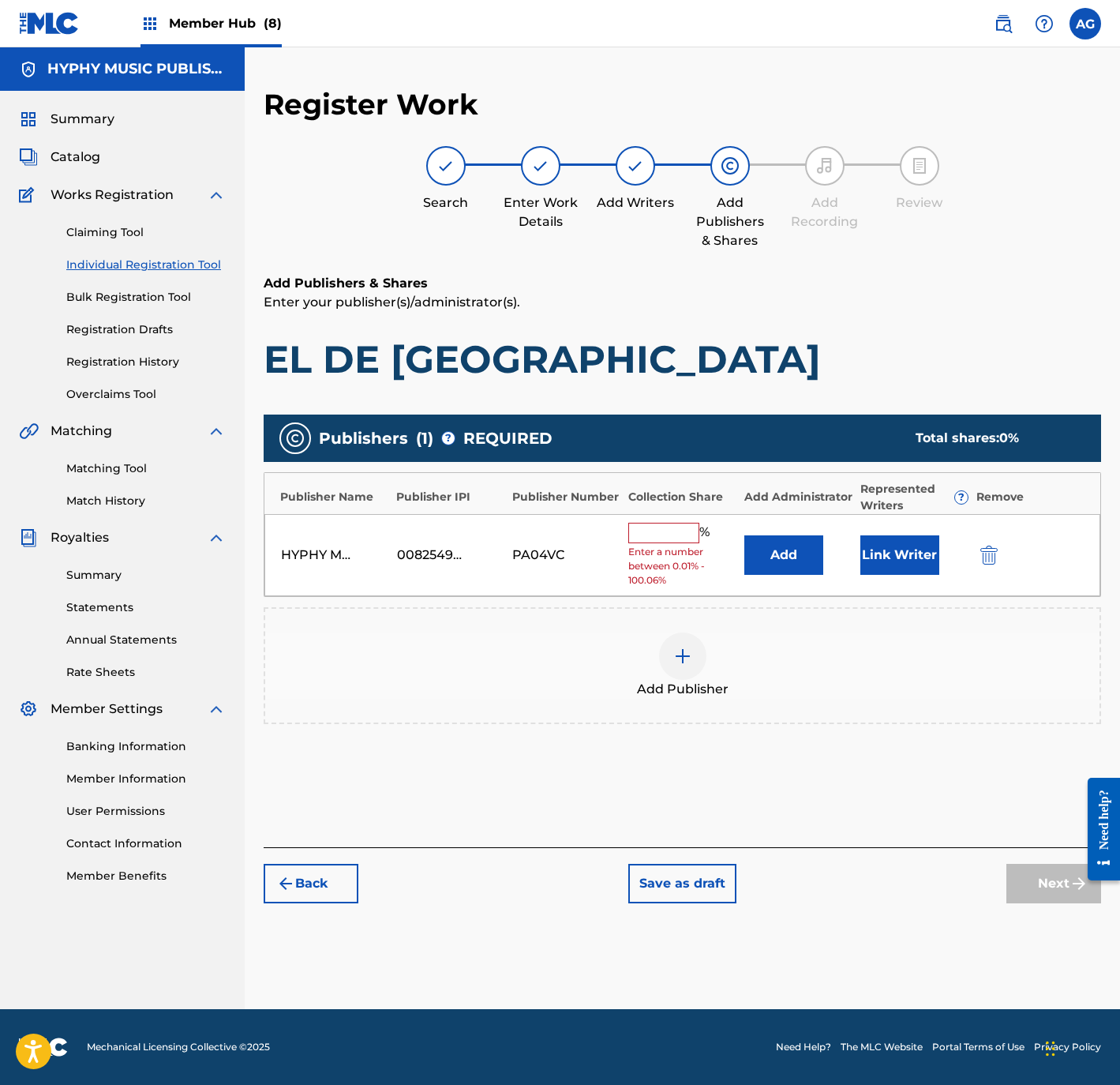
click at [614, 536] on div "HYPHY MUSIC PUBLISHING INC 00825494614 PA04VC % Enter a number between 0.01% - …" at bounding box center [682, 555] width 836 height 83
click at [636, 538] on input "text" at bounding box center [663, 532] width 71 height 20
type input "100"
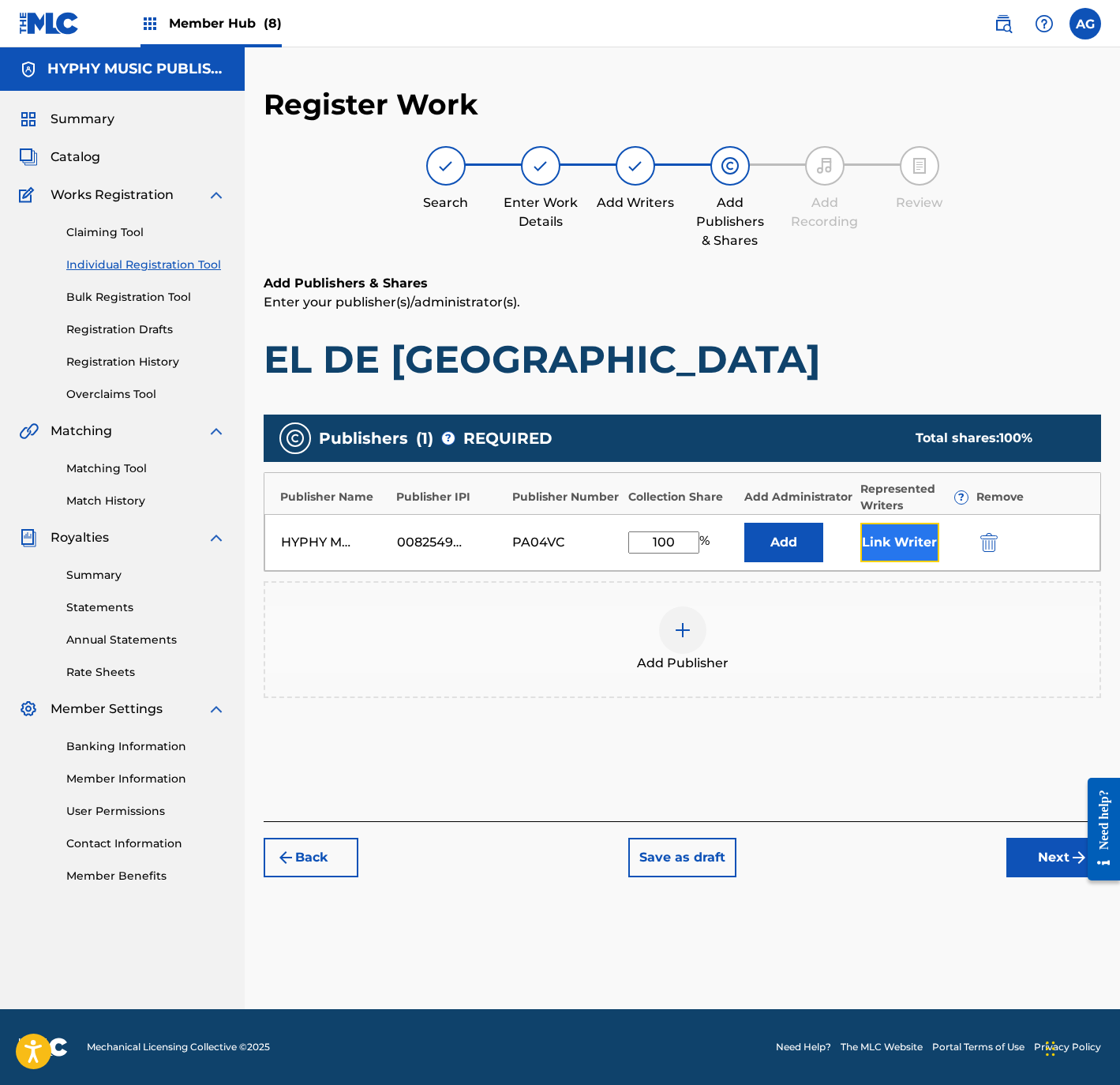
click at [910, 542] on button "Link Writer" at bounding box center [900, 542] width 79 height 39
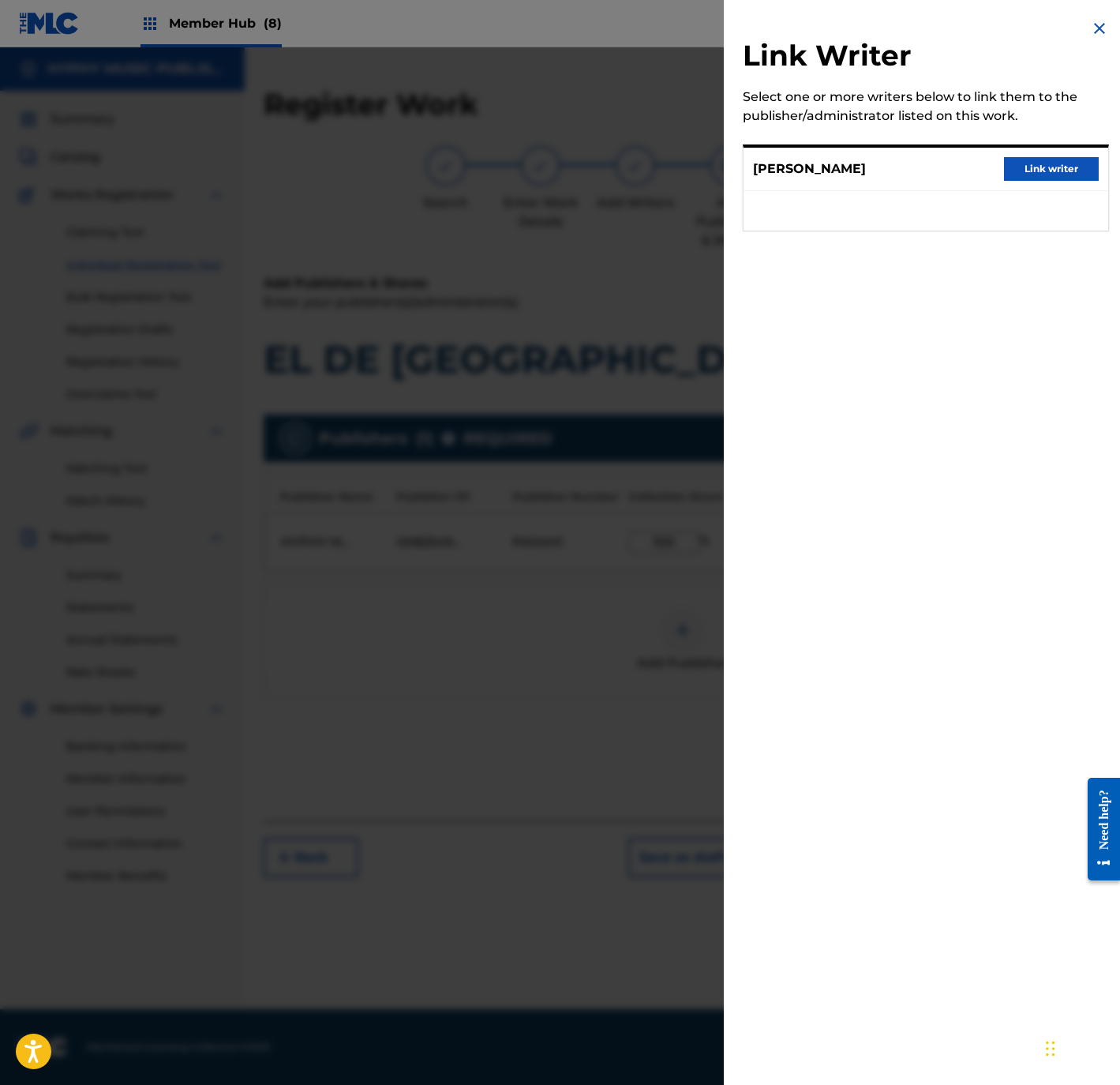
click at [1049, 146] on div "SANTOS RODRIGUEZ GARCIA Link writer" at bounding box center [926, 188] width 367 height 87
click at [1045, 178] on button "Link writer" at bounding box center [1052, 168] width 95 height 24
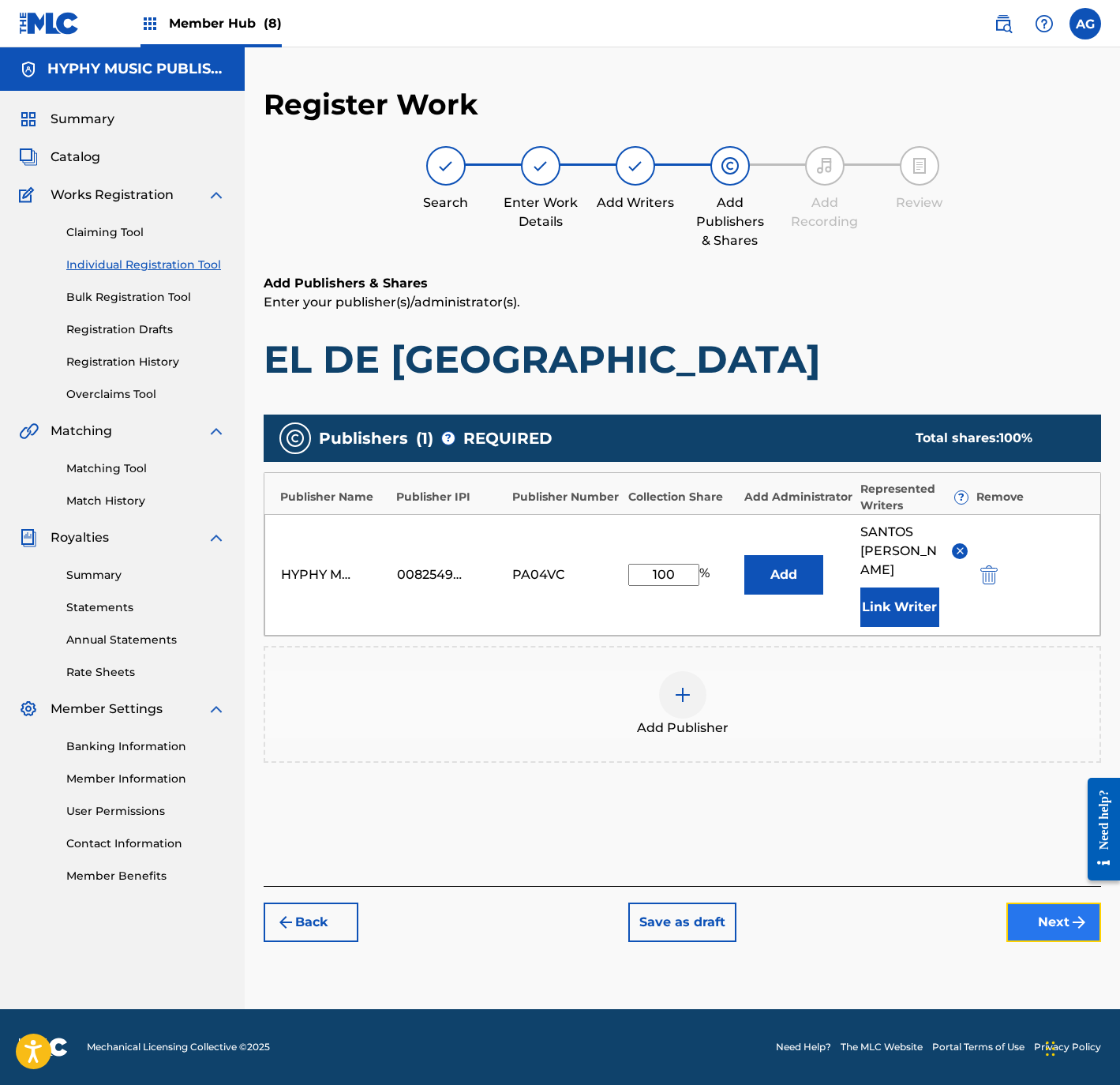
click at [1056, 912] on button "Next" at bounding box center [1054, 922] width 95 height 39
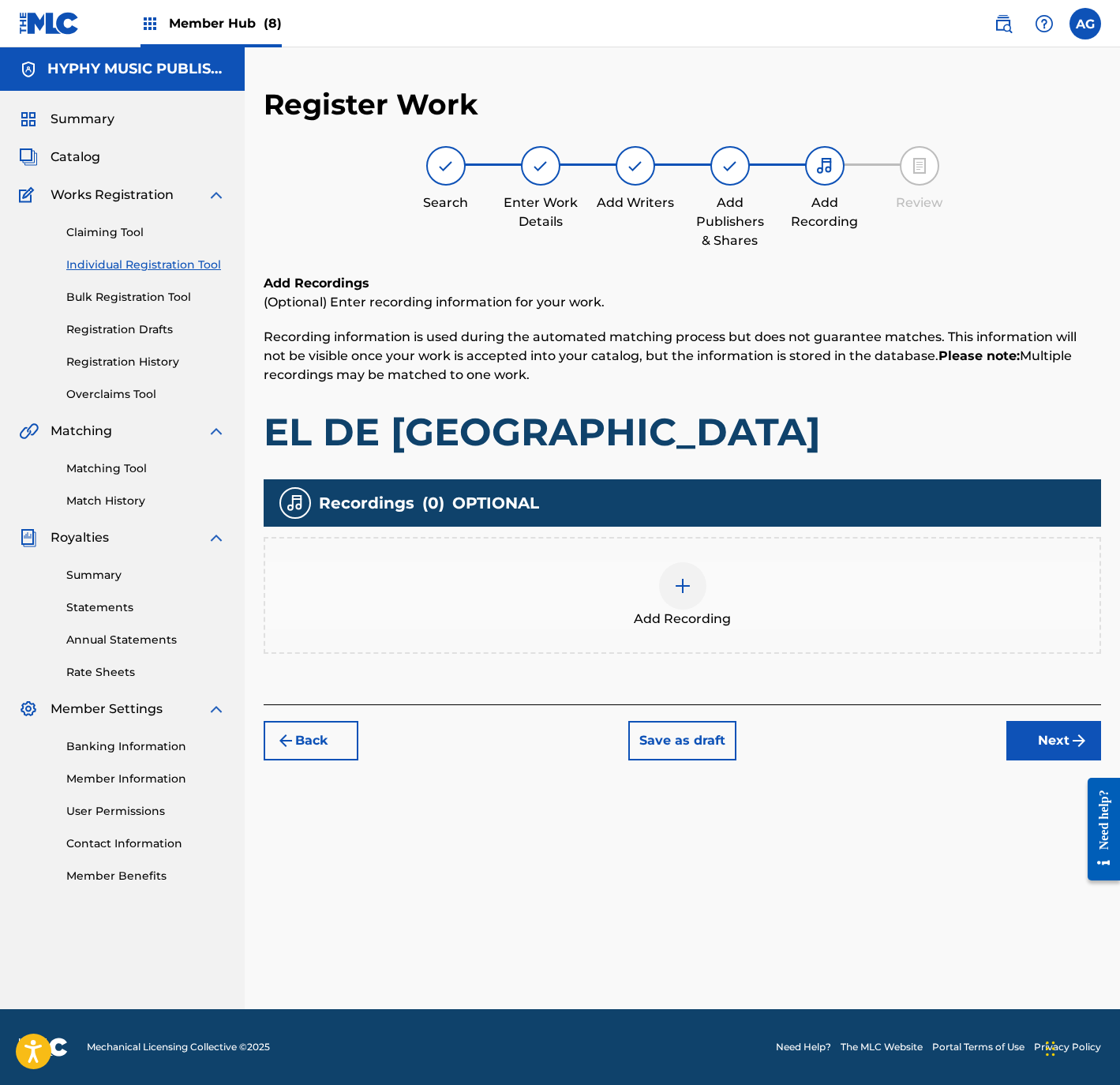
click at [684, 625] on span "Add Recording" at bounding box center [682, 619] width 97 height 19
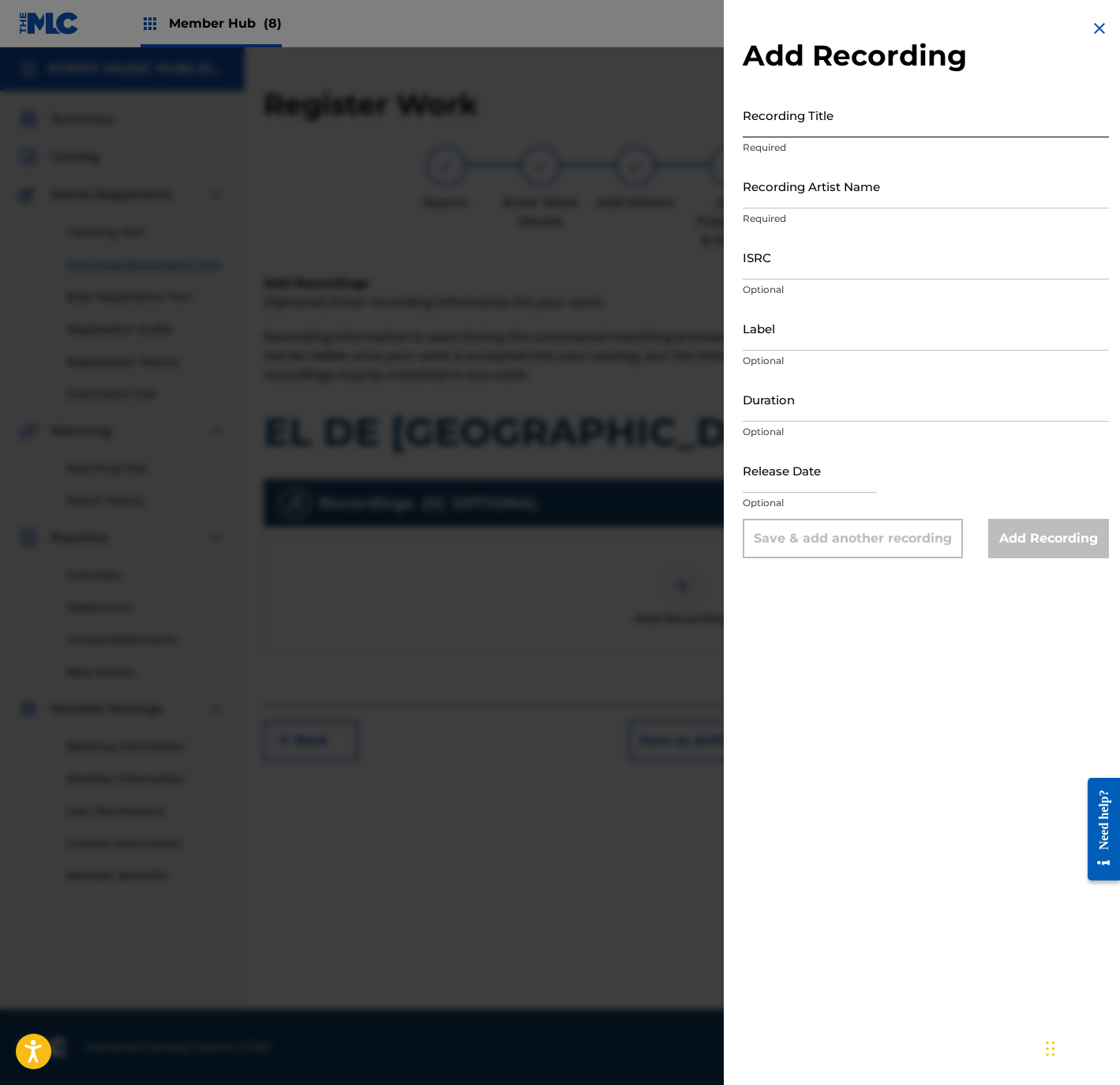
click at [805, 129] on input "Recording Title" at bounding box center [926, 114] width 367 height 45
type input "El De Lombardia"
drag, startPoint x: 874, startPoint y: 334, endPoint x: 813, endPoint y: 231, distance: 119.7
click at [869, 325] on input "Label" at bounding box center [926, 327] width 367 height 45
click at [803, 199] on input "Recording Artist Name" at bounding box center [926, 185] width 367 height 45
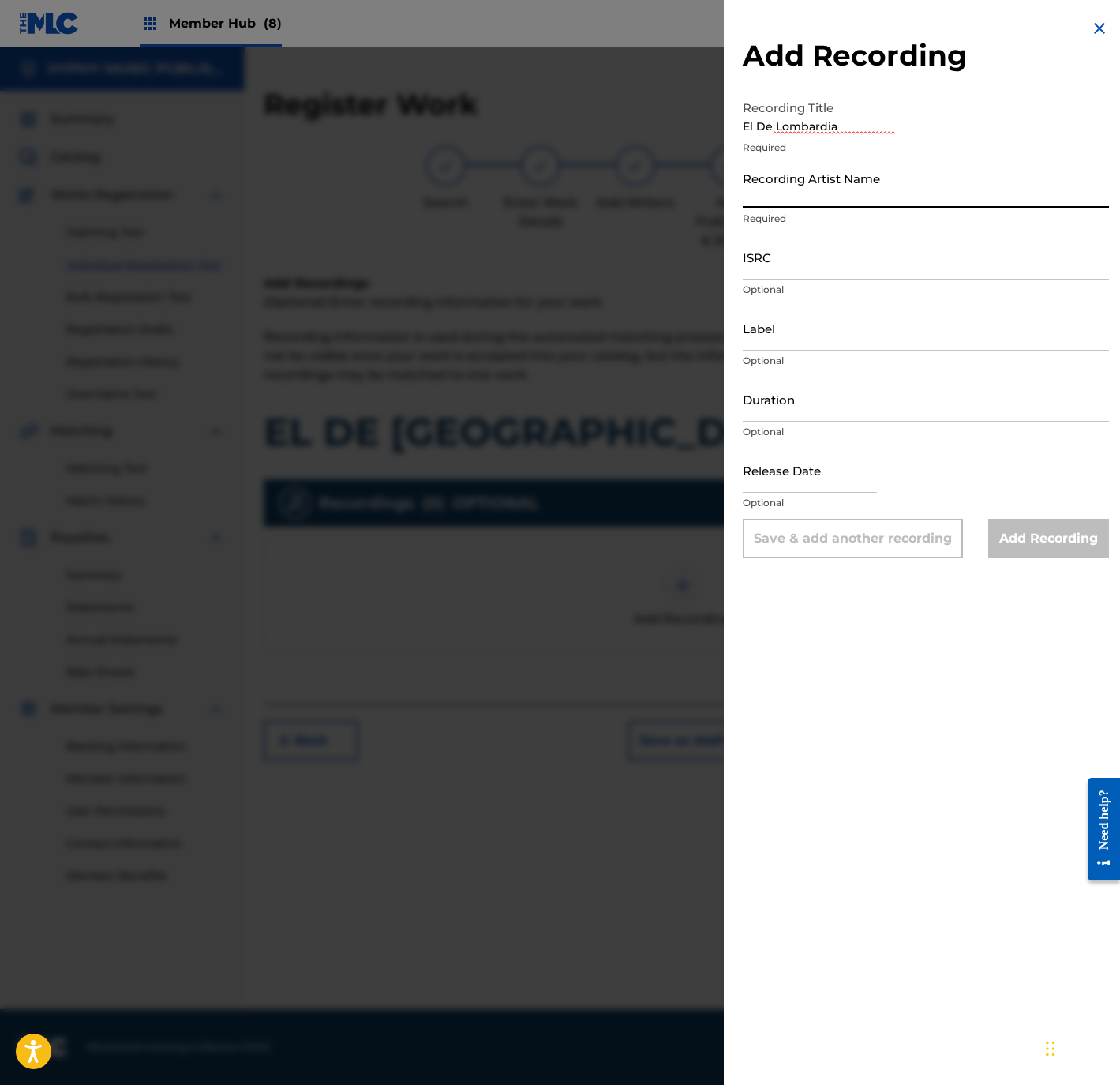
click at [803, 199] on input "Recording Artist Name" at bounding box center [926, 185] width 367 height 45
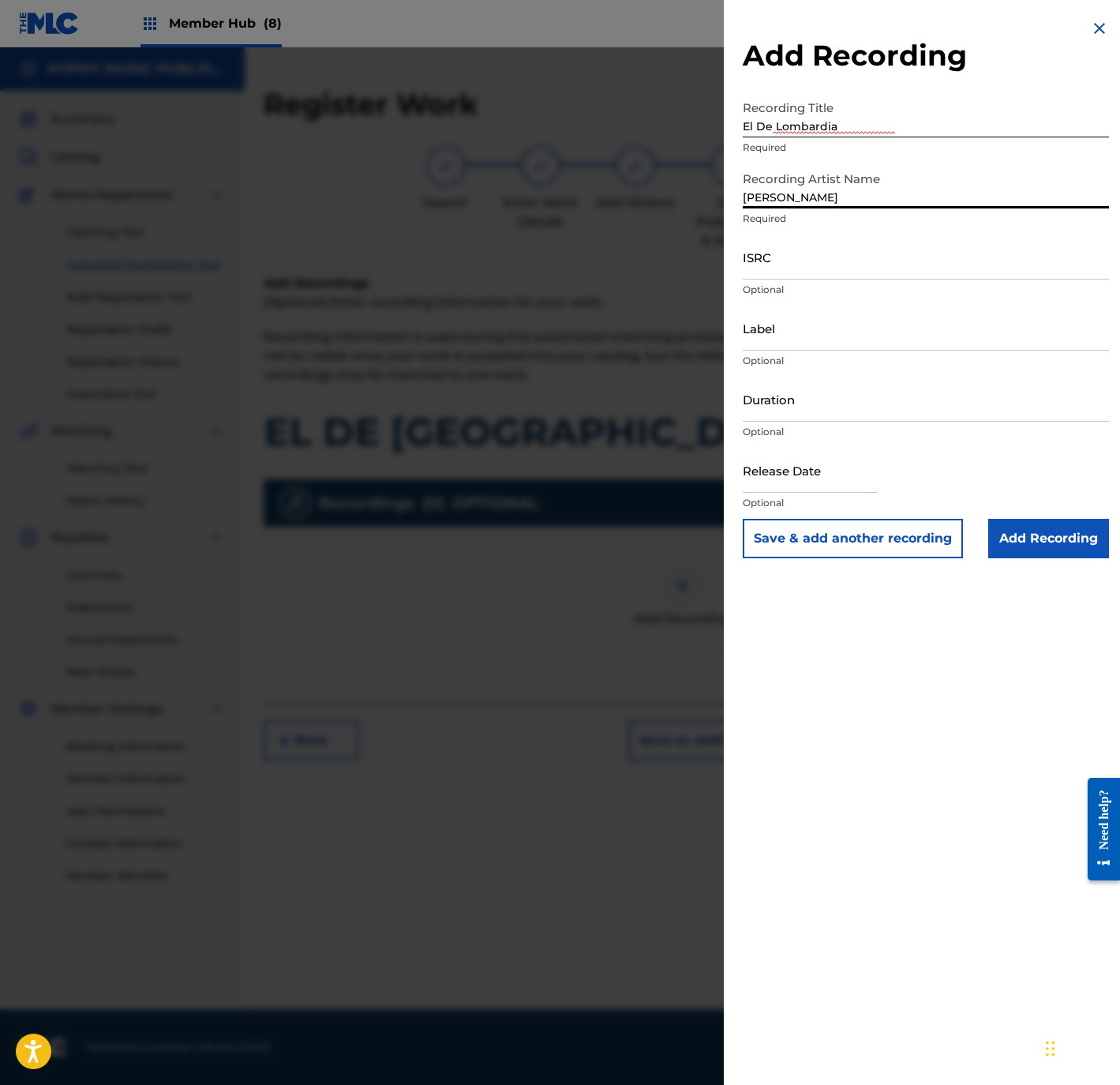
type input "Santos RG"
click at [832, 247] on input "ISRC" at bounding box center [926, 256] width 367 height 45
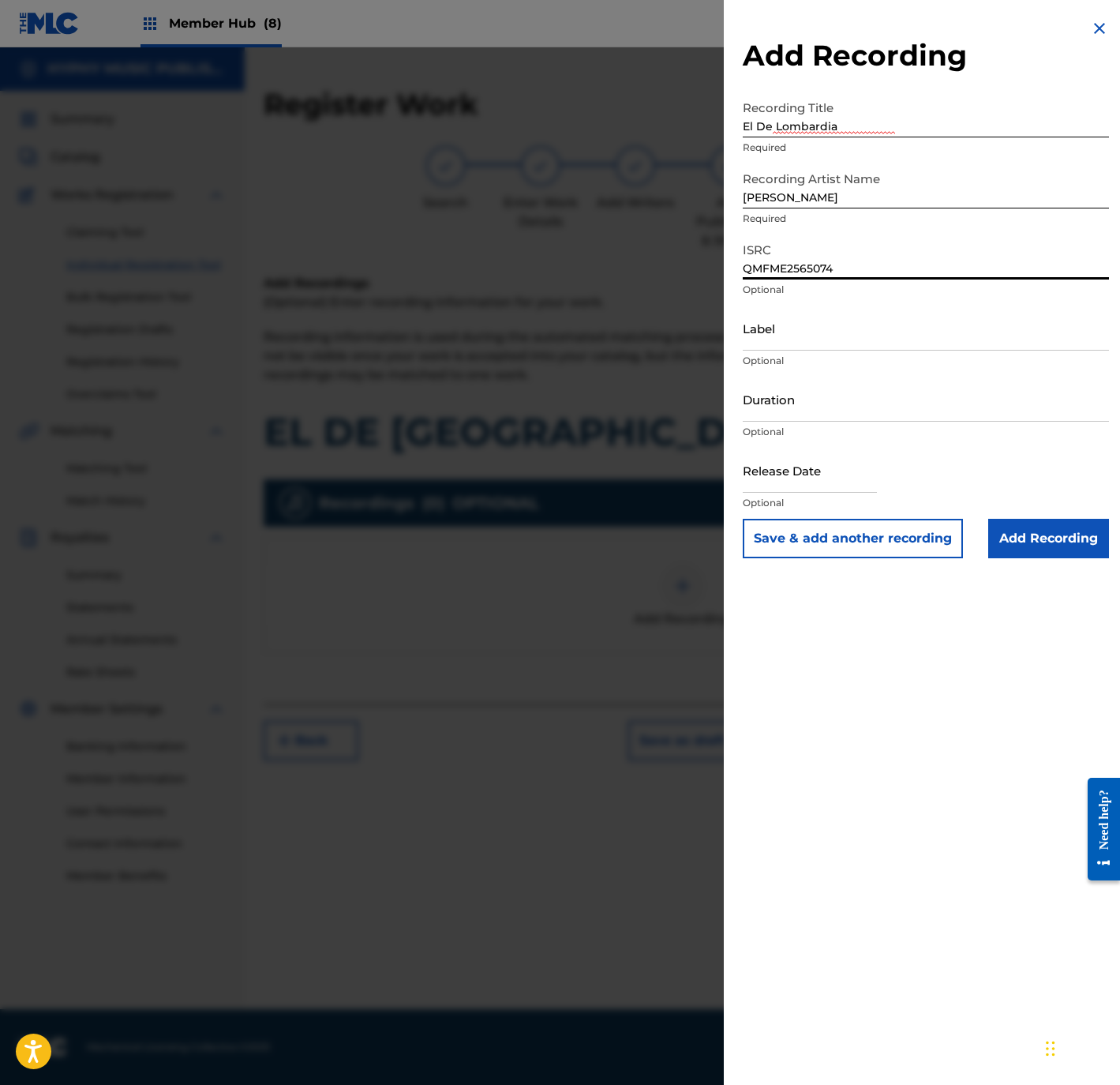
type input "QMFME2565074"
click at [857, 337] on input "Label" at bounding box center [926, 327] width 367 height 45
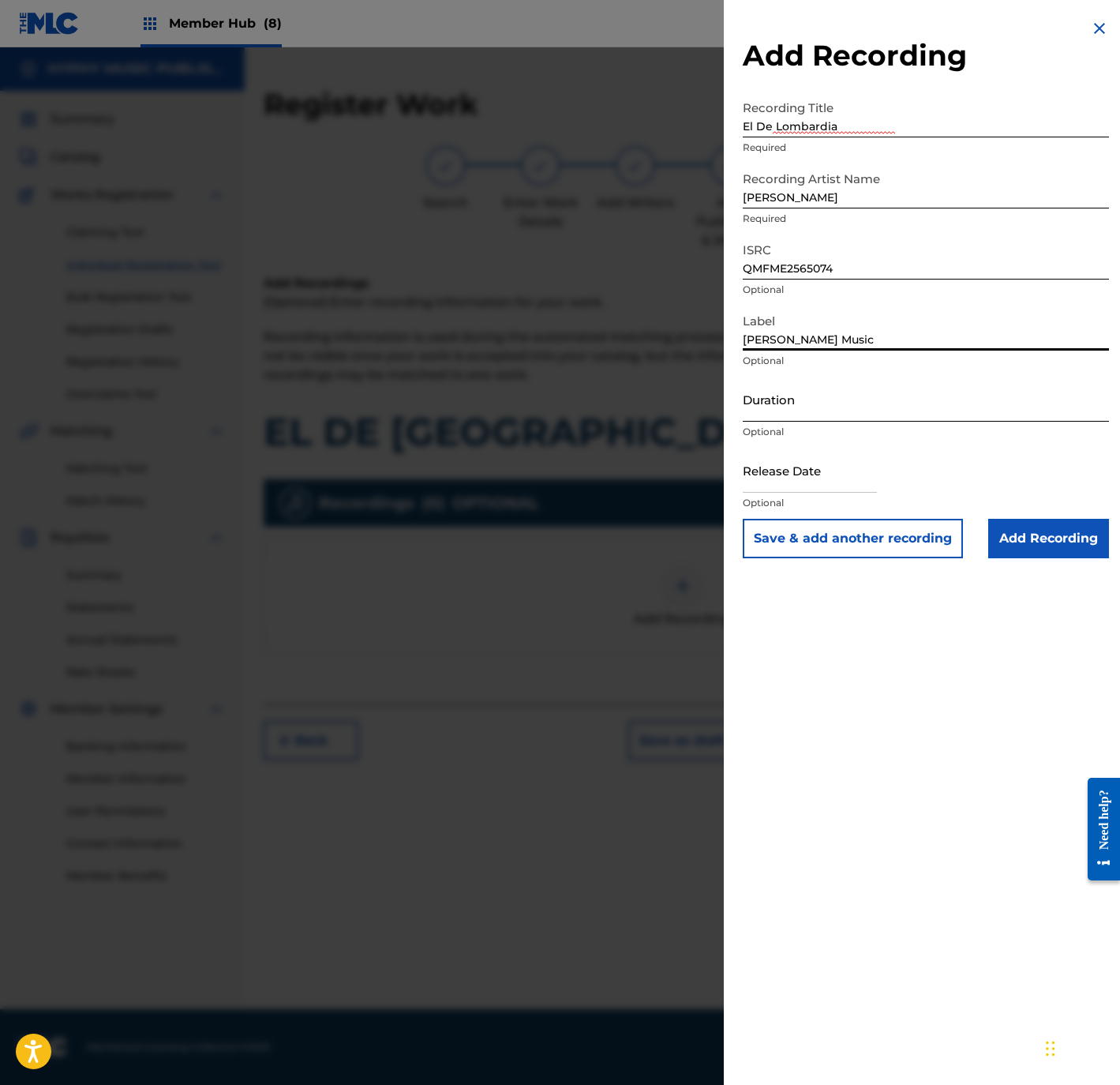
type input "Santos RG Music"
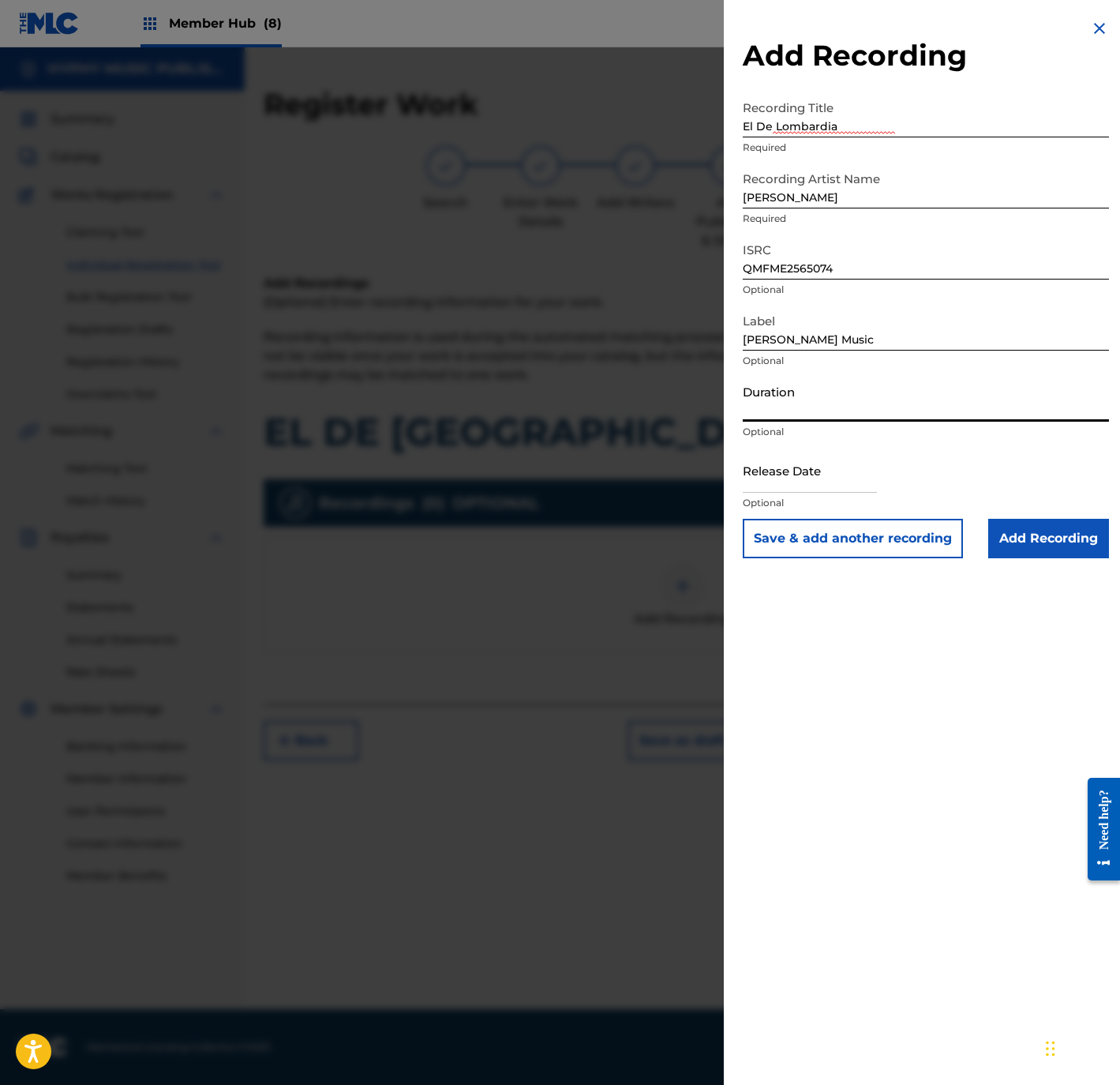
click at [816, 403] on input "Duration" at bounding box center [926, 398] width 367 height 45
type input "03:19"
click at [831, 475] on input "text" at bounding box center [810, 469] width 134 height 45
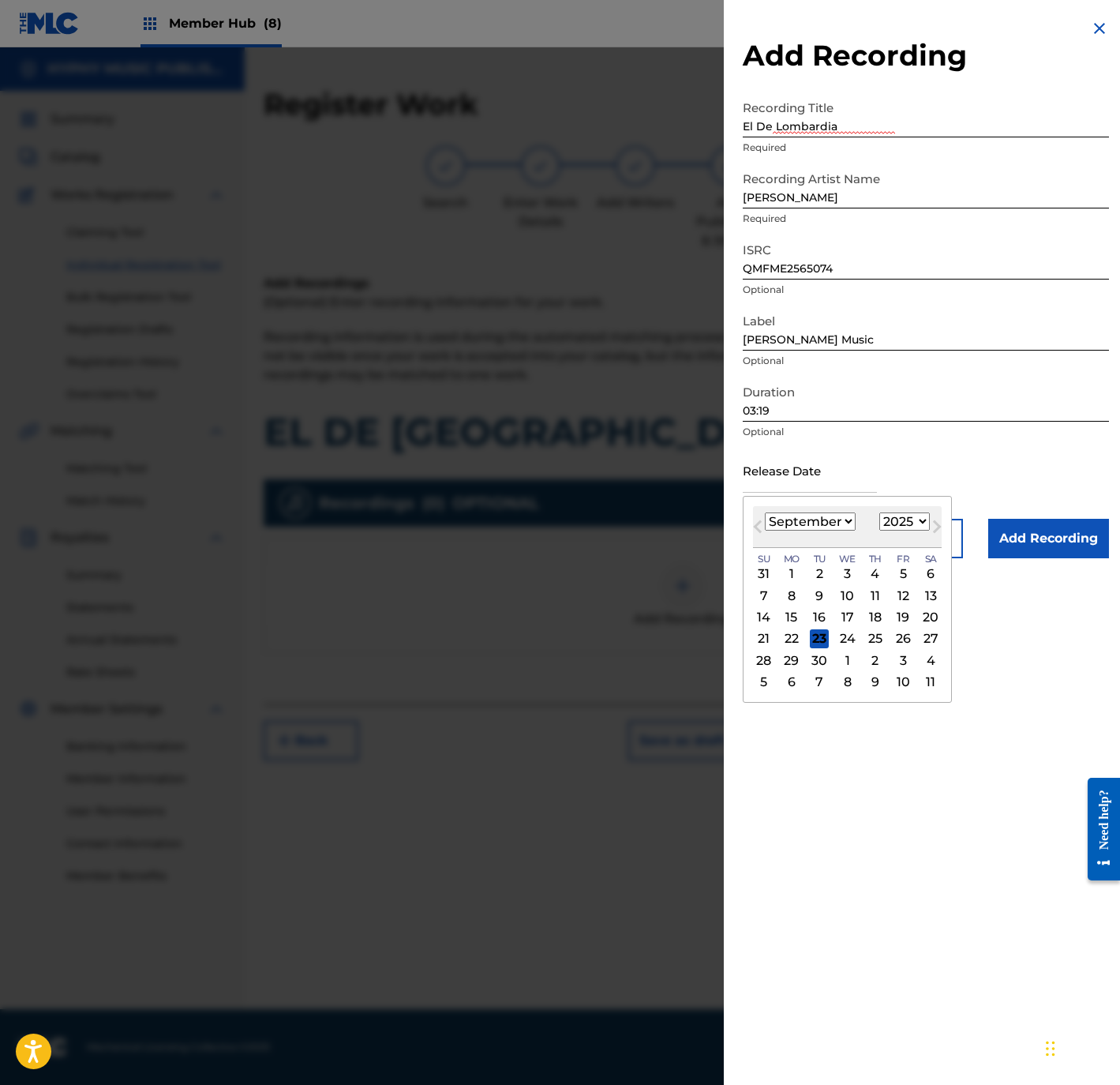
click at [802, 635] on div "22" at bounding box center [792, 639] width 19 height 19
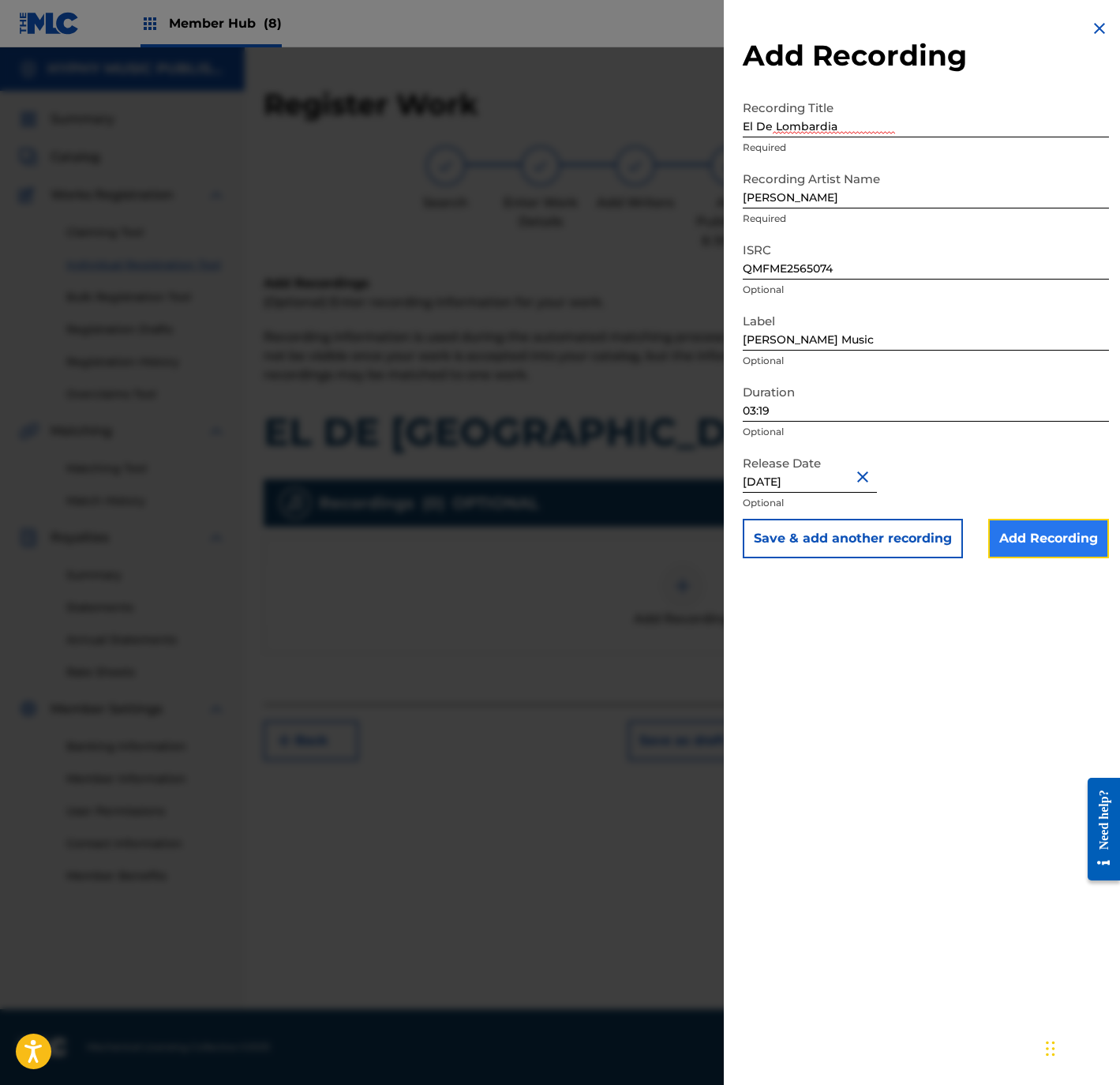
click at [1023, 538] on input "Add Recording" at bounding box center [1049, 538] width 121 height 39
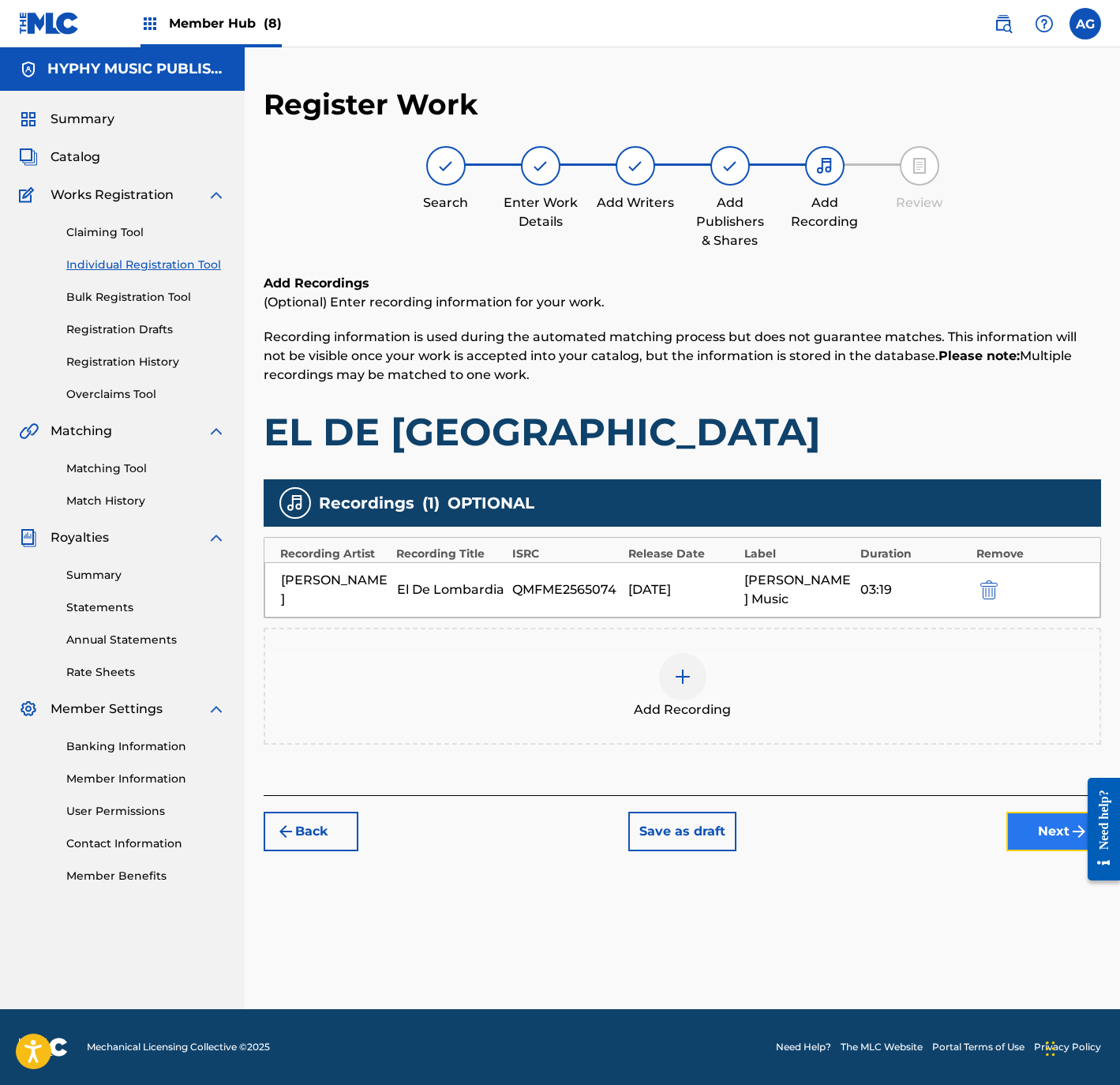
click at [1035, 811] on button "Next" at bounding box center [1054, 831] width 95 height 39
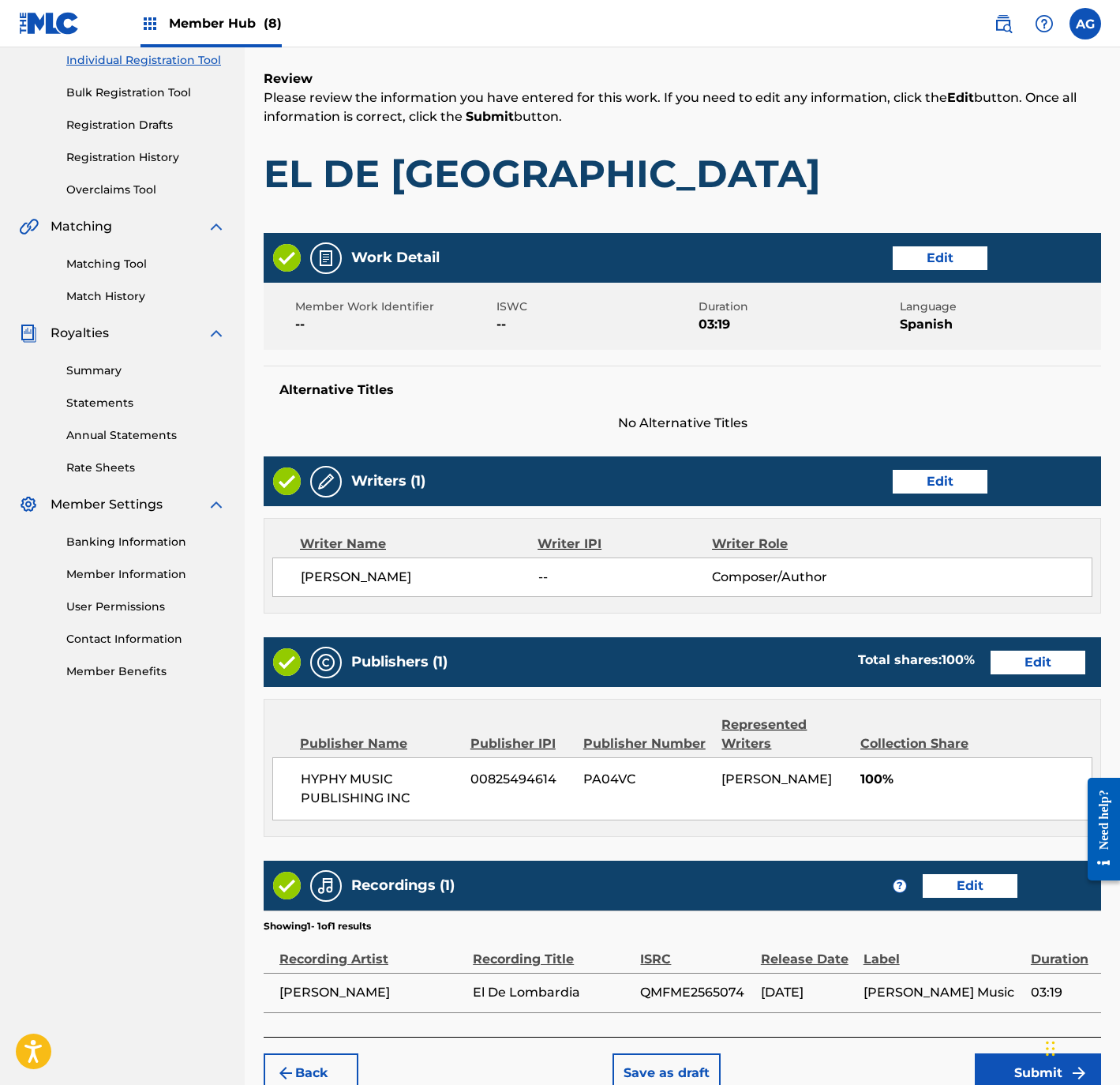
scroll to position [311, 0]
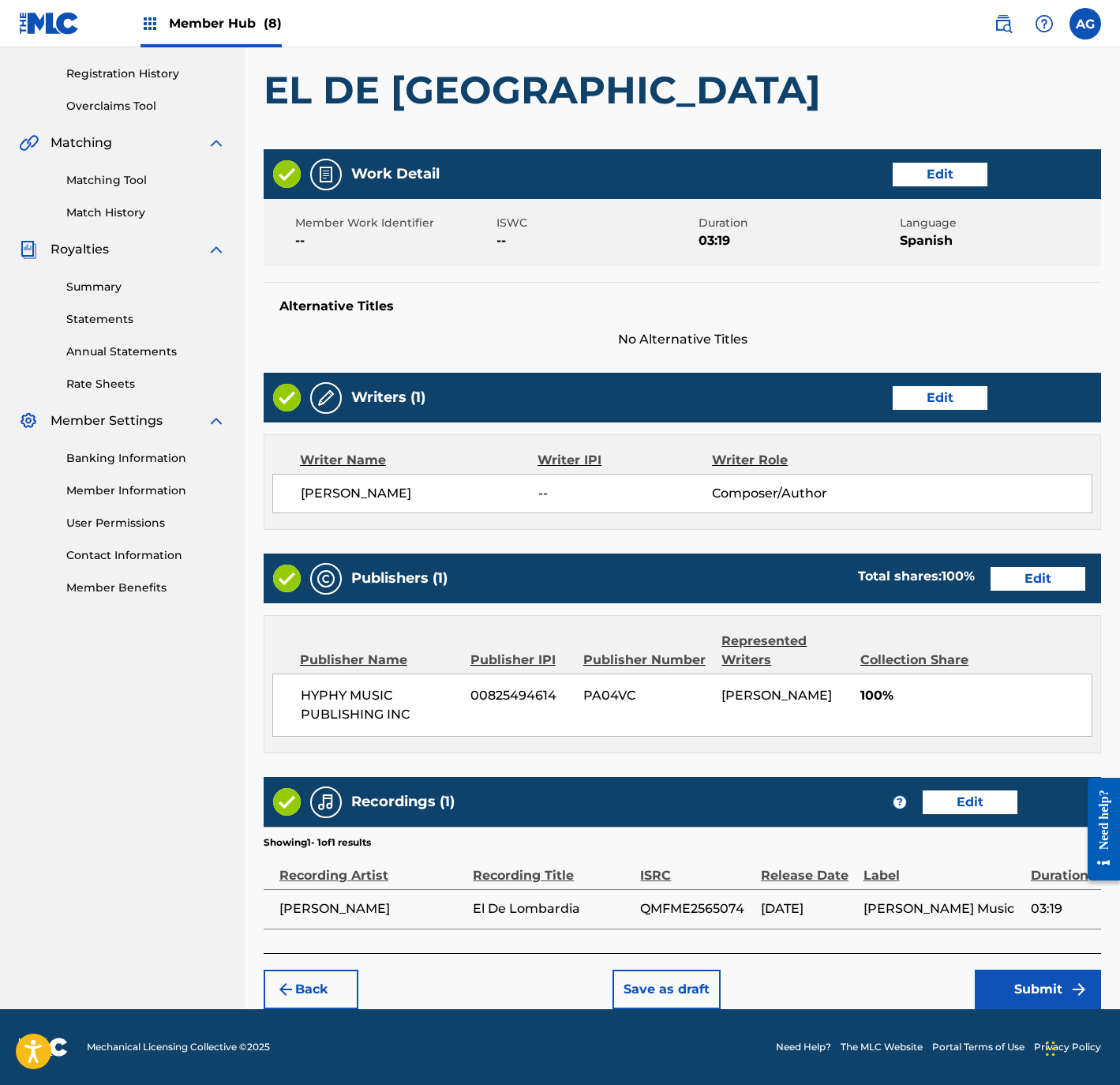
drag, startPoint x: 633, startPoint y: 675, endPoint x: 682, endPoint y: 951, distance: 280.3
click at [1019, 981] on button "Submit" at bounding box center [1038, 989] width 126 height 39
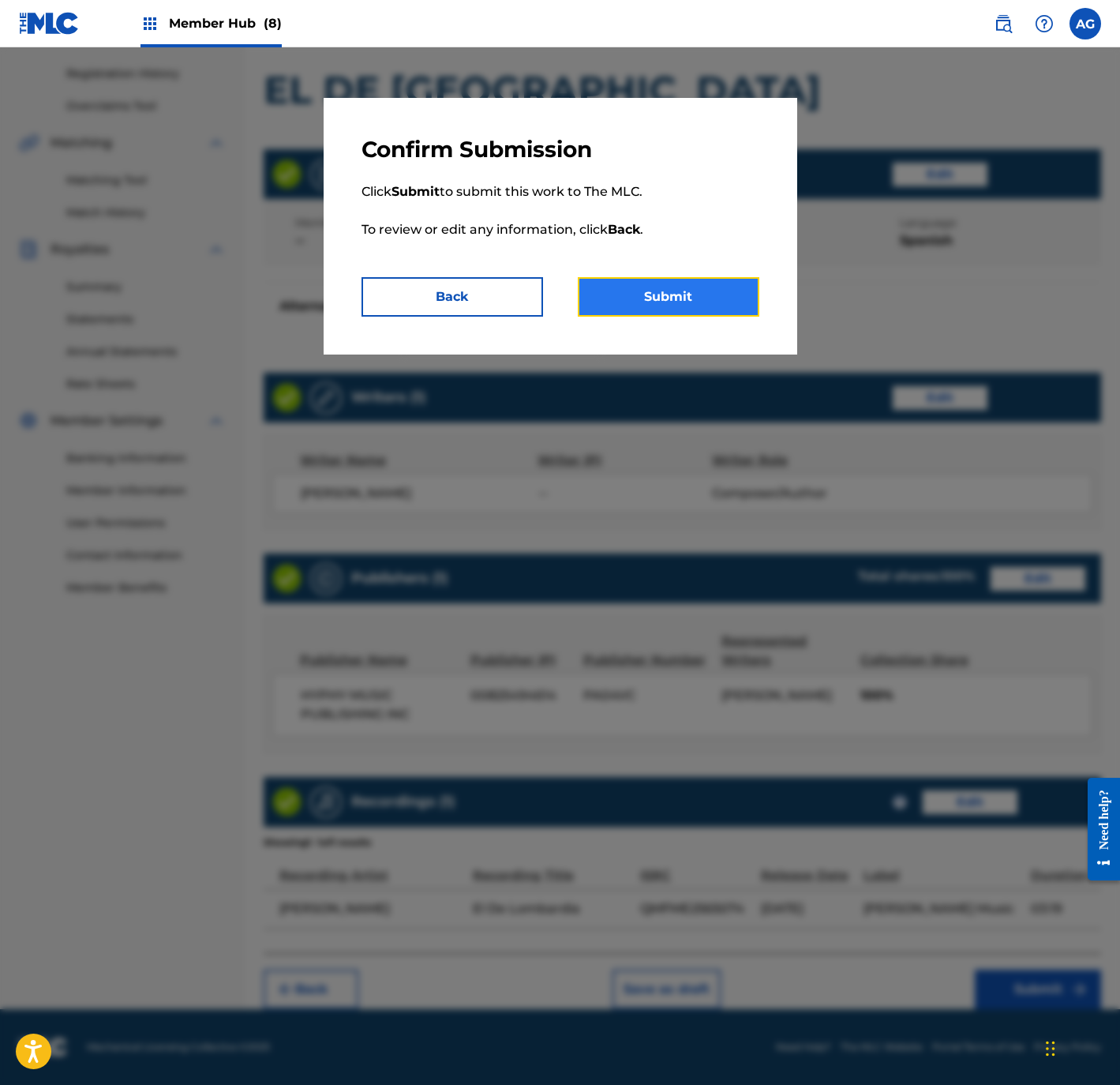
click at [630, 285] on button "Submit" at bounding box center [668, 296] width 182 height 39
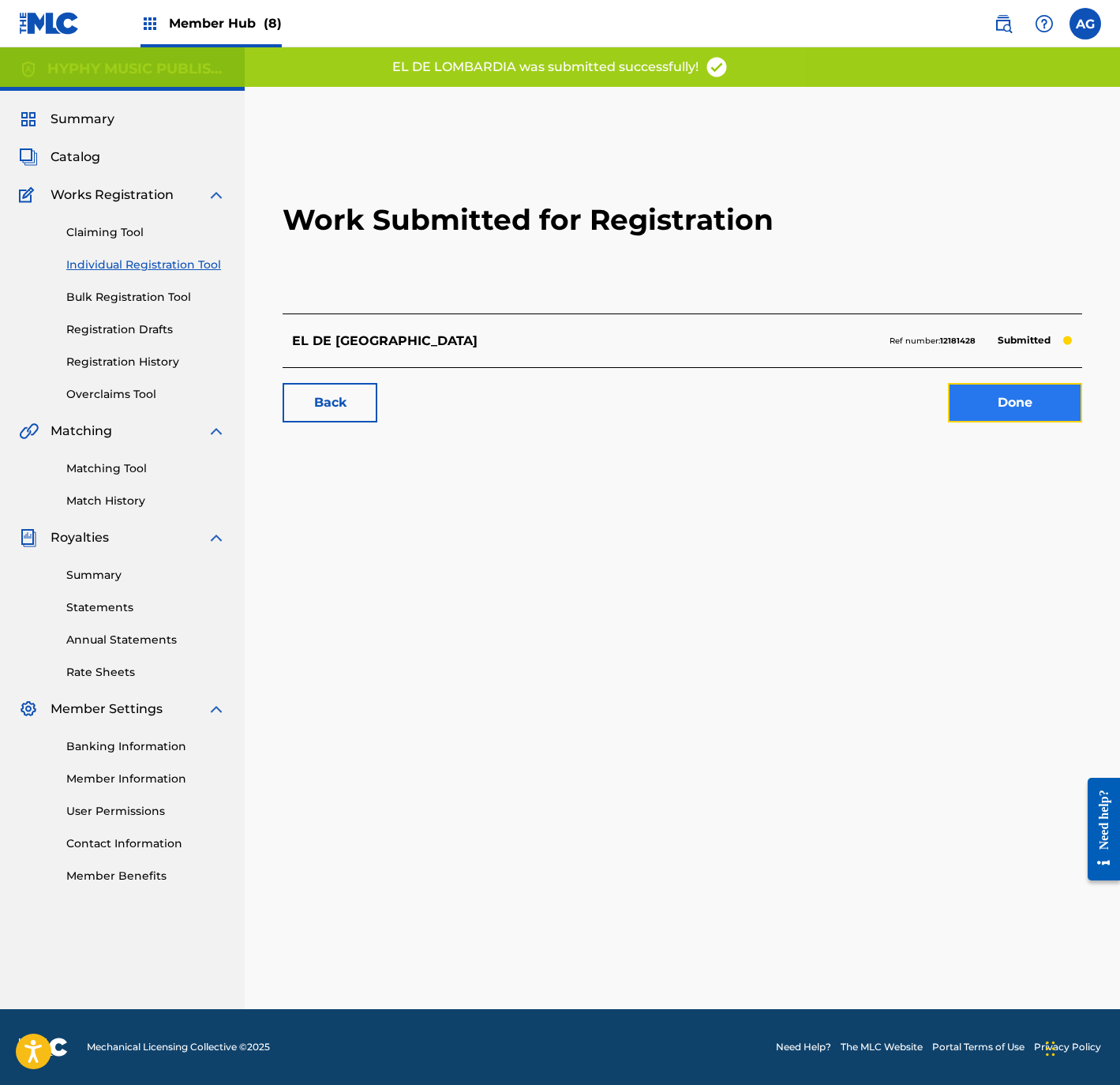
click at [983, 398] on link "Done" at bounding box center [1015, 403] width 134 height 39
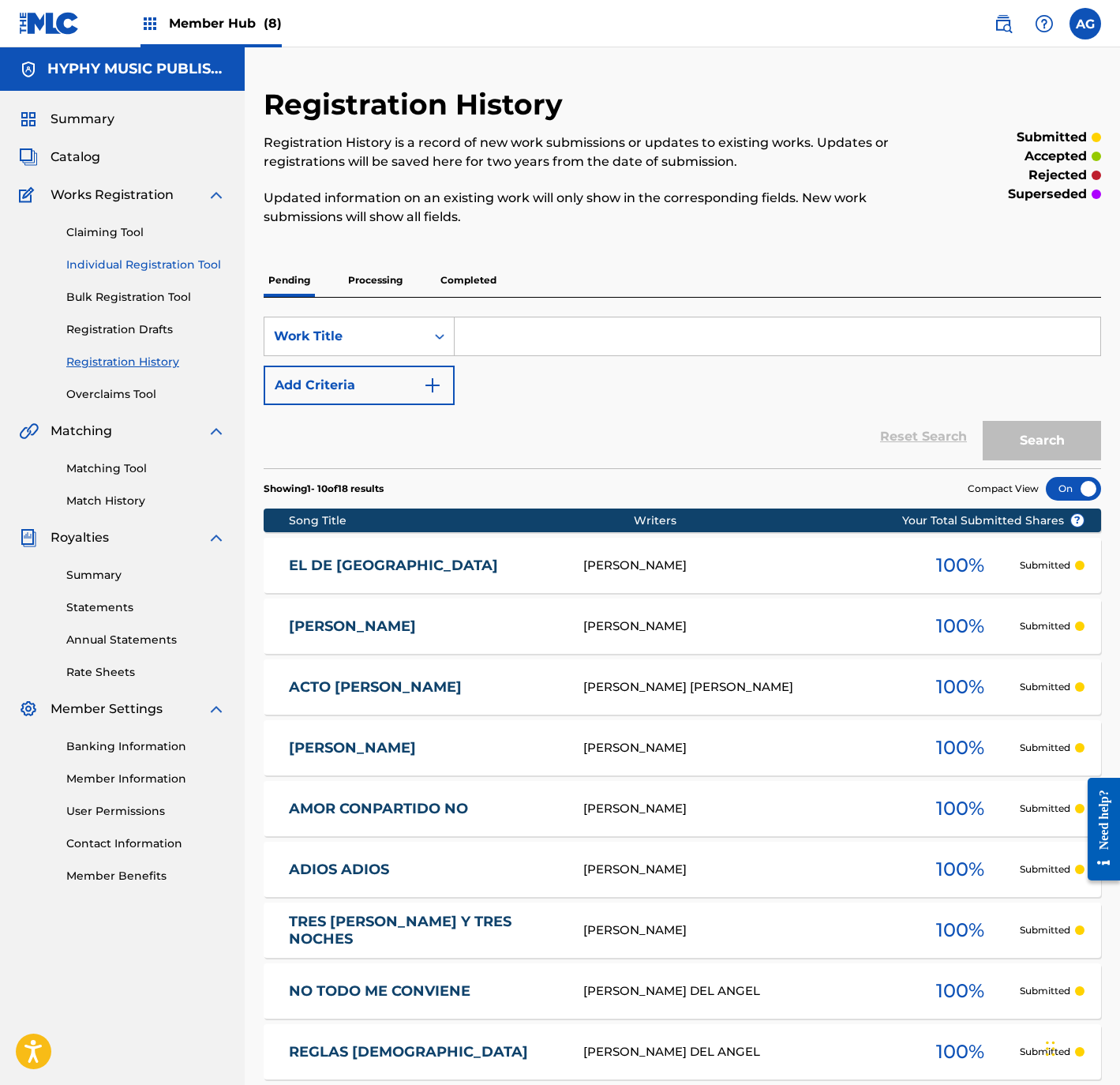
click at [122, 259] on link "Individual Registration Tool" at bounding box center [146, 265] width 160 height 17
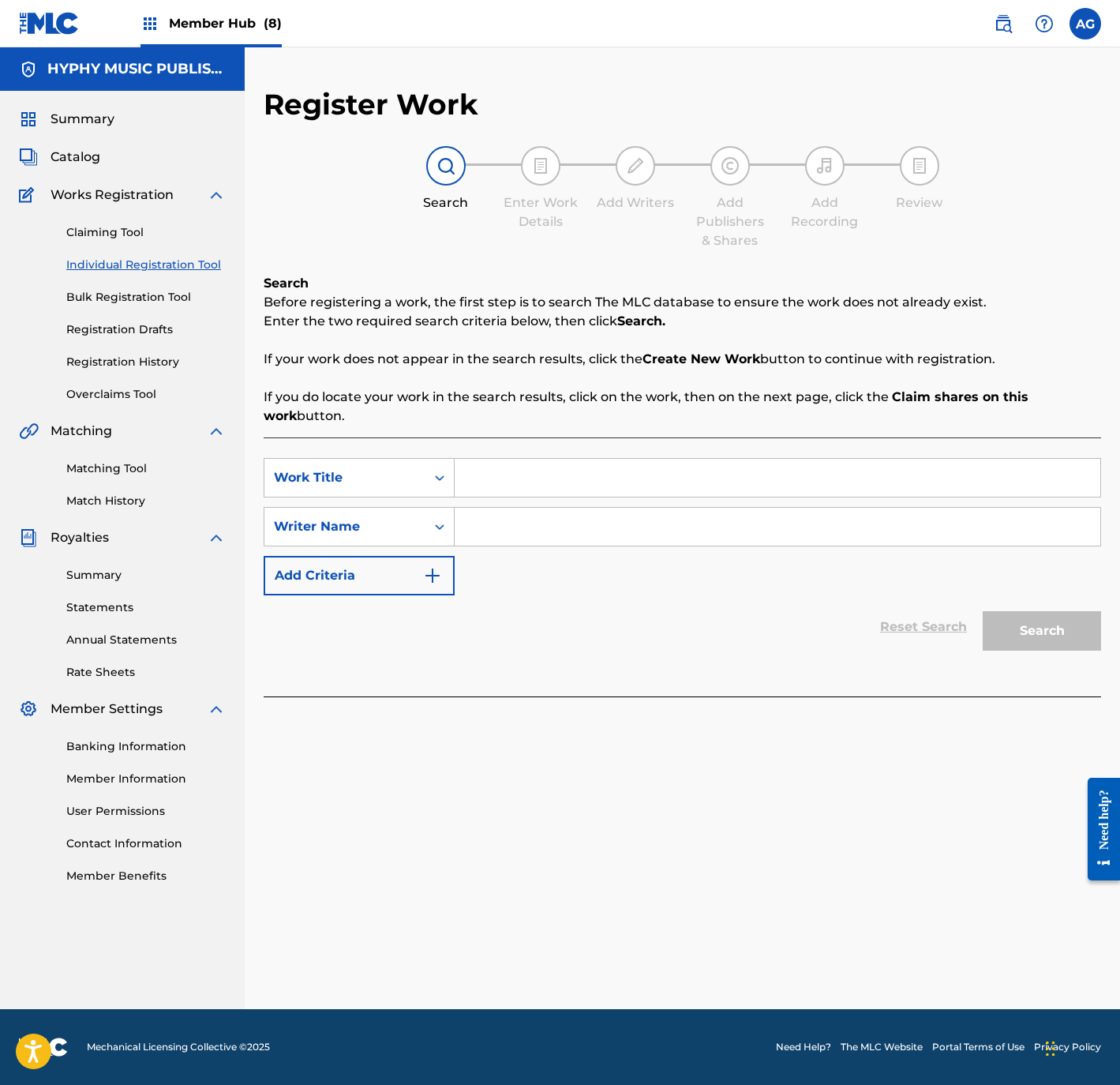
click at [652, 464] on input "Search Form" at bounding box center [777, 477] width 646 height 38
drag, startPoint x: 590, startPoint y: 533, endPoint x: 855, endPoint y: 586, distance: 270.2
click at [590, 533] on input "Search Form" at bounding box center [777, 526] width 646 height 38
click at [1038, 633] on button "Search" at bounding box center [1042, 631] width 118 height 39
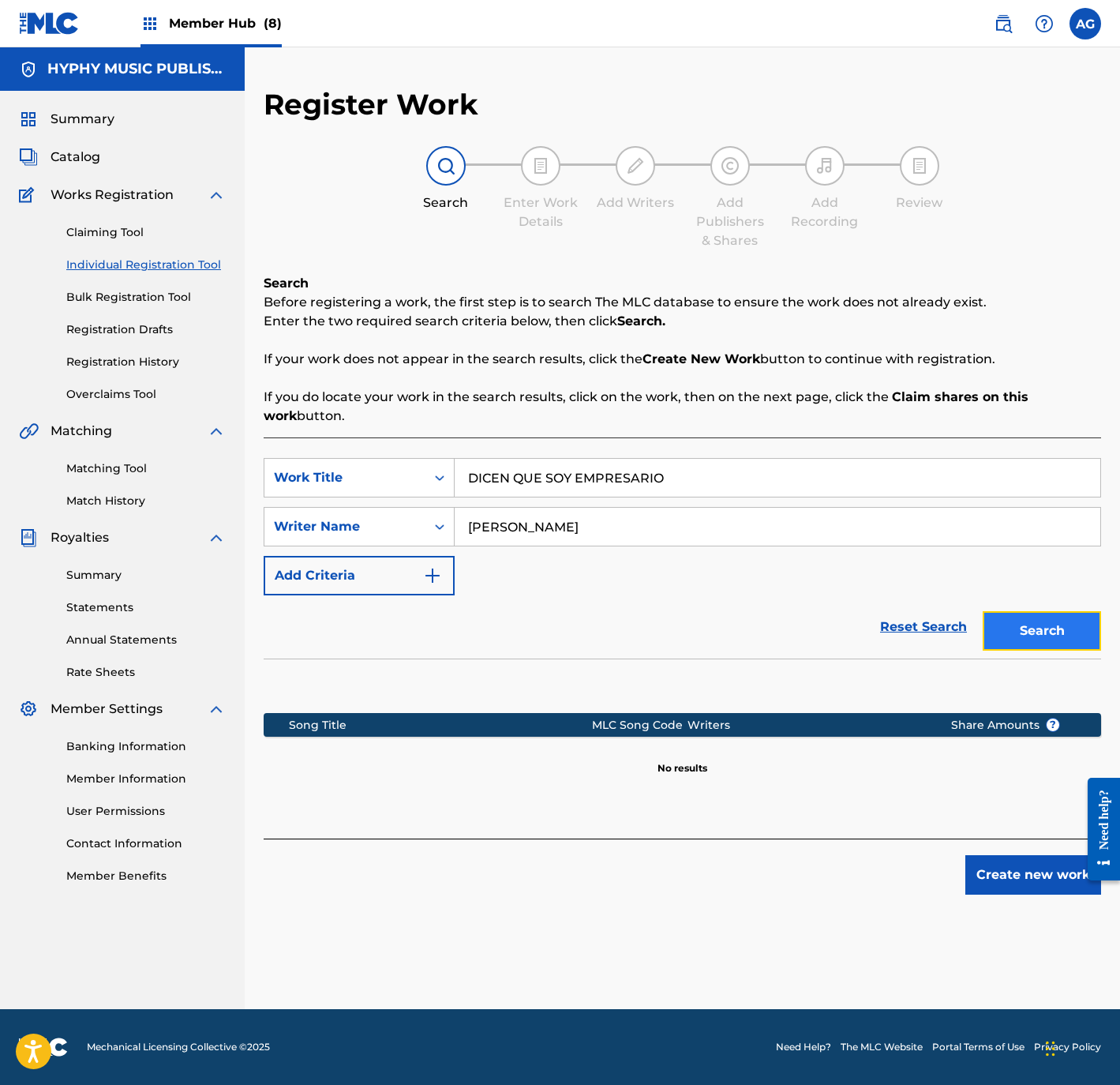
click at [988, 616] on button "Search" at bounding box center [1042, 631] width 118 height 39
click at [1032, 870] on button "Create new work" at bounding box center [1033, 874] width 136 height 39
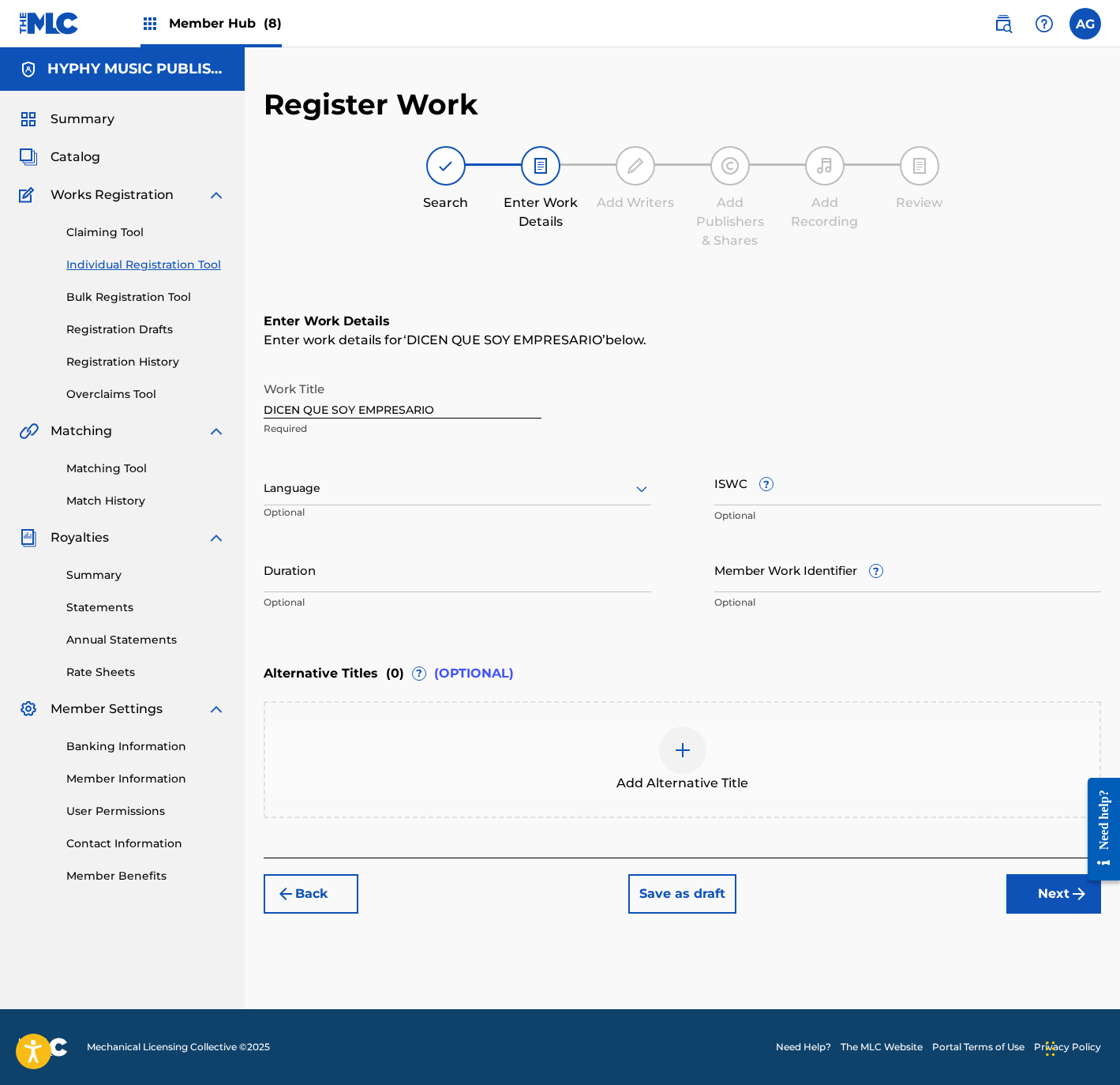
click at [415, 504] on div "Language" at bounding box center [458, 489] width 388 height 33
click at [375, 549] on div "Spanish" at bounding box center [458, 559] width 386 height 36
click at [376, 557] on input "Duration" at bounding box center [458, 569] width 388 height 45
click at [332, 572] on input "Duration" at bounding box center [458, 569] width 388 height 45
click at [346, 578] on input "Duration" at bounding box center [458, 569] width 388 height 45
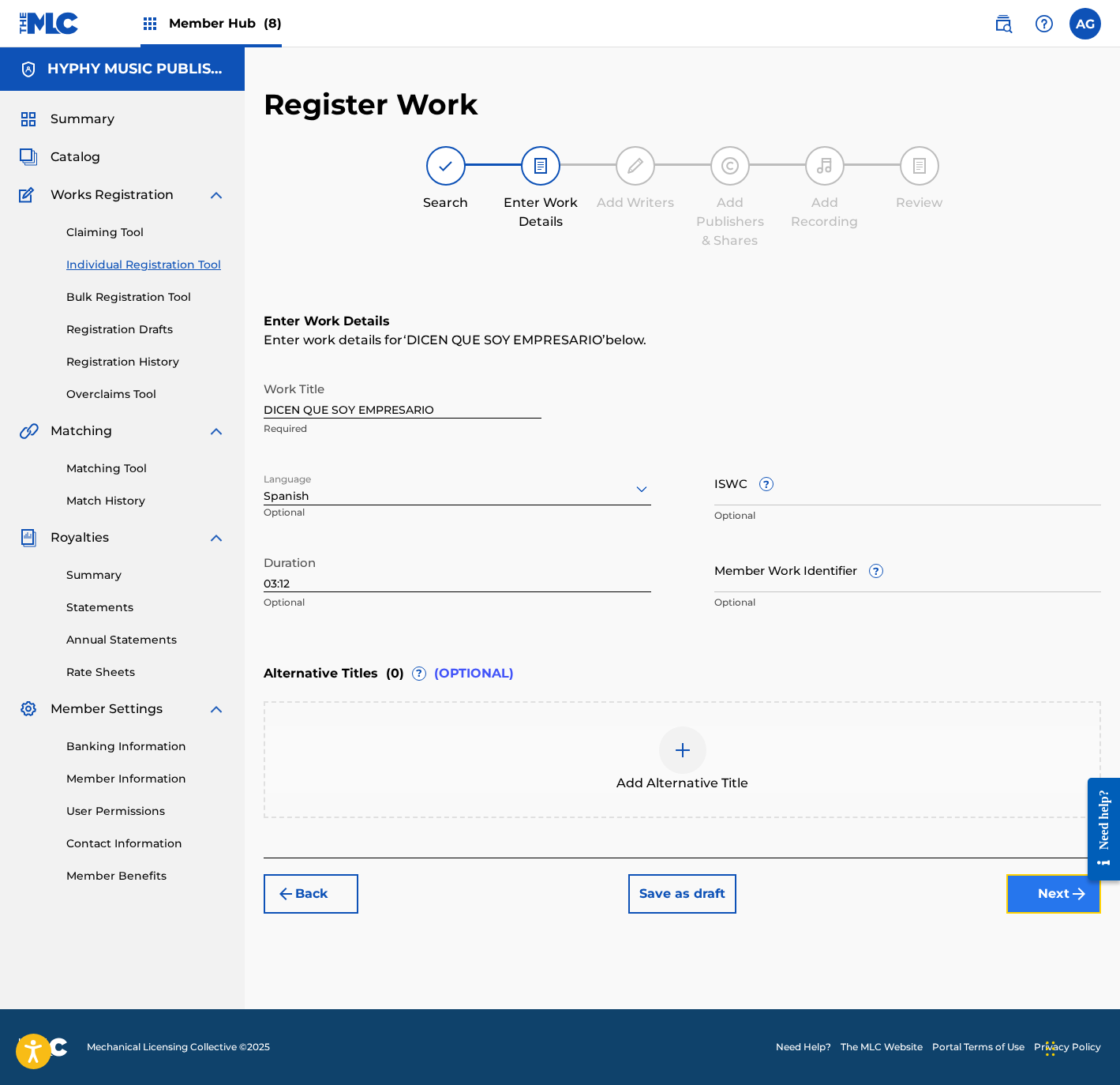
click at [1062, 893] on button "Next" at bounding box center [1054, 893] width 95 height 39
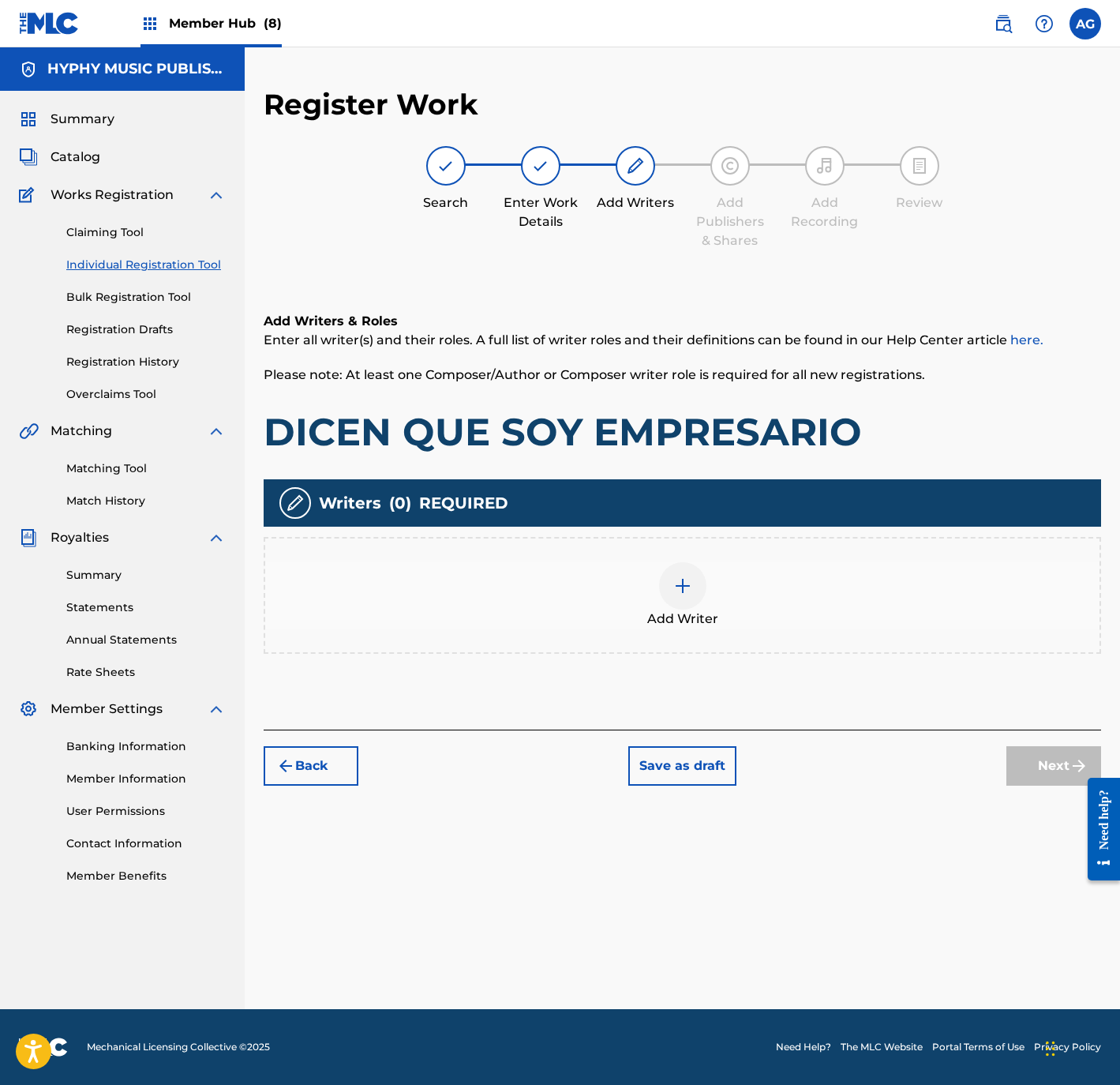
click at [703, 610] on span "Add Writer" at bounding box center [682, 619] width 71 height 19
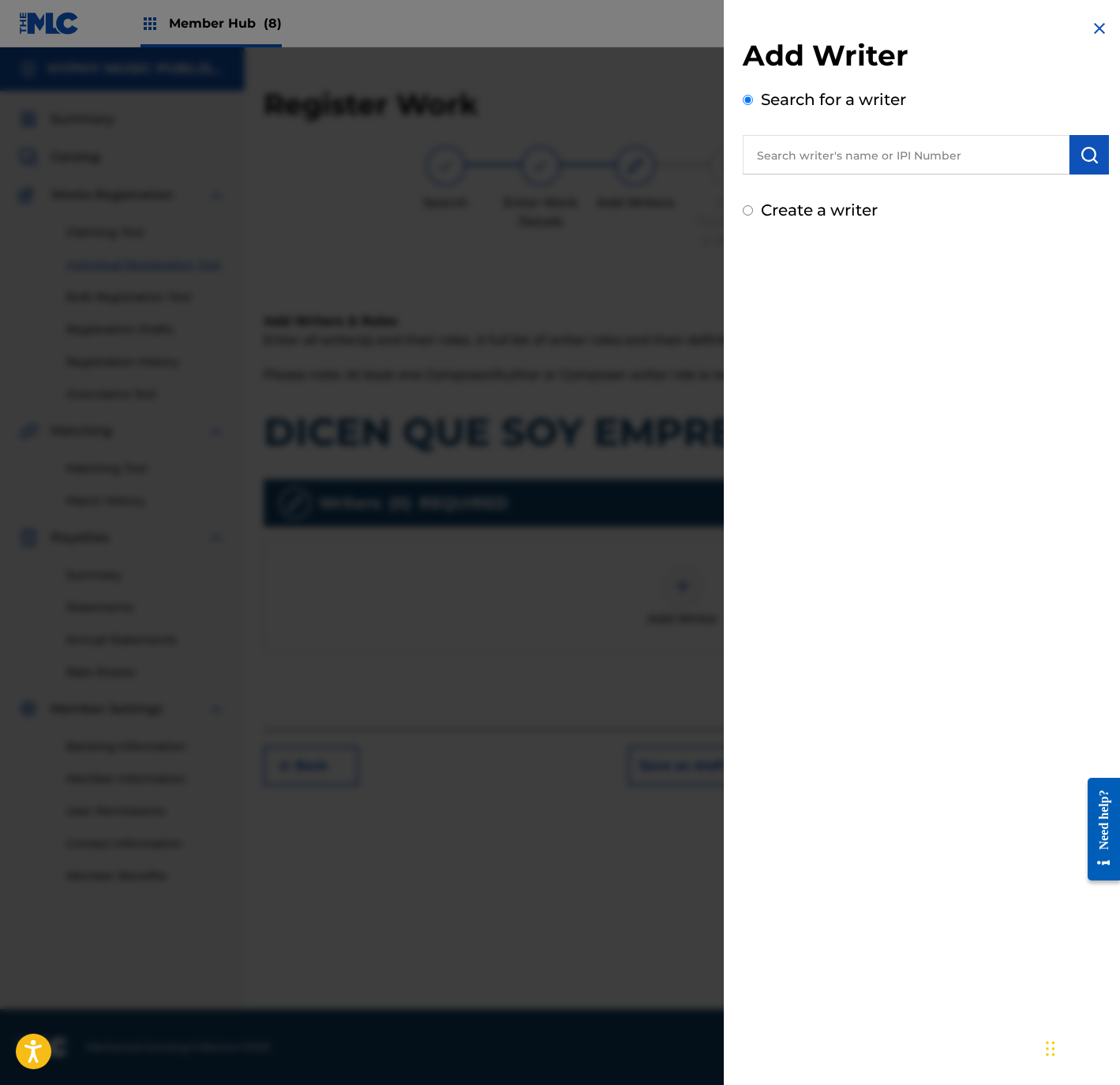
drag, startPoint x: 850, startPoint y: 160, endPoint x: 958, endPoint y: 149, distance: 108.6
click at [850, 160] on input "text" at bounding box center [906, 154] width 327 height 39
click at [1096, 162] on button "submit" at bounding box center [1089, 154] width 39 height 39
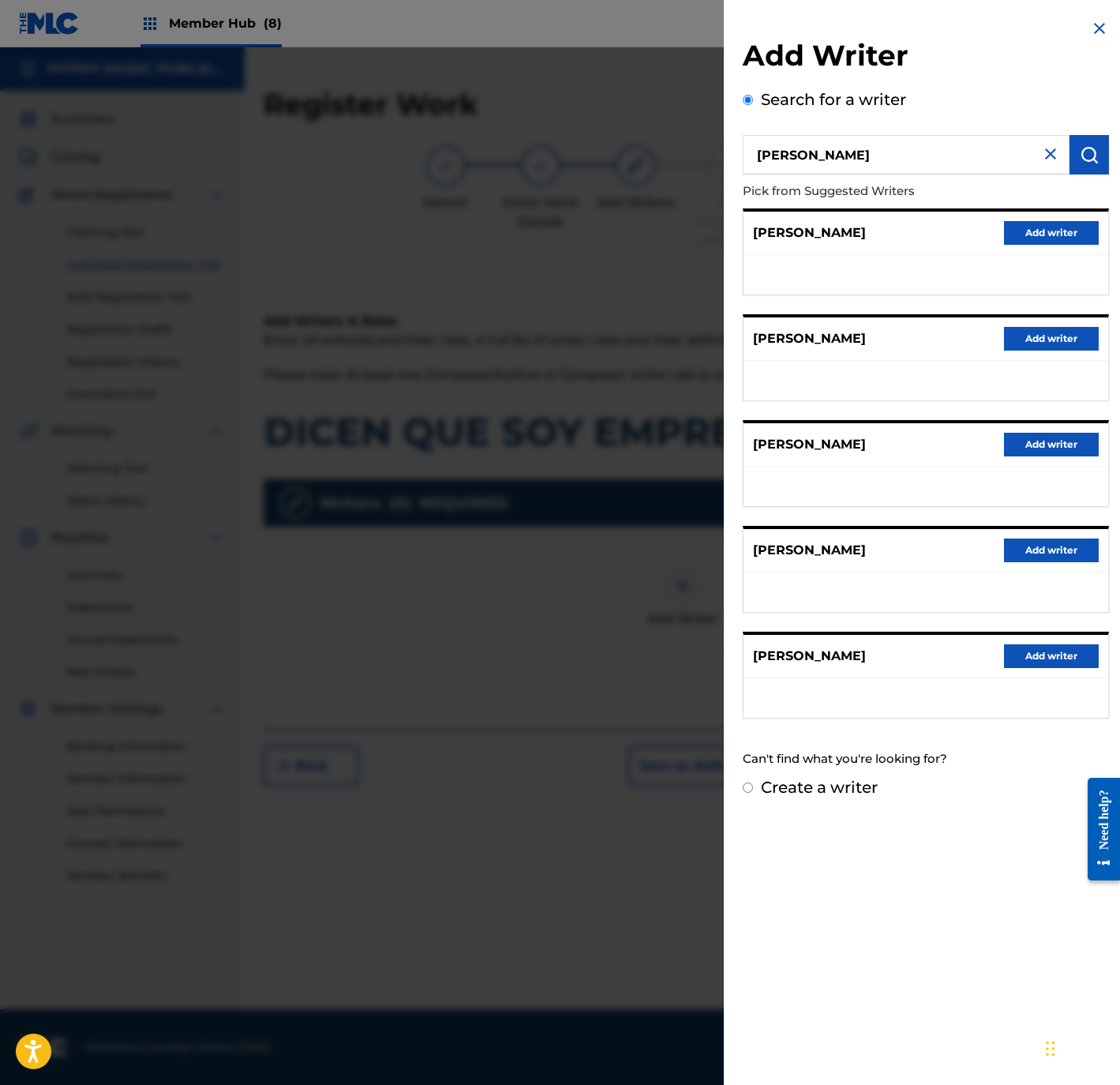
click at [837, 803] on div "Add Writer Search for a writer SANTOS RODRIGUEZ GARCIA Pick from Suggested Writ…" at bounding box center [925, 409] width 404 height 817
click at [832, 791] on label "Create a writer" at bounding box center [819, 788] width 117 height 19
click at [753, 791] on input "Create a writer" at bounding box center [748, 788] width 11 height 11
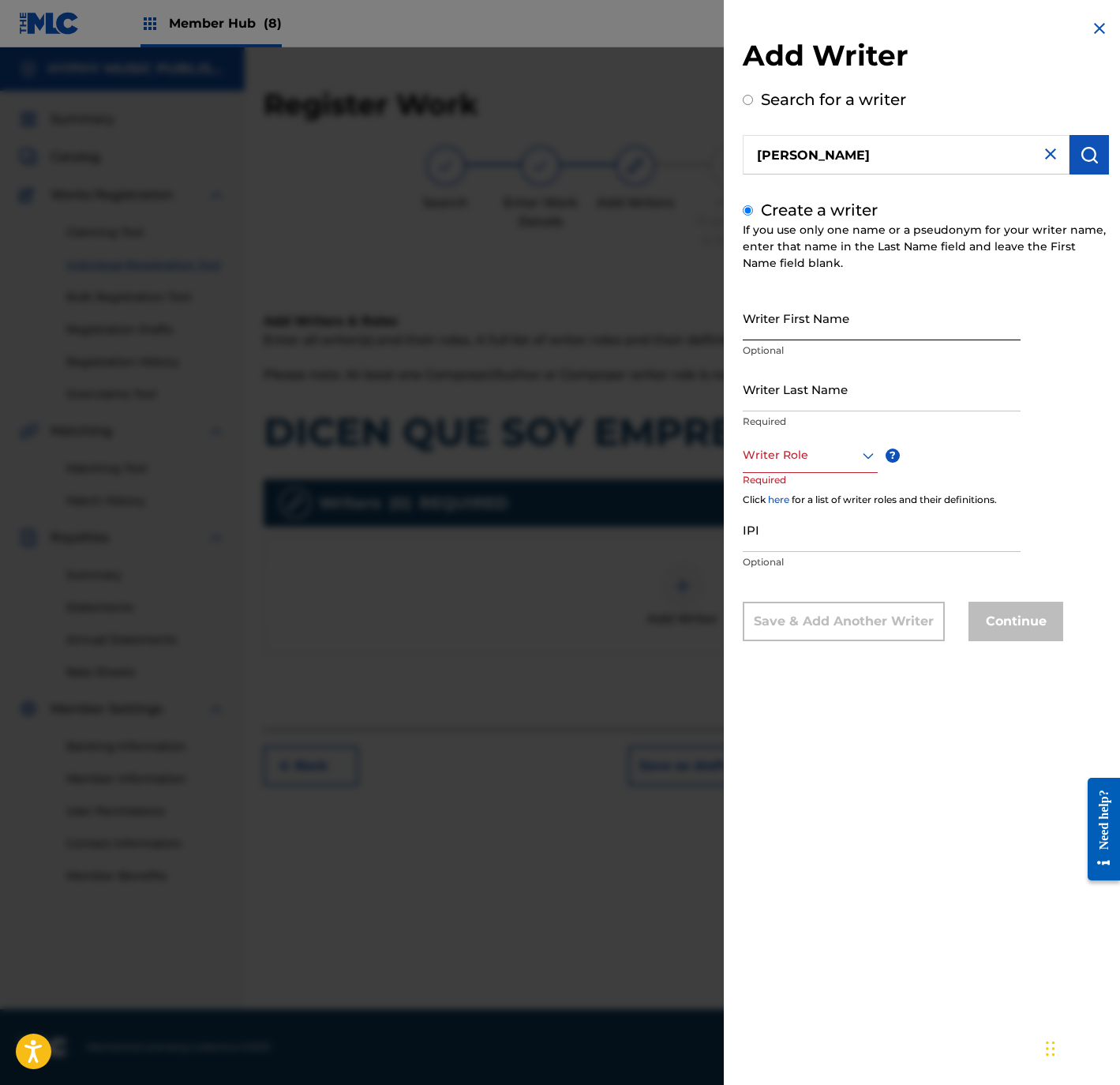
click at [810, 327] on input "Writer First Name" at bounding box center [881, 318] width 278 height 45
click at [813, 403] on input "Writer Last Name" at bounding box center [881, 389] width 278 height 45
drag, startPoint x: 813, startPoint y: 330, endPoint x: 1031, endPoint y: 320, distance: 218.2
click at [1031, 320] on div "Writer First Name SANTOS RODRIGUEZ GARCIA Optional Writer Last Name SANTOS RODR…" at bounding box center [926, 468] width 367 height 346
drag, startPoint x: 791, startPoint y: 405, endPoint x: 699, endPoint y: 412, distance: 92.3
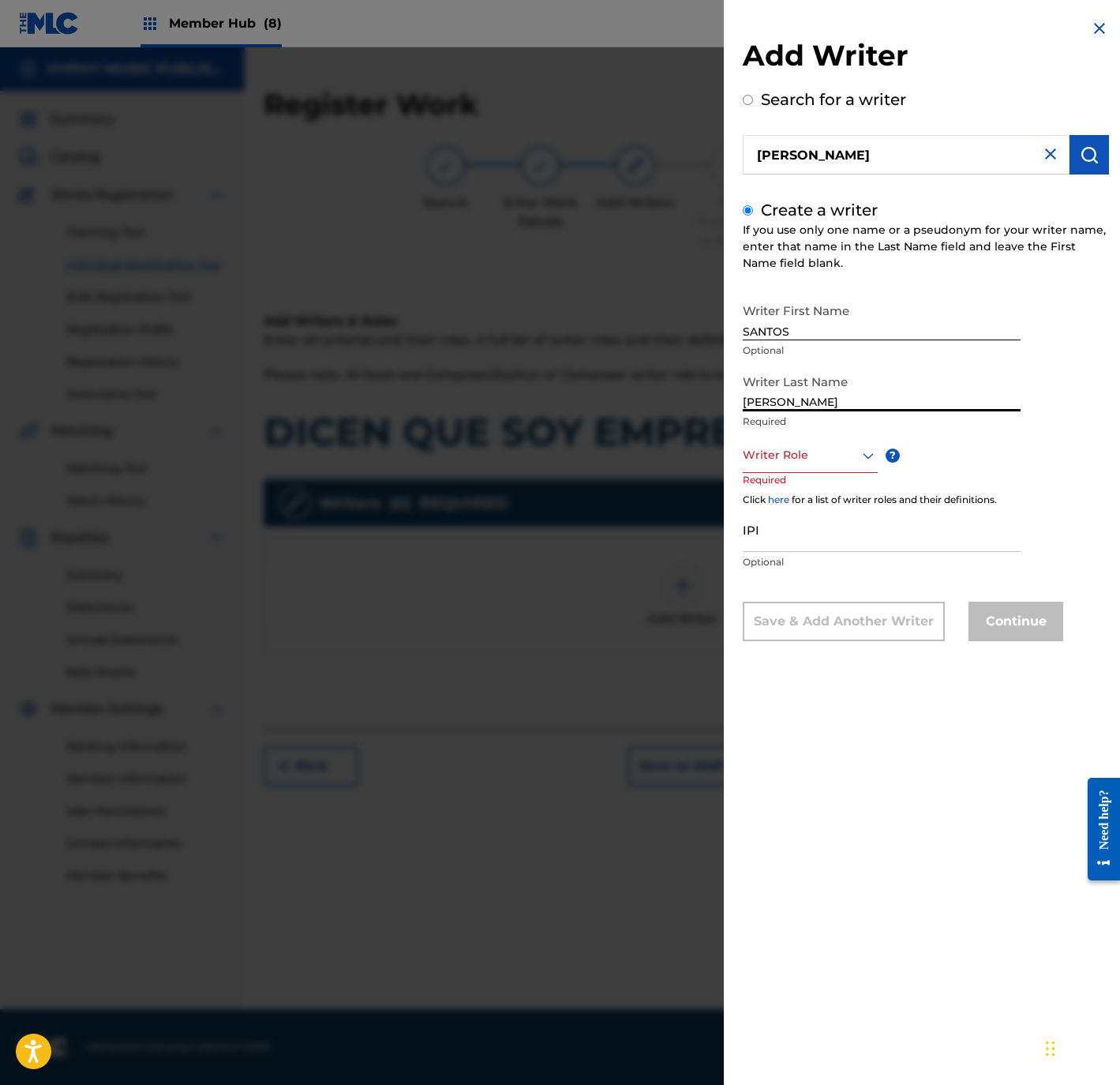
click at [699, 410] on div "Add Writer Search for a writer SANTOS RODRIGUEZ GARCIA Create a writer If you u…" at bounding box center [560, 566] width 1120 height 1038
click at [786, 465] on div "Writer Role" at bounding box center [810, 455] width 135 height 36
click at [801, 495] on div "Composer/Author" at bounding box center [810, 490] width 133 height 36
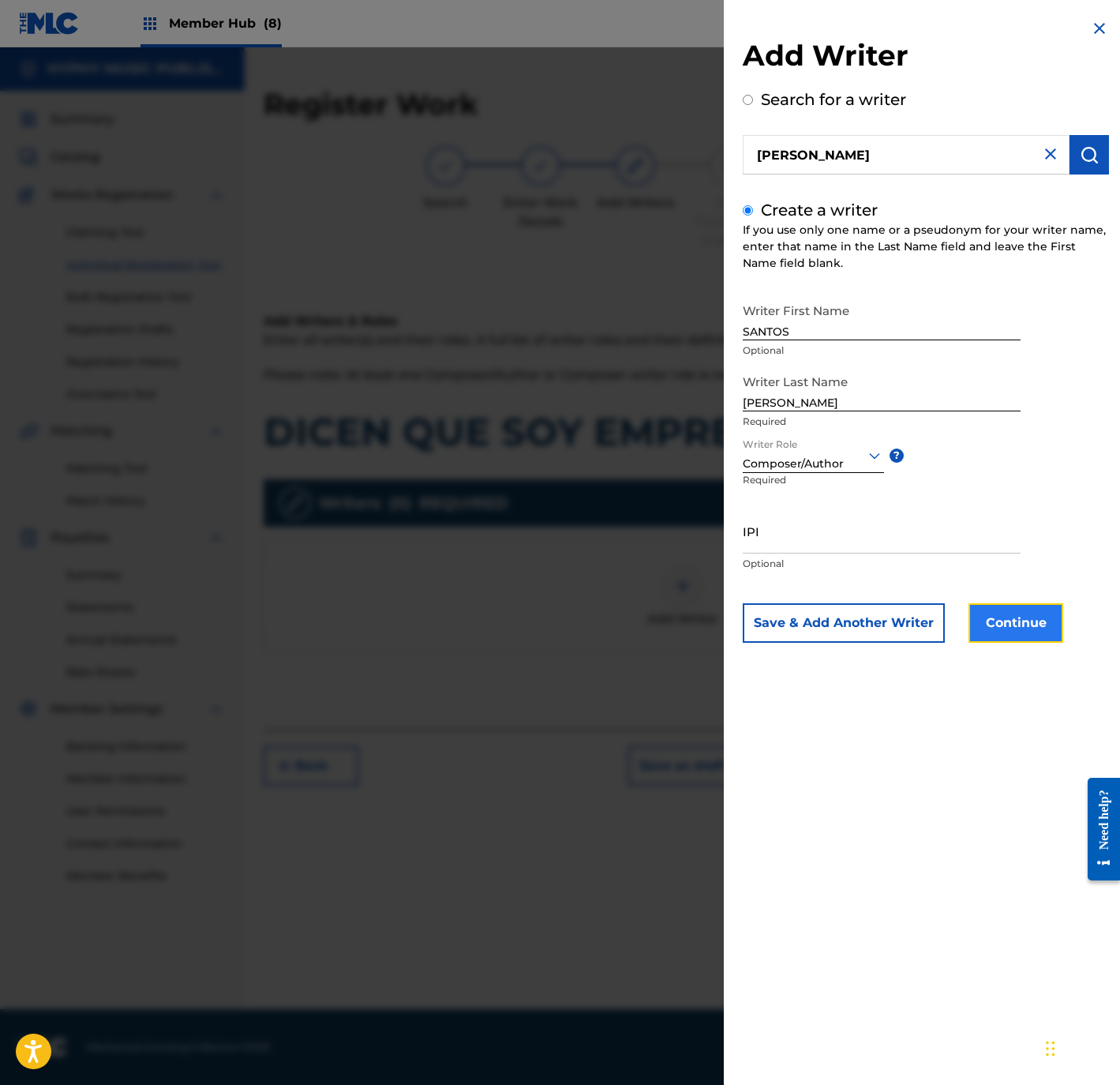
click at [999, 613] on button "Continue" at bounding box center [1016, 623] width 95 height 39
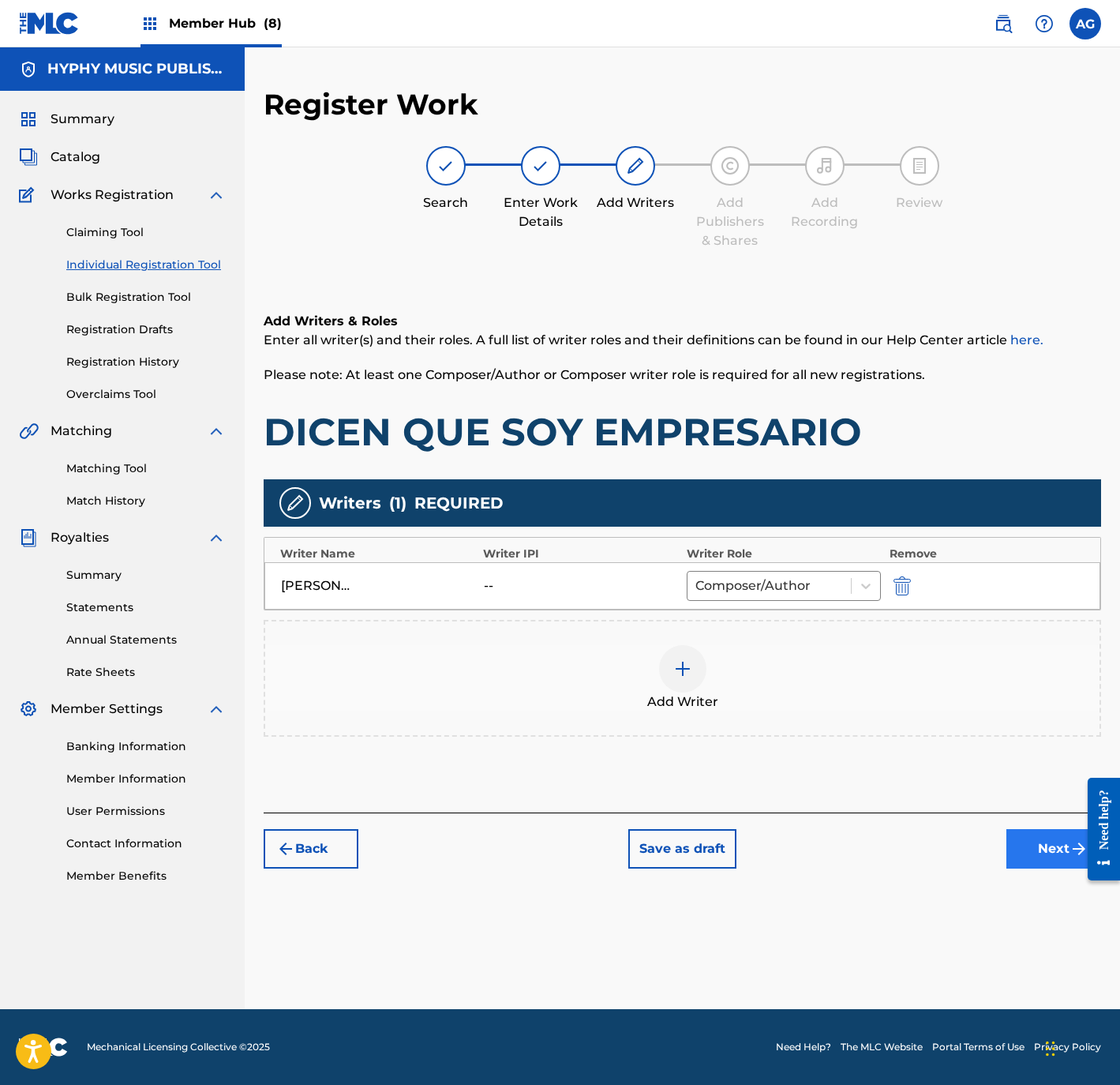
drag, startPoint x: 887, startPoint y: 735, endPoint x: 1015, endPoint y: 830, distance: 159.4
click at [1031, 844] on button "Next" at bounding box center [1054, 848] width 95 height 39
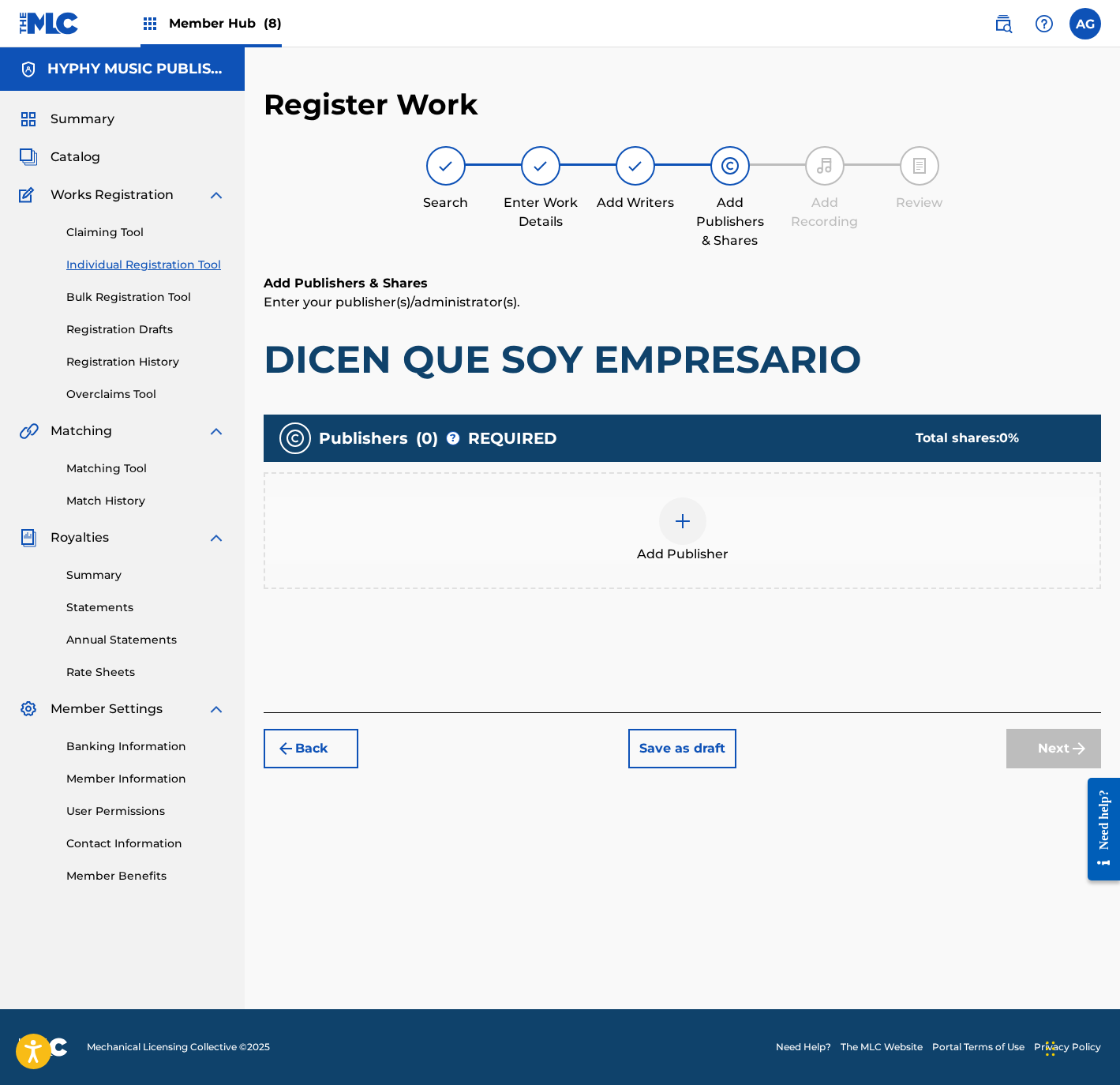
click at [692, 545] on span "Add Publisher" at bounding box center [682, 554] width 91 height 19
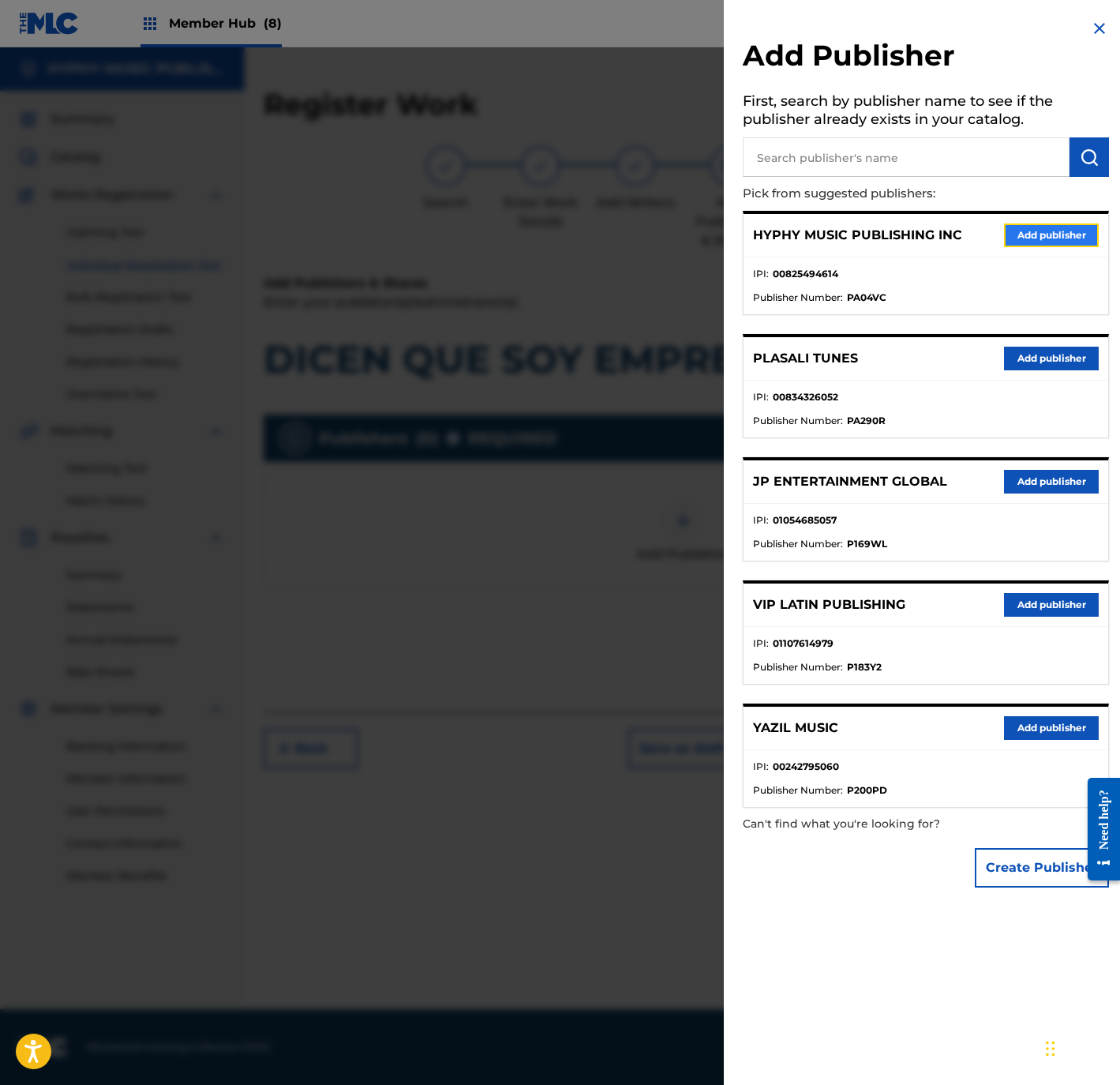
click at [1029, 237] on button "Add publisher" at bounding box center [1052, 235] width 95 height 24
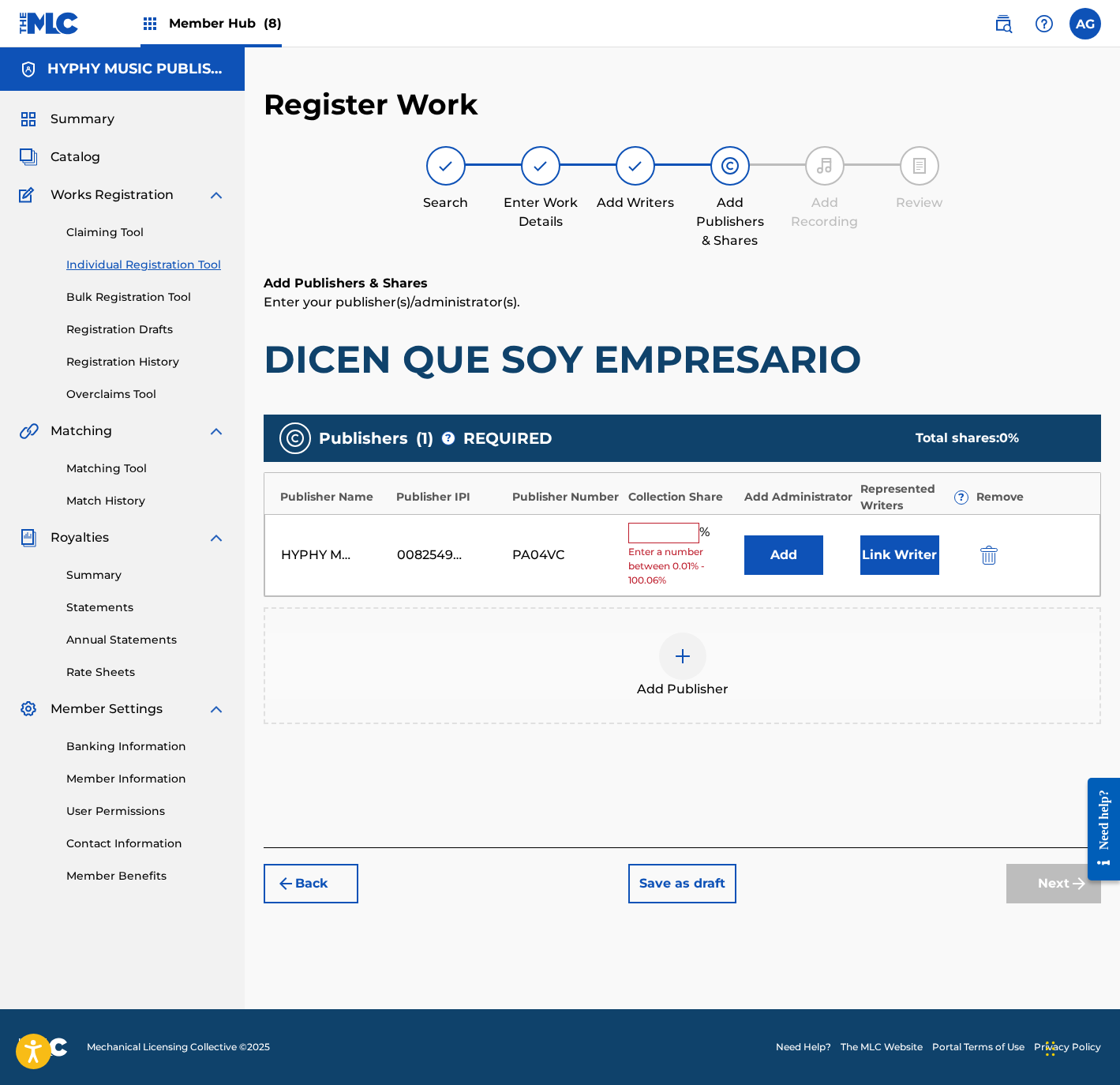
click at [685, 542] on input "text" at bounding box center [663, 532] width 71 height 20
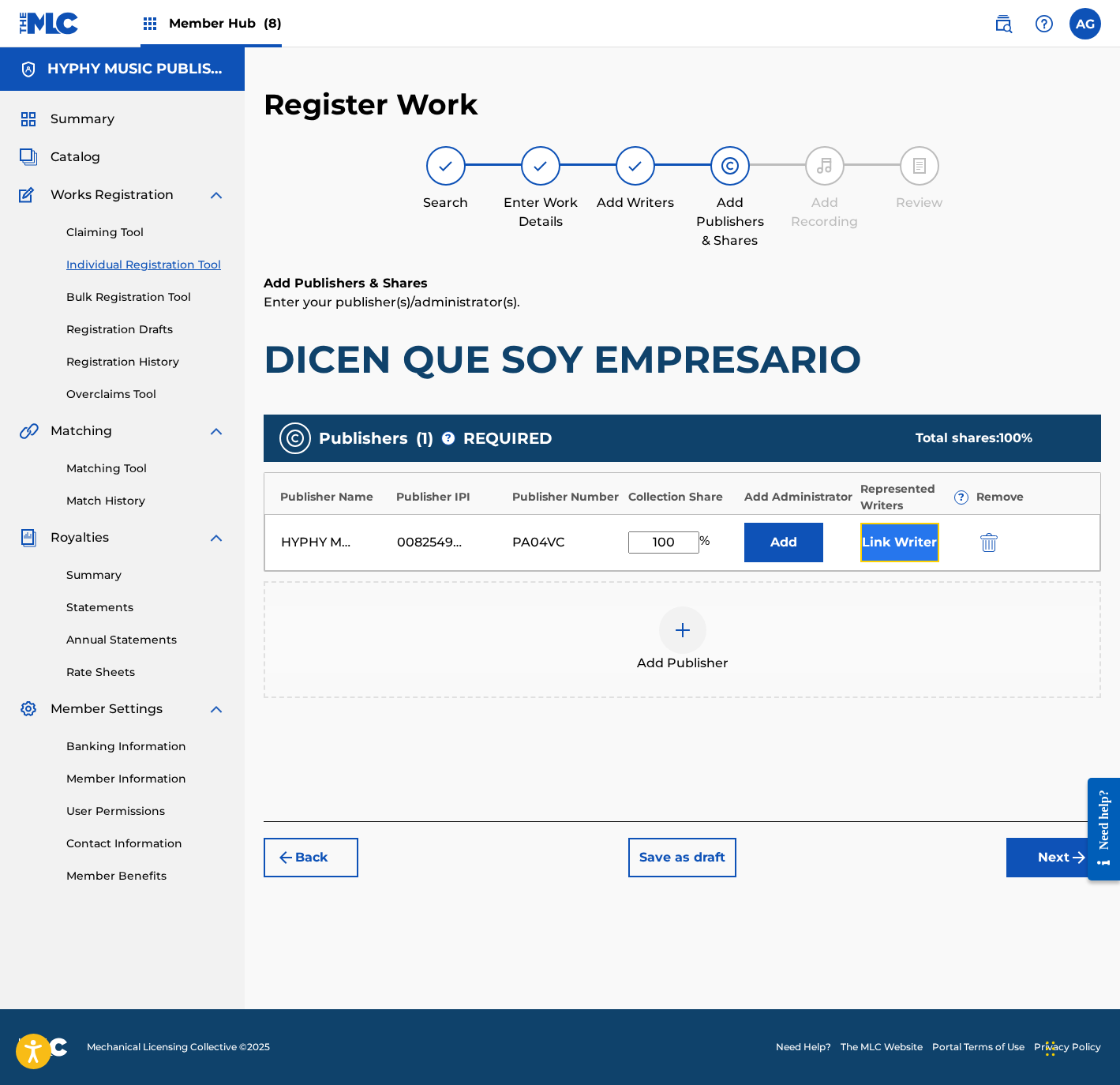
click at [881, 540] on button "Link Writer" at bounding box center [900, 542] width 79 height 39
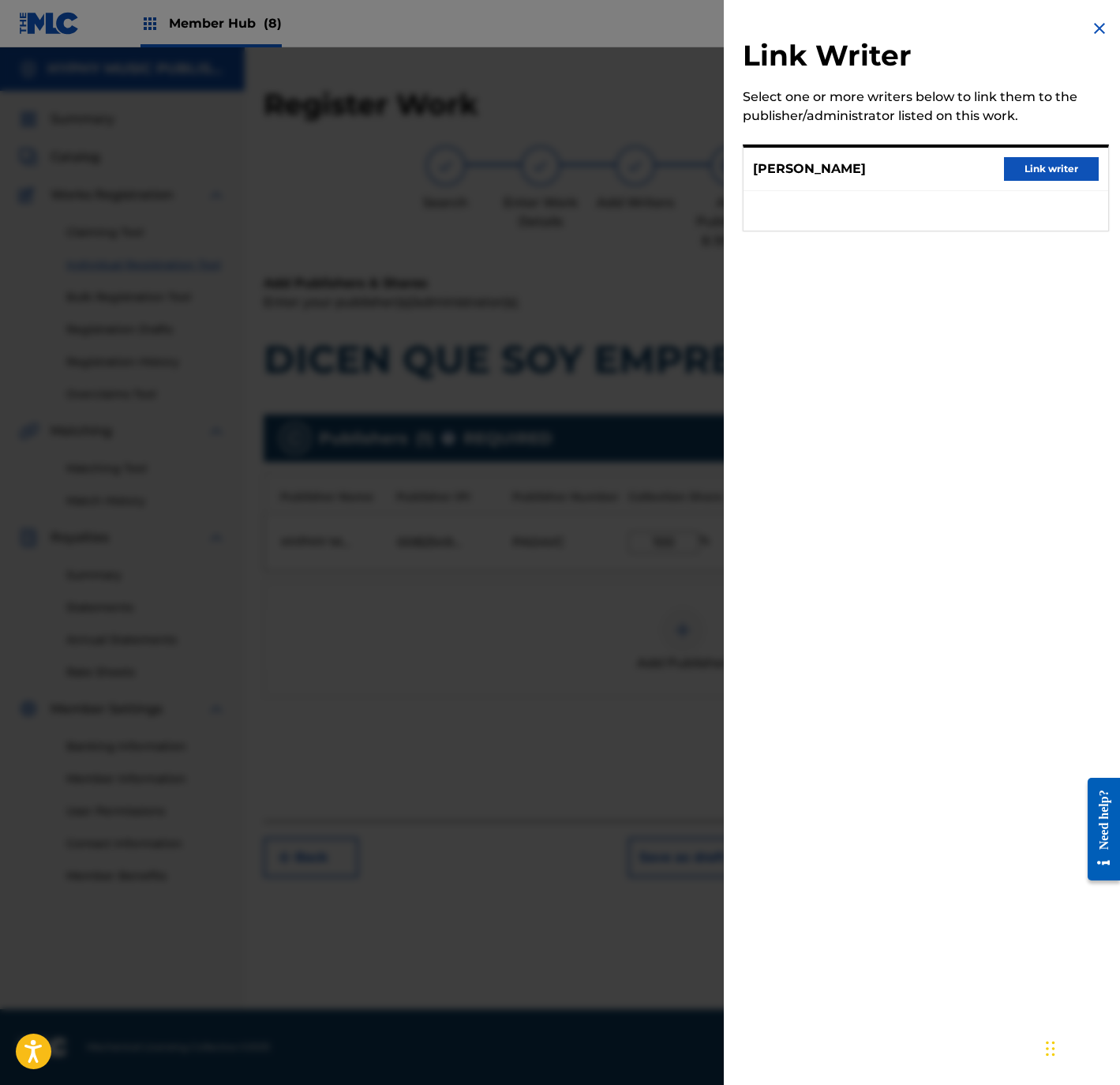
click at [1061, 152] on div "SANTOS RODRIGUEZ GARCIA Link writer" at bounding box center [926, 169] width 365 height 44
click at [1054, 170] on button "Link writer" at bounding box center [1052, 168] width 95 height 24
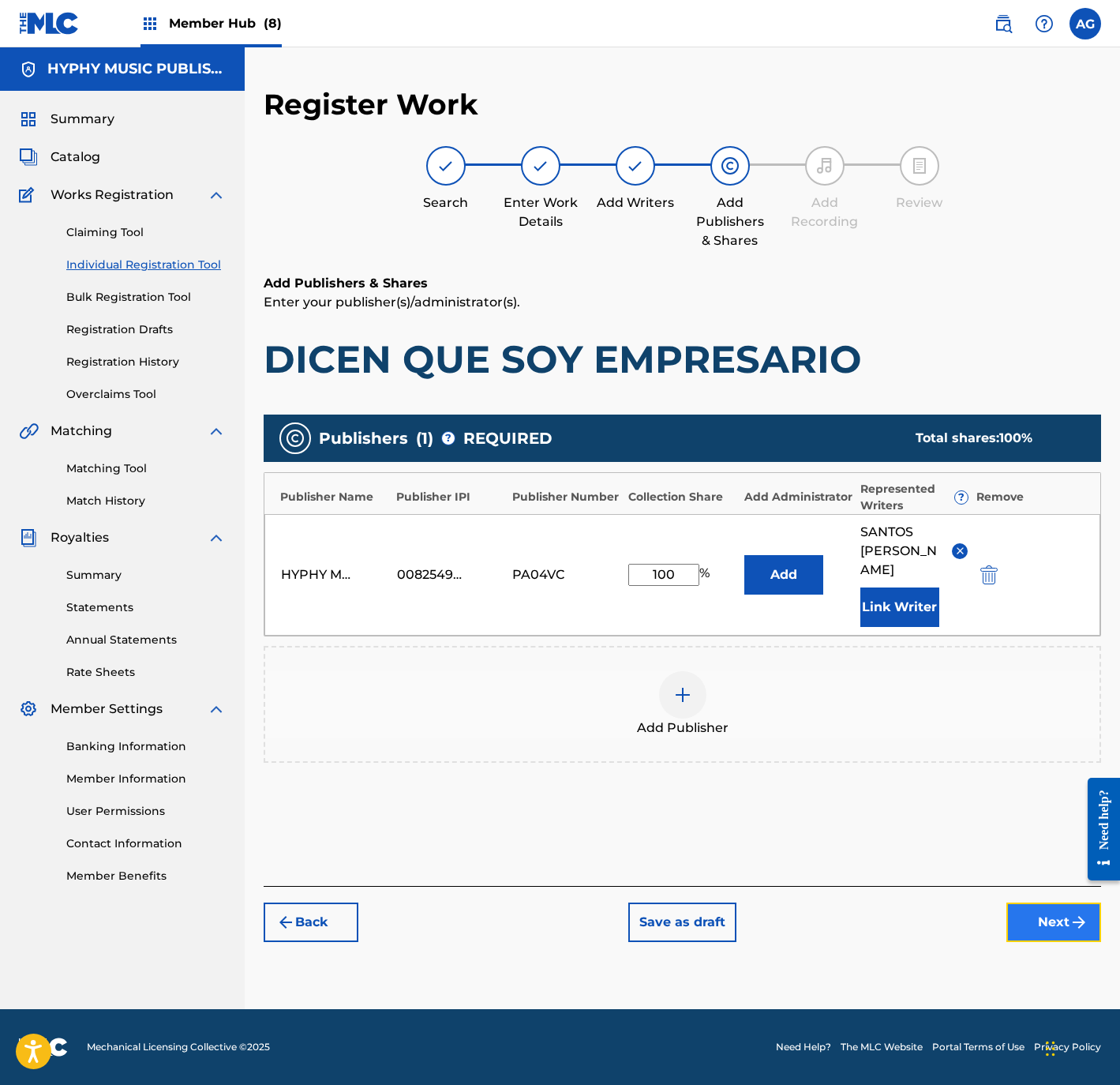
click at [1054, 927] on button "Next" at bounding box center [1054, 922] width 95 height 39
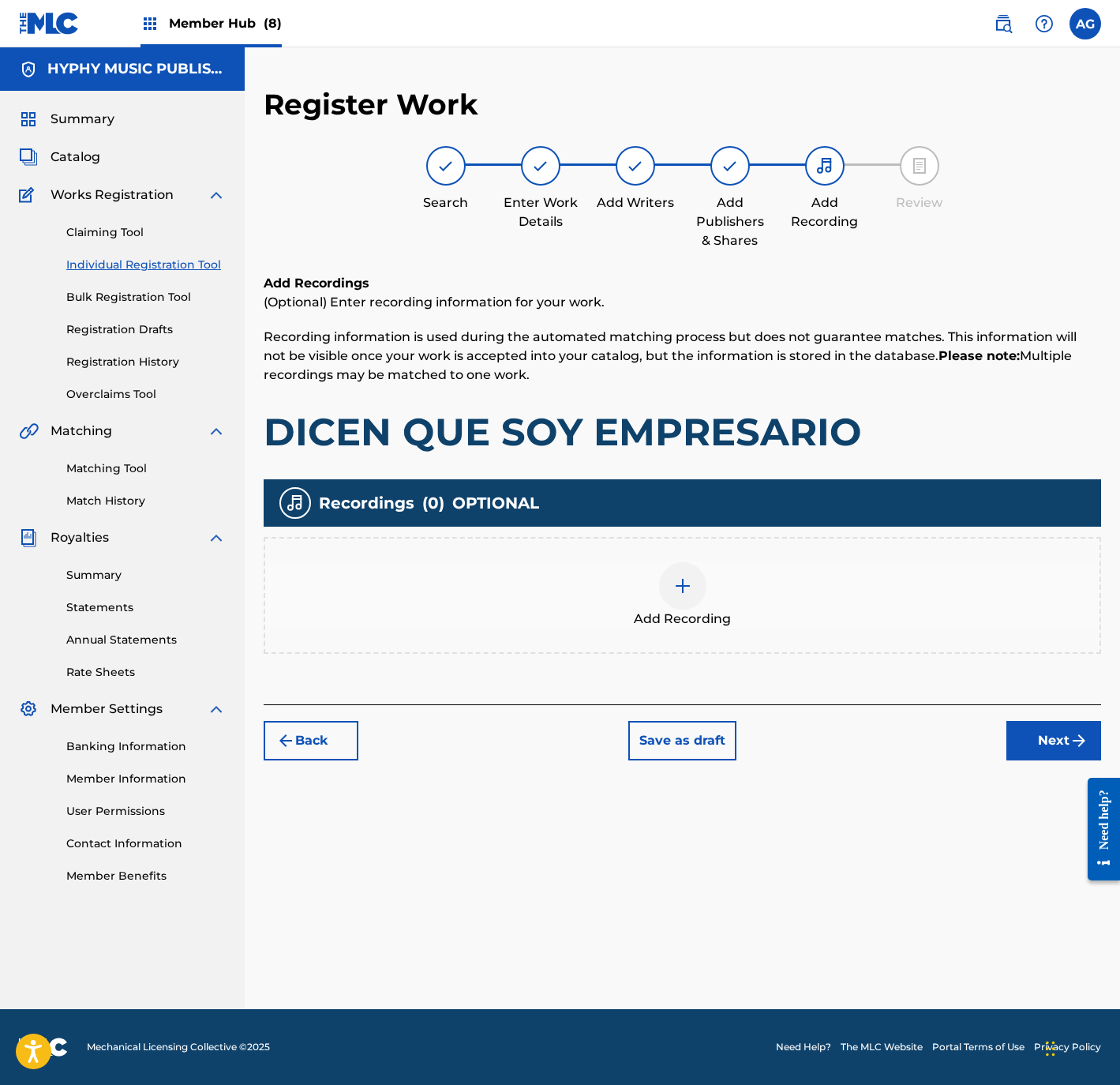
click at [691, 599] on div at bounding box center [683, 586] width 47 height 47
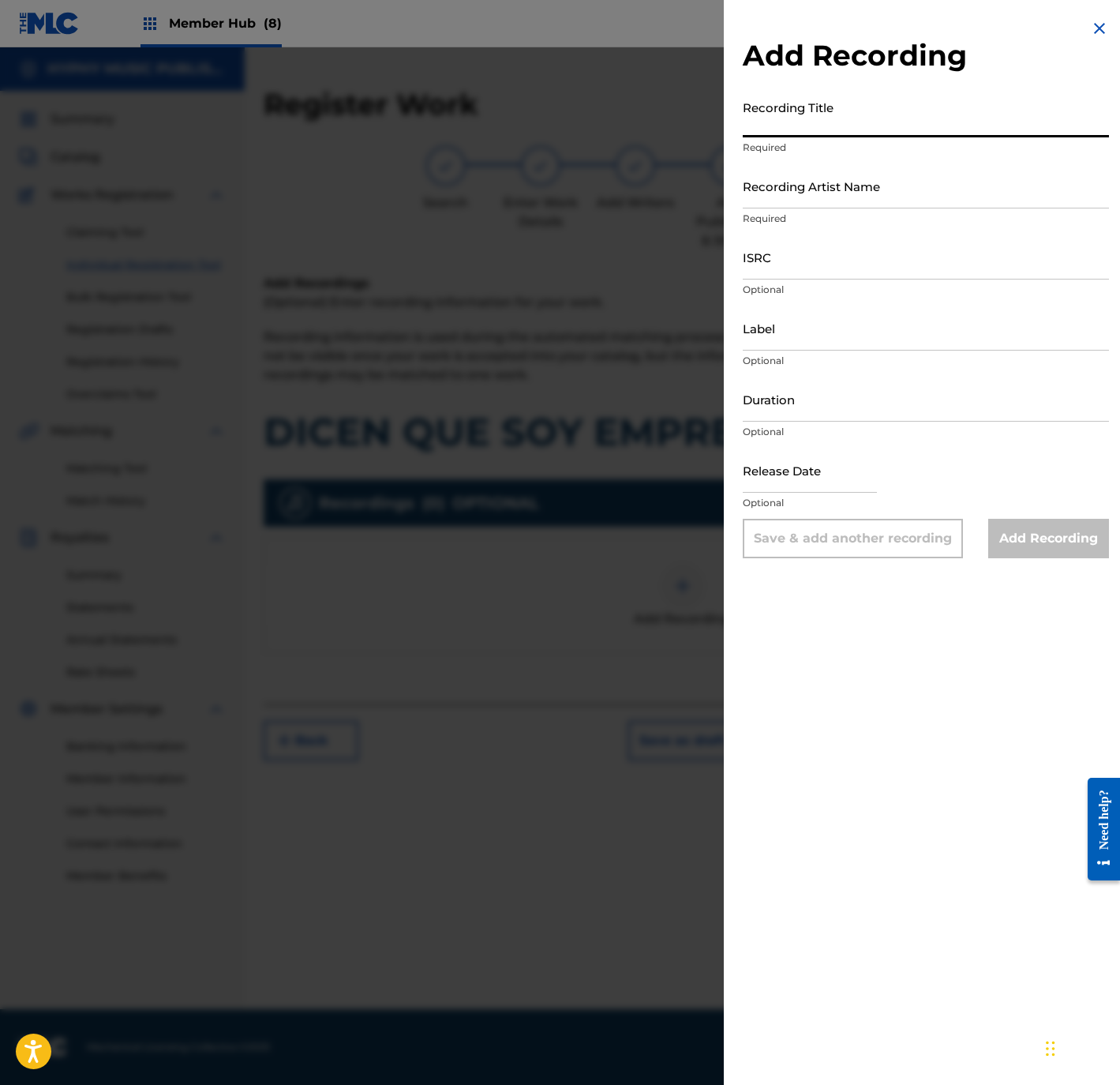
click at [869, 114] on input "Recording Title" at bounding box center [926, 114] width 367 height 45
click at [830, 126] on input "Recording Title" at bounding box center [926, 114] width 367 height 45
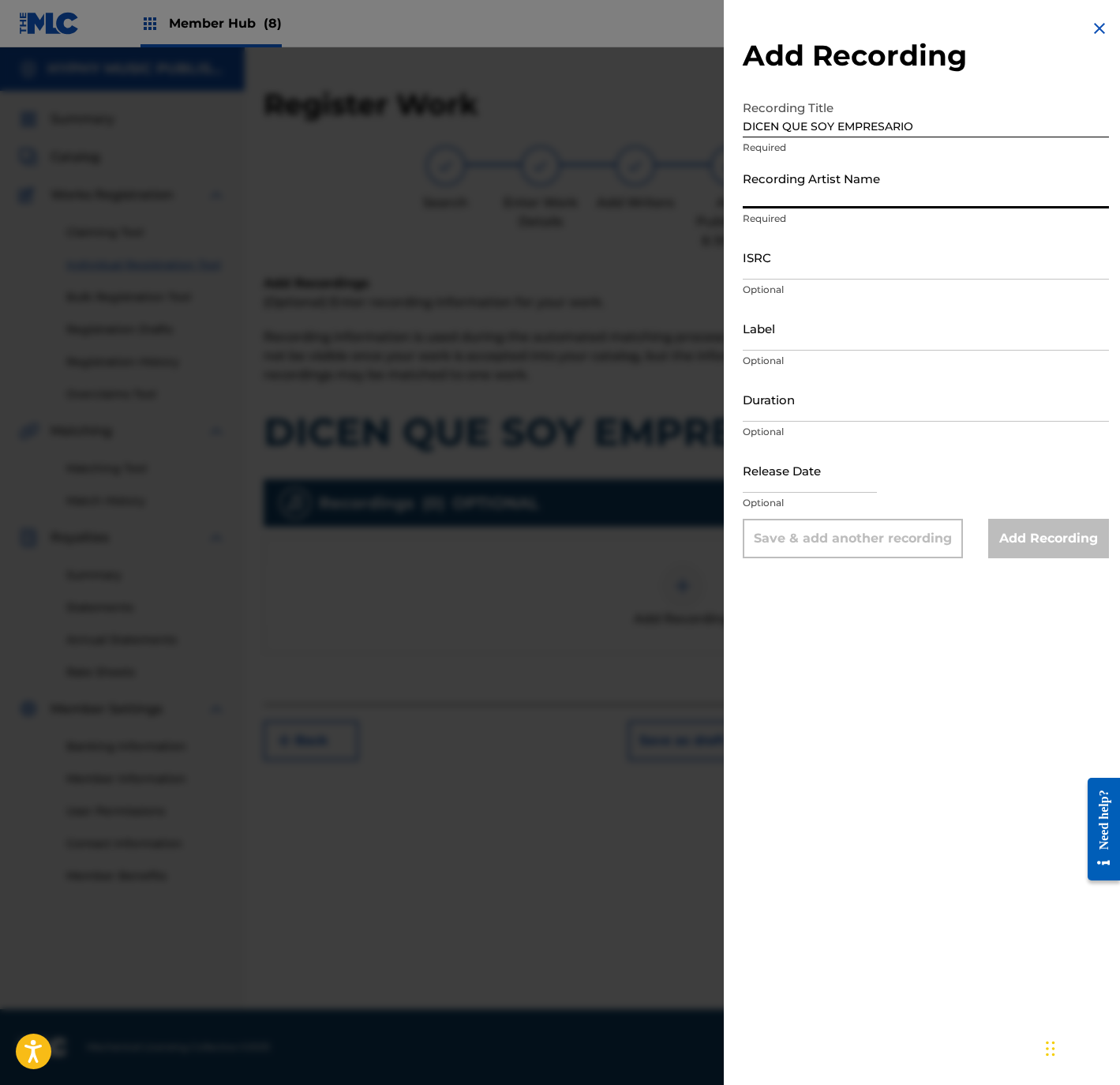
drag, startPoint x: 917, startPoint y: 183, endPoint x: 912, endPoint y: 199, distance: 16.8
click at [917, 183] on input "Recording Artist Name" at bounding box center [926, 185] width 367 height 45
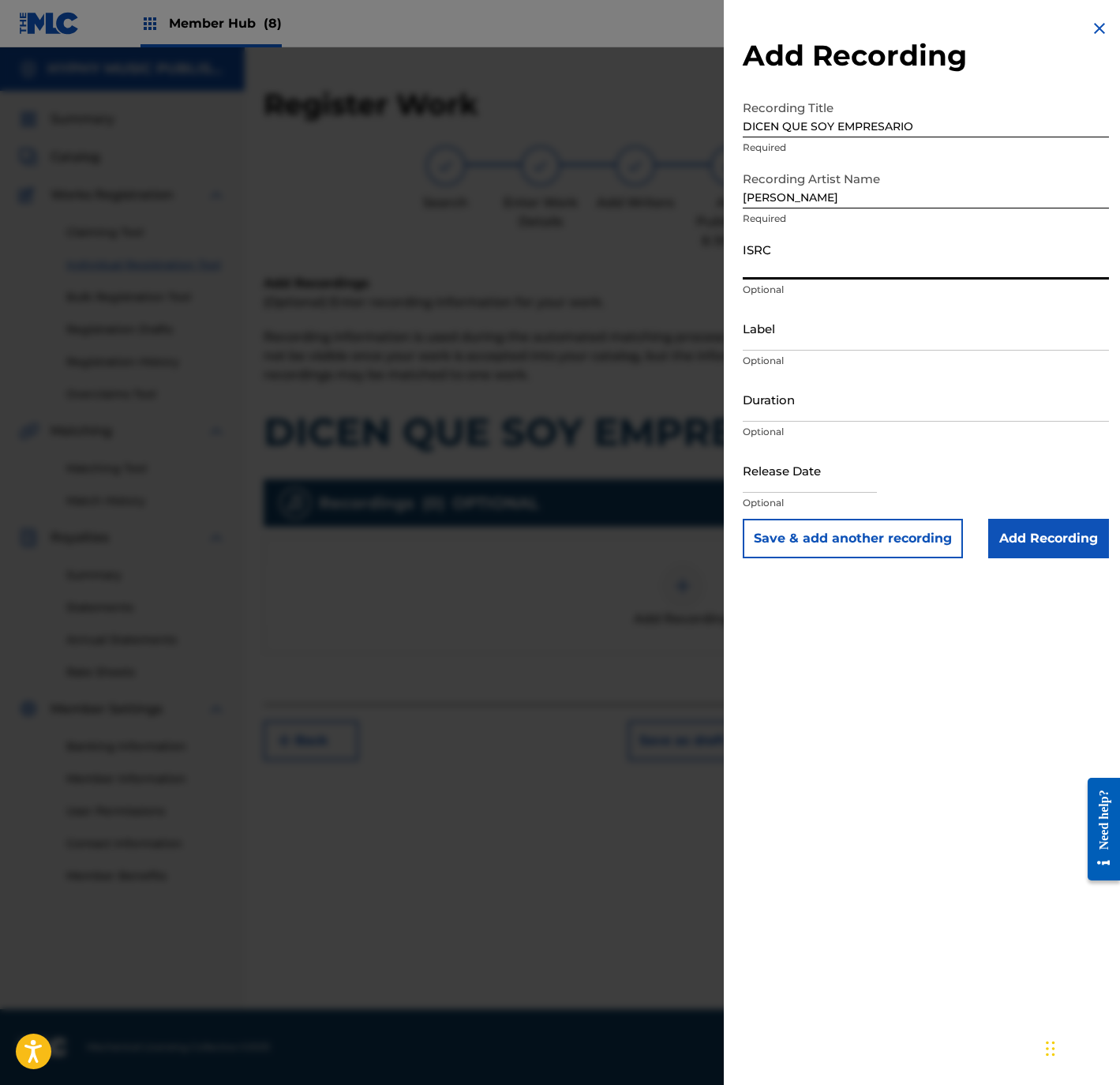
click at [901, 258] on input "ISRC" at bounding box center [926, 256] width 367 height 45
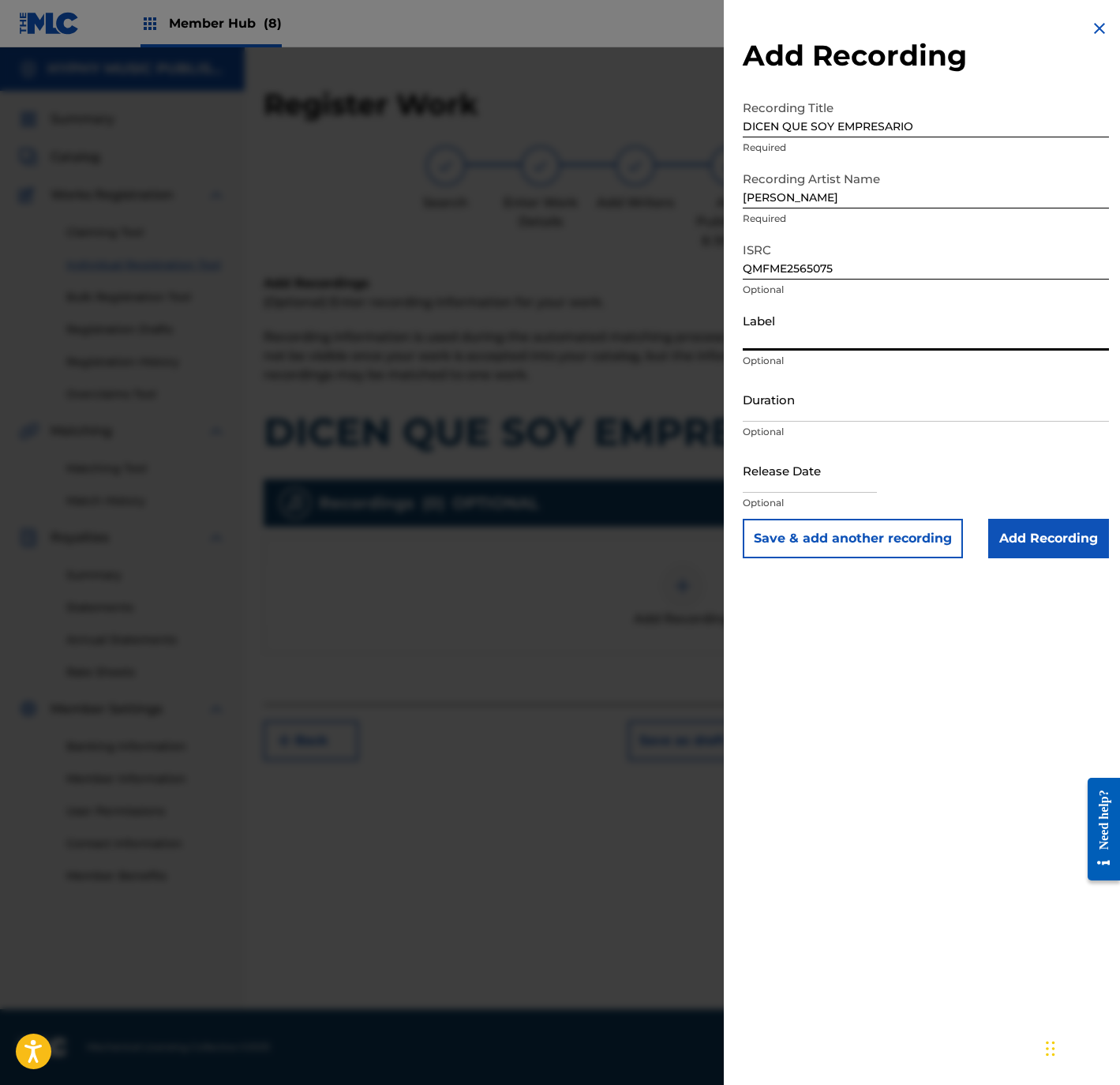
click at [841, 346] on input "Label" at bounding box center [926, 327] width 367 height 45
click at [817, 407] on input "Duration" at bounding box center [926, 398] width 367 height 45
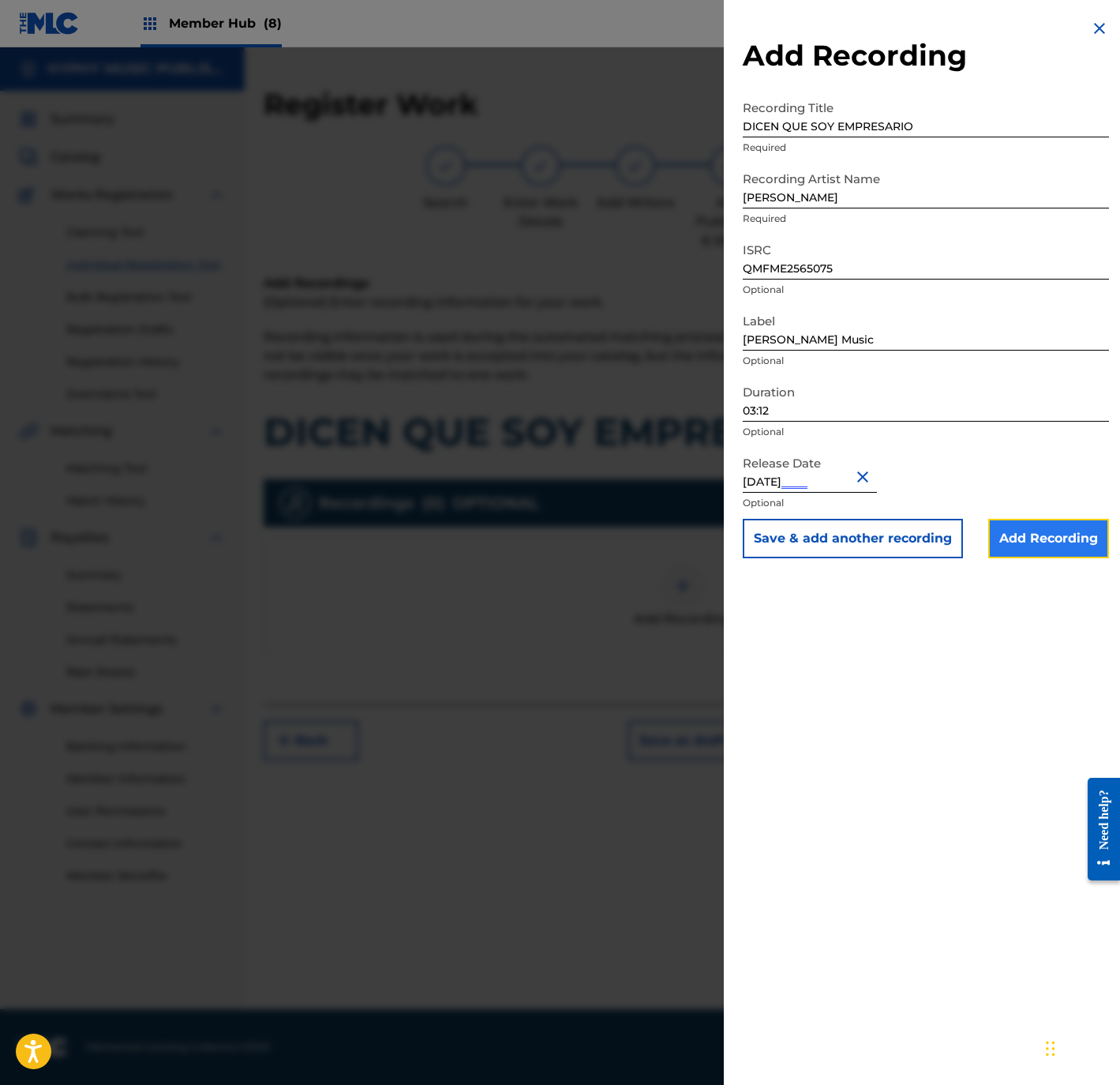
click at [1056, 539] on input "Add Recording" at bounding box center [1049, 538] width 121 height 39
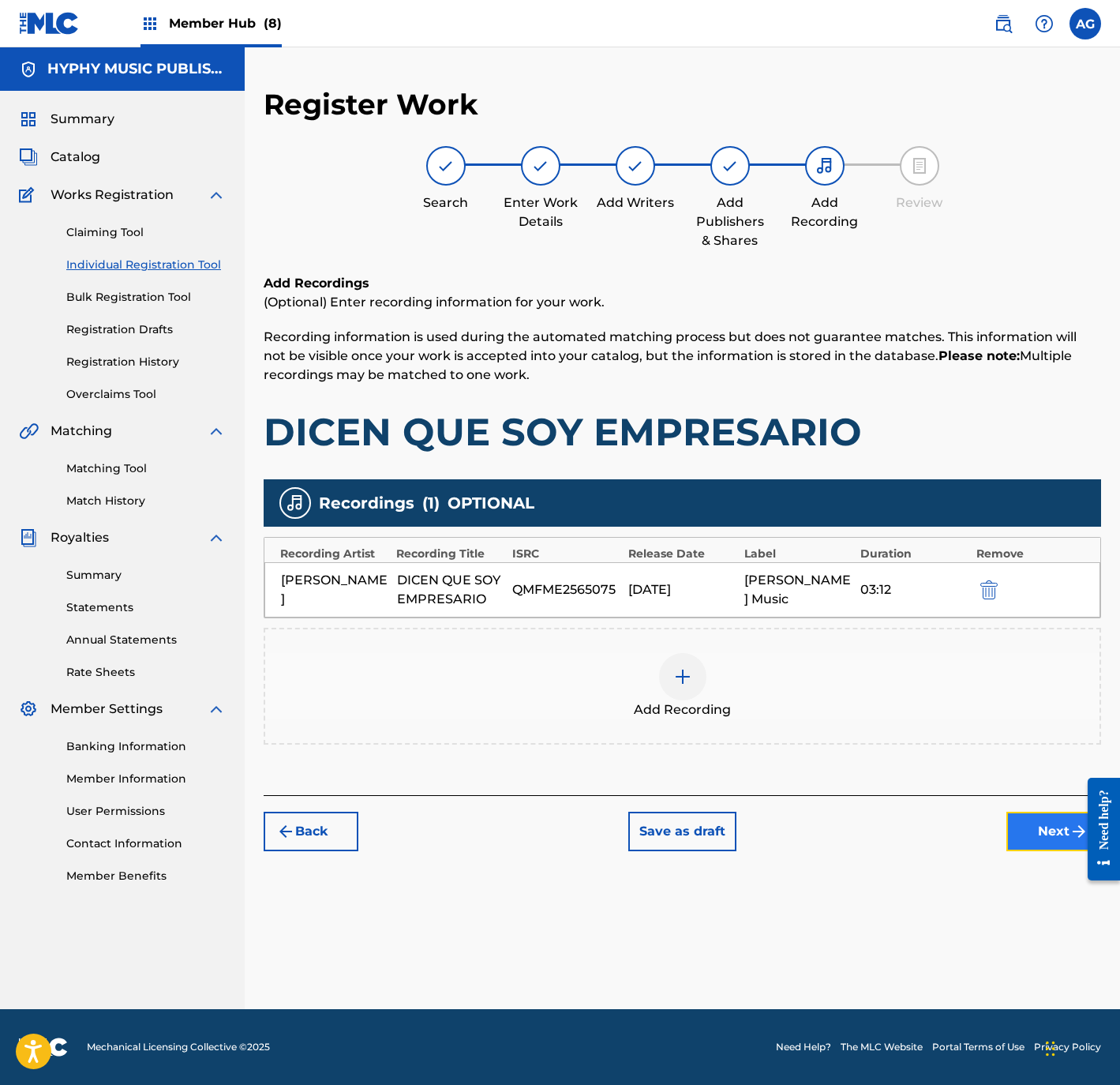
click at [1062, 827] on button "Next" at bounding box center [1054, 831] width 95 height 39
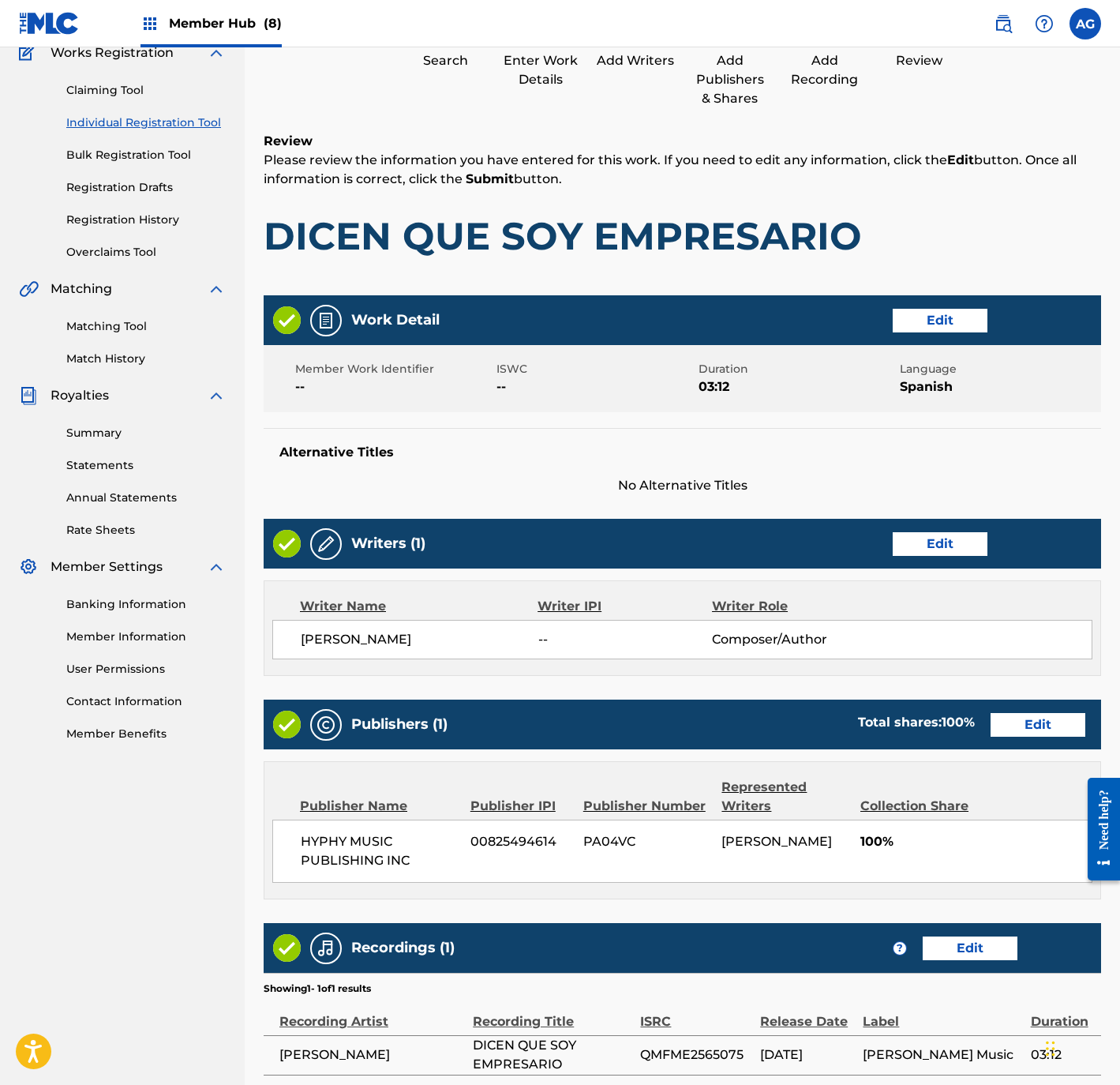
scroll to position [311, 0]
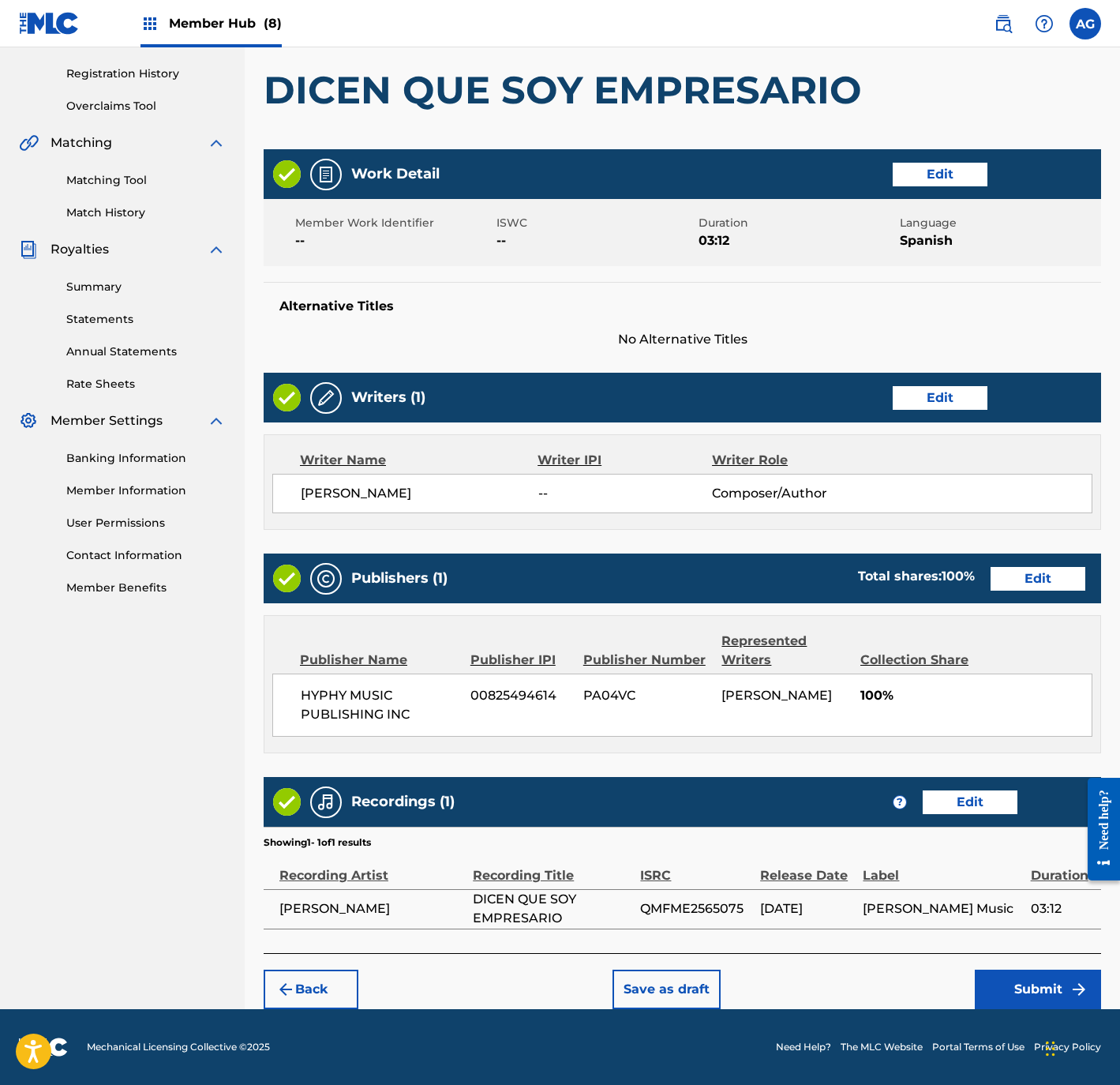
drag, startPoint x: 714, startPoint y: 484, endPoint x: 805, endPoint y: 753, distance: 284.0
click at [1012, 988] on button "Submit" at bounding box center [1038, 989] width 126 height 39
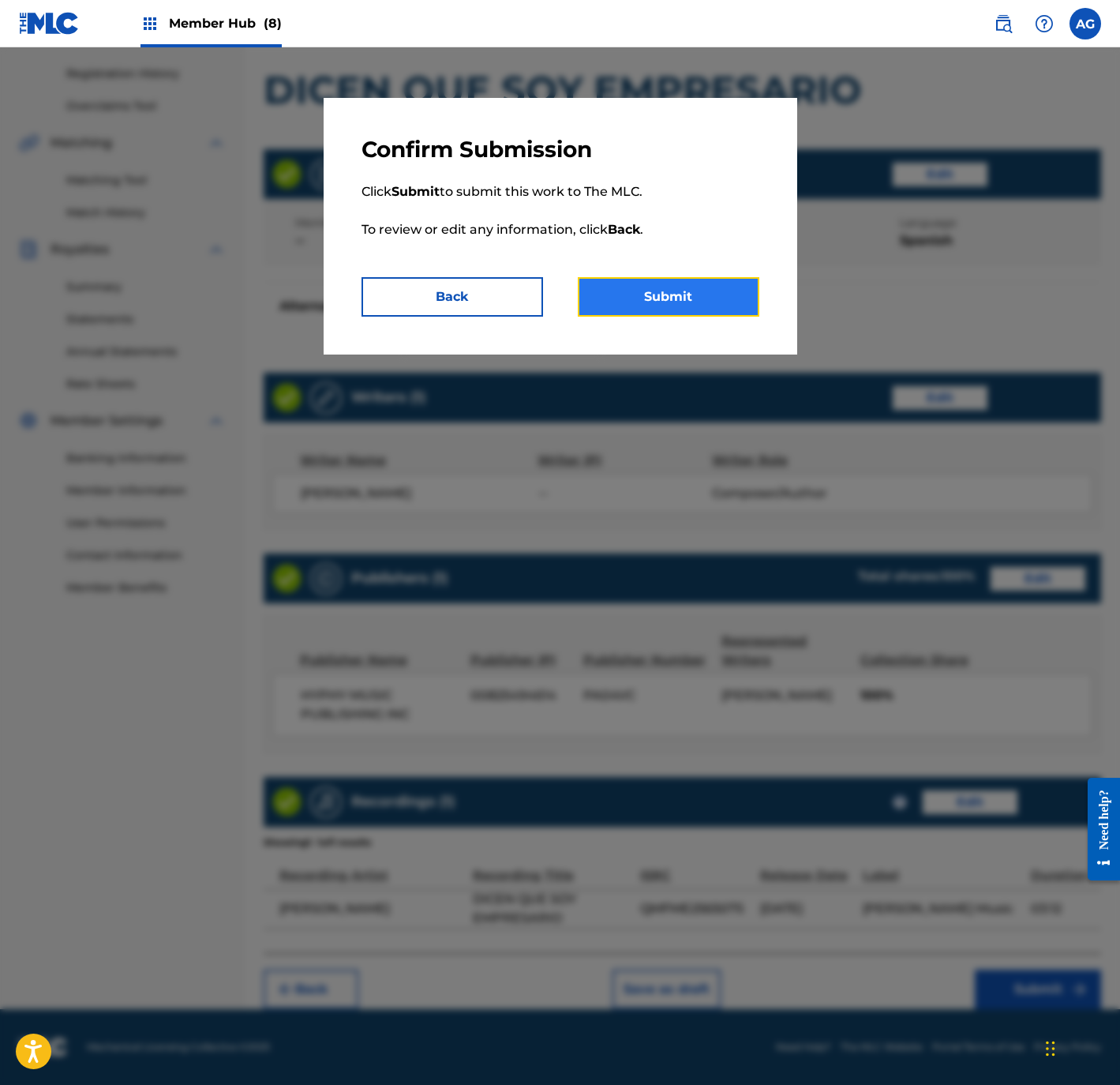
click at [659, 304] on button "Submit" at bounding box center [668, 296] width 182 height 39
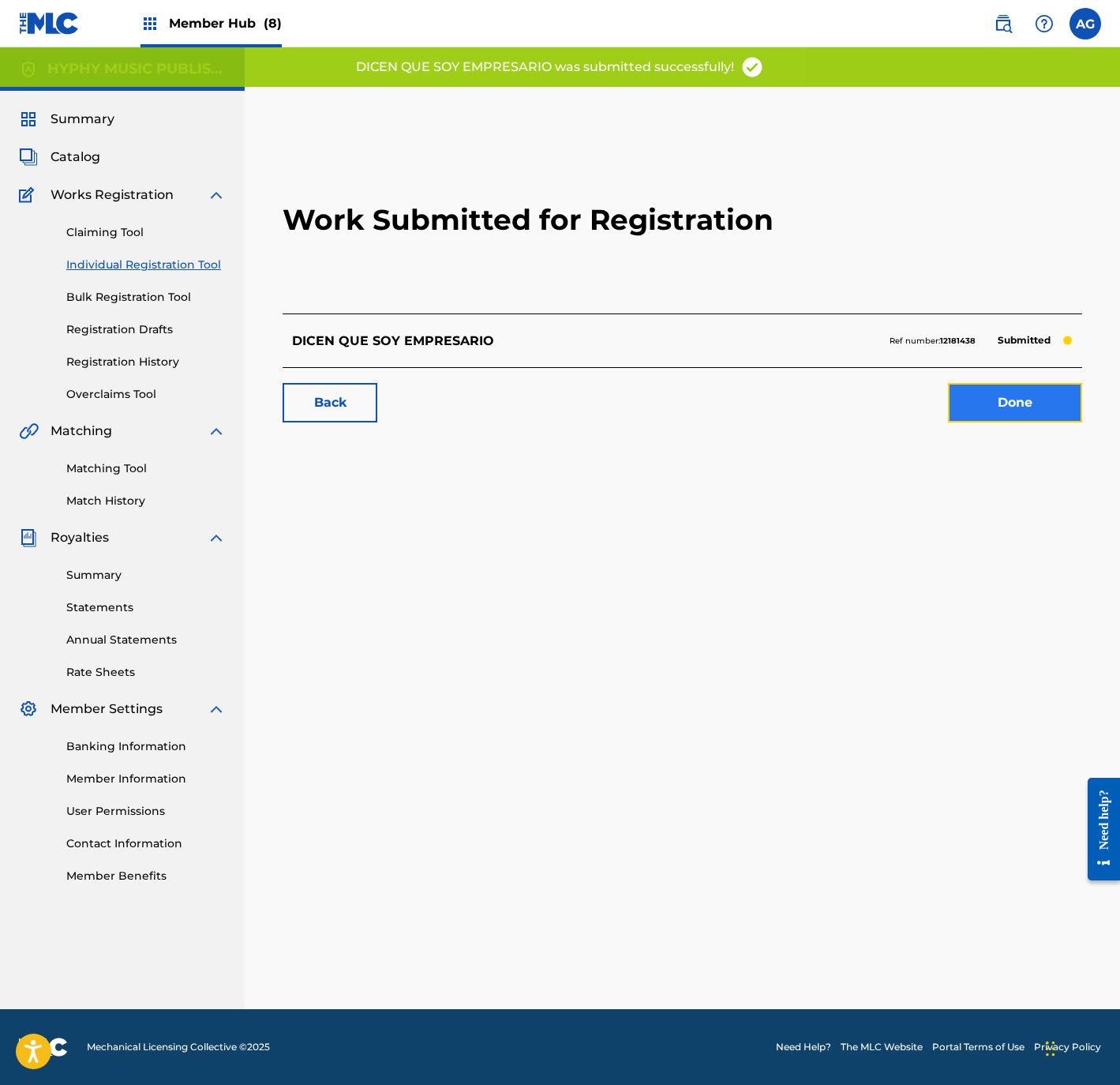
click at [993, 401] on link "Done" at bounding box center [1015, 403] width 134 height 39
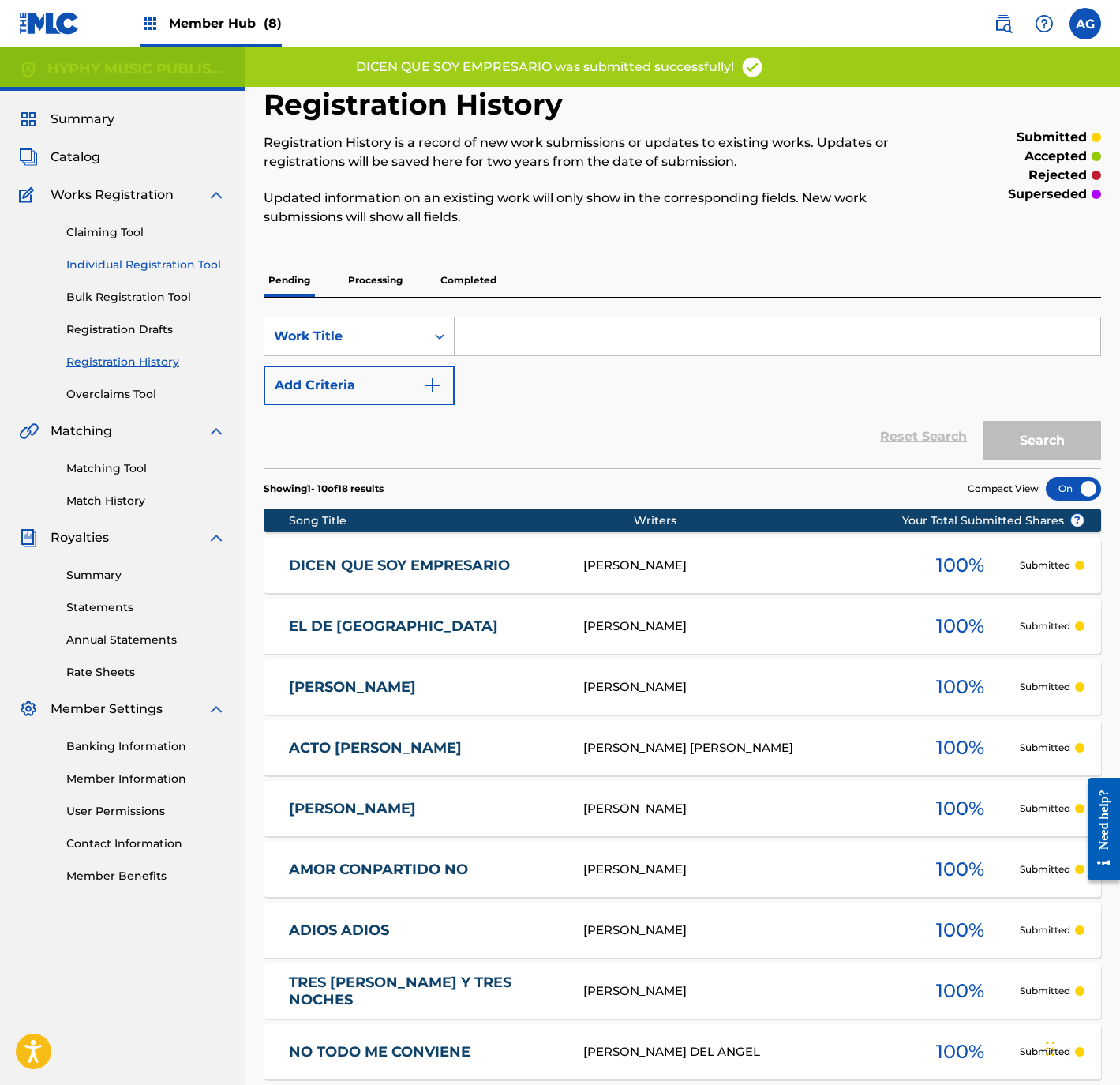
click at [157, 265] on link "Individual Registration Tool" at bounding box center [146, 265] width 160 height 17
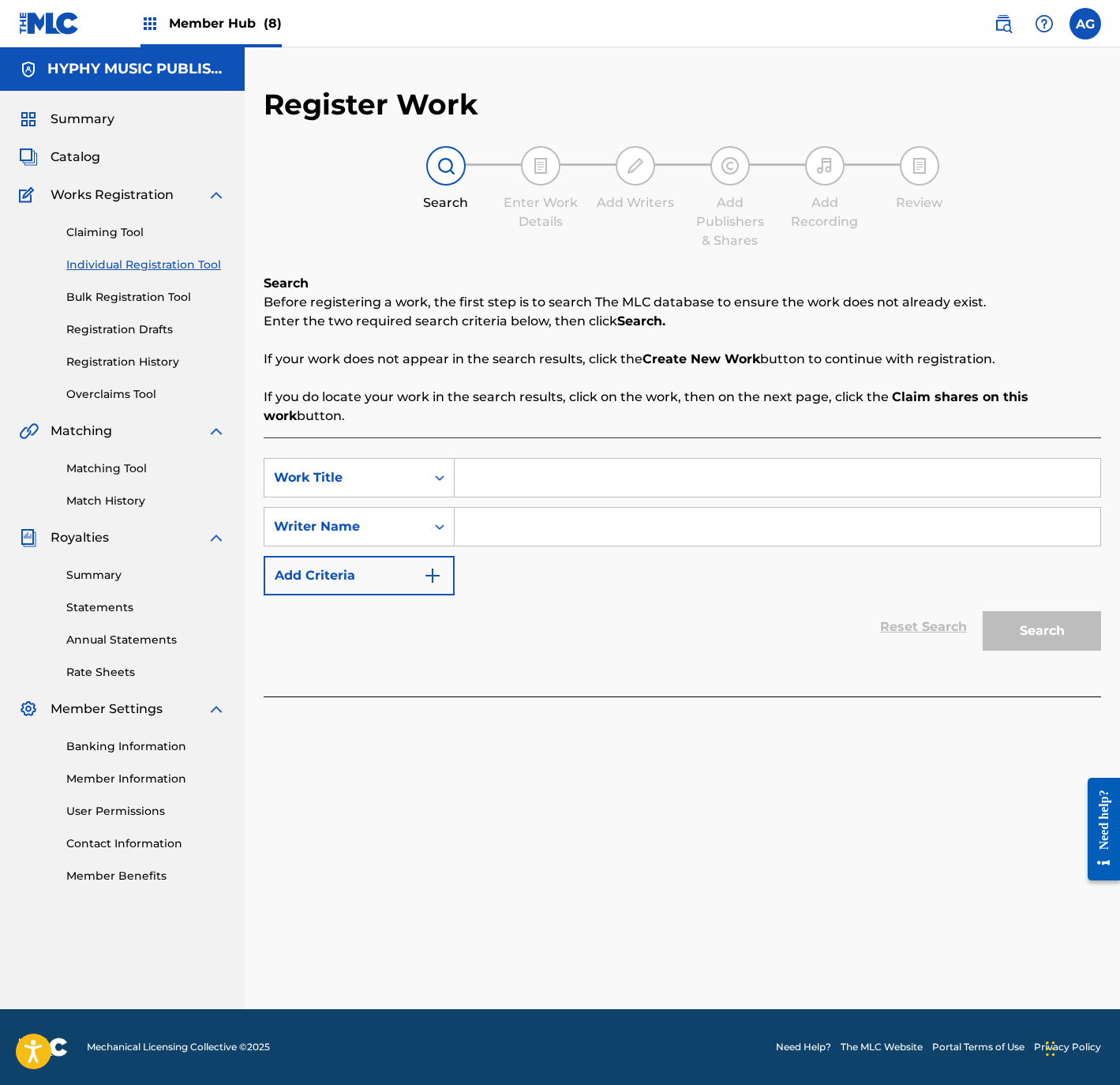
click at [525, 474] on input "Search Form" at bounding box center [777, 477] width 646 height 38
click at [519, 533] on input "Search Form" at bounding box center [777, 526] width 646 height 38
drag, startPoint x: 561, startPoint y: 528, endPoint x: 663, endPoint y: 543, distance: 103.1
click at [559, 528] on input "Search Form" at bounding box center [777, 526] width 646 height 38
click at [1057, 626] on button "Search" at bounding box center [1042, 631] width 118 height 39
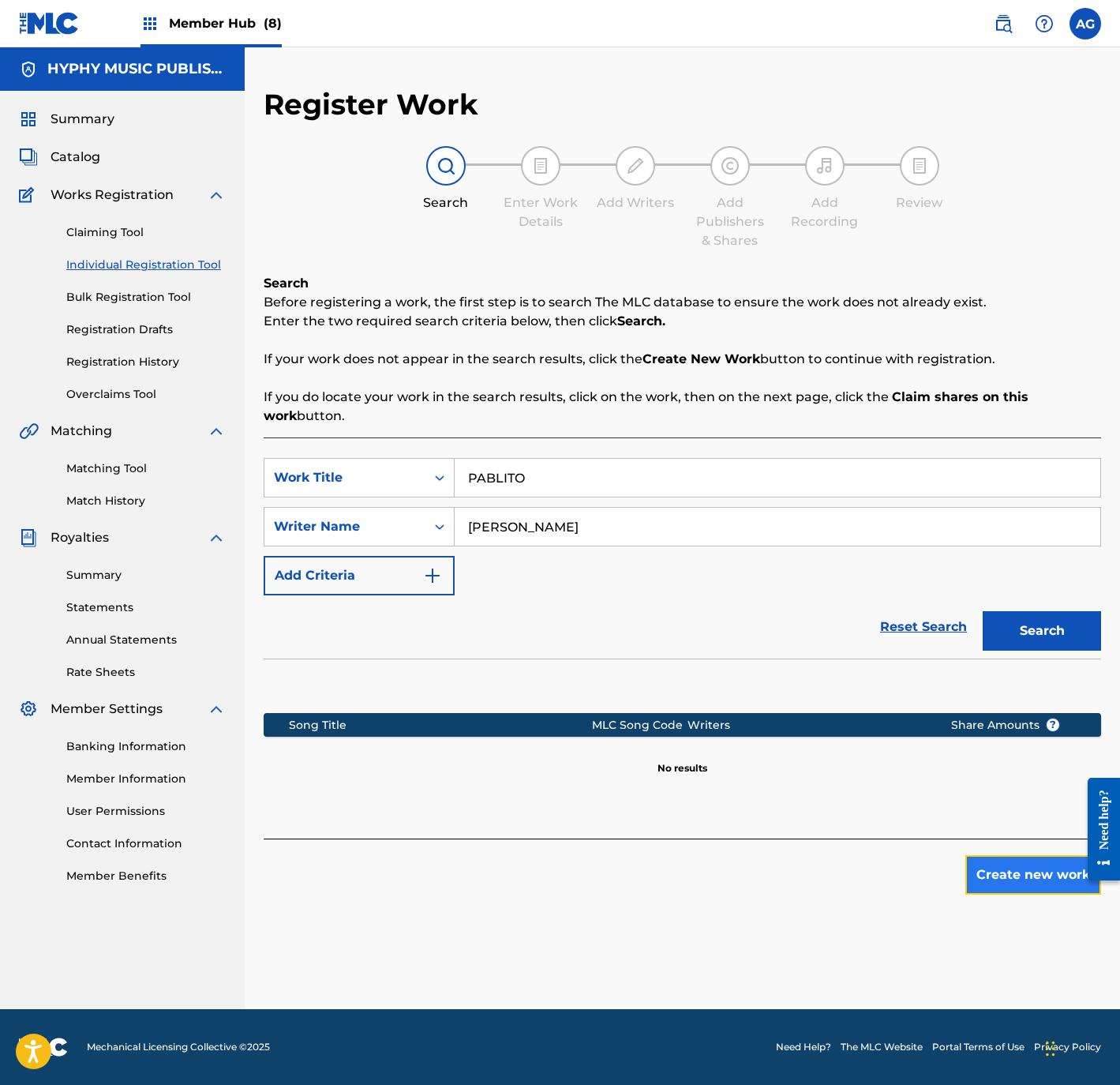
click at [1021, 872] on button "Create new work" at bounding box center [1033, 874] width 136 height 39
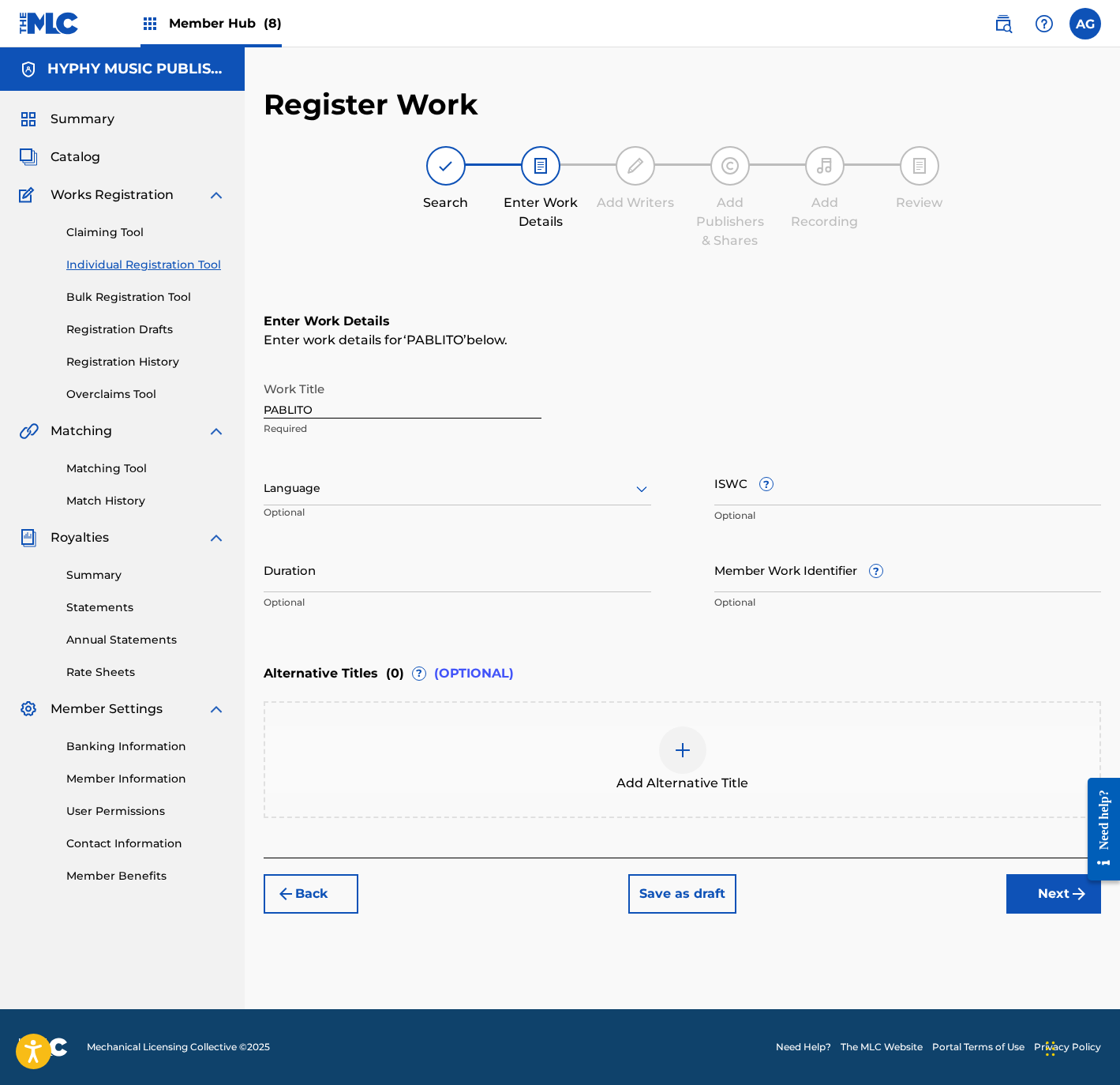
click at [486, 481] on div at bounding box center [458, 488] width 388 height 20
click at [412, 567] on div "Spanish" at bounding box center [458, 559] width 386 height 36
click at [382, 585] on input "Duration" at bounding box center [458, 569] width 388 height 45
click at [1052, 897] on button "Next" at bounding box center [1054, 893] width 95 height 39
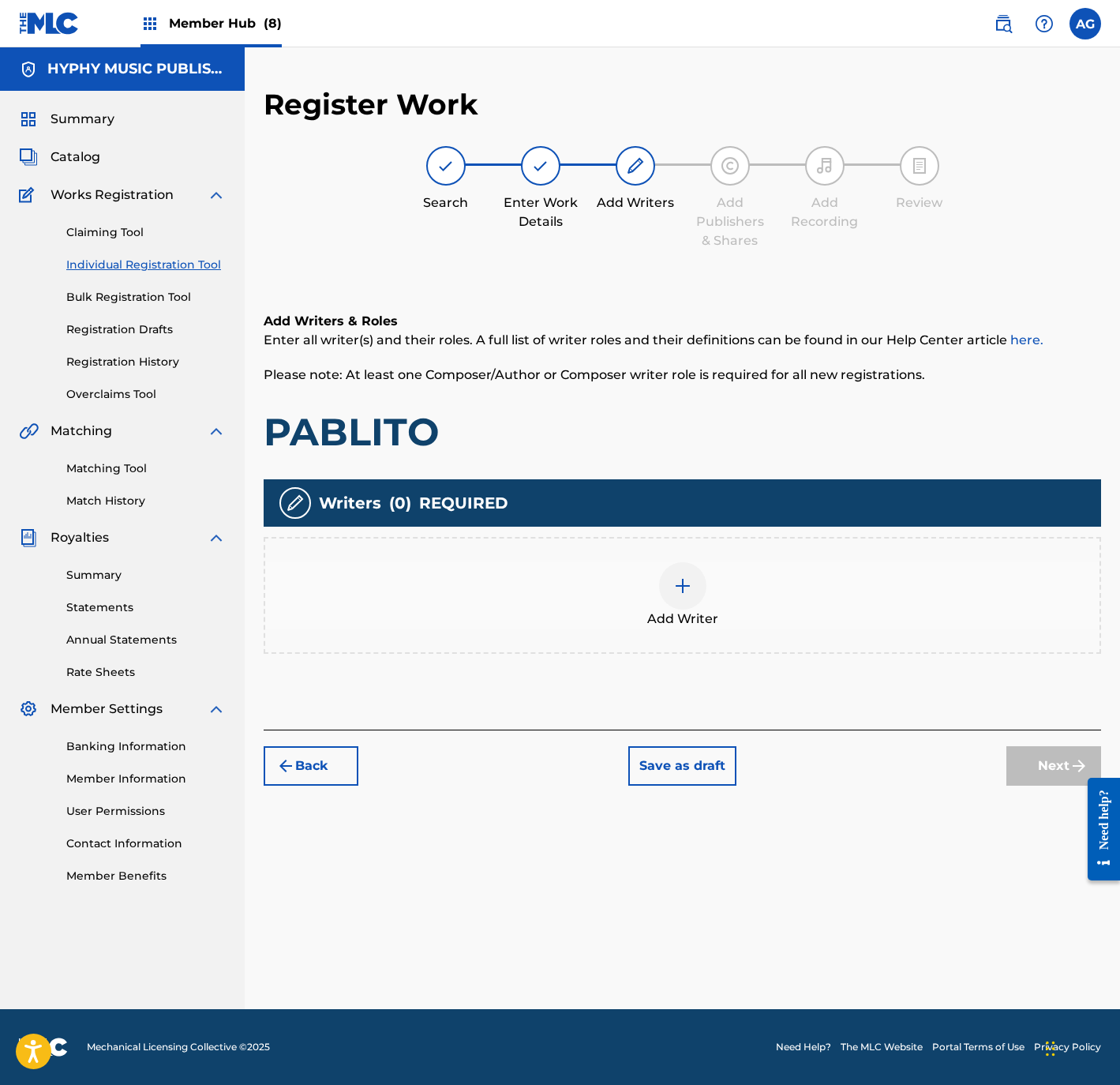
click at [799, 604] on div "Add Writer" at bounding box center [681, 596] width 834 height 67
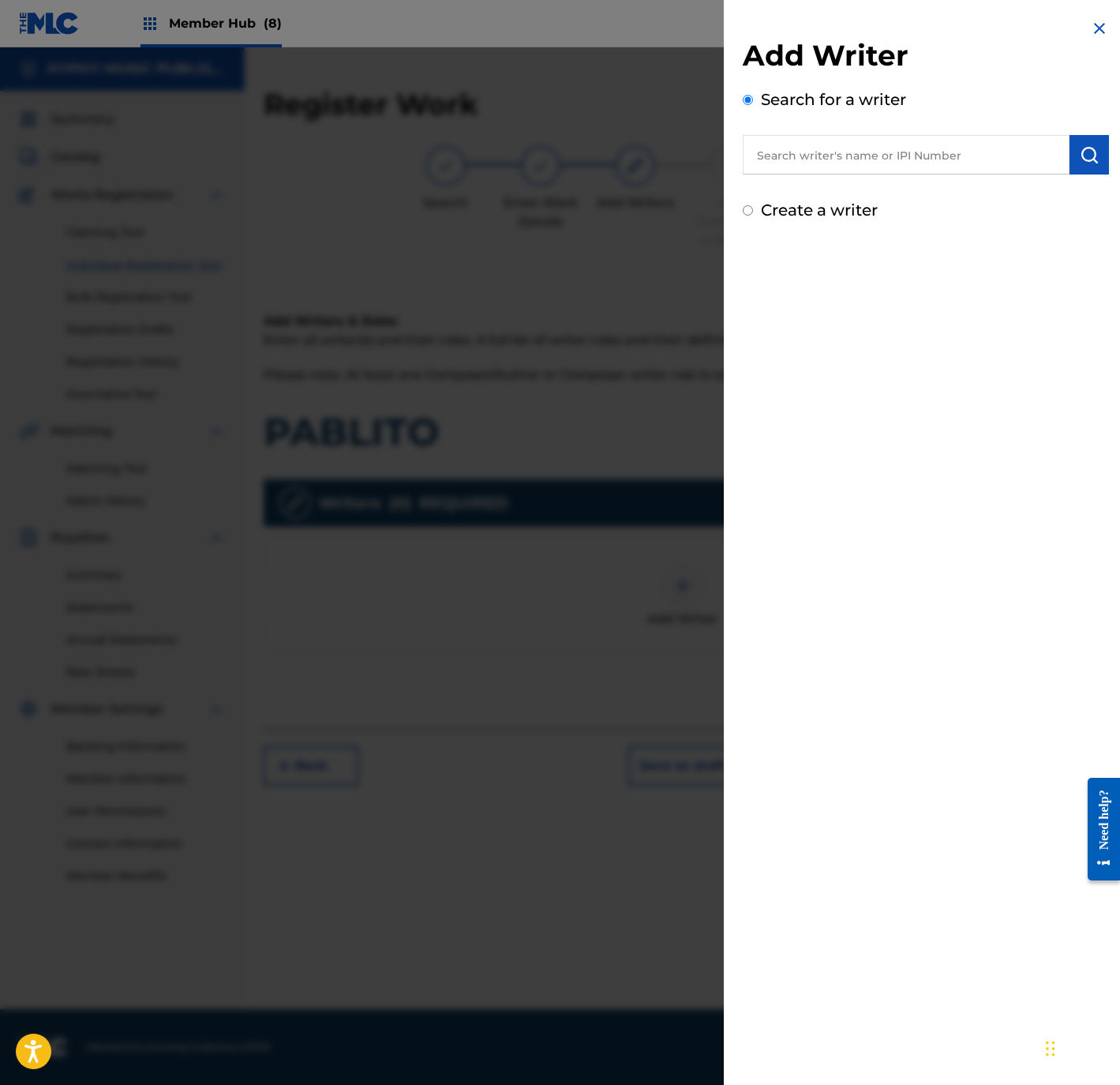
click at [831, 211] on label "Create a writer" at bounding box center [819, 211] width 117 height 19
click at [753, 211] on input "Create a writer" at bounding box center [748, 211] width 11 height 11
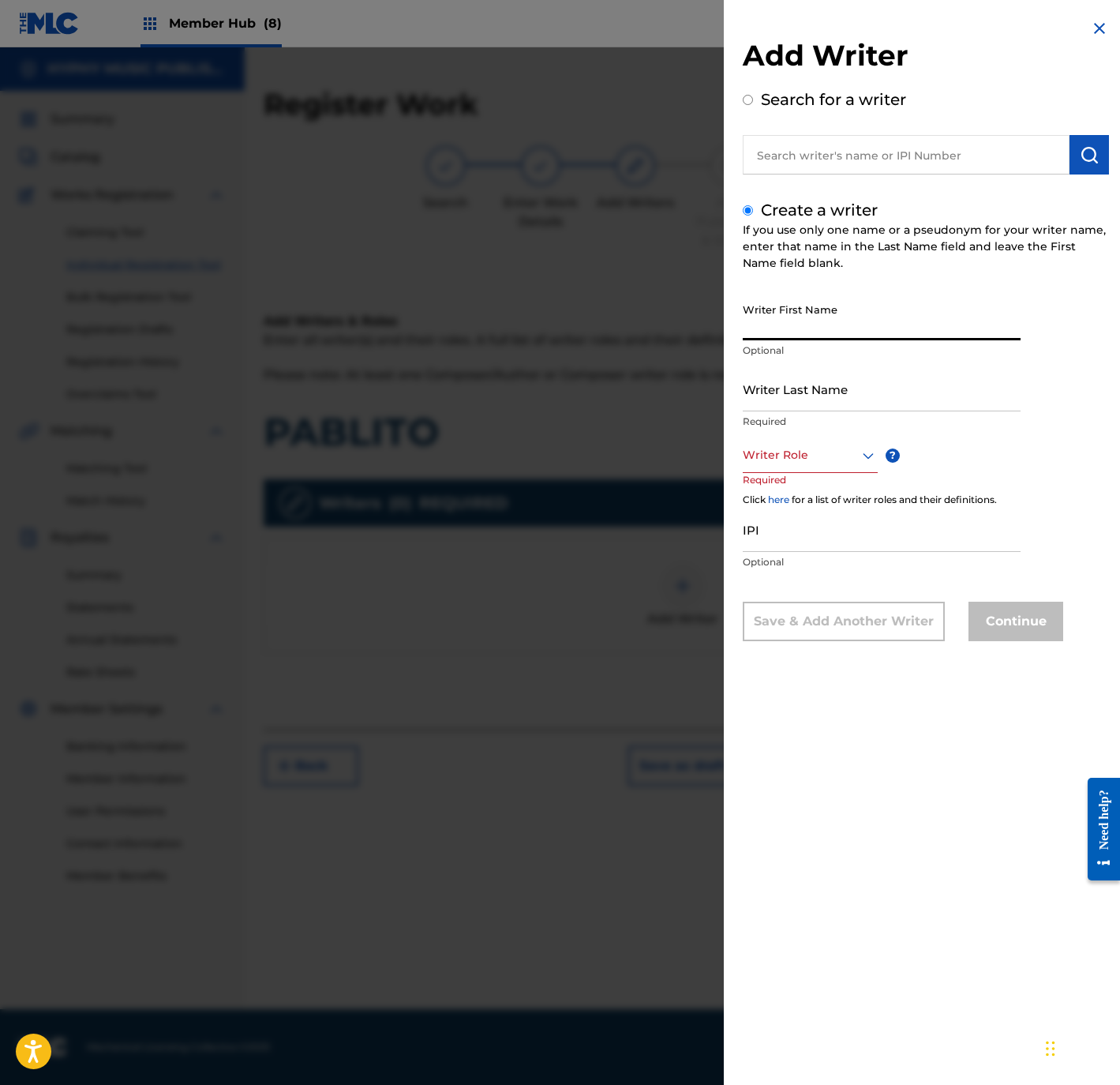
click at [841, 315] on input "Writer First Name" at bounding box center [881, 318] width 278 height 45
click at [833, 398] on input "Writer Last Name" at bounding box center [881, 389] width 278 height 45
drag, startPoint x: 791, startPoint y: 325, endPoint x: 1157, endPoint y: 313, distance: 366.2
click at [1119, 313] on html "Accessibility Screen-Reader Guide, Feedback, and Issue Reporting | New window 0…" at bounding box center [560, 542] width 1120 height 1085
drag, startPoint x: 792, startPoint y: 396, endPoint x: 659, endPoint y: 429, distance: 137.0
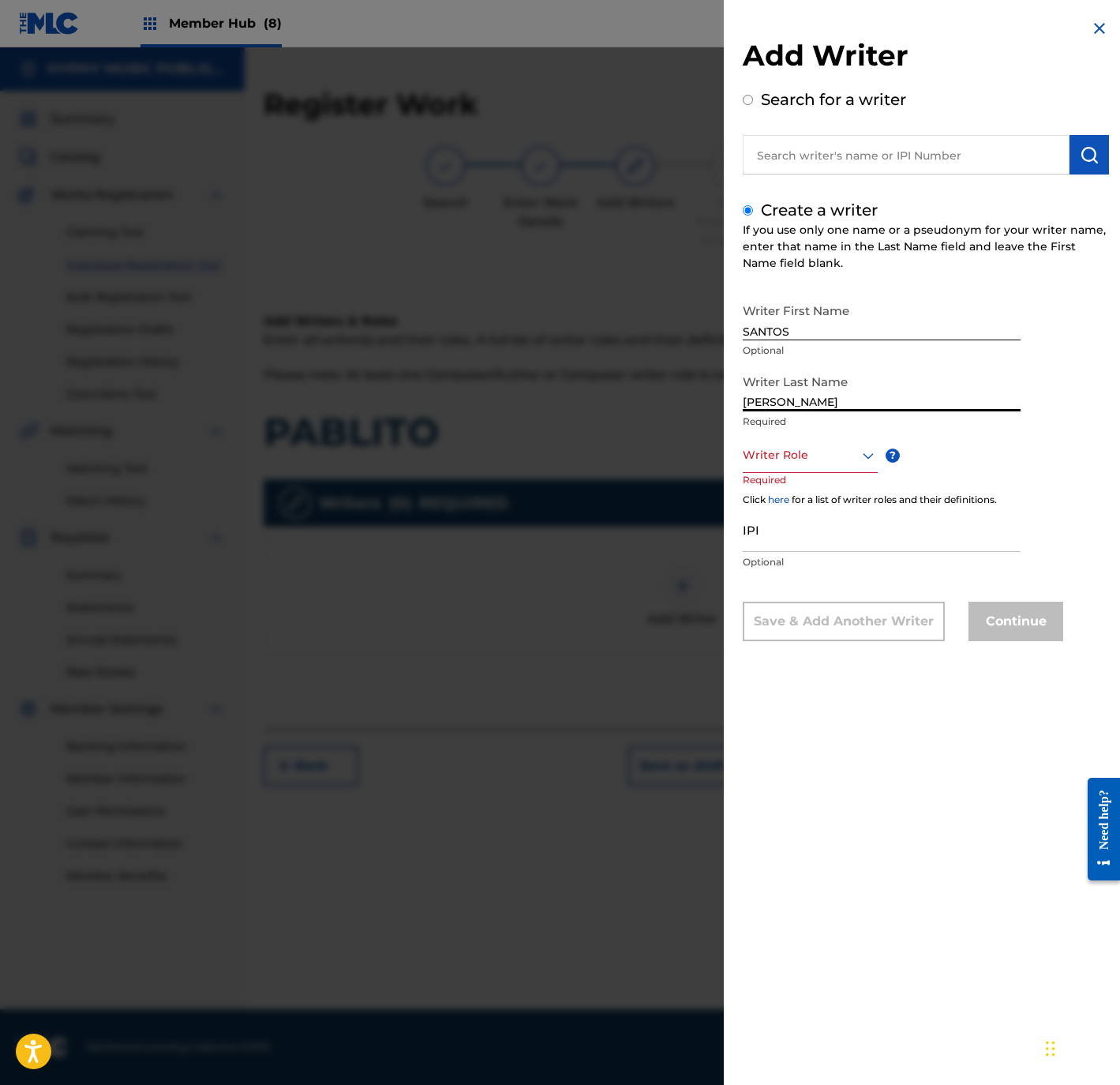
click at [644, 418] on div "Add Writer Search for a writer Create a writer If you use only one name or a ps…" at bounding box center [560, 566] width 1120 height 1038
drag, startPoint x: 766, startPoint y: 465, endPoint x: 772, endPoint y: 471, distance: 8.5
click at [767, 465] on div "Writer Role" at bounding box center [810, 455] width 135 height 36
click at [781, 486] on div "Composer/Author" at bounding box center [810, 490] width 133 height 36
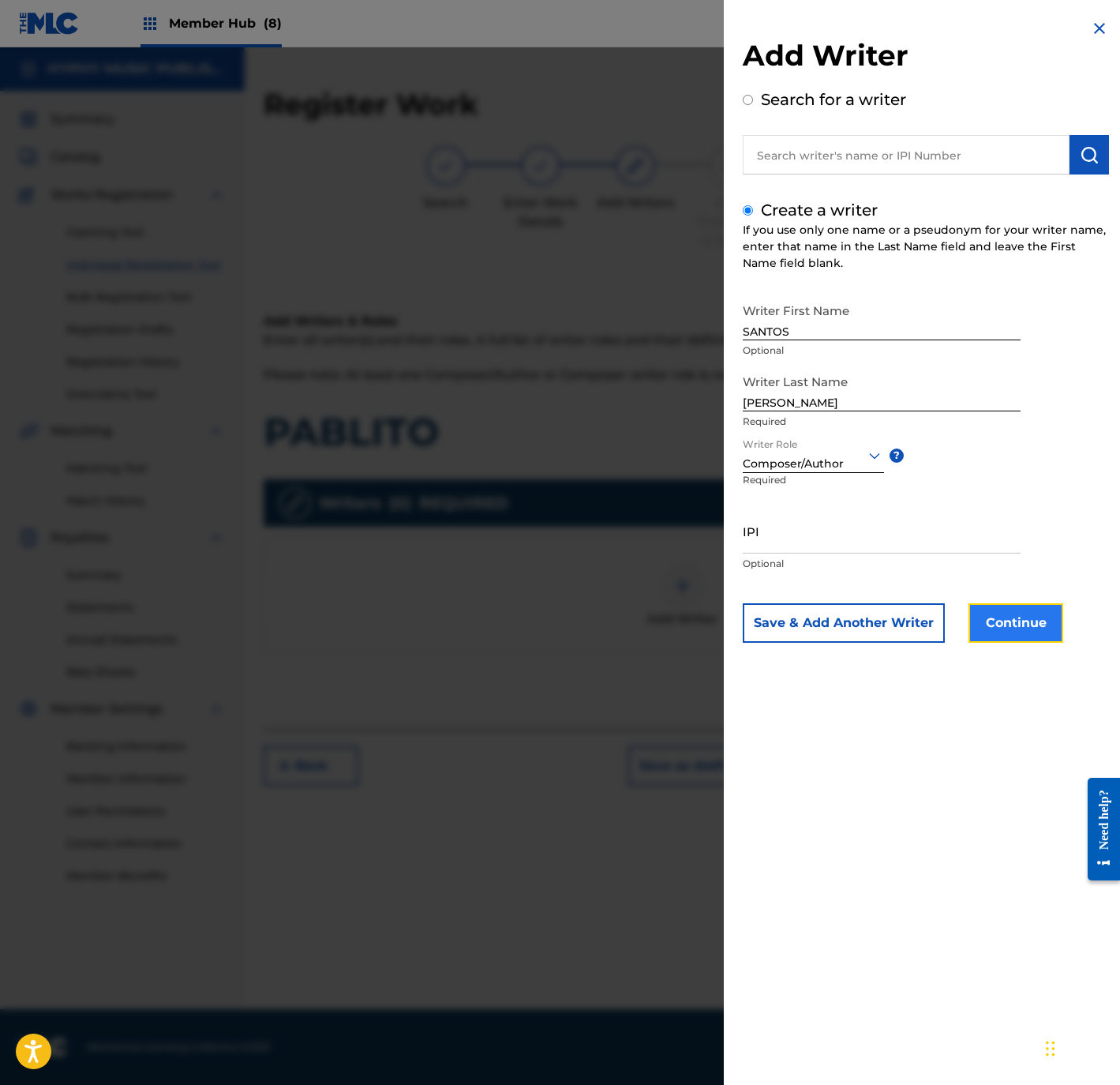
click at [1015, 612] on button "Continue" at bounding box center [1016, 623] width 95 height 39
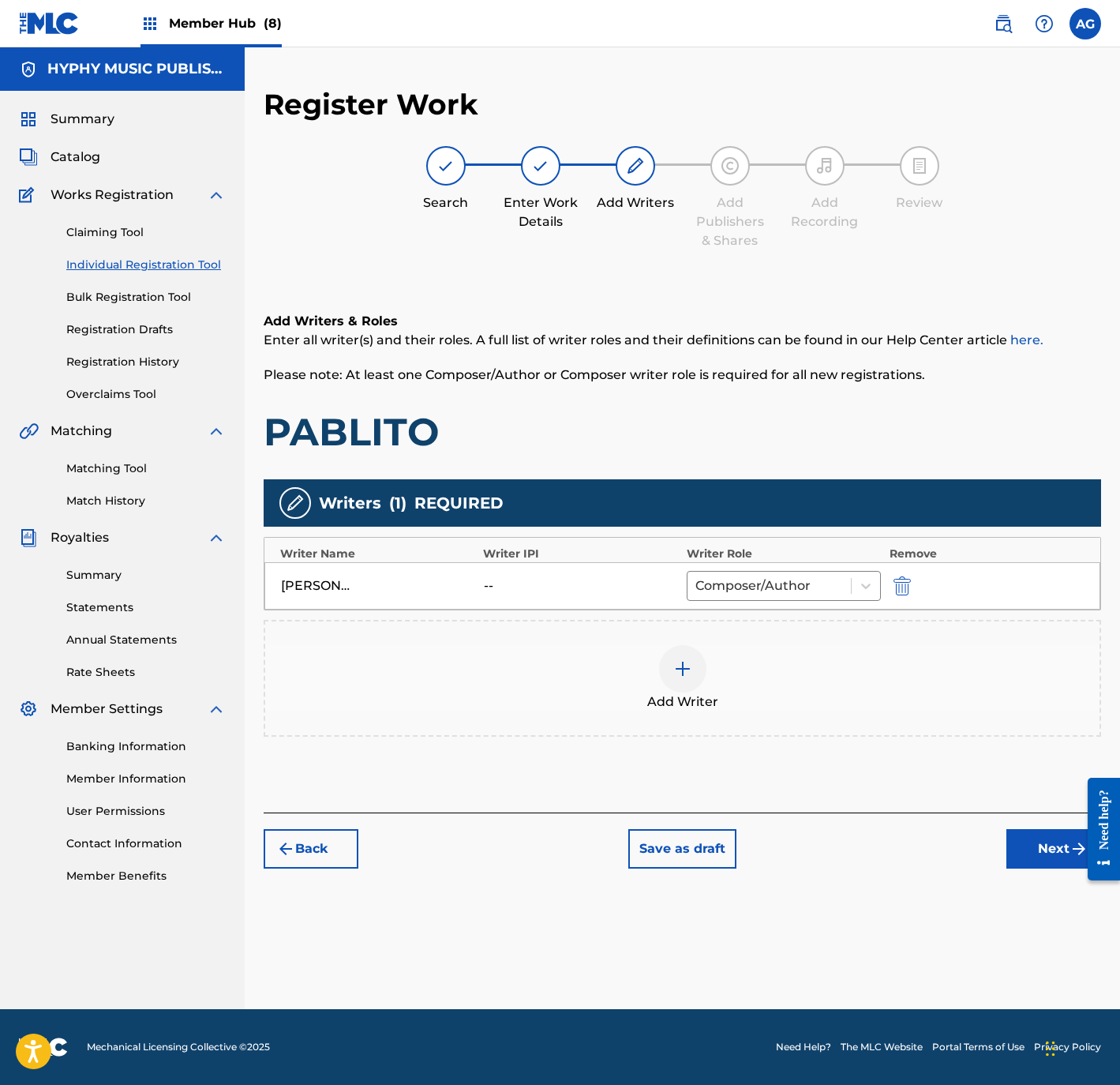
drag, startPoint x: 991, startPoint y: 850, endPoint x: 1002, endPoint y: 853, distance: 11.4
click at [995, 851] on div "Back Save as draft Next" at bounding box center [682, 840] width 838 height 56
click at [1007, 853] on button "Next" at bounding box center [1054, 848] width 95 height 39
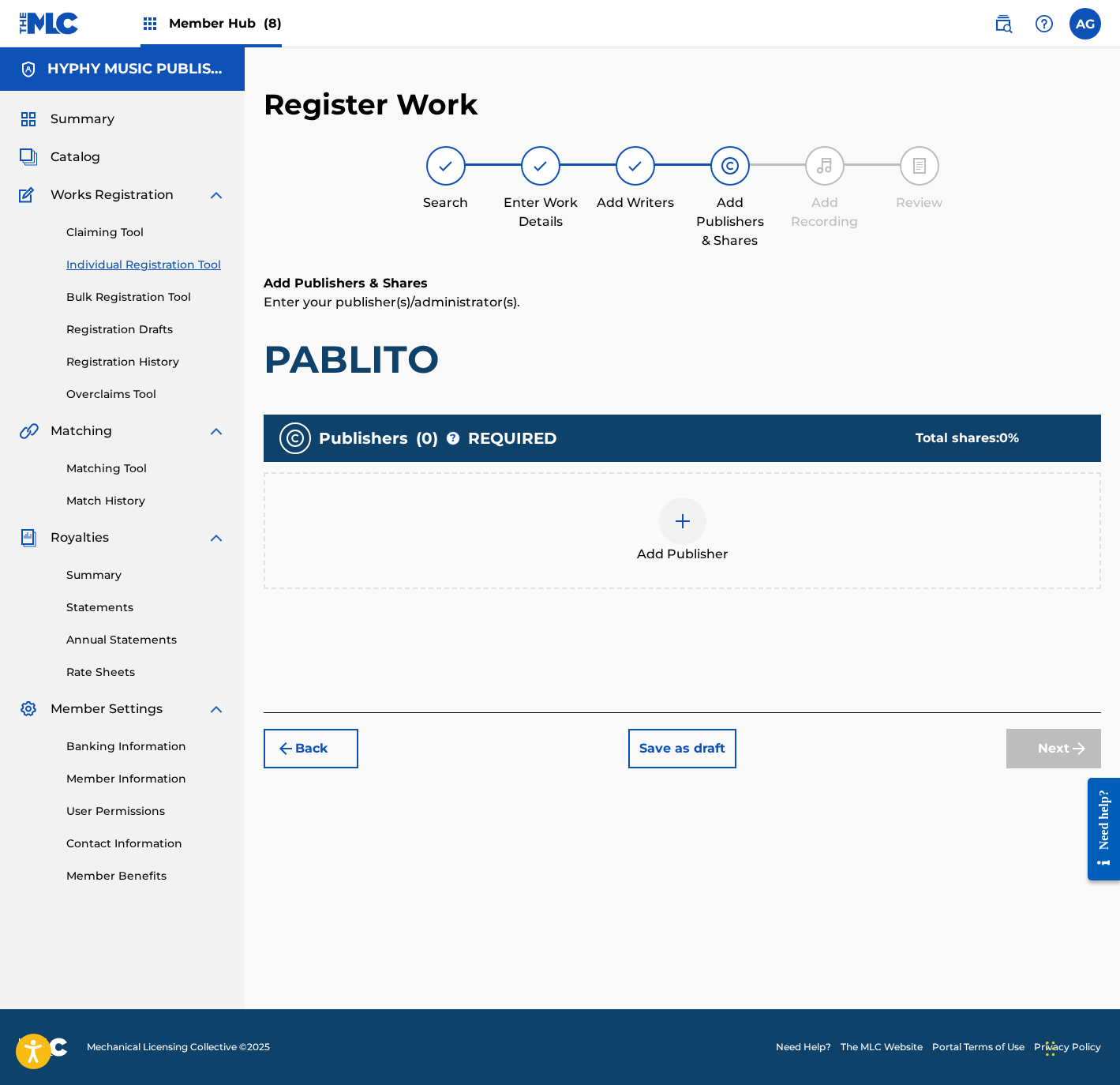
click at [675, 496] on div "Add Publisher" at bounding box center [682, 530] width 838 height 117
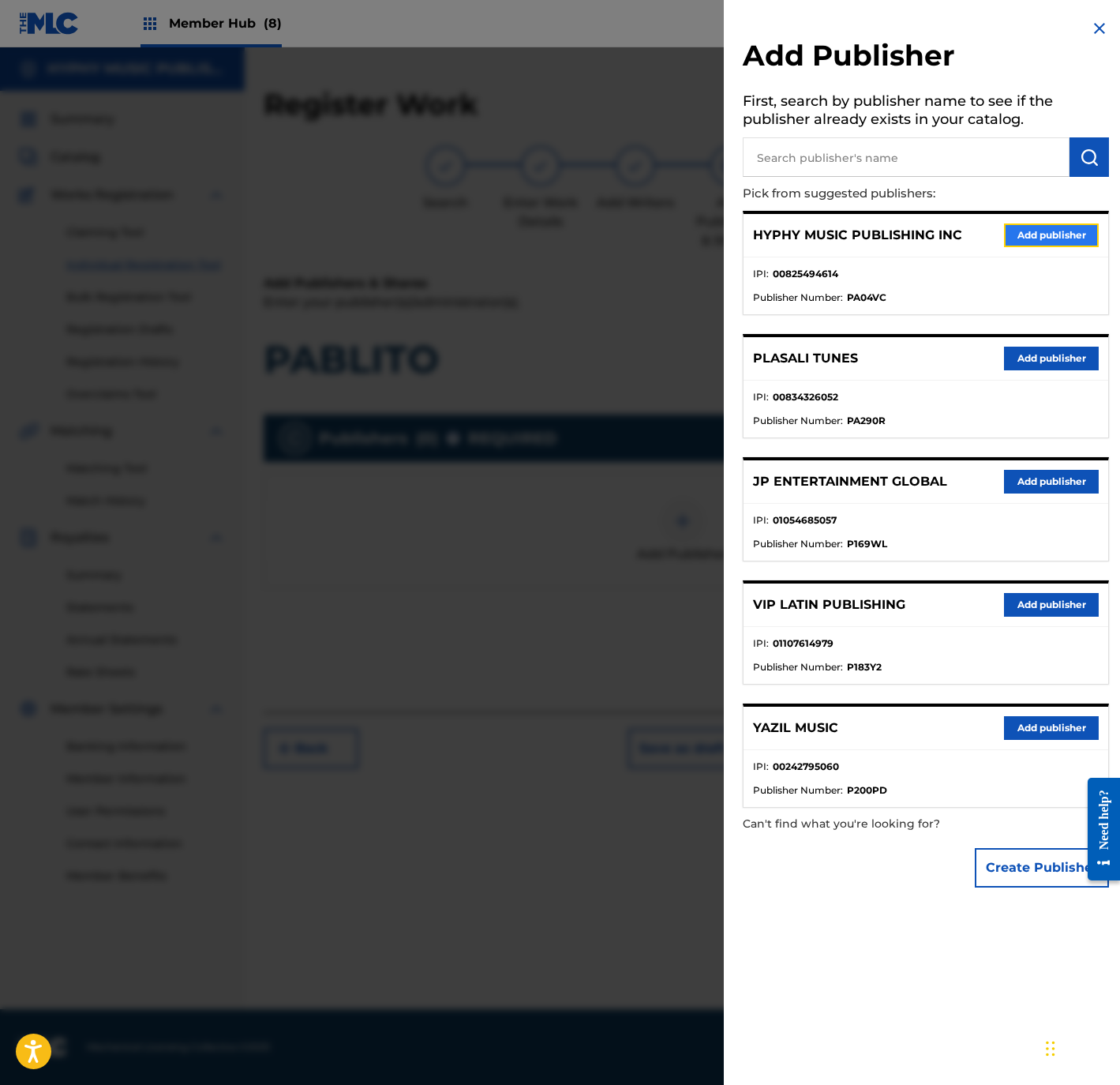
click at [1009, 227] on button "Add publisher" at bounding box center [1052, 235] width 95 height 24
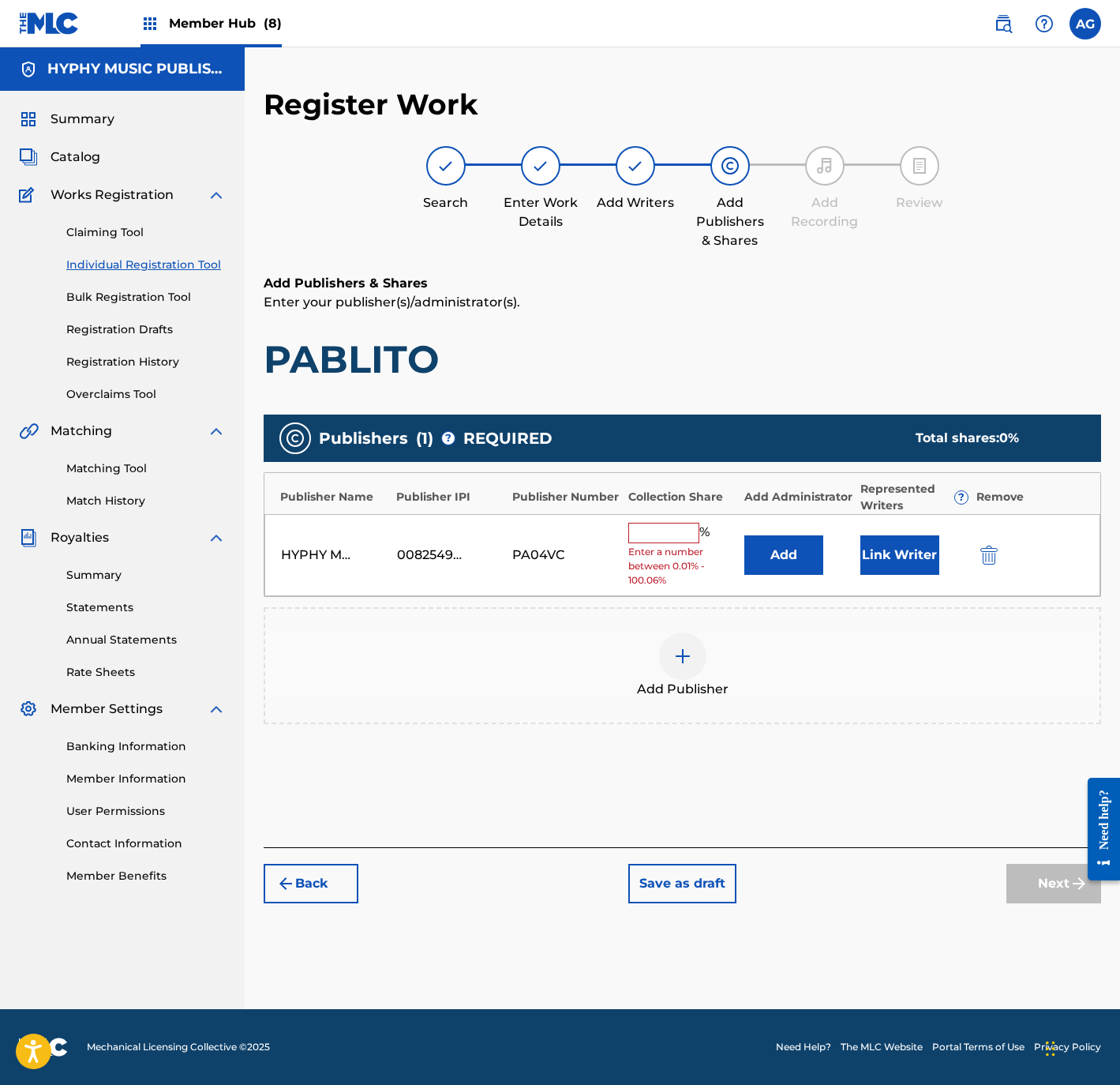
click at [684, 533] on input "text" at bounding box center [663, 532] width 71 height 20
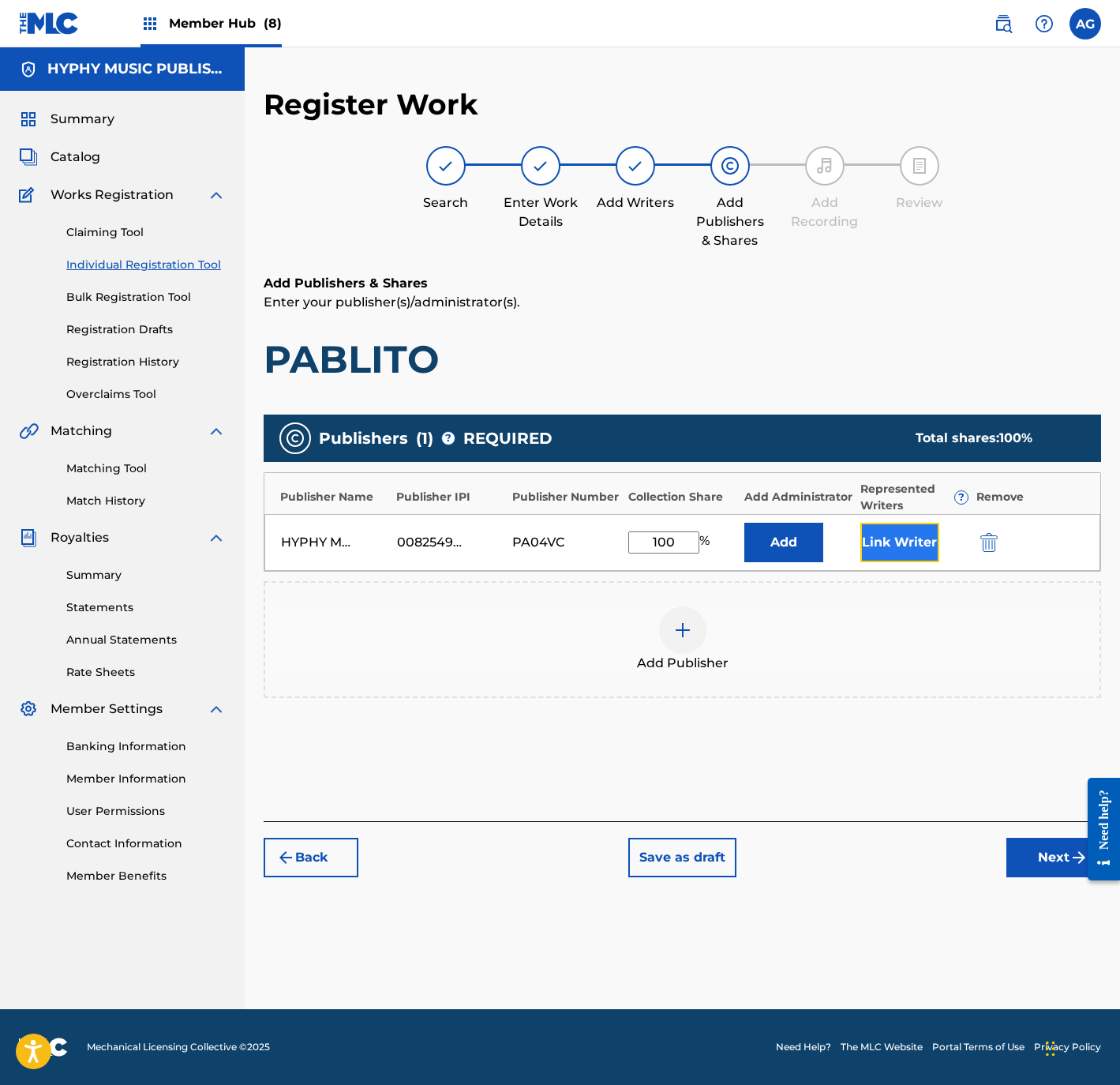
click at [907, 540] on button "Link Writer" at bounding box center [900, 542] width 79 height 39
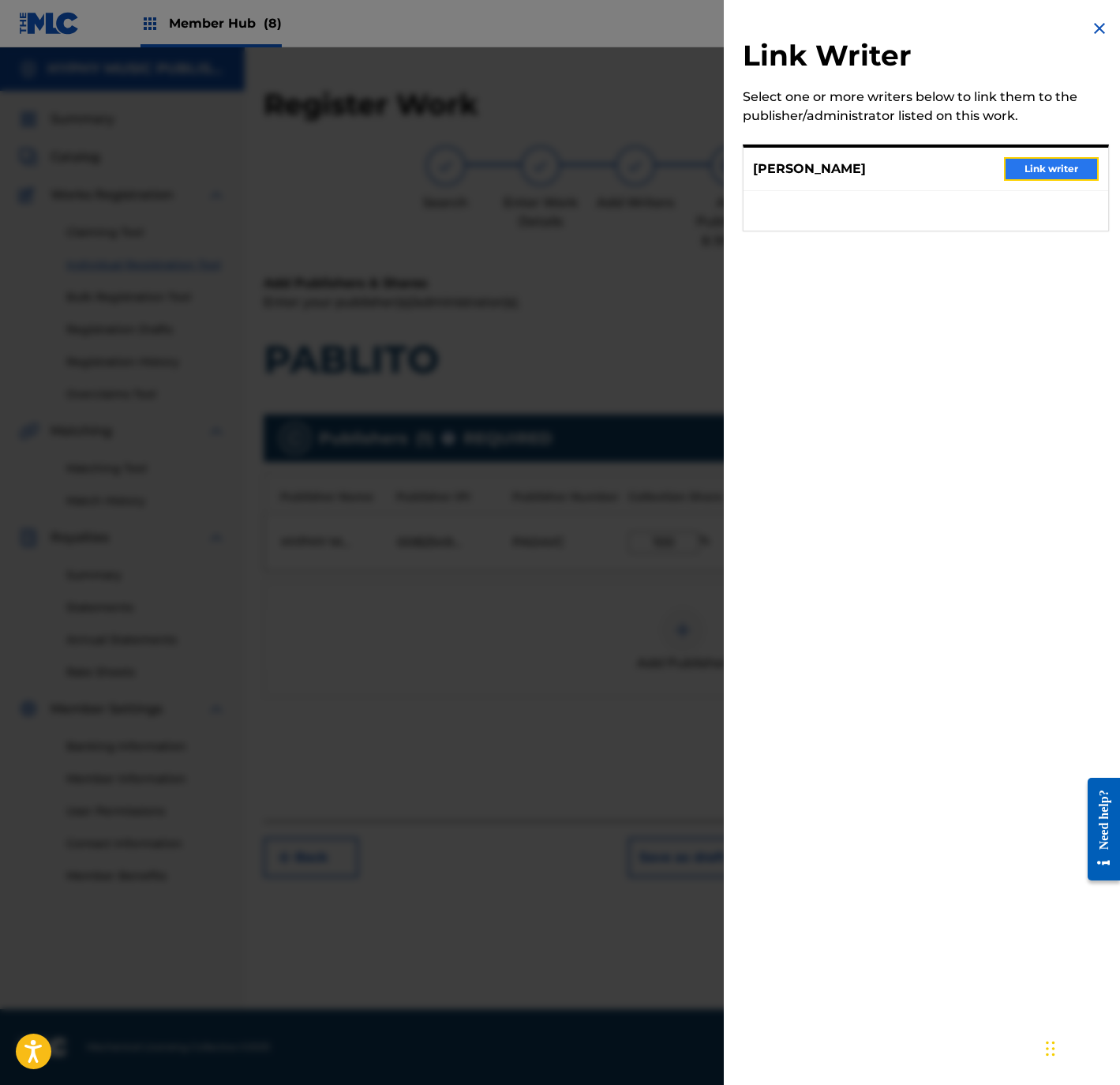
click at [1029, 166] on button "Link writer" at bounding box center [1052, 168] width 95 height 24
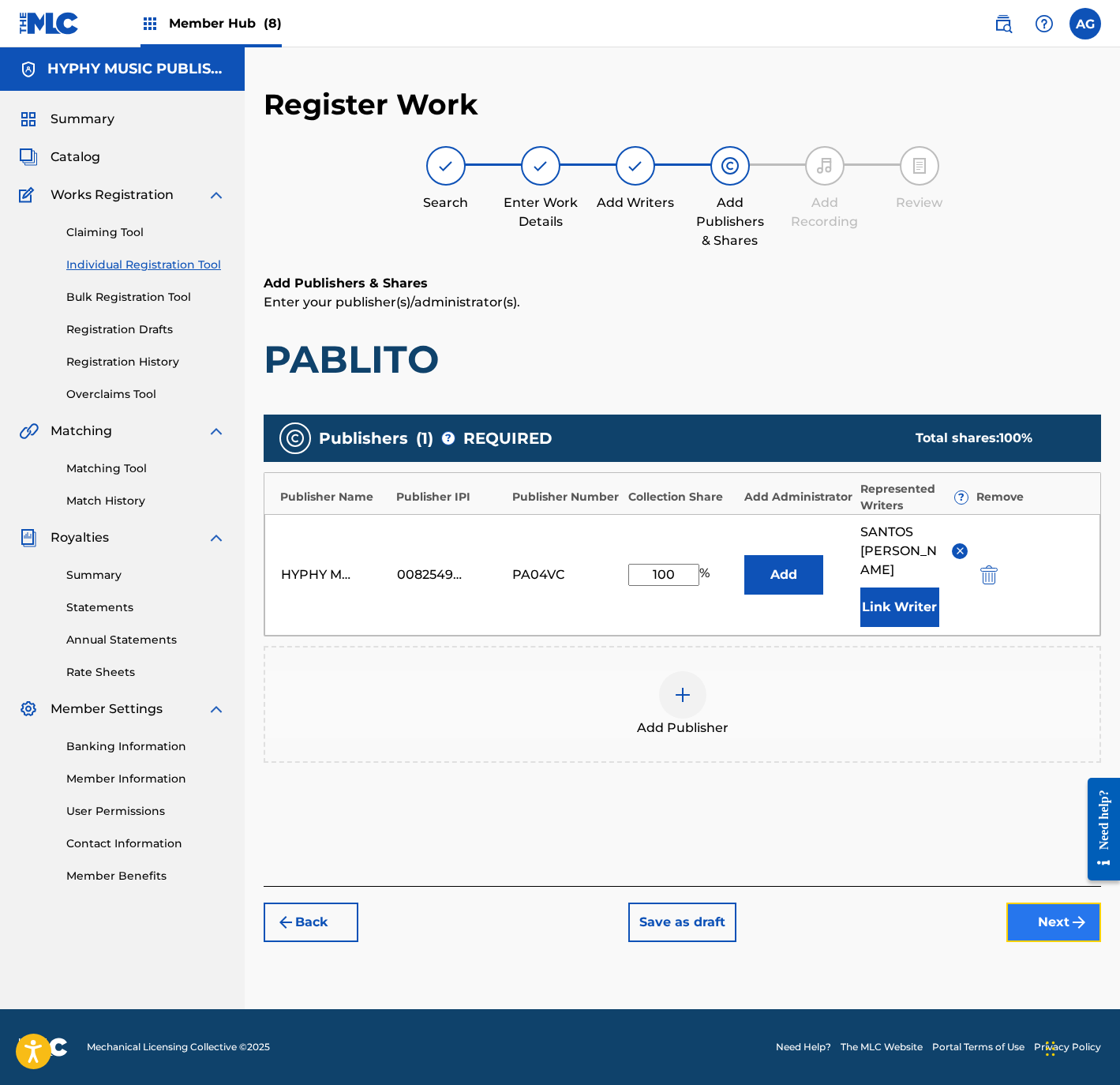
click at [1059, 924] on button "Next" at bounding box center [1054, 922] width 95 height 39
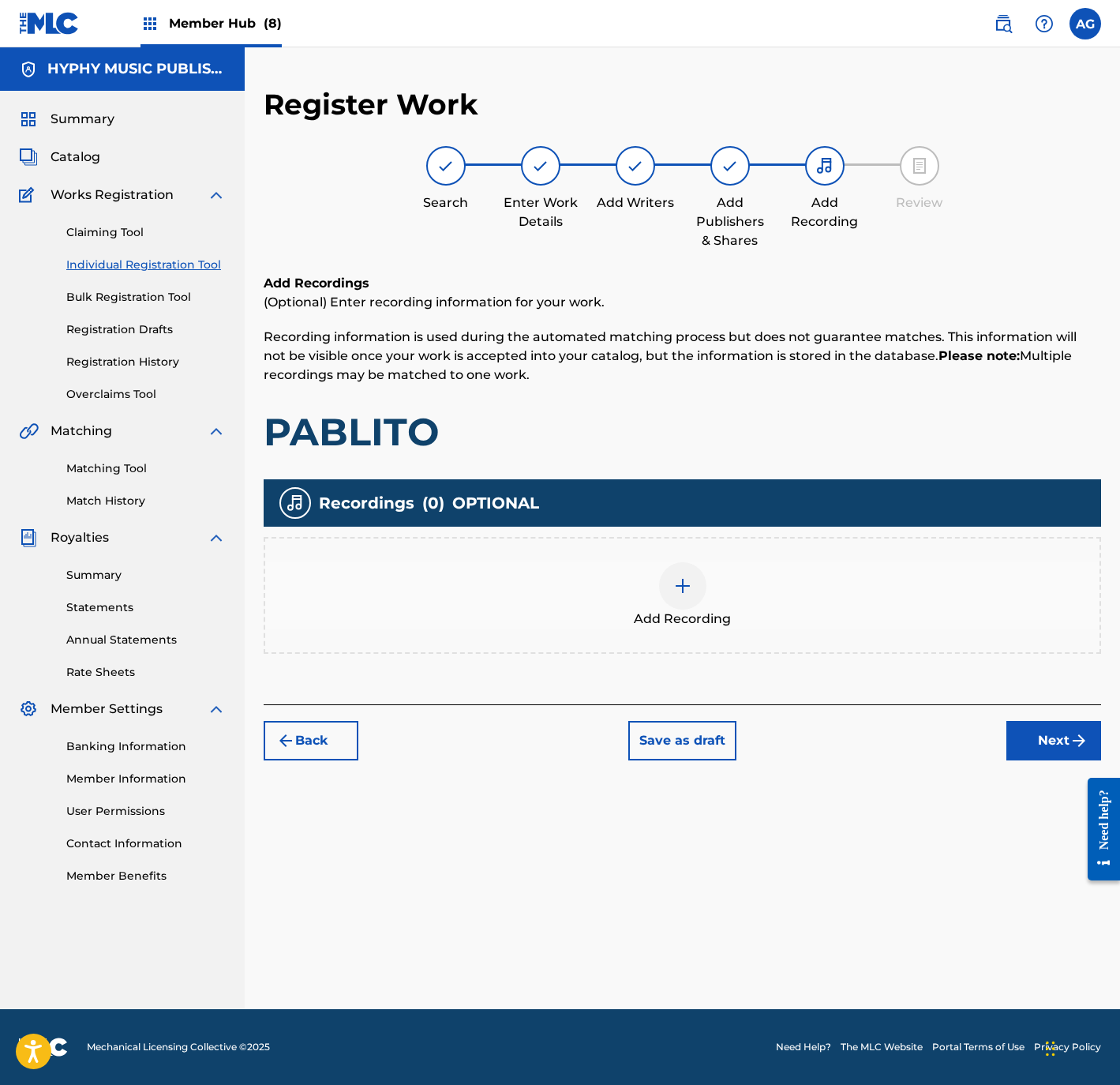
click at [649, 602] on div "Add Recording" at bounding box center [681, 596] width 834 height 67
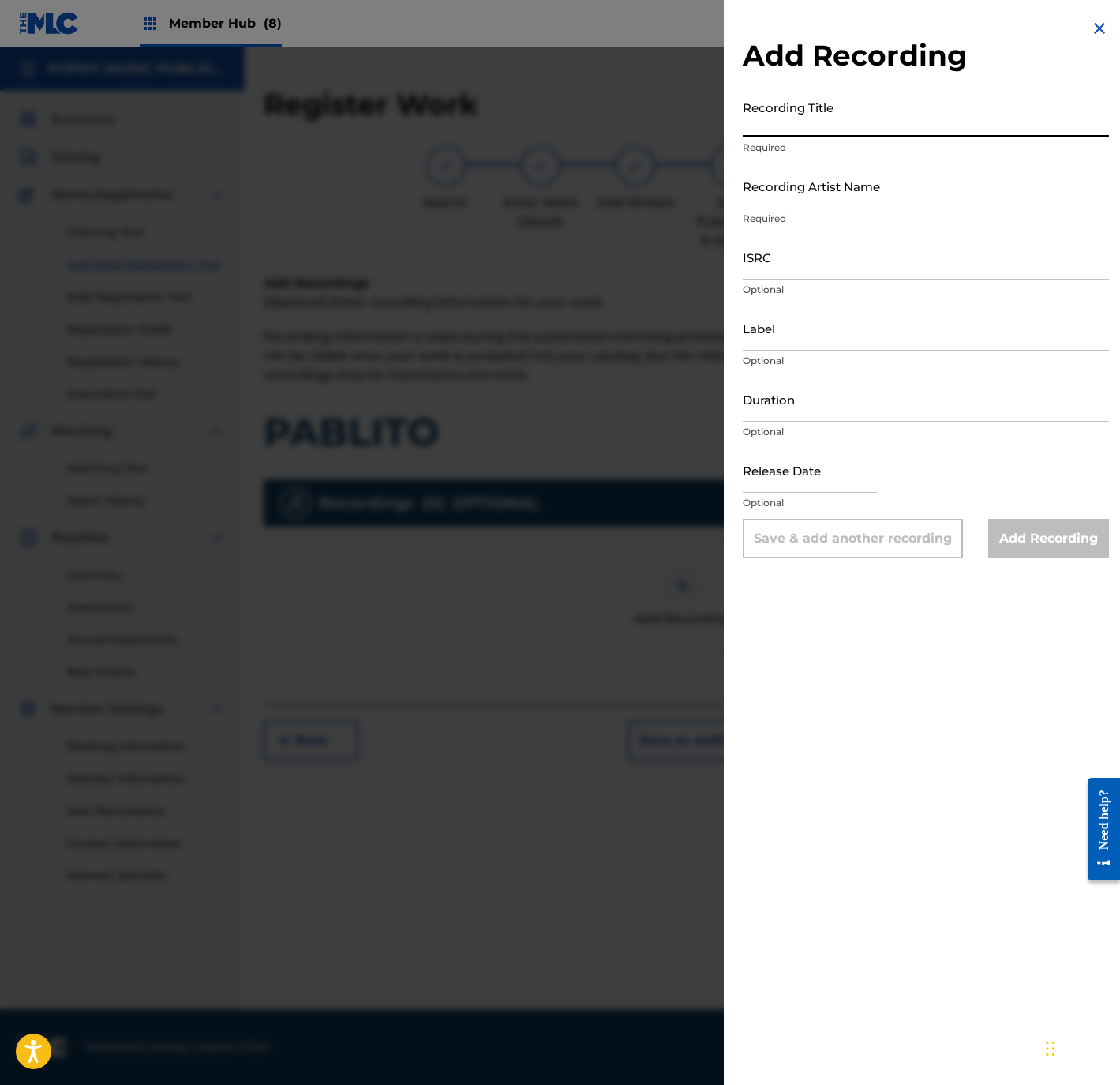
click at [831, 107] on input "Recording Title" at bounding box center [926, 114] width 367 height 45
click at [824, 195] on input "Recording Artist Name" at bounding box center [926, 185] width 367 height 45
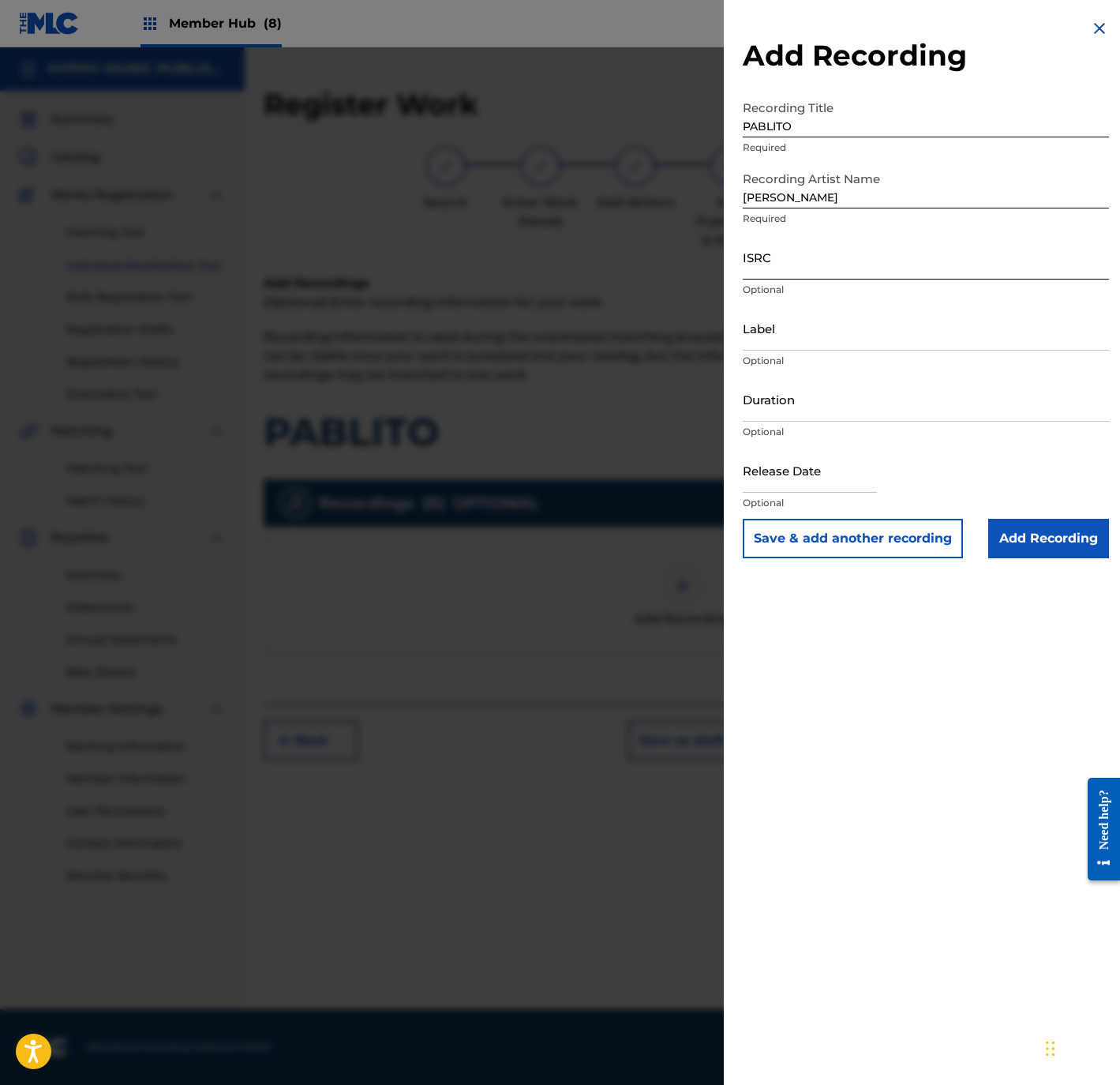
click at [863, 237] on input "ISRC" at bounding box center [926, 256] width 367 height 45
click at [874, 335] on input "Label" at bounding box center [926, 327] width 367 height 45
click at [881, 403] on input "Duration" at bounding box center [926, 398] width 367 height 45
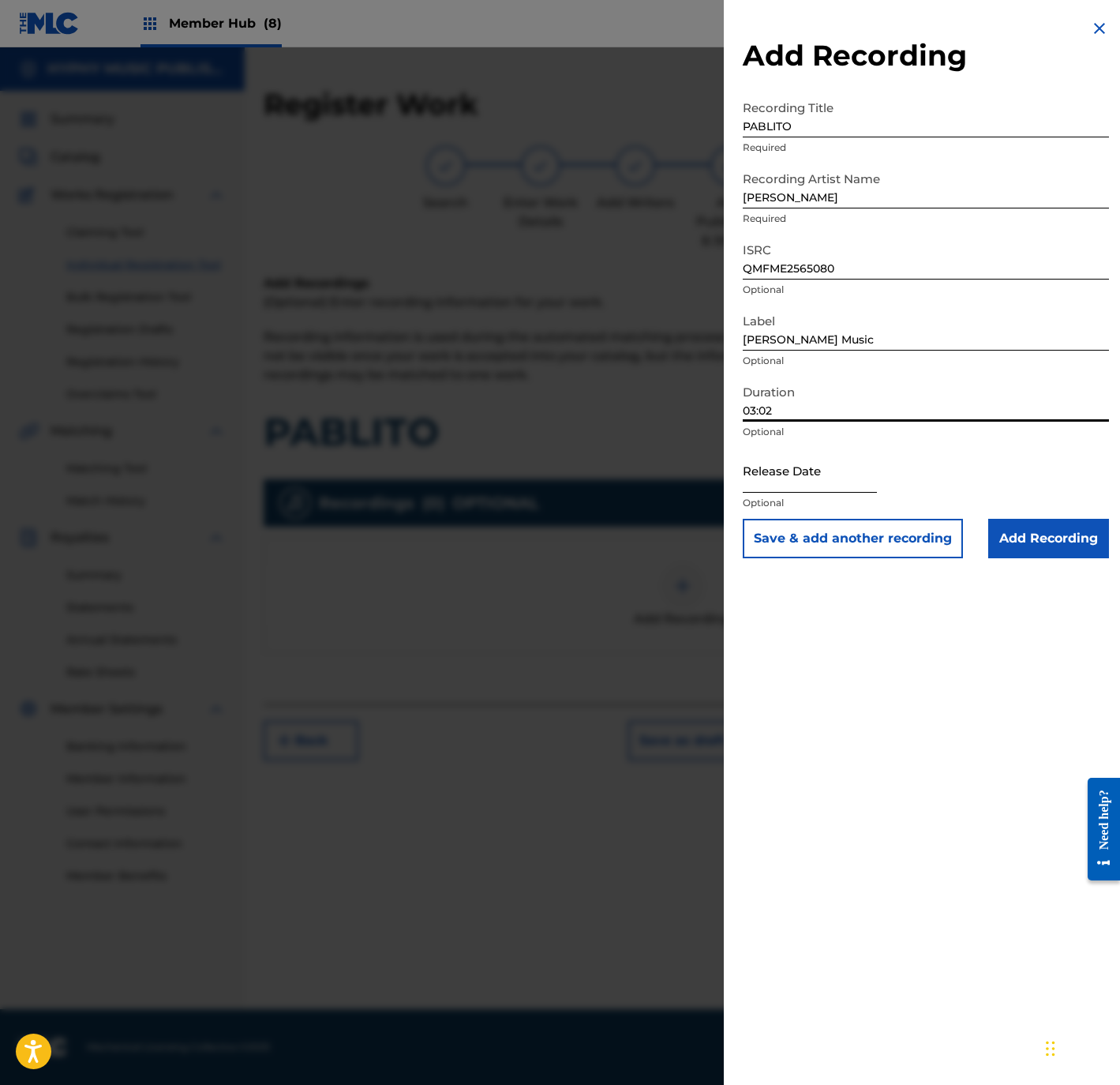
click at [792, 474] on input "text" at bounding box center [810, 469] width 134 height 45
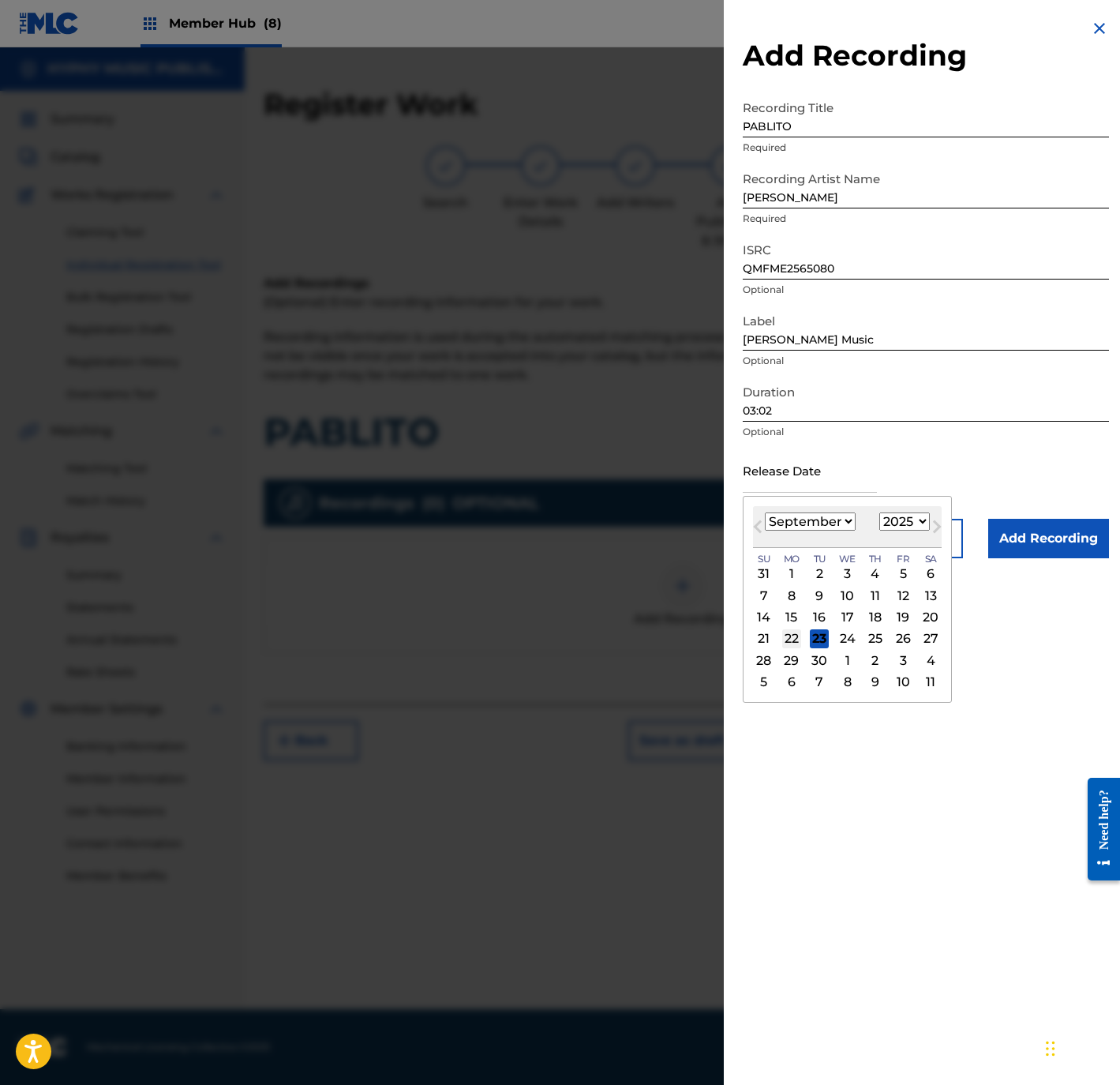
click at [798, 638] on div "22" at bounding box center [792, 639] width 19 height 19
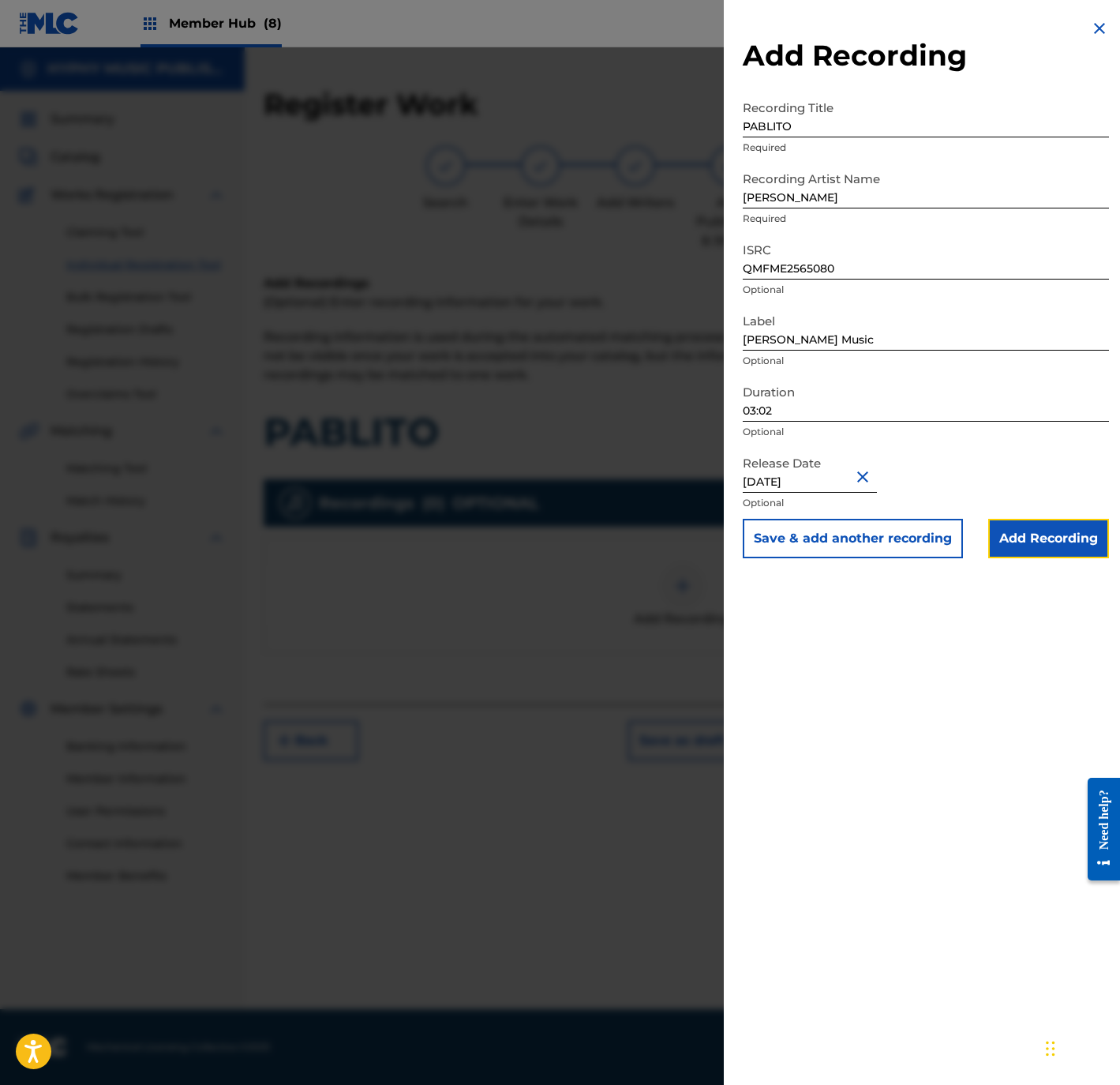
click at [1036, 532] on input "Add Recording" at bounding box center [1049, 538] width 121 height 39
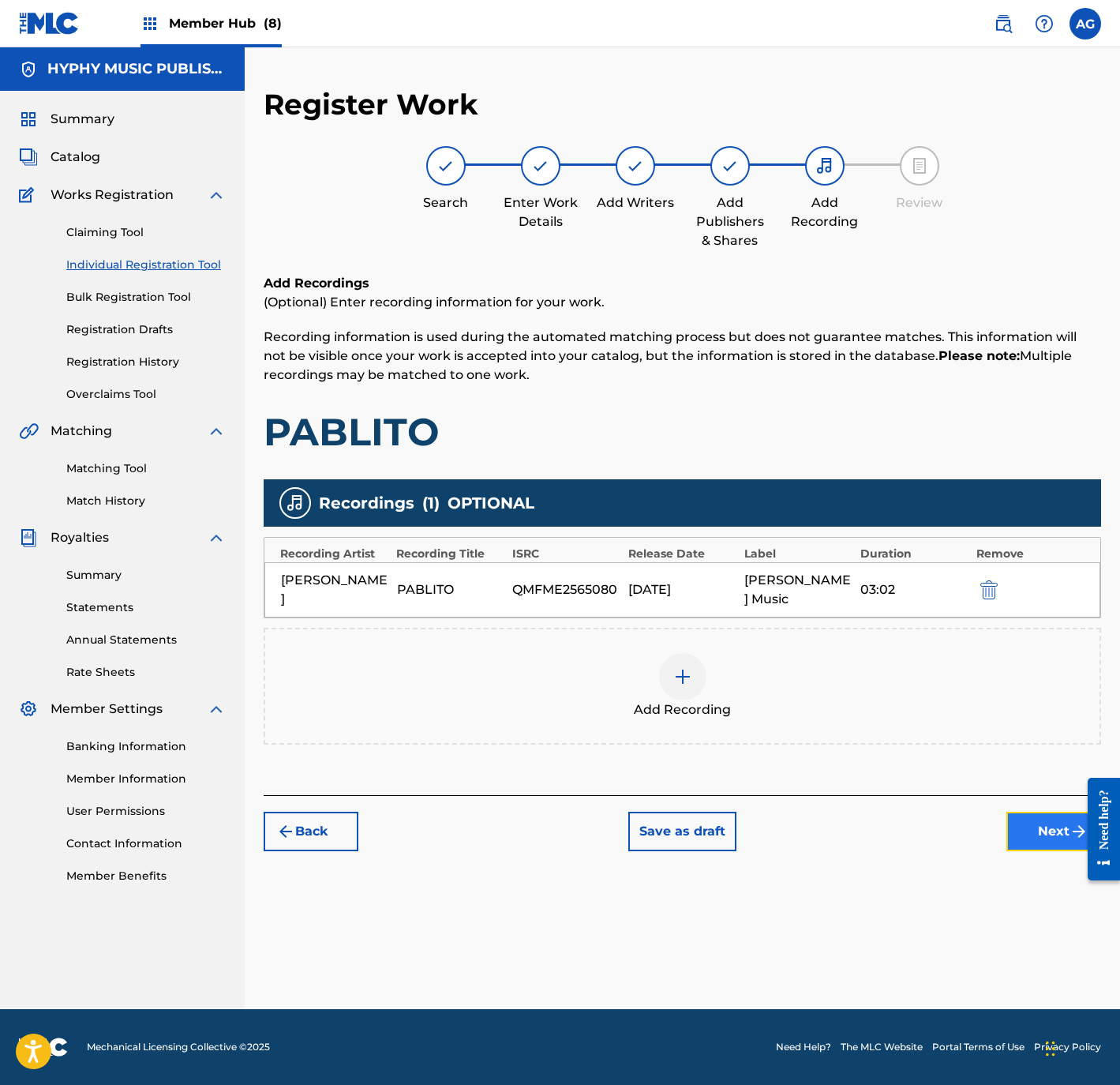
click at [1023, 829] on button "Next" at bounding box center [1054, 831] width 95 height 39
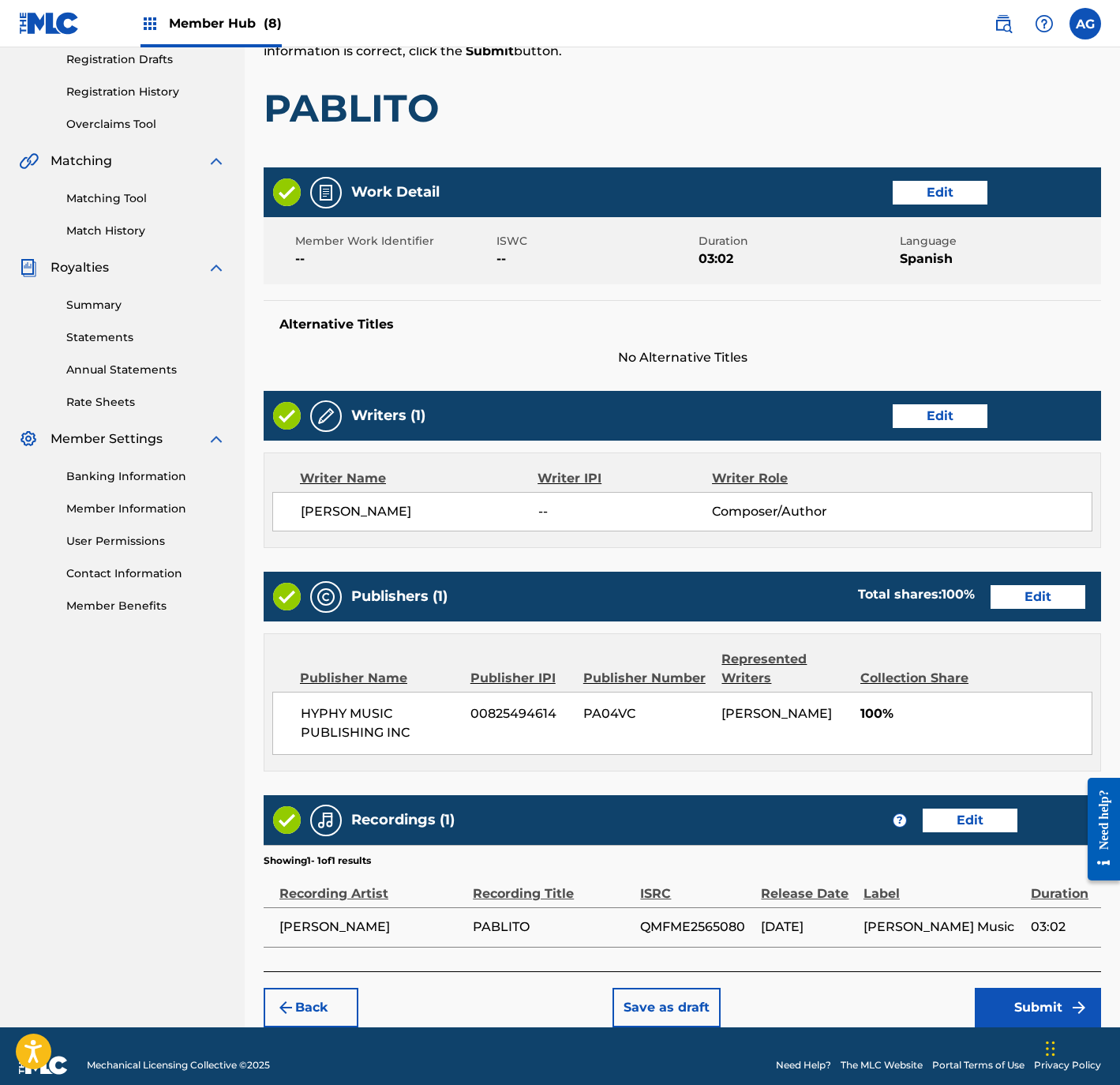
scroll to position [311, 0]
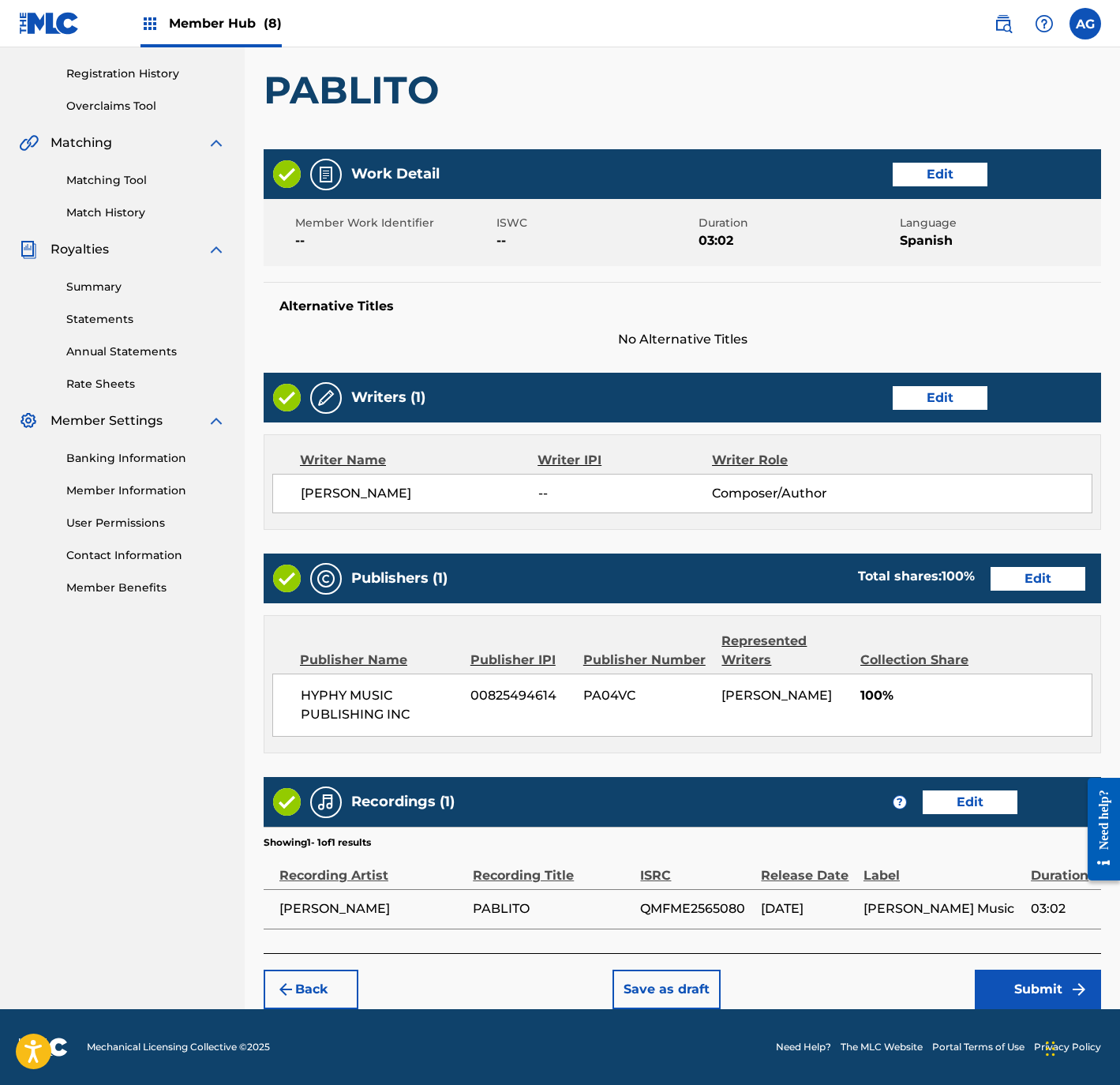
drag, startPoint x: 752, startPoint y: 596, endPoint x: 823, endPoint y: 953, distance: 364.0
click at [1024, 972] on button "Submit" at bounding box center [1038, 989] width 126 height 39
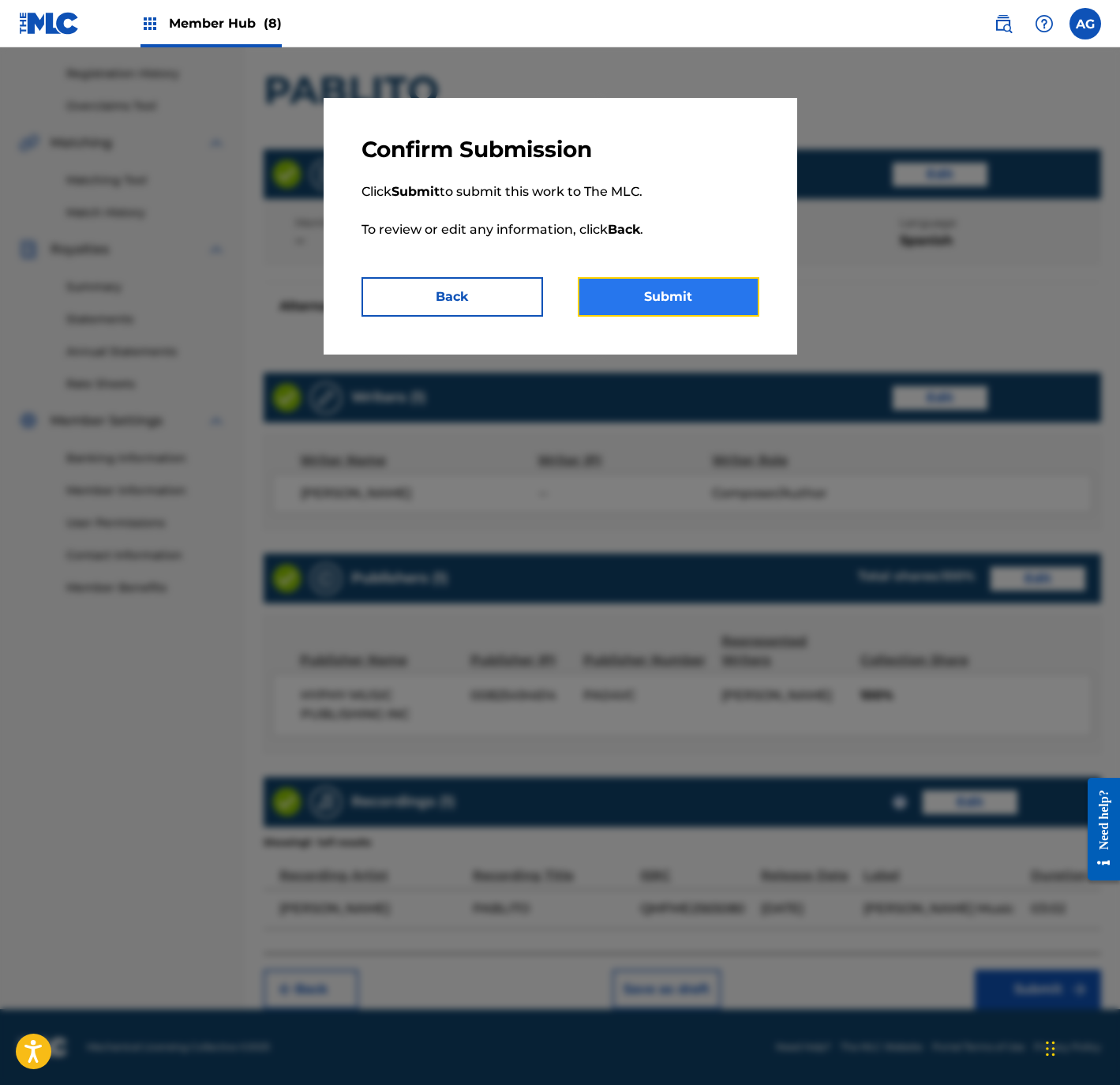
click at [688, 296] on button "Submit" at bounding box center [668, 296] width 182 height 39
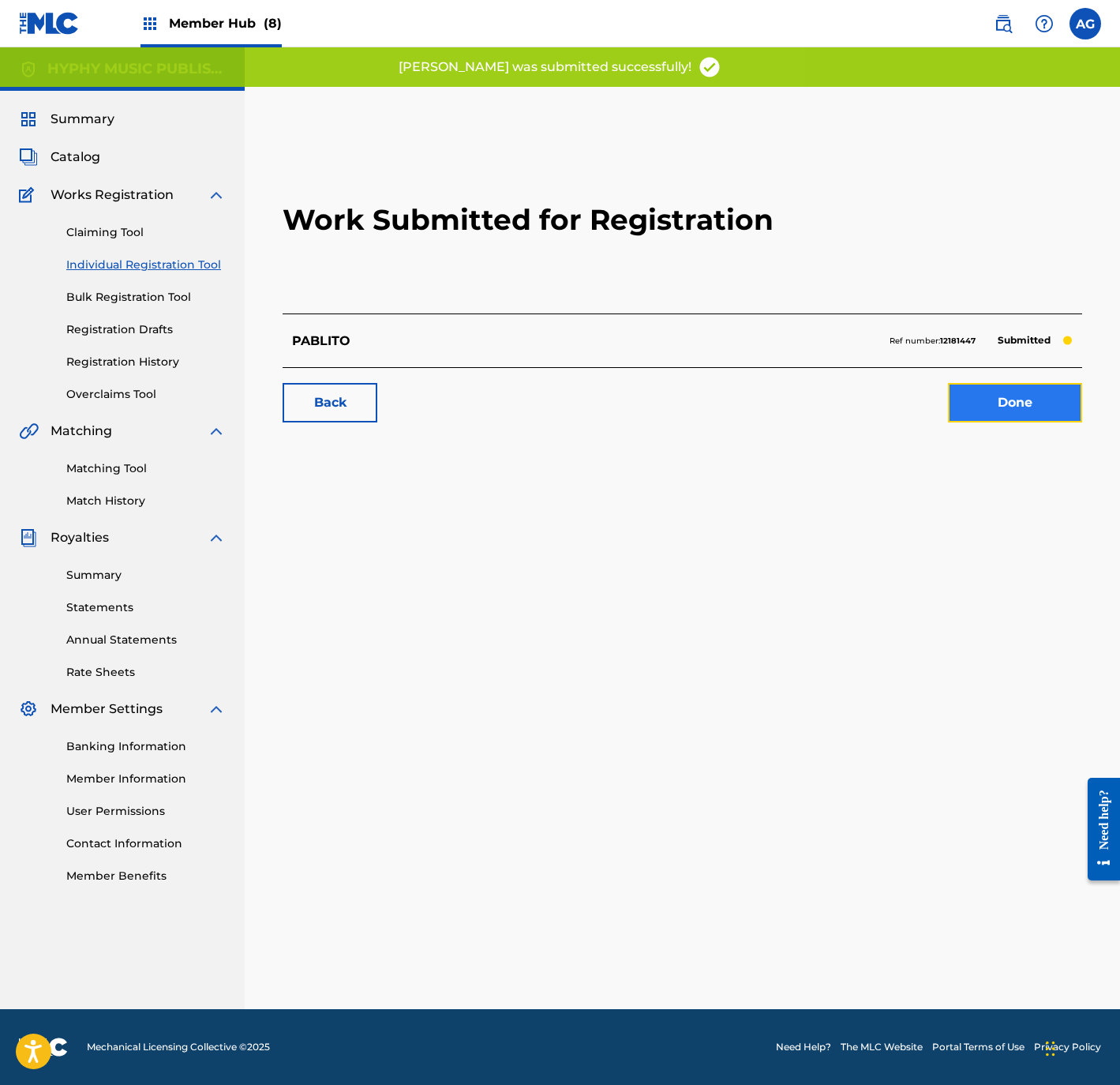
click at [1018, 406] on link "Done" at bounding box center [1015, 403] width 134 height 39
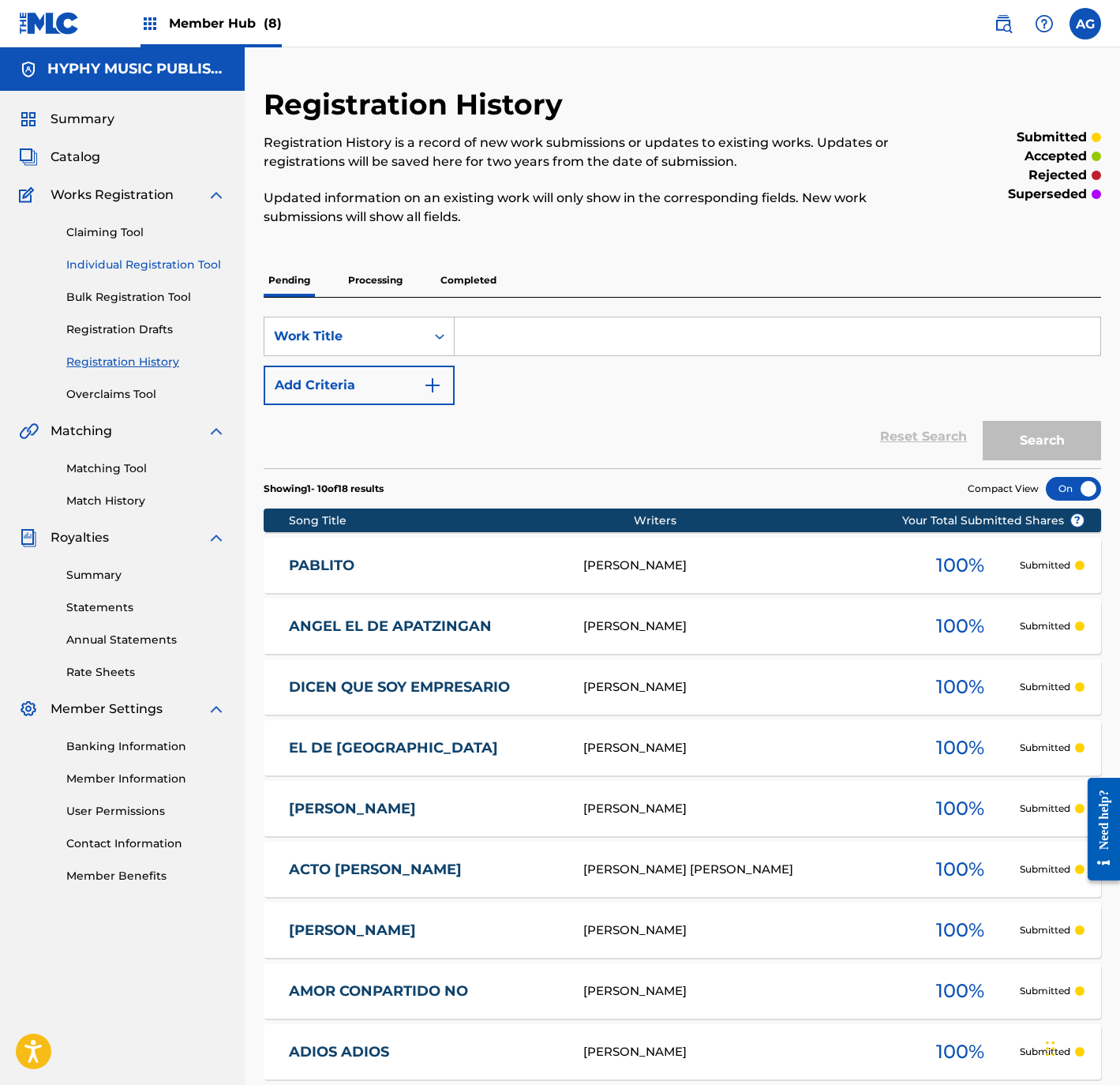
click at [154, 261] on link "Individual Registration Tool" at bounding box center [146, 265] width 160 height 17
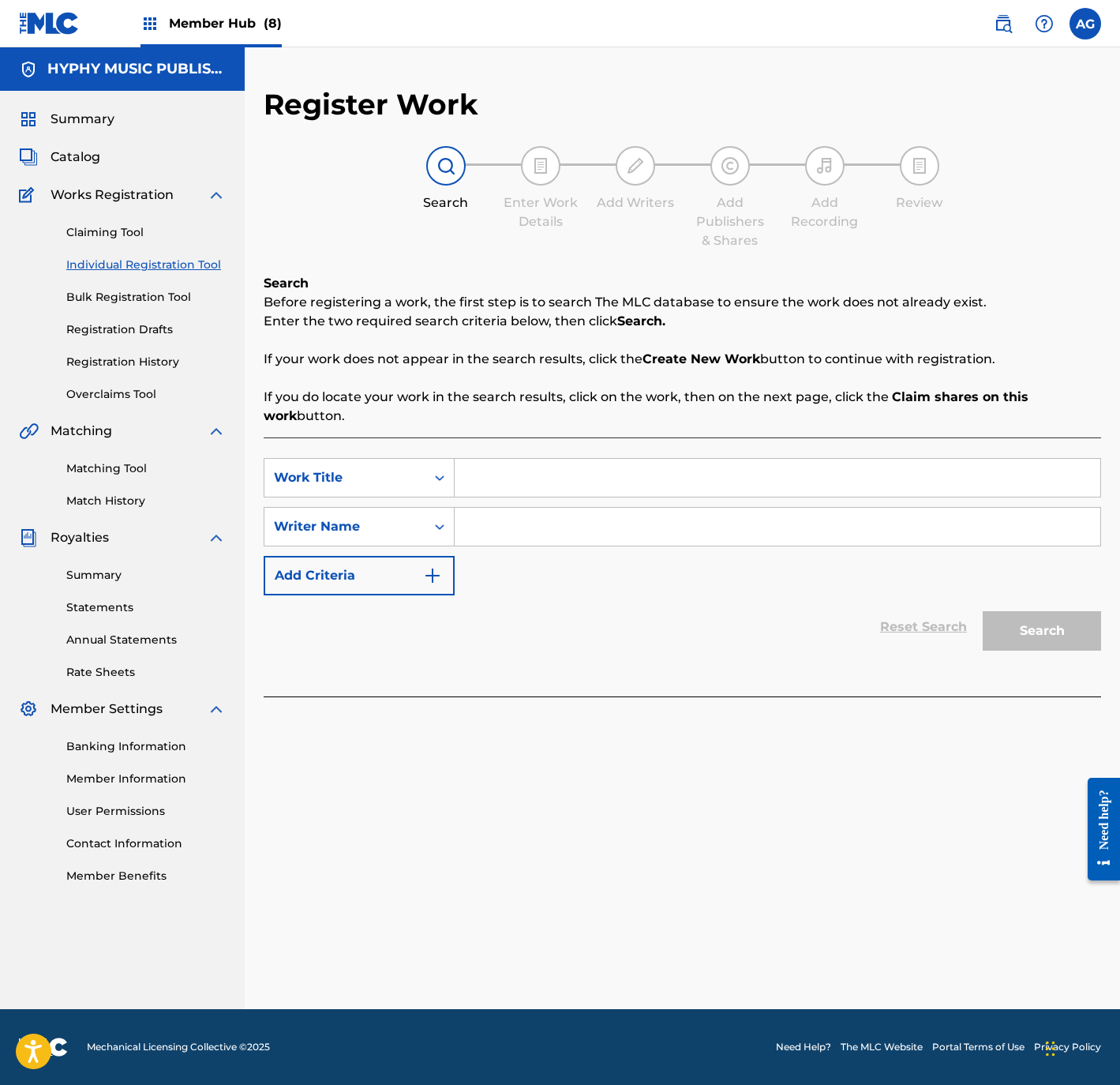
drag, startPoint x: 483, startPoint y: 512, endPoint x: 489, endPoint y: 479, distance: 33.5
click at [483, 512] on input "Search Form" at bounding box center [777, 526] width 646 height 38
click at [489, 478] on input "Search Form" at bounding box center [777, 477] width 646 height 38
click at [552, 508] on input "Search Form" at bounding box center [777, 526] width 646 height 38
click at [1057, 624] on button "Search" at bounding box center [1042, 631] width 118 height 39
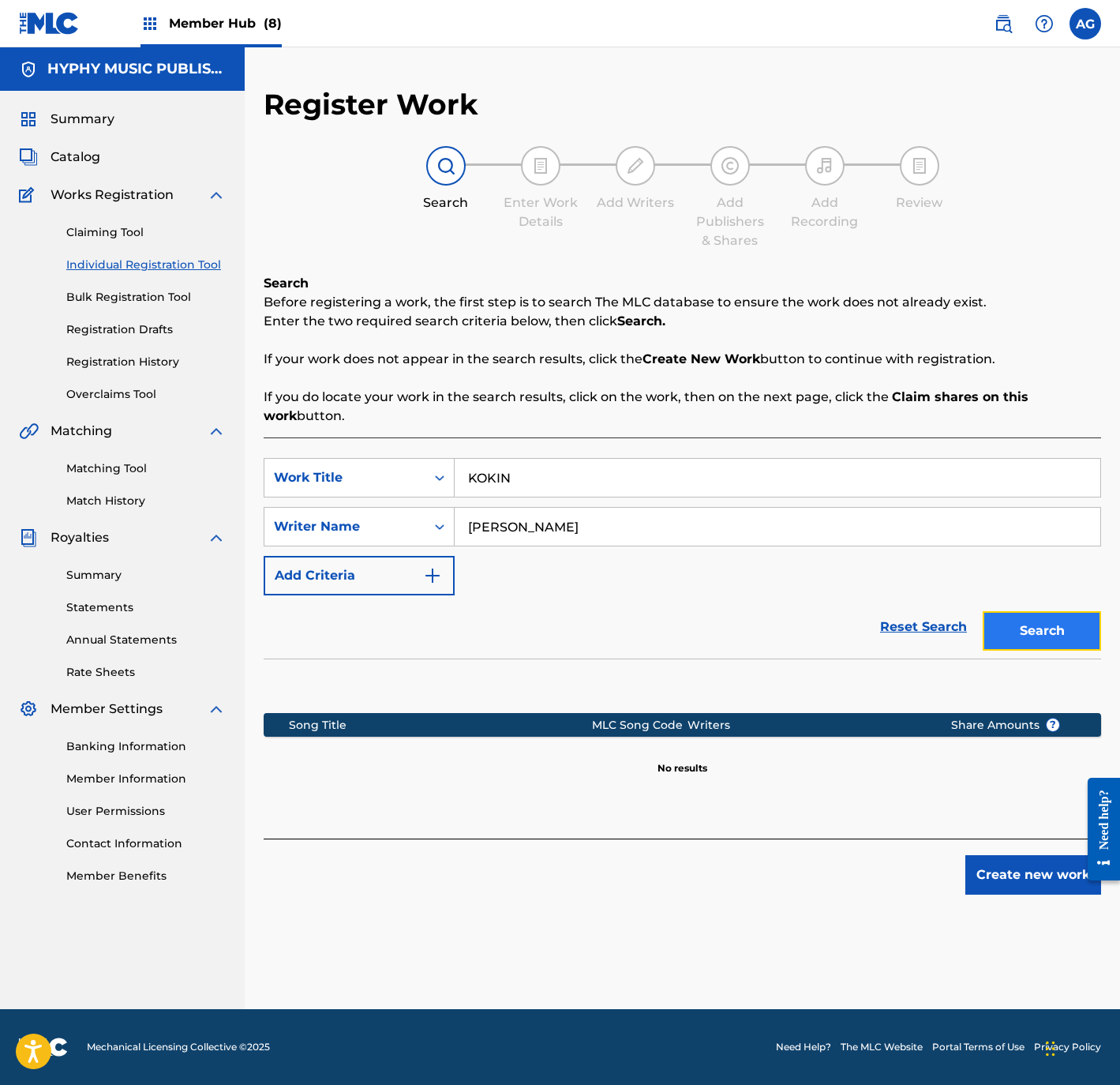
click at [1031, 649] on button "Search" at bounding box center [1042, 631] width 118 height 39
click at [1007, 863] on button "Create new work" at bounding box center [1033, 874] width 136 height 39
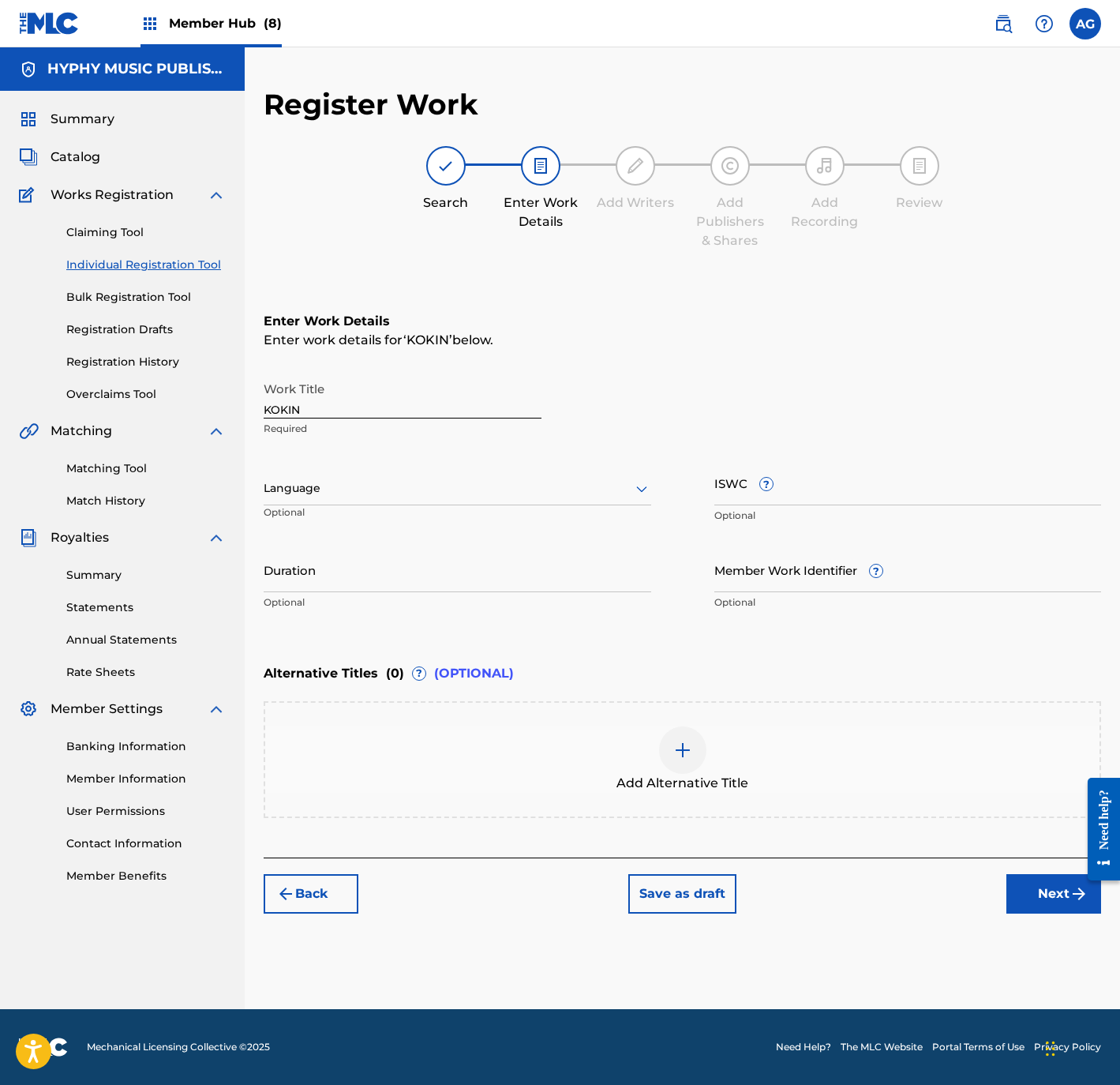
drag, startPoint x: 458, startPoint y: 474, endPoint x: 453, endPoint y: 486, distance: 13.0
click at [457, 478] on div "Language" at bounding box center [458, 489] width 388 height 33
click at [403, 552] on div "Spanish" at bounding box center [458, 559] width 386 height 36
click at [526, 596] on p "Optional" at bounding box center [458, 603] width 388 height 14
click at [502, 576] on input "Duration" at bounding box center [458, 569] width 388 height 45
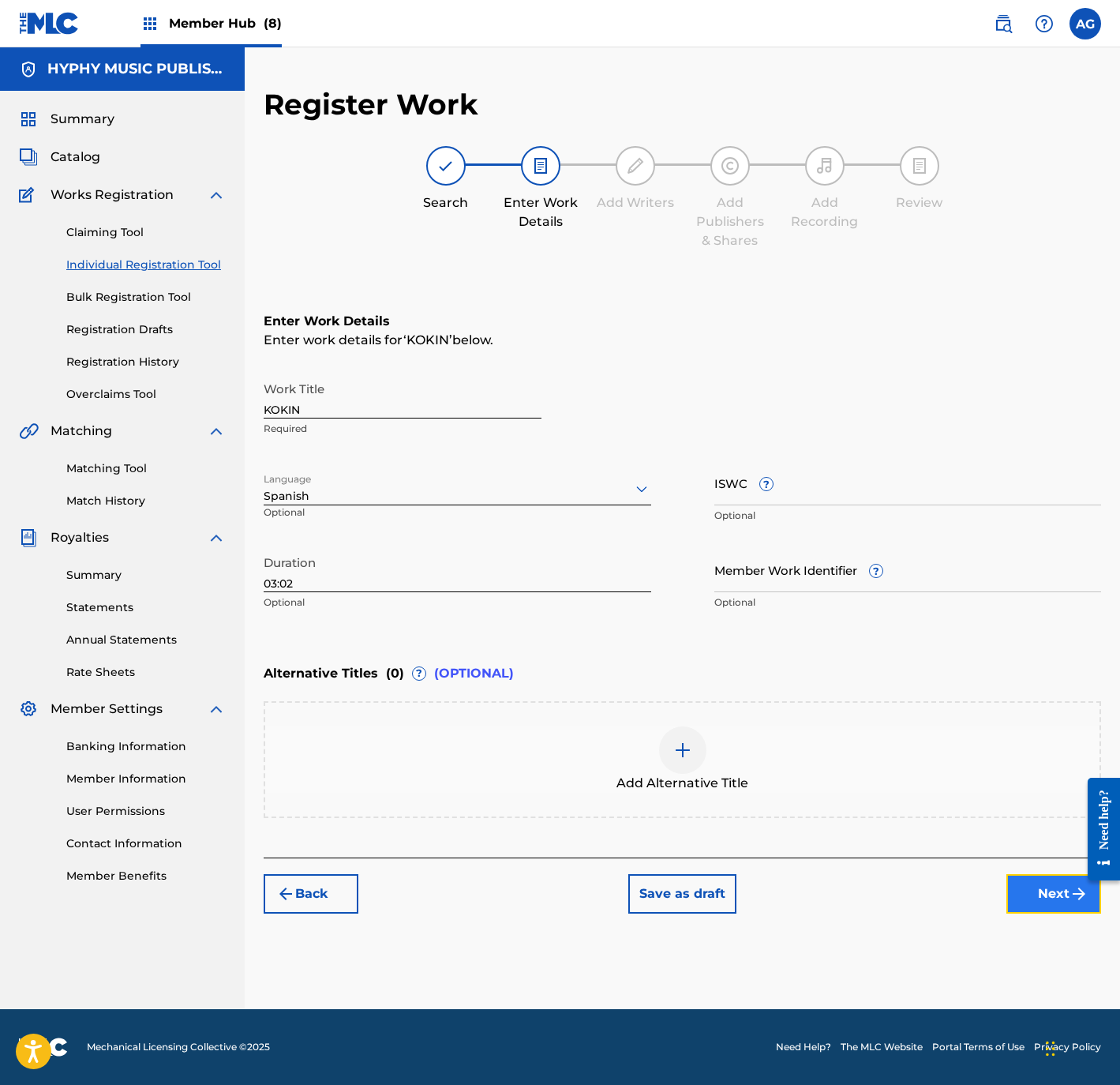
click at [1035, 891] on button "Next" at bounding box center [1054, 893] width 95 height 39
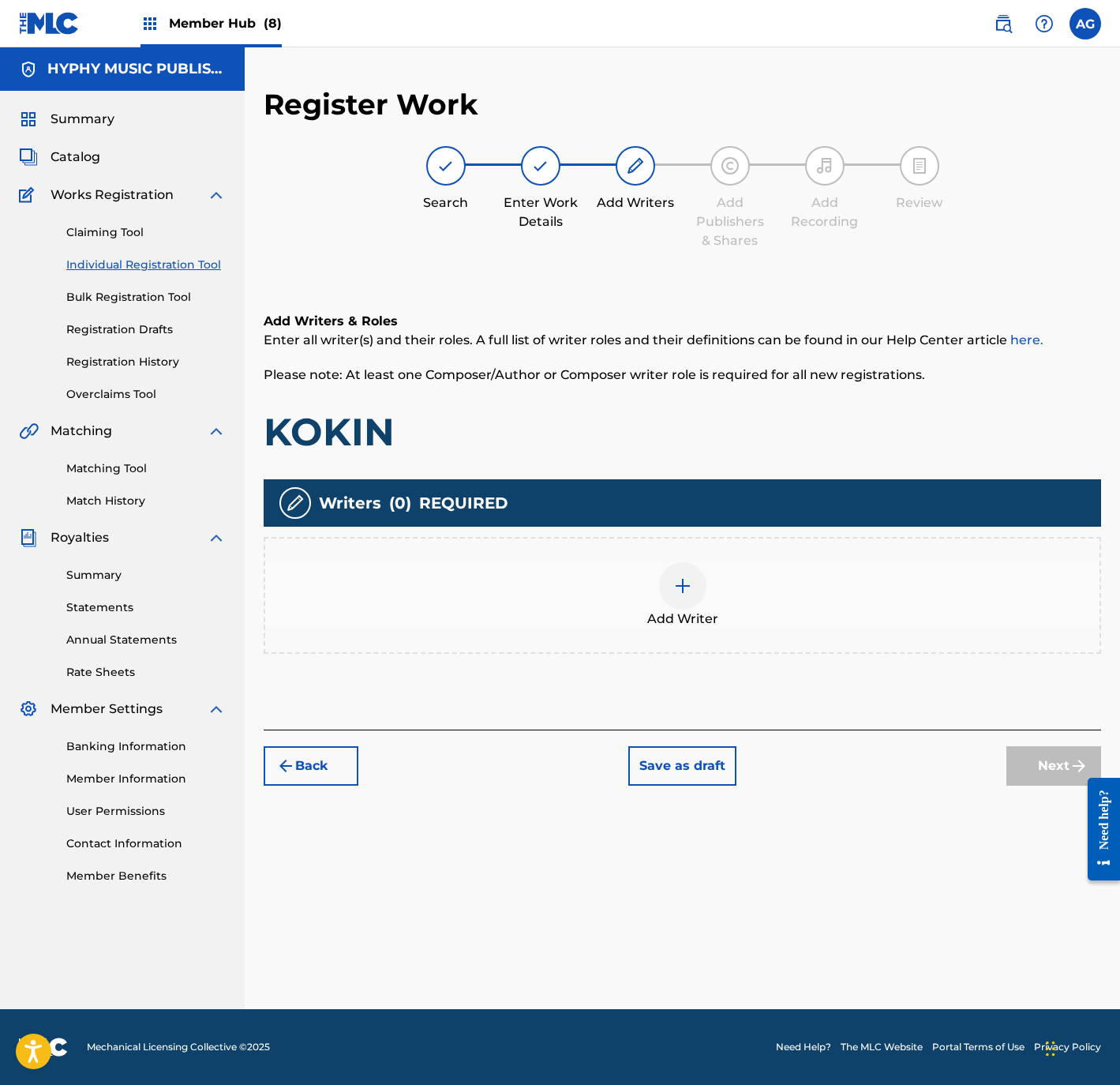
click at [714, 610] on span "Add Writer" at bounding box center [682, 619] width 71 height 19
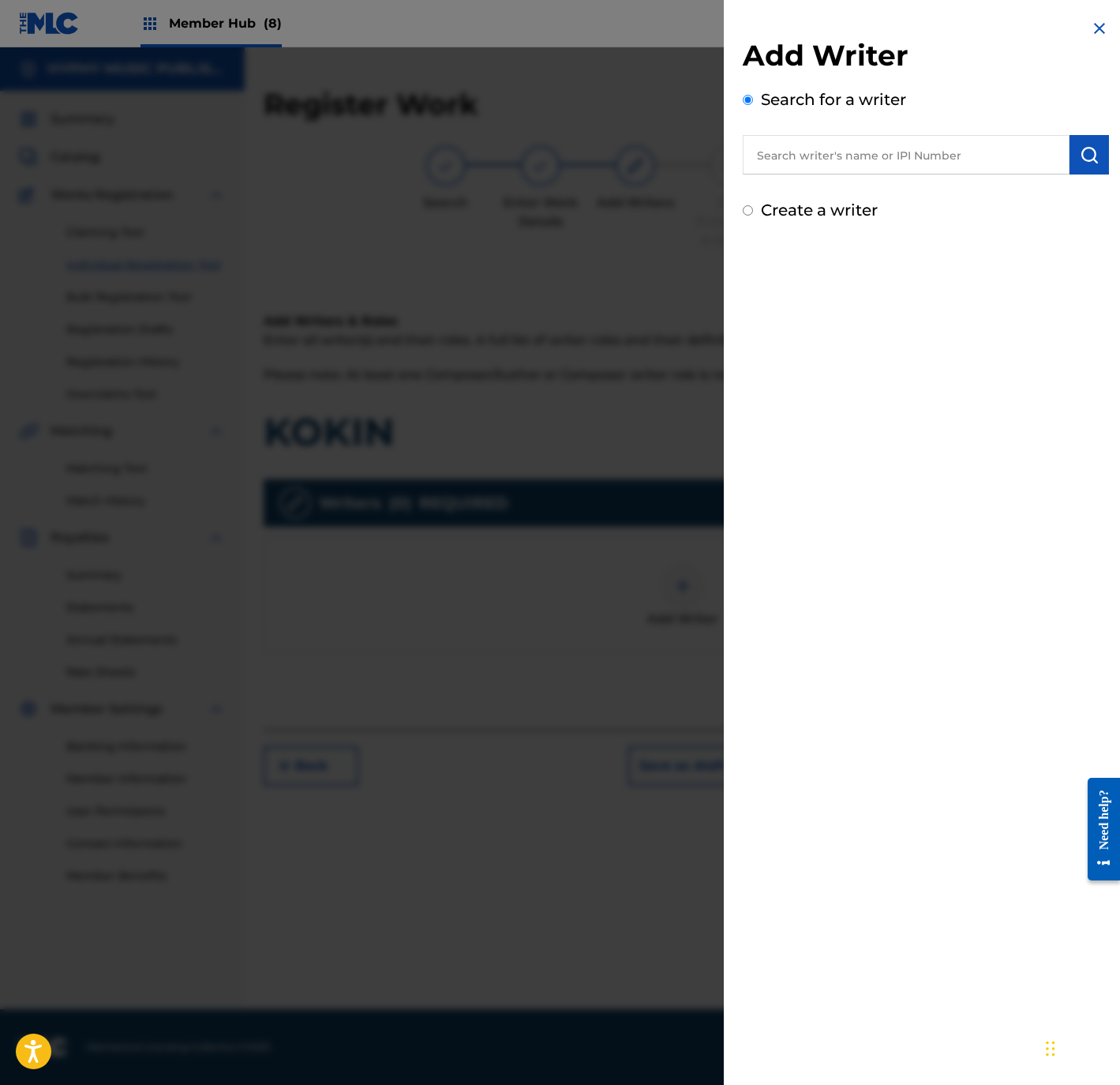
click at [760, 210] on div "Create a writer" at bounding box center [926, 210] width 367 height 24
click at [744, 206] on input "Create a writer" at bounding box center [748, 211] width 11 height 11
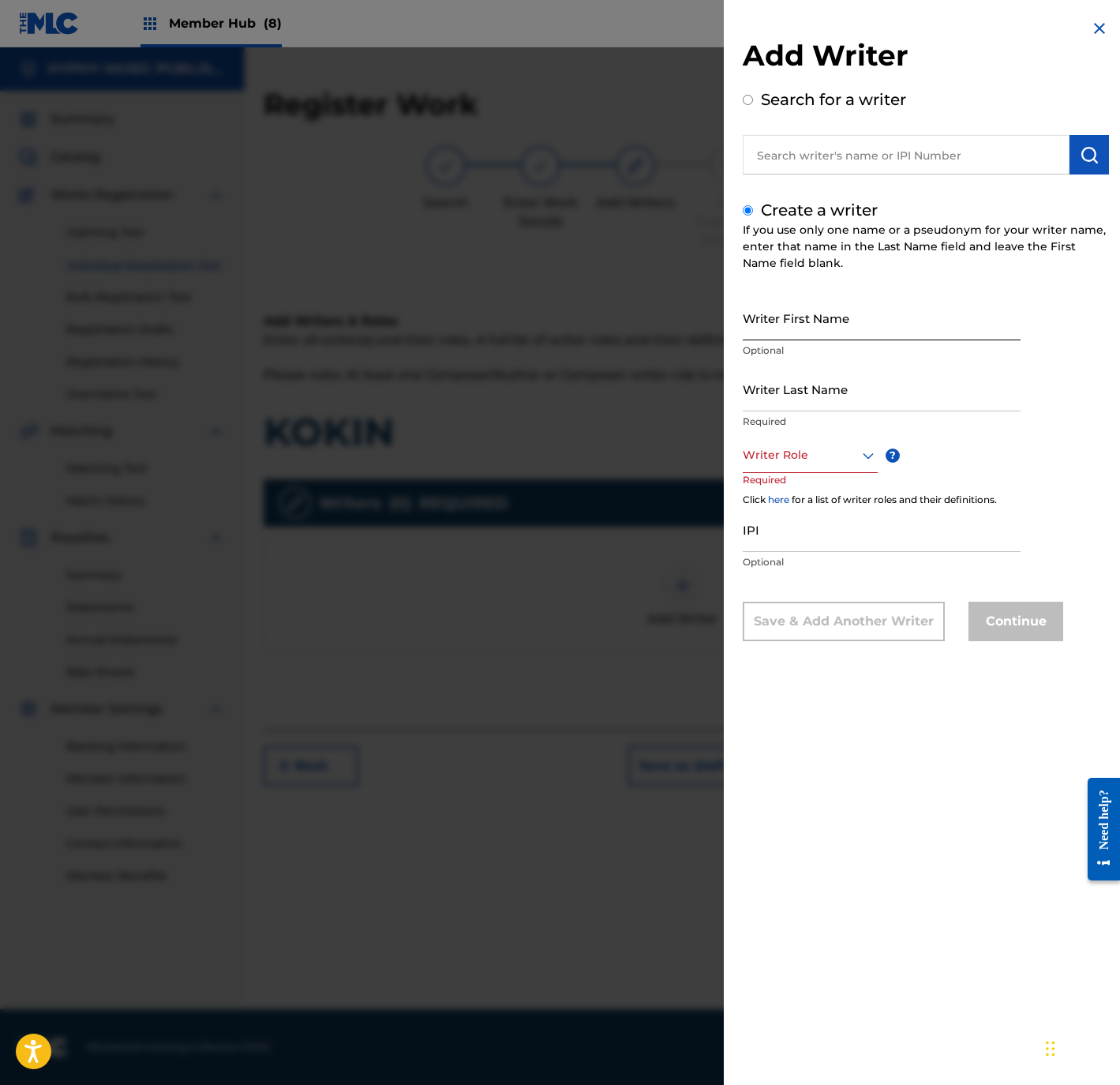
click at [834, 332] on input "Writer First Name" at bounding box center [881, 318] width 278 height 45
click at [809, 407] on input "Writer Last Name" at bounding box center [881, 389] width 278 height 45
drag, startPoint x: 789, startPoint y: 325, endPoint x: 1305, endPoint y: 258, distance: 520.3
click at [1119, 258] on html "Accessibility Screen-Reader Guide, Feedback, and Issue Reporting | New window 0…" at bounding box center [560, 542] width 1120 height 1085
drag, startPoint x: 789, startPoint y: 399, endPoint x: 632, endPoint y: 415, distance: 157.8
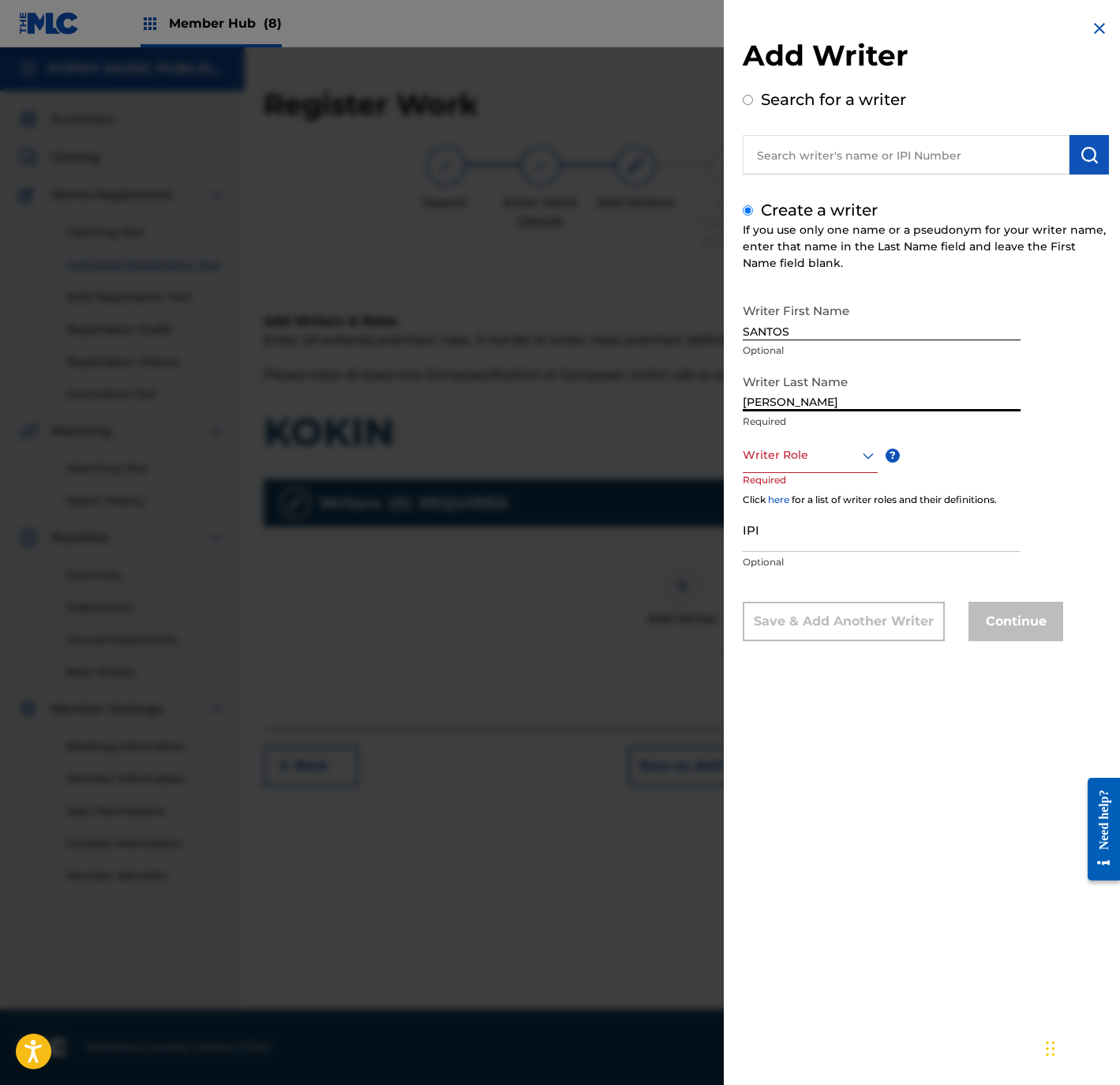
click at [599, 403] on div "Add Writer Search for a writer Create a writer If you use only one name or a ps…" at bounding box center [560, 566] width 1120 height 1038
click at [825, 462] on div at bounding box center [810, 455] width 135 height 20
click at [819, 484] on div "Composer/Author" at bounding box center [810, 490] width 133 height 36
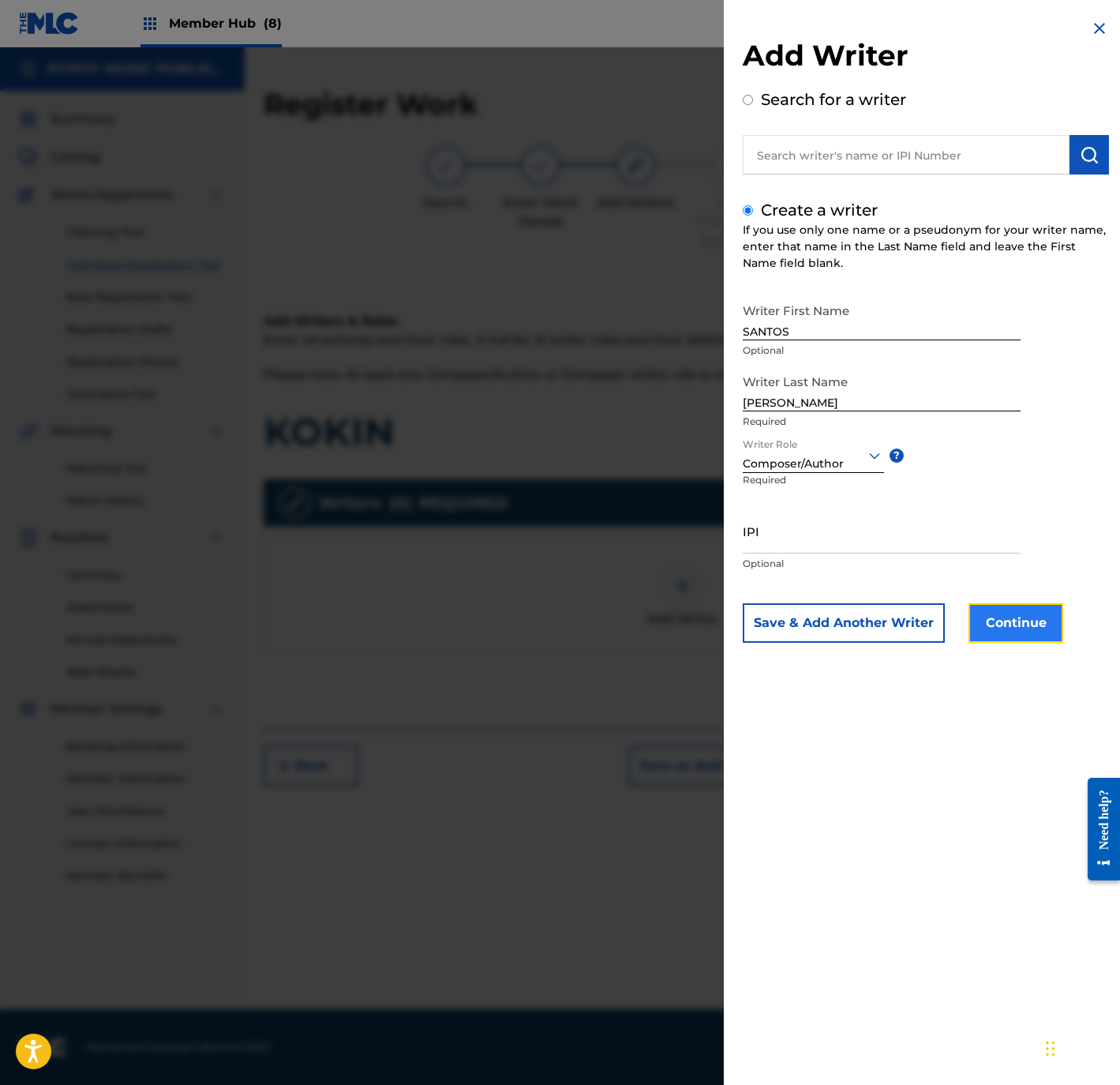
click at [995, 621] on button "Continue" at bounding box center [1016, 623] width 95 height 39
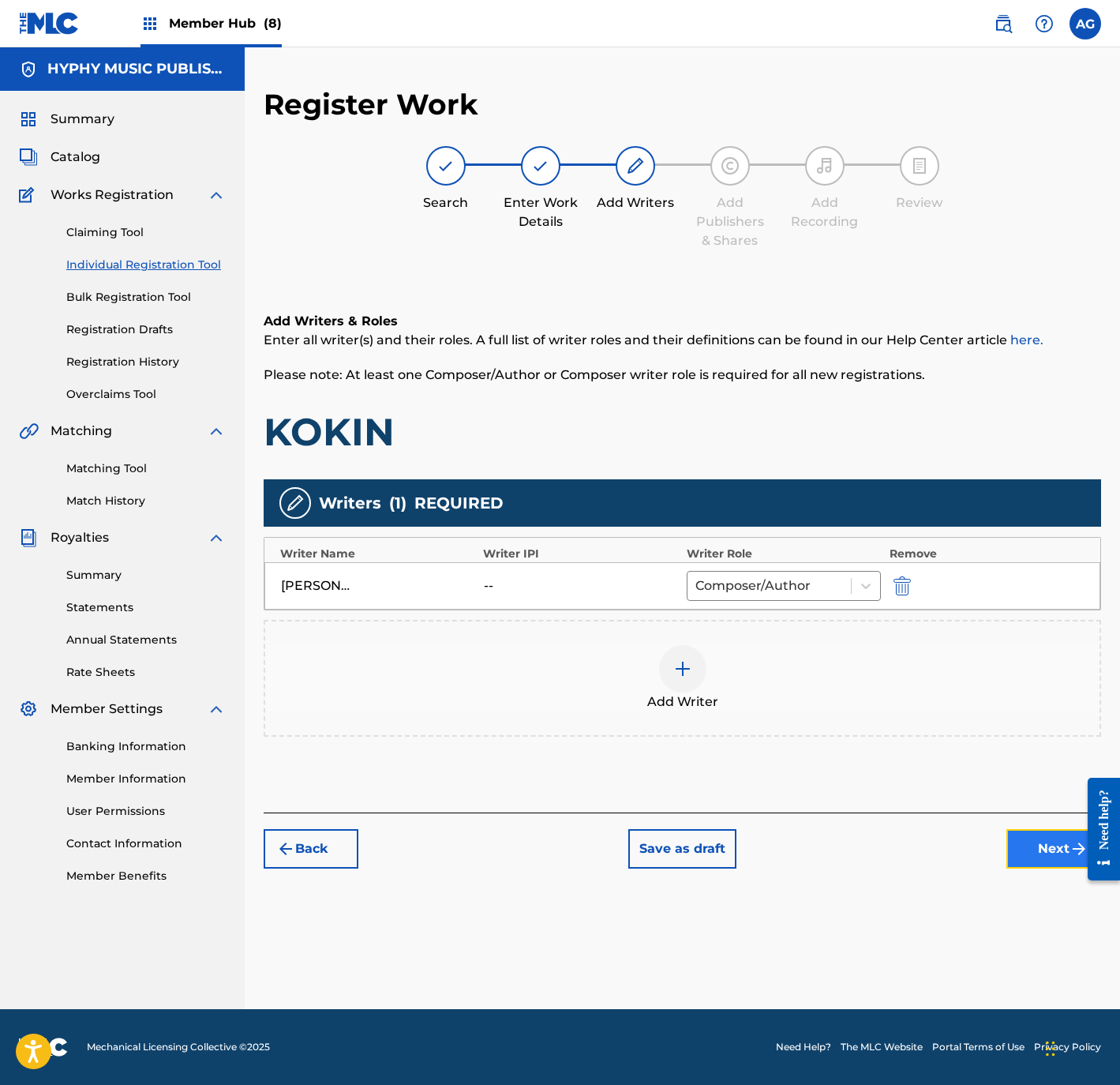
click at [1038, 848] on button "Next" at bounding box center [1054, 848] width 95 height 39
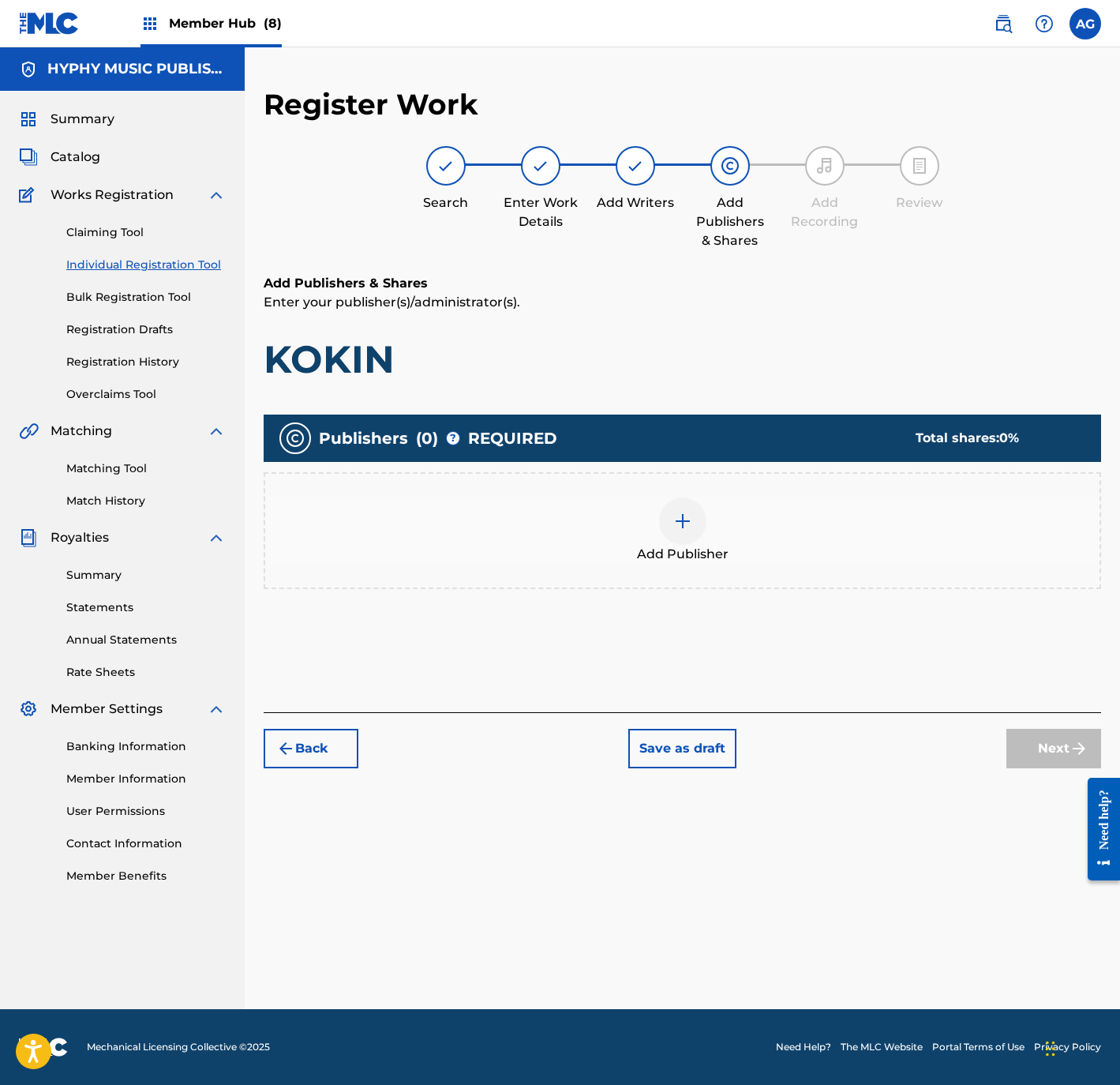
click at [681, 525] on img at bounding box center [683, 521] width 19 height 19
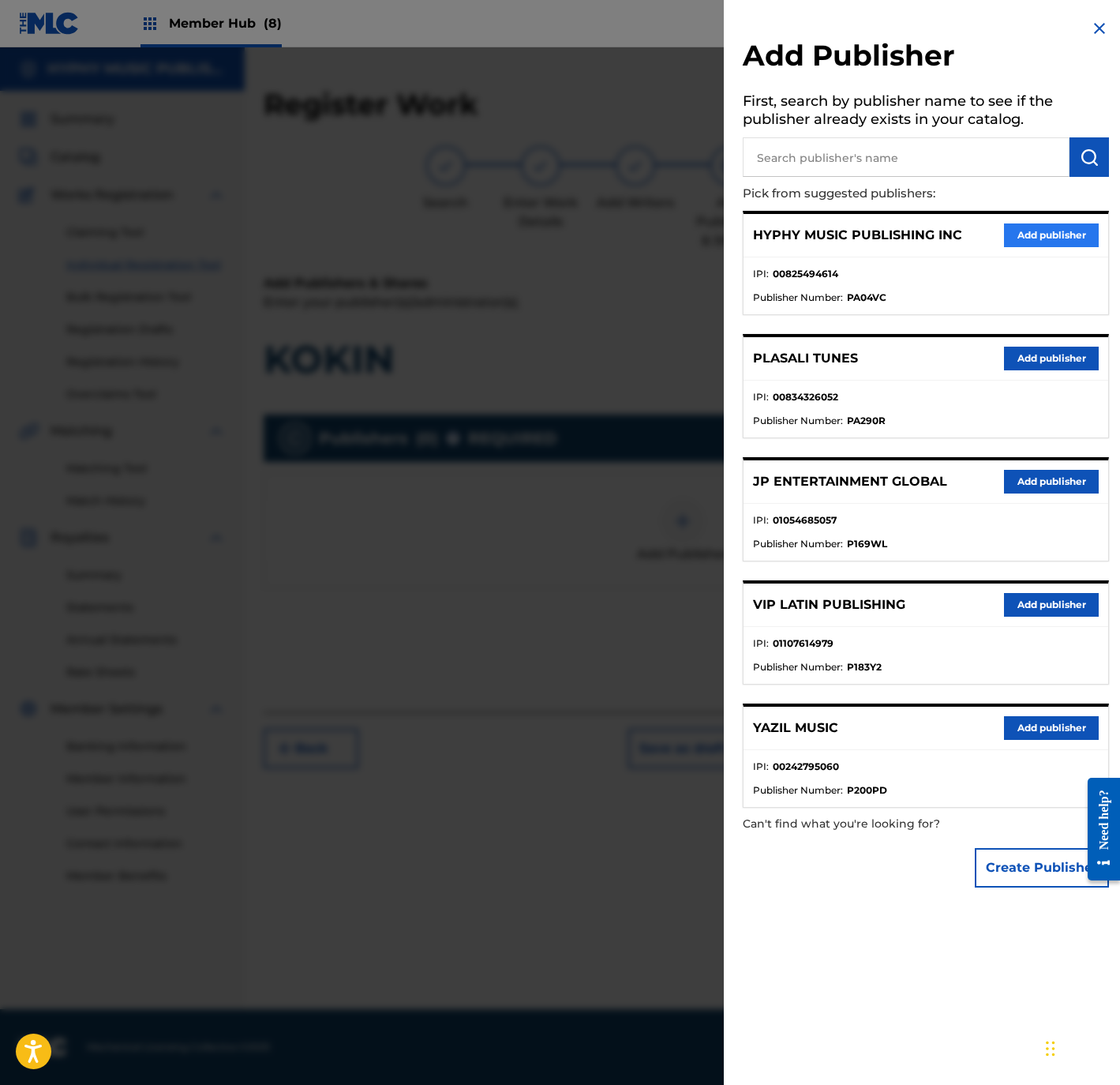
drag, startPoint x: 1038, startPoint y: 211, endPoint x: 1039, endPoint y: 224, distance: 13.0
click at [1038, 211] on div "HYPHY MUSIC PUBLISHING INC Add publisher IPI : 00825494614 Publisher Number : P…" at bounding box center [926, 262] width 367 height 104
click at [1042, 228] on button "Add publisher" at bounding box center [1052, 235] width 95 height 24
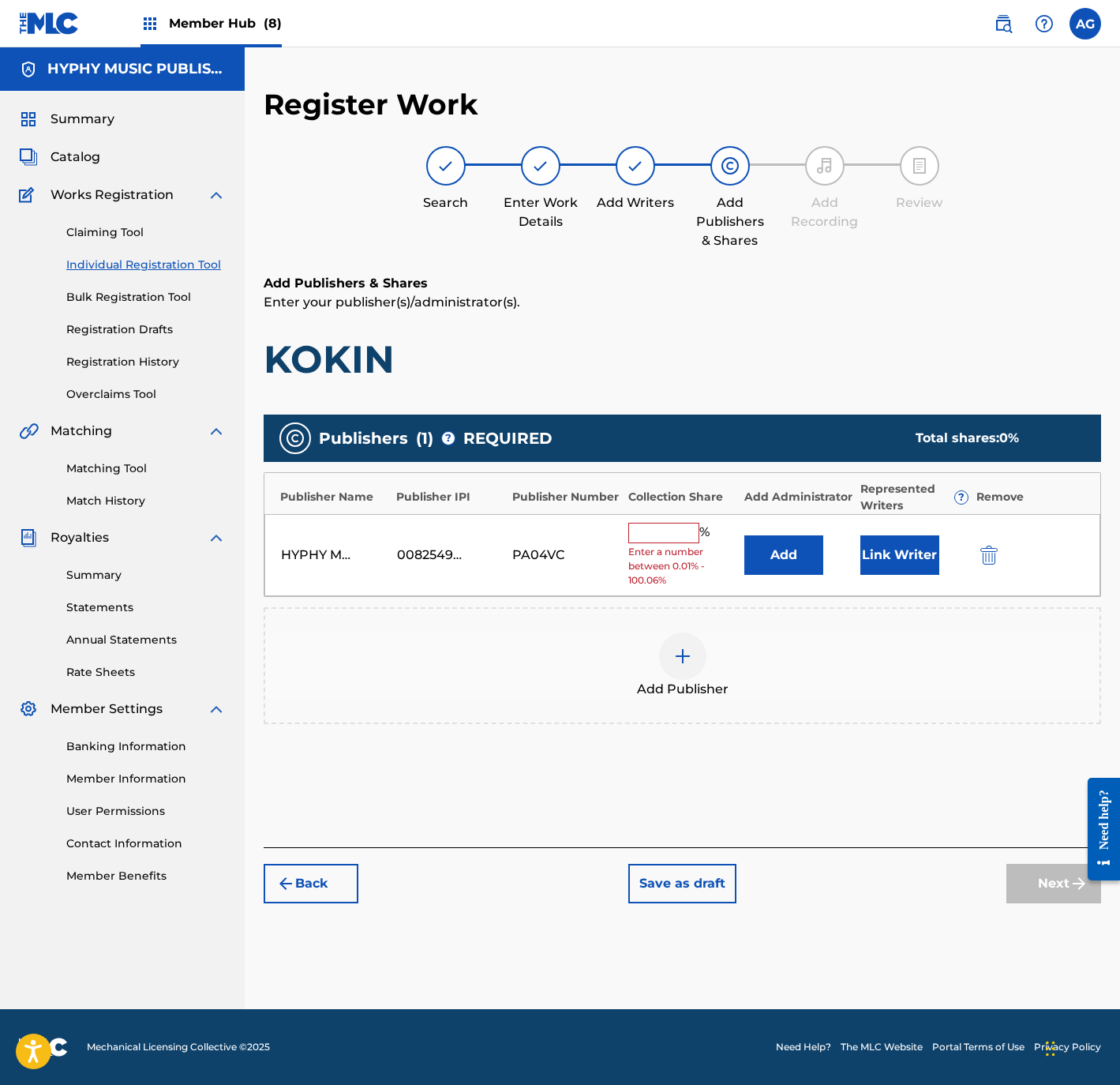
click at [671, 531] on input "text" at bounding box center [663, 532] width 71 height 20
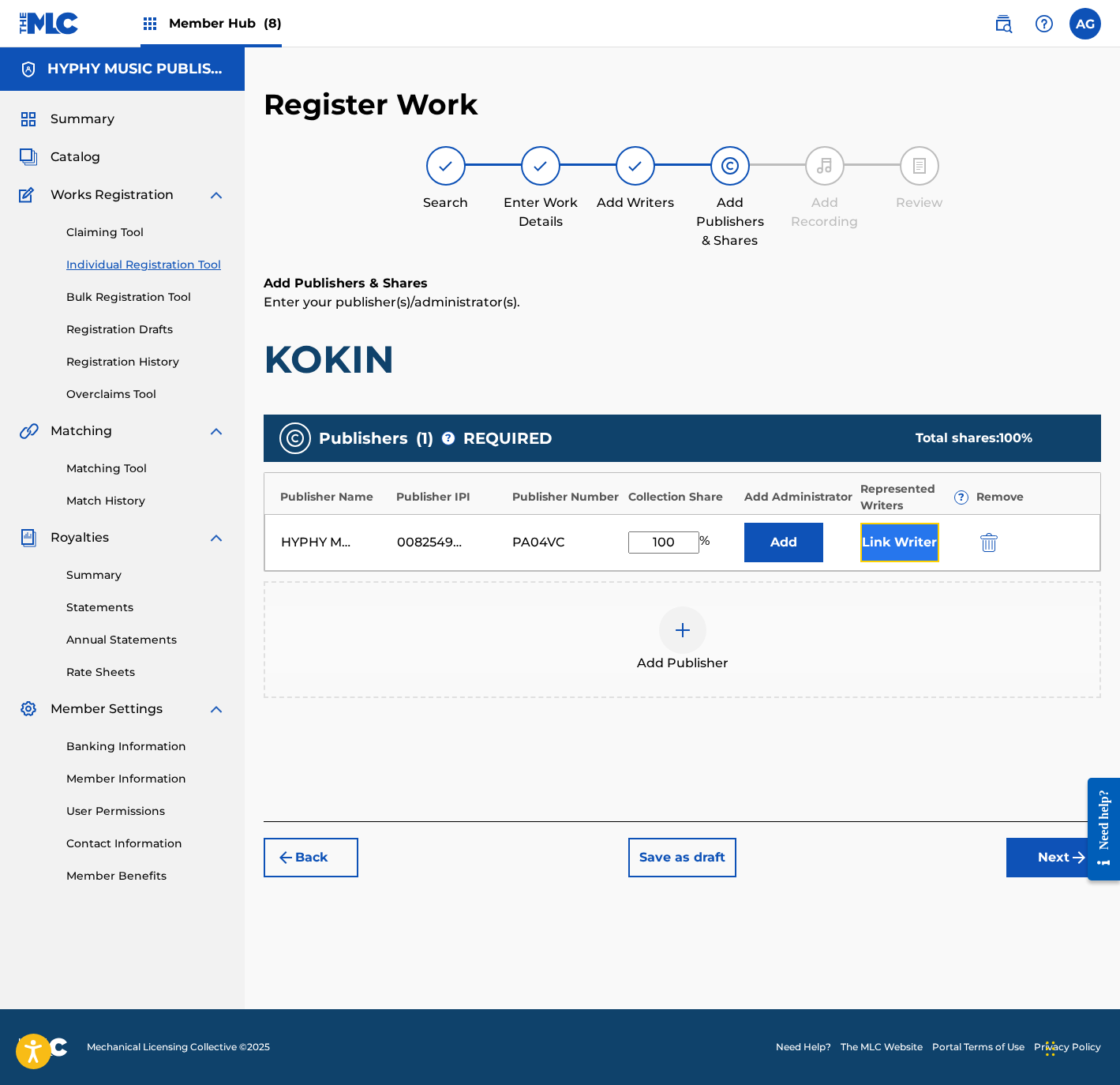
click at [888, 541] on button "Link Writer" at bounding box center [900, 542] width 79 height 39
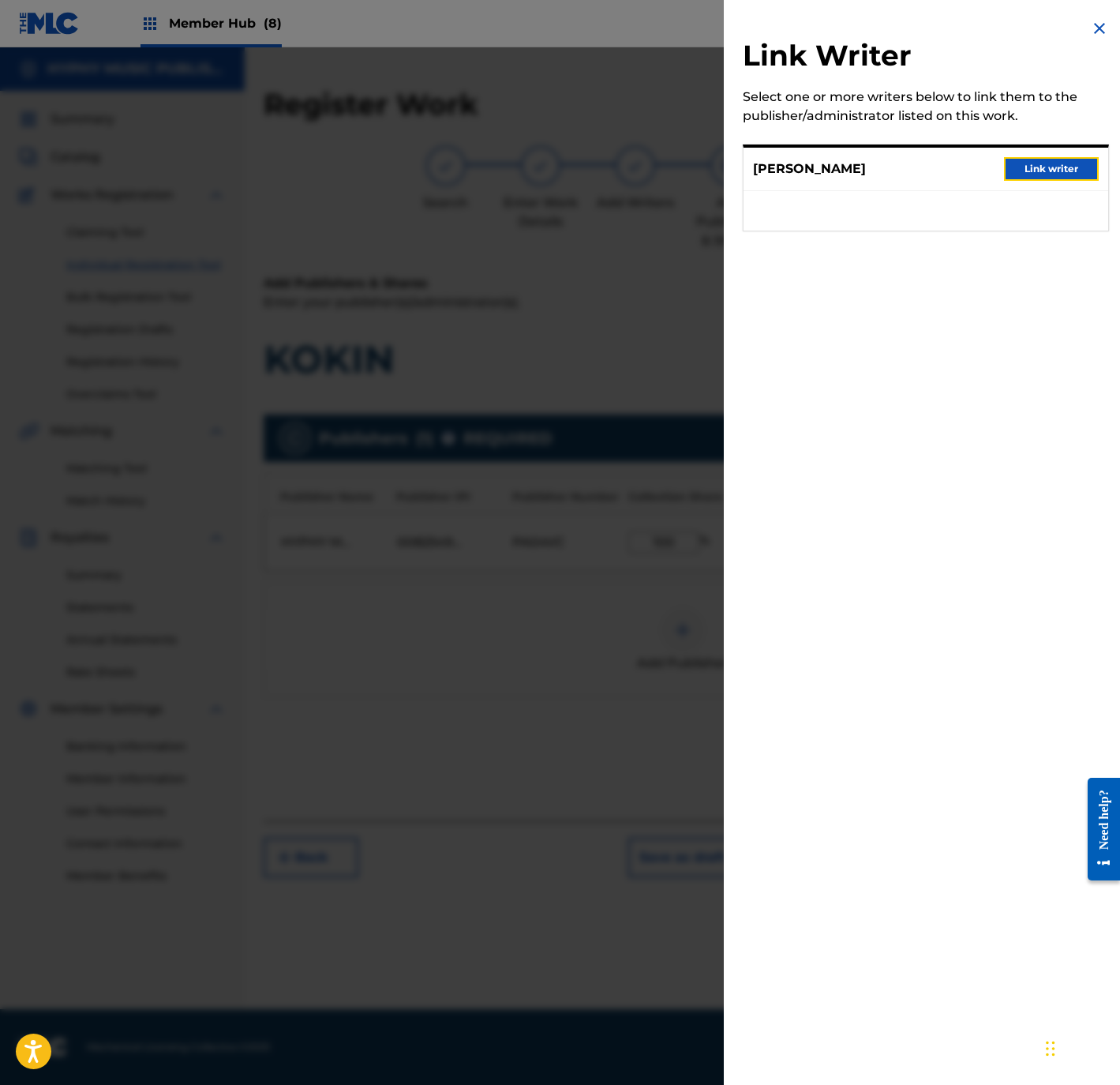
click at [1045, 180] on div "SANTOS RODRIGUEZ GARCIA Link writer" at bounding box center [926, 169] width 365 height 44
click at [1019, 175] on button "Link writer" at bounding box center [1052, 168] width 95 height 24
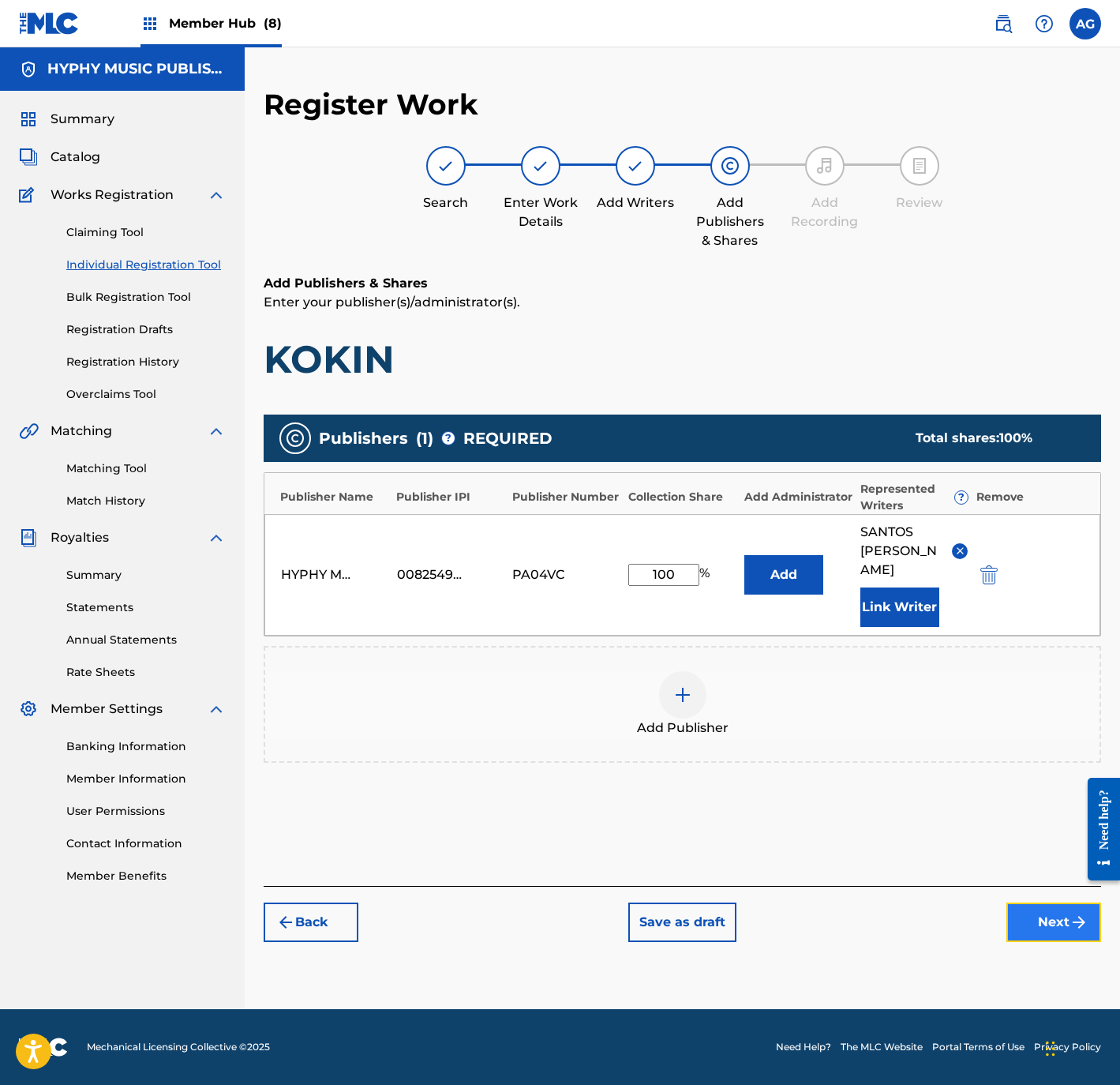
click at [1028, 921] on button "Next" at bounding box center [1054, 922] width 95 height 39
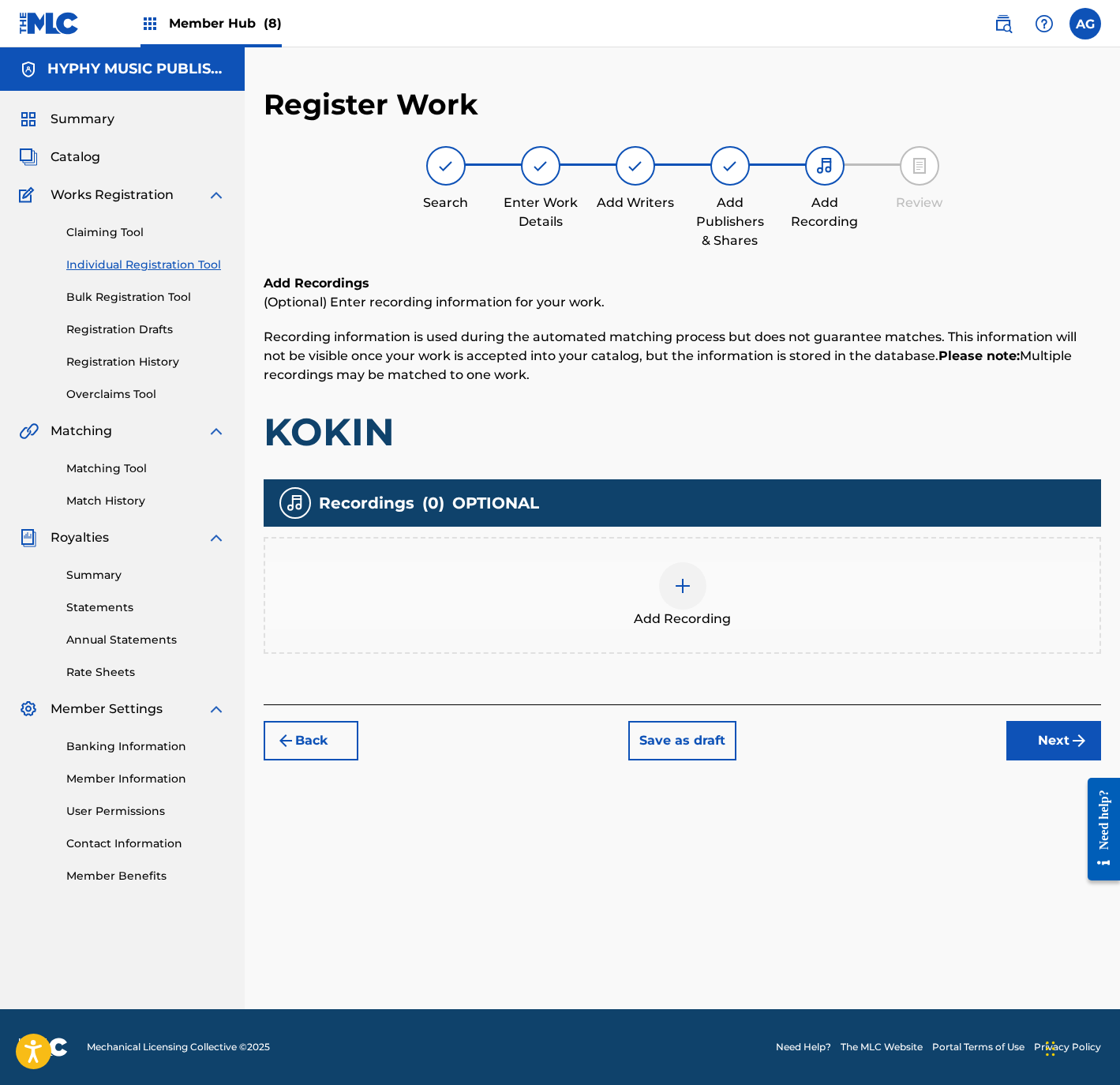
click at [702, 610] on span "Add Recording" at bounding box center [682, 619] width 97 height 19
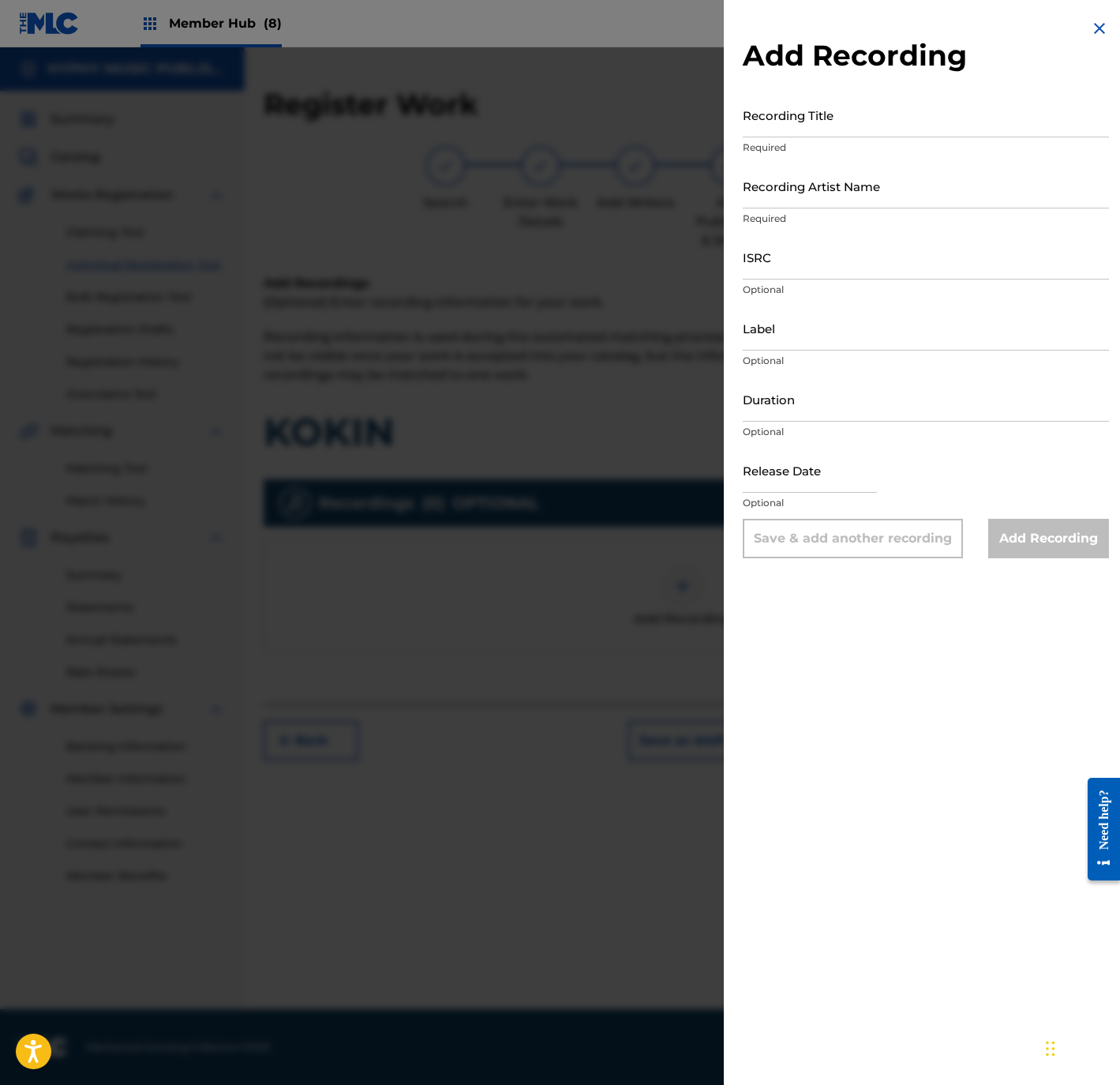
drag, startPoint x: 803, startPoint y: 133, endPoint x: 794, endPoint y: 146, distance: 15.8
click at [803, 133] on input "Recording Title" at bounding box center [926, 114] width 367 height 45
click at [881, 181] on input "Recording Artist Name" at bounding box center [926, 185] width 367 height 45
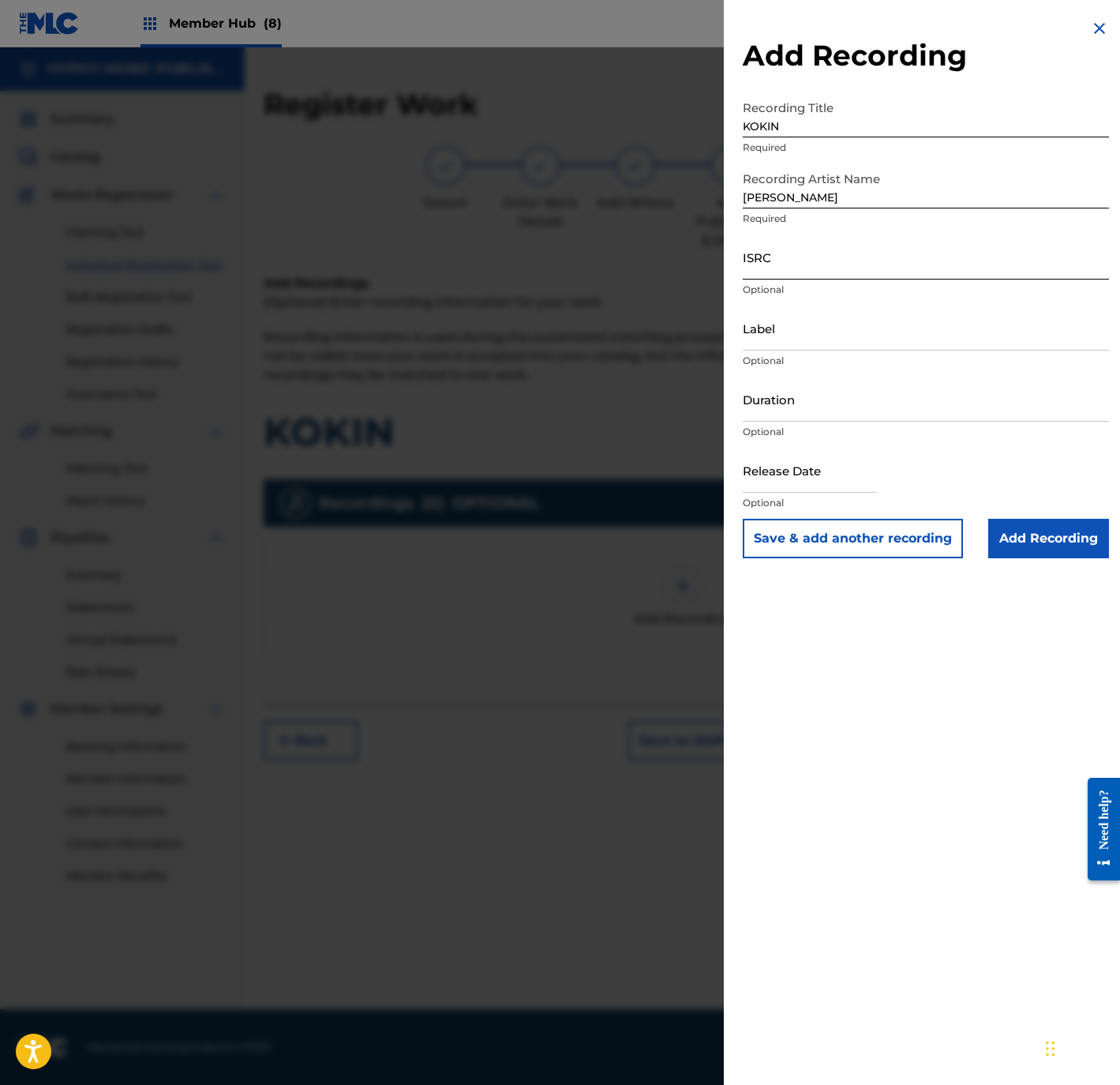
click at [896, 238] on input "ISRC" at bounding box center [926, 256] width 367 height 45
click at [858, 339] on input "Label" at bounding box center [926, 327] width 367 height 45
click at [799, 400] on input "Duration" at bounding box center [926, 398] width 367 height 45
click at [788, 468] on input "text" at bounding box center [810, 469] width 134 height 45
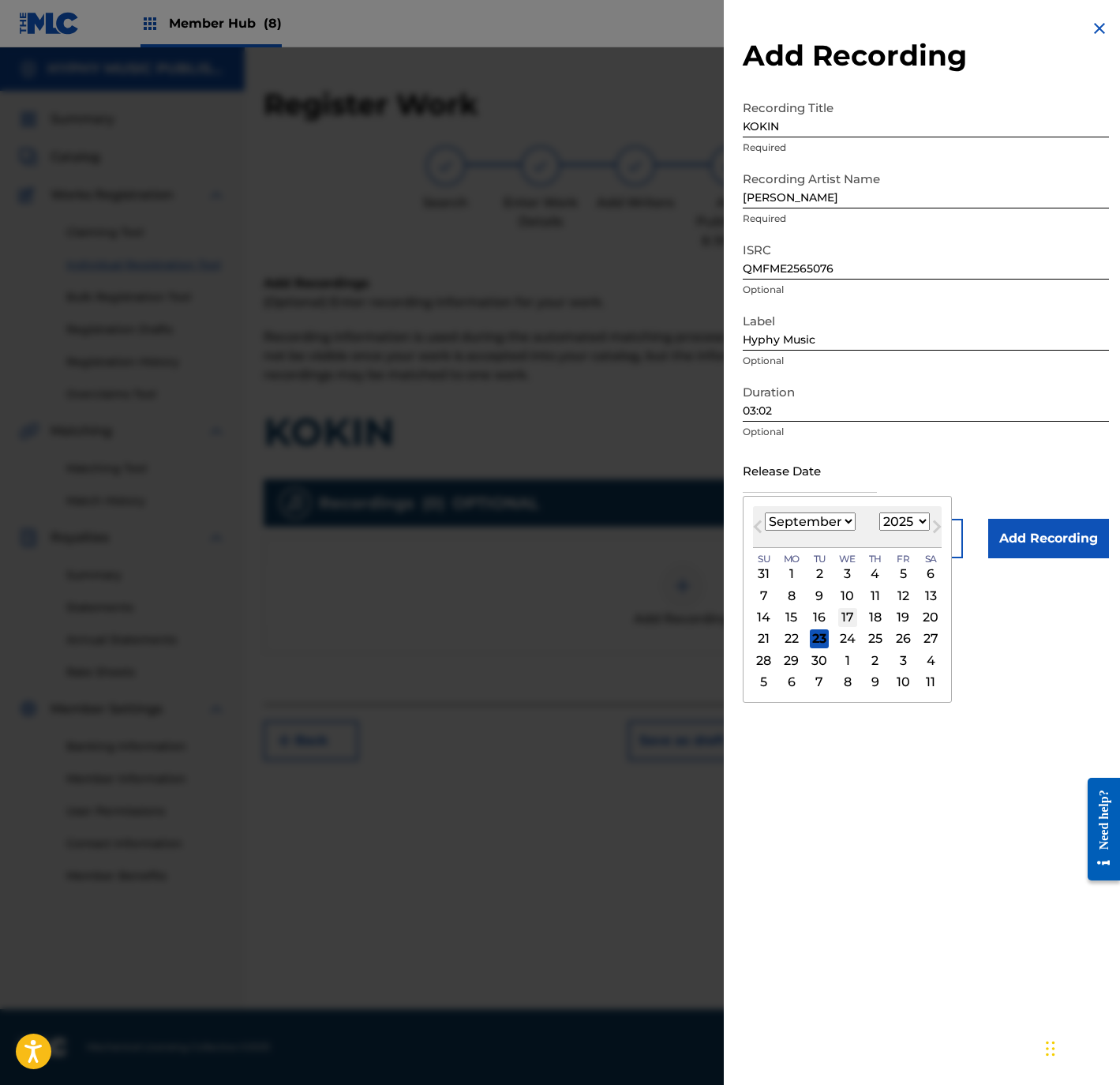
click at [855, 611] on div "17" at bounding box center [848, 617] width 19 height 19
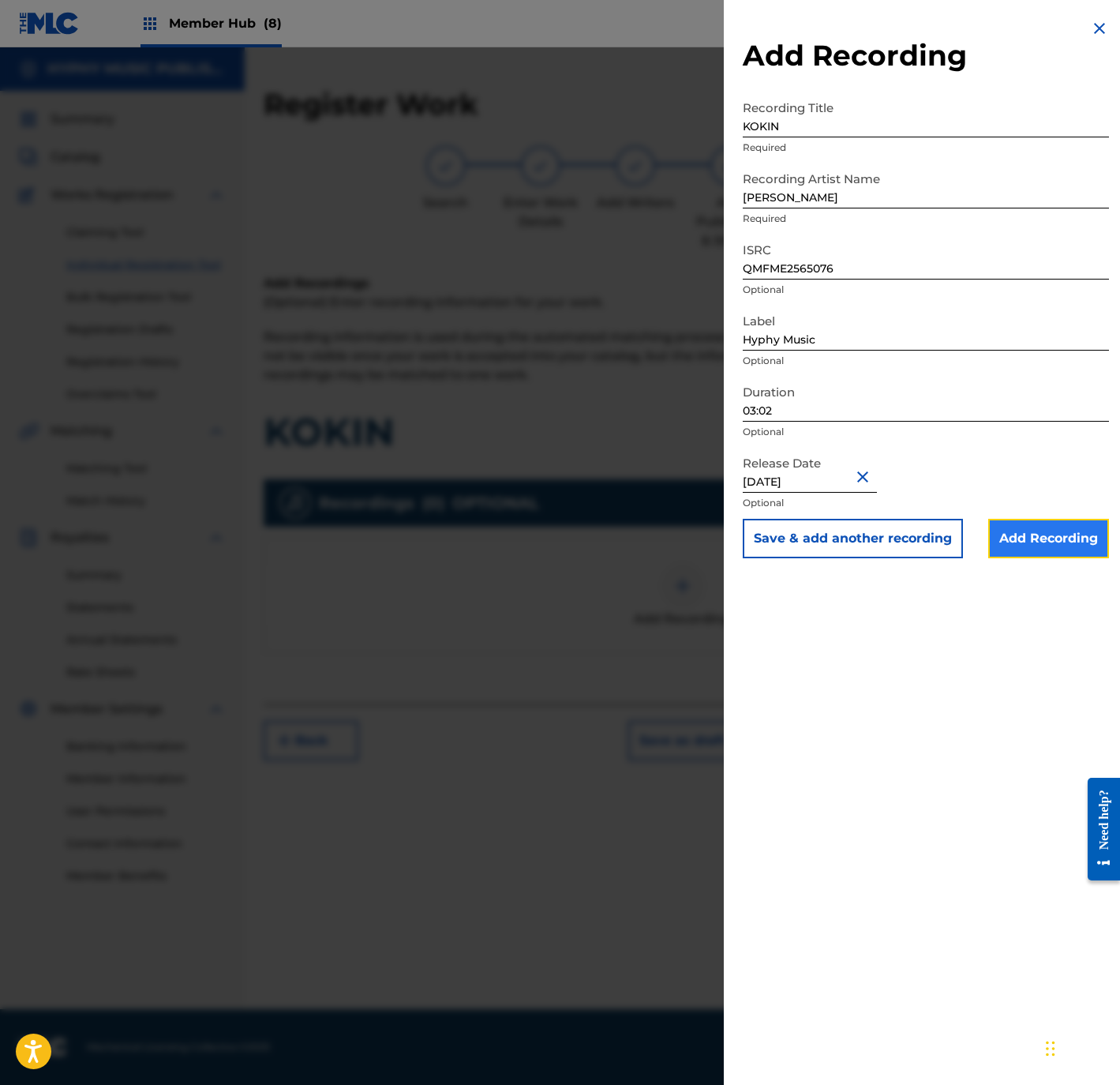
click at [1038, 546] on input "Add Recording" at bounding box center [1049, 538] width 121 height 39
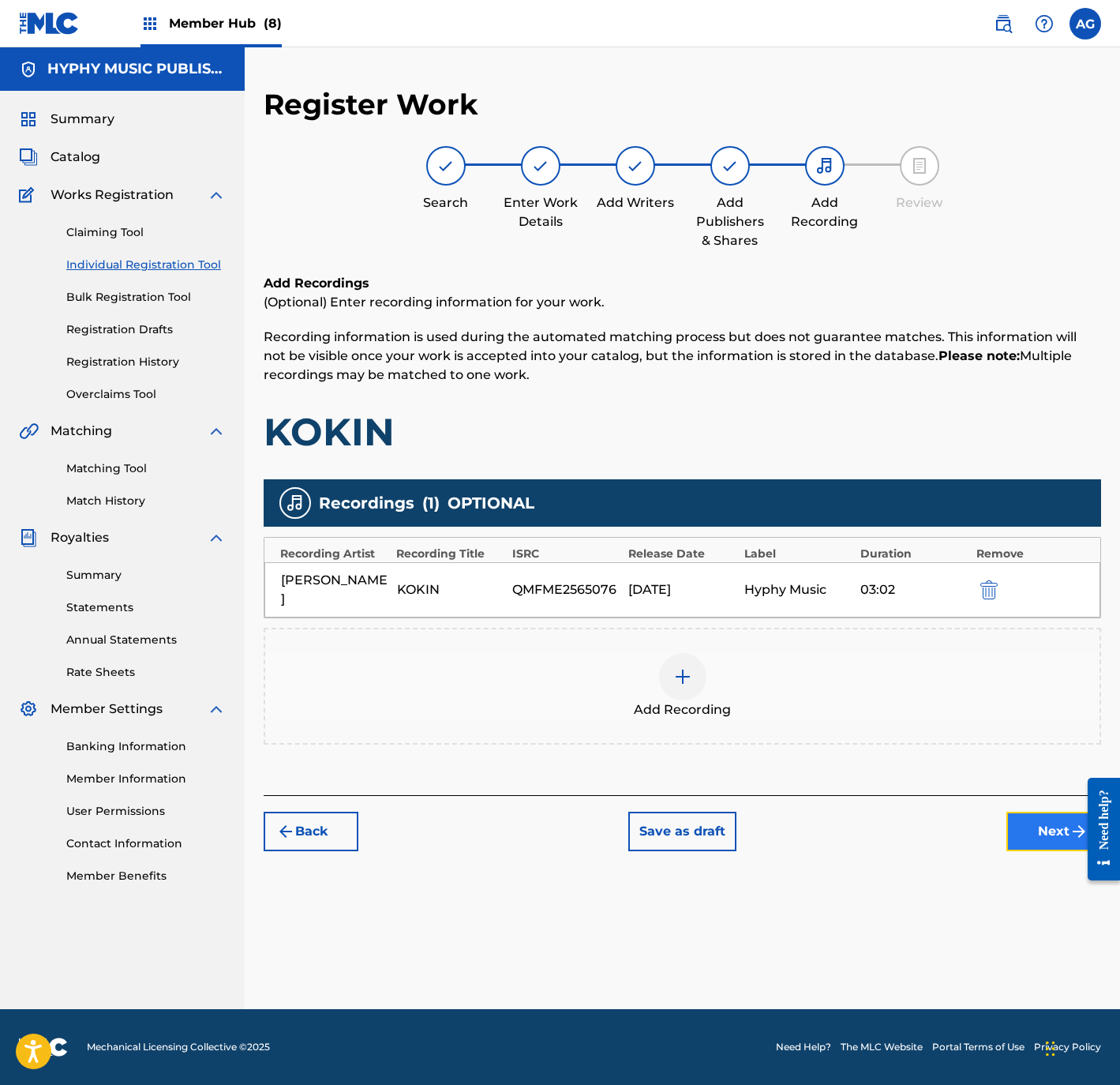
click at [1021, 811] on button "Next" at bounding box center [1054, 831] width 95 height 39
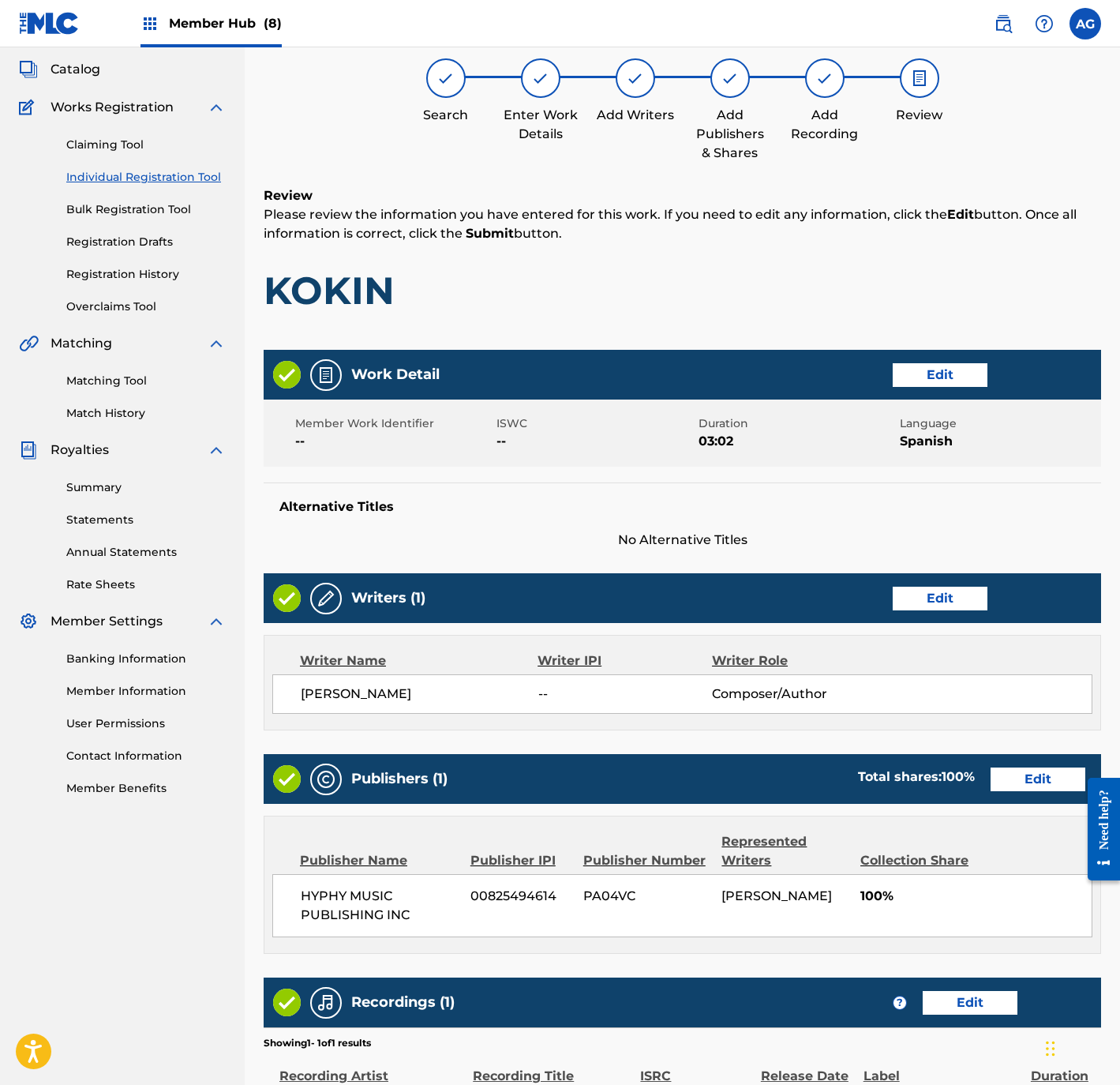
scroll to position [311, 0]
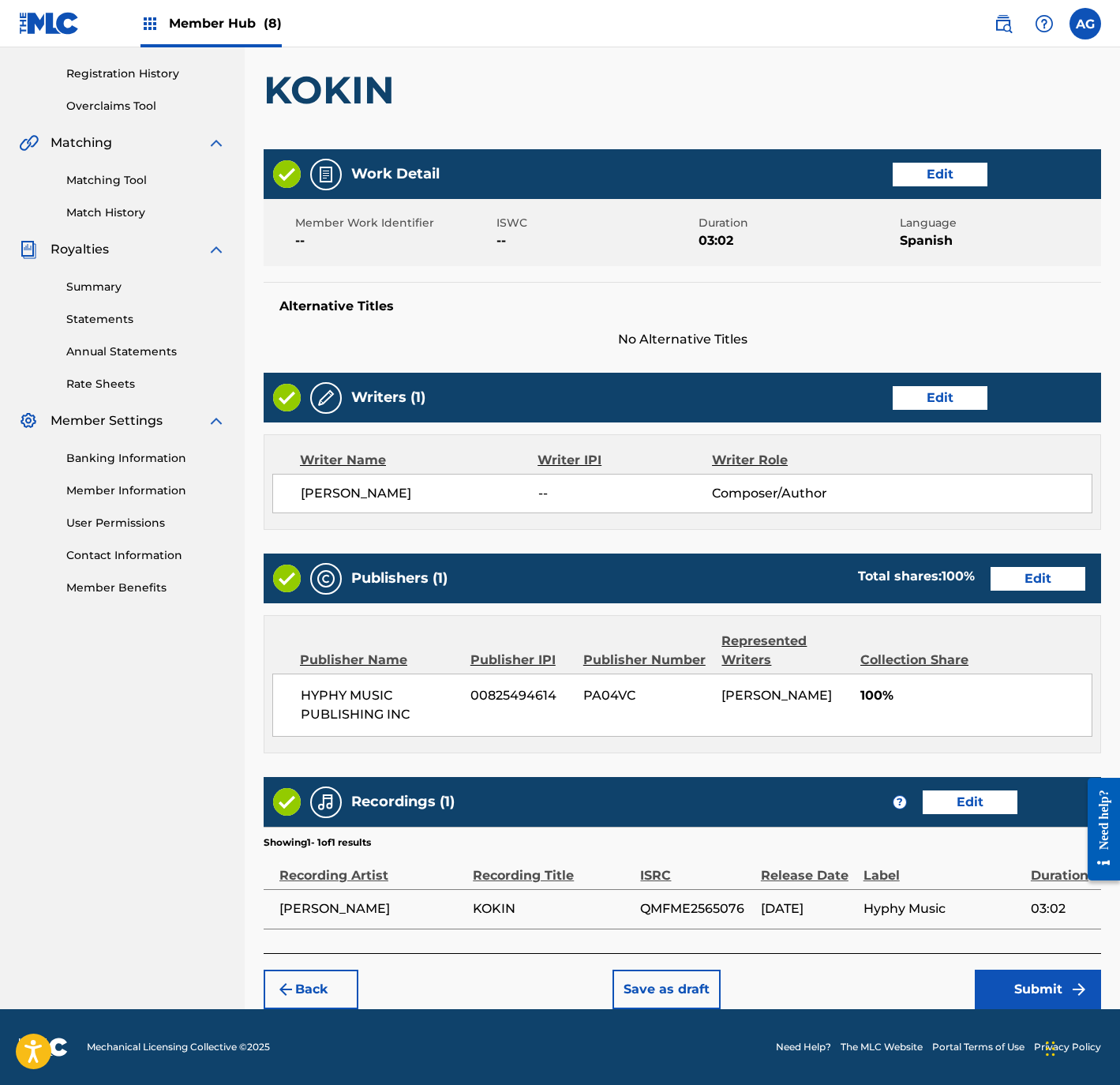
drag, startPoint x: 832, startPoint y: 785, endPoint x: 952, endPoint y: 928, distance: 186.7
click at [1021, 990] on button "Submit" at bounding box center [1038, 989] width 126 height 39
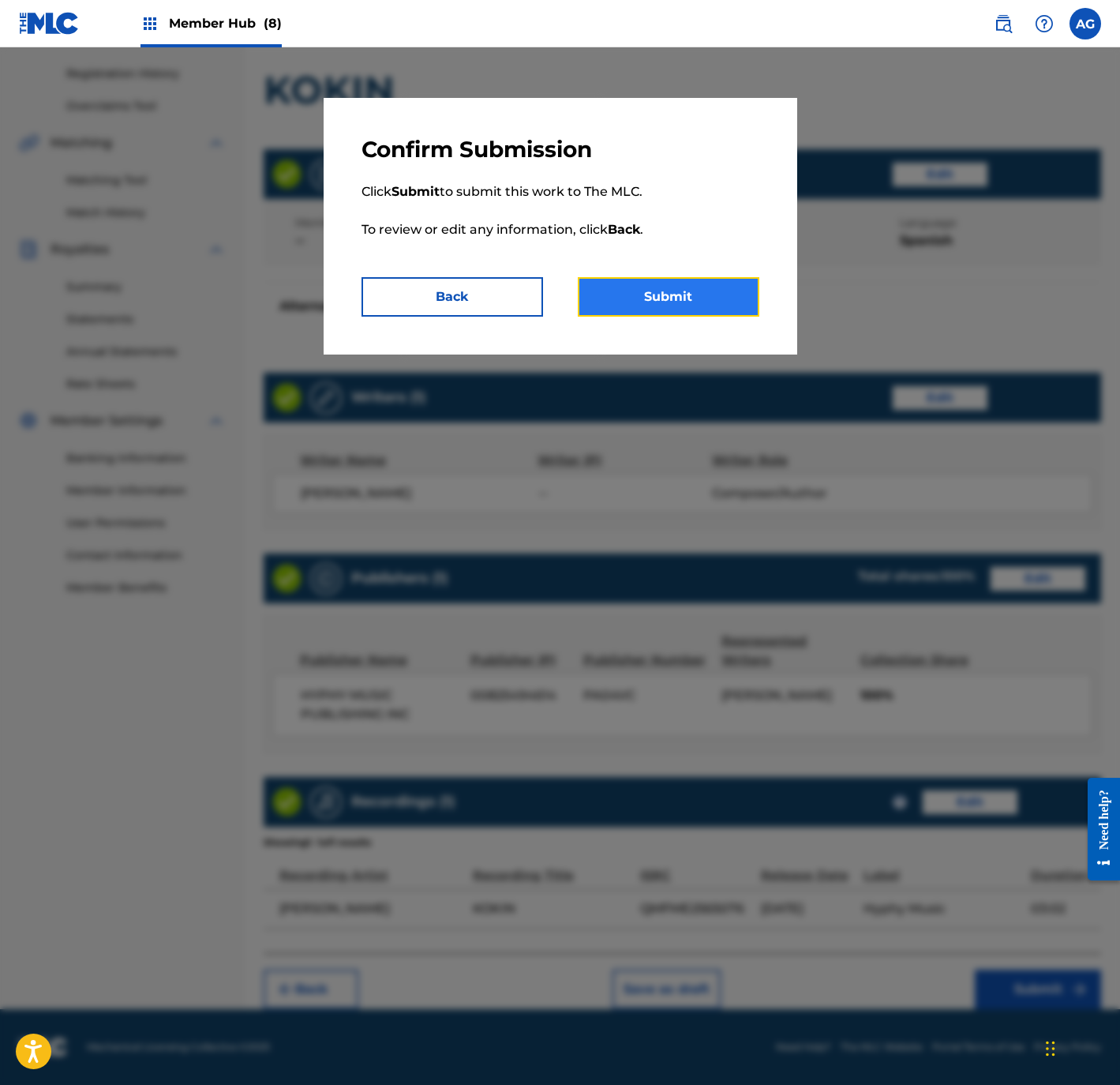
click at [689, 285] on button "Submit" at bounding box center [668, 296] width 182 height 39
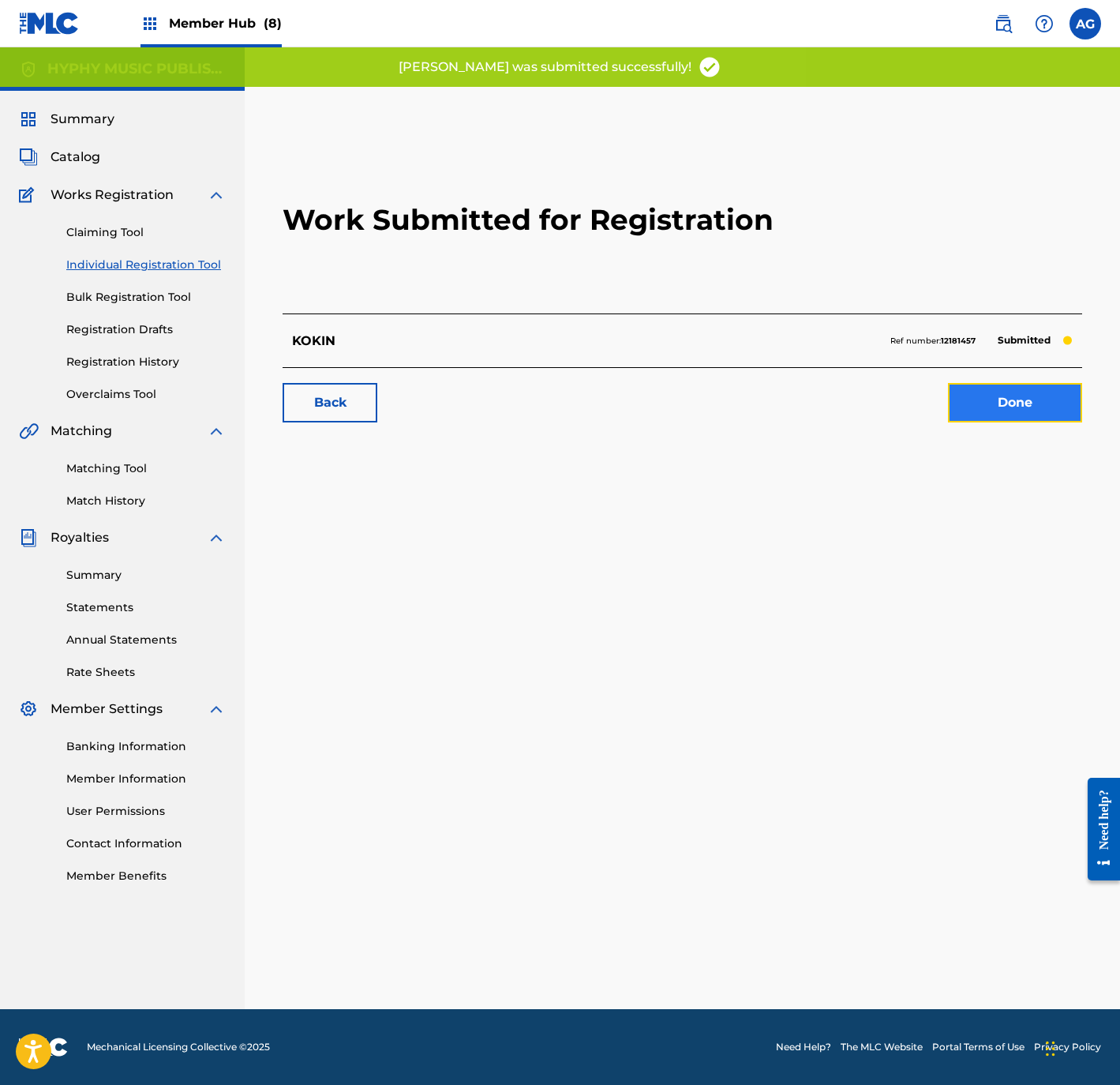
click at [993, 407] on link "Done" at bounding box center [1015, 403] width 134 height 39
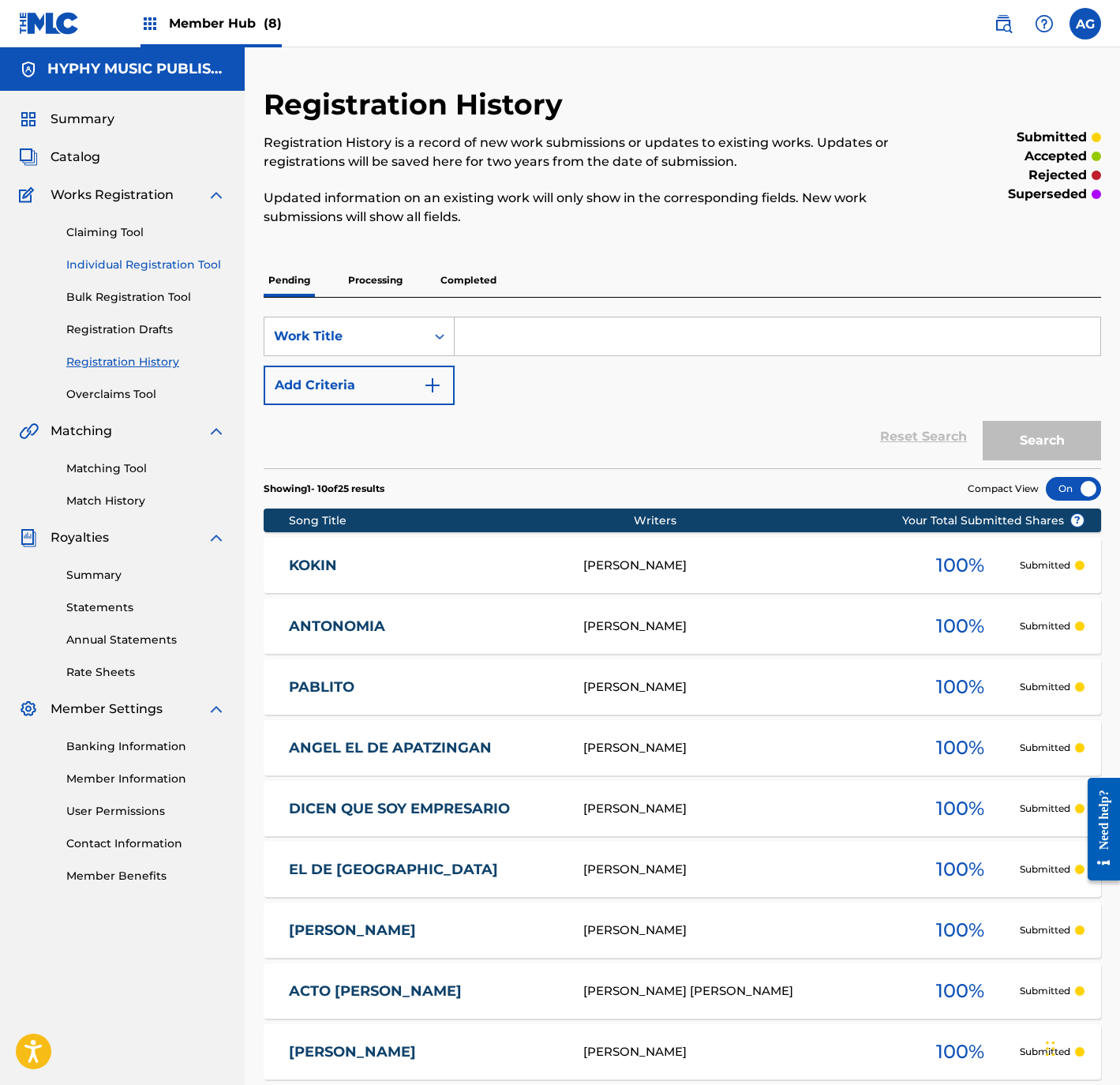
click at [169, 261] on link "Individual Registration Tool" at bounding box center [146, 265] width 160 height 17
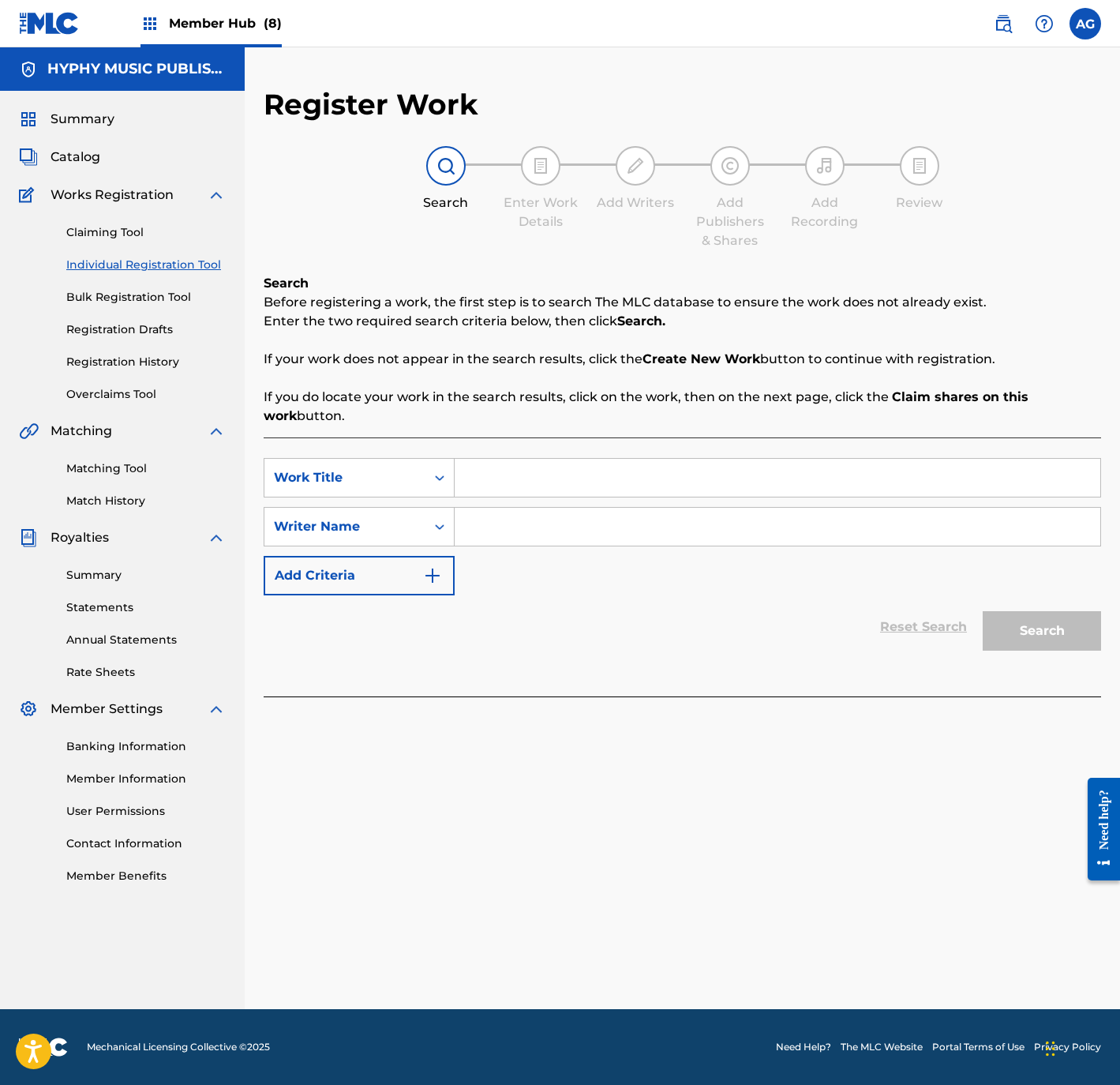
click at [505, 479] on input "Search Form" at bounding box center [777, 477] width 646 height 38
drag, startPoint x: 624, startPoint y: 525, endPoint x: 649, endPoint y: 525, distance: 25.0
click at [624, 525] on input "Search Form" at bounding box center [777, 526] width 646 height 38
click at [1047, 613] on button "Search" at bounding box center [1042, 631] width 118 height 39
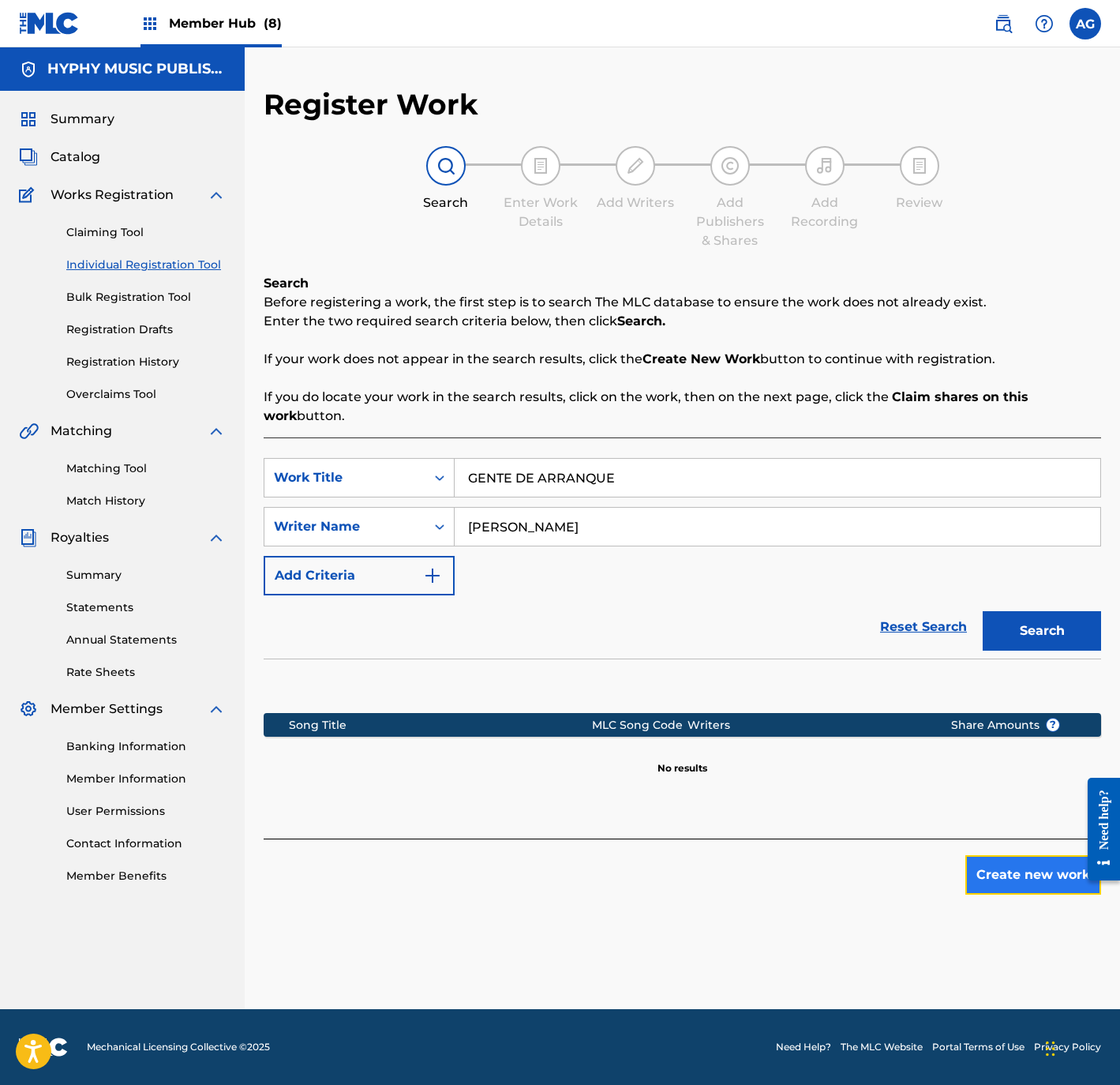
click at [1056, 879] on button "Create new work" at bounding box center [1033, 874] width 136 height 39
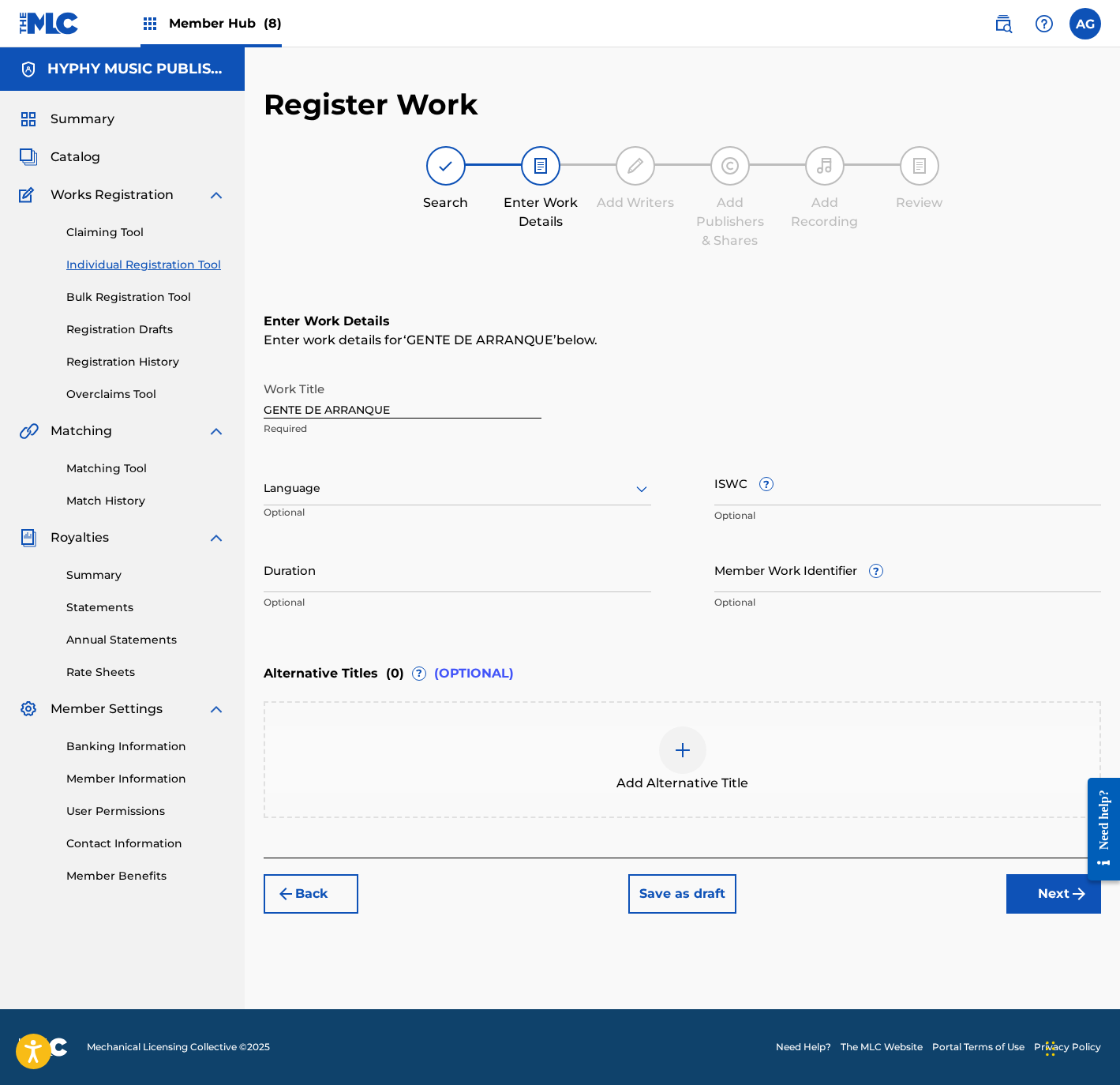
click at [462, 503] on div "Language" at bounding box center [458, 489] width 388 height 33
click at [427, 541] on div "Spanish" at bounding box center [458, 559] width 386 height 36
click at [450, 566] on input "Duration" at bounding box center [458, 569] width 388 height 45
click at [1054, 887] on button "Next" at bounding box center [1054, 893] width 95 height 39
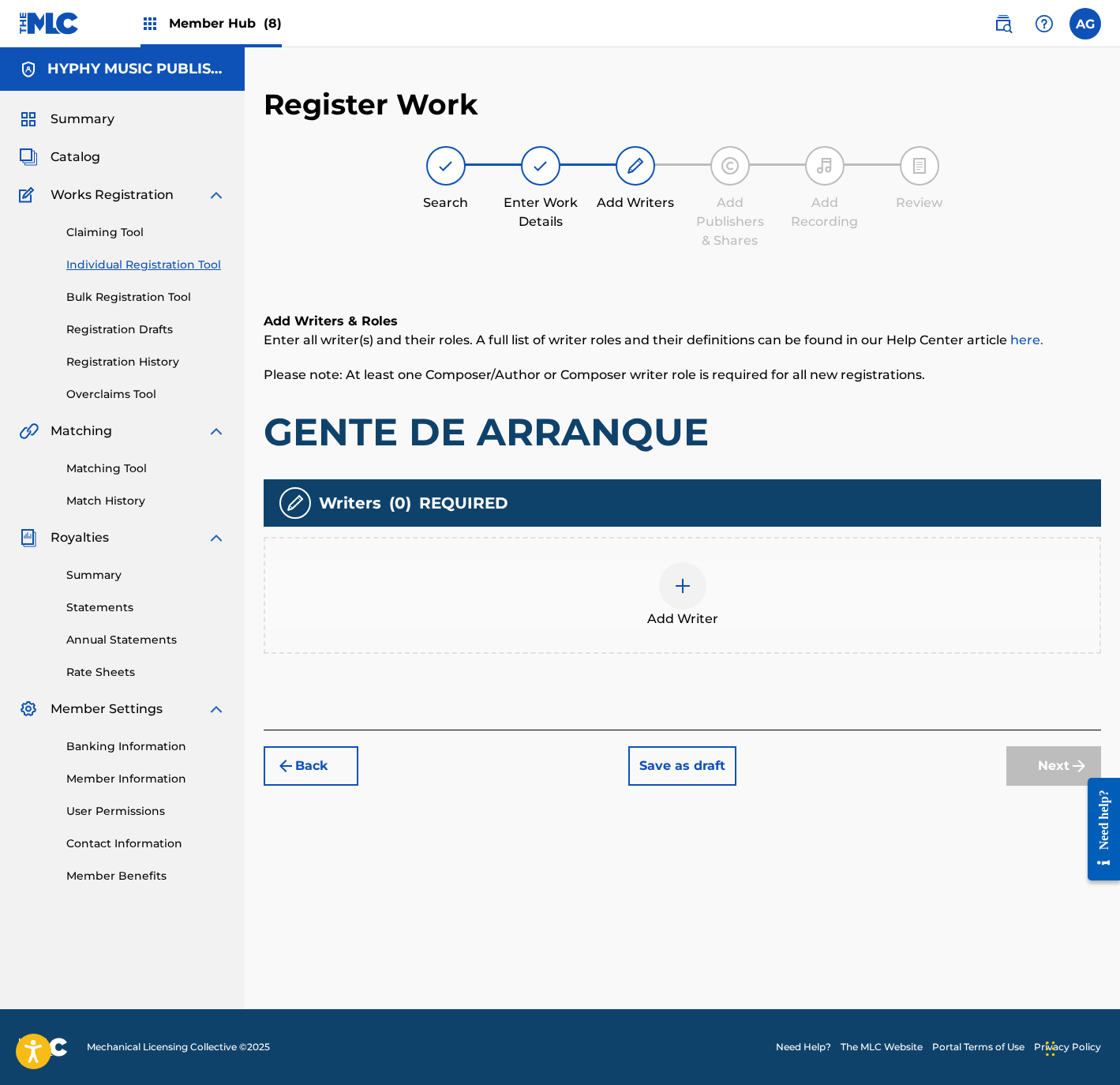
click at [590, 588] on div "Add Writer" at bounding box center [681, 596] width 834 height 67
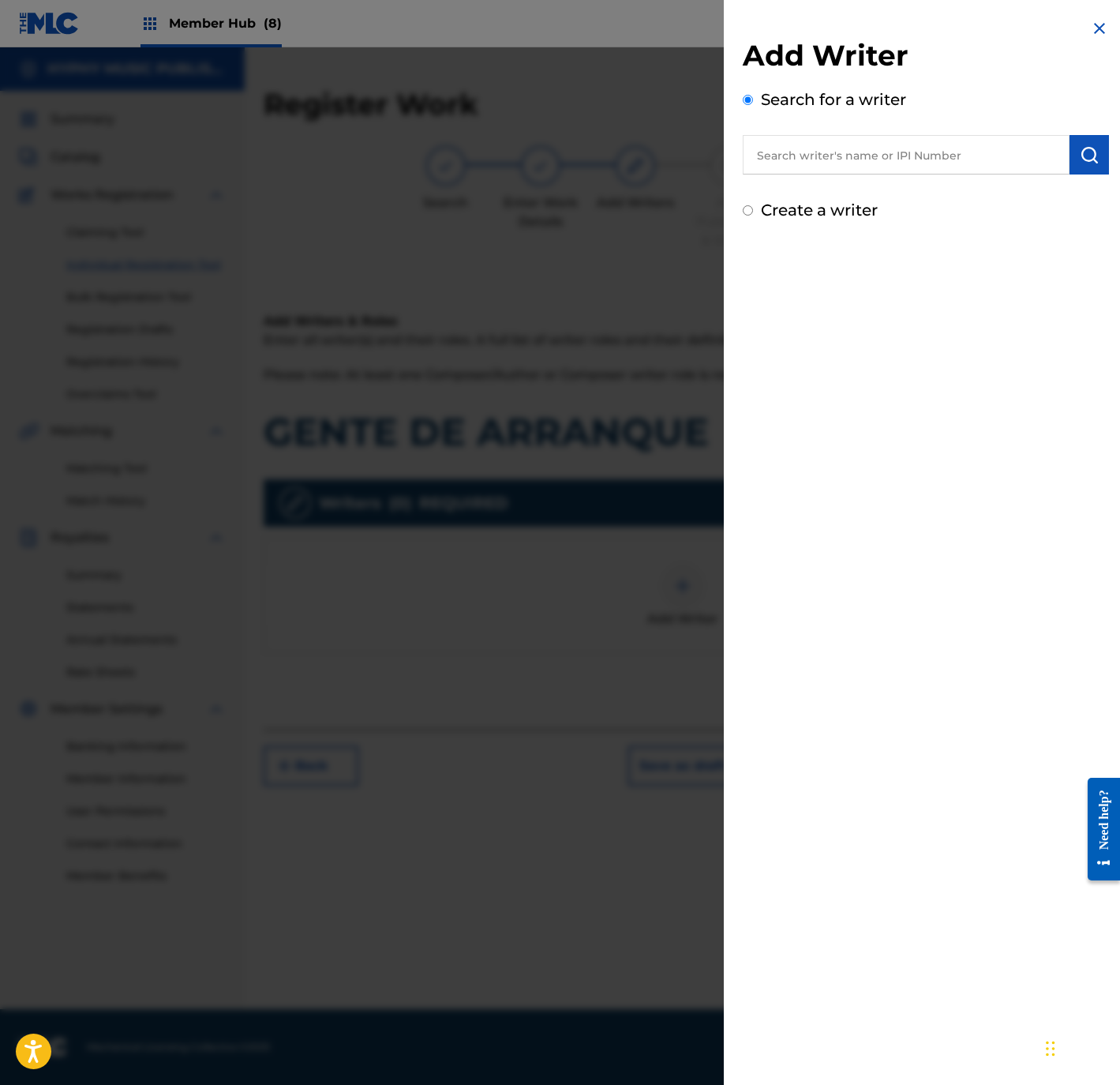
click at [905, 192] on div "Add Writer Search for a writer Create a writer" at bounding box center [926, 130] width 367 height 184
click at [808, 207] on label "Create a writer" at bounding box center [819, 211] width 117 height 19
click at [753, 207] on input "Create a writer" at bounding box center [748, 211] width 11 height 11
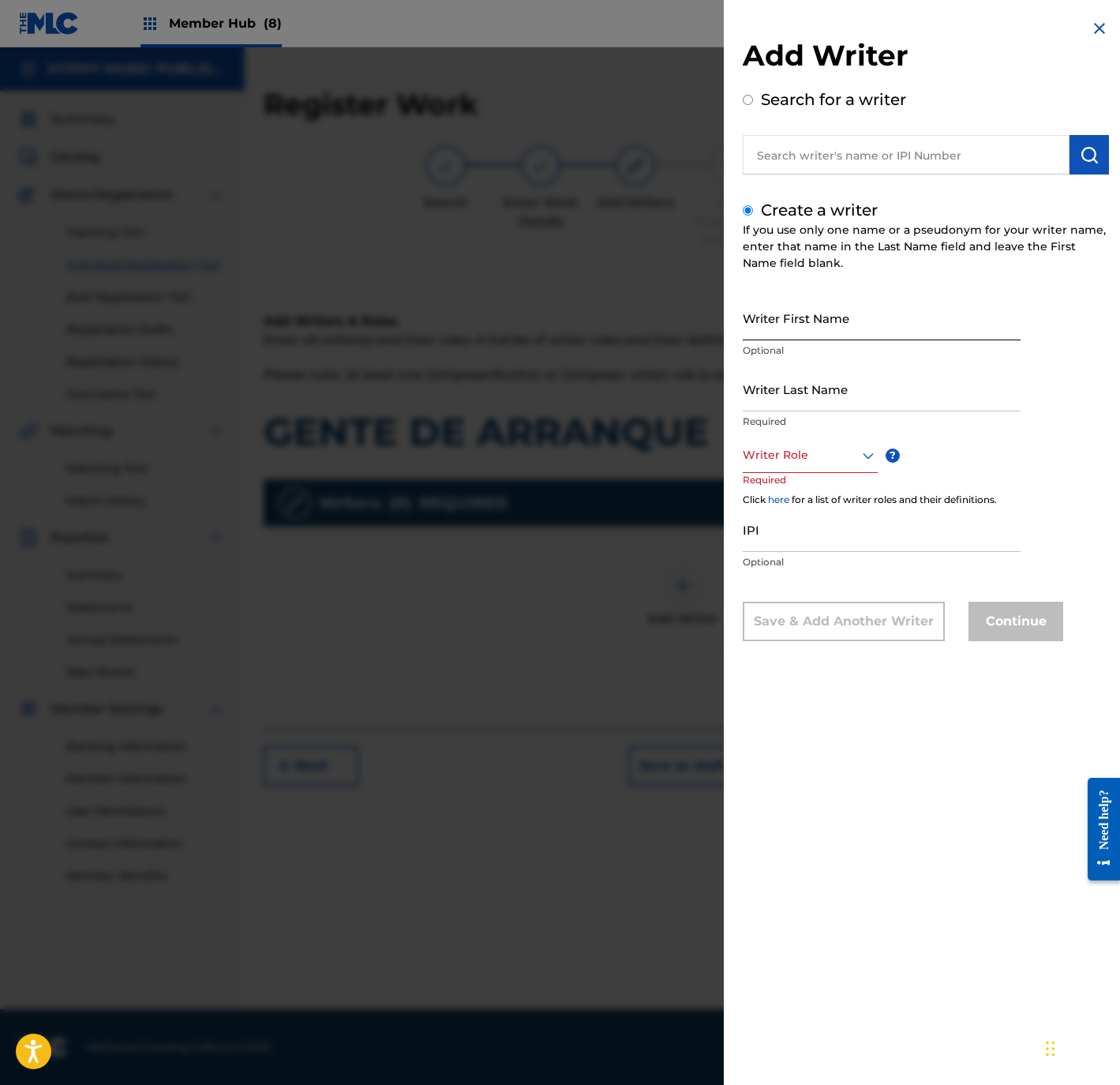
drag, startPoint x: 829, startPoint y: 320, endPoint x: 831, endPoint y: 332, distance: 12.2
click at [829, 320] on input "Writer First Name" at bounding box center [881, 318] width 278 height 45
click at [816, 380] on input "Writer Last Name" at bounding box center [881, 389] width 278 height 45
drag, startPoint x: 792, startPoint y: 323, endPoint x: 1199, endPoint y: 278, distance: 409.5
click at [1119, 278] on html "Accessibility Screen-Reader Guide, Feedback, and Issue Reporting | New window 0…" at bounding box center [560, 542] width 1120 height 1085
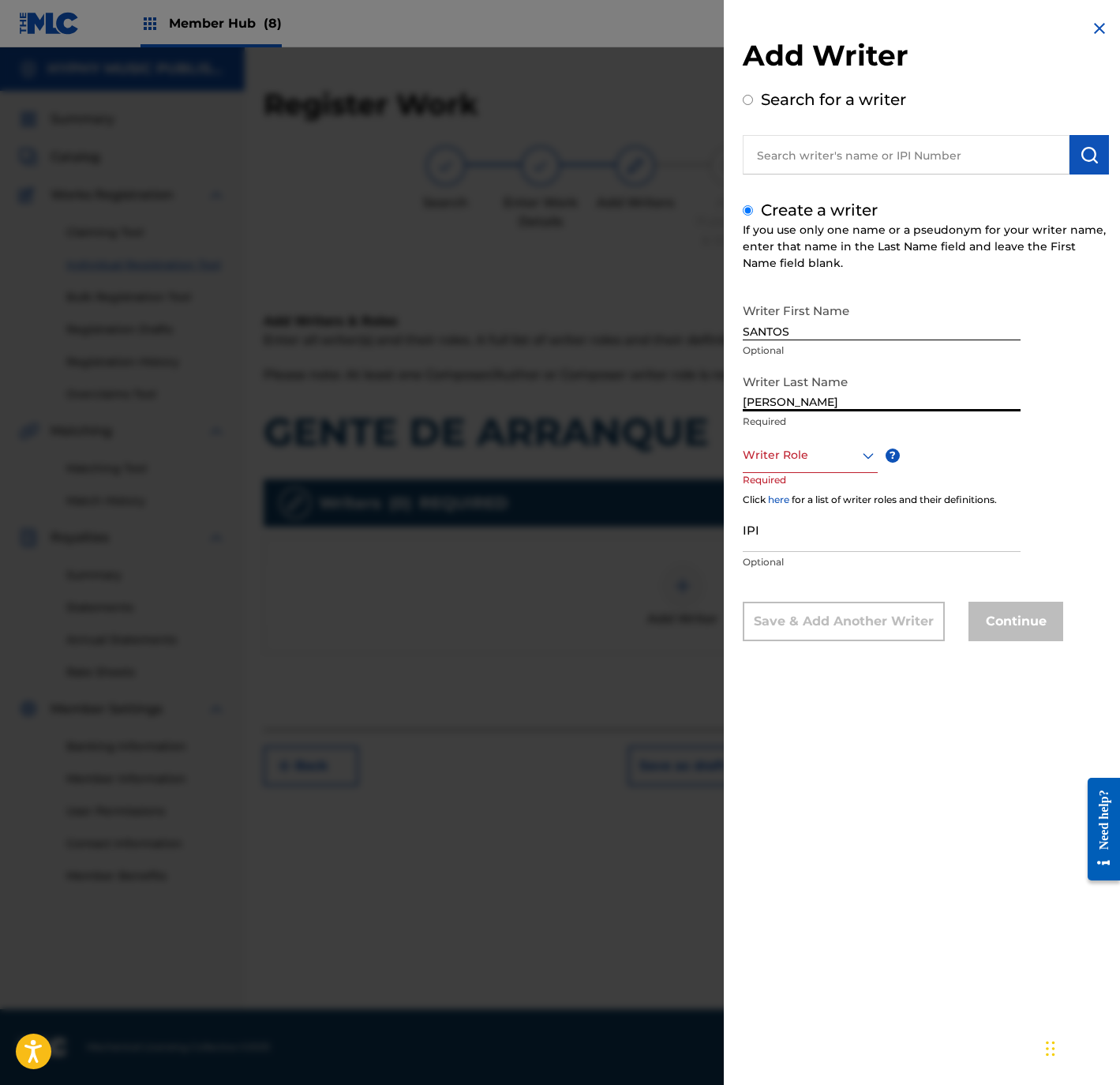
drag, startPoint x: 794, startPoint y: 403, endPoint x: 689, endPoint y: 408, distance: 105.1
click at [689, 408] on div "Add Writer Search for a writer Create a writer If you use only one name or a ps…" at bounding box center [560, 566] width 1120 height 1038
click at [763, 446] on div at bounding box center [810, 455] width 135 height 20
click at [782, 483] on div "Composer/Author" at bounding box center [810, 490] width 133 height 36
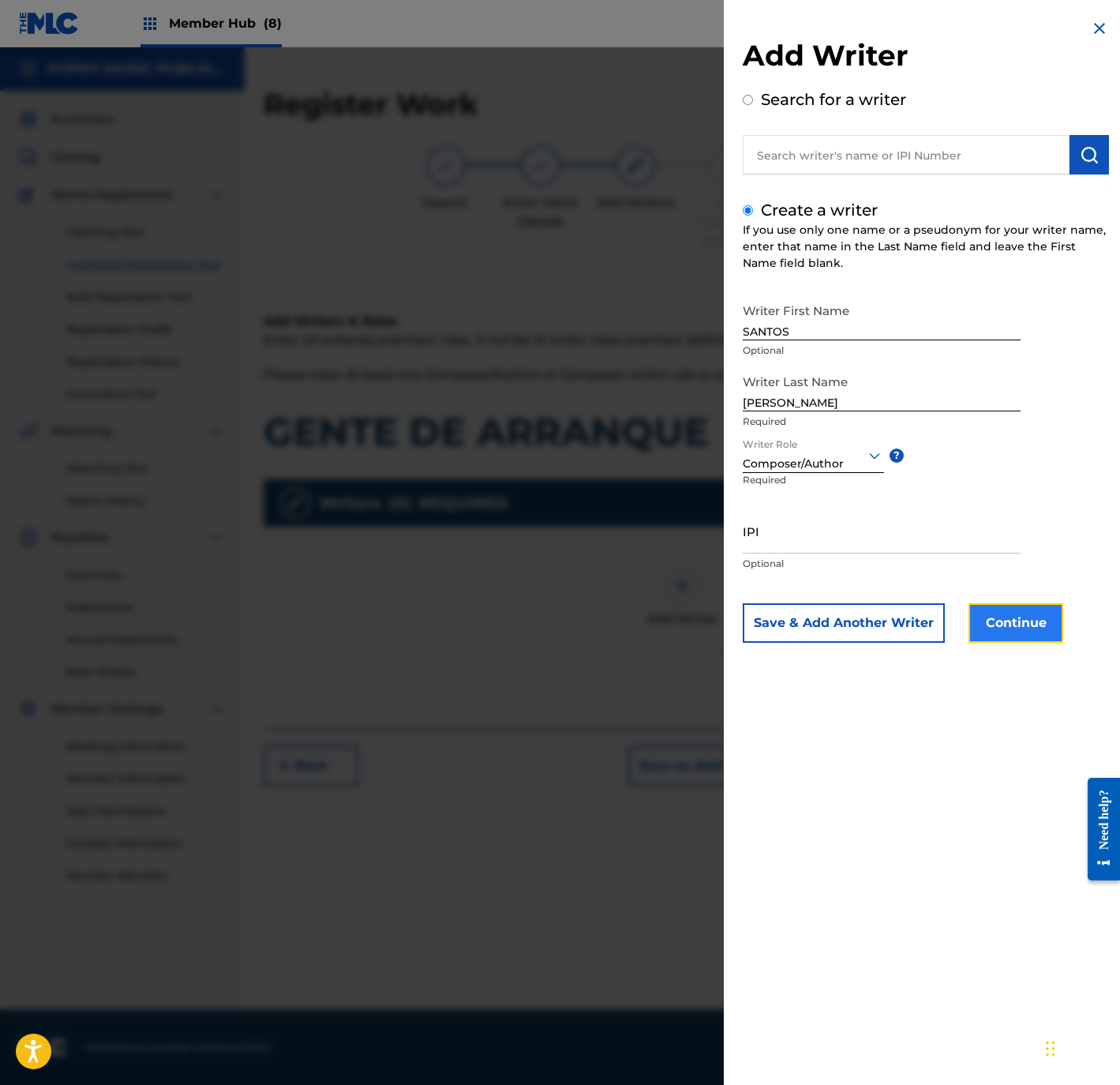
click at [1009, 638] on button "Continue" at bounding box center [1016, 623] width 95 height 39
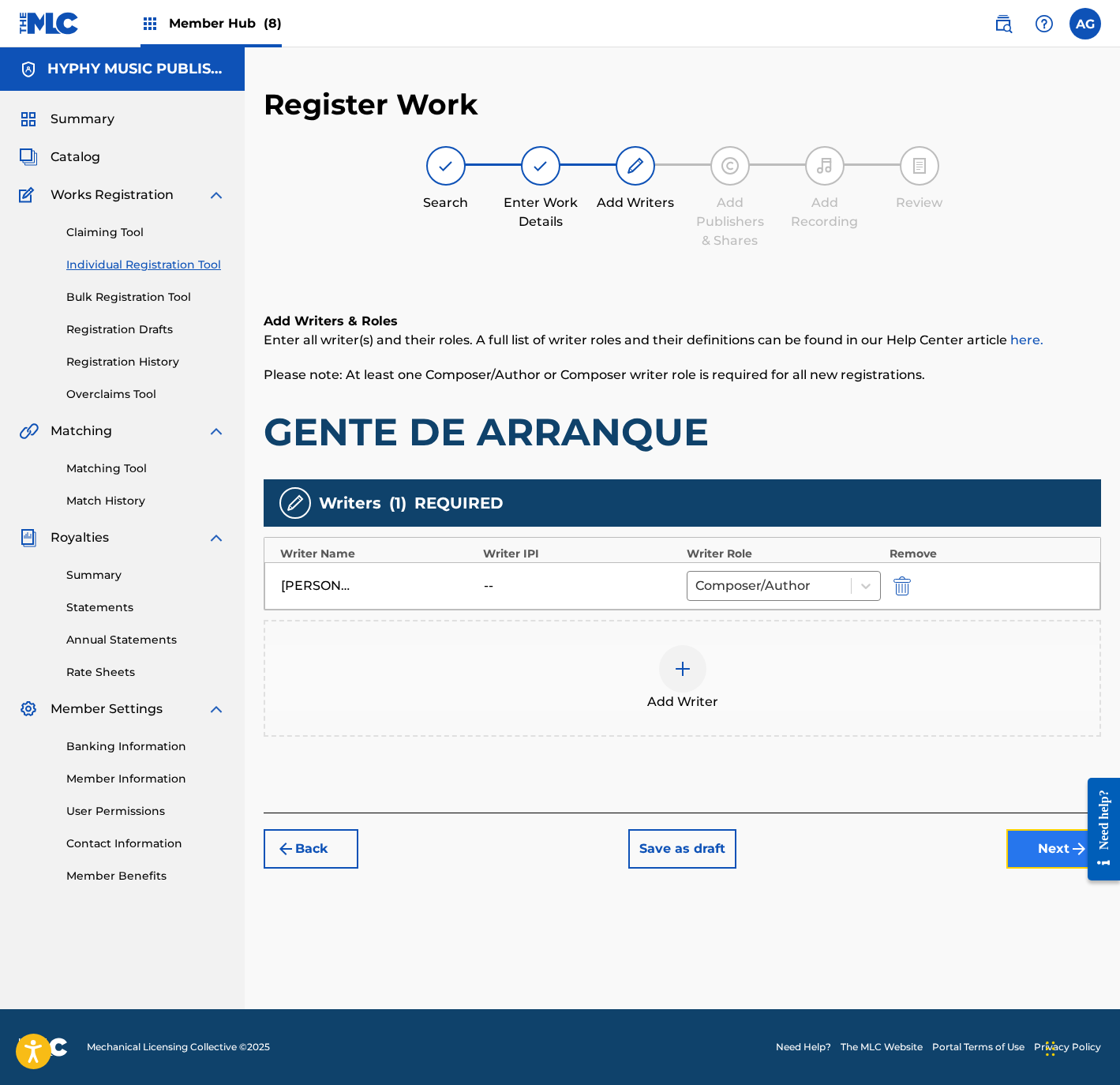
click at [1019, 832] on button "Next" at bounding box center [1054, 848] width 95 height 39
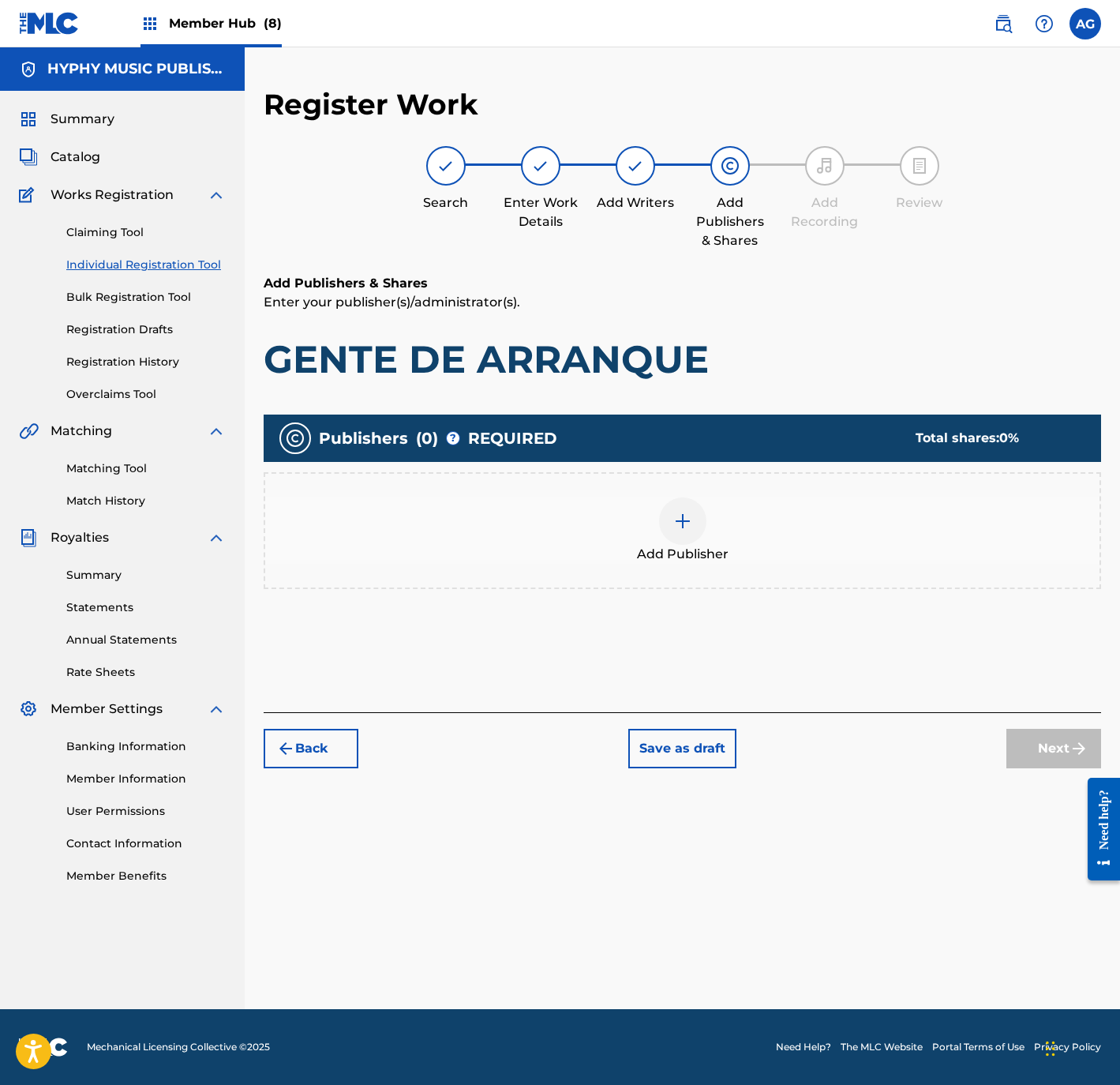
click at [763, 524] on div "Add Publisher" at bounding box center [681, 531] width 834 height 67
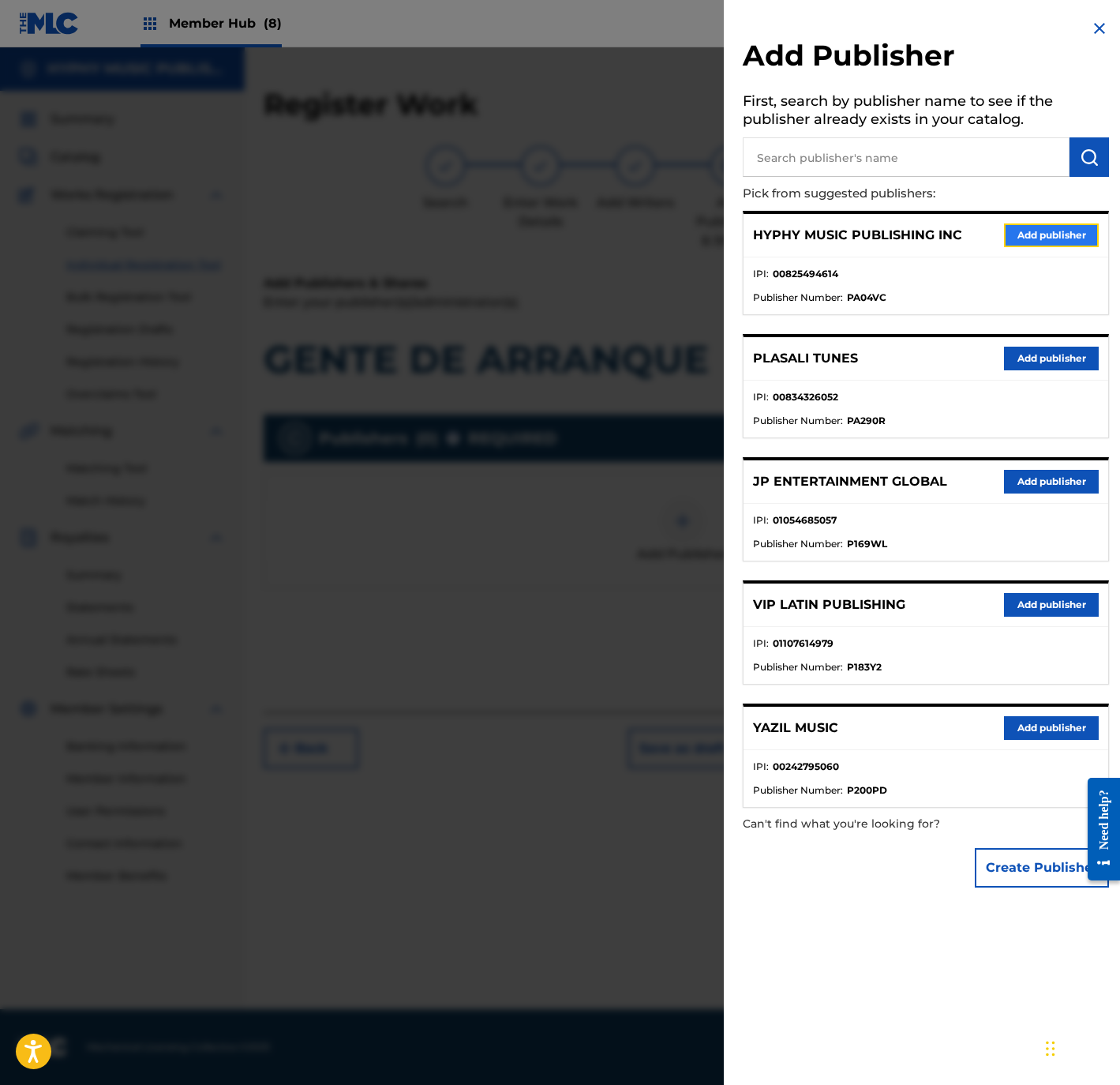
click at [1036, 233] on button "Add publisher" at bounding box center [1052, 235] width 95 height 24
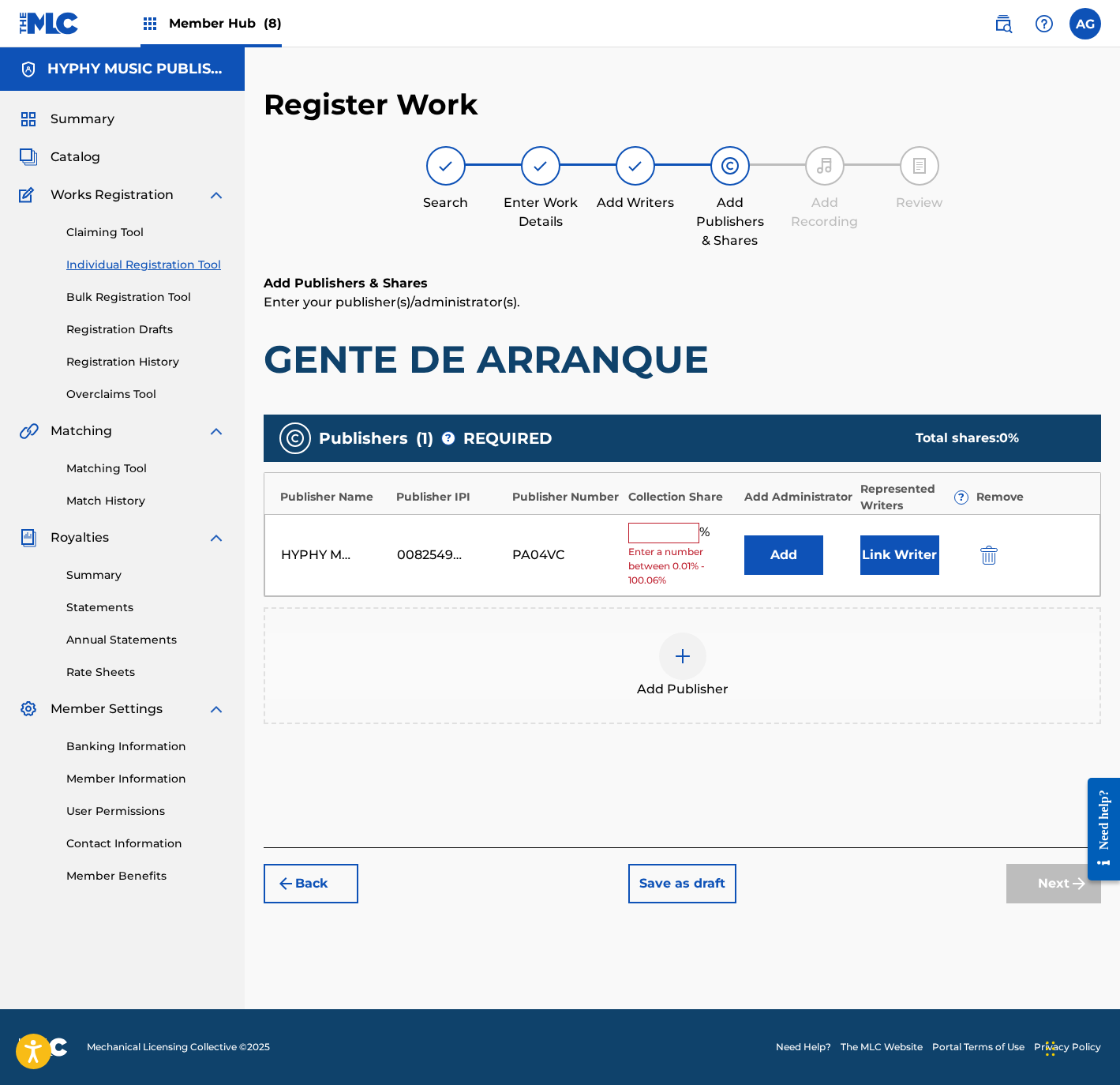
click at [670, 529] on input "text" at bounding box center [663, 532] width 71 height 20
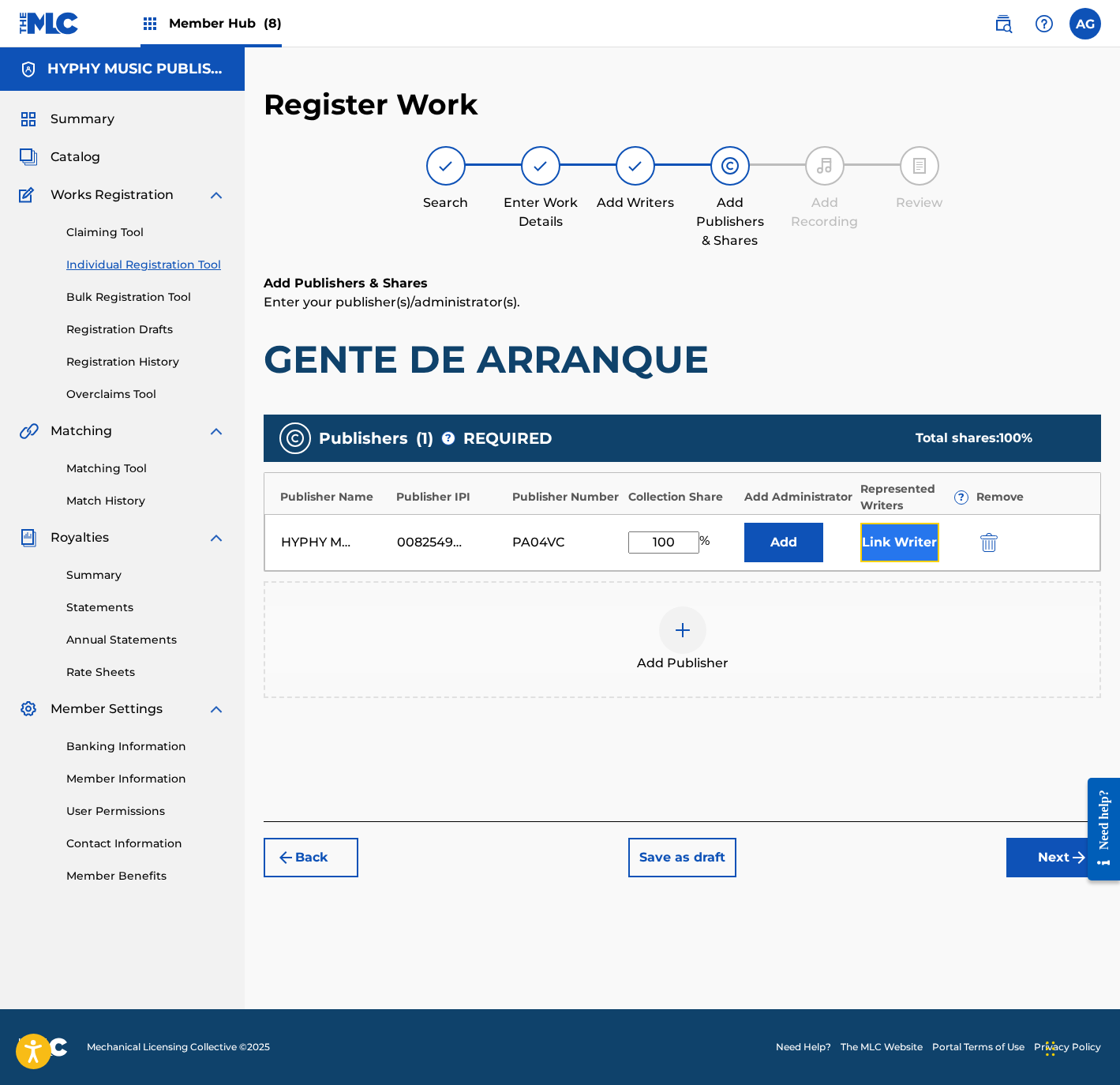
click at [895, 533] on button "Link Writer" at bounding box center [900, 542] width 79 height 39
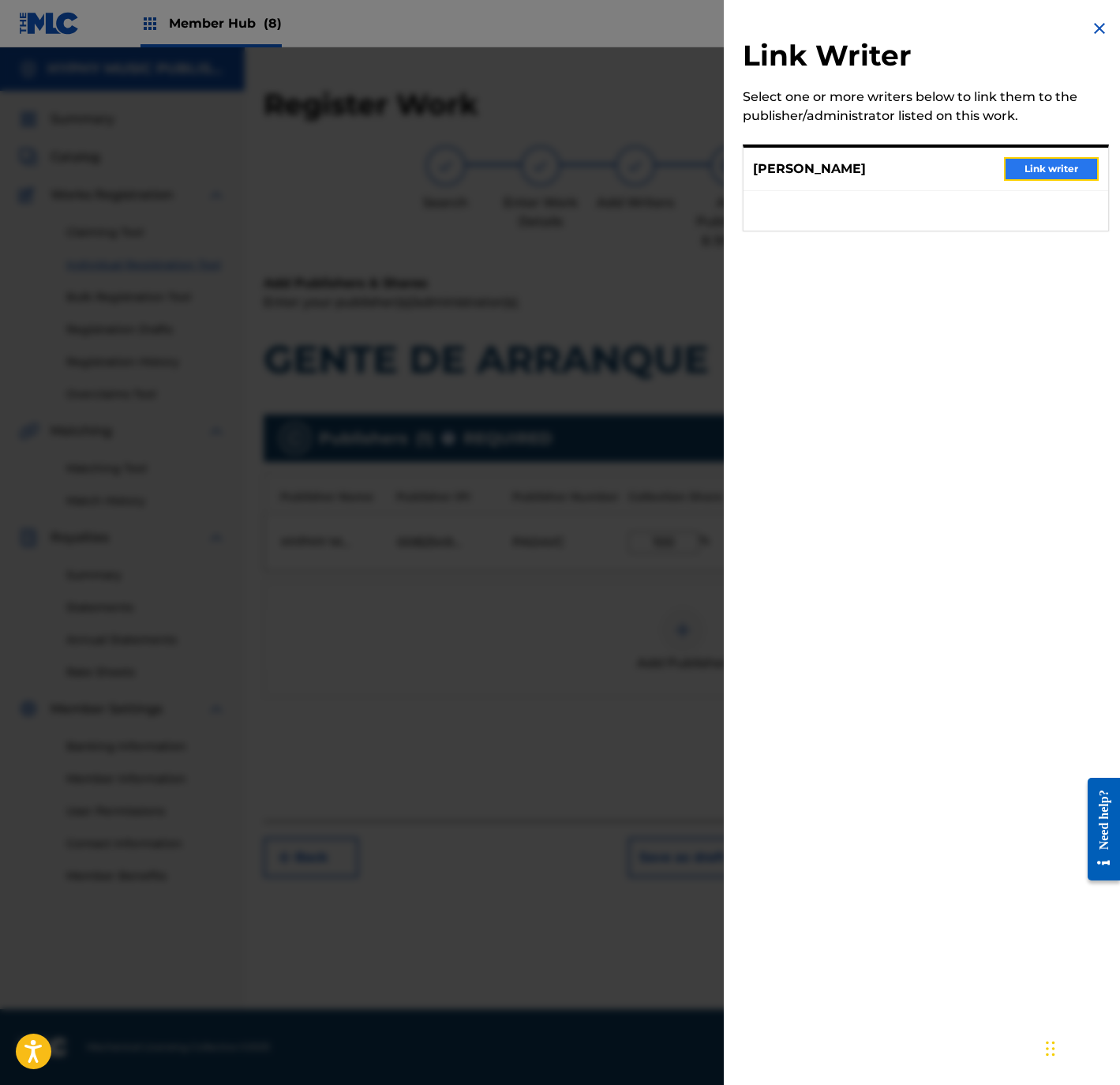
click at [1038, 164] on button "Link writer" at bounding box center [1052, 168] width 95 height 24
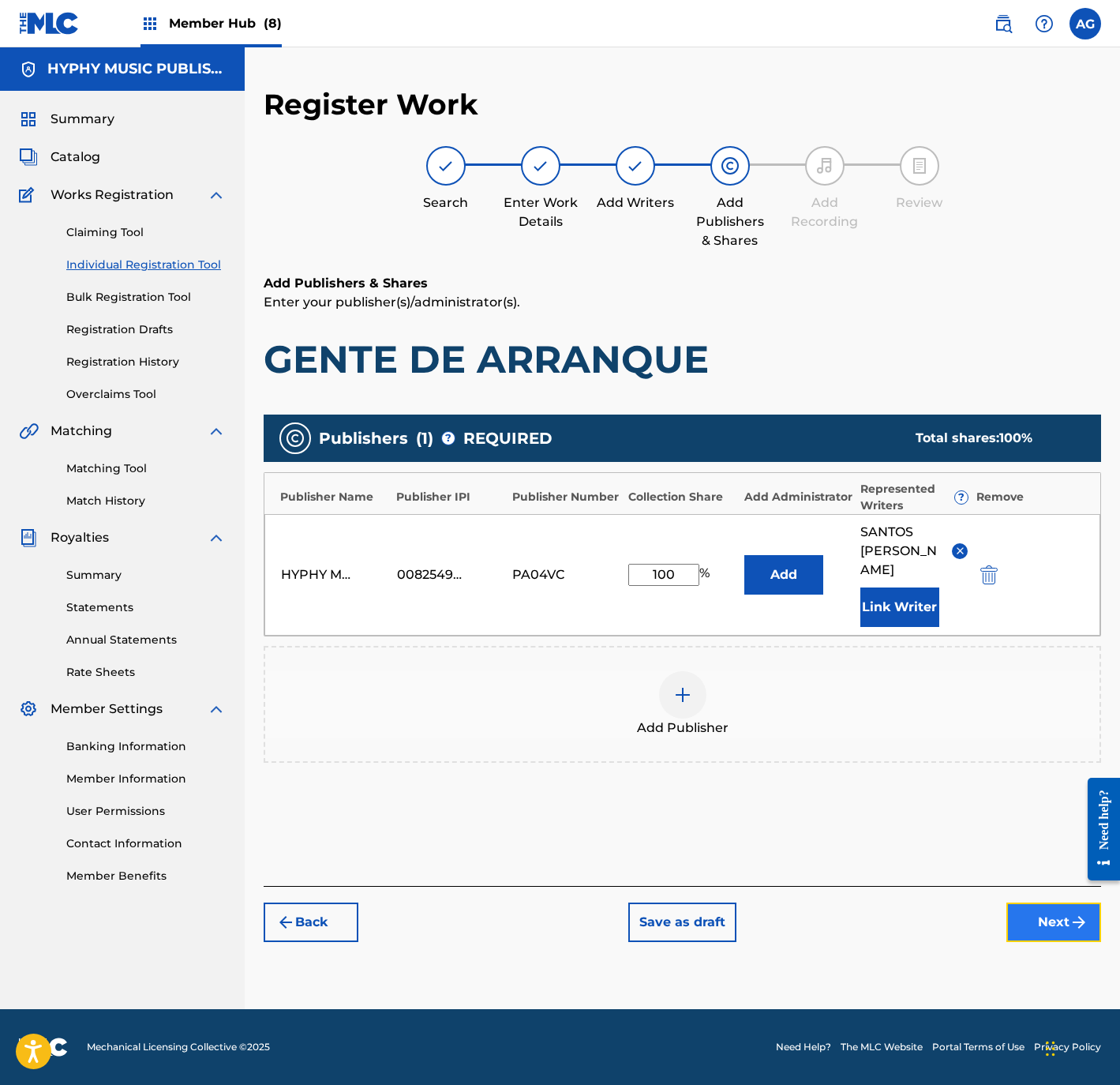
click at [1036, 919] on button "Next" at bounding box center [1054, 922] width 95 height 39
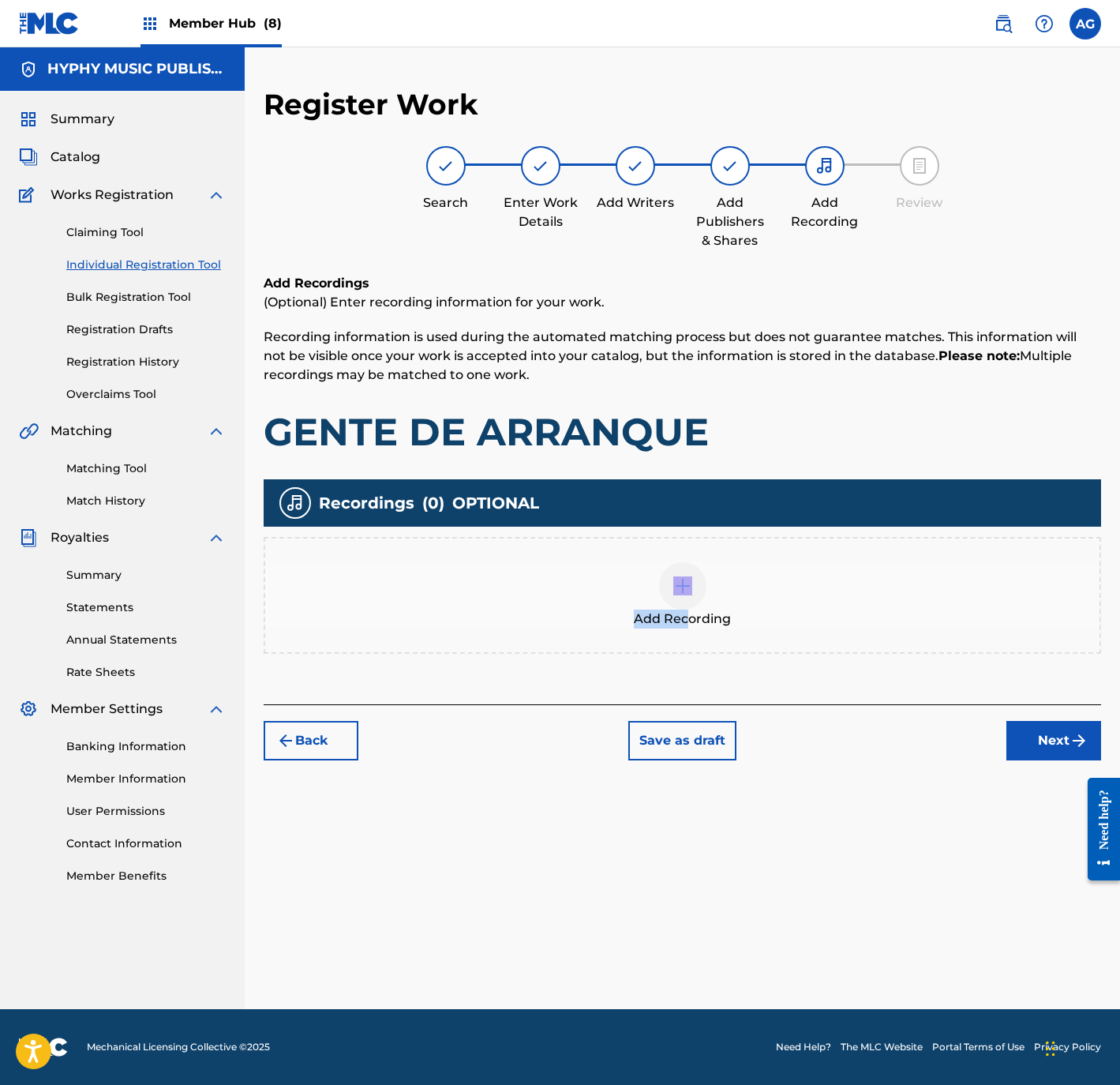
click at [690, 607] on div "Add Recording" at bounding box center [681, 596] width 834 height 67
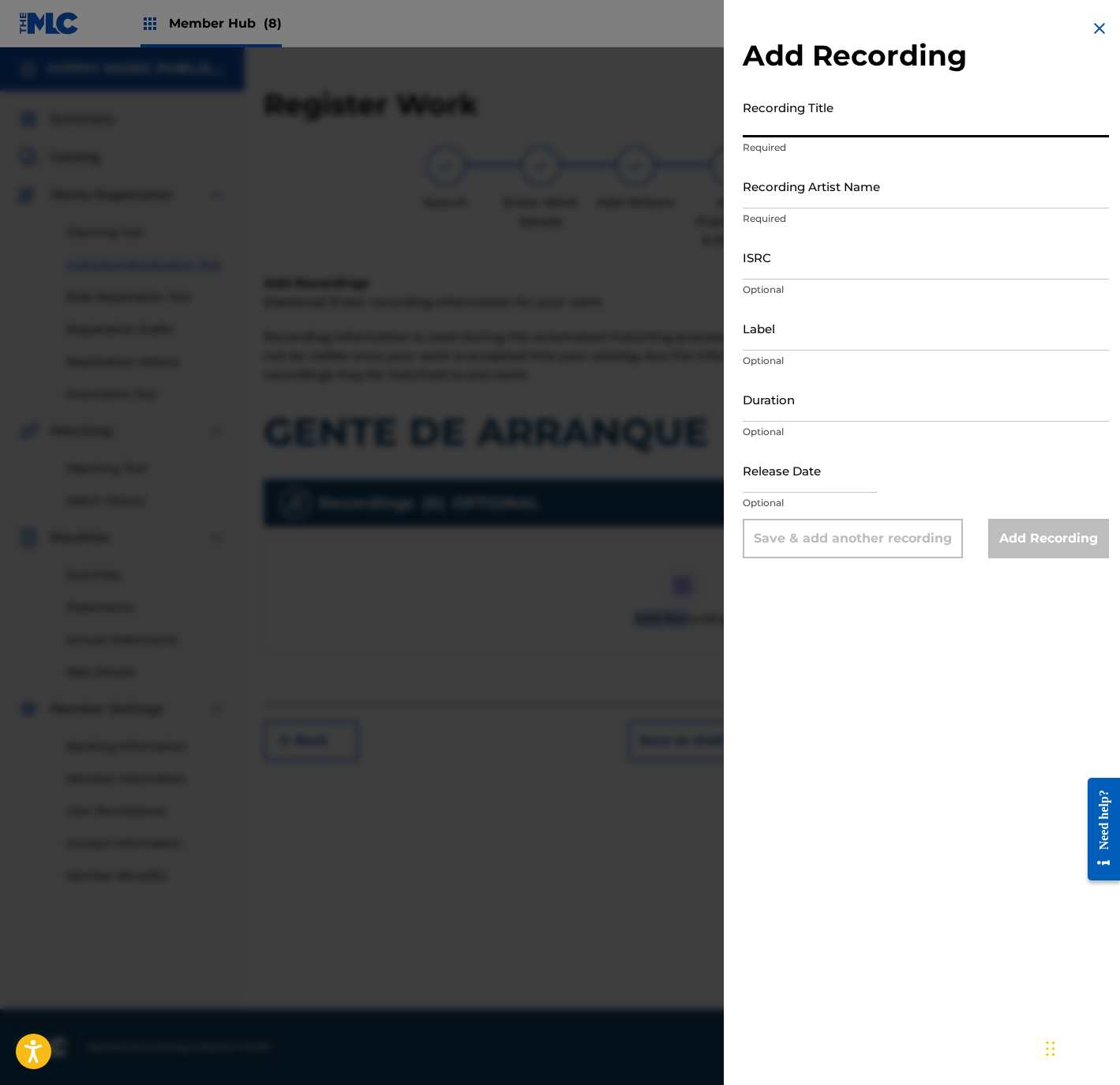
click at [799, 129] on input "Recording Title" at bounding box center [926, 114] width 367 height 45
click at [870, 202] on input "Recording Artist Name" at bounding box center [926, 185] width 367 height 45
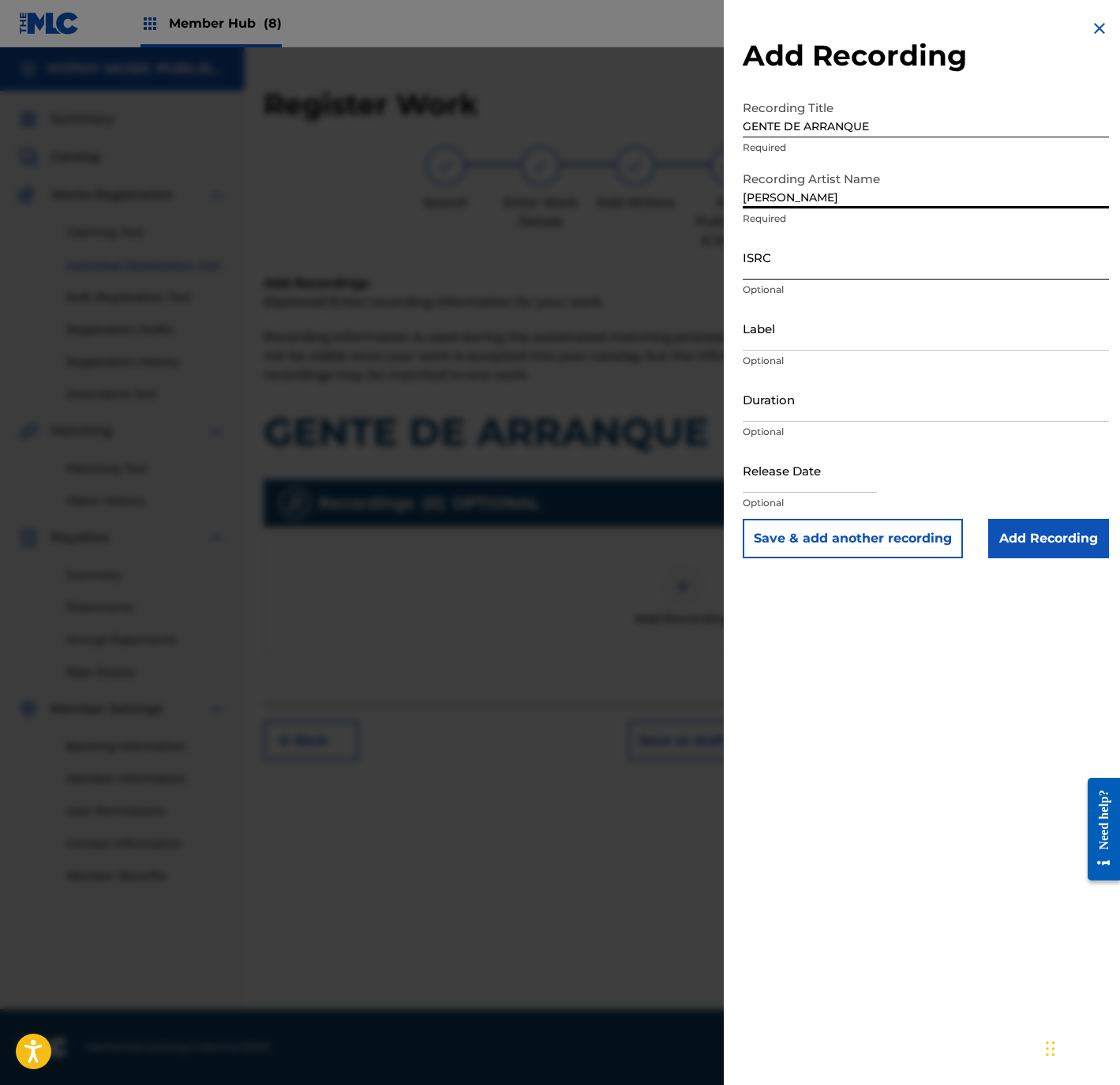
drag, startPoint x: 894, startPoint y: 280, endPoint x: 869, endPoint y: 252, distance: 37.5
click at [894, 280] on div "ISRC Optional" at bounding box center [926, 269] width 367 height 71
click at [867, 252] on input "ISRC" at bounding box center [926, 256] width 367 height 45
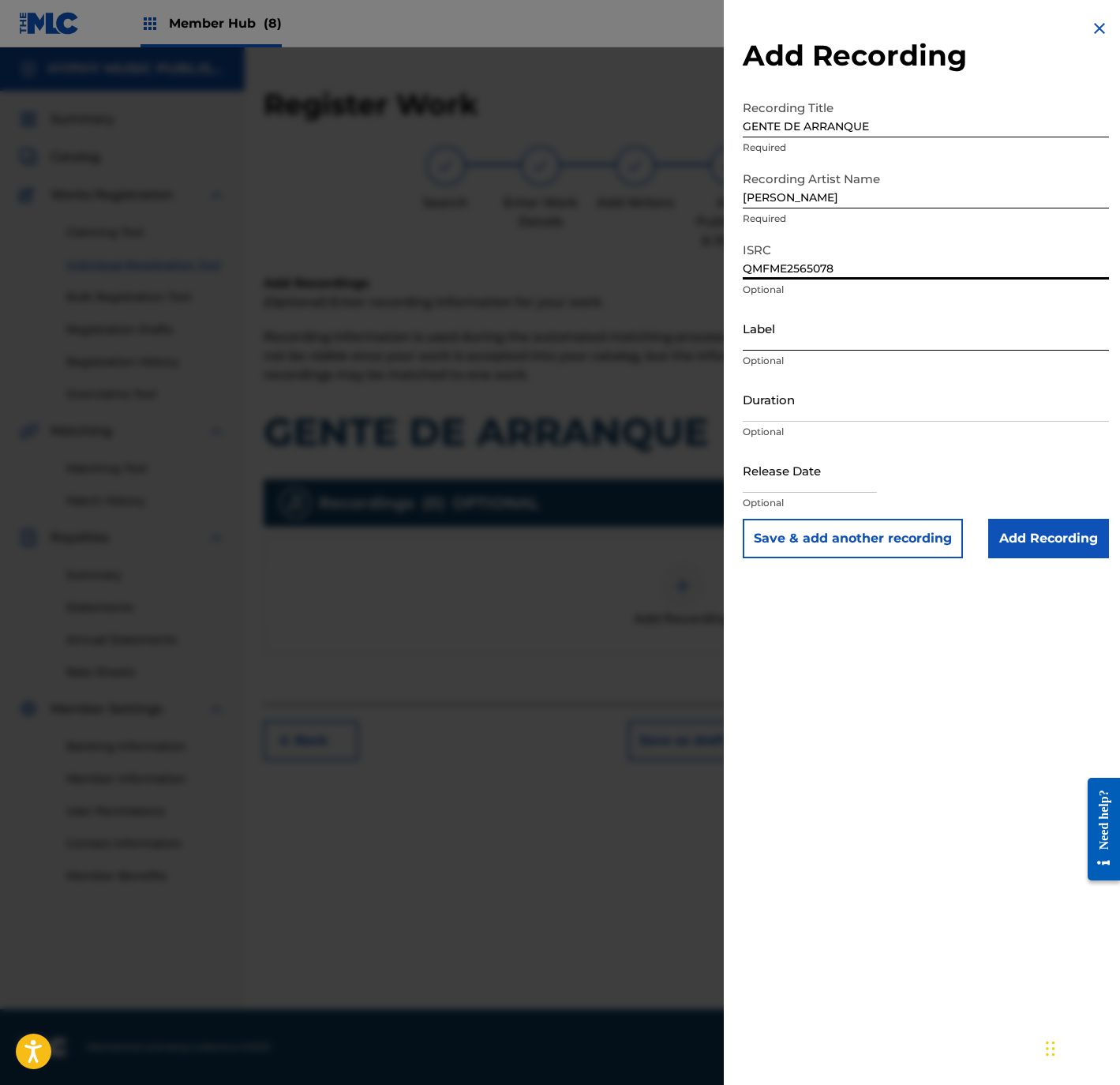
click at [813, 313] on input "Label" at bounding box center [926, 327] width 367 height 45
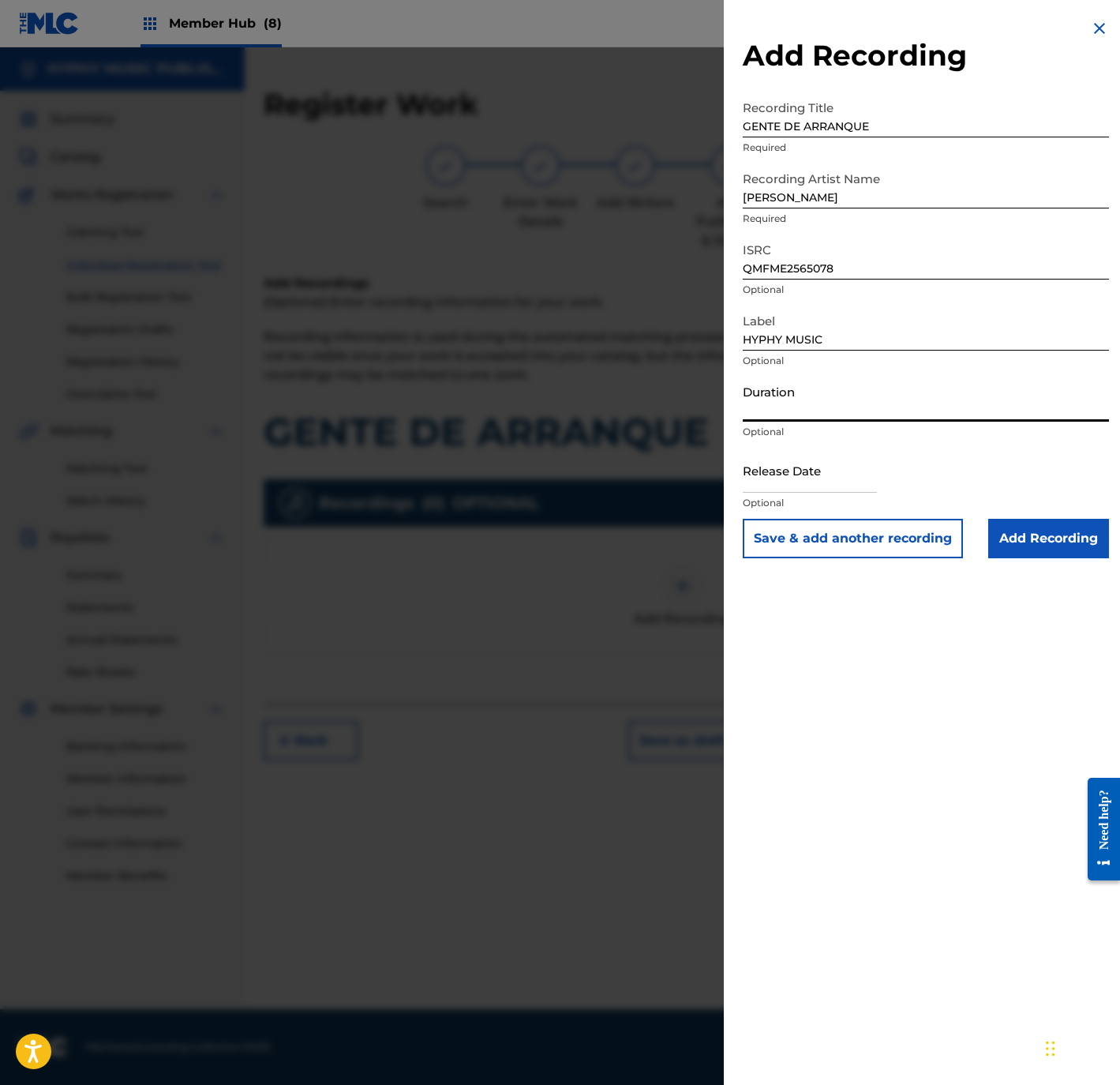
click at [825, 398] on input "Duration" at bounding box center [926, 398] width 367 height 45
click at [758, 406] on input "Duration" at bounding box center [926, 398] width 367 height 45
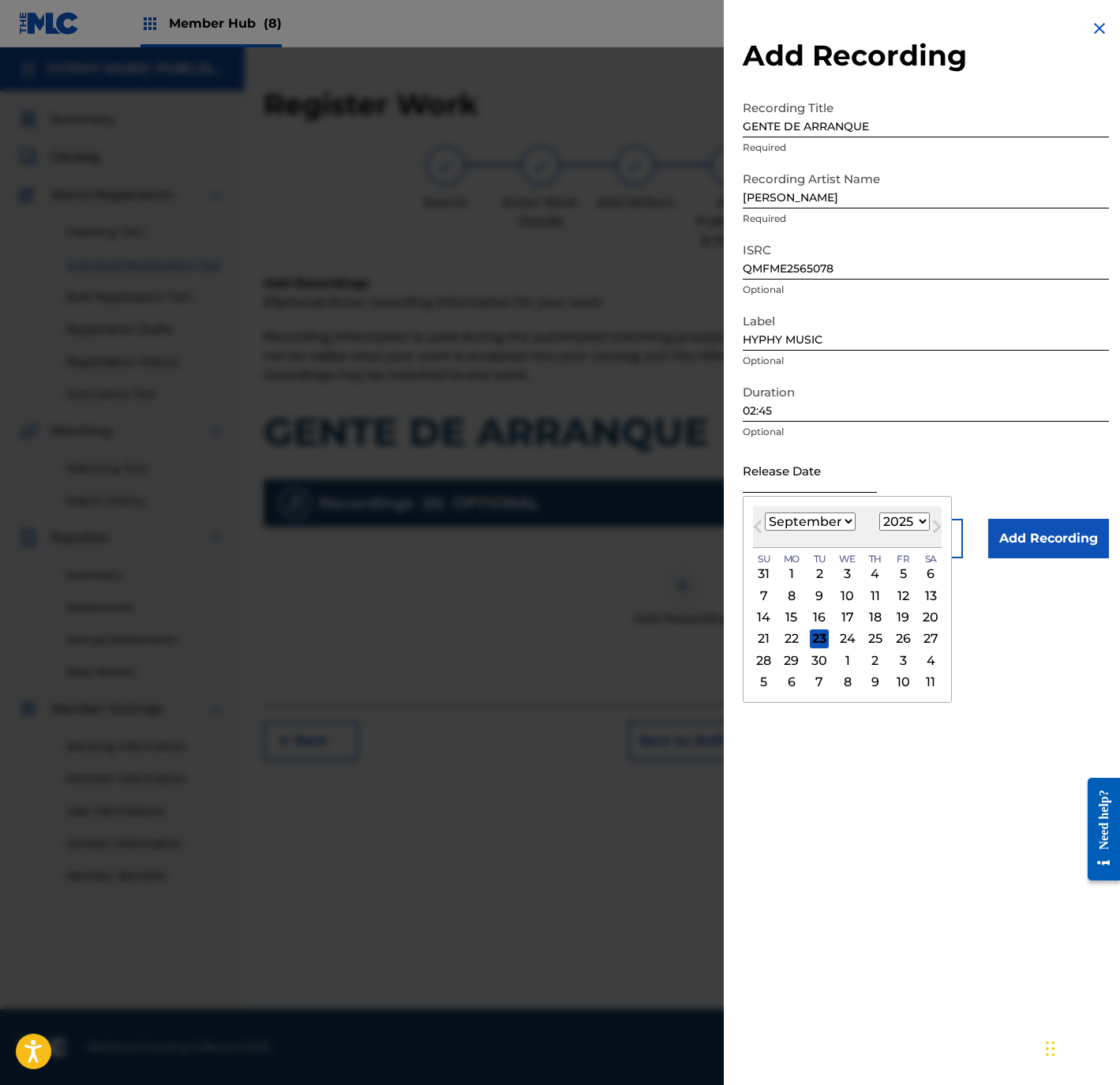
click at [781, 477] on input "text" at bounding box center [810, 469] width 134 height 45
click at [856, 604] on div "10" at bounding box center [848, 596] width 19 height 19
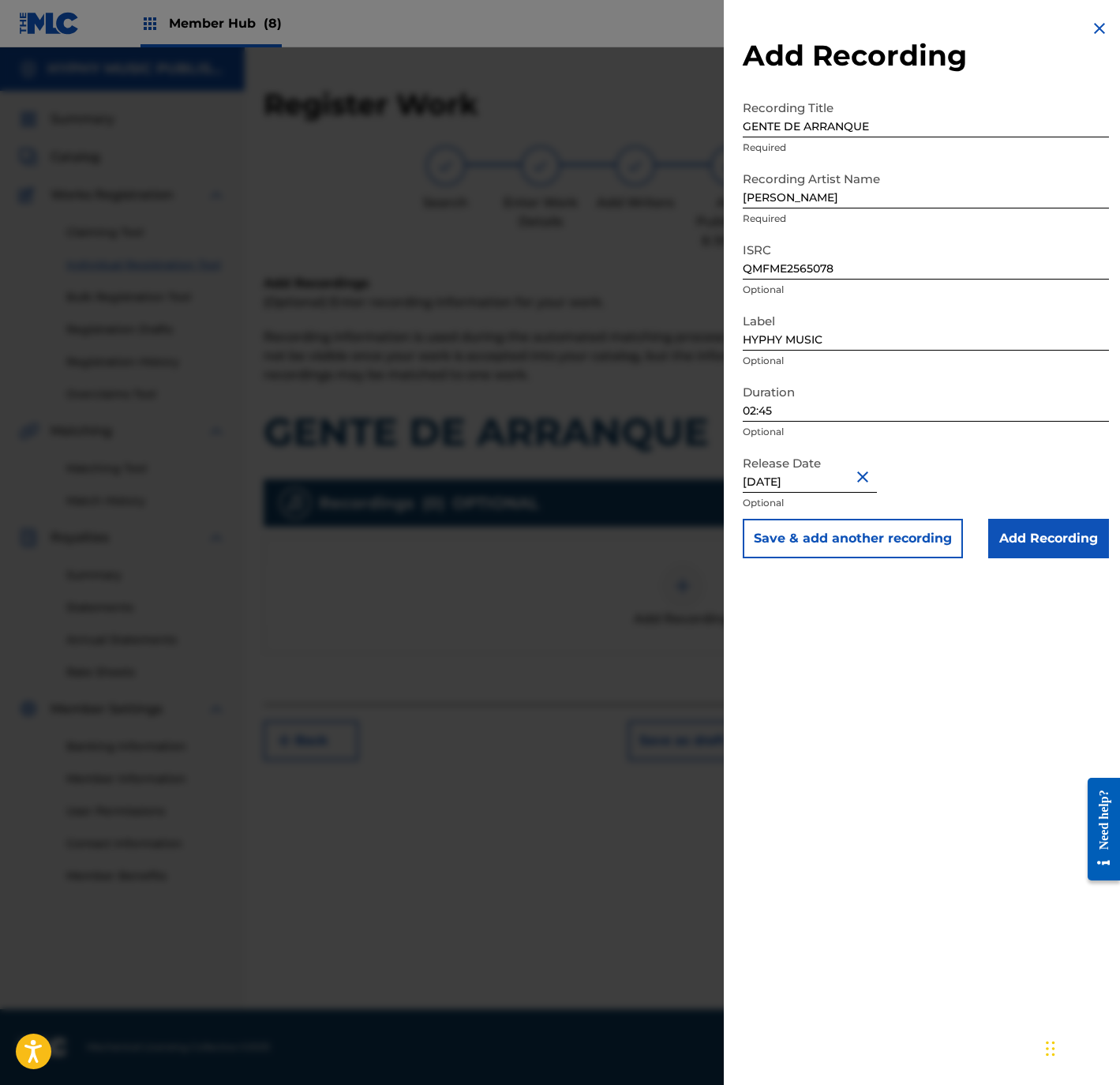
click at [808, 484] on input "September 10 2025" at bounding box center [810, 469] width 134 height 45
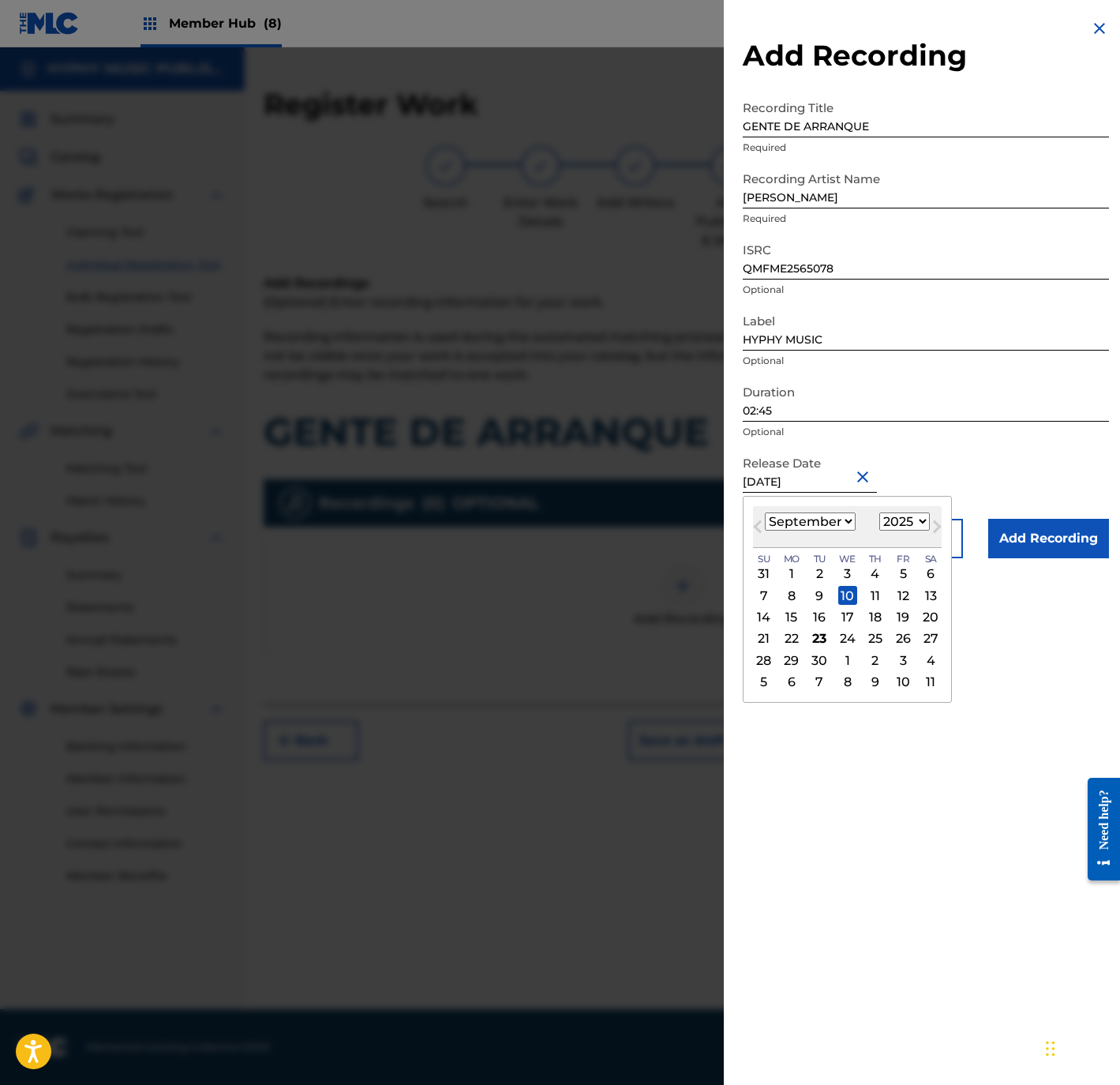
click at [849, 617] on div "17" at bounding box center [848, 617] width 19 height 19
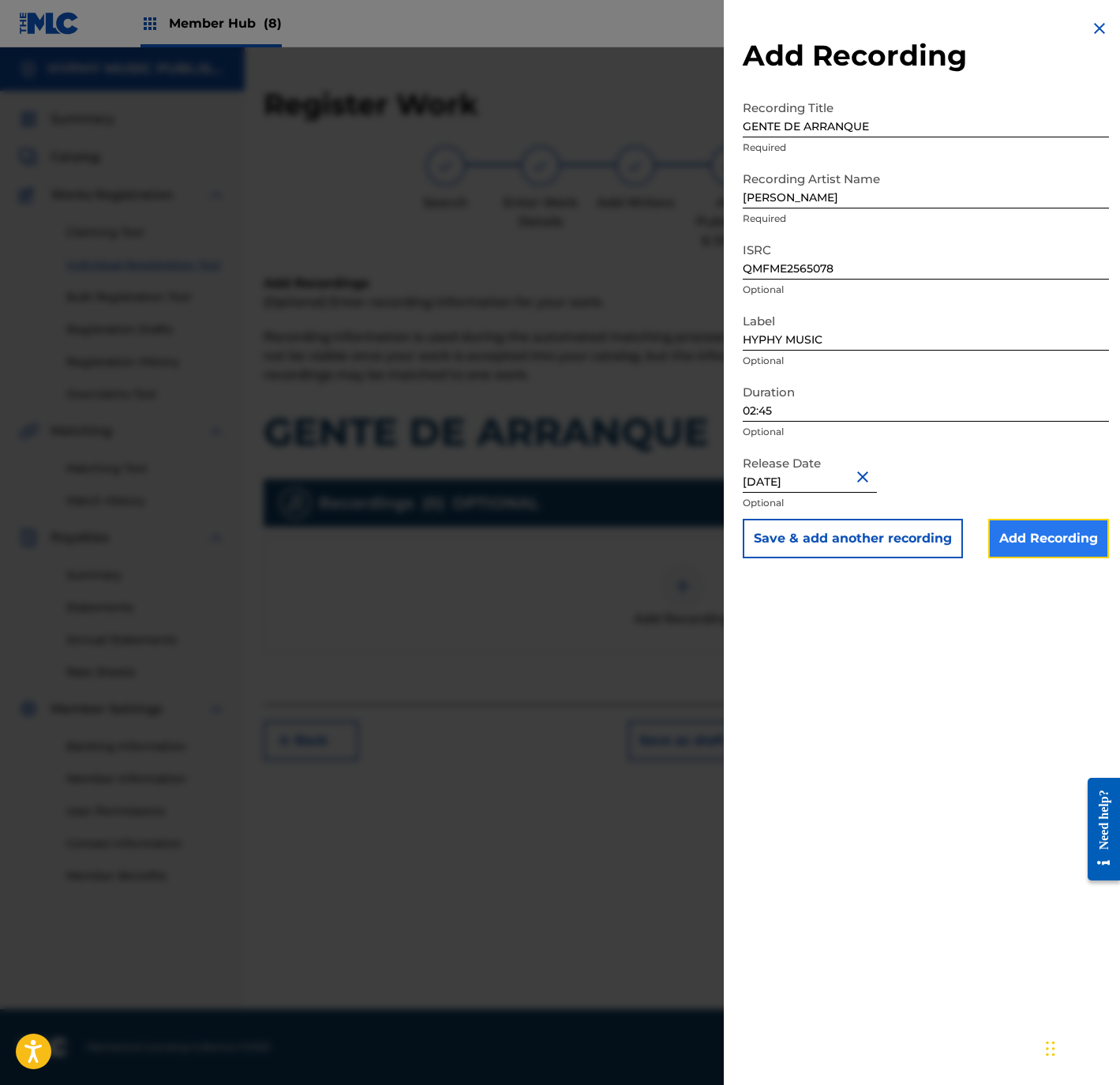
click at [1033, 547] on input "Add Recording" at bounding box center [1049, 538] width 121 height 39
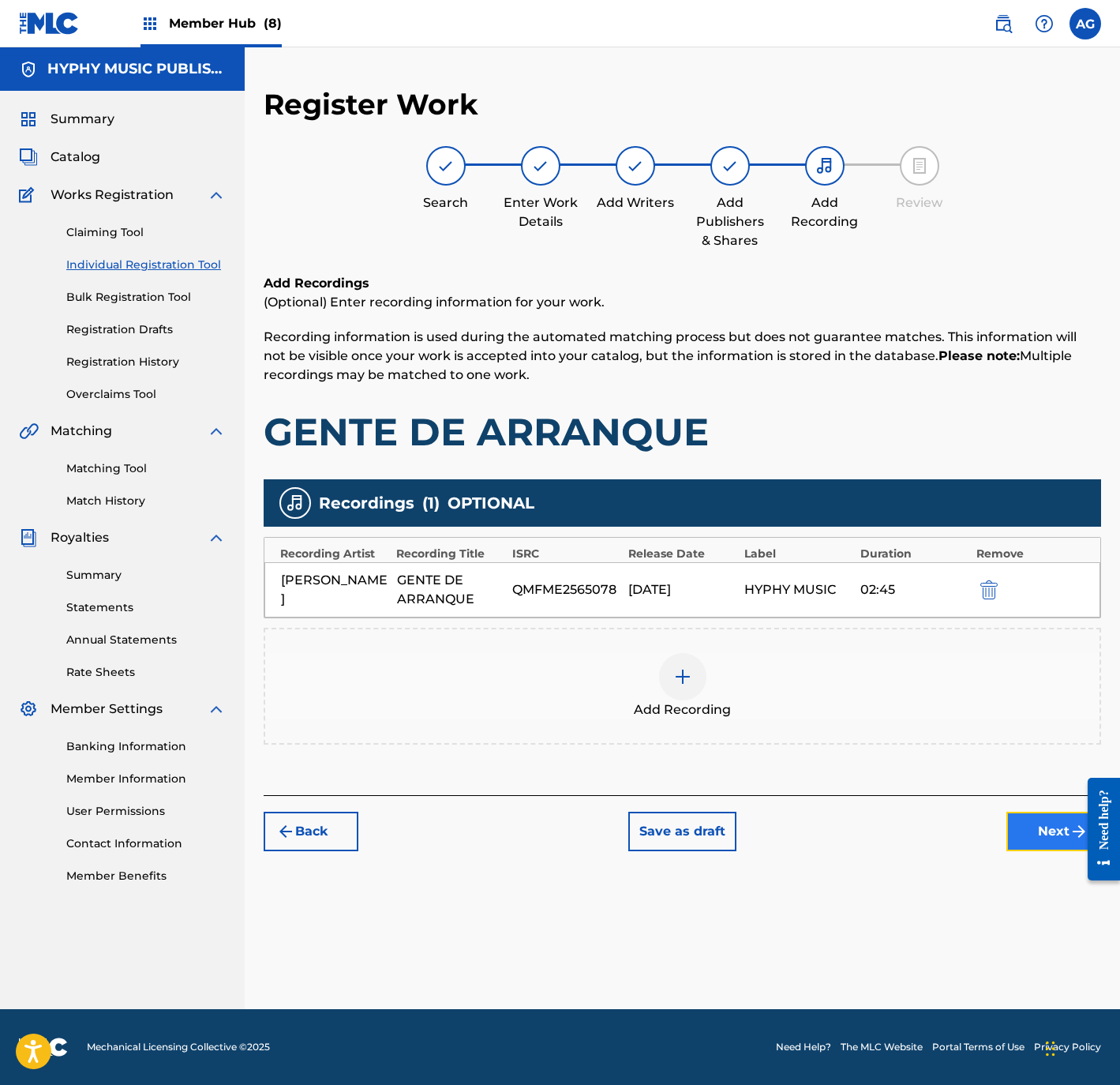
click at [1036, 822] on button "Next" at bounding box center [1054, 831] width 95 height 39
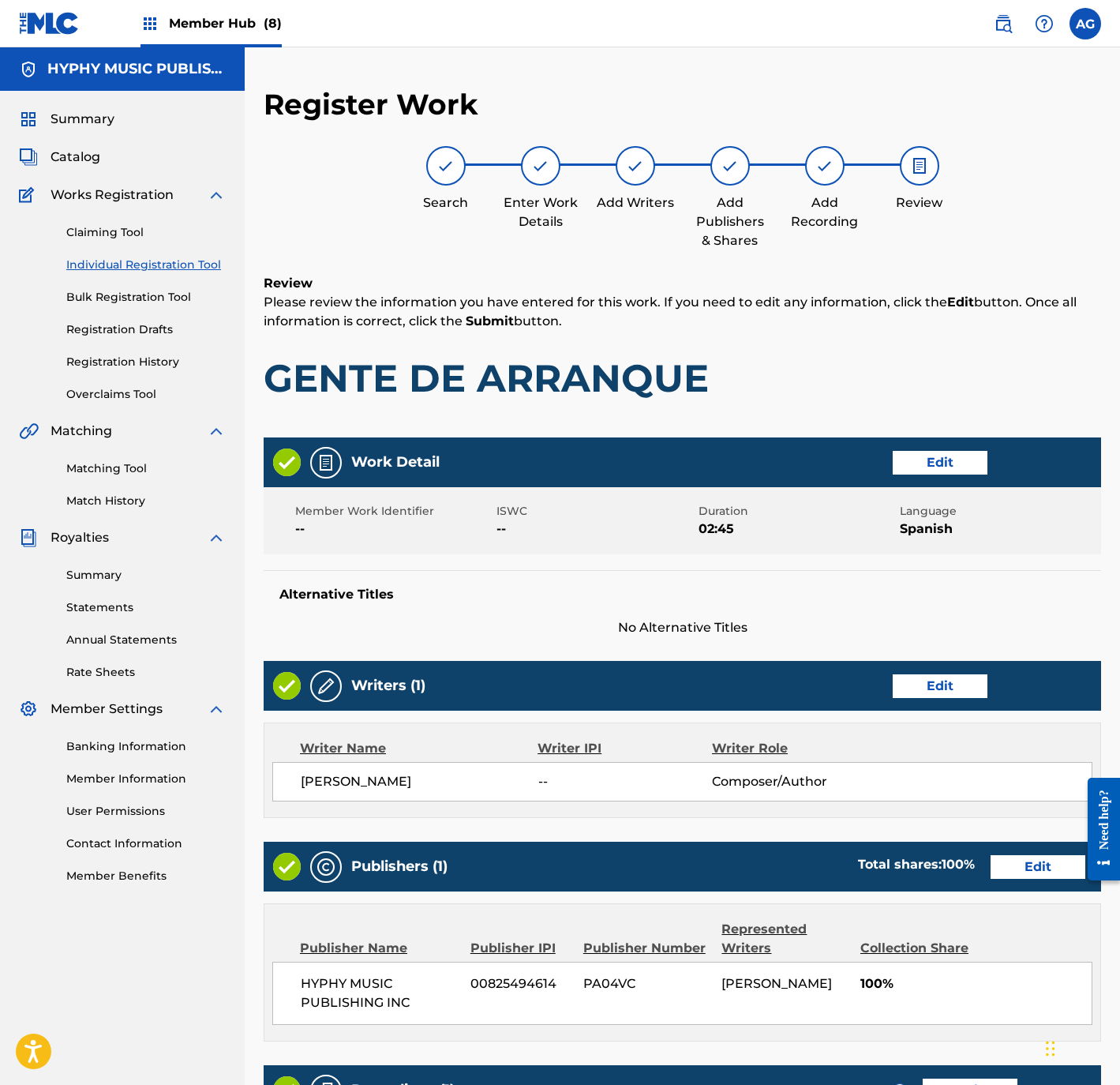
scroll to position [311, 0]
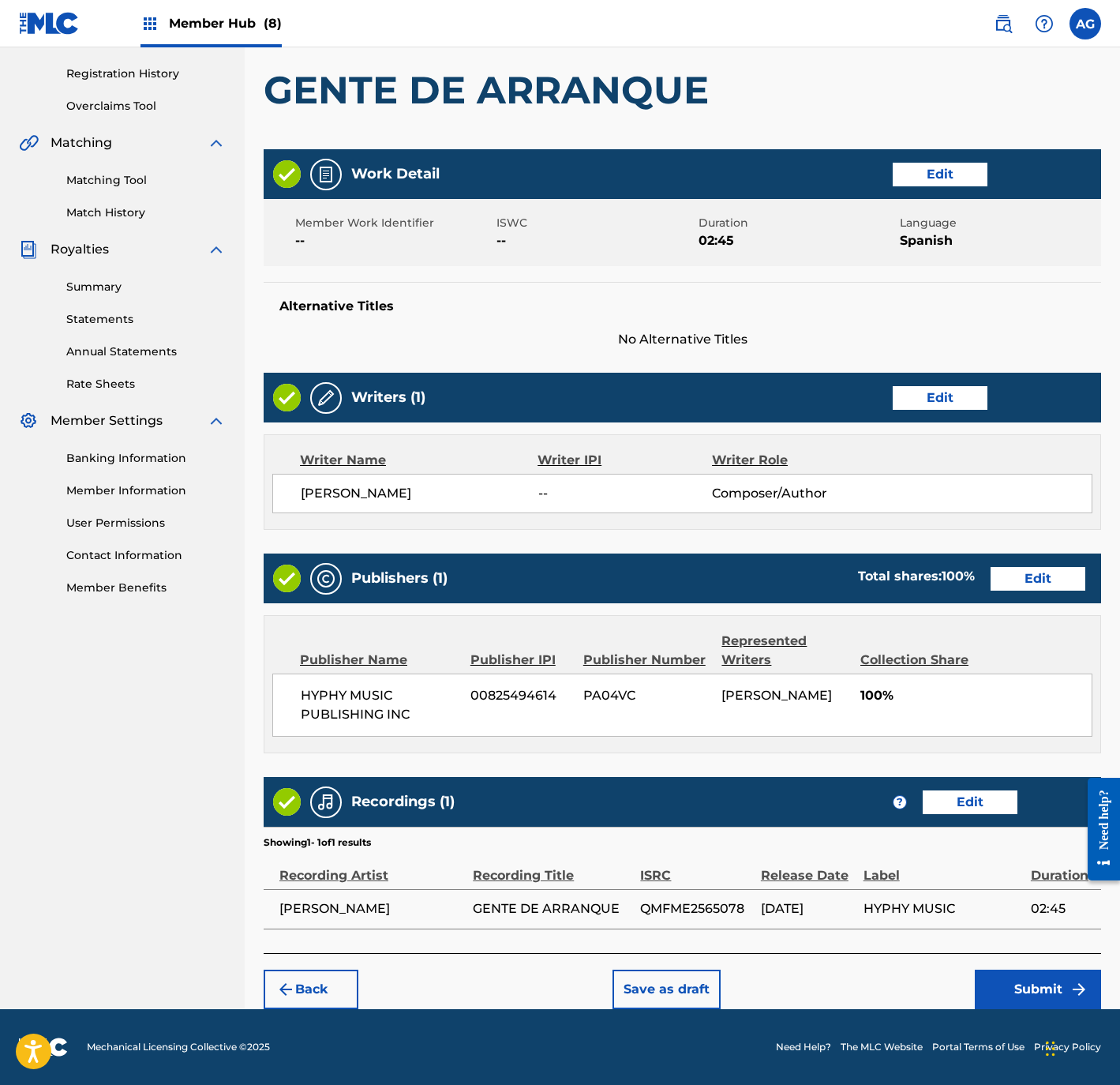
drag, startPoint x: 810, startPoint y: 657, endPoint x: 824, endPoint y: 1010, distance: 353.3
click at [1038, 996] on button "Submit" at bounding box center [1038, 989] width 126 height 39
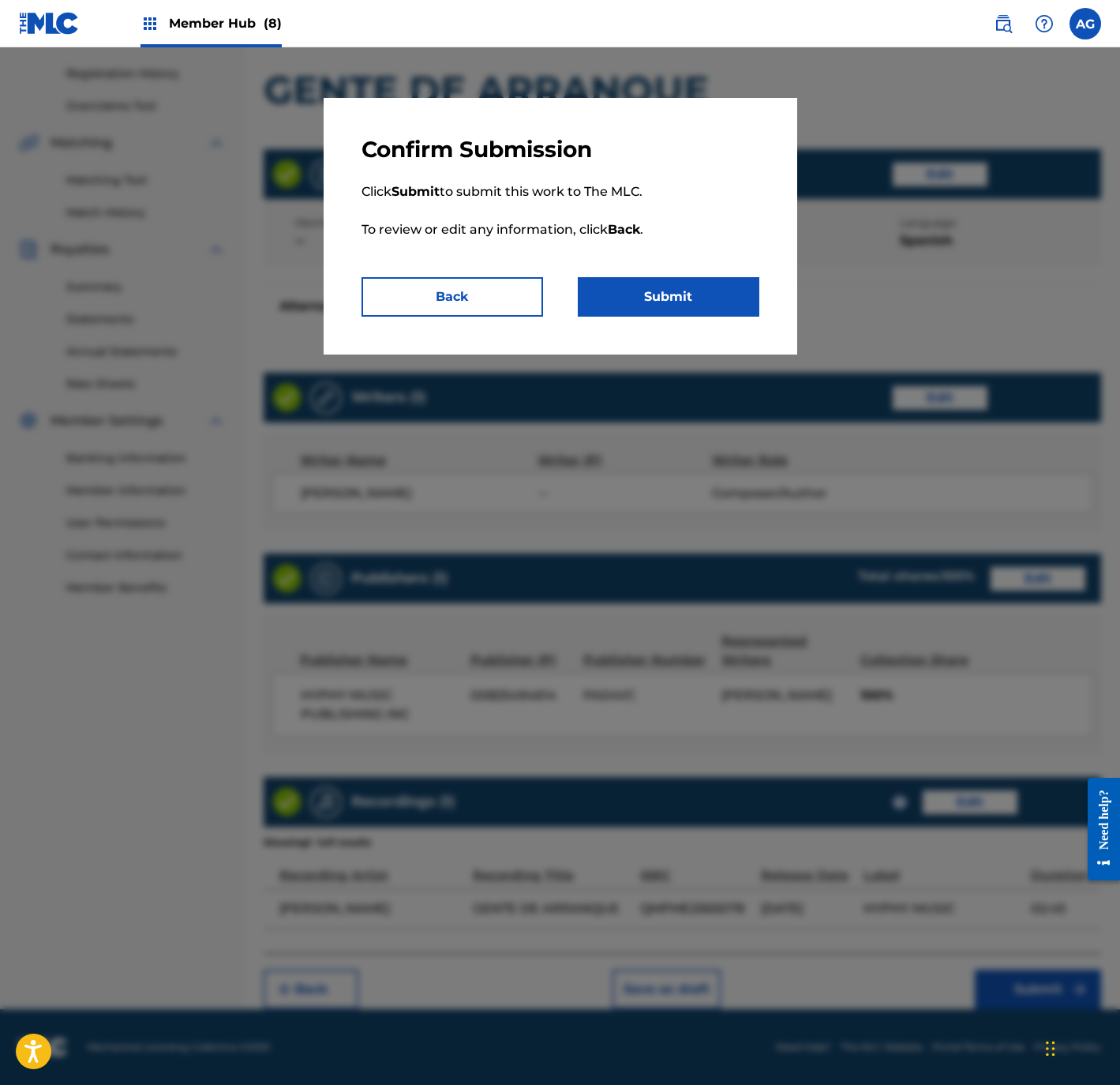
click at [656, 273] on p "Click Submit to submit this work to The MLC. To review or edit any information,…" at bounding box center [560, 220] width 398 height 114
click at [656, 292] on button "Submit" at bounding box center [668, 296] width 182 height 39
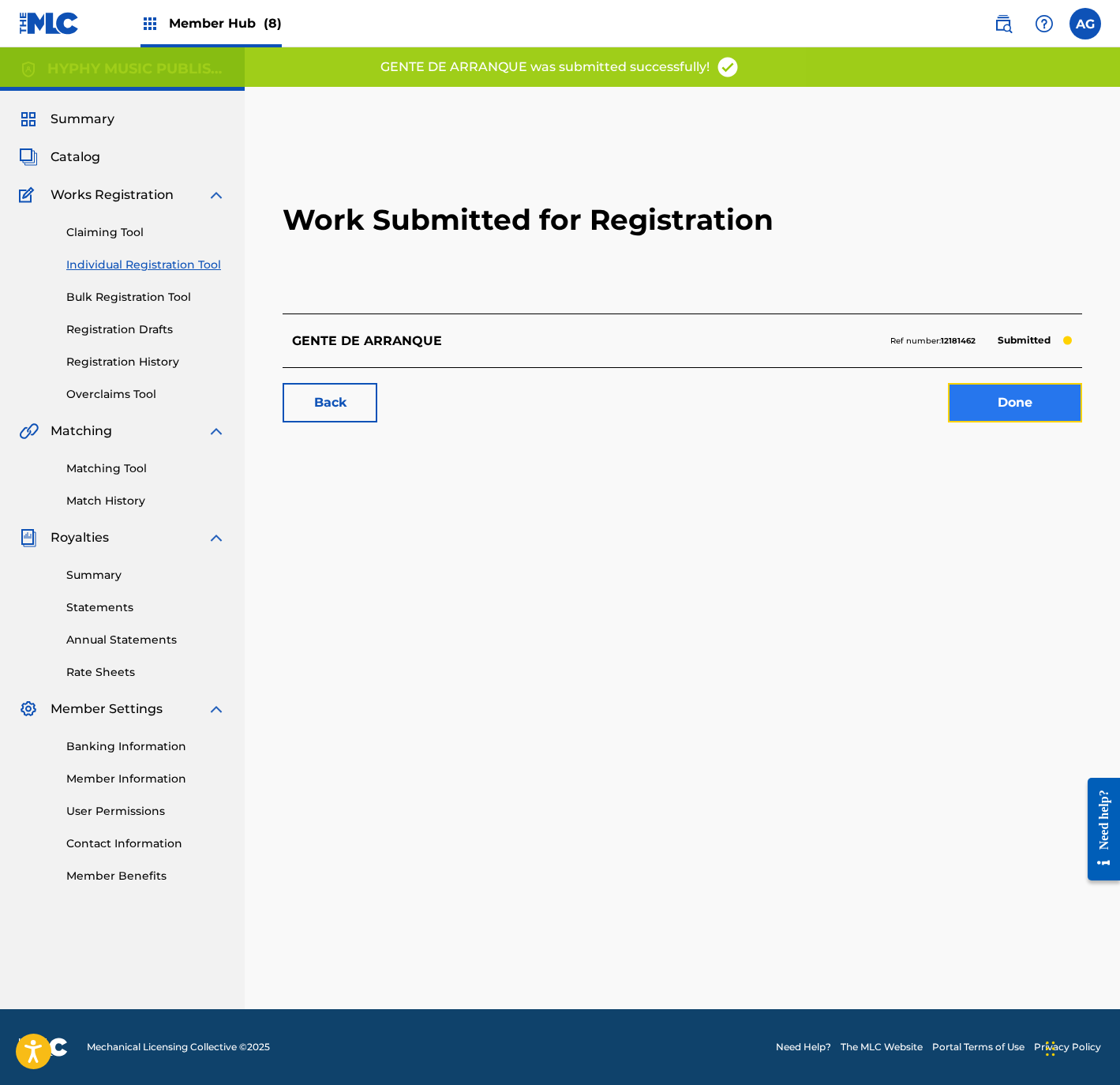
click at [1015, 394] on link "Done" at bounding box center [1015, 403] width 134 height 39
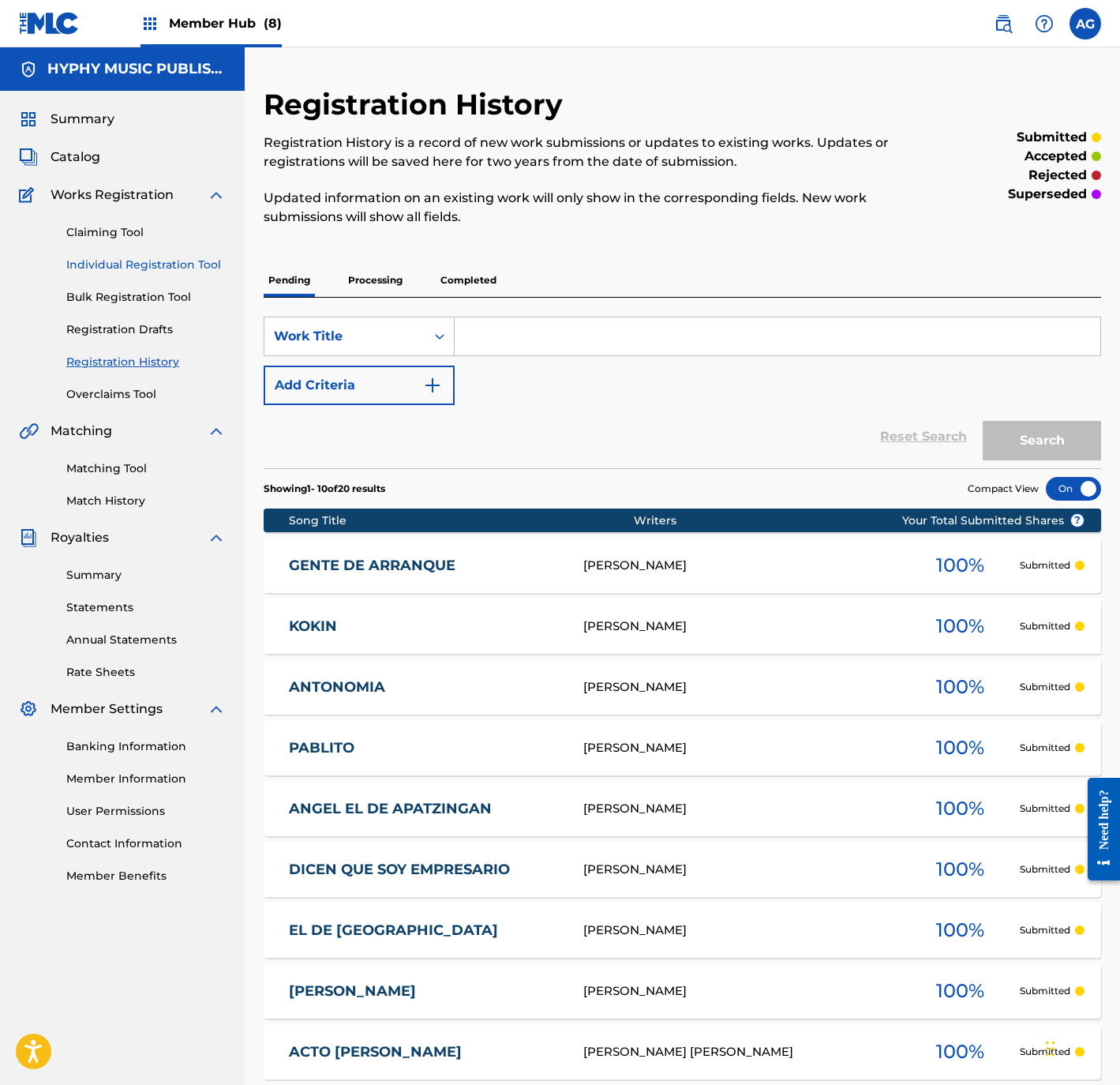
drag, startPoint x: 186, startPoint y: 263, endPoint x: 207, endPoint y: 257, distance: 21.8
click at [183, 263] on link "Individual Registration Tool" at bounding box center [146, 265] width 160 height 17
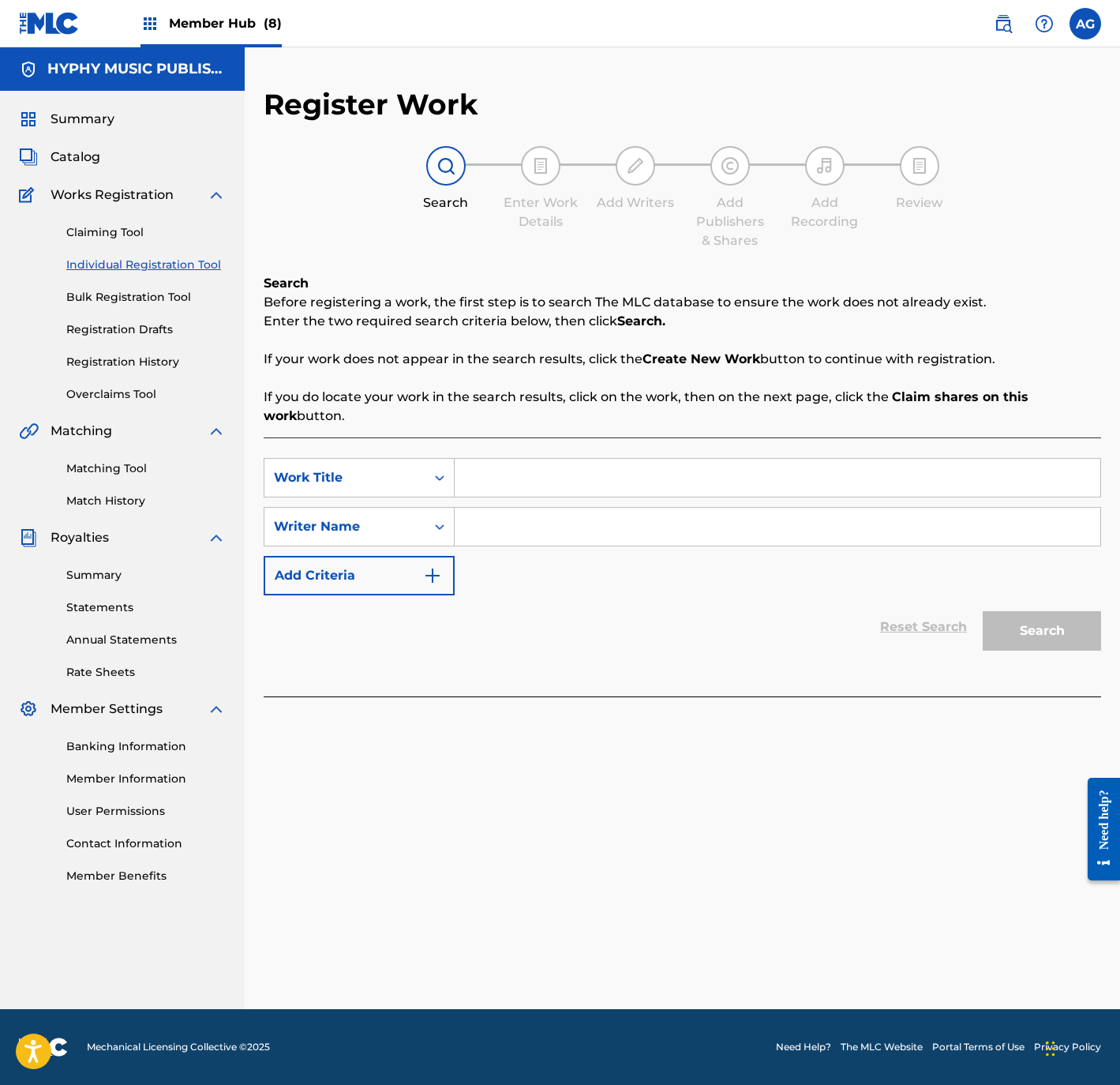
click at [545, 467] on input "Search Form" at bounding box center [777, 477] width 646 height 38
drag, startPoint x: 433, startPoint y: 792, endPoint x: 424, endPoint y: 792, distance: 9.0
click at [430, 792] on div "Register Work Search Enter Work Details Add Writers Add Publishers & Shares Add…" at bounding box center [682, 547] width 875 height 922
click at [494, 524] on input "Search Form" at bounding box center [777, 526] width 646 height 38
click at [1066, 607] on div "Search" at bounding box center [1038, 627] width 126 height 63
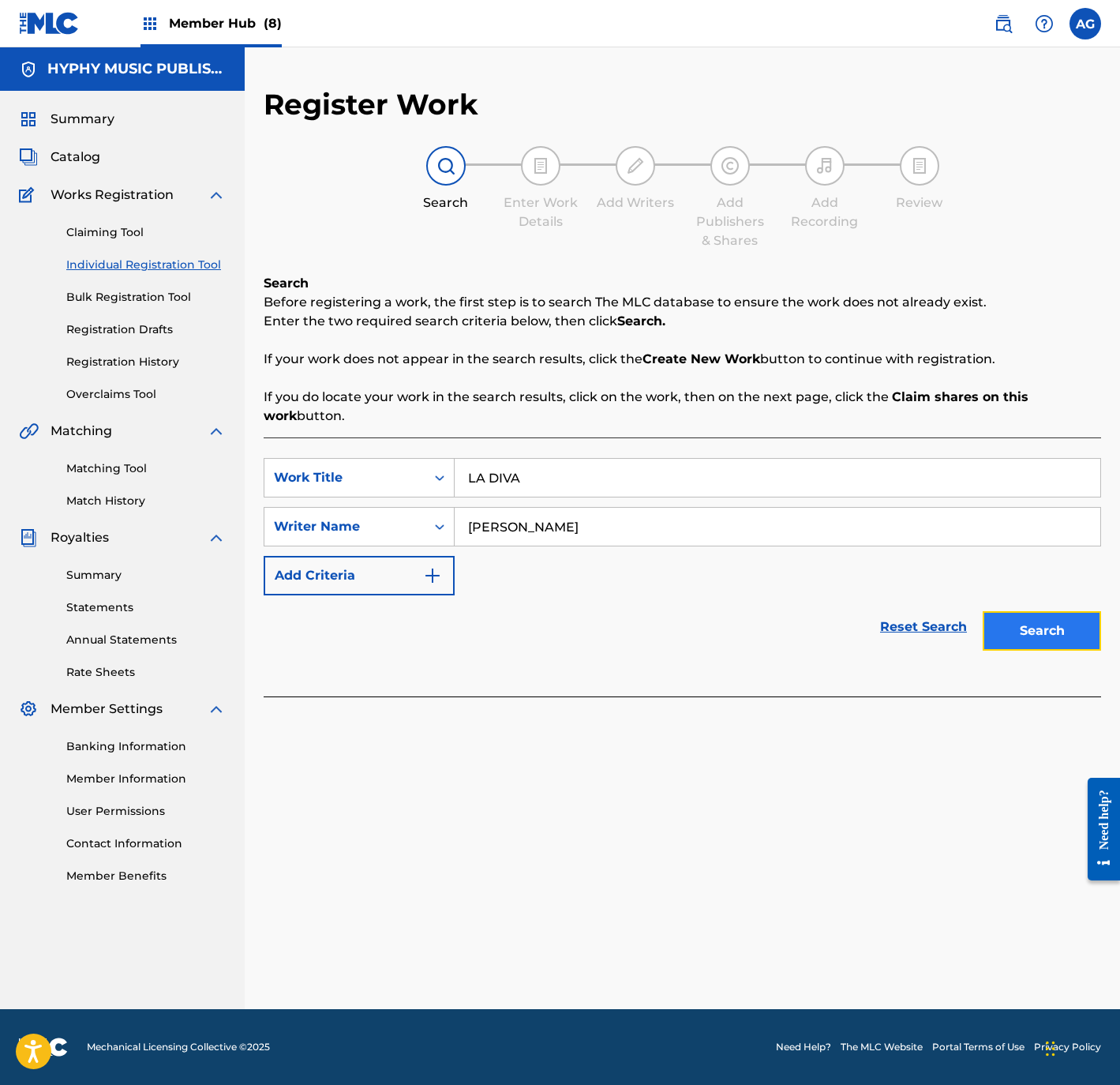
click at [1068, 619] on button "Search" at bounding box center [1042, 631] width 118 height 39
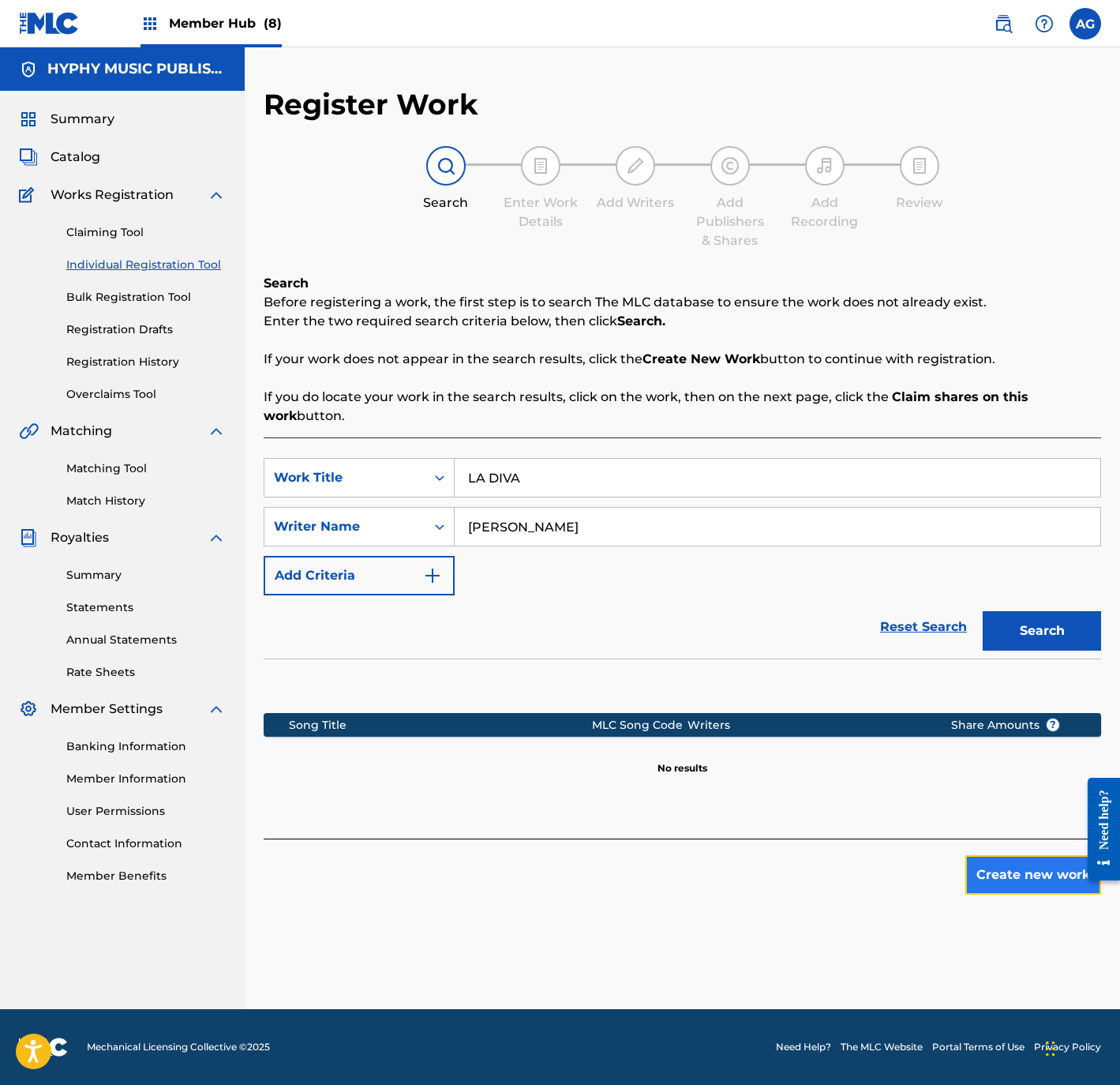
click at [1029, 876] on button "Create new work" at bounding box center [1033, 874] width 136 height 39
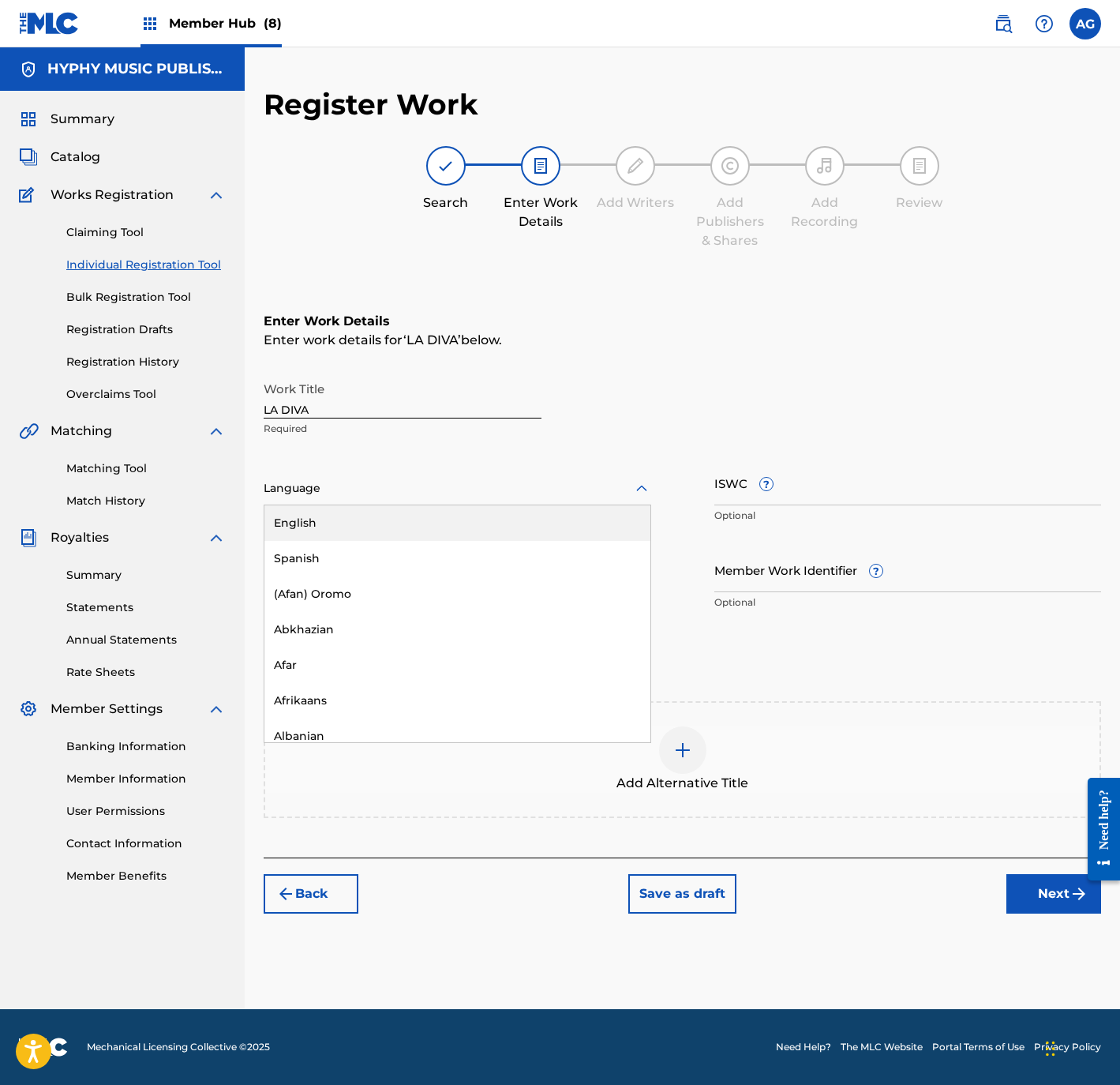
click at [496, 472] on div "Language" at bounding box center [458, 489] width 388 height 33
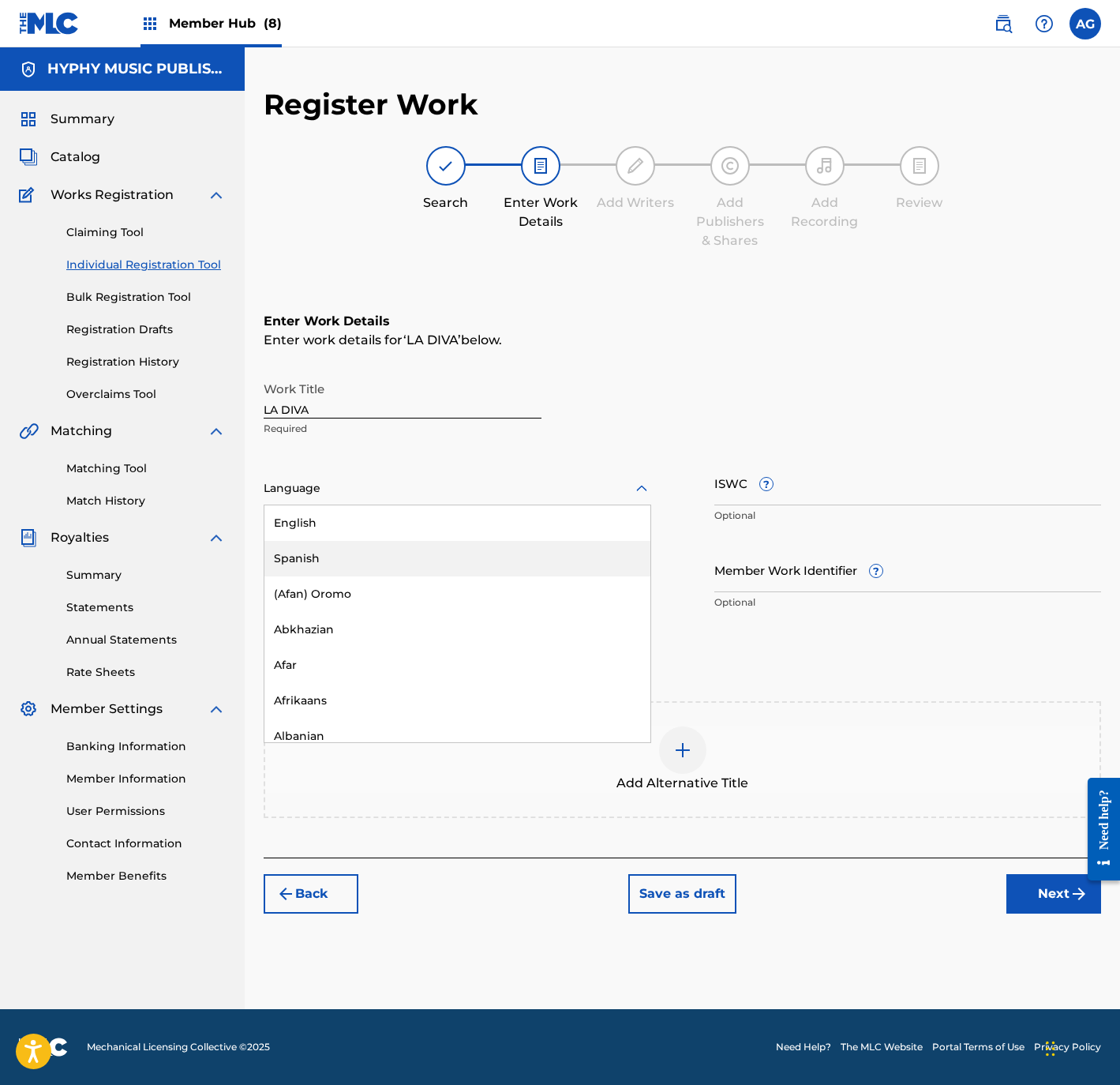
click at [417, 549] on div "Spanish" at bounding box center [458, 559] width 386 height 36
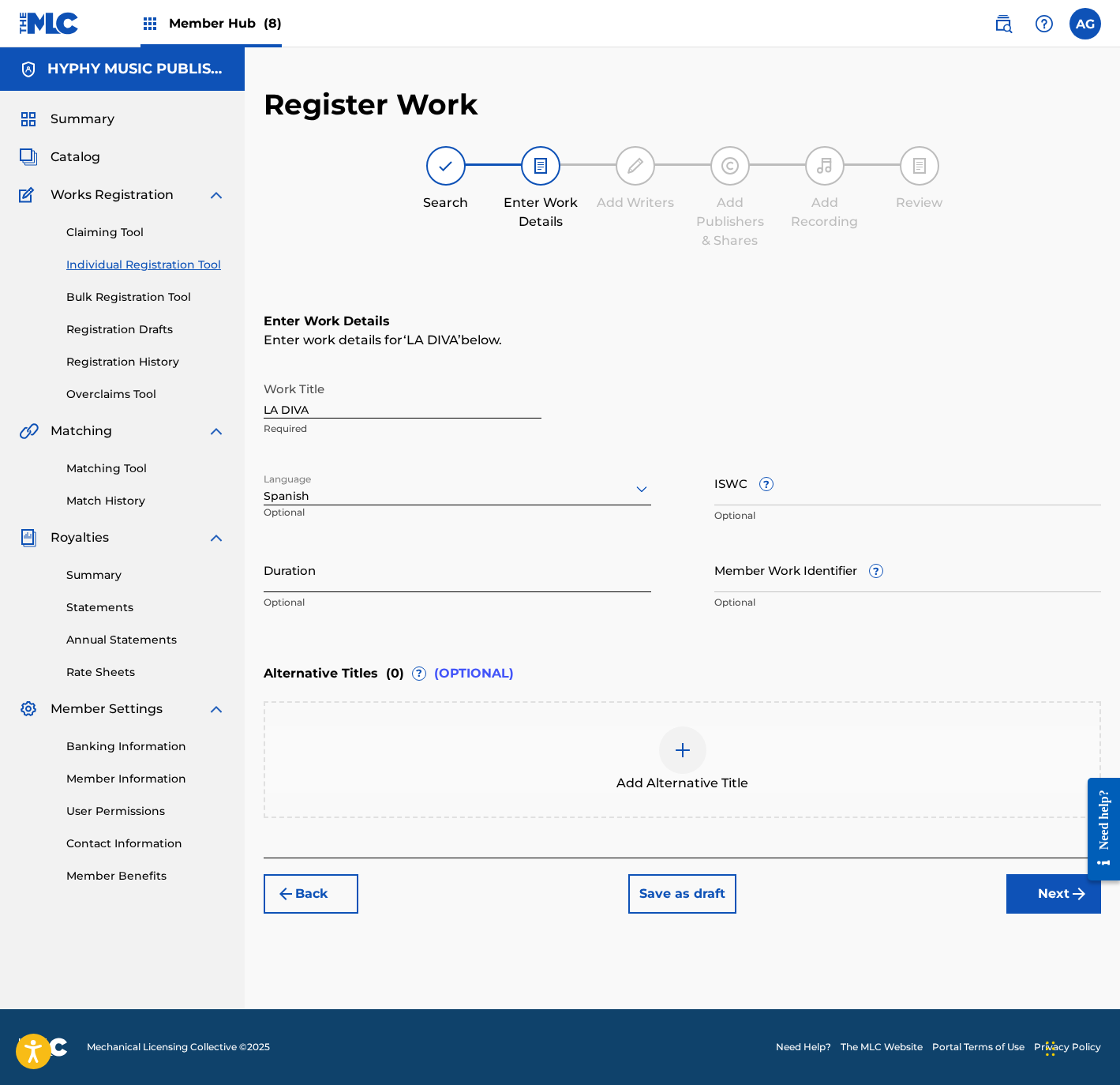
click at [525, 560] on input "Duration" at bounding box center [458, 569] width 388 height 45
click at [1078, 907] on button "Next" at bounding box center [1054, 893] width 95 height 39
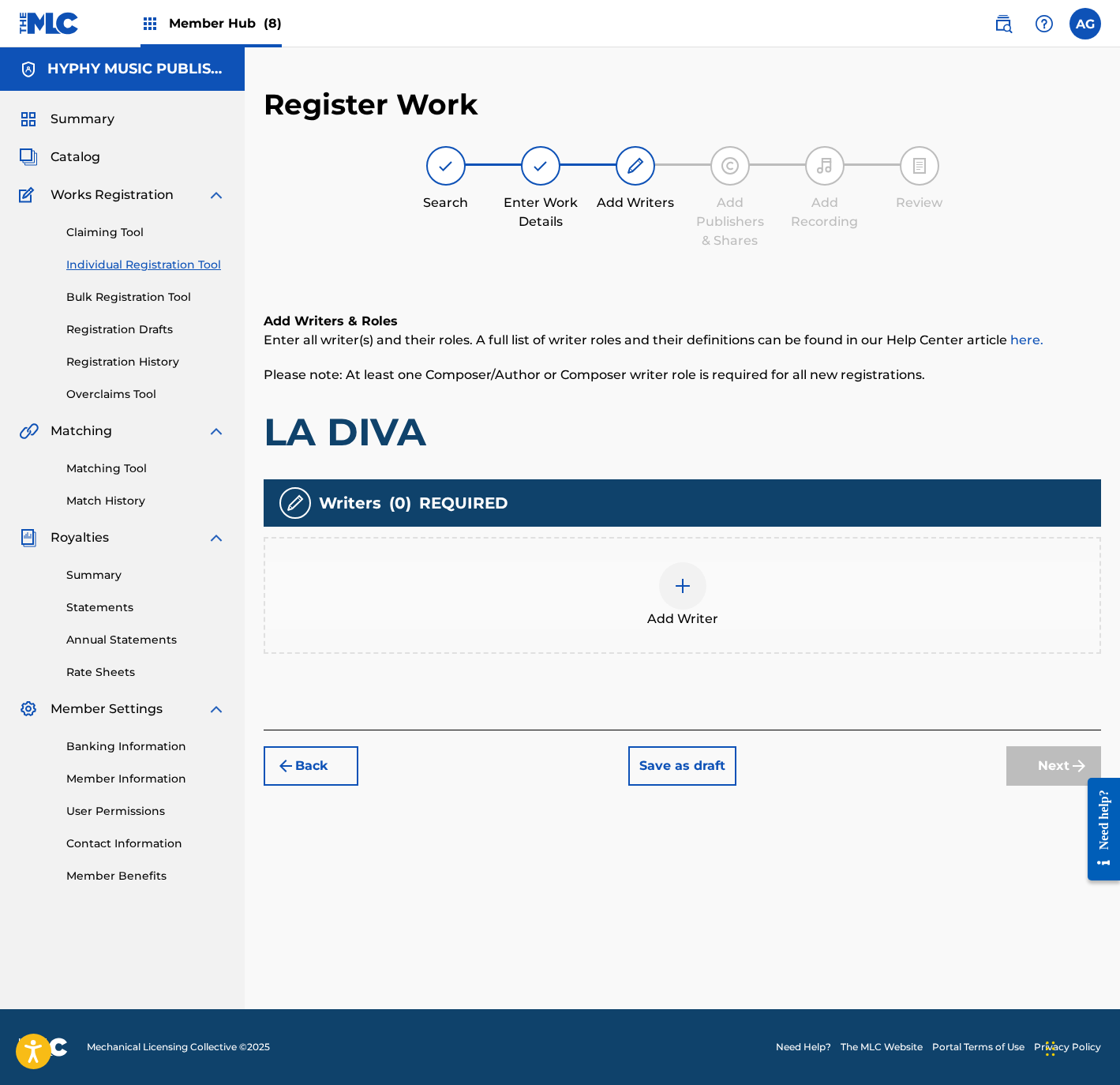
click at [683, 600] on div at bounding box center [683, 586] width 47 height 47
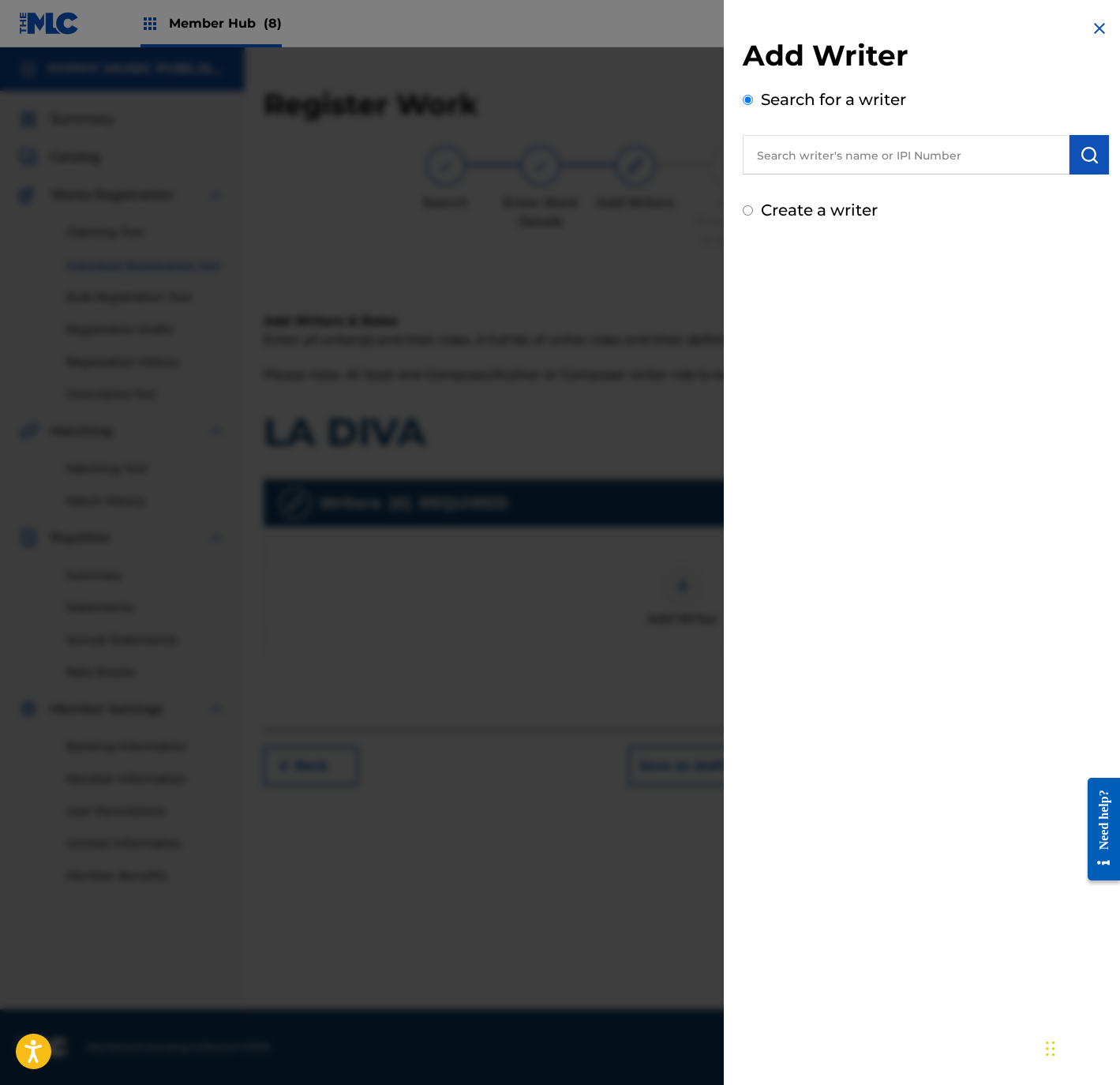
drag, startPoint x: 845, startPoint y: 154, endPoint x: 951, endPoint y: 157, distance: 106.0
click at [845, 154] on input "text" at bounding box center [906, 154] width 327 height 39
click at [1102, 170] on button "submit" at bounding box center [1089, 154] width 39 height 39
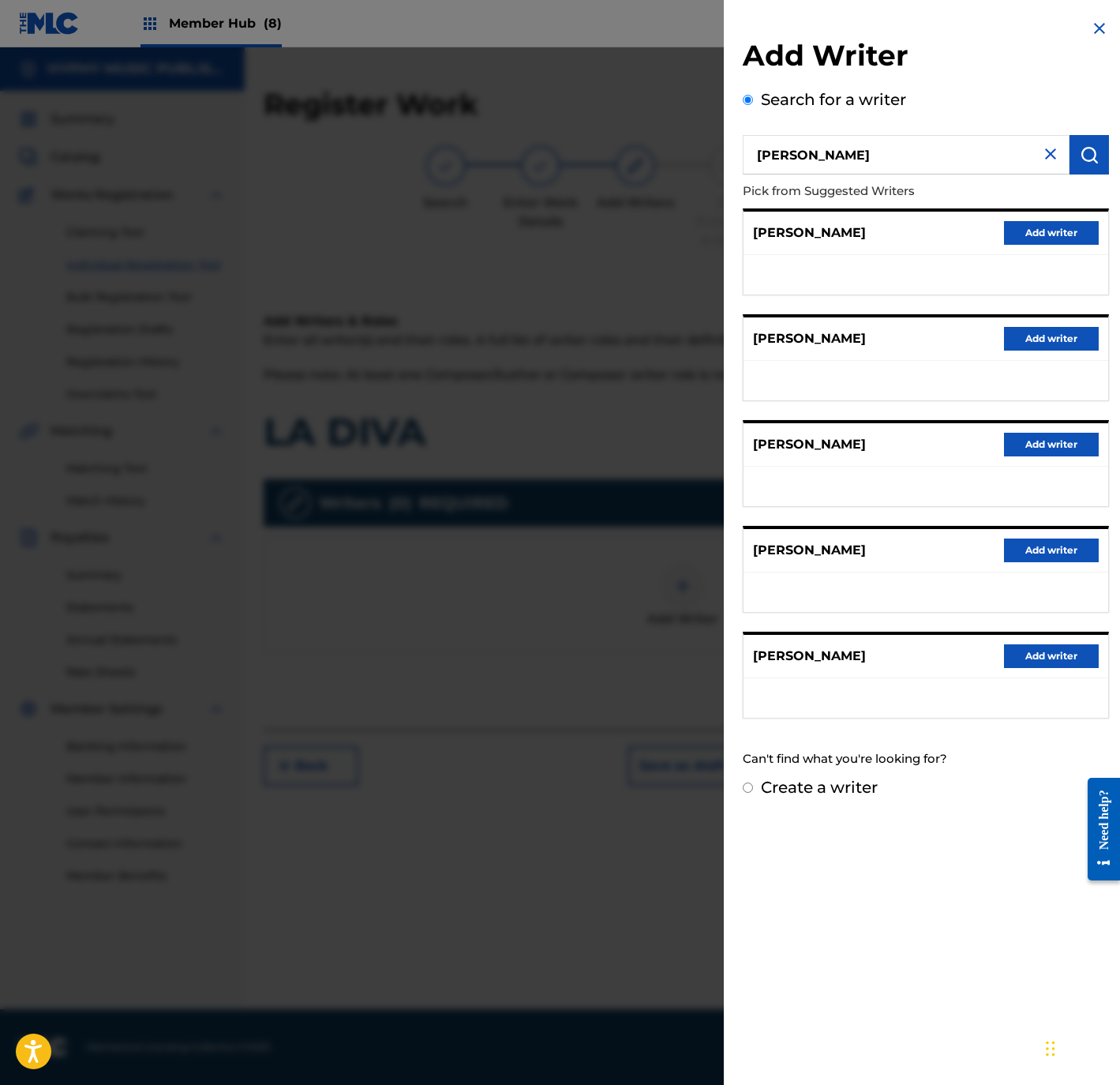
click at [616, 675] on div at bounding box center [560, 589] width 1120 height 1085
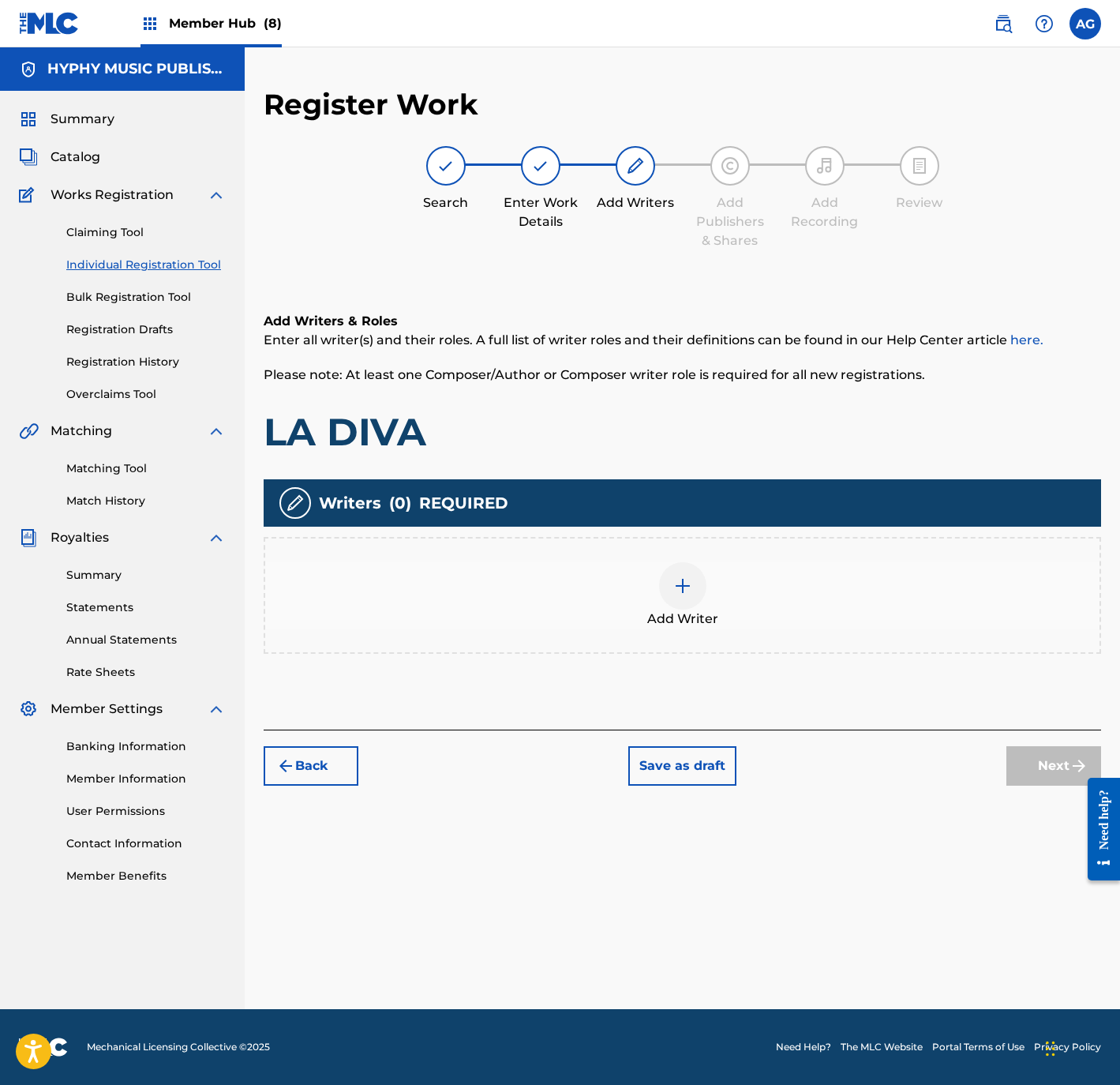
click at [680, 596] on div at bounding box center [683, 586] width 47 height 47
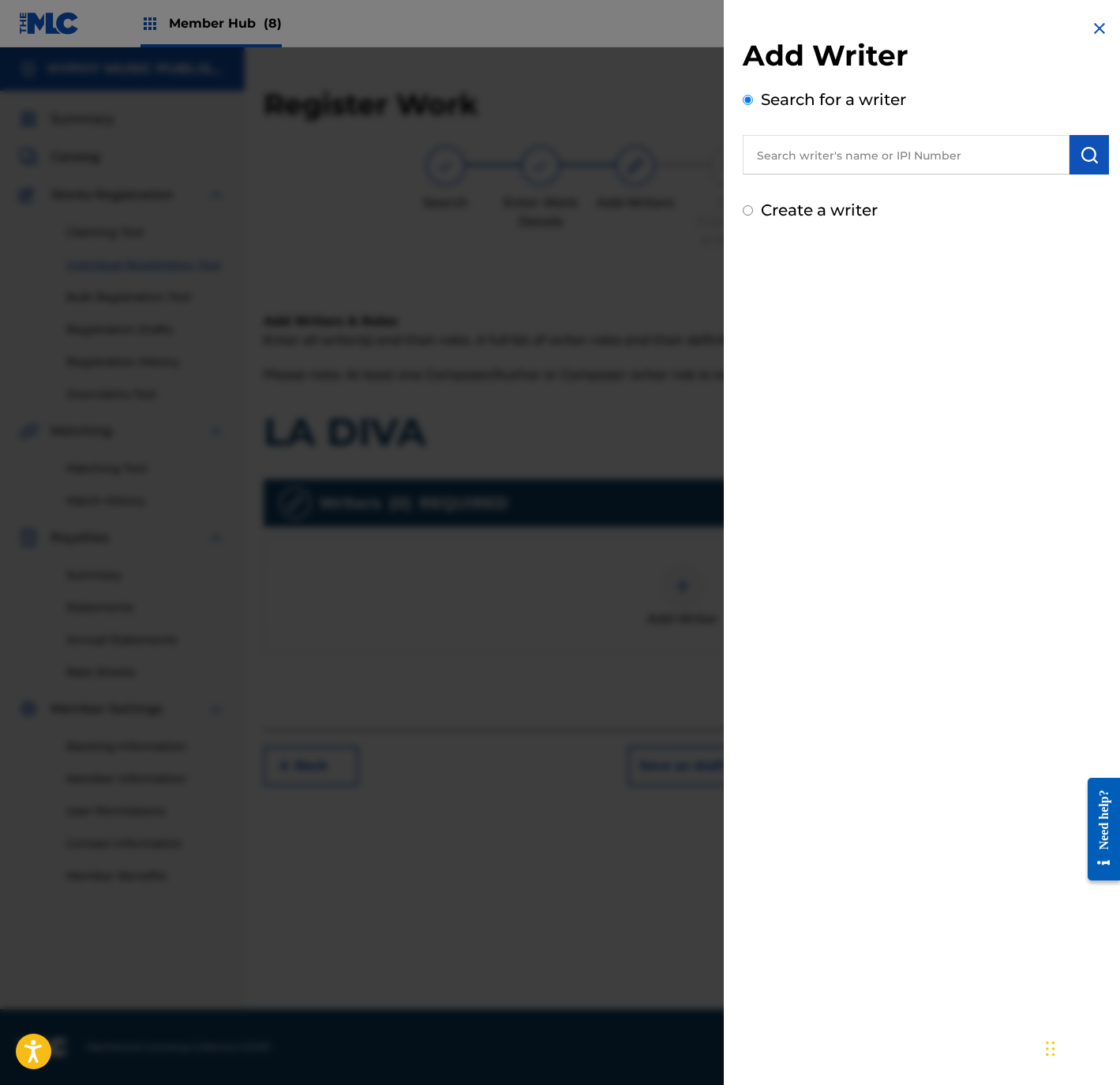
click at [809, 211] on label "Create a writer" at bounding box center [819, 211] width 117 height 19
click at [753, 211] on input "Create a writer" at bounding box center [748, 211] width 11 height 11
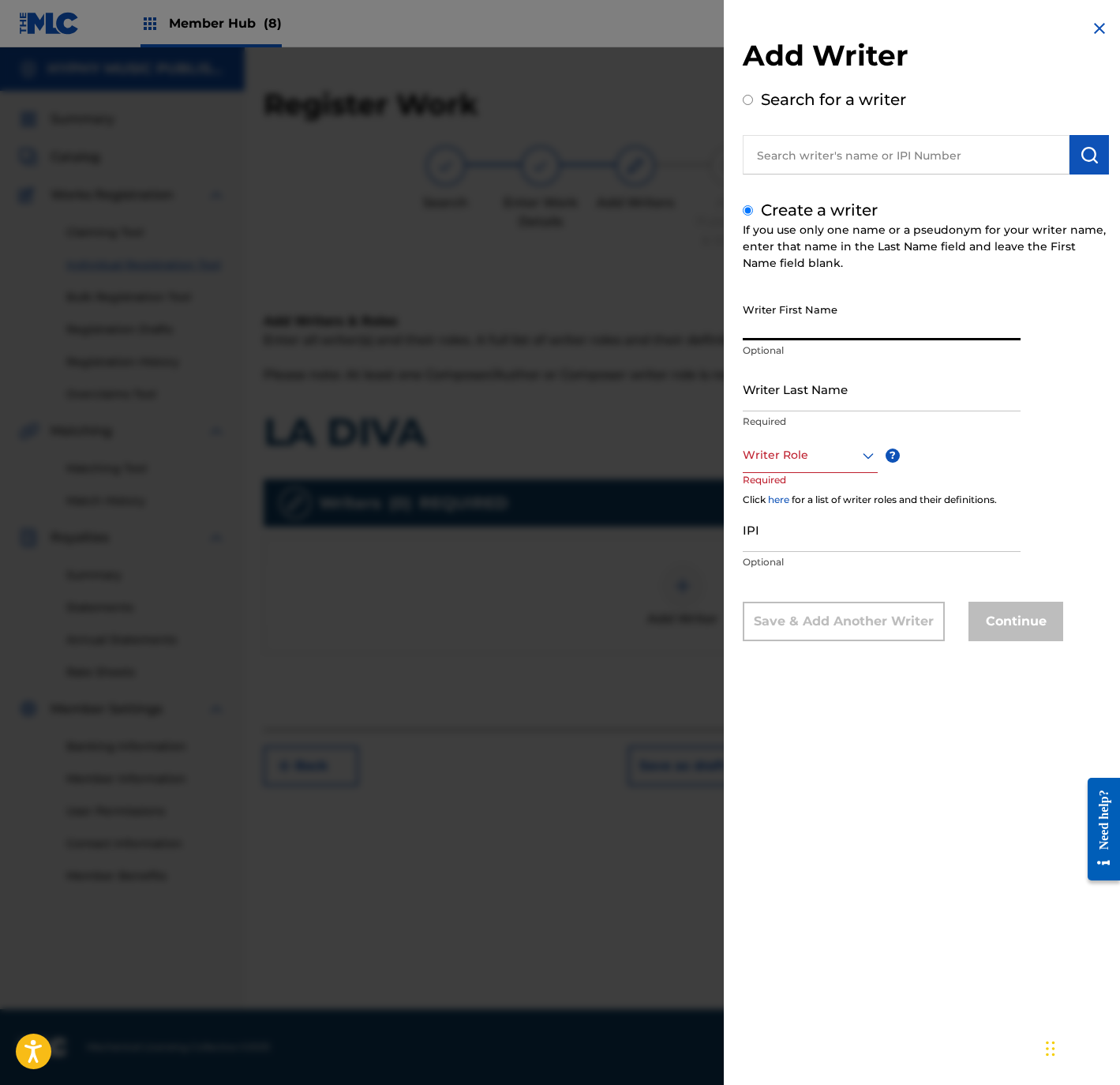
click at [827, 320] on input "Writer First Name" at bounding box center [881, 318] width 278 height 45
click at [827, 400] on input "Writer Last Name" at bounding box center [881, 389] width 278 height 45
drag, startPoint x: 791, startPoint y: 320, endPoint x: 1094, endPoint y: 318, distance: 303.0
click at [1094, 318] on div "Writer First Name SANTOS RODRIGUEZ GARCIA Optional Writer Last Name SANTOS RODR…" at bounding box center [926, 468] width 367 height 346
drag, startPoint x: 792, startPoint y: 403, endPoint x: 724, endPoint y: 412, distance: 68.6
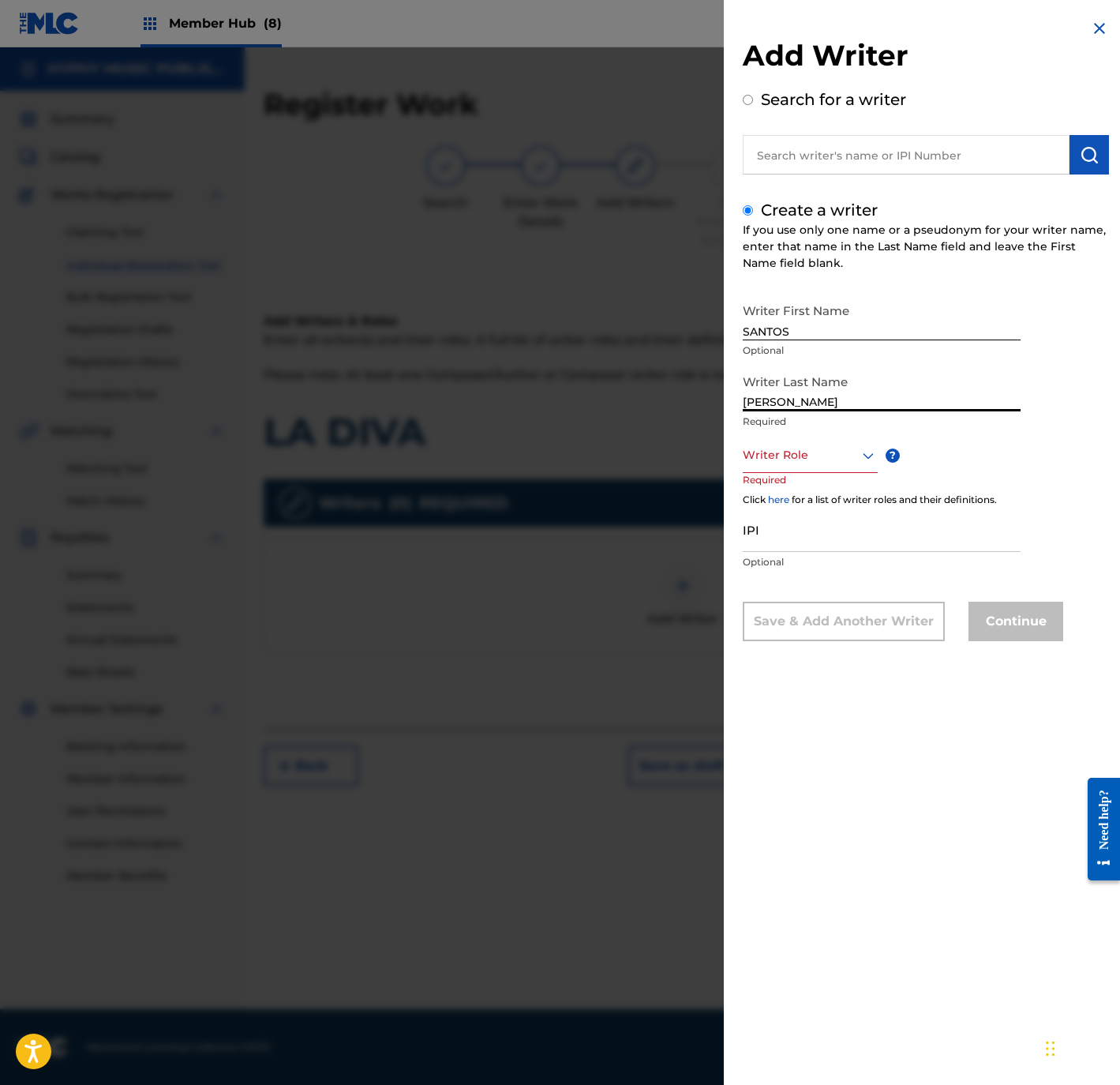
click at [724, 412] on div "Add Writer Search for a writer Create a writer If you use only one name or a ps…" at bounding box center [925, 341] width 404 height 683
click at [784, 455] on div at bounding box center [810, 455] width 135 height 20
click at [787, 490] on div "Composer/Author" at bounding box center [810, 490] width 133 height 36
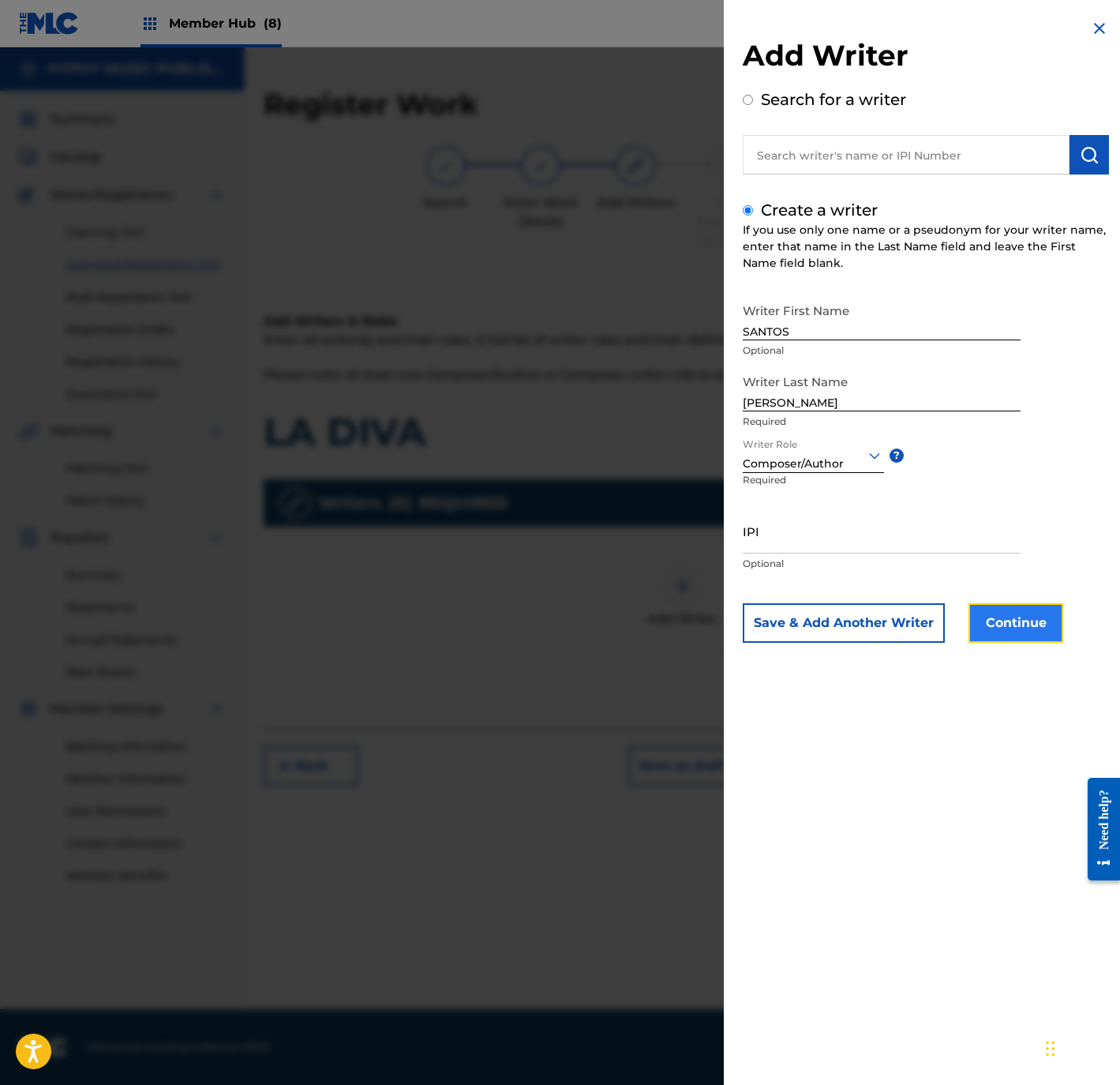
click at [1032, 631] on button "Continue" at bounding box center [1016, 623] width 95 height 39
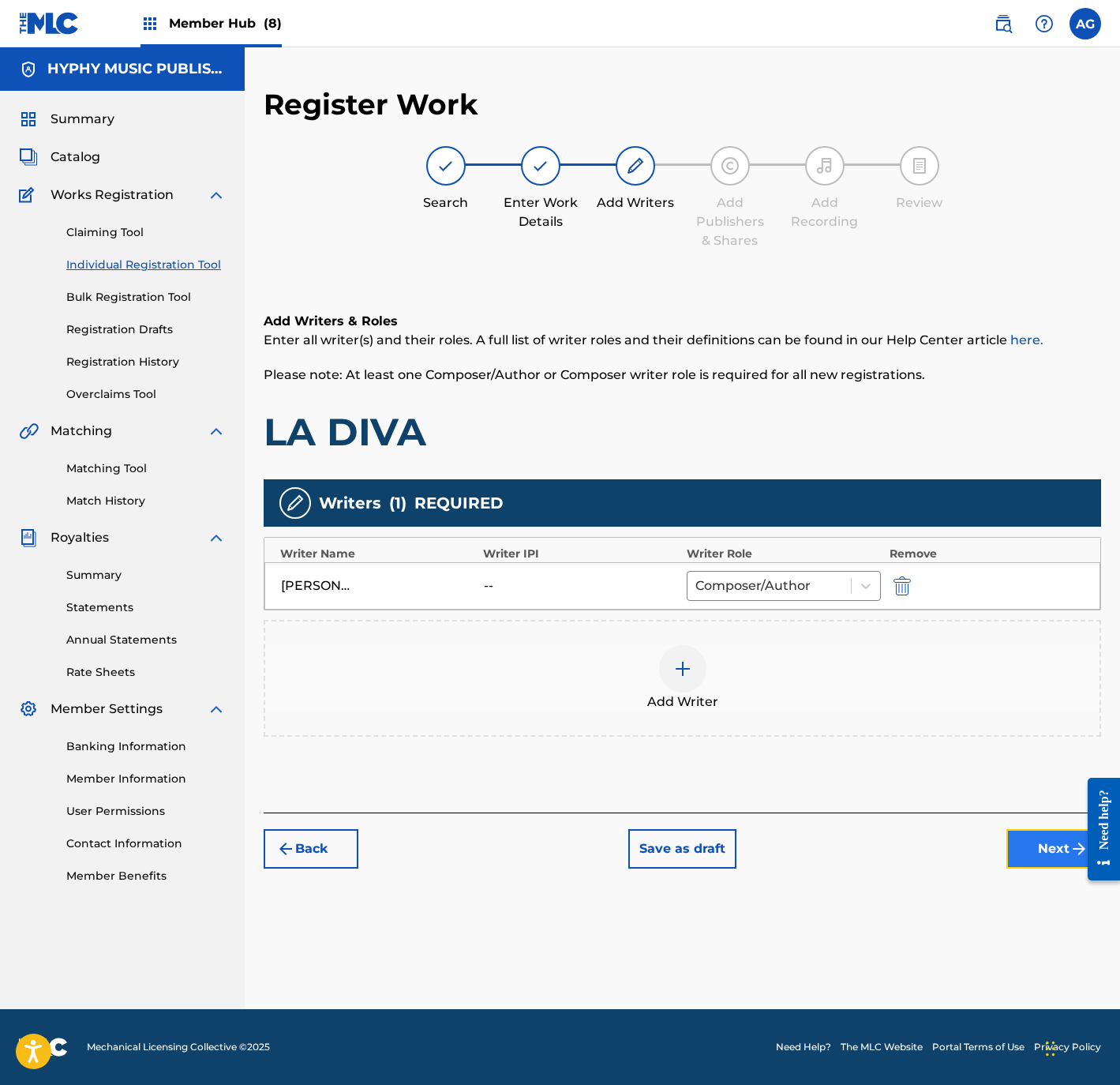
click at [1056, 853] on button "Next" at bounding box center [1054, 848] width 95 height 39
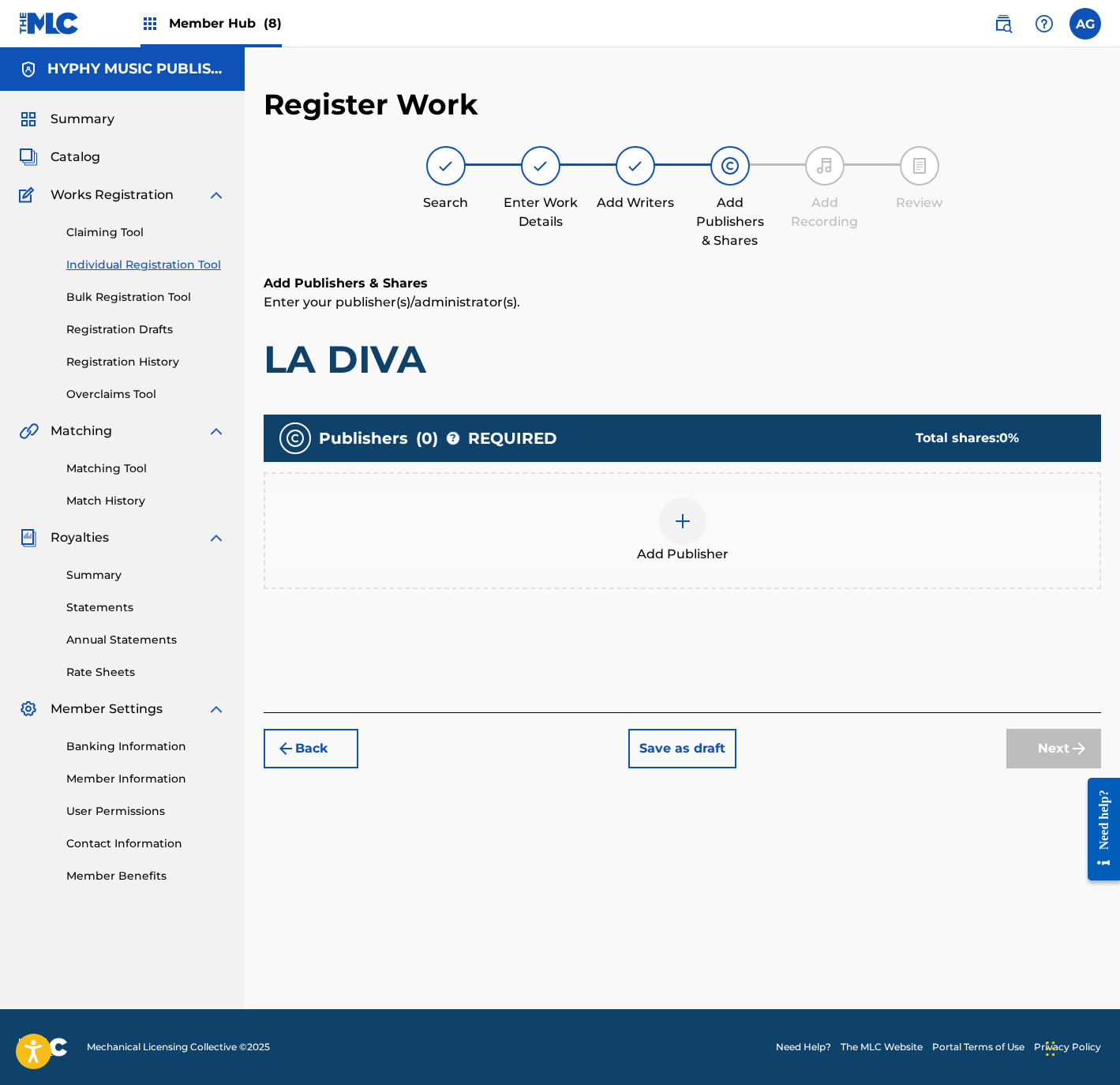
click at [706, 522] on div "Add Publisher" at bounding box center [681, 531] width 834 height 67
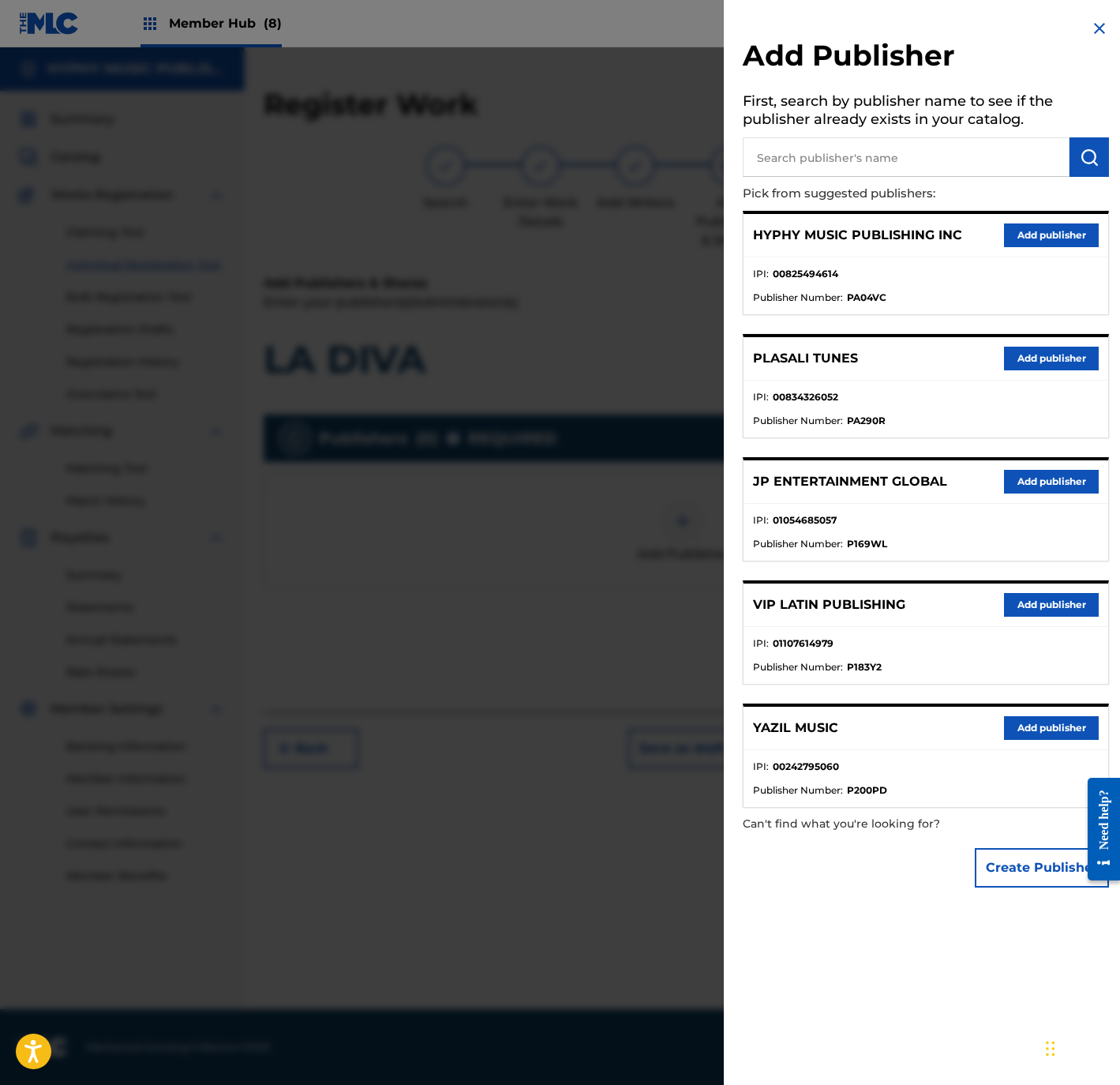
click at [988, 230] on div "HYPHY MUSIC PUBLISHING INC Add publisher" at bounding box center [926, 236] width 365 height 44
click at [1022, 228] on button "Add publisher" at bounding box center [1052, 235] width 95 height 24
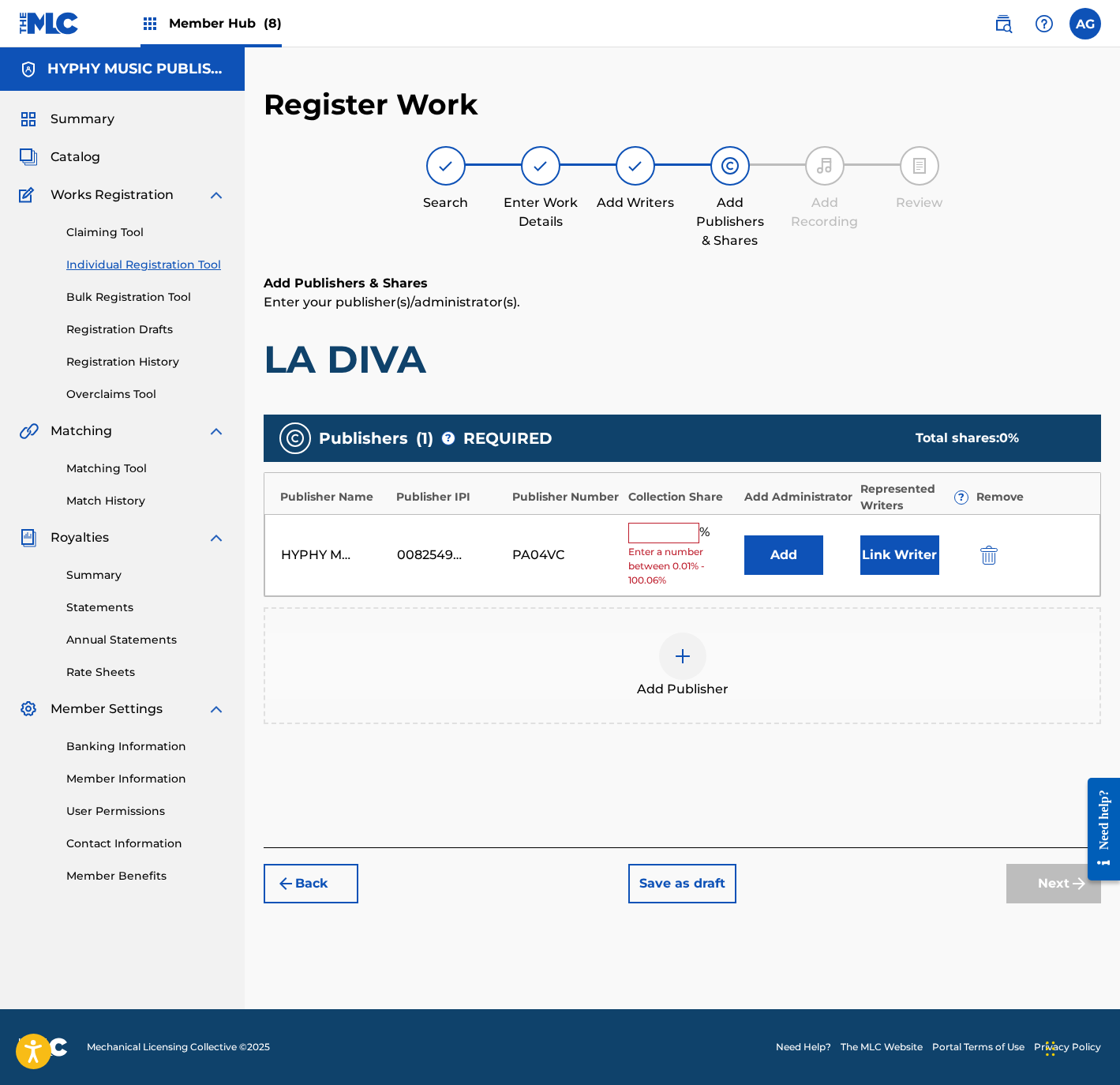
click at [682, 533] on input "text" at bounding box center [663, 532] width 71 height 20
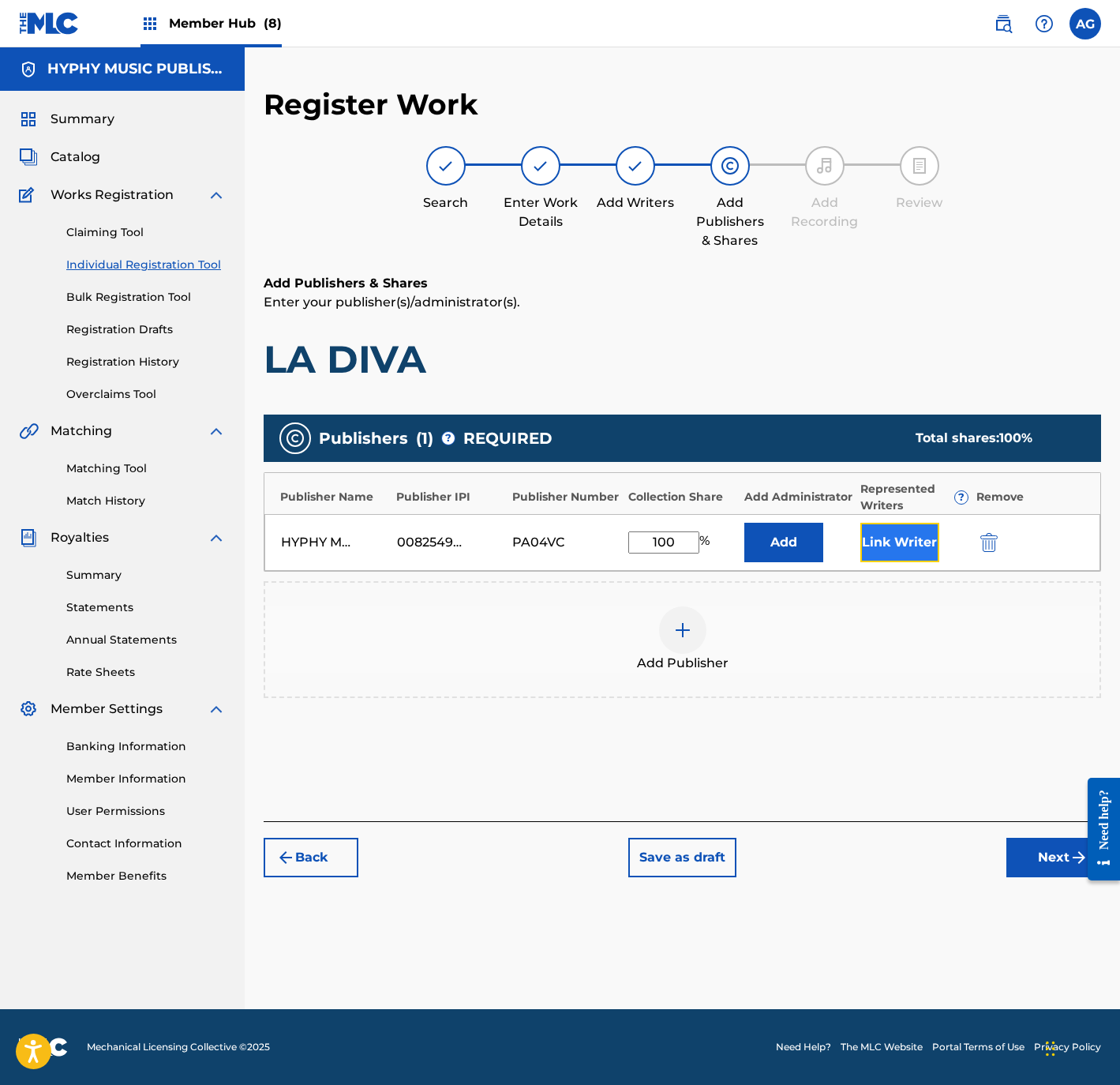
click at [907, 548] on button "Link Writer" at bounding box center [900, 542] width 79 height 39
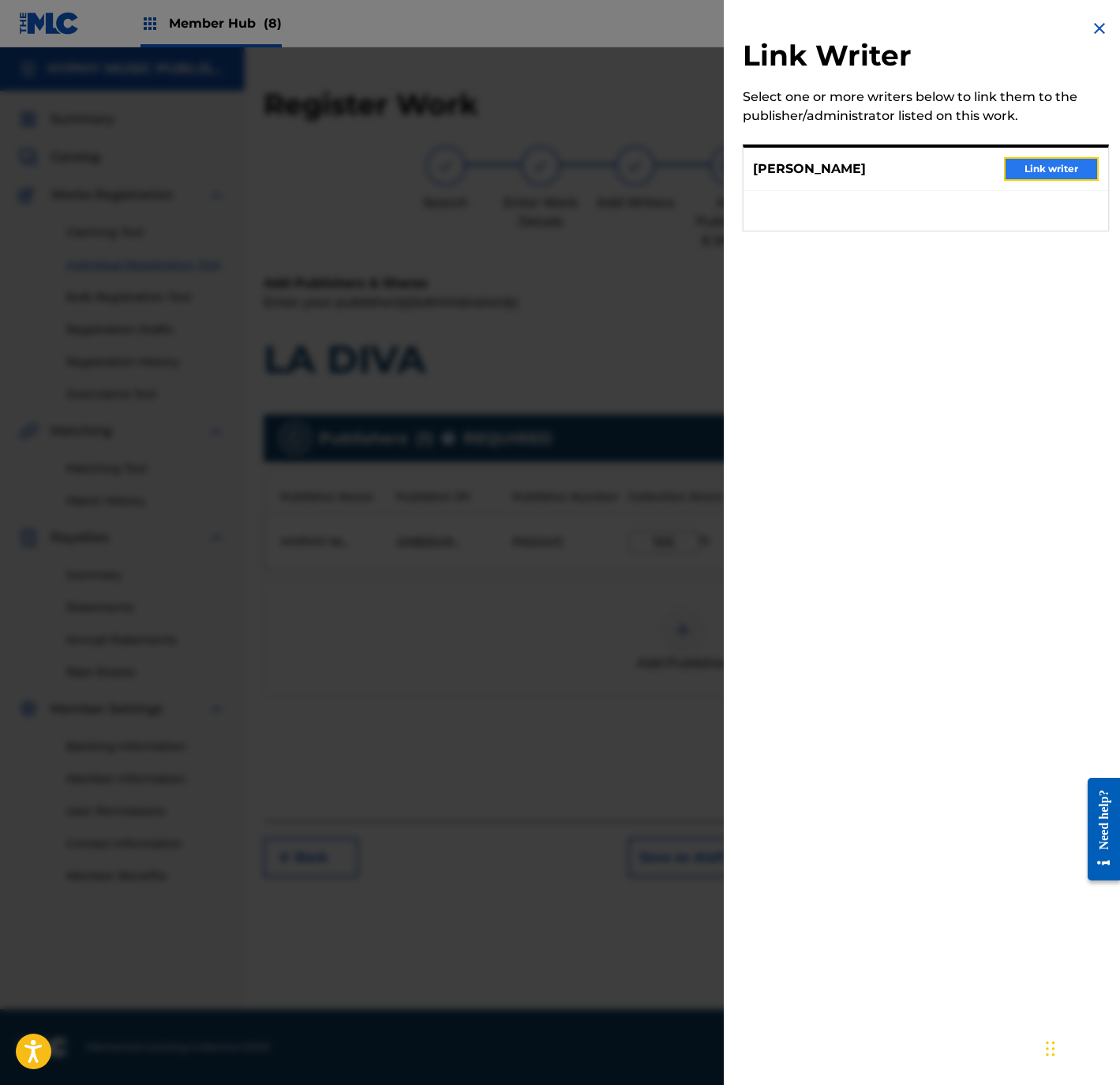
click at [1064, 159] on button "Link writer" at bounding box center [1052, 168] width 95 height 24
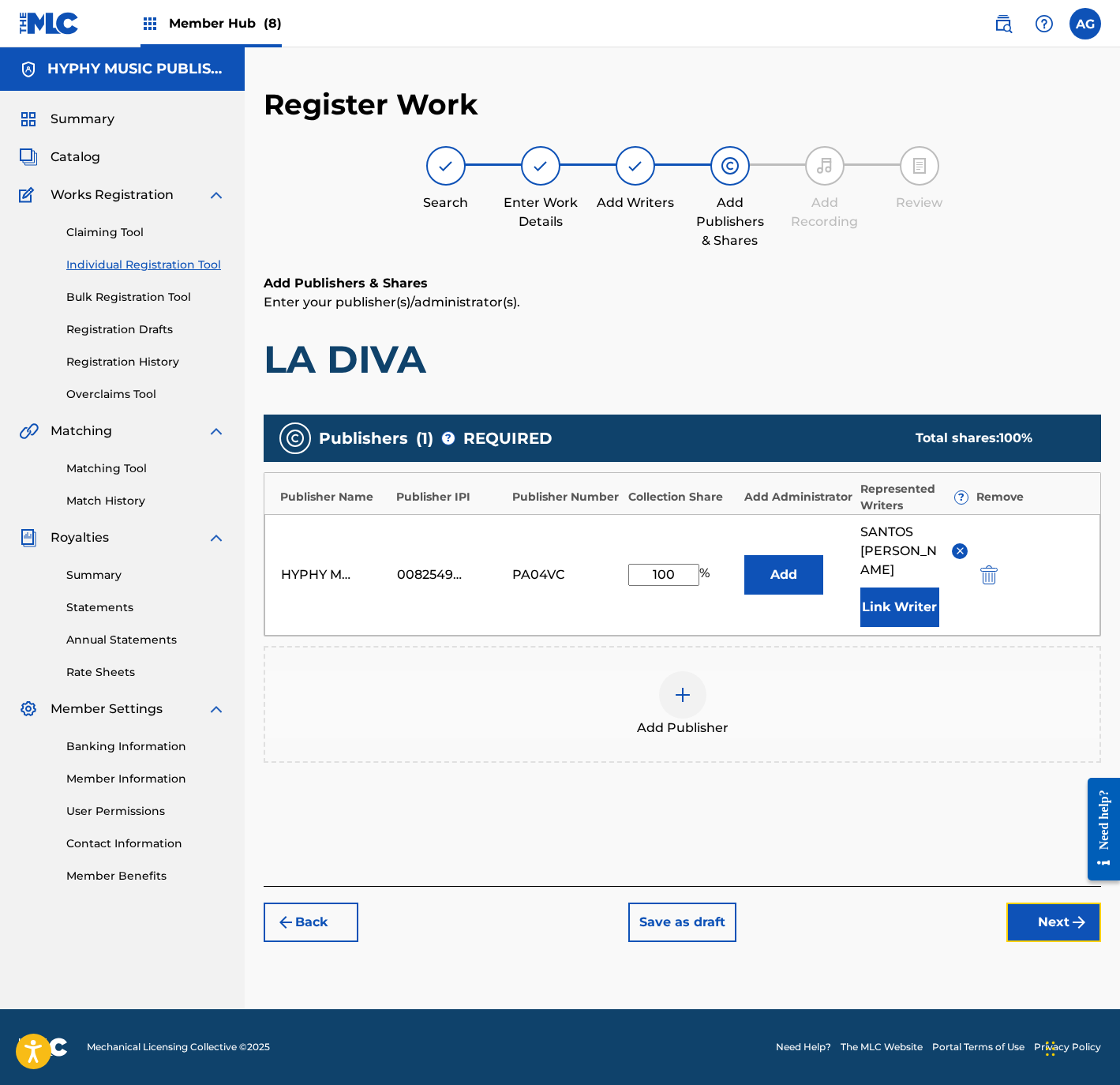
click at [1047, 928] on button "Next" at bounding box center [1054, 922] width 95 height 39
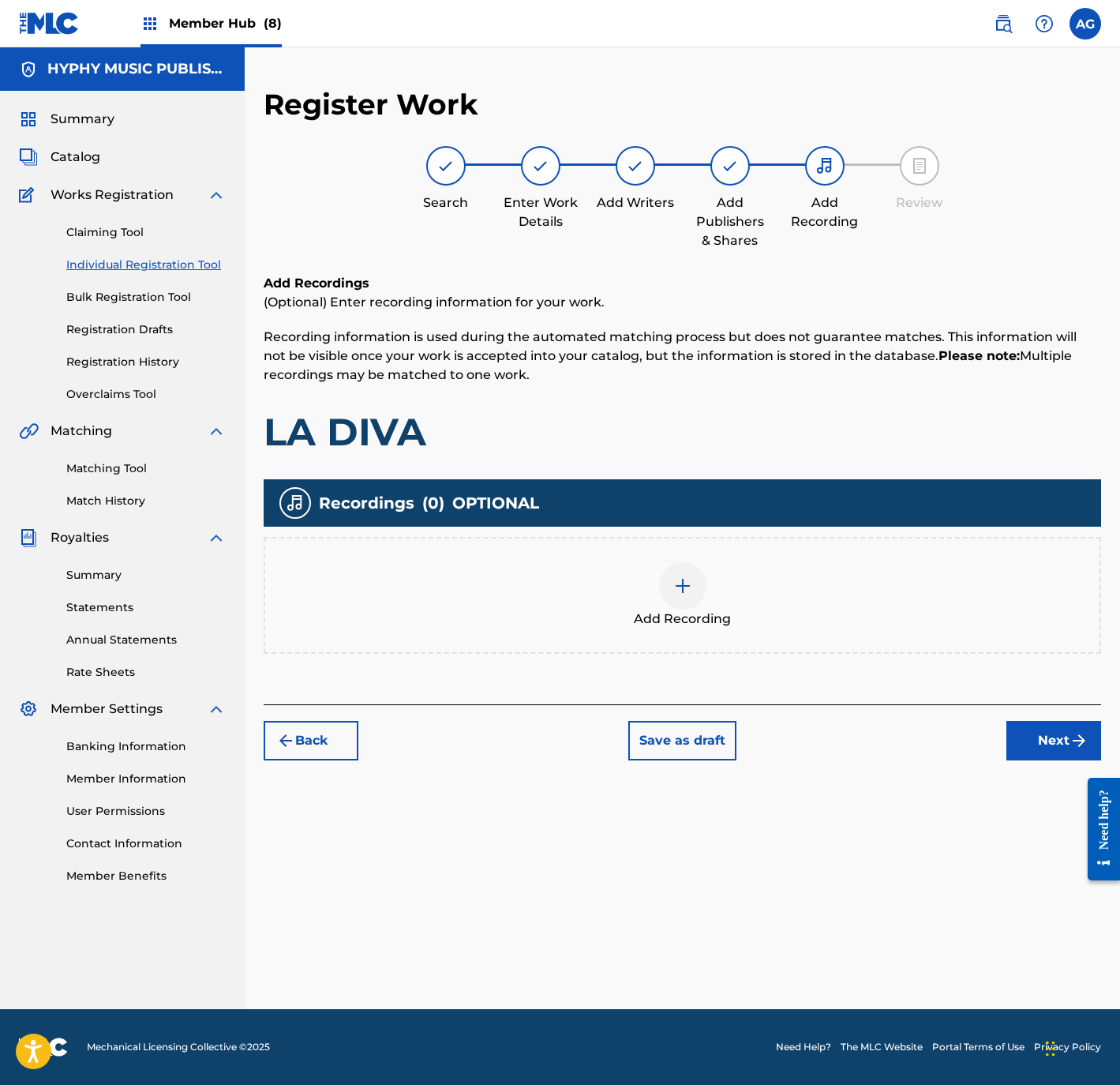
click at [730, 632] on div "Add Recording" at bounding box center [682, 595] width 838 height 117
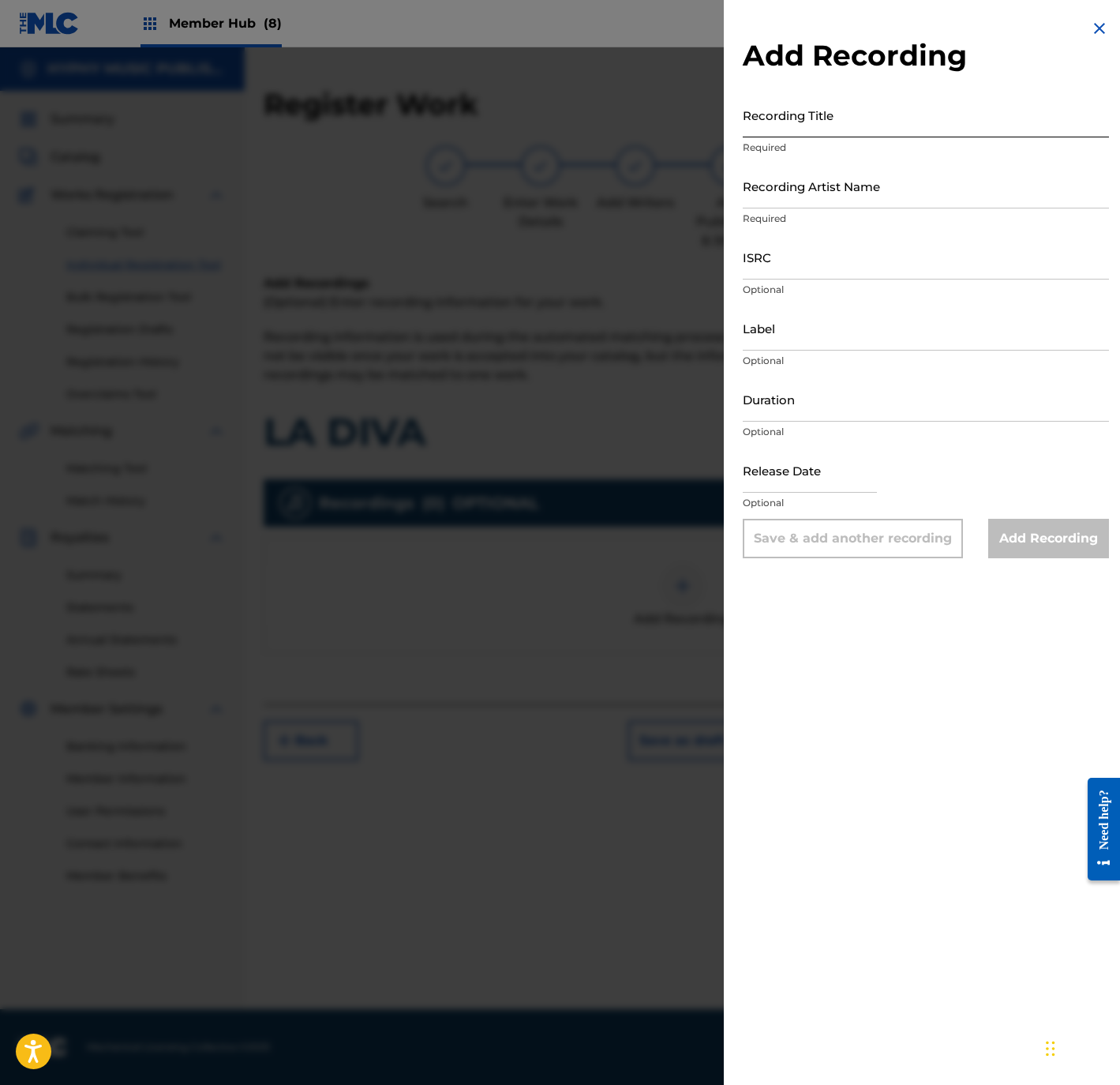
drag, startPoint x: 881, startPoint y: 115, endPoint x: 860, endPoint y: 123, distance: 22.5
click at [880, 115] on input "Recording Title" at bounding box center [926, 114] width 367 height 45
drag, startPoint x: 824, startPoint y: 188, endPoint x: 817, endPoint y: 193, distance: 8.6
click at [824, 188] on input "Recording Artist Name" at bounding box center [926, 185] width 367 height 45
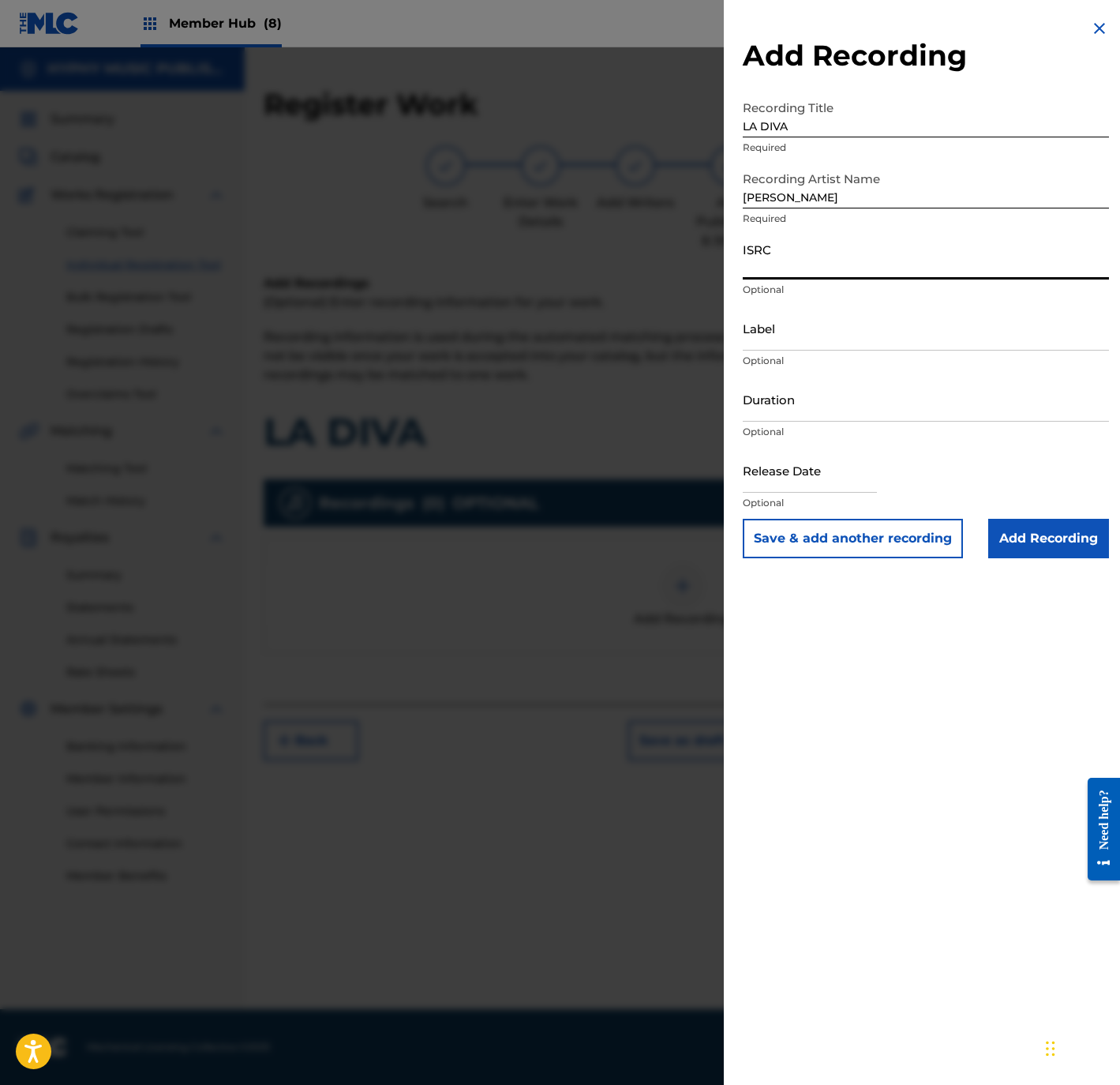
click at [846, 266] on input "ISRC" at bounding box center [926, 256] width 367 height 45
click at [799, 329] on input "Label" at bounding box center [926, 327] width 367 height 45
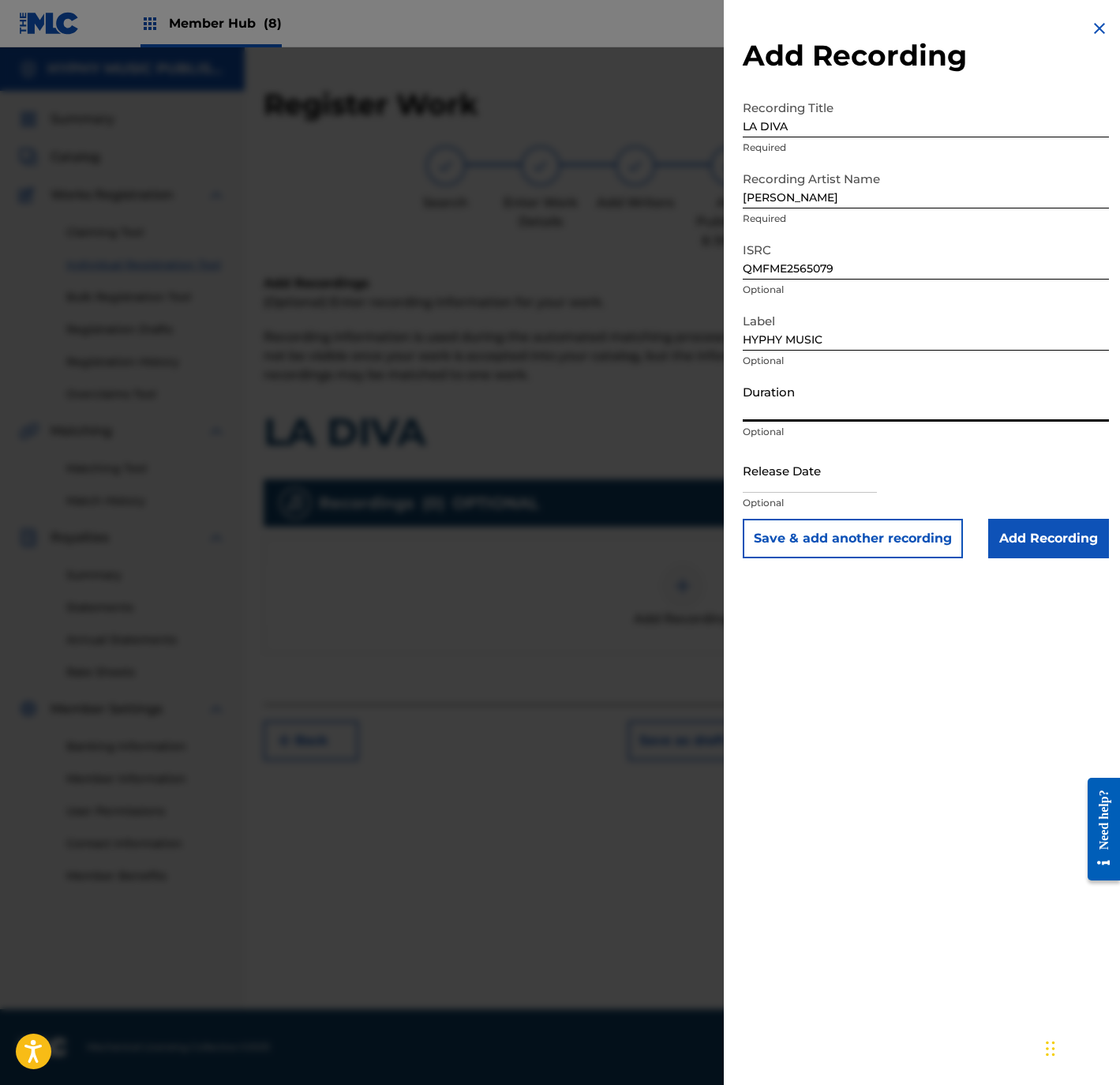
click at [792, 410] on input "Duration" at bounding box center [926, 398] width 367 height 45
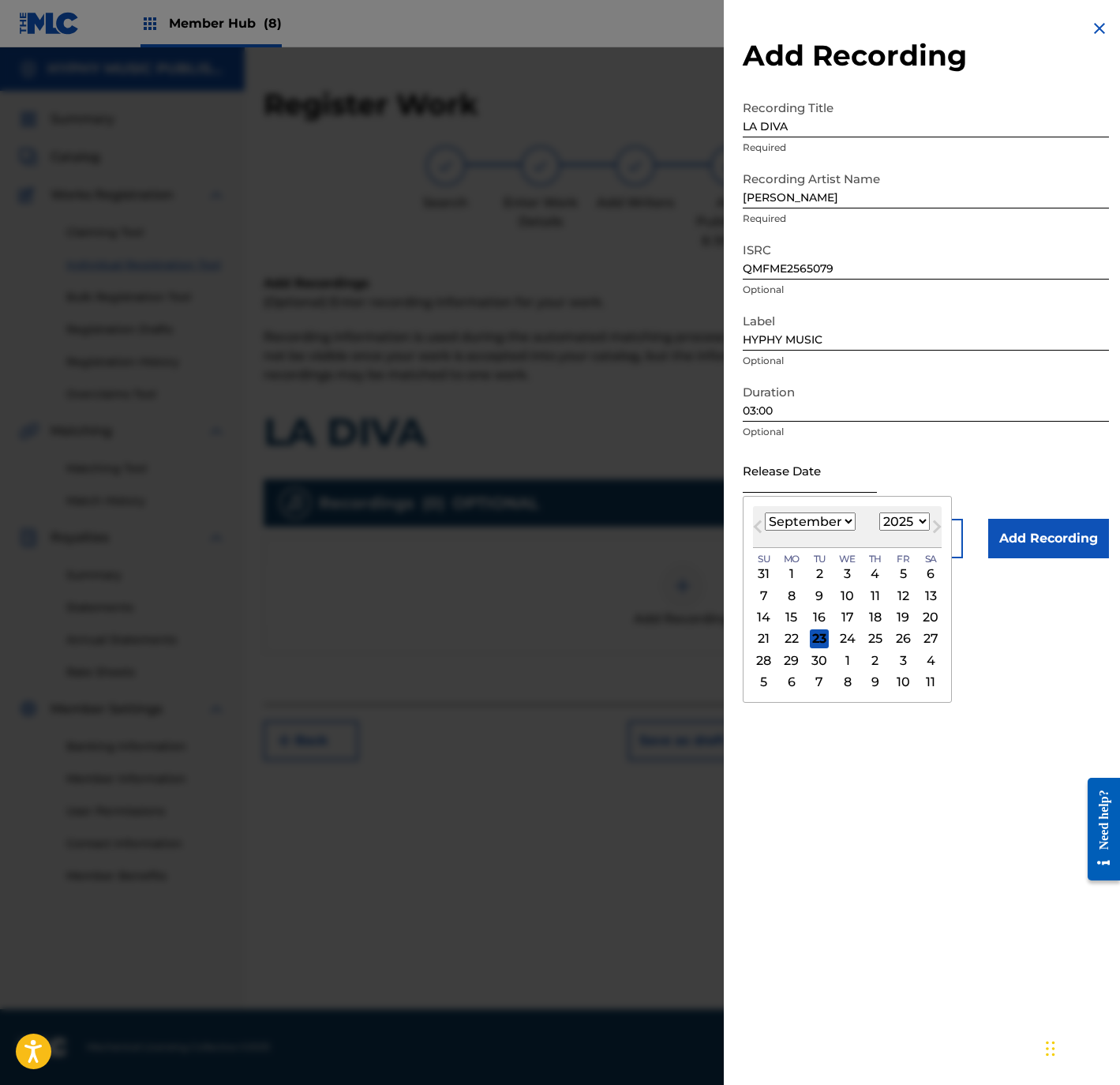
click at [831, 468] on input "text" at bounding box center [810, 469] width 134 height 45
click at [846, 616] on div "17" at bounding box center [848, 617] width 19 height 19
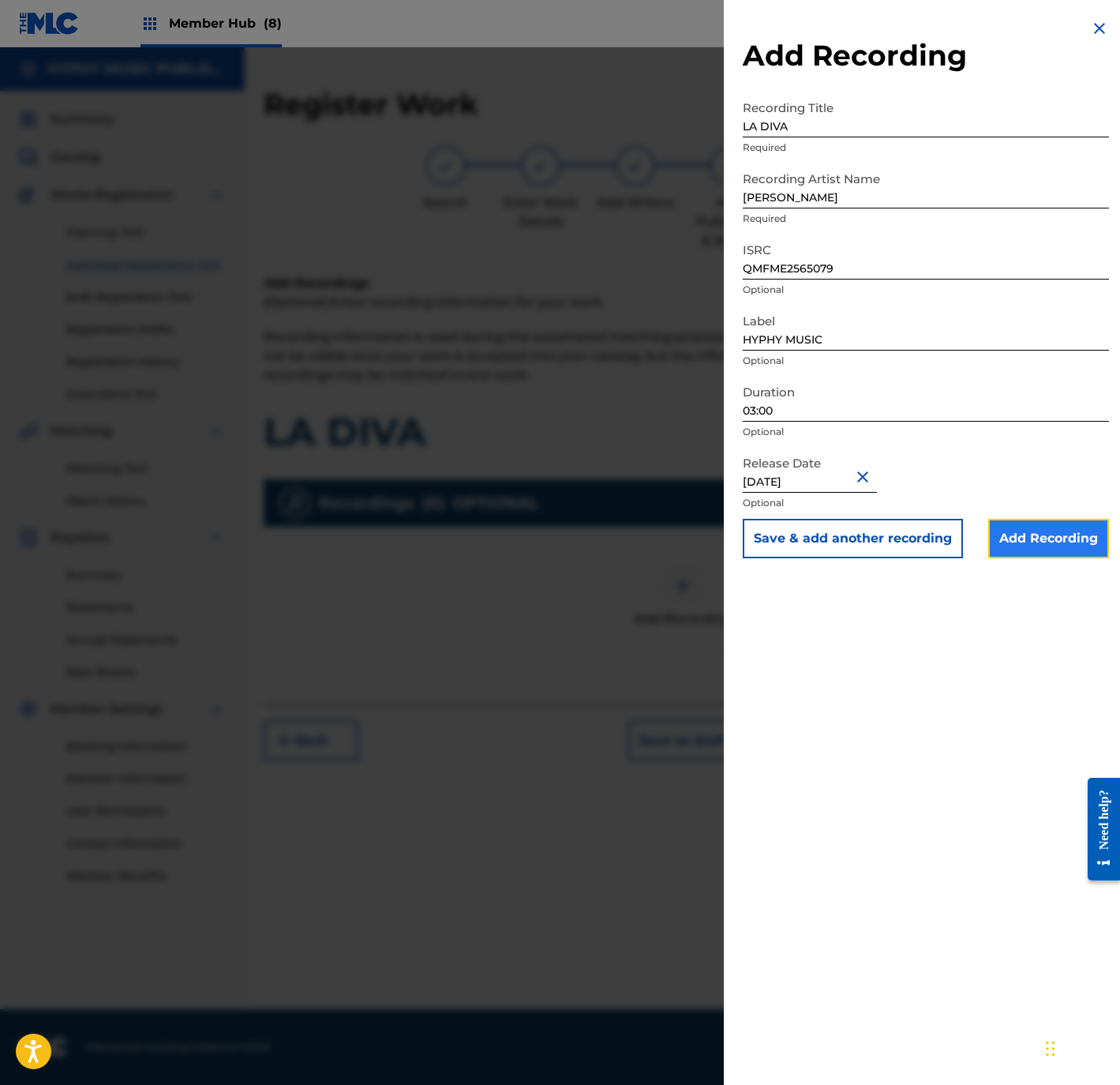
click at [1039, 547] on input "Add Recording" at bounding box center [1049, 538] width 121 height 39
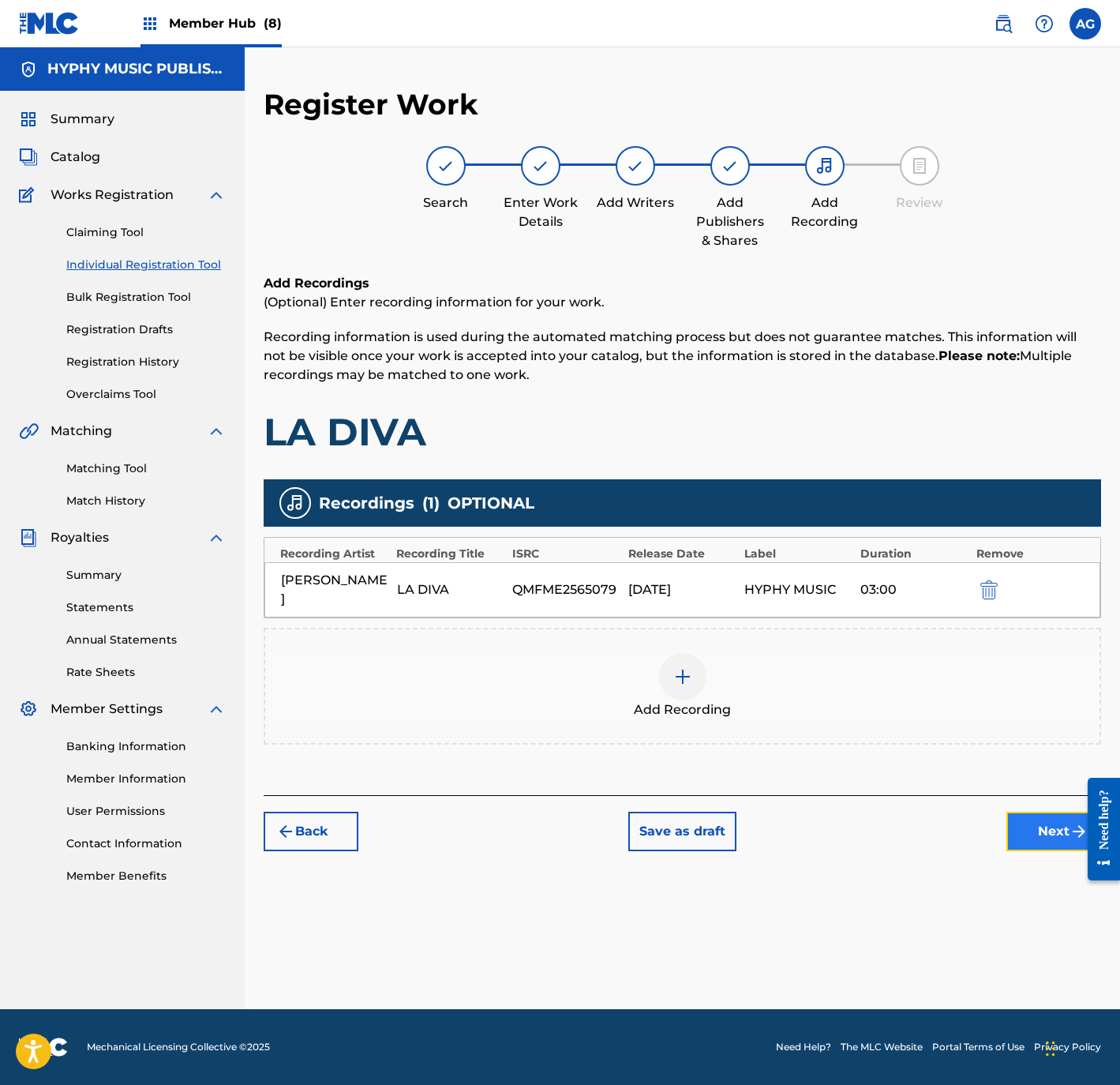
click at [1021, 817] on button "Next" at bounding box center [1054, 831] width 95 height 39
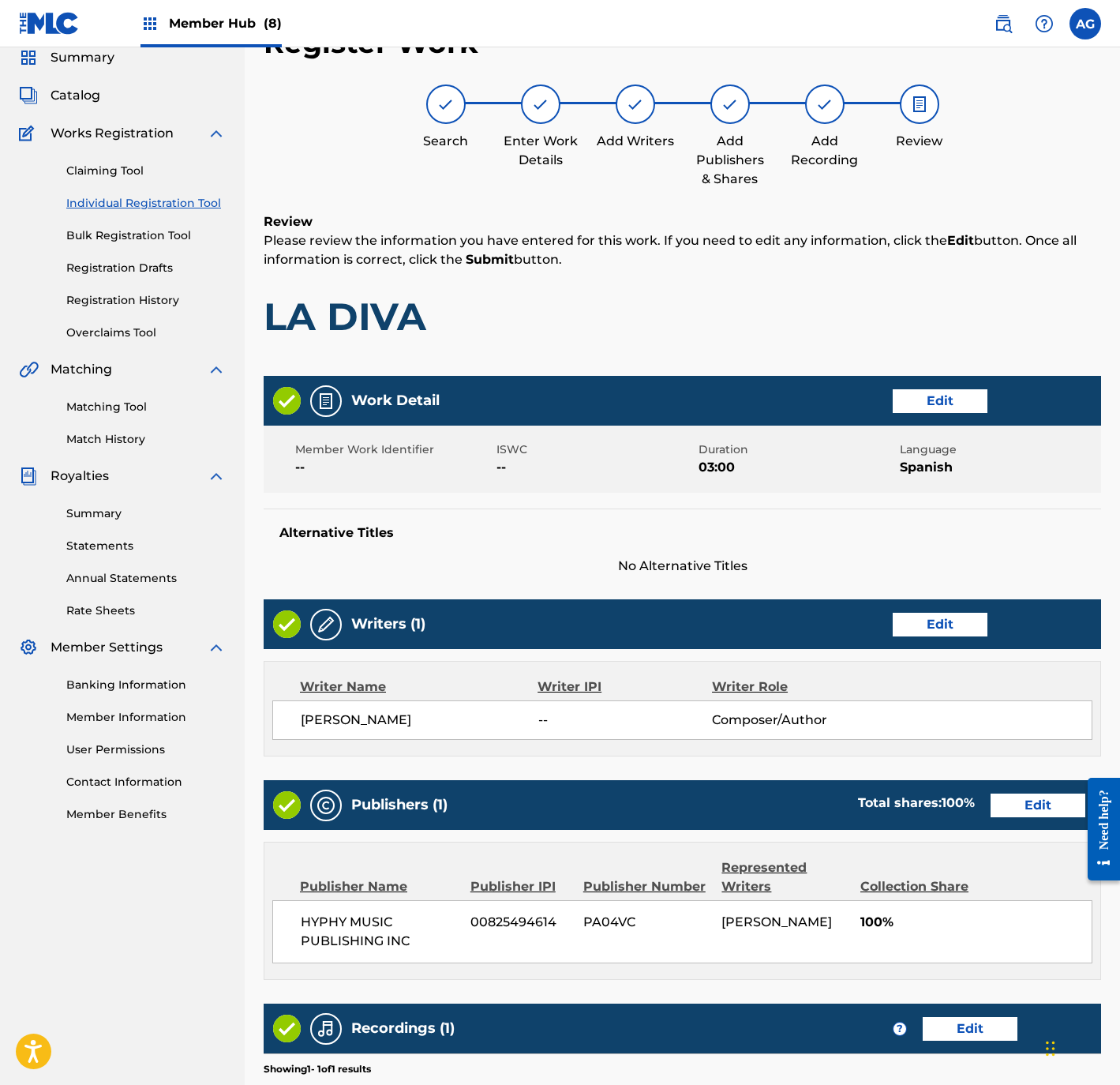
scroll to position [311, 0]
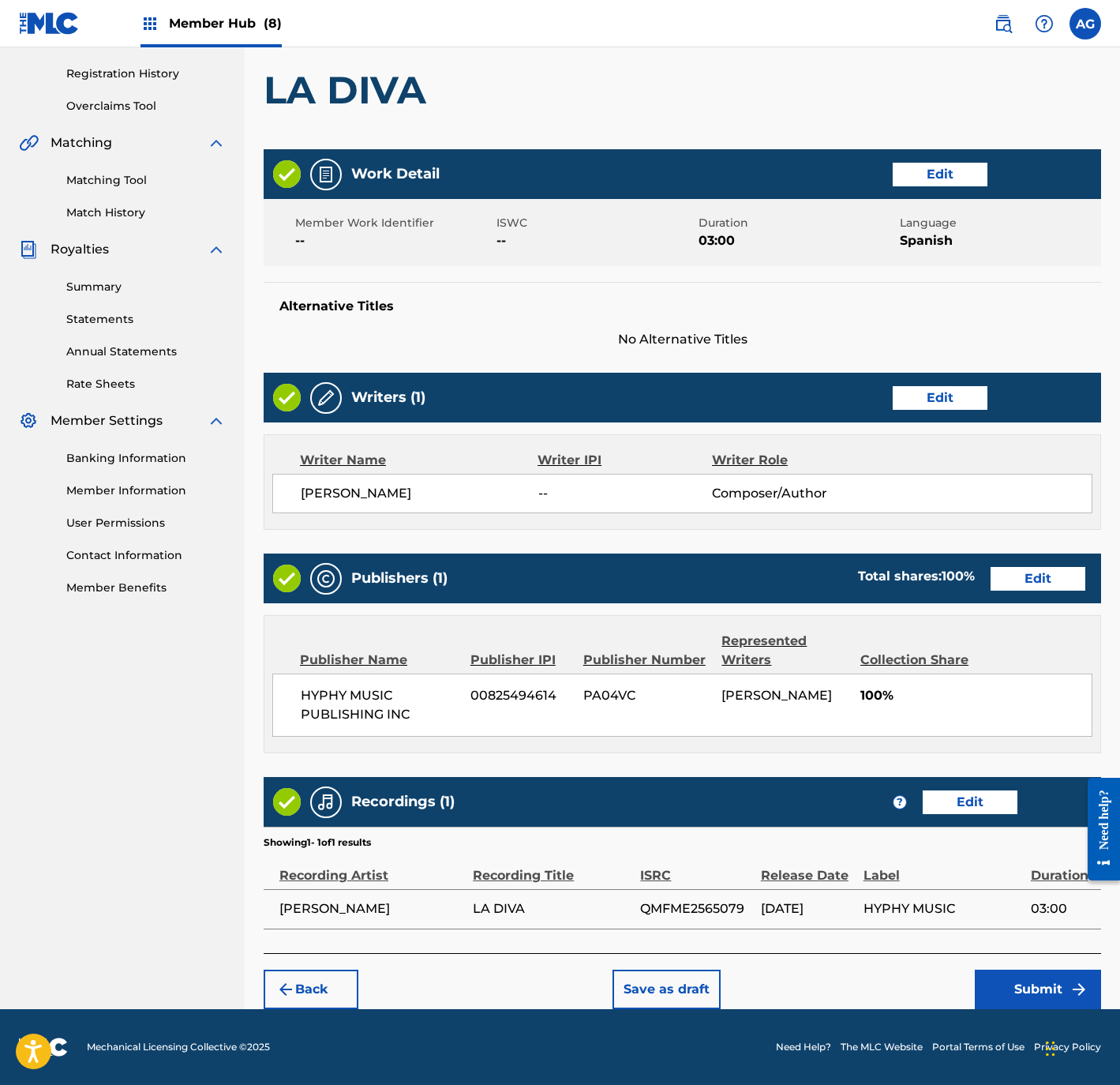
drag, startPoint x: 874, startPoint y: 799, endPoint x: 845, endPoint y: 948, distance: 151.8
click at [1035, 974] on button "Submit" at bounding box center [1038, 989] width 126 height 39
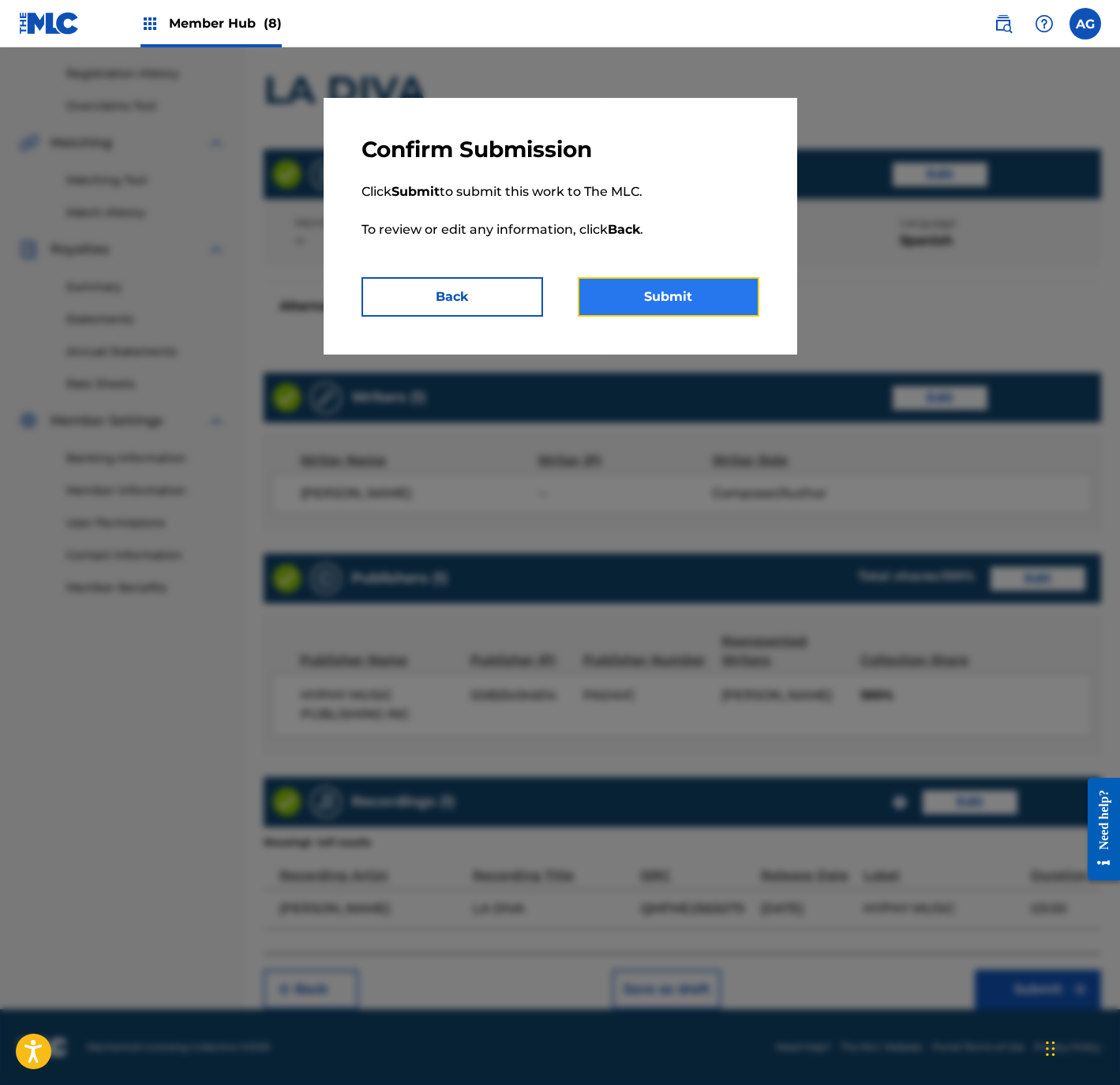
click at [692, 305] on button "Submit" at bounding box center [668, 296] width 182 height 39
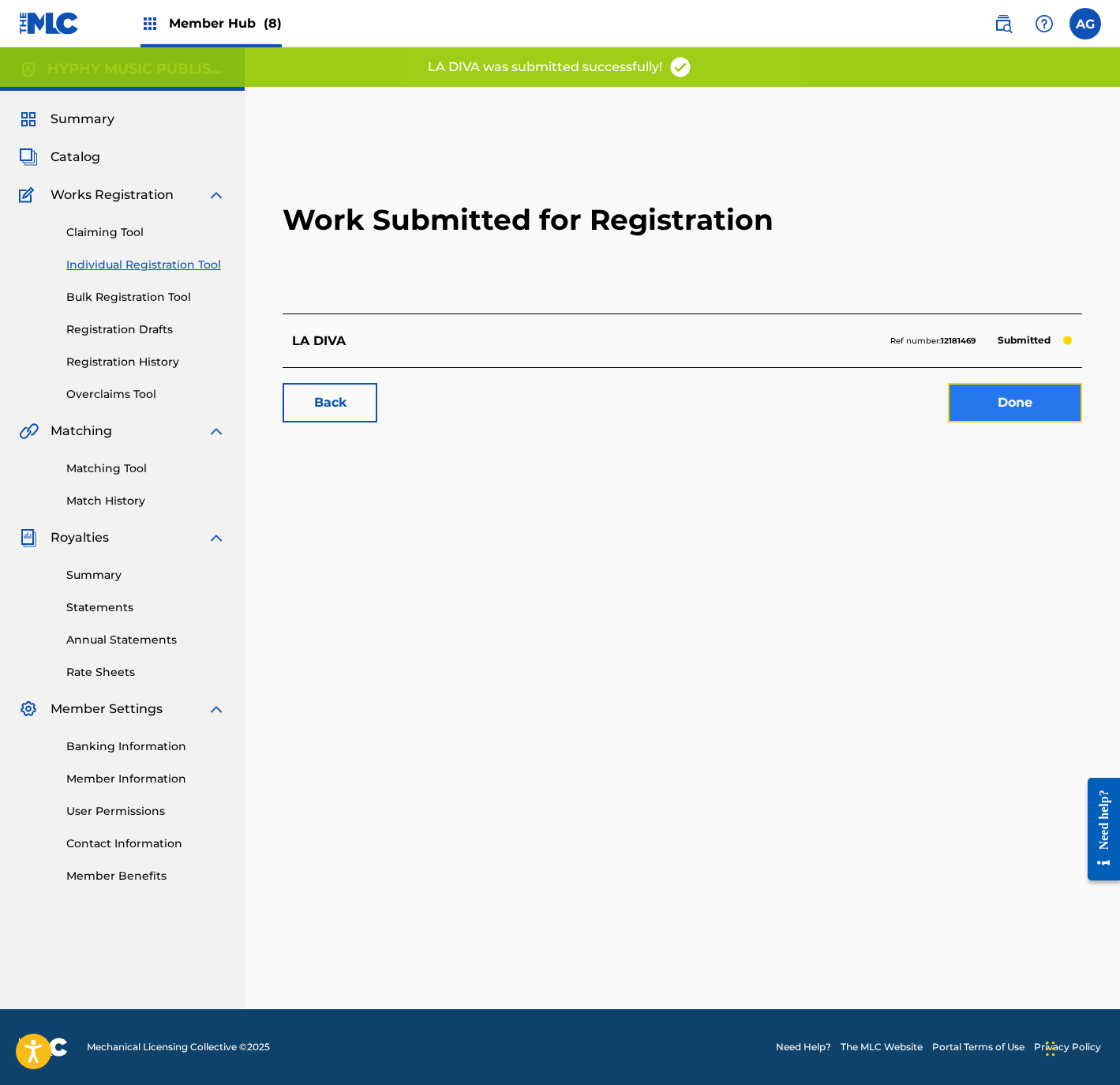
click at [964, 418] on link "Done" at bounding box center [1015, 403] width 134 height 39
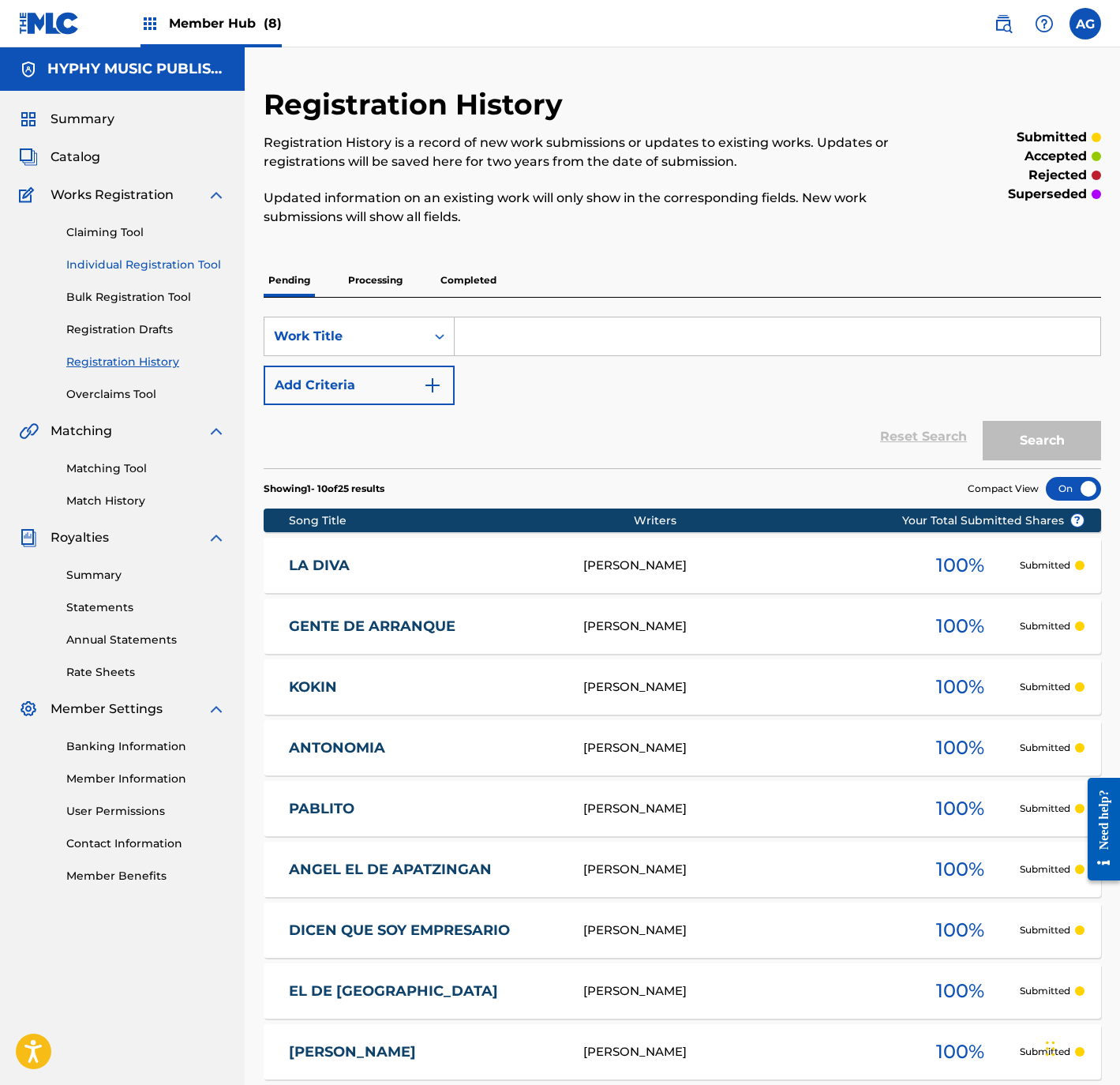
click at [152, 264] on link "Individual Registration Tool" at bounding box center [146, 265] width 160 height 17
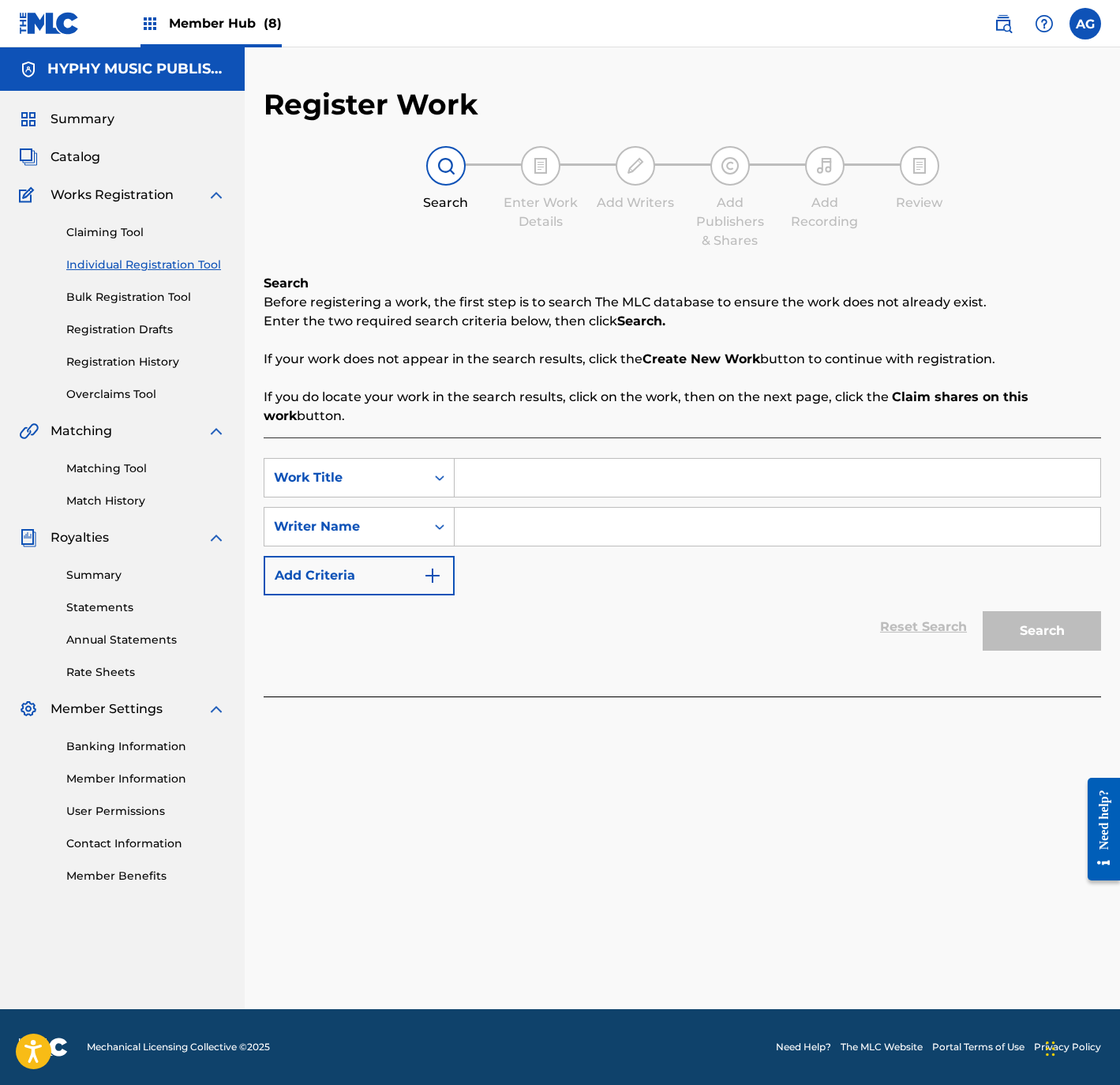
click at [497, 482] on input "Search Form" at bounding box center [777, 477] width 646 height 38
click at [612, 541] on input "Search Form" at bounding box center [777, 526] width 646 height 38
click at [1033, 645] on button "Search" at bounding box center [1042, 631] width 118 height 39
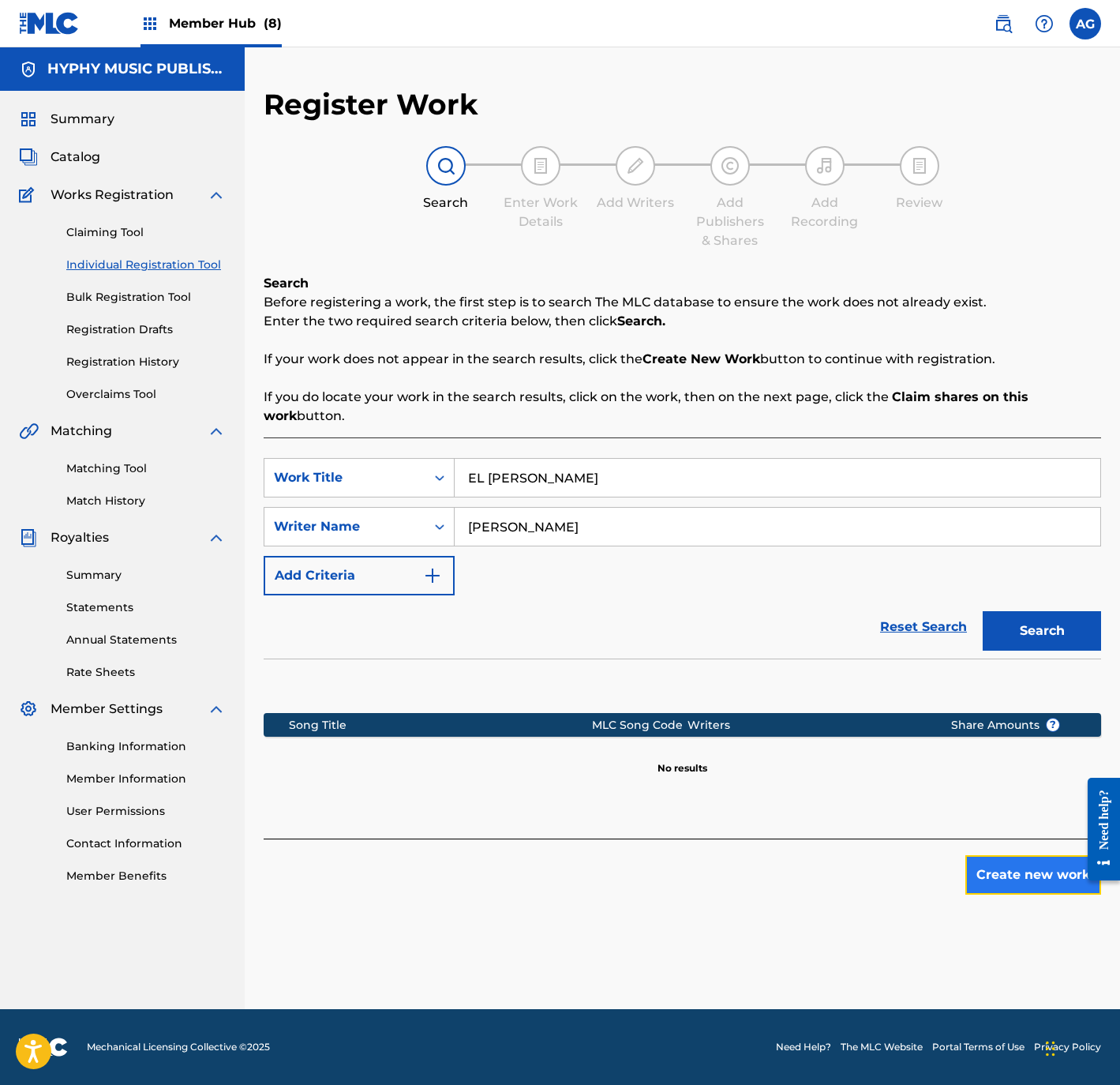
click at [1011, 869] on button "Create new work" at bounding box center [1033, 874] width 136 height 39
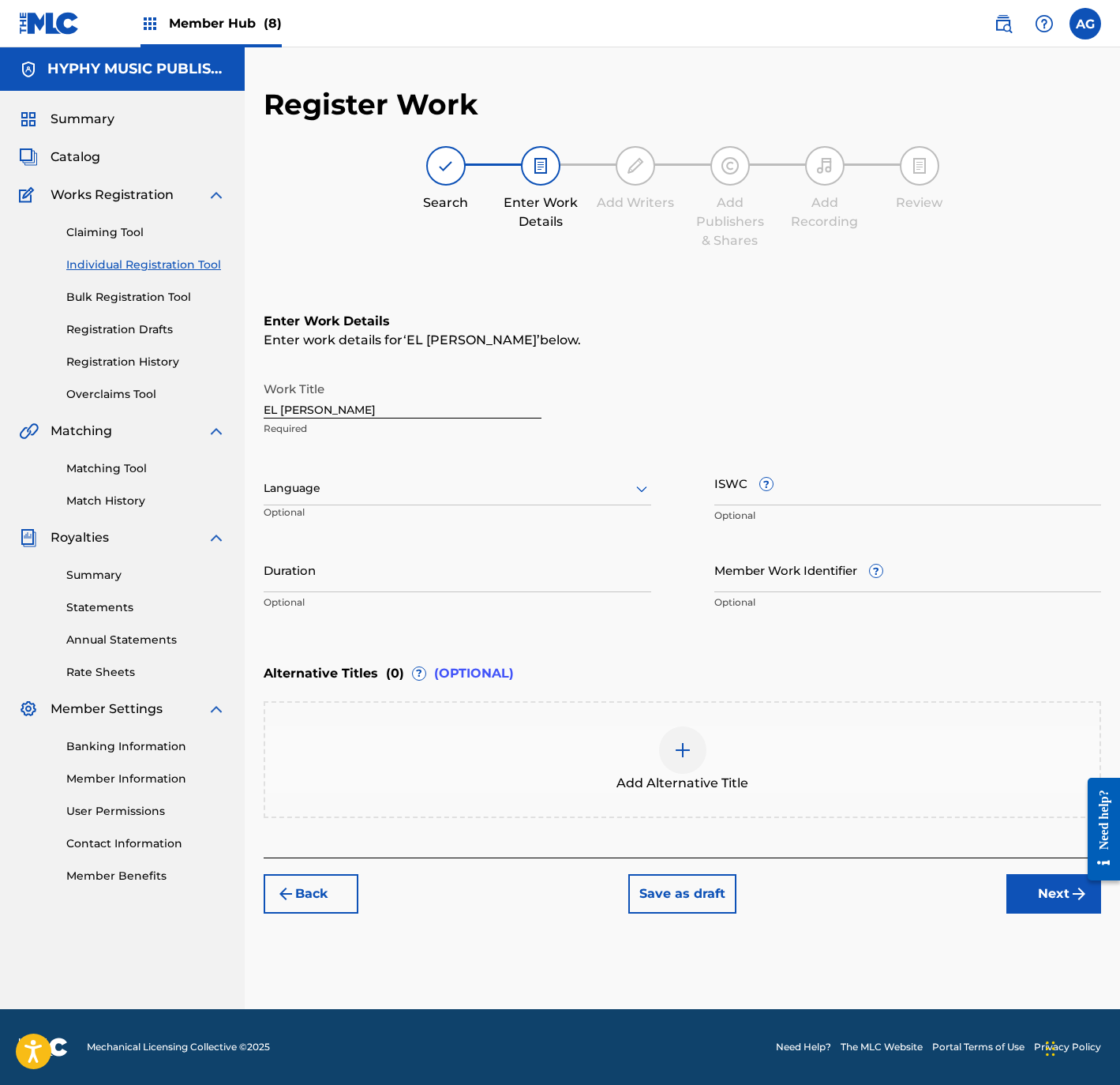
click at [377, 474] on div "Language" at bounding box center [458, 489] width 388 height 33
click at [367, 541] on div "Spanish" at bounding box center [458, 559] width 386 height 36
click at [367, 566] on input "Duration" at bounding box center [458, 569] width 388 height 45
click at [407, 589] on input "Duration" at bounding box center [458, 569] width 388 height 45
click at [1076, 880] on iframe at bounding box center [1098, 829] width 44 height 127
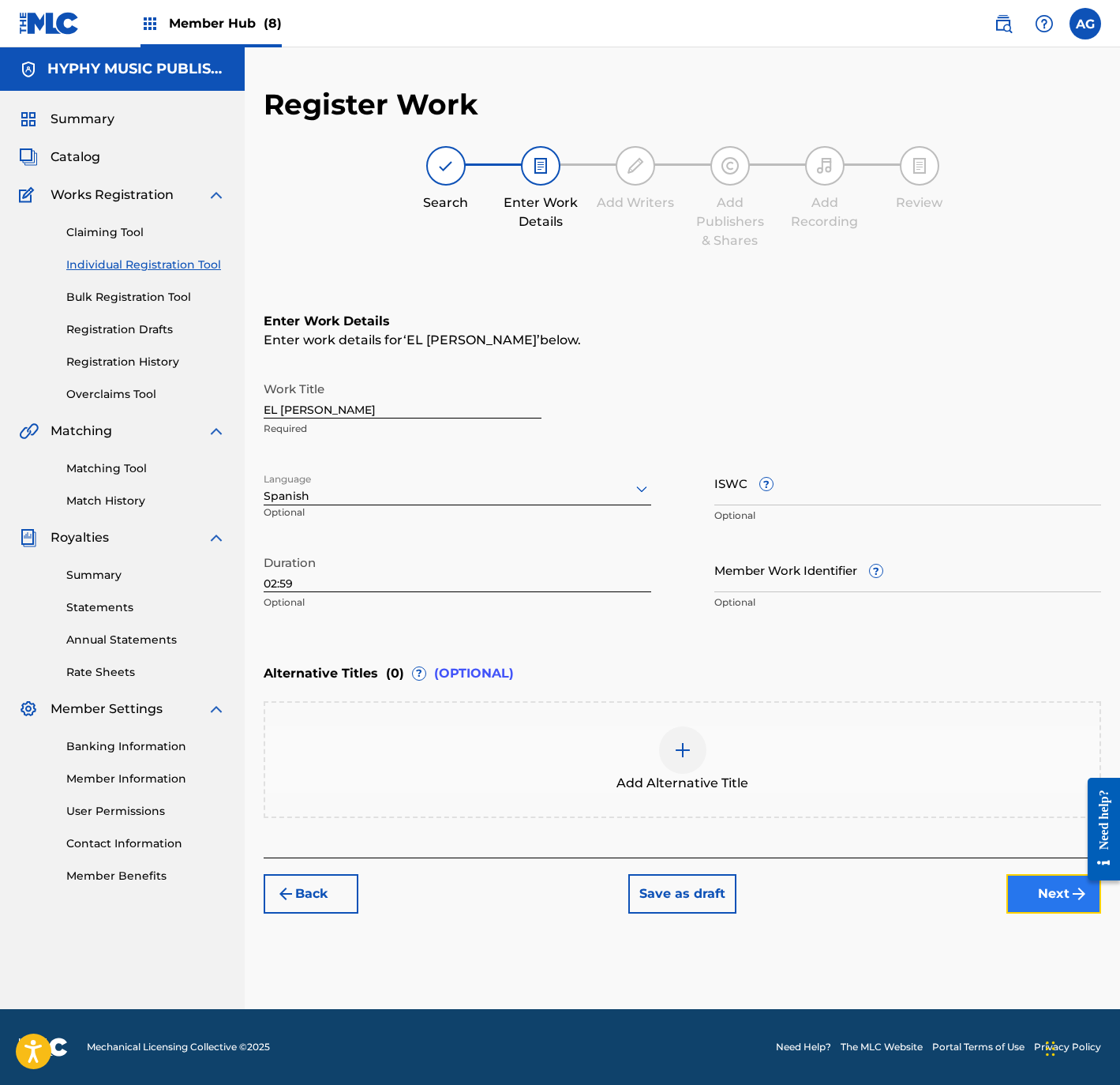
click at [1066, 893] on button "Next" at bounding box center [1054, 893] width 95 height 39
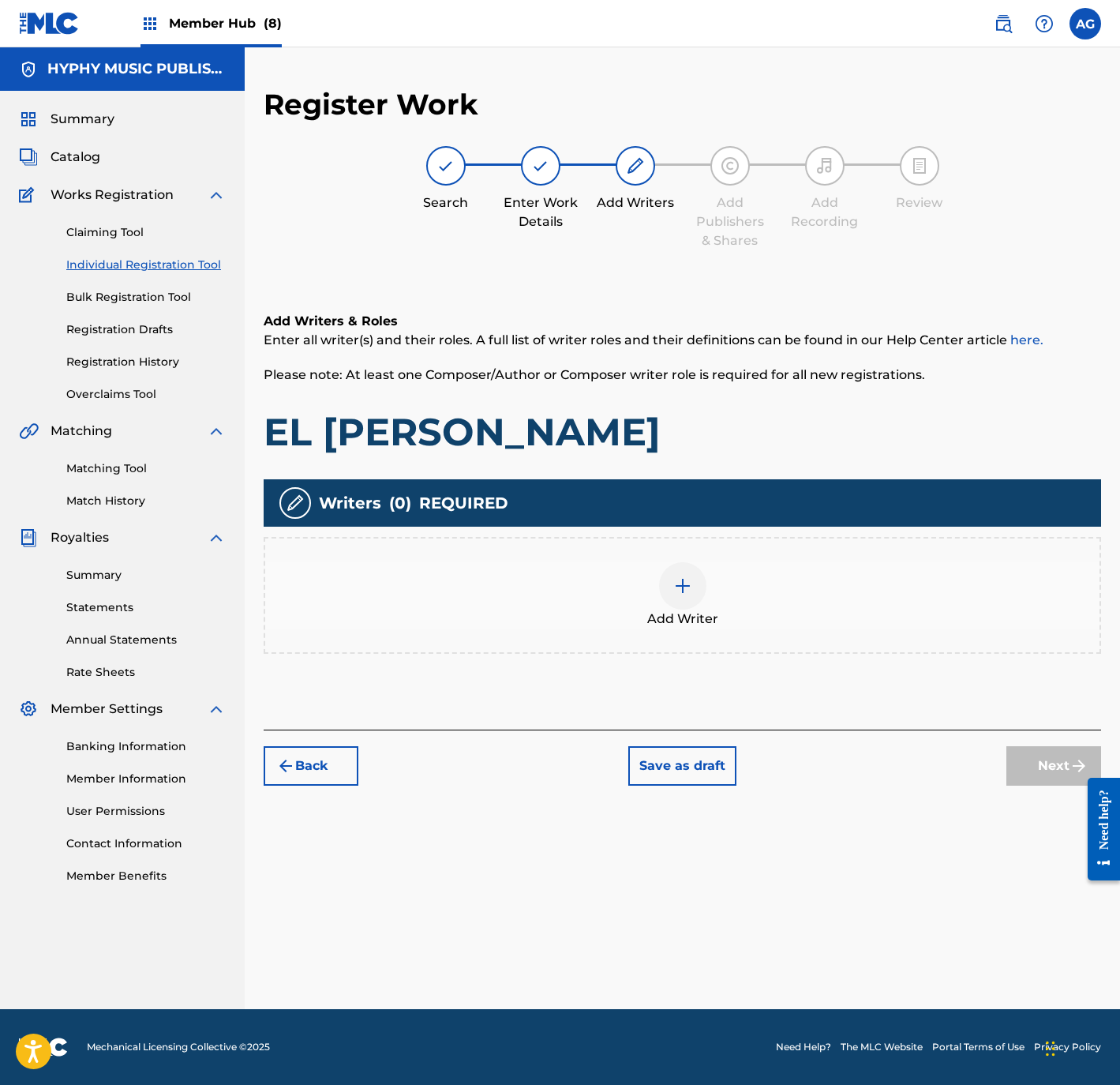
click at [728, 586] on div "Add Writer" at bounding box center [681, 596] width 834 height 67
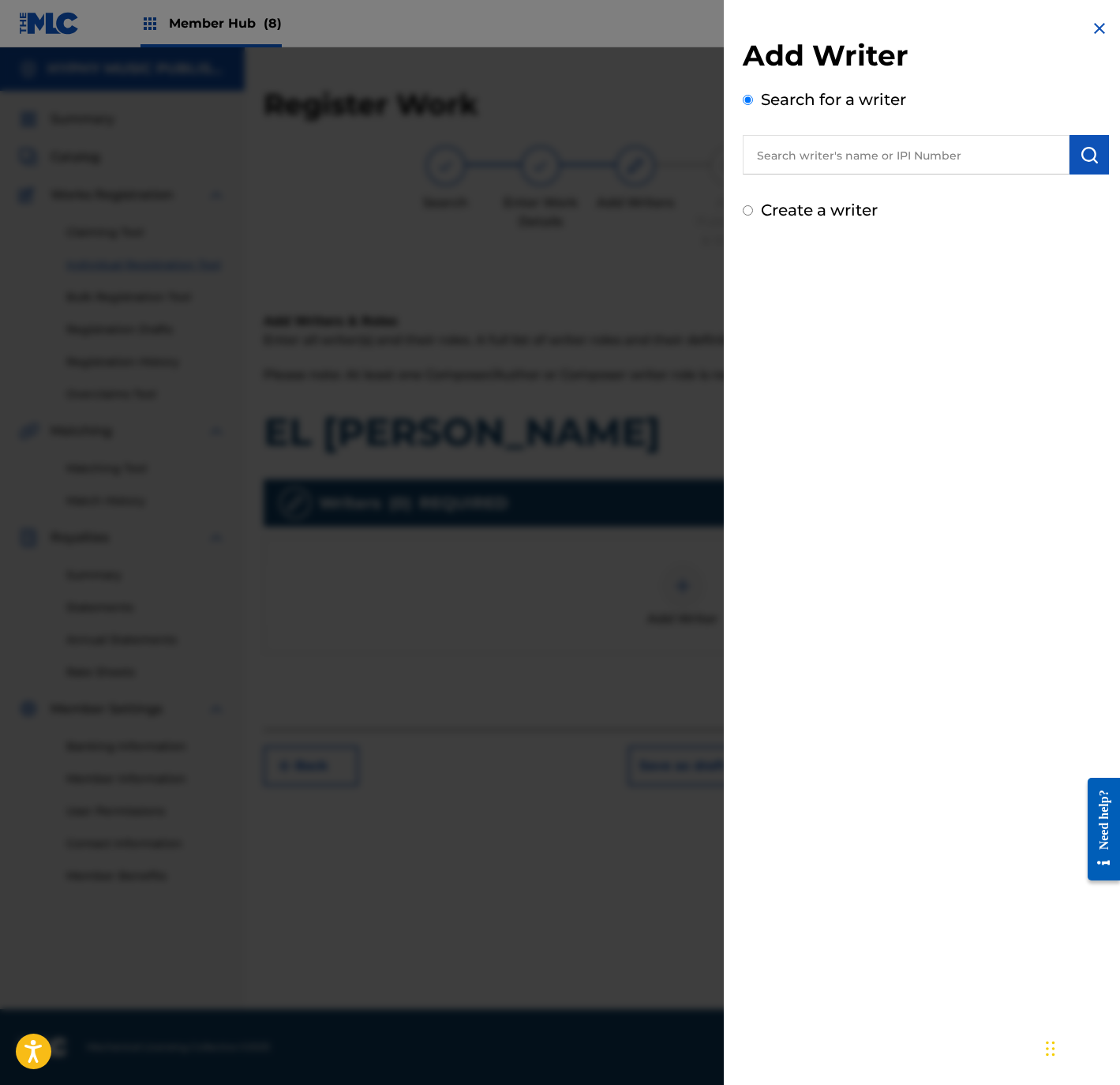
click at [805, 209] on label "Create a writer" at bounding box center [819, 211] width 117 height 19
click at [753, 209] on input "Create a writer" at bounding box center [748, 211] width 11 height 11
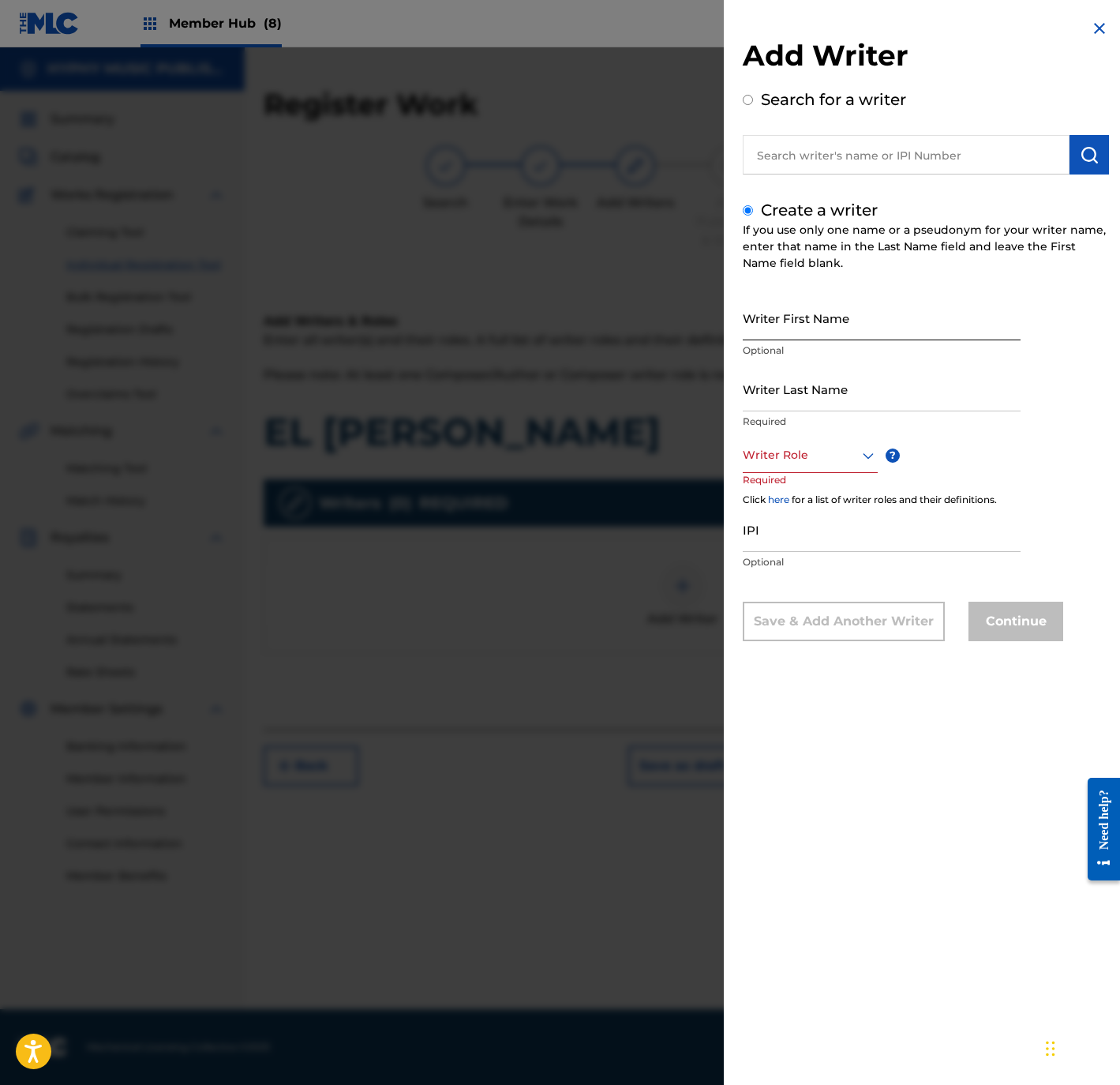
click at [820, 304] on input "Writer First Name" at bounding box center [881, 318] width 278 height 45
click at [803, 403] on input "Writer Last Name" at bounding box center [881, 389] width 278 height 45
drag, startPoint x: 794, startPoint y: 335, endPoint x: 1110, endPoint y: 323, distance: 316.2
click at [1113, 323] on div "Add Writer Search for a writer Create a writer If you use only one name or a ps…" at bounding box center [925, 341] width 404 height 683
drag, startPoint x: 789, startPoint y: 405, endPoint x: 663, endPoint y: 418, distance: 126.7
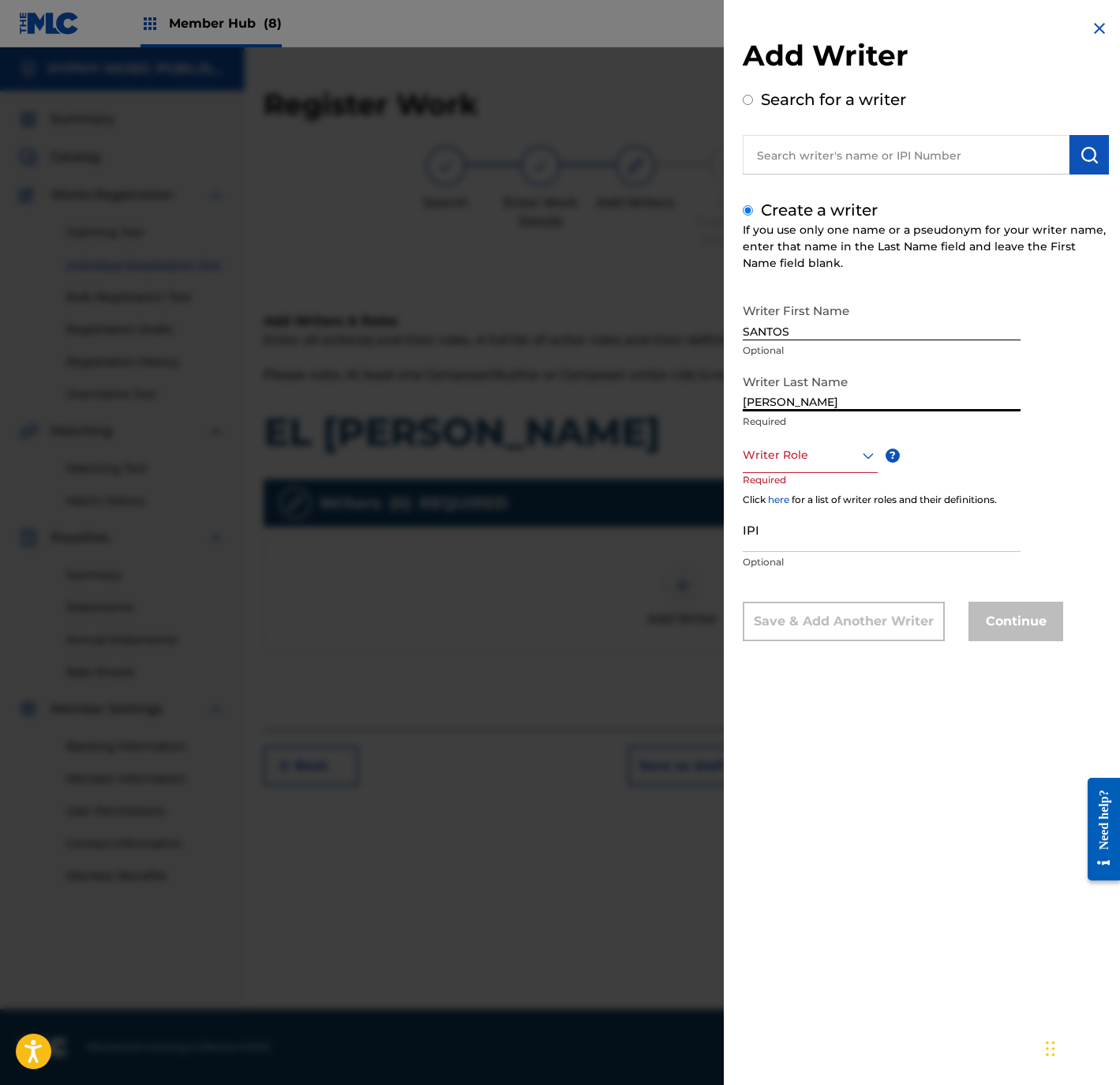
click at [663, 418] on div "Add Writer Search for a writer Create a writer If you use only one name or a ps…" at bounding box center [560, 566] width 1120 height 1038
click at [781, 458] on div at bounding box center [810, 455] width 135 height 20
click at [784, 481] on div "Composer/Author" at bounding box center [810, 490] width 133 height 36
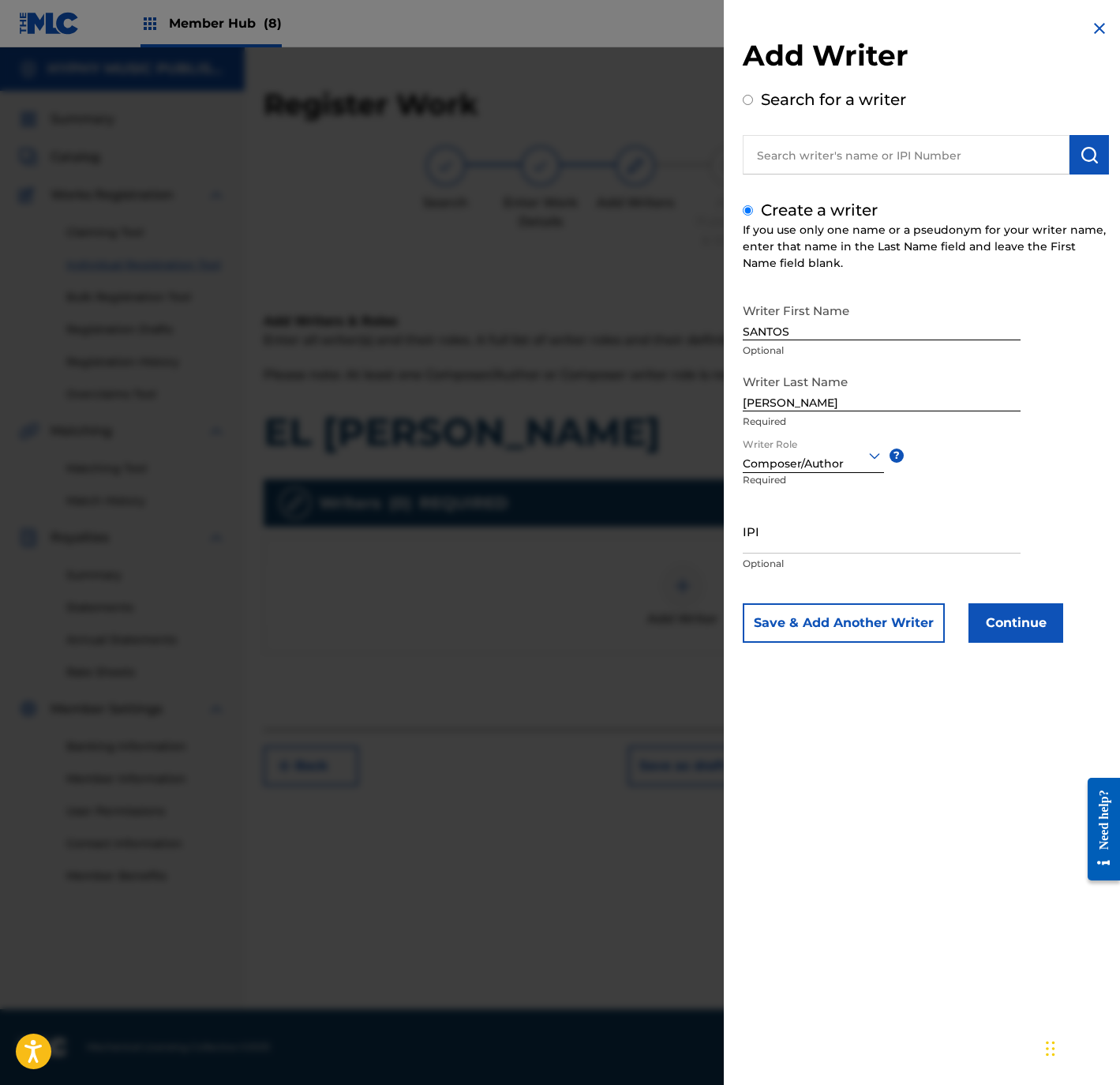
click at [1095, 628] on div "Save & Add Another Writer Continue" at bounding box center [926, 623] width 367 height 39
click at [1036, 642] on button "Continue" at bounding box center [1016, 623] width 95 height 39
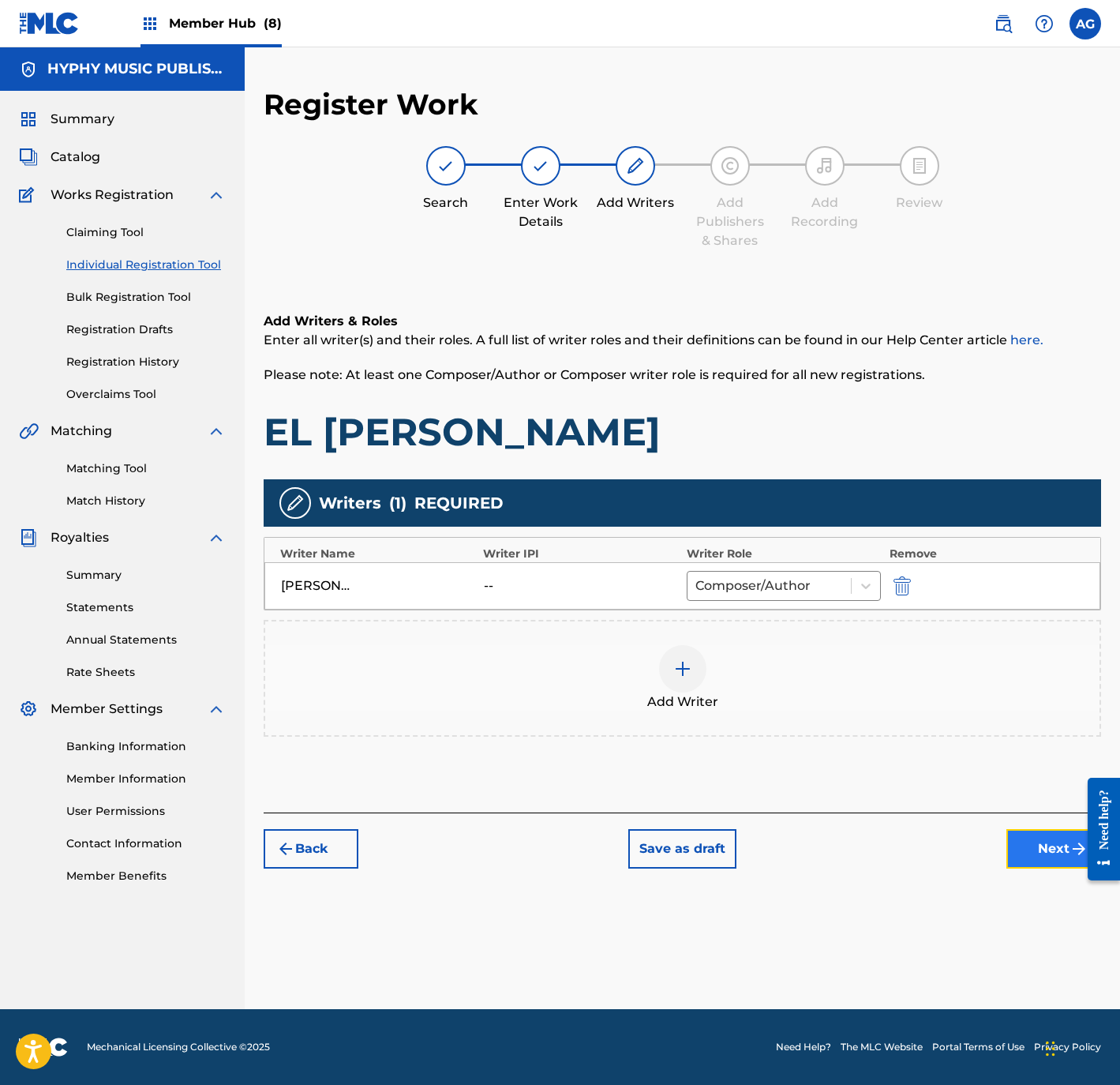
click at [1035, 849] on button "Next" at bounding box center [1054, 848] width 95 height 39
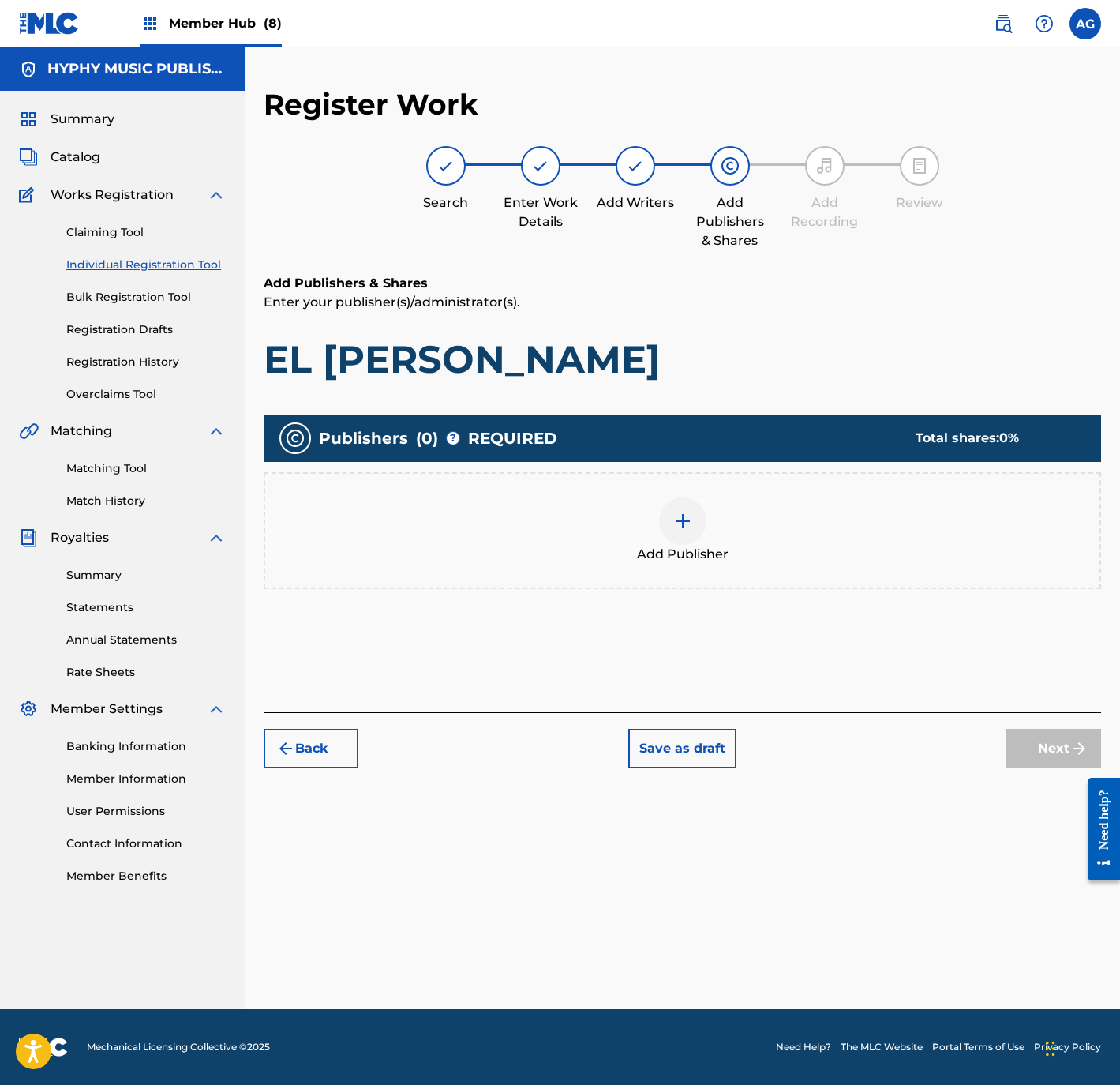
click at [674, 510] on div at bounding box center [683, 521] width 47 height 47
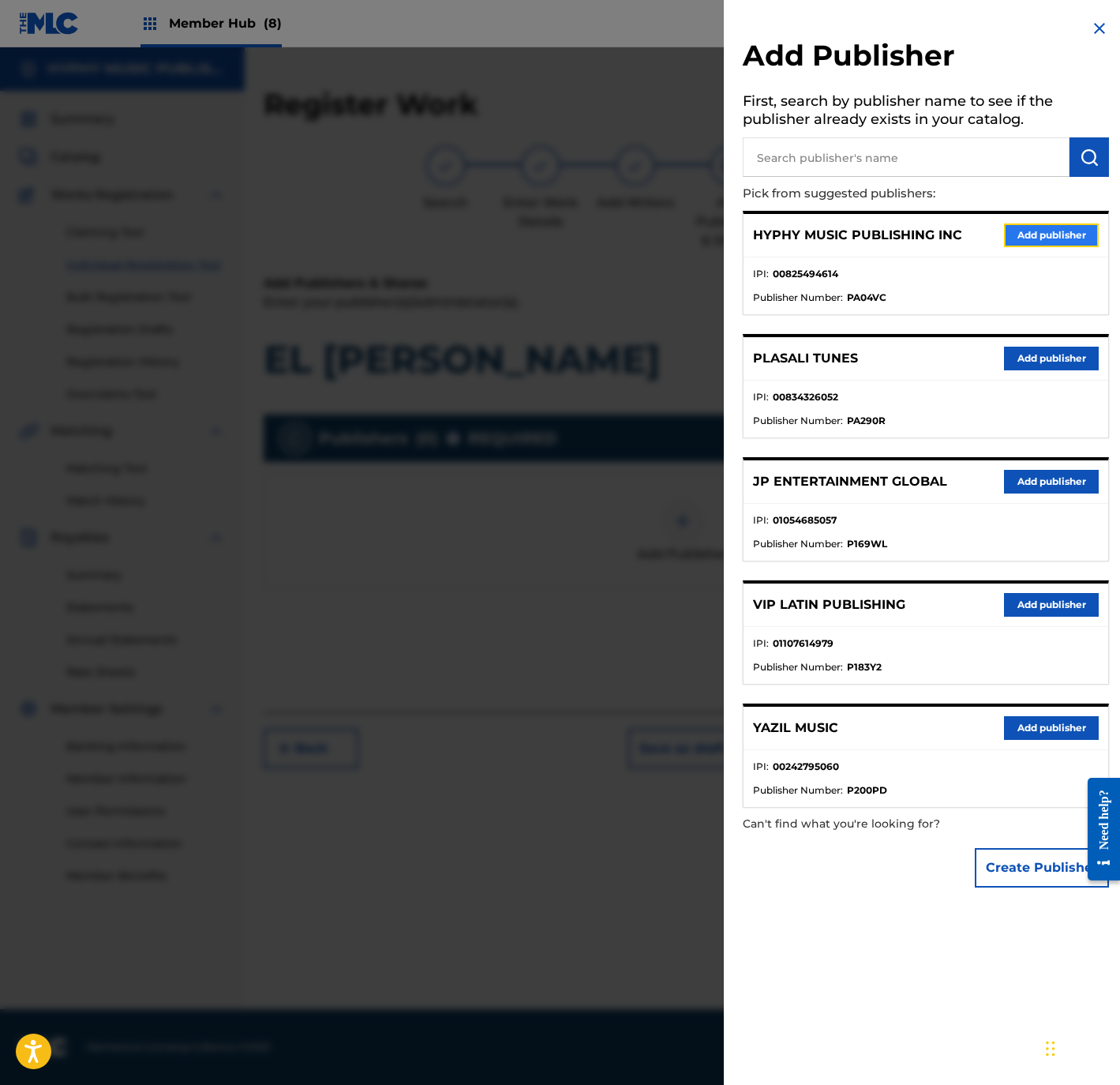
click at [1021, 228] on button "Add publisher" at bounding box center [1052, 235] width 95 height 24
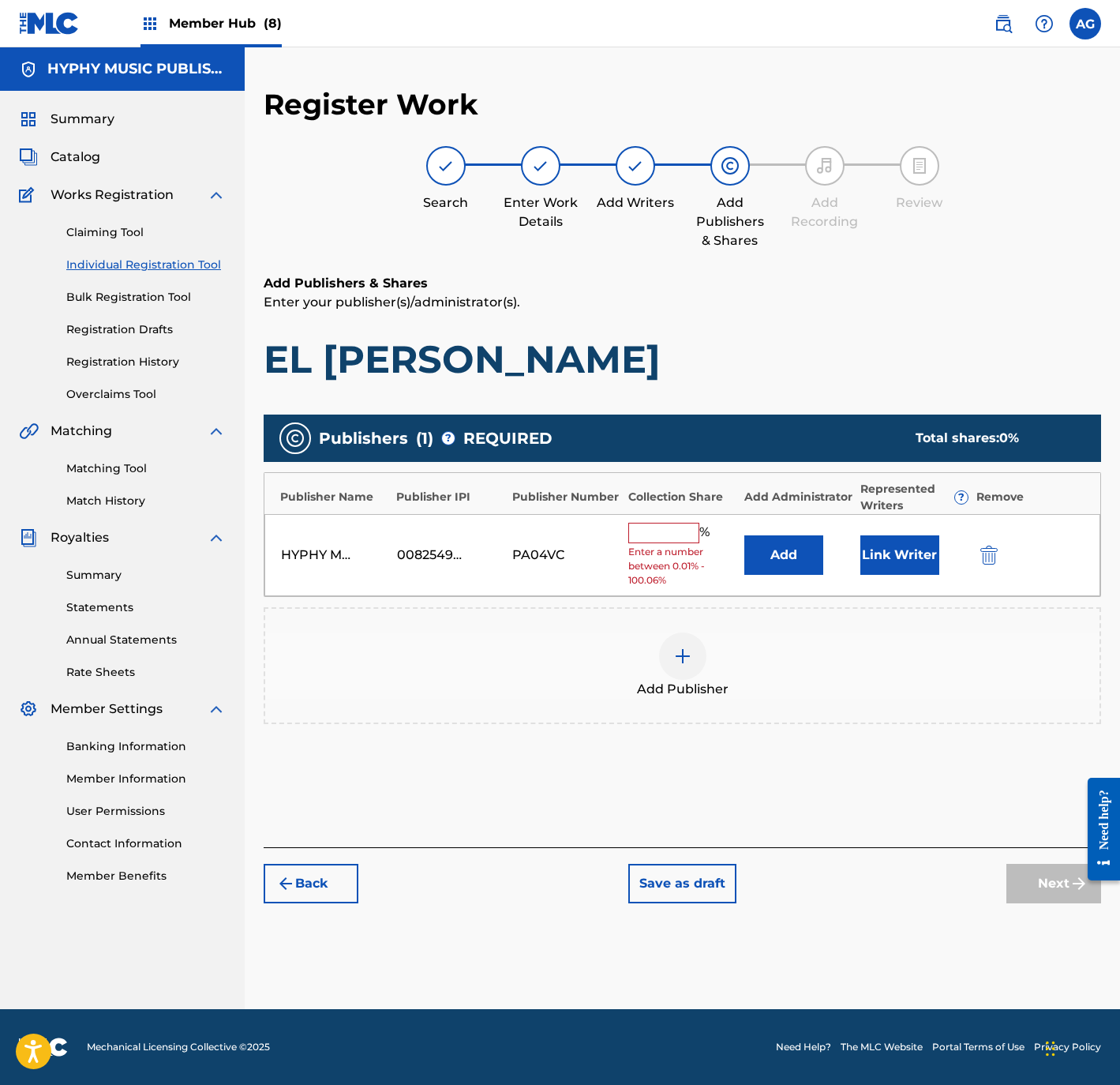
click at [661, 533] on input "text" at bounding box center [663, 532] width 71 height 20
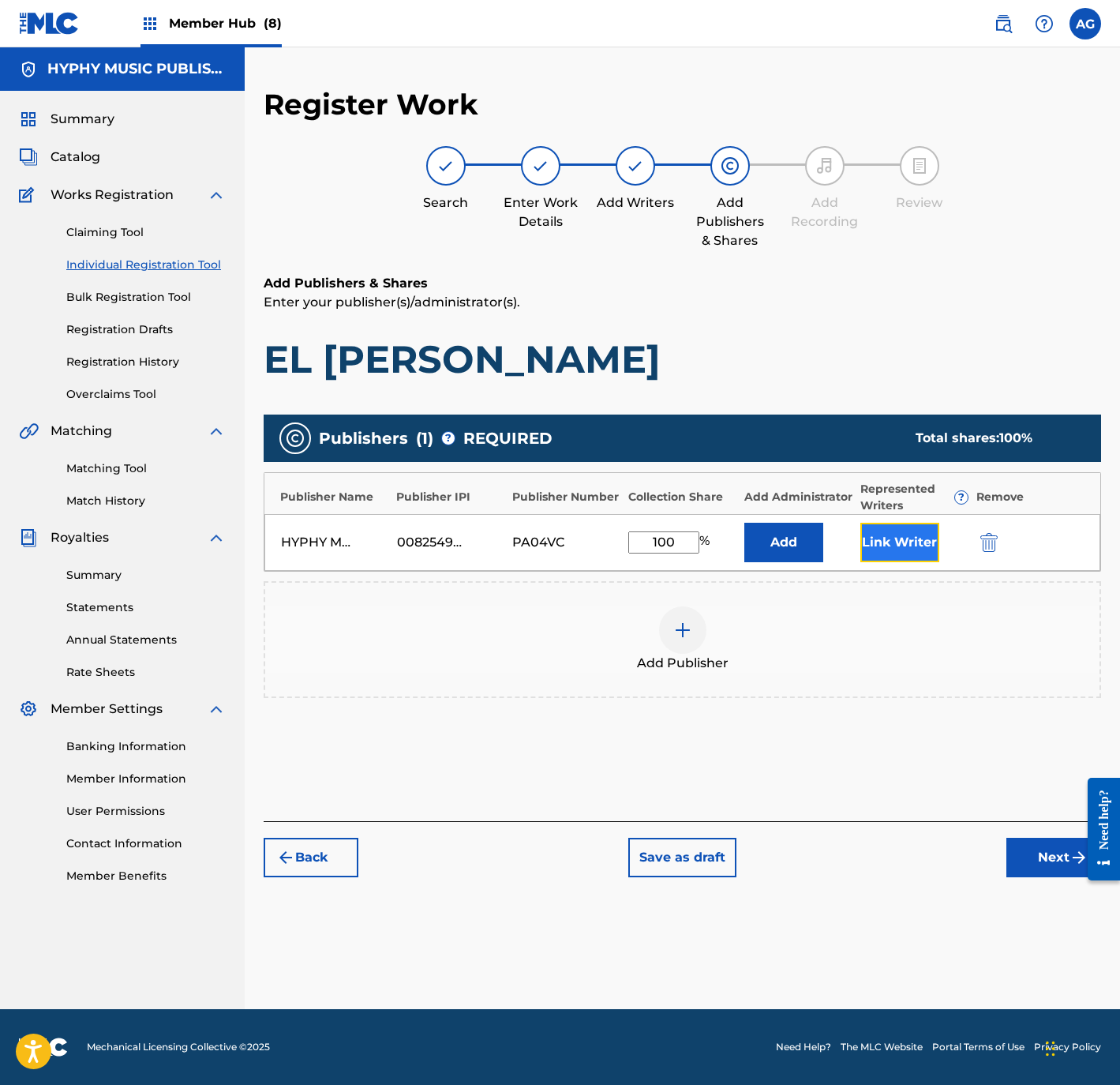
click at [898, 541] on button "Link Writer" at bounding box center [900, 542] width 79 height 39
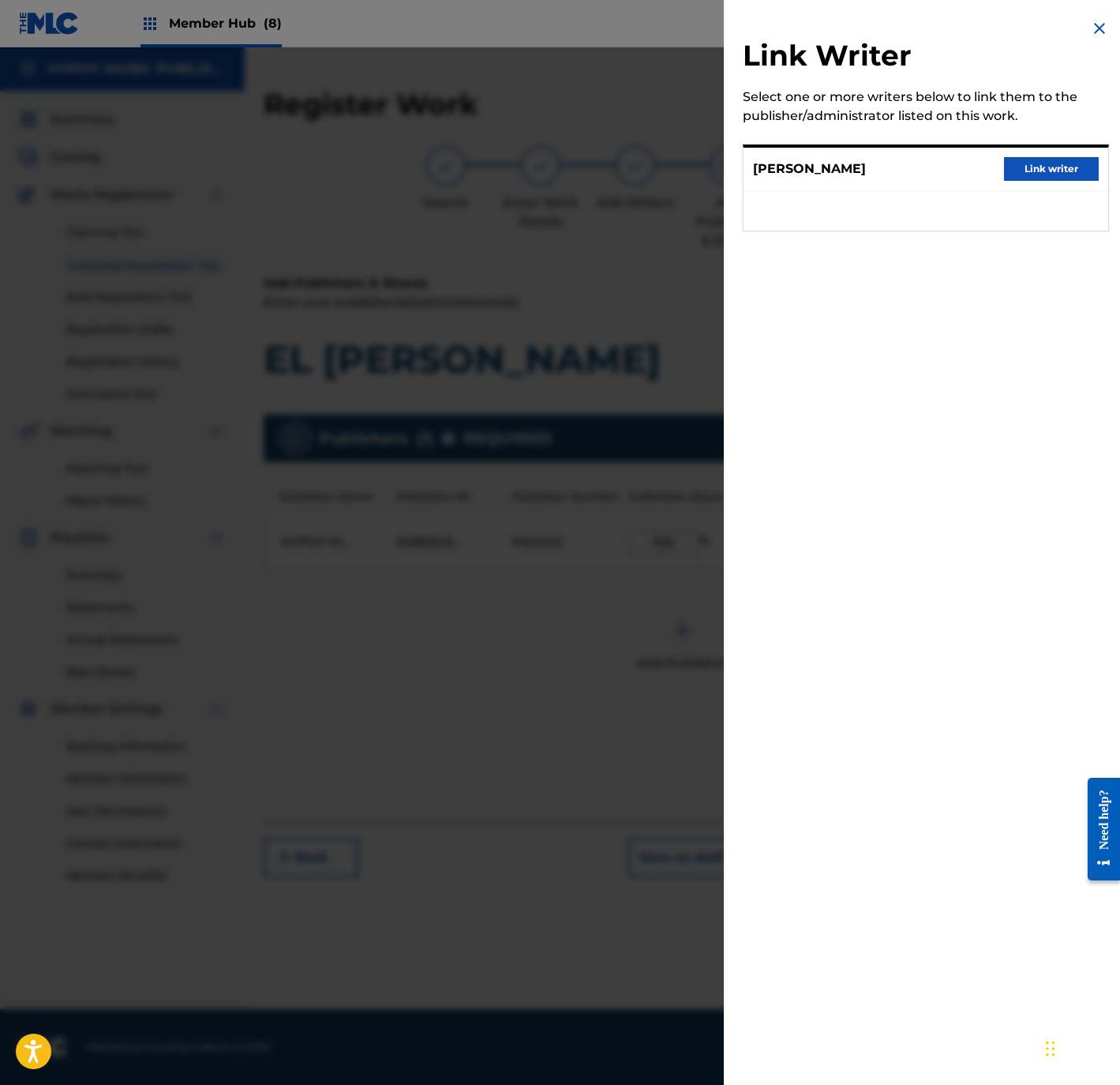
click at [1071, 147] on div "SANTOS RODRIGUEZ GARCIA Link writer" at bounding box center [926, 169] width 365 height 44
click at [1071, 157] on button "Link writer" at bounding box center [1052, 168] width 95 height 24
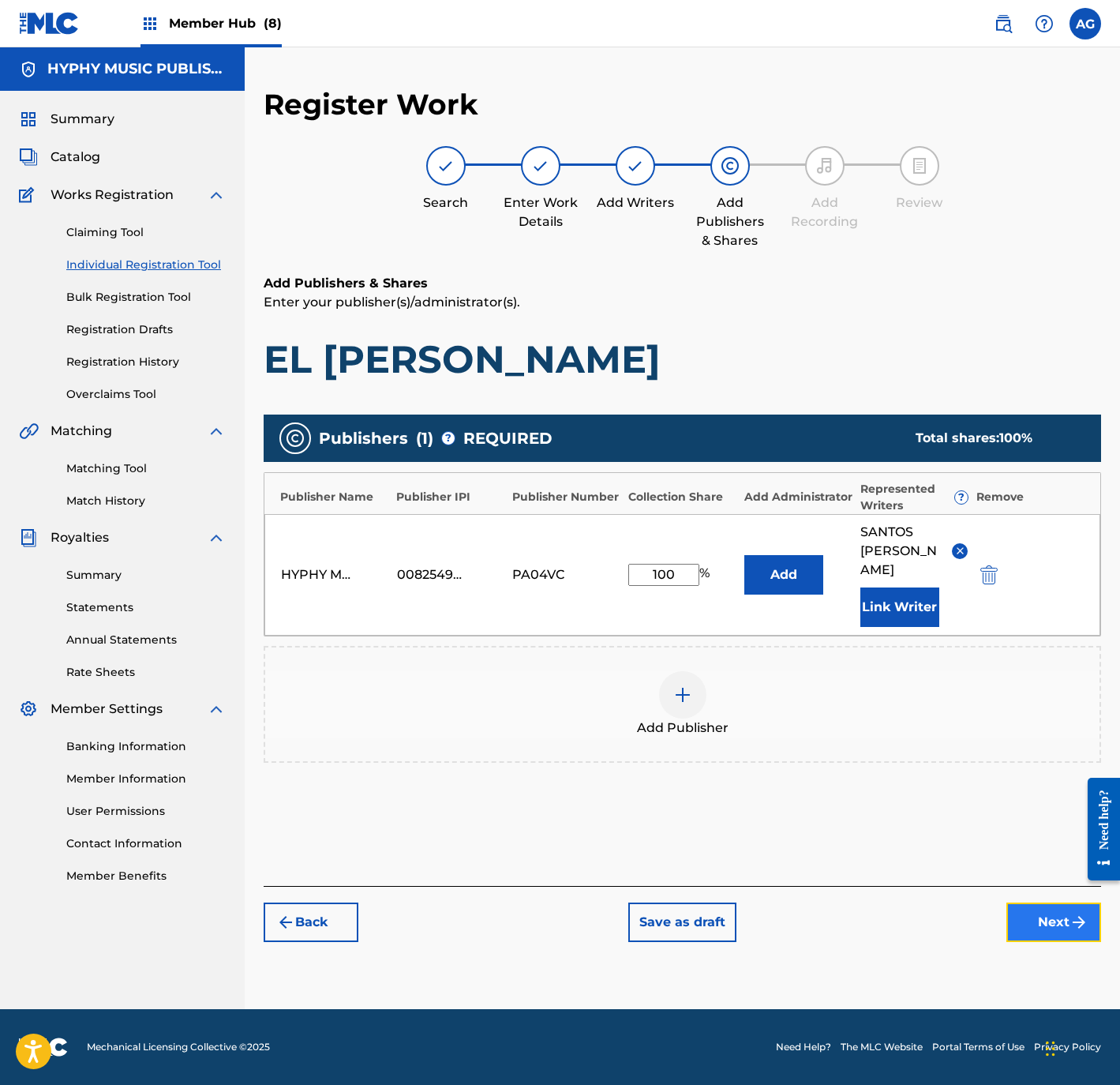
click at [1061, 920] on button "Next" at bounding box center [1054, 922] width 95 height 39
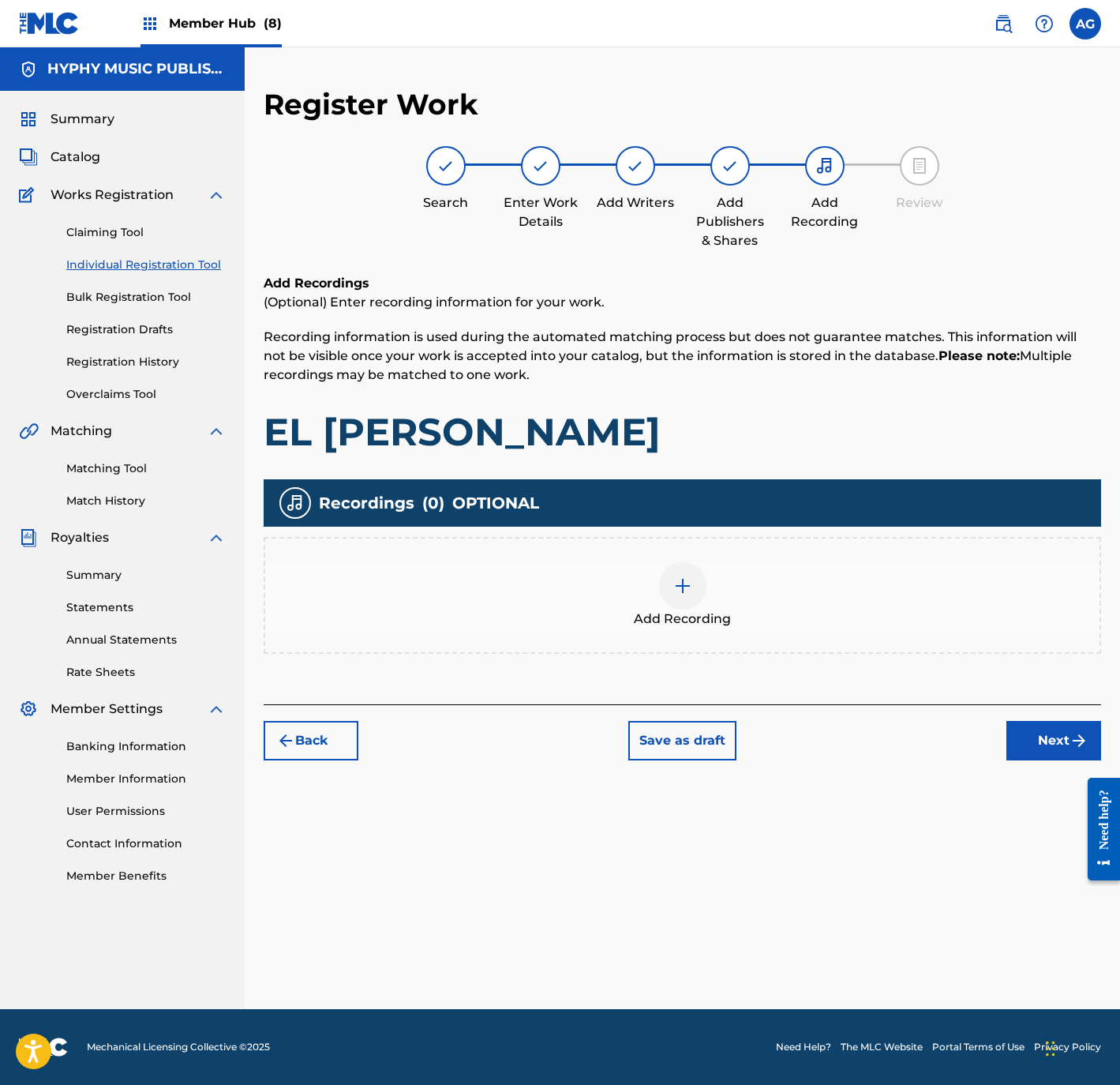
click at [692, 636] on div "Add Recording" at bounding box center [682, 595] width 838 height 117
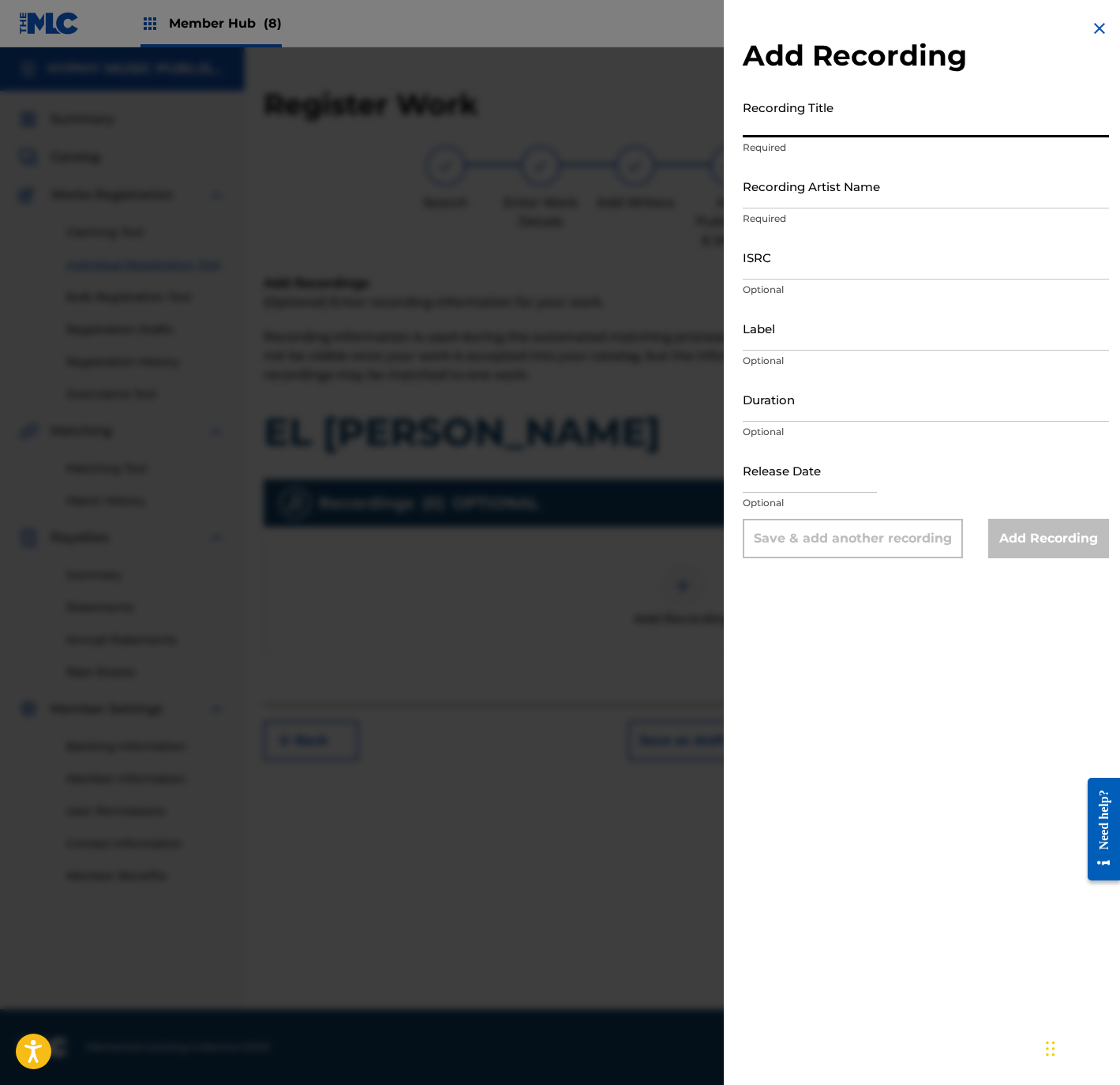
click at [770, 133] on input "Recording Title" at bounding box center [926, 114] width 367 height 45
click at [887, 173] on input "Recording Artist Name" at bounding box center [926, 185] width 367 height 45
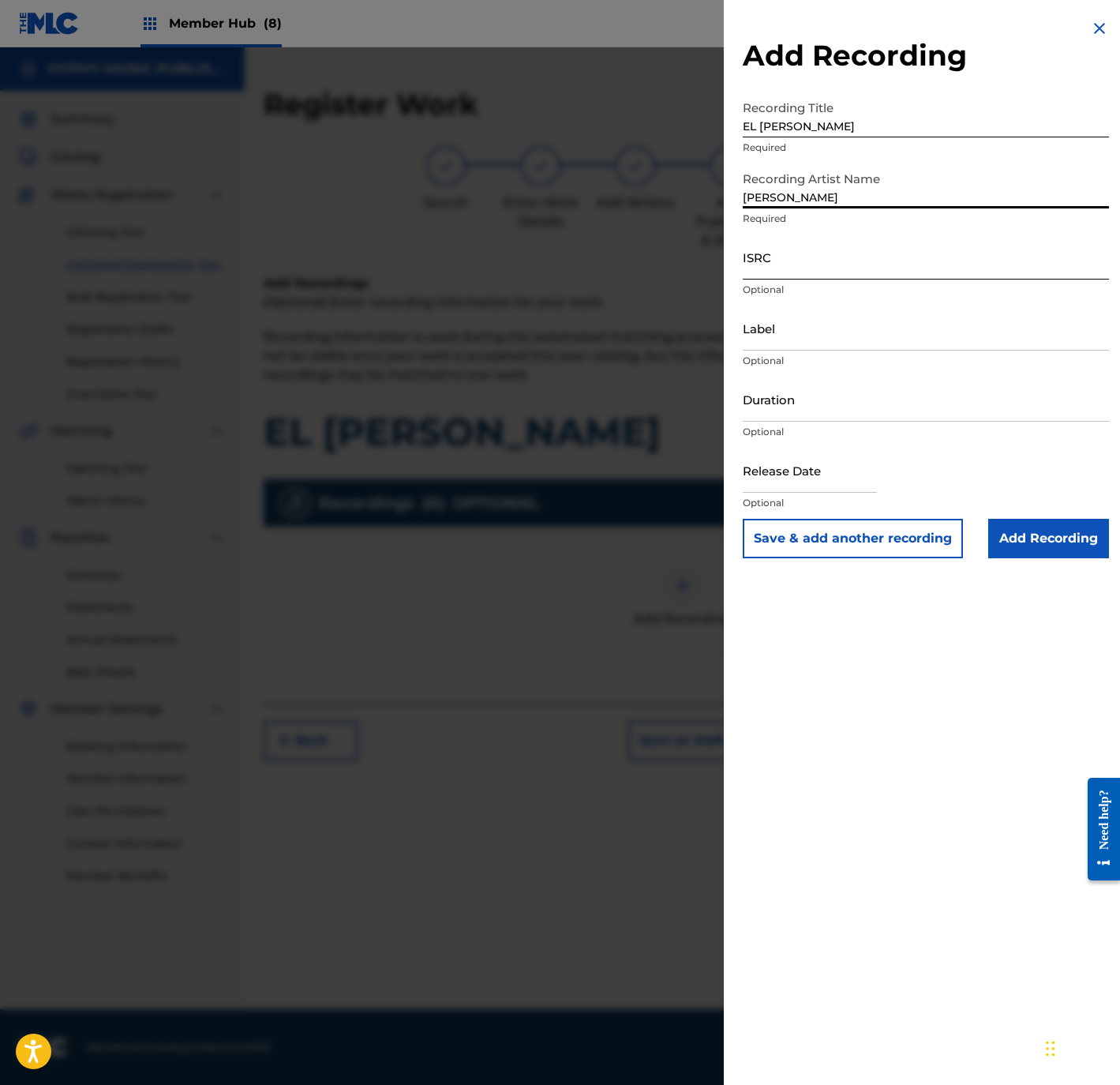
click at [903, 266] on input "ISRC" at bounding box center [926, 256] width 367 height 45
drag, startPoint x: 874, startPoint y: 313, endPoint x: 867, endPoint y: 325, distance: 13.9
click at [874, 313] on input "Label" at bounding box center [926, 327] width 367 height 45
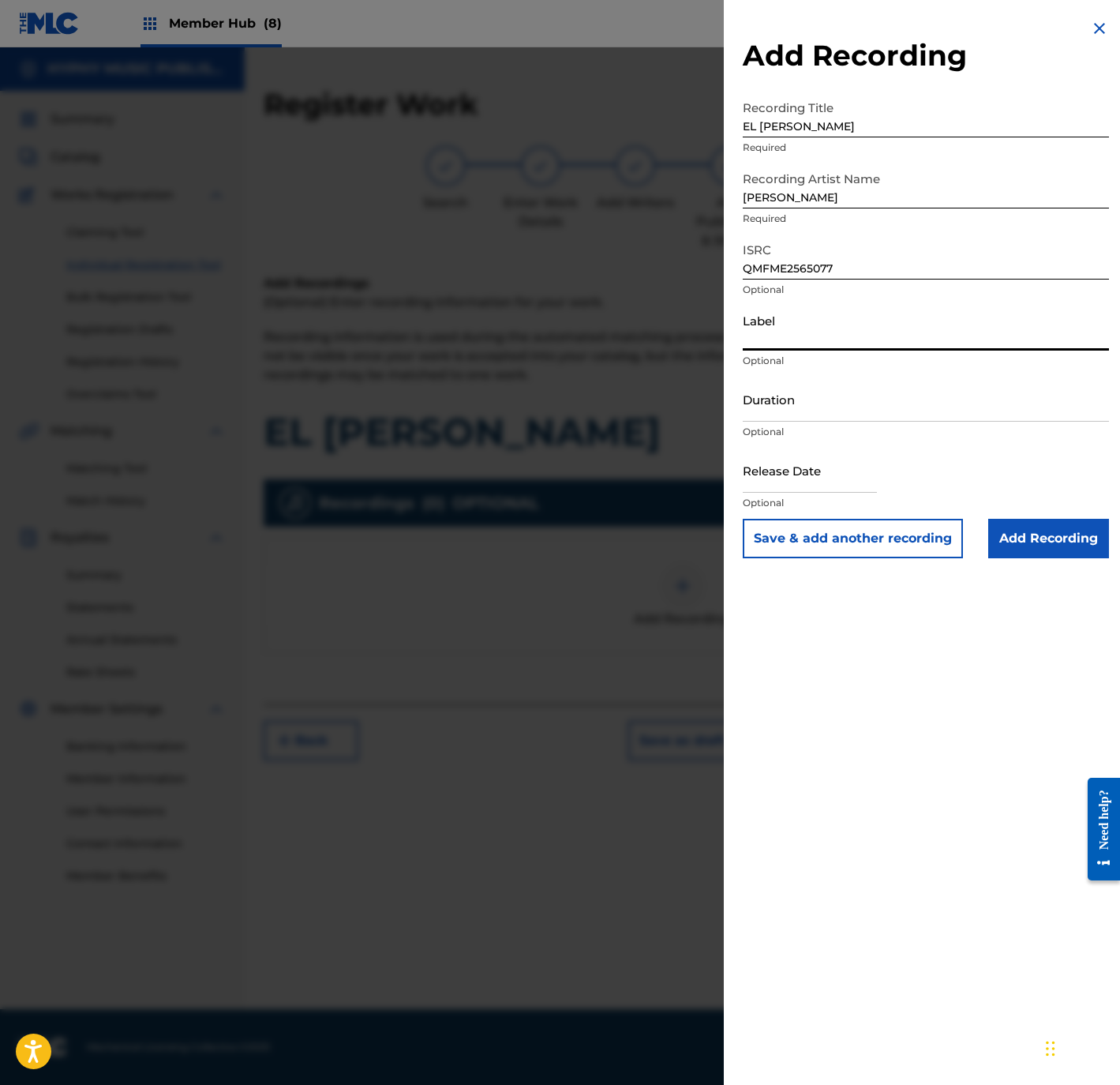
click at [858, 341] on input "Label" at bounding box center [926, 327] width 367 height 45
click at [806, 415] on input "Duration" at bounding box center [926, 398] width 367 height 45
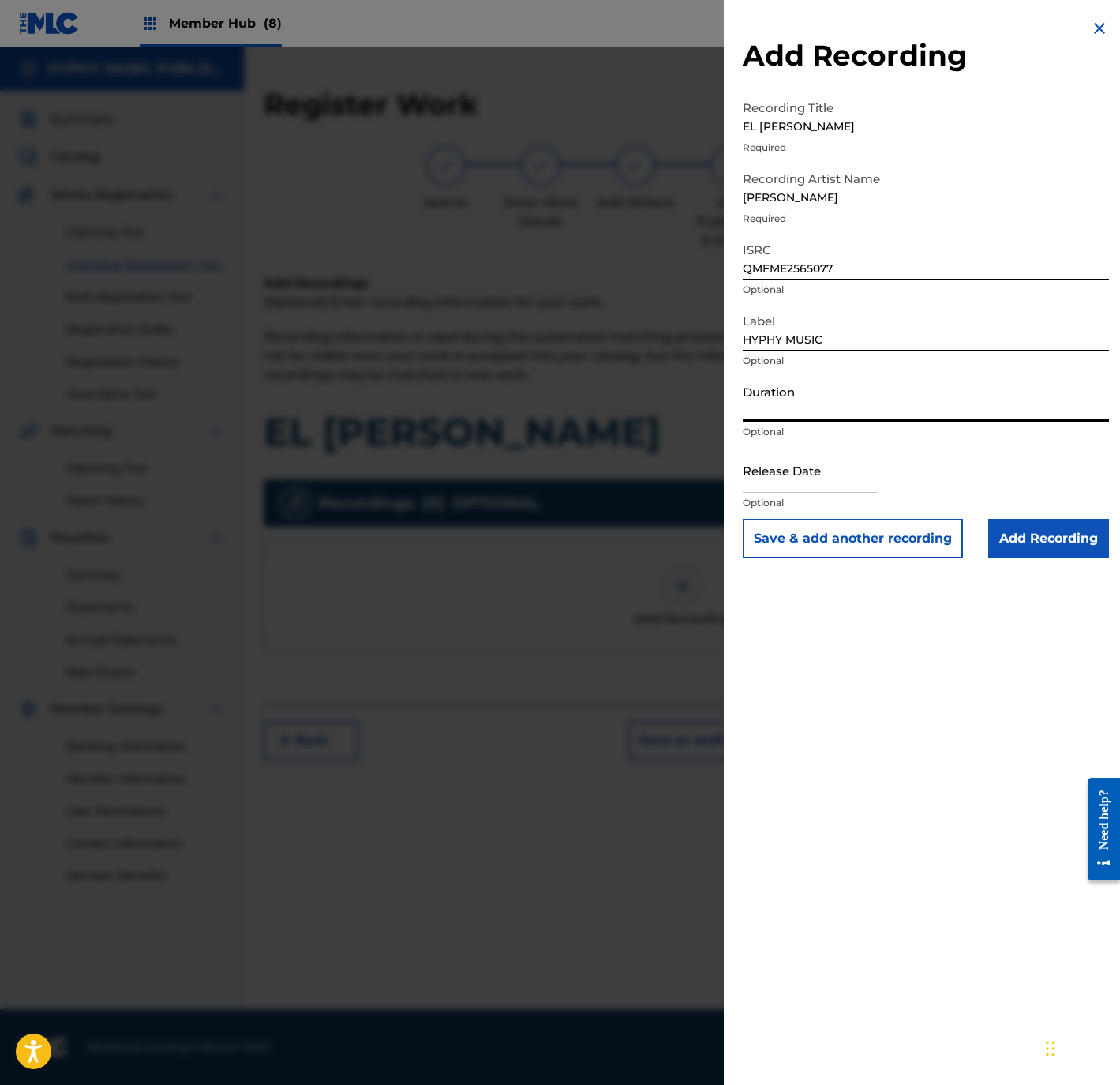
click at [786, 400] on input "Duration" at bounding box center [926, 398] width 367 height 45
click at [900, 815] on div "Add Recording Recording Title EL PACHECO Required Recording Artist Name SANTOS …" at bounding box center [925, 542] width 404 height 1085
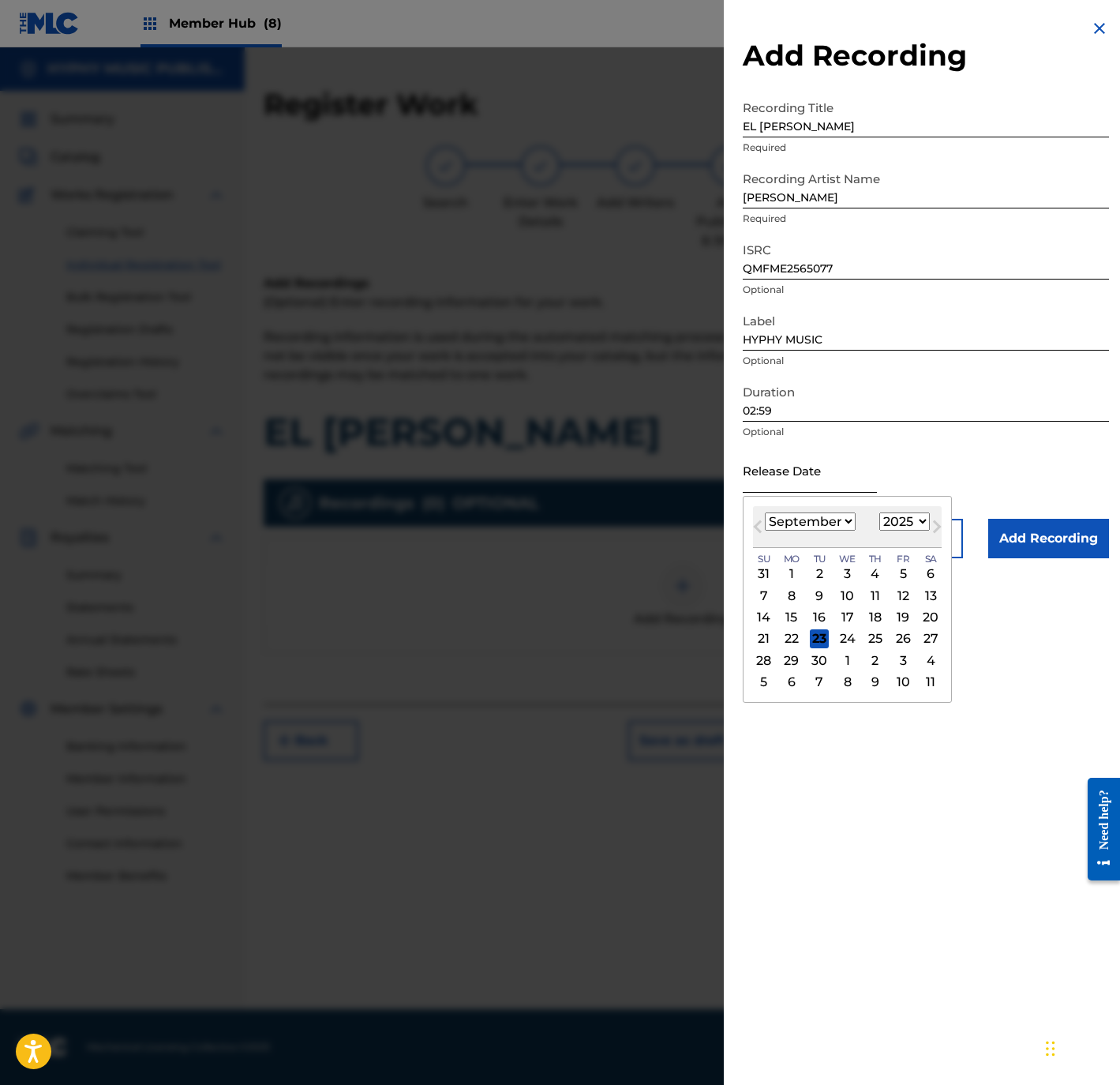
drag, startPoint x: 900, startPoint y: 812, endPoint x: 784, endPoint y: 472, distance: 359.2
click at [778, 465] on input "text" at bounding box center [810, 469] width 134 height 45
click at [760, 521] on span "Previous Month" at bounding box center [760, 529] width 0 height 24
click at [950, 522] on button "Next Month" at bounding box center [937, 530] width 25 height 25
click at [857, 618] on div "17" at bounding box center [848, 617] width 19 height 19
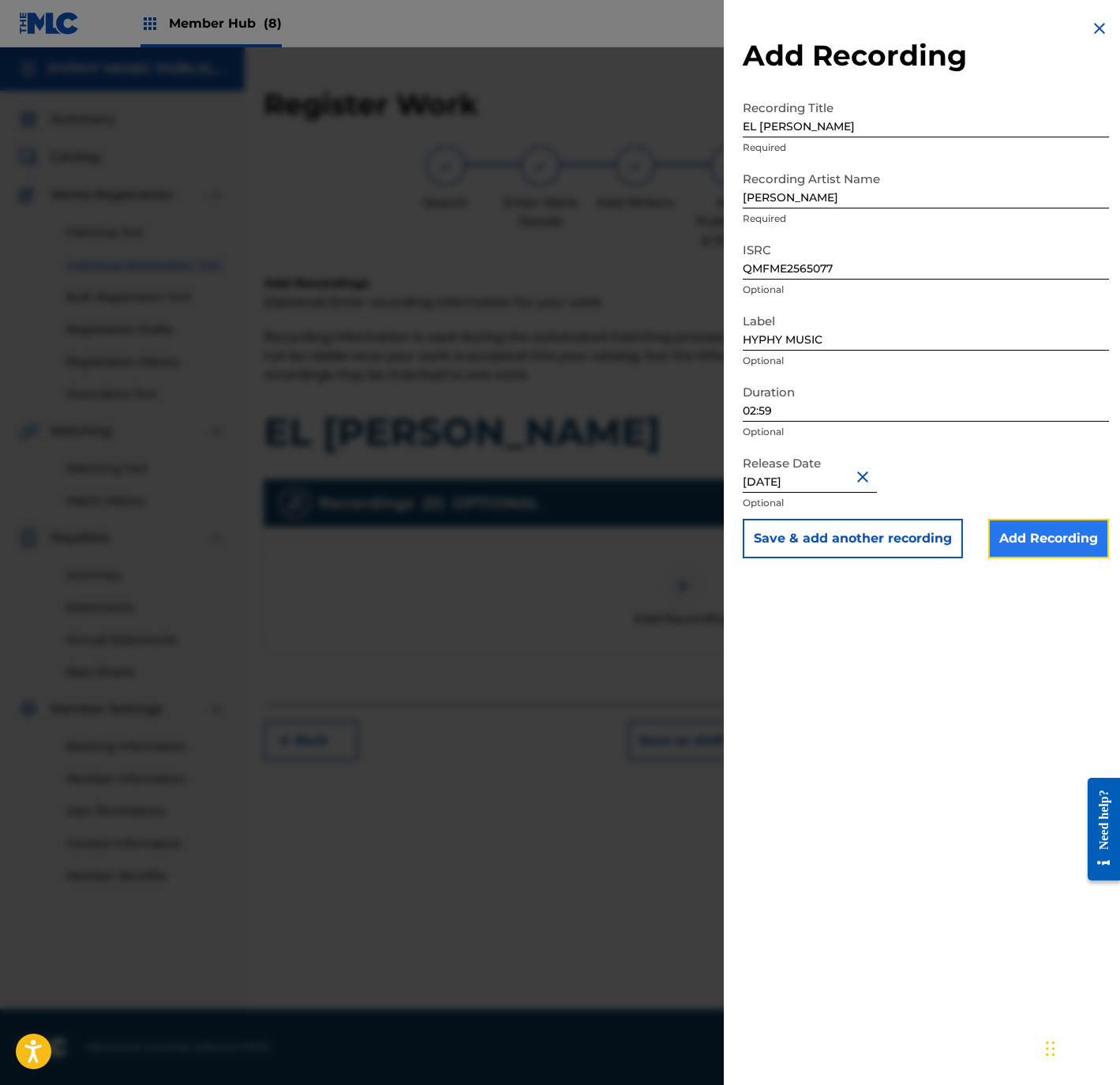
click at [1033, 542] on input "Add Recording" at bounding box center [1049, 538] width 121 height 39
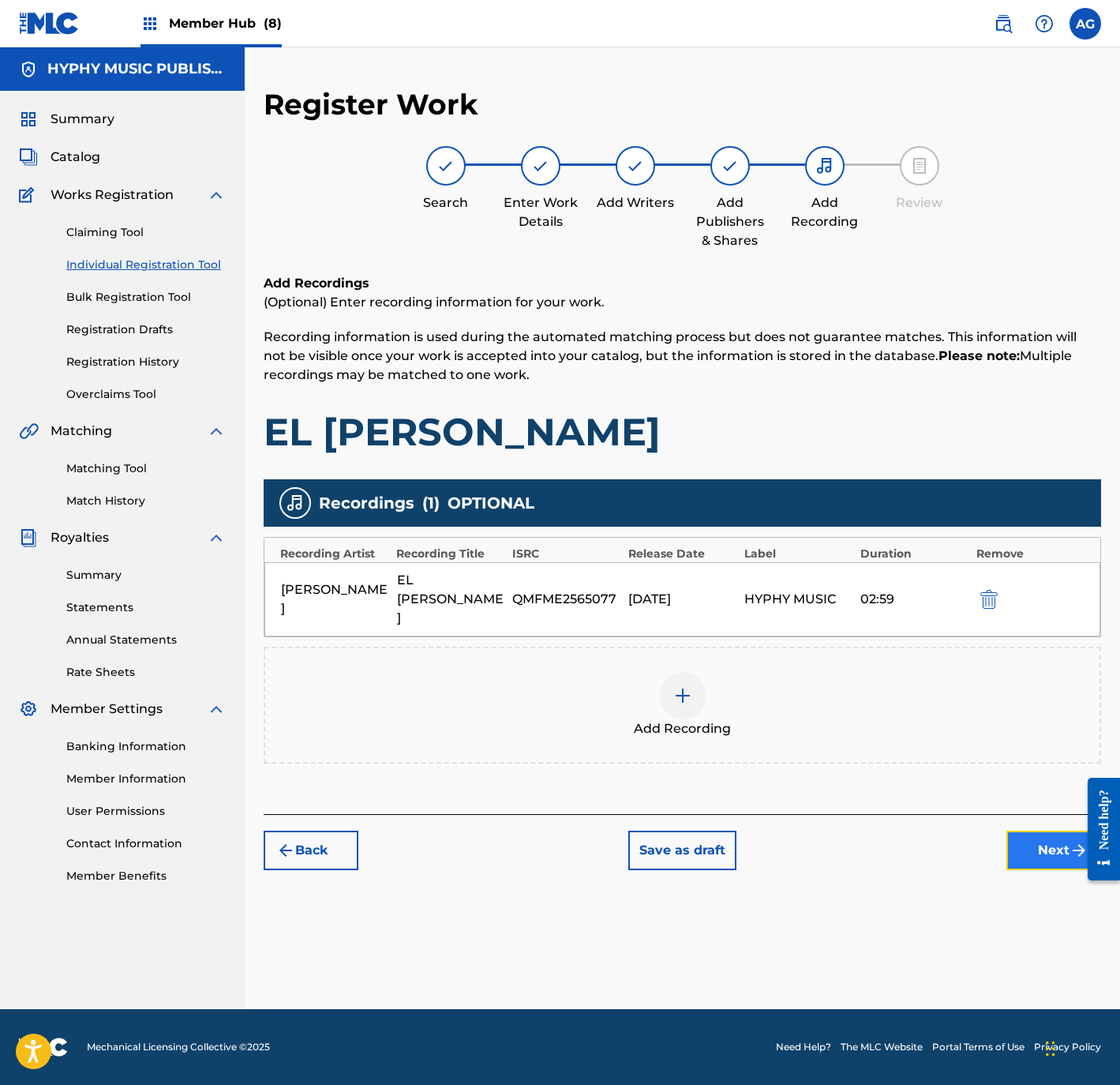
click at [1009, 831] on button "Next" at bounding box center [1054, 850] width 95 height 39
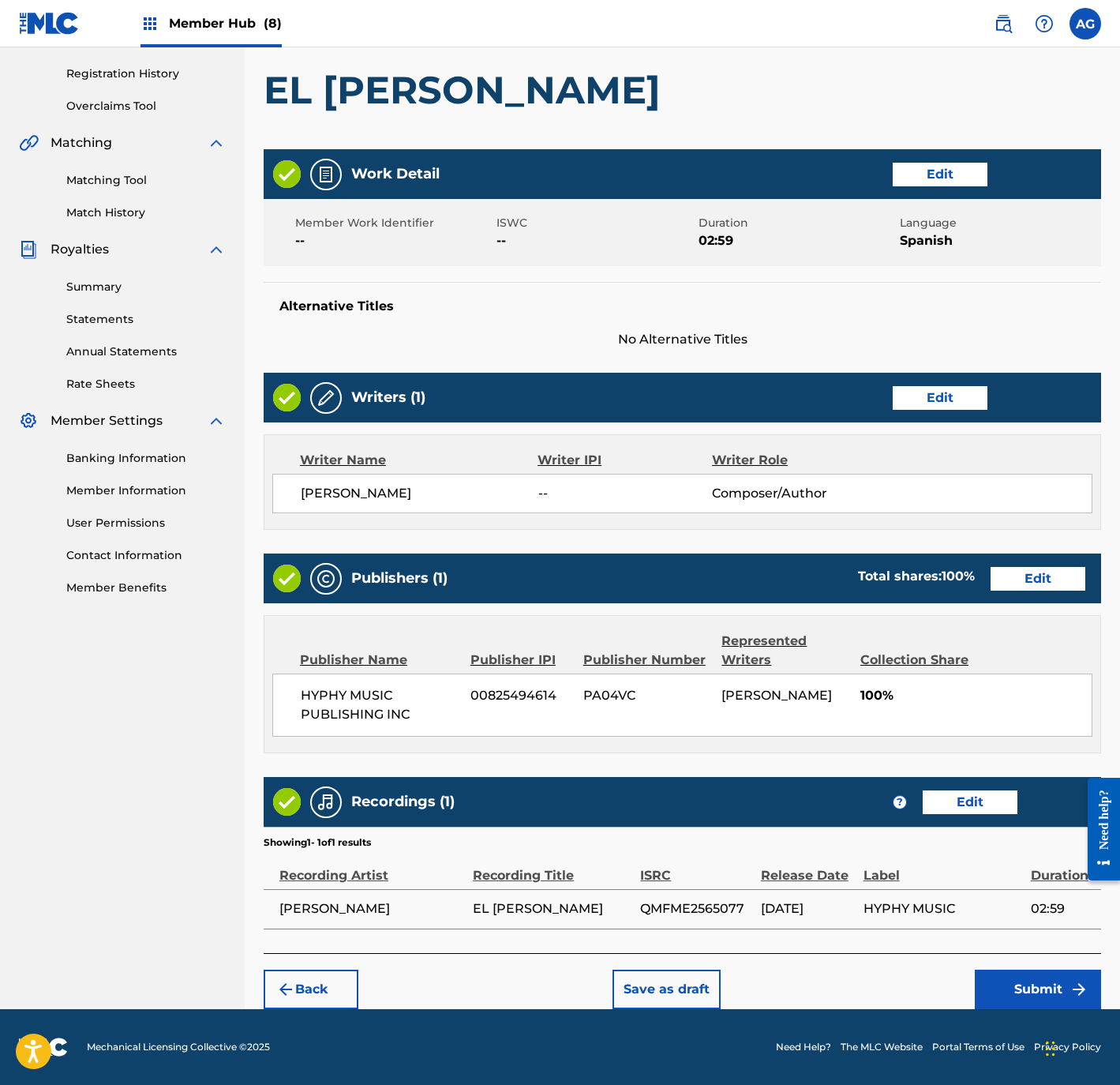
scroll to position [311, 0]
drag, startPoint x: 737, startPoint y: 660, endPoint x: 836, endPoint y: 960, distance: 315.9
click at [967, 986] on div "Back Save as draft Submit" at bounding box center [682, 981] width 838 height 56
click at [1012, 975] on button "Submit" at bounding box center [1038, 989] width 126 height 39
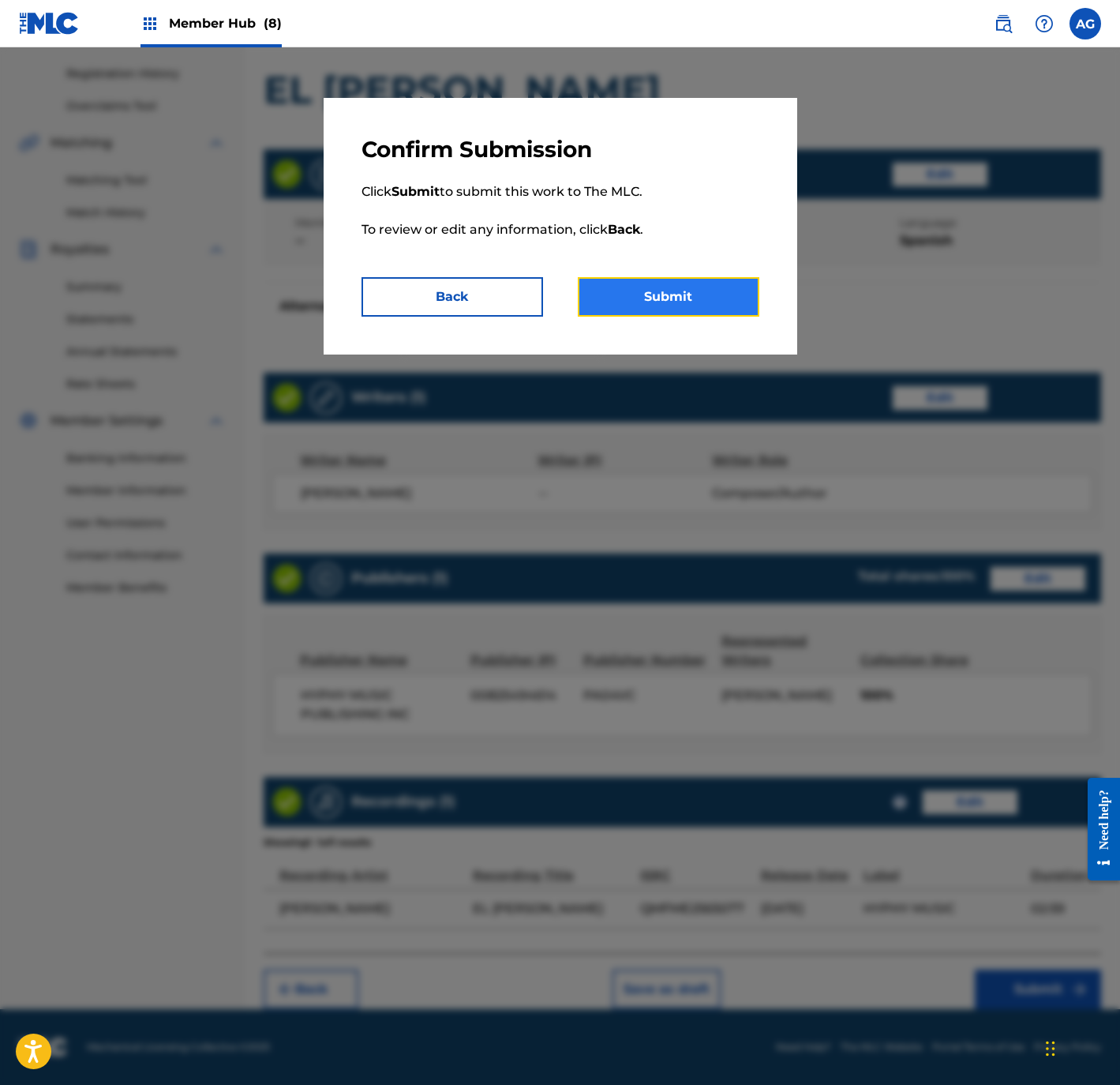
click at [660, 306] on button "Submit" at bounding box center [668, 296] width 182 height 39
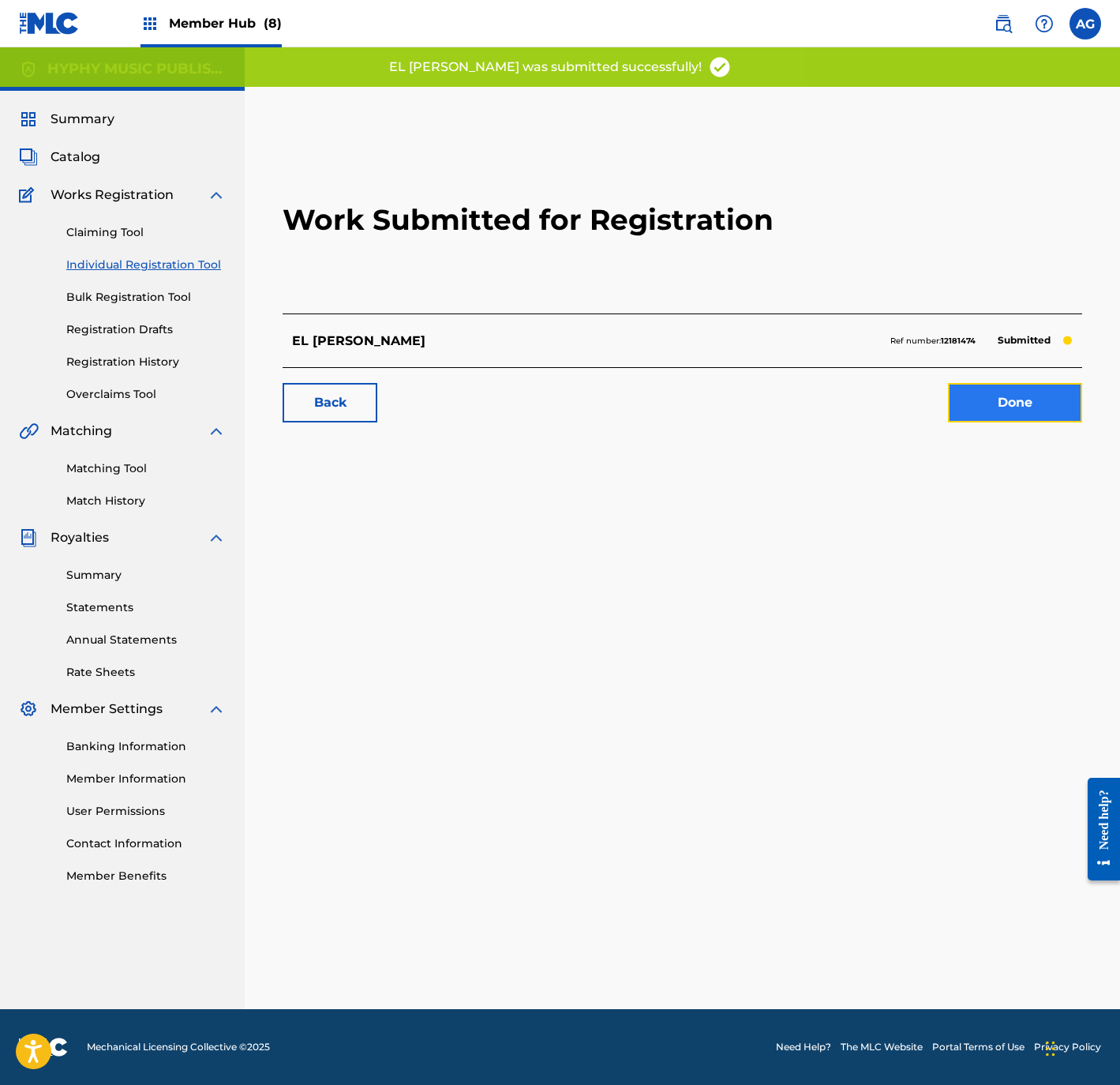
click at [1014, 391] on link "Done" at bounding box center [1015, 403] width 134 height 39
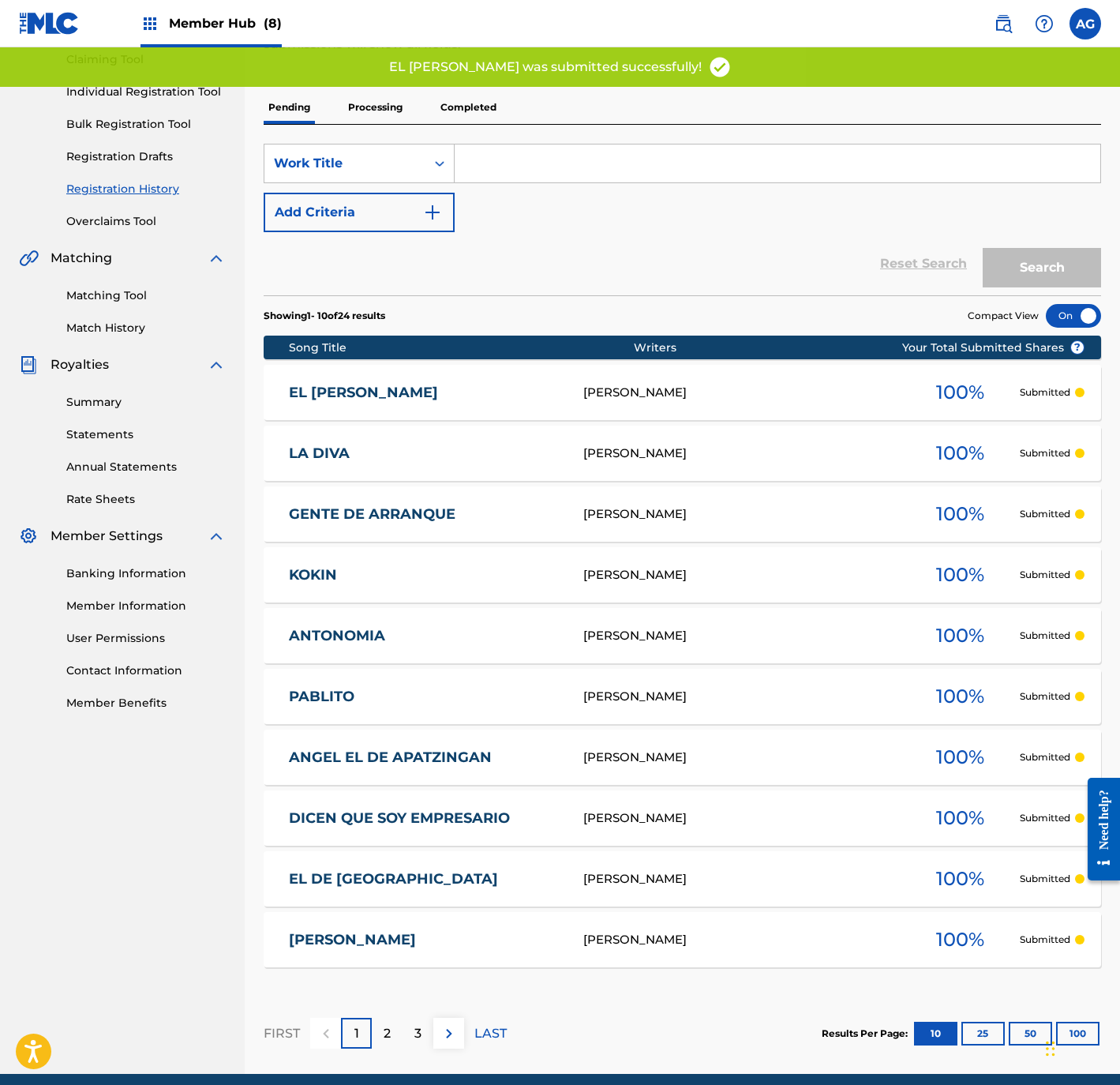
scroll to position [235, 0]
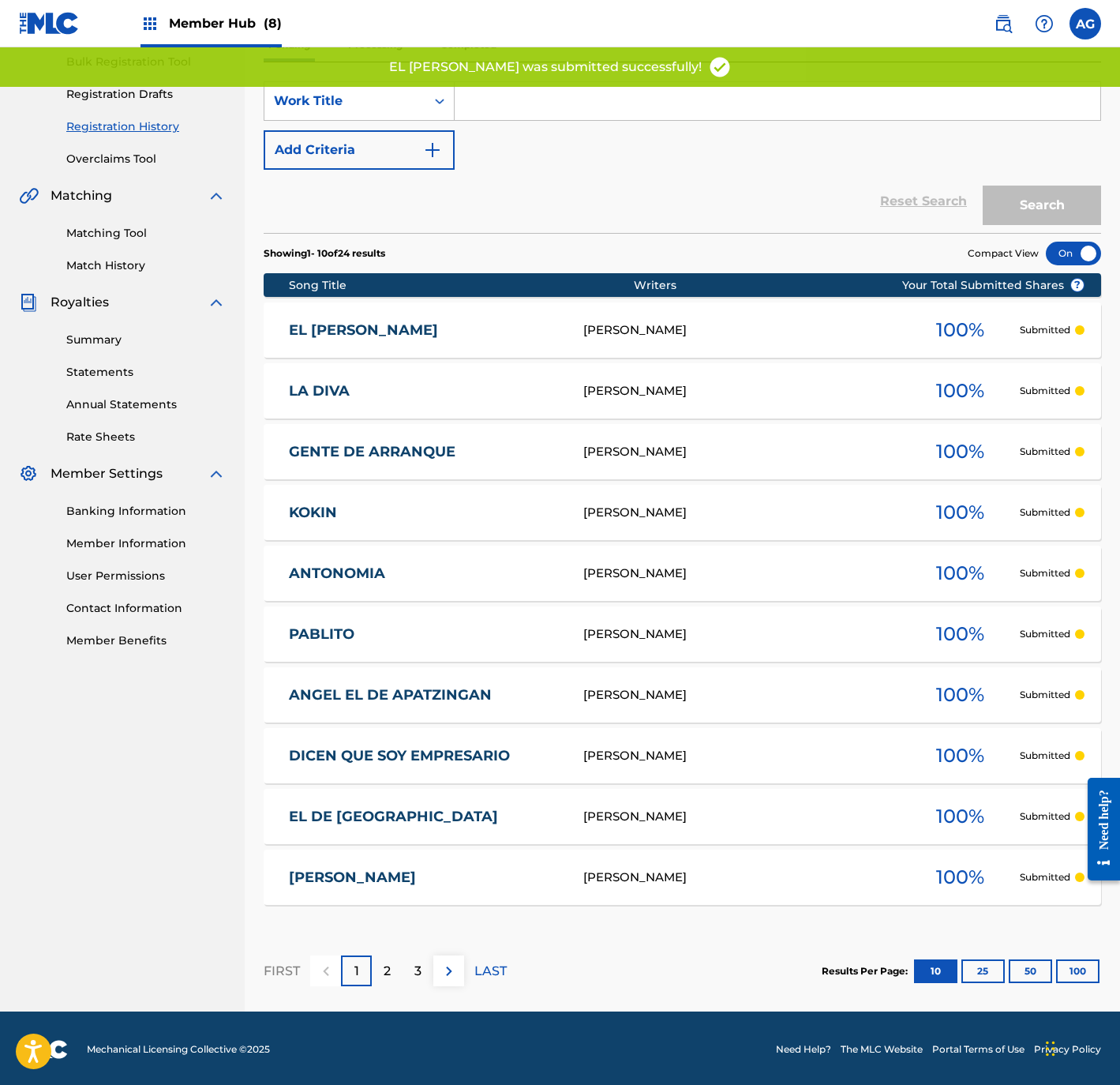
drag, startPoint x: 576, startPoint y: 494, endPoint x: 568, endPoint y: 525, distance: 32.0
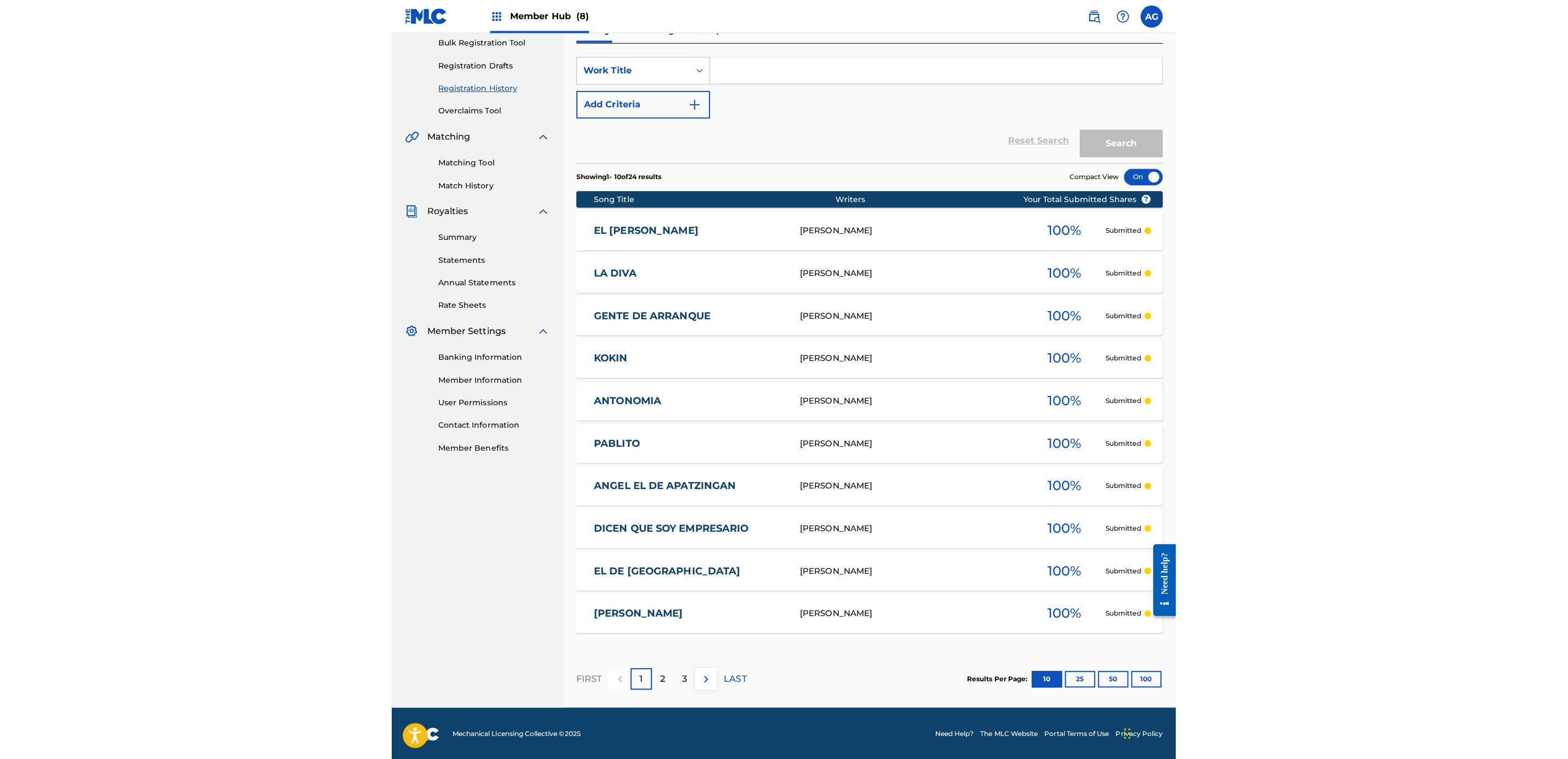
scroll to position [0, 0]
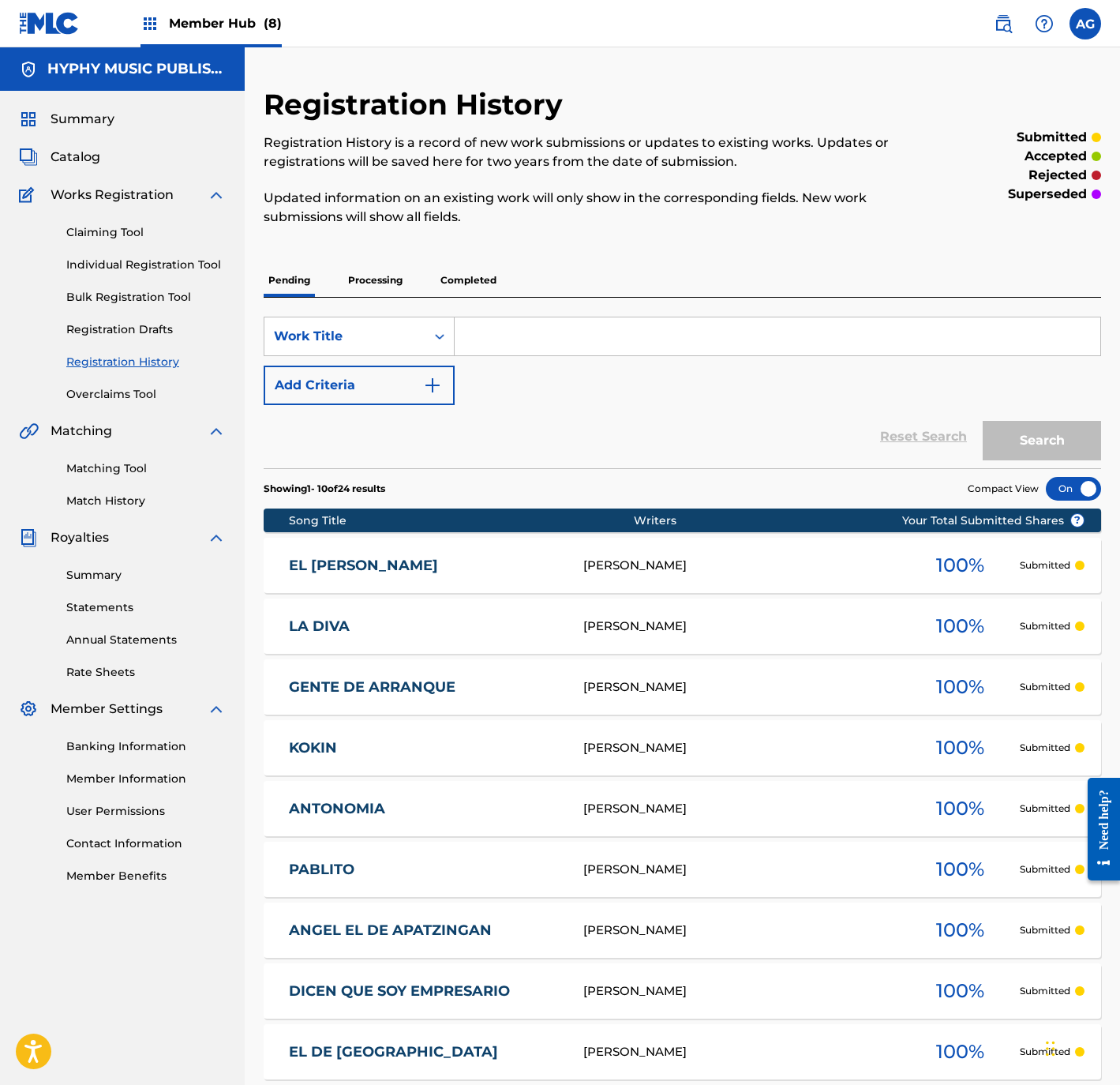
drag, startPoint x: 498, startPoint y: 303, endPoint x: 514, endPoint y: 90, distance: 213.6
click at [140, 470] on link "Matching Tool" at bounding box center [146, 468] width 160 height 17
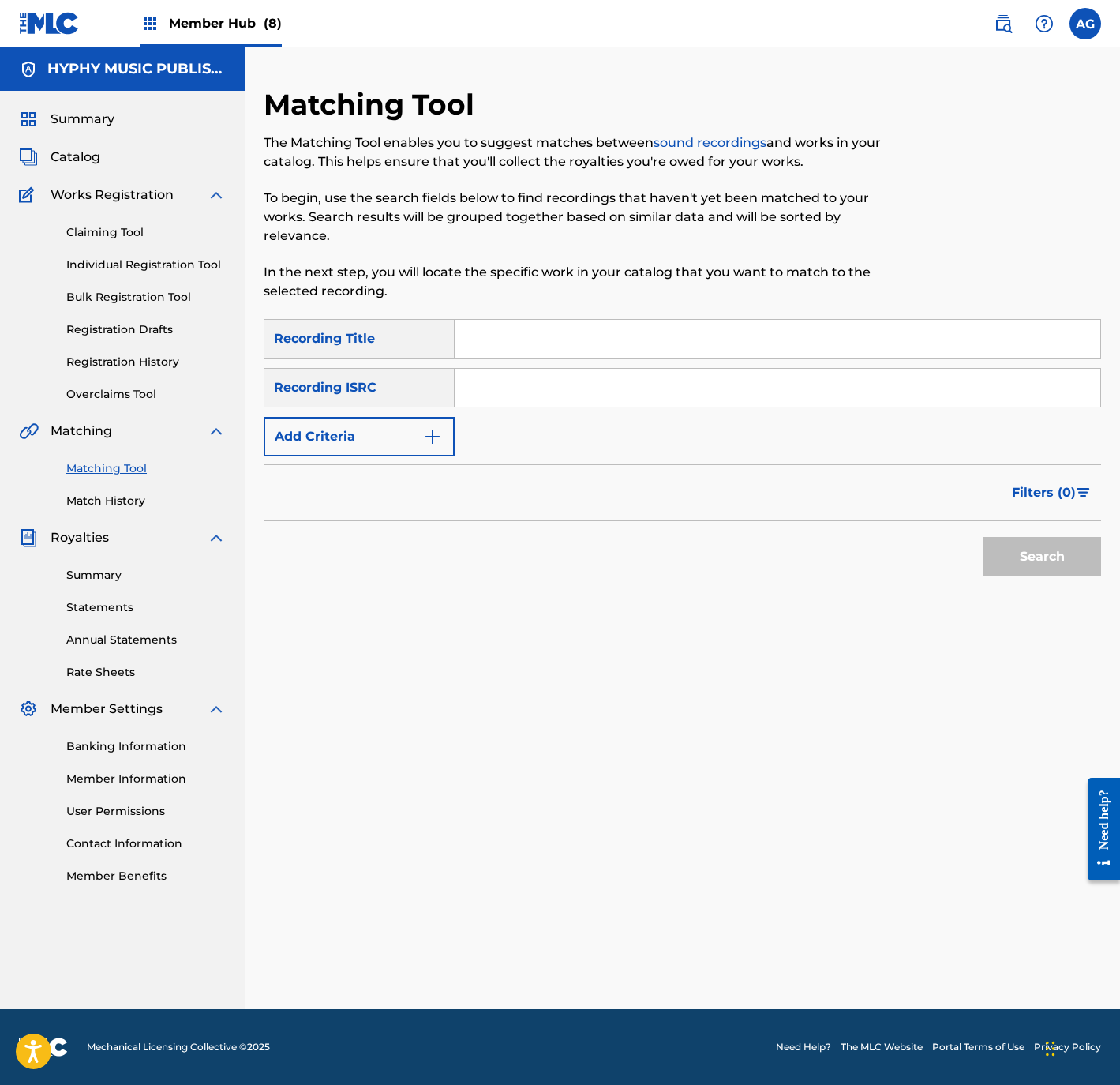
click at [611, 320] on input "Search Form" at bounding box center [777, 339] width 646 height 38
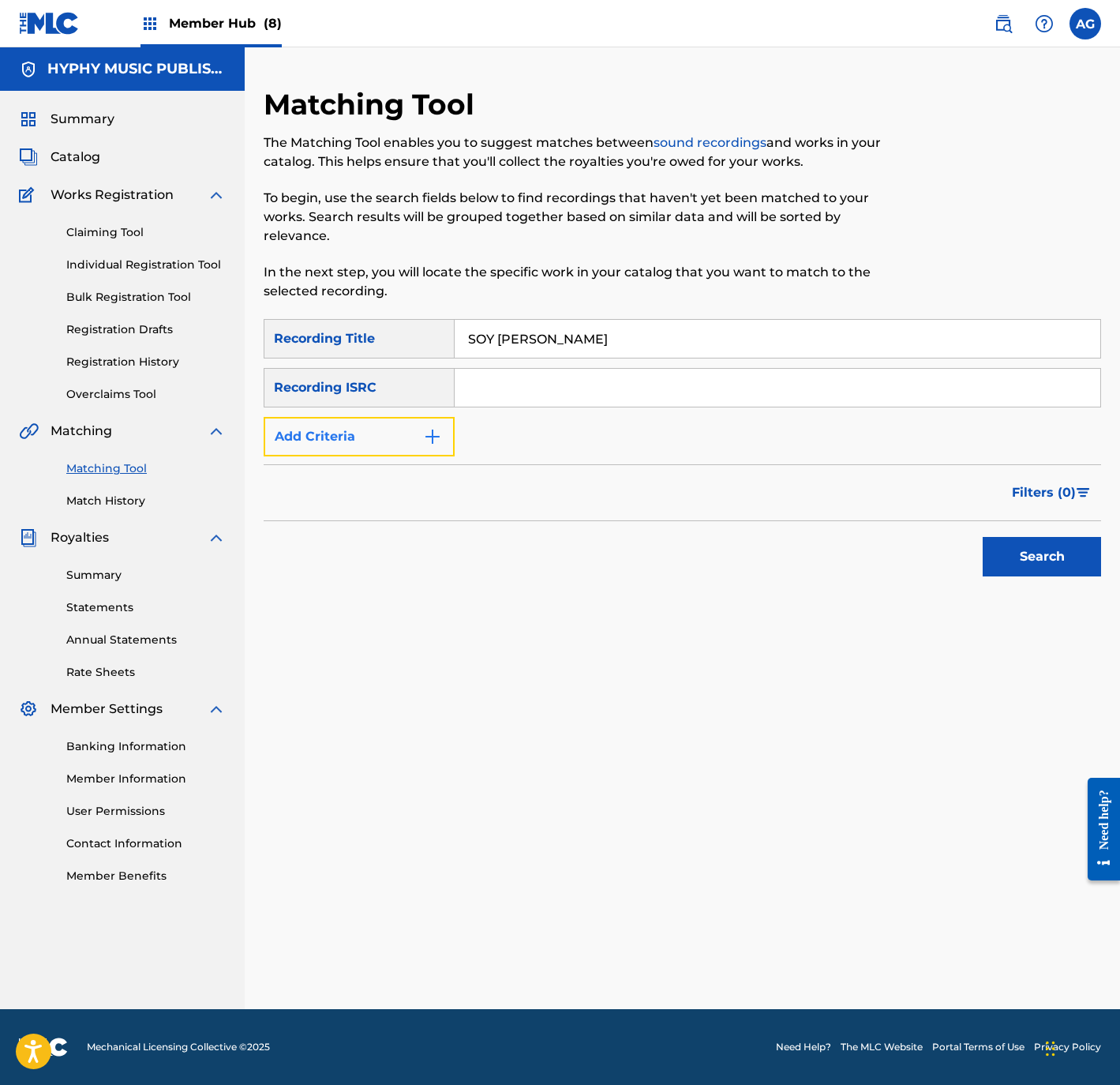
click at [372, 427] on button "Add Criteria" at bounding box center [360, 436] width 191 height 39
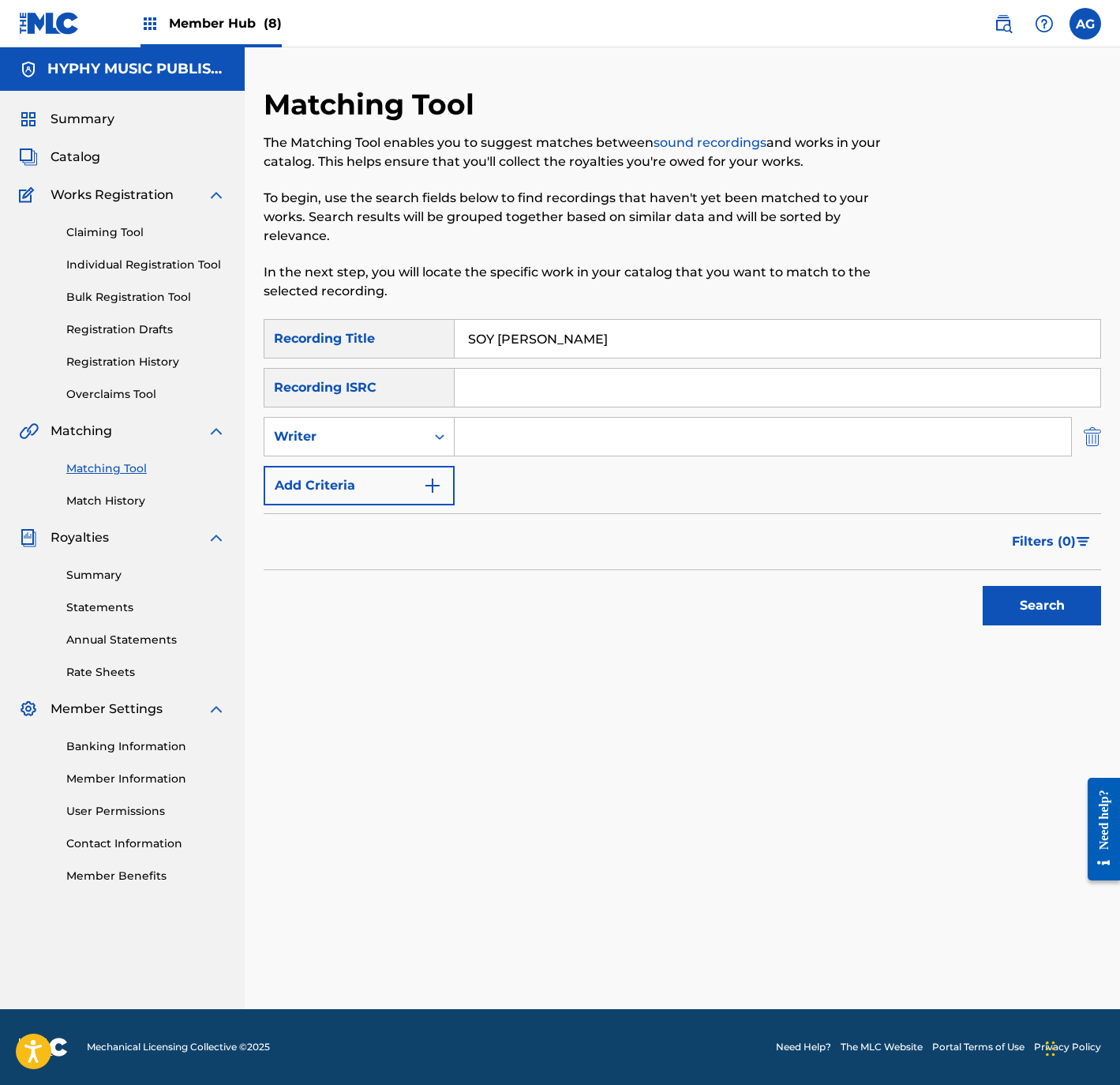
click at [1090, 423] on img "Search Form" at bounding box center [1093, 436] width 18 height 39
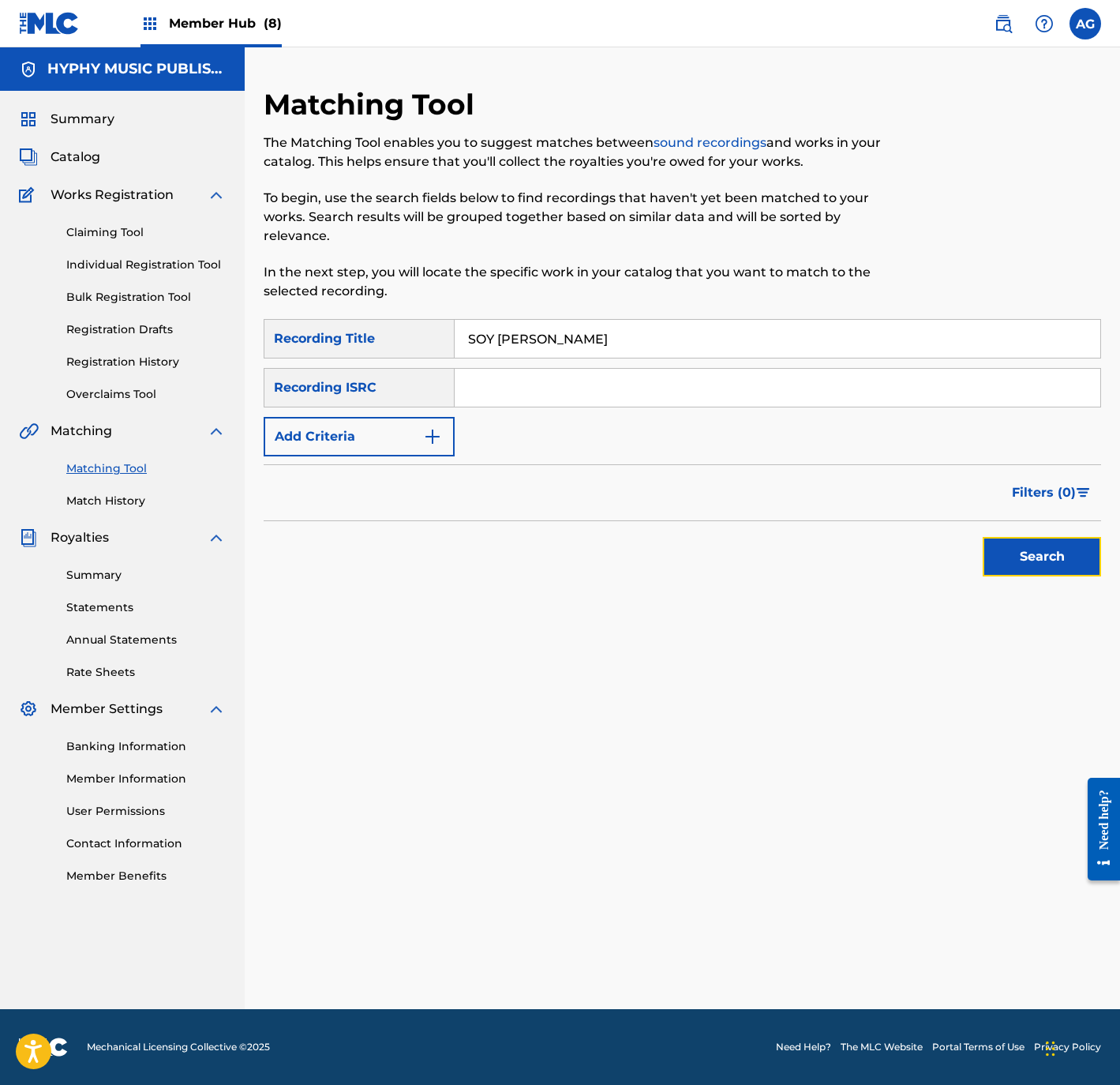
click at [1054, 557] on button "Search" at bounding box center [1042, 556] width 118 height 39
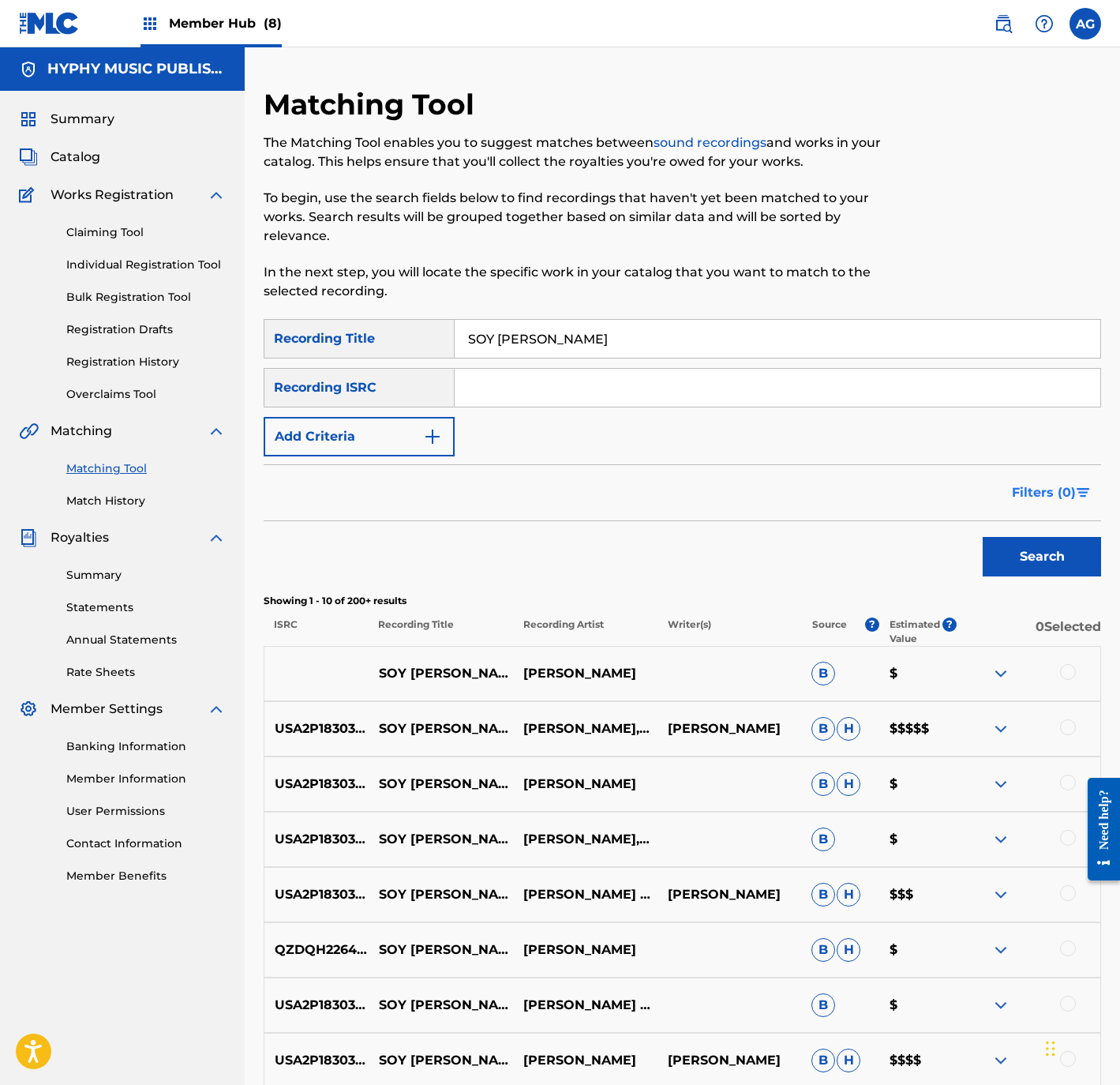
click at [1068, 483] on span "Filters ( 0 )" at bounding box center [1044, 493] width 64 height 19
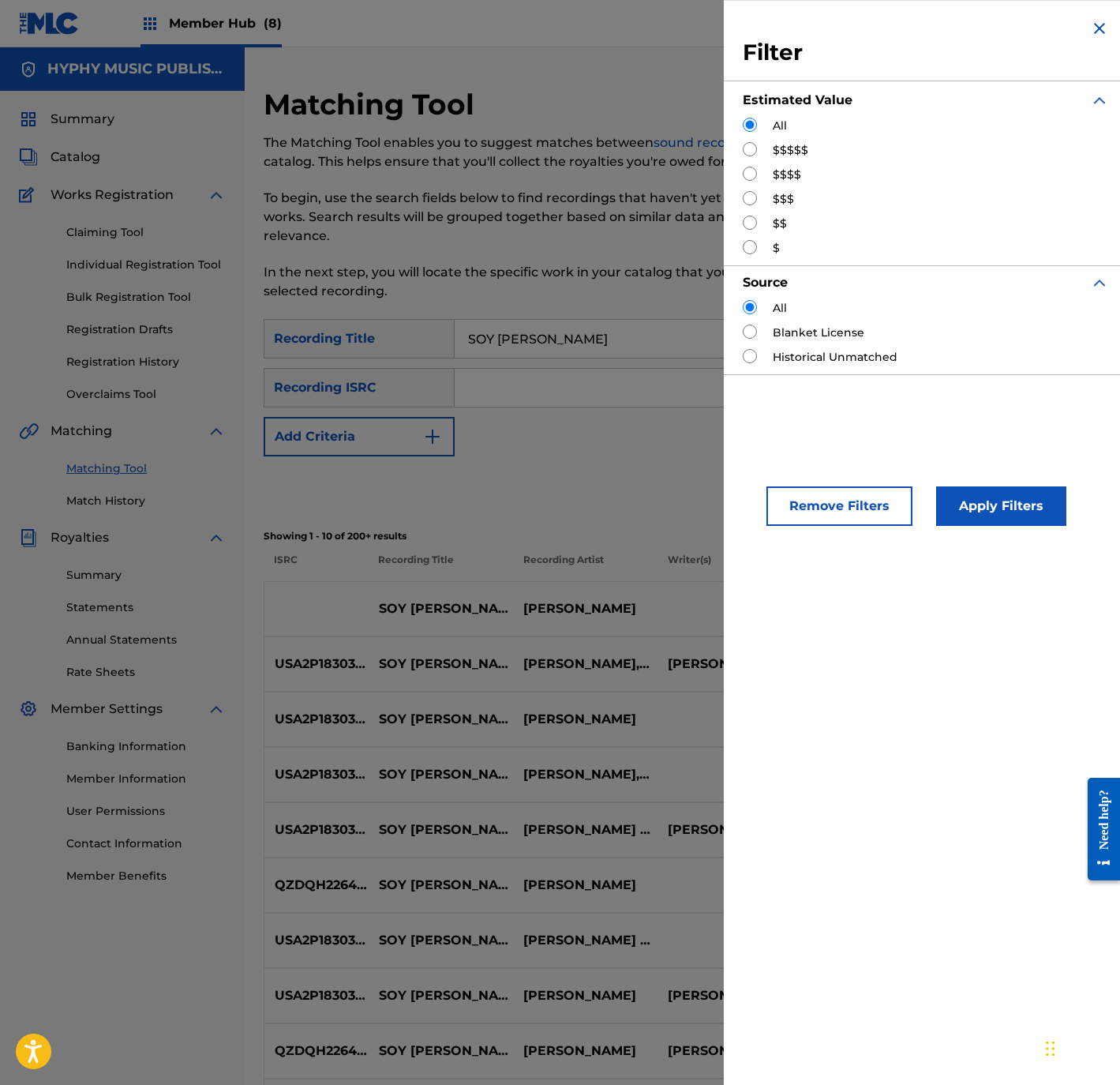
click at [766, 156] on div "$$$$$" at bounding box center [926, 150] width 367 height 17
click at [746, 153] on input "Search Form" at bounding box center [750, 149] width 14 height 14
click at [997, 501] on button "Apply Filters" at bounding box center [1001, 505] width 131 height 39
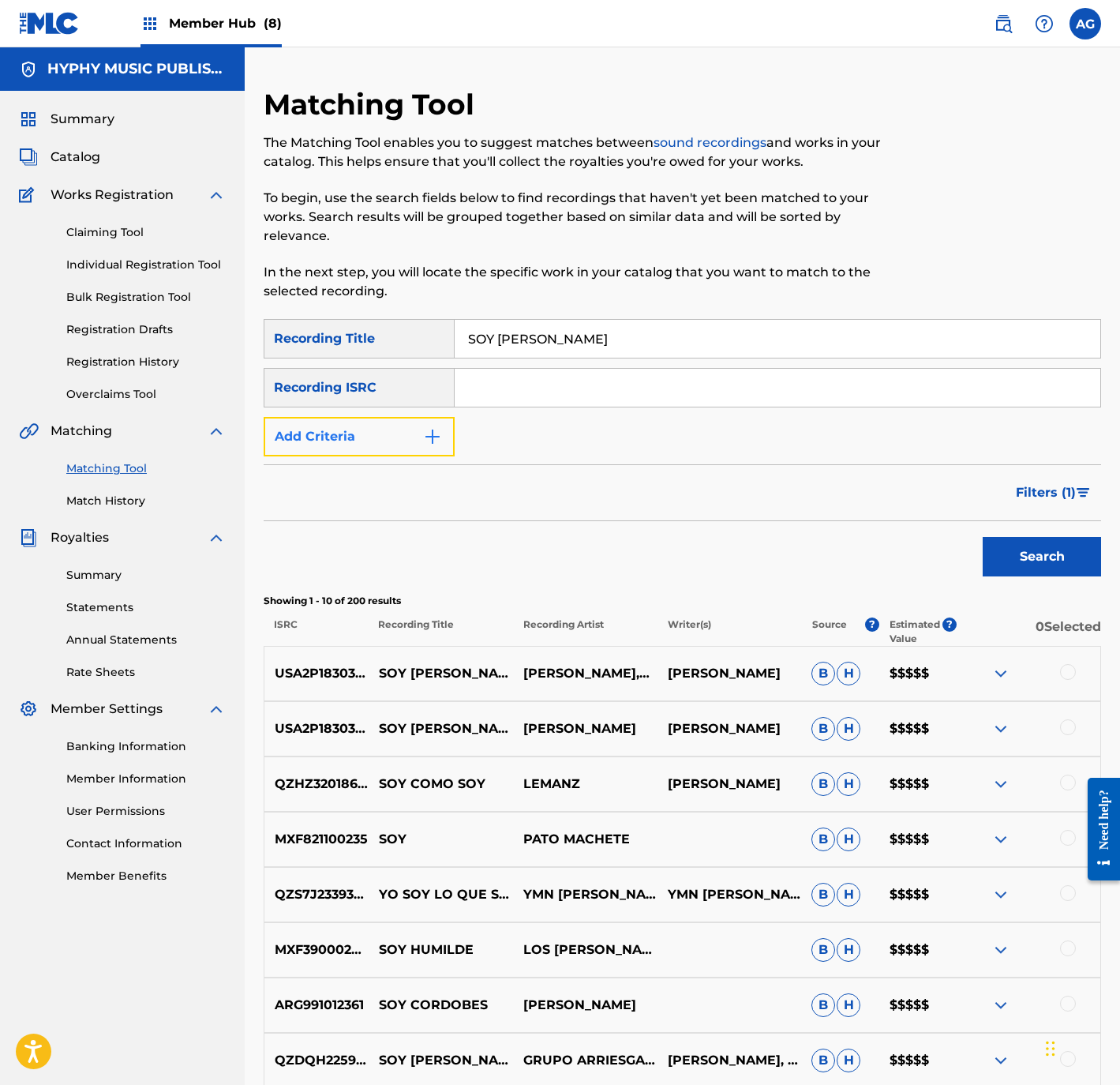
click at [334, 422] on button "Add Criteria" at bounding box center [360, 436] width 191 height 39
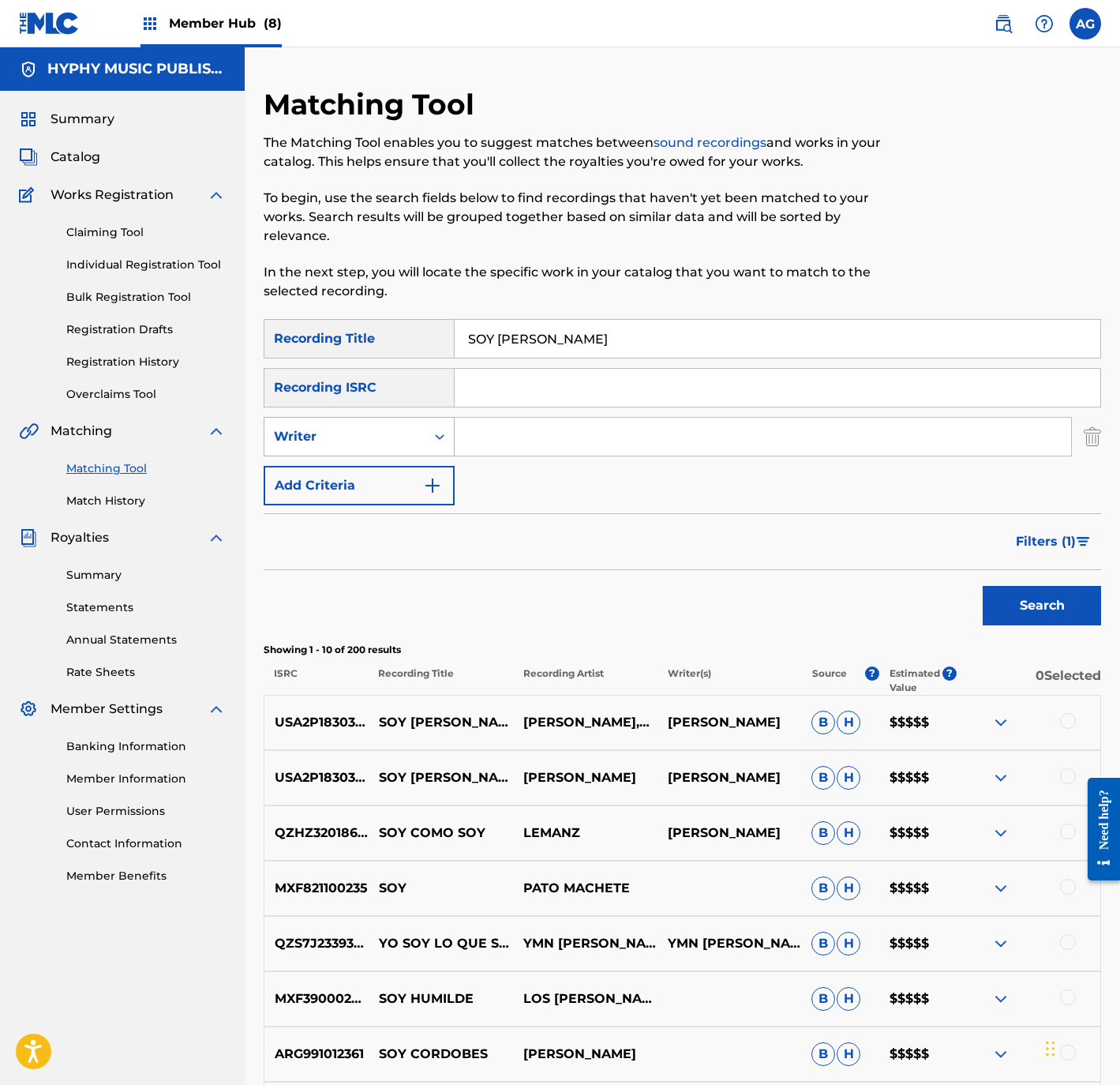
click at [337, 427] on div "Writer" at bounding box center [345, 437] width 142 height 19
click at [363, 456] on div "Recording Artist" at bounding box center [360, 475] width 189 height 39
click at [528, 418] on input "Search Form" at bounding box center [762, 436] width 617 height 38
click at [329, 427] on div "Recording Artist" at bounding box center [345, 437] width 142 height 19
click at [332, 456] on div "Writer" at bounding box center [360, 475] width 189 height 39
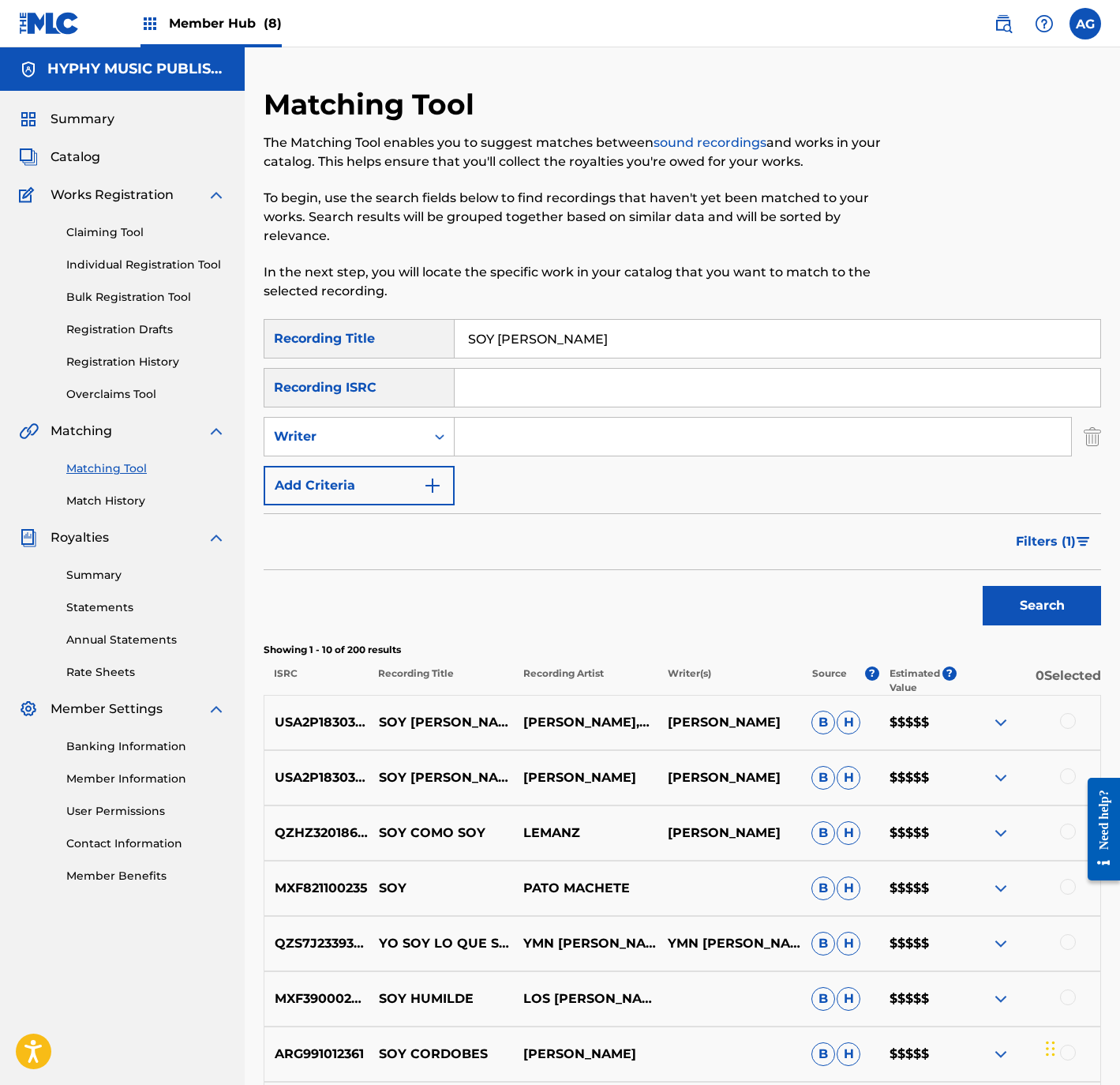
click at [564, 418] on input "Search Form" at bounding box center [762, 436] width 617 height 38
click at [1036, 588] on button "Search" at bounding box center [1042, 605] width 118 height 39
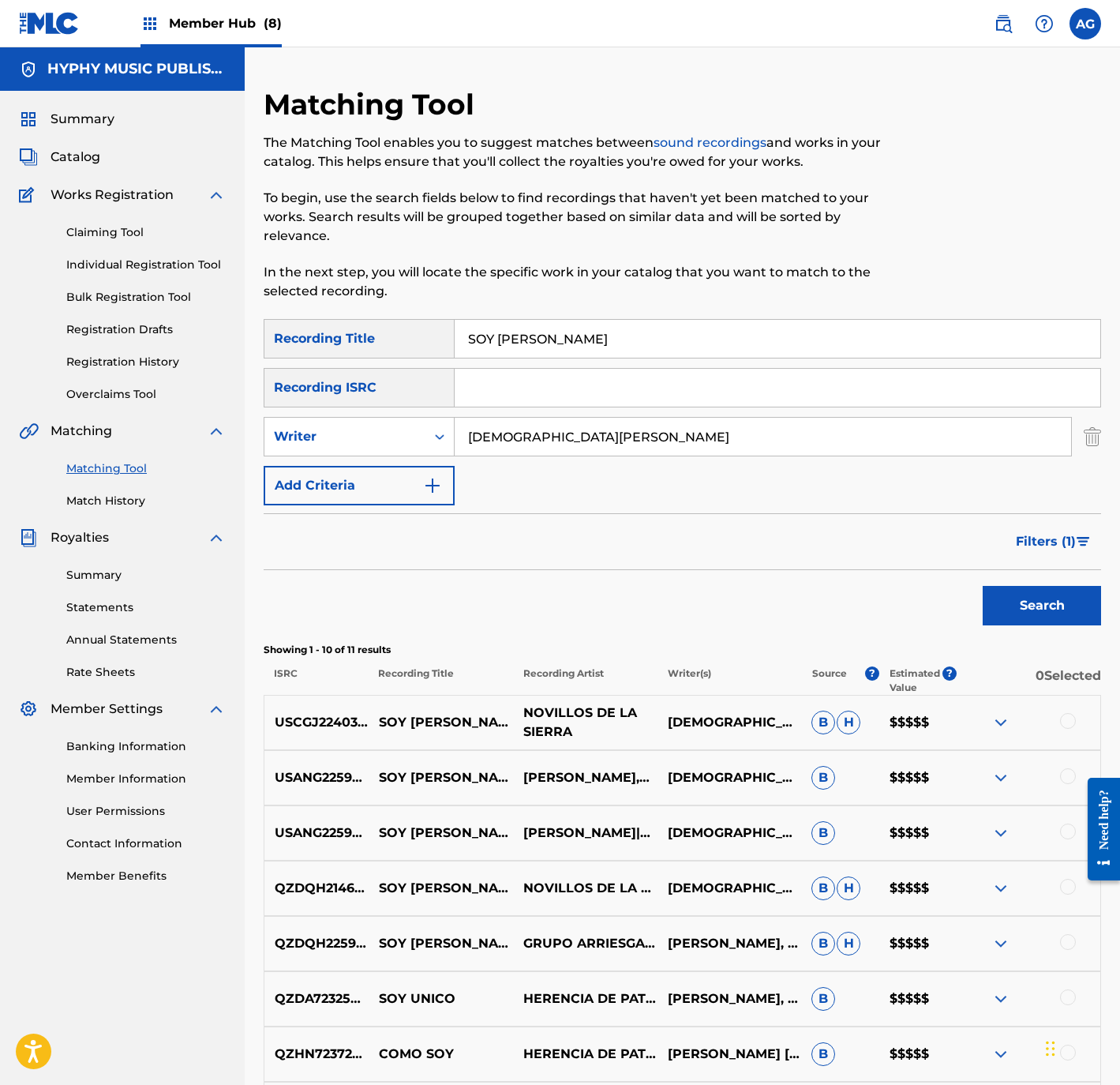
click at [600, 703] on p "NOVILLOS DE LA SIERRA" at bounding box center [585, 722] width 145 height 38
copy p "NOVILLOS DE LA SIERRA"
drag, startPoint x: 379, startPoint y: 699, endPoint x: 667, endPoint y: 715, distance: 288.4
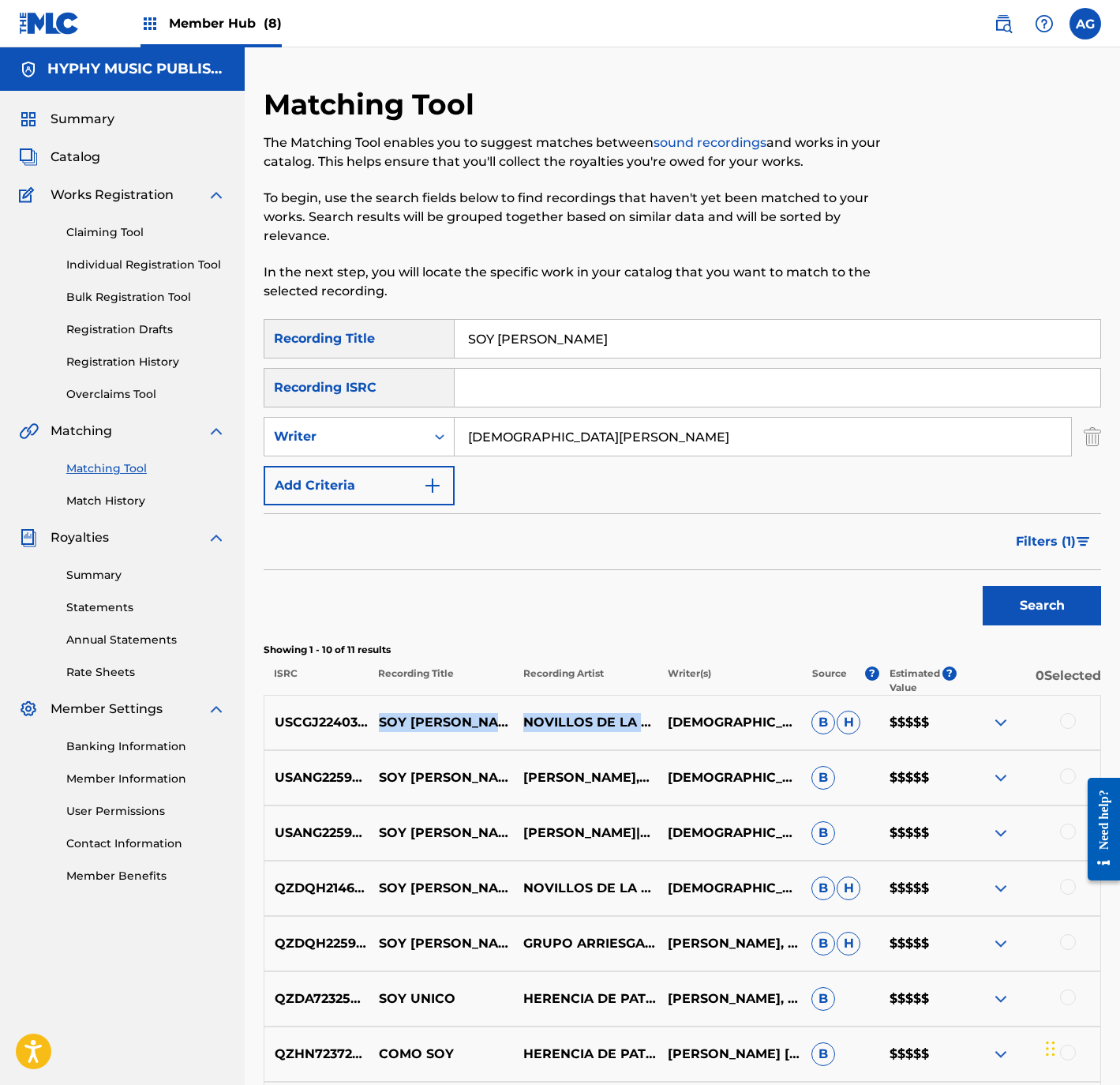
click at [667, 715] on div "USCGJ2240362 SOY CARRASCO NOVILLOS DE LA SIERRA JESUS CHAVEZ CHAVEZ B H $$$$$" at bounding box center [682, 722] width 838 height 55
copy div "SOY CARRASCO NOVILLOS DE LA SIERRA"
click at [89, 126] on span "Summary" at bounding box center [82, 119] width 64 height 19
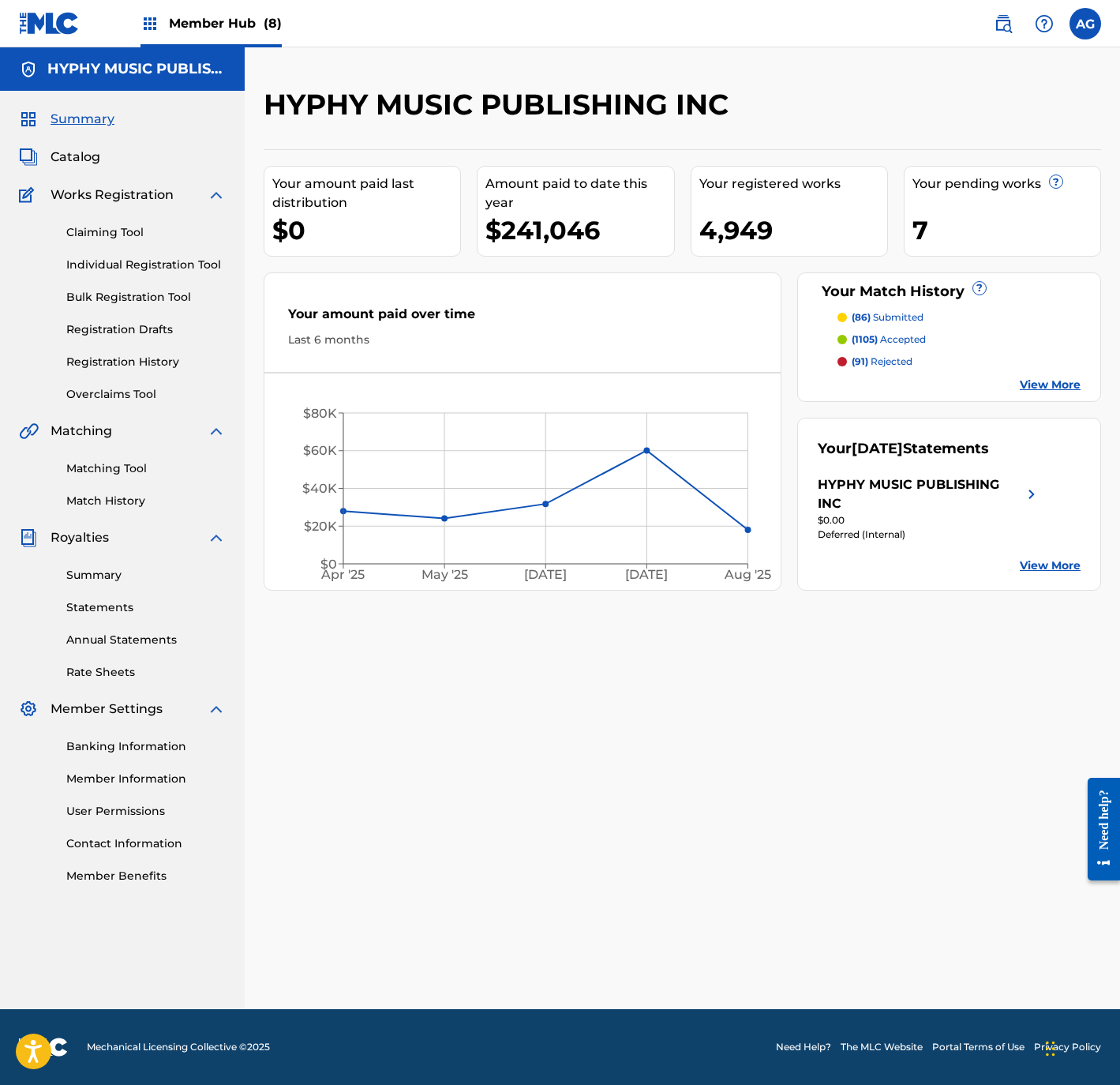
click at [896, 360] on p "(91) rejected" at bounding box center [881, 361] width 61 height 14
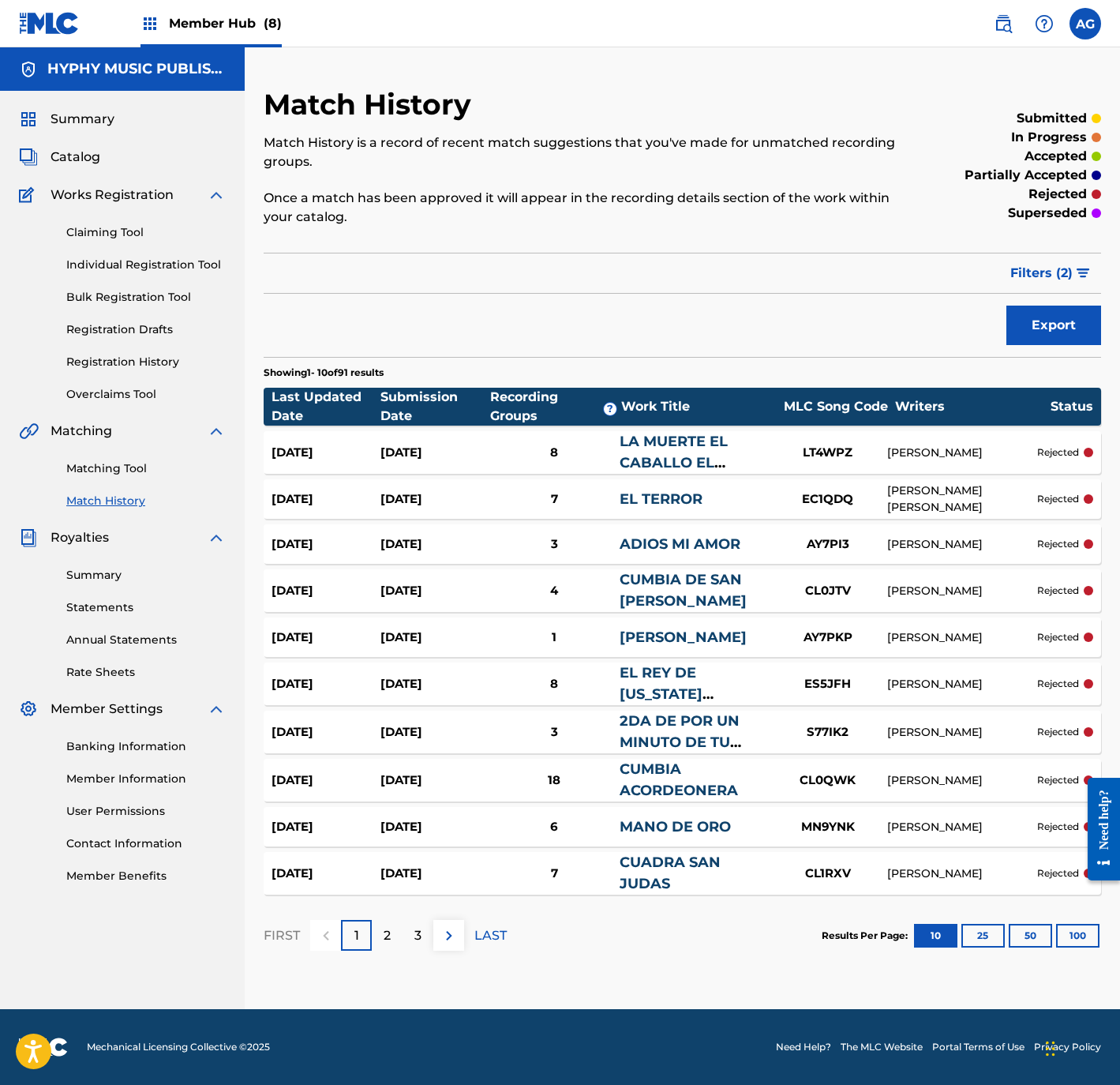
click at [510, 494] on div "7" at bounding box center [553, 499] width 131 height 18
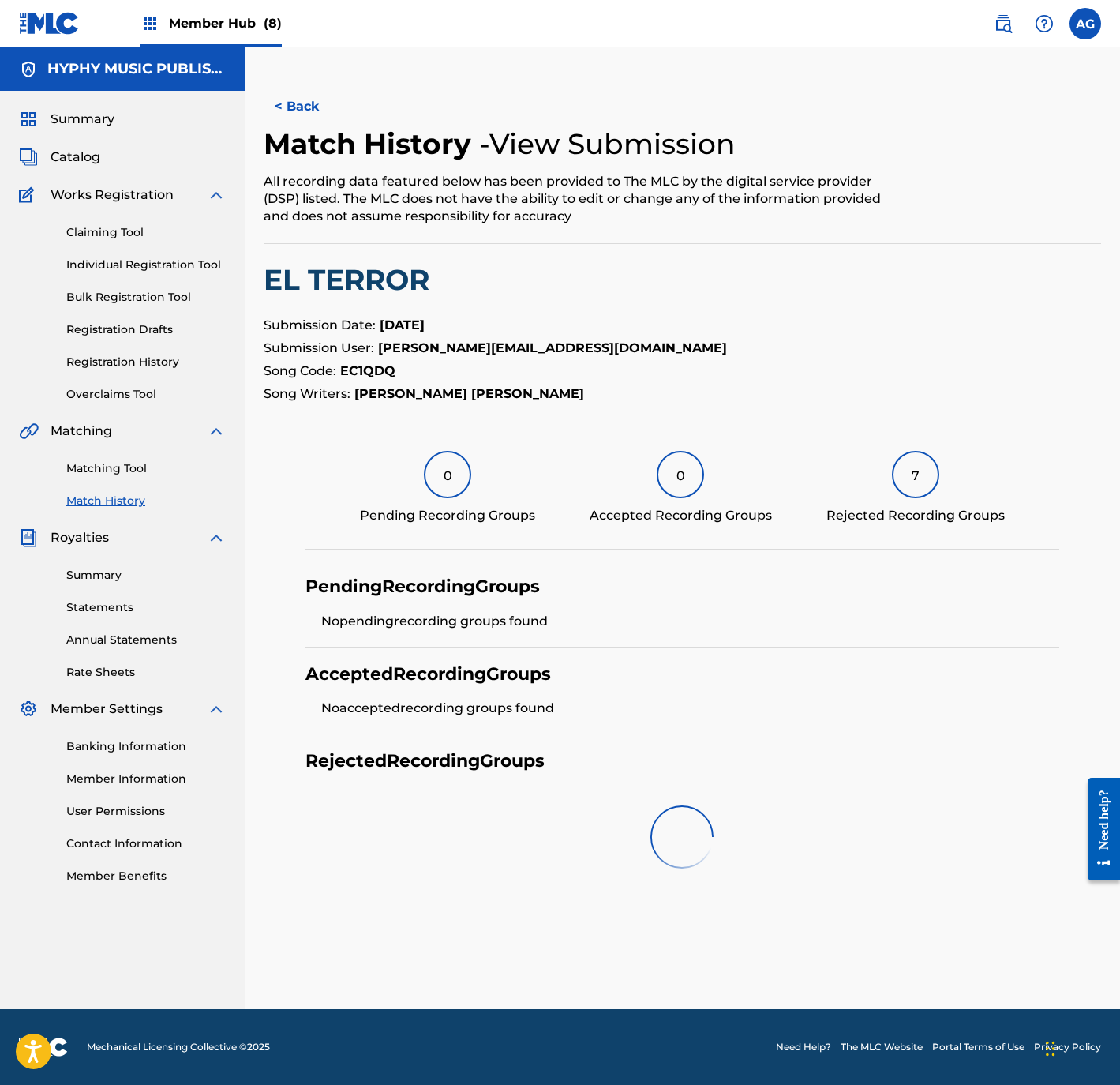
click at [896, 494] on div "7 Rejected Recording Groups" at bounding box center [915, 488] width 178 height 75
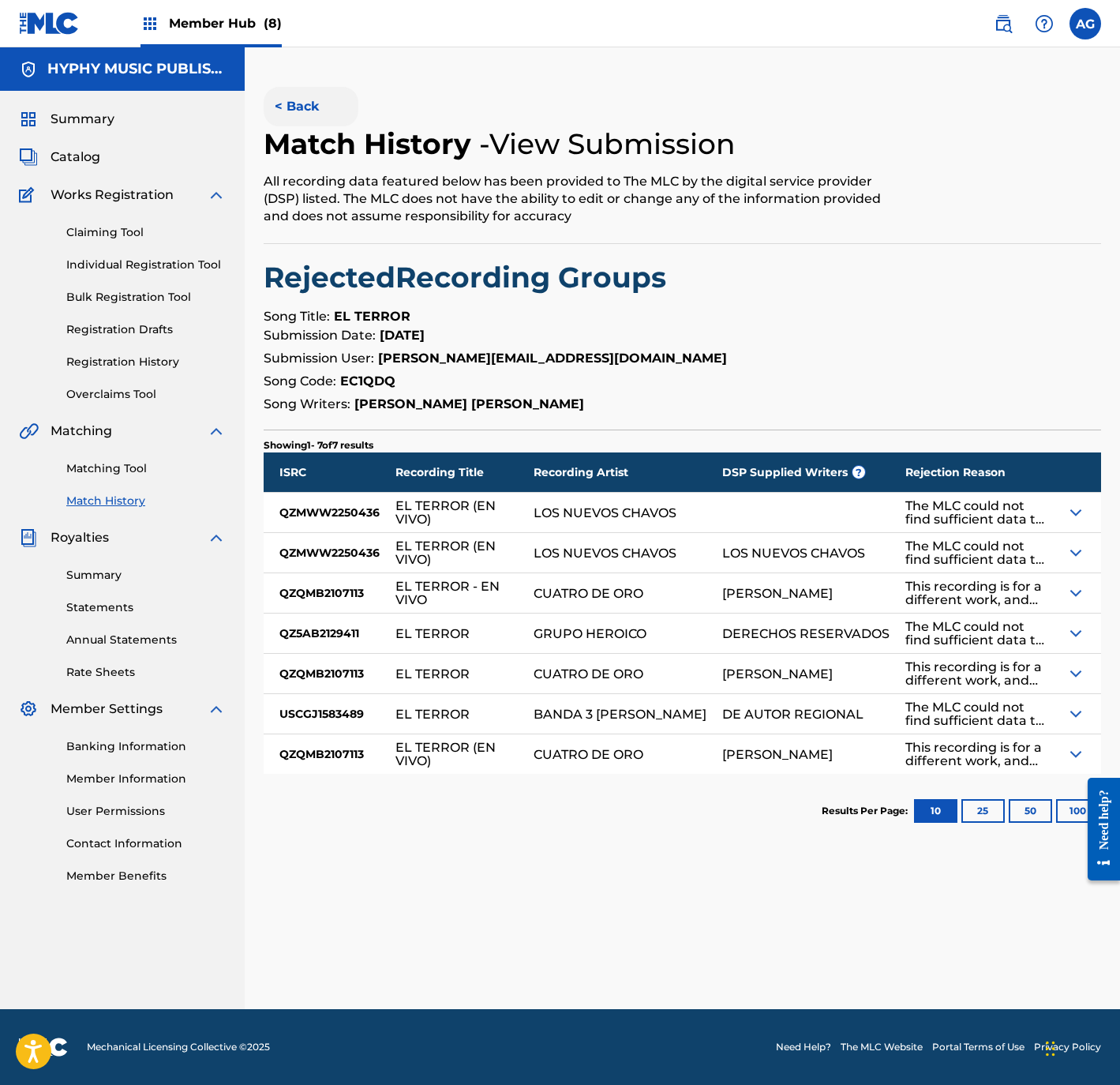
click at [315, 90] on button "< Back" at bounding box center [311, 106] width 95 height 39
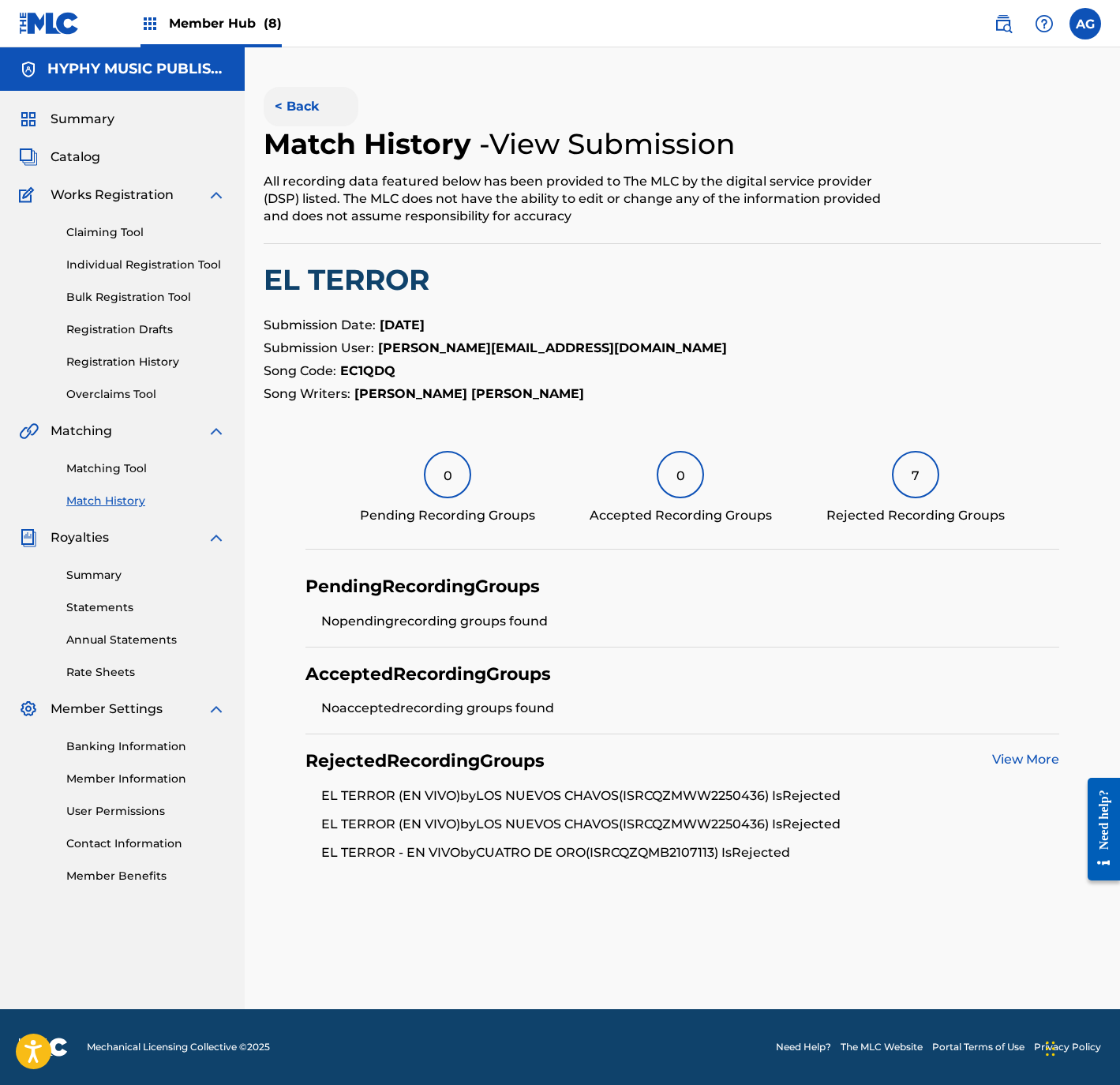
click at [294, 96] on button "< Back" at bounding box center [311, 106] width 95 height 39
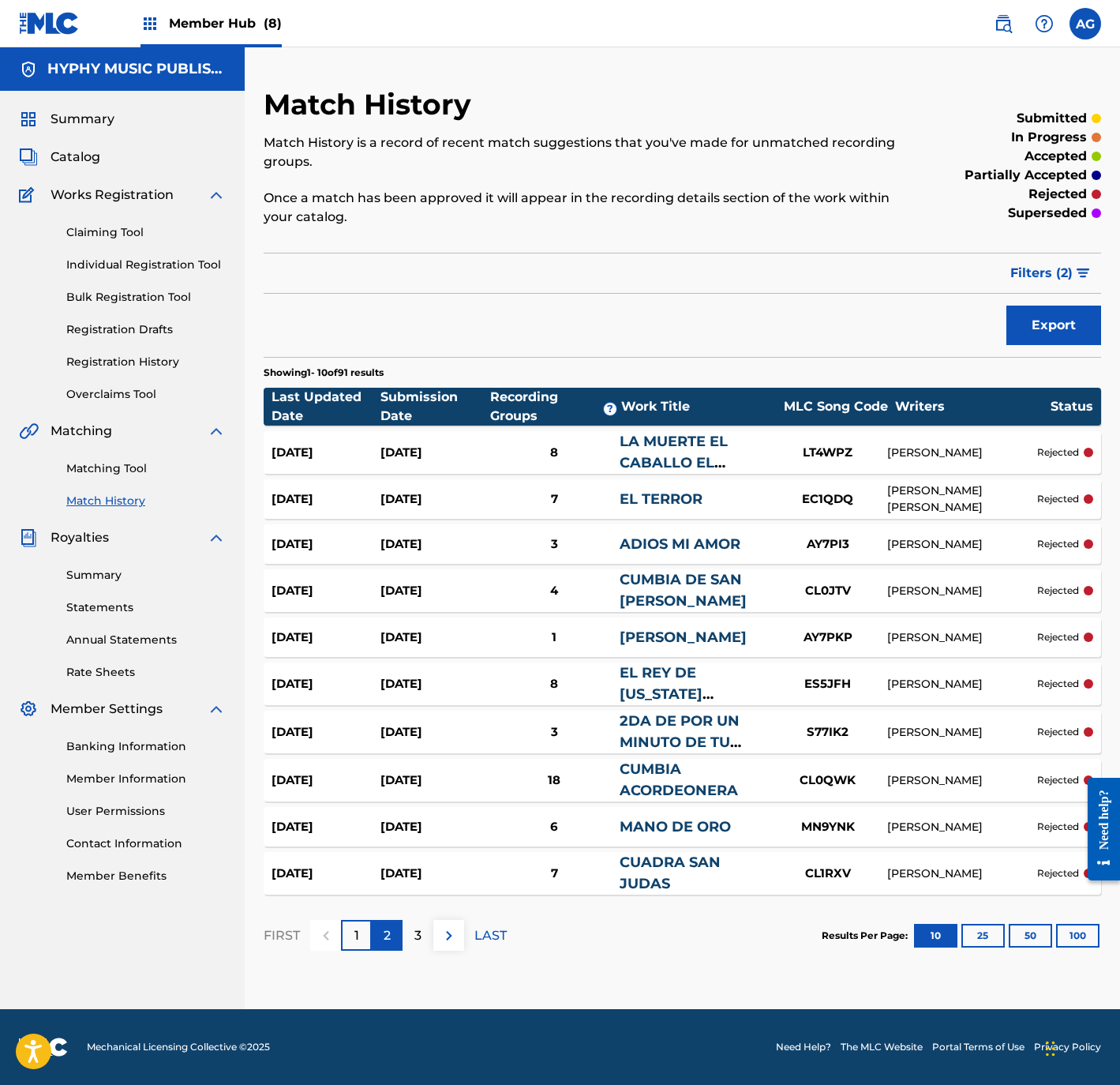
click at [391, 941] on div "2" at bounding box center [387, 935] width 31 height 31
click at [1075, 931] on button "100" at bounding box center [1078, 935] width 44 height 24
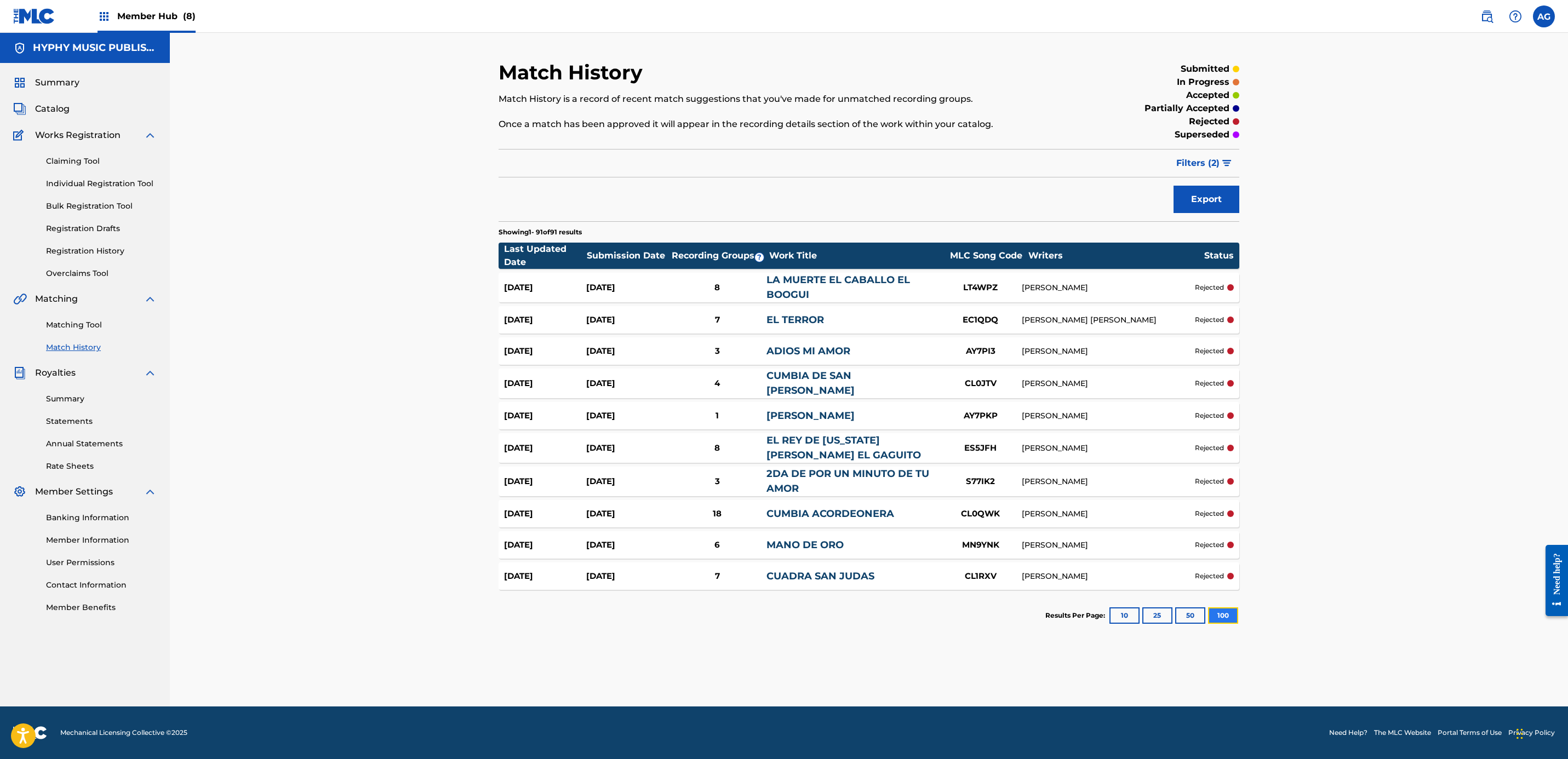
click at [777, 618] on button "100" at bounding box center [1223, 615] width 30 height 16
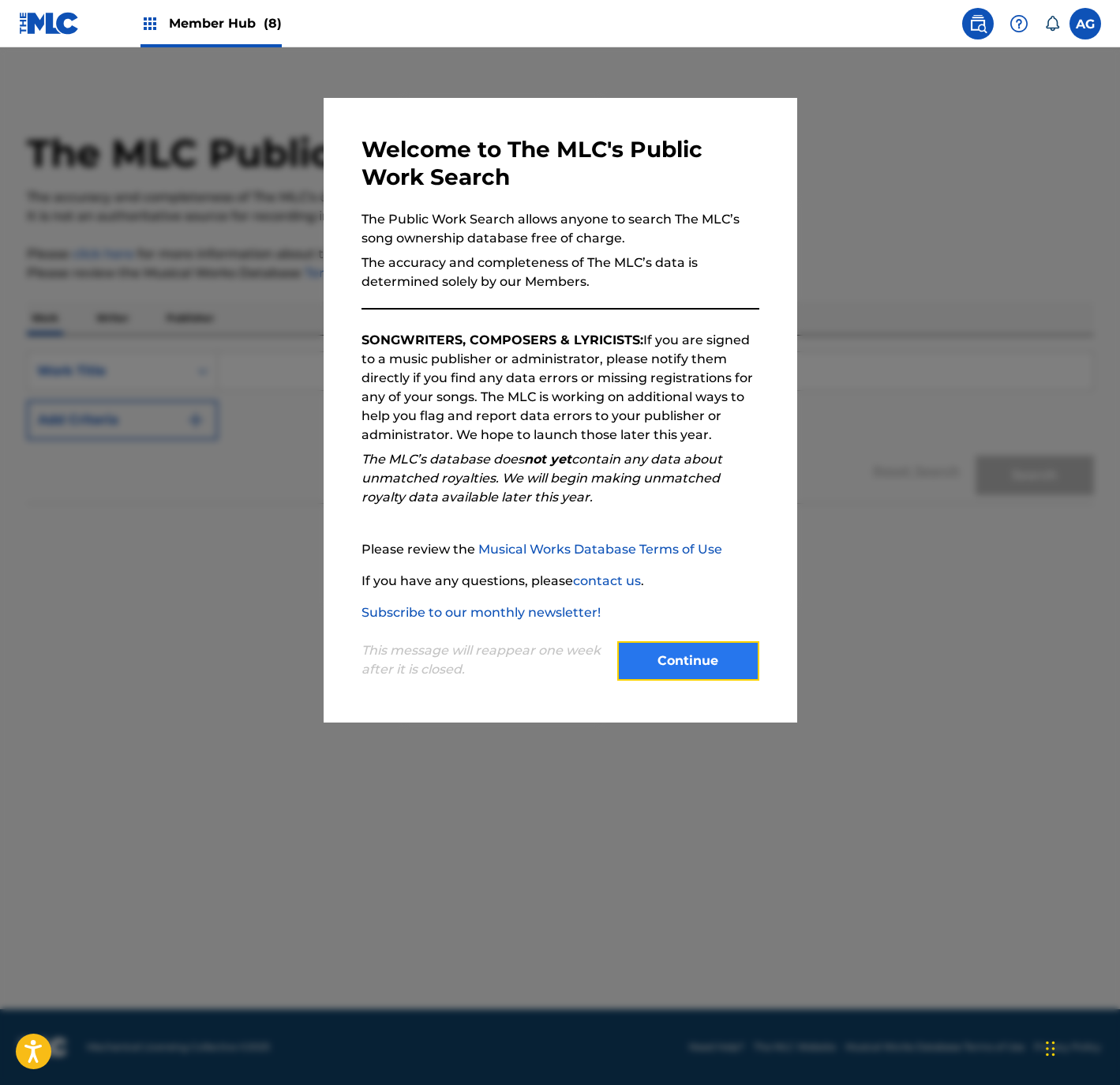
click at [694, 649] on button "Continue" at bounding box center [688, 660] width 142 height 39
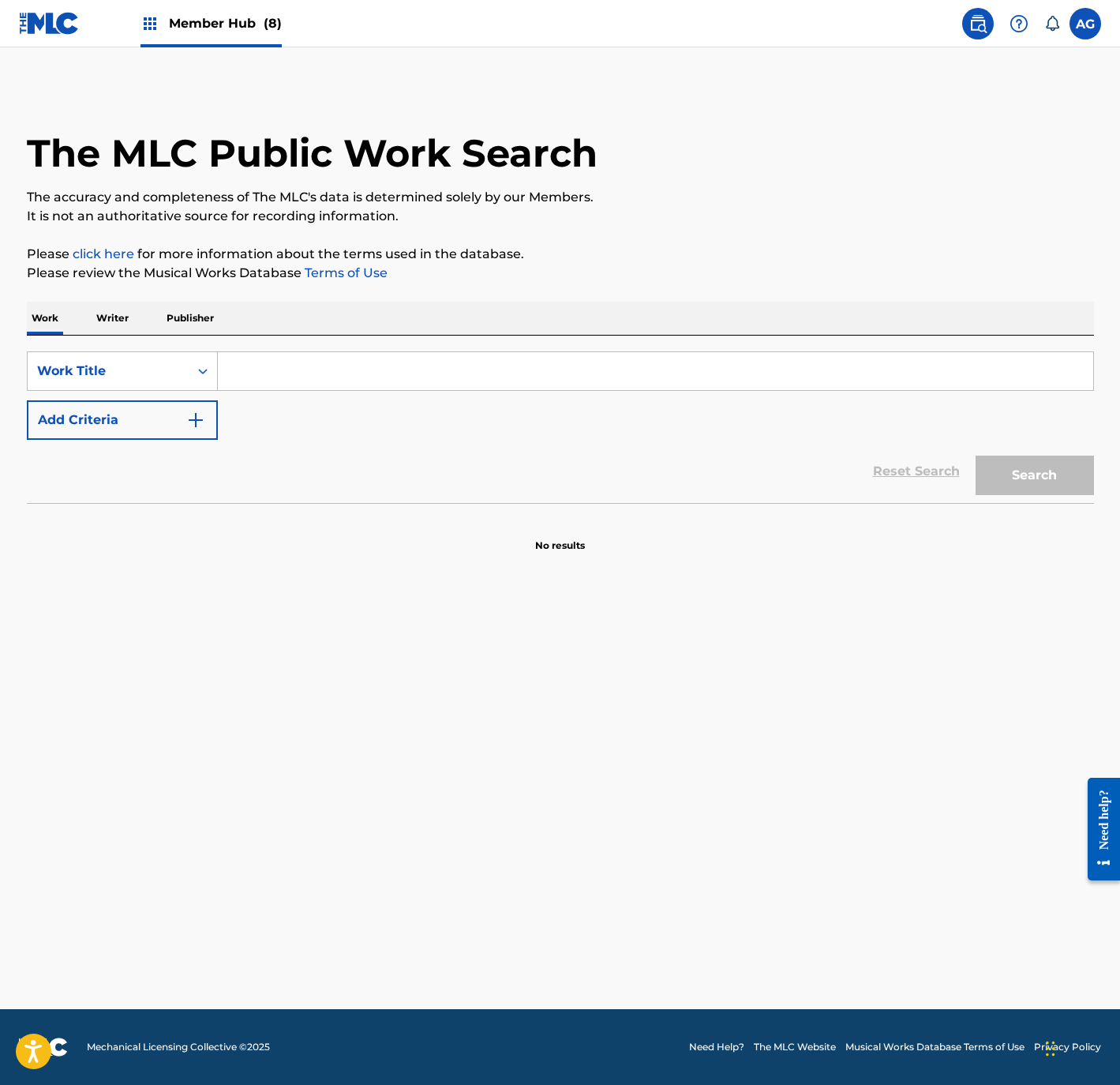
click at [263, 368] on input "Search Form" at bounding box center [655, 370] width 875 height 38
click at [117, 325] on p "Writer" at bounding box center [112, 318] width 42 height 33
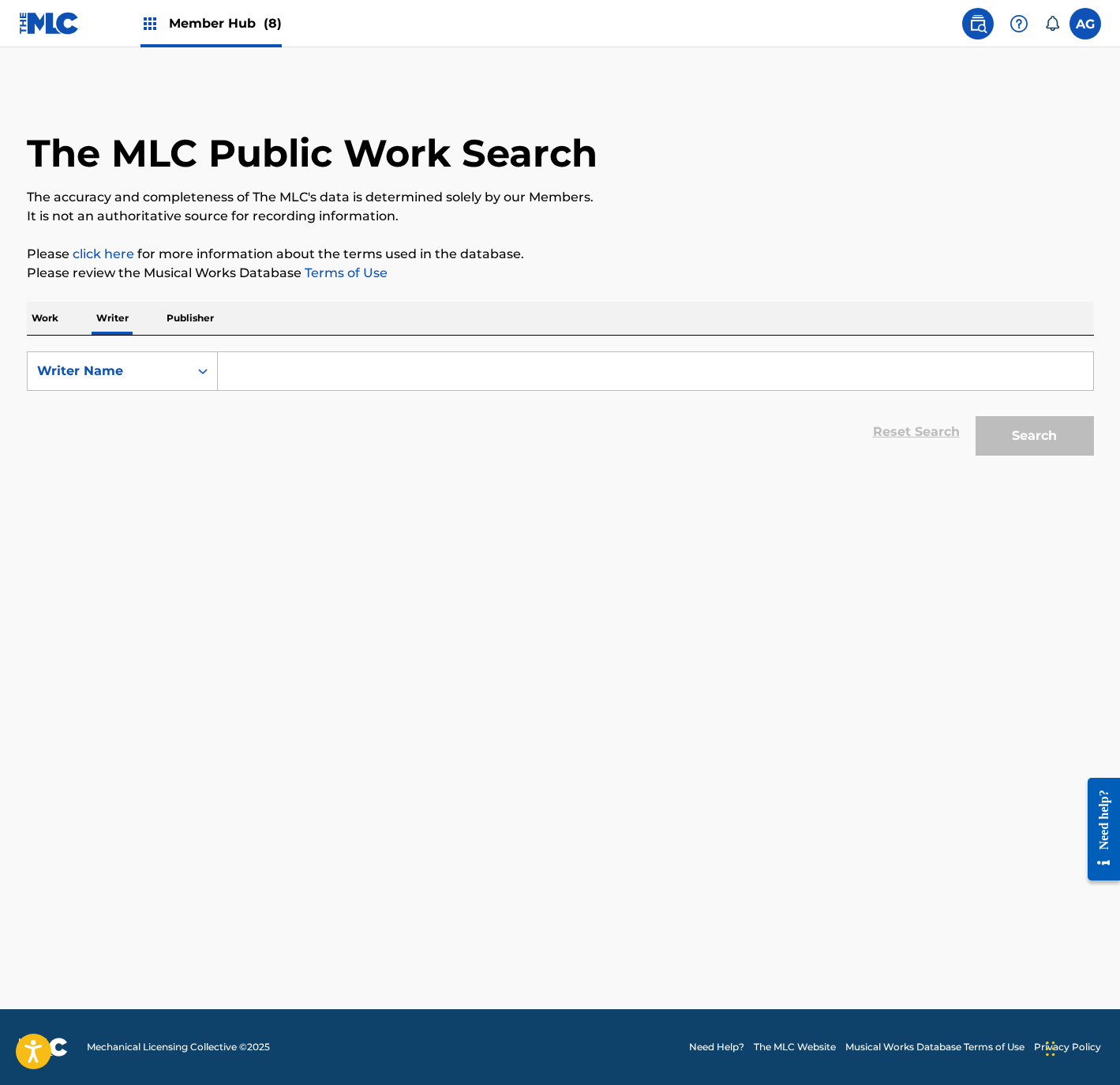
click at [291, 372] on input "Search Form" at bounding box center [655, 370] width 875 height 38
paste input "[PERSON_NAME]"
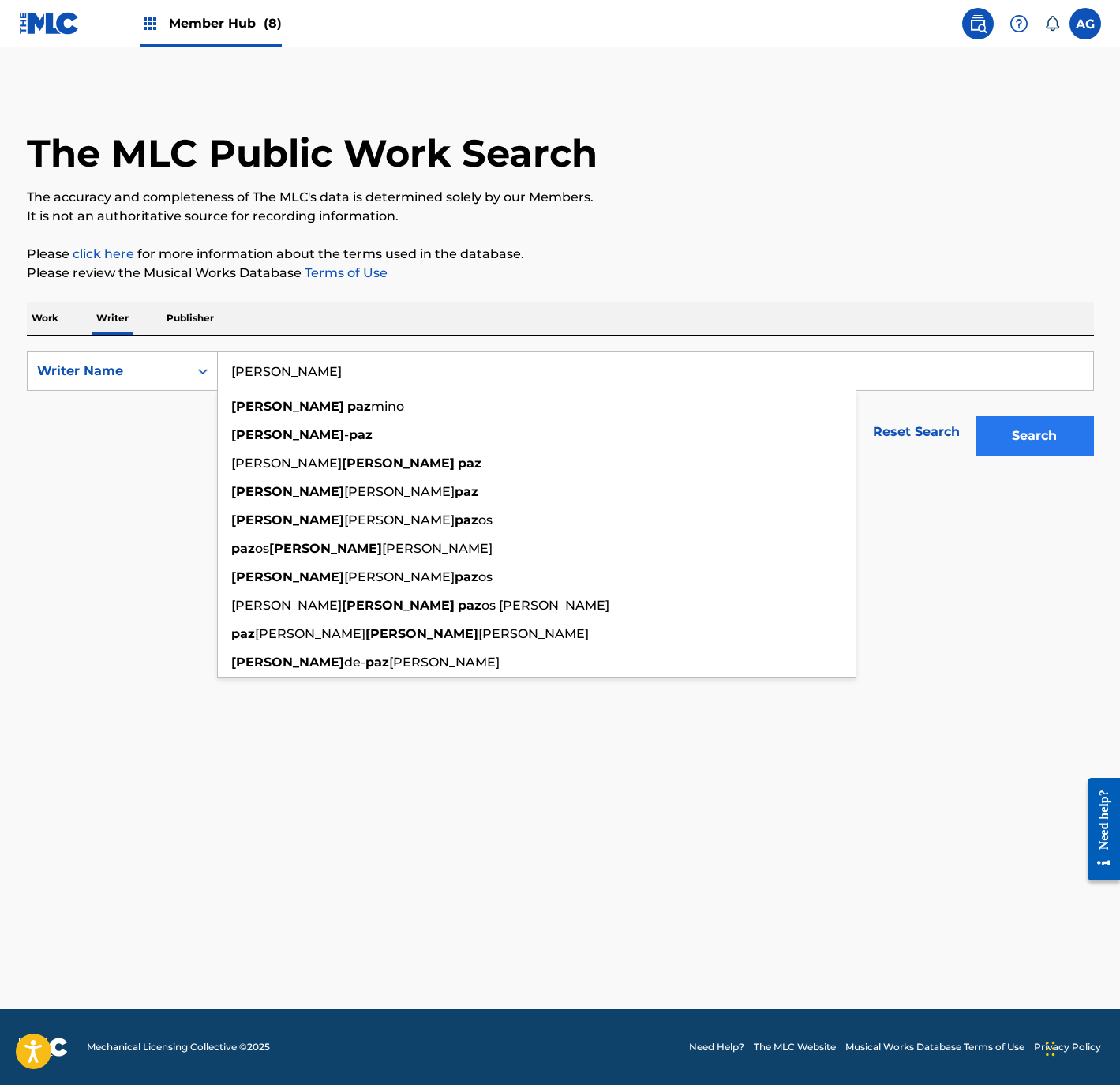
type input "[PERSON_NAME]"
click at [1007, 433] on button "Search" at bounding box center [1034, 435] width 118 height 39
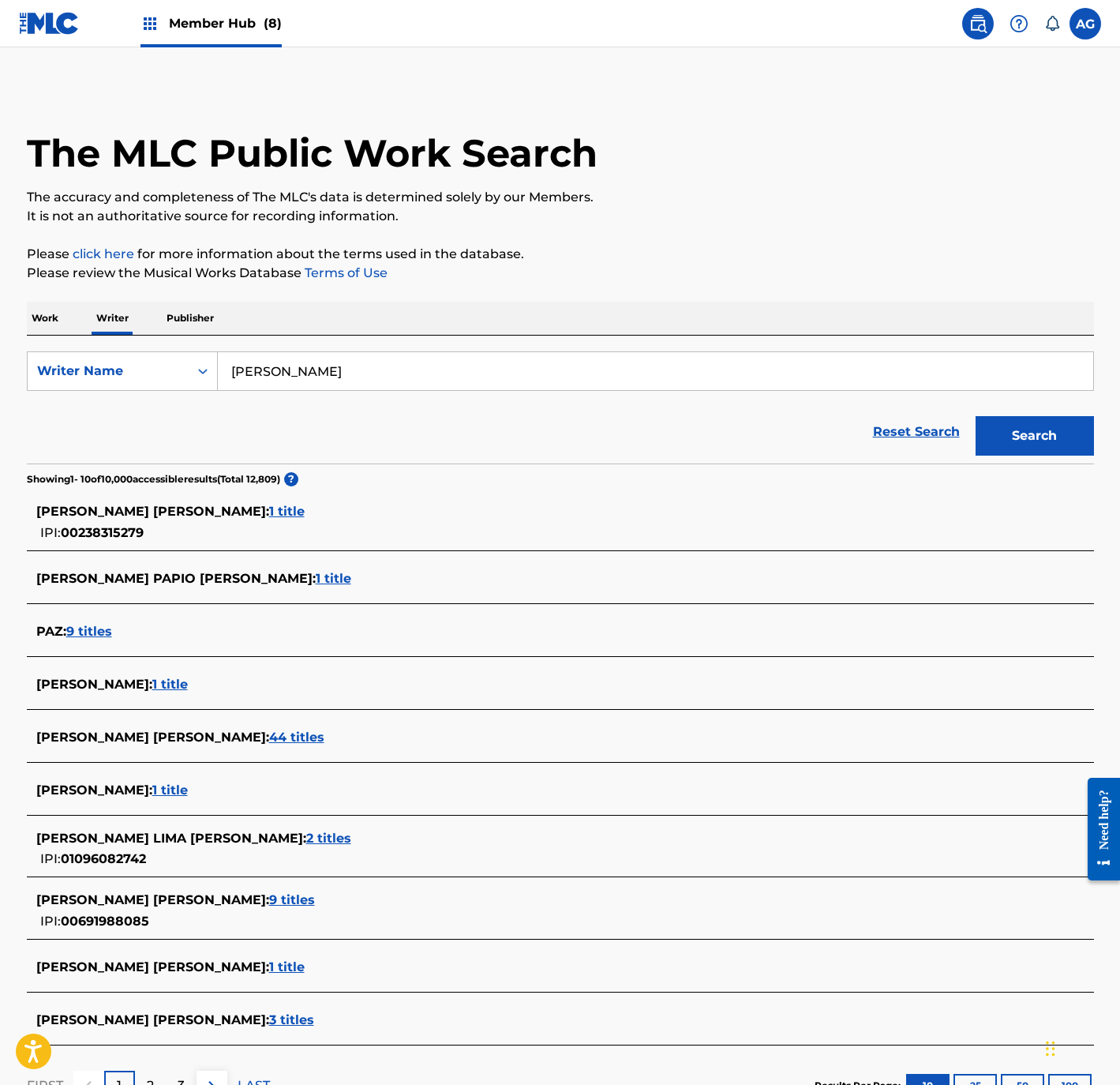
click at [185, 328] on p "Publisher" at bounding box center [190, 318] width 57 height 33
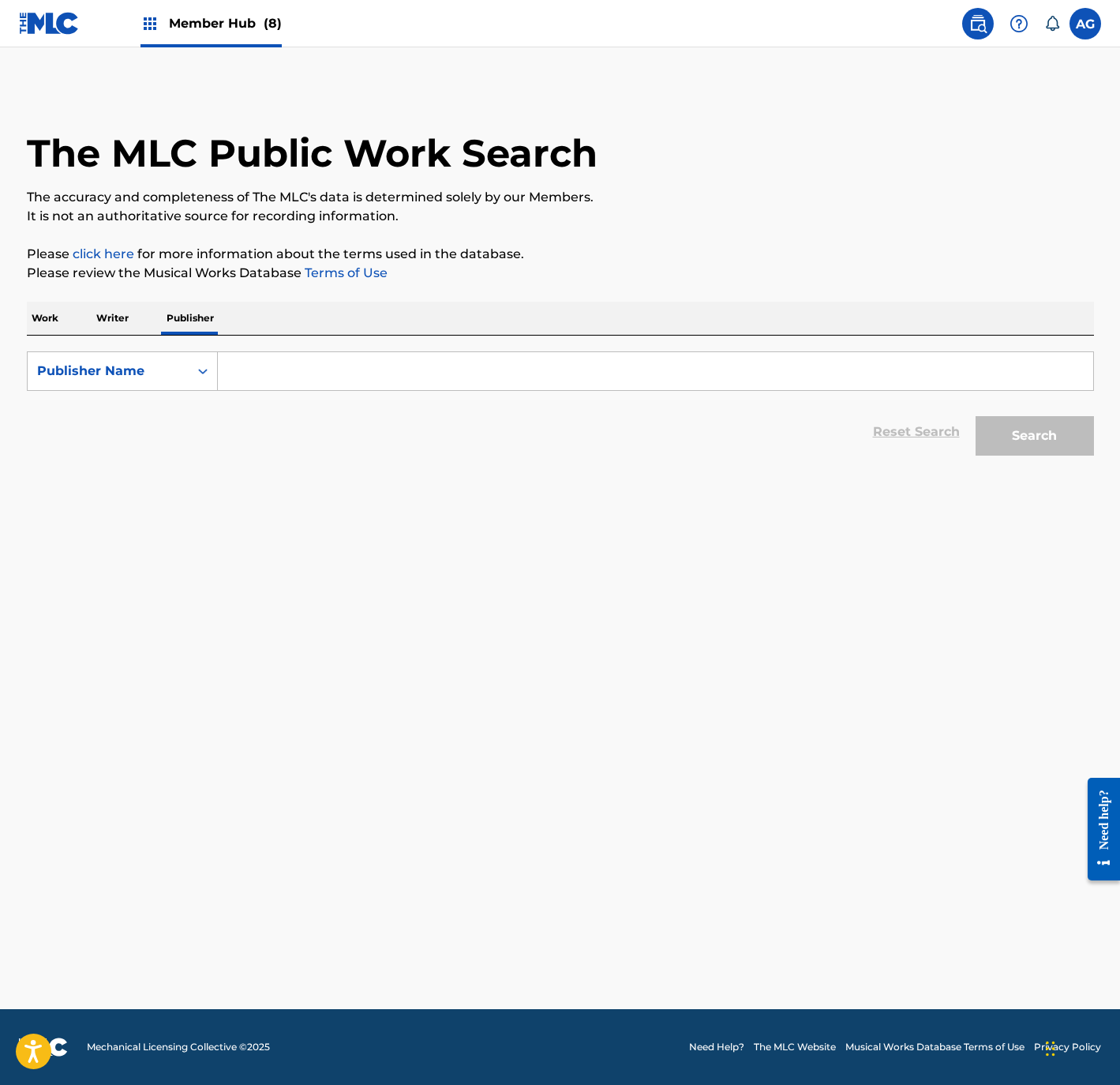
click at [304, 376] on input "Search Form" at bounding box center [655, 370] width 875 height 38
type input "EDITORA VERANITO MUSIC"
click at [975, 416] on button "Search" at bounding box center [1034, 435] width 118 height 39
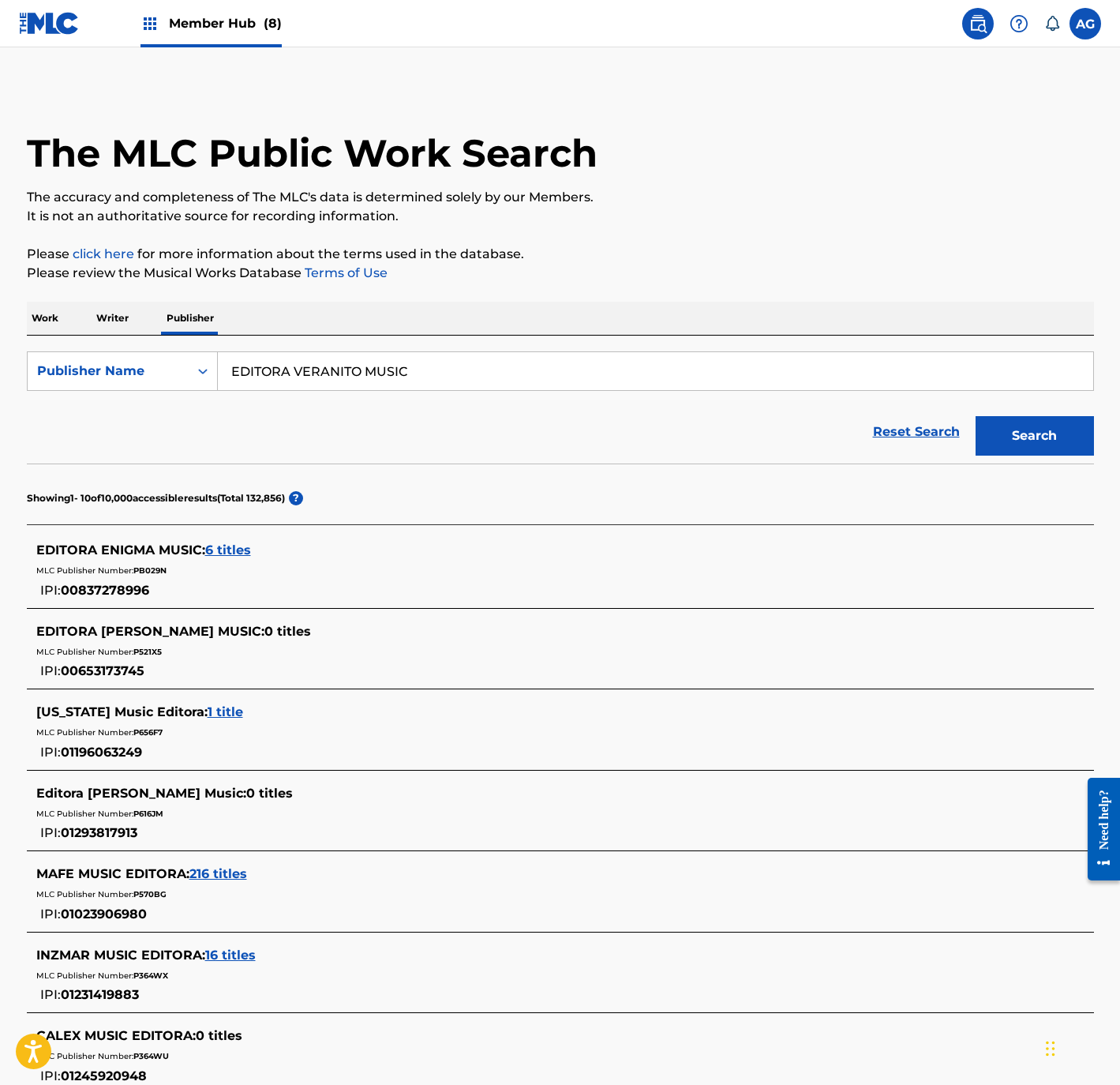
drag, startPoint x: 410, startPoint y: 812, endPoint x: 419, endPoint y: 637, distance: 175.2
drag, startPoint x: 454, startPoint y: 359, endPoint x: 273, endPoint y: 352, distance: 181.1
click at [443, 359] on input "EDITORA VERANITO MUSIC" at bounding box center [655, 370] width 875 height 38
click at [99, 302] on p "Writer" at bounding box center [112, 318] width 42 height 33
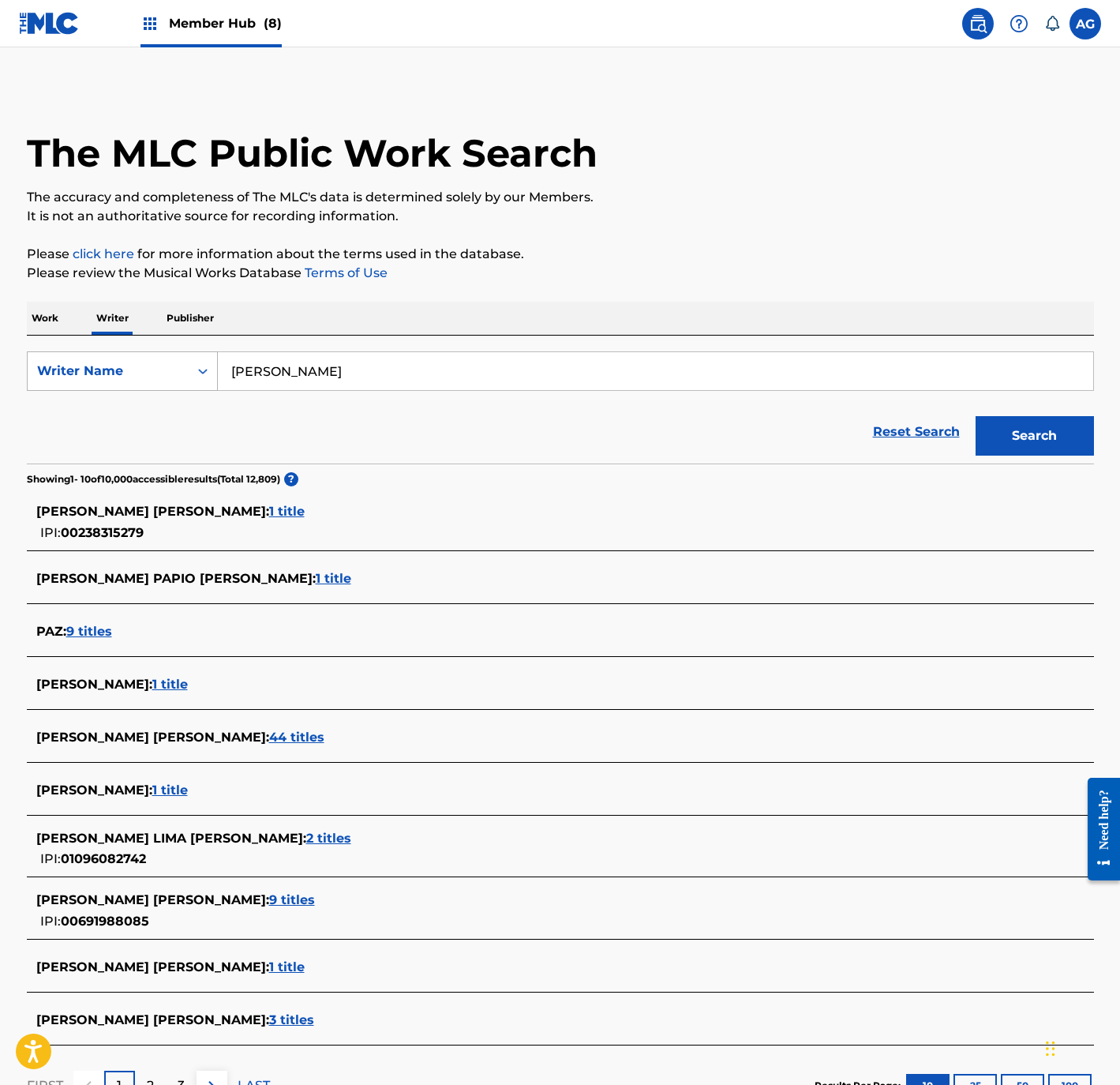
drag, startPoint x: 360, startPoint y: 382, endPoint x: 72, endPoint y: 377, distance: 288.0
click at [72, 377] on div "SearchWithCriteriac2b44747-0420-4651-b1db-83e5009978da Writer Name JORGE PAZ" at bounding box center [560, 371] width 1067 height 39
type input "RAMON ANGULO"
click at [975, 416] on button "Search" at bounding box center [1034, 435] width 118 height 39
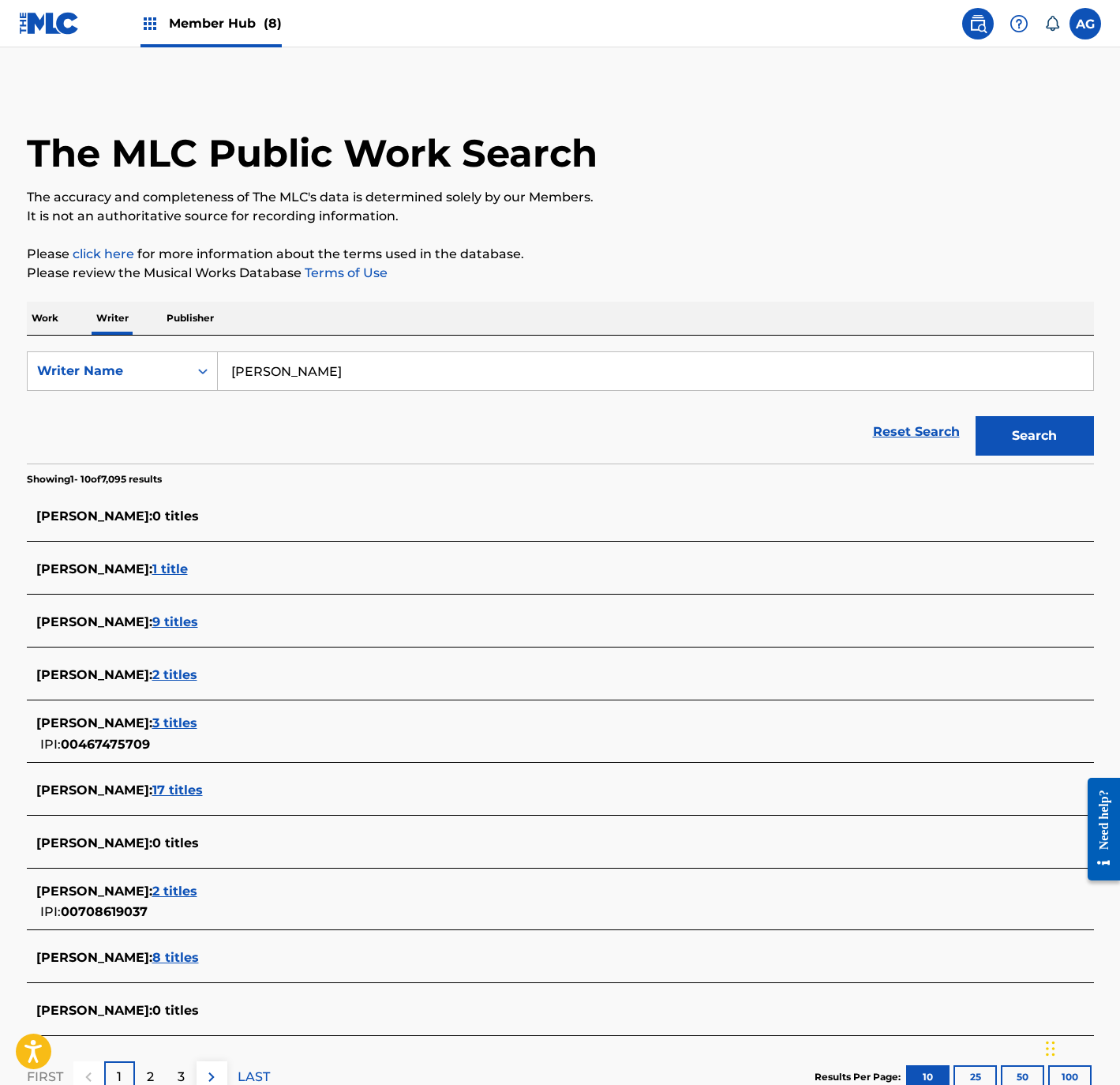
click at [197, 714] on div "RAMON ANGULO : 3 titles" at bounding box center [539, 724] width 1007 height 19
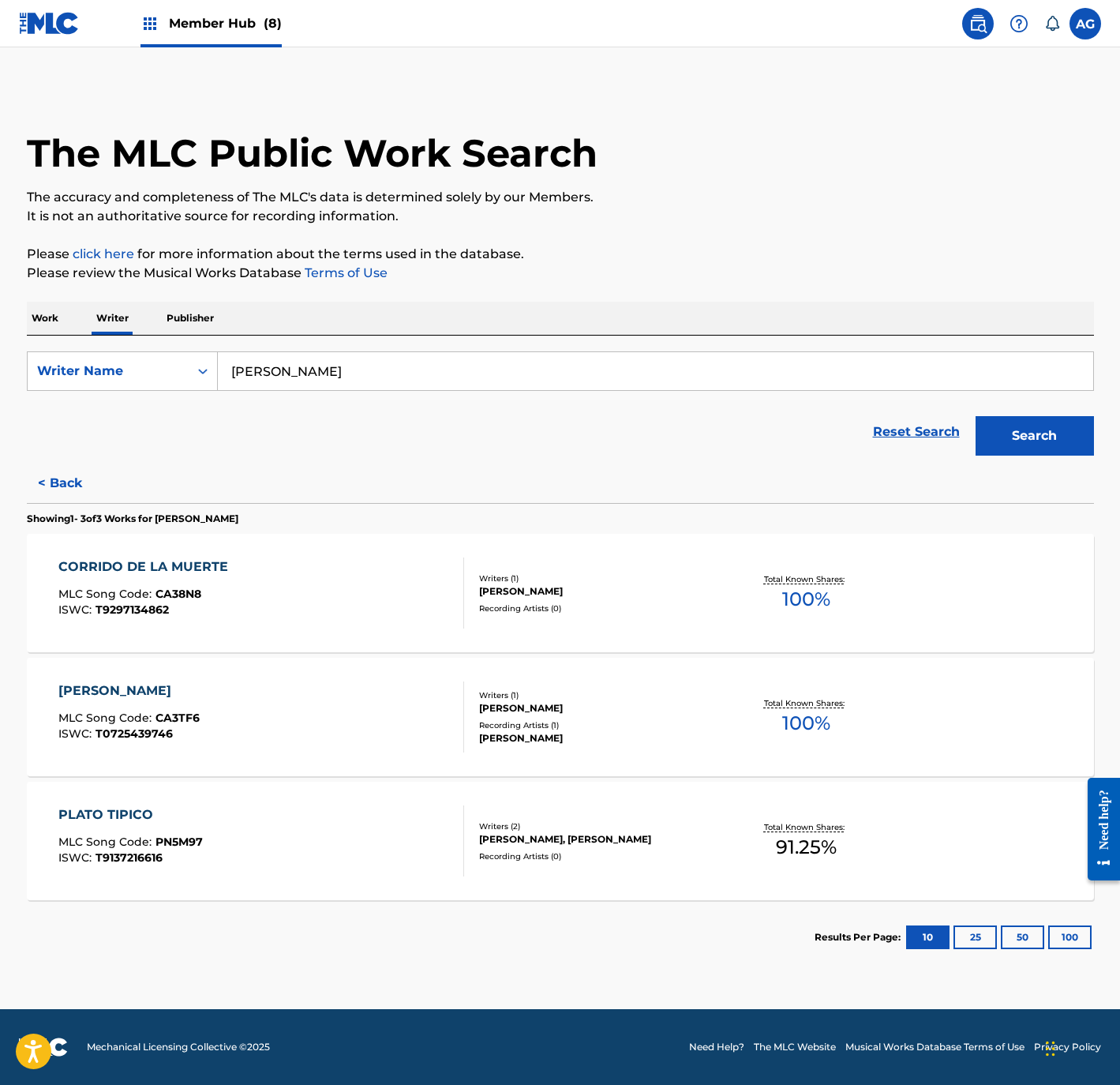
click at [275, 839] on div "PLATO TIPICO MLC Song Code : PN5M97 ISWC : T9137216616" at bounding box center [261, 840] width 406 height 71
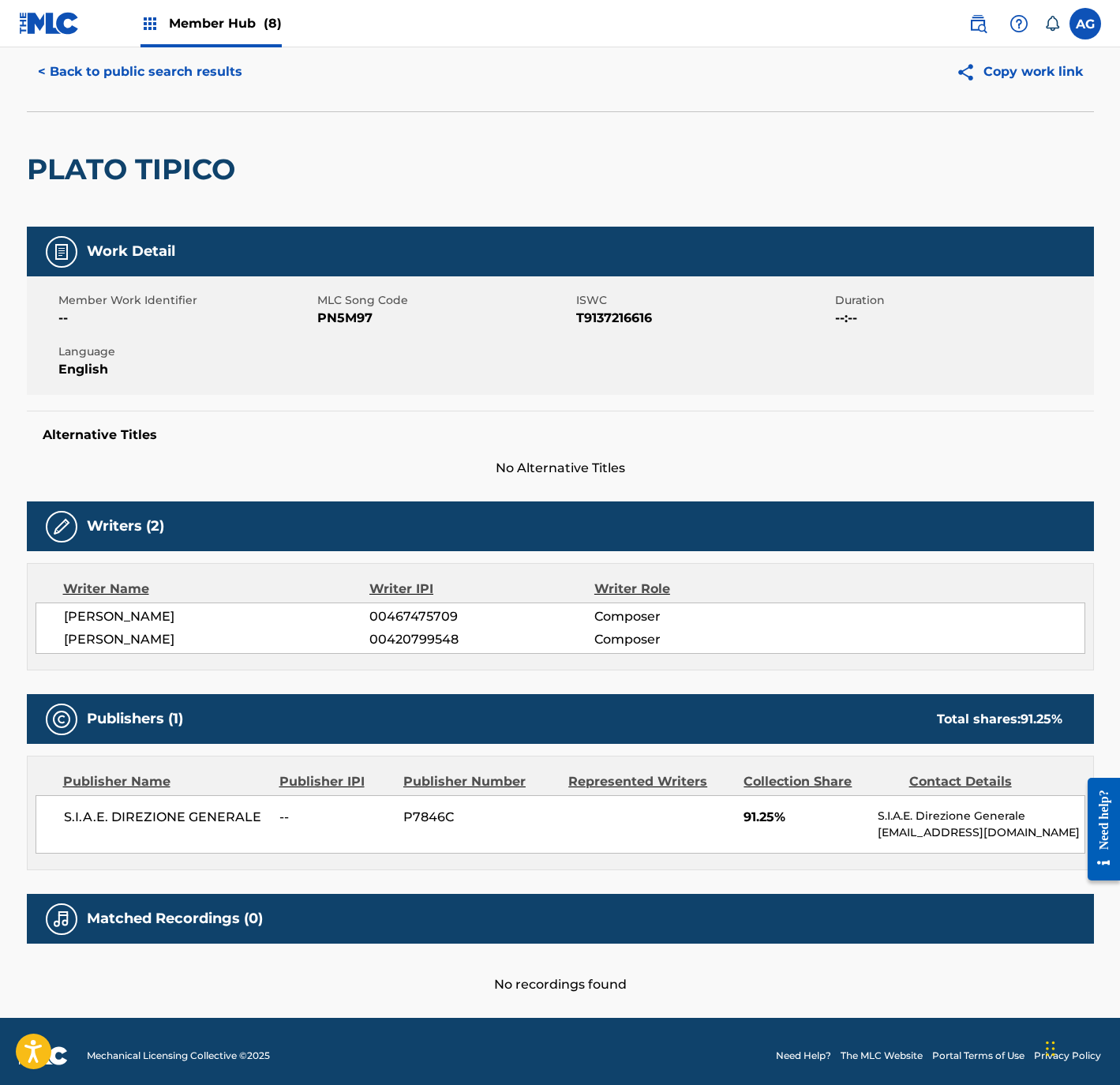
scroll to position [67, 0]
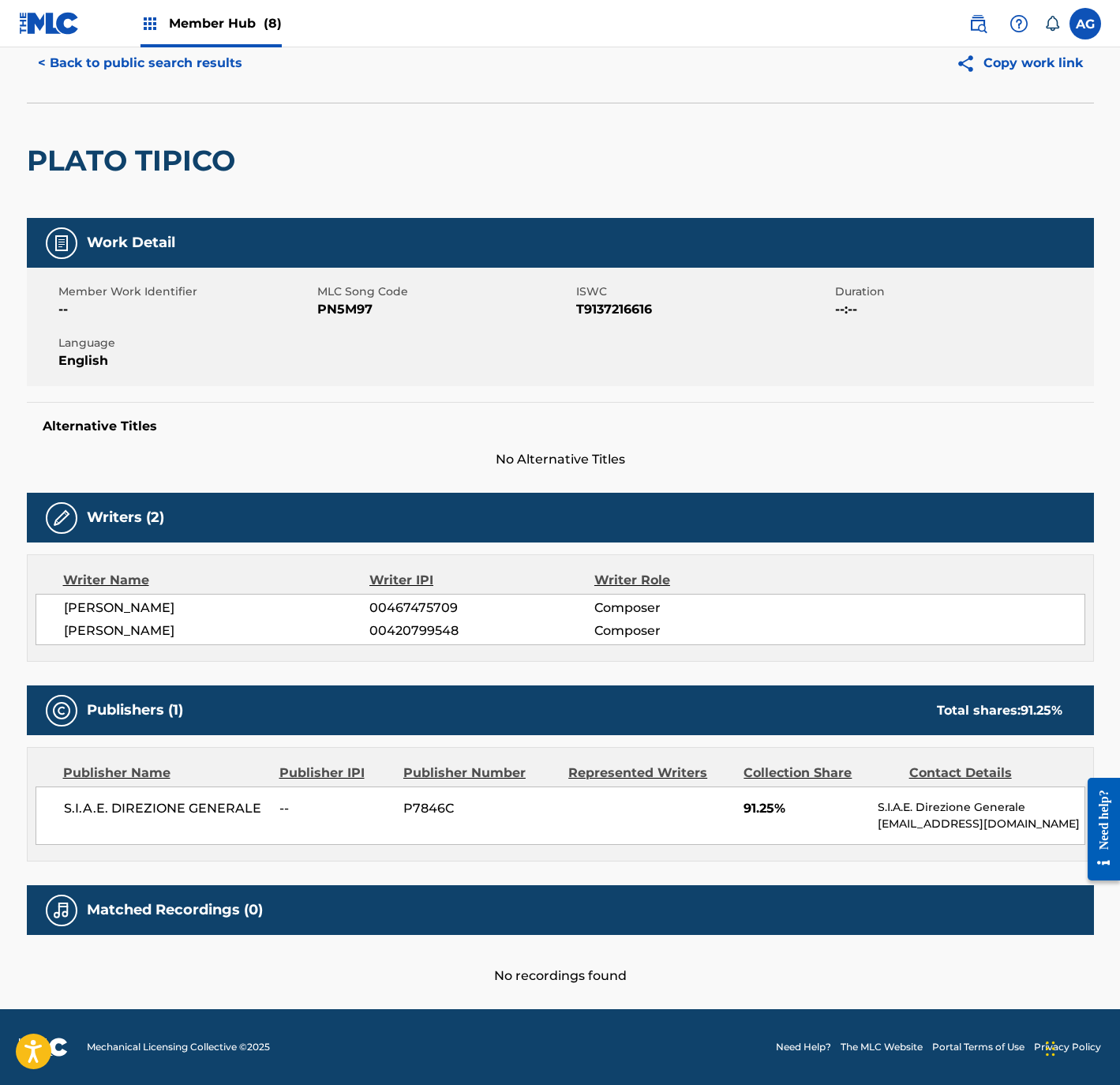
drag, startPoint x: 270, startPoint y: 839, endPoint x: 270, endPoint y: 886, distance: 47.0
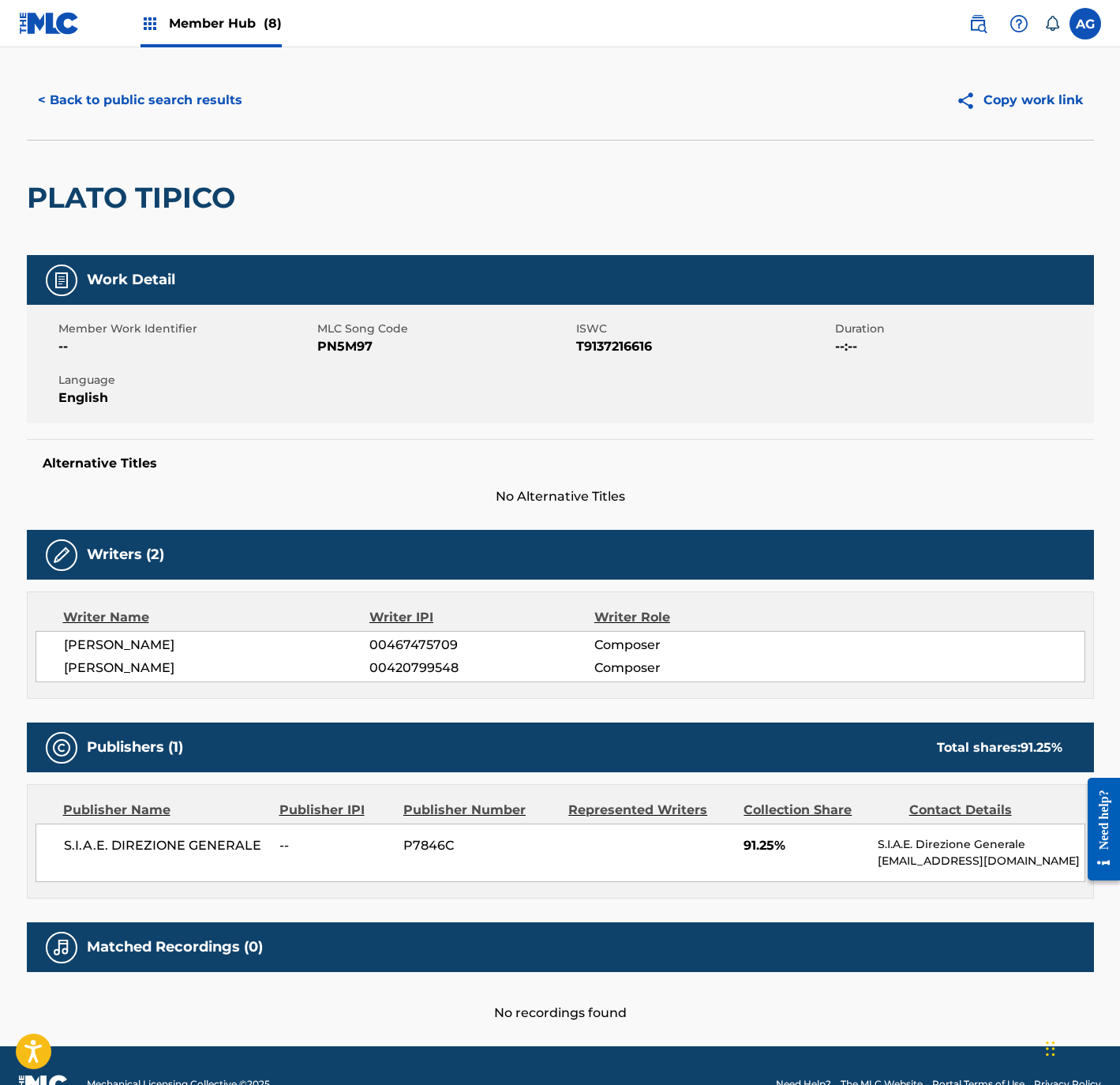
scroll to position [0, 0]
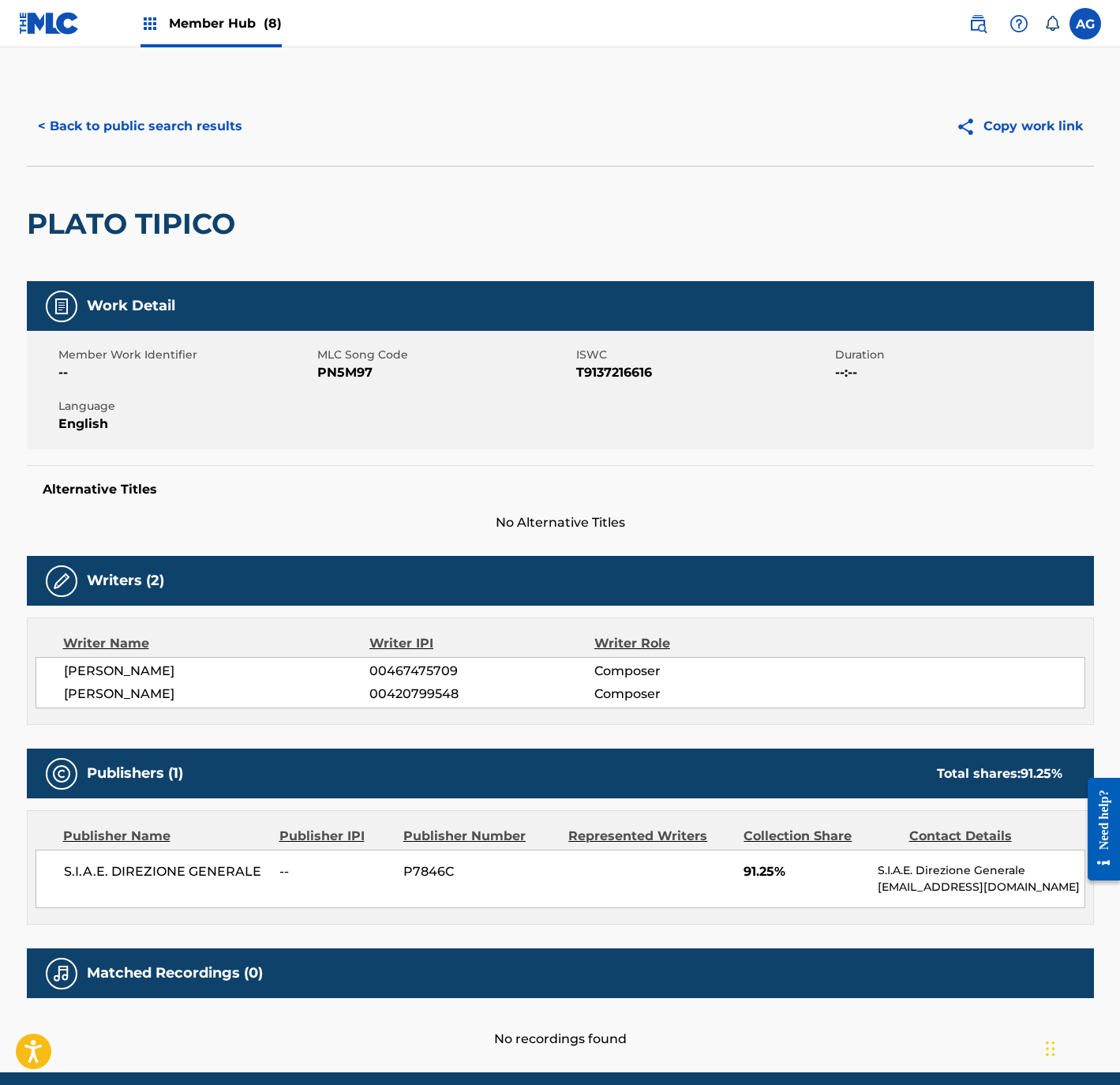
drag, startPoint x: 270, startPoint y: 884, endPoint x: 247, endPoint y: 633, distance: 252.1
click at [133, 139] on button "< Back to public search results" at bounding box center [140, 126] width 226 height 39
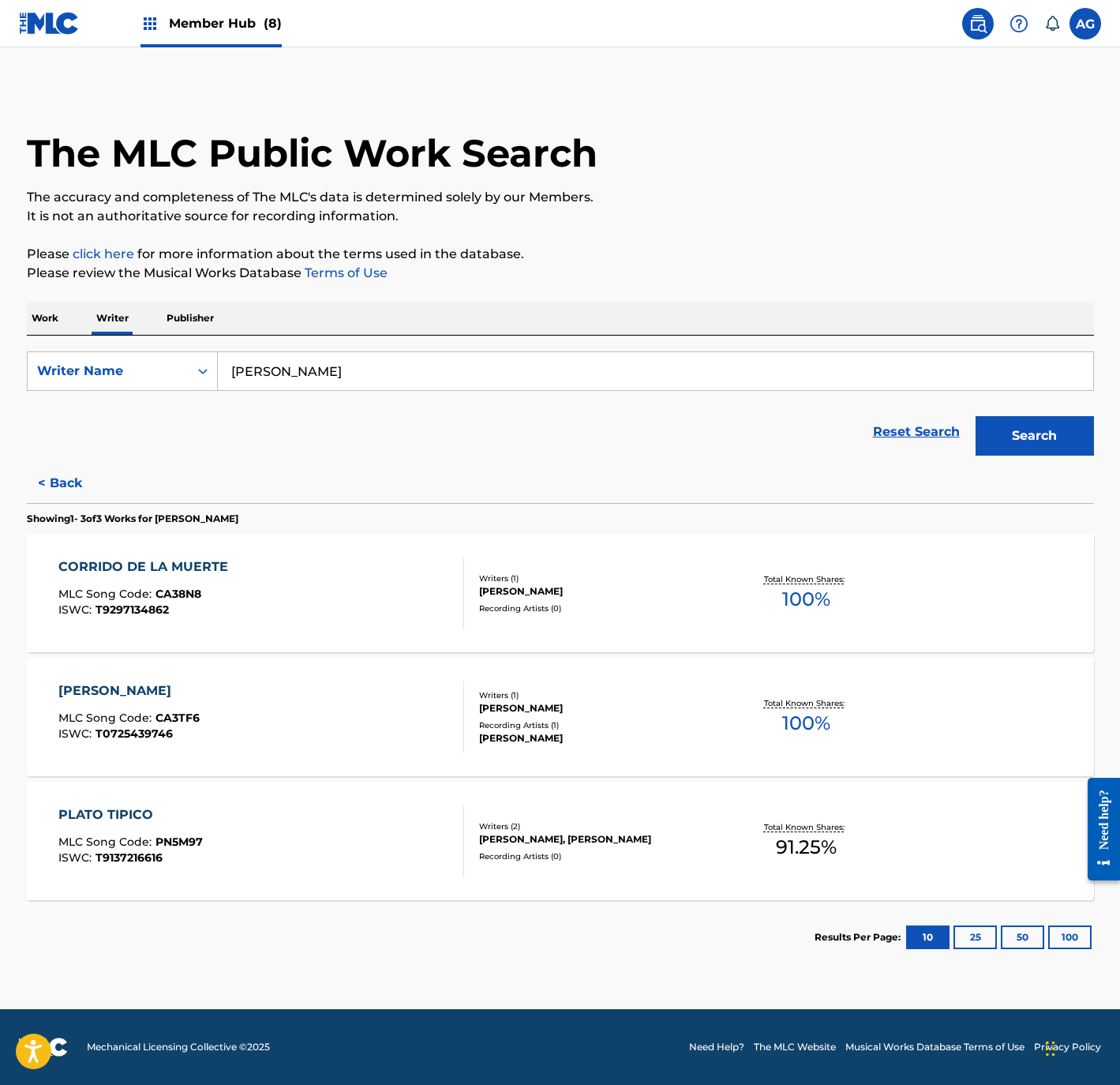
click at [370, 723] on div "COQUIO CASTRO MLC Song Code : CA3TF6 ISWC : T0725439746" at bounding box center [261, 717] width 406 height 71
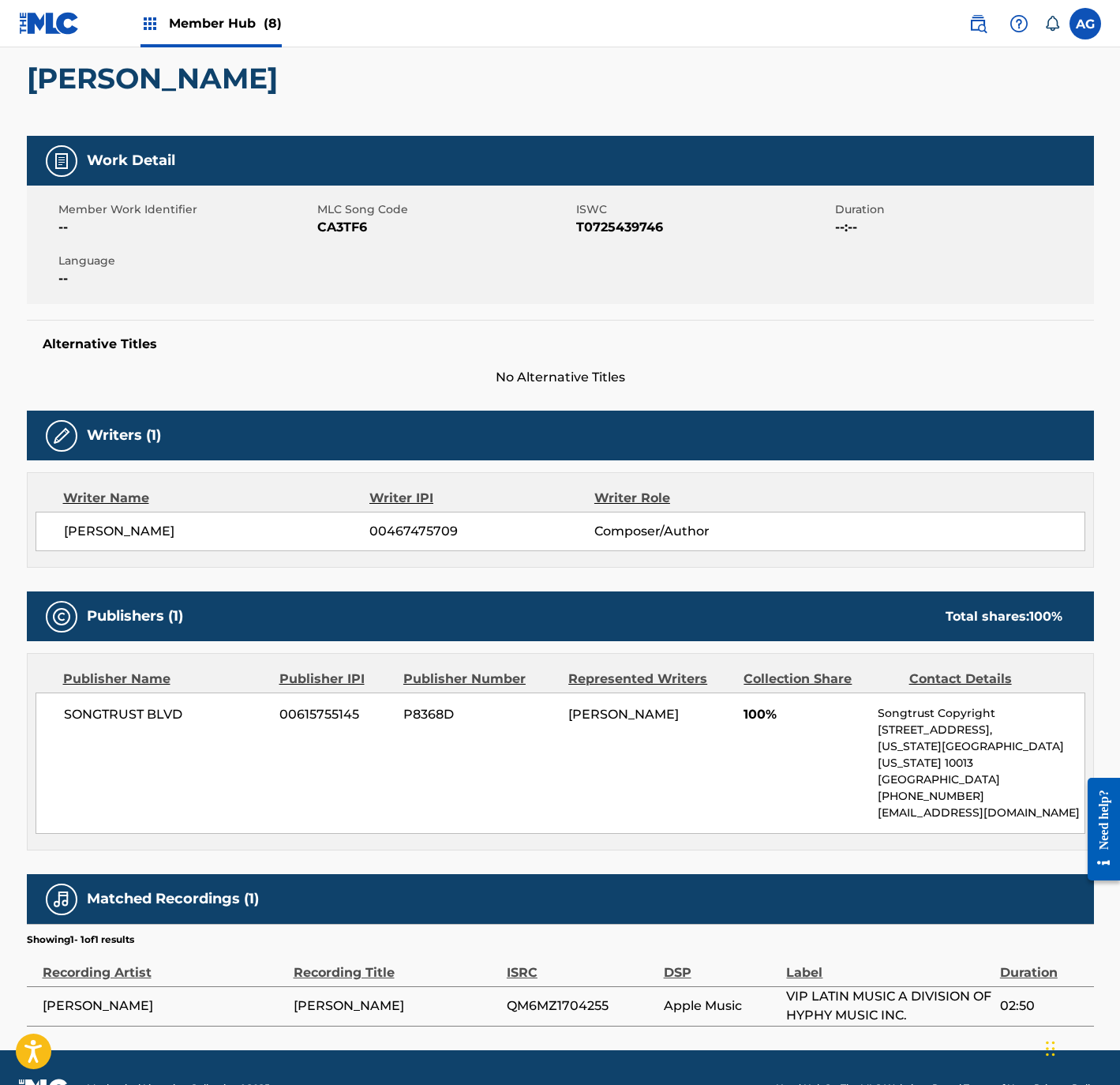
scroll to position [173, 0]
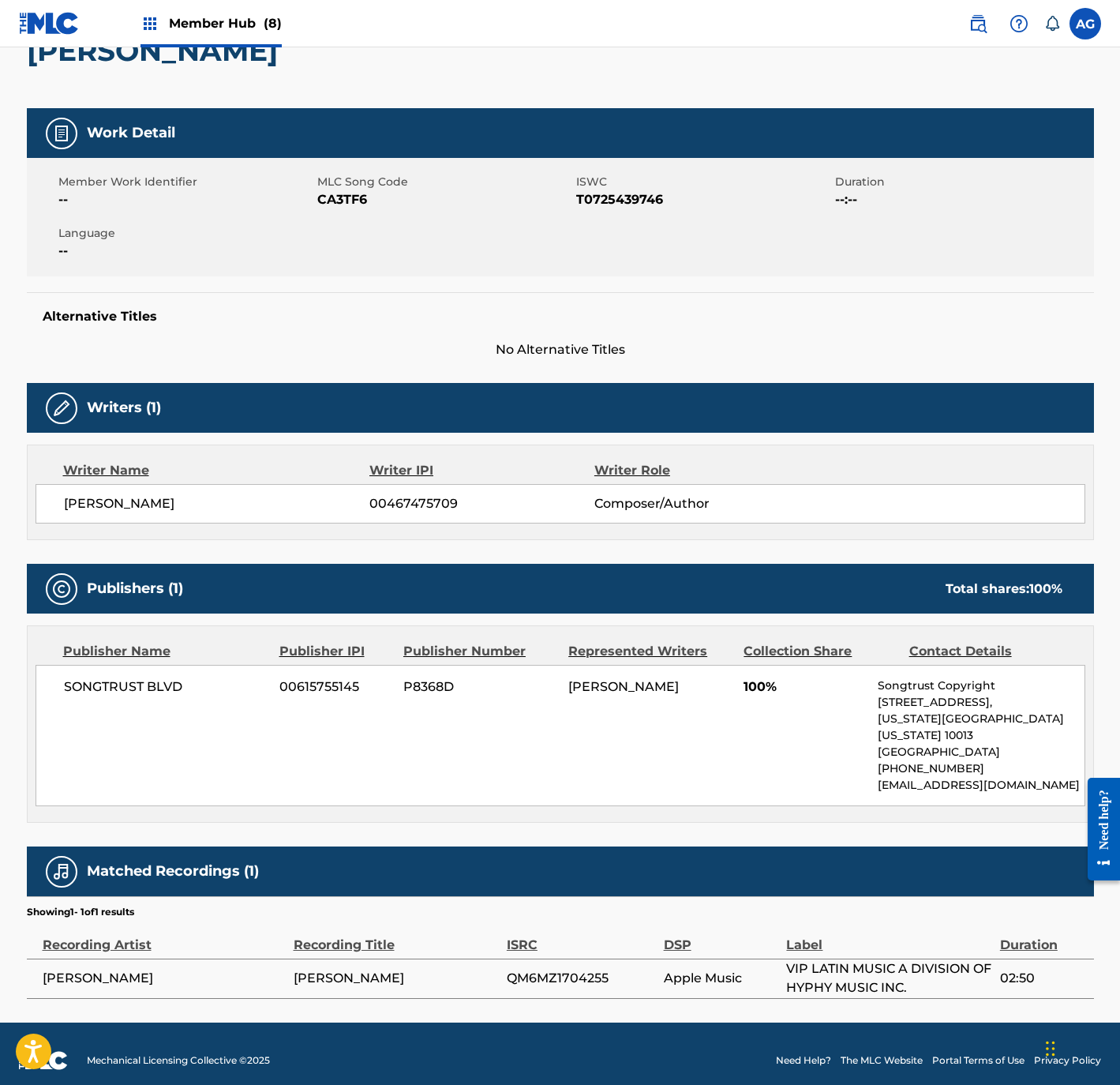
drag, startPoint x: 370, startPoint y: 723, endPoint x: 353, endPoint y: 836, distance: 114.3
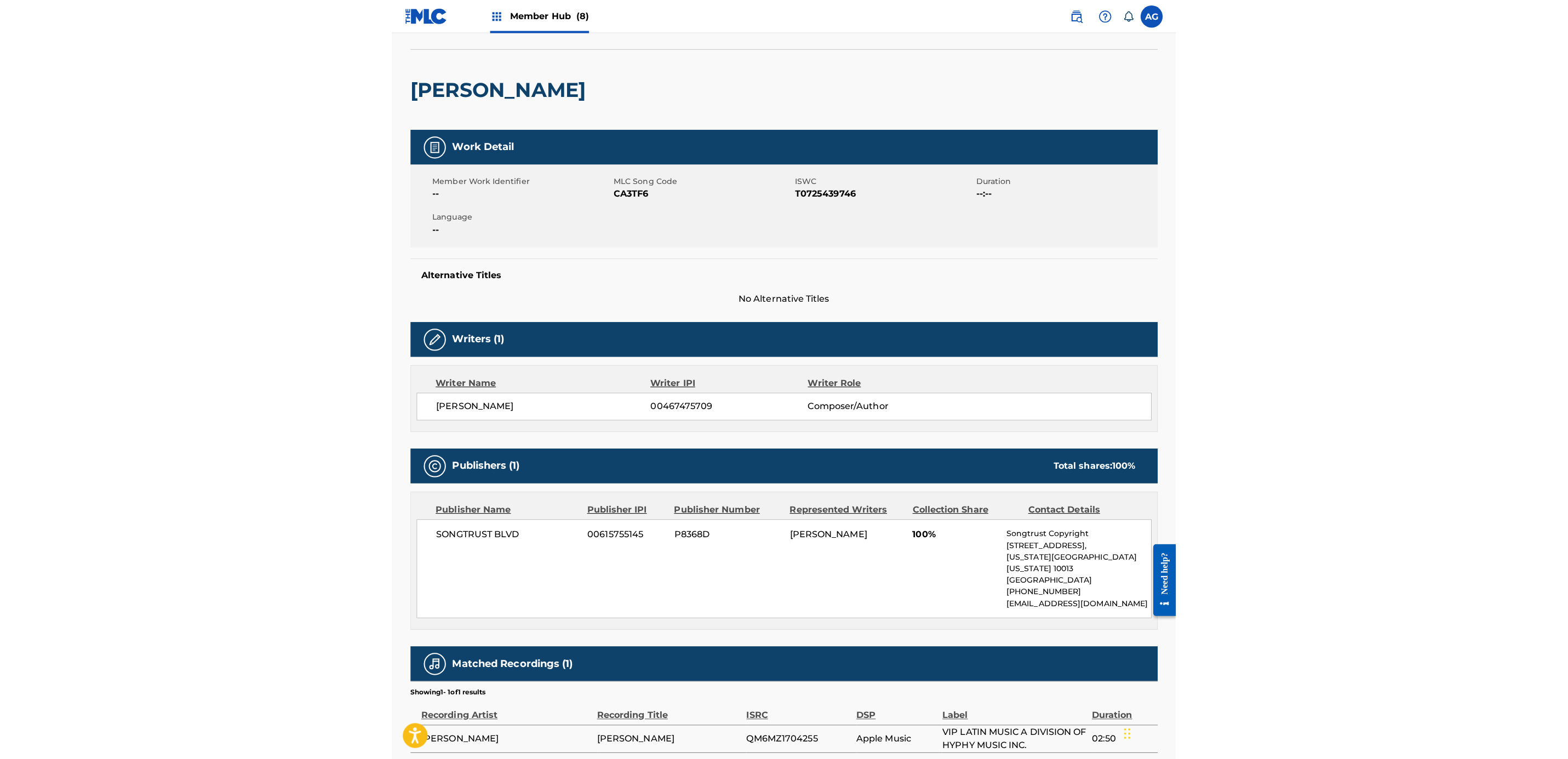
scroll to position [0, 0]
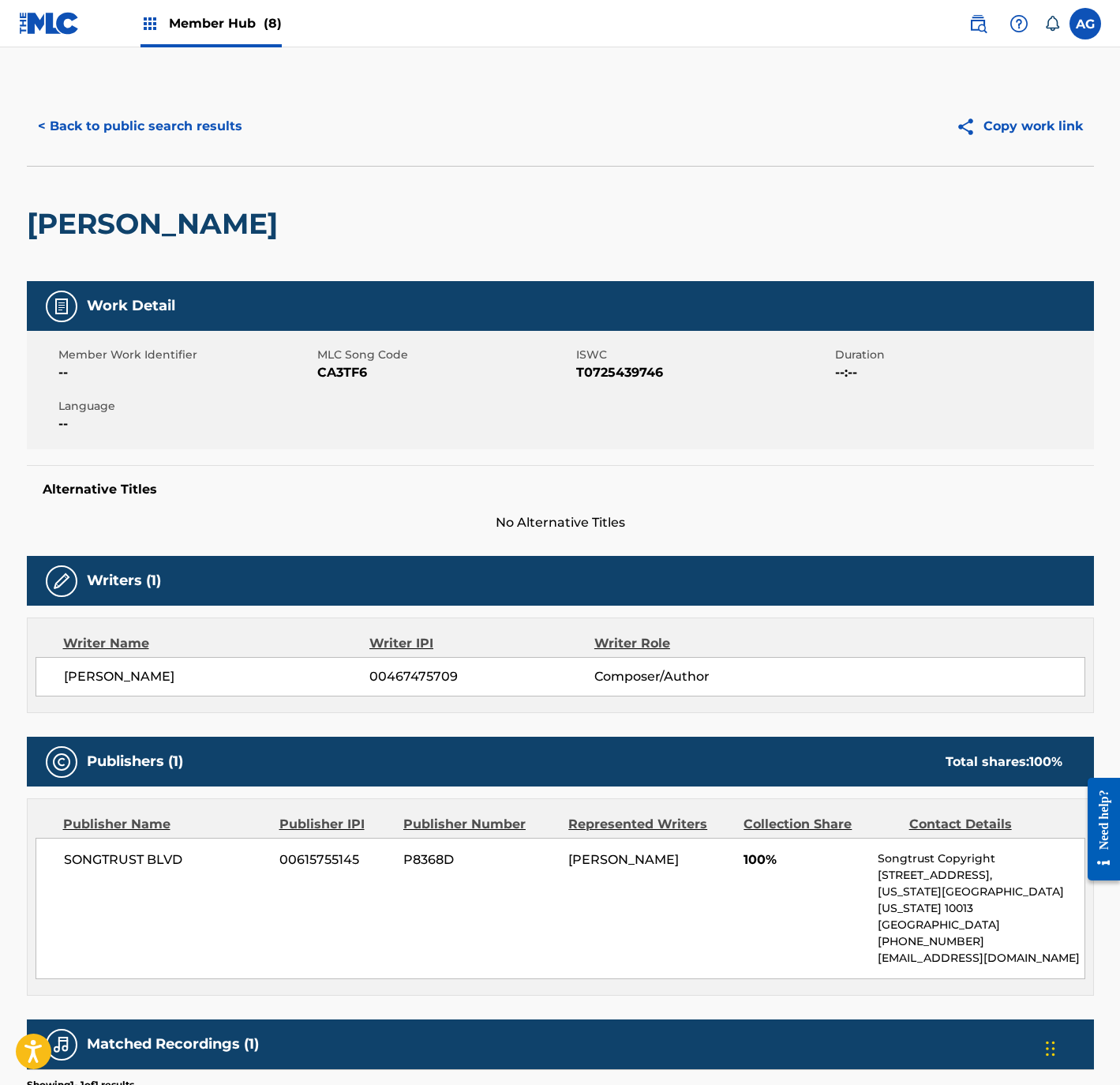
drag, startPoint x: 330, startPoint y: 826, endPoint x: 329, endPoint y: 660, distance: 166.0
click at [136, 136] on button "< Back to public search results" at bounding box center [140, 126] width 226 height 39
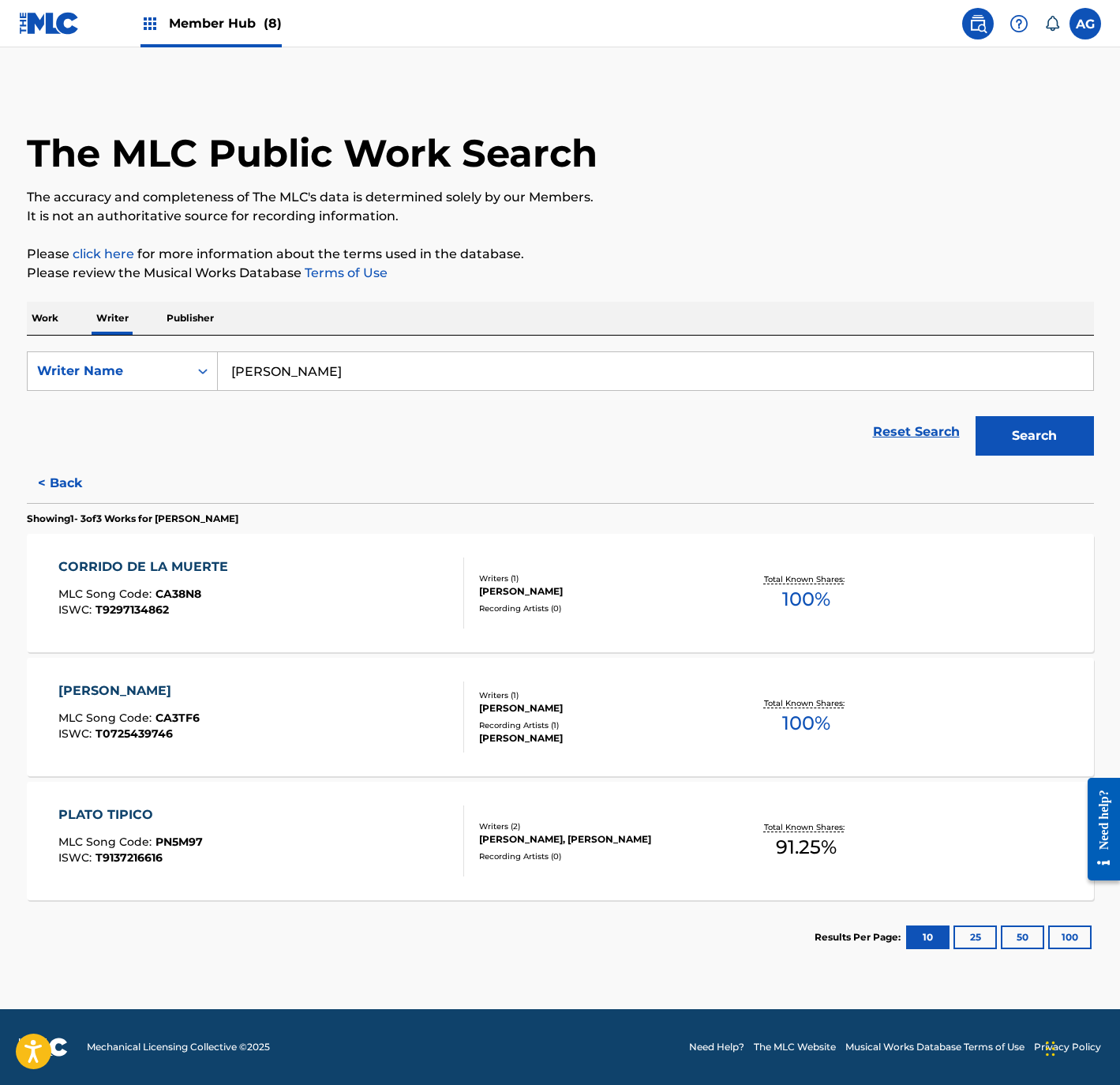
click at [51, 325] on p "Work" at bounding box center [45, 318] width 36 height 33
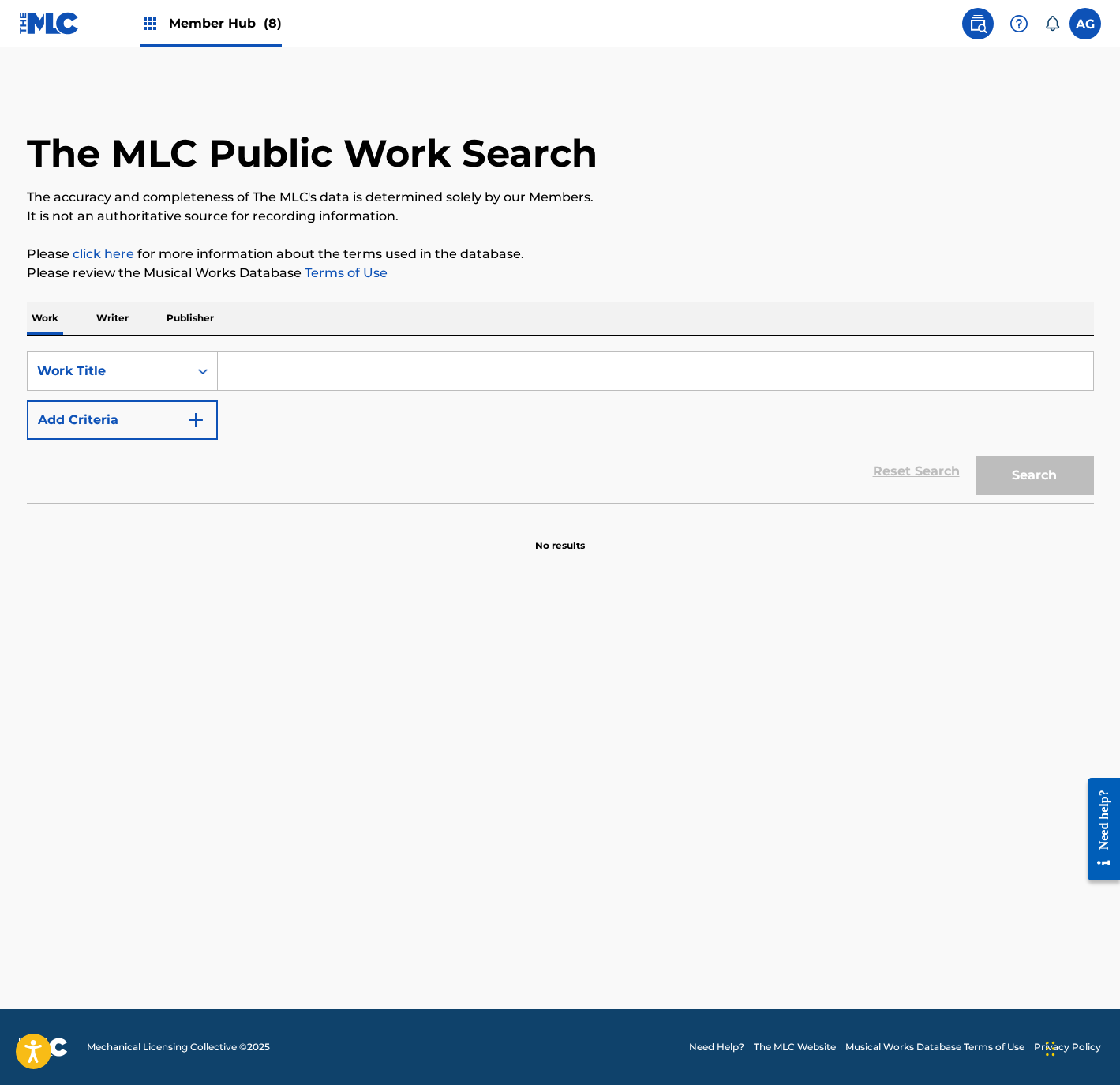
click at [117, 322] on p "Writer" at bounding box center [112, 318] width 42 height 33
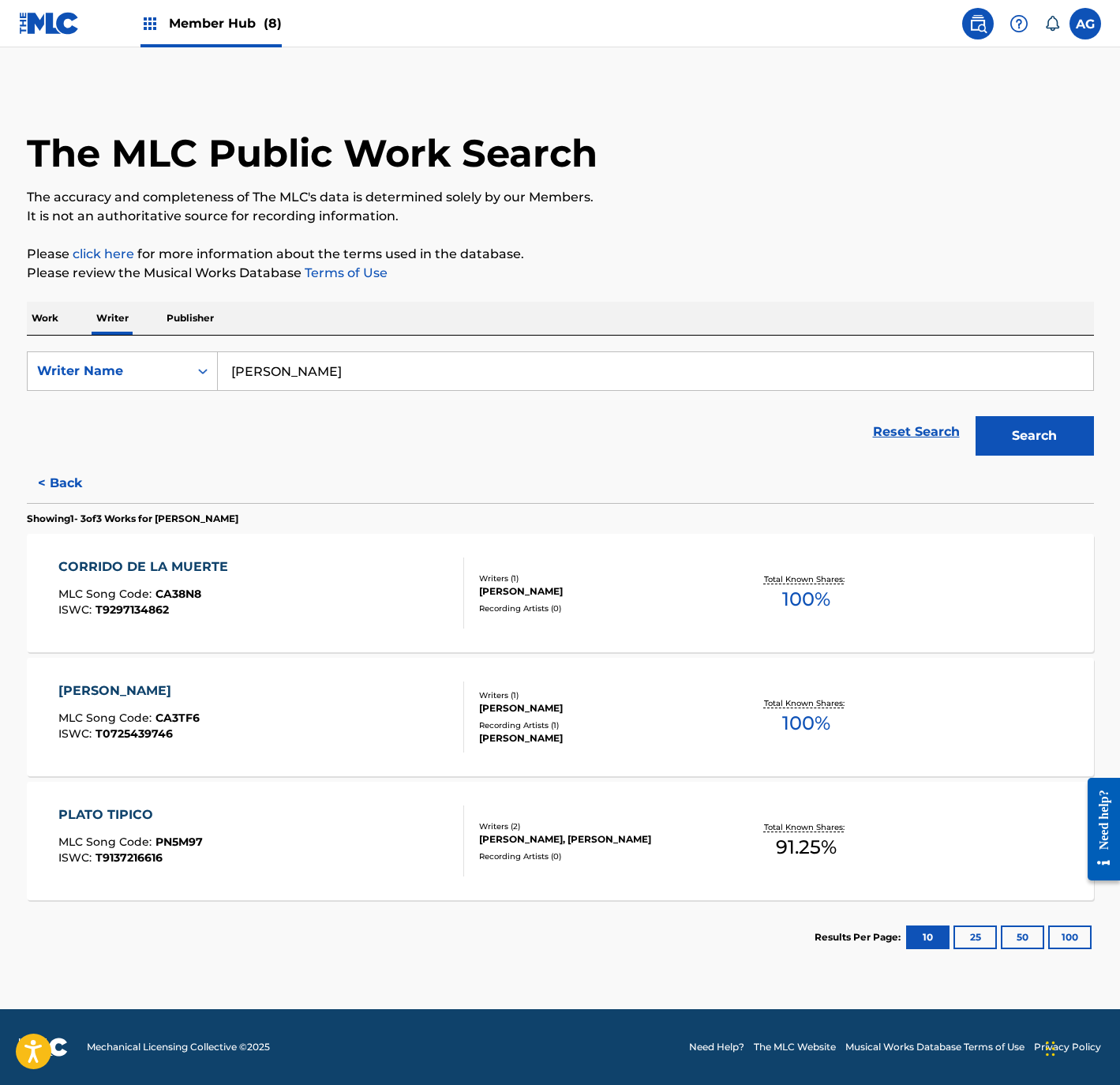
click at [65, 298] on div "The MLC Public Work Search The accuracy and completeness of The MLC's data is d…" at bounding box center [560, 531] width 1105 height 888
click at [40, 312] on p "Work" at bounding box center [45, 318] width 36 height 33
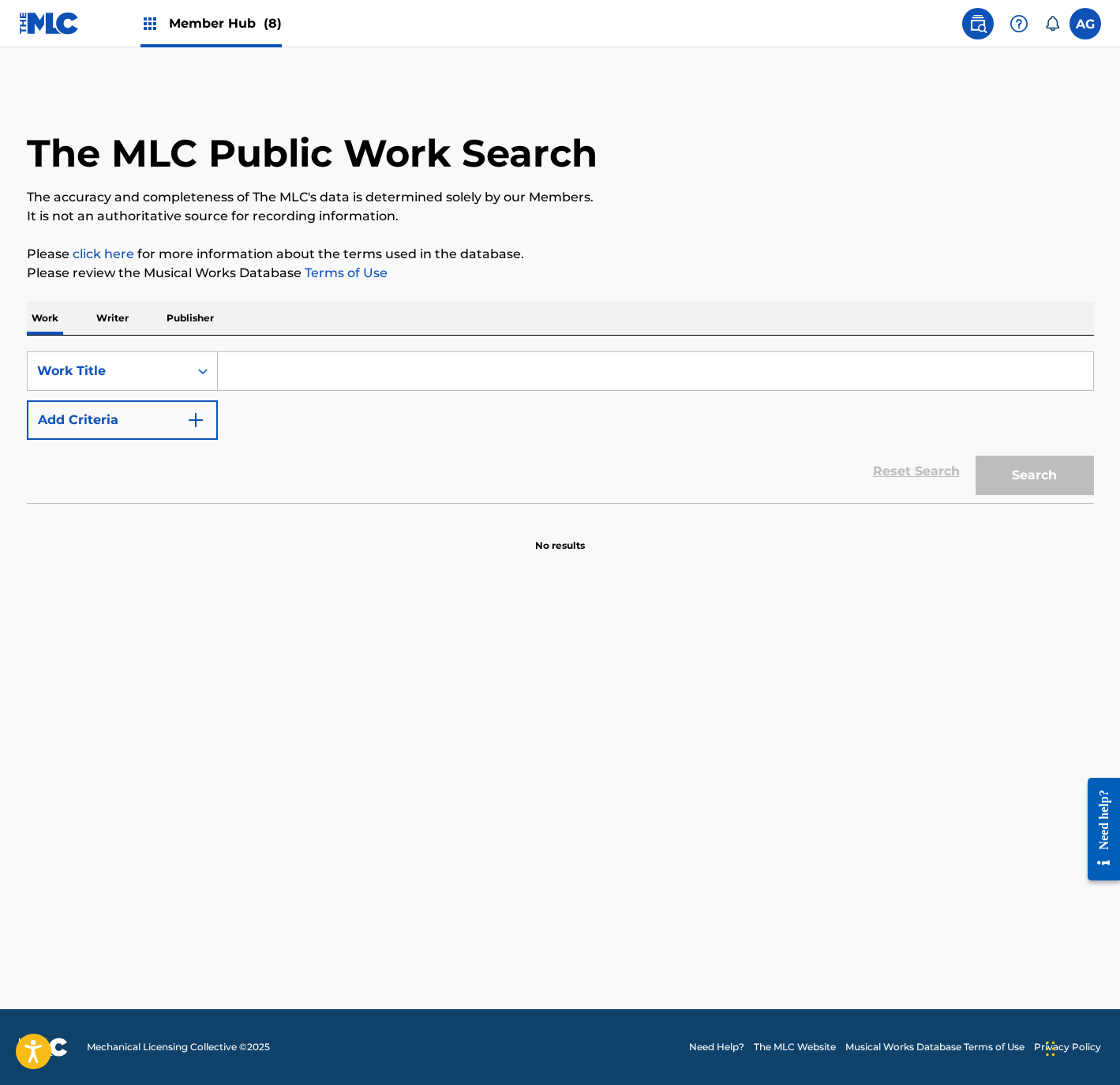
click at [302, 375] on input "Search Form" at bounding box center [655, 370] width 875 height 38
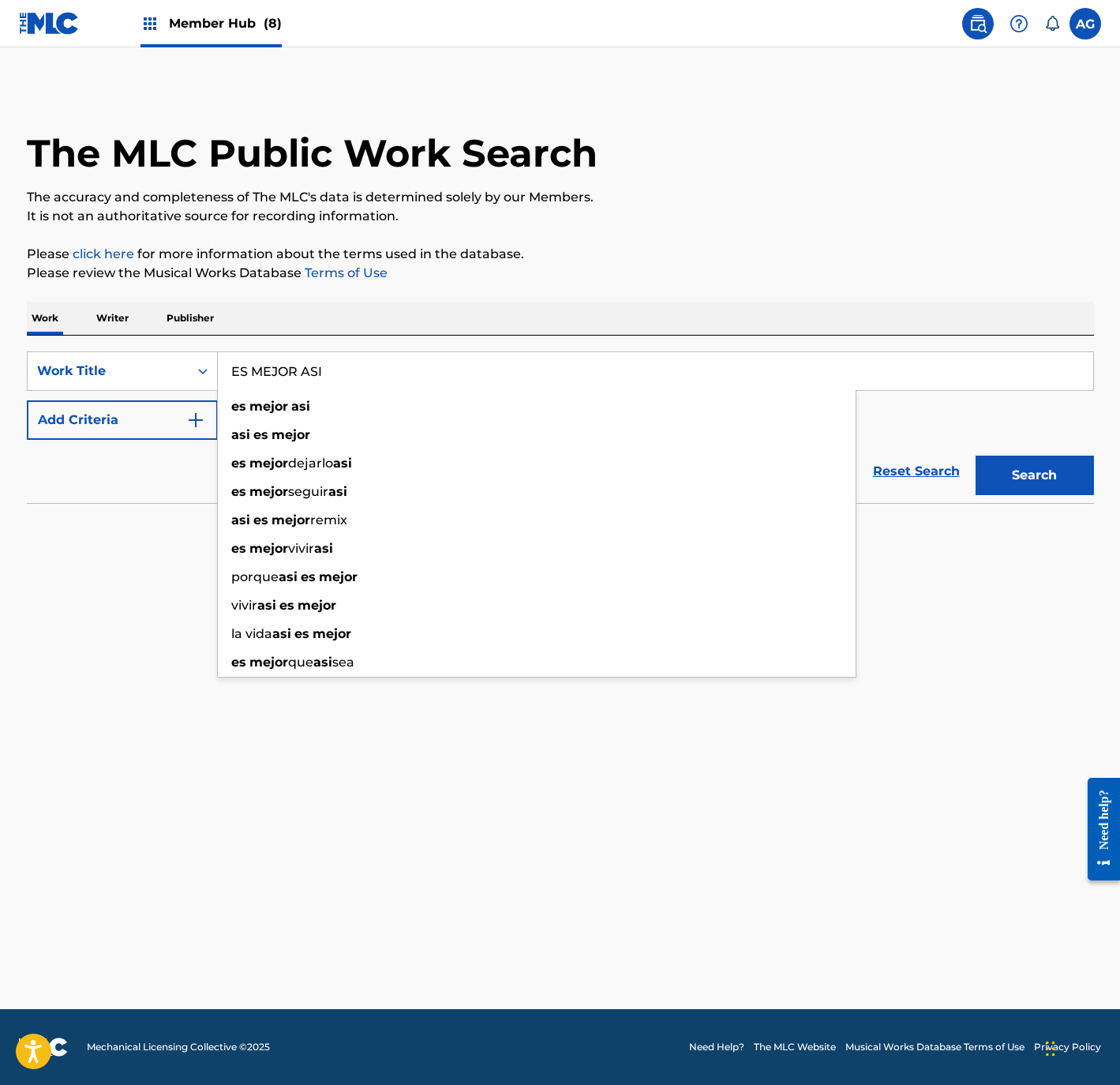
type input "ES MEJOR ASI"
drag, startPoint x: 564, startPoint y: 725, endPoint x: 628, endPoint y: 687, distance: 74.4
click at [564, 725] on main "The MLC Public Work Search The accuracy and completeness of The MLC's data is d…" at bounding box center [560, 528] width 1120 height 961
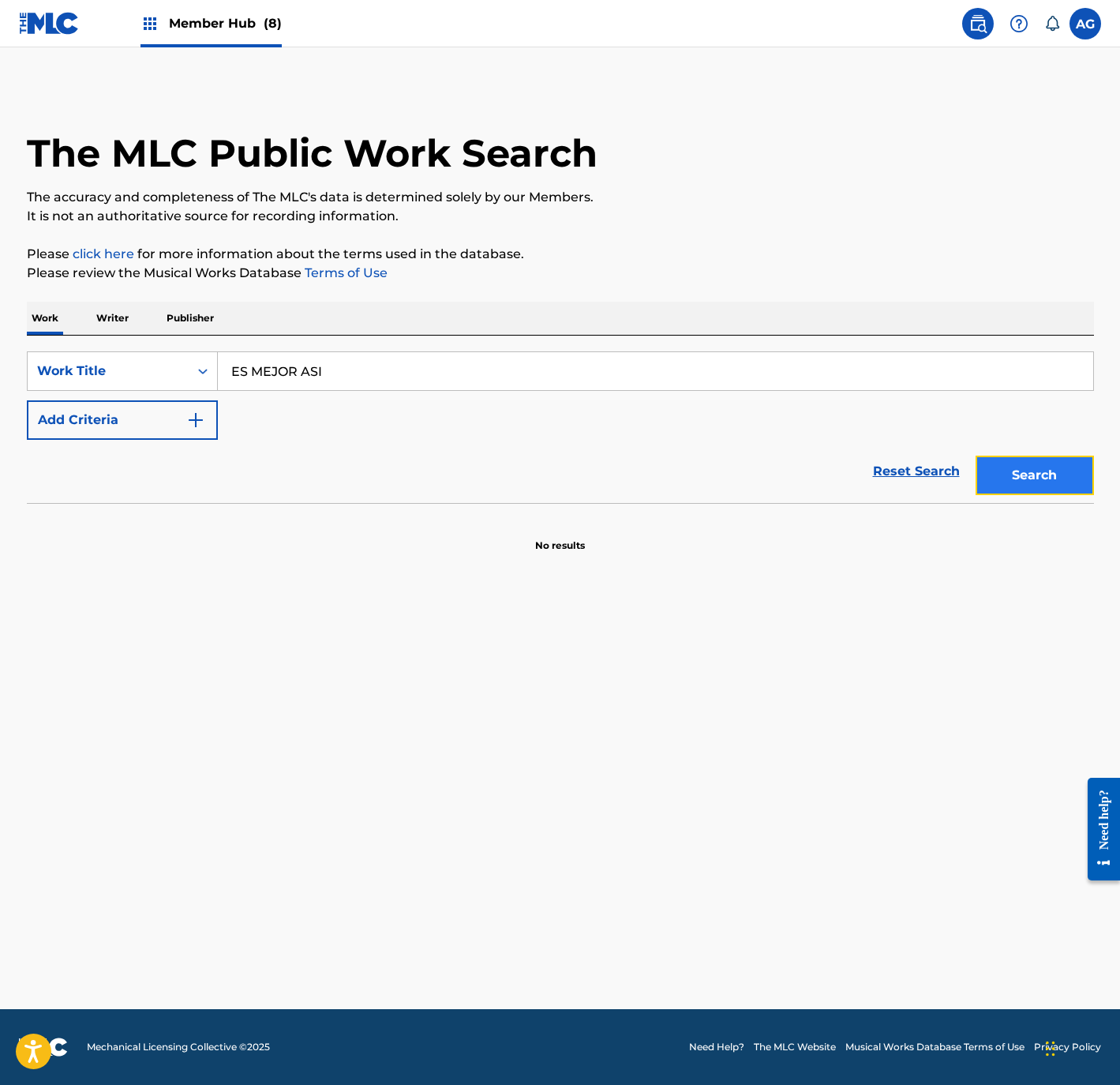
click at [1024, 476] on button "Search" at bounding box center [1034, 475] width 118 height 39
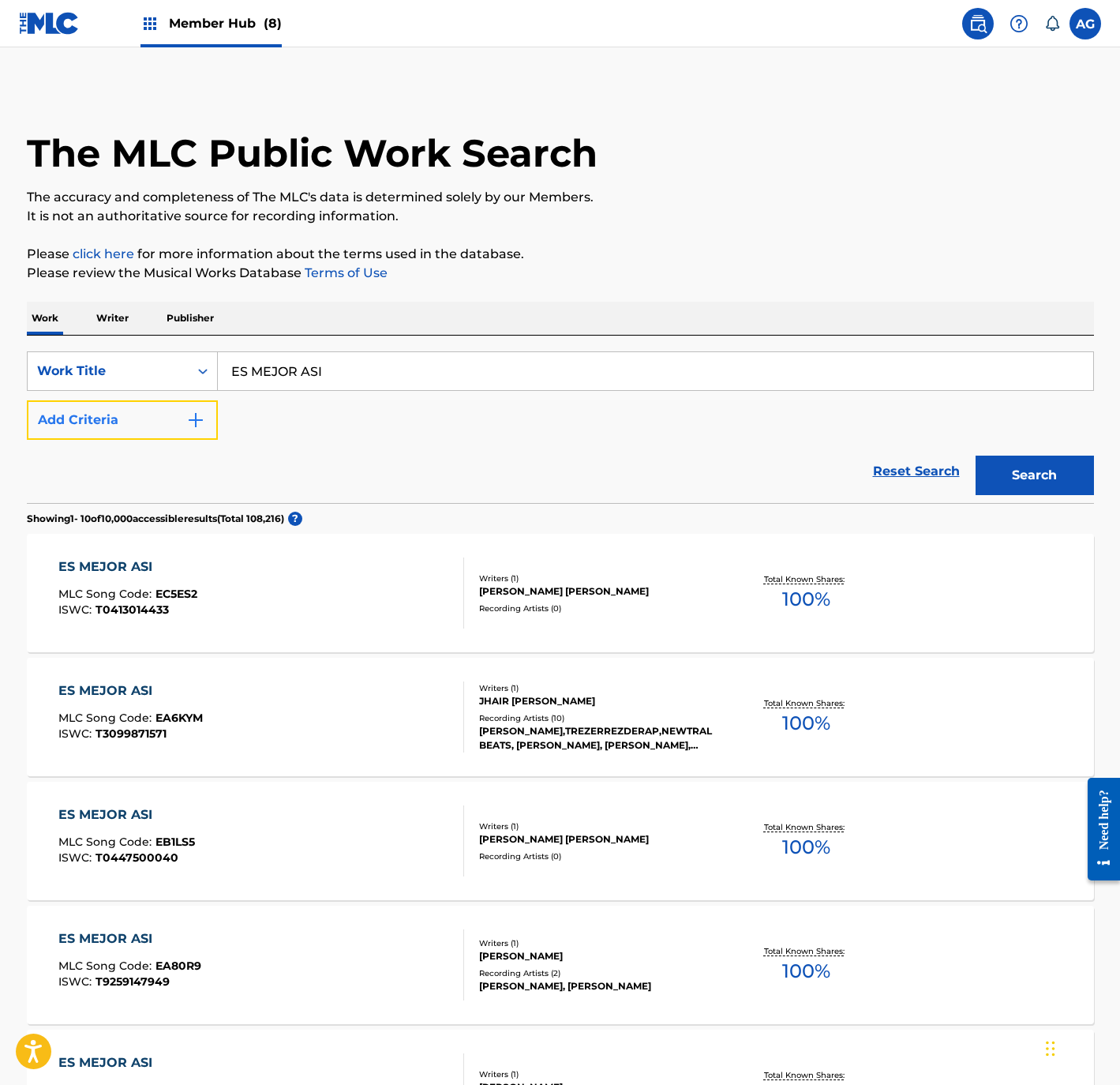
click at [138, 420] on button "Add Criteria" at bounding box center [123, 419] width 191 height 39
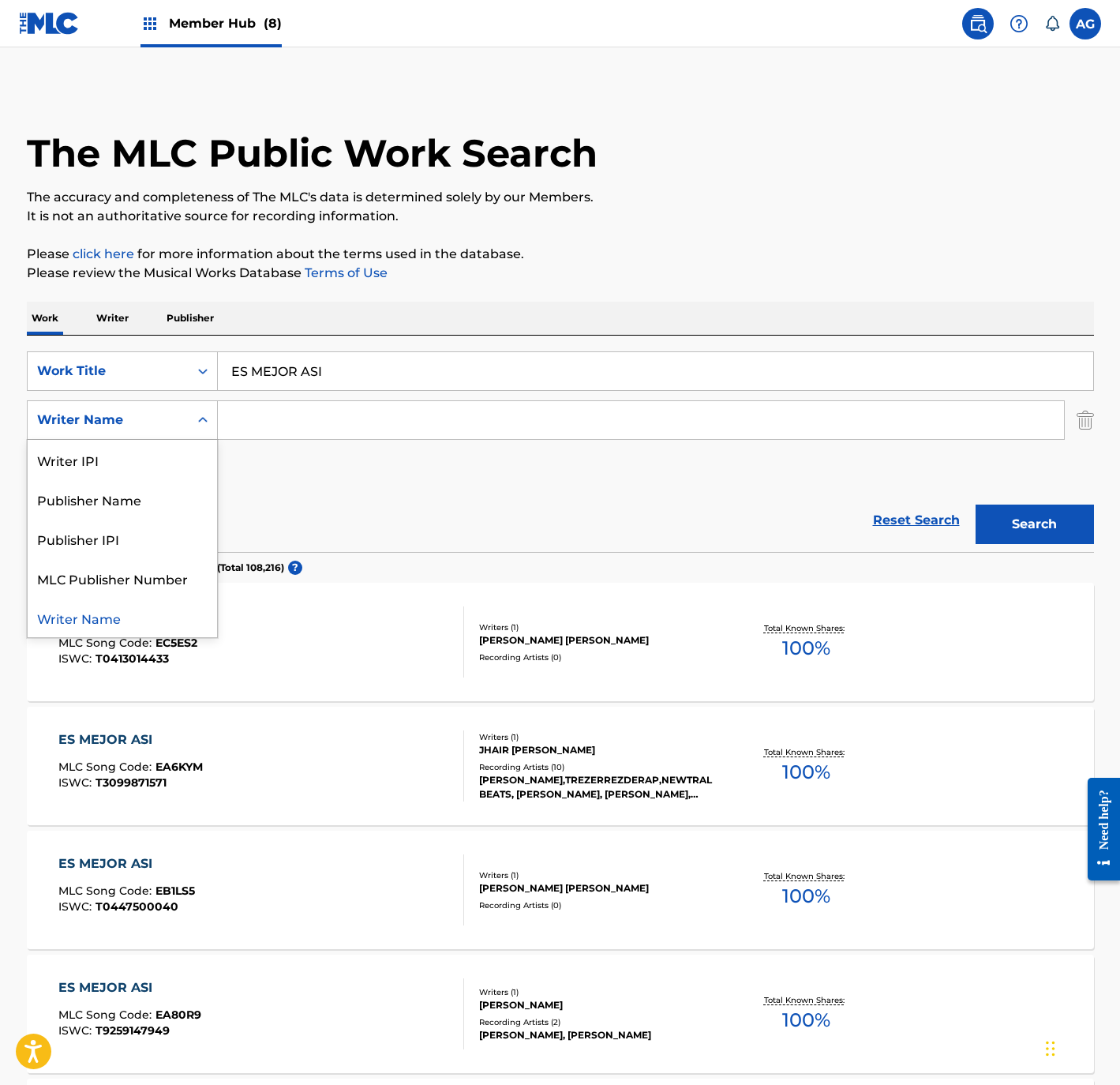
click at [133, 415] on div "Writer Name" at bounding box center [108, 420] width 142 height 19
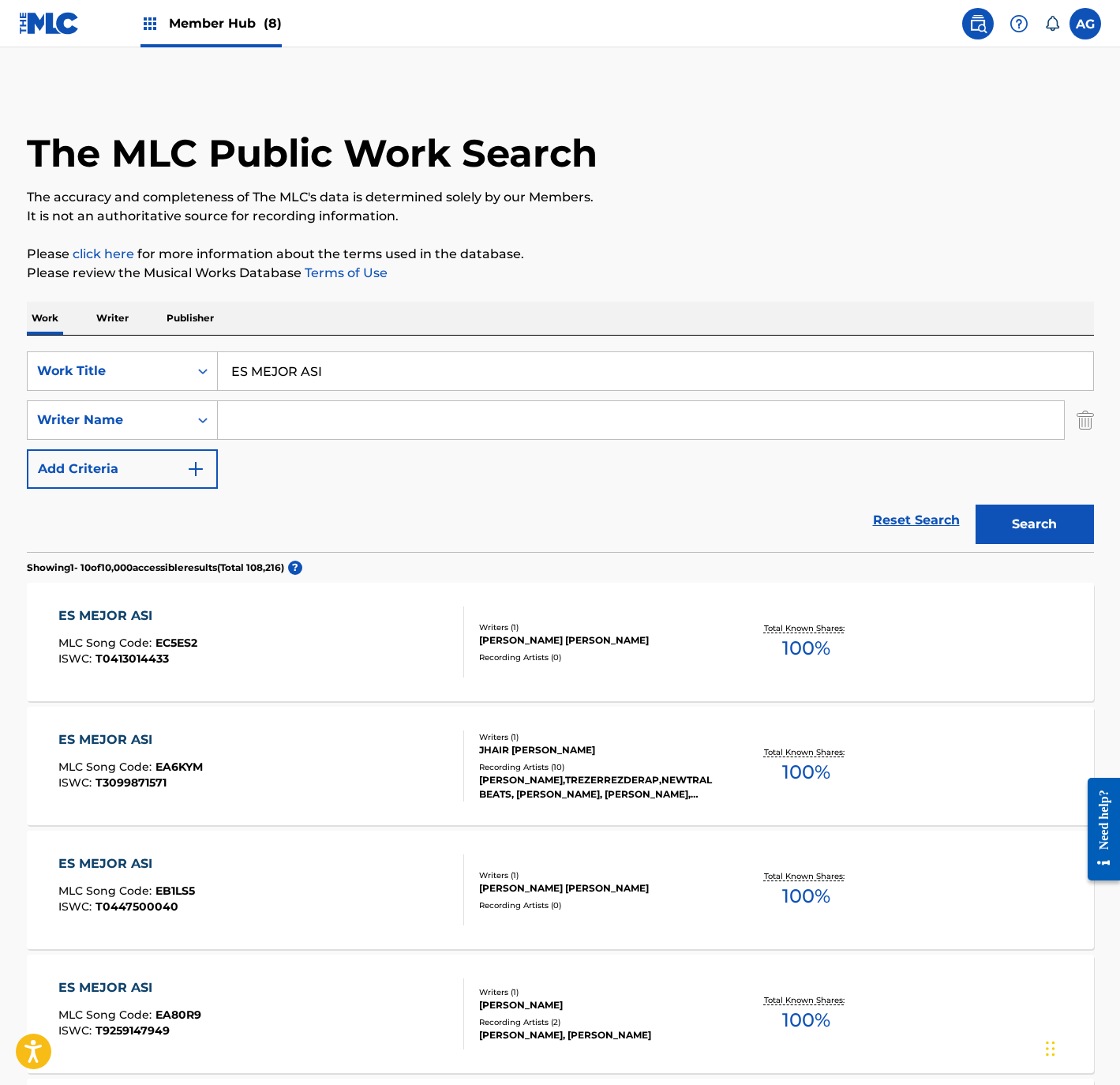
click at [261, 426] on input "Search Form" at bounding box center [640, 419] width 846 height 38
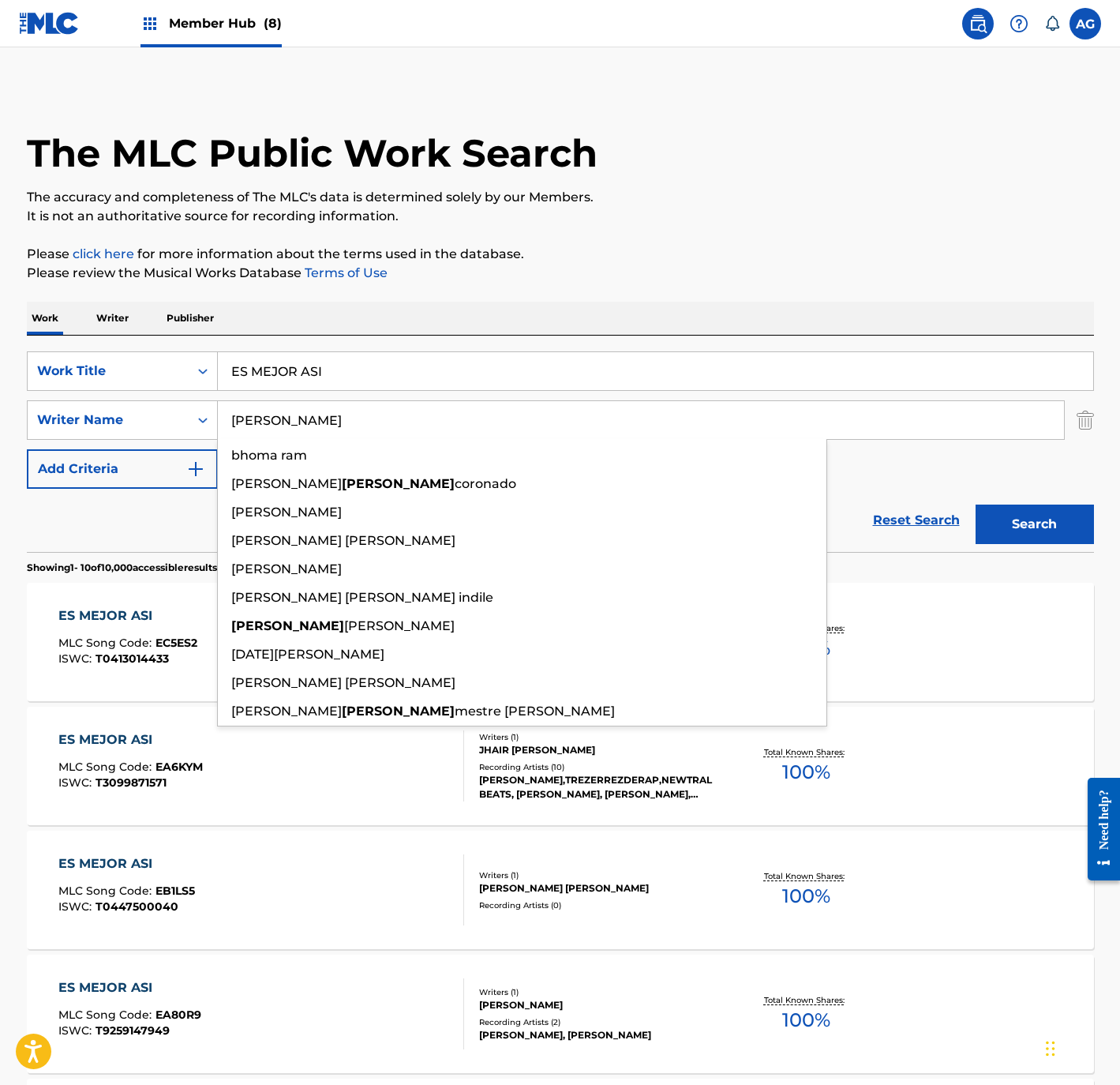
type input "RAMON"
click at [975, 504] on button "Search" at bounding box center [1034, 524] width 118 height 39
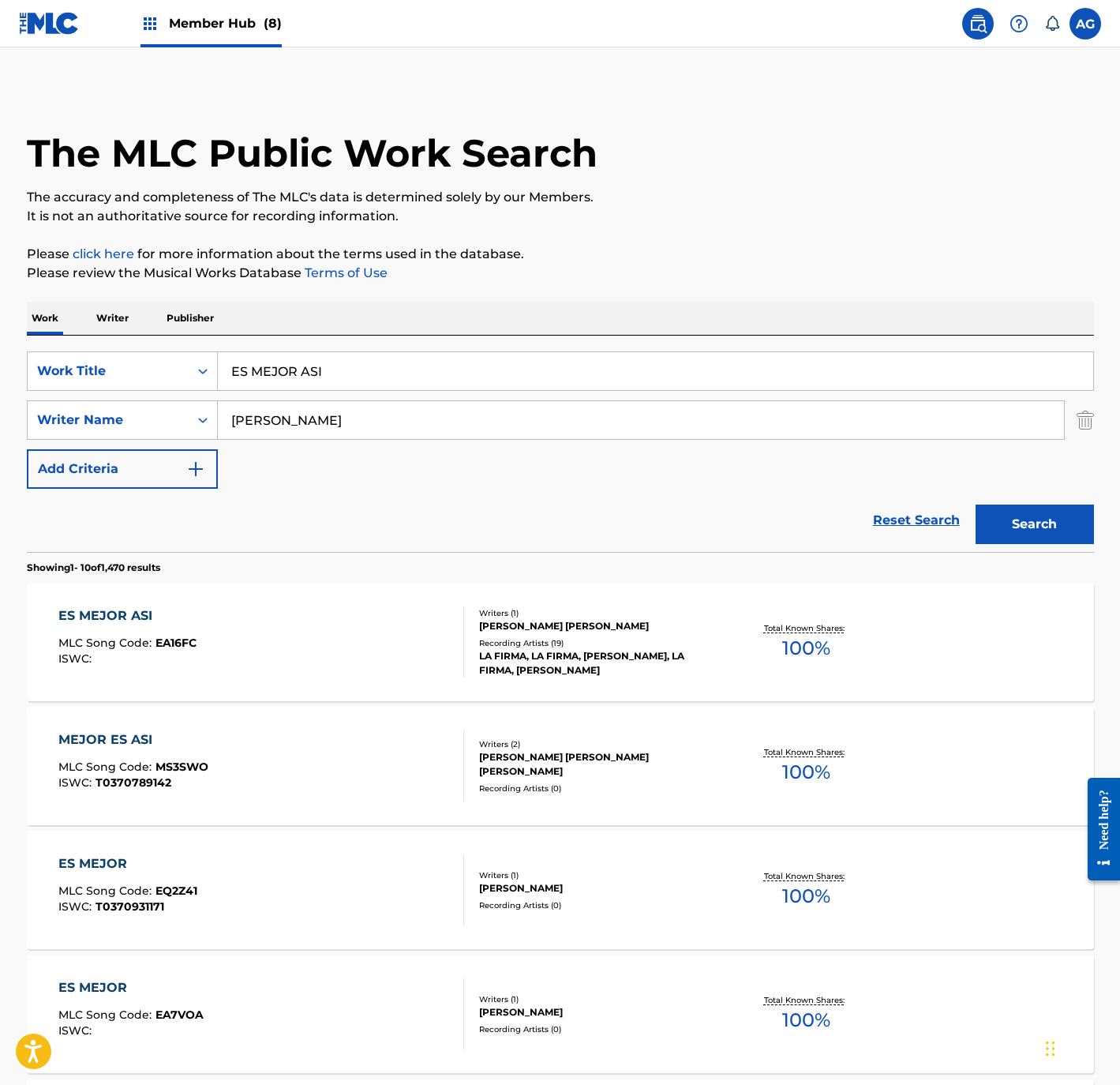
click at [596, 175] on h1 "The MLC Public Work Search" at bounding box center [312, 153] width 571 height 47
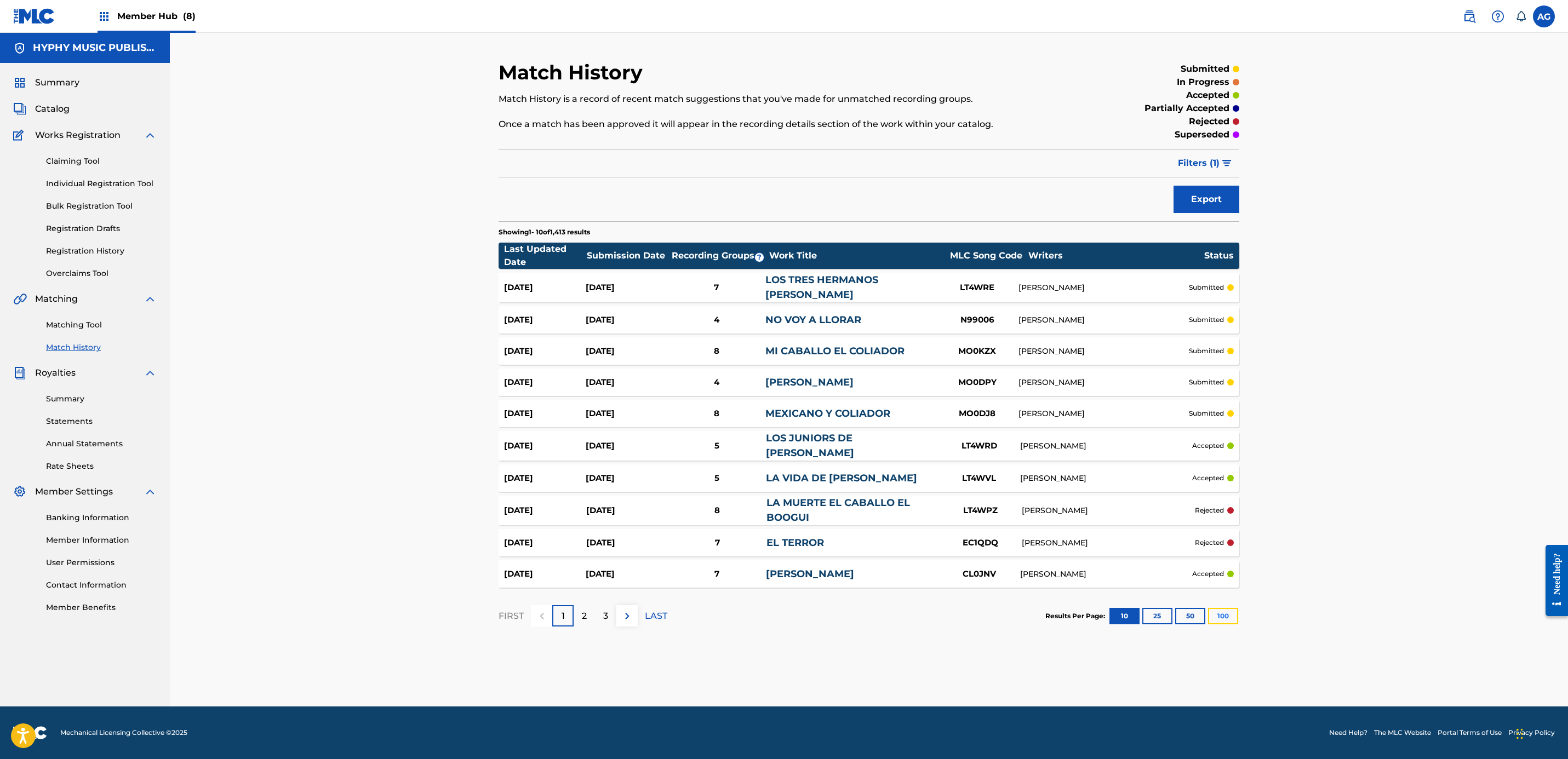
click at [1235, 620] on button "100" at bounding box center [1223, 616] width 30 height 16
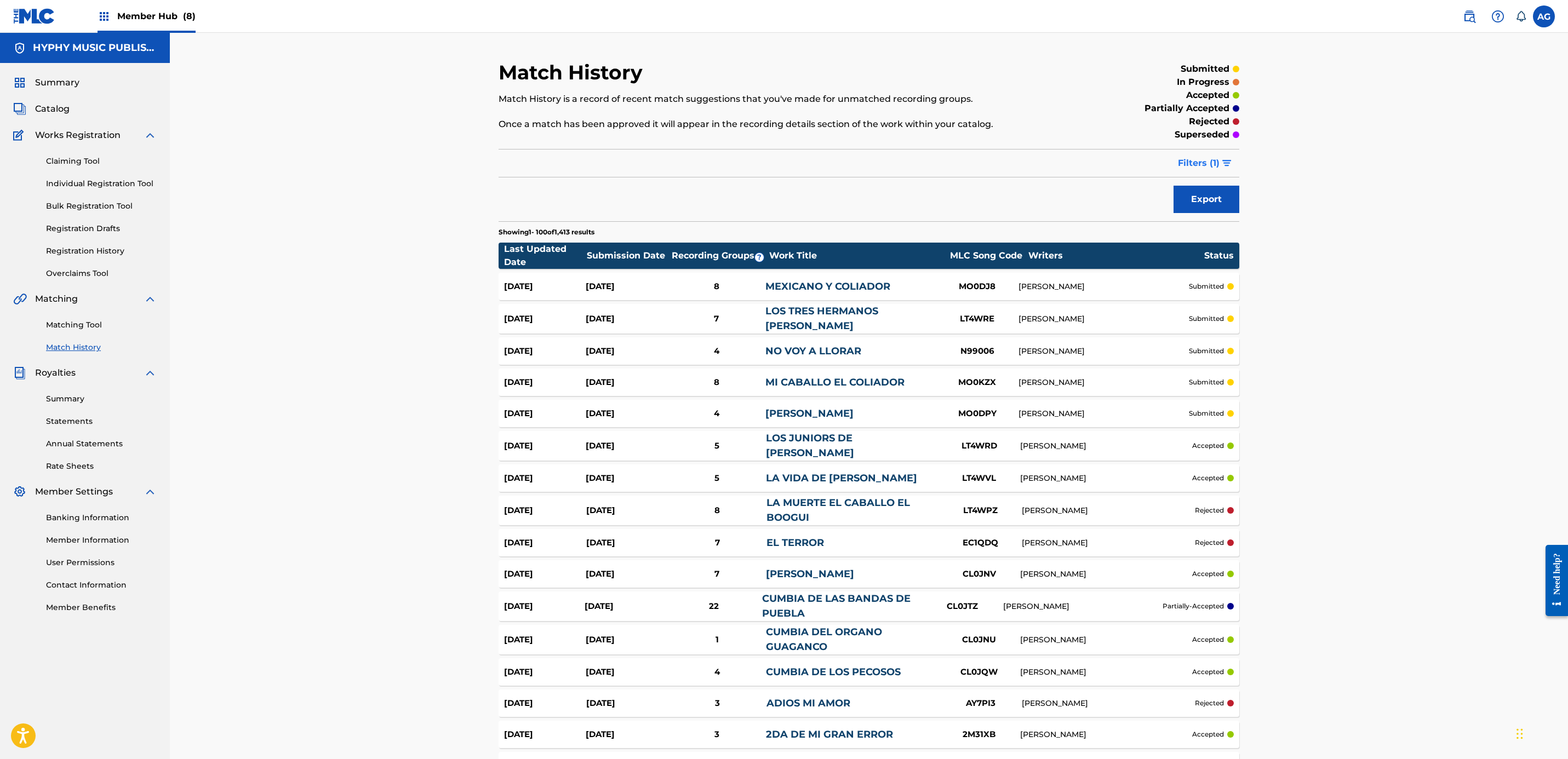
click at [1217, 161] on span "Filters ( 1 )" at bounding box center [1199, 163] width 41 height 13
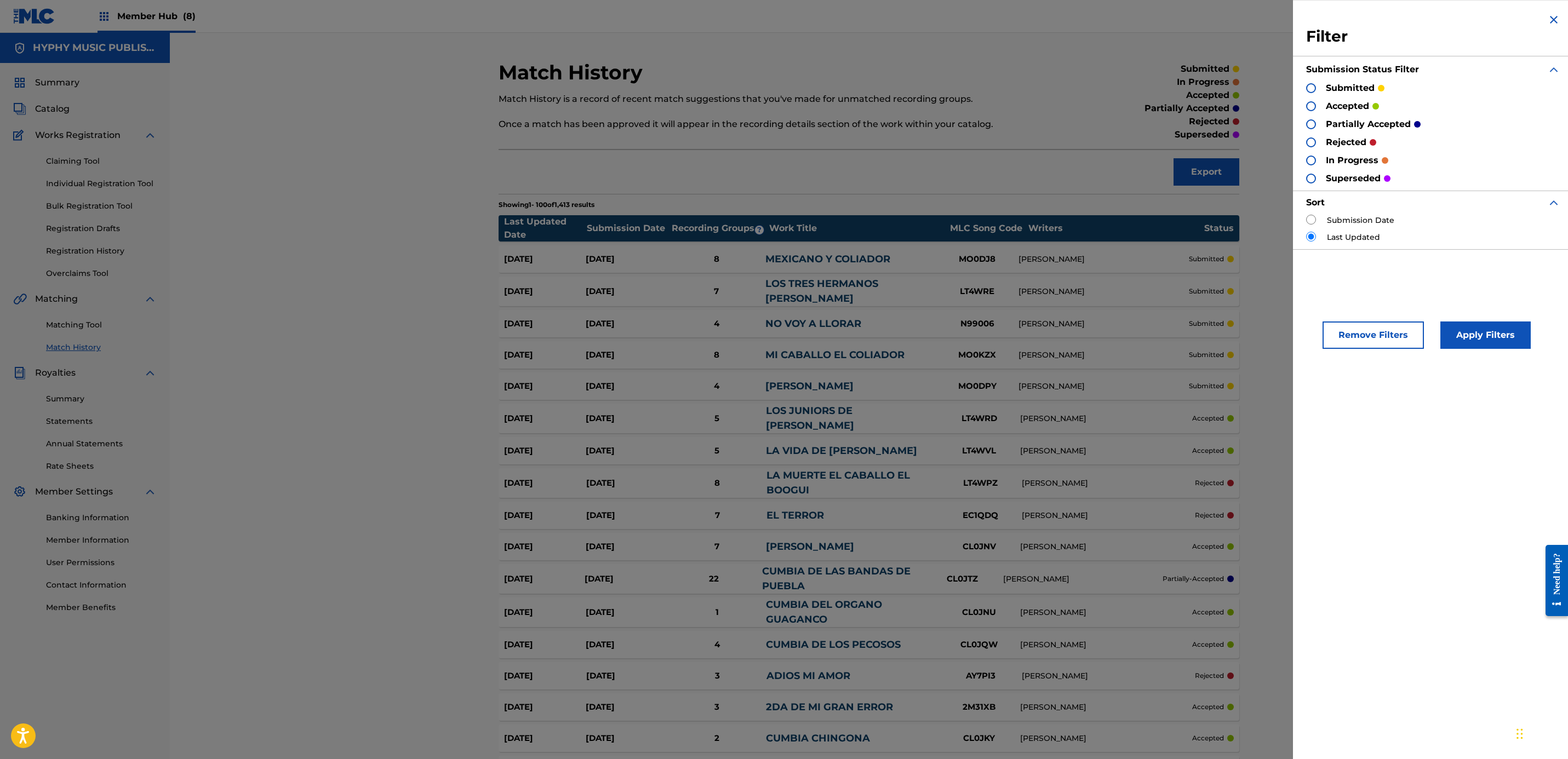
click at [1314, 142] on div at bounding box center [1311, 142] width 10 height 10
click at [1474, 344] on button "Apply Filters" at bounding box center [1485, 335] width 91 height 27
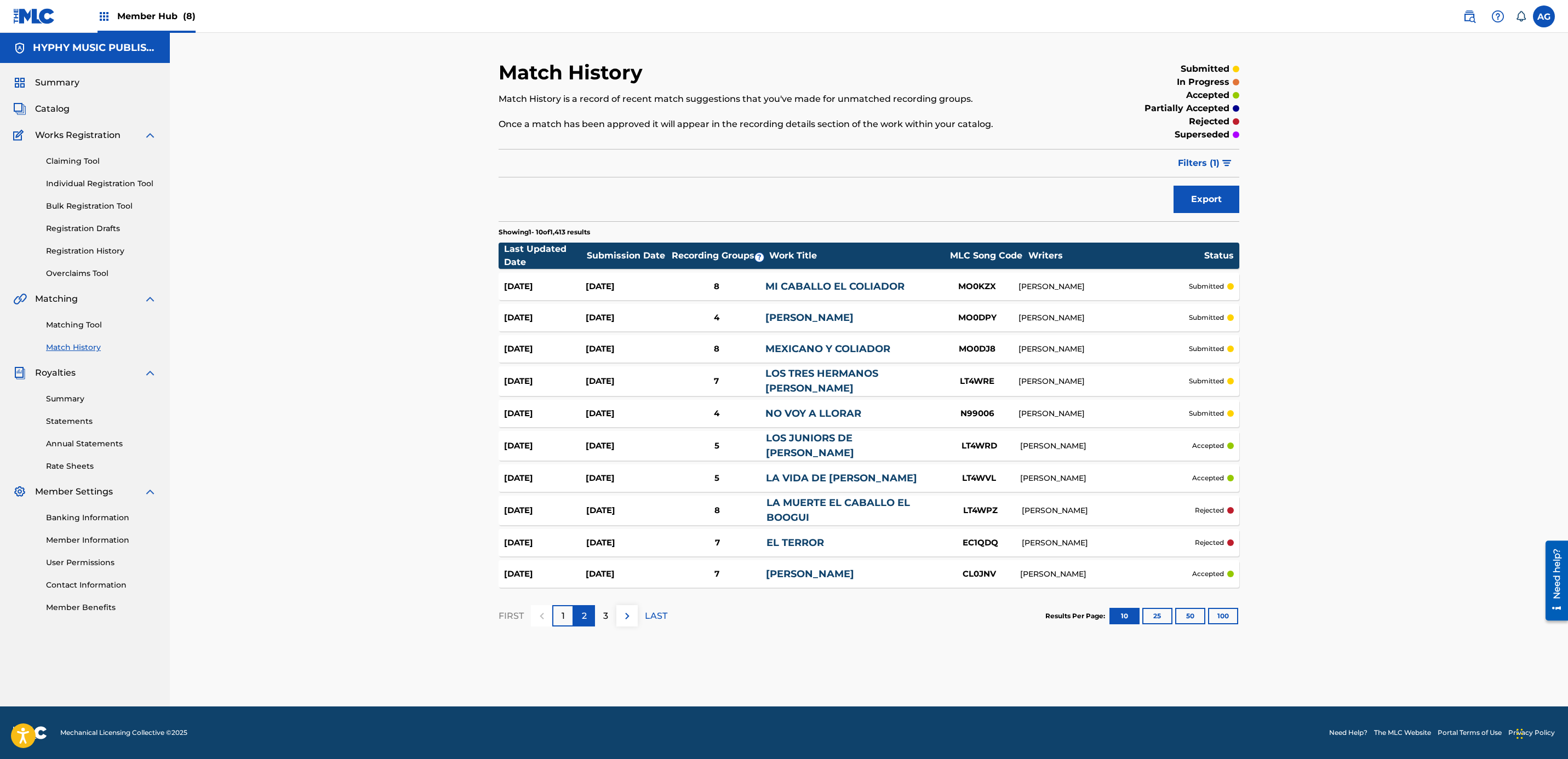
click at [590, 617] on div "2" at bounding box center [584, 616] width 21 height 21
click at [1213, 615] on button "100" at bounding box center [1223, 616] width 30 height 16
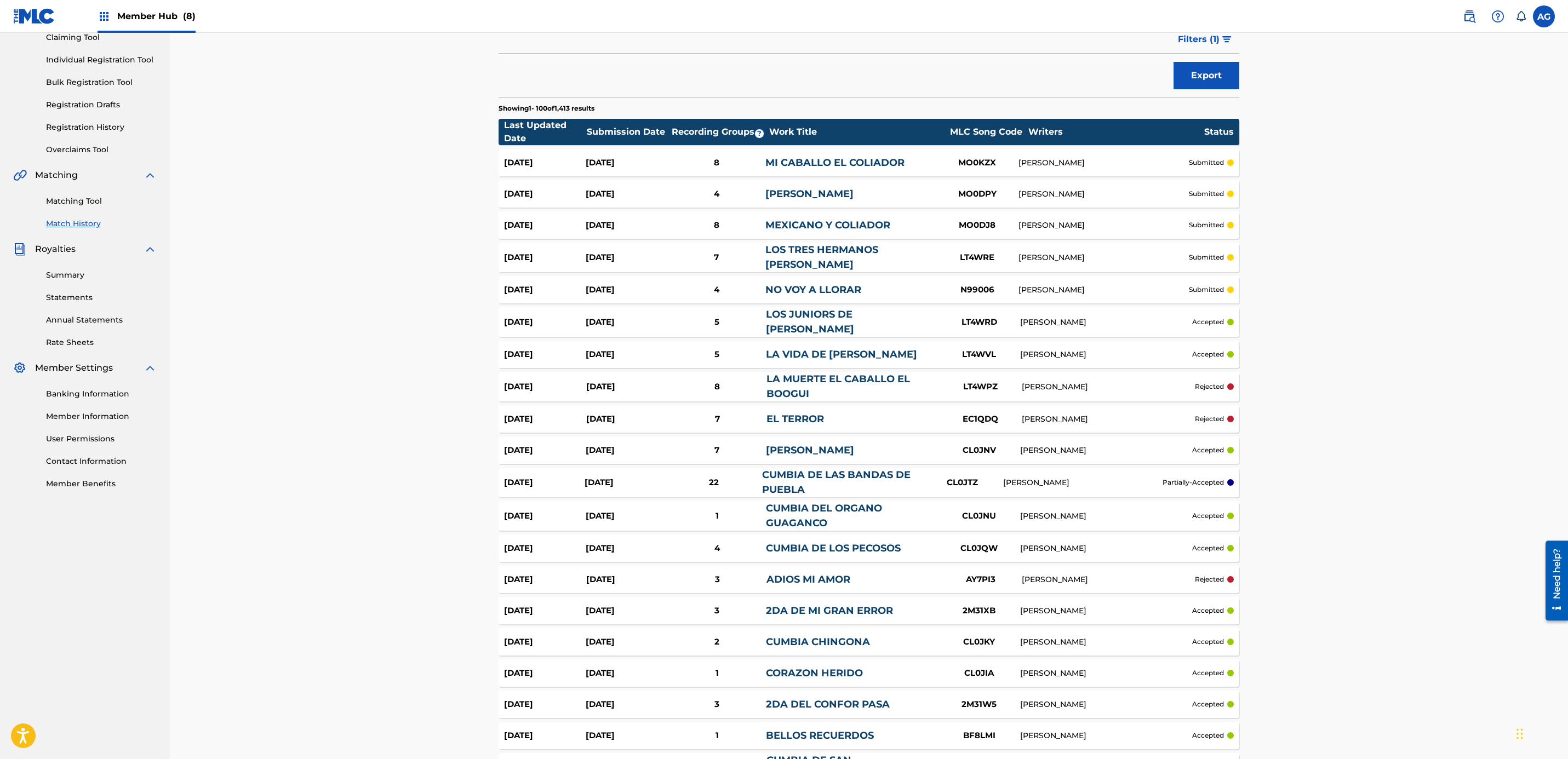
drag, startPoint x: 857, startPoint y: 518, endPoint x: 858, endPoint y: 546, distance: 28.0
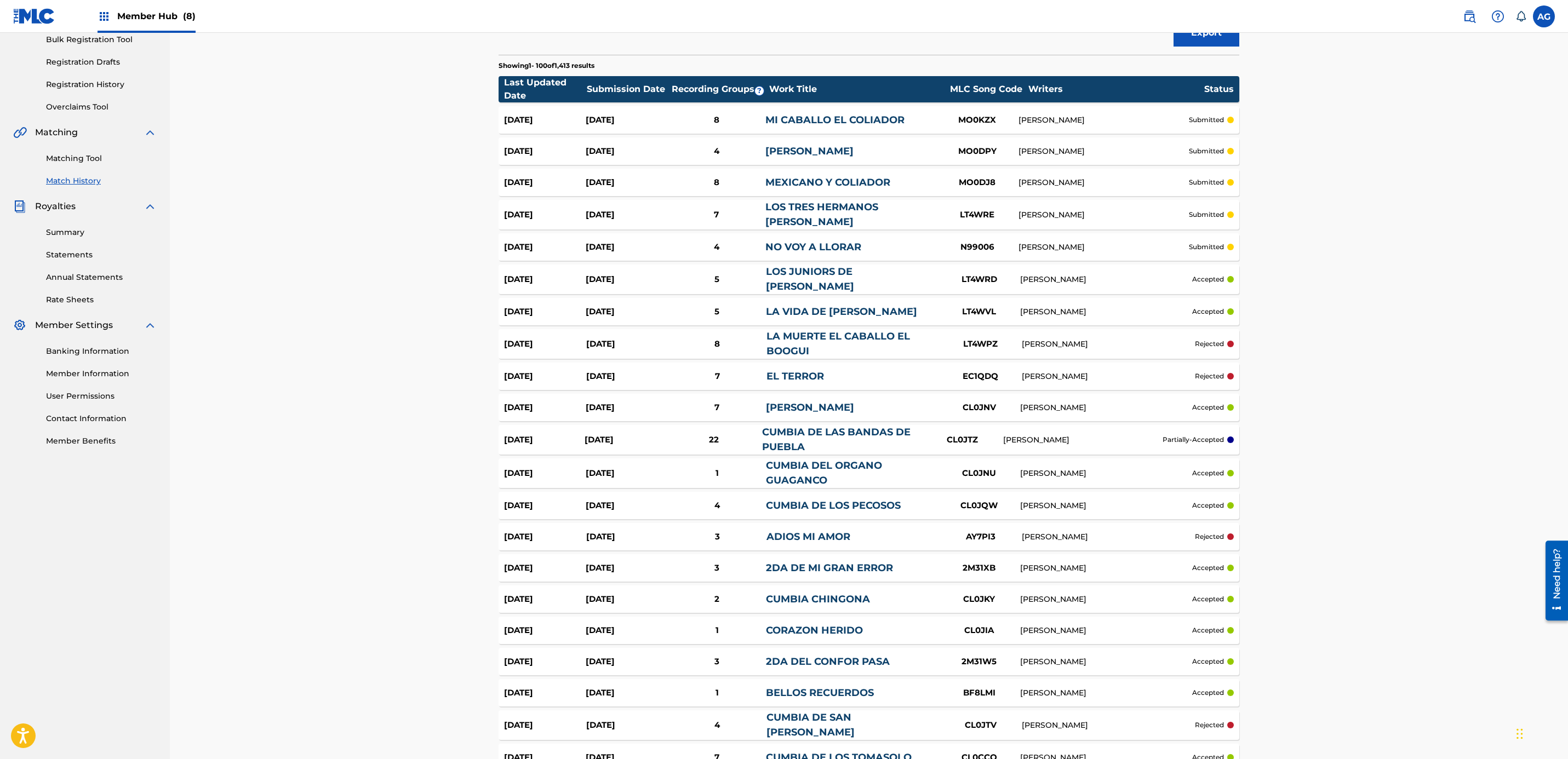
drag, startPoint x: 947, startPoint y: 465, endPoint x: 947, endPoint y: 479, distance: 14.0
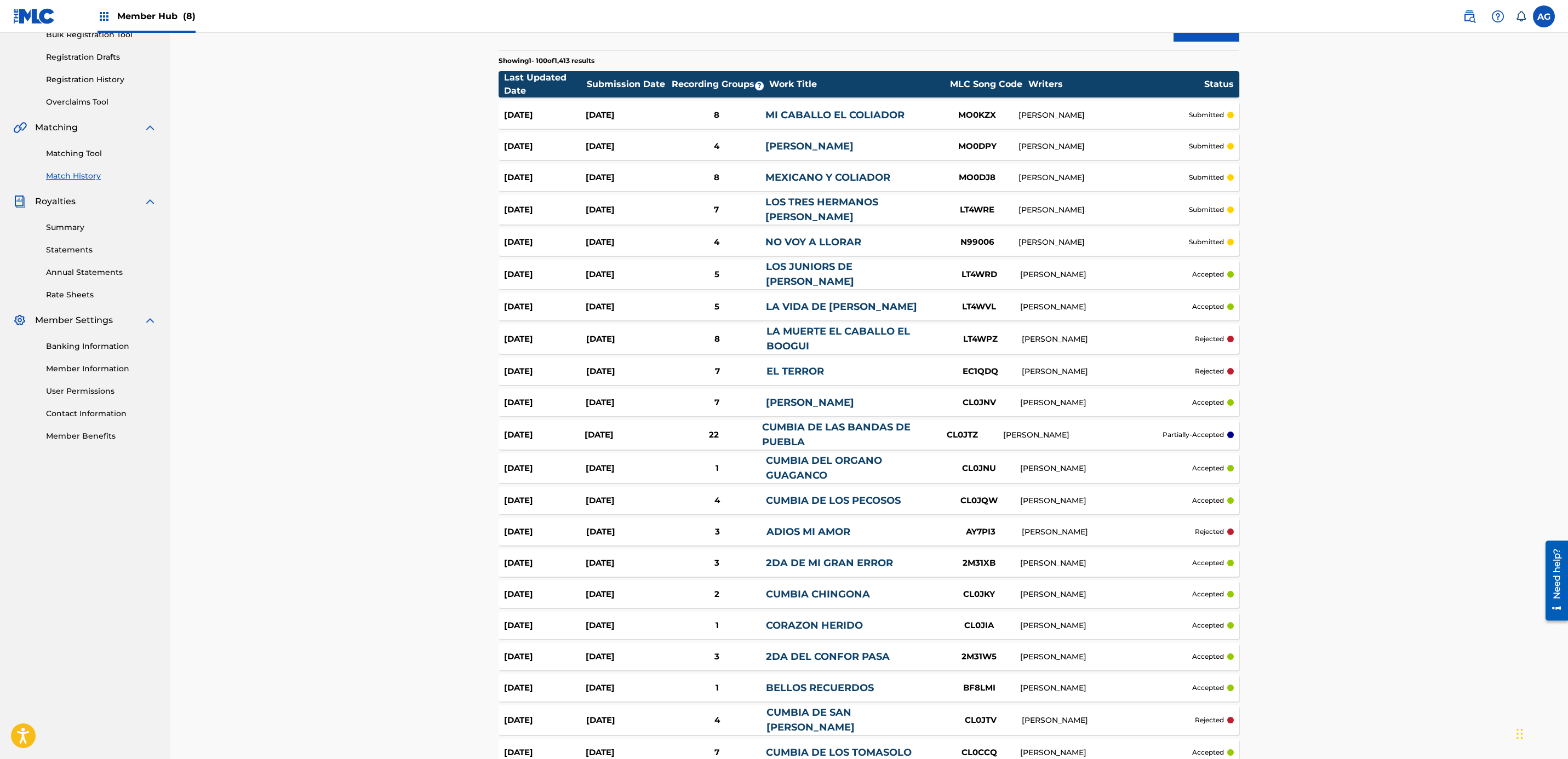
click at [932, 432] on div "CL0JTZ" at bounding box center [962, 435] width 82 height 13
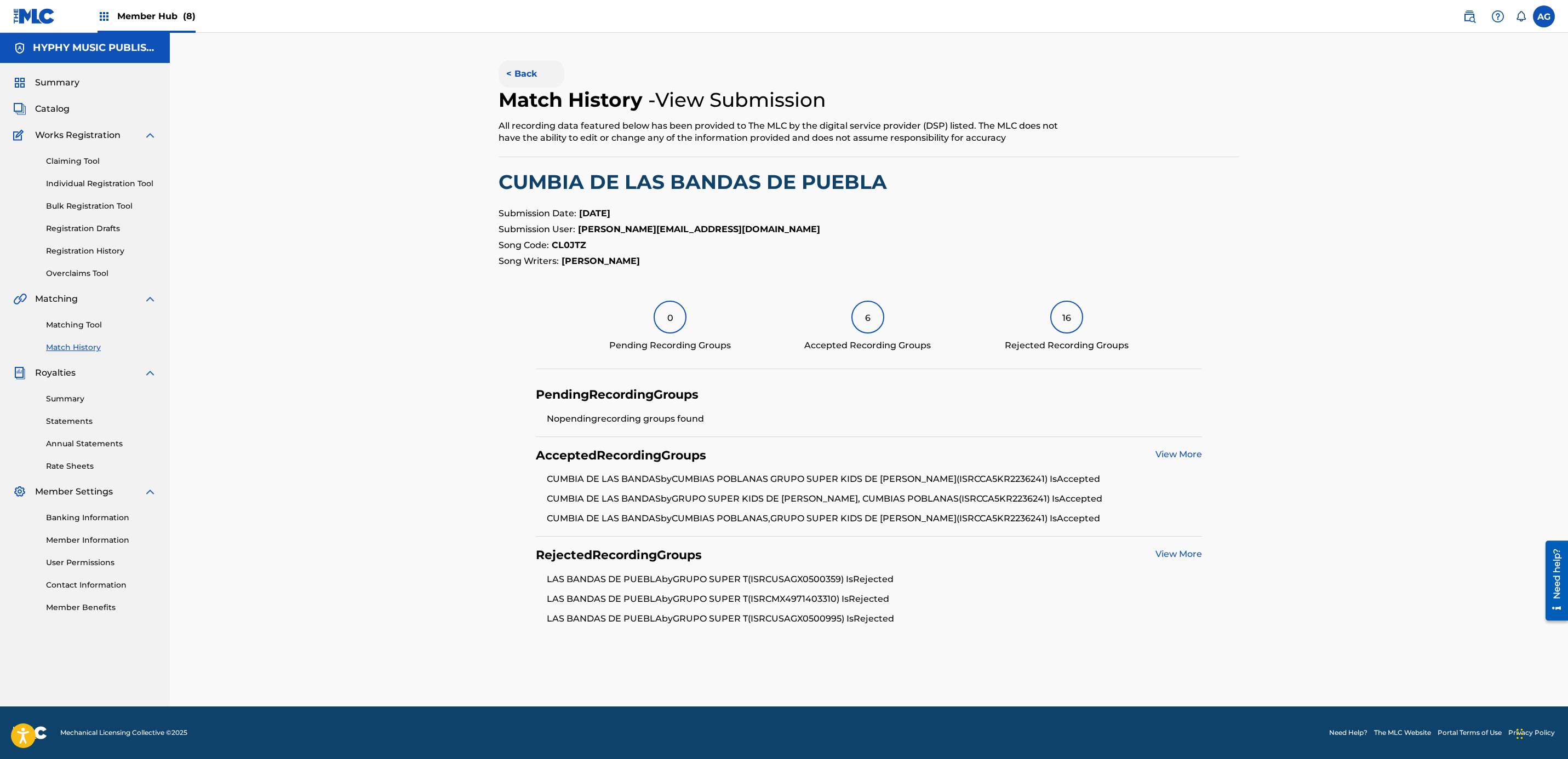
click at [540, 65] on button "< Back" at bounding box center [531, 74] width 66 height 27
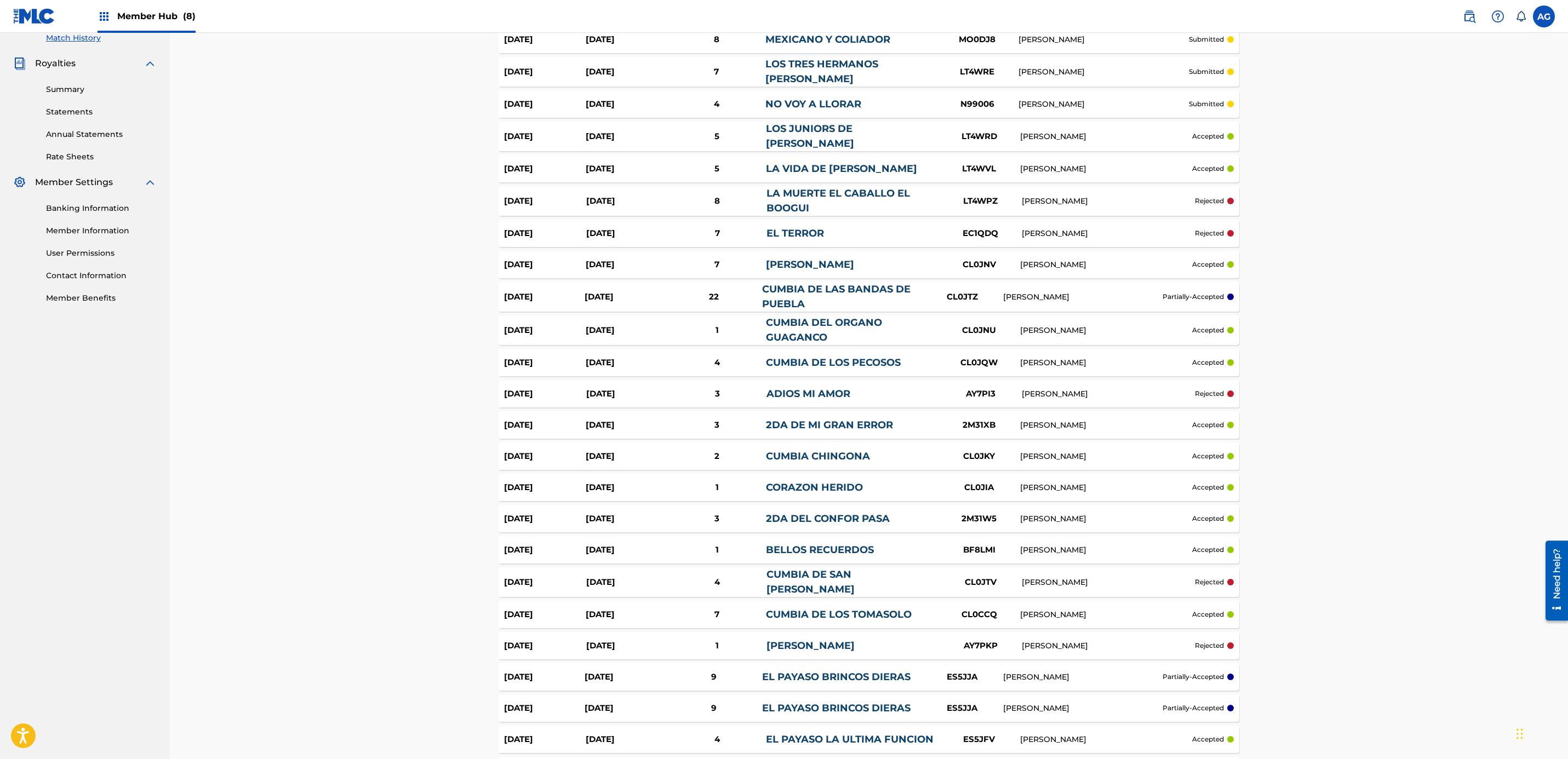
scroll to position [319, 0]
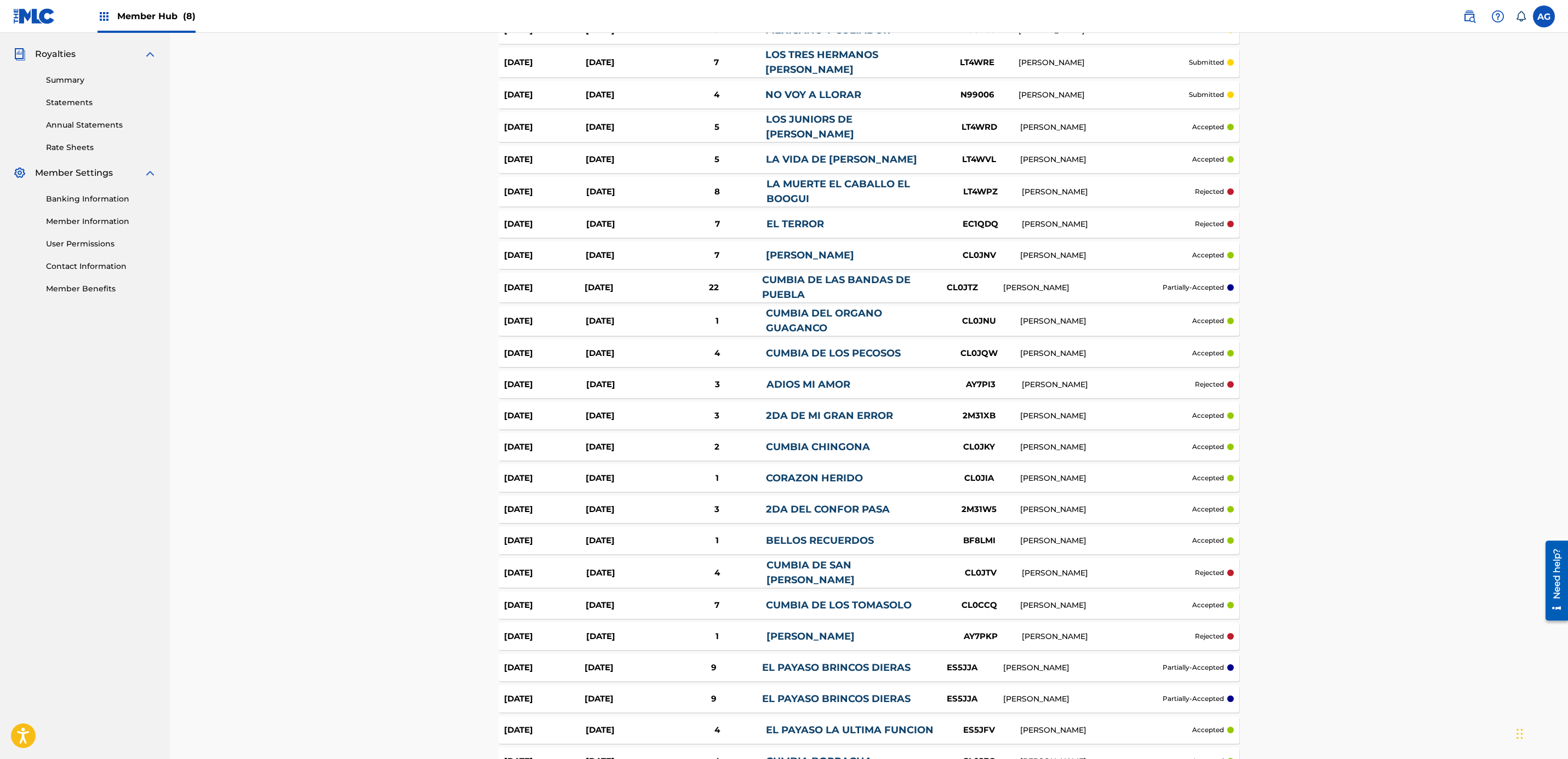
drag, startPoint x: 859, startPoint y: 494, endPoint x: 864, endPoint y: 512, distance: 18.7
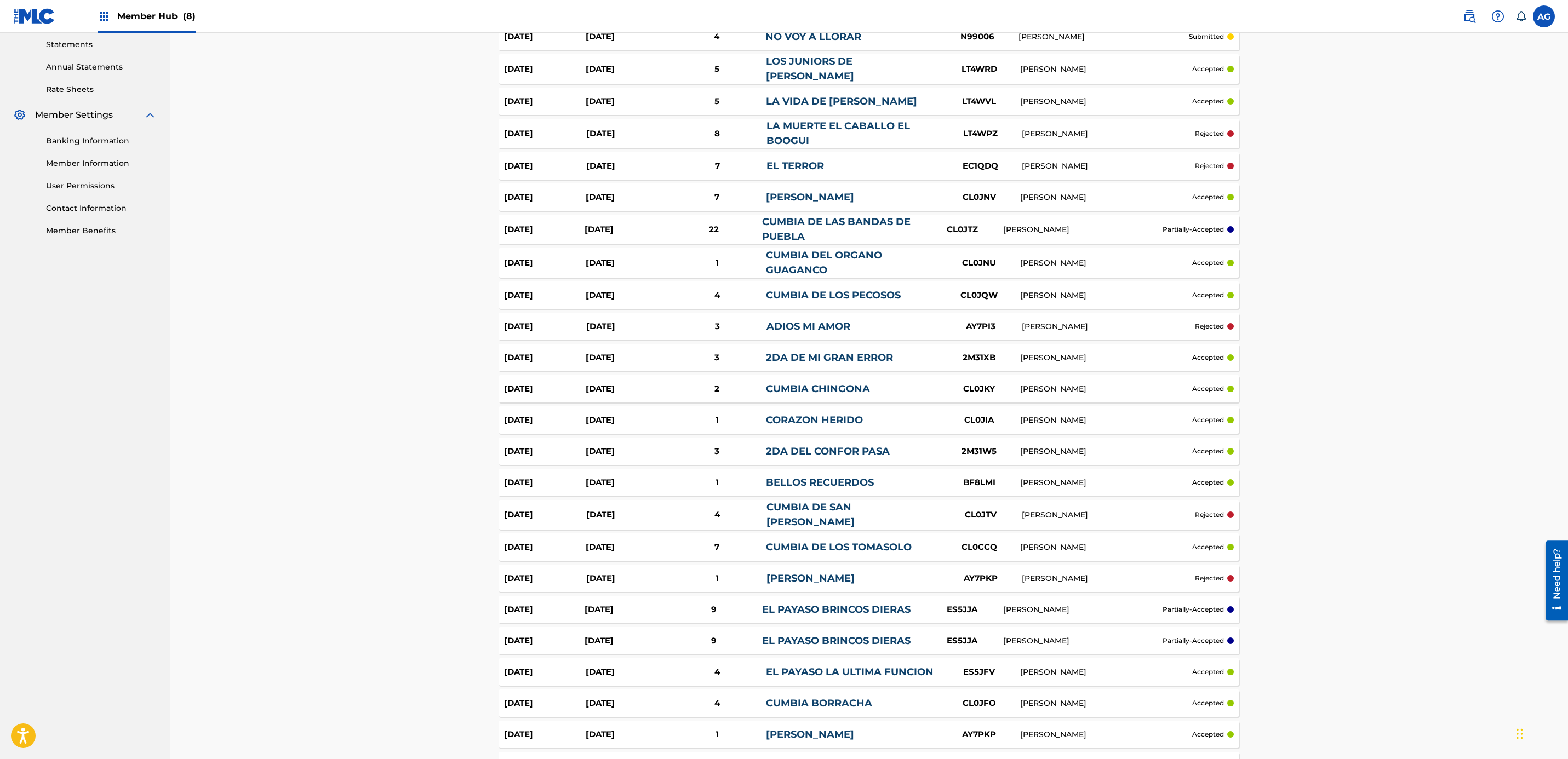
drag, startPoint x: 900, startPoint y: 332, endPoint x: 902, endPoint y: 351, distance: 19.1
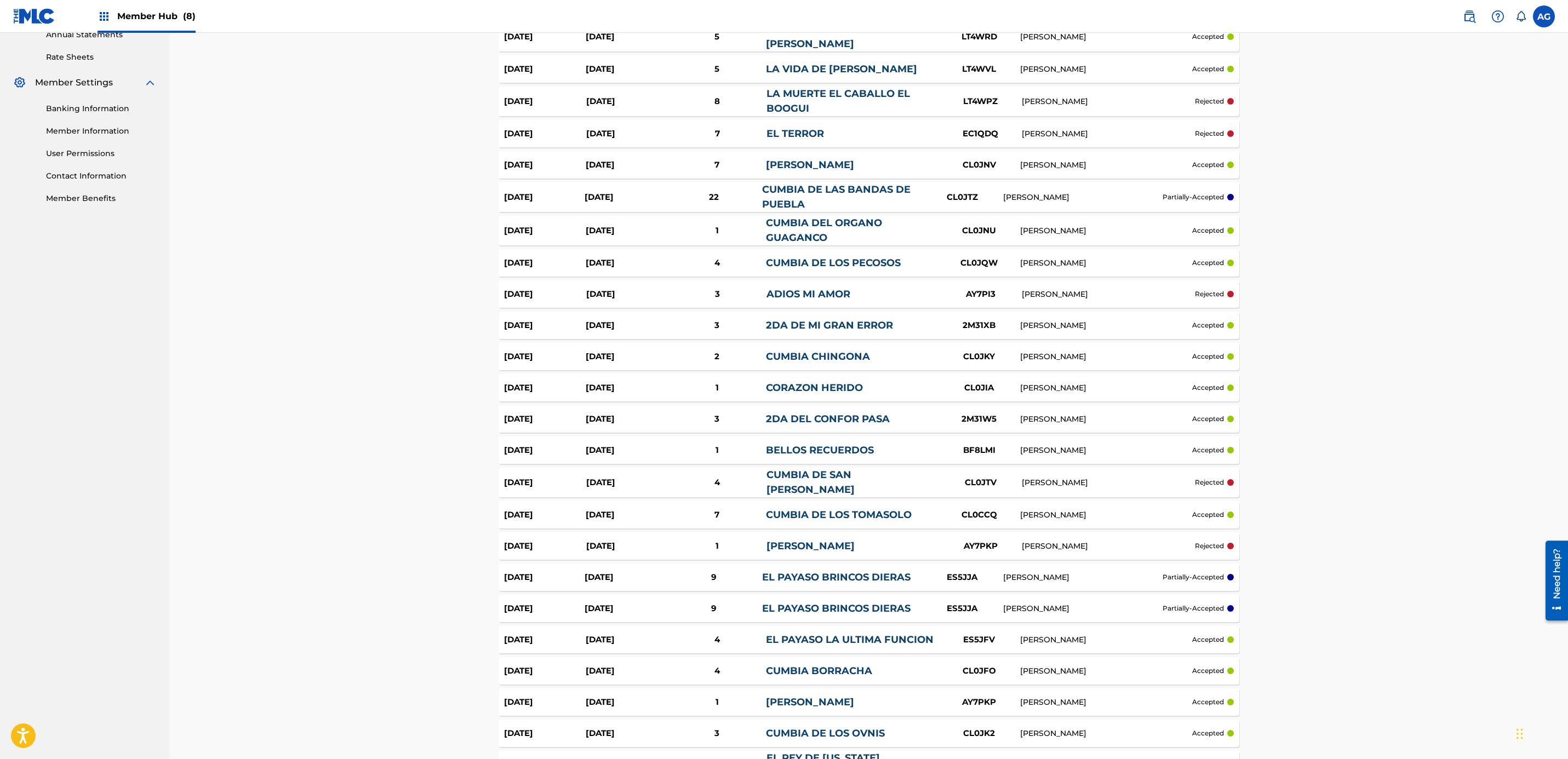
scroll to position [437, 0]
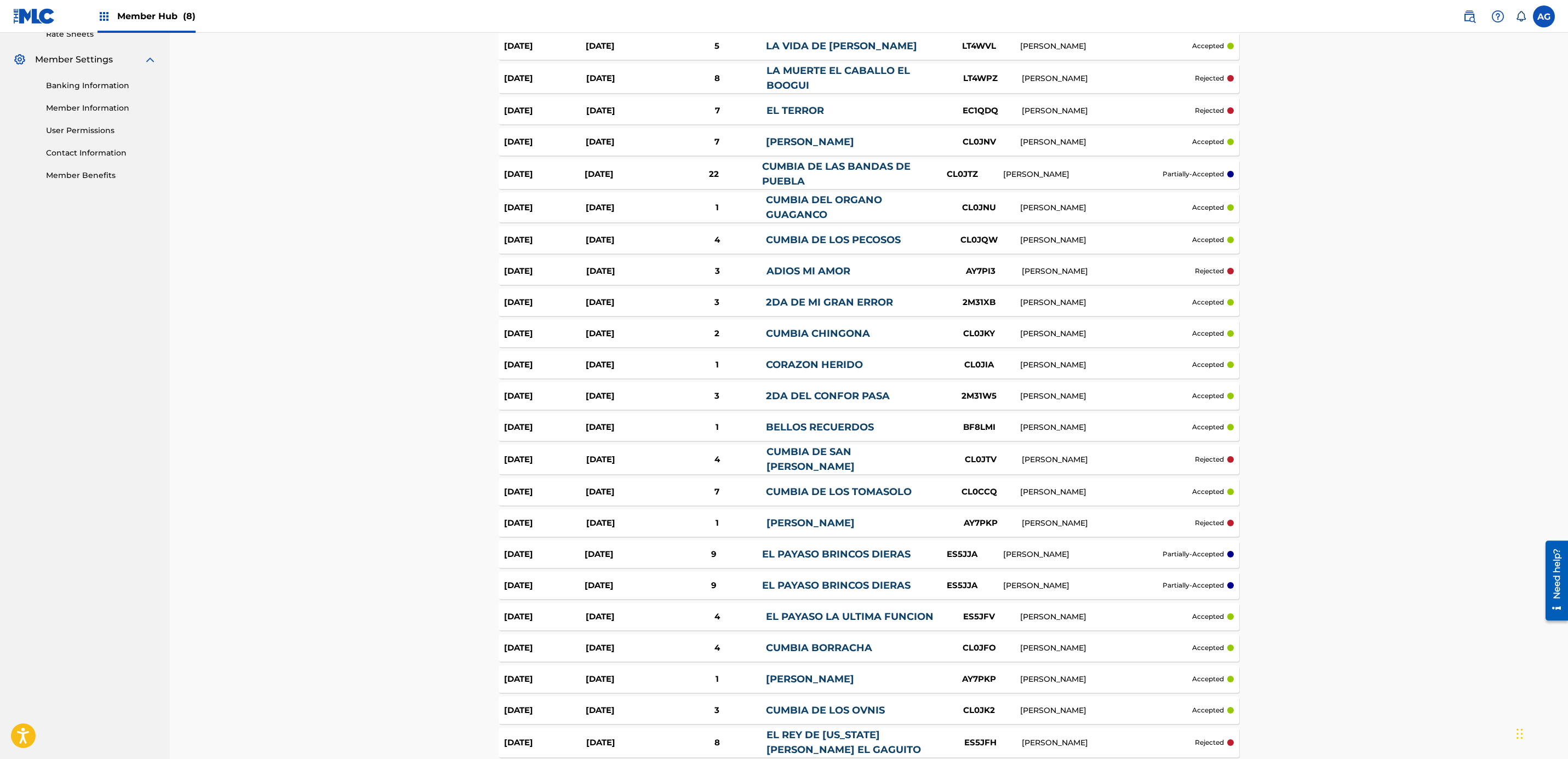
drag, startPoint x: 858, startPoint y: 467, endPoint x: 858, endPoint y: 491, distance: 24.0
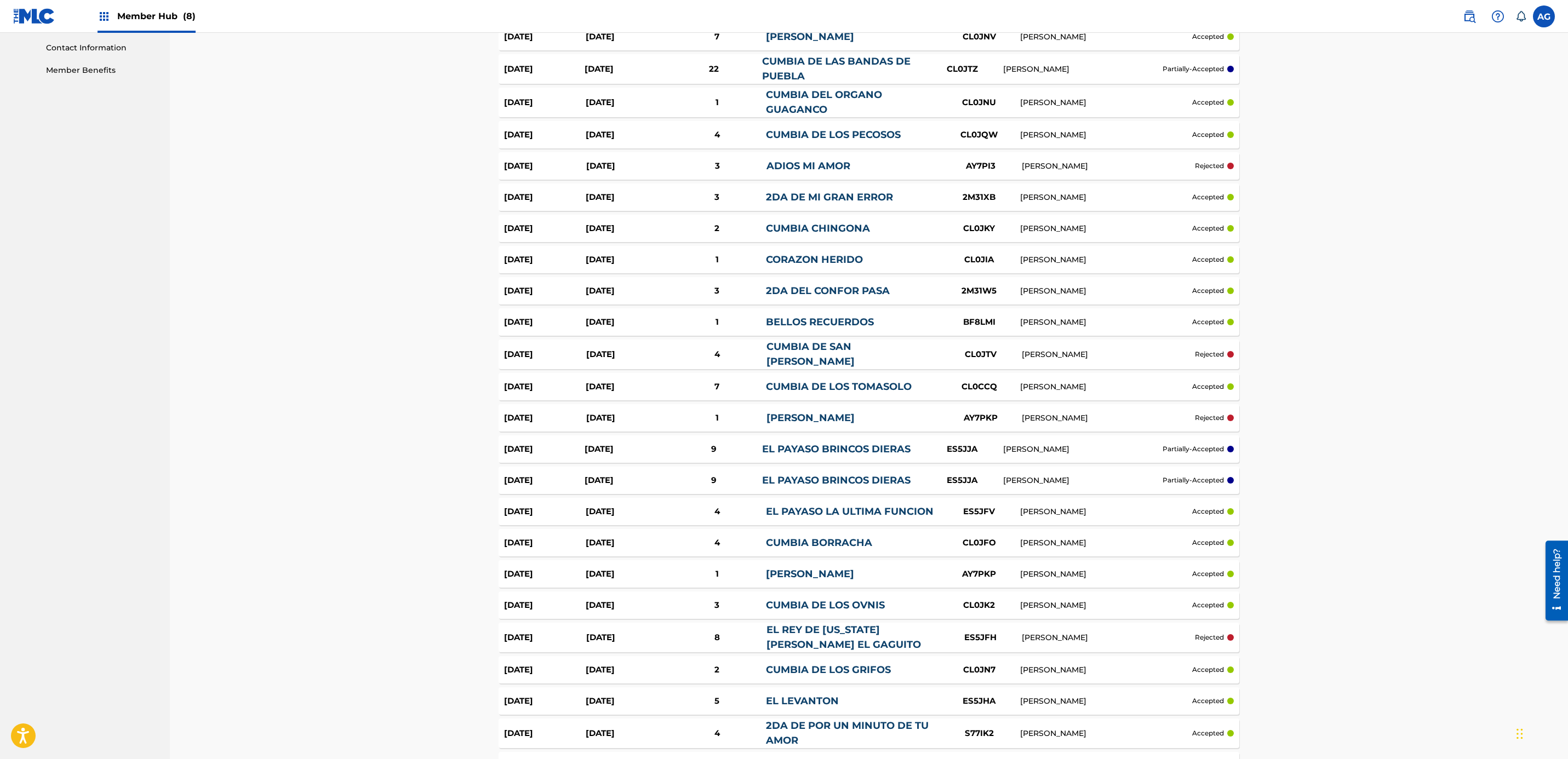
drag, startPoint x: 864, startPoint y: 463, endPoint x: 869, endPoint y: 487, distance: 24.5
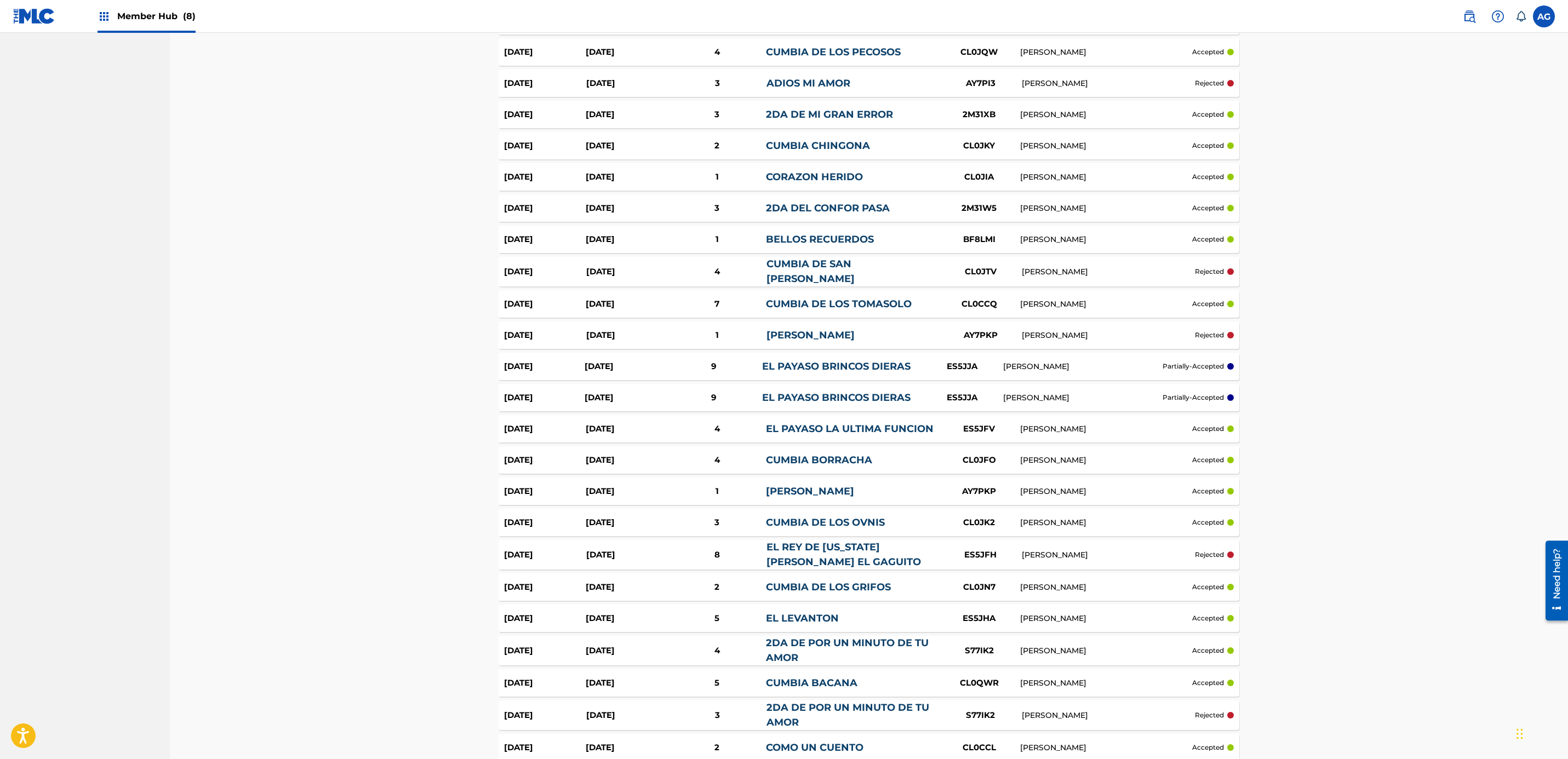
drag, startPoint x: 881, startPoint y: 488, endPoint x: 886, endPoint y: 503, distance: 15.8
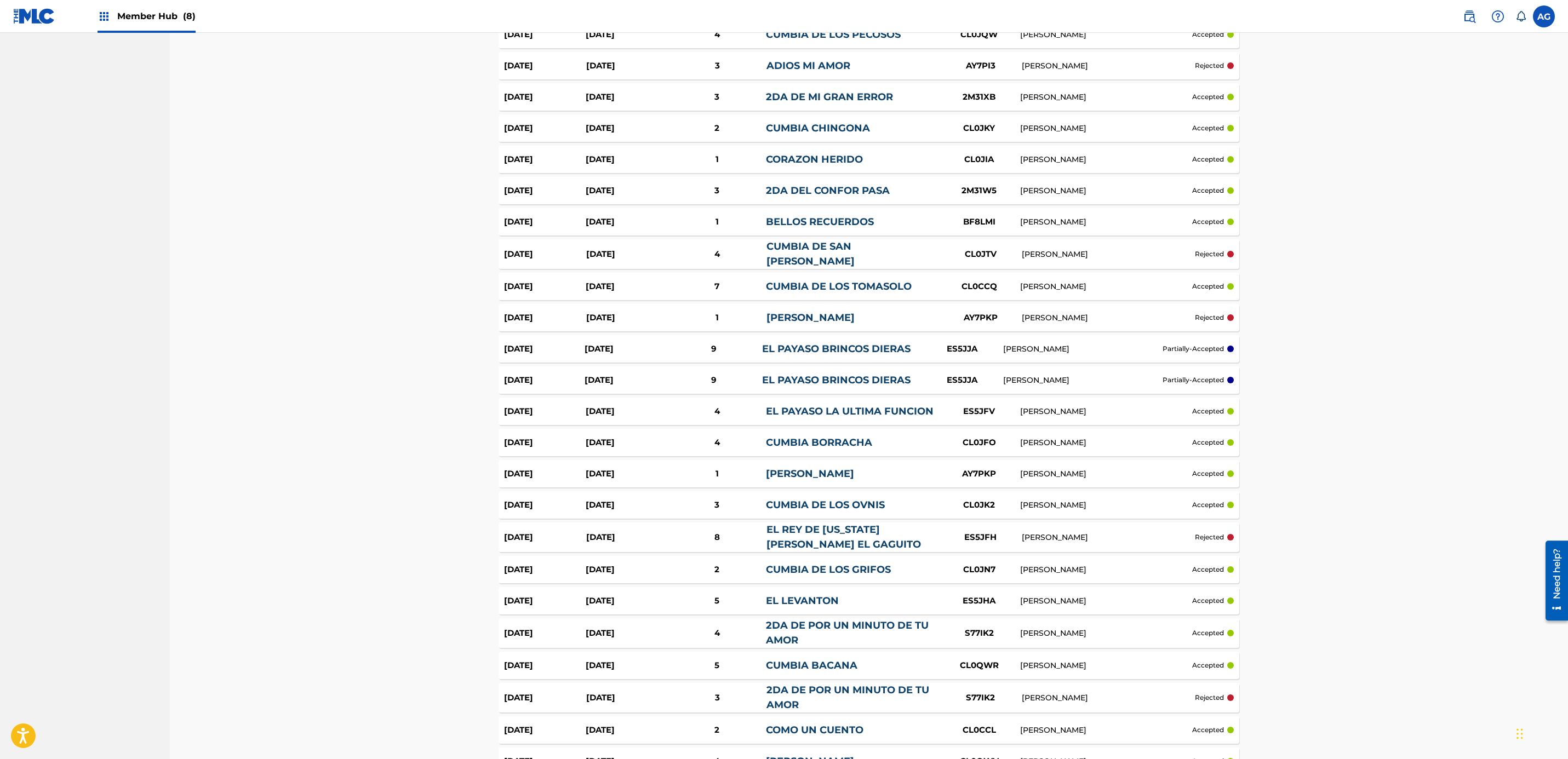
drag, startPoint x: 884, startPoint y: 530, endPoint x: 886, endPoint y: 573, distance: 43.0
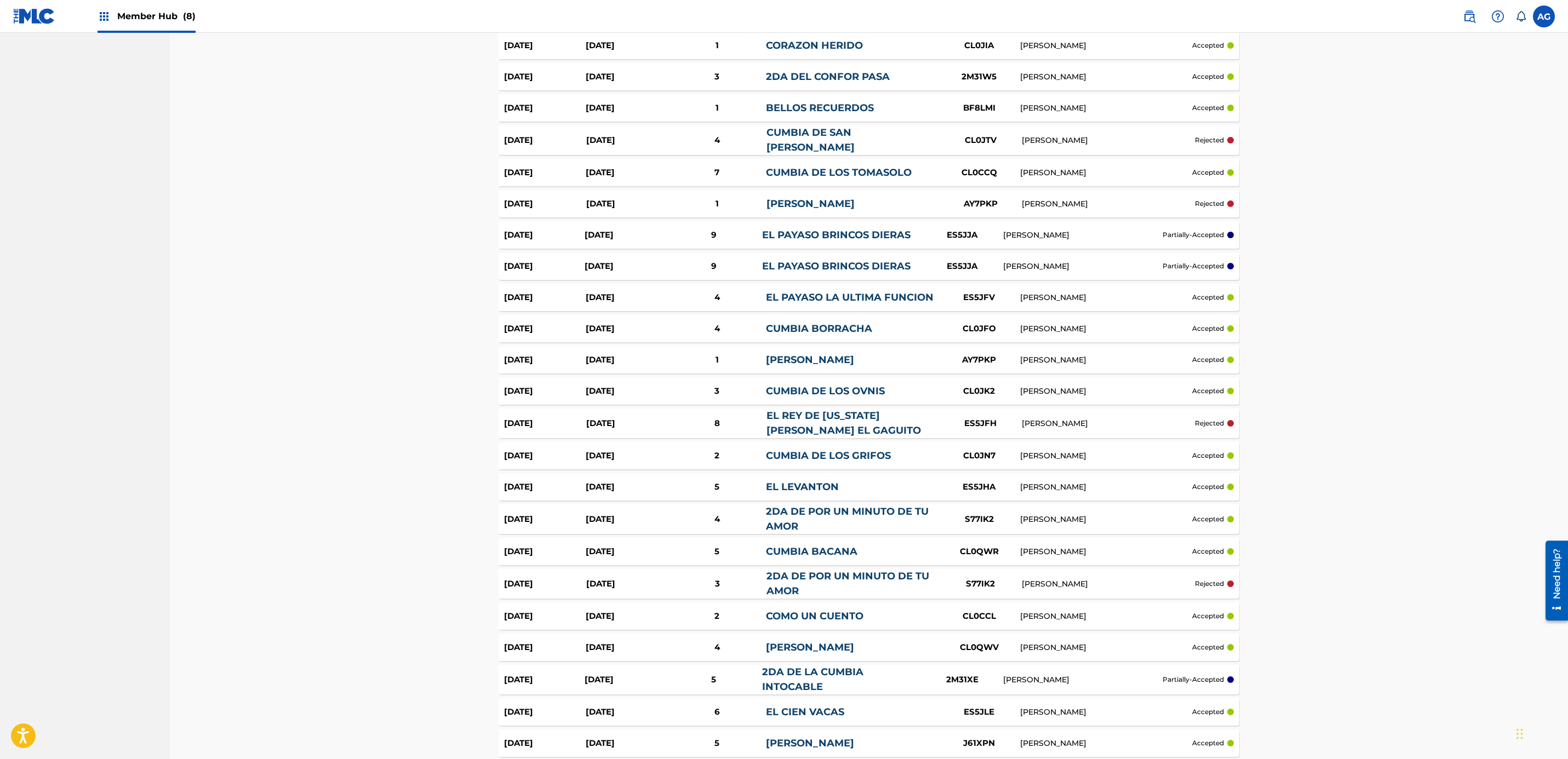
drag, startPoint x: 747, startPoint y: 506, endPoint x: 752, endPoint y: 541, distance: 35.4
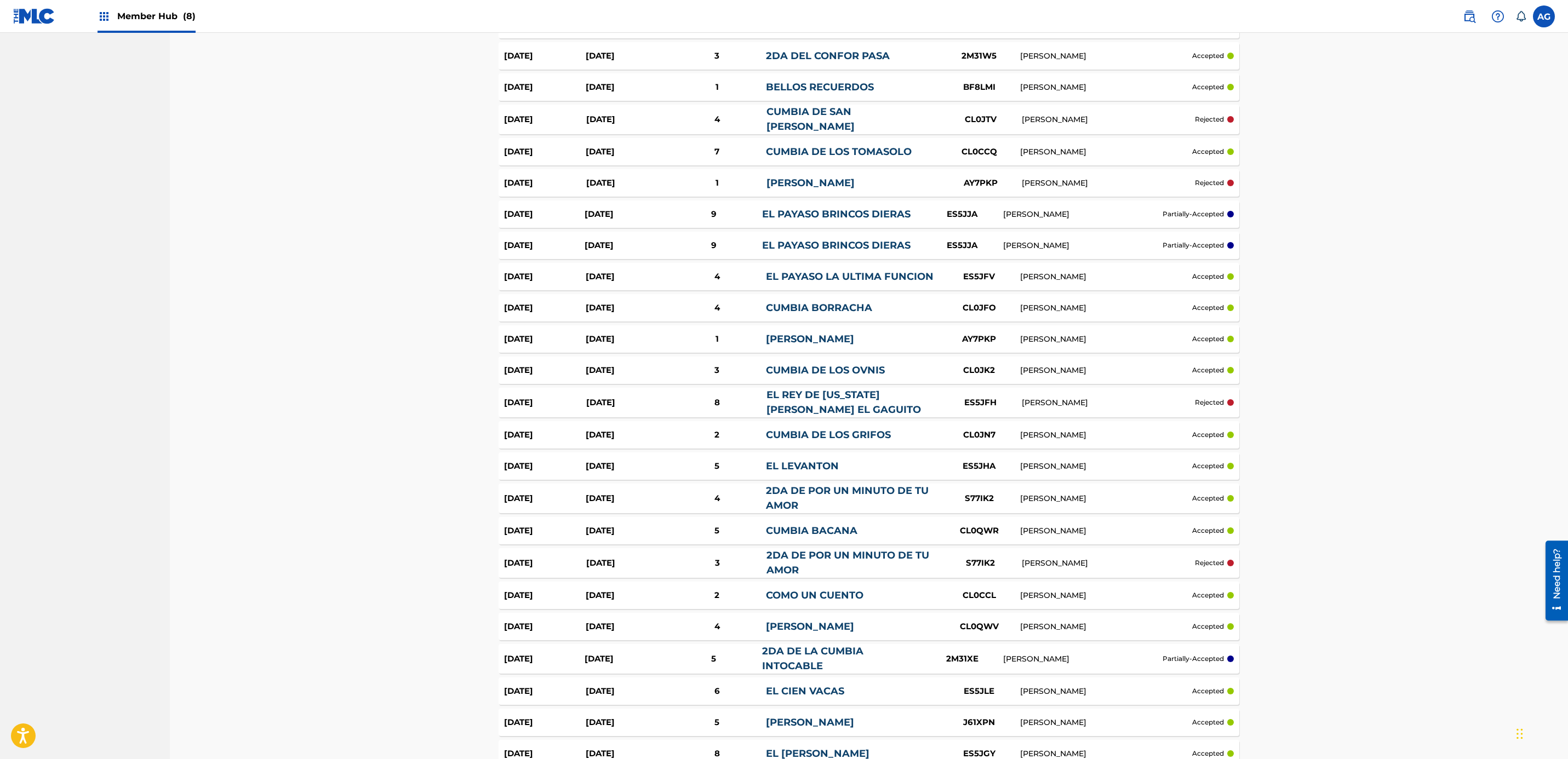
drag, startPoint x: 915, startPoint y: 559, endPoint x: 916, endPoint y: 590, distance: 31.0
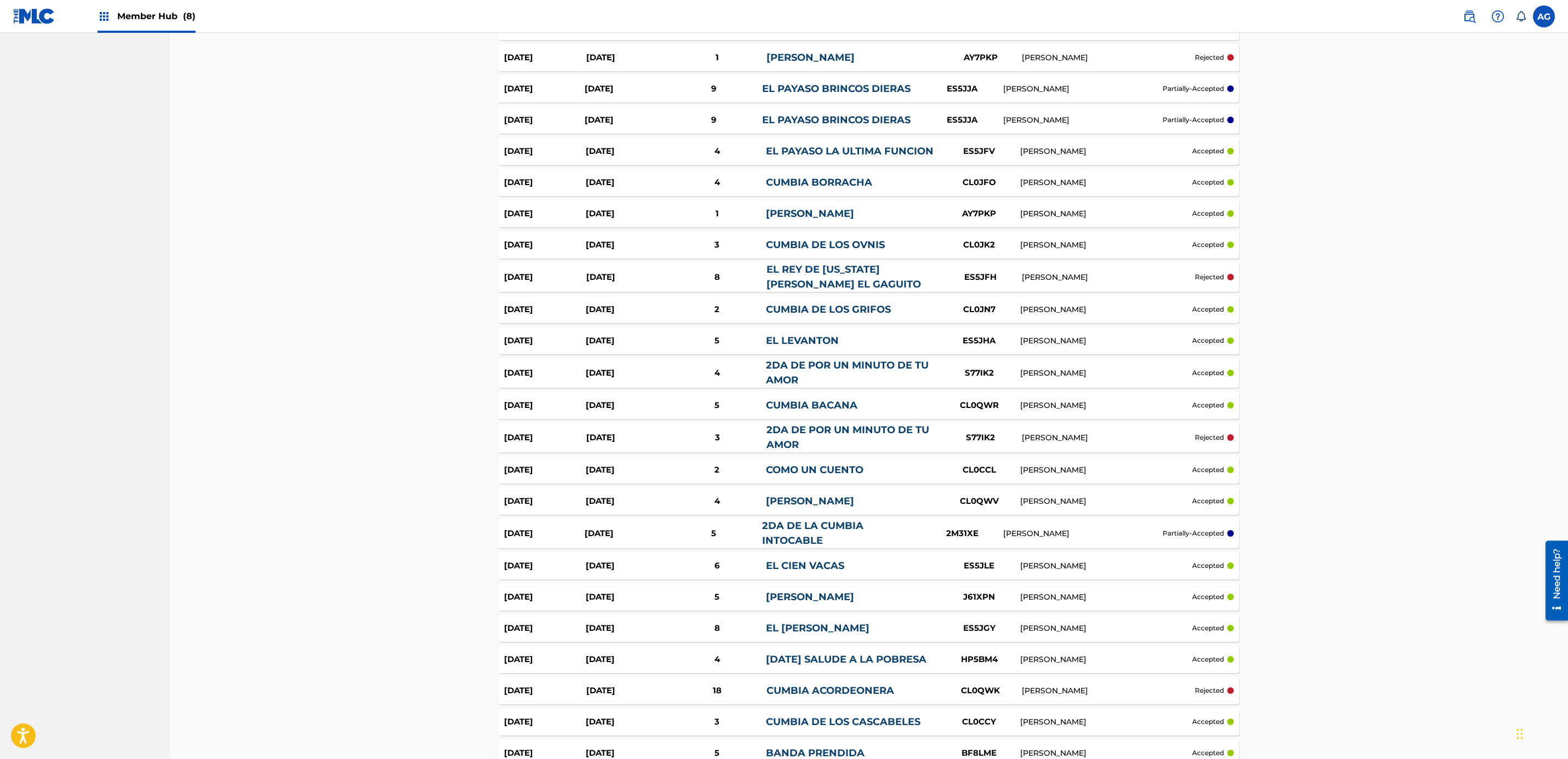
drag, startPoint x: 848, startPoint y: 564, endPoint x: 850, endPoint y: 587, distance: 23.1
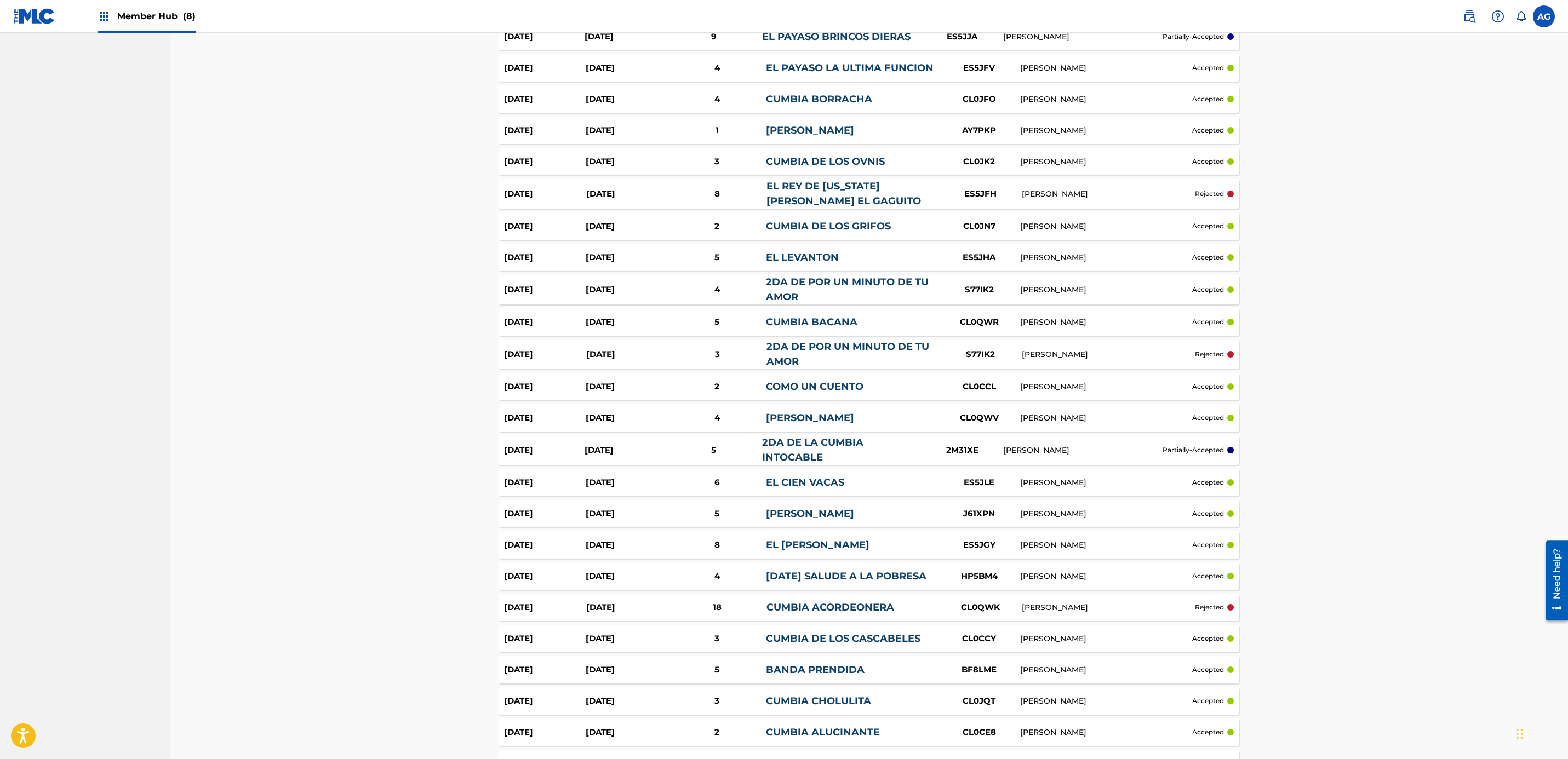
drag, startPoint x: 920, startPoint y: 498, endPoint x: 918, endPoint y: 518, distance: 20.1
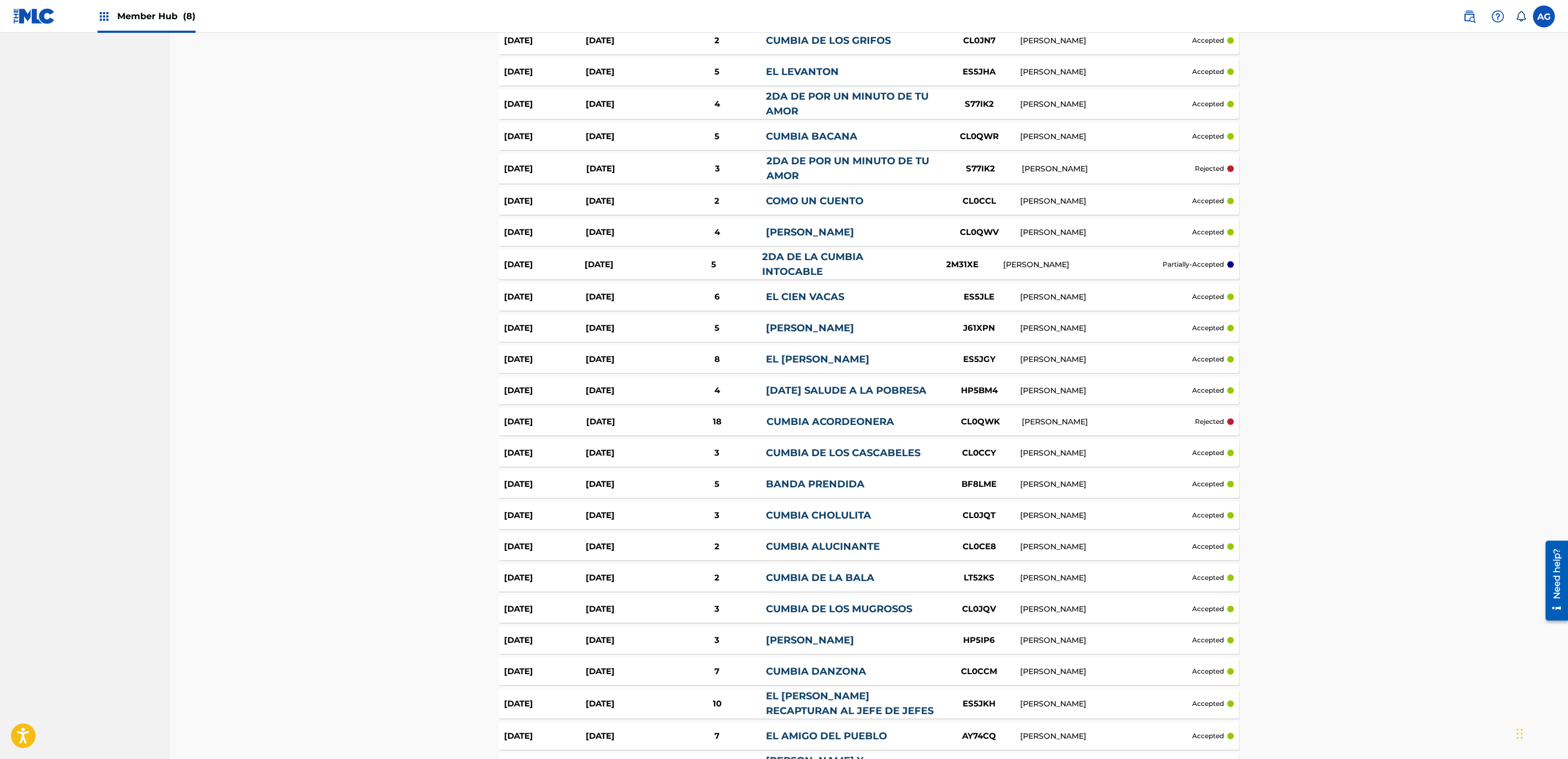
drag, startPoint x: 901, startPoint y: 492, endPoint x: 906, endPoint y: 524, distance: 32.4
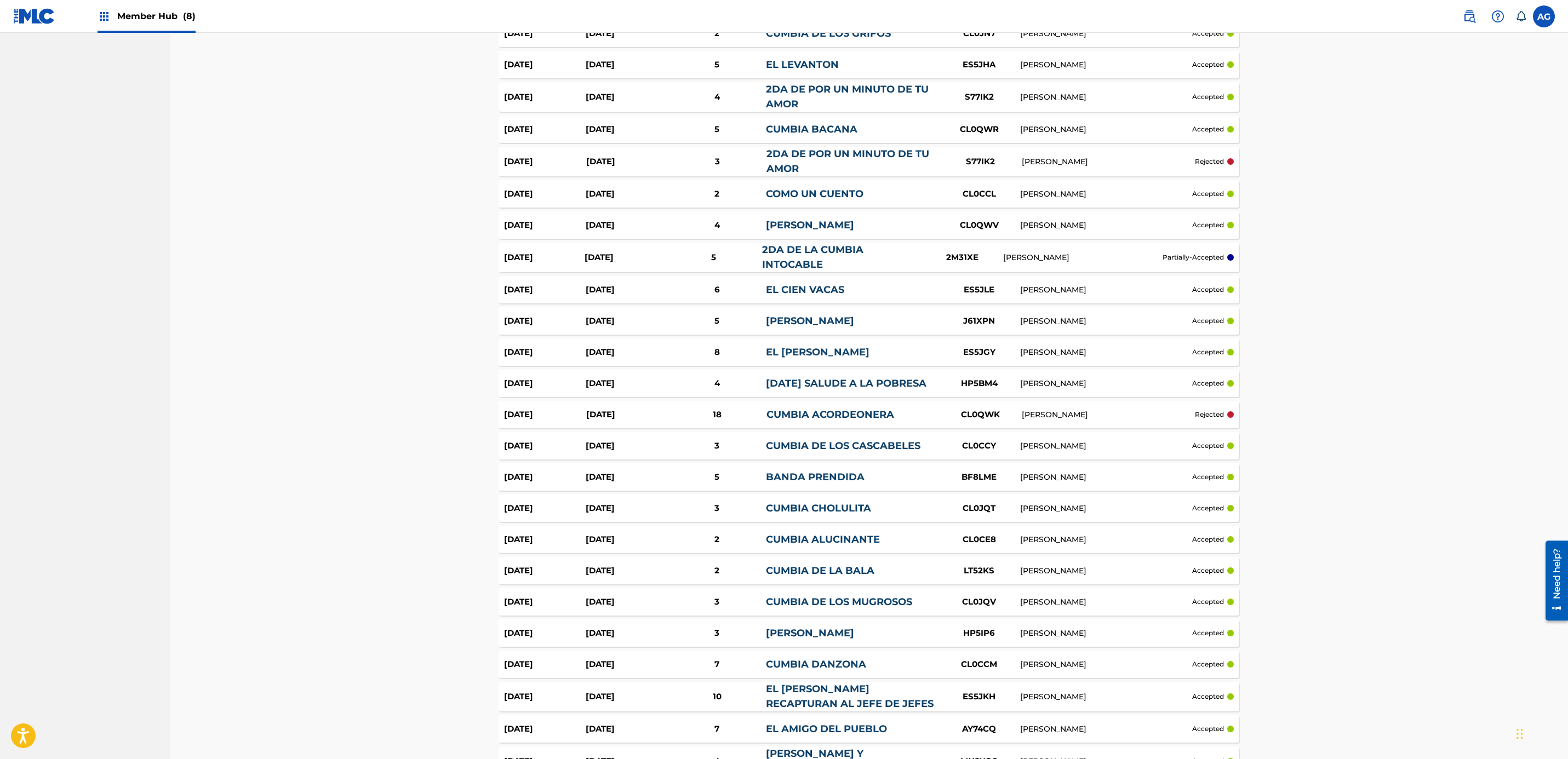
scroll to position [1092, 0]
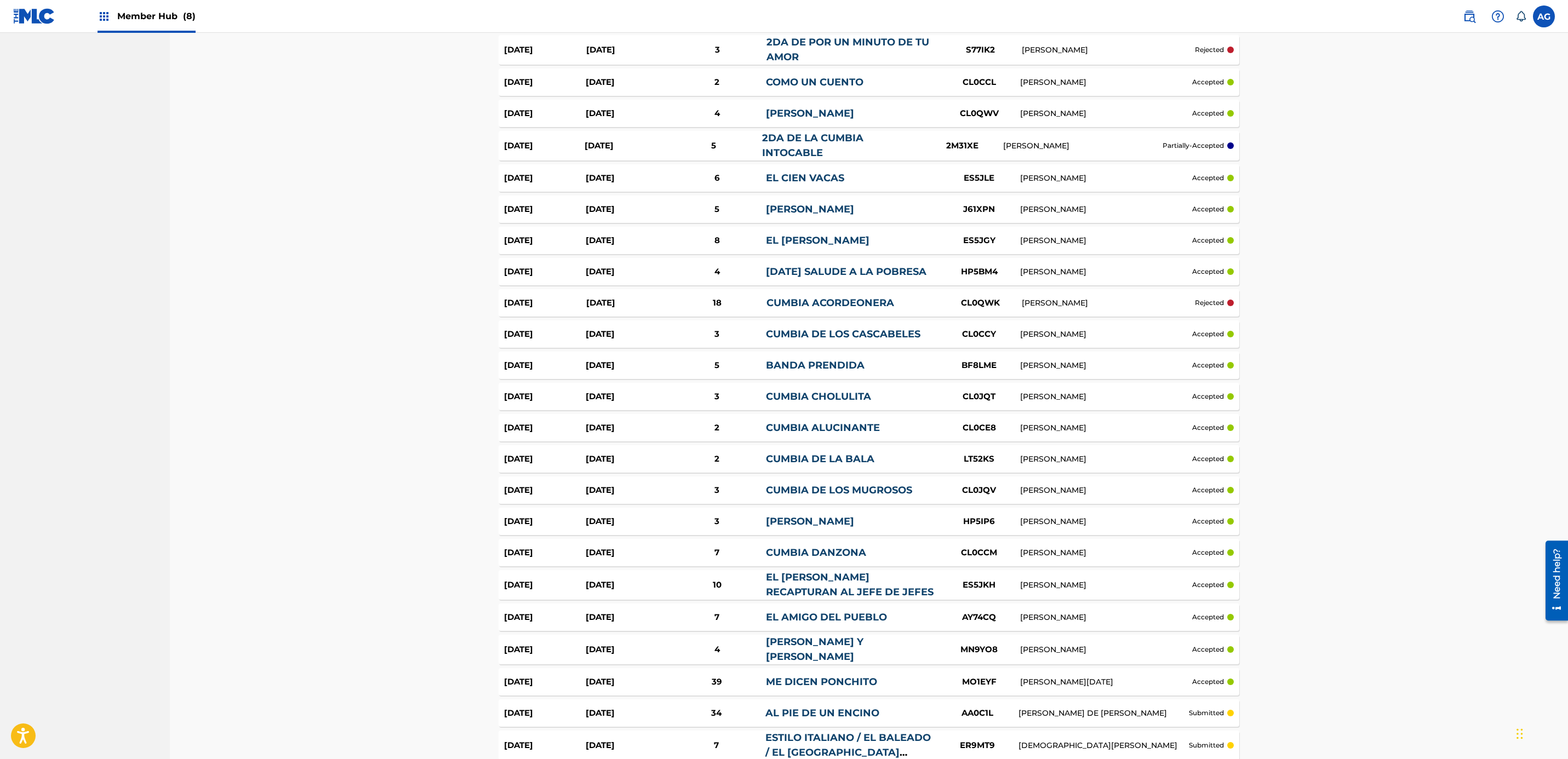
drag, startPoint x: 883, startPoint y: 536, endPoint x: 888, endPoint y: 554, distance: 18.7
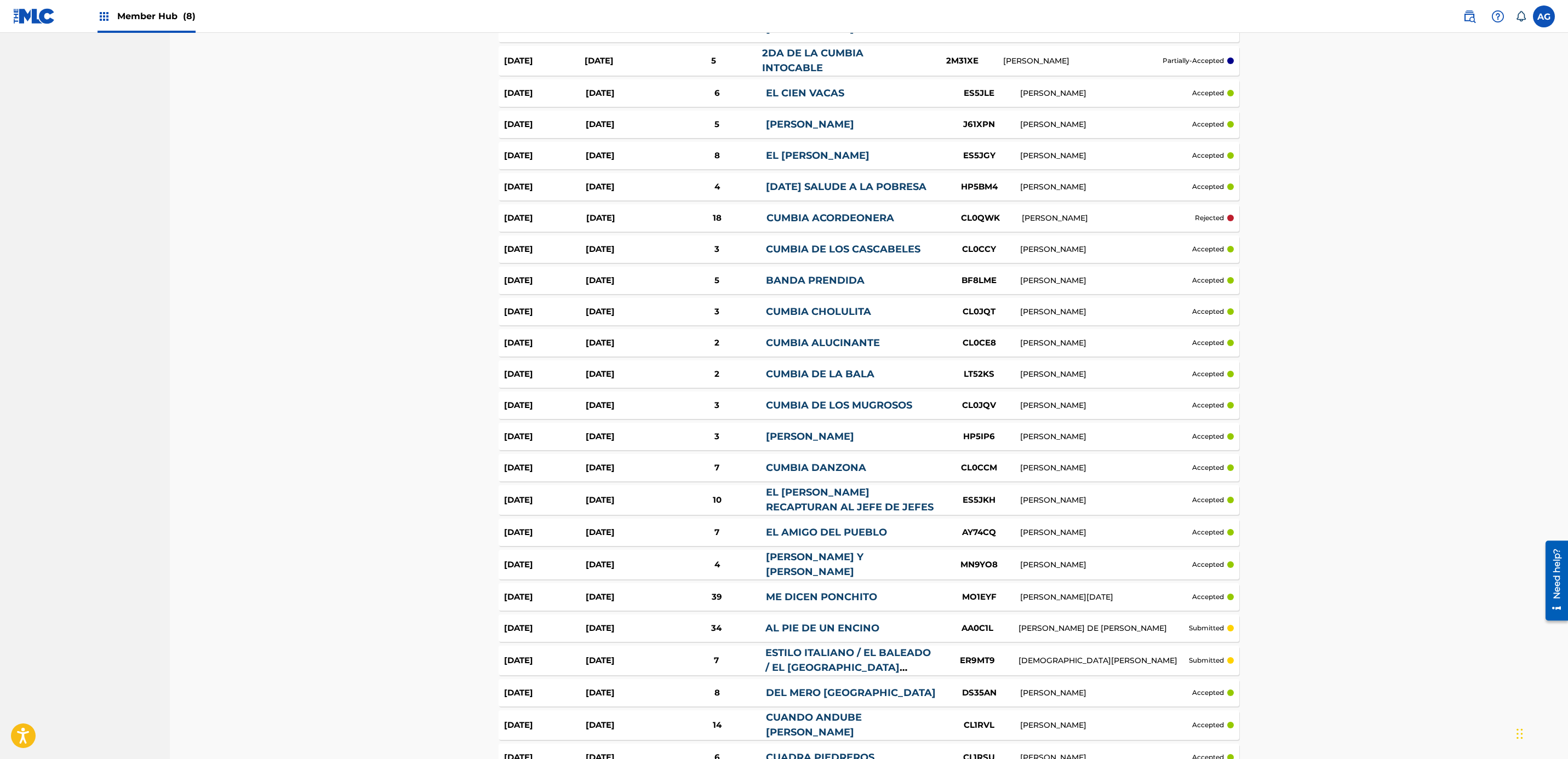
drag, startPoint x: 894, startPoint y: 526, endPoint x: 900, endPoint y: 559, distance: 33.5
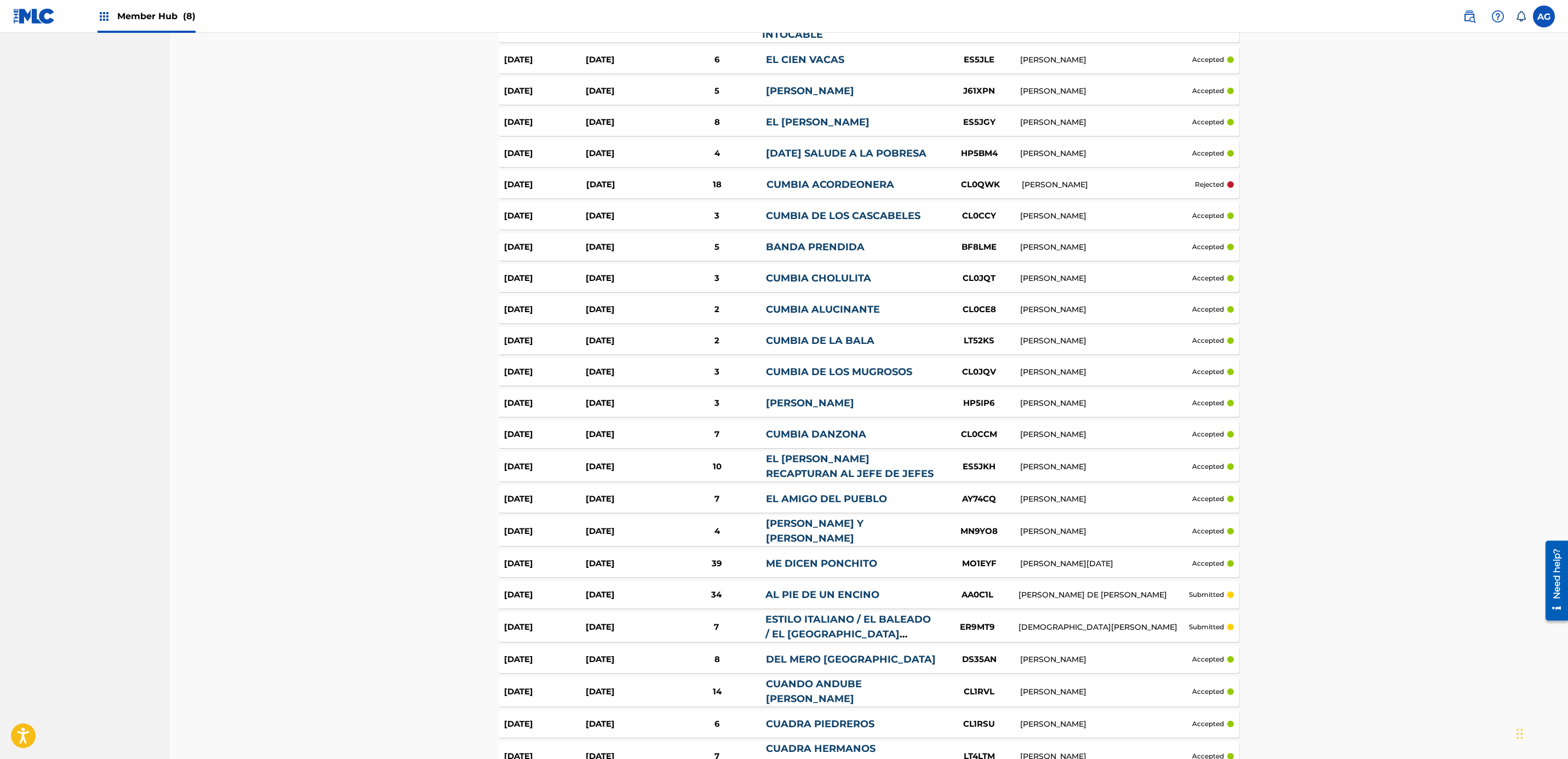
scroll to position [1548, 0]
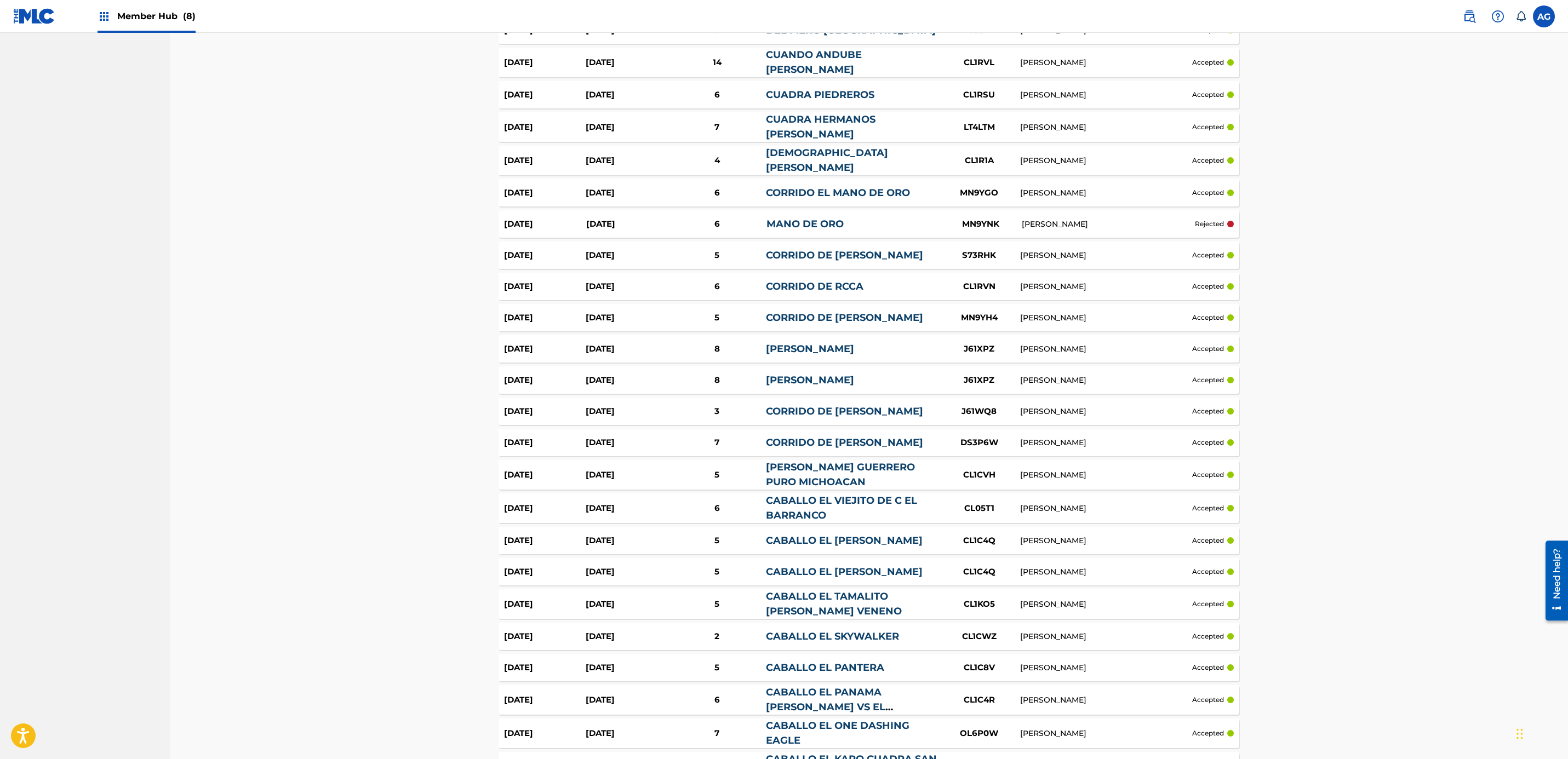
drag, startPoint x: 878, startPoint y: 539, endPoint x: 883, endPoint y: 592, distance: 53.2
